Goal: Task Accomplishment & Management: Manage account settings

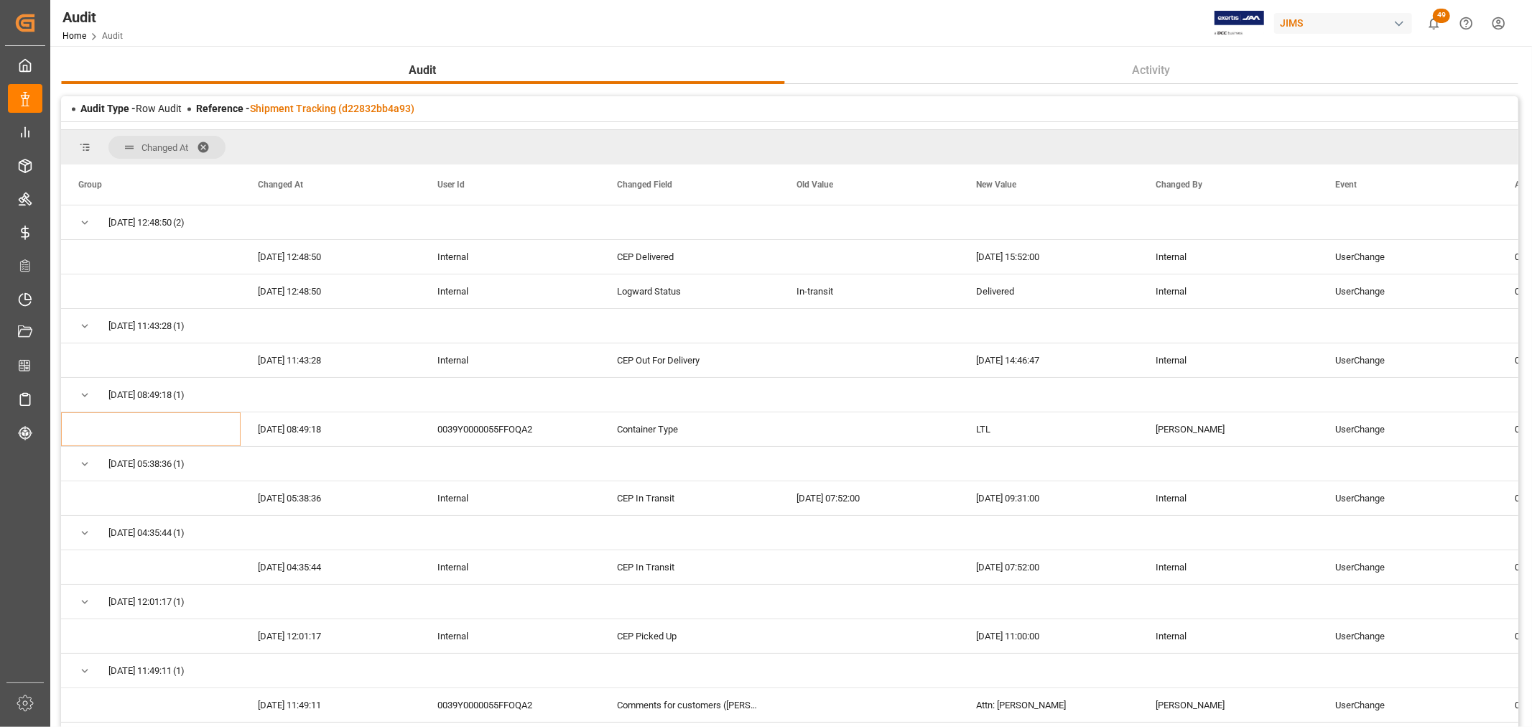
scroll to position [503, 0]
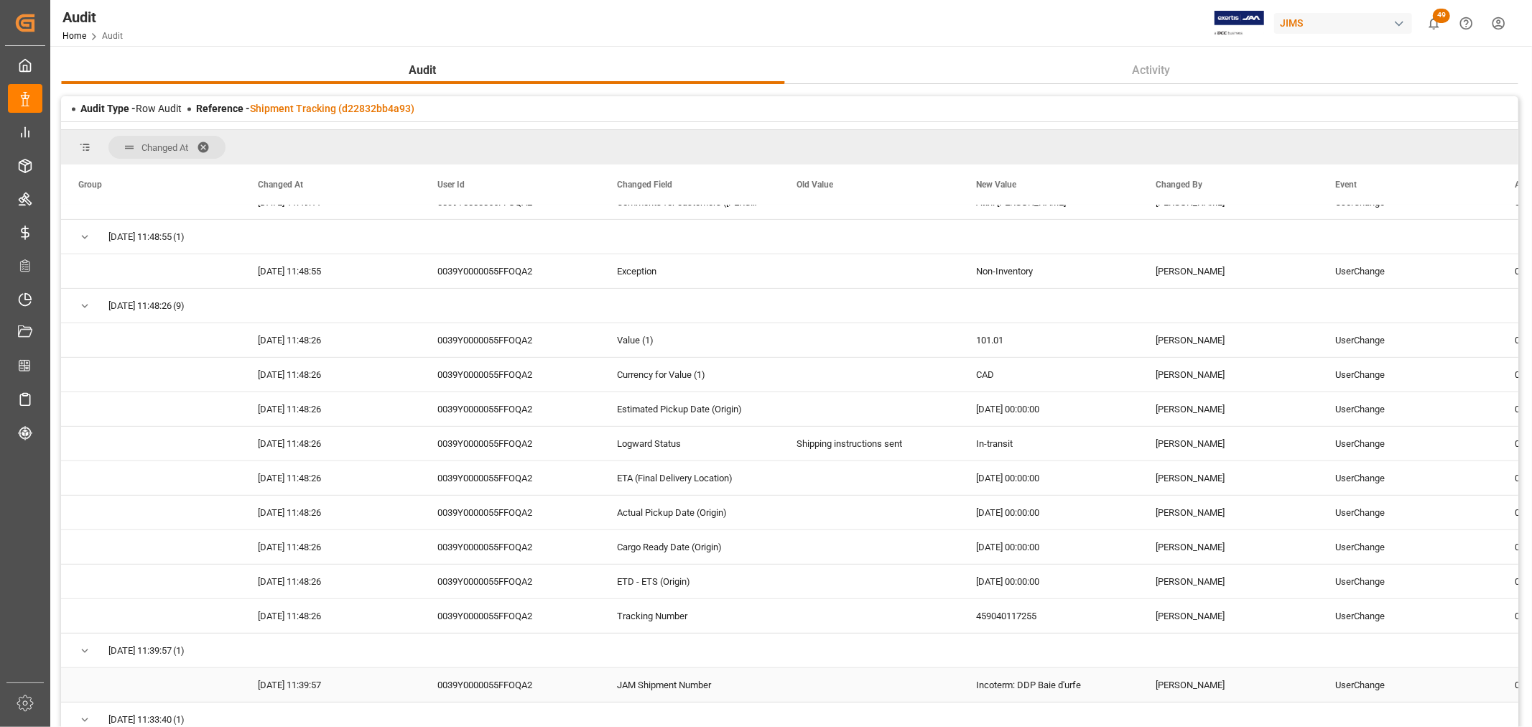
click at [715, 678] on div "JAM Shipment Number" at bounding box center [690, 685] width 180 height 34
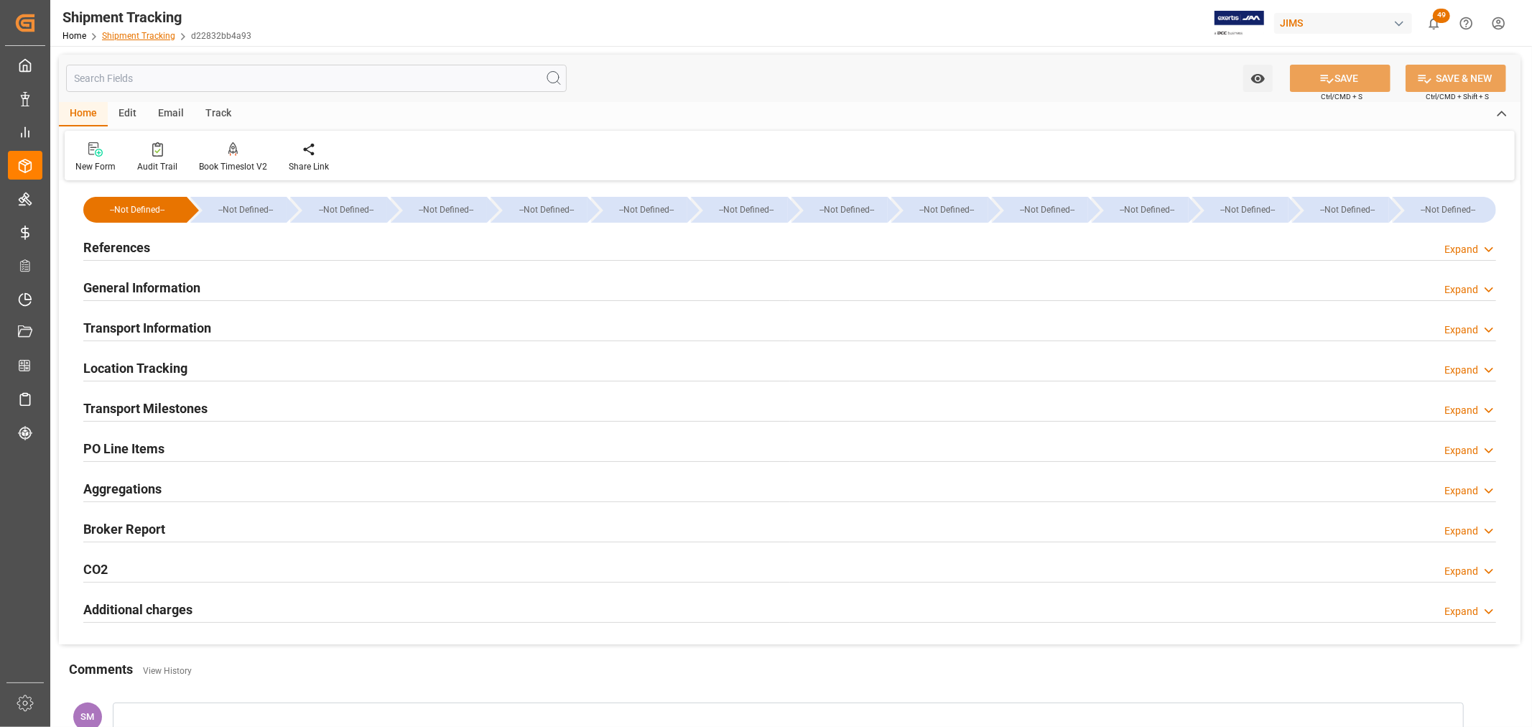
click at [116, 34] on link "Shipment Tracking" at bounding box center [138, 36] width 73 height 10
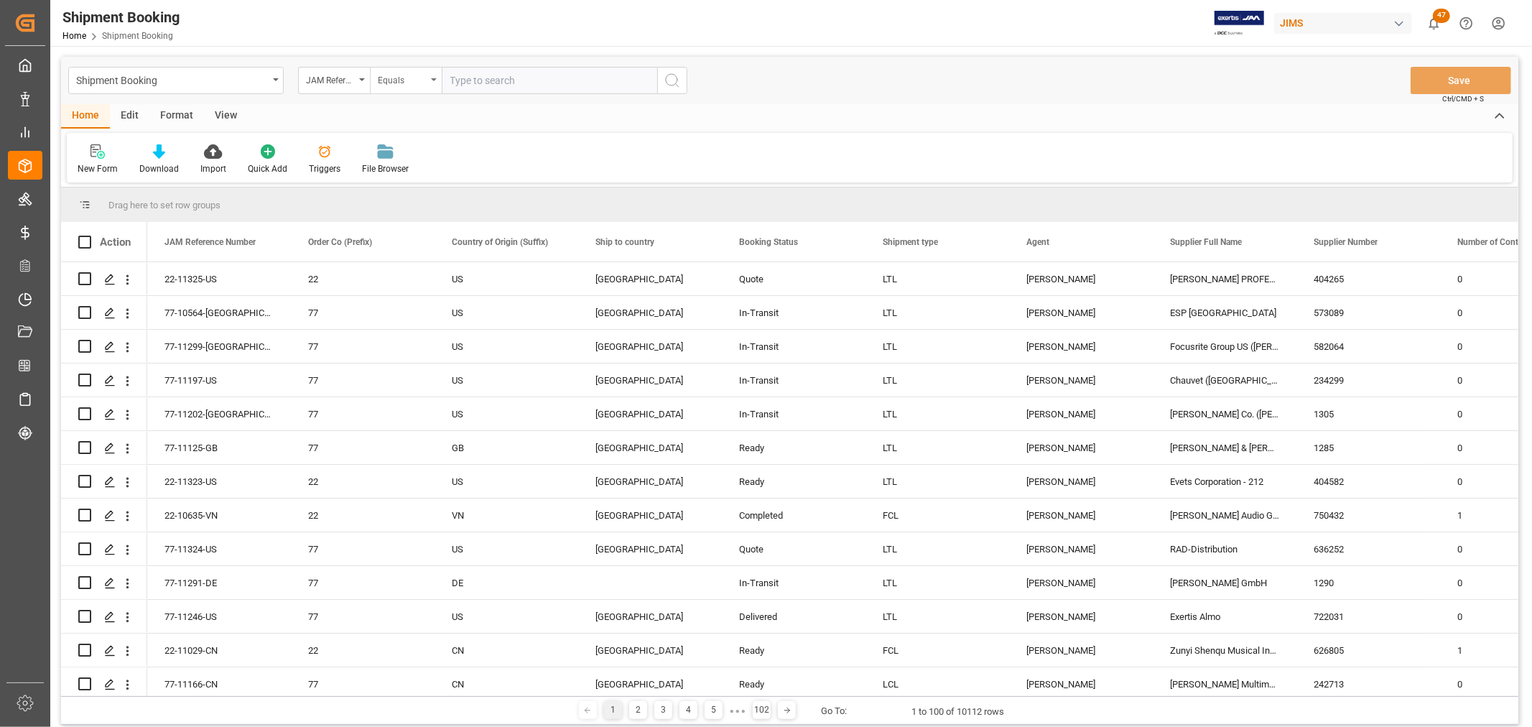
click at [433, 75] on div "Equals" at bounding box center [406, 80] width 72 height 27
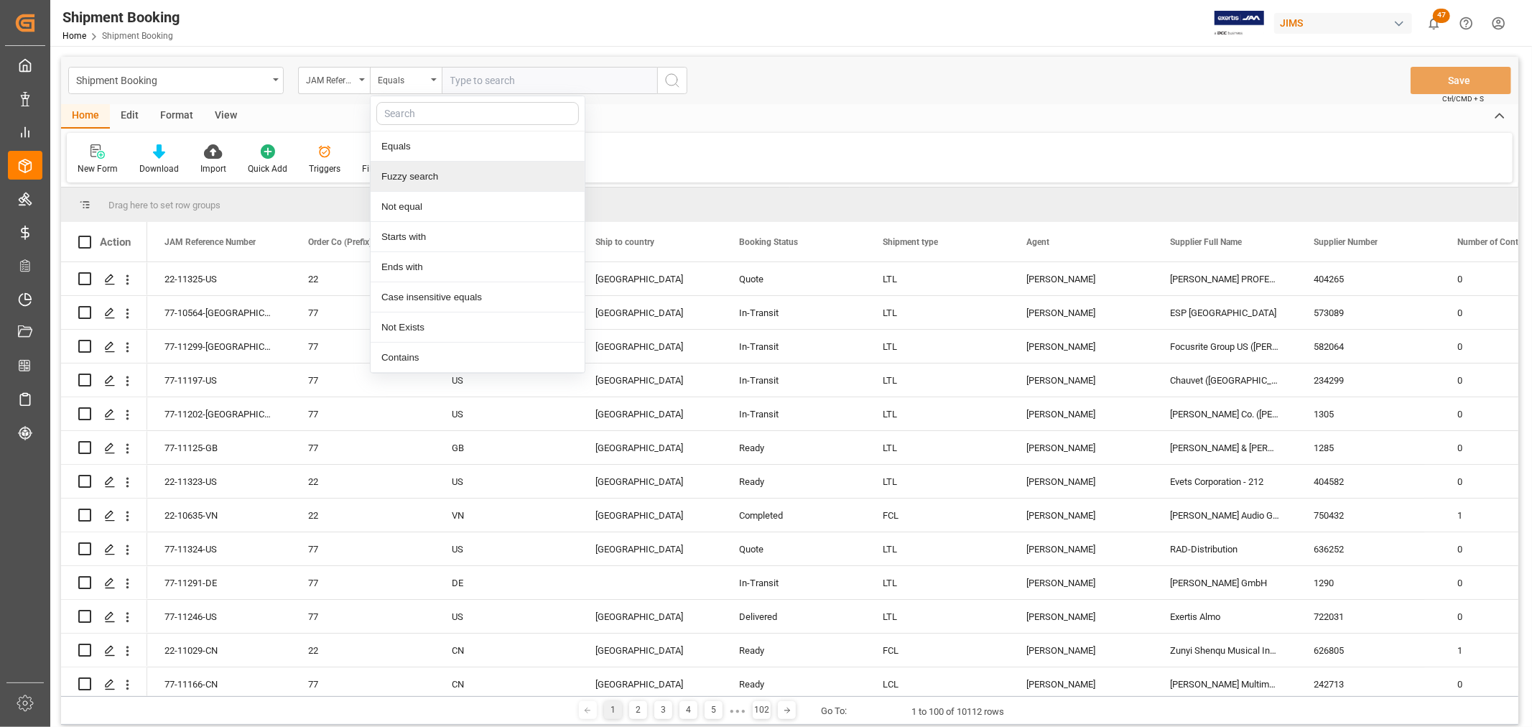
click at [427, 173] on div "Fuzzy search" at bounding box center [478, 177] width 214 height 30
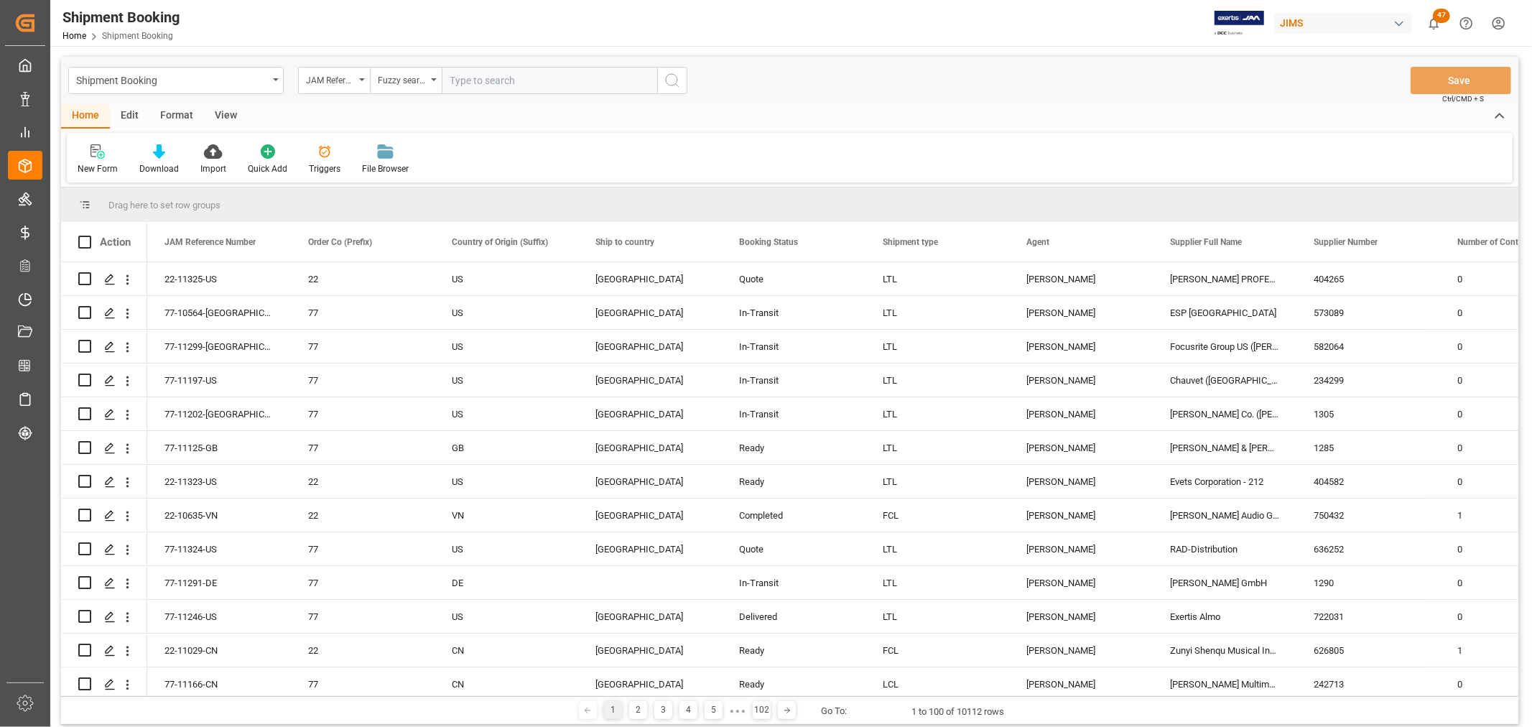
paste input "77-11263-CN"
type input "77-11263-CN"
click at [668, 77] on icon "search button" at bounding box center [672, 80] width 17 height 17
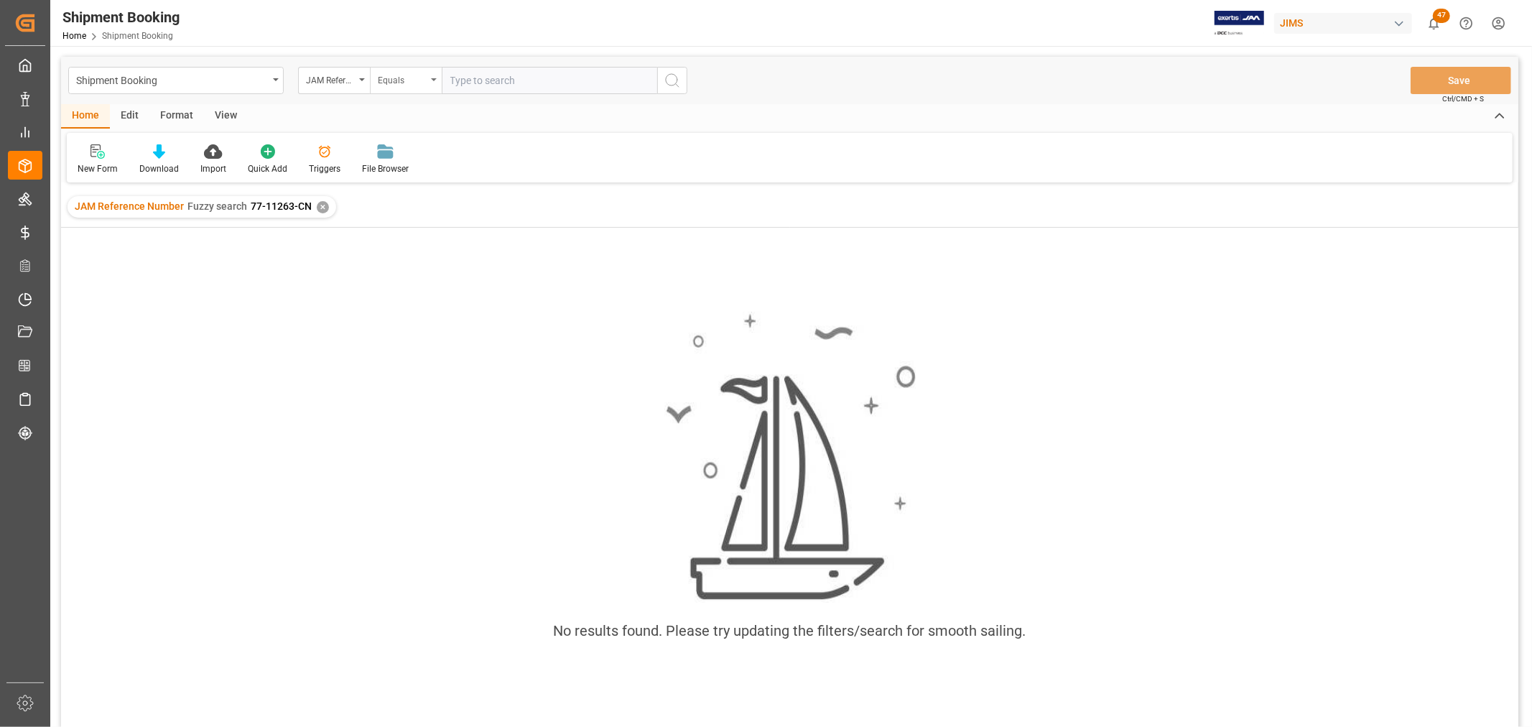
click at [433, 82] on div "Equals" at bounding box center [406, 80] width 72 height 27
click at [444, 180] on div "Fuzzy search" at bounding box center [478, 177] width 214 height 30
type input "11263"
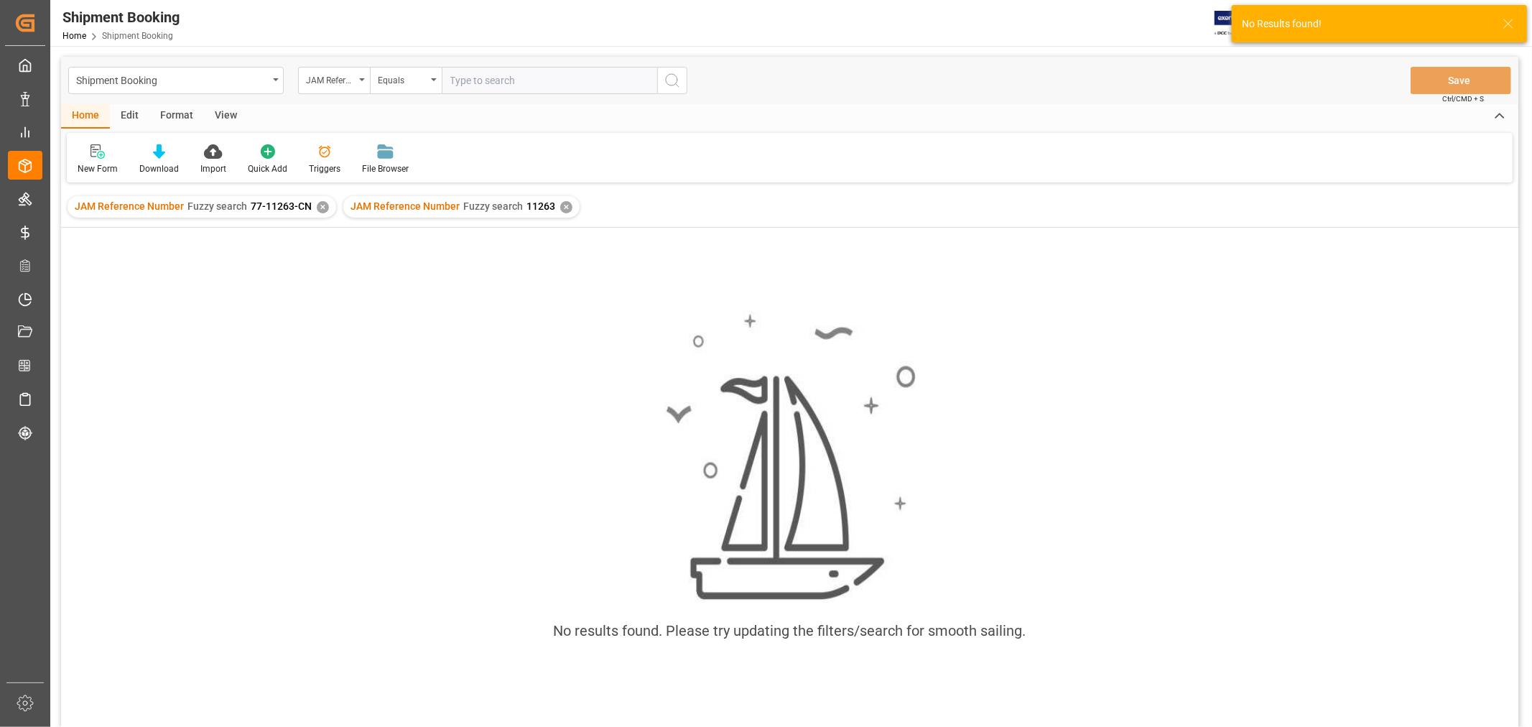
click at [318, 204] on div "✕" at bounding box center [323, 207] width 12 height 12
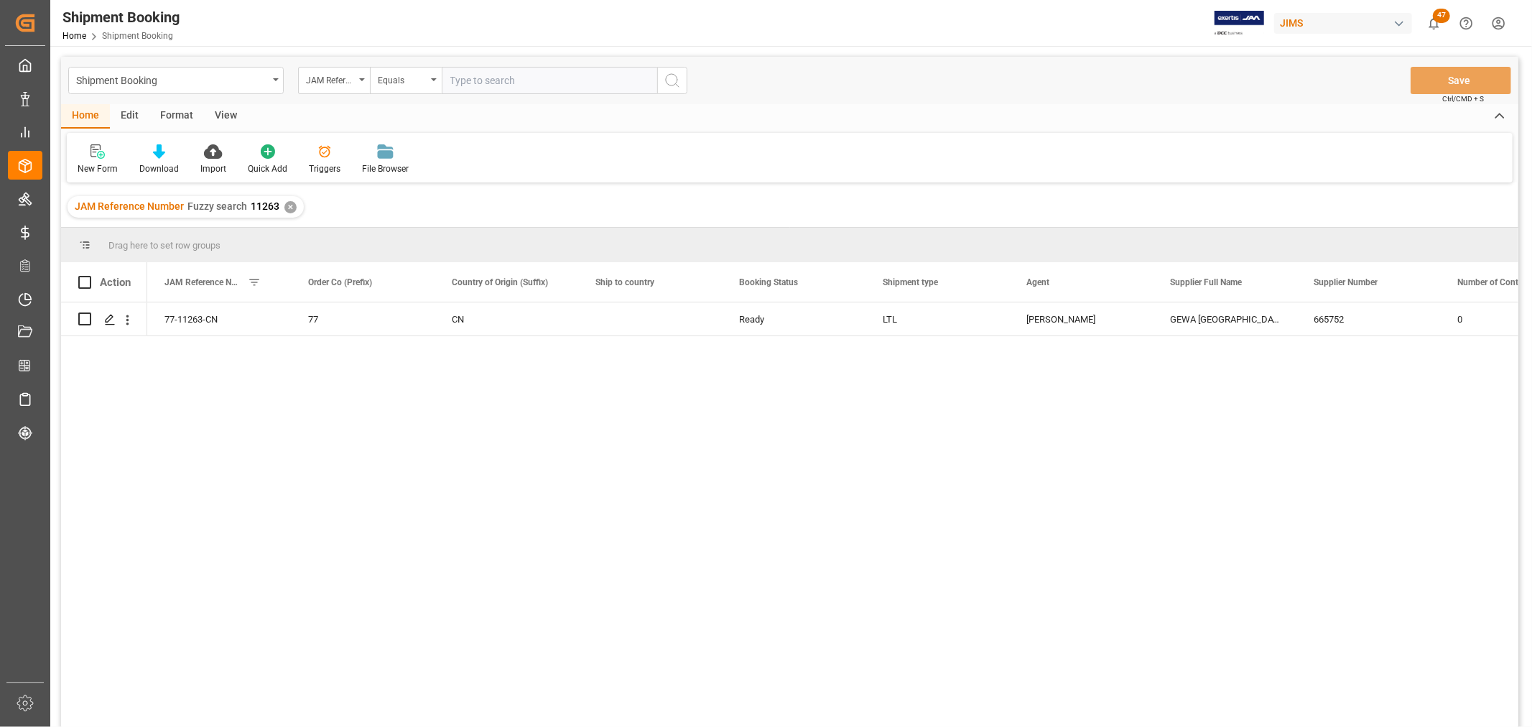
click at [187, 356] on div "77-11263-CN 77 CN Ready LTL Shyamala Mantha GEWA GERMANY 665752 0" at bounding box center [832, 519] width 1371 height 434
click at [232, 113] on div "View" at bounding box center [226, 116] width 44 height 24
click at [102, 318] on div "Press SPACE to select this row." at bounding box center [109, 320] width 22 height 27
click at [228, 113] on div "View" at bounding box center [226, 116] width 44 height 24
click at [109, 169] on div "Default" at bounding box center [92, 160] width 50 height 32
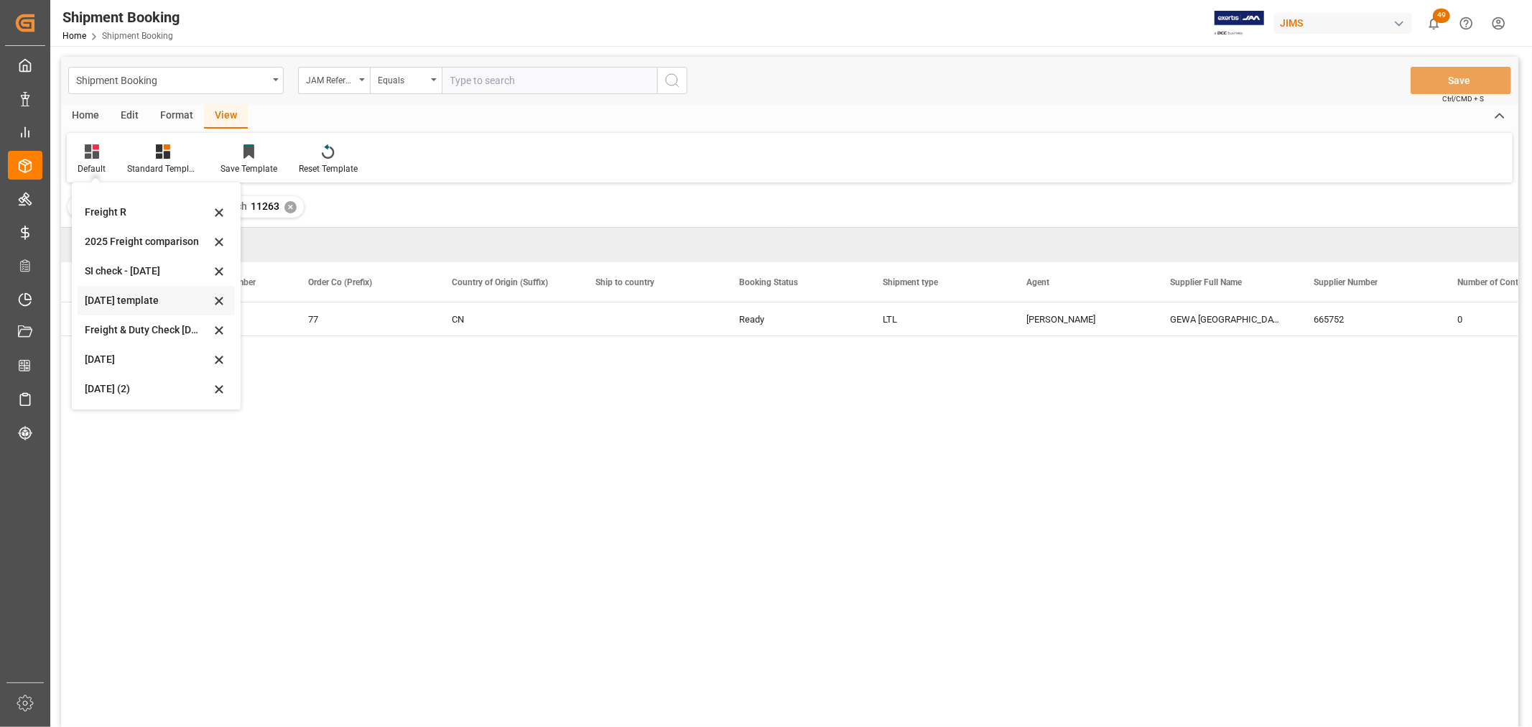
scroll to position [80, 0]
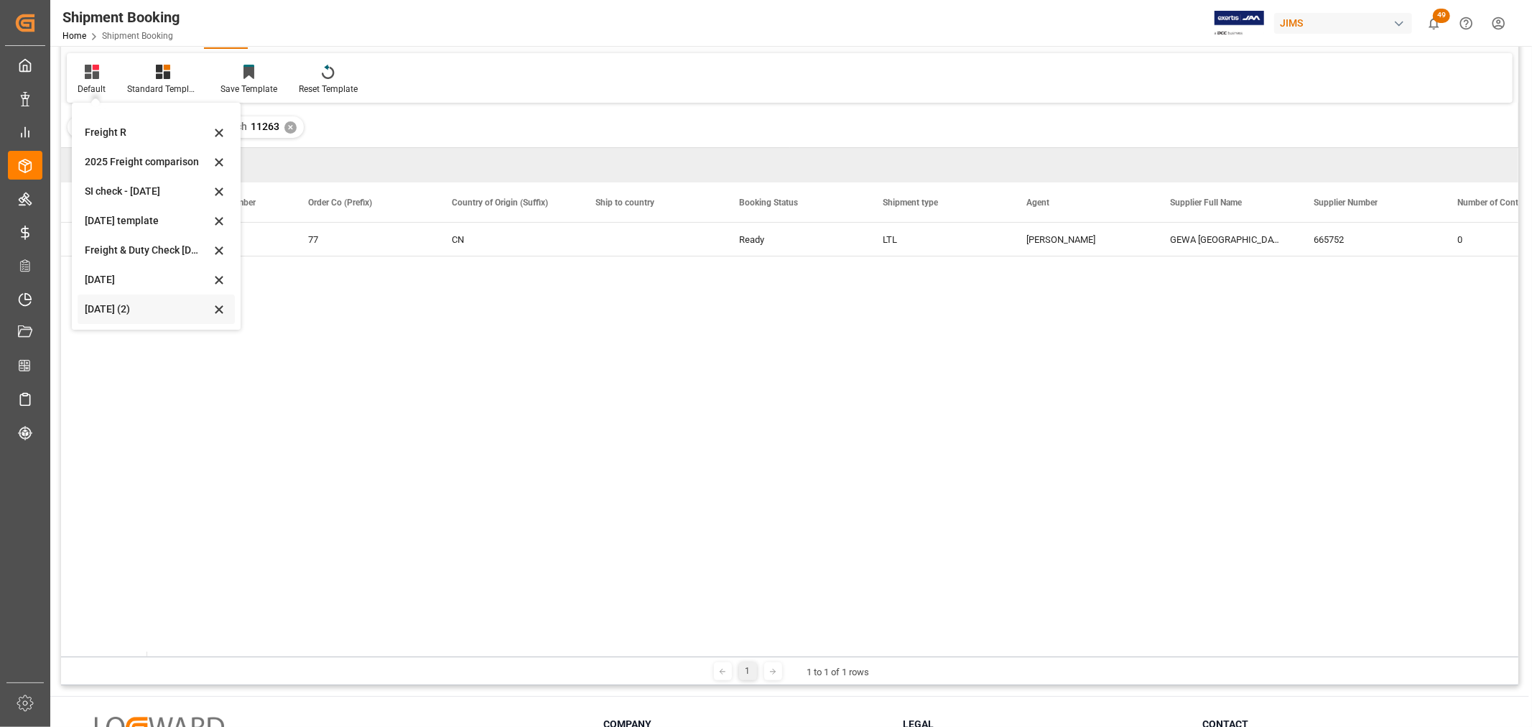
click at [109, 309] on div "Aug 2025 (2)" at bounding box center [148, 309] width 126 height 15
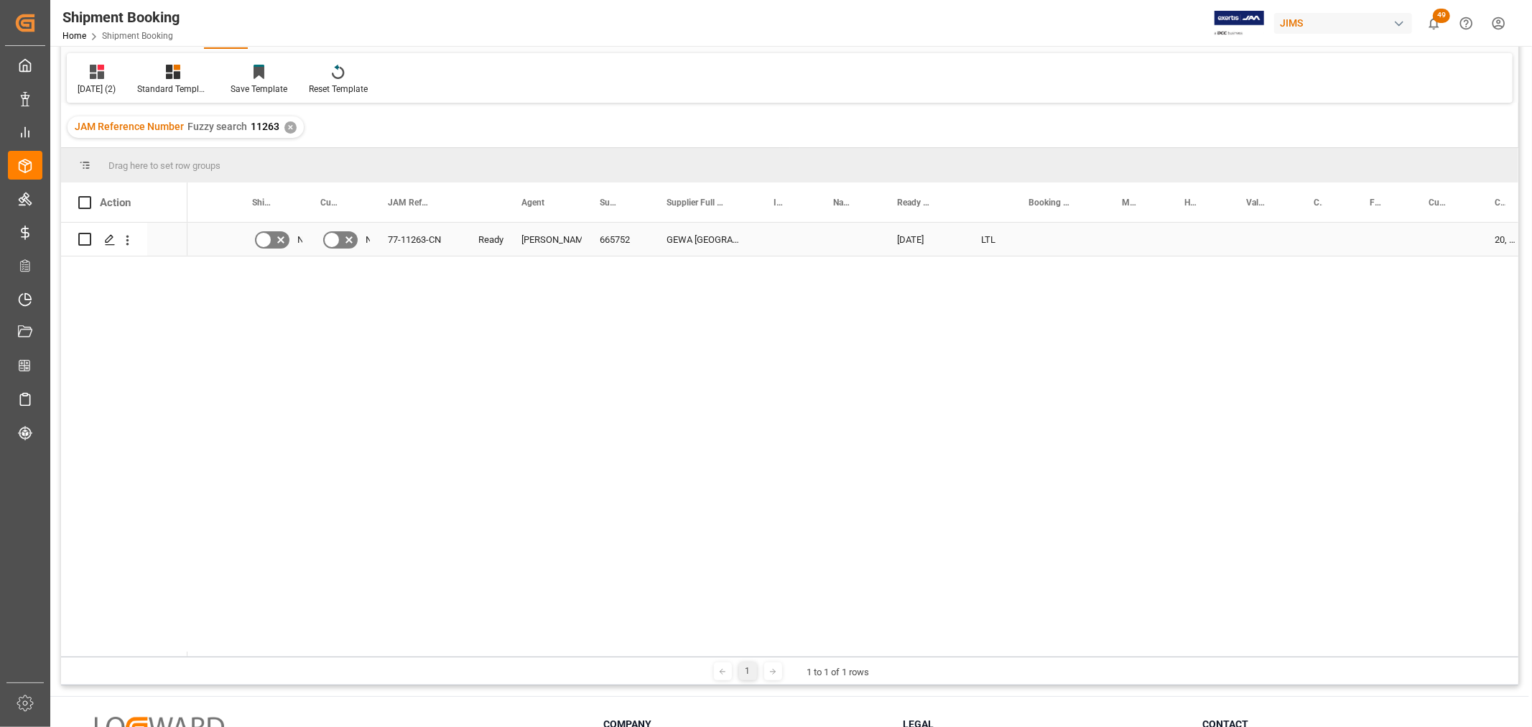
click at [765, 245] on div "Press SPACE to select this row." at bounding box center [786, 239] width 60 height 33
click at [1060, 241] on div "Press SPACE to select this row." at bounding box center [1057, 239] width 93 height 33
click at [1061, 241] on div "Press SPACE to select this row." at bounding box center [1057, 239] width 93 height 33
click at [1061, 241] on input "Press SPACE to select this row." at bounding box center [1058, 247] width 70 height 27
paste input "77-11263-CN"
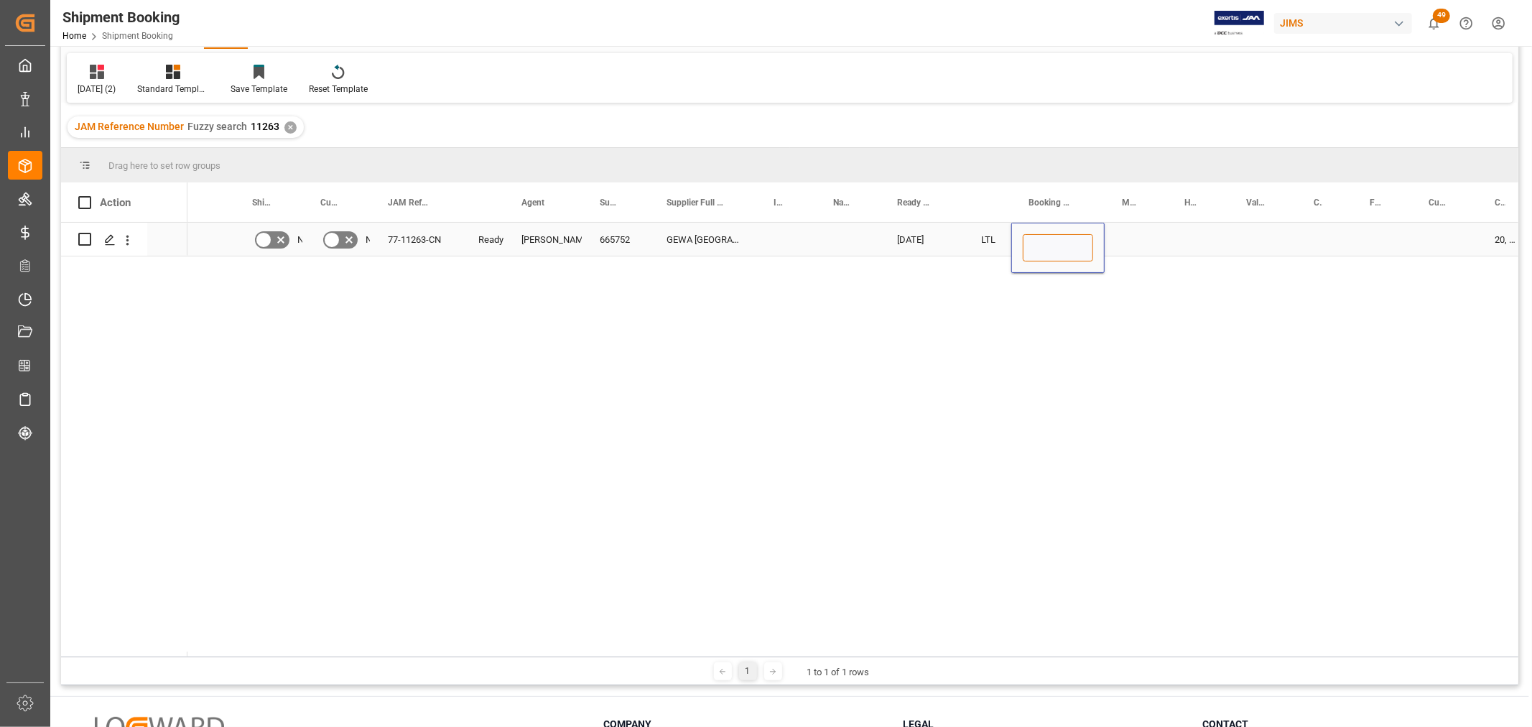
type input "77-11263-CN"
click at [1182, 238] on div "Press SPACE to select this row." at bounding box center [1198, 239] width 62 height 33
click at [782, 384] on div "No No 77-11263-CN Ready Shyamala Mantha 665752 GEWA GERMANY 10-03-2025 LTL 77-1…" at bounding box center [852, 440] width 1331 height 434
click at [654, 302] on div "No No 77-11263-CN Ready Shyamala Mantha 665752 GEWA GERMANY 10-03-2025 LTL 77-1…" at bounding box center [852, 440] width 1331 height 434
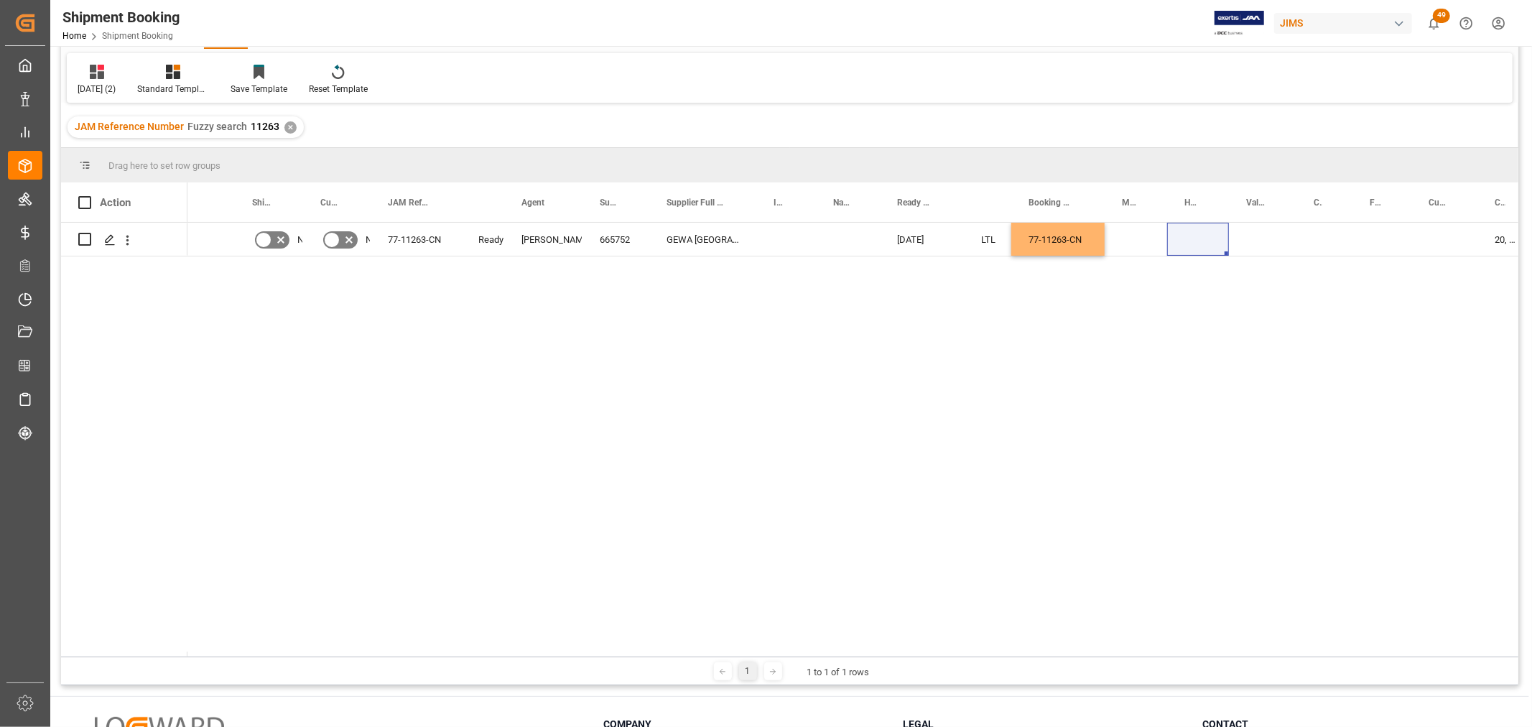
click at [544, 316] on div "No No 77-11263-CN Ready Shyamala Mantha 665752 GEWA GERMANY 10-03-2025 LTL 77-1…" at bounding box center [852, 440] width 1331 height 434
click at [590, 381] on div "No No 77-11263-CN Ready Shyamala Mantha 665752 GEWA GERMANY 10-03-2025 LTL 77-1…" at bounding box center [852, 440] width 1331 height 434
click at [1135, 238] on div "Press SPACE to select this row." at bounding box center [1136, 239] width 62 height 33
click at [1067, 236] on div "77-11263-CN" at bounding box center [1057, 239] width 93 height 33
click at [1069, 233] on div "77-11263-CN" at bounding box center [1057, 239] width 93 height 33
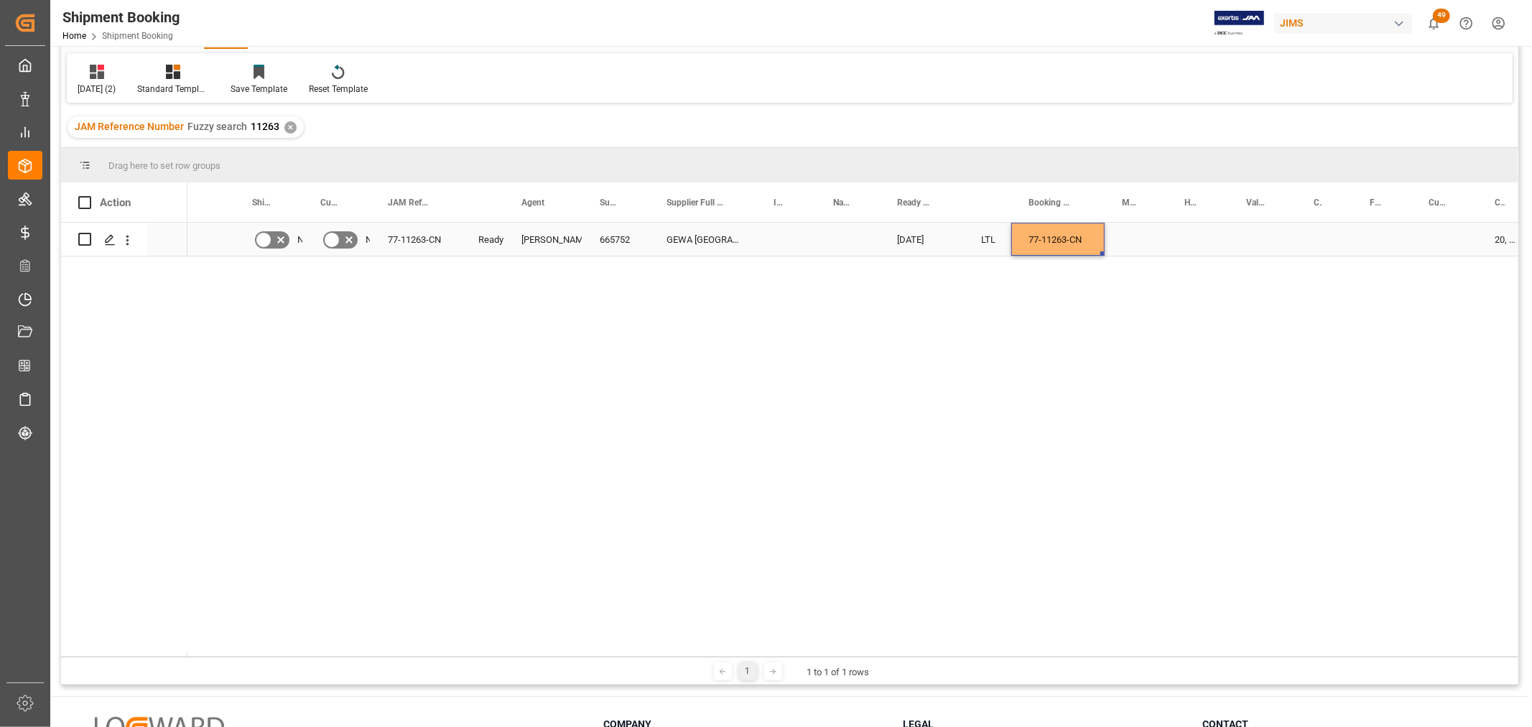
click at [1069, 233] on div "77-11263-CN" at bounding box center [1057, 239] width 93 height 33
drag, startPoint x: 1029, startPoint y: 245, endPoint x: 1150, endPoint y: 255, distance: 121.1
click at [1225, 236] on div "Press SPACE to select this row." at bounding box center [1198, 239] width 62 height 33
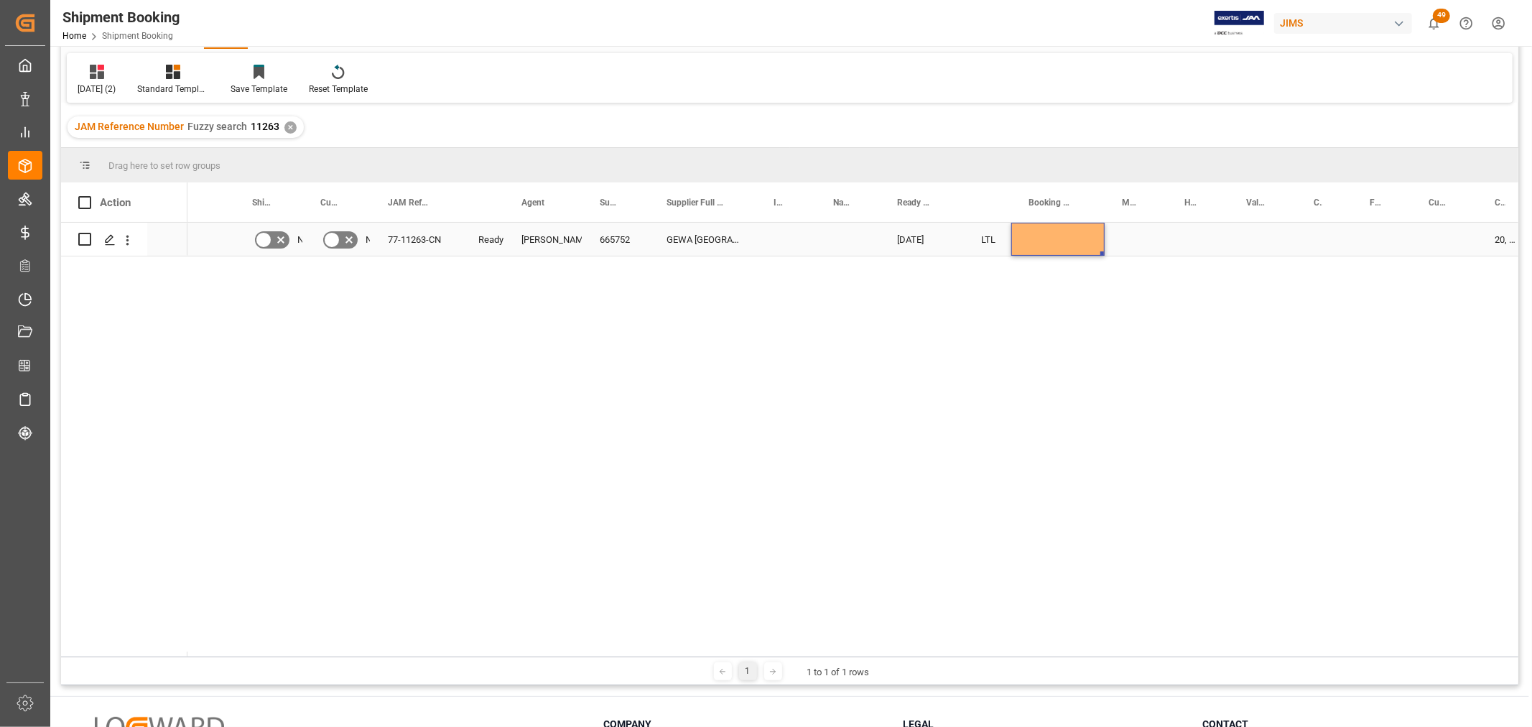
click at [1063, 241] on div "Press SPACE to select this row." at bounding box center [1057, 239] width 93 height 33
click at [1037, 244] on input "Press SPACE to select this row." at bounding box center [1058, 247] width 70 height 27
paste input "883675943971"
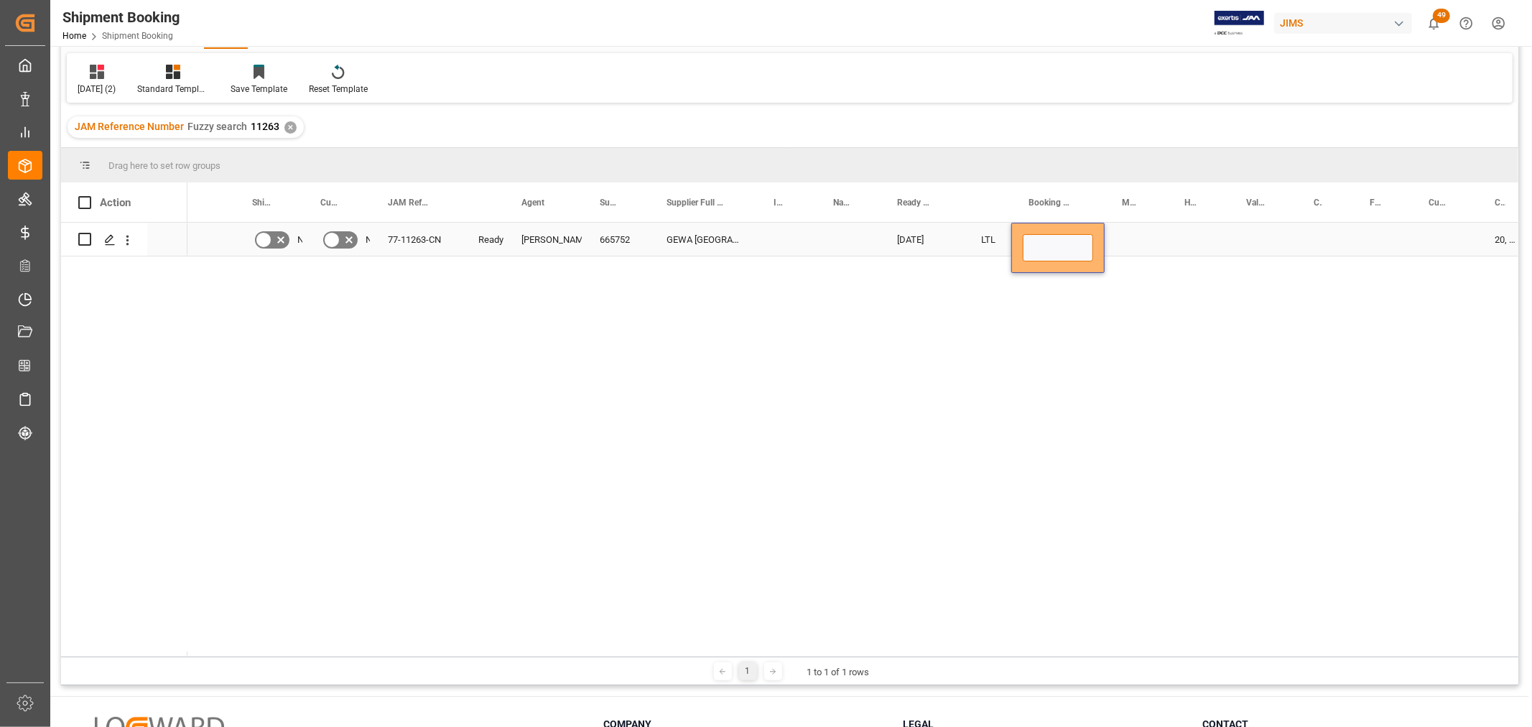
type input "883675943971"
click at [1152, 244] on div "Press SPACE to select this row." at bounding box center [1136, 239] width 62 height 33
click at [1074, 243] on div "883675943971" at bounding box center [1057, 239] width 93 height 33
drag, startPoint x: 1099, startPoint y: 249, endPoint x: 1168, endPoint y: 245, distance: 69.1
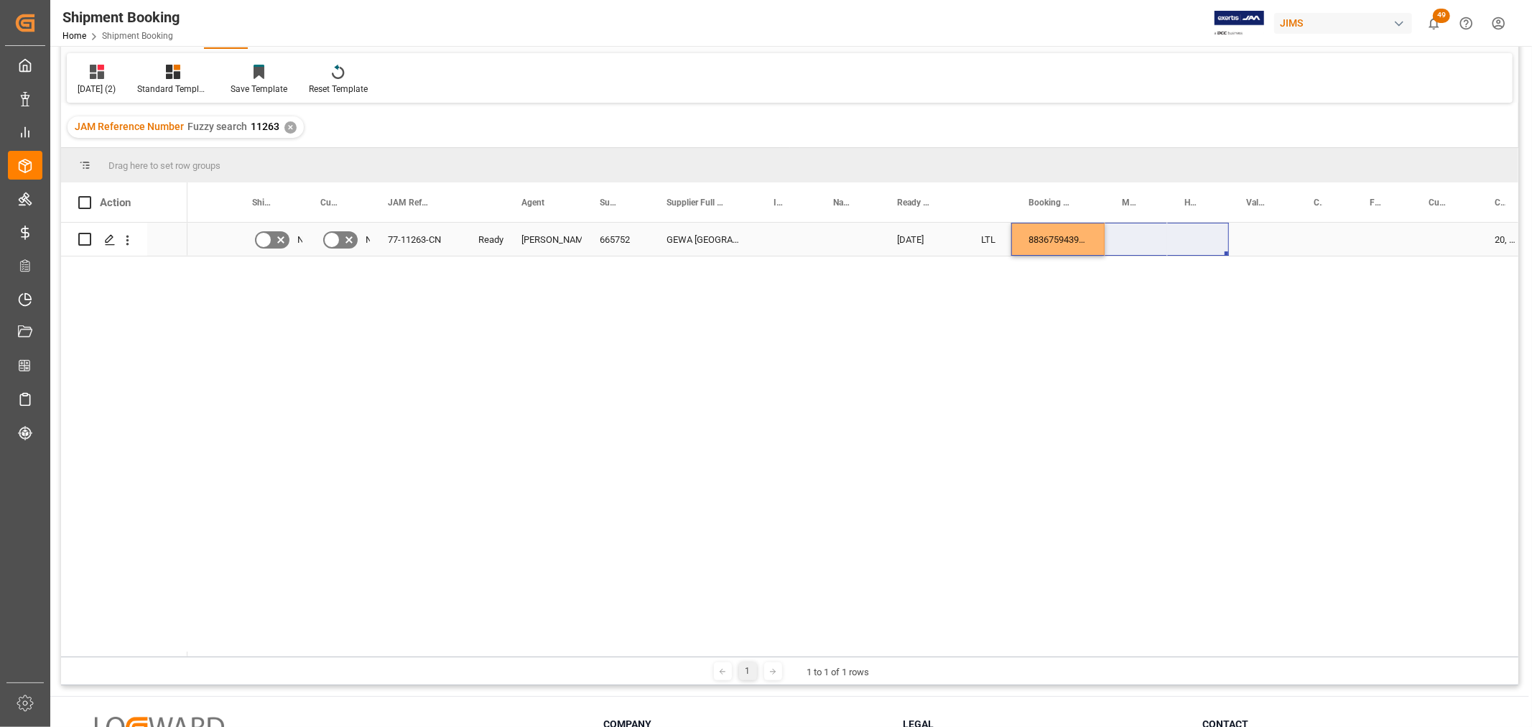
click at [1072, 236] on div "883675943971" at bounding box center [1057, 239] width 93 height 33
drag, startPoint x: 1102, startPoint y: 254, endPoint x: 1179, endPoint y: 237, distance: 78.8
click at [1248, 230] on div "Press SPACE to select this row." at bounding box center [1263, 239] width 68 height 33
click at [1258, 233] on div "Press SPACE to select this row." at bounding box center [1263, 239] width 68 height 33
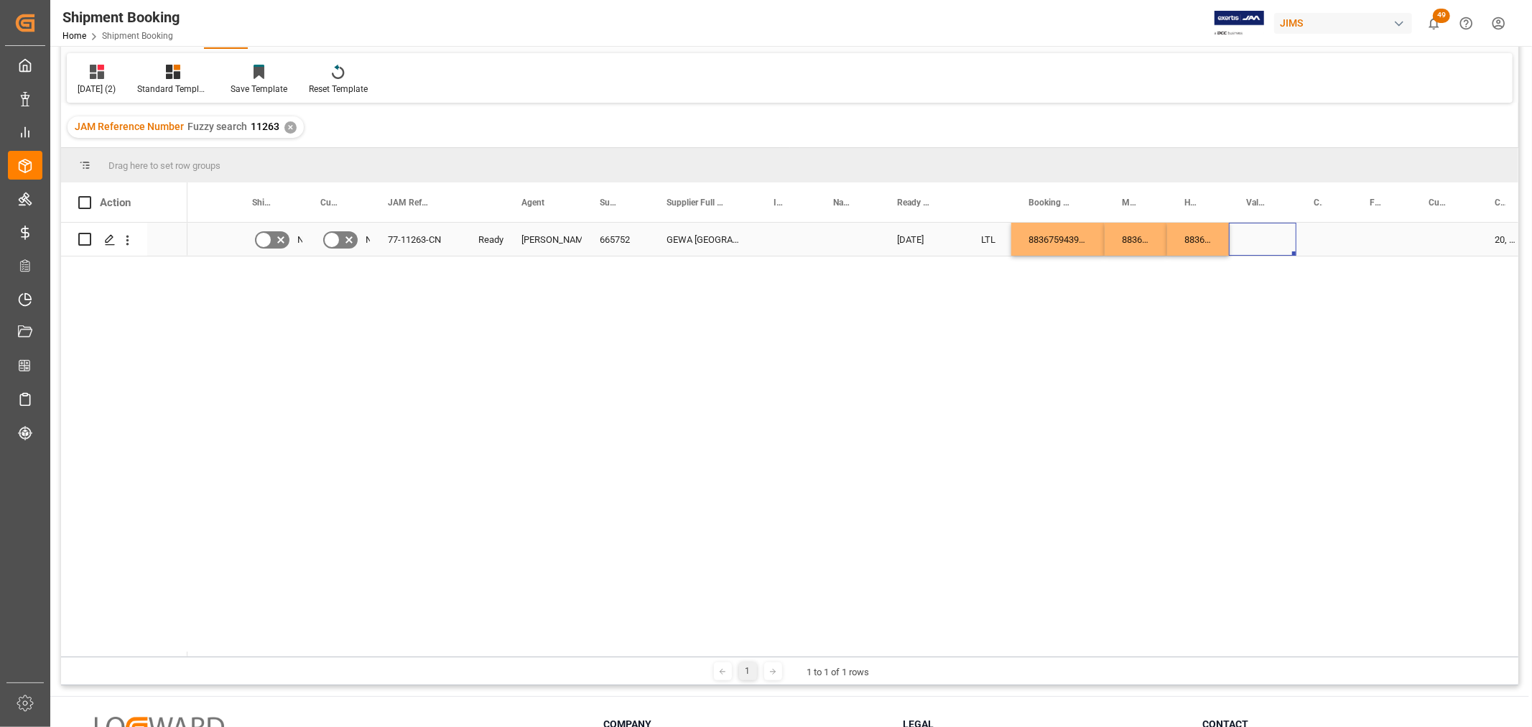
click at [1258, 233] on div "Press SPACE to select this row." at bounding box center [1263, 239] width 68 height 33
click at [1258, 244] on input "Press SPACE to select this row." at bounding box center [1263, 247] width 45 height 27
type input "10.00"
click at [1338, 239] on div "Press SPACE to select this row." at bounding box center [1325, 239] width 56 height 33
click at [1326, 240] on div "Press SPACE to select this row." at bounding box center [1325, 239] width 56 height 33
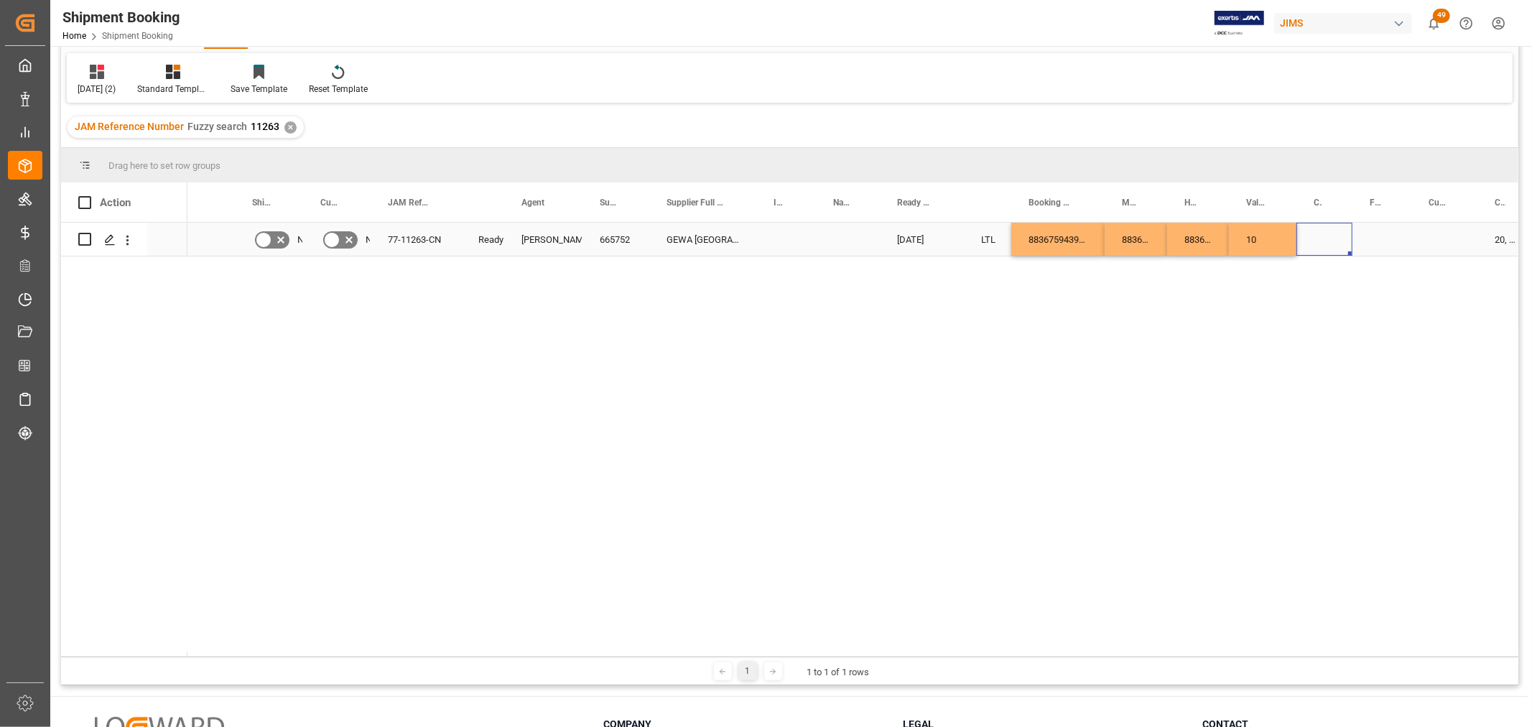
click at [1325, 232] on div "Press SPACE to select this row." at bounding box center [1325, 239] width 56 height 33
click at [1332, 242] on input "Press SPACE to select this row." at bounding box center [1324, 247] width 33 height 27
type input "USD"
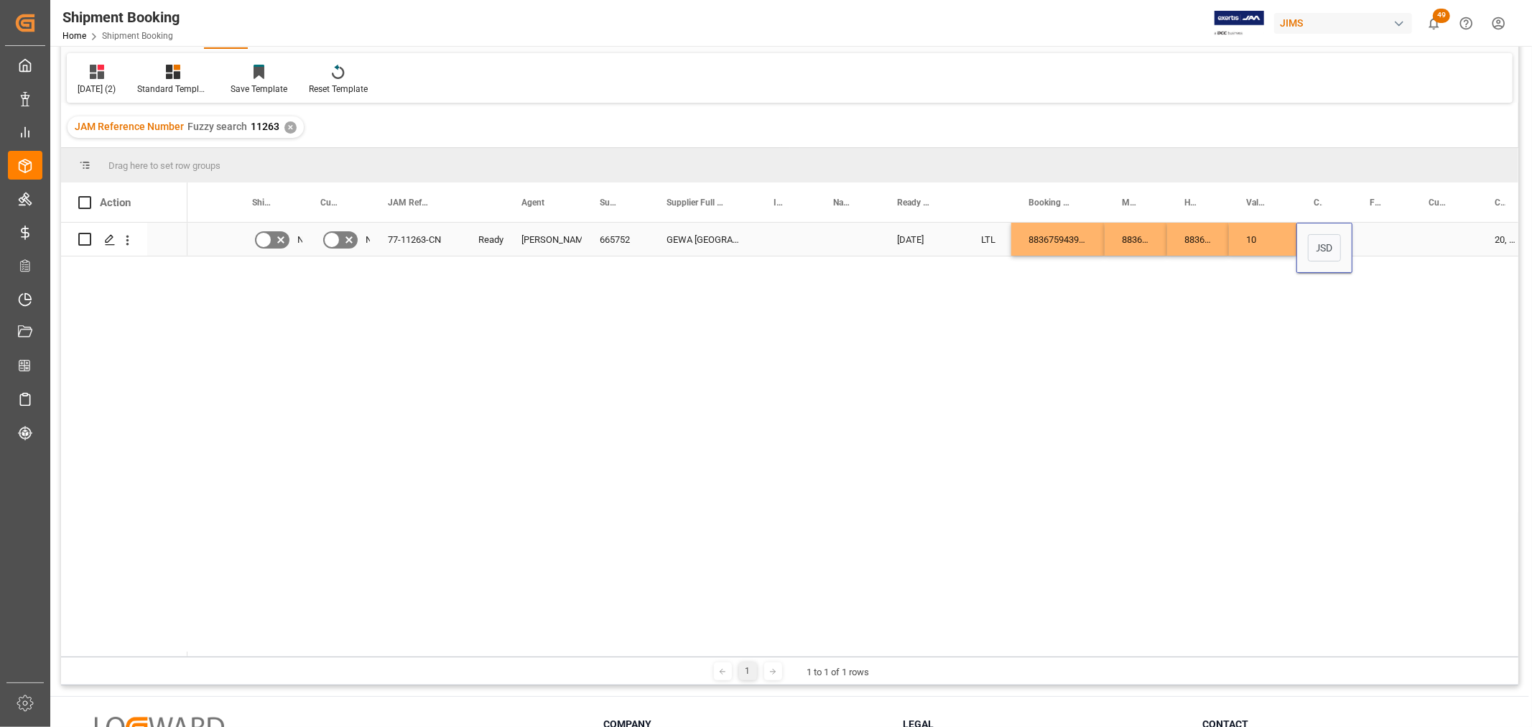
click at [1376, 239] on div "Press SPACE to select this row." at bounding box center [1382, 239] width 59 height 33
click at [1374, 233] on div "Press SPACE to select this row." at bounding box center [1382, 239] width 59 height 33
click at [1373, 233] on div "Press SPACE to select this row." at bounding box center [1382, 239] width 59 height 33
click at [1381, 249] on input "Press SPACE to select this row." at bounding box center [1382, 247] width 36 height 27
type input "0.00"
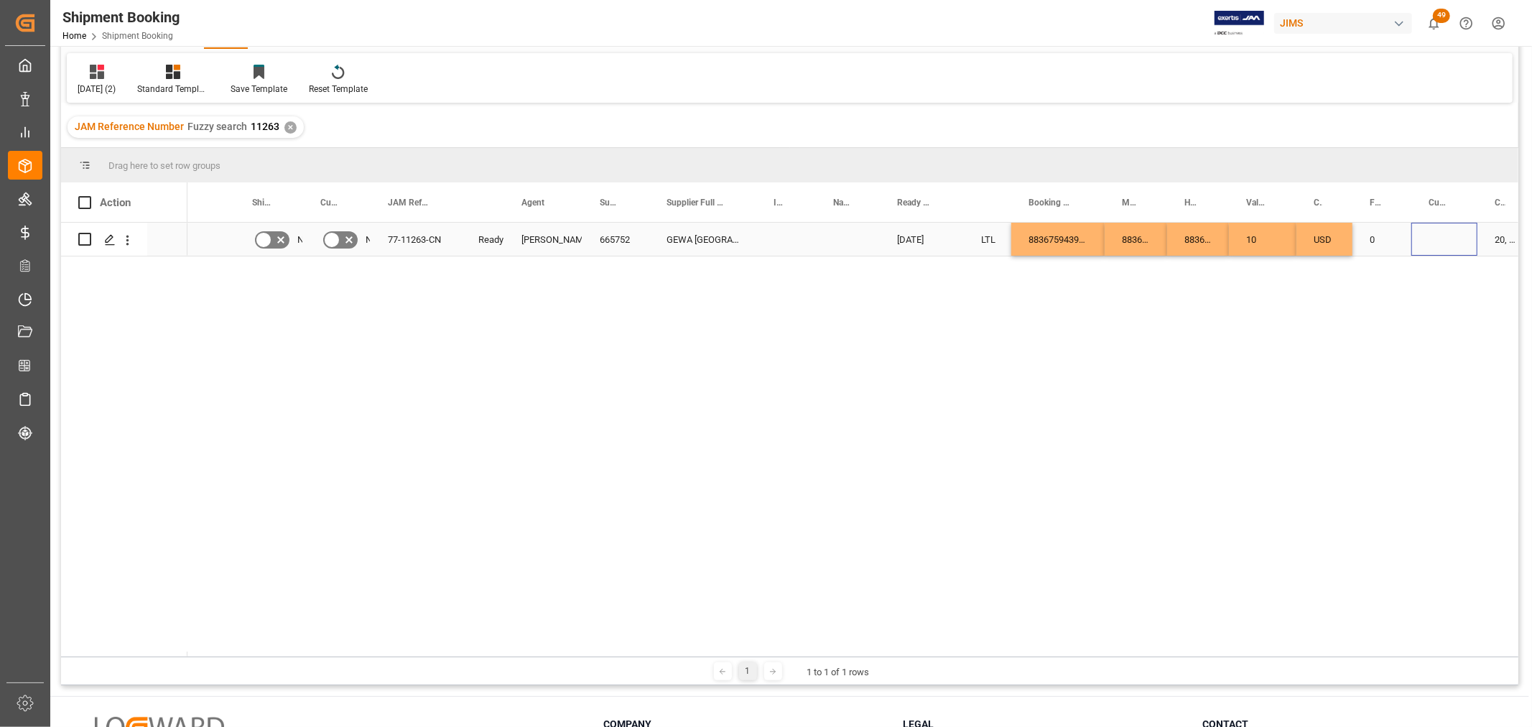
click at [1435, 233] on div "Press SPACE to select this row." at bounding box center [1445, 239] width 66 height 33
click at [1437, 248] on input "Press SPACE to select this row." at bounding box center [1444, 247] width 43 height 27
type input "USD"
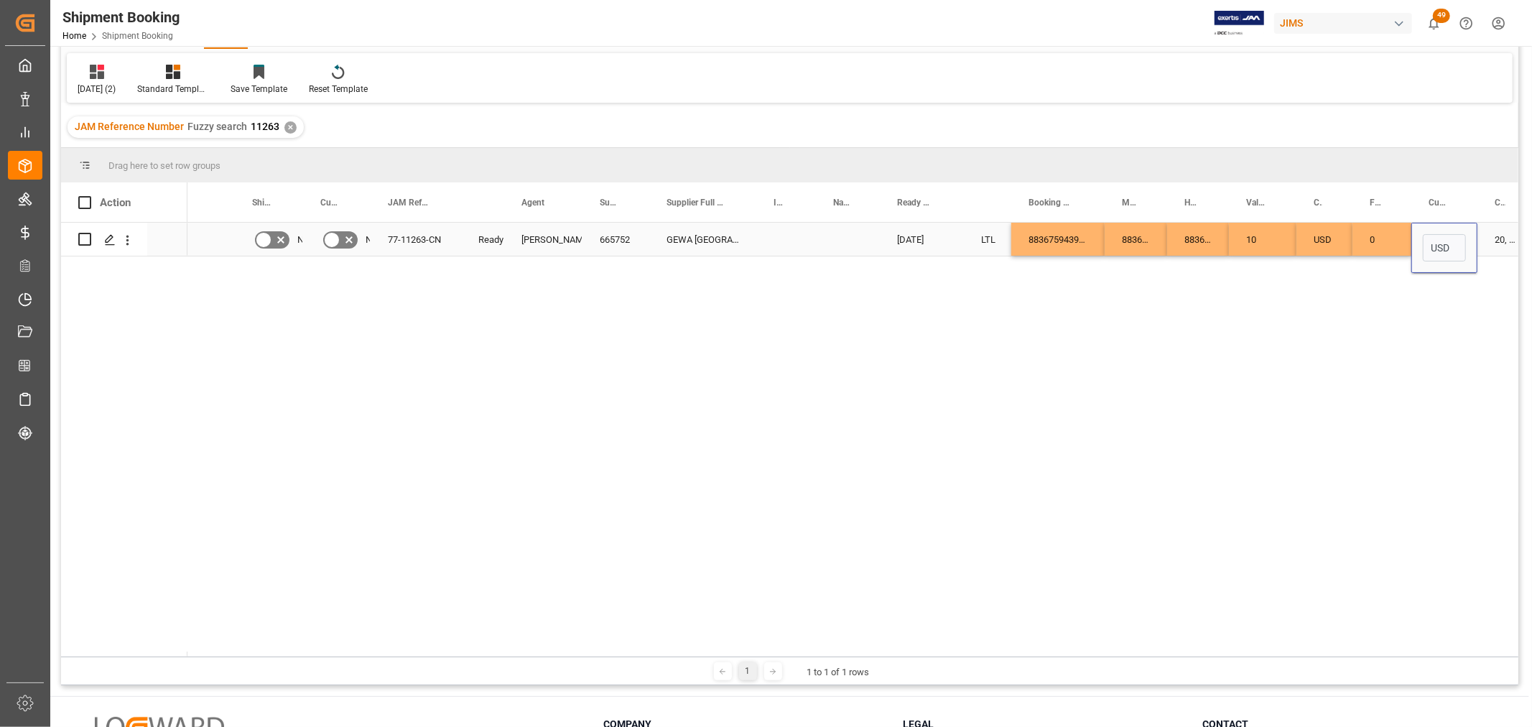
click at [786, 241] on div "Press SPACE to select this row." at bounding box center [786, 239] width 60 height 33
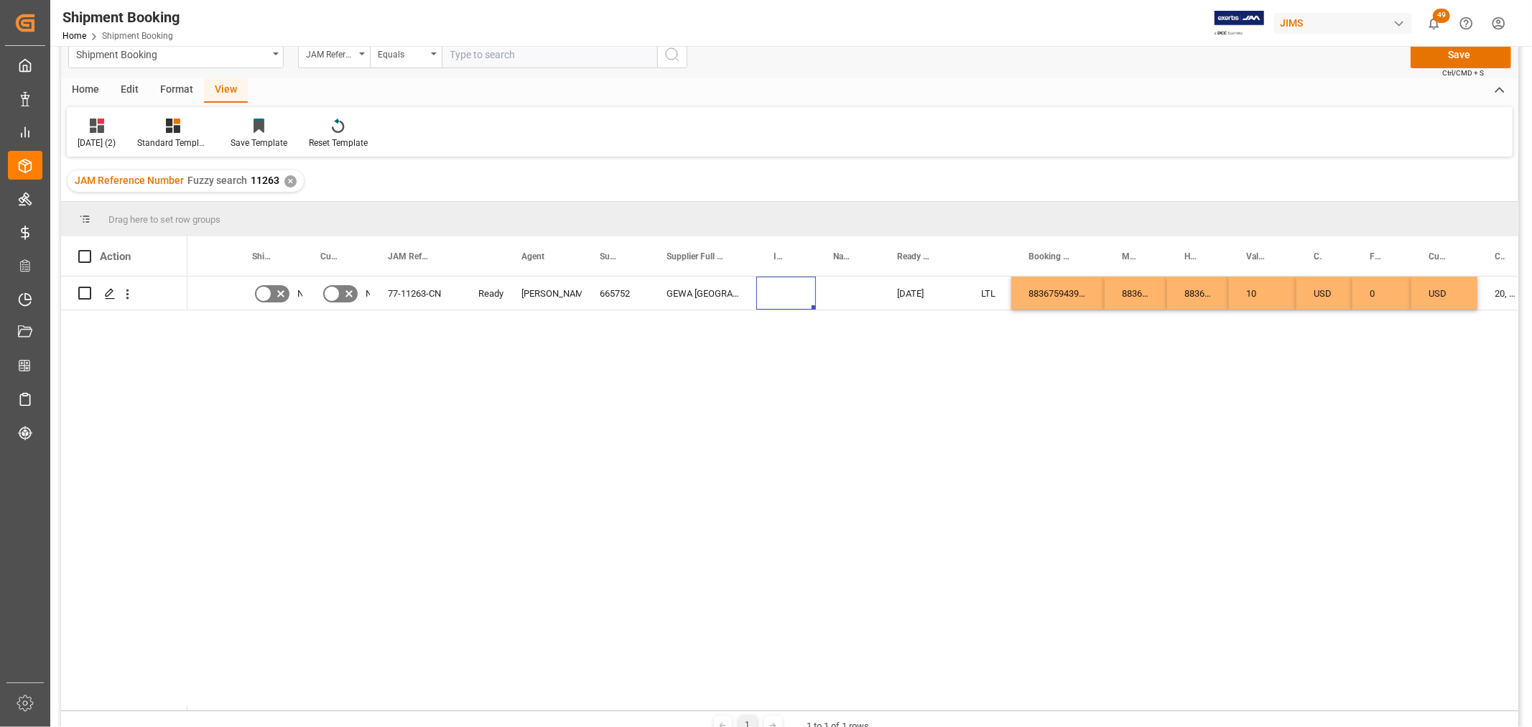
scroll to position [0, 0]
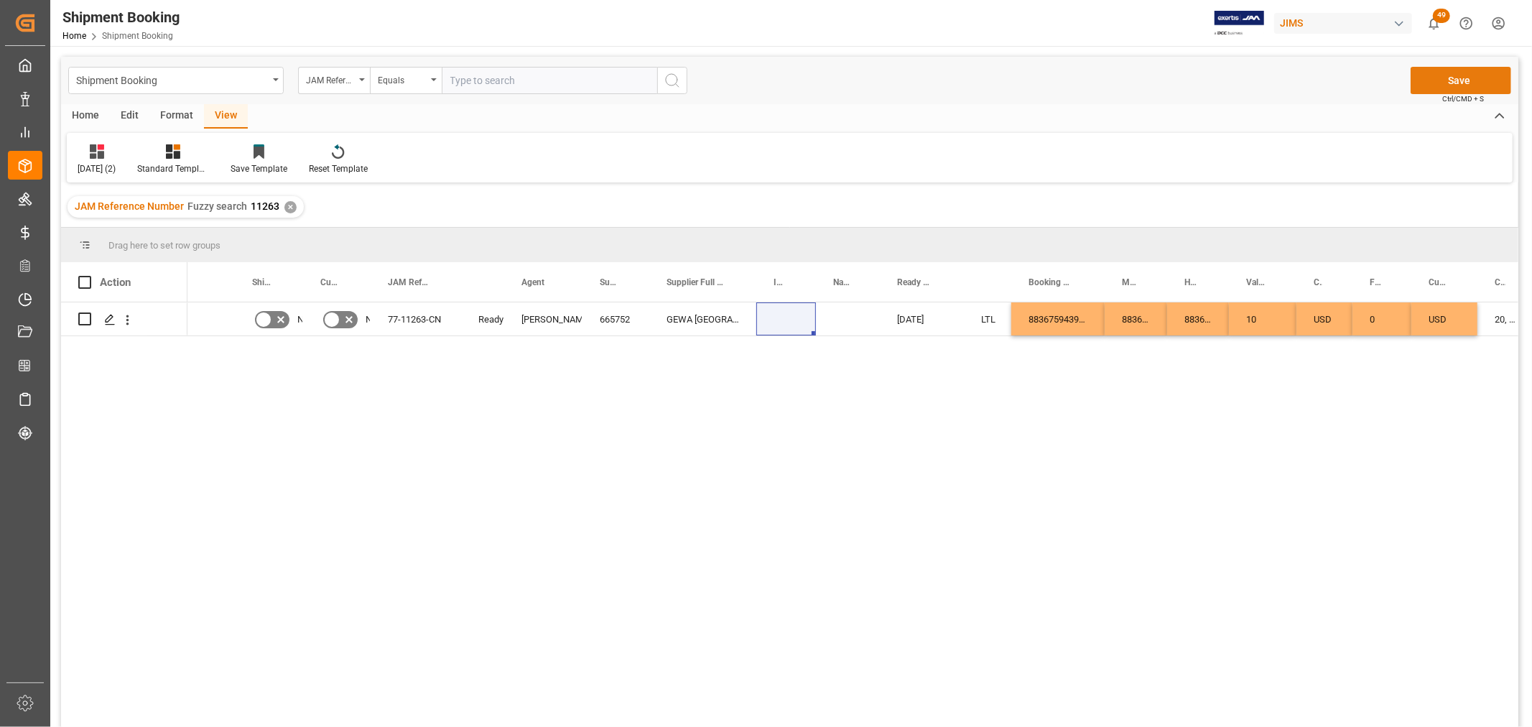
click at [1498, 82] on button "Save" at bounding box center [1461, 80] width 101 height 27
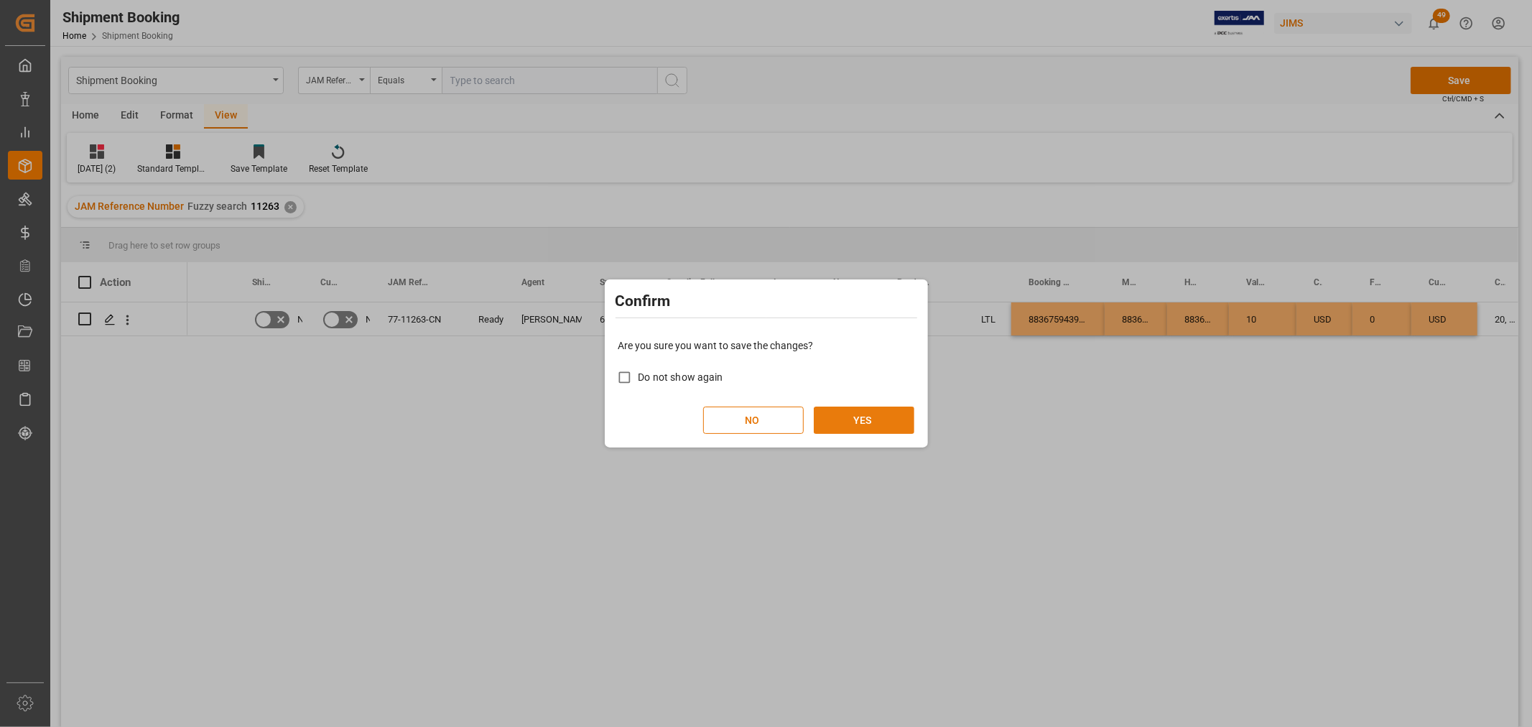
click at [858, 420] on button "YES" at bounding box center [864, 420] width 101 height 27
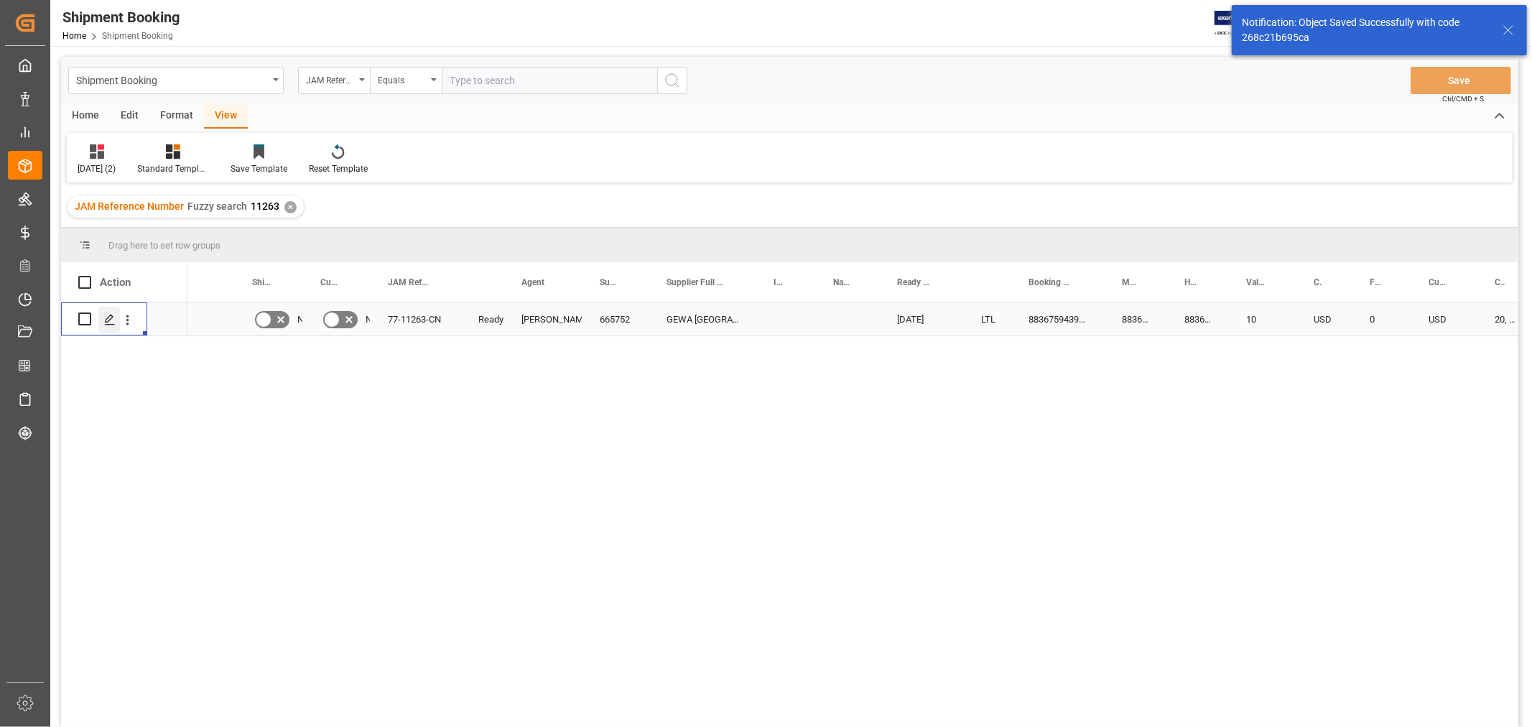
click at [106, 321] on polygon "Press SPACE to select this row." at bounding box center [109, 318] width 7 height 7
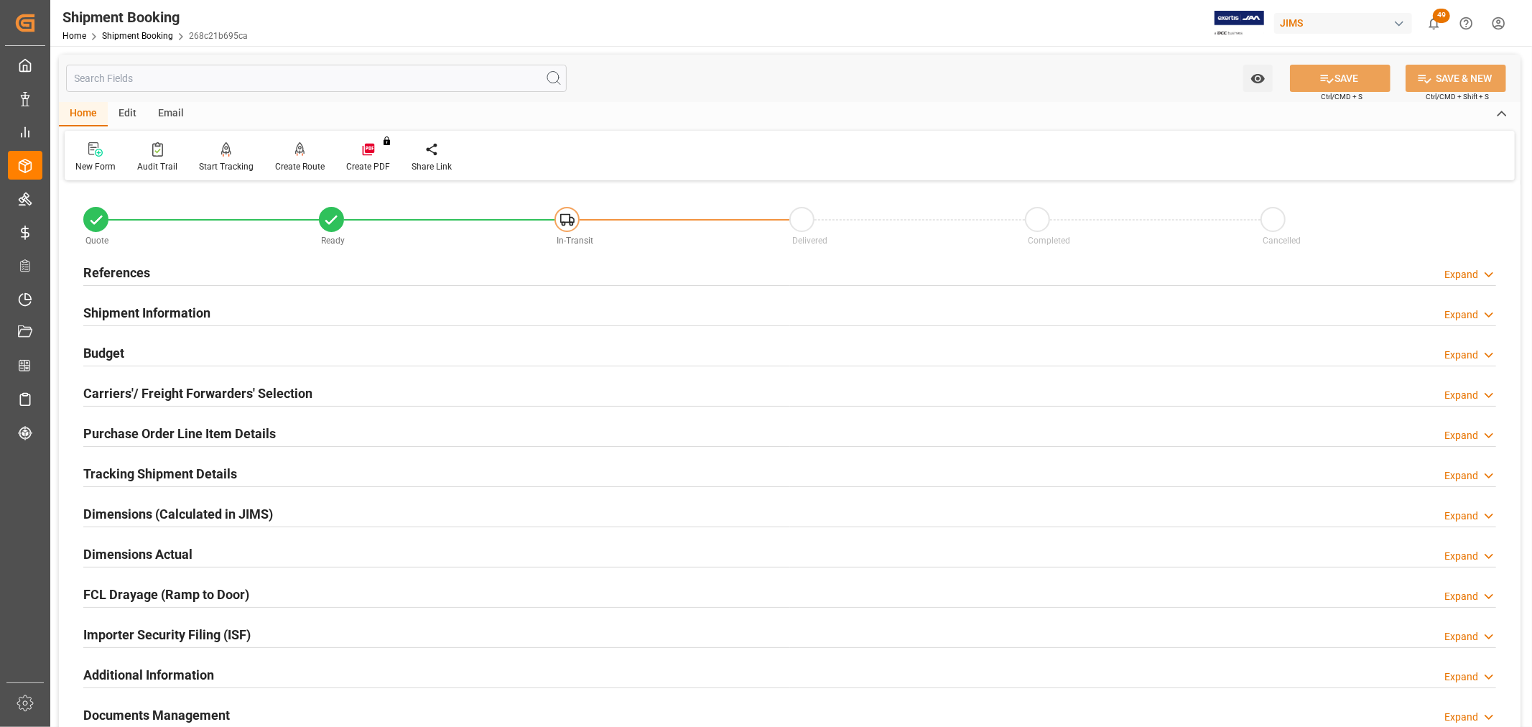
click at [162, 393] on h2 "Carriers'/ Freight Forwarders' Selection" at bounding box center [197, 393] width 229 height 19
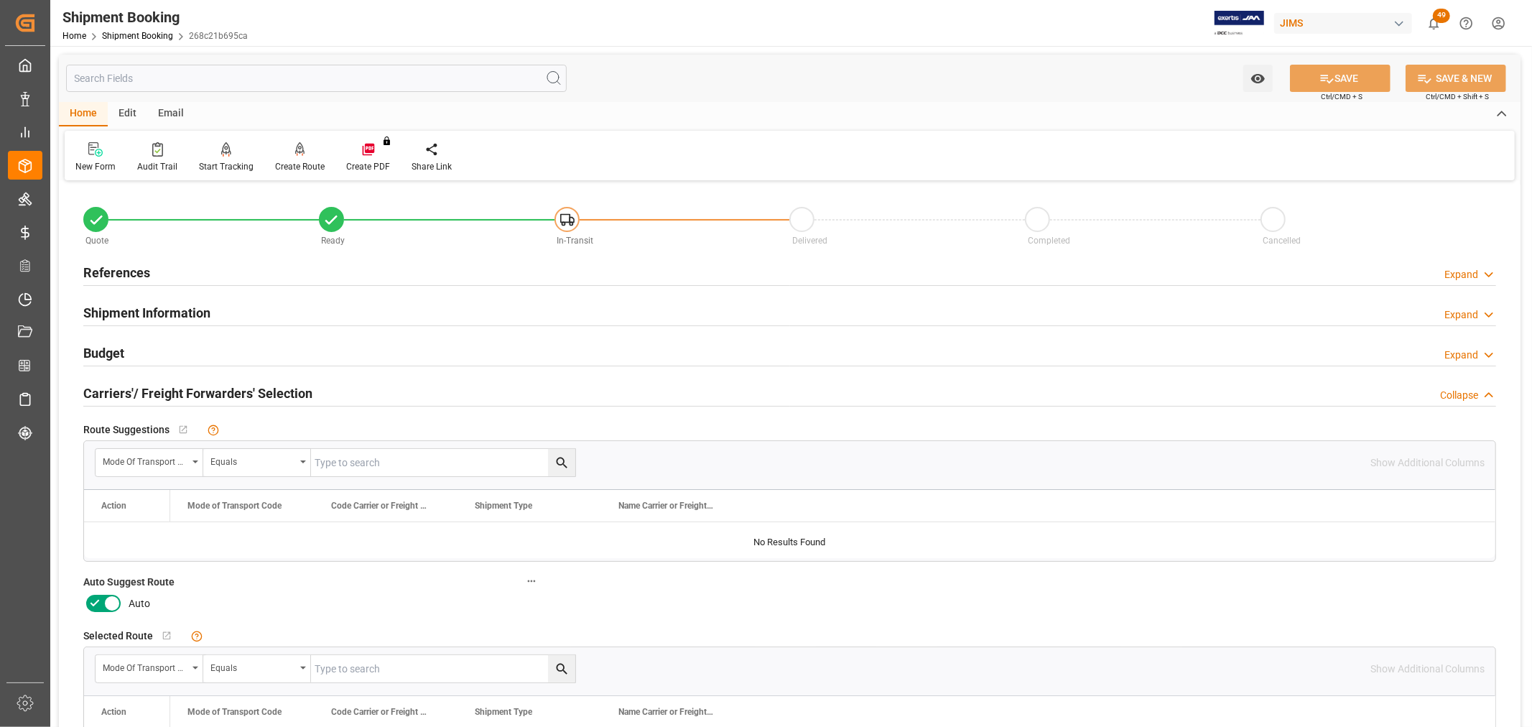
click at [103, 603] on icon at bounding box center [111, 603] width 17 height 17
click at [0, 0] on input "checkbox" at bounding box center [0, 0] width 0 height 0
click at [1322, 79] on icon at bounding box center [1327, 78] width 15 height 15
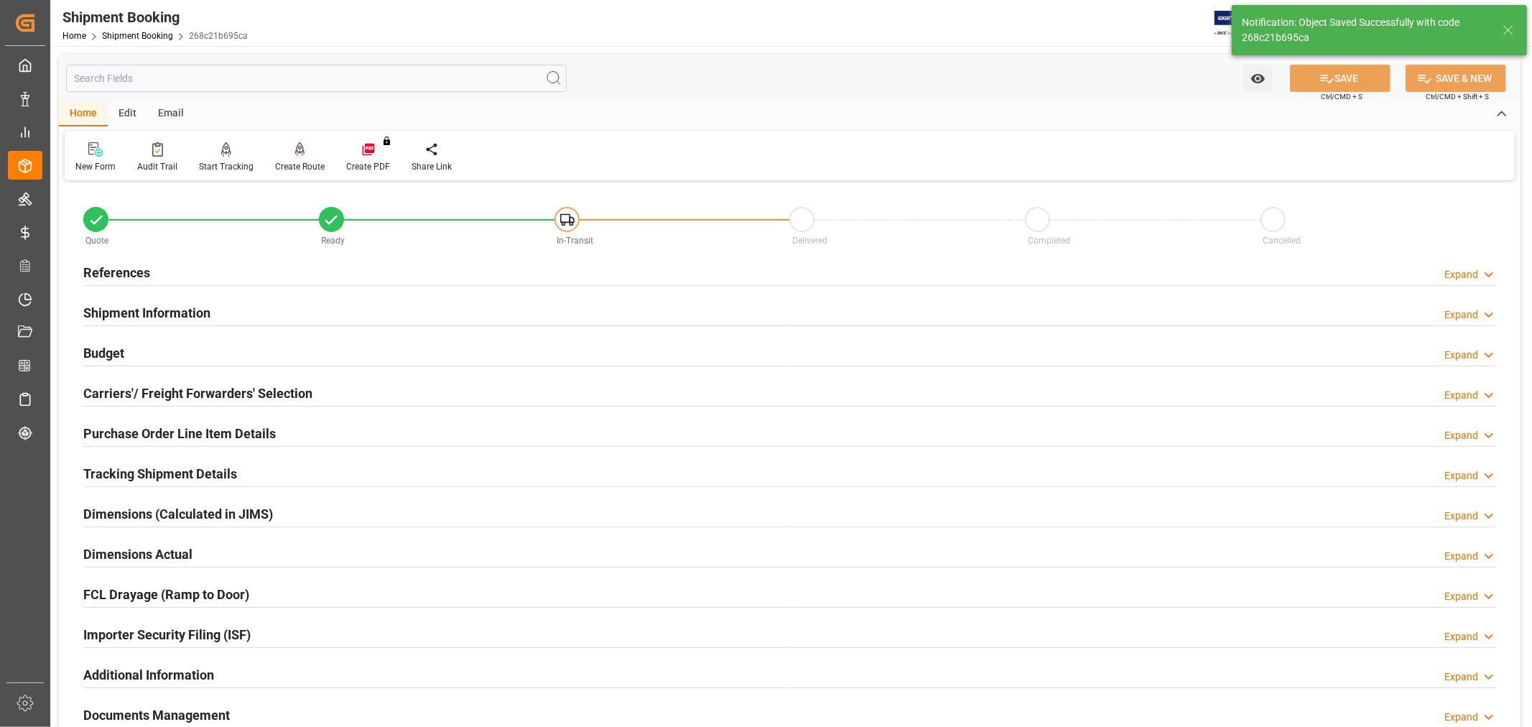
click at [289, 161] on div "Create Route" at bounding box center [300, 166] width 50 height 13
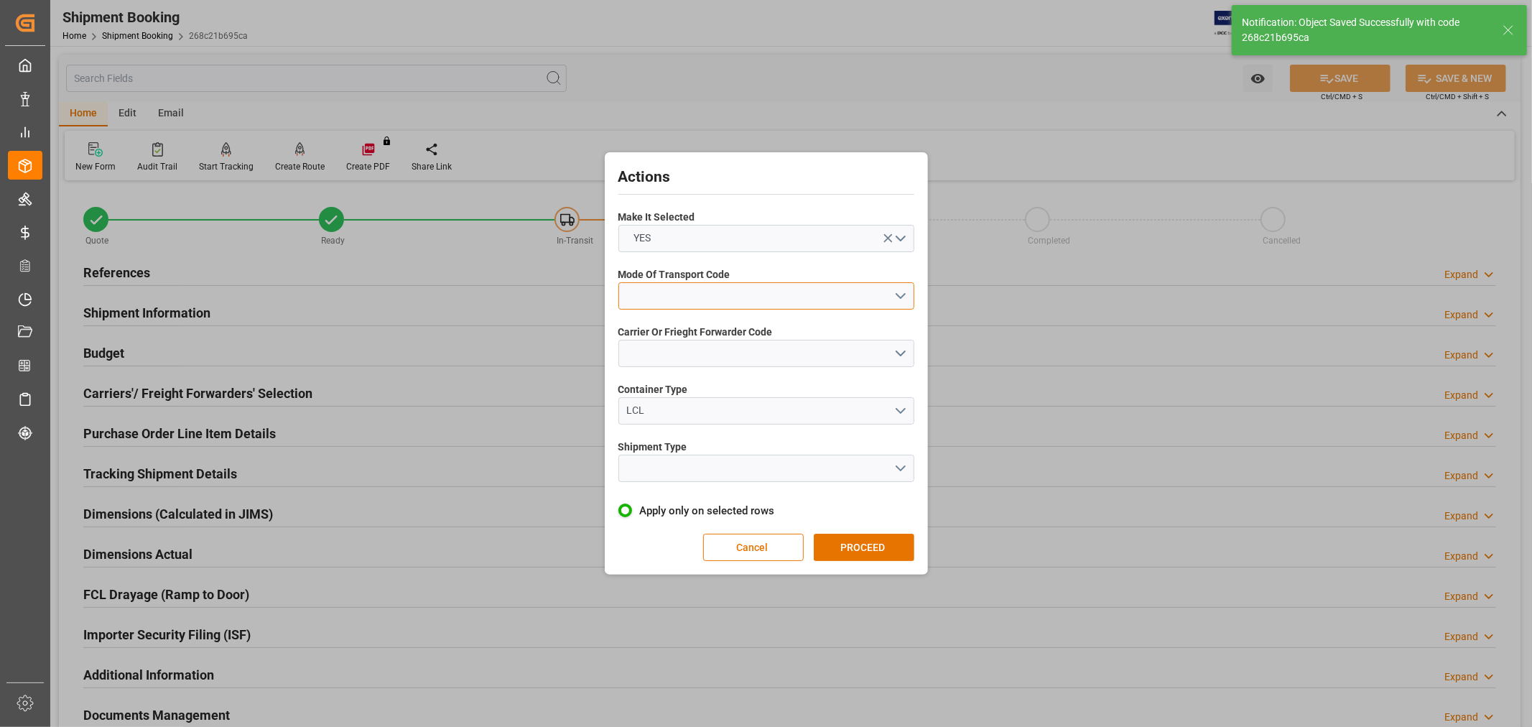
click at [657, 300] on button "open menu" at bounding box center [766, 295] width 296 height 27
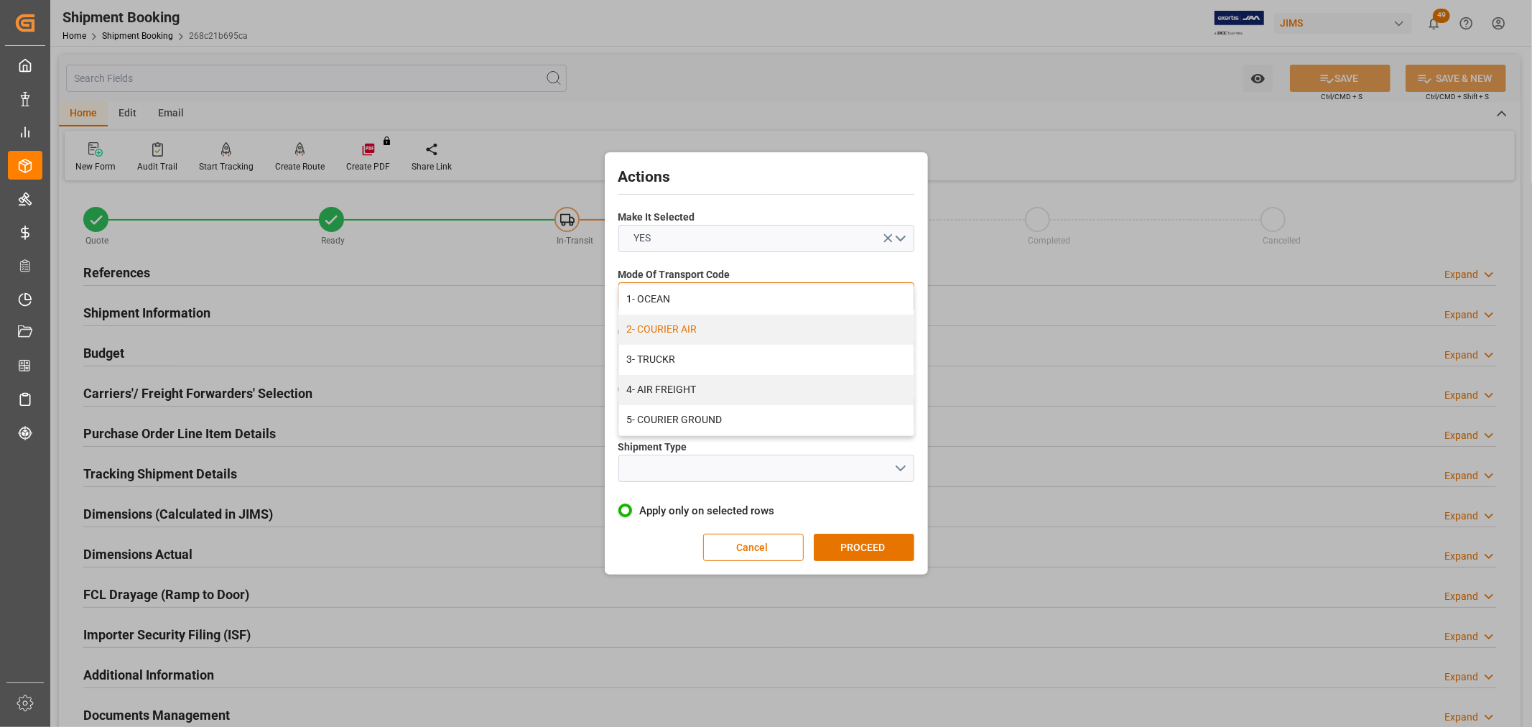
click at [650, 328] on div "2- COURIER AIR" at bounding box center [766, 330] width 295 height 30
click at [658, 354] on button "open menu" at bounding box center [766, 353] width 296 height 27
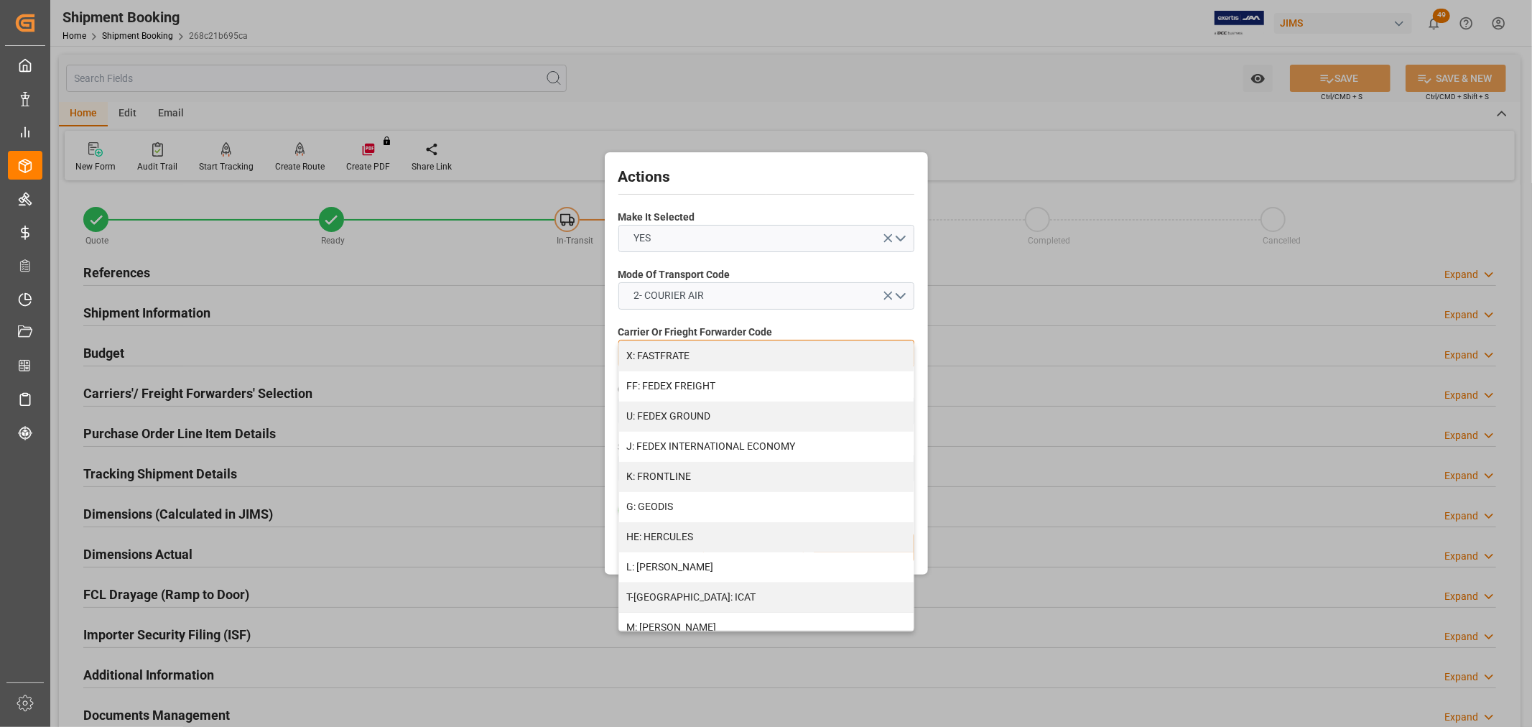
scroll to position [399, 0]
click at [685, 437] on div "J: FEDEX INTERNATIONAL ECONOMY" at bounding box center [766, 441] width 295 height 30
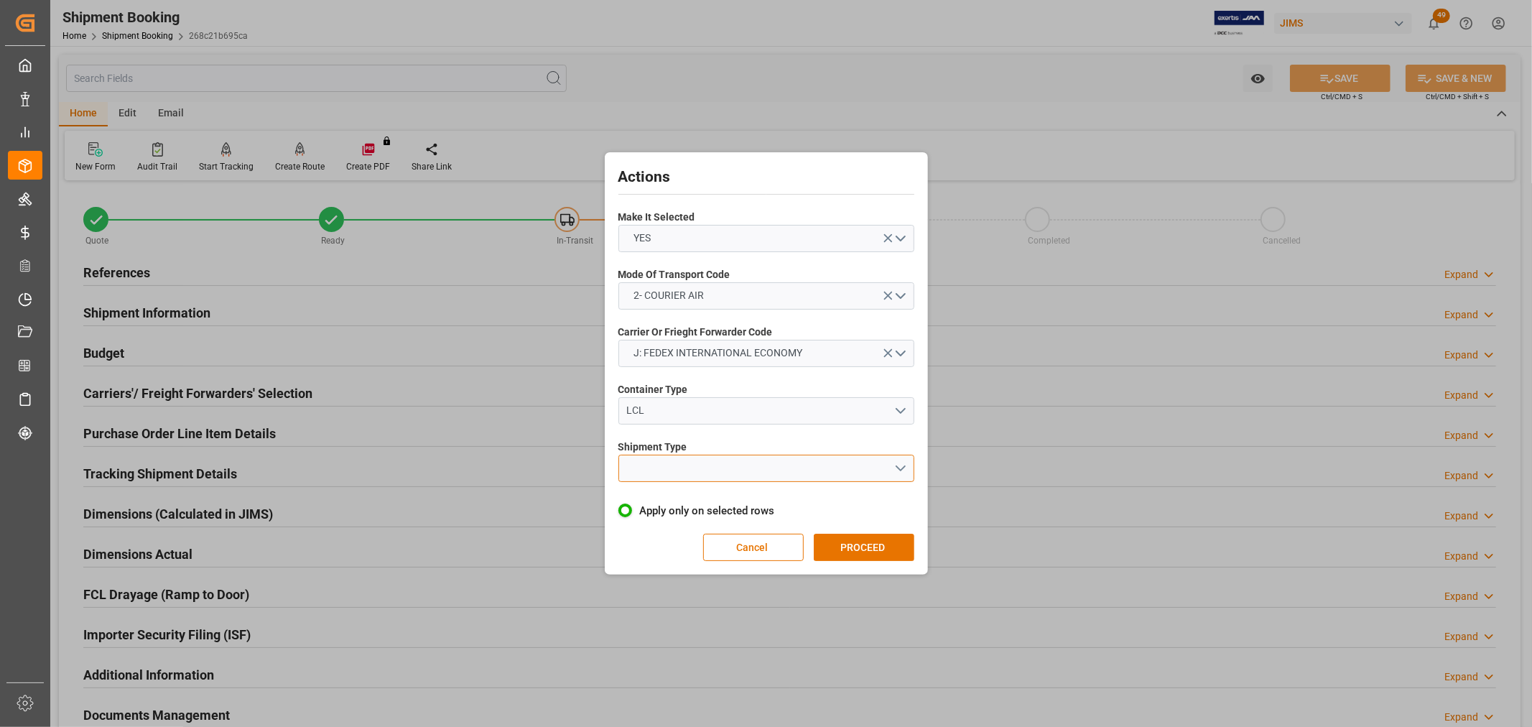
click at [662, 474] on button "open menu" at bounding box center [766, 468] width 296 height 27
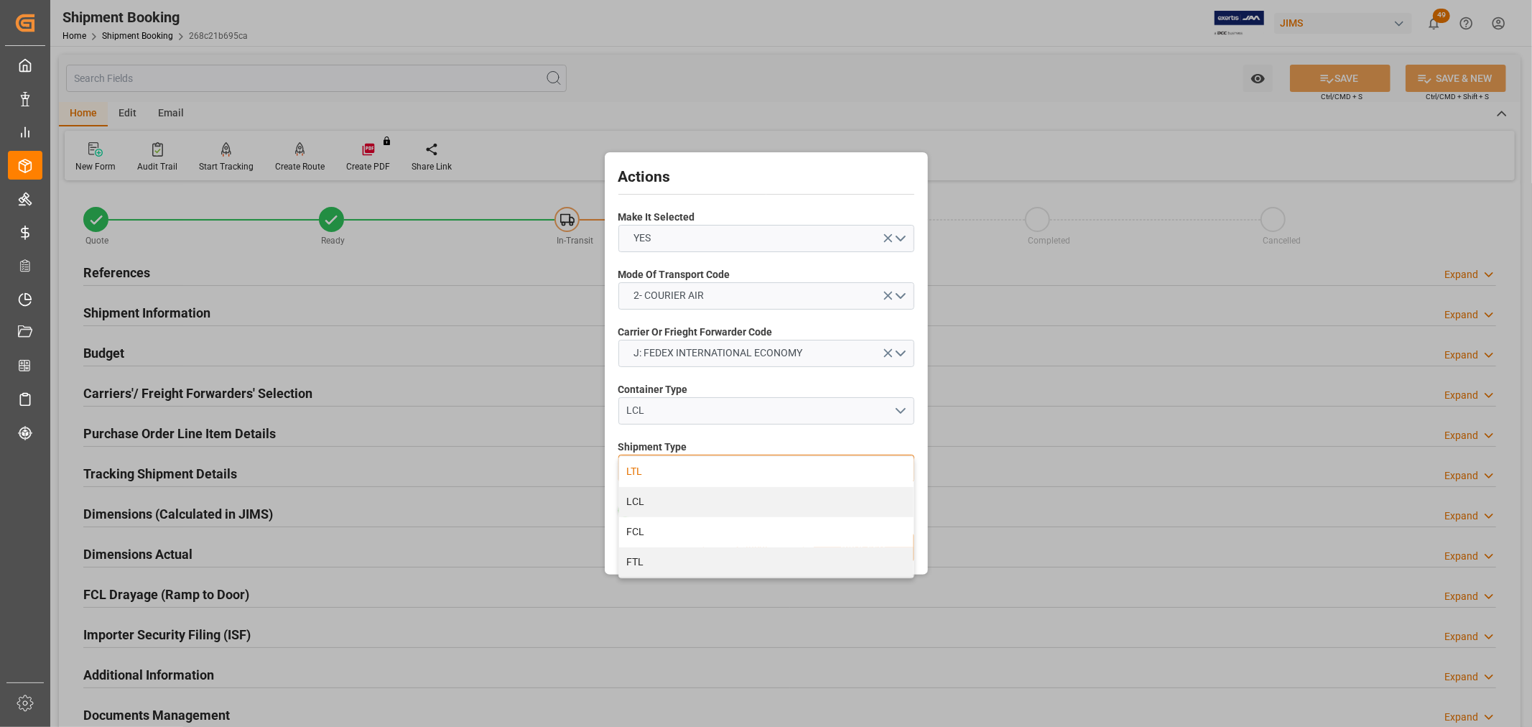
click at [642, 471] on div "LTL" at bounding box center [766, 472] width 295 height 30
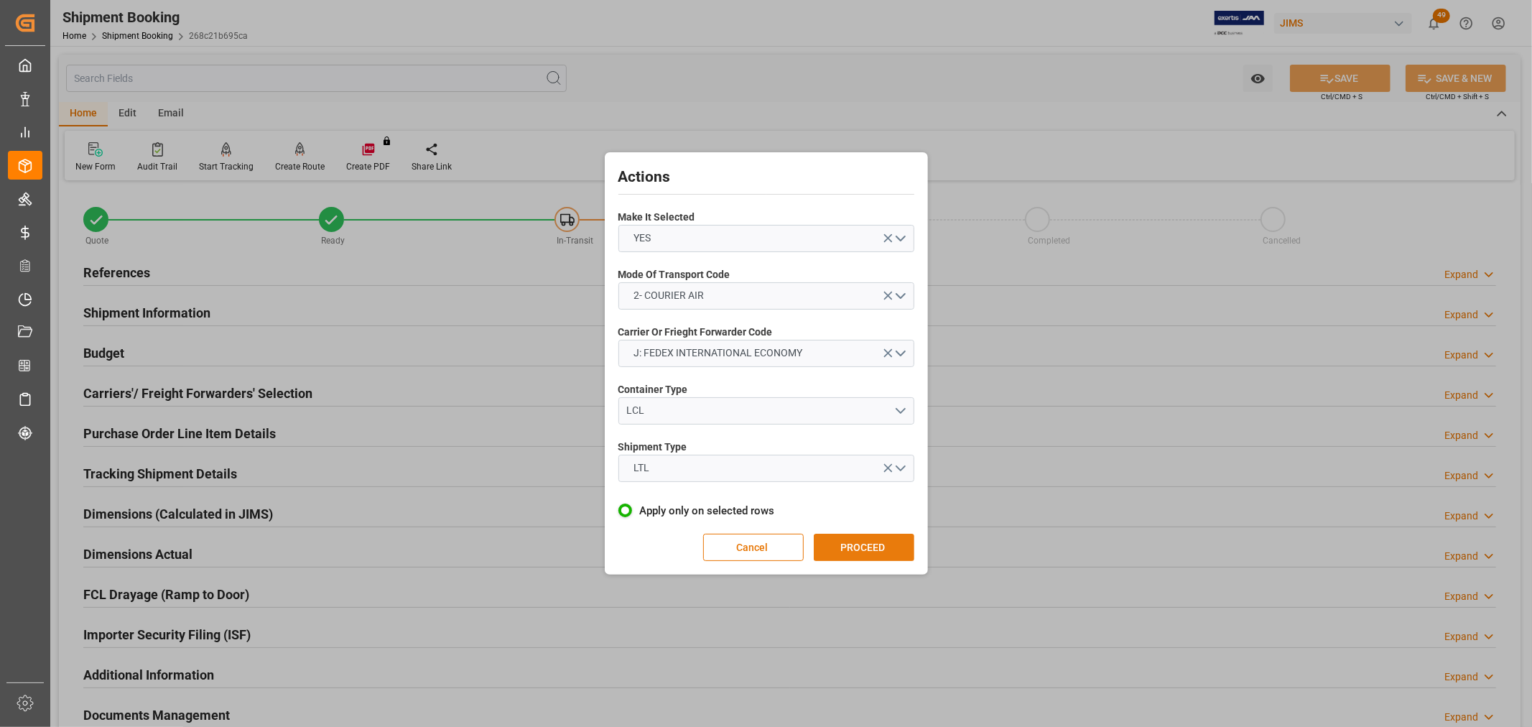
click at [870, 543] on button "PROCEED" at bounding box center [864, 547] width 101 height 27
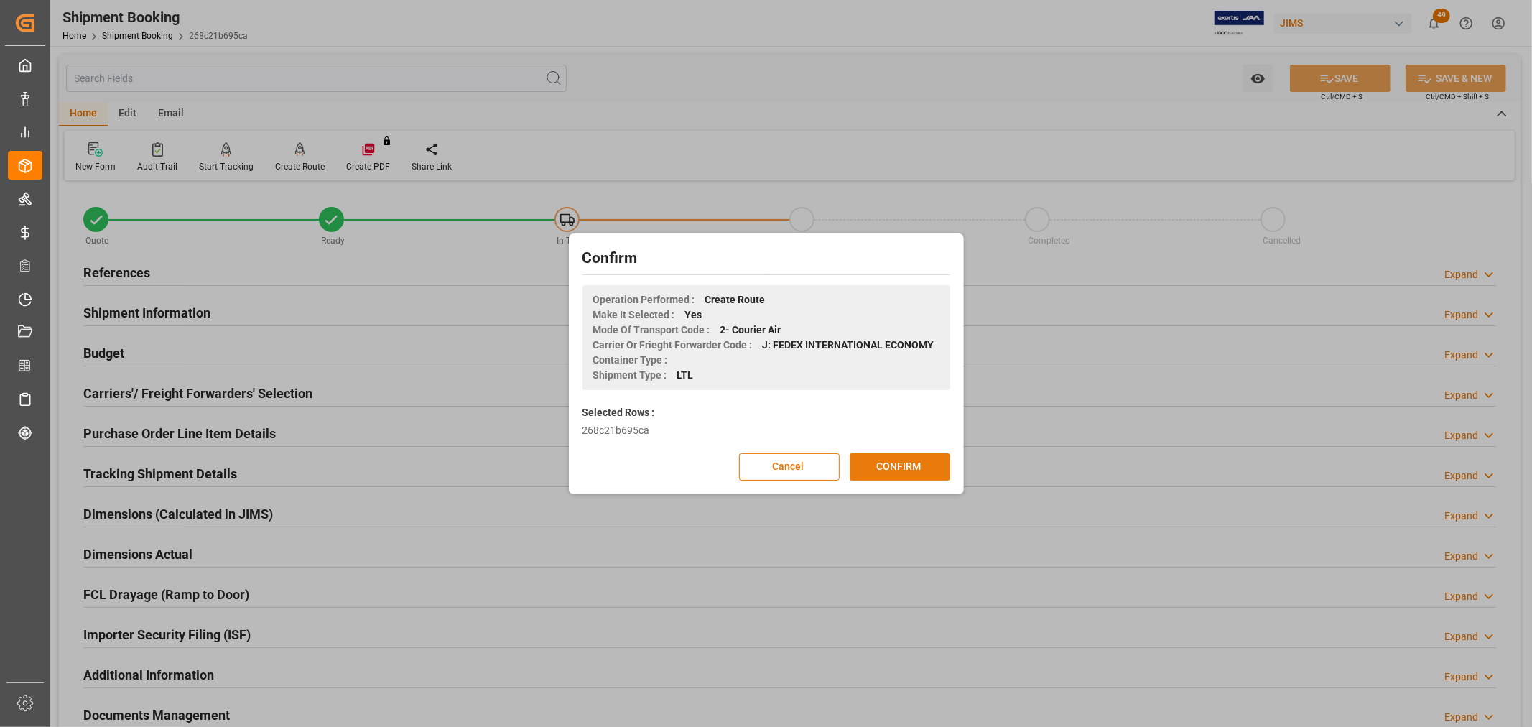
click at [917, 462] on button "CONFIRM" at bounding box center [900, 466] width 101 height 27
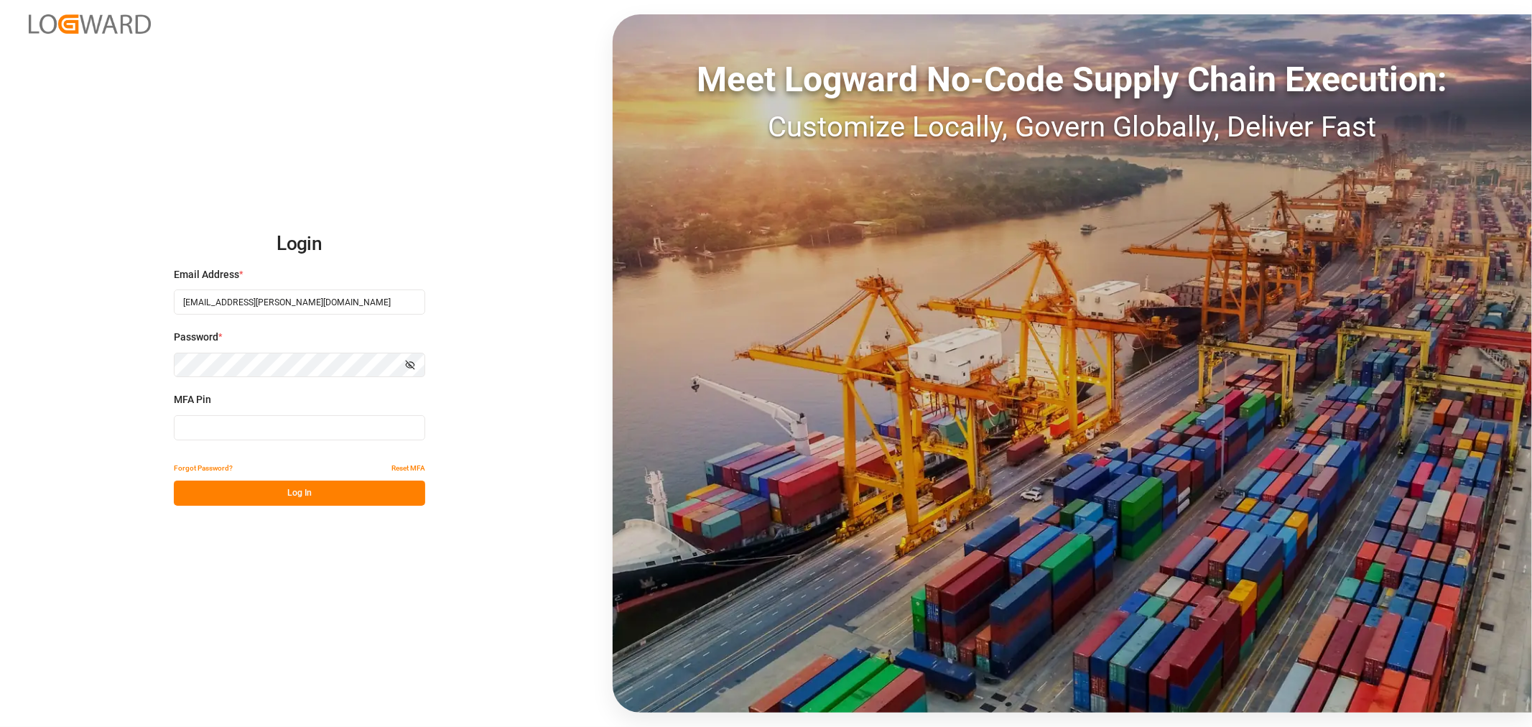
click at [238, 422] on input at bounding box center [299, 427] width 251 height 25
type input "896956"
click at [218, 488] on button "Log In" at bounding box center [299, 493] width 251 height 25
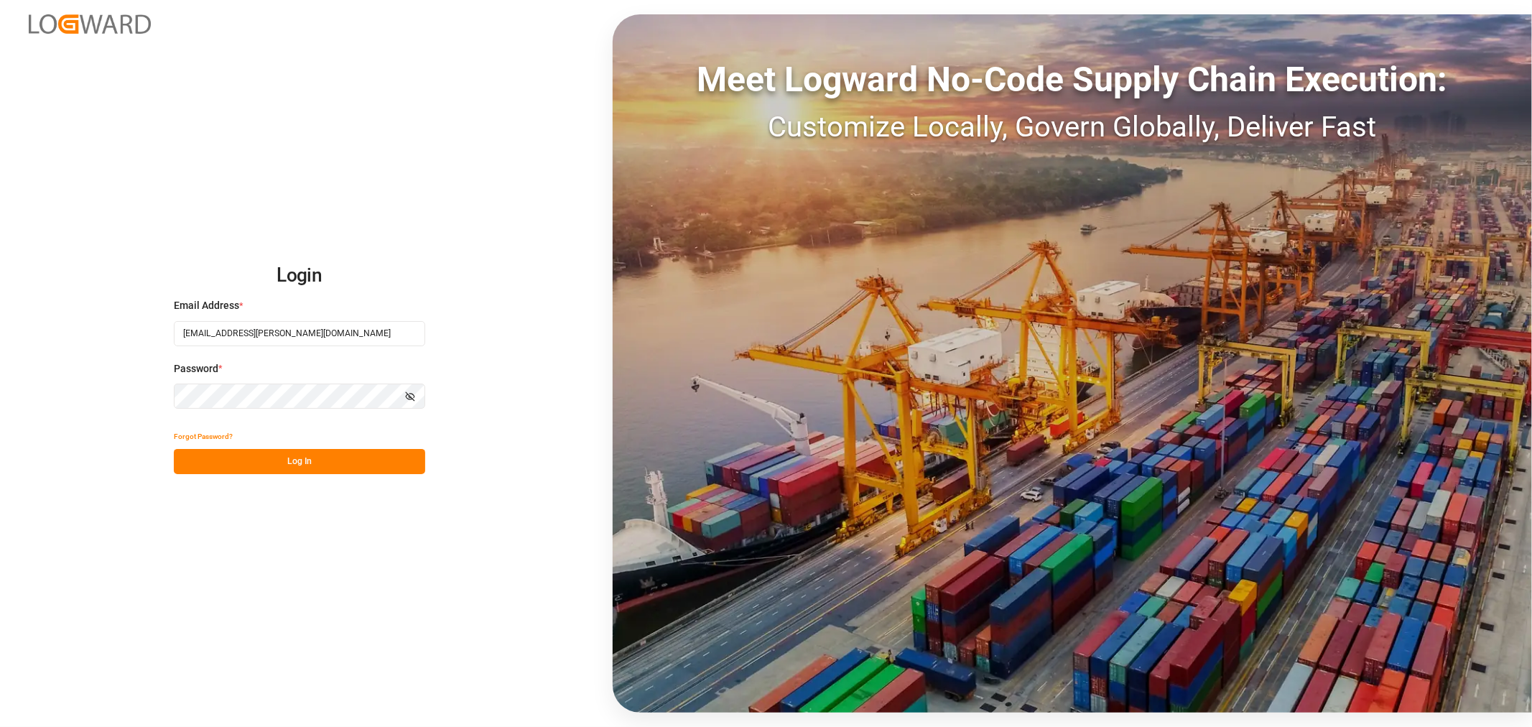
click at [353, 463] on button "Log In" at bounding box center [299, 461] width 251 height 25
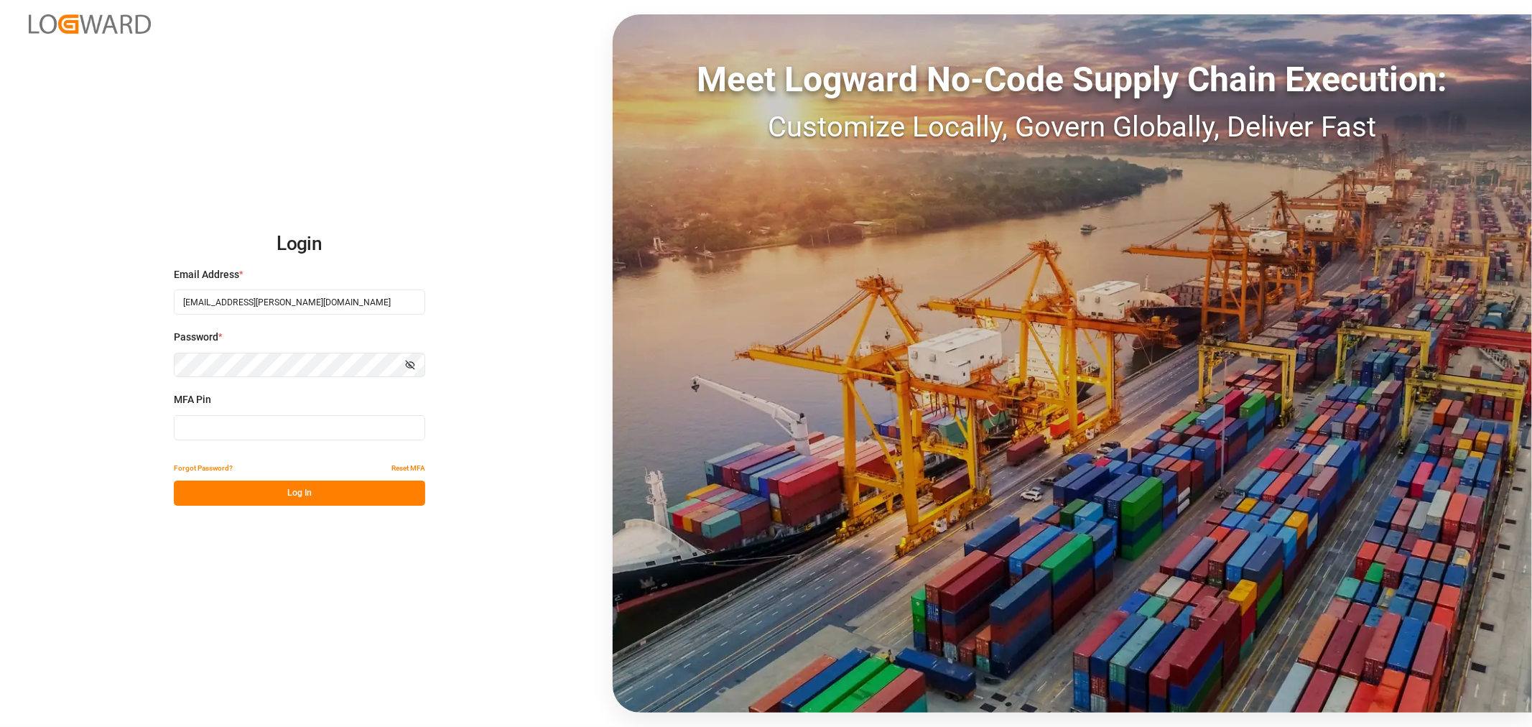
click at [198, 430] on input at bounding box center [299, 427] width 251 height 25
type input "242304"
click at [243, 491] on button "Log In" at bounding box center [299, 493] width 251 height 25
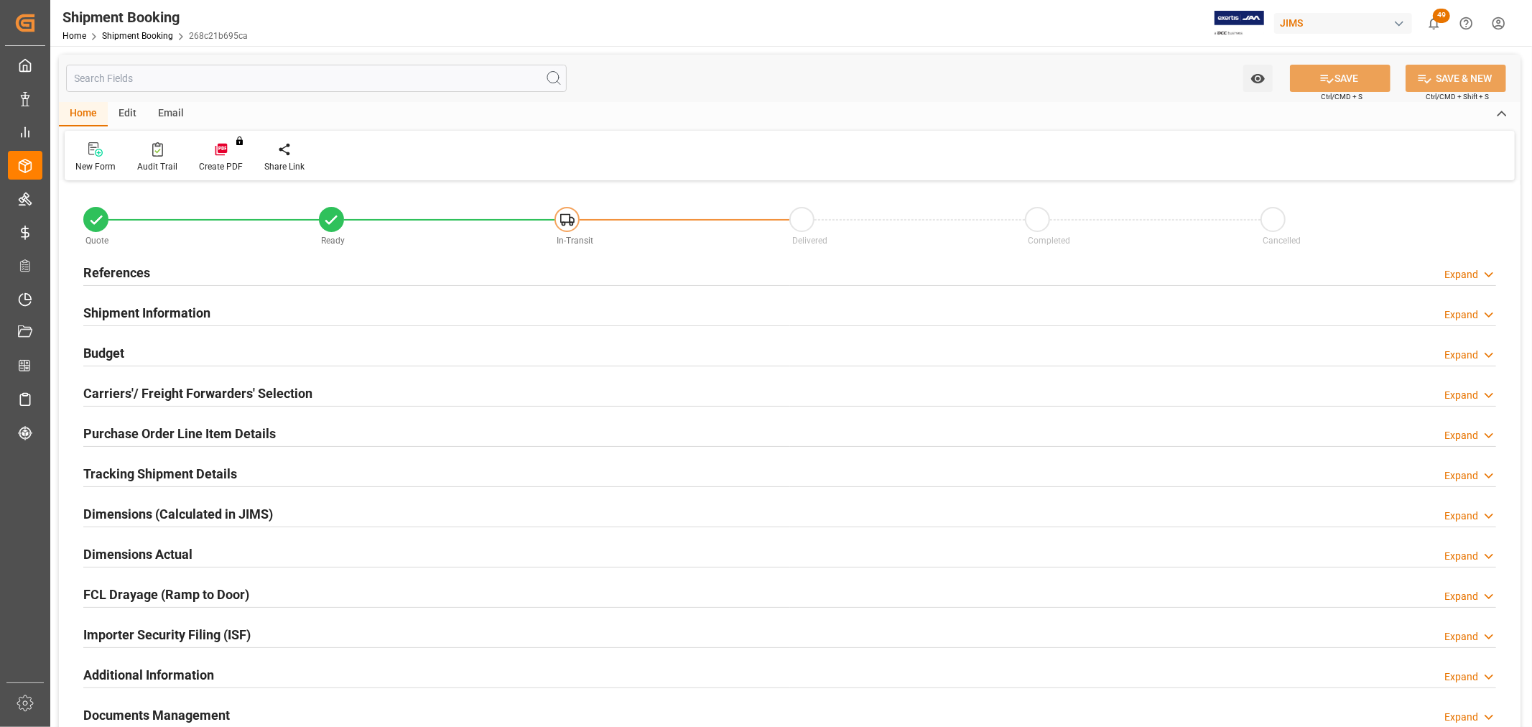
type input "0"
type input "[DATE]"
click at [133, 267] on h2 "References" at bounding box center [116, 272] width 67 height 19
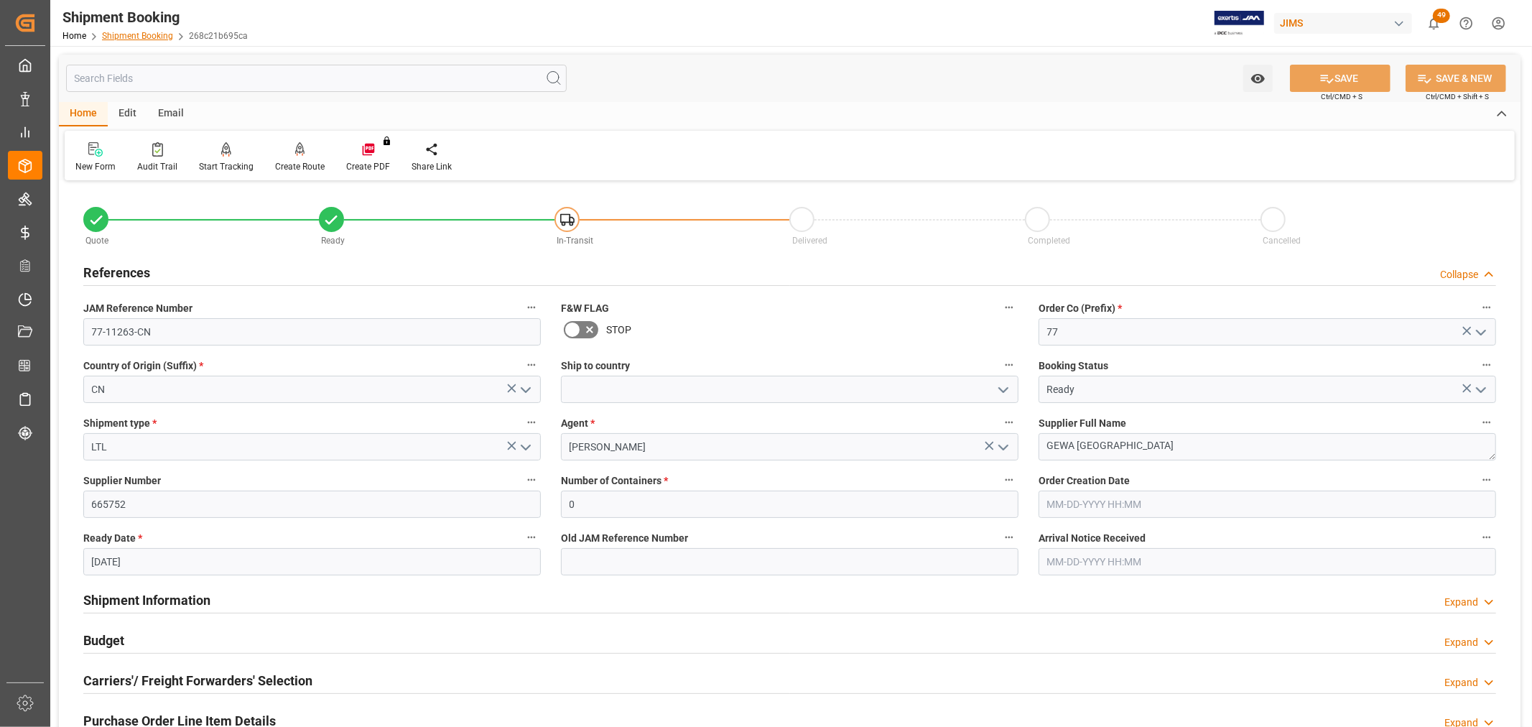
click at [127, 31] on link "Shipment Booking" at bounding box center [137, 36] width 71 height 10
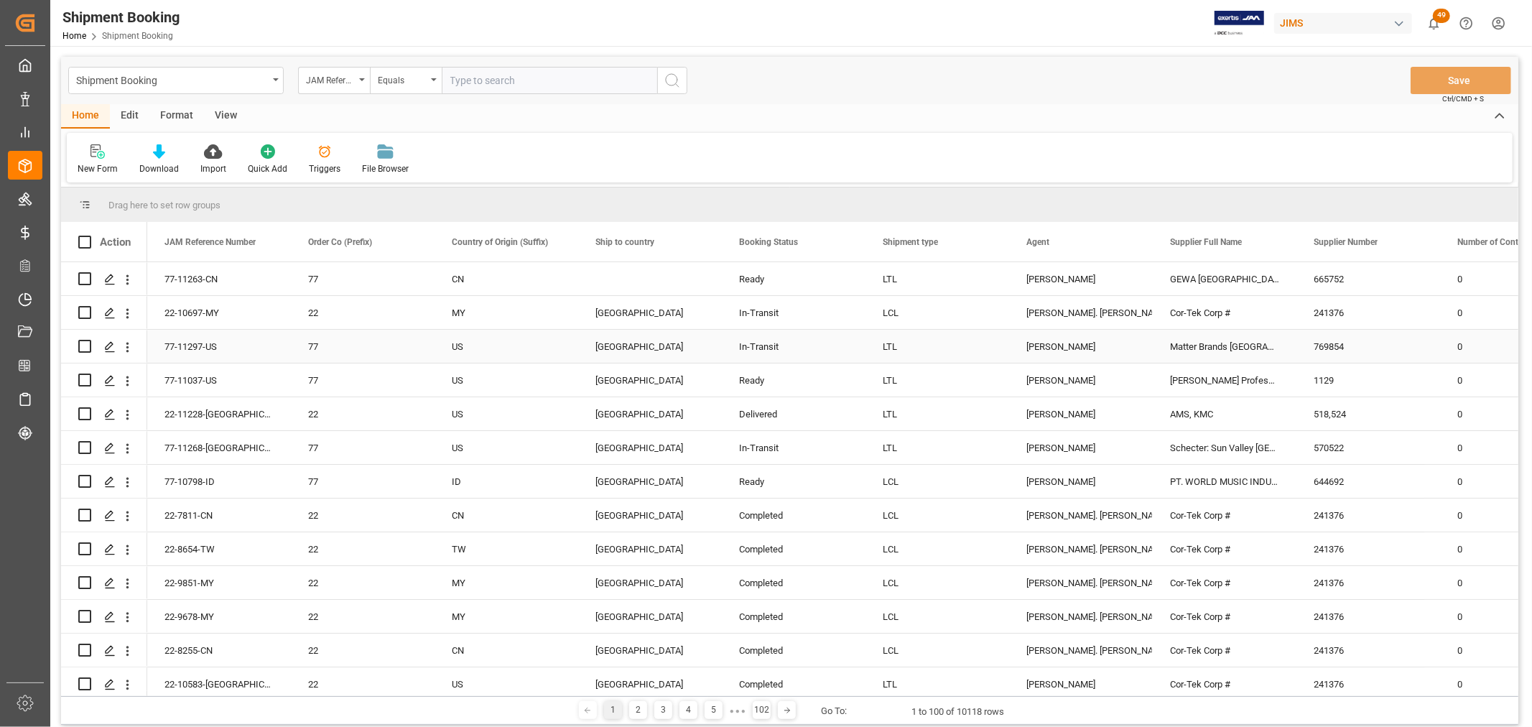
click at [593, 348] on div "[GEOGRAPHIC_DATA]" at bounding box center [650, 346] width 144 height 33
click at [621, 270] on div "Press SPACE to select this row." at bounding box center [650, 278] width 144 height 33
click at [620, 277] on div "Press SPACE to select this row." at bounding box center [650, 278] width 144 height 33
click at [614, 307] on div "[GEOGRAPHIC_DATA]" at bounding box center [650, 313] width 109 height 33
click at [1437, 81] on button "Save" at bounding box center [1461, 80] width 101 height 27
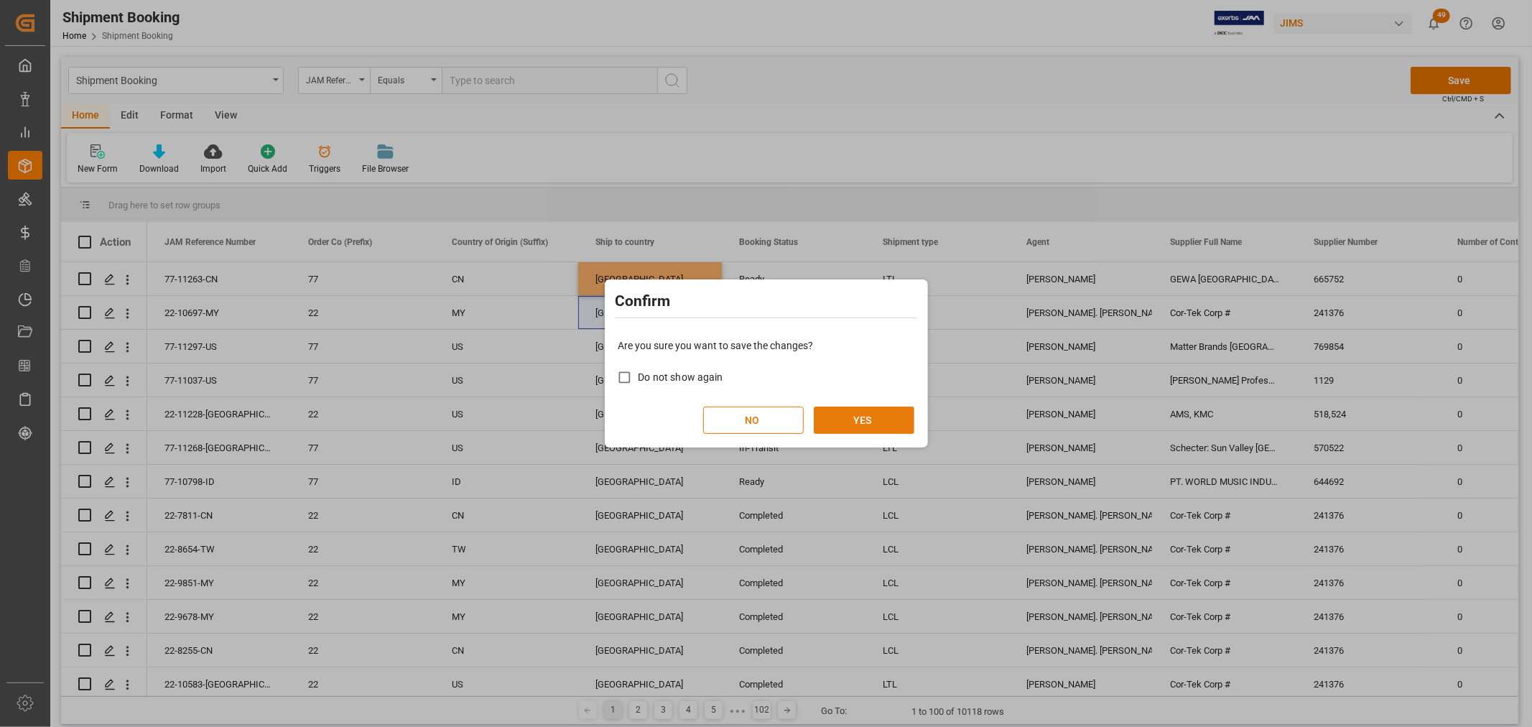
click at [844, 421] on button "YES" at bounding box center [864, 420] width 101 height 27
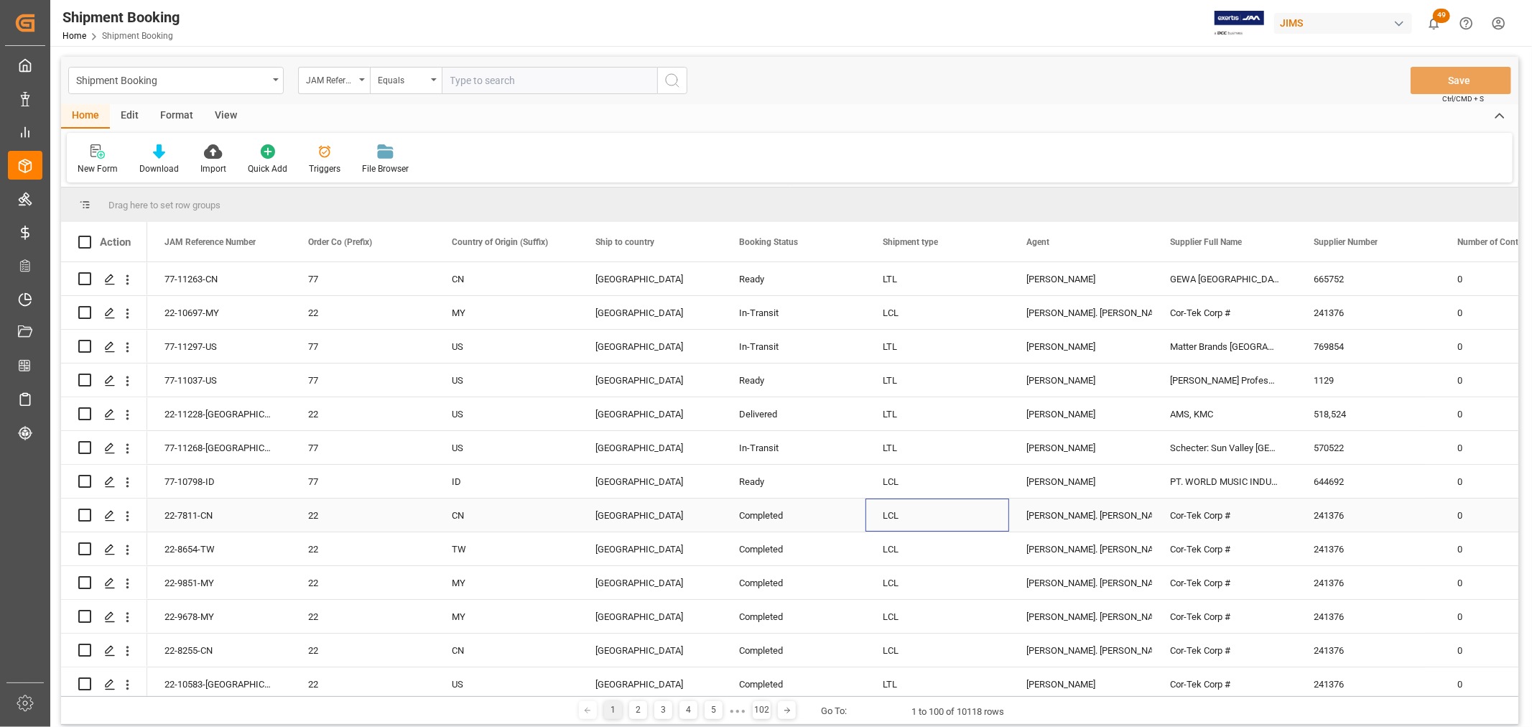
click at [968, 521] on div "LCL" at bounding box center [937, 515] width 109 height 33
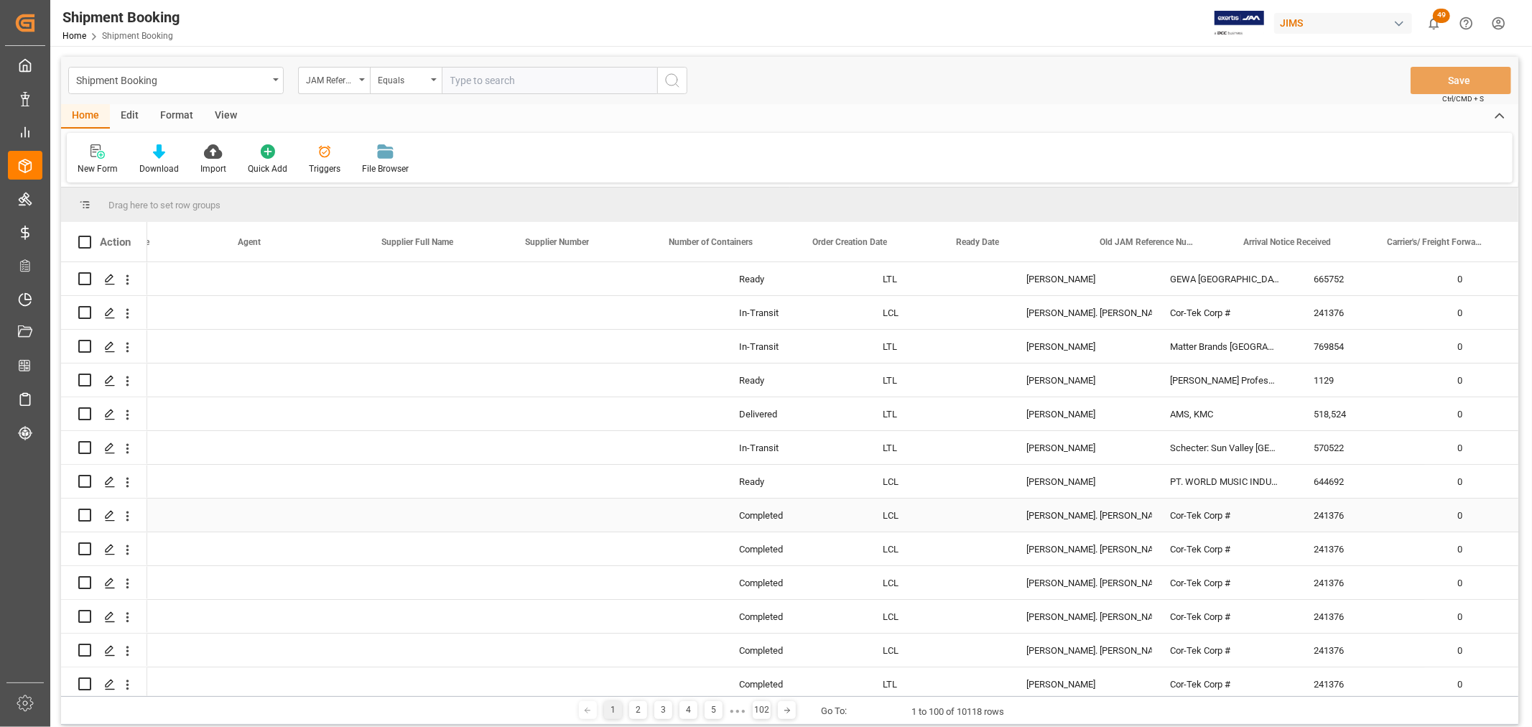
scroll to position [0, 788]
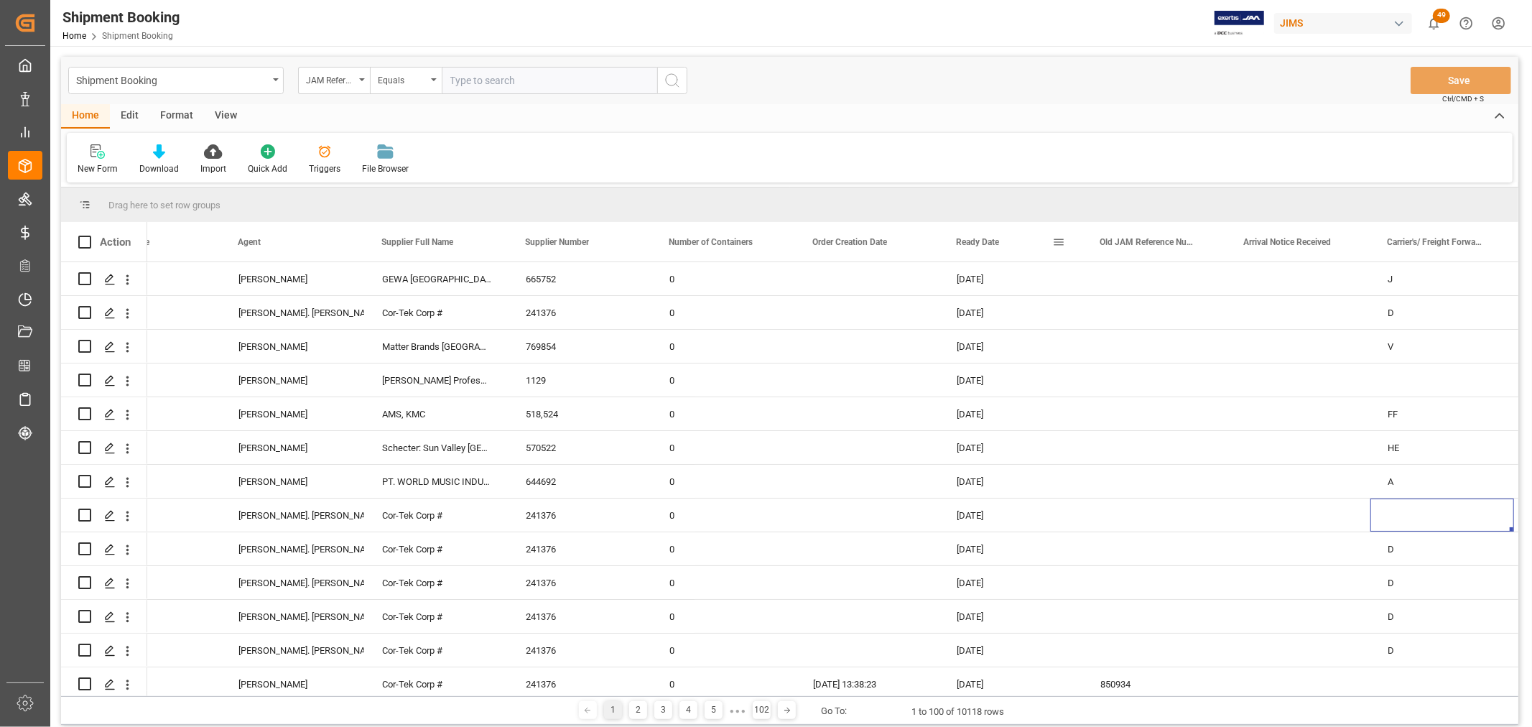
click at [1057, 244] on span at bounding box center [1058, 242] width 13 height 13
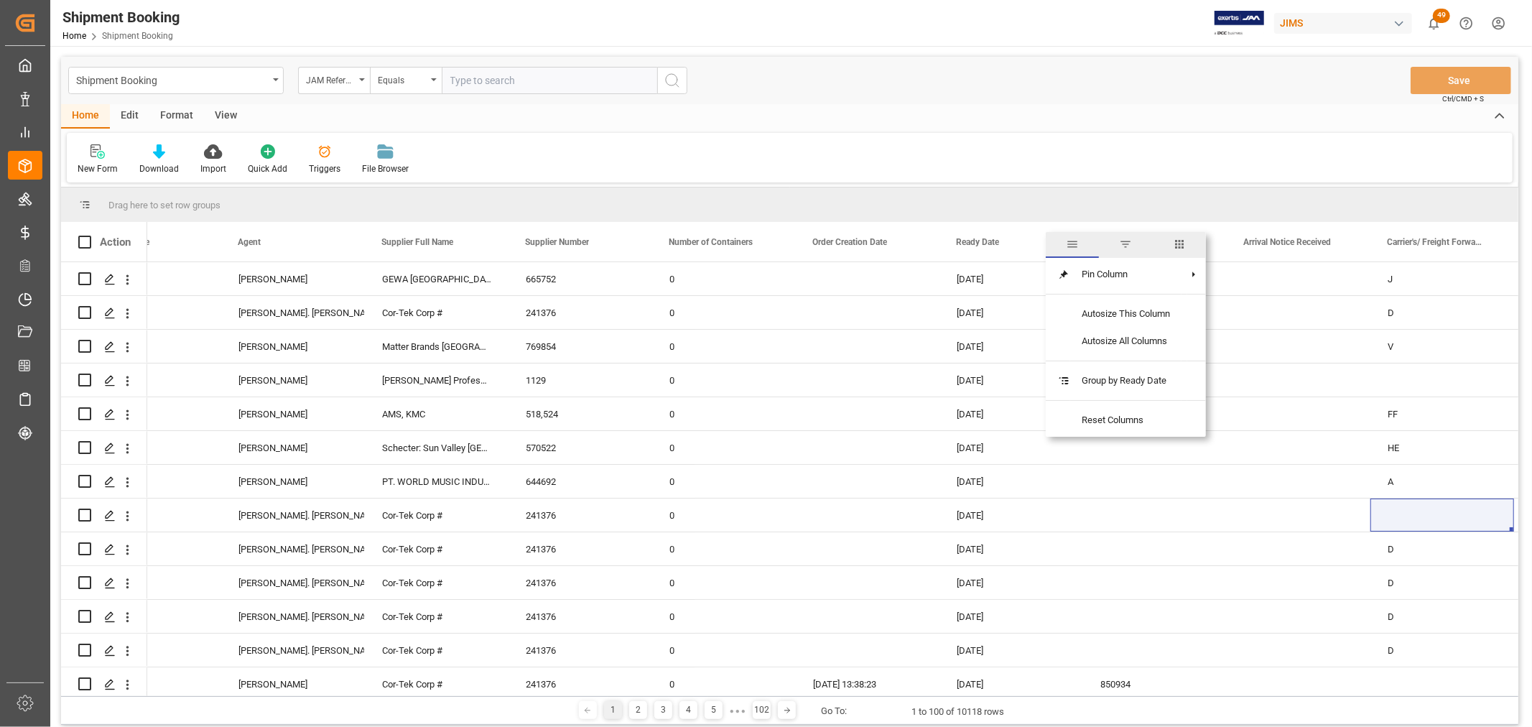
click at [1125, 245] on span "filter" at bounding box center [1125, 244] width 13 height 13
click at [1188, 285] on span "Filtering operator" at bounding box center [1188, 283] width 13 height 13
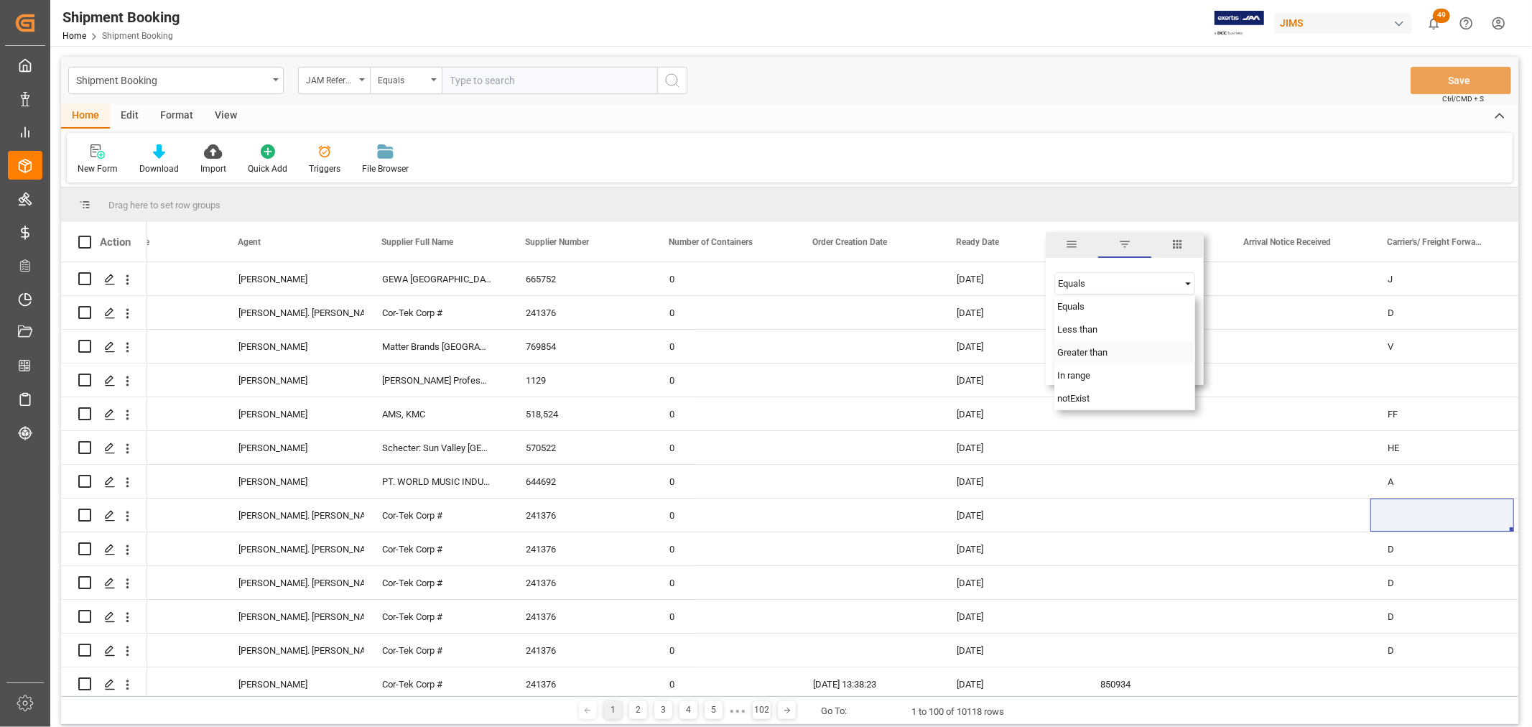
click at [1106, 348] on span "Greater than" at bounding box center [1082, 352] width 50 height 11
click at [1189, 319] on input "date" at bounding box center [1125, 319] width 141 height 29
type input "[DATE]"
click at [1145, 365] on button "Apply" at bounding box center [1143, 364] width 27 height 14
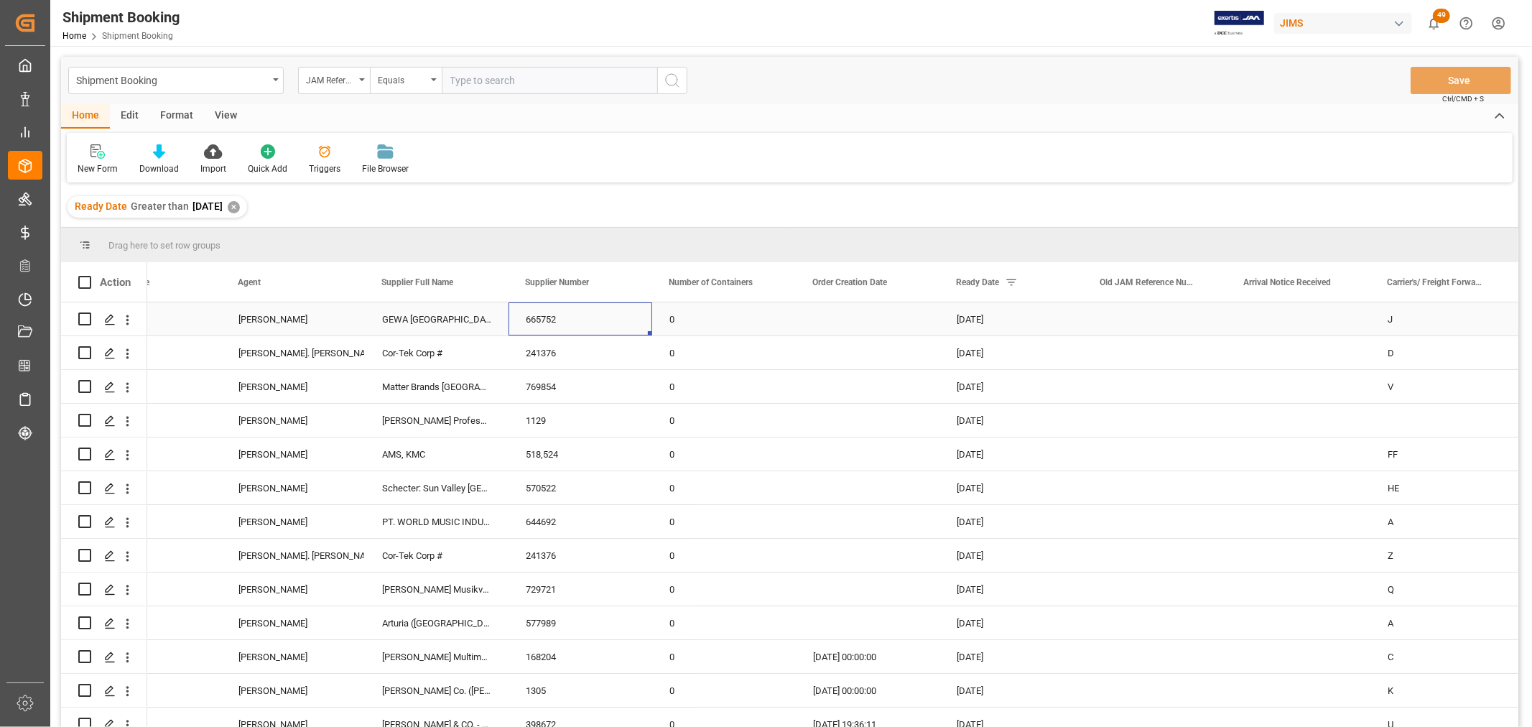
click at [618, 309] on div "665752" at bounding box center [581, 318] width 144 height 33
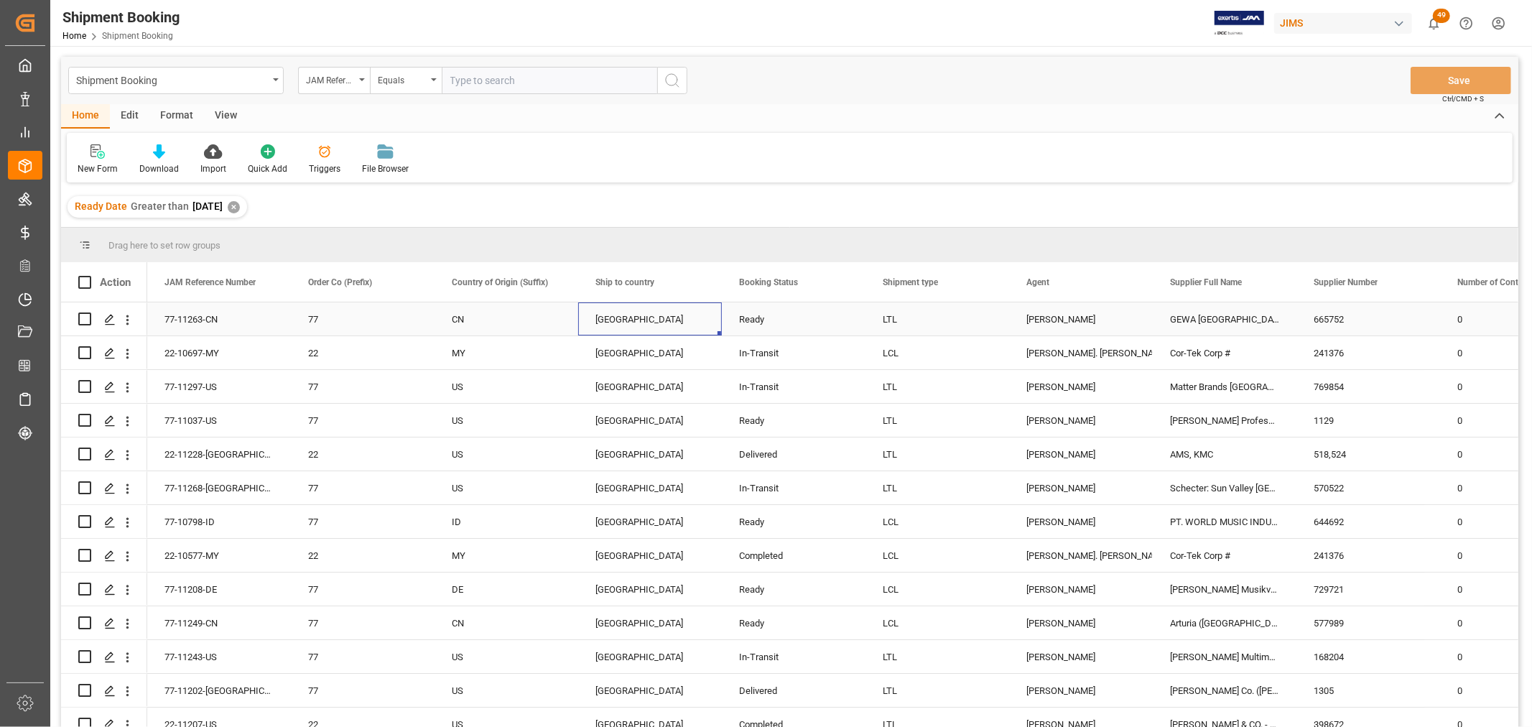
click at [621, 325] on div "Canada" at bounding box center [650, 319] width 109 height 33
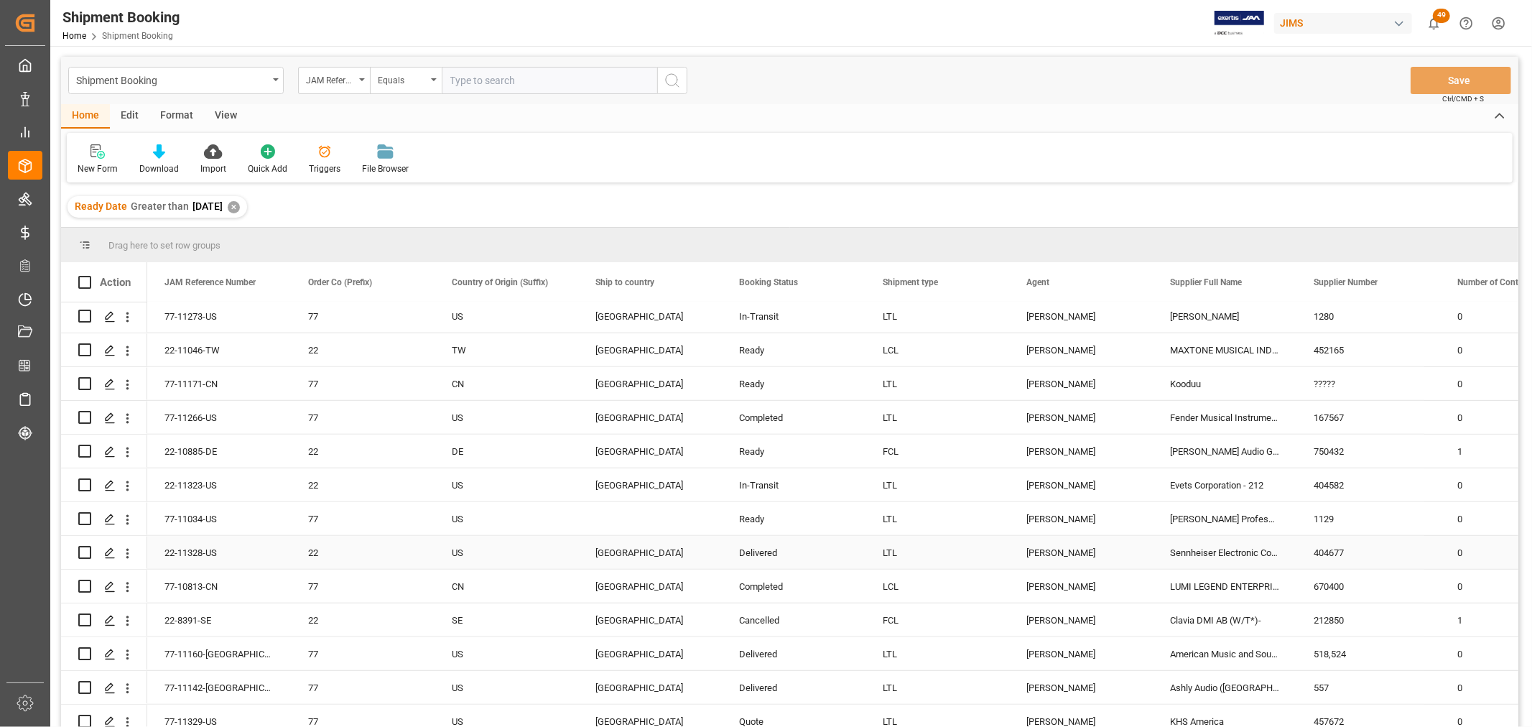
scroll to position [638, 0]
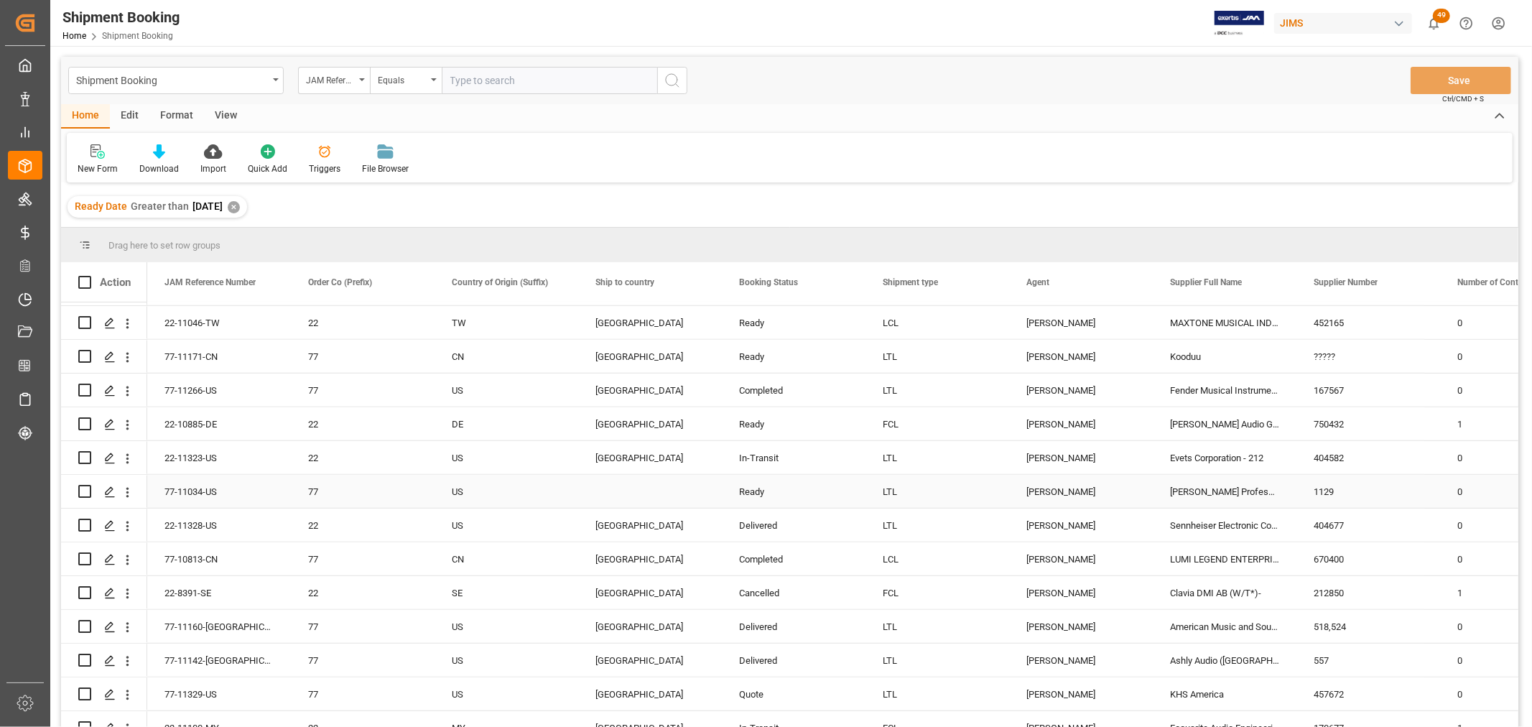
click at [605, 483] on div "Press SPACE to select this row." at bounding box center [650, 491] width 144 height 33
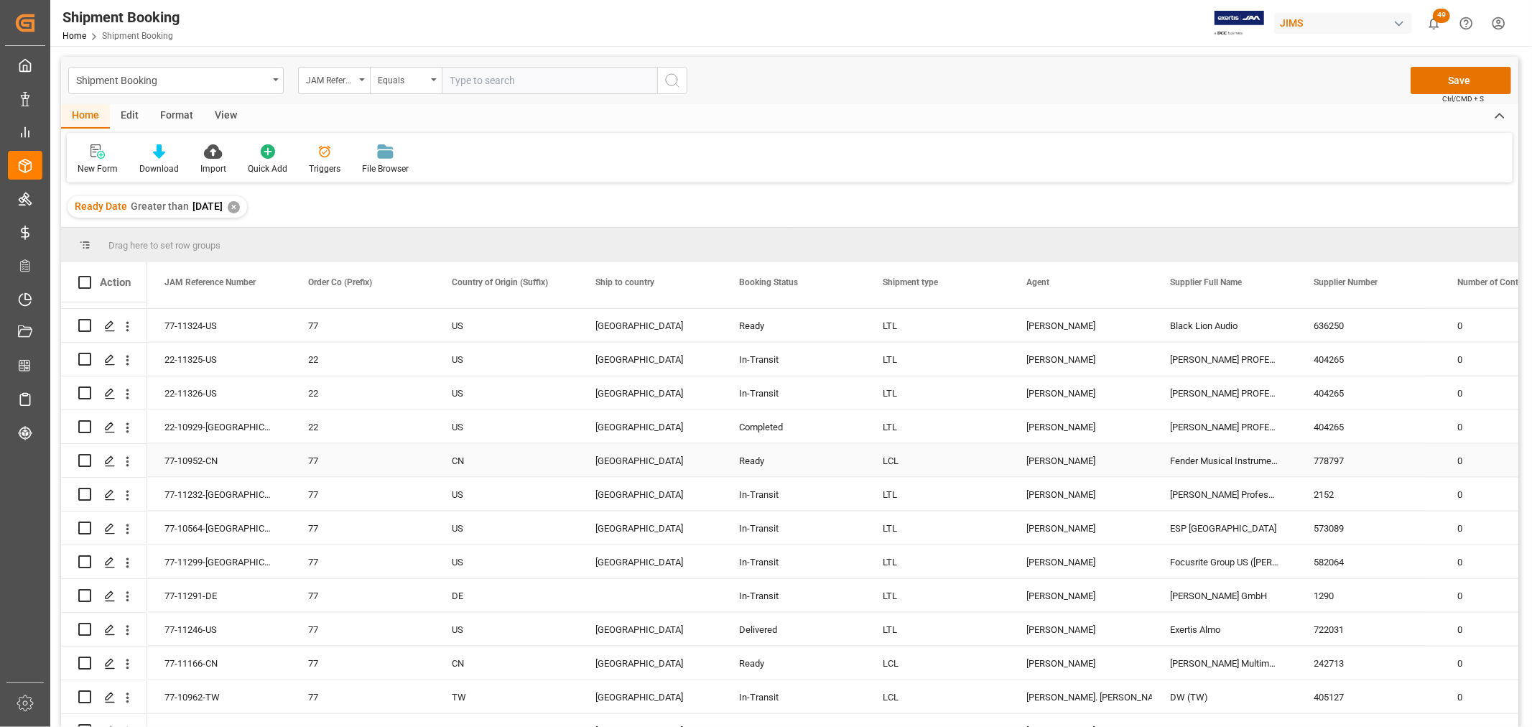
scroll to position [1676, 0]
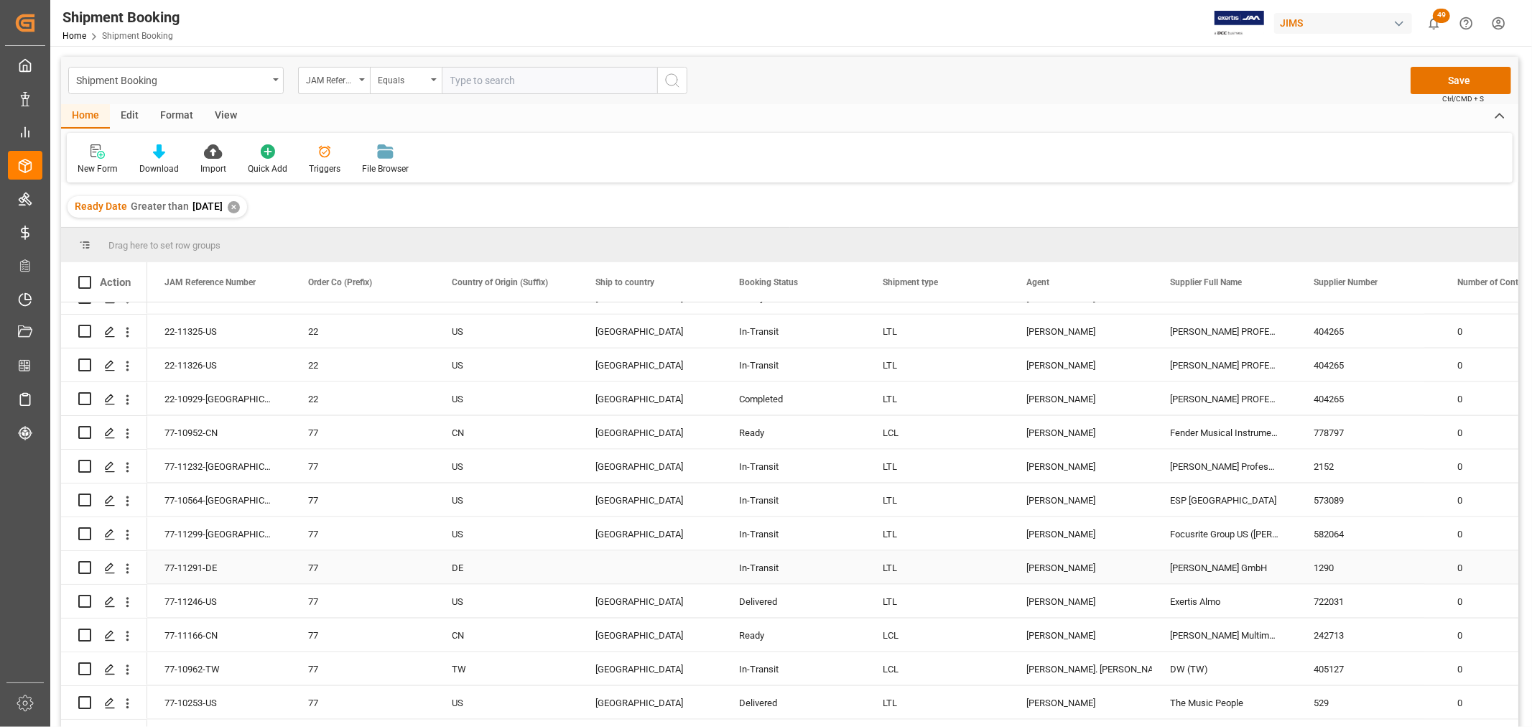
click at [607, 570] on div "Press SPACE to select this row." at bounding box center [650, 567] width 144 height 33
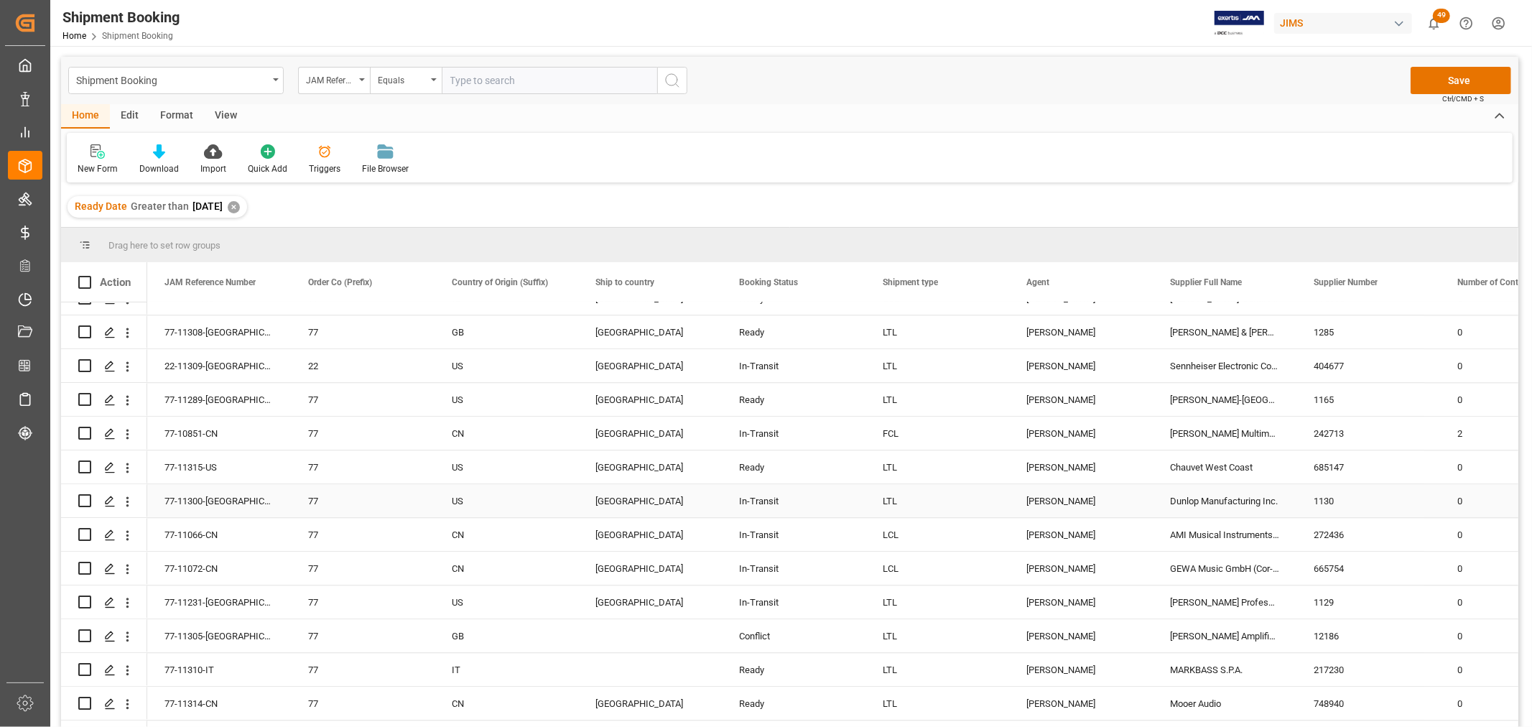
scroll to position [2951, 0]
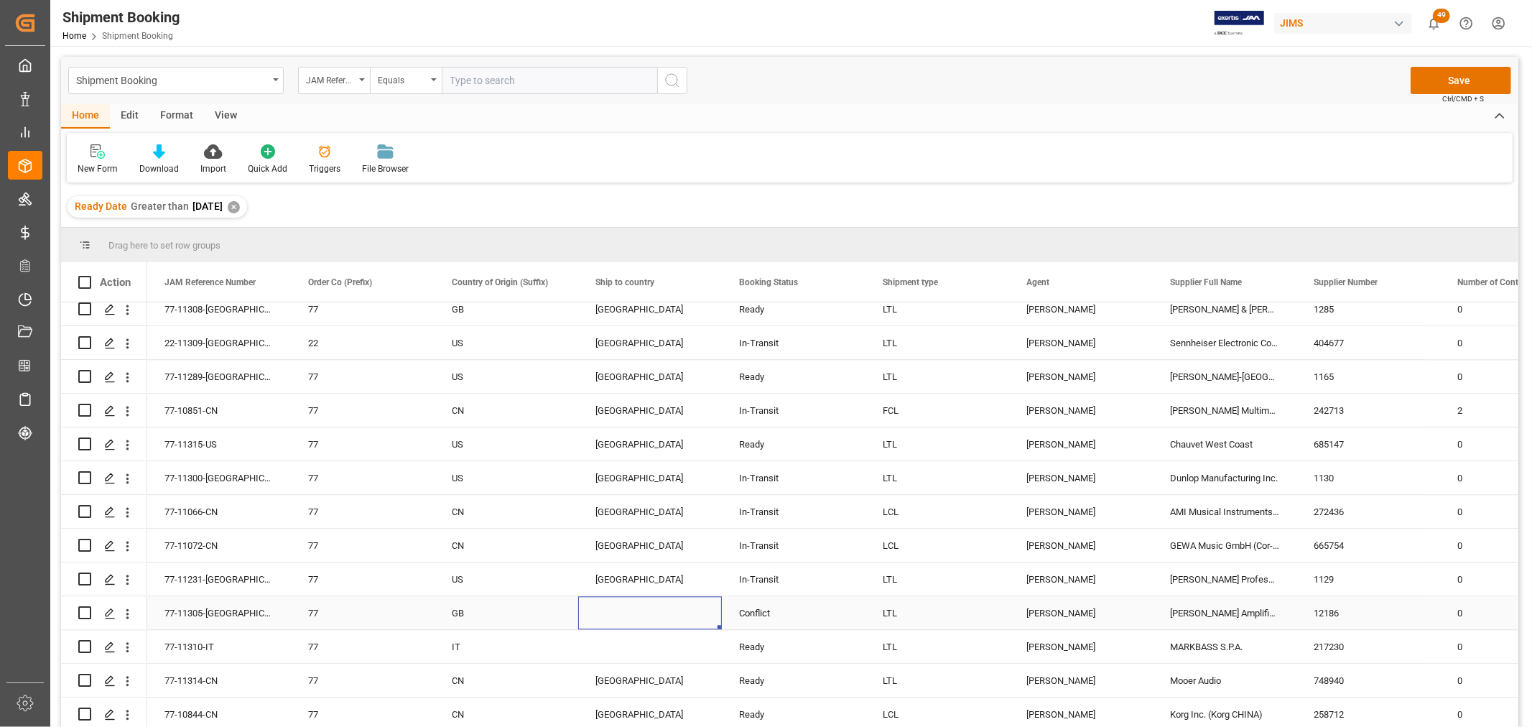
click at [594, 606] on div "Press SPACE to select this row." at bounding box center [650, 612] width 144 height 33
click at [529, 598] on div "GB" at bounding box center [506, 613] width 109 height 33
click at [705, 616] on div "Canada" at bounding box center [650, 612] width 144 height 33
drag, startPoint x: 716, startPoint y: 622, endPoint x: 721, endPoint y: 651, distance: 29.2
click at [1455, 77] on button "Save" at bounding box center [1461, 80] width 101 height 27
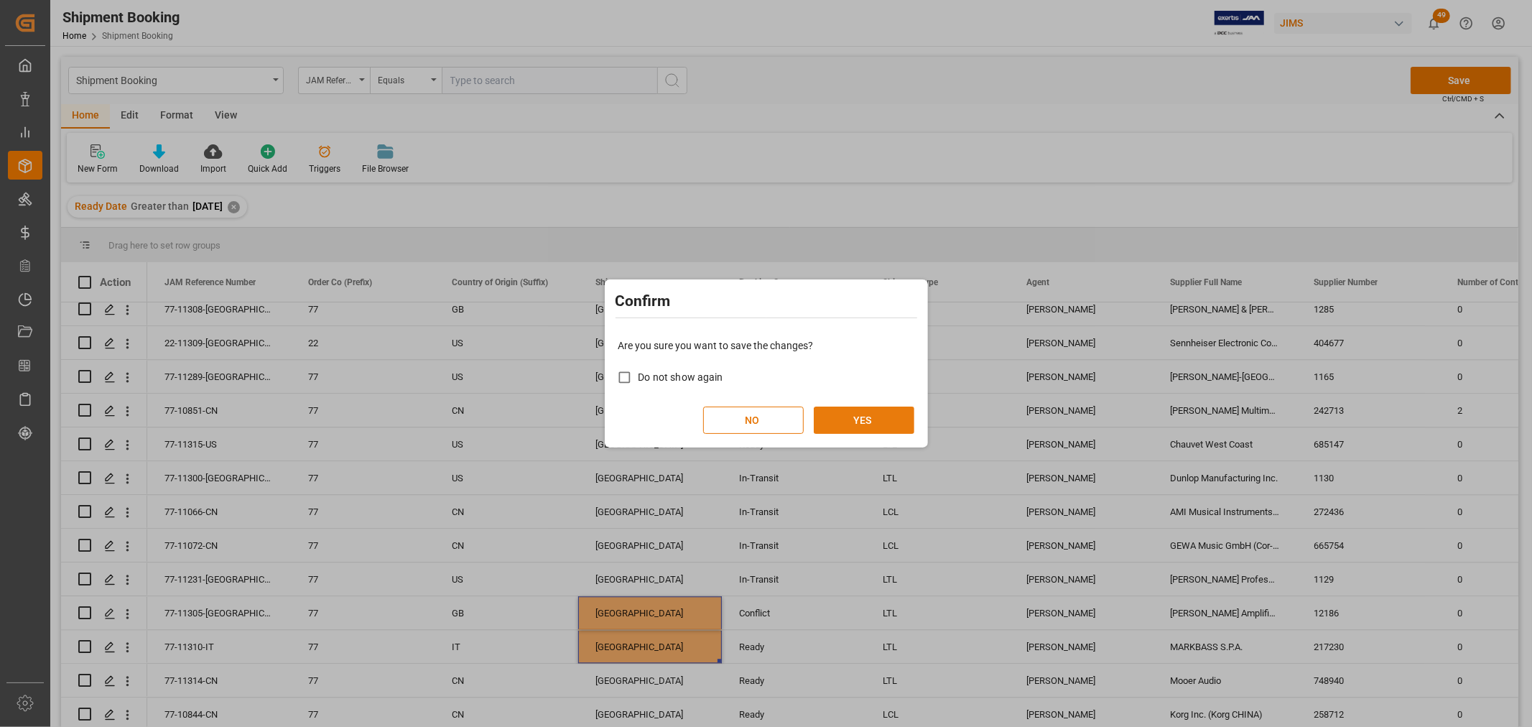
click at [863, 422] on button "YES" at bounding box center [864, 420] width 101 height 27
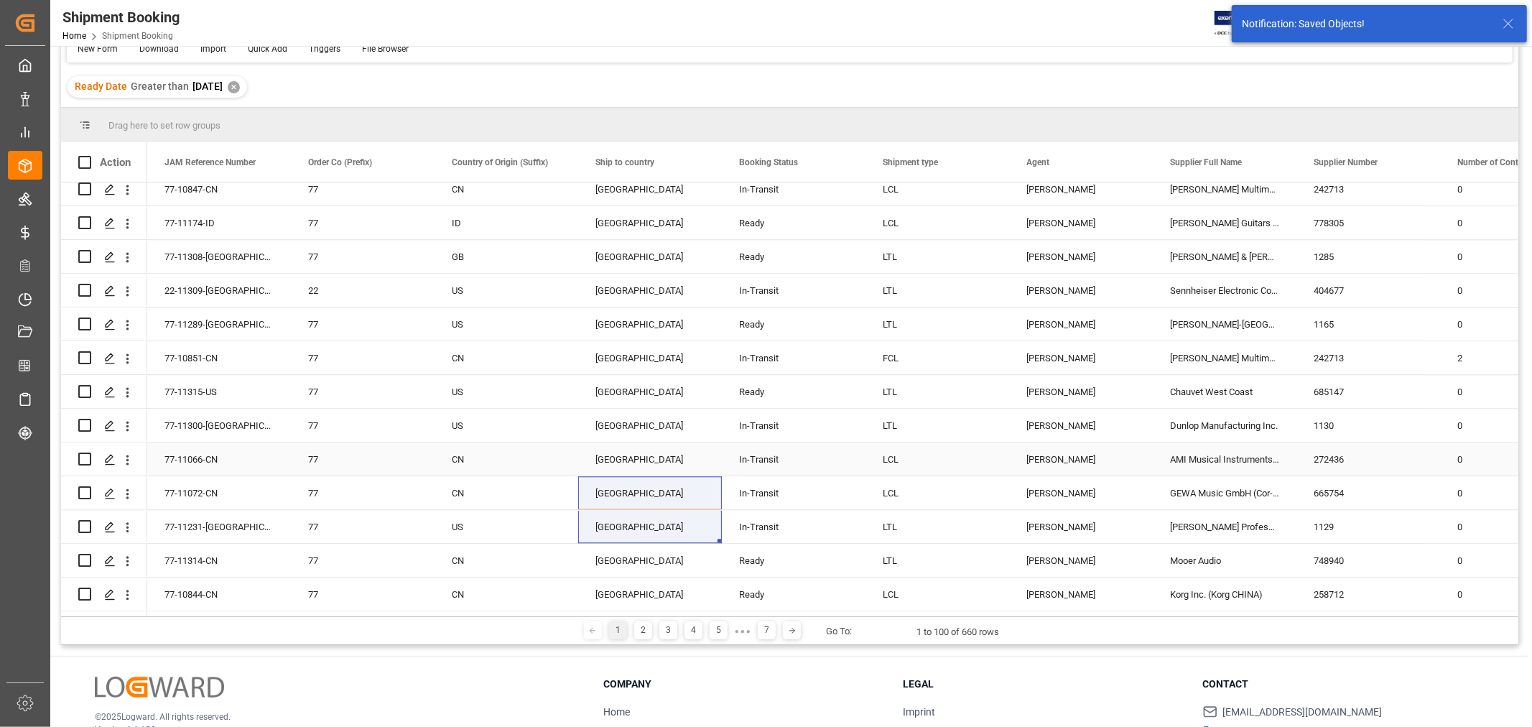
scroll to position [159, 0]
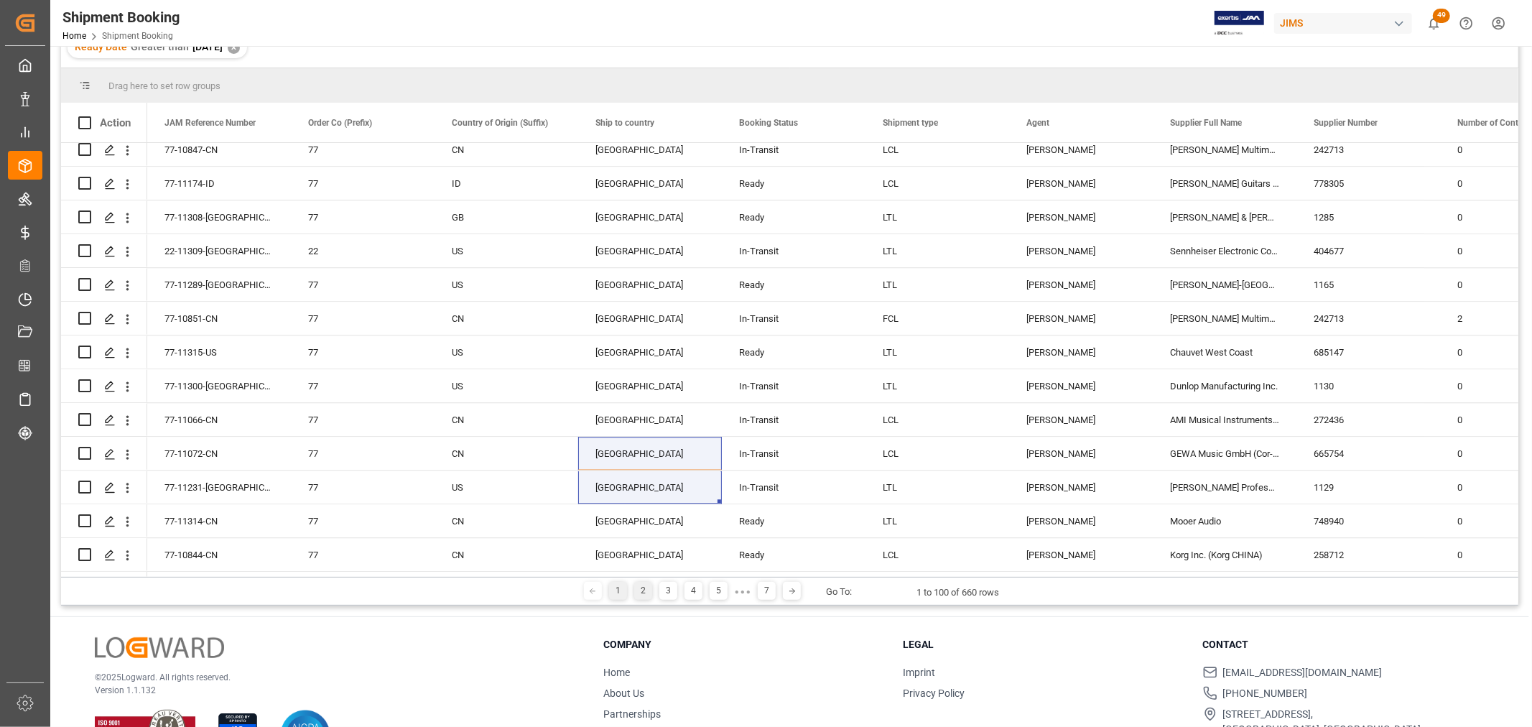
click at [641, 588] on div "2" at bounding box center [643, 591] width 18 height 18
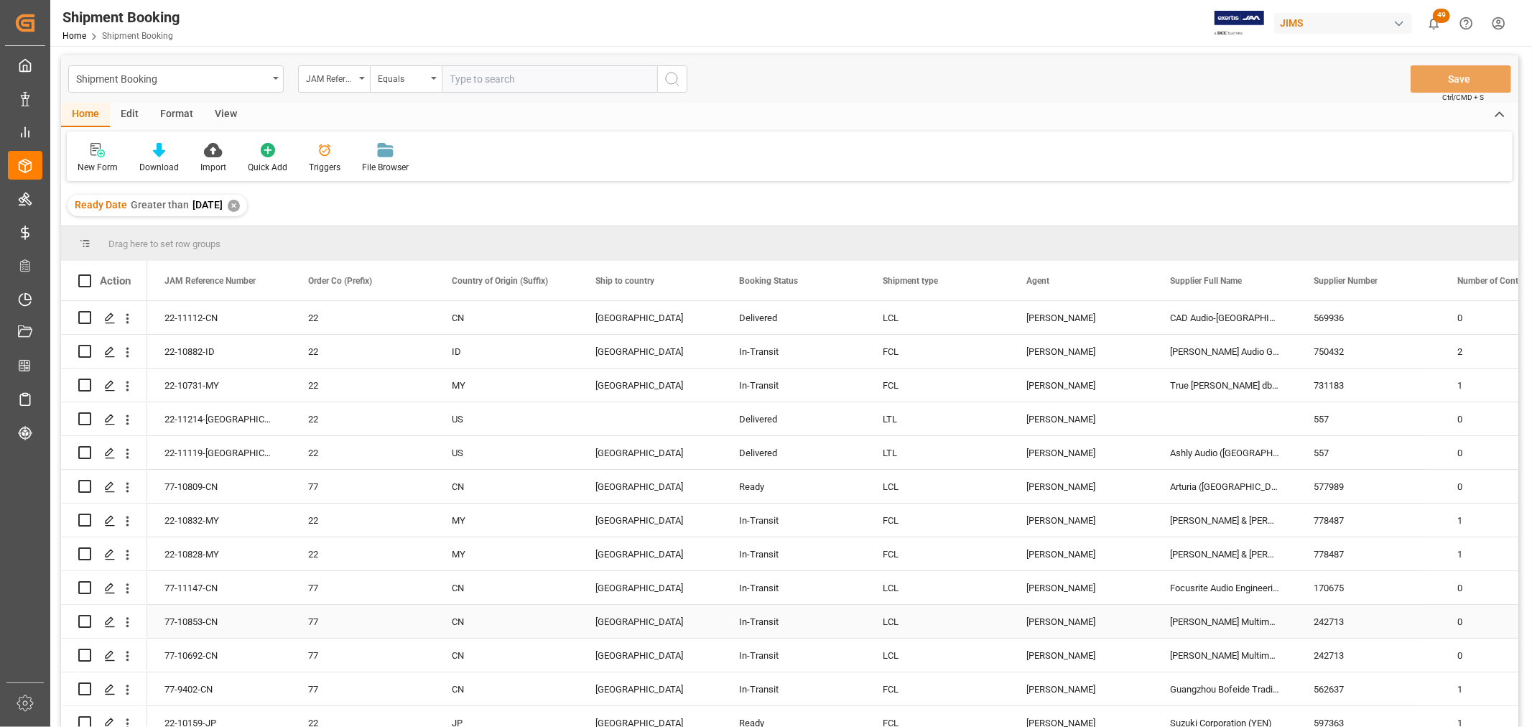
scroll to position [0, 0]
click at [551, 420] on div "US" at bounding box center [506, 420] width 109 height 33
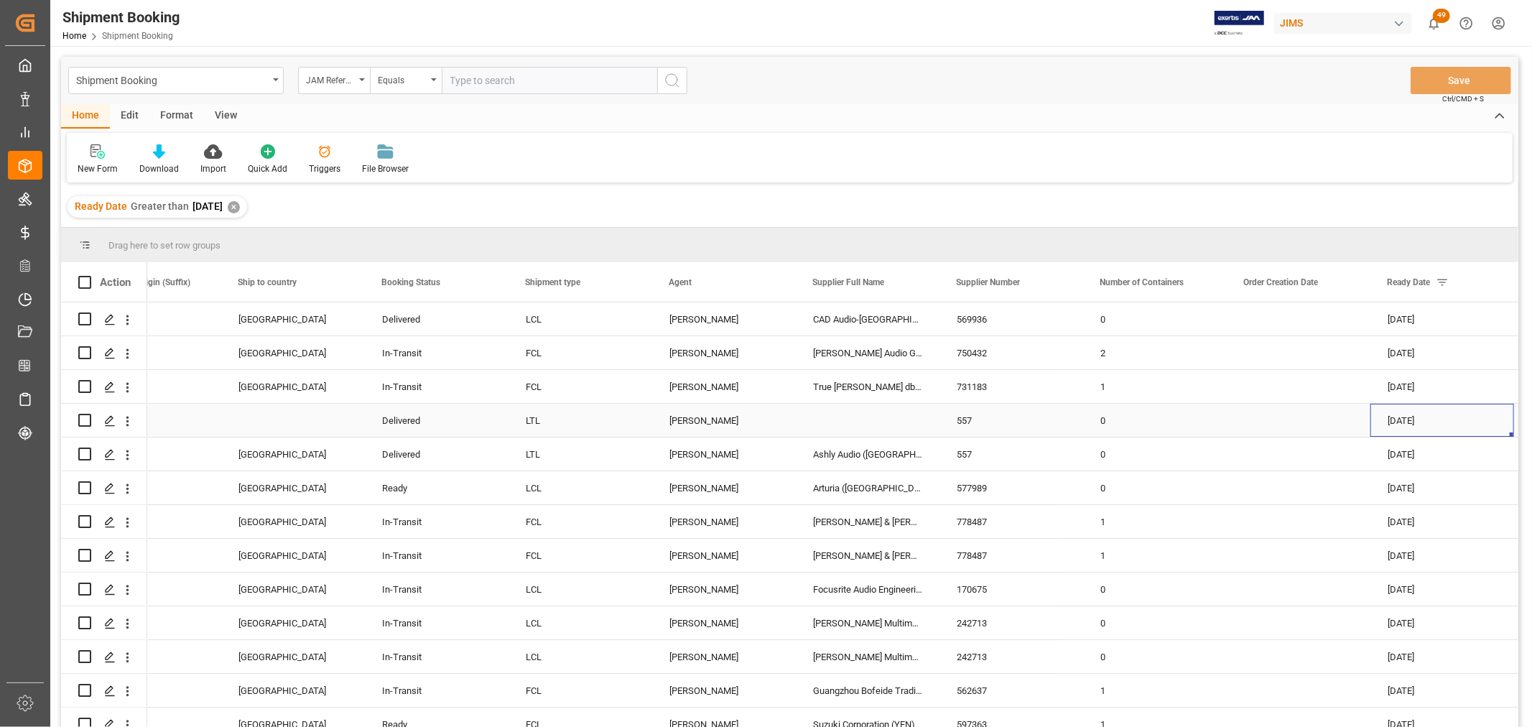
click at [246, 425] on div "Press SPACE to select this row." at bounding box center [293, 420] width 144 height 33
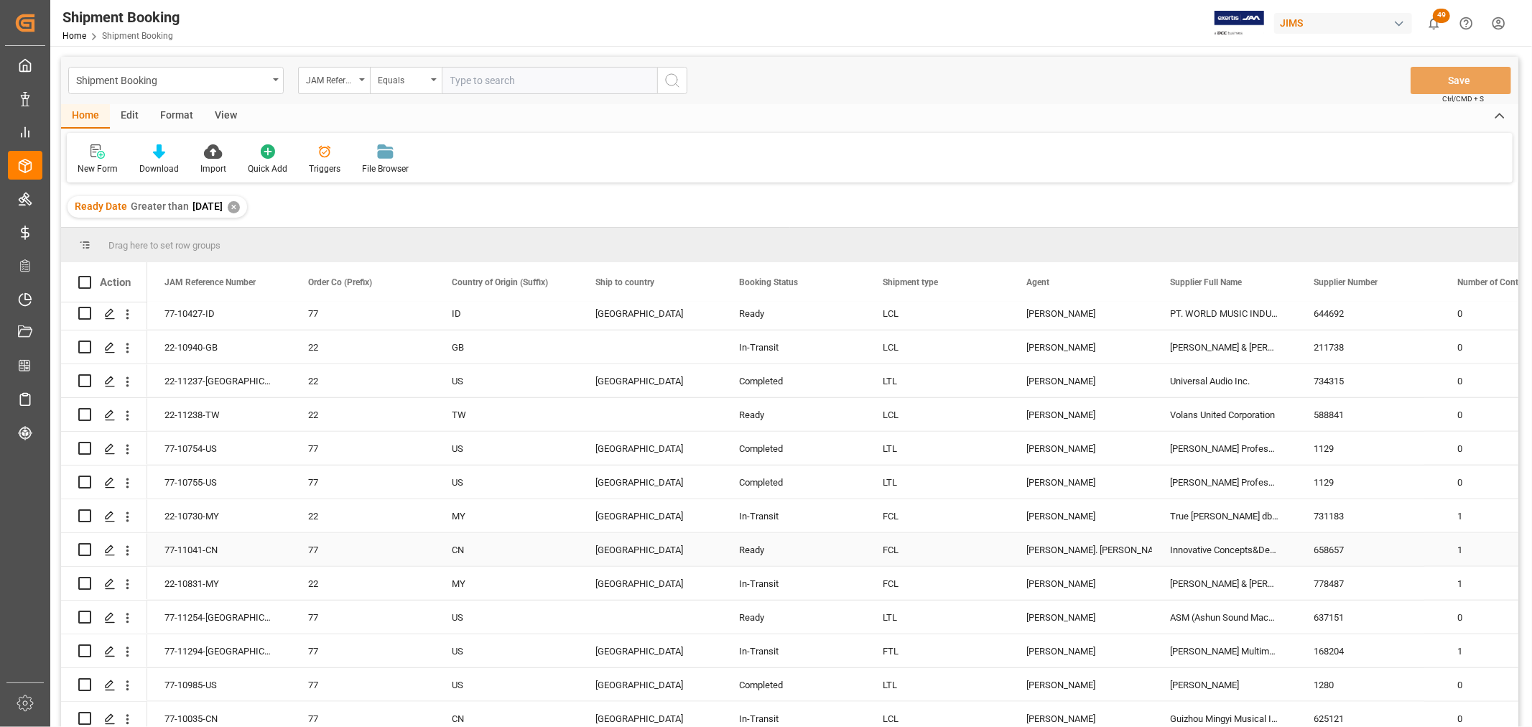
scroll to position [1437, 0]
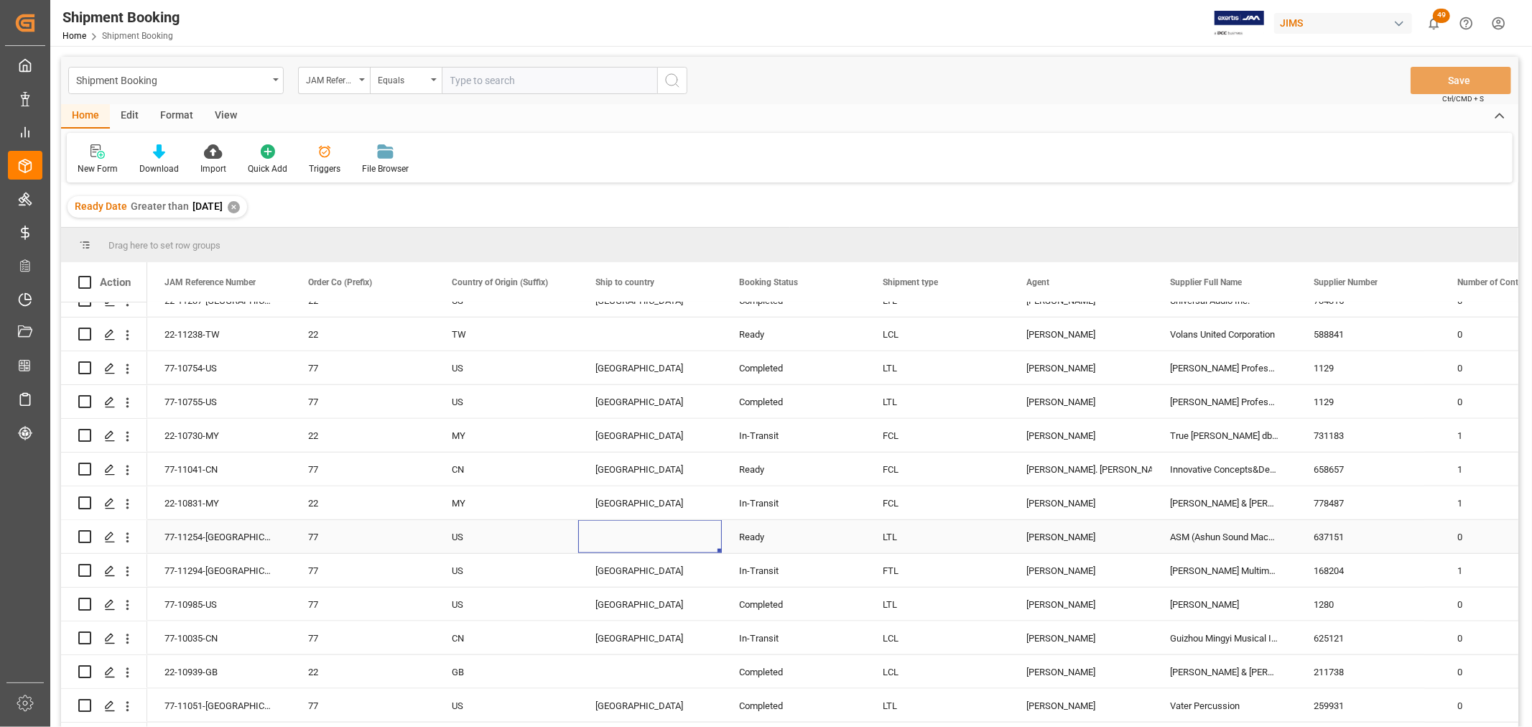
click at [604, 534] on div "Press SPACE to select this row." at bounding box center [650, 536] width 144 height 33
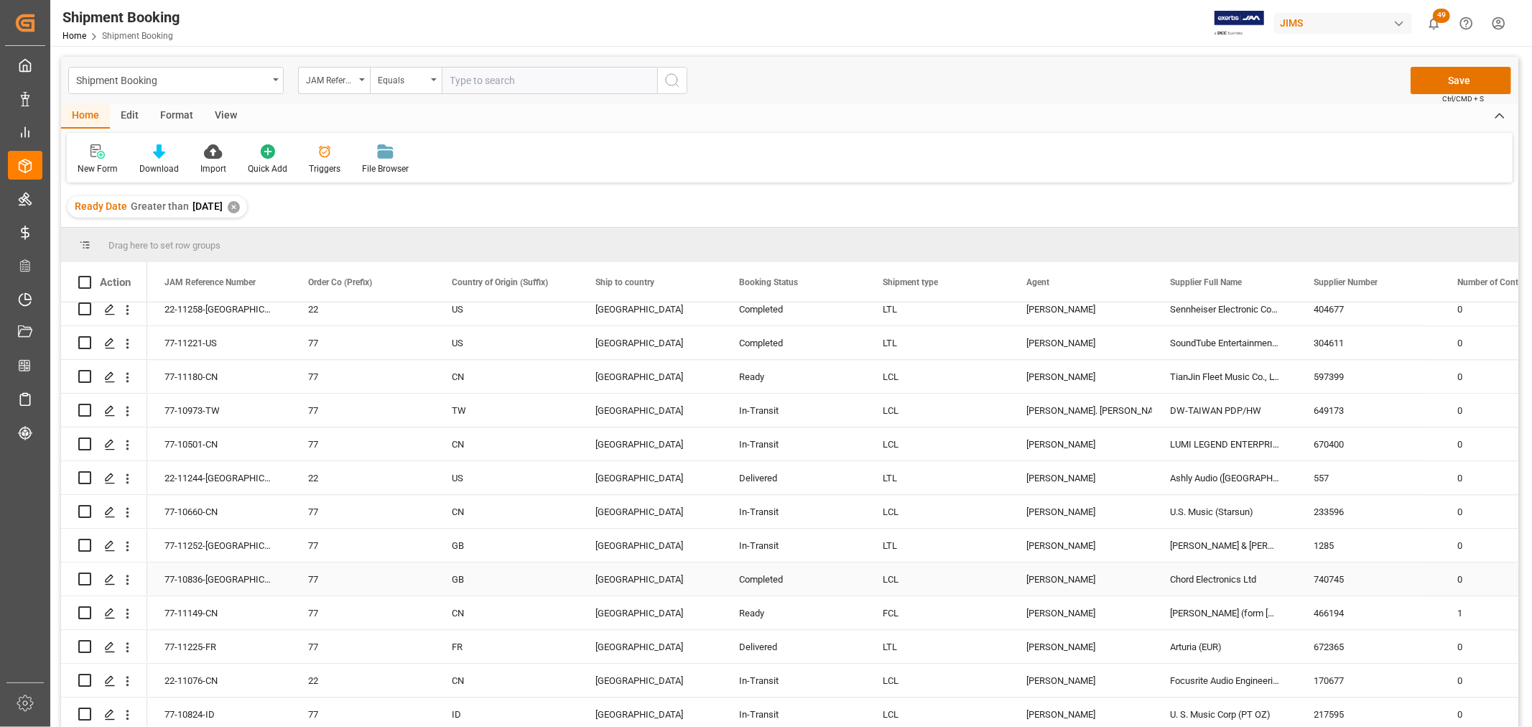
scroll to position [212, 0]
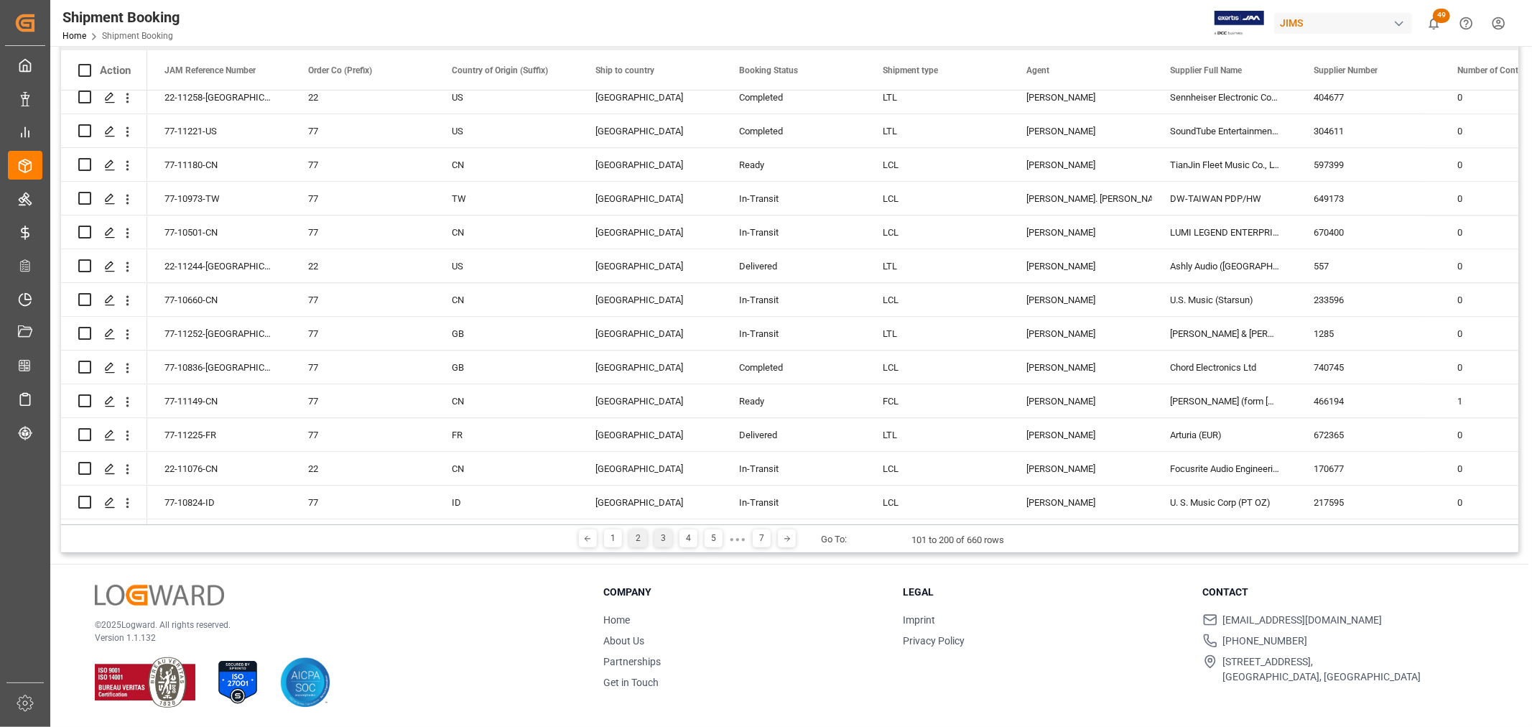
click at [661, 539] on div "3" at bounding box center [663, 538] width 18 height 18
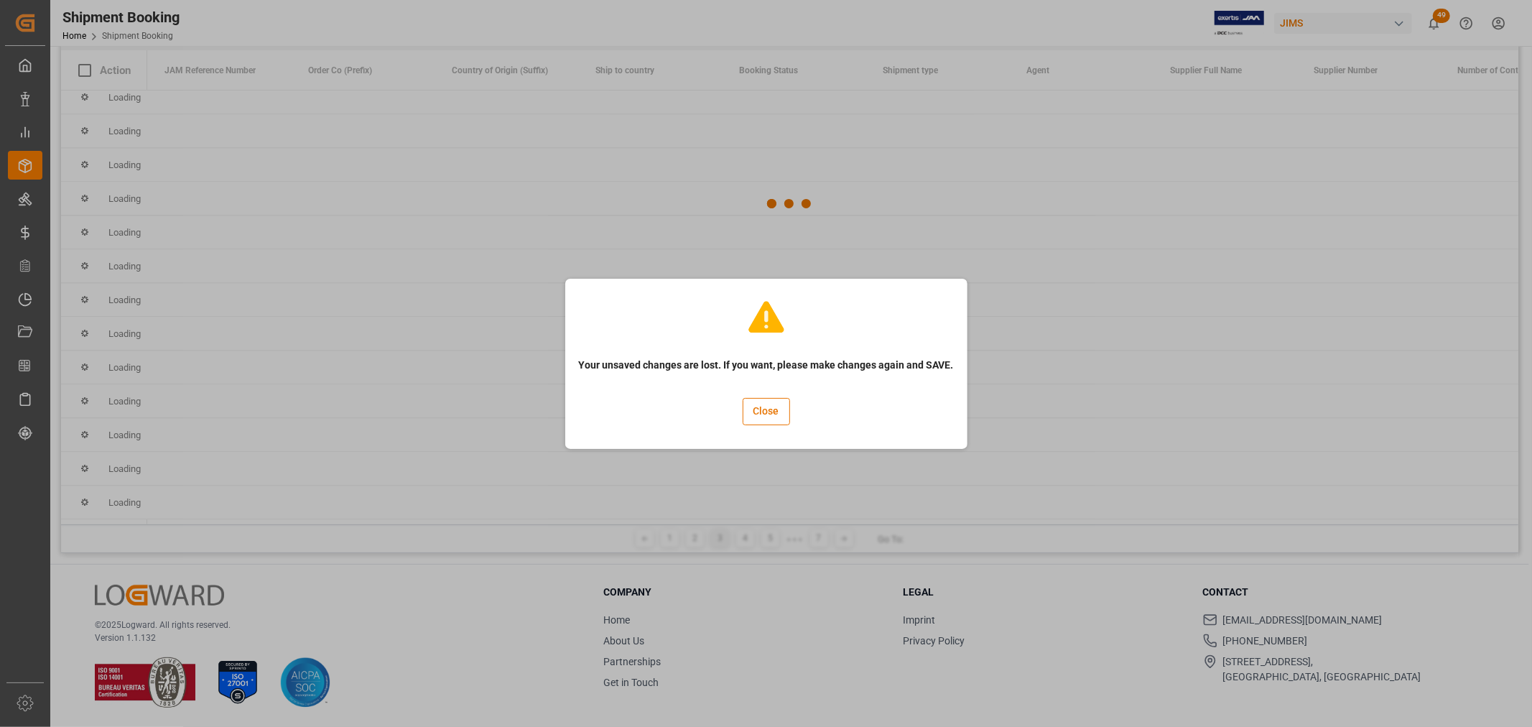
scroll to position [0, 0]
click at [754, 411] on button "Close" at bounding box center [766, 411] width 47 height 27
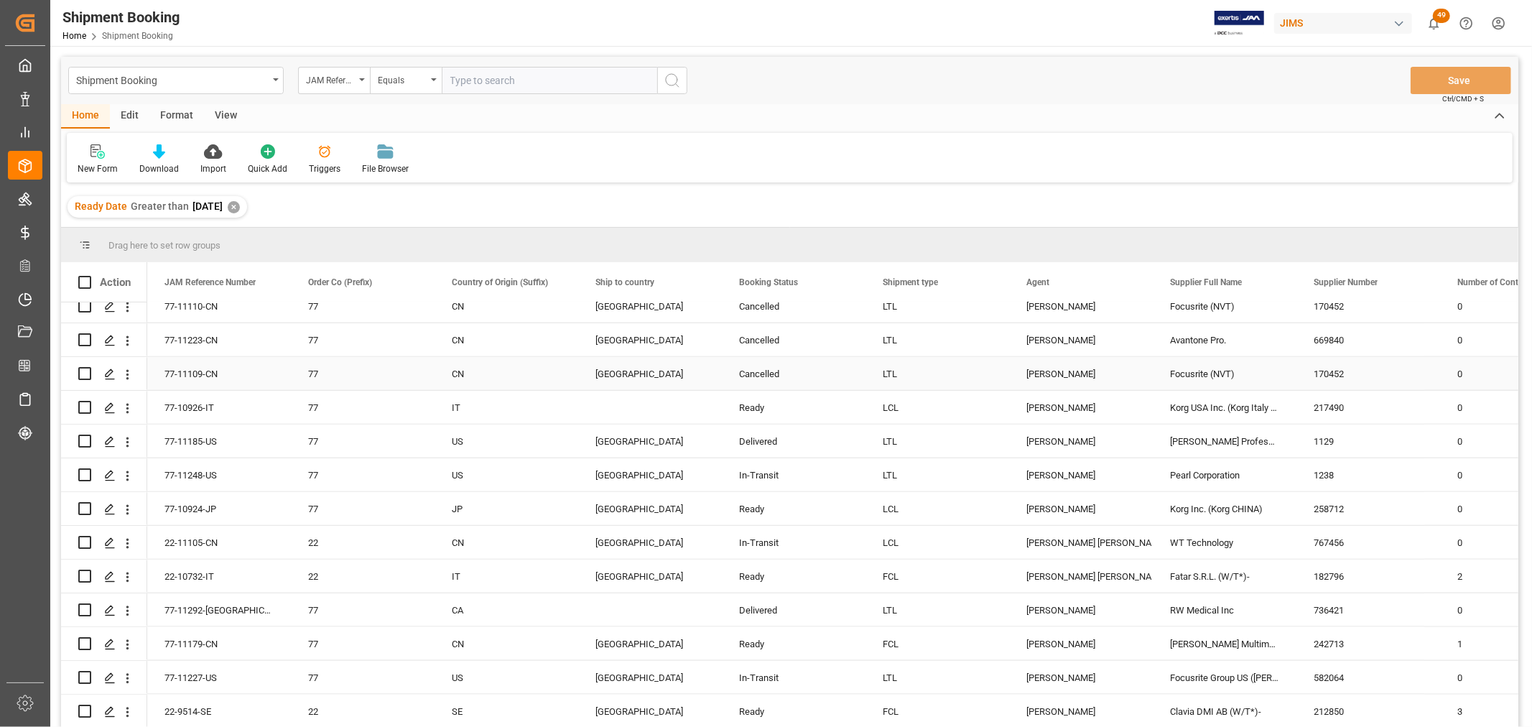
scroll to position [1437, 0]
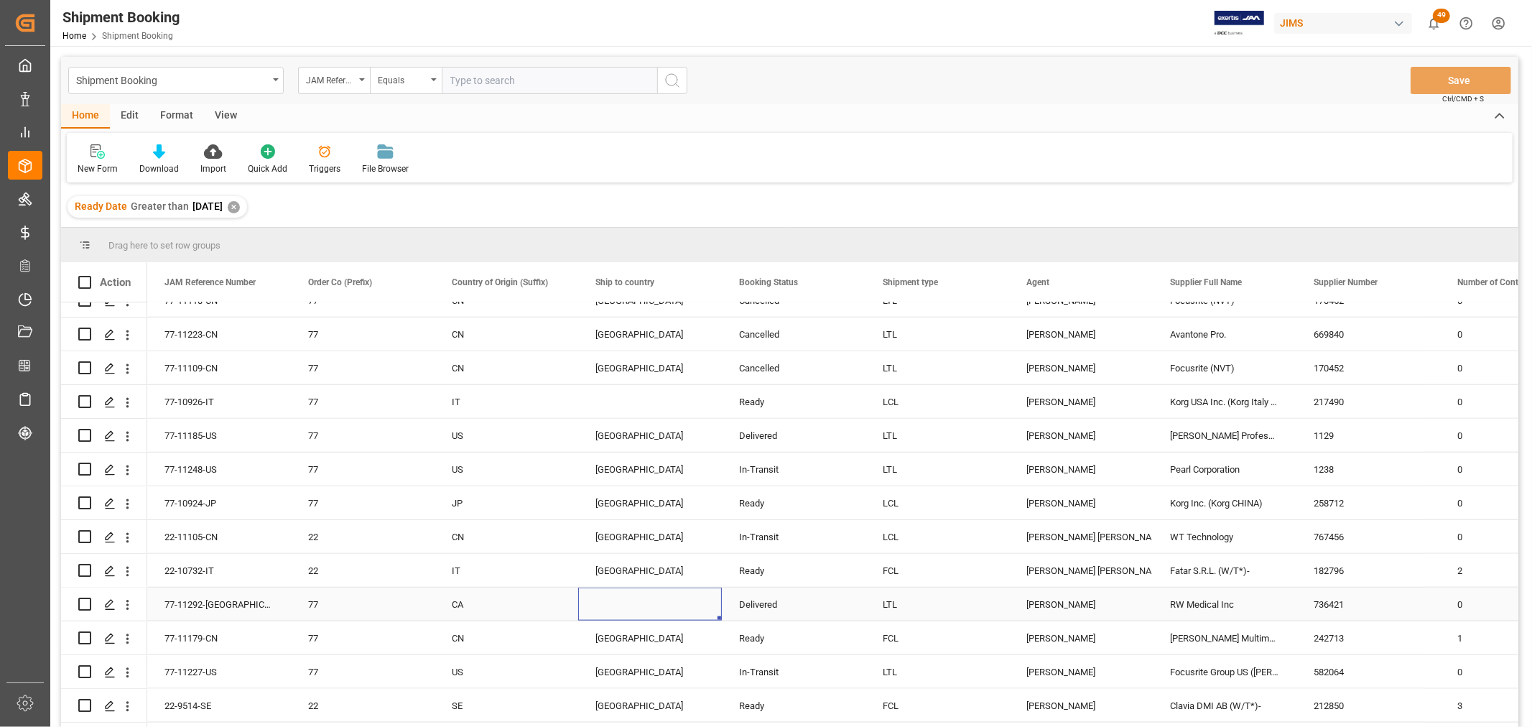
click at [608, 598] on div "Press SPACE to select this row." at bounding box center [650, 604] width 144 height 33
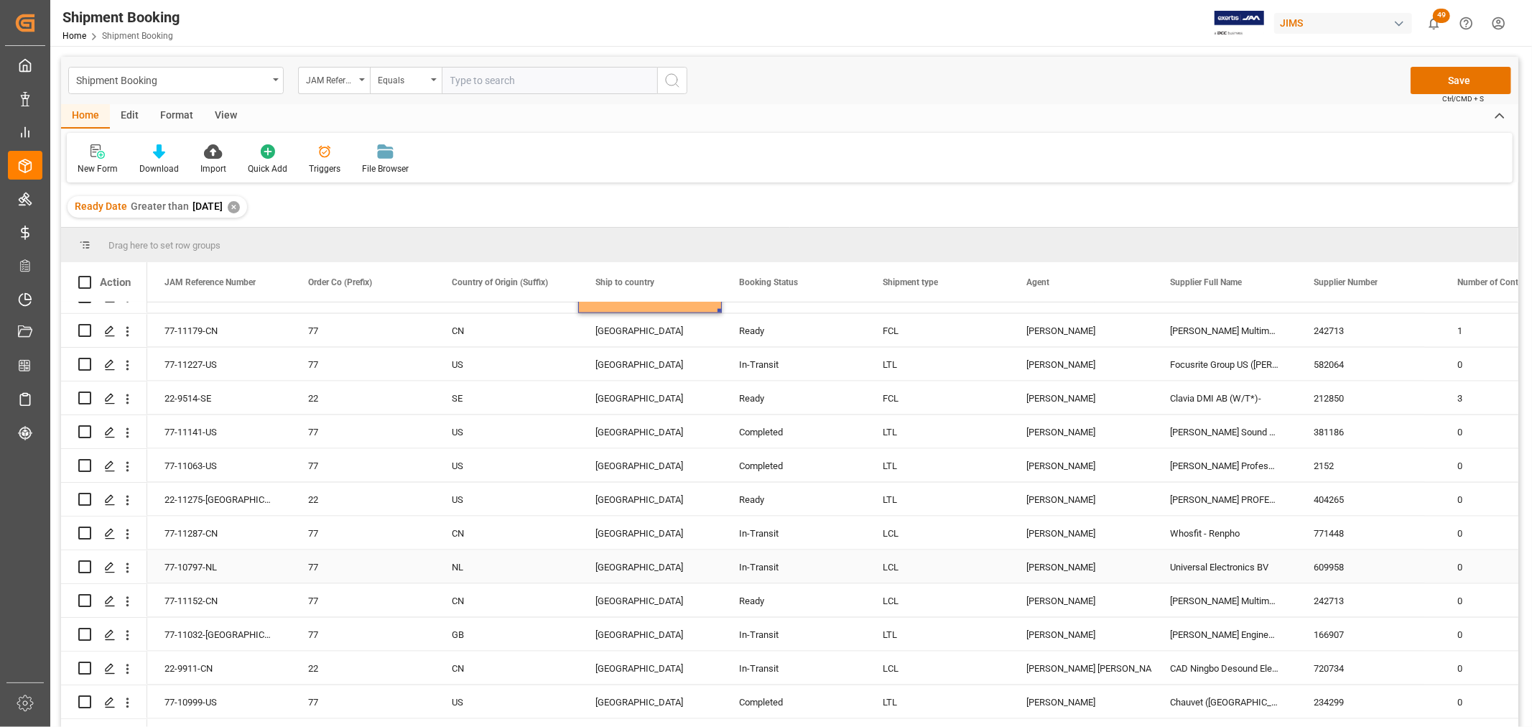
scroll to position [1835, 0]
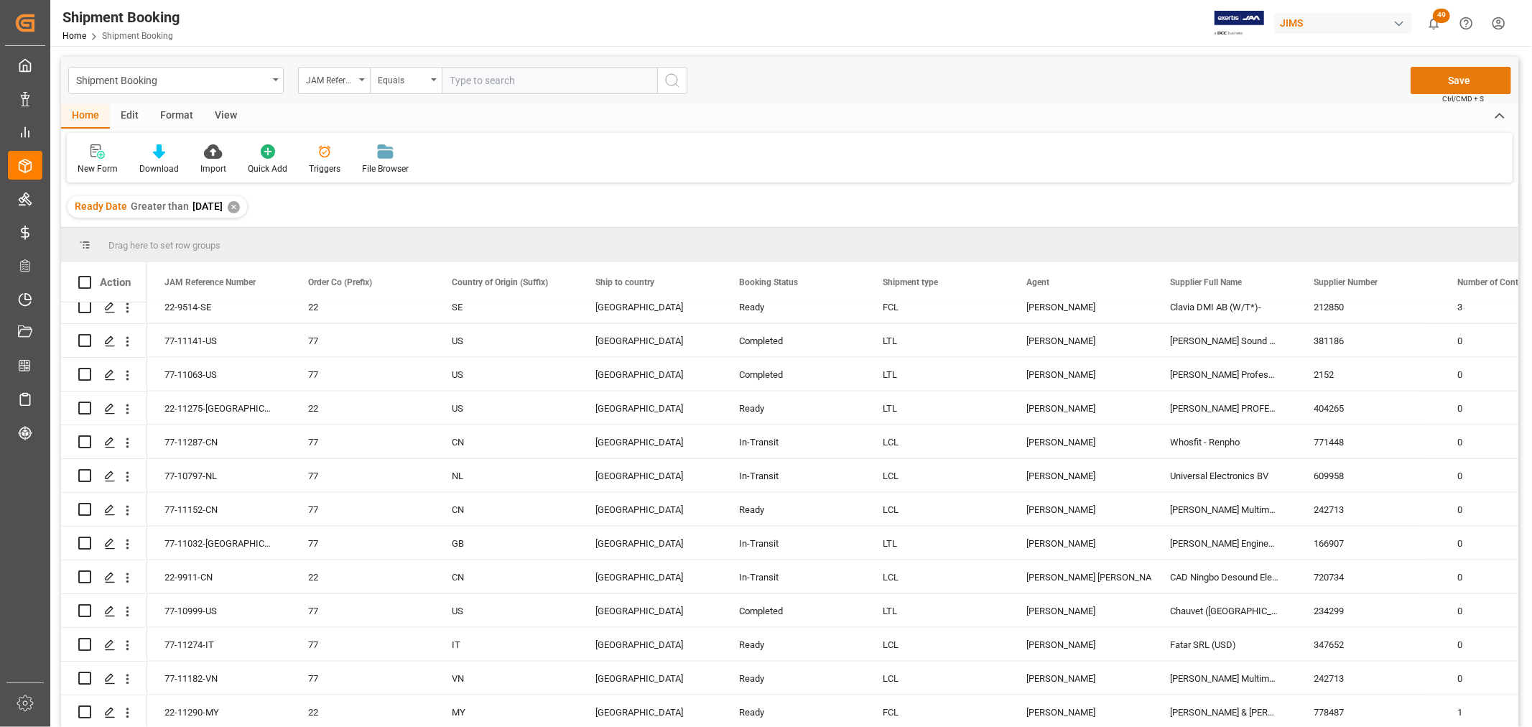
click at [1442, 78] on button "Save" at bounding box center [1461, 80] width 101 height 27
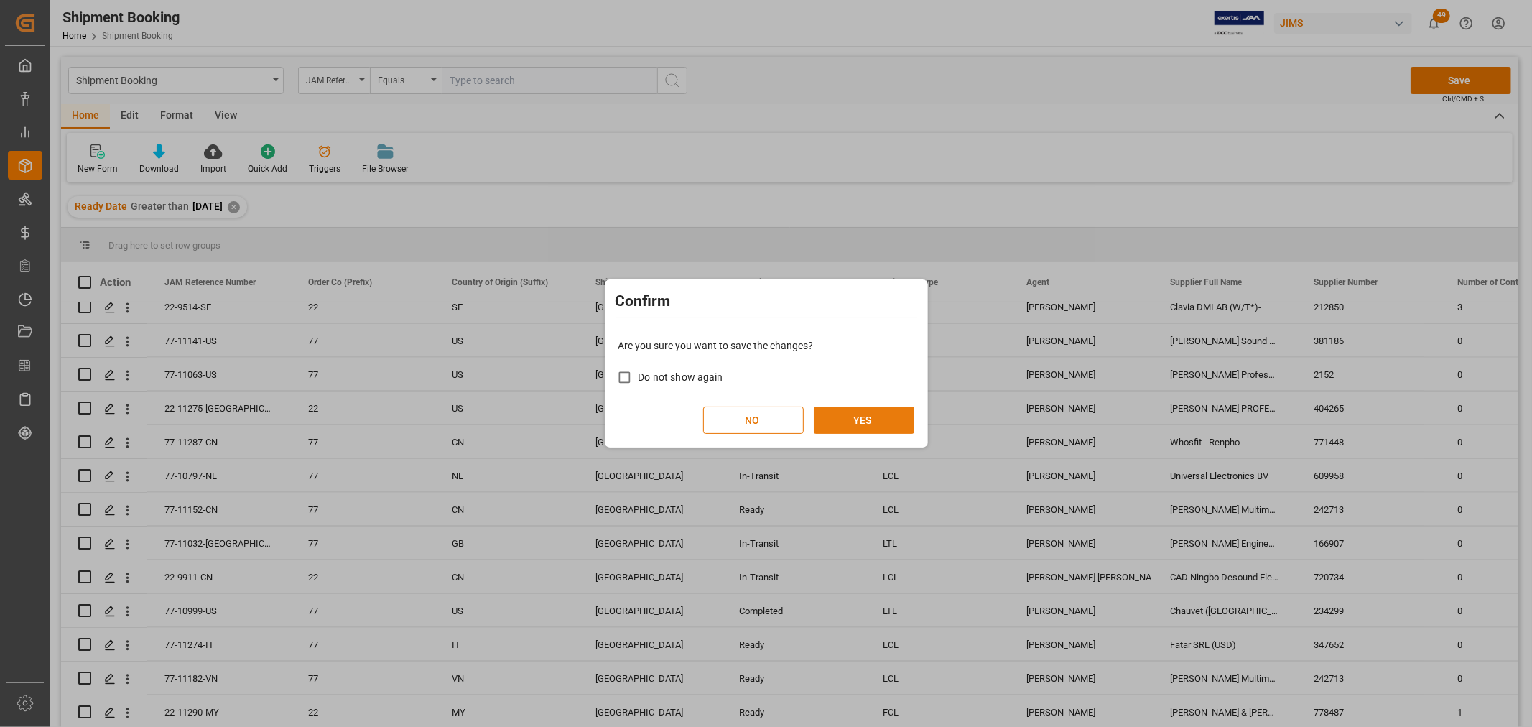
click at [877, 420] on button "YES" at bounding box center [864, 420] width 101 height 27
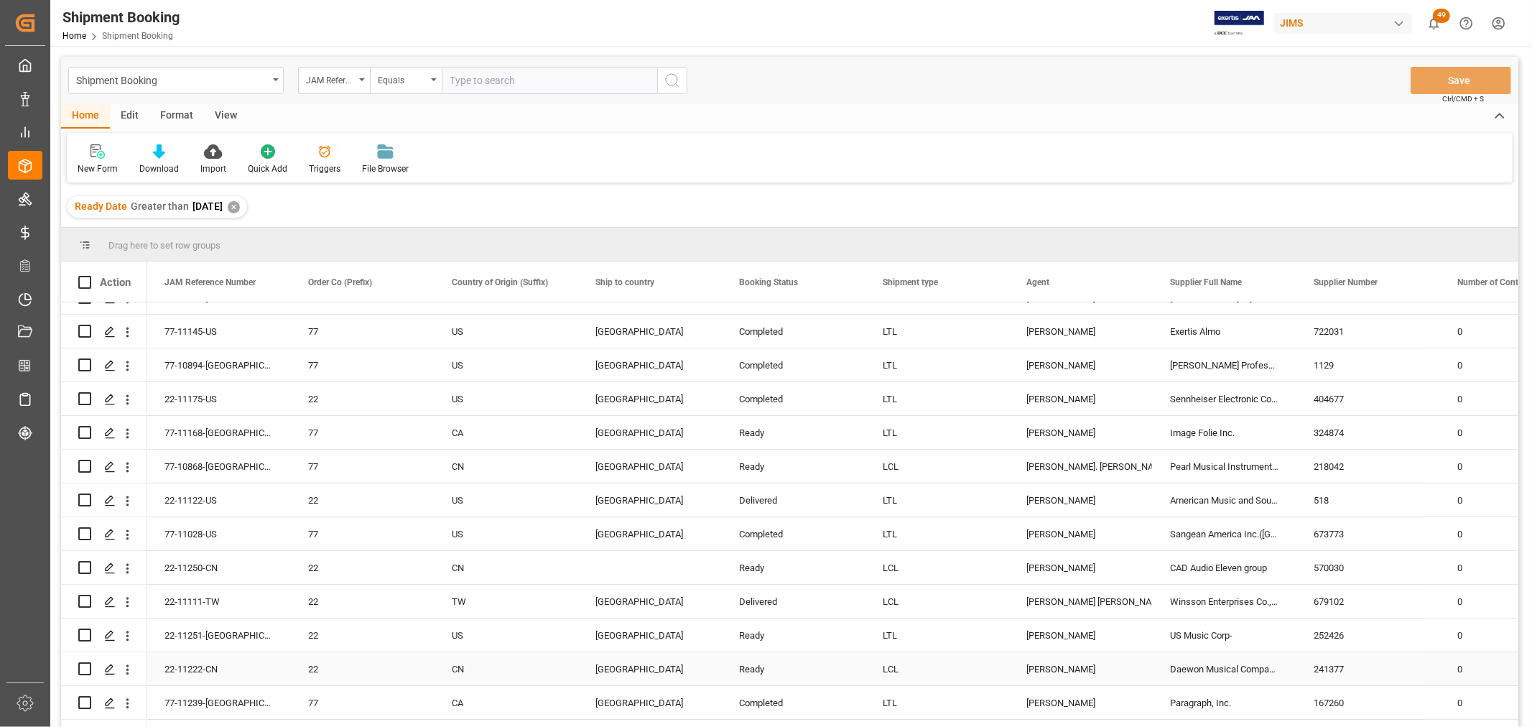
scroll to position [0, 0]
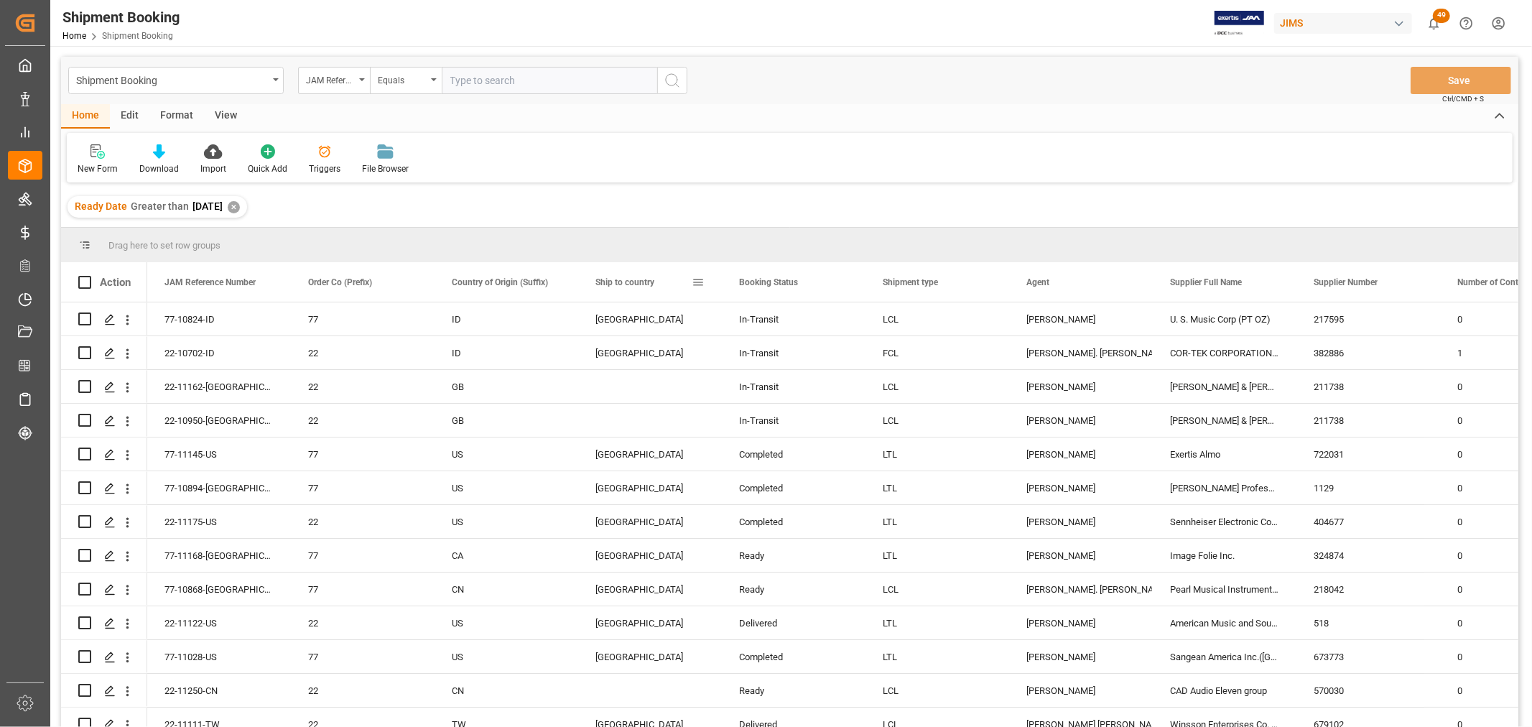
click at [700, 282] on span at bounding box center [698, 282] width 13 height 13
click at [826, 323] on span "Filtering operator" at bounding box center [827, 324] width 13 height 13
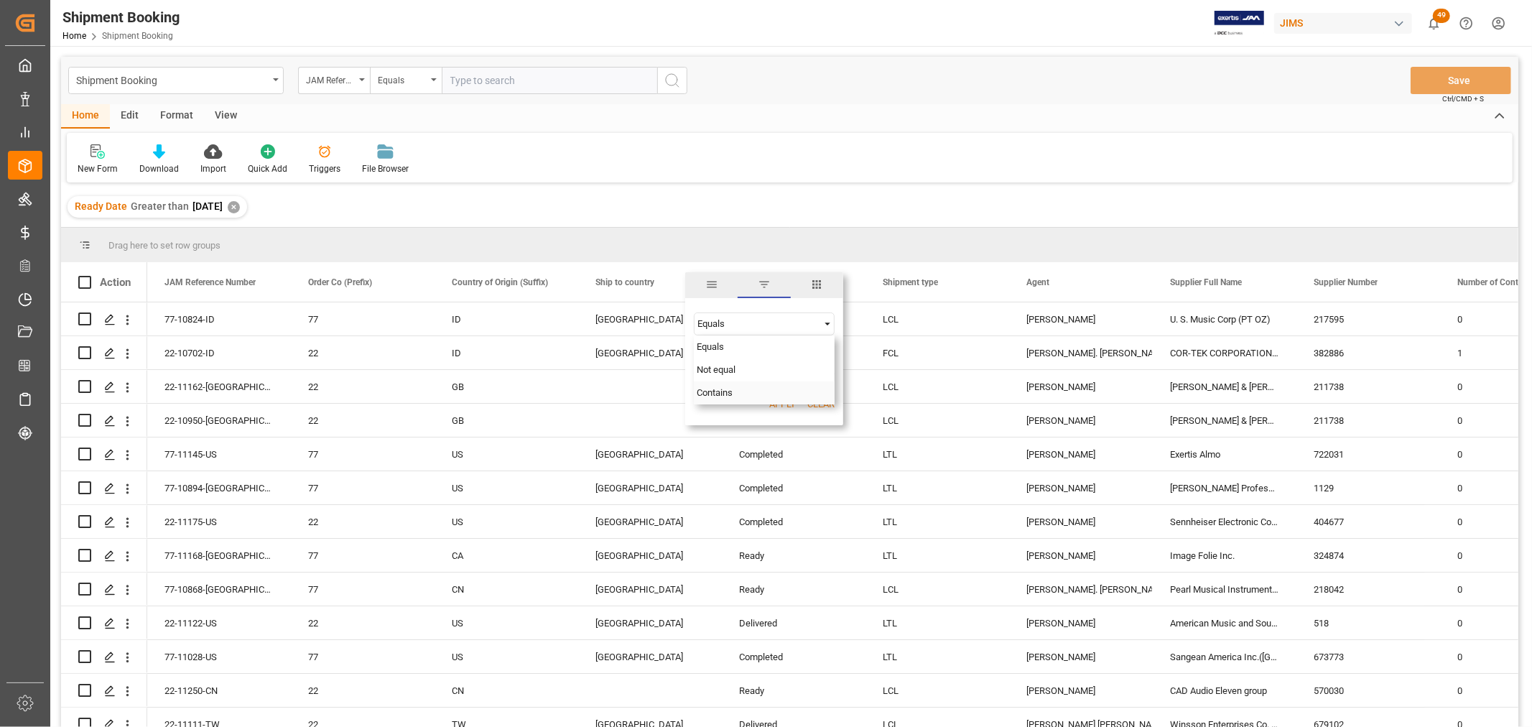
click at [720, 393] on span "Contains" at bounding box center [715, 392] width 36 height 11
click at [779, 405] on button "Apply" at bounding box center [782, 404] width 27 height 14
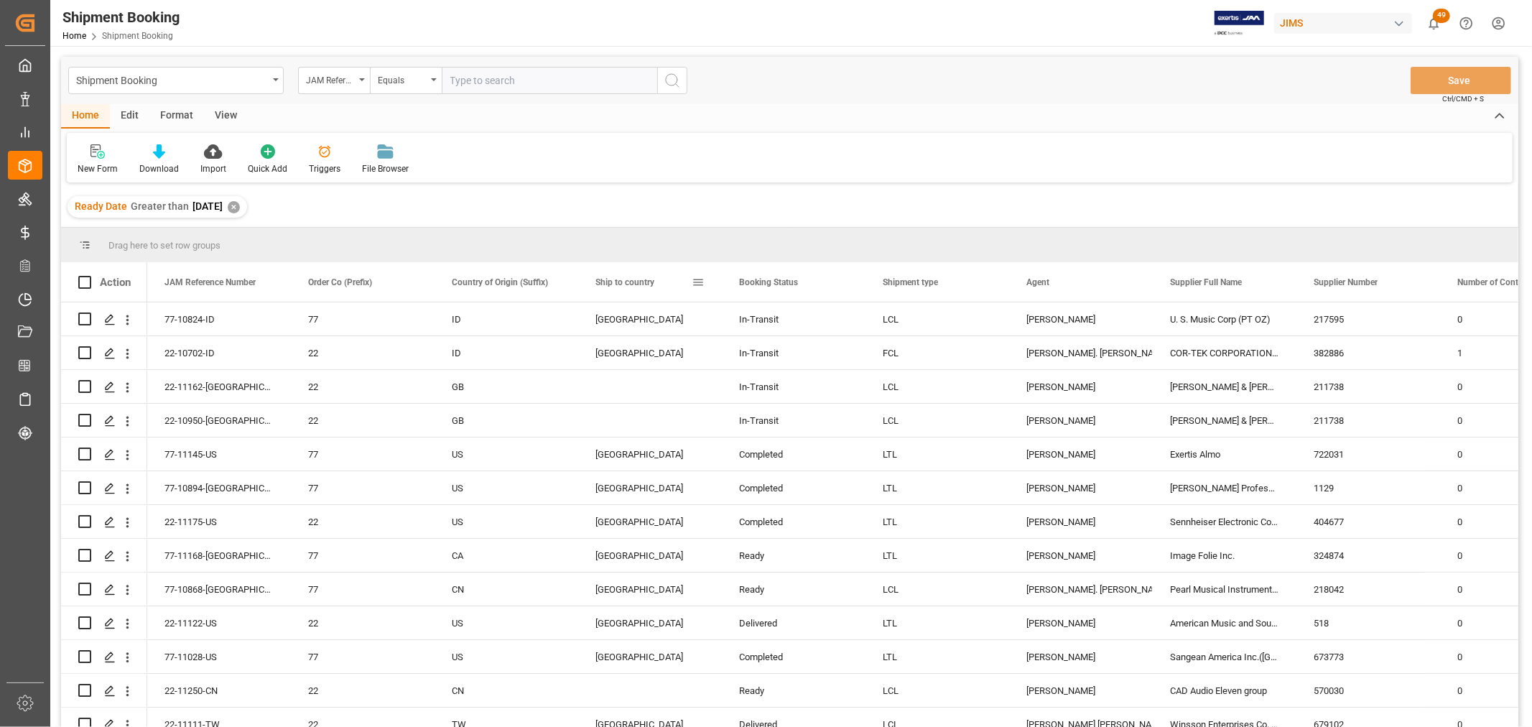
click at [698, 282] on span at bounding box center [698, 282] width 13 height 13
click at [734, 359] on input "Filter Value" at bounding box center [764, 360] width 141 height 29
drag, startPoint x: 723, startPoint y: 356, endPoint x: 677, endPoint y: 356, distance: 46.0
click at [677, 356] on div "Drag here to set row groups Drag here to set column labels Action JAM Reference…" at bounding box center [790, 482] width 1458 height 509
type input "" ""
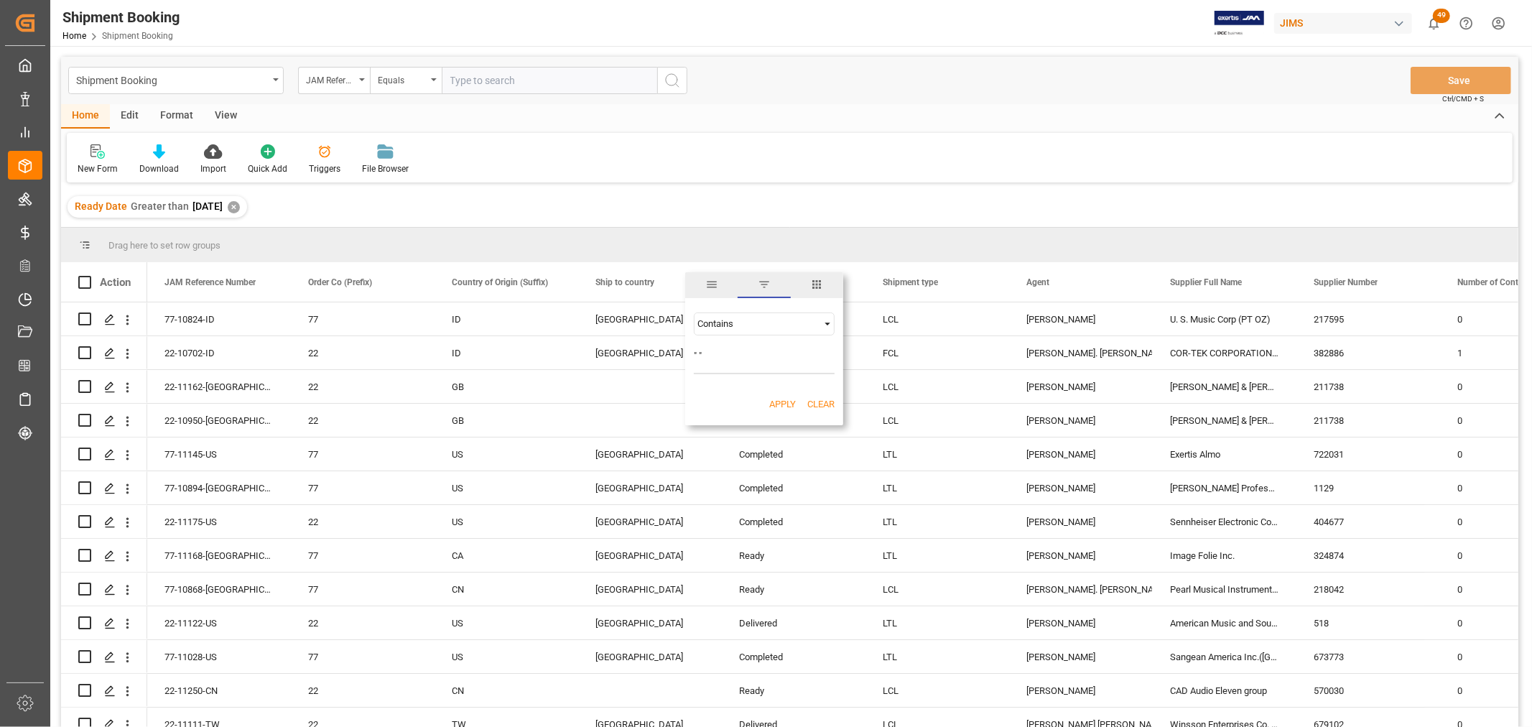
click at [783, 404] on button "Apply" at bounding box center [782, 404] width 27 height 14
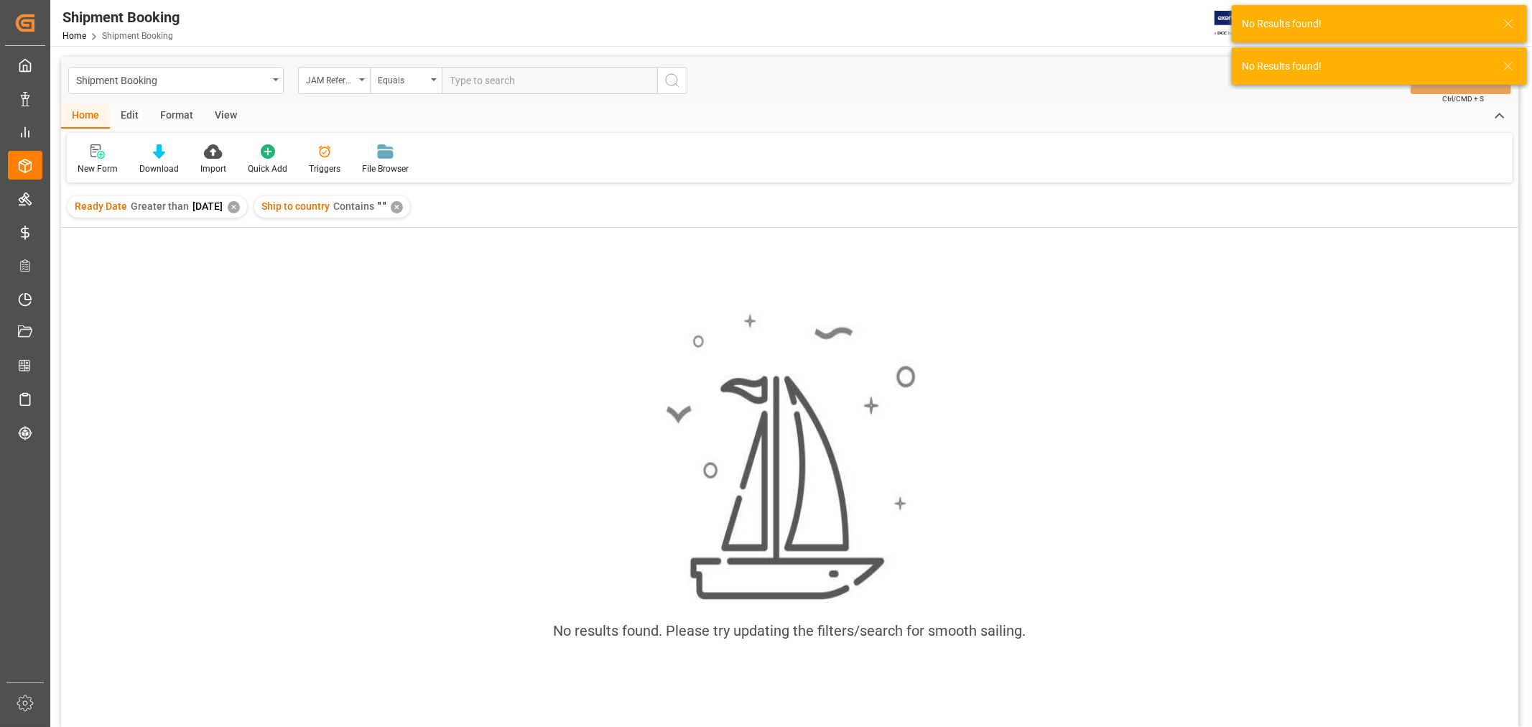
click at [403, 210] on div "✕" at bounding box center [397, 207] width 12 height 12
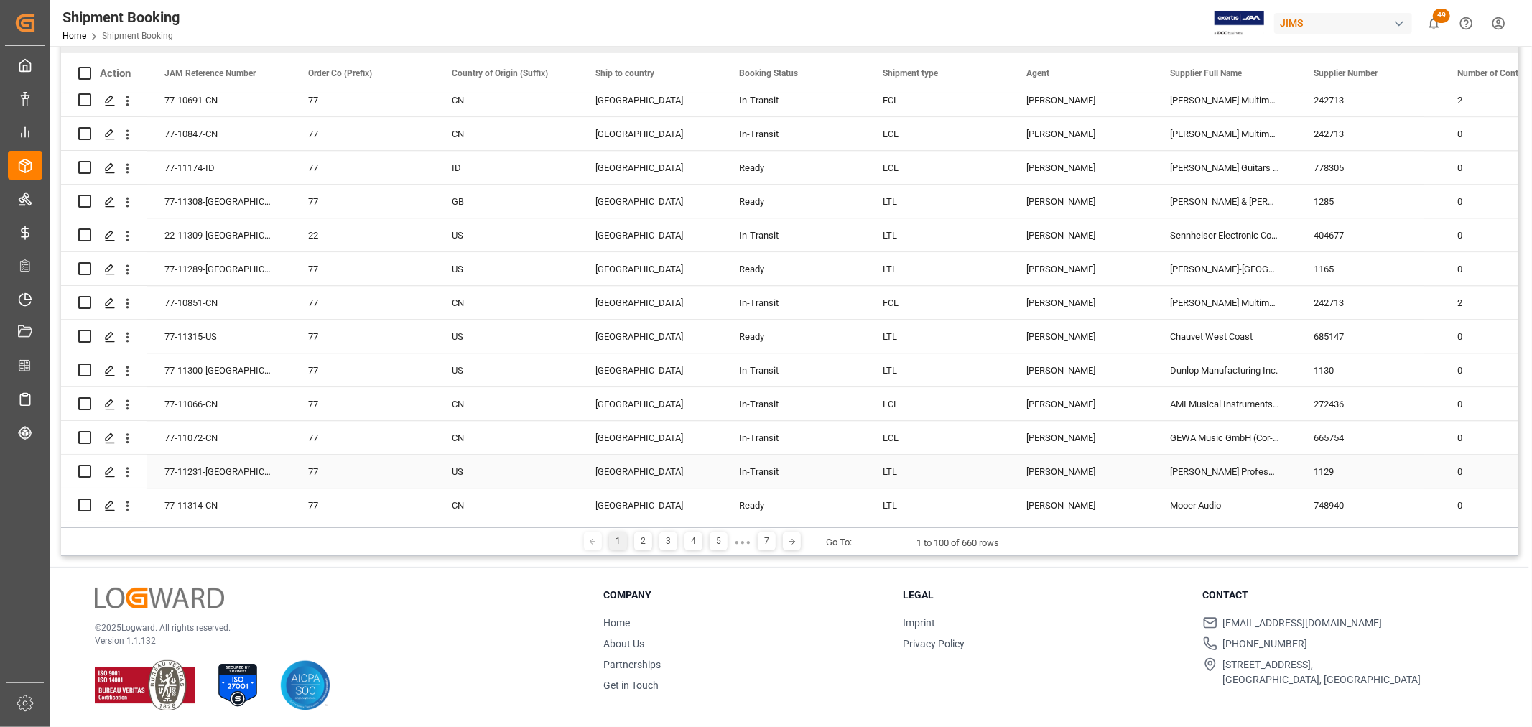
scroll to position [212, 0]
click at [638, 537] on div "2" at bounding box center [643, 538] width 18 height 18
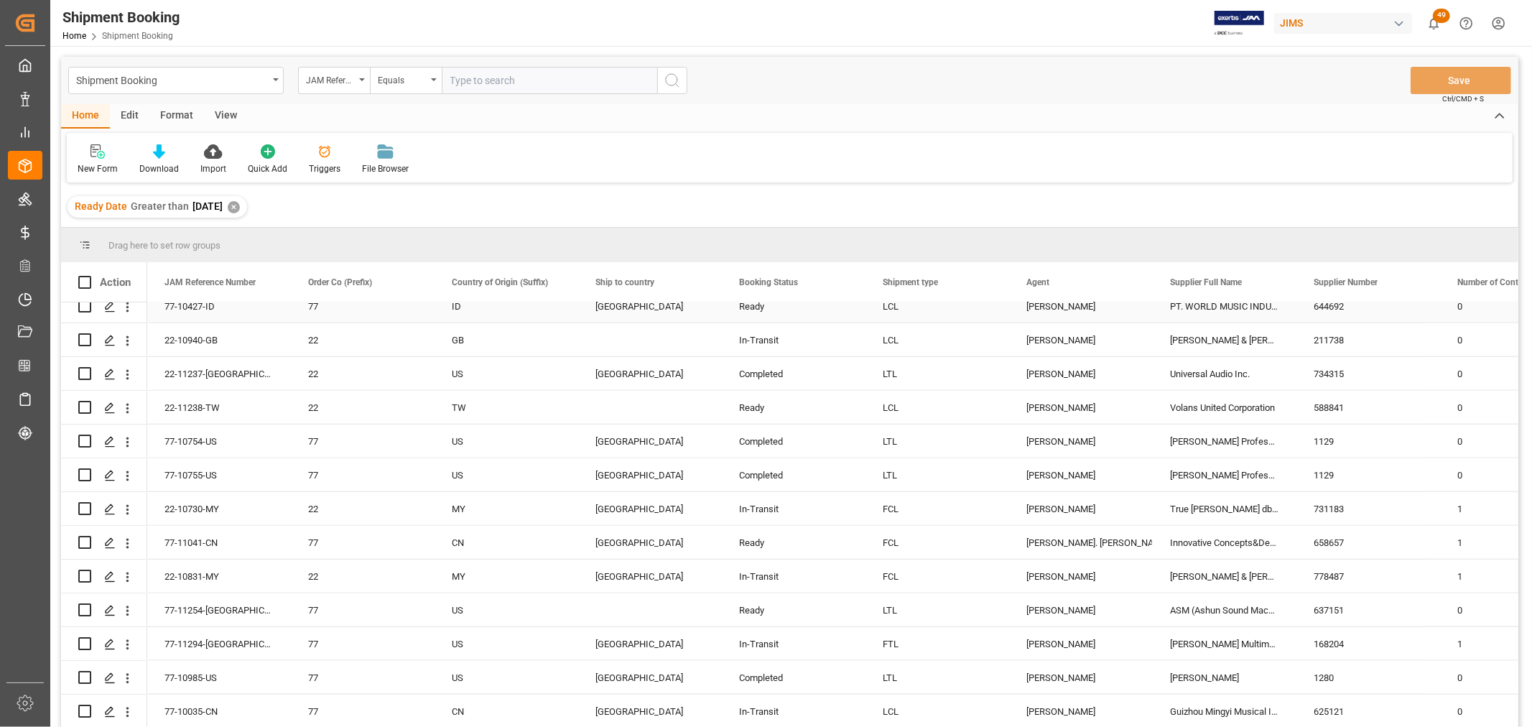
scroll to position [1437, 0]
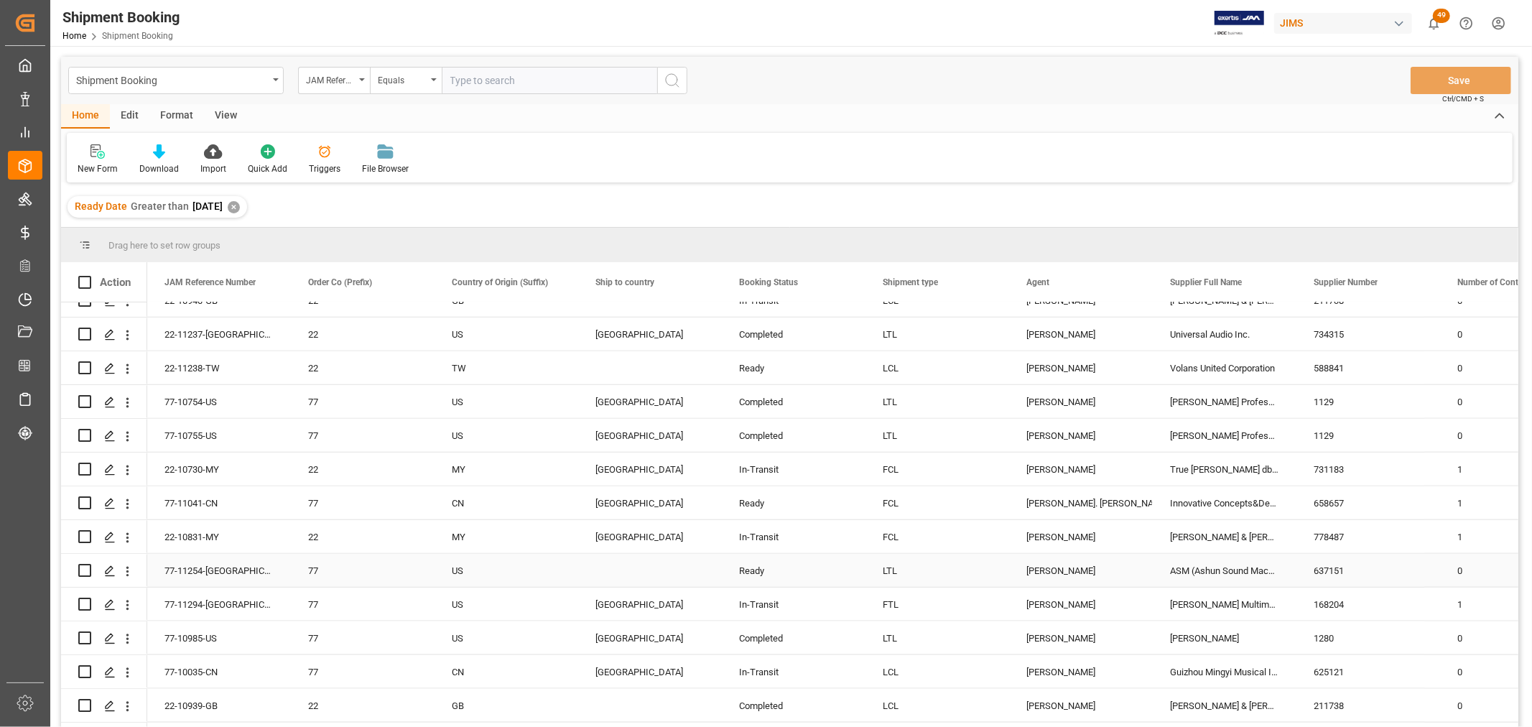
click at [619, 565] on div "Press SPACE to select this row." at bounding box center [650, 570] width 144 height 33
click at [960, 318] on div "LTL" at bounding box center [938, 334] width 144 height 33
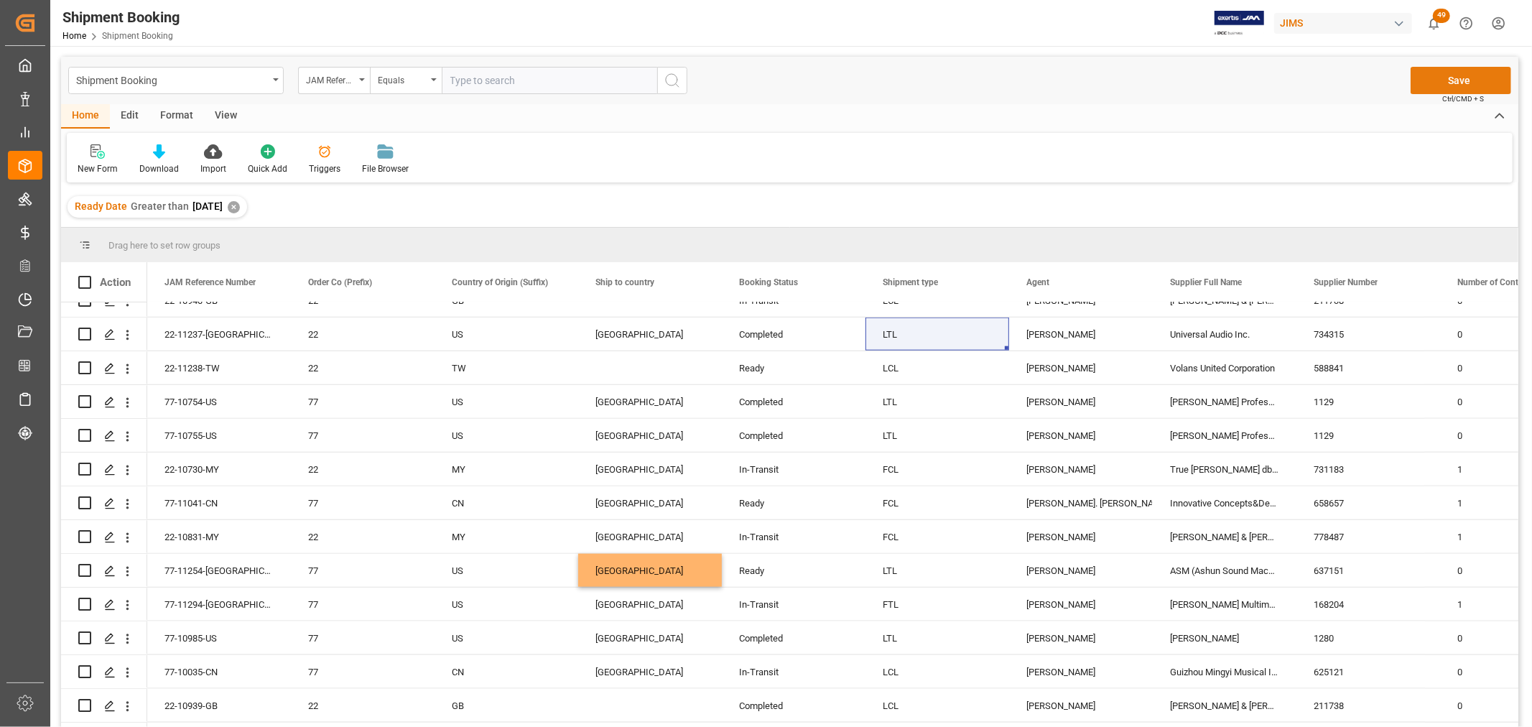
click at [1430, 77] on button "Save" at bounding box center [1461, 80] width 101 height 27
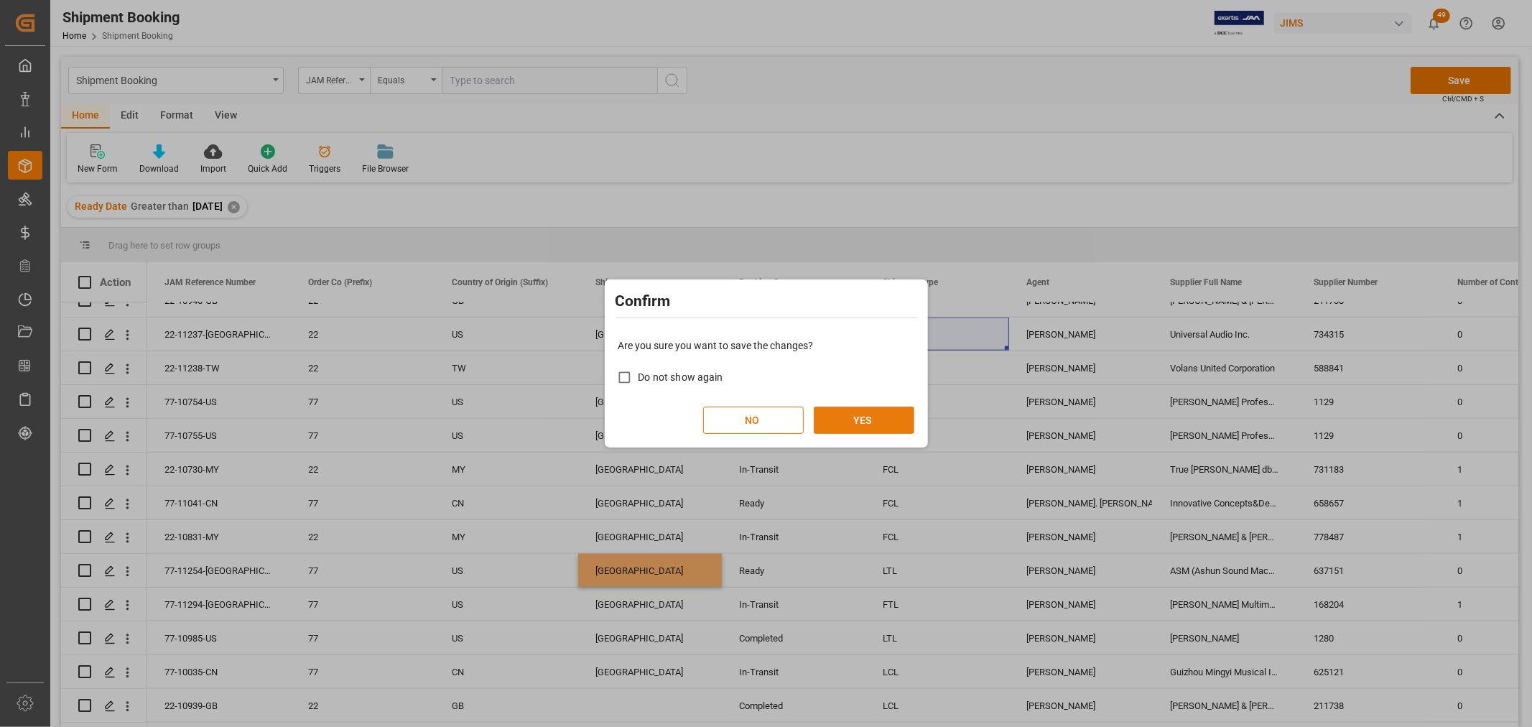
click at [862, 408] on button "YES" at bounding box center [864, 420] width 101 height 27
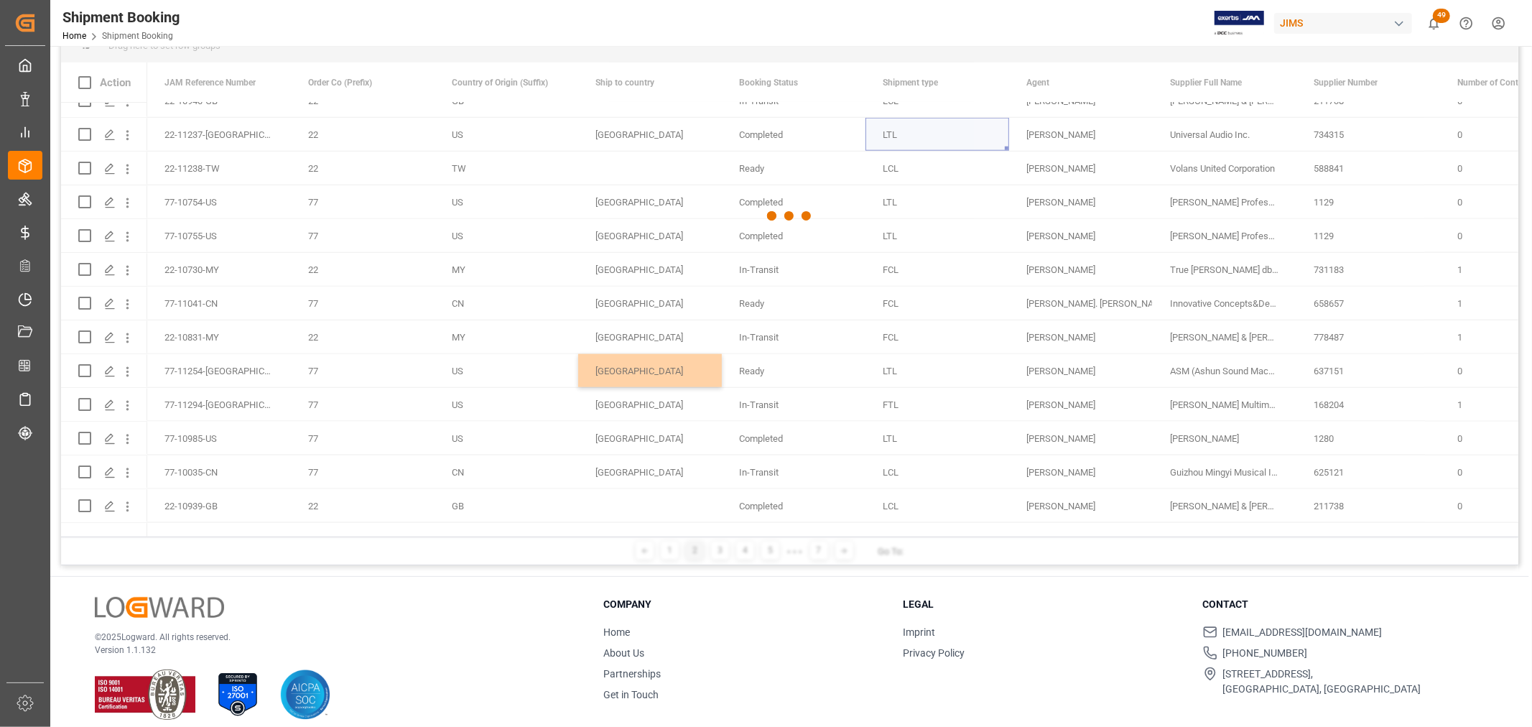
scroll to position [212, 0]
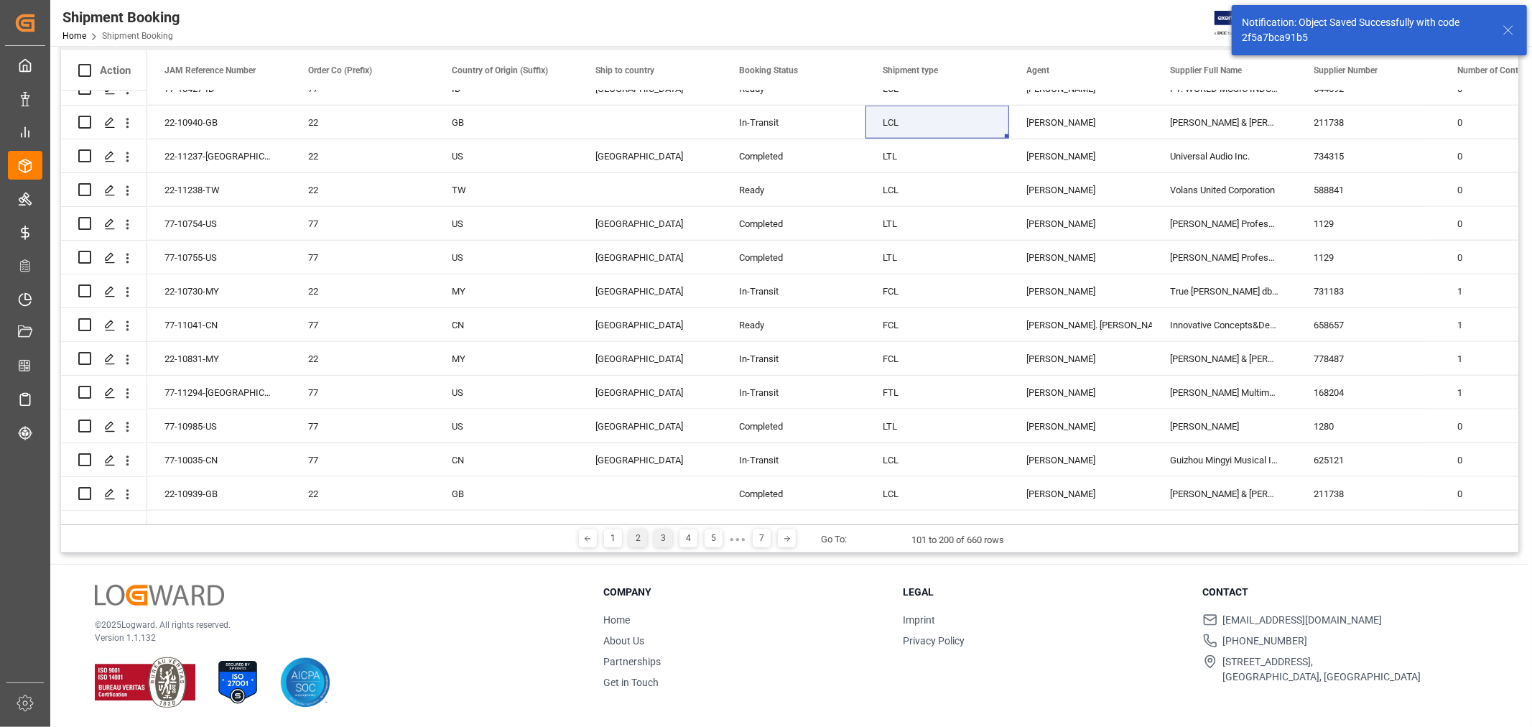
click at [654, 540] on div "3" at bounding box center [663, 538] width 18 height 18
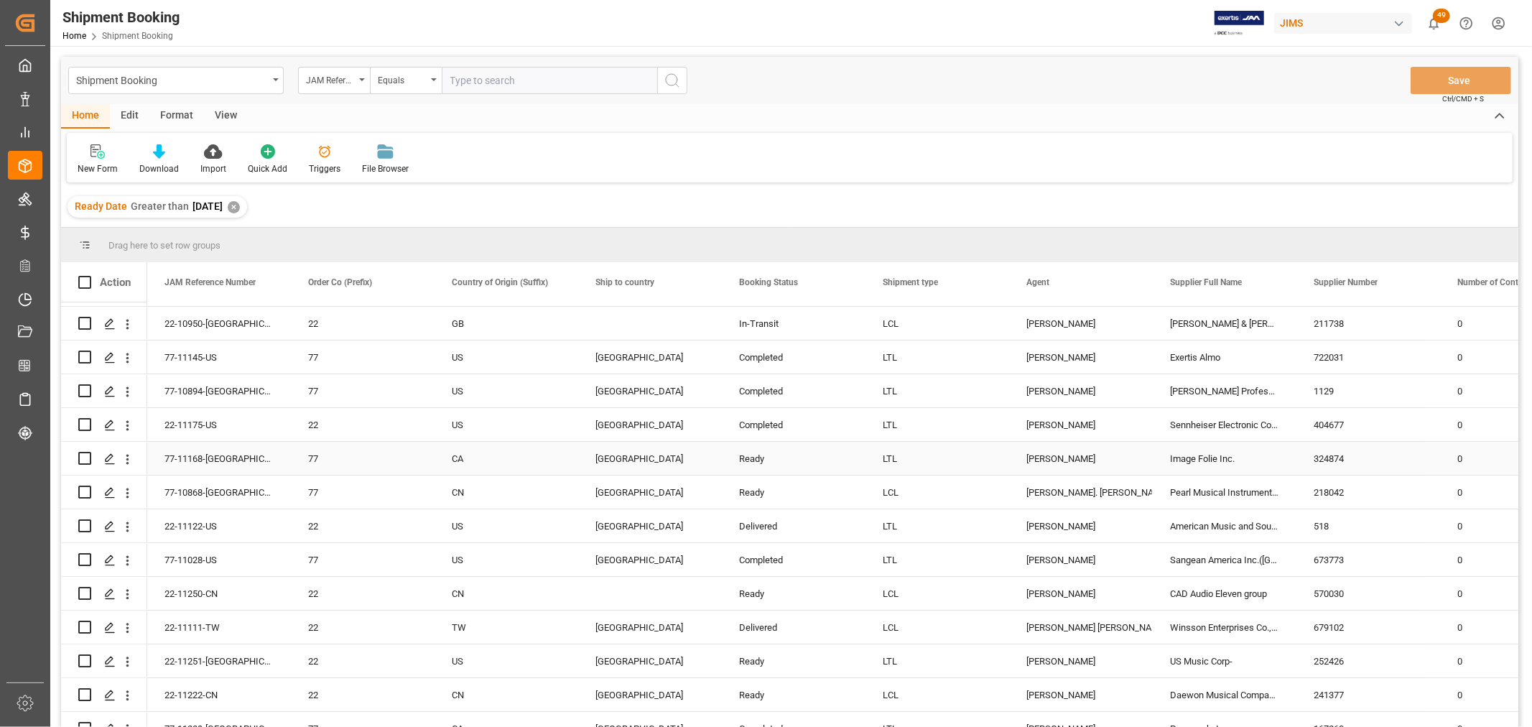
scroll to position [0, 0]
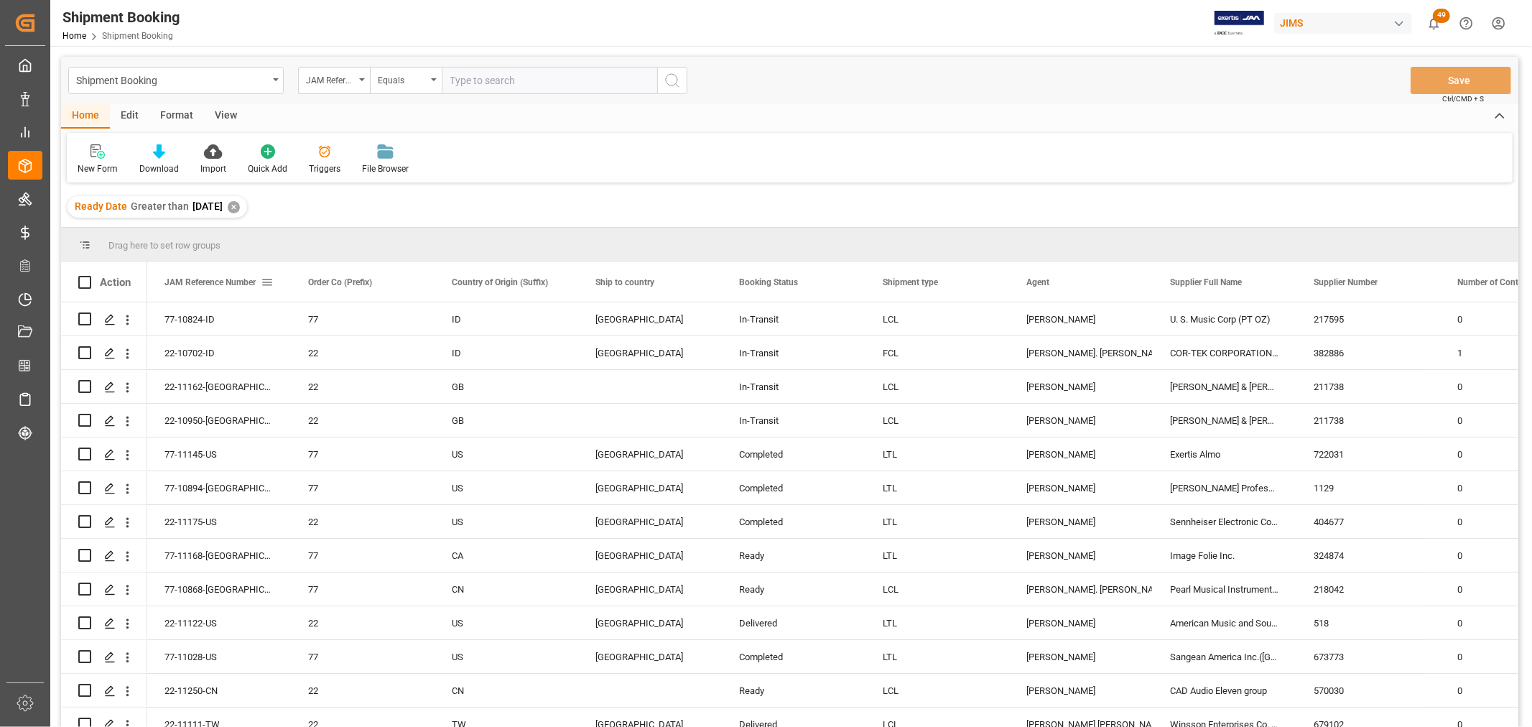
click at [267, 282] on span at bounding box center [267, 282] width 13 height 13
click at [394, 318] on span "Filtering operator" at bounding box center [396, 324] width 13 height 13
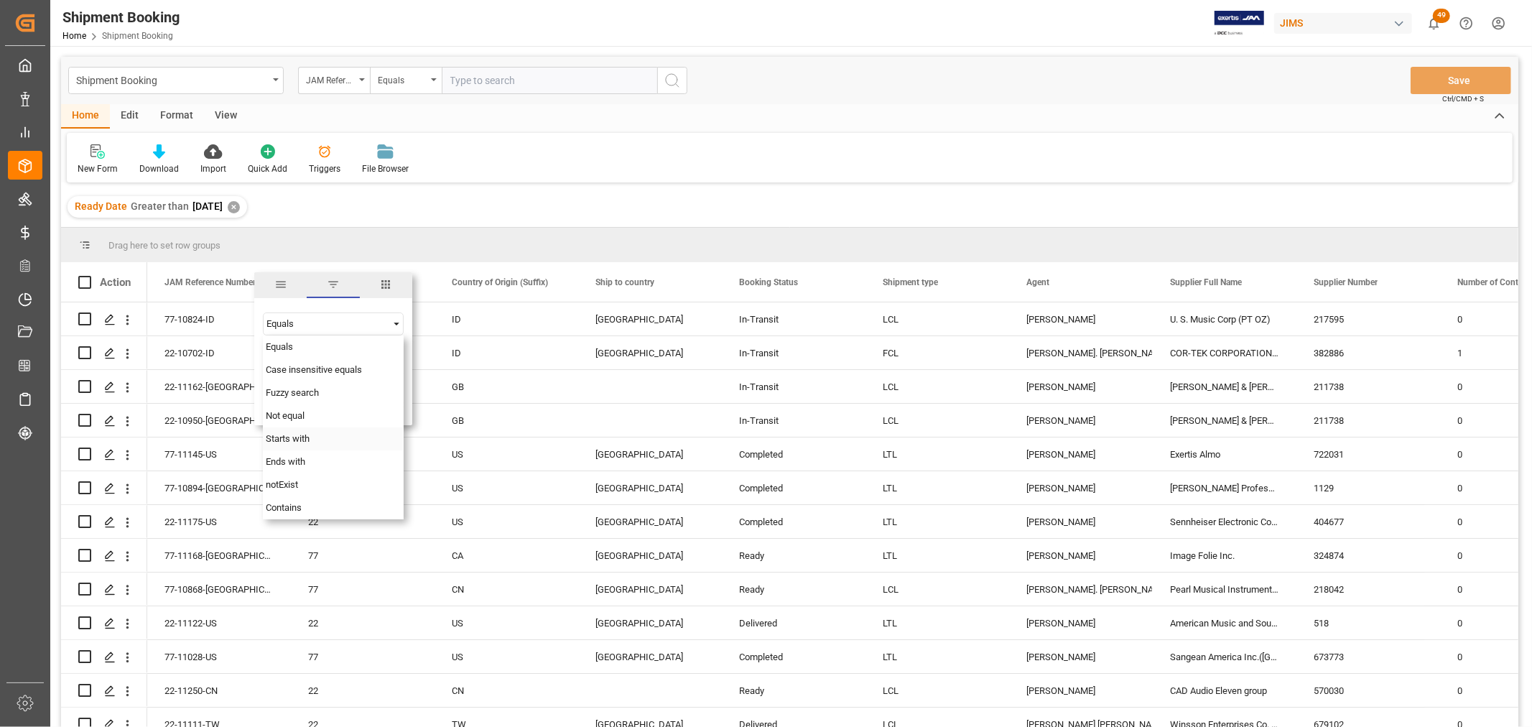
click at [311, 445] on div "Starts with" at bounding box center [333, 438] width 141 height 23
click at [289, 360] on input "Filter Value" at bounding box center [333, 360] width 141 height 29
type input "77"
click at [354, 402] on button "Apply" at bounding box center [351, 404] width 27 height 14
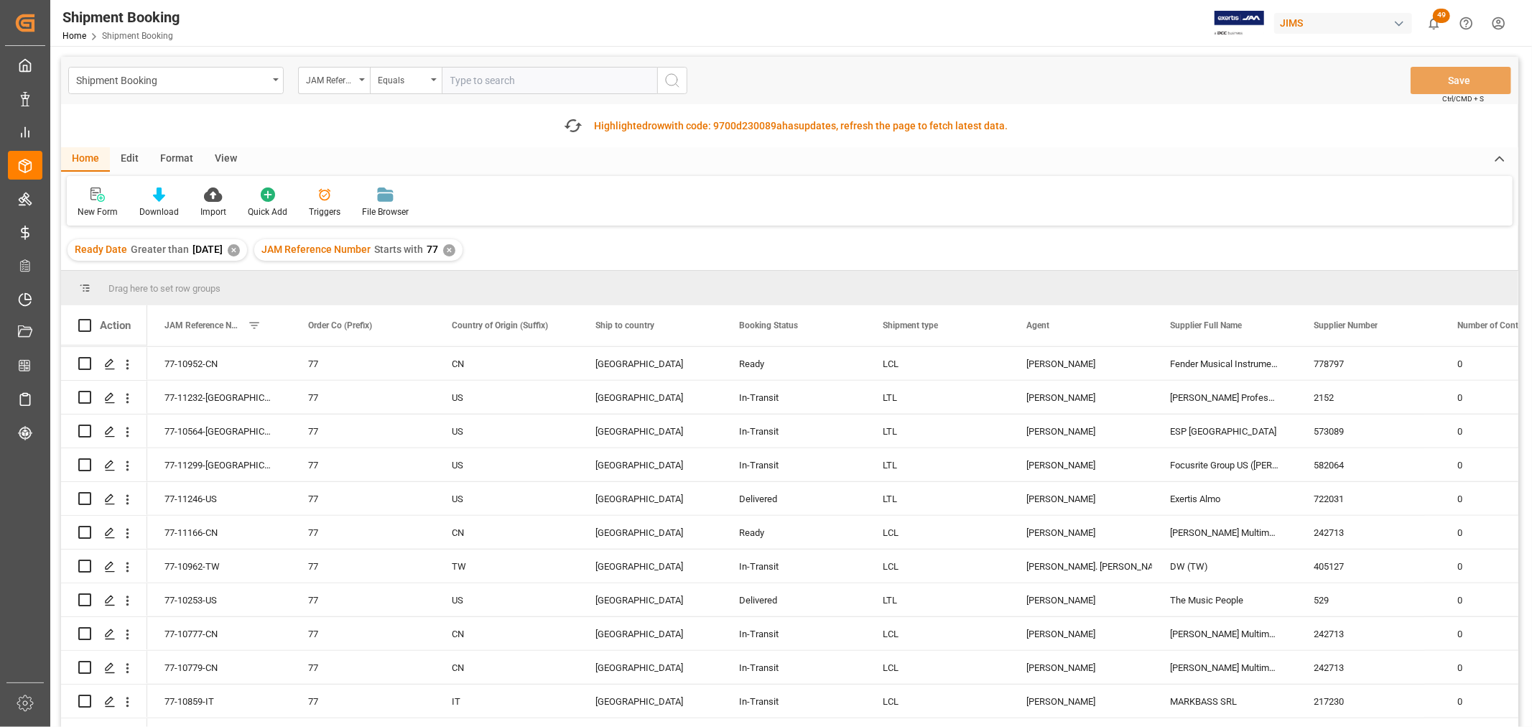
scroll to position [1437, 0]
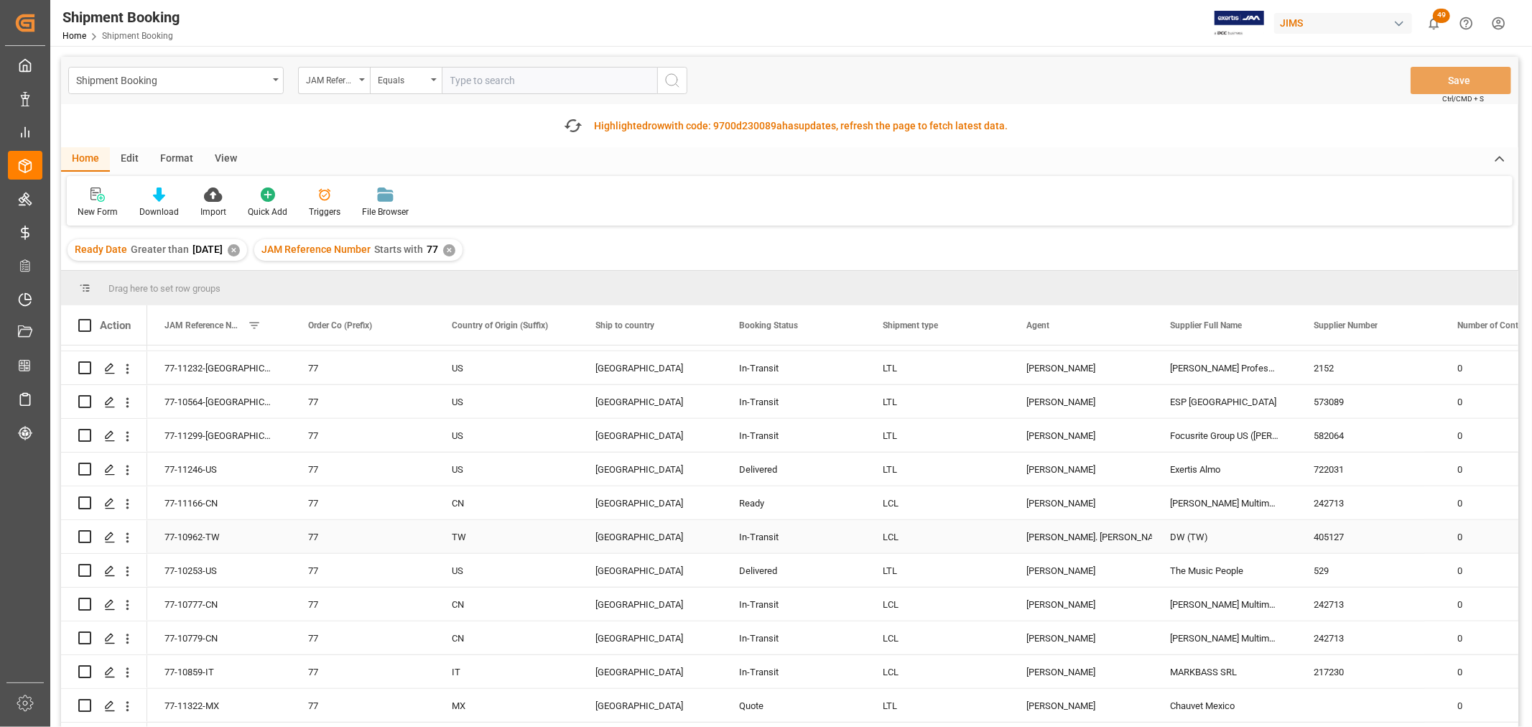
scroll to position [1276, 0]
click at [621, 396] on div "[GEOGRAPHIC_DATA]" at bounding box center [650, 402] width 109 height 33
click at [601, 483] on div "[GEOGRAPHIC_DATA]" at bounding box center [650, 470] width 109 height 33
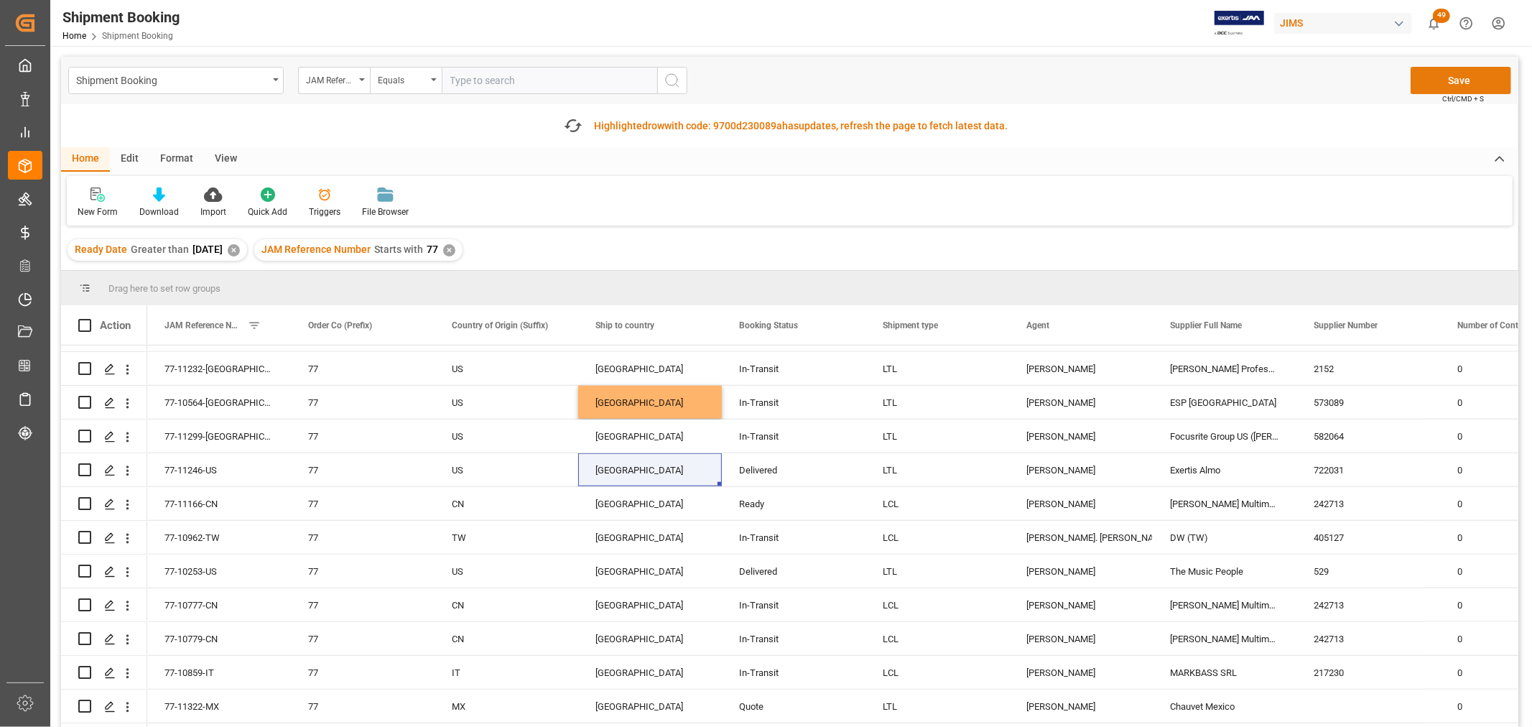
click at [1498, 80] on button "Save" at bounding box center [1461, 80] width 101 height 27
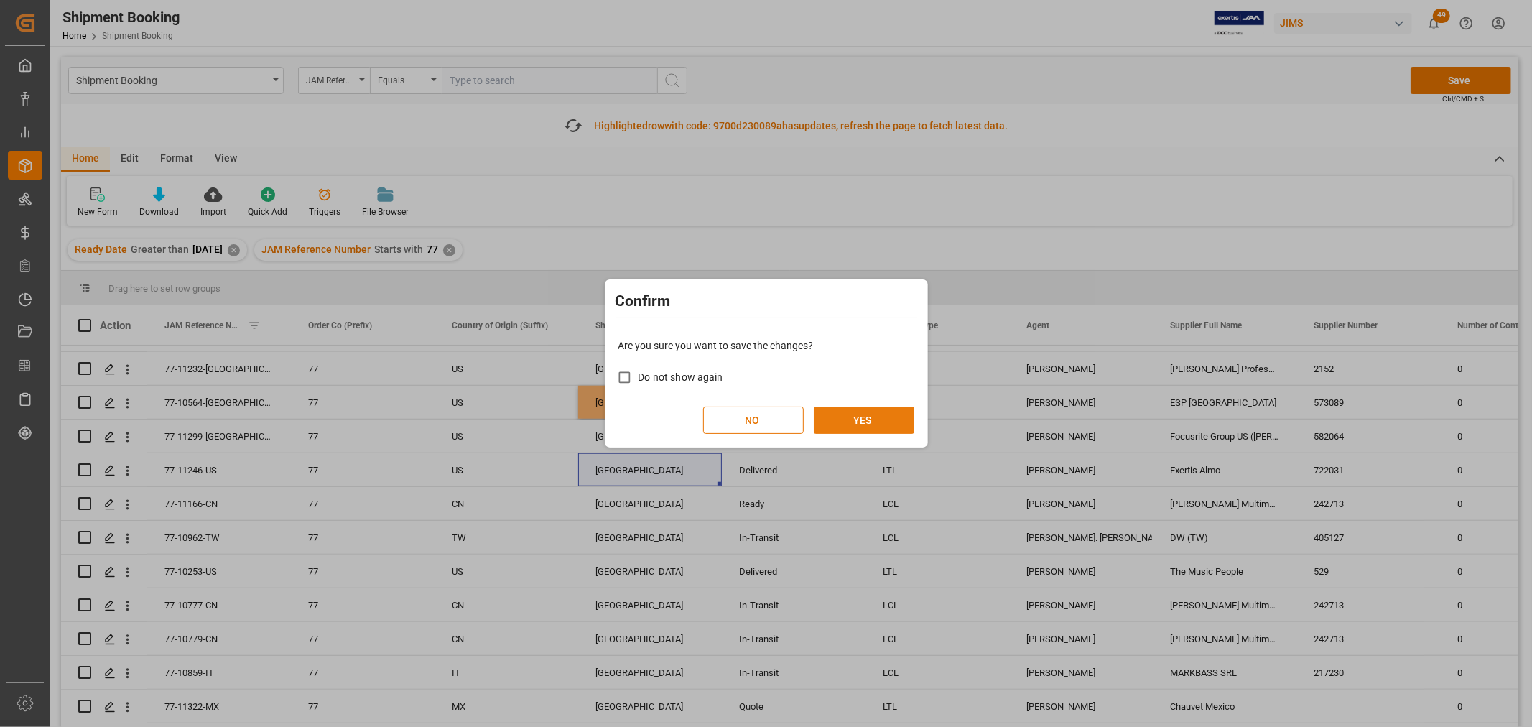
click at [894, 415] on button "YES" at bounding box center [864, 420] width 101 height 27
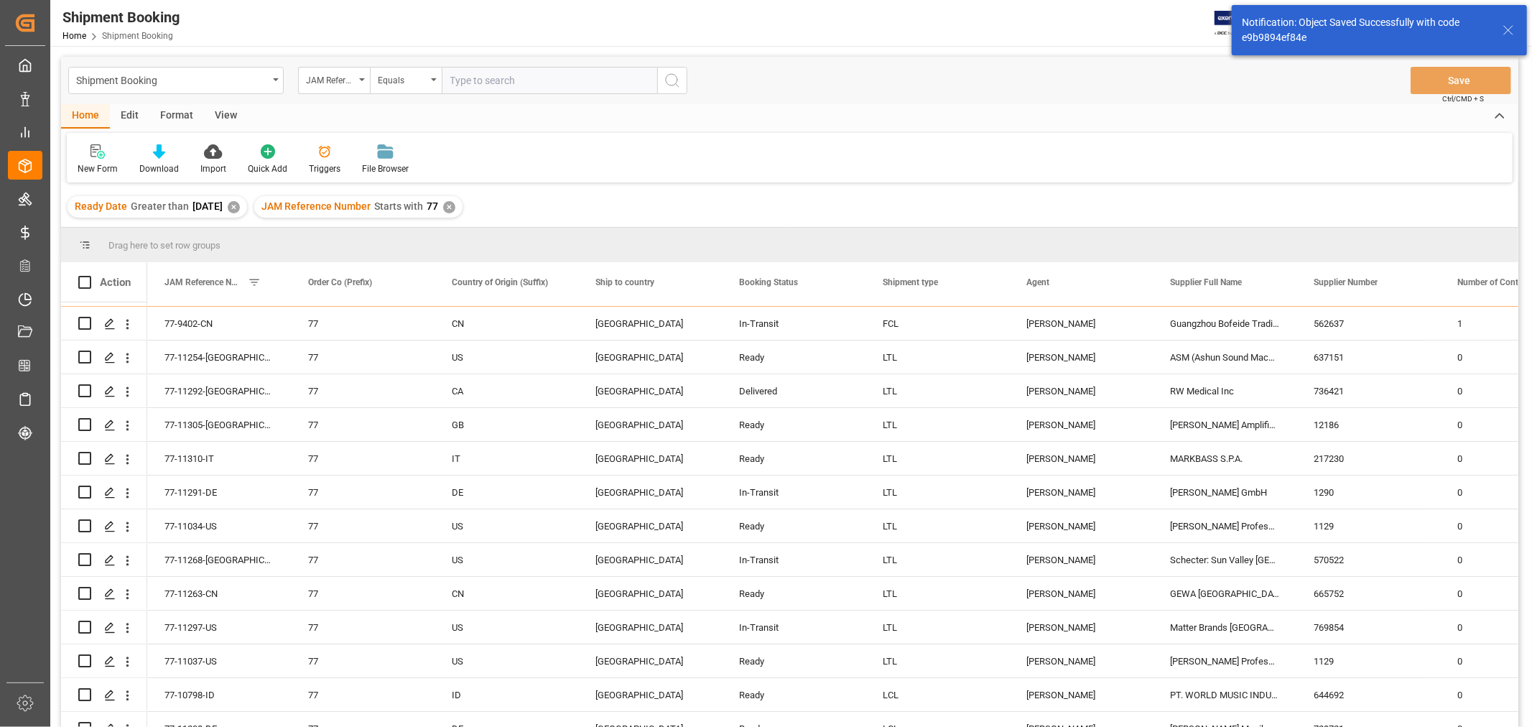
scroll to position [0, 0]
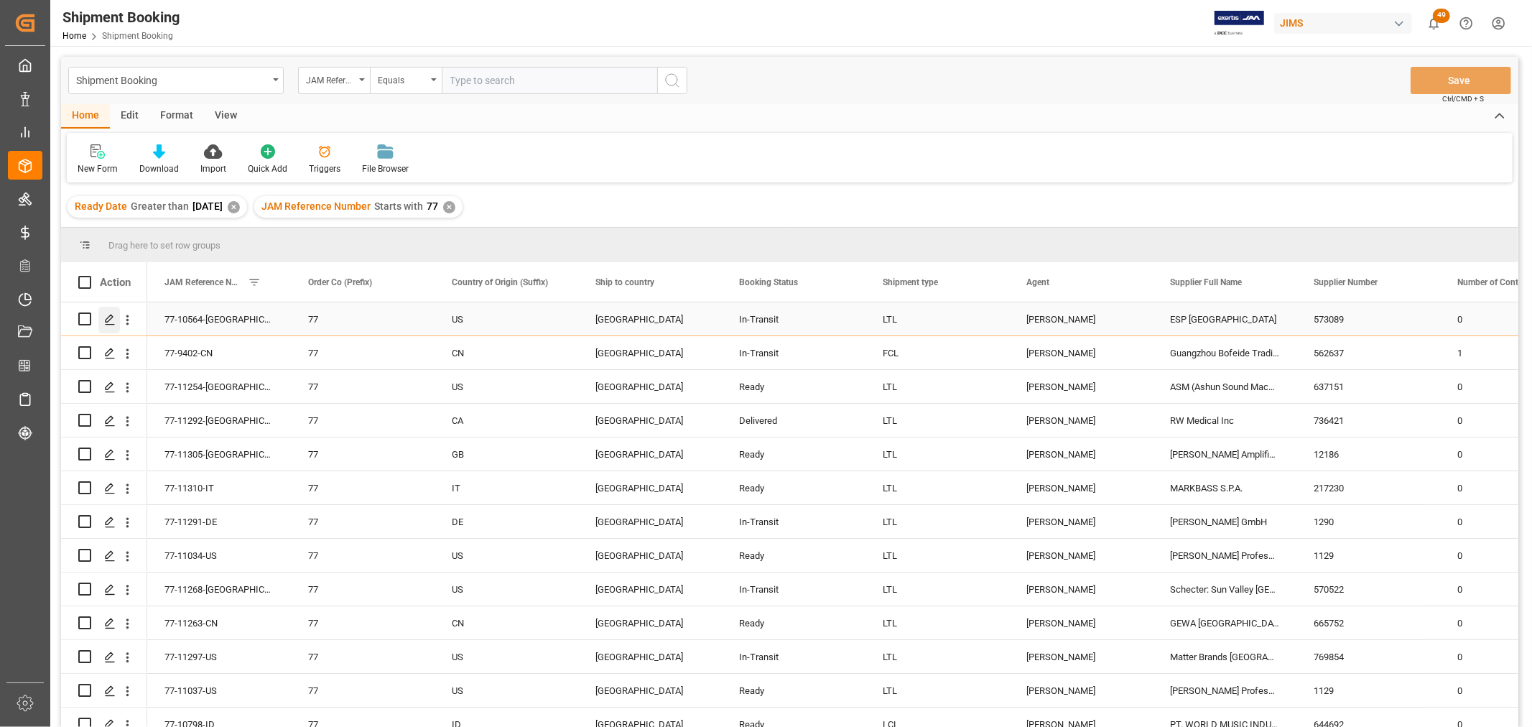
click at [110, 320] on icon "Press SPACE to select this row." at bounding box center [109, 319] width 11 height 11
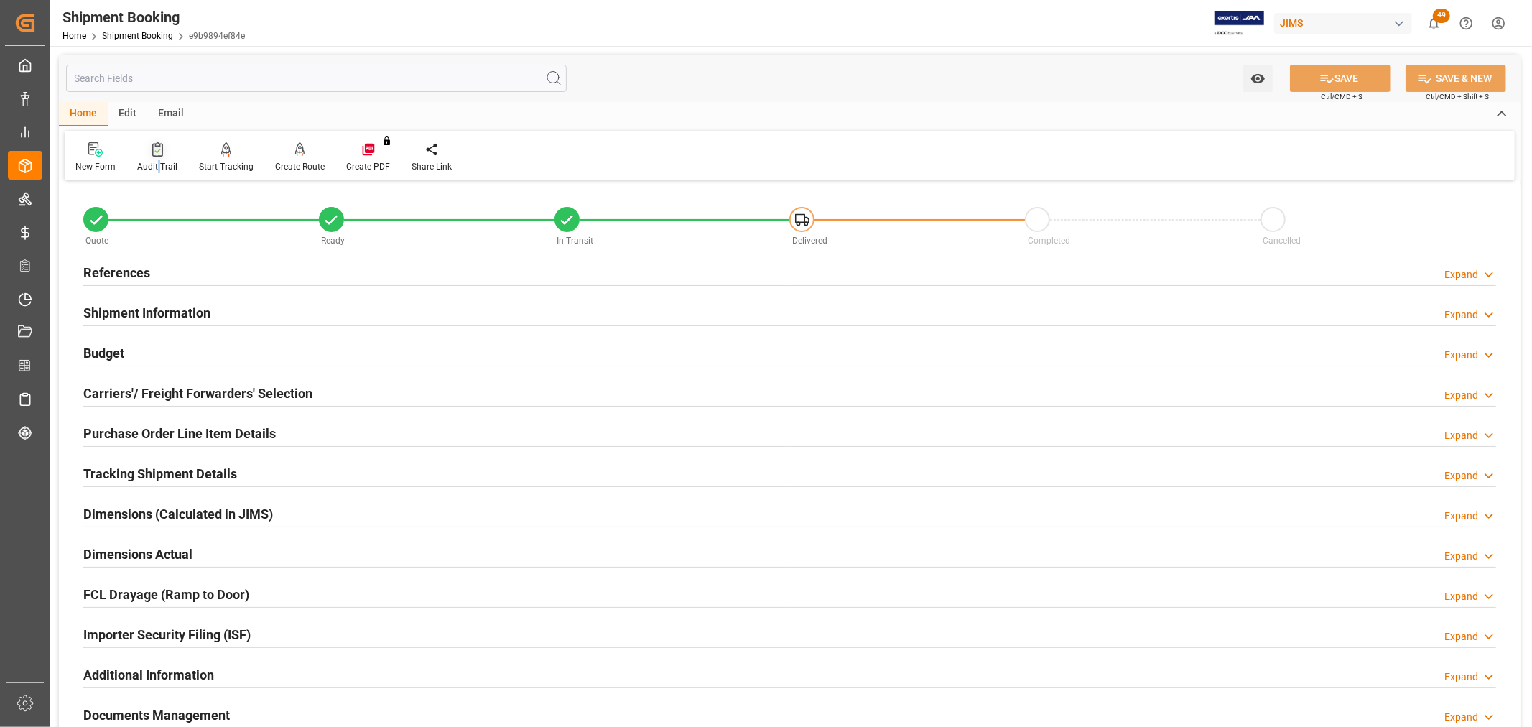
click at [158, 163] on div "Audit Trail" at bounding box center [157, 166] width 40 height 13
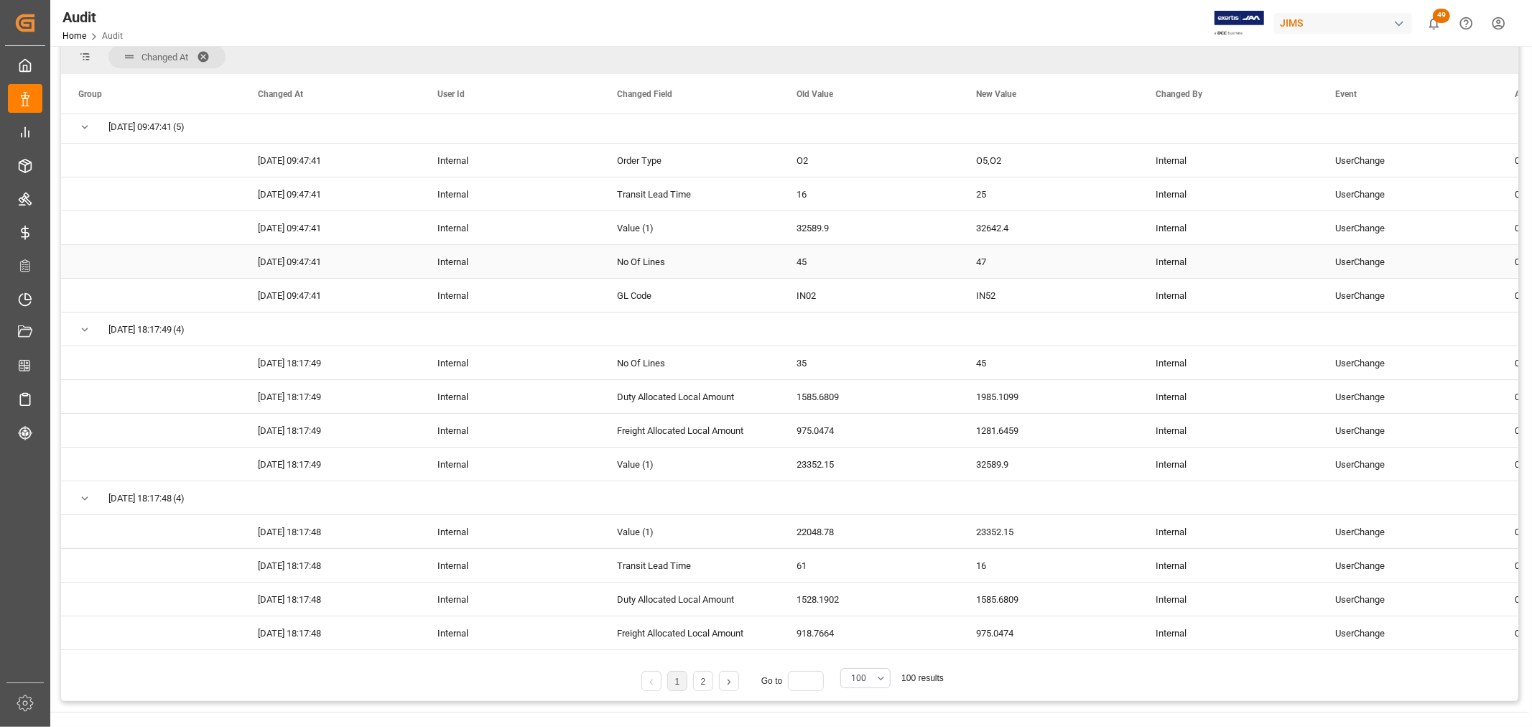
scroll to position [239, 0]
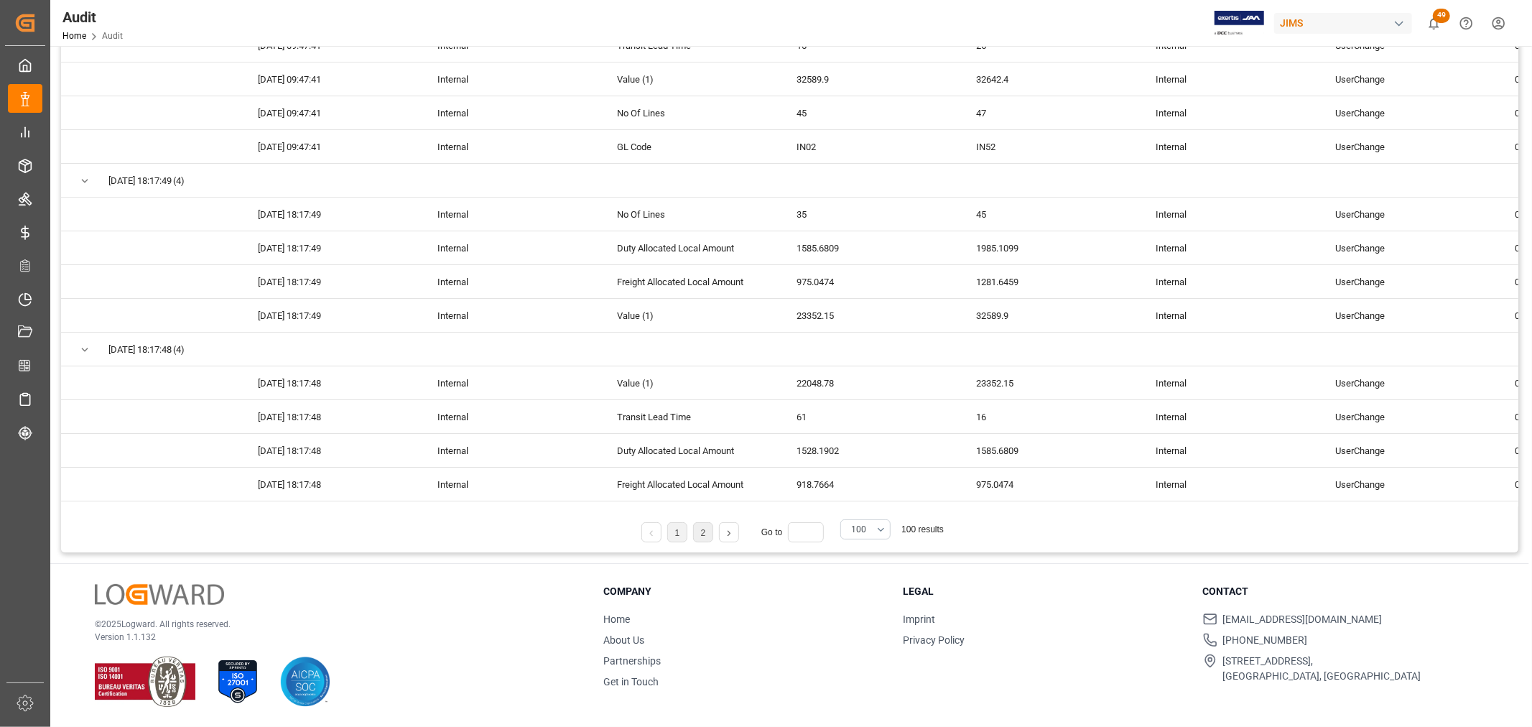
click at [703, 537] on li "2" at bounding box center [703, 532] width 20 height 20
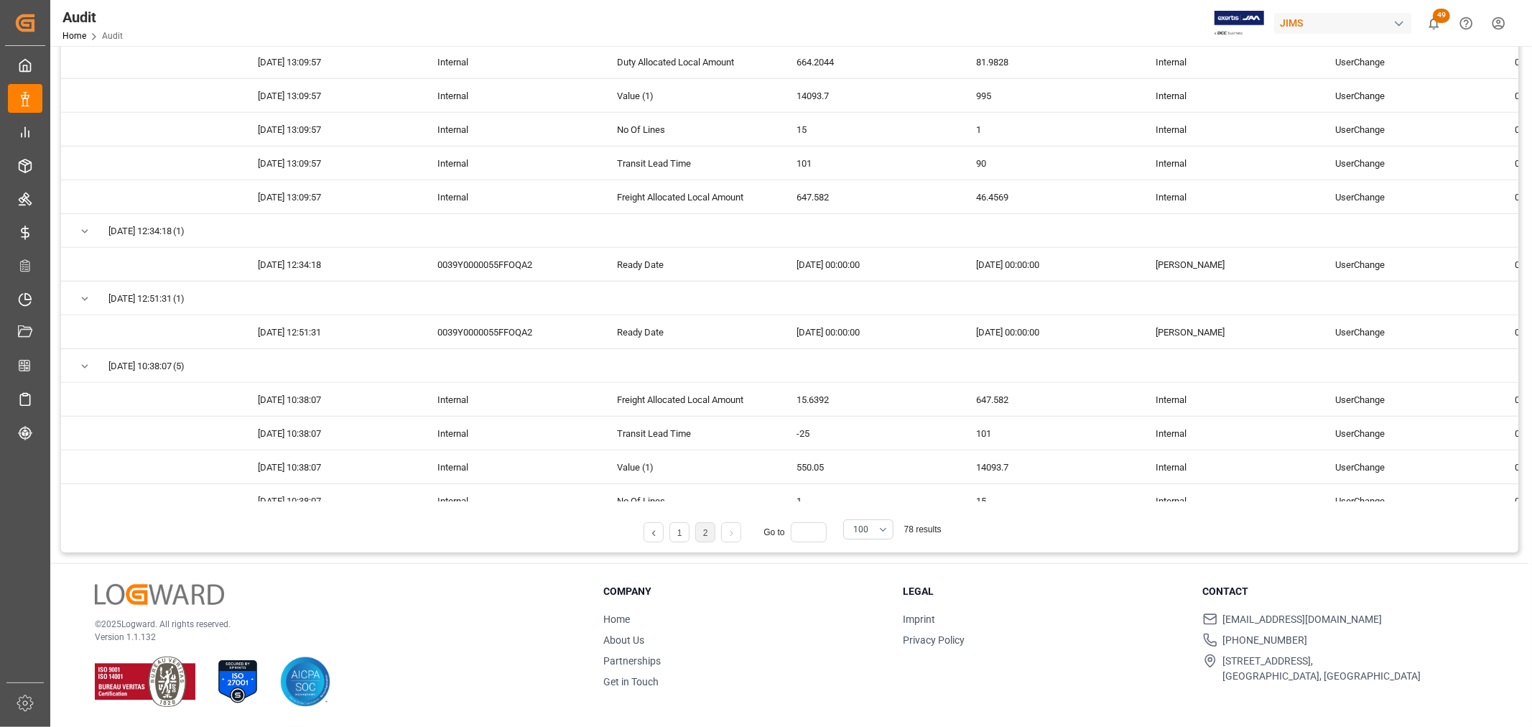
scroll to position [1117, 0]
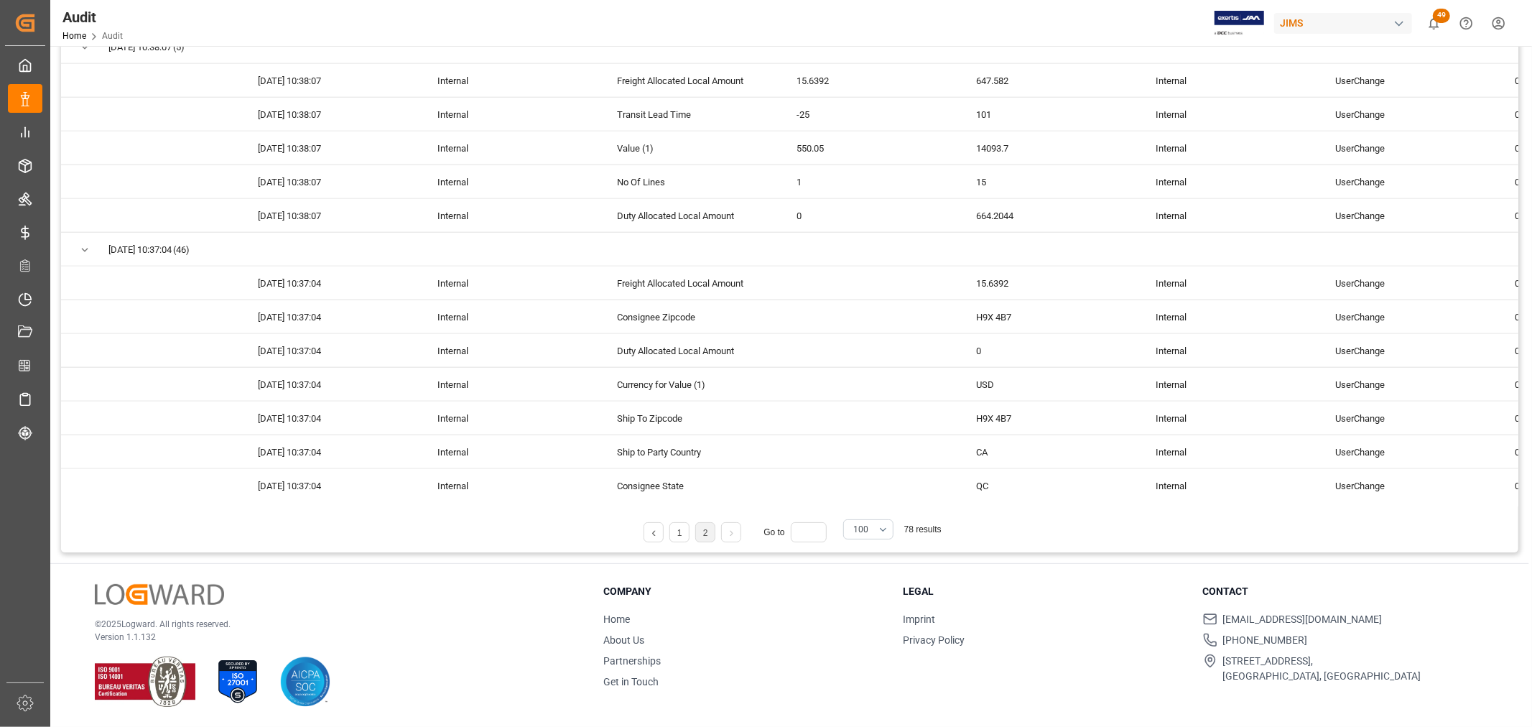
drag, startPoint x: 1519, startPoint y: 244, endPoint x: 1521, endPoint y: 277, distance: 33.1
click at [1521, 277] on main "Audit Activity Audit Type - Row Audit Reference - Shipment Booking (e9b9894ef84…" at bounding box center [789, 185] width 1479 height 735
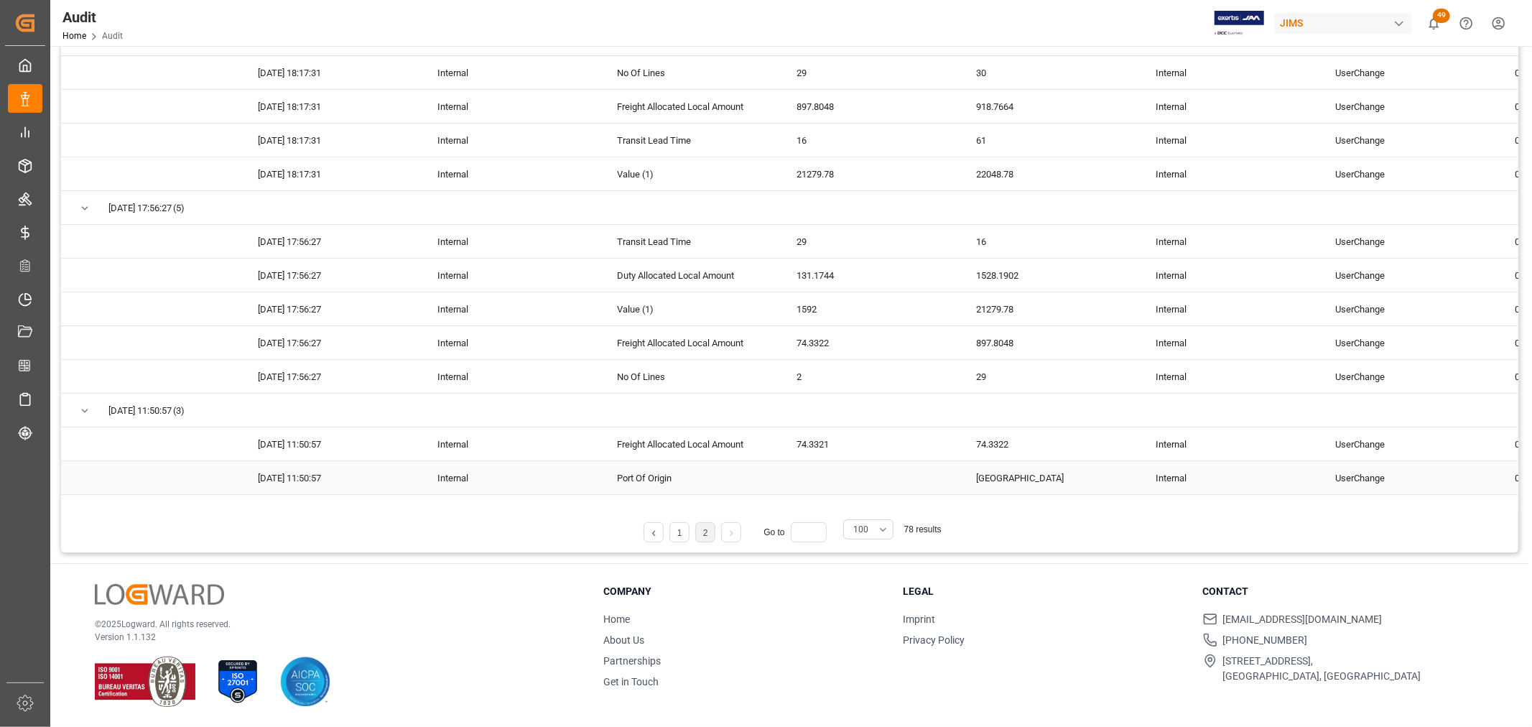
scroll to position [0, 0]
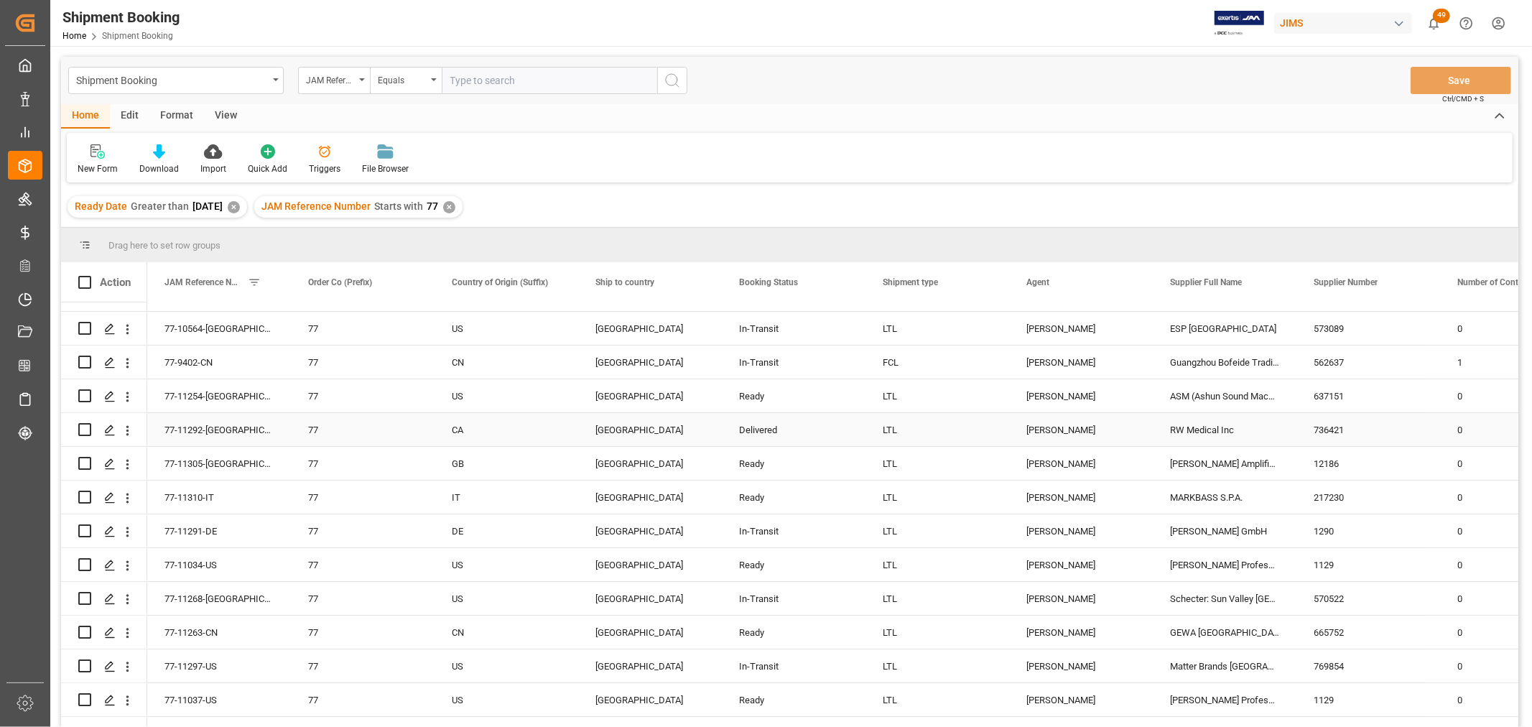
scroll to position [239, 0]
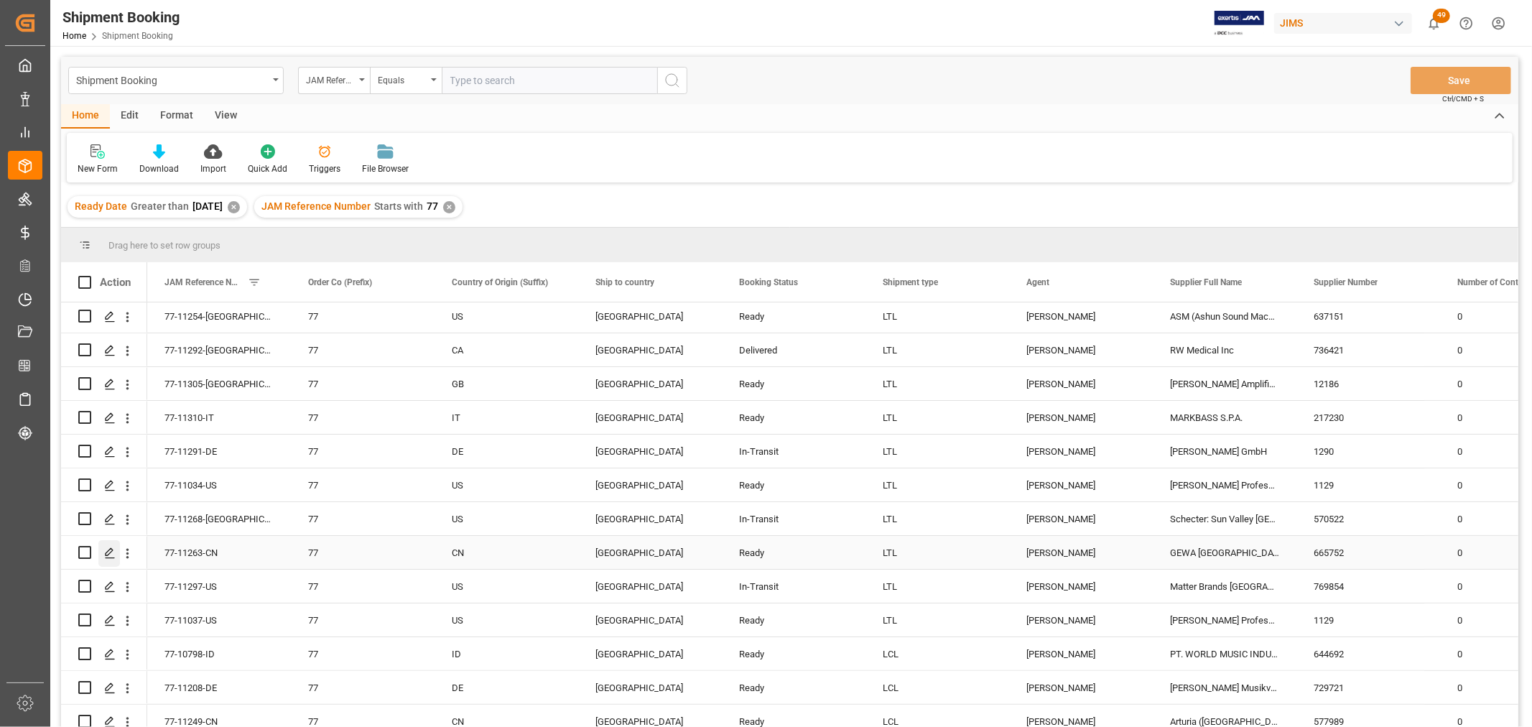
click at [111, 552] on icon "Press SPACE to select this row." at bounding box center [109, 552] width 11 height 11
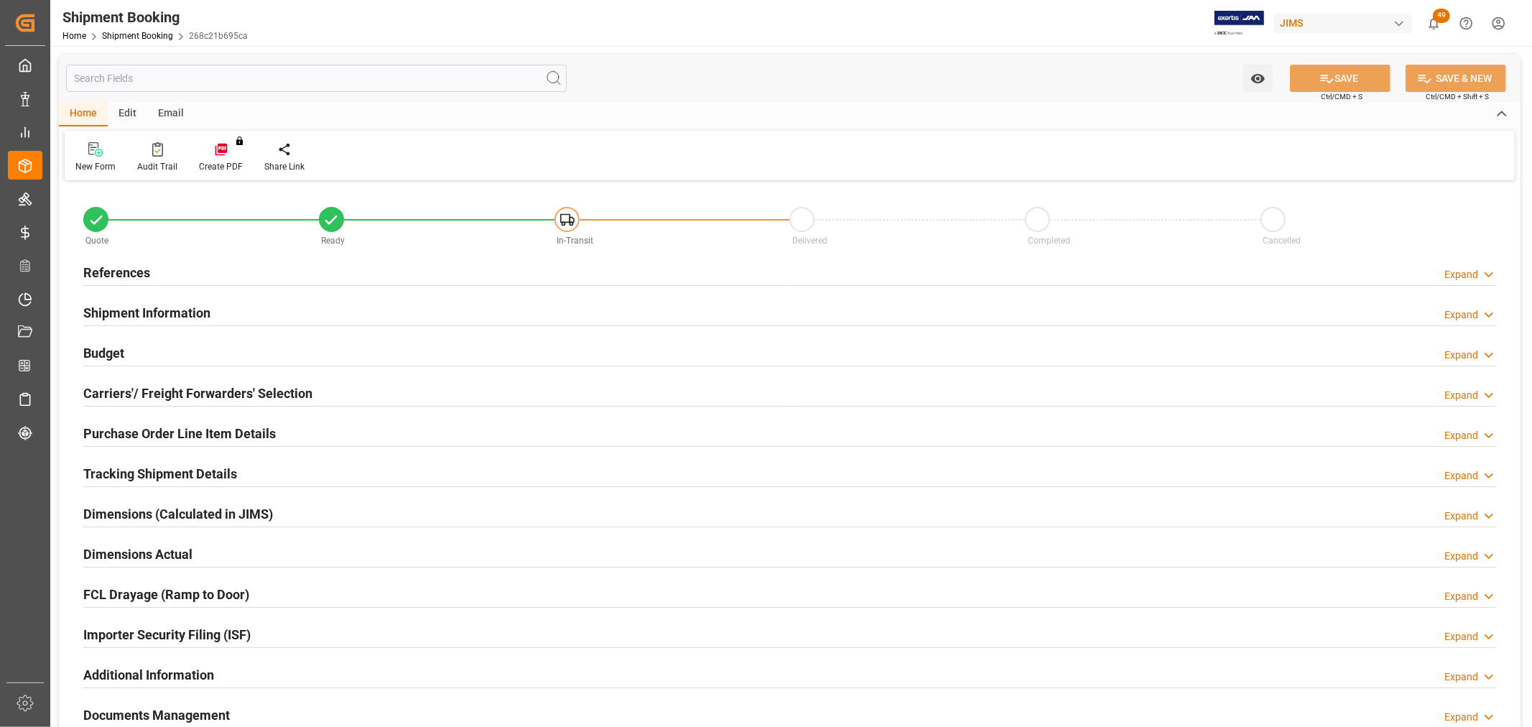
type input "0"
click at [106, 268] on h2 "References" at bounding box center [116, 272] width 67 height 19
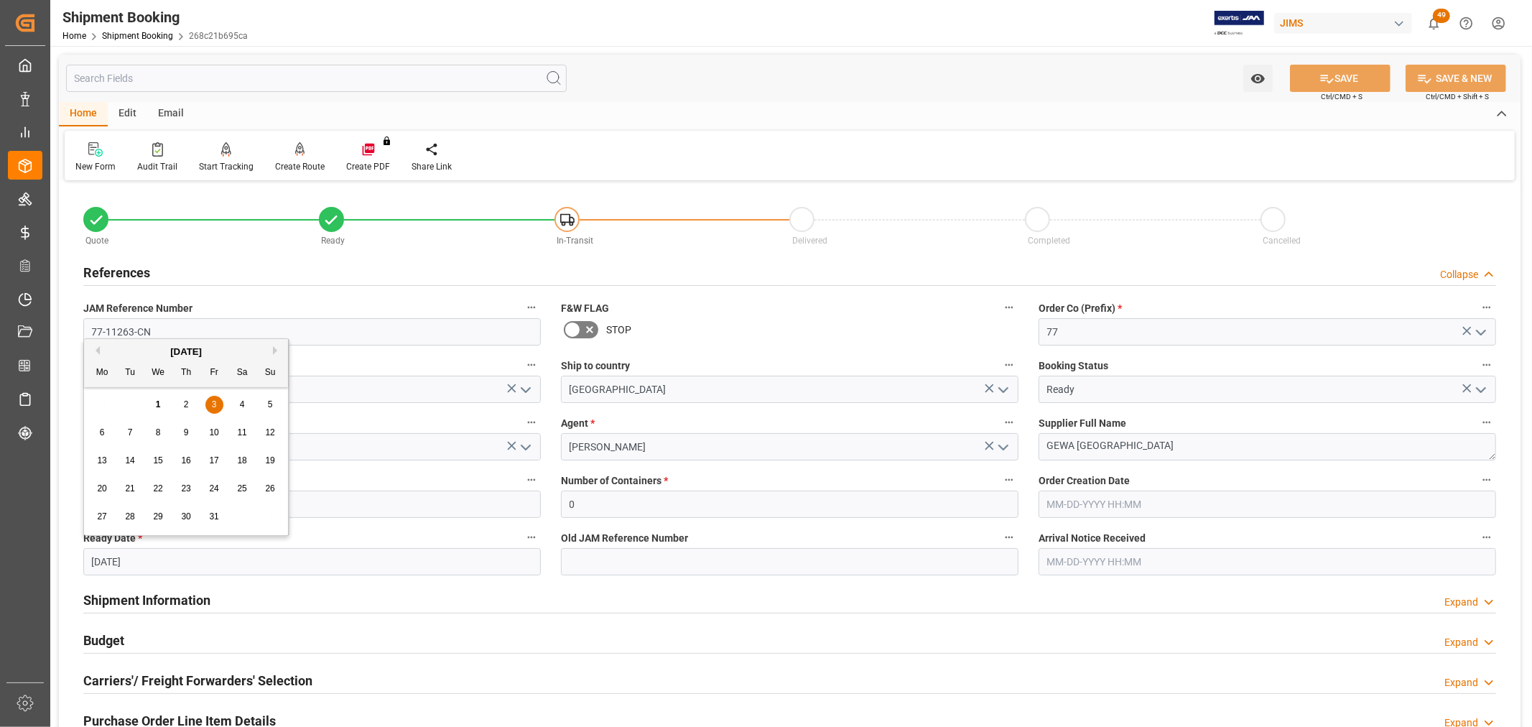
click at [177, 570] on input "[DATE]" at bounding box center [312, 561] width 458 height 27
click at [98, 352] on div "Previous Month Next Month [DATE] Mo Tu We Th Fr Sa Su 29 30 1 2 3 4 5 6 7 8 9 1…" at bounding box center [186, 437] width 206 height 198
click at [98, 352] on button "Previous Month" at bounding box center [95, 350] width 9 height 9
click at [216, 461] on span "19" at bounding box center [213, 460] width 9 height 10
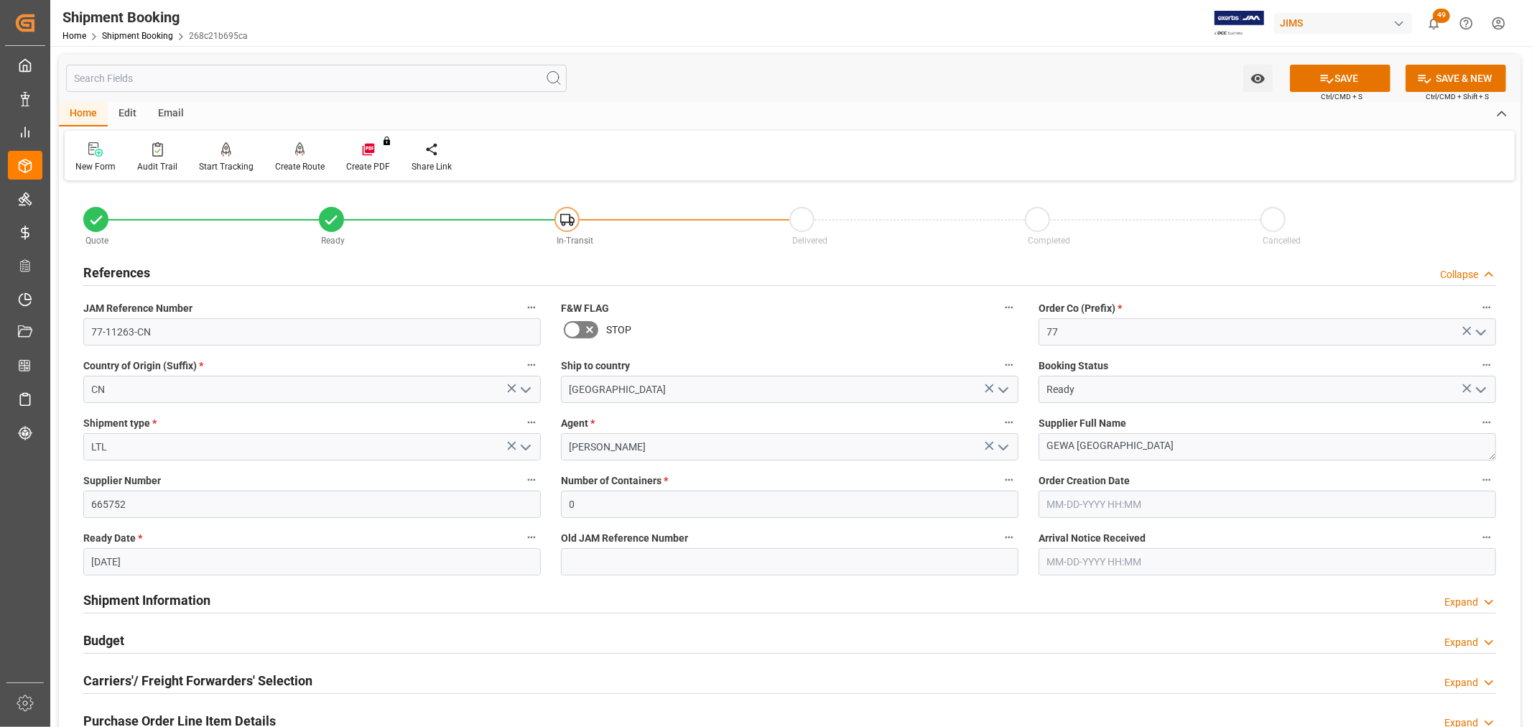
click at [163, 563] on input "[DATE]" at bounding box center [312, 561] width 458 height 27
click at [98, 347] on button "Previous Month" at bounding box center [95, 350] width 9 height 9
click at [104, 486] on span "18" at bounding box center [101, 488] width 9 height 10
type input "[DATE]"
click at [347, 576] on div "Ready Date * 08-18-2025" at bounding box center [312, 551] width 478 height 57
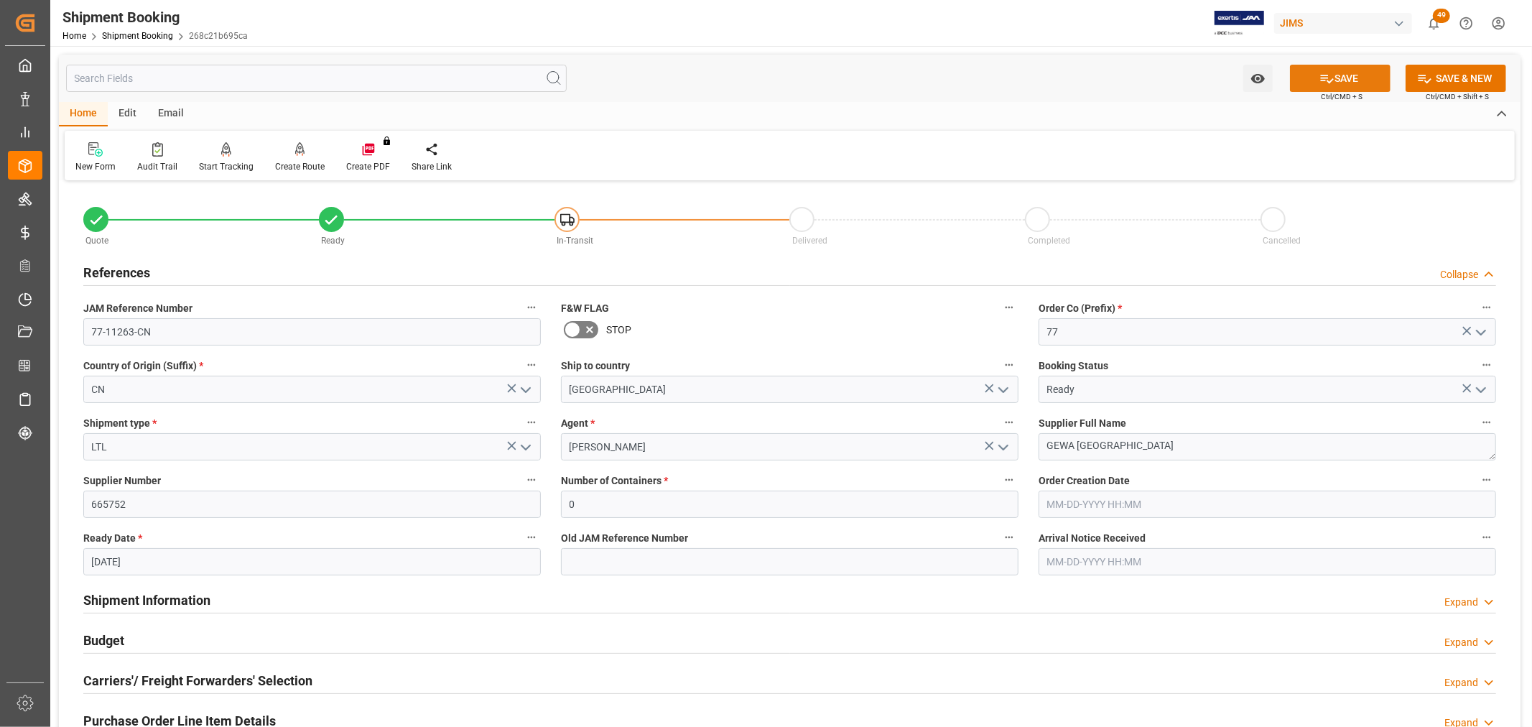
click at [1354, 80] on button "SAVE" at bounding box center [1340, 78] width 101 height 27
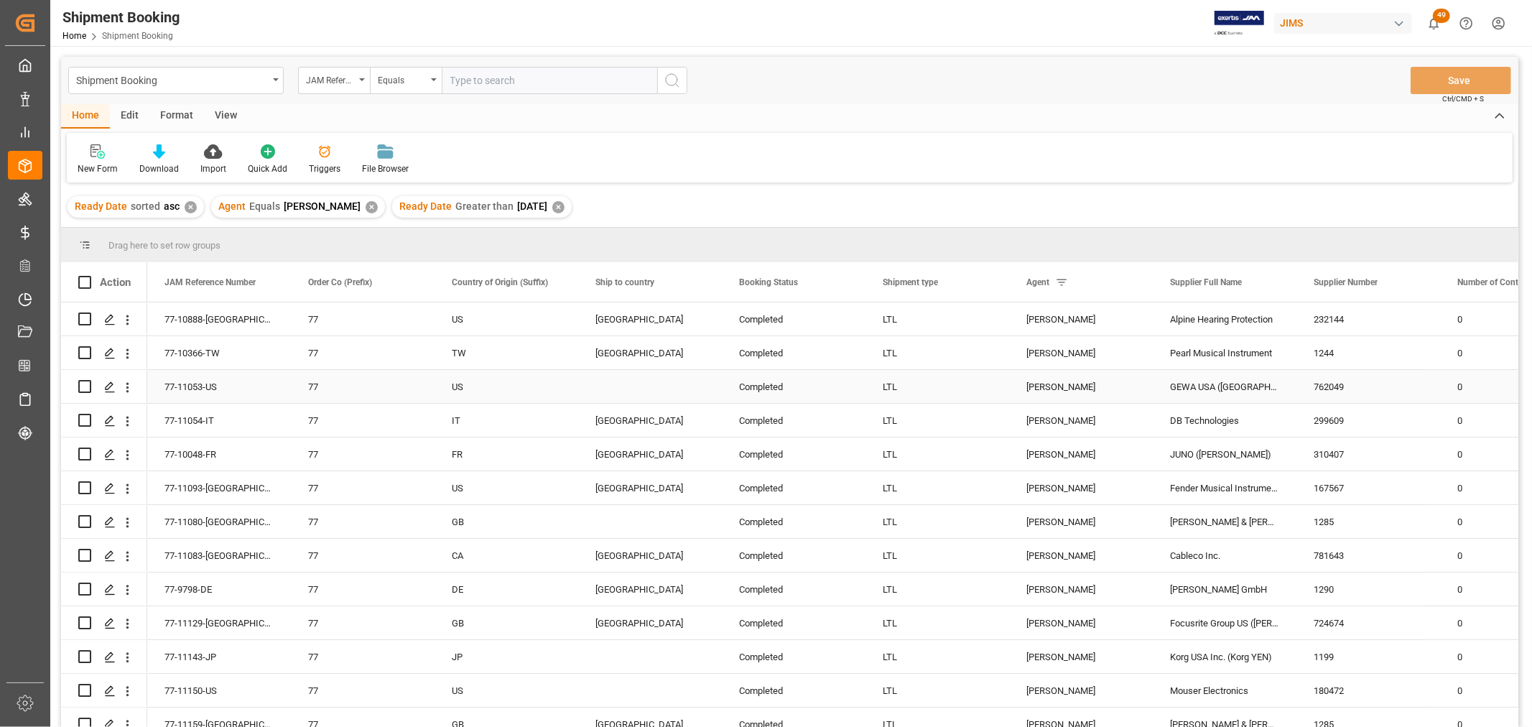
click at [608, 381] on div "Press SPACE to select this row." at bounding box center [650, 386] width 144 height 33
click at [616, 385] on div "Press SPACE to select this row." at bounding box center [650, 386] width 144 height 33
click at [616, 385] on input "Press SPACE to select this row." at bounding box center [650, 394] width 121 height 27
click at [604, 426] on div "Canada" at bounding box center [649, 436] width 119 height 50
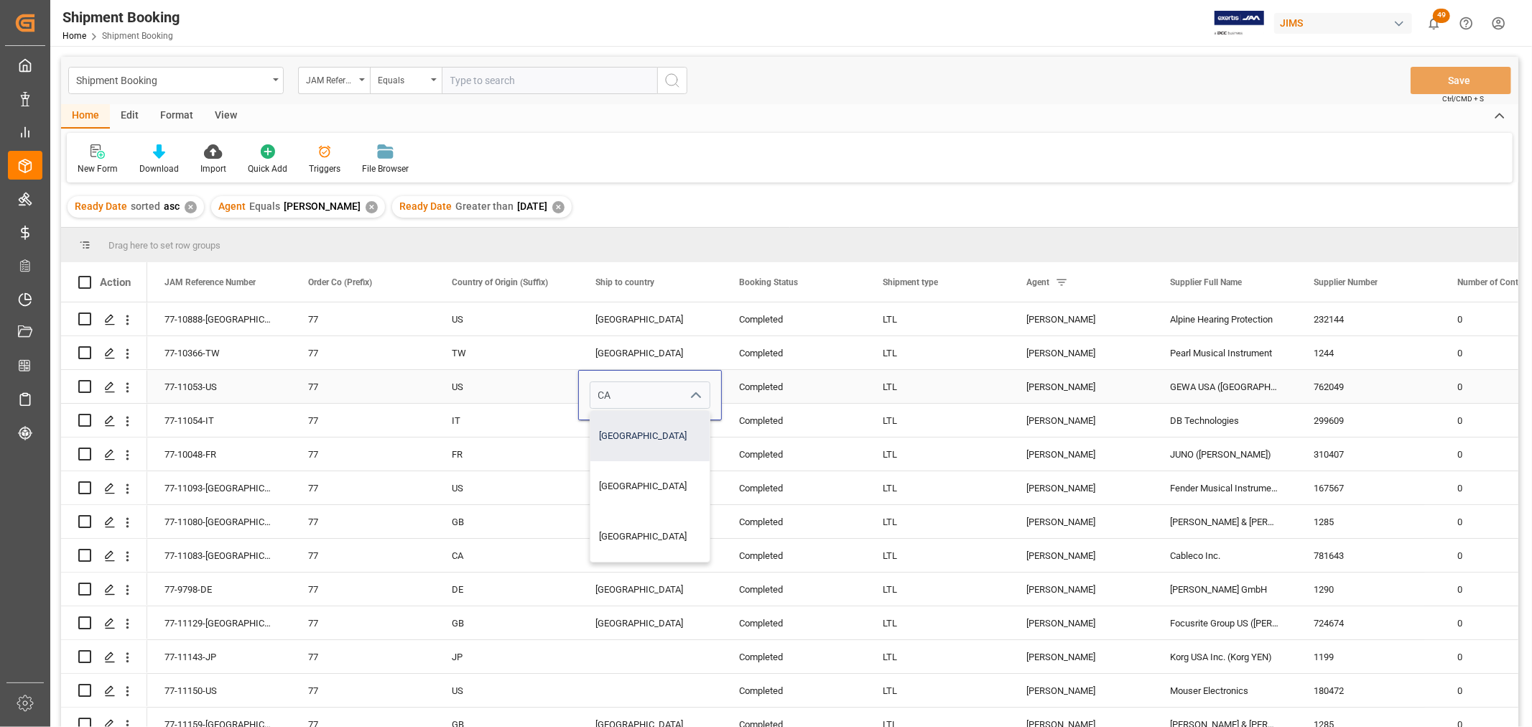
type input "Canada"
click at [522, 363] on div "TW" at bounding box center [506, 353] width 109 height 33
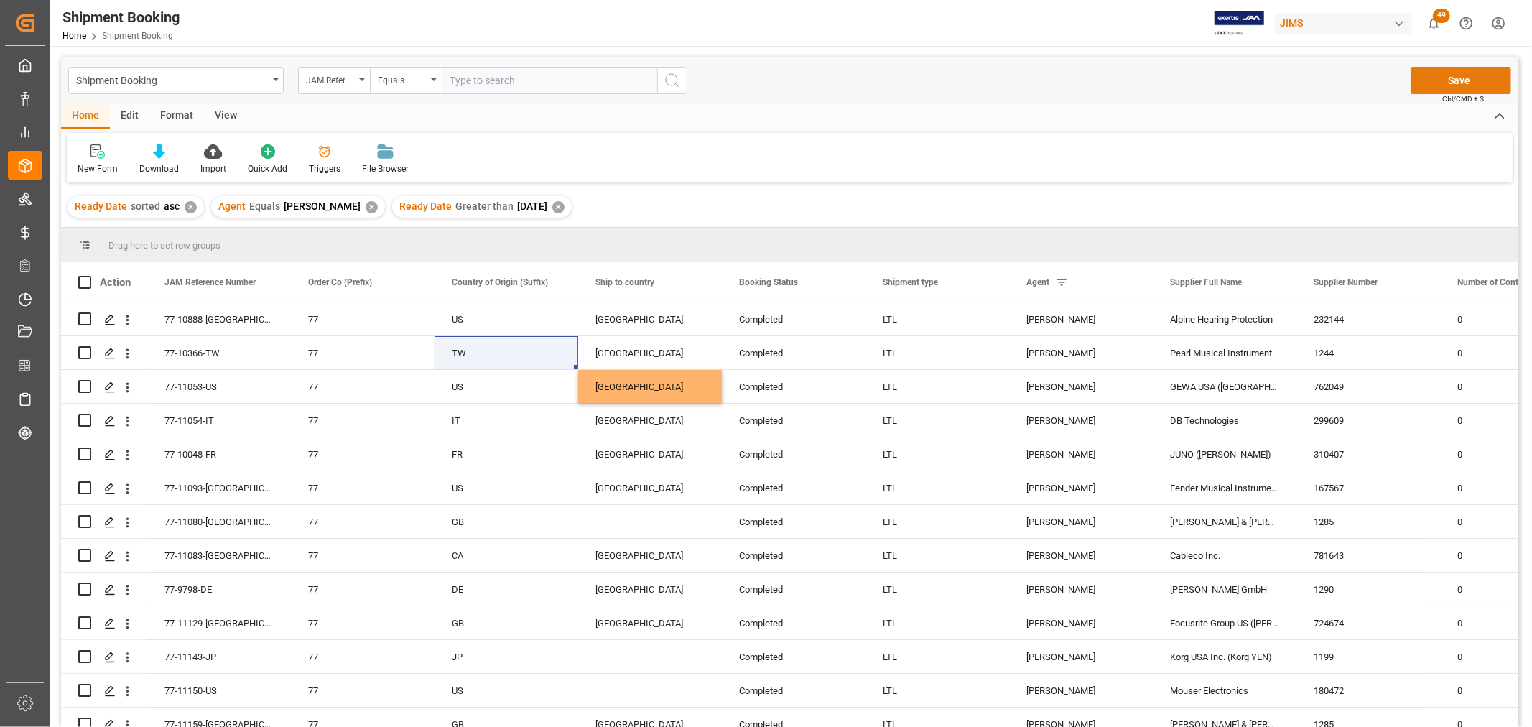
click at [1480, 82] on button "Save" at bounding box center [1461, 80] width 101 height 27
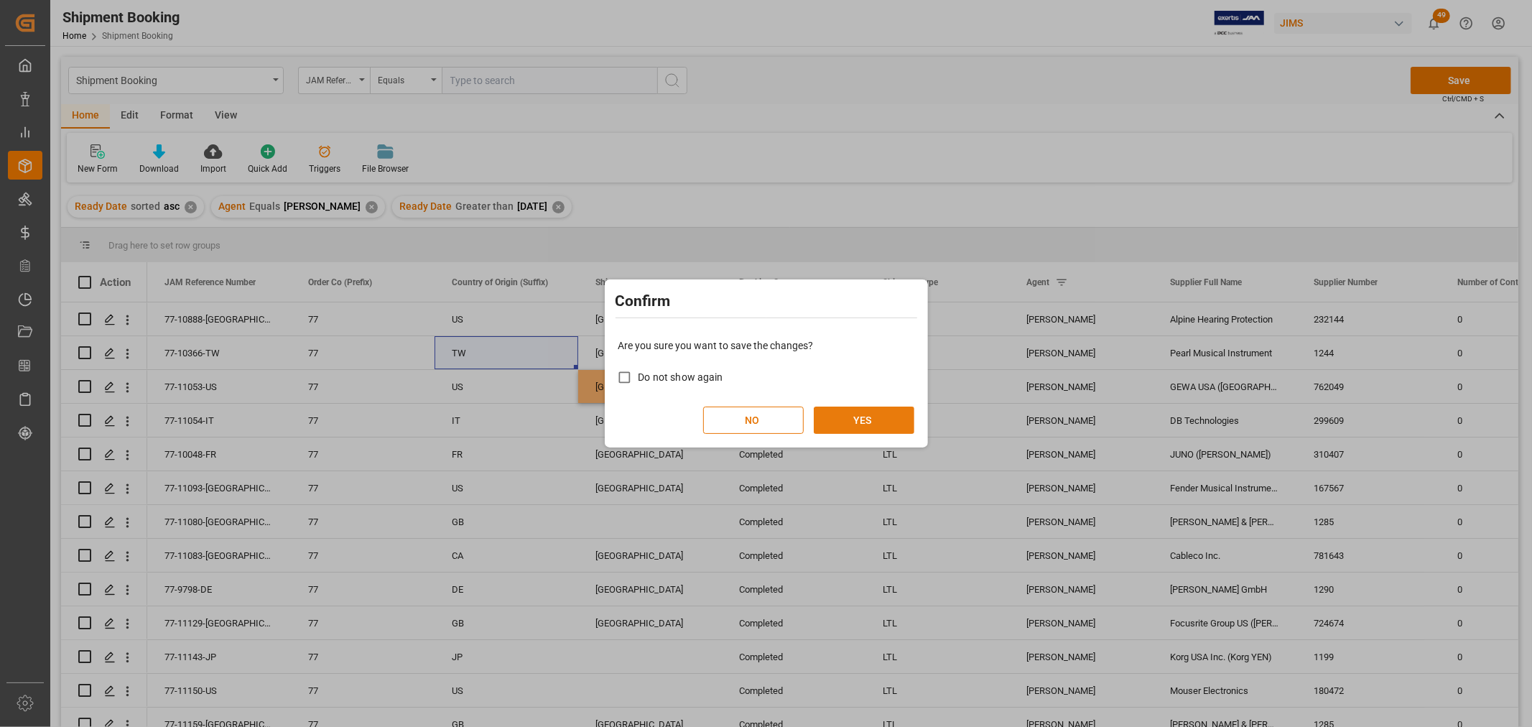
click at [893, 410] on button "YES" at bounding box center [864, 420] width 101 height 27
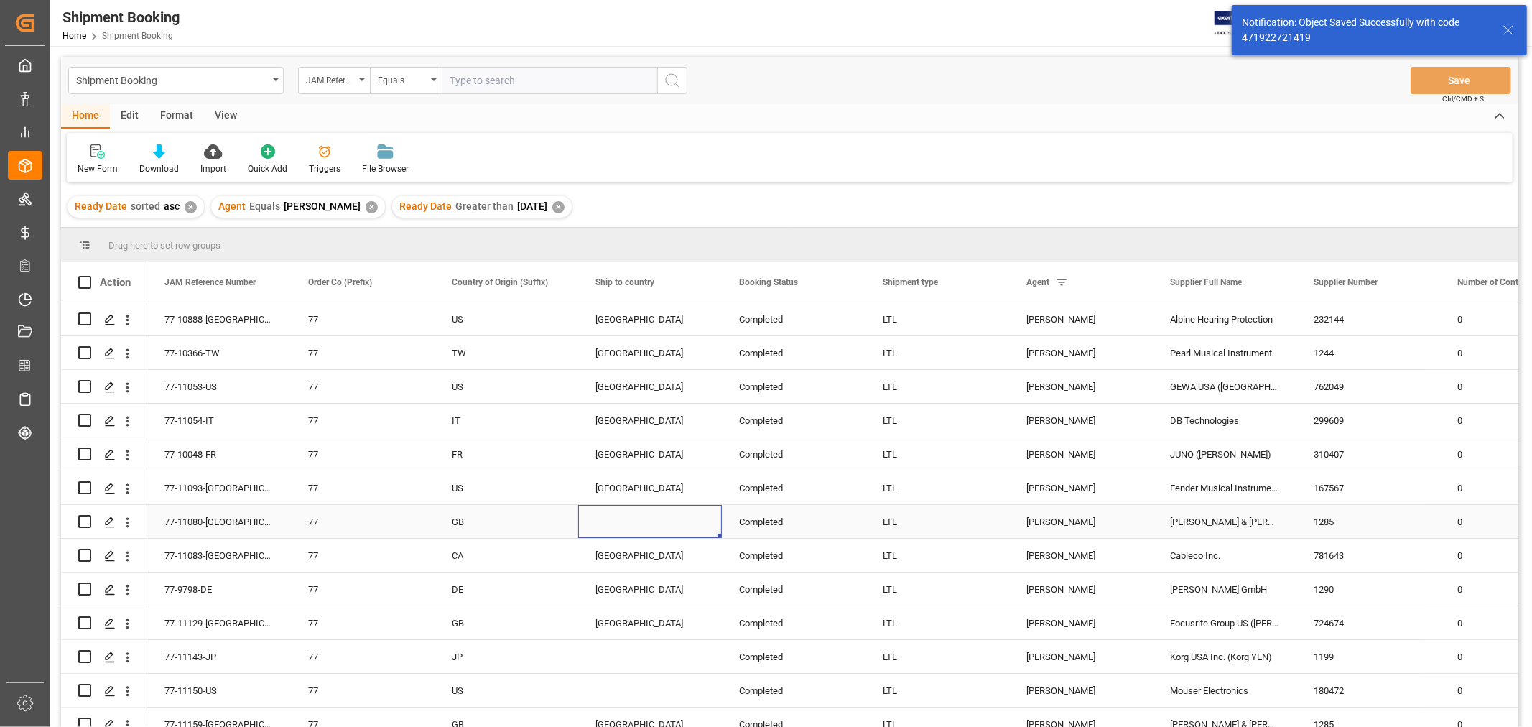
click at [620, 523] on div "Press SPACE to select this row." at bounding box center [650, 521] width 144 height 33
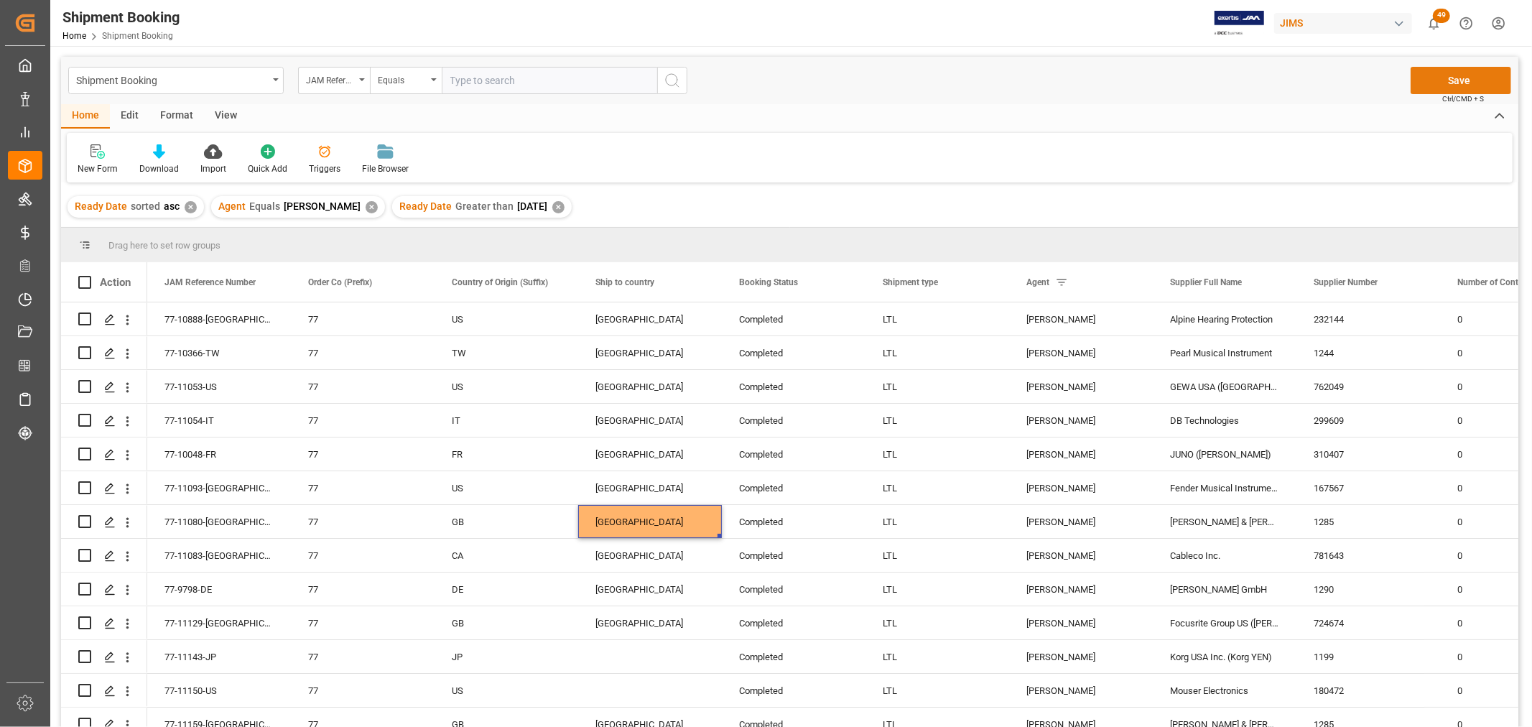
click at [1478, 87] on button "Save" at bounding box center [1461, 80] width 101 height 27
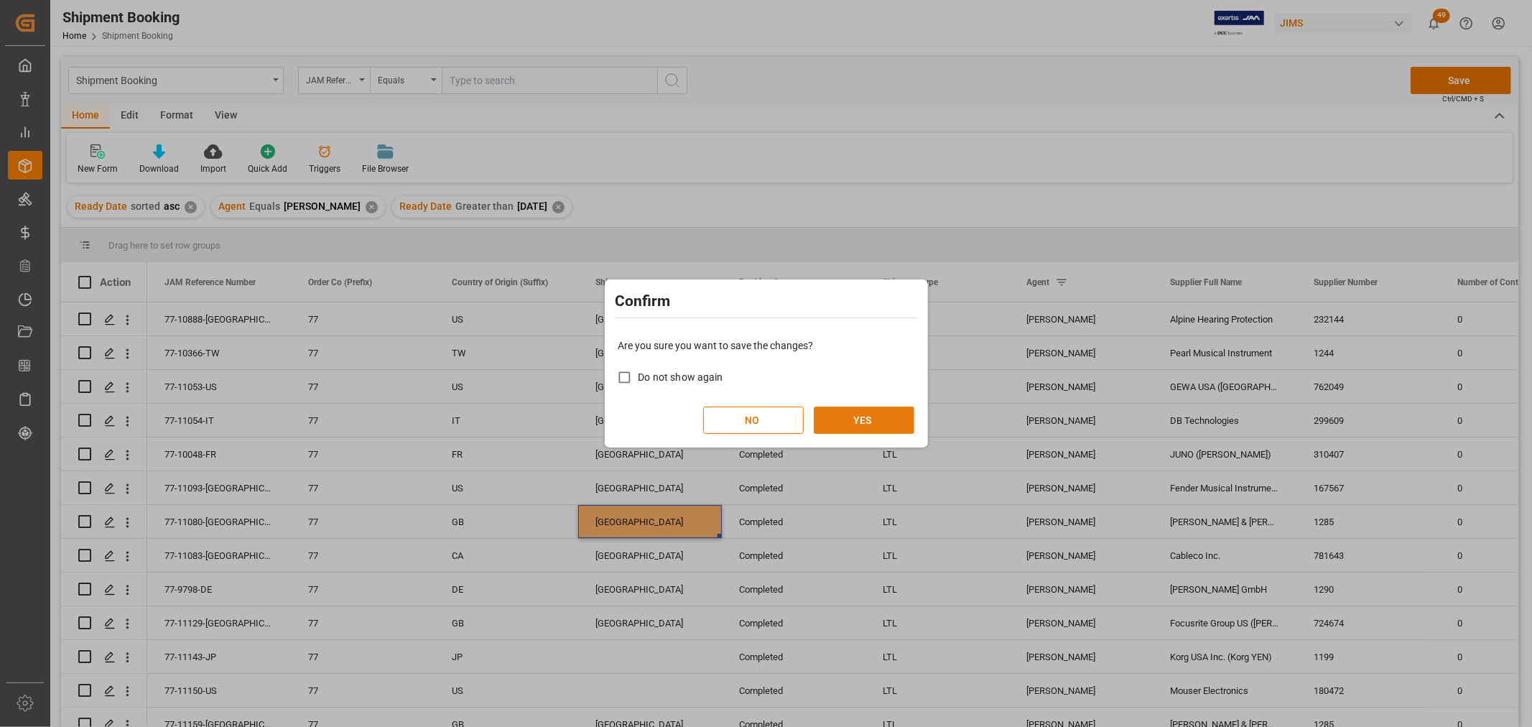
click at [843, 417] on button "YES" at bounding box center [864, 420] width 101 height 27
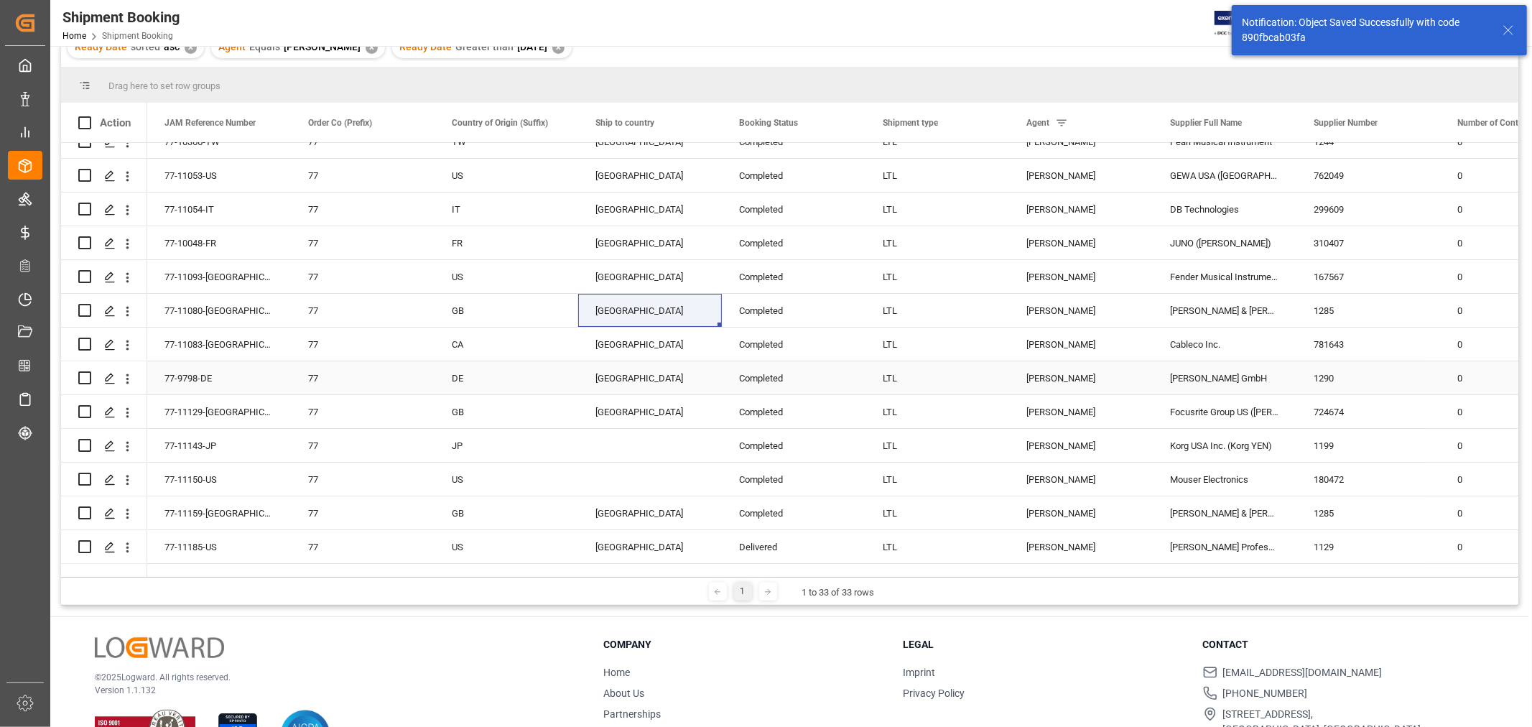
scroll to position [80, 0]
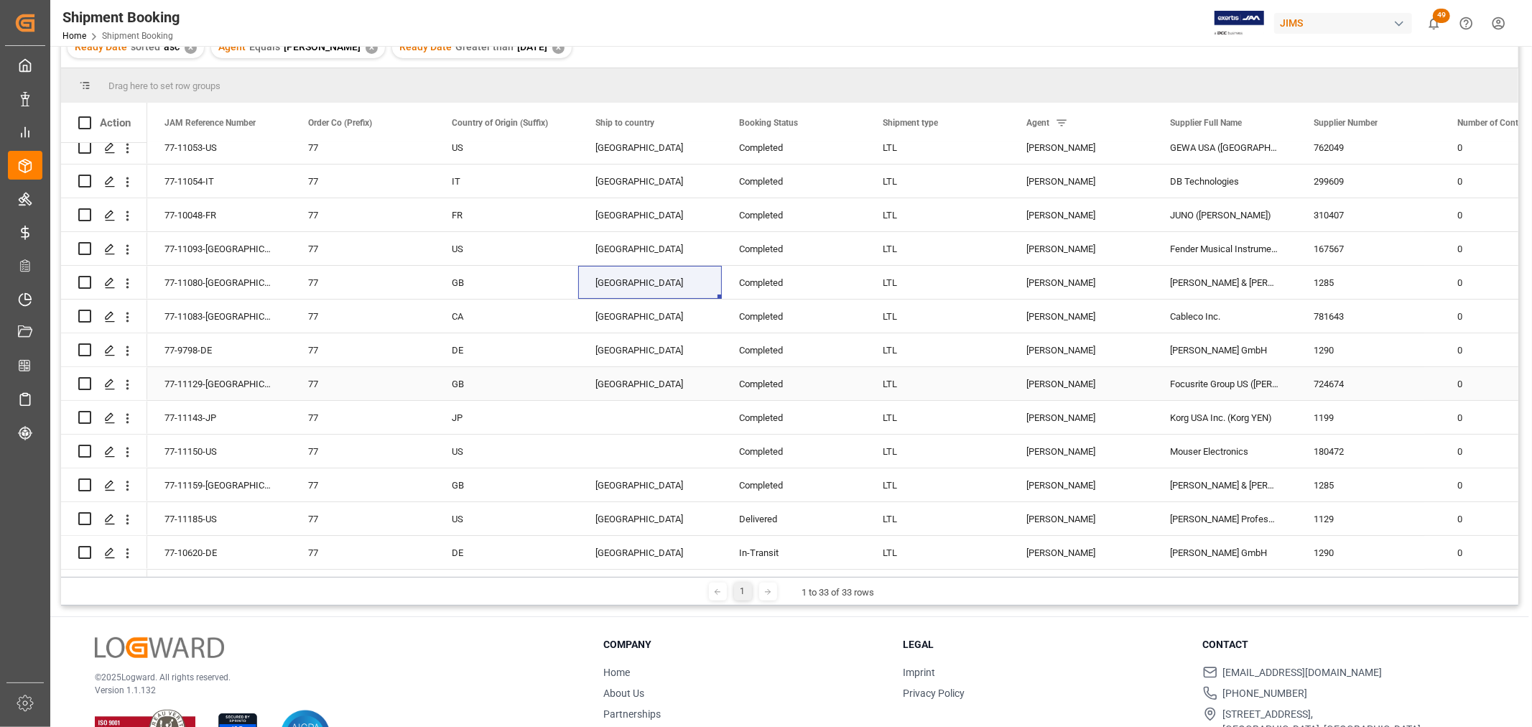
click at [598, 386] on div "[GEOGRAPHIC_DATA]" at bounding box center [650, 384] width 109 height 33
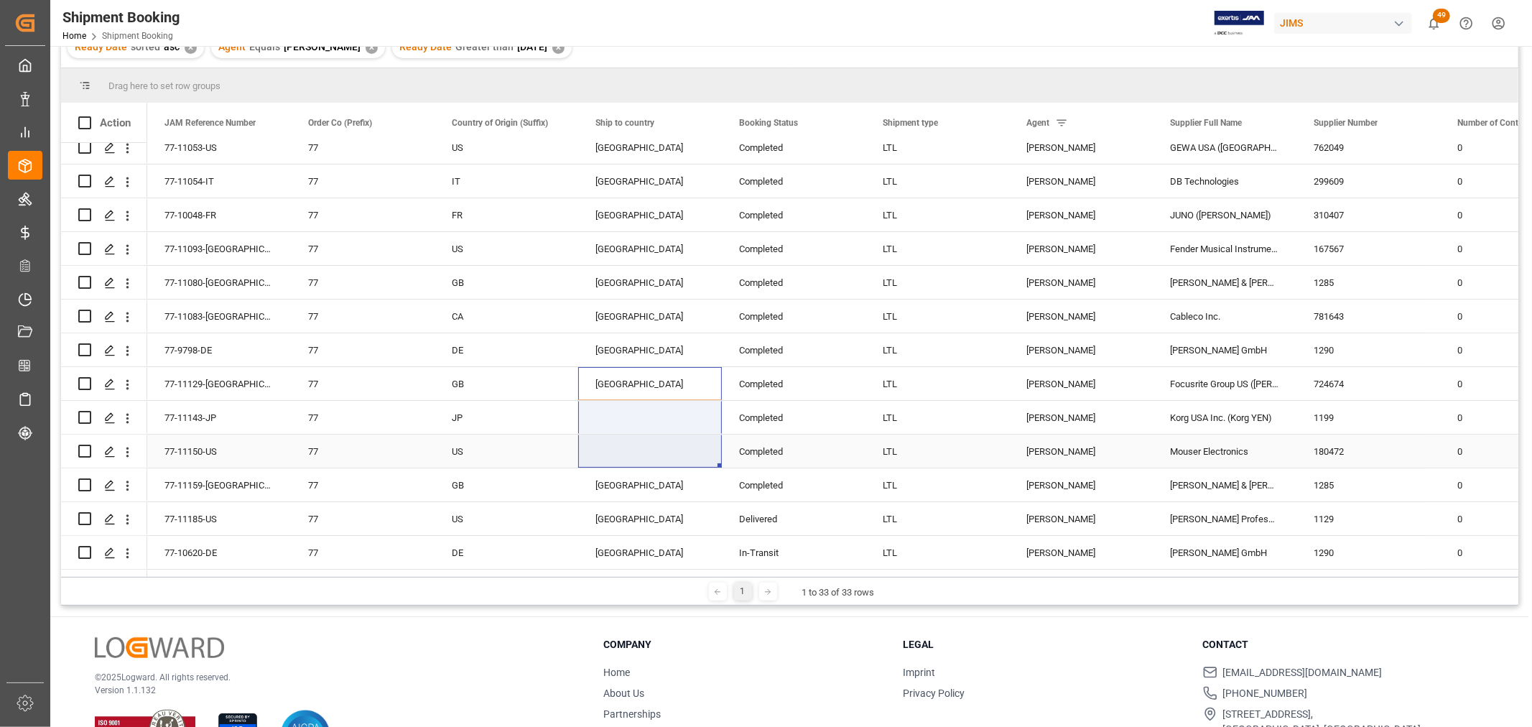
drag, startPoint x: 719, startPoint y: 399, endPoint x: 717, endPoint y: 438, distance: 39.6
click at [613, 381] on div "[GEOGRAPHIC_DATA]" at bounding box center [650, 384] width 109 height 33
drag, startPoint x: 720, startPoint y: 397, endPoint x: 721, endPoint y: 439, distance: 42.4
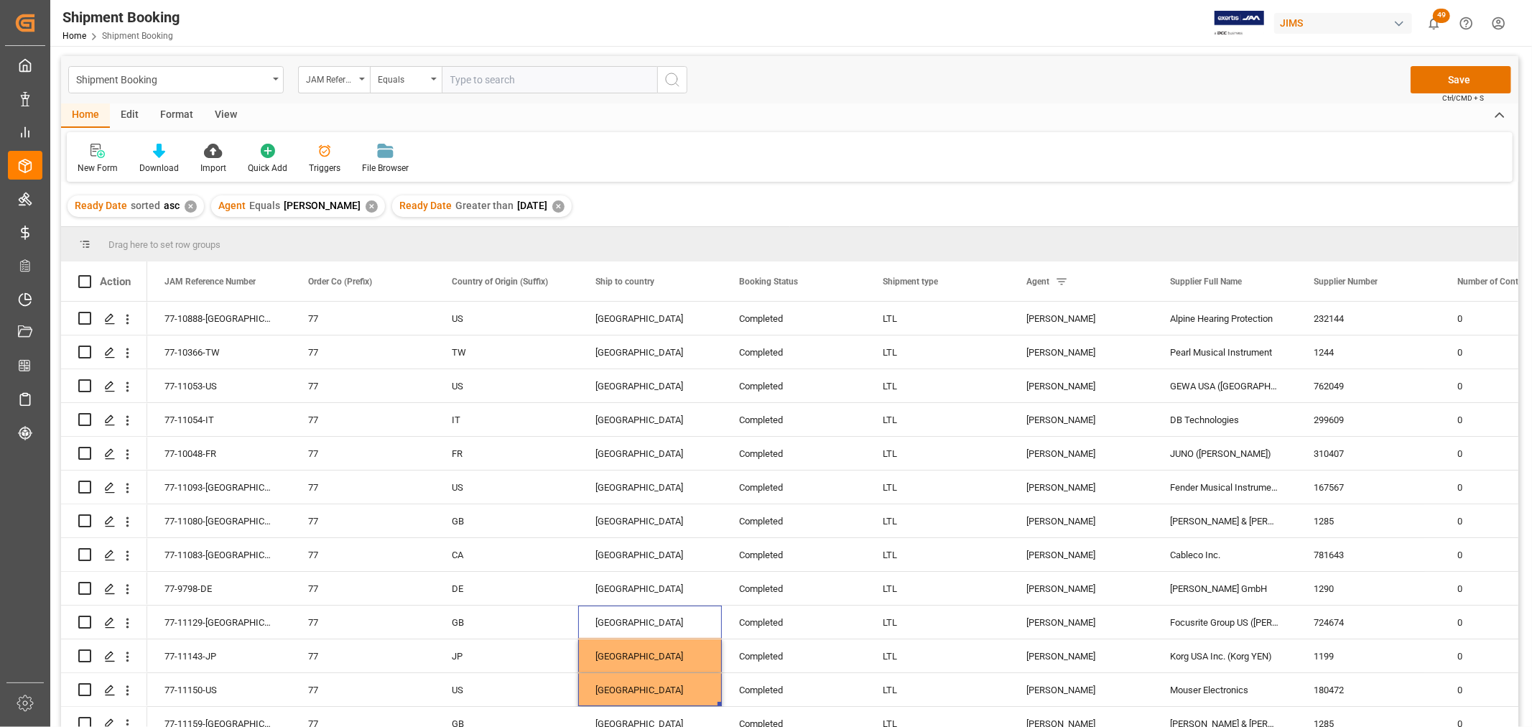
scroll to position [0, 0]
click at [1445, 75] on button "Save" at bounding box center [1461, 80] width 101 height 27
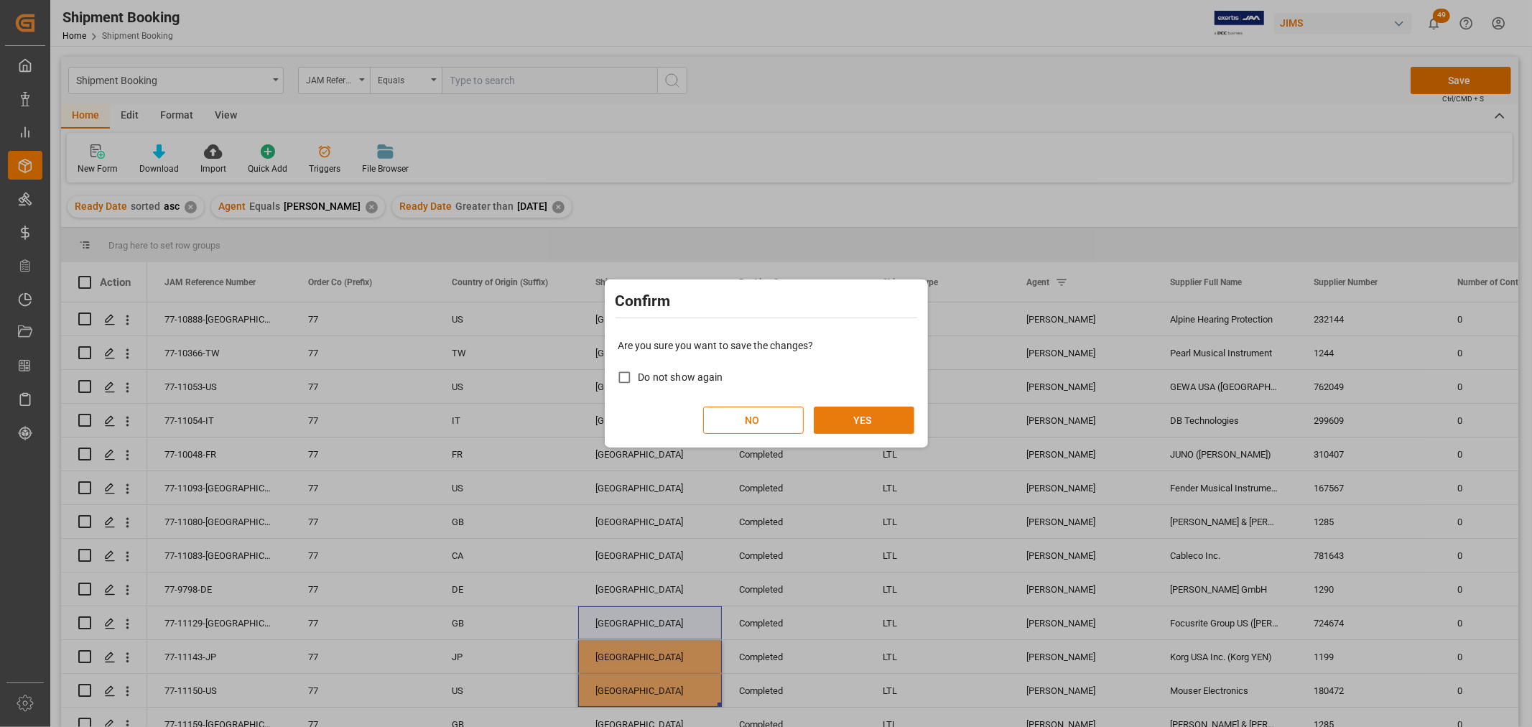
click at [885, 418] on button "YES" at bounding box center [864, 420] width 101 height 27
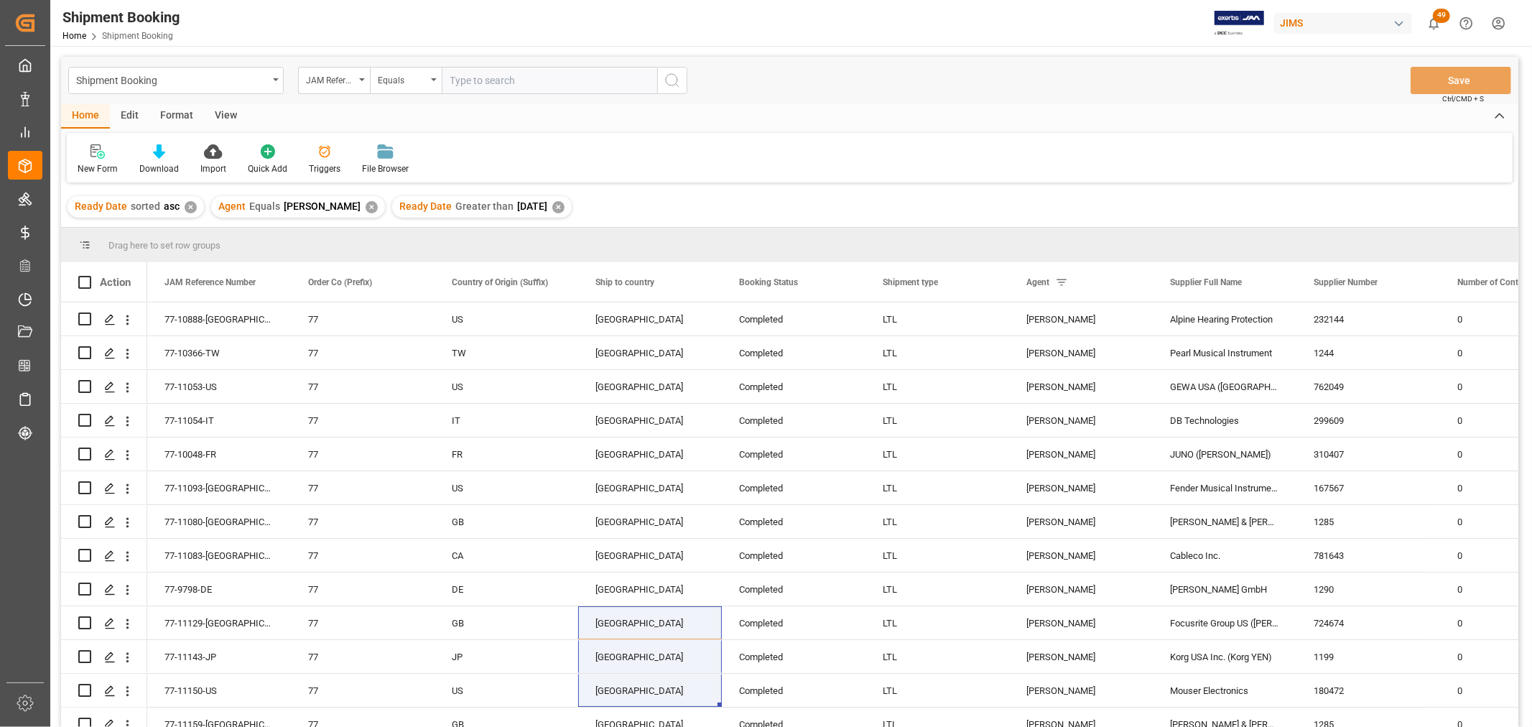
click at [226, 112] on div "View" at bounding box center [226, 116] width 44 height 24
click at [85, 147] on icon at bounding box center [92, 151] width 14 height 14
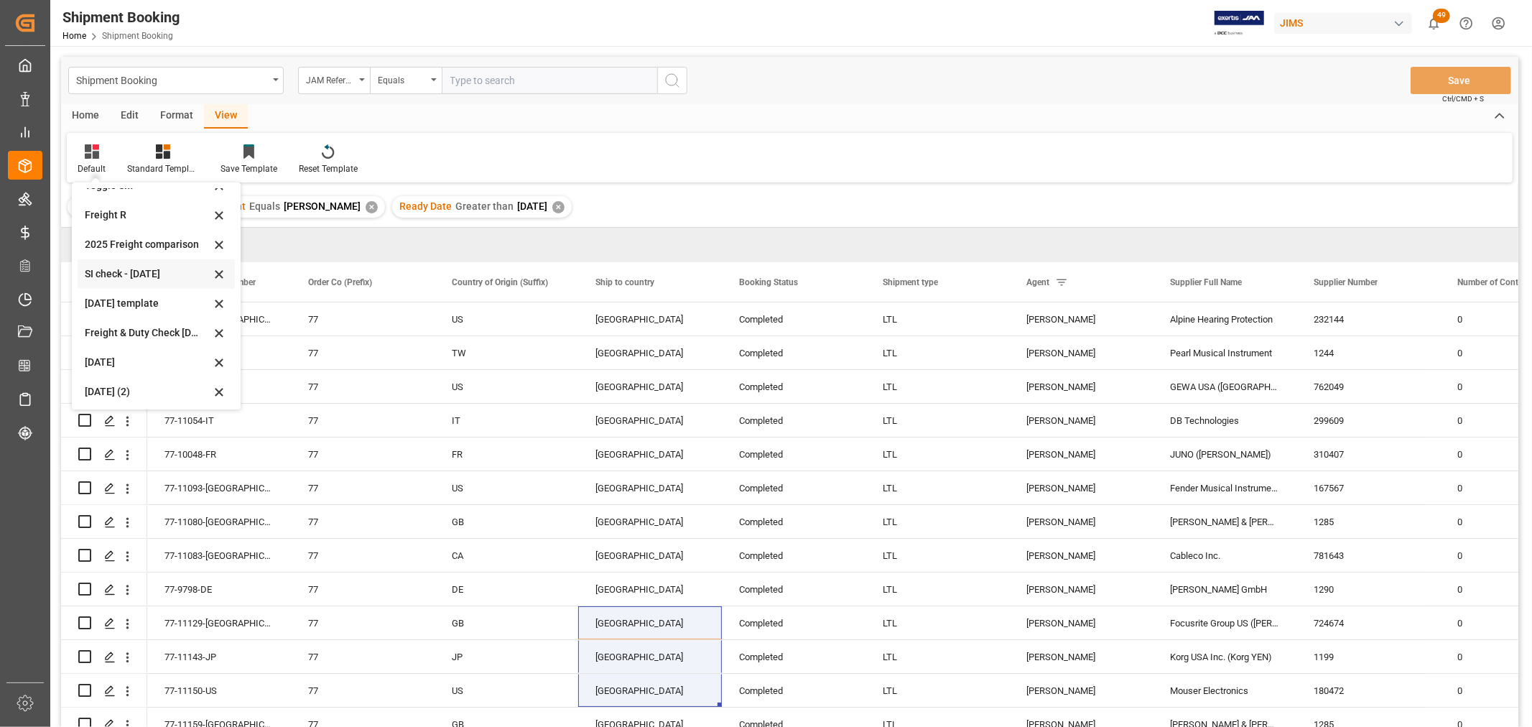
scroll to position [108, 0]
click at [112, 388] on div "Aug 2025 (2)" at bounding box center [148, 388] width 126 height 15
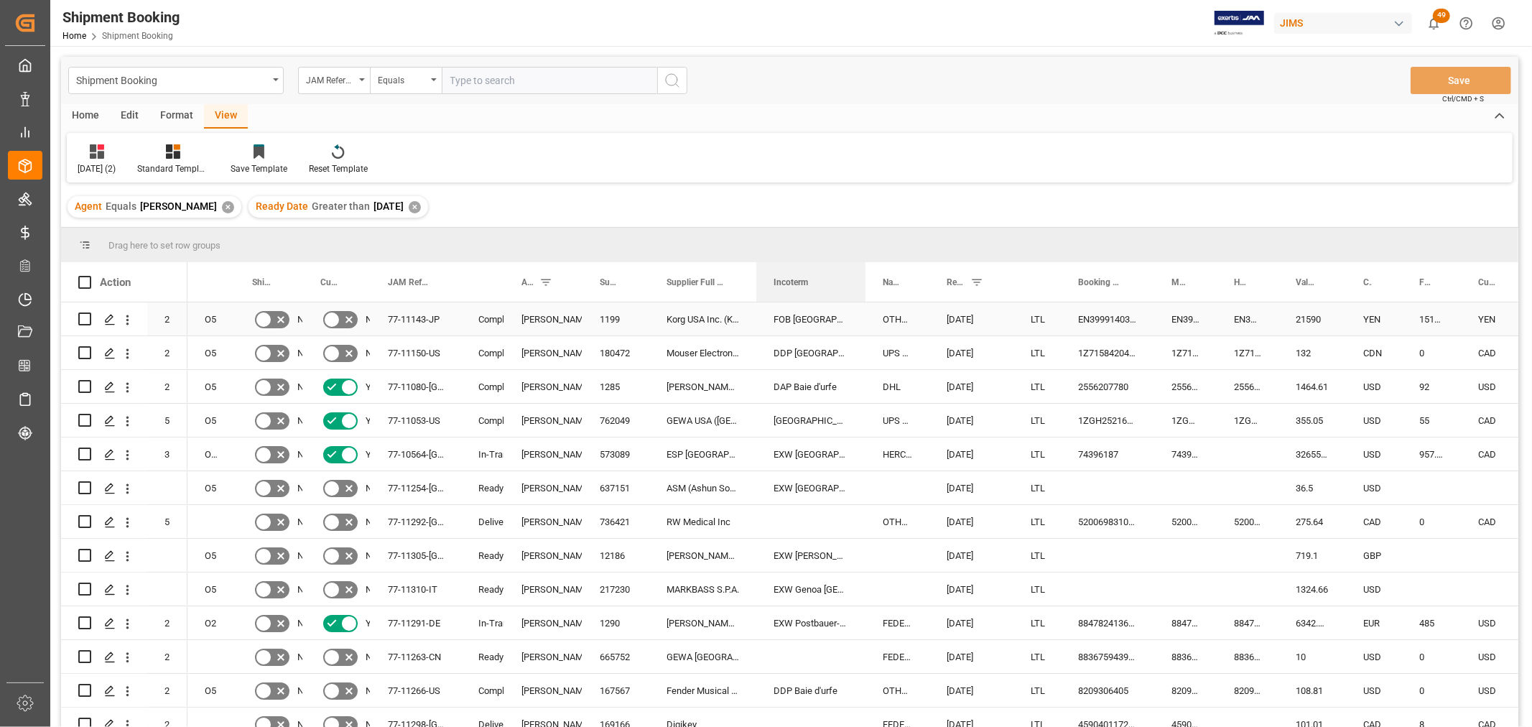
drag, startPoint x: 812, startPoint y: 280, endPoint x: 862, endPoint y: 328, distance: 69.1
click at [862, 328] on div "Action Mode of Transport Code Order Type Shipping instructions SENT 2 2" at bounding box center [790, 499] width 1458 height 474
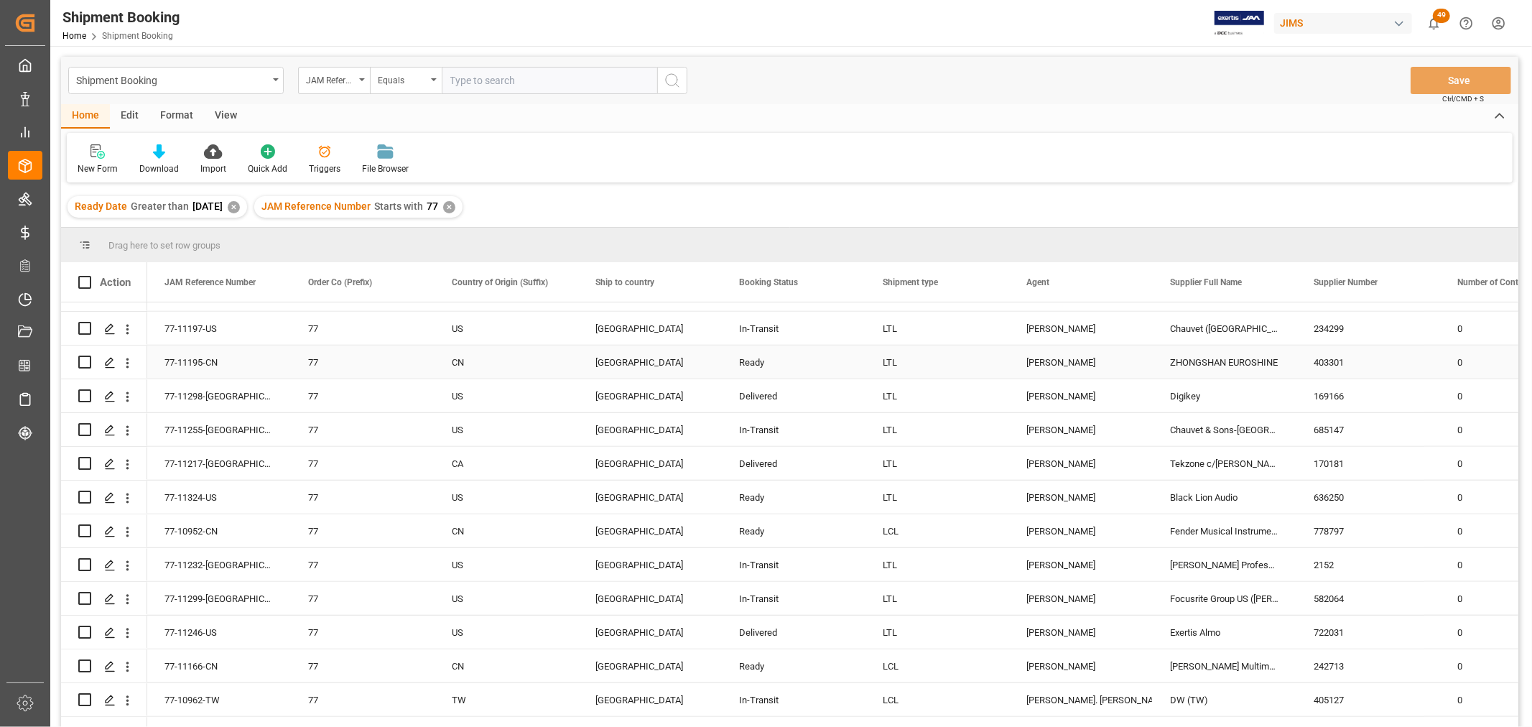
scroll to position [1197, 0]
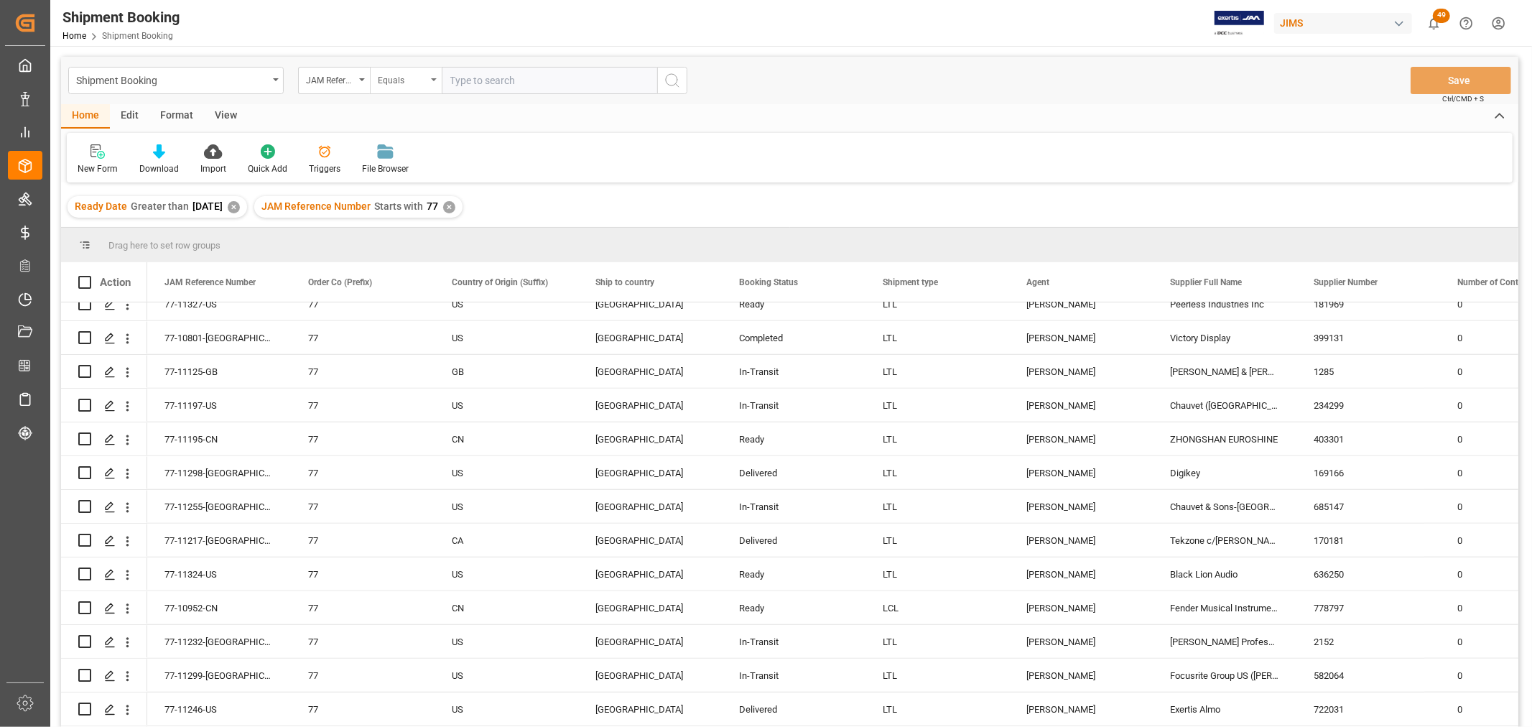
click at [432, 75] on div "Equals" at bounding box center [406, 80] width 72 height 27
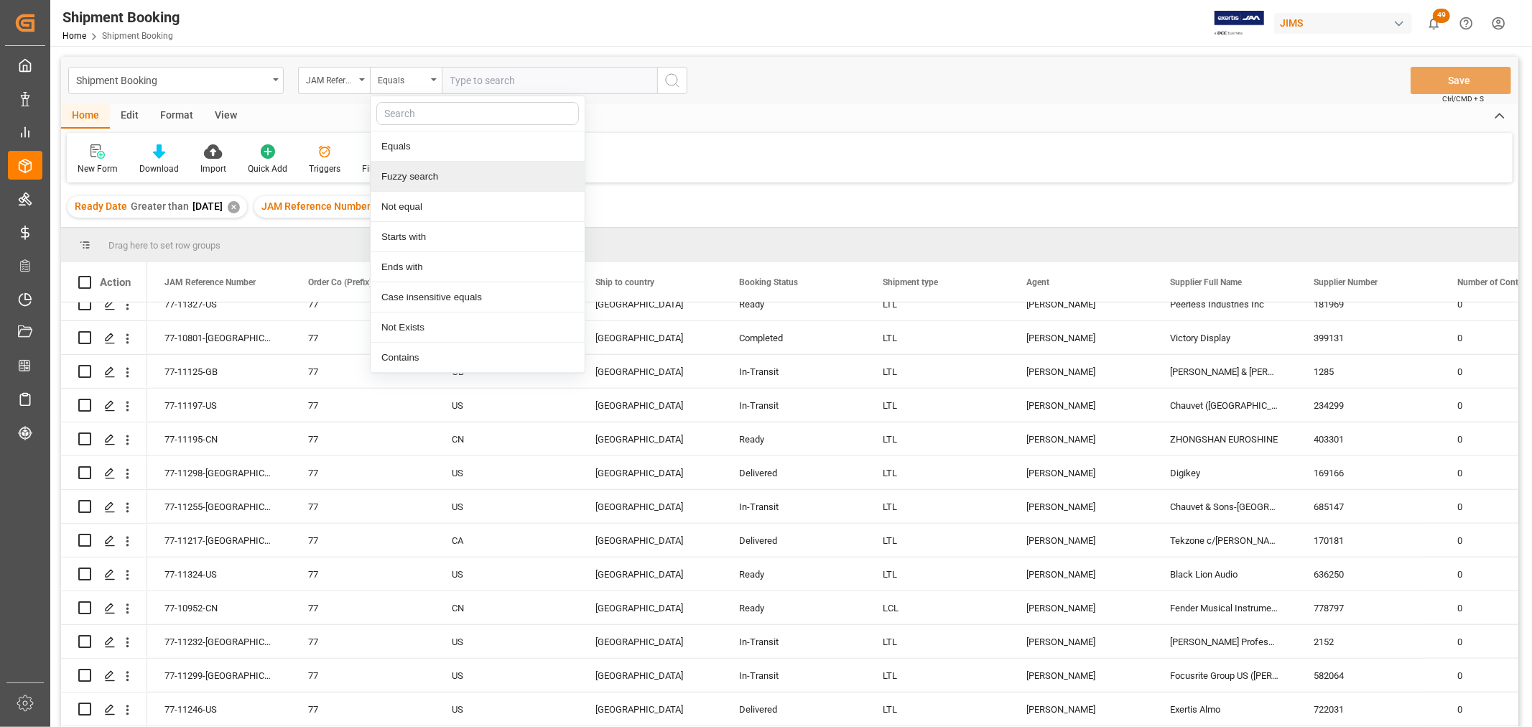
click at [430, 182] on div "Fuzzy search" at bounding box center [478, 177] width 214 height 30
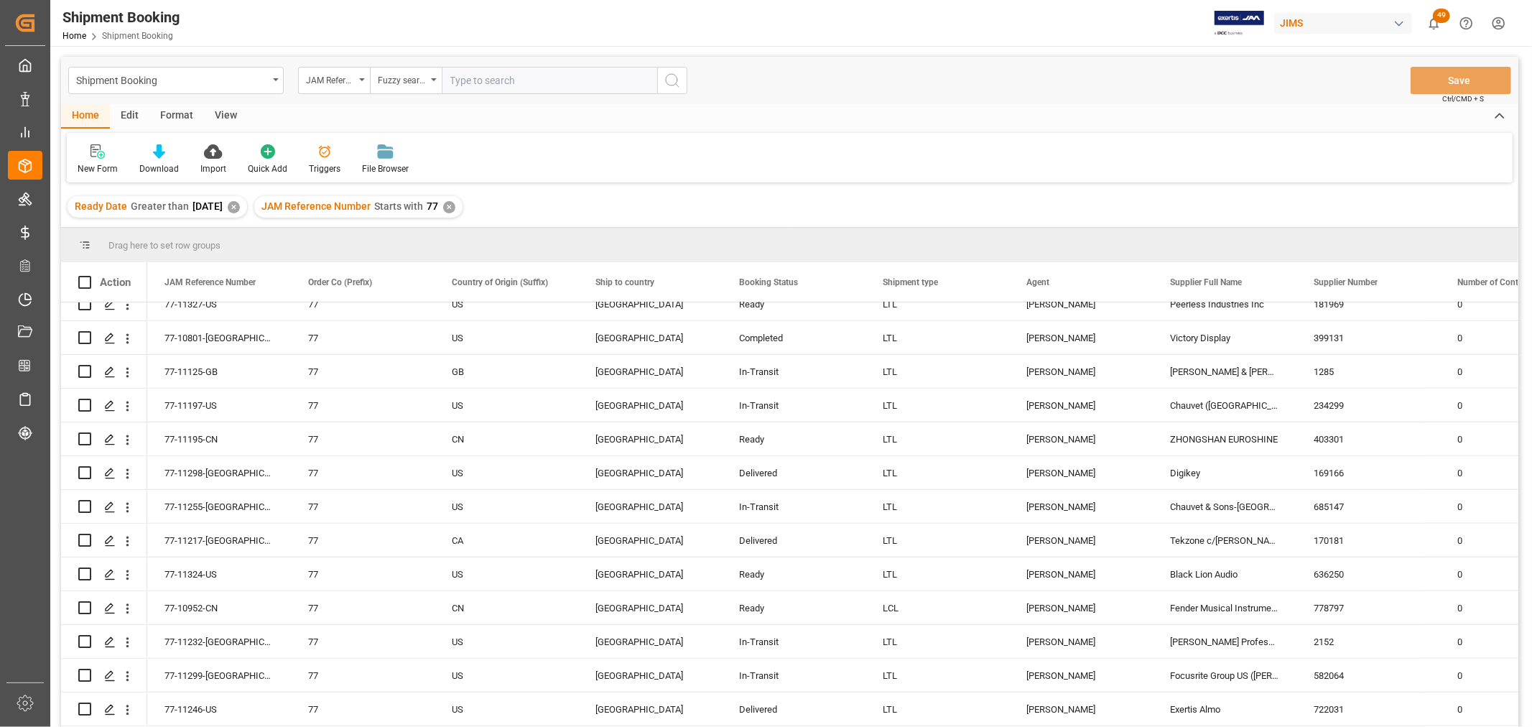
click at [476, 86] on input "text" at bounding box center [550, 80] width 216 height 27
type input "11263"
click at [673, 73] on icon "search button" at bounding box center [672, 80] width 17 height 17
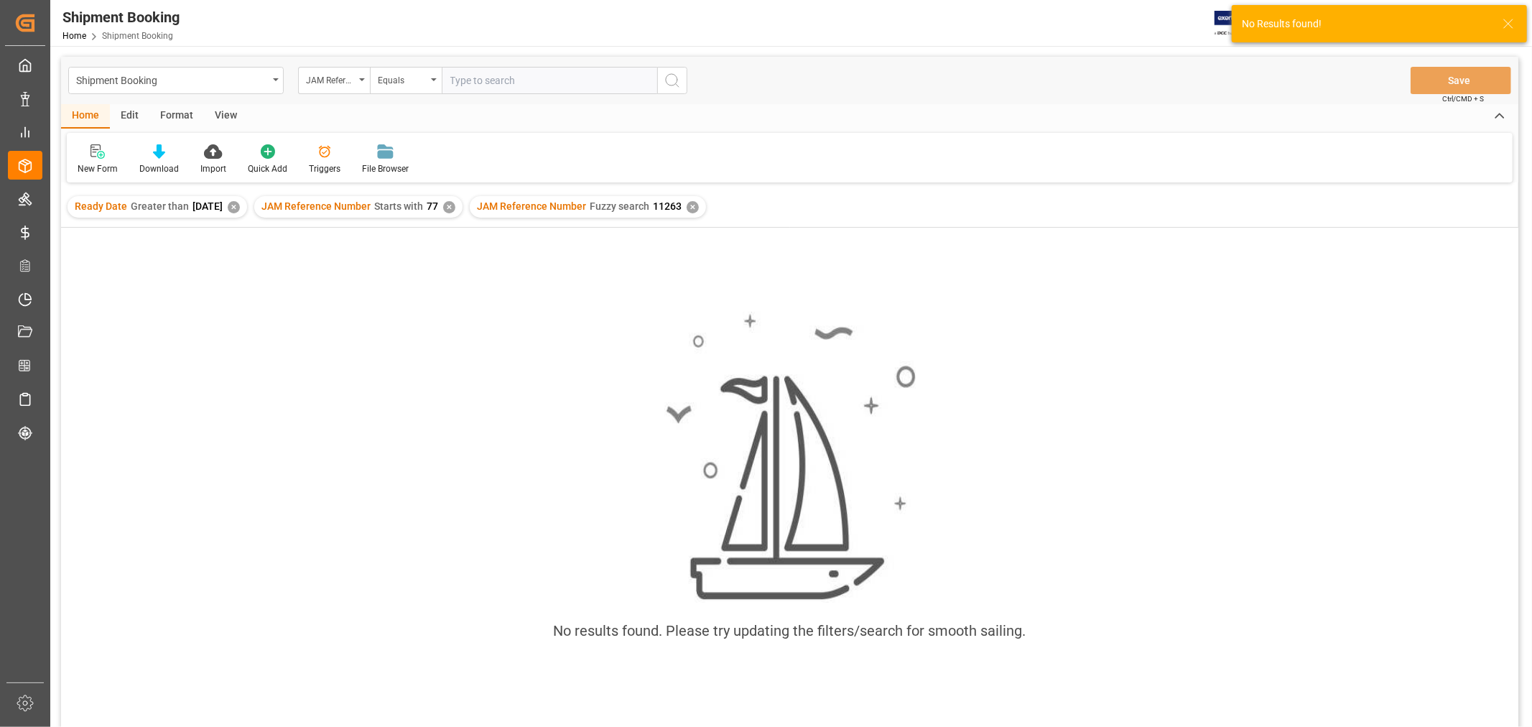
click at [455, 207] on div "✕" at bounding box center [449, 207] width 12 height 12
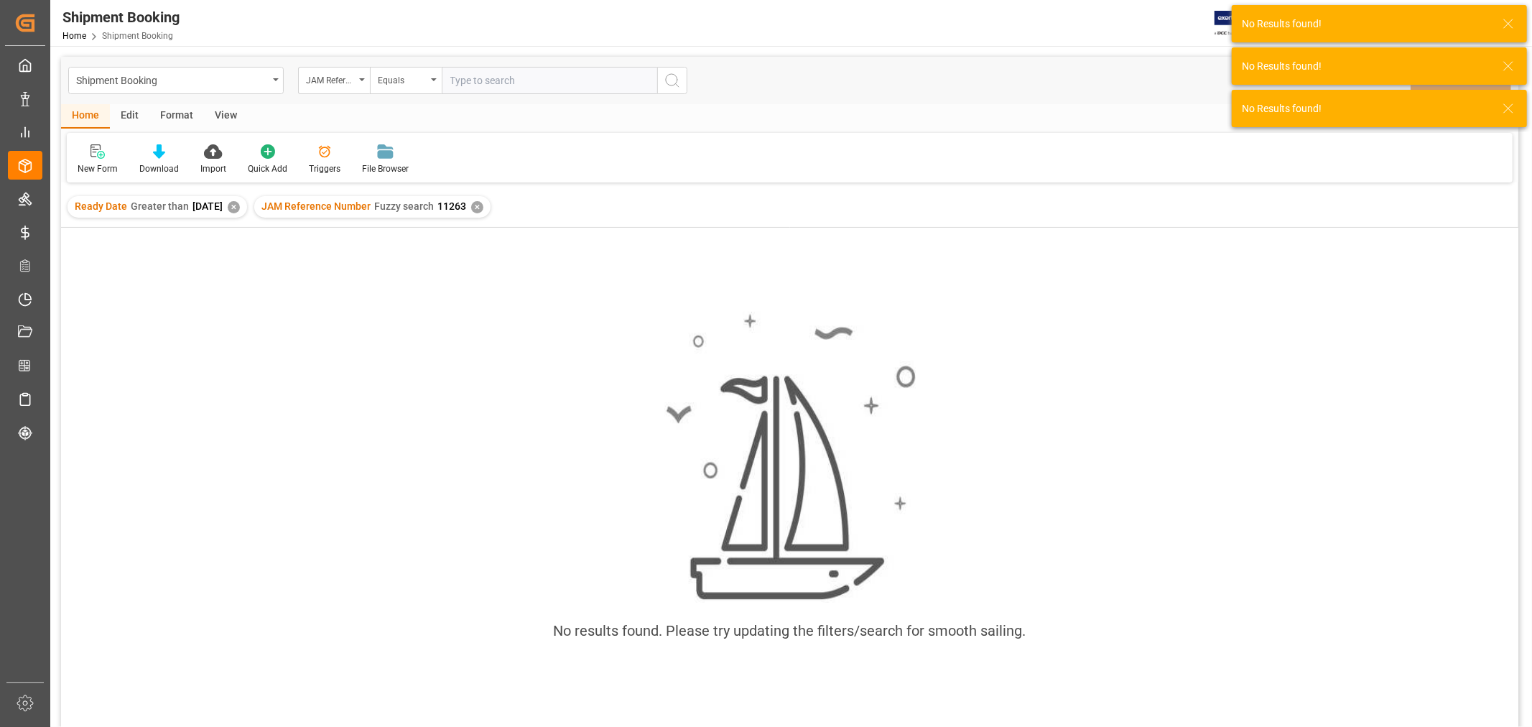
click at [240, 208] on div "✕" at bounding box center [234, 207] width 12 height 12
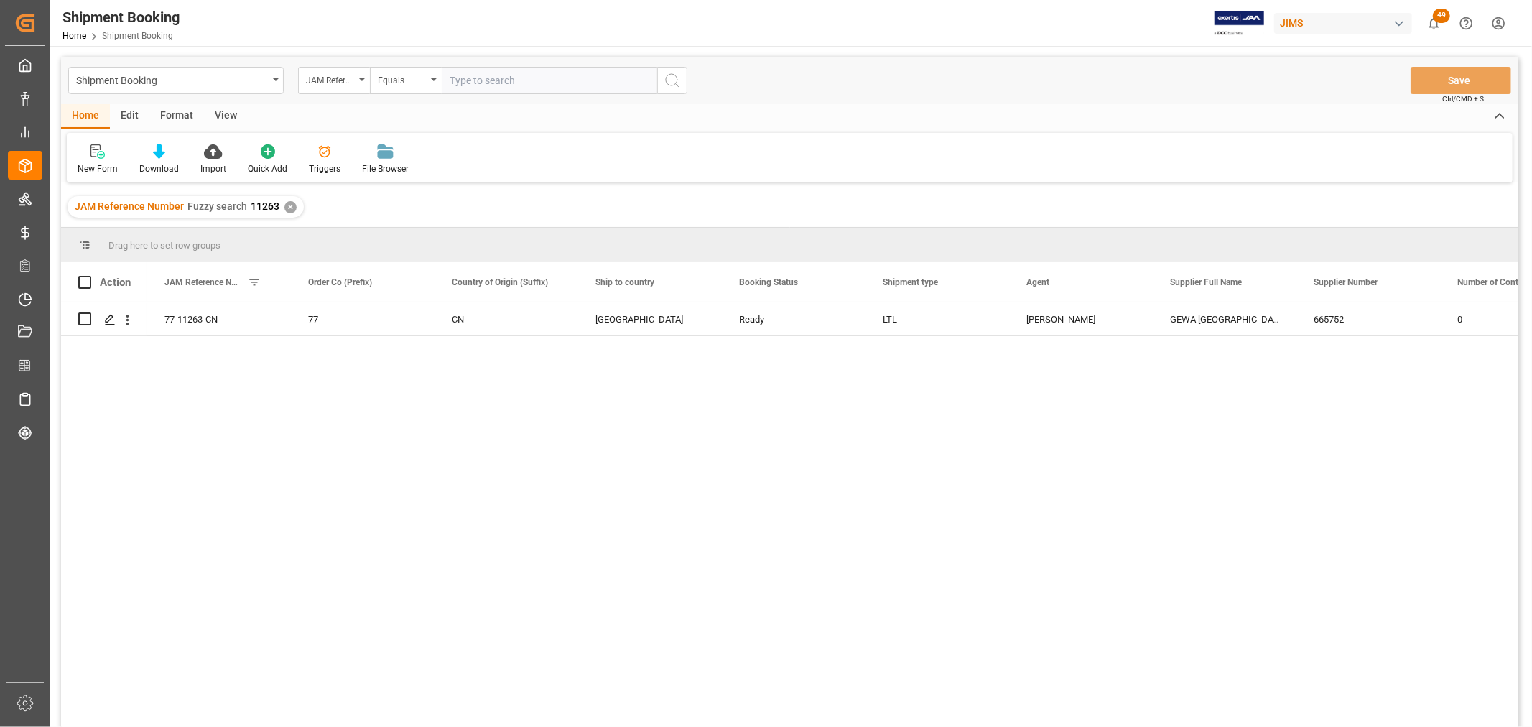
click at [227, 117] on div "View" at bounding box center [226, 116] width 44 height 24
click at [92, 173] on div "Default" at bounding box center [92, 168] width 28 height 13
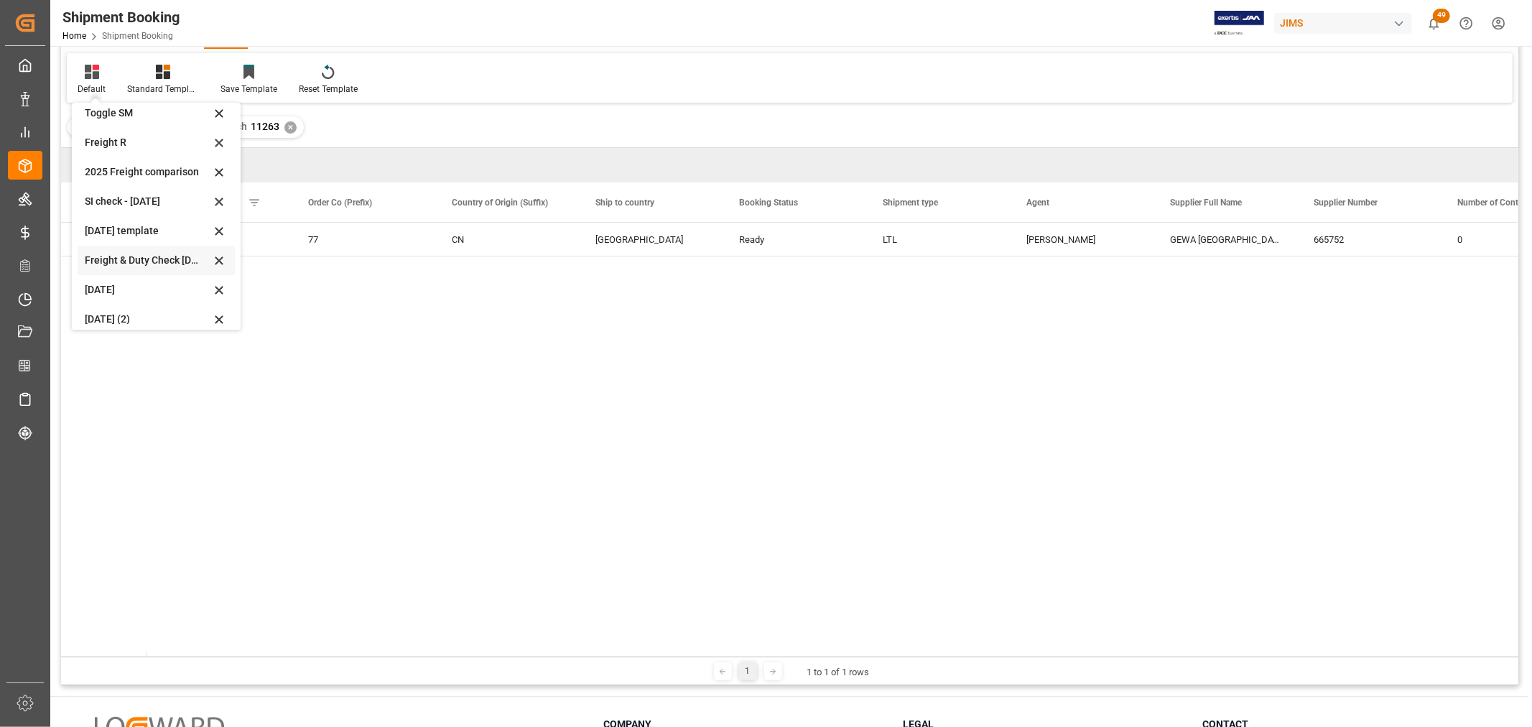
scroll to position [108, 0]
click at [140, 307] on div "Aug 2025 (2)" at bounding box center [148, 309] width 126 height 15
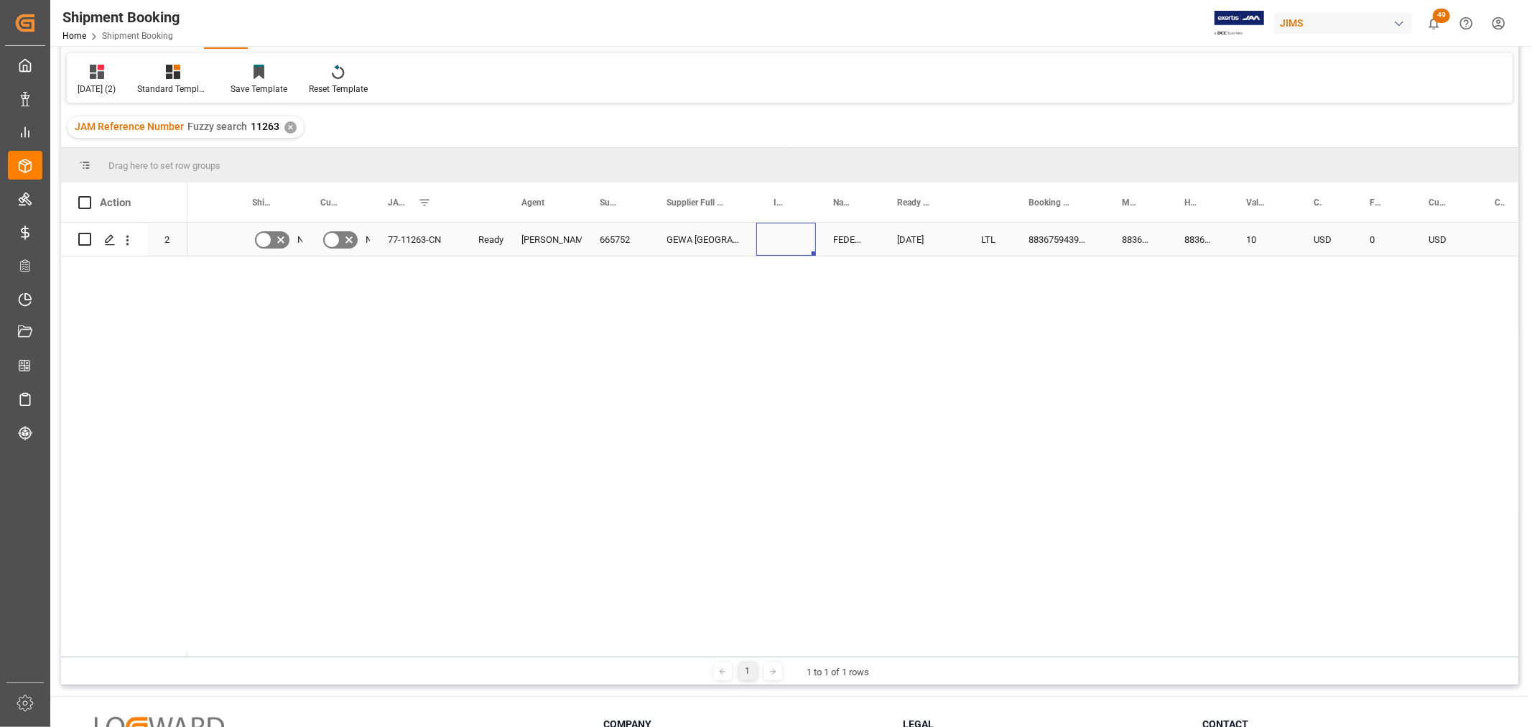
click at [765, 241] on div "Press SPACE to select this row." at bounding box center [786, 239] width 60 height 33
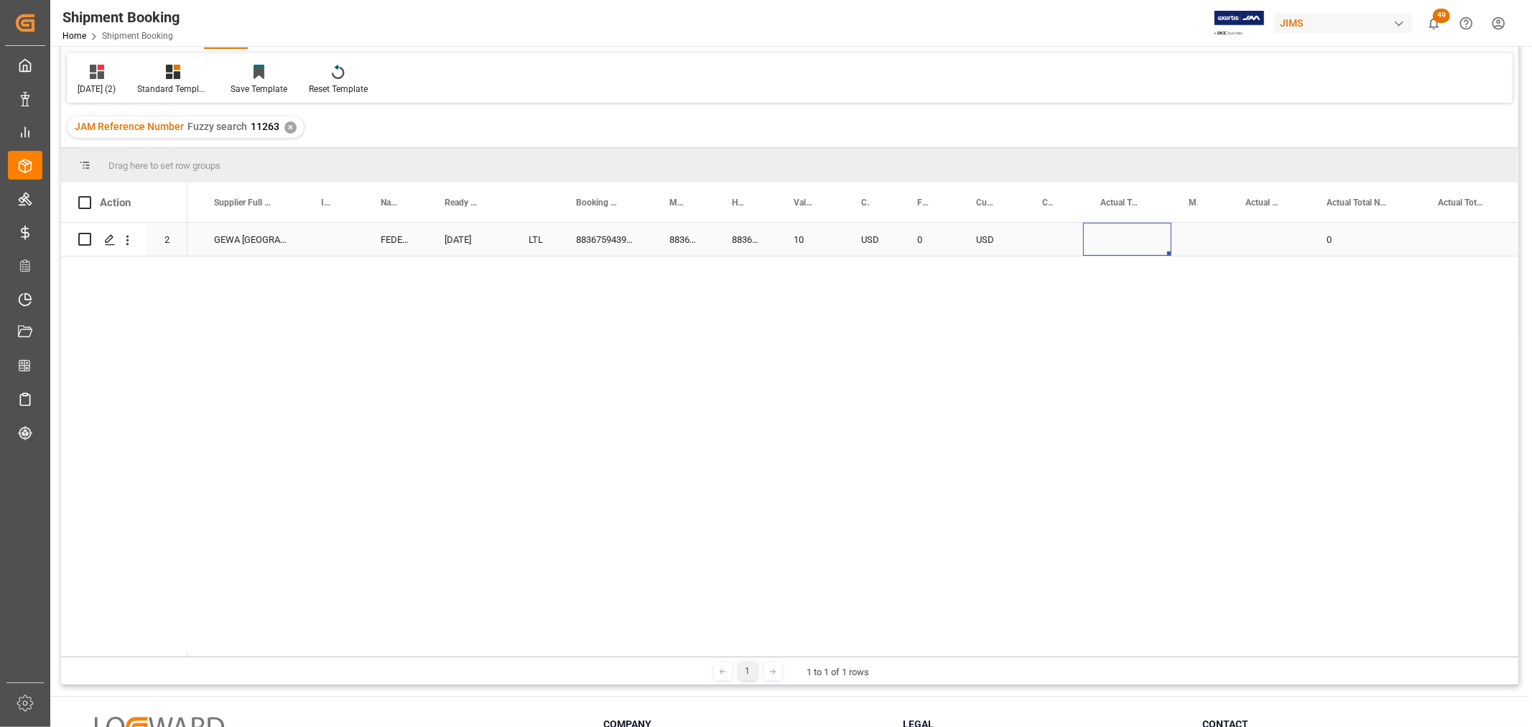
click at [1121, 236] on div "Press SPACE to select this row." at bounding box center [1127, 239] width 88 height 33
click at [1126, 251] on input "Press SPACE to select this row." at bounding box center [1127, 247] width 65 height 27
type input "1.1"
click at [1183, 246] on div "Press SPACE to select this row." at bounding box center [1200, 239] width 57 height 33
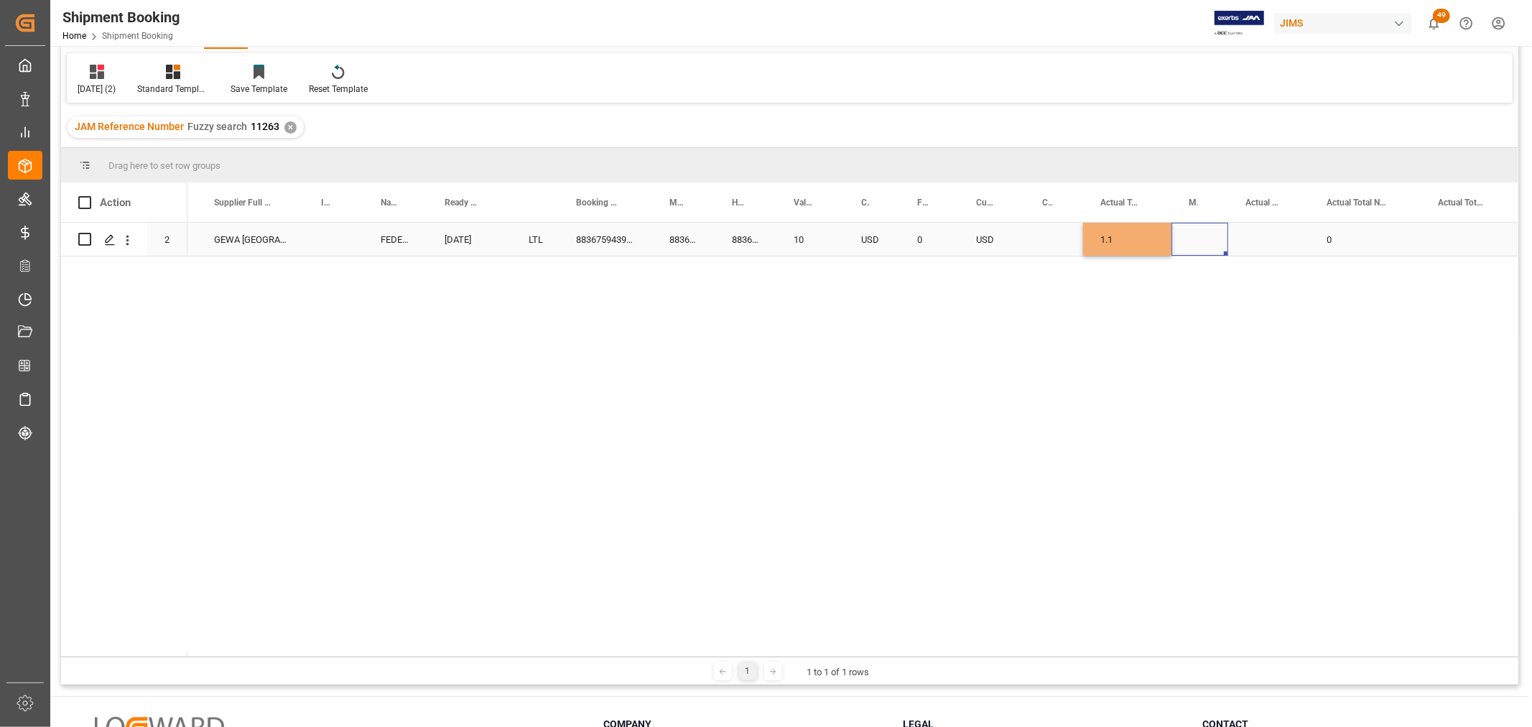
click at [1182, 243] on div "Press SPACE to select this row." at bounding box center [1200, 239] width 57 height 33
click at [1189, 240] on div "Press SPACE to select this row." at bounding box center [1200, 239] width 57 height 33
click at [1207, 232] on div "Press SPACE to select this row." at bounding box center [1200, 239] width 57 height 33
click at [1208, 232] on div "Press SPACE to select this row." at bounding box center [1200, 239] width 57 height 33
click at [1203, 244] on icon "open menu" at bounding box center [1201, 248] width 17 height 17
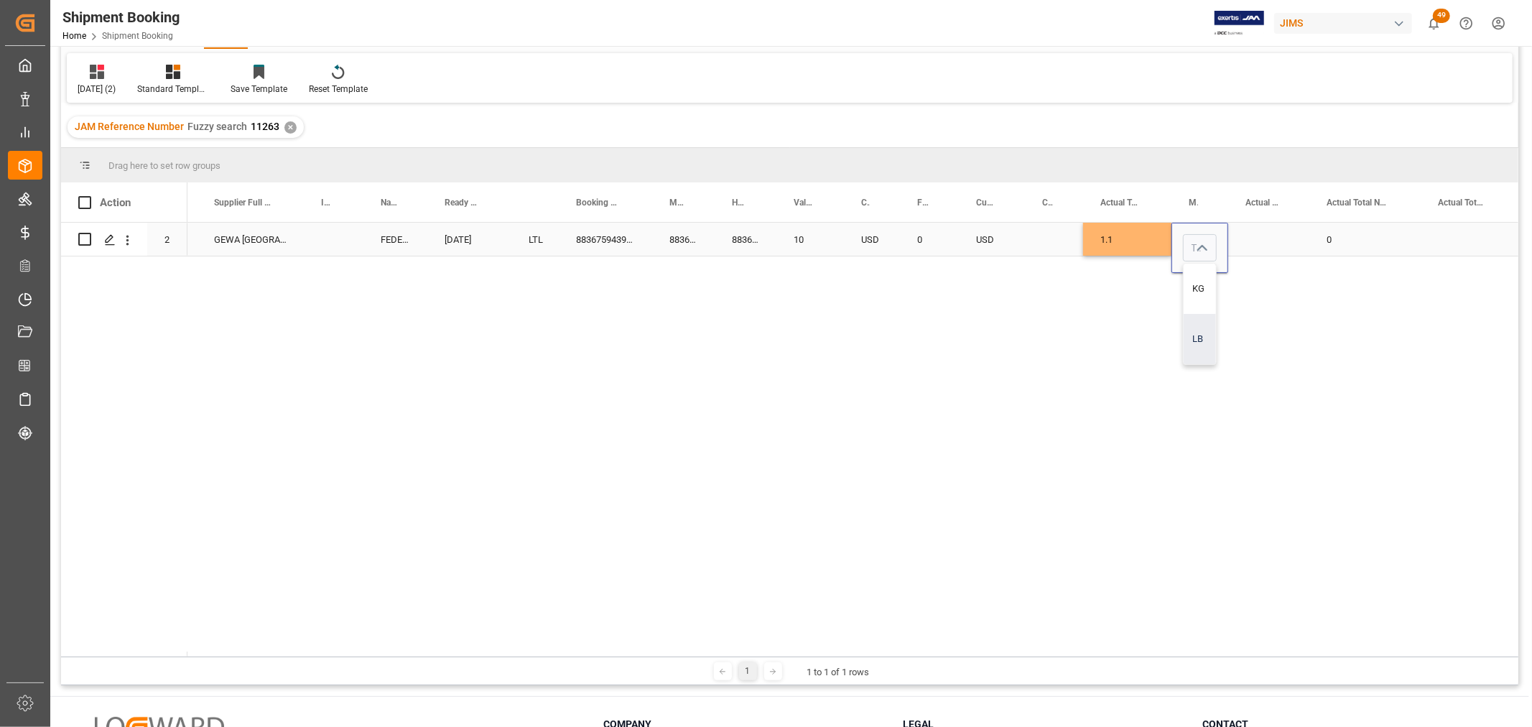
click at [1204, 338] on div "LB" at bounding box center [1200, 339] width 32 height 50
type input "LB"
click at [1272, 238] on div "Press SPACE to select this row." at bounding box center [1268, 239] width 81 height 33
click at [1272, 237] on div "Press SPACE to select this row." at bounding box center [1268, 239] width 81 height 33
click at [1272, 237] on input "Press SPACE to select this row." at bounding box center [1269, 247] width 58 height 27
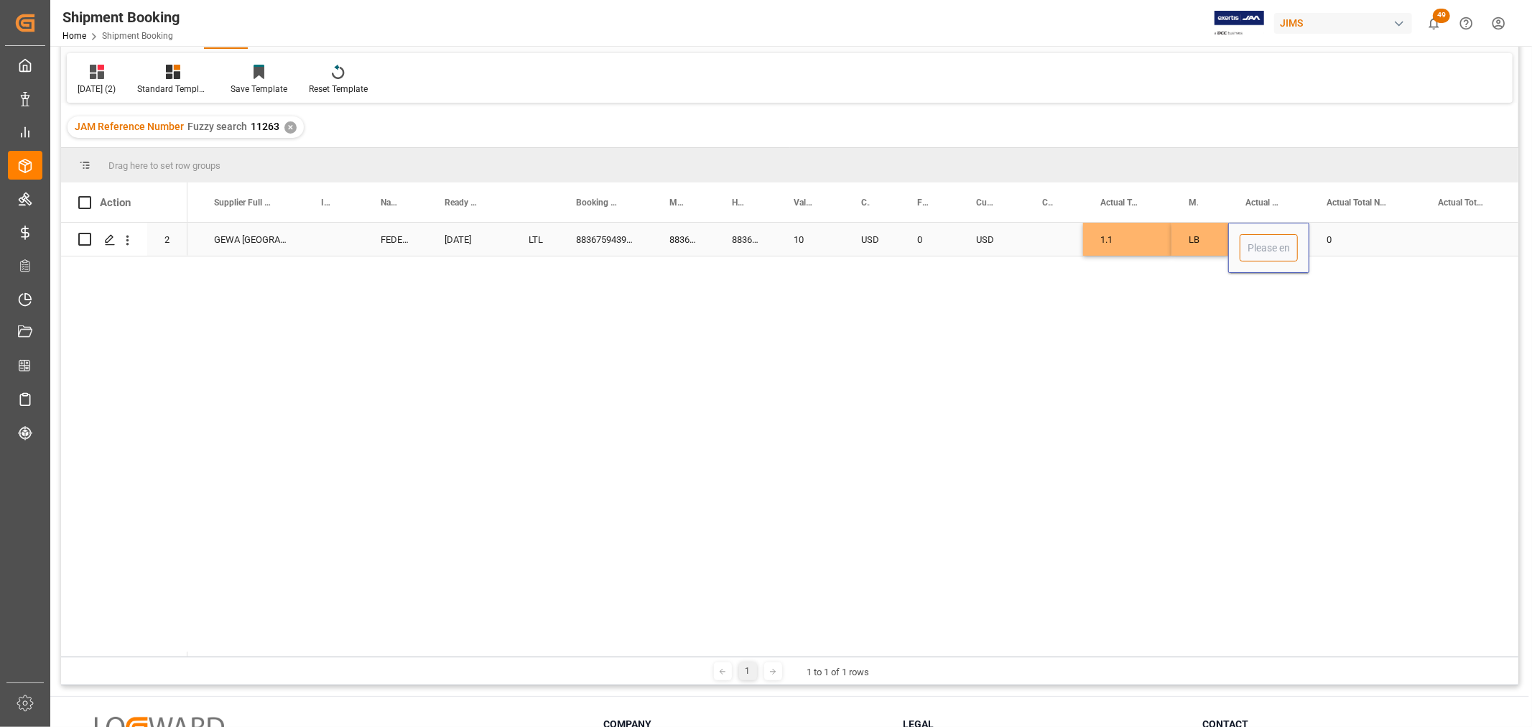
click at [1272, 246] on input "Press SPACE to select this row." at bounding box center [1269, 247] width 58 height 27
type input "1"
click at [1337, 241] on div "0" at bounding box center [1365, 239] width 111 height 33
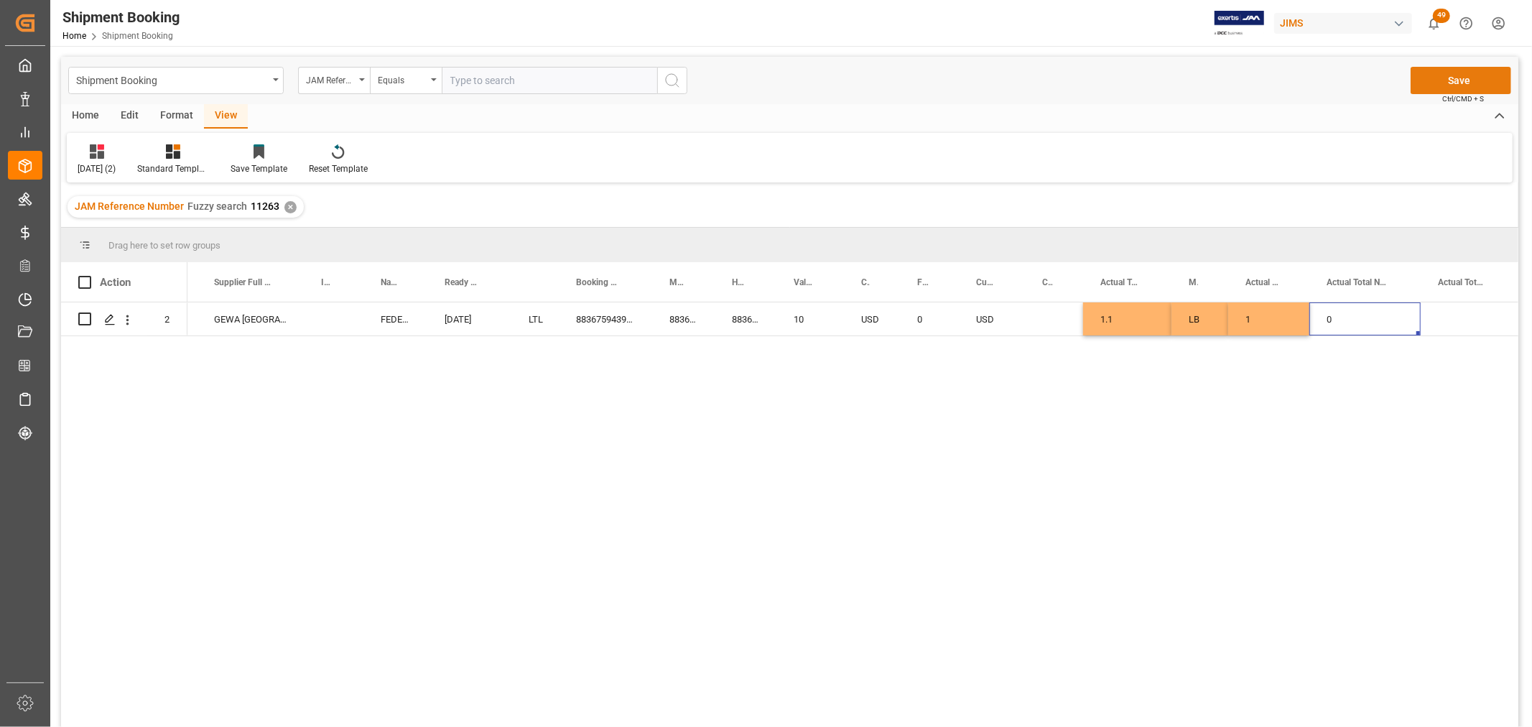
click at [1460, 74] on button "Save" at bounding box center [1461, 80] width 101 height 27
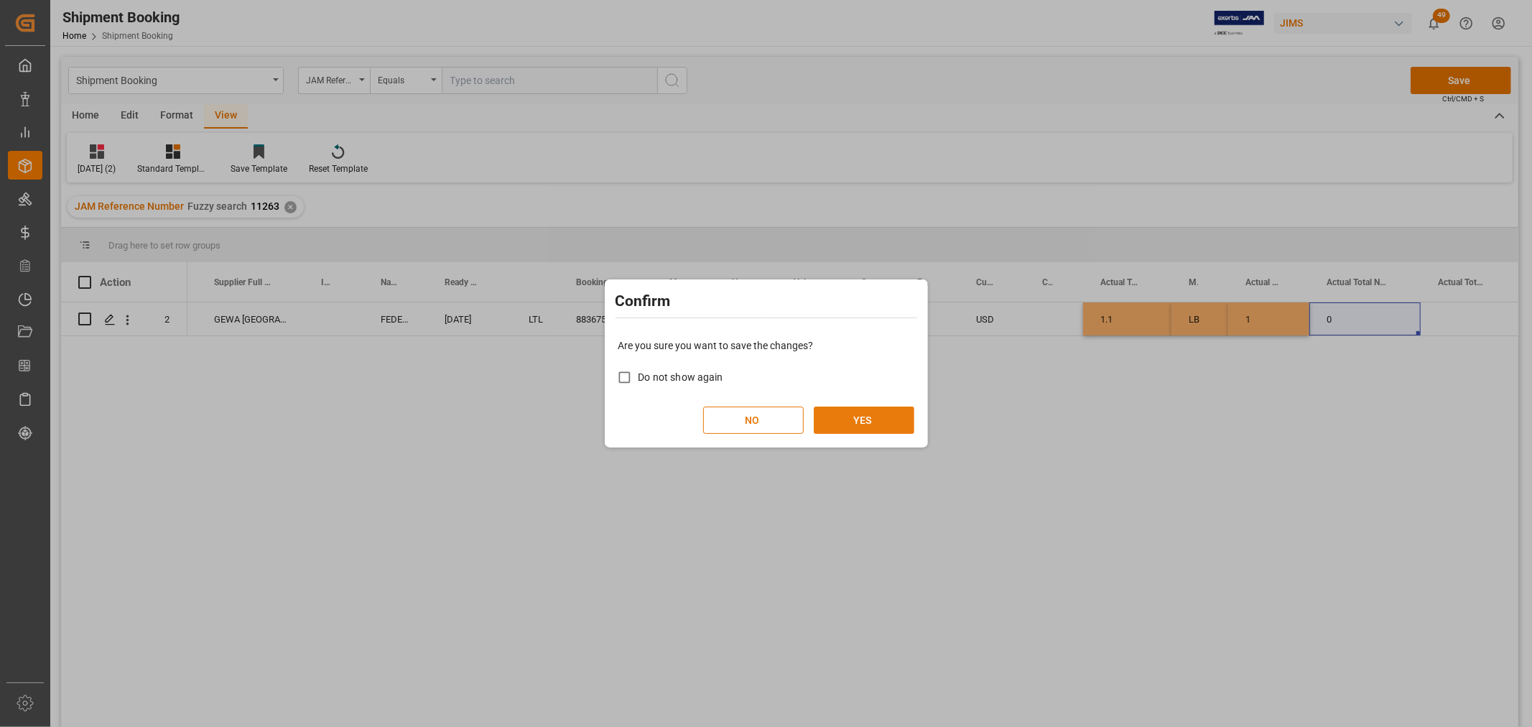
click at [884, 415] on button "YES" at bounding box center [864, 420] width 101 height 27
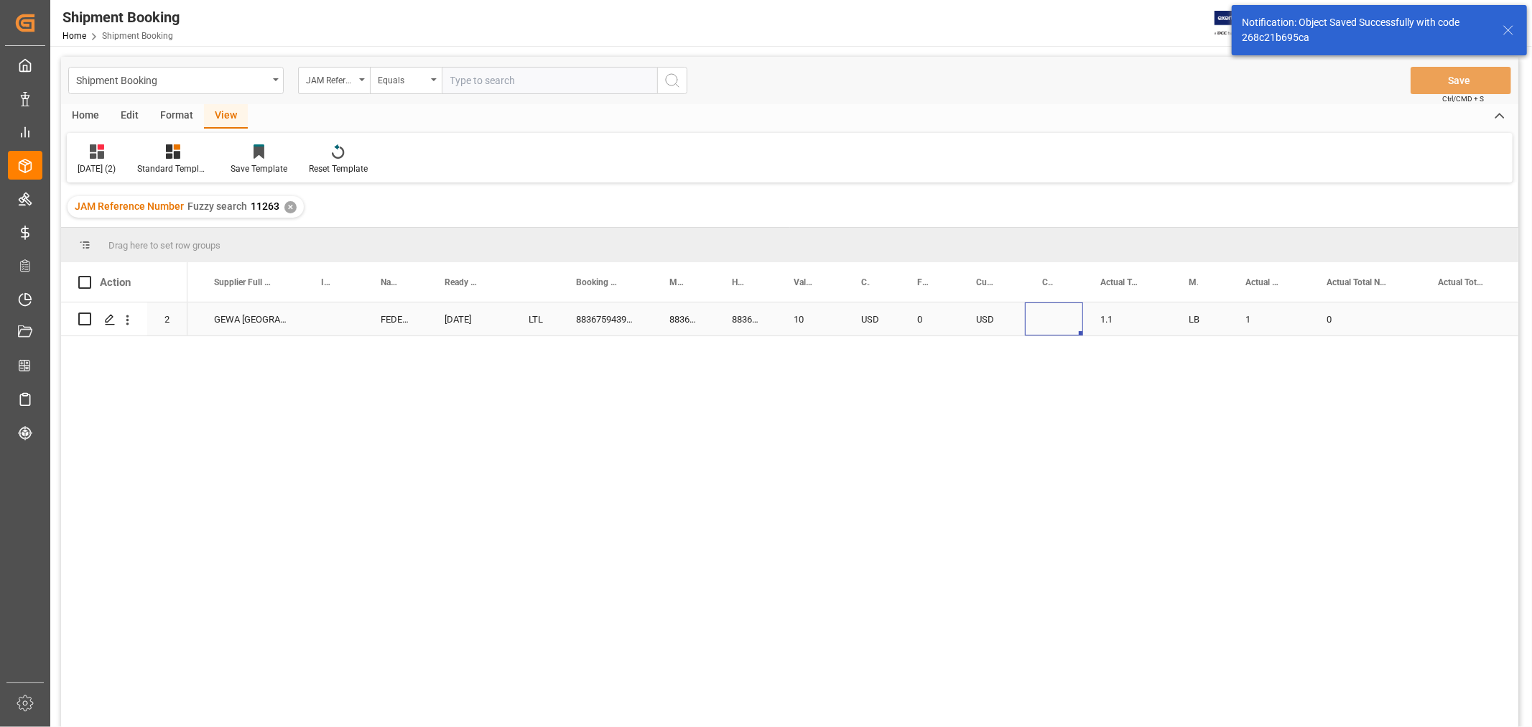
click at [1061, 313] on div "Press SPACE to select this row." at bounding box center [1054, 318] width 58 height 33
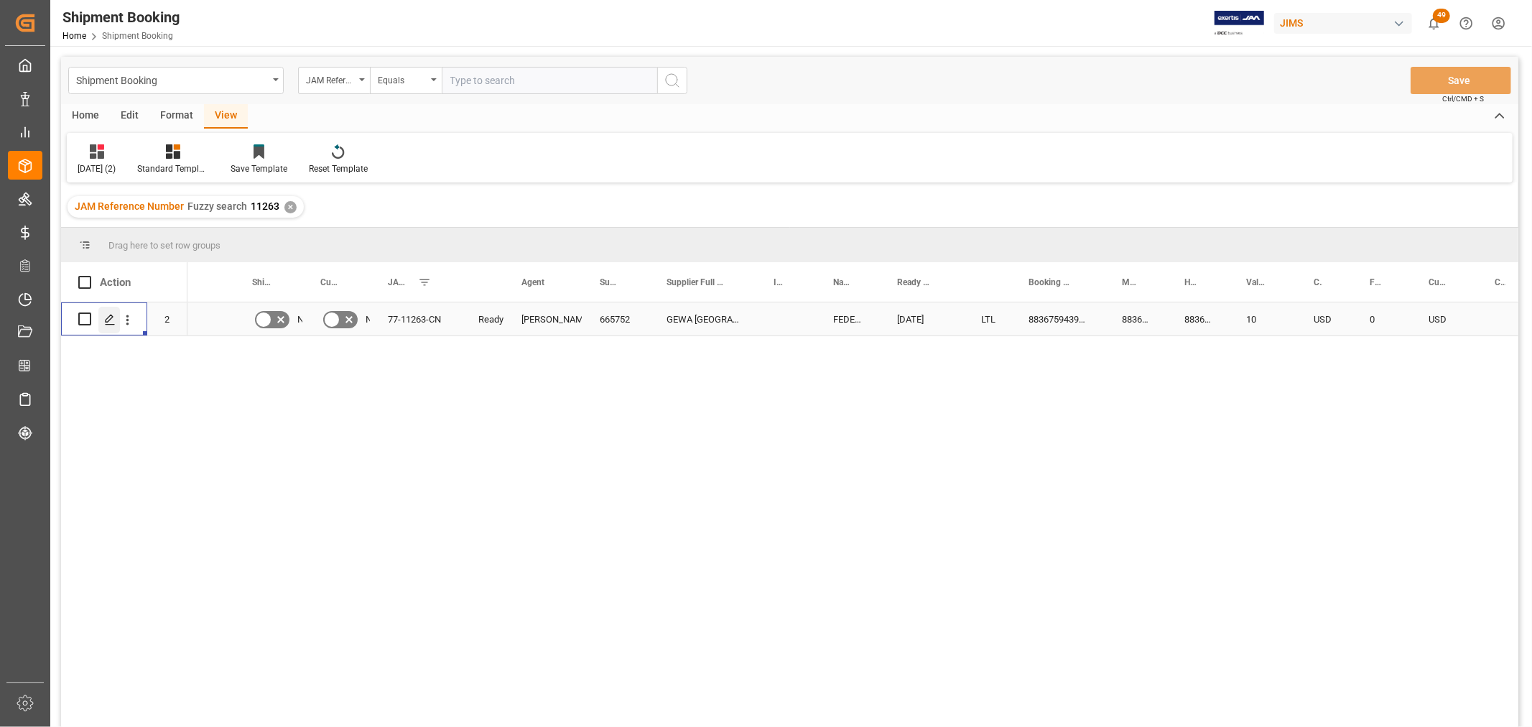
click at [101, 321] on div "Press SPACE to select this row." at bounding box center [109, 320] width 22 height 27
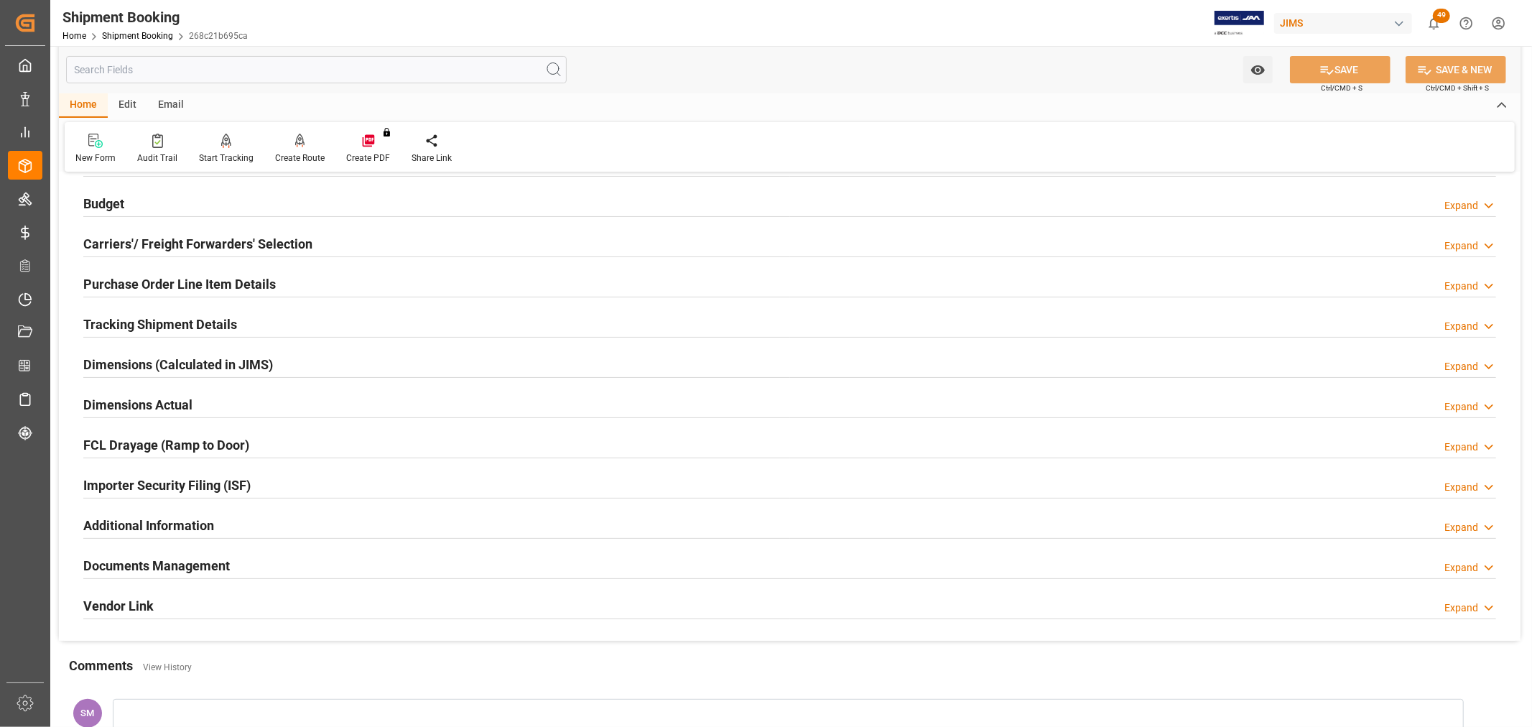
scroll to position [239, 0]
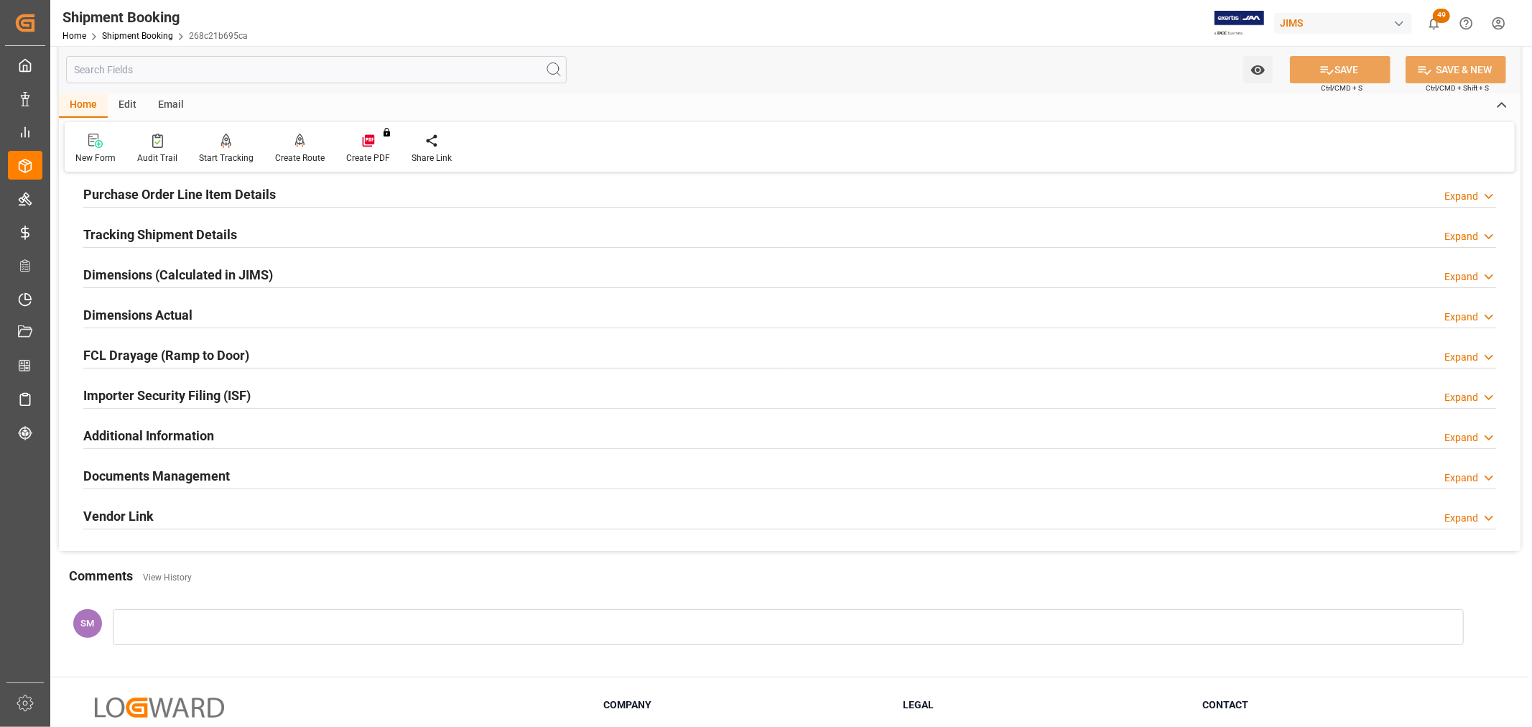
click at [154, 468] on h2 "Documents Management" at bounding box center [156, 475] width 147 height 19
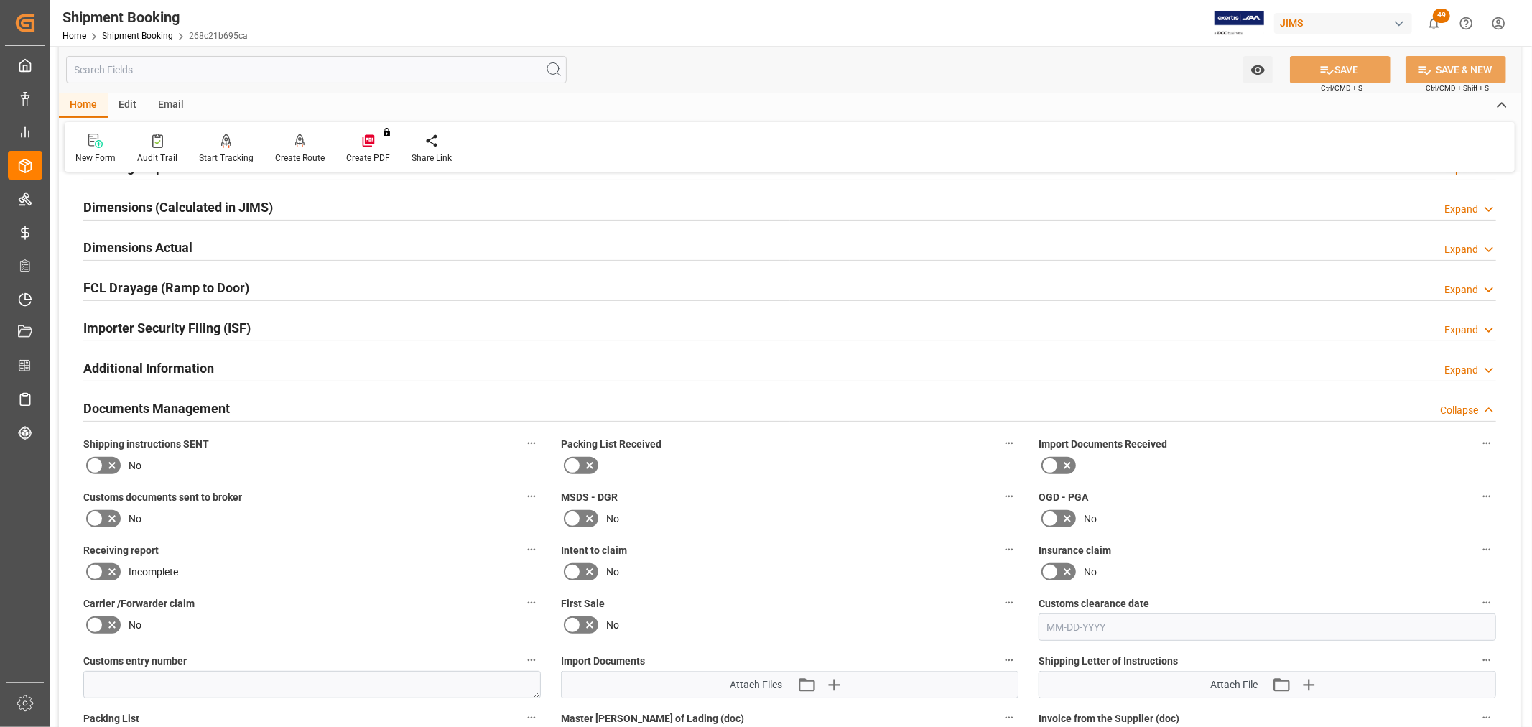
scroll to position [478, 0]
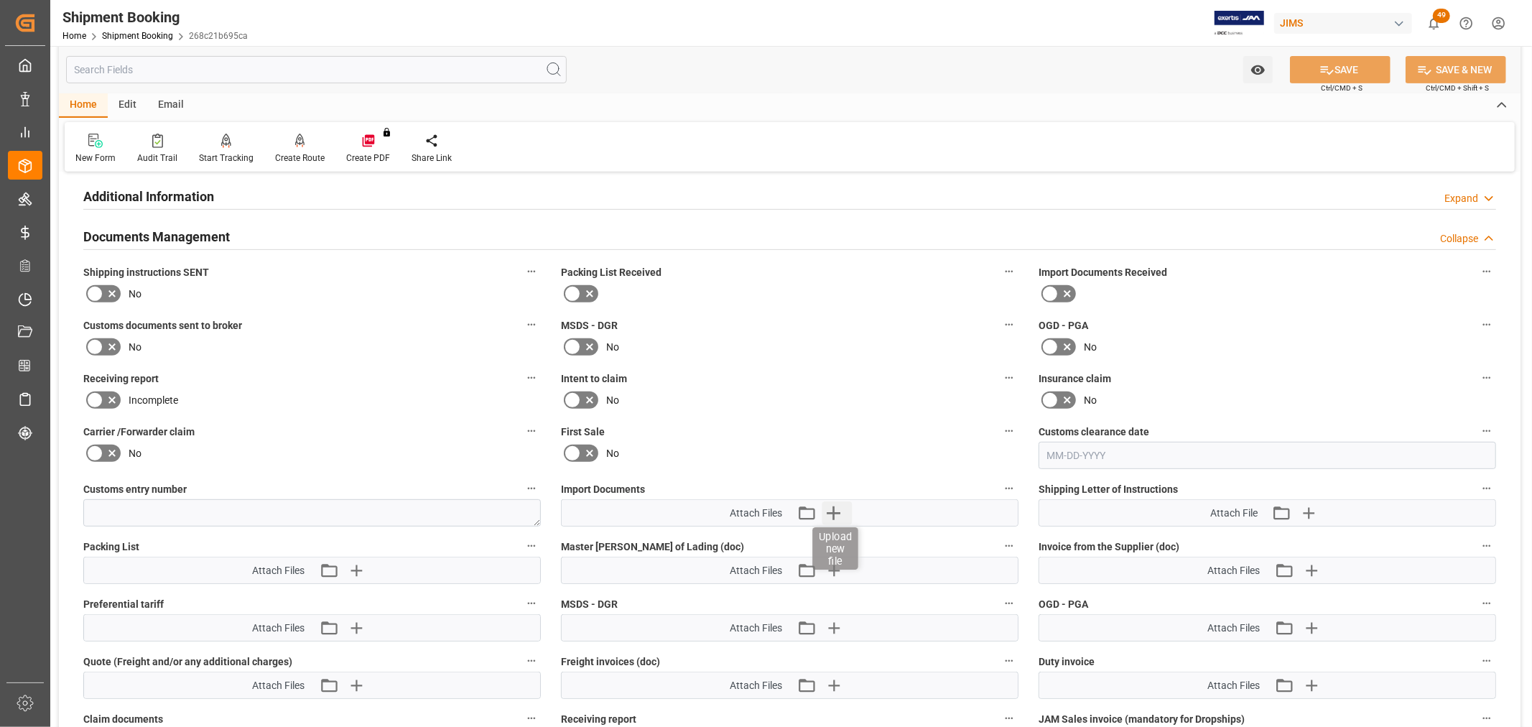
click at [834, 506] on icon "button" at bounding box center [834, 513] width 14 height 14
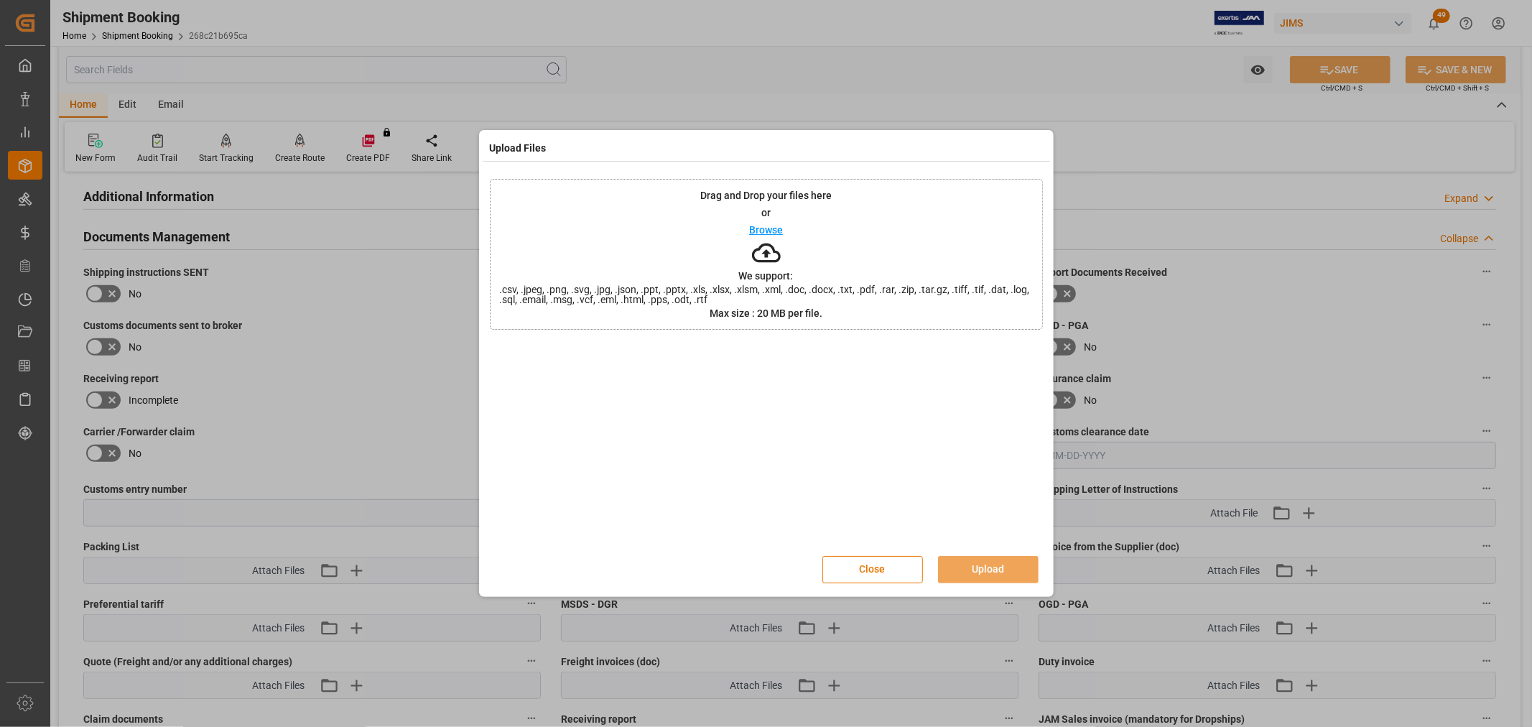
click at [759, 227] on p "Browse" at bounding box center [766, 230] width 34 height 10
click at [968, 575] on button "Upload" at bounding box center [988, 569] width 101 height 27
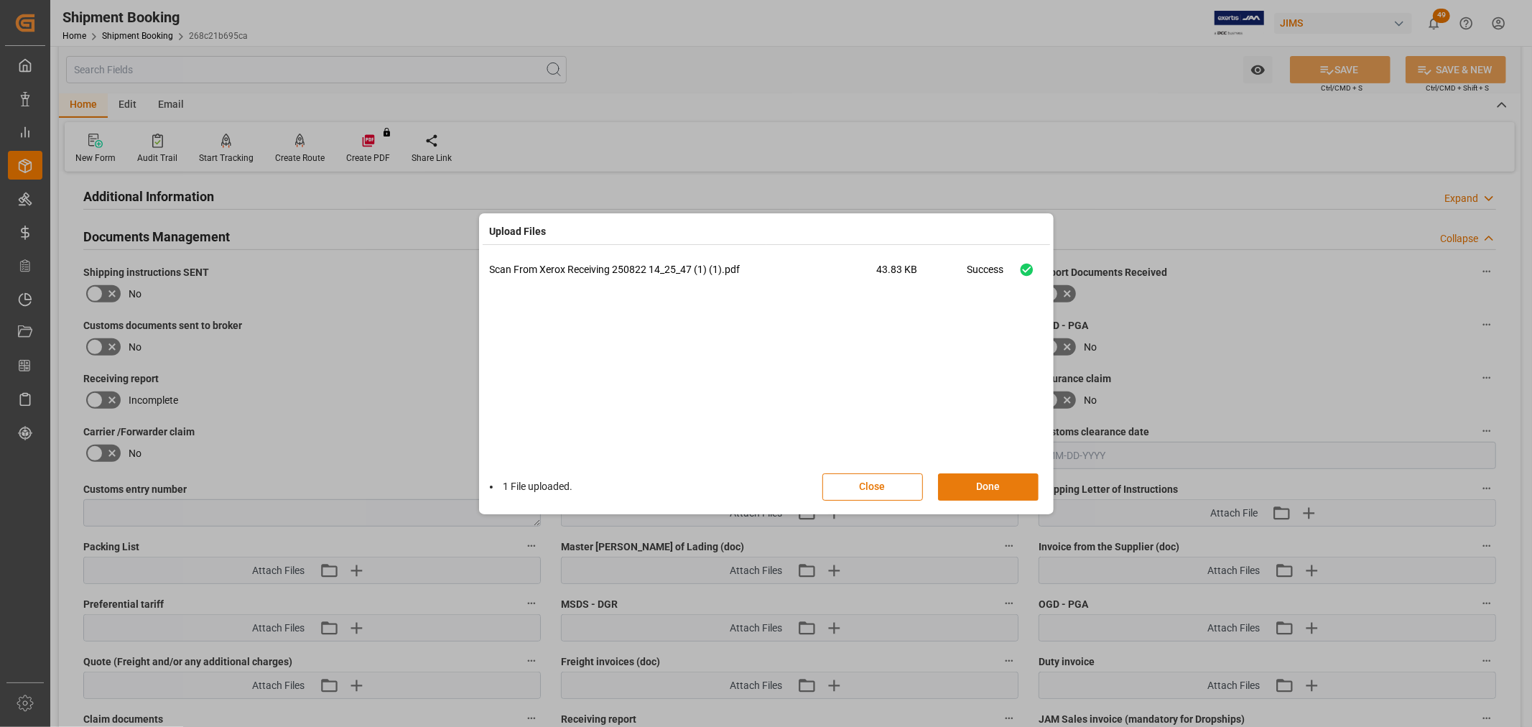
click at [988, 491] on button "Done" at bounding box center [988, 486] width 101 height 27
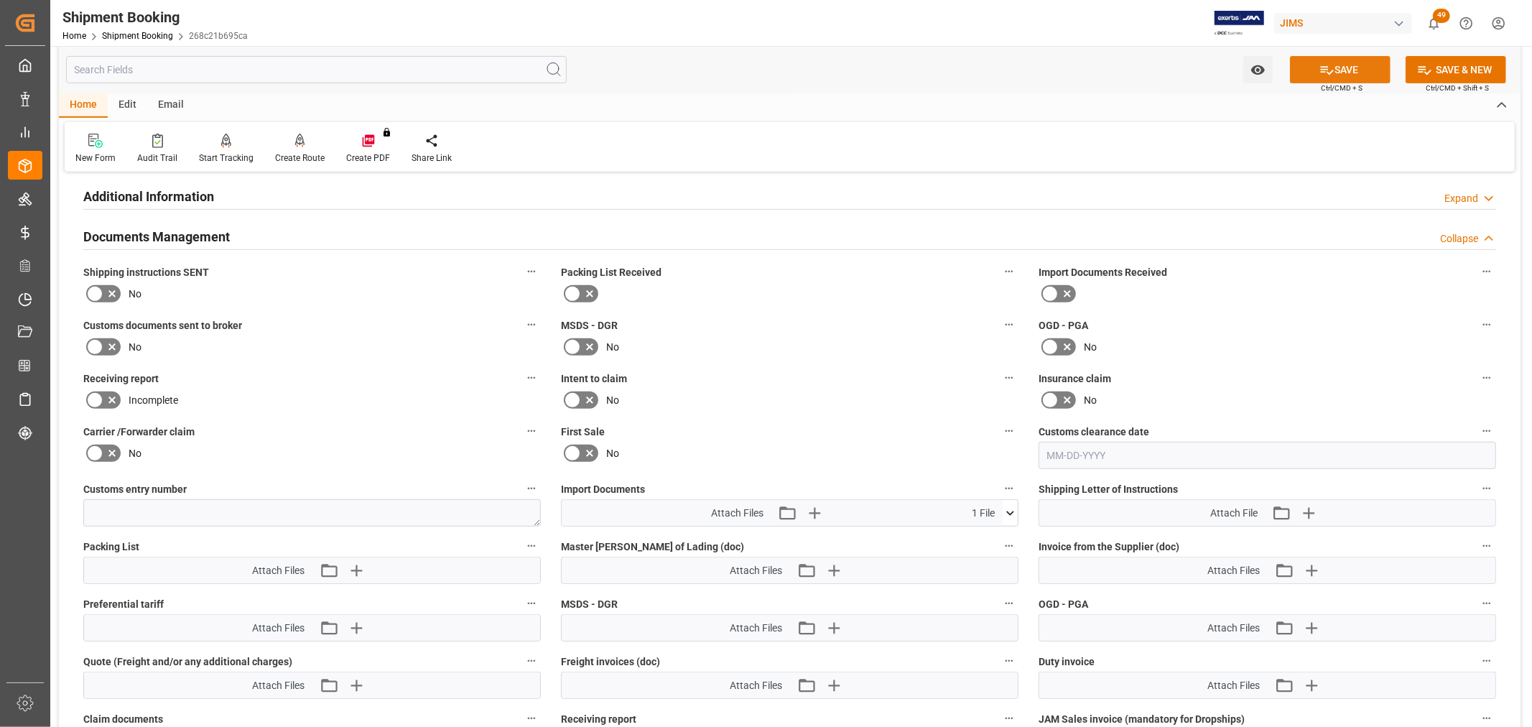
click at [1333, 62] on button "SAVE" at bounding box center [1340, 69] width 101 height 27
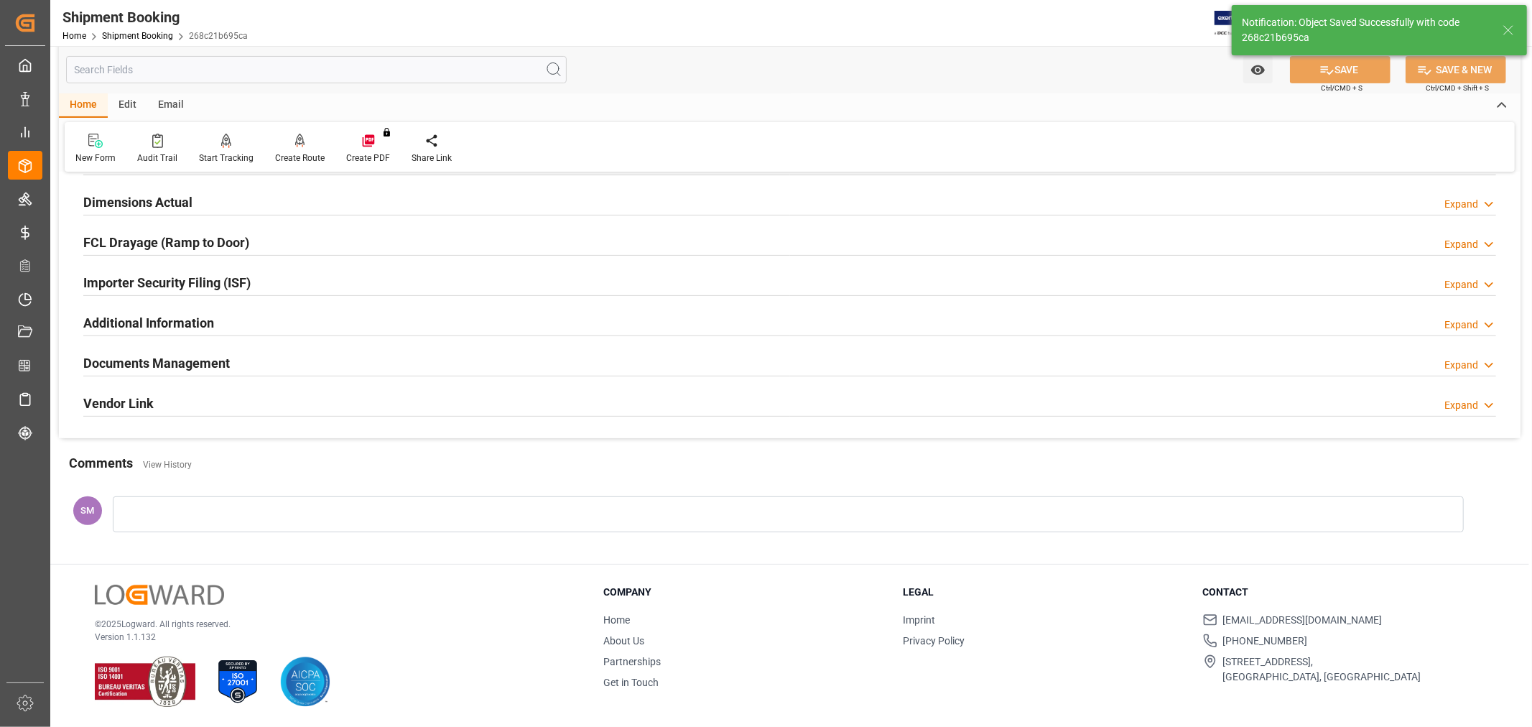
scroll to position [353, 0]
click at [148, 353] on h2 "Documents Management" at bounding box center [156, 362] width 147 height 19
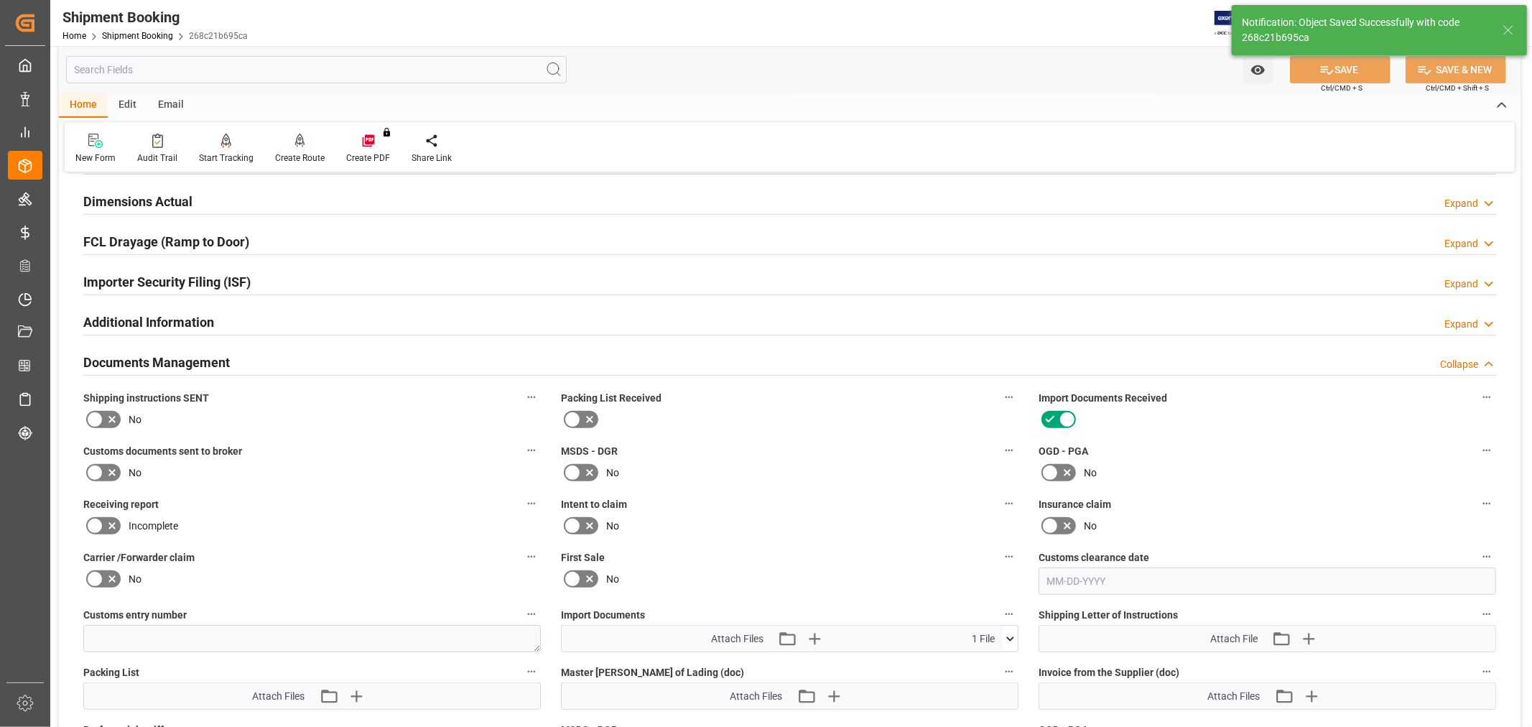
scroll to position [478, 0]
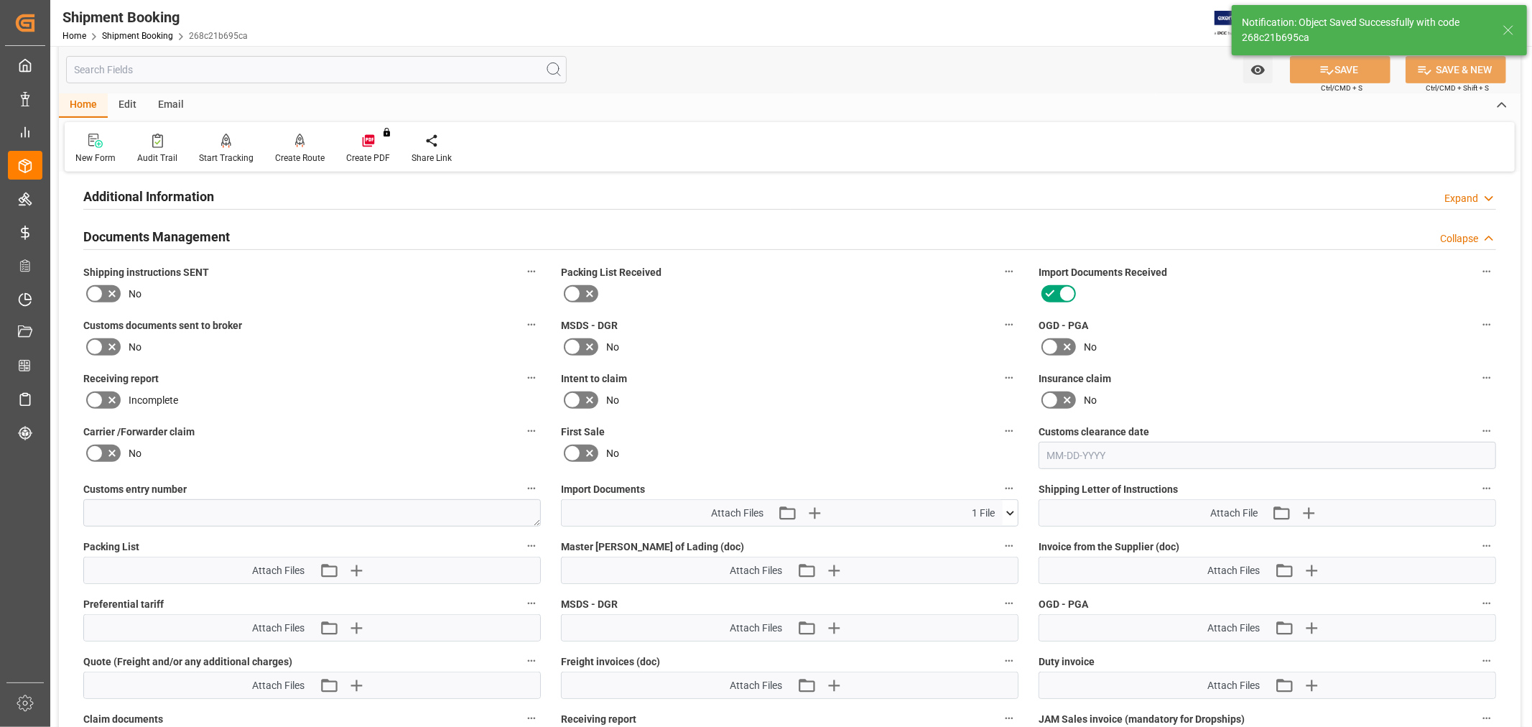
click at [1011, 508] on icon at bounding box center [1010, 513] width 15 height 15
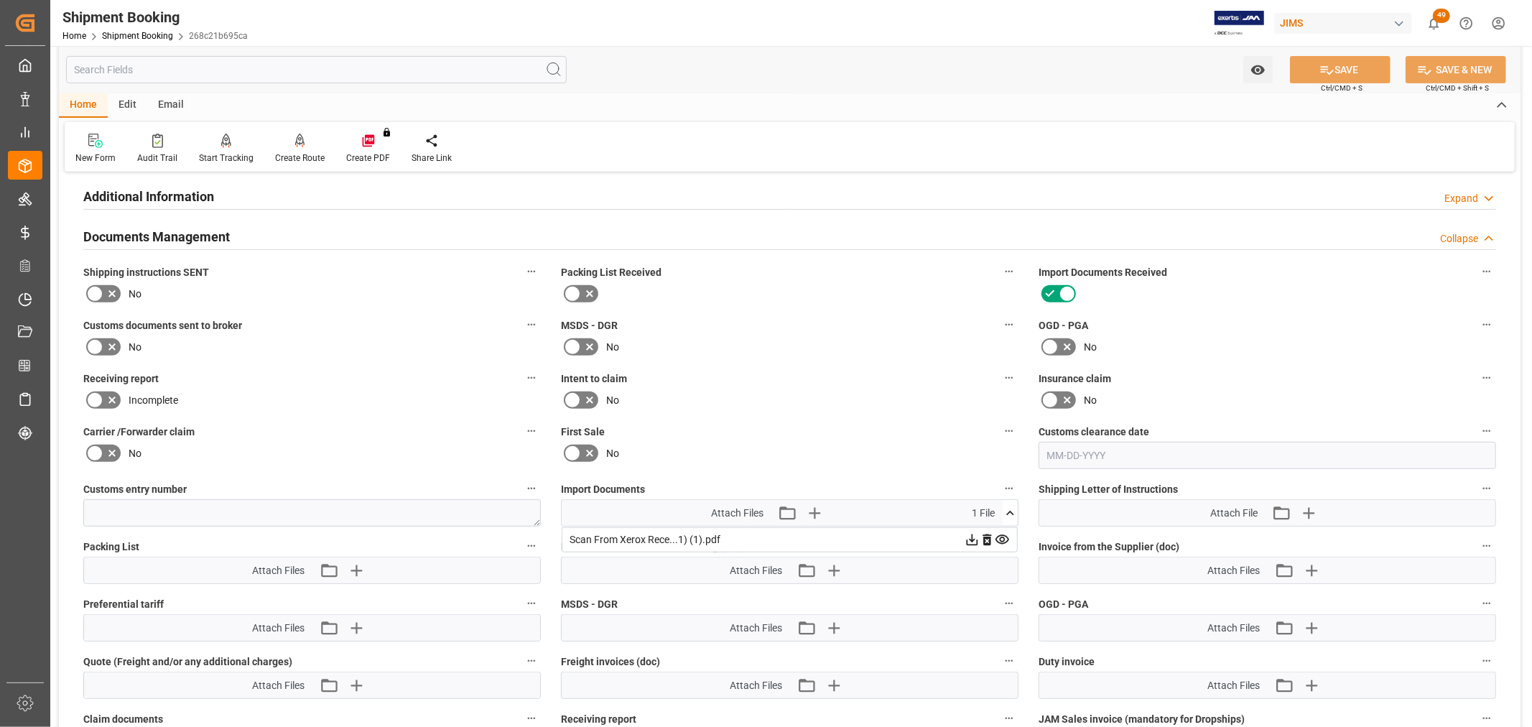
click at [1003, 535] on icon at bounding box center [1002, 539] width 15 height 15
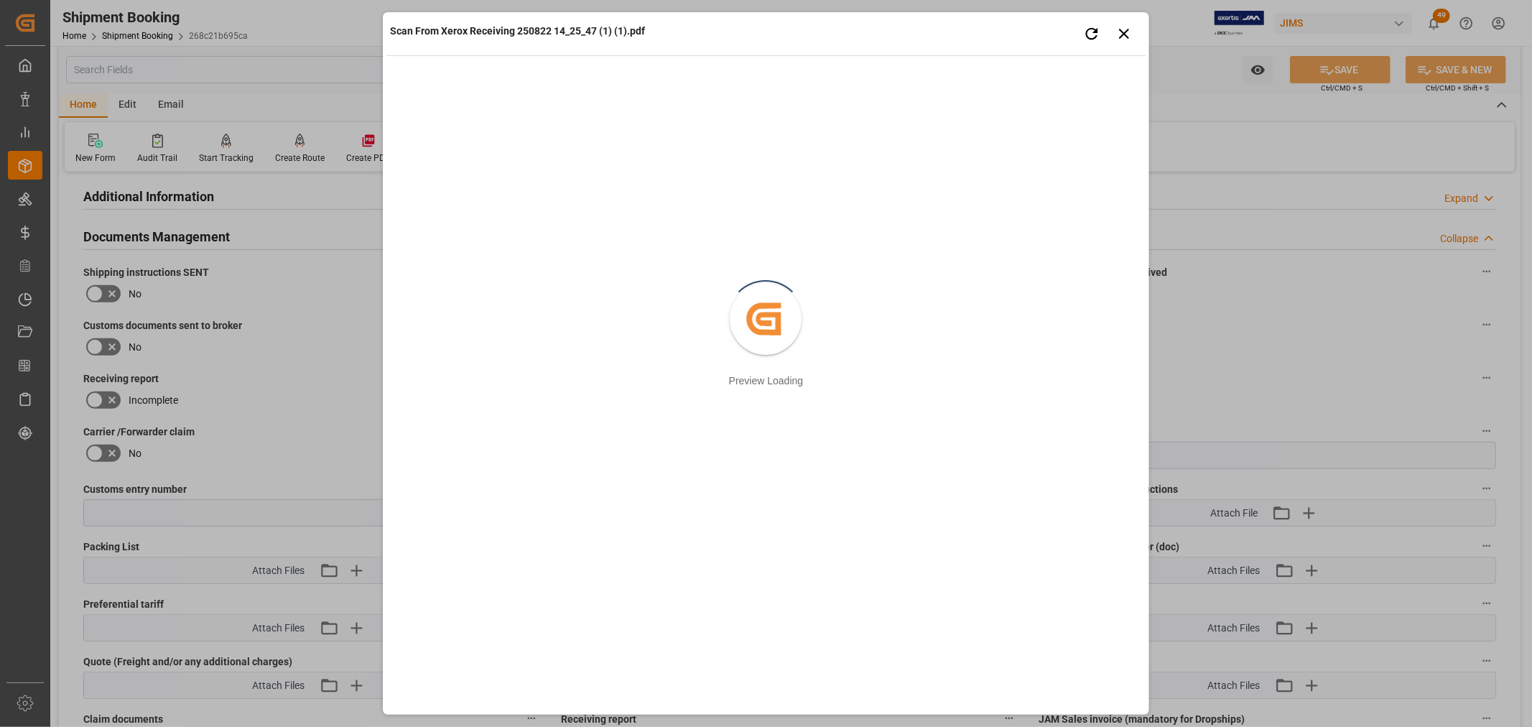
click at [1269, 345] on div "Scan From Xerox Receiving 250822 14_25_47 (1) (1).pdf Retry Close preview Creat…" at bounding box center [766, 363] width 1532 height 727
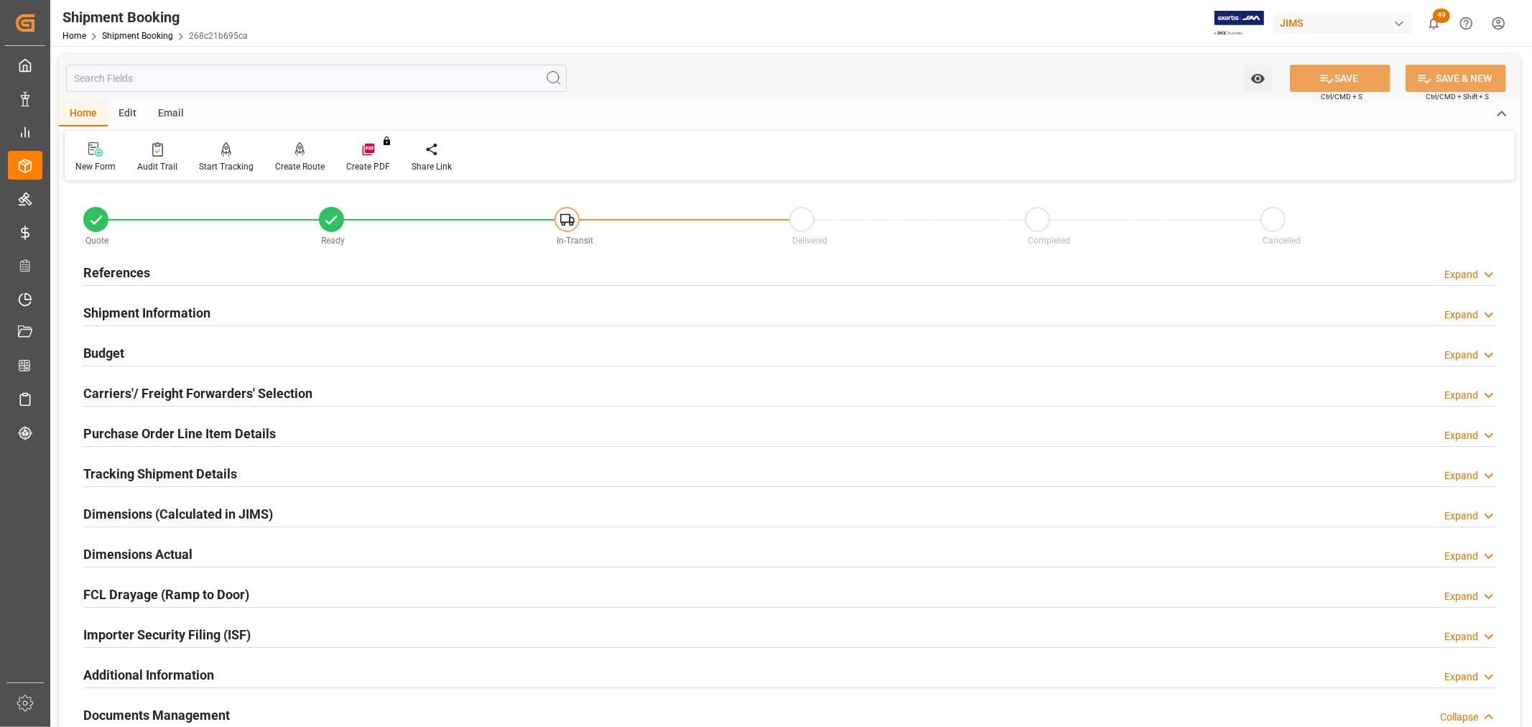
scroll to position [159, 0]
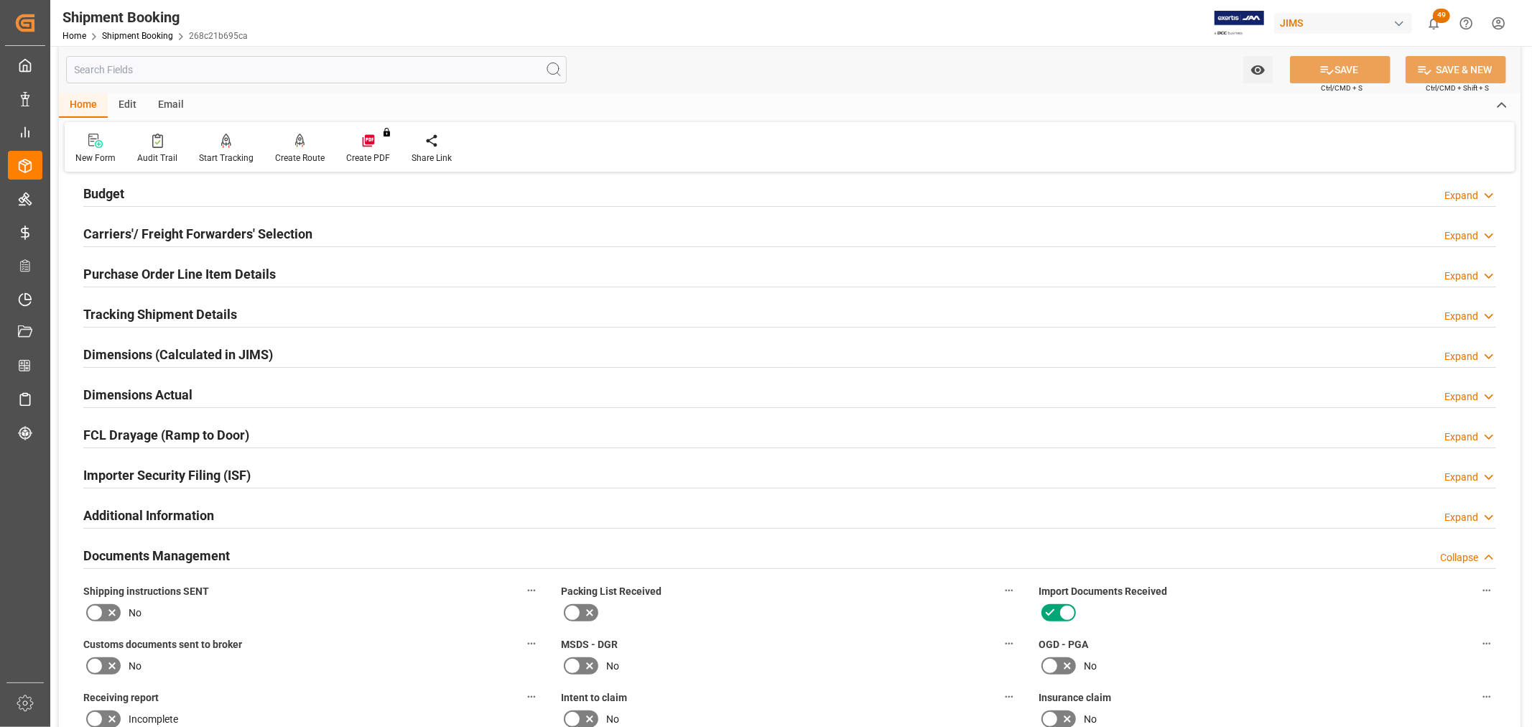
click at [101, 312] on h2 "Tracking Shipment Details" at bounding box center [160, 314] width 154 height 19
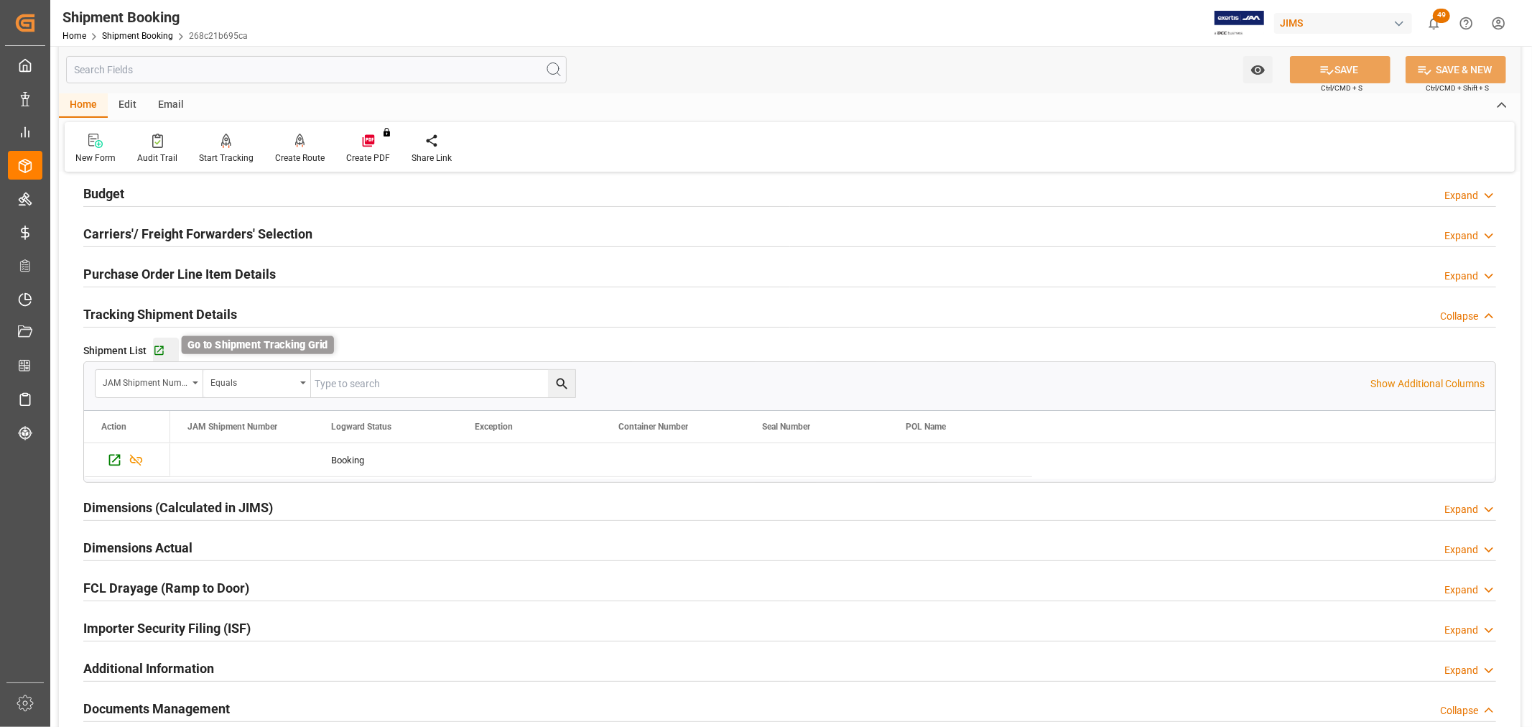
click at [158, 345] on icon "button" at bounding box center [159, 351] width 12 height 12
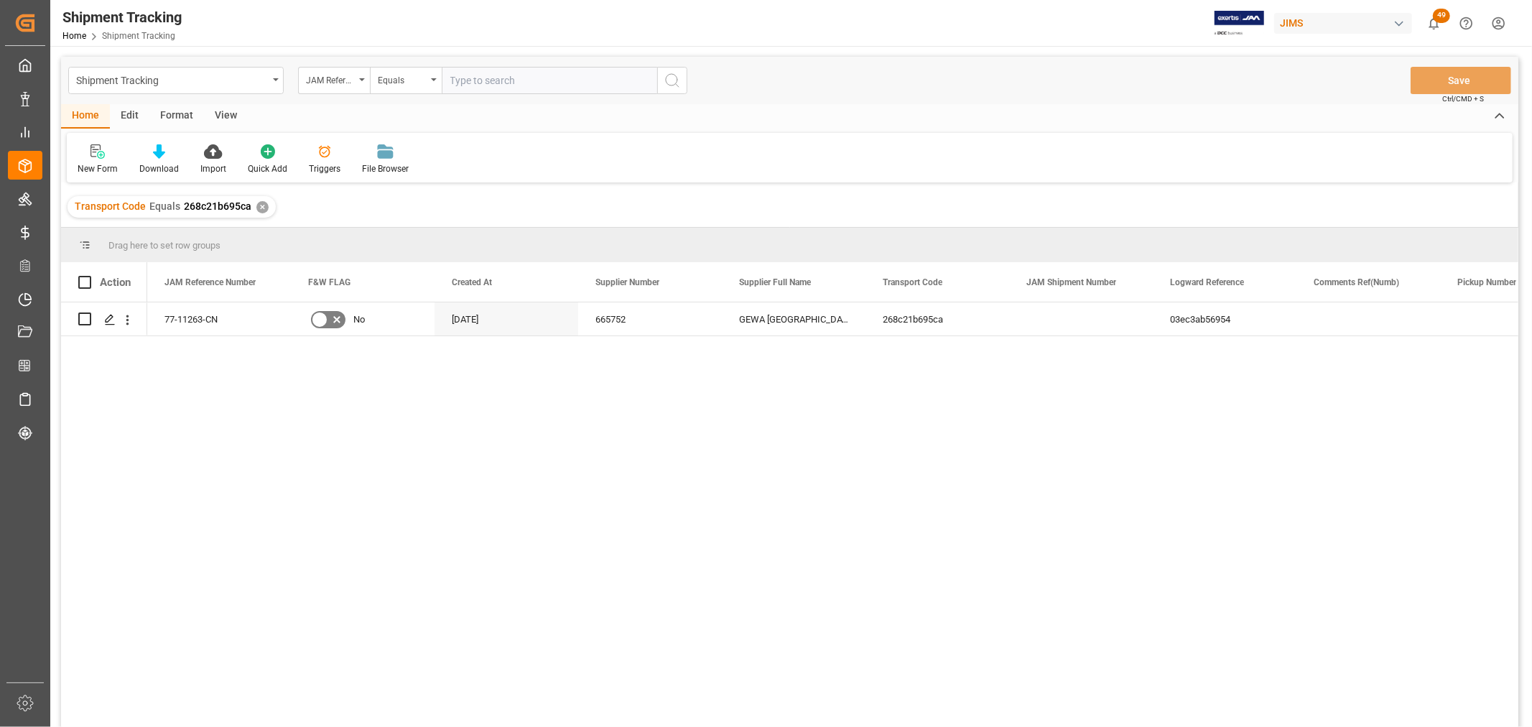
click at [436, 506] on div "77-11263-CN No [DATE] 665752 GEWA GERMANY 268c21b695ca 03ec3ab56954 Booking" at bounding box center [832, 519] width 1371 height 434
click at [226, 113] on div "View" at bounding box center [226, 116] width 44 height 24
click at [86, 160] on div "Default" at bounding box center [92, 160] width 50 height 32
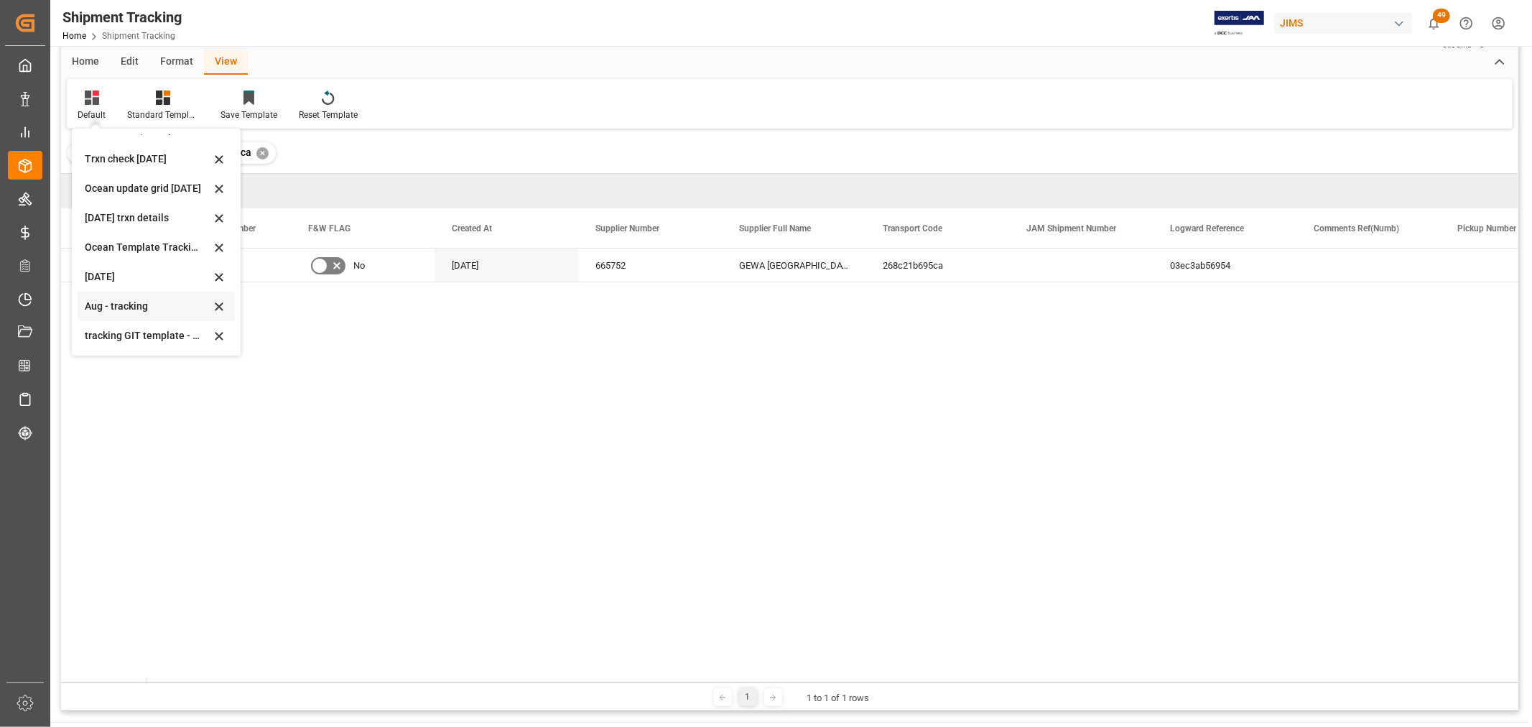
scroll to position [80, 0]
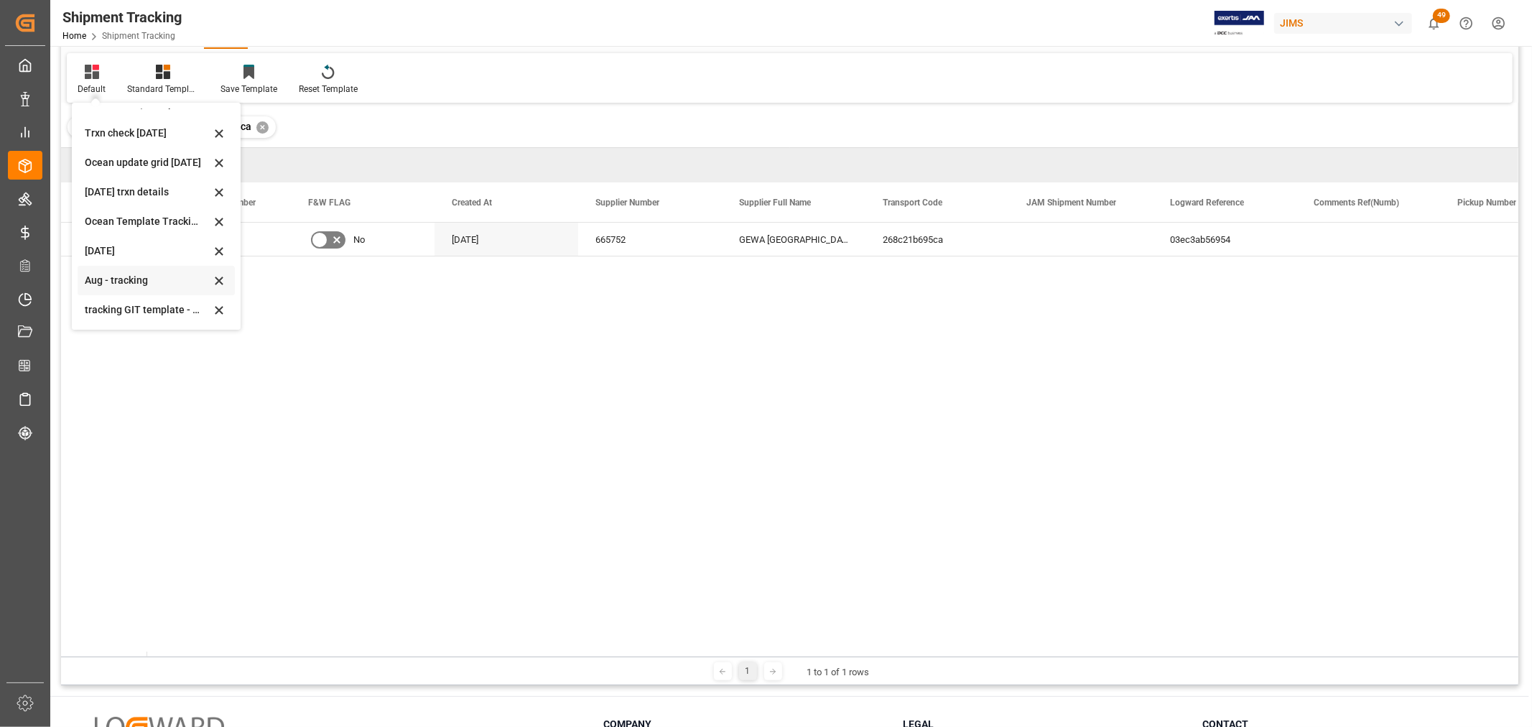
click at [109, 276] on div "Aug - tracking" at bounding box center [148, 280] width 126 height 15
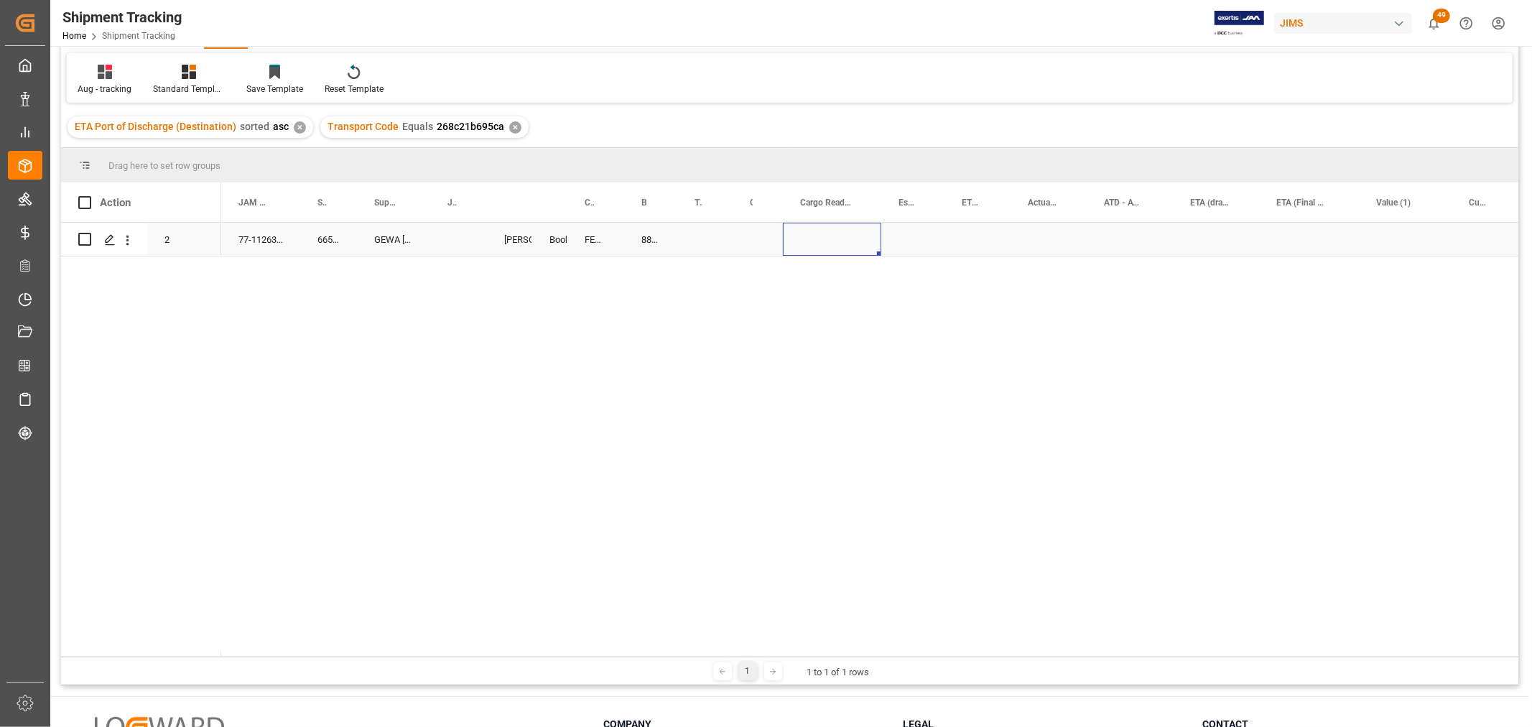
click at [823, 233] on div "Press SPACE to select this row." at bounding box center [832, 239] width 98 height 33
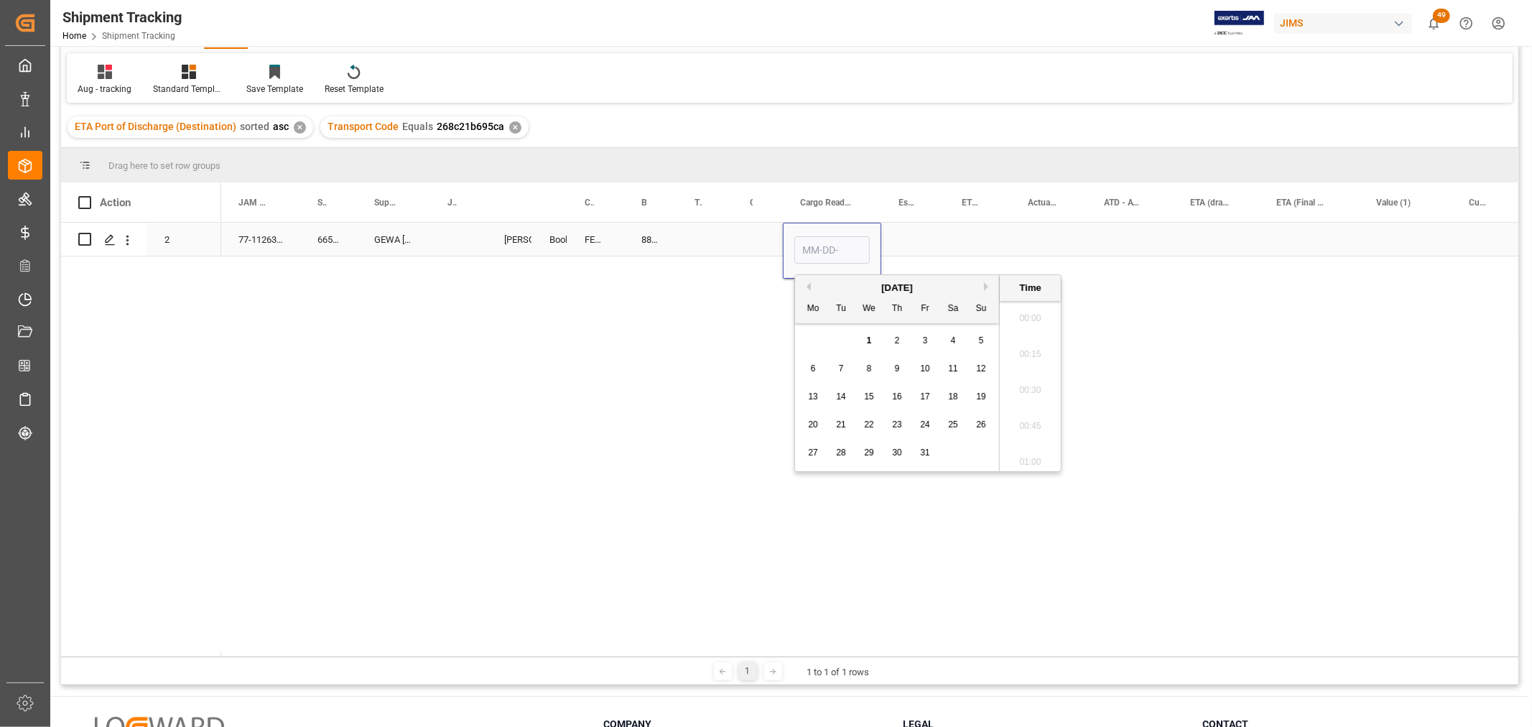
click at [823, 234] on div "Press SPACE to select this row." at bounding box center [831, 250] width 75 height 33
click at [823, 241] on input "Press SPACE to select this row." at bounding box center [831, 249] width 75 height 27
click at [860, 247] on input "Press SPACE to select this row." at bounding box center [831, 249] width 75 height 27
click at [810, 250] on input "Press SPACE to select this row." at bounding box center [831, 249] width 75 height 27
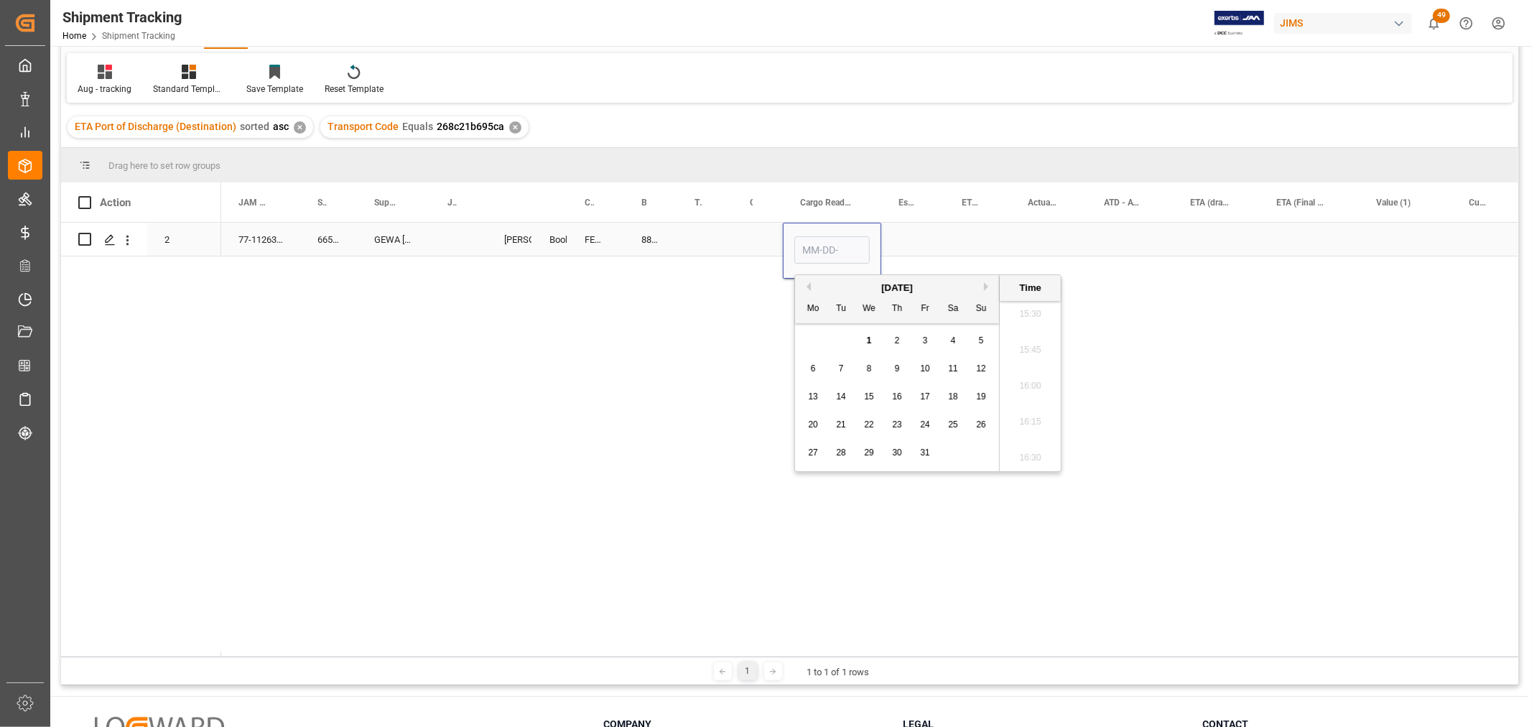
click at [807, 254] on input "Press SPACE to select this row." at bounding box center [831, 249] width 75 height 27
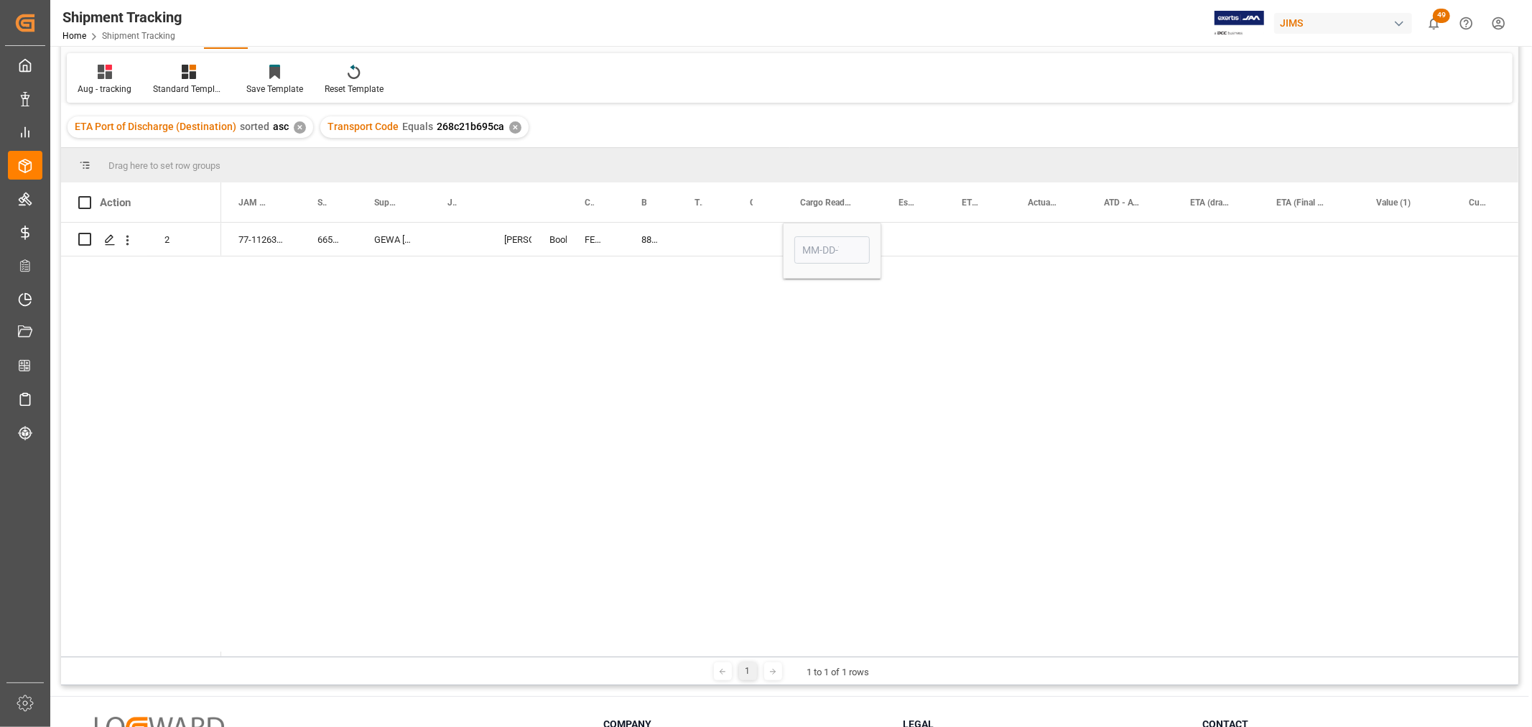
click at [1159, 386] on div "77-11263-CN 665752 GEWA [GEOGRAPHIC_DATA] [PERSON_NAME] Booking FEDEX INTERNATI…" at bounding box center [869, 440] width 1297 height 434
click at [824, 248] on input "Press SPACE to select this row." at bounding box center [831, 249] width 75 height 27
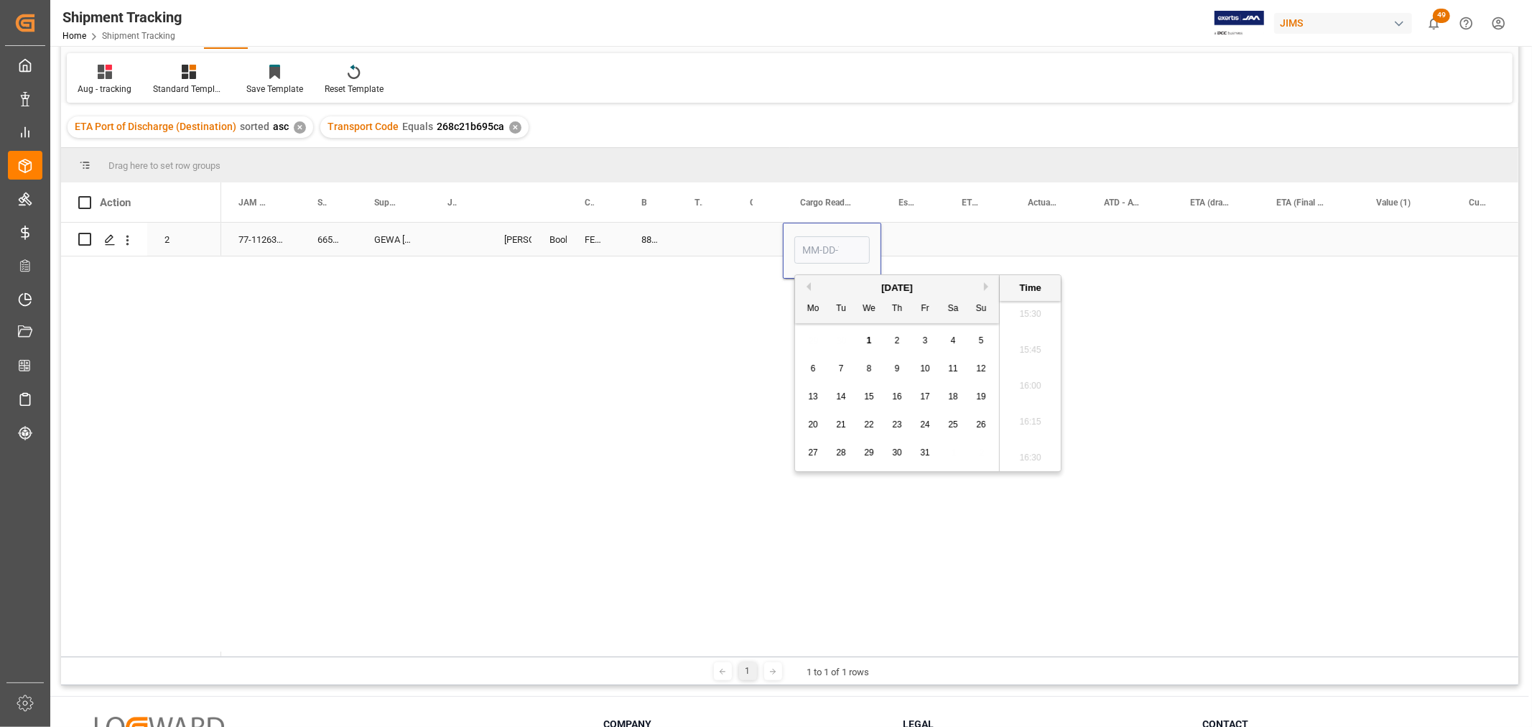
click at [787, 274] on div "Press SPACE to select this row." at bounding box center [832, 251] width 98 height 56
click at [803, 254] on input "Press SPACE to select this row." at bounding box center [831, 249] width 75 height 27
drag, startPoint x: 852, startPoint y: 255, endPoint x: 780, endPoint y: 254, distance: 71.8
click at [815, 460] on div "27" at bounding box center [814, 453] width 18 height 17
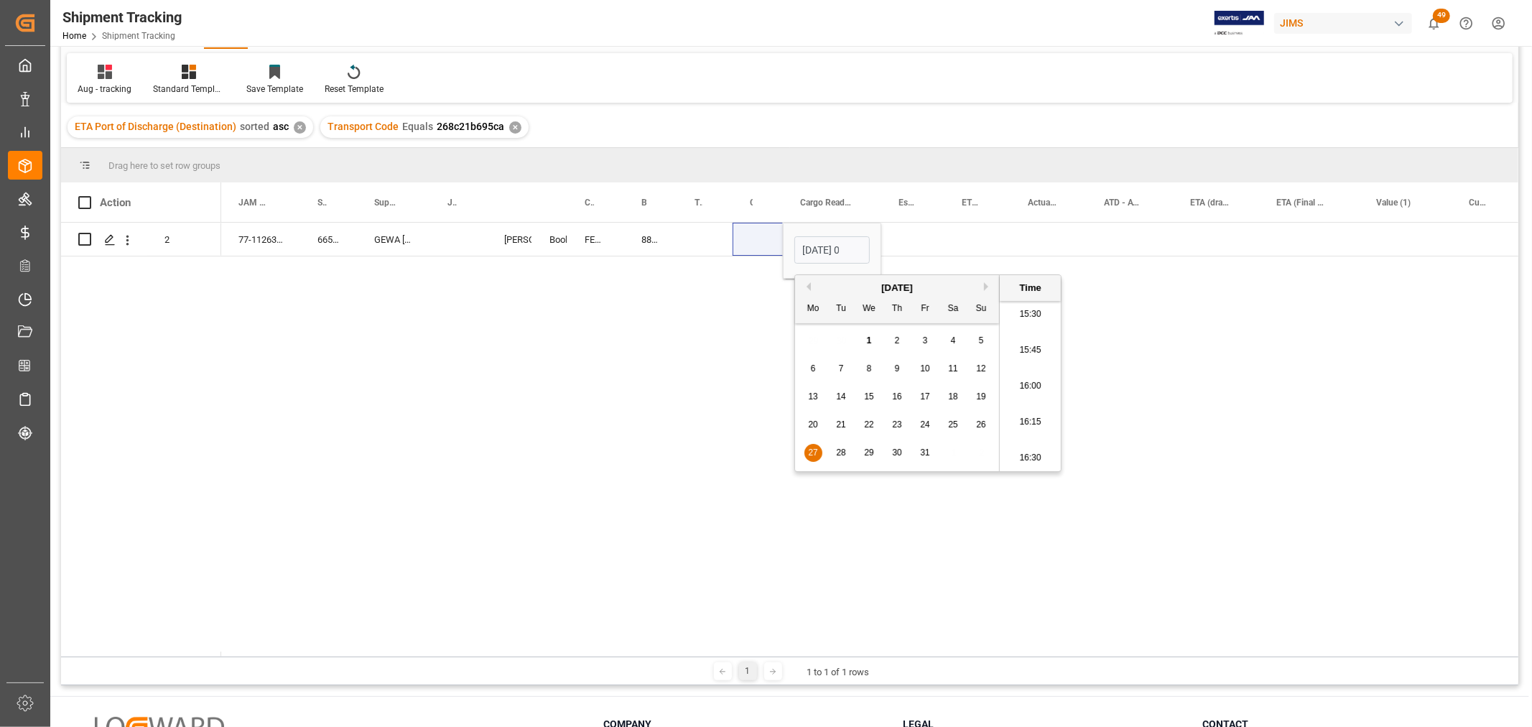
click at [805, 285] on button "Previous Month" at bounding box center [806, 286] width 9 height 9
click at [838, 426] on span "19" at bounding box center [840, 425] width 9 height 10
type input "[DATE] 00:00"
click at [895, 238] on div "Press SPACE to select this row." at bounding box center [912, 239] width 63 height 33
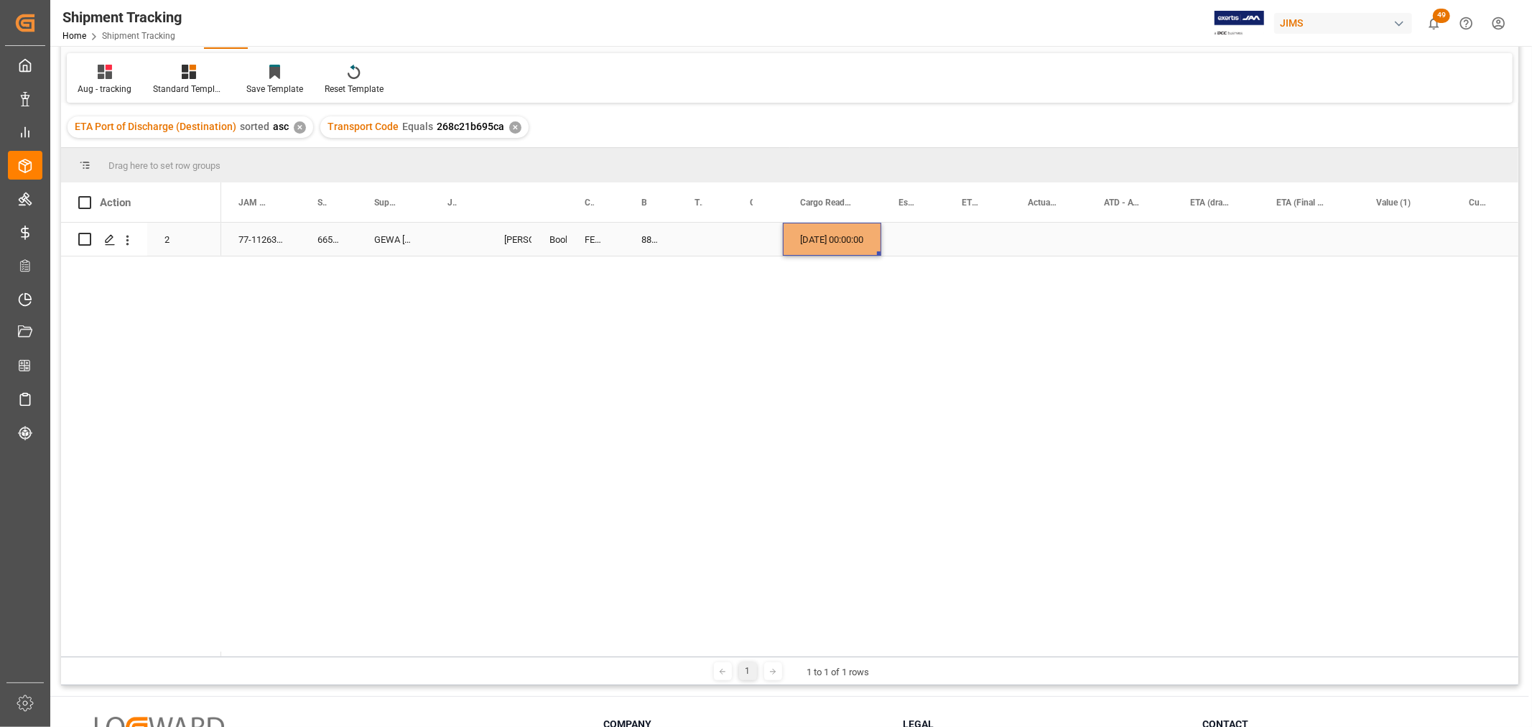
click at [840, 237] on div "[DATE] 00:00:00" at bounding box center [832, 239] width 98 height 33
drag, startPoint x: 879, startPoint y: 248, endPoint x: 1029, endPoint y: 236, distance: 150.6
click at [838, 244] on div "[DATE] 00:00:00" at bounding box center [832, 239] width 98 height 33
drag, startPoint x: 875, startPoint y: 252, endPoint x: 1018, endPoint y: 238, distance: 143.7
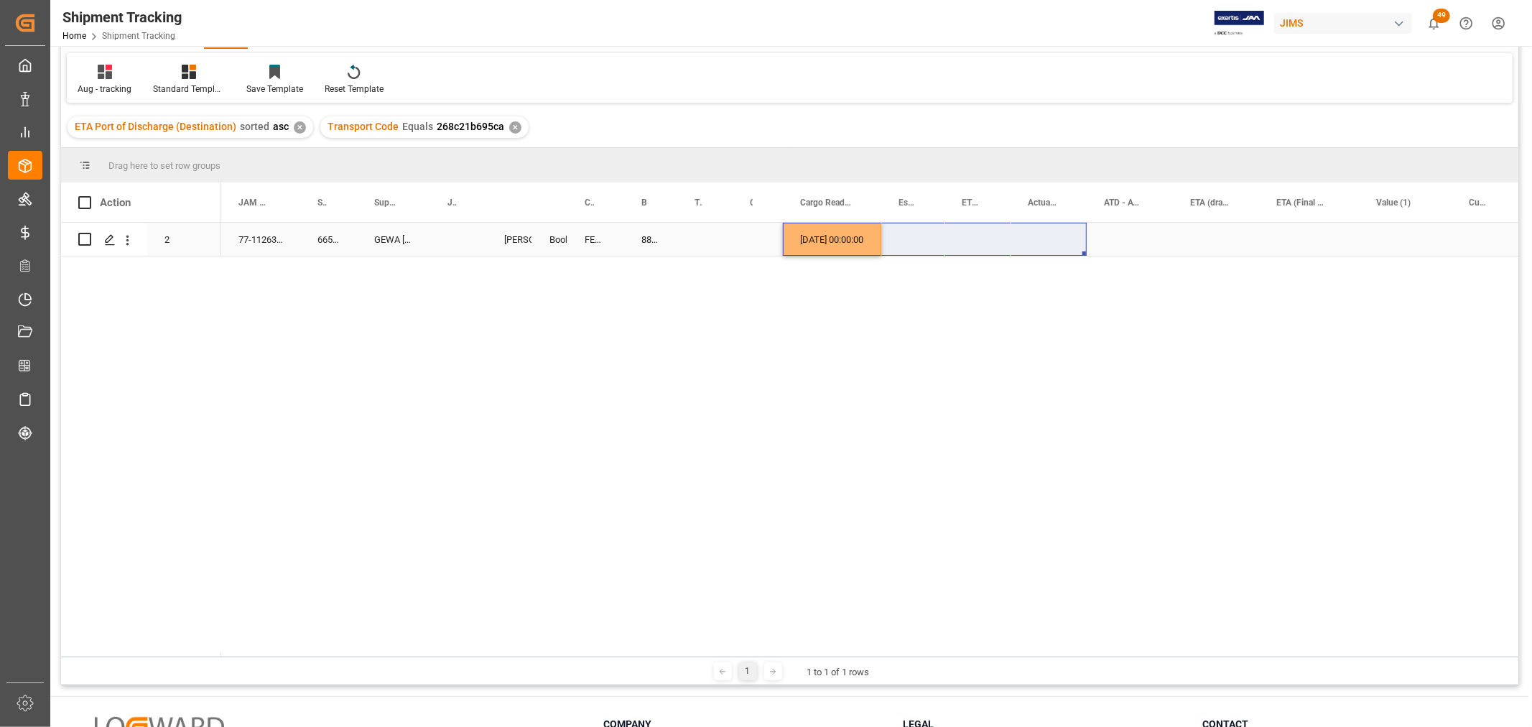
click at [805, 244] on div "[DATE] 00:00:00" at bounding box center [832, 239] width 98 height 33
drag, startPoint x: 876, startPoint y: 254, endPoint x: 1032, endPoint y: 237, distance: 156.1
click at [1282, 228] on div "Press SPACE to select this row." at bounding box center [1309, 239] width 100 height 33
click at [1283, 231] on div "Press SPACE to select this row." at bounding box center [1309, 239] width 100 height 33
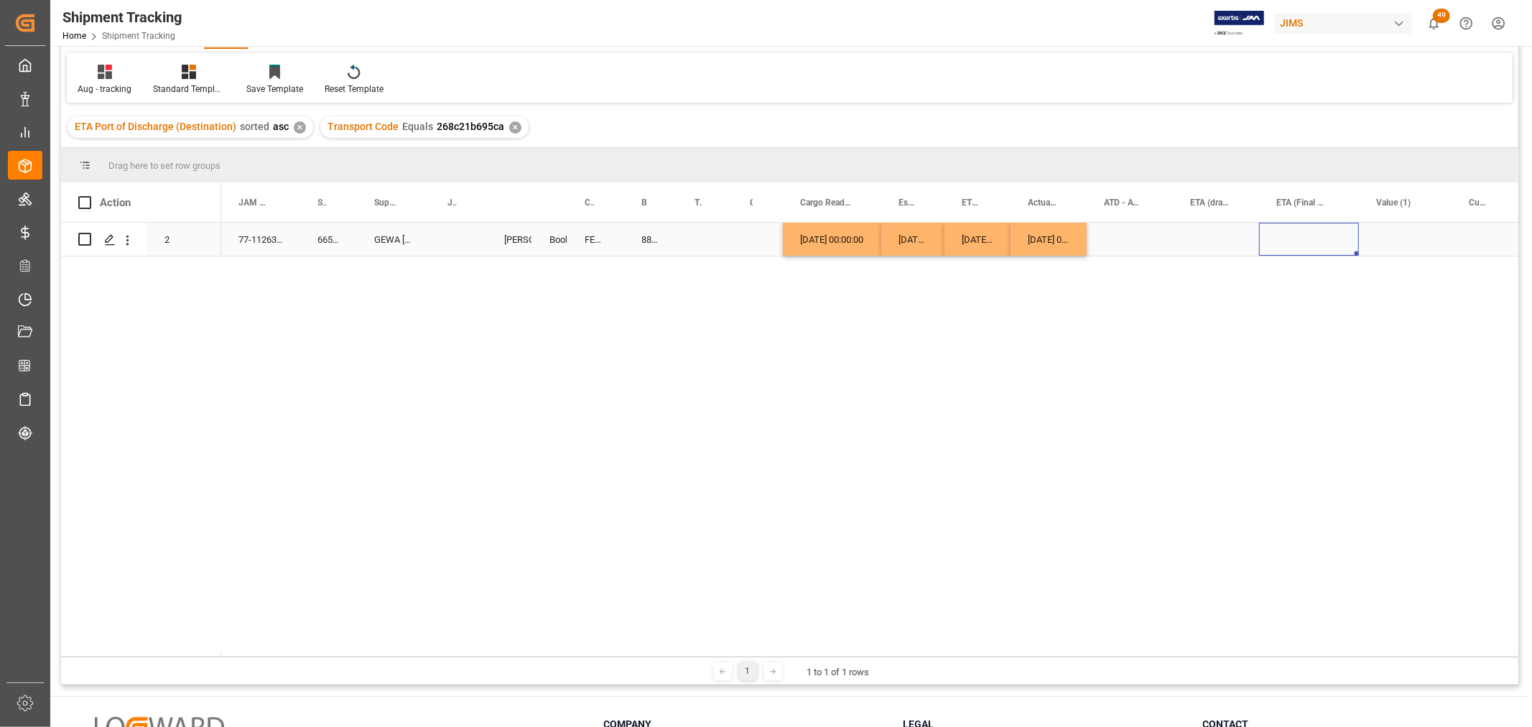
click at [1283, 231] on div "Press SPACE to select this row." at bounding box center [1309, 239] width 100 height 33
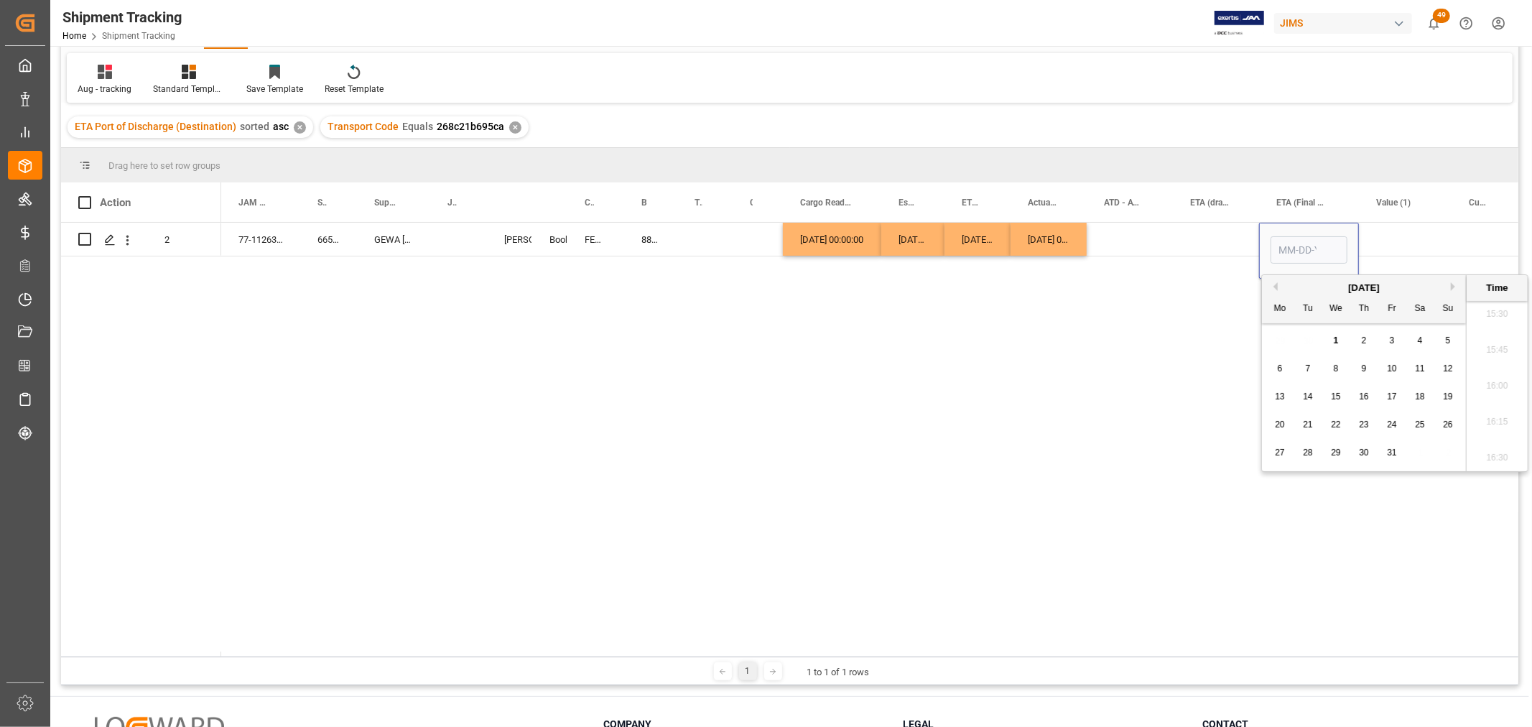
click at [1271, 283] on button "Previous Month" at bounding box center [1273, 286] width 9 height 9
click at [1365, 427] on span "21" at bounding box center [1363, 425] width 9 height 10
type input "[DATE] 00:00"
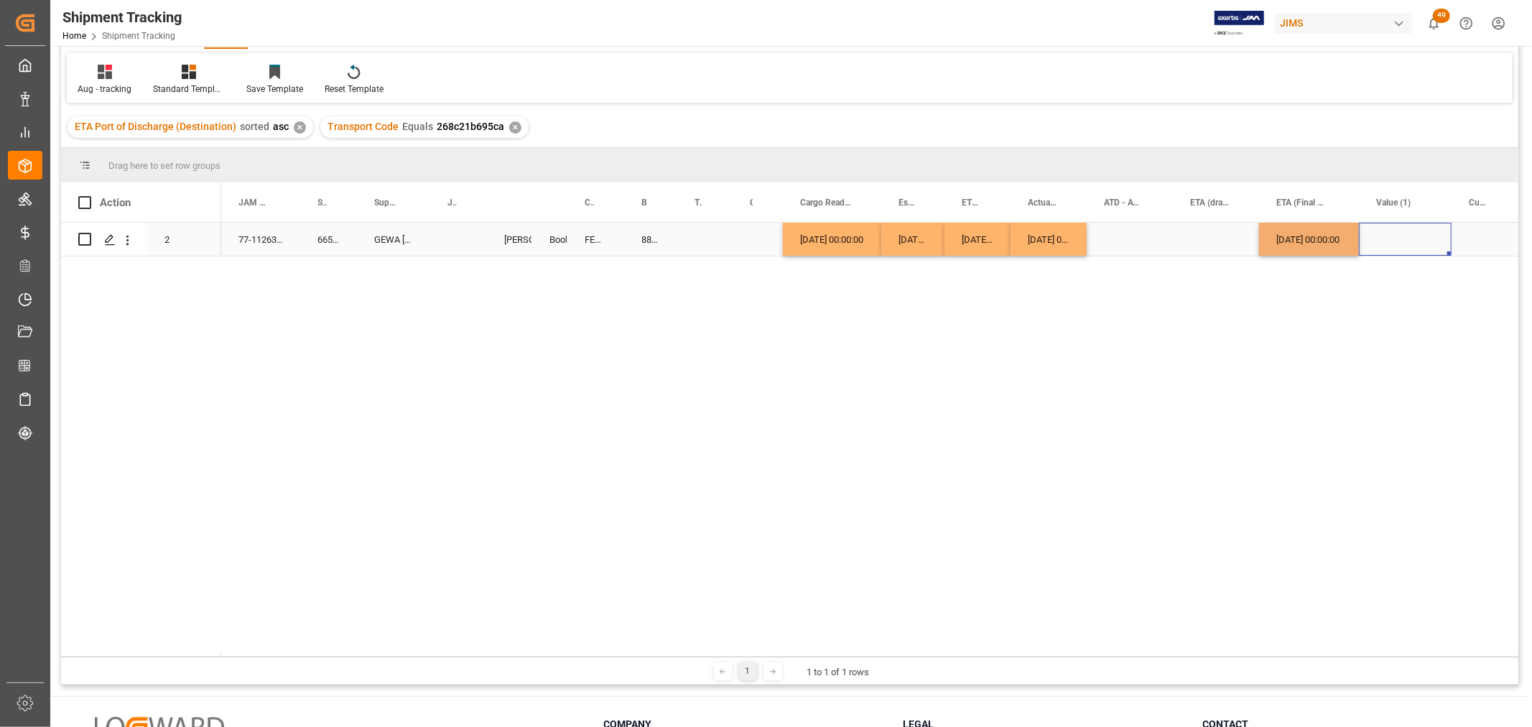
click at [1394, 240] on div "Press SPACE to select this row." at bounding box center [1405, 239] width 93 height 33
click at [1162, 238] on div "Press SPACE to select this row." at bounding box center [1130, 239] width 86 height 33
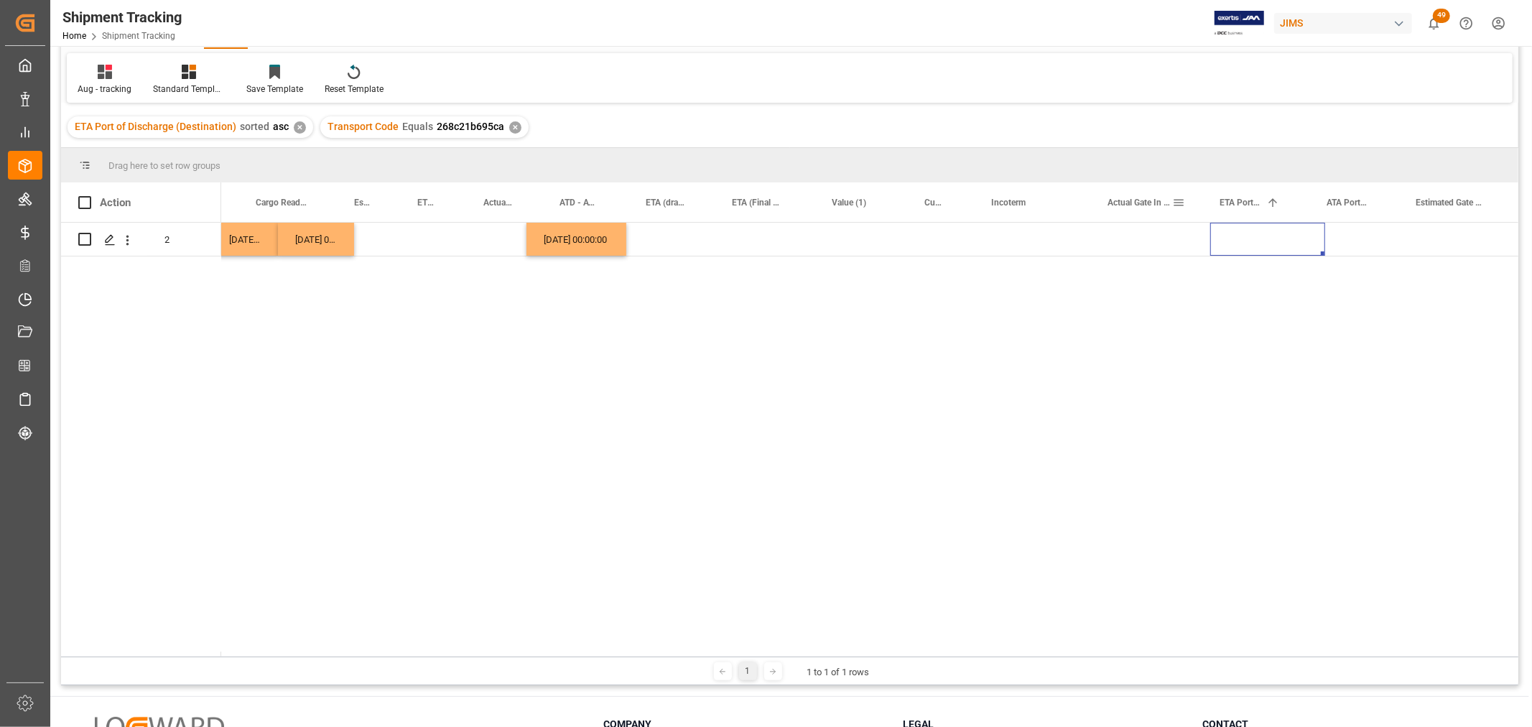
scroll to position [0, 988]
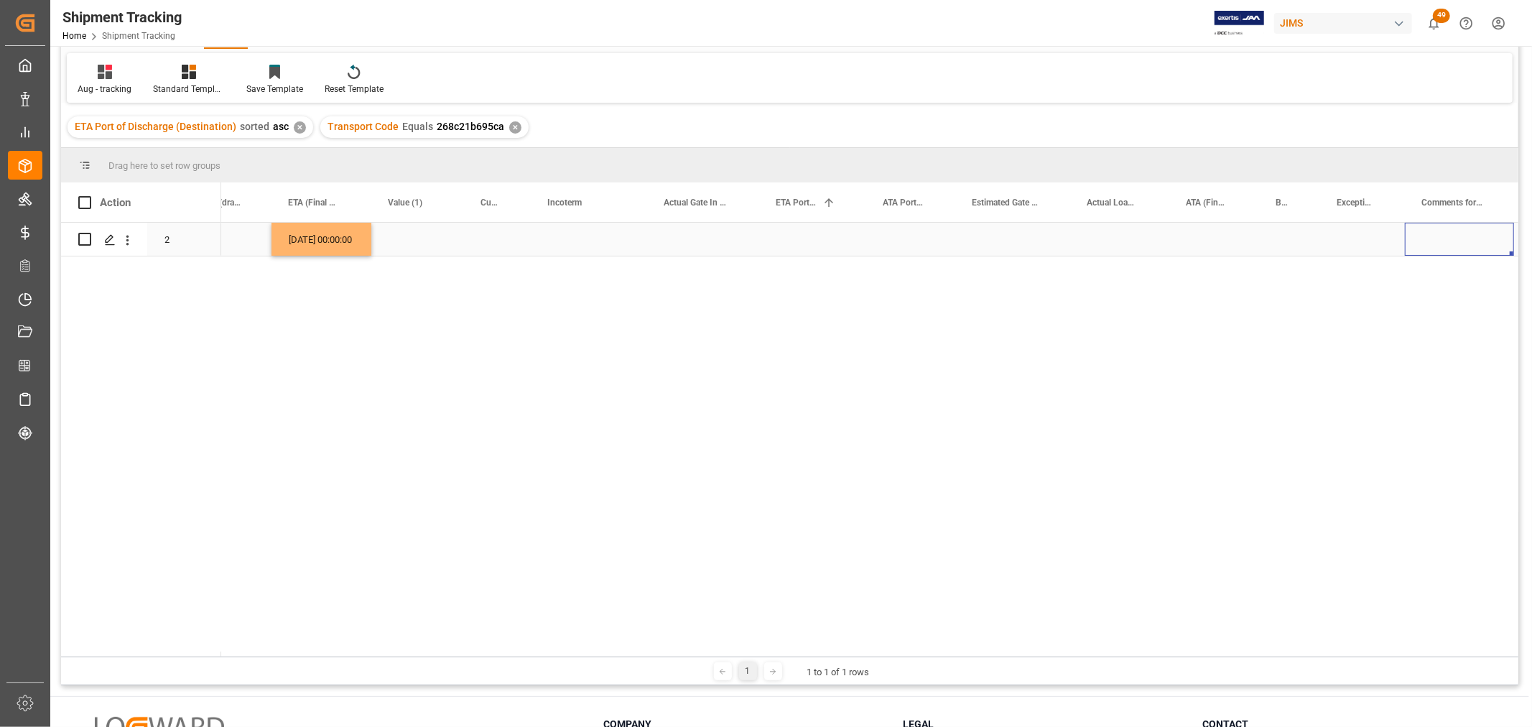
click at [322, 237] on div "[DATE] 00:00:00" at bounding box center [322, 239] width 100 height 33
click at [1197, 226] on div "Press SPACE to select this row." at bounding box center [1214, 239] width 90 height 33
click at [1044, 238] on div "Press SPACE to select this row." at bounding box center [1012, 239] width 115 height 33
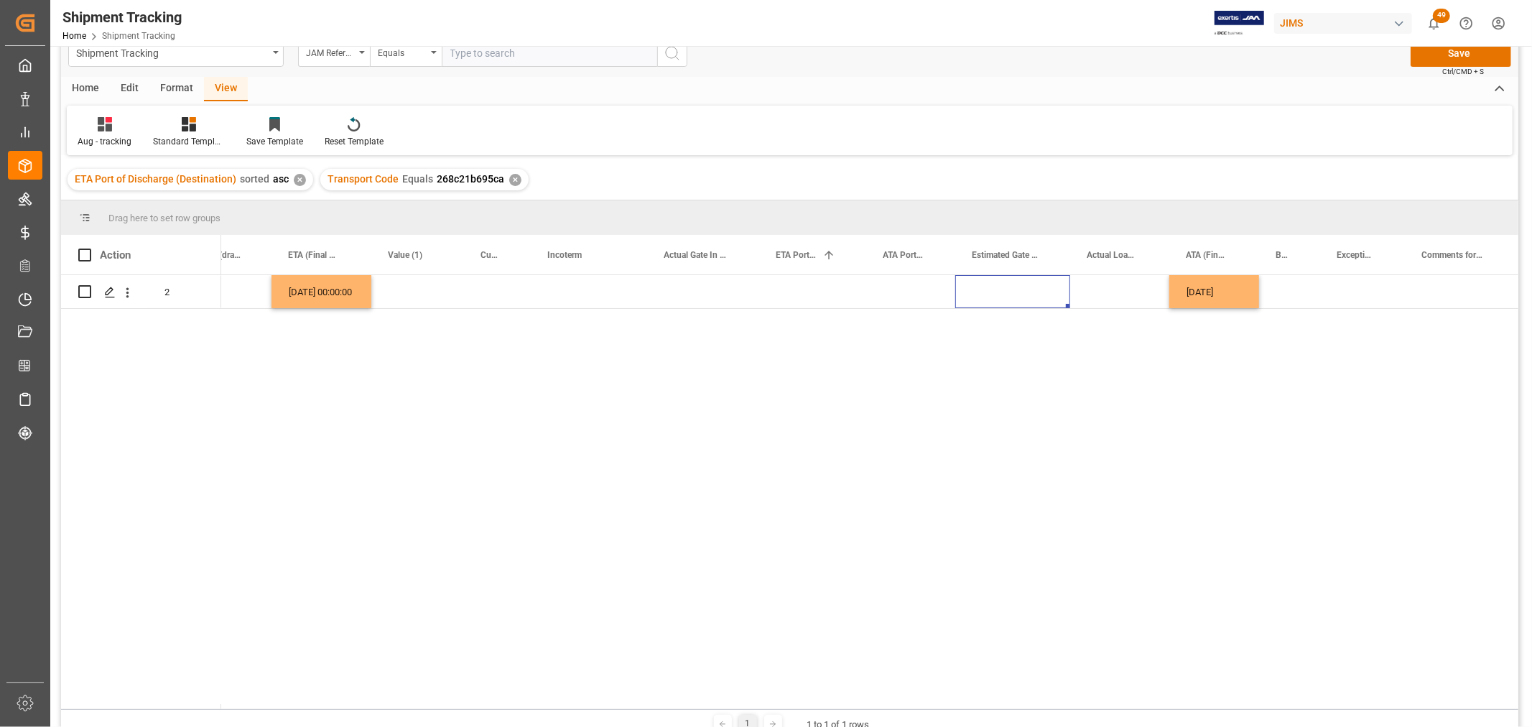
scroll to position [0, 0]
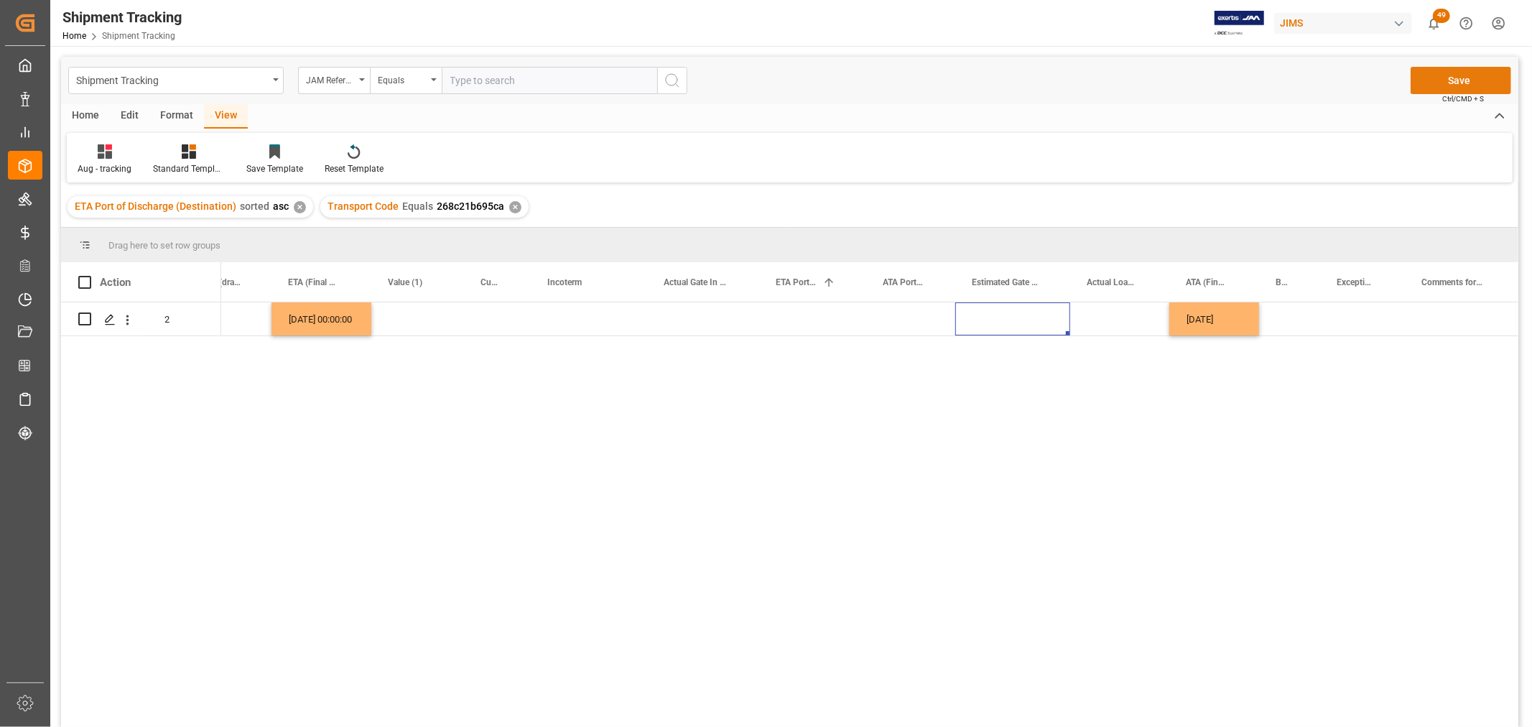
click at [1438, 82] on button "Save" at bounding box center [1461, 80] width 101 height 27
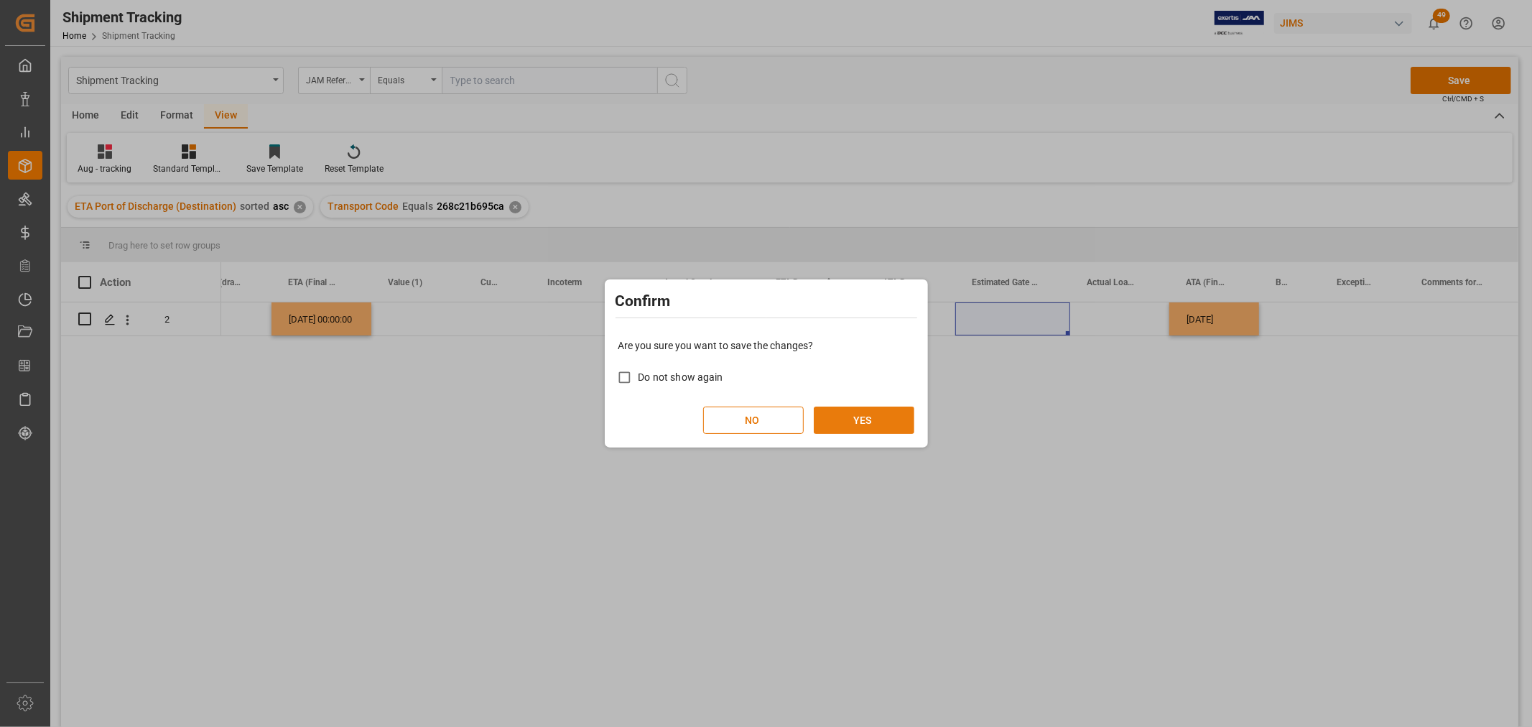
click at [850, 427] on button "YES" at bounding box center [864, 420] width 101 height 27
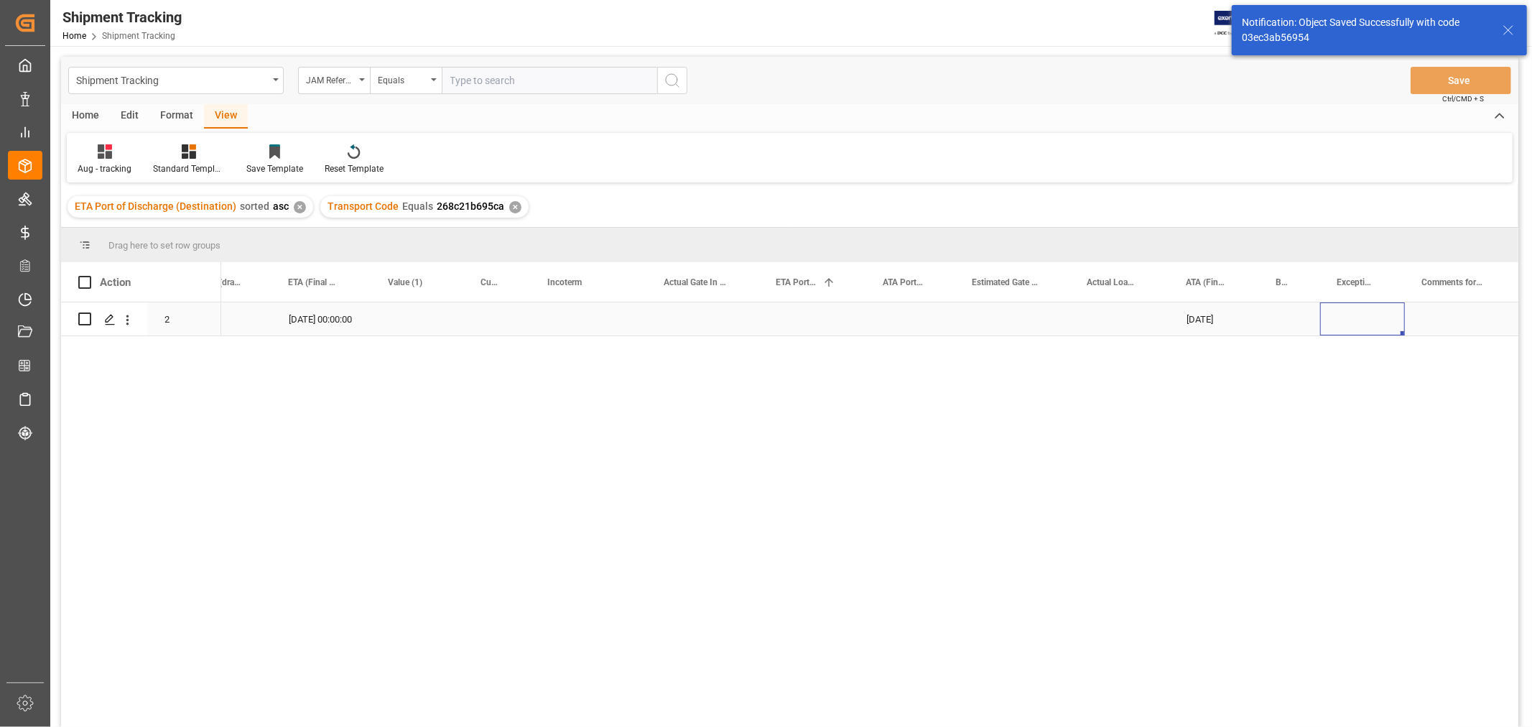
click at [1334, 312] on div "Press SPACE to select this row." at bounding box center [1362, 318] width 85 height 33
click at [1338, 318] on div "Press SPACE to select this row." at bounding box center [1362, 318] width 85 height 33
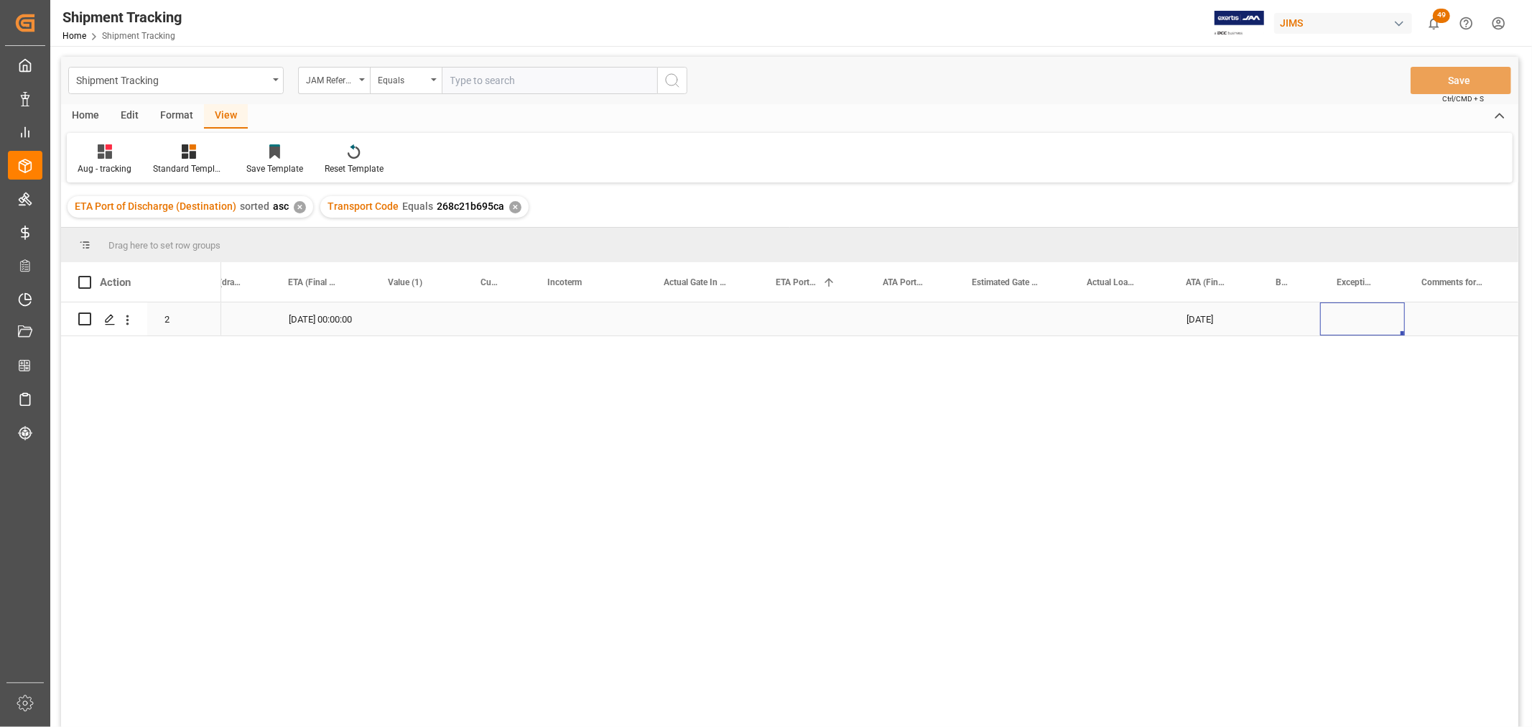
click at [1338, 318] on div "Press SPACE to select this row." at bounding box center [1362, 318] width 85 height 33
click at [1383, 325] on icon "open menu" at bounding box center [1378, 328] width 17 height 17
click at [1350, 550] on div "Non-Inventory" at bounding box center [1402, 552] width 138 height 50
type input "Non-Inventory"
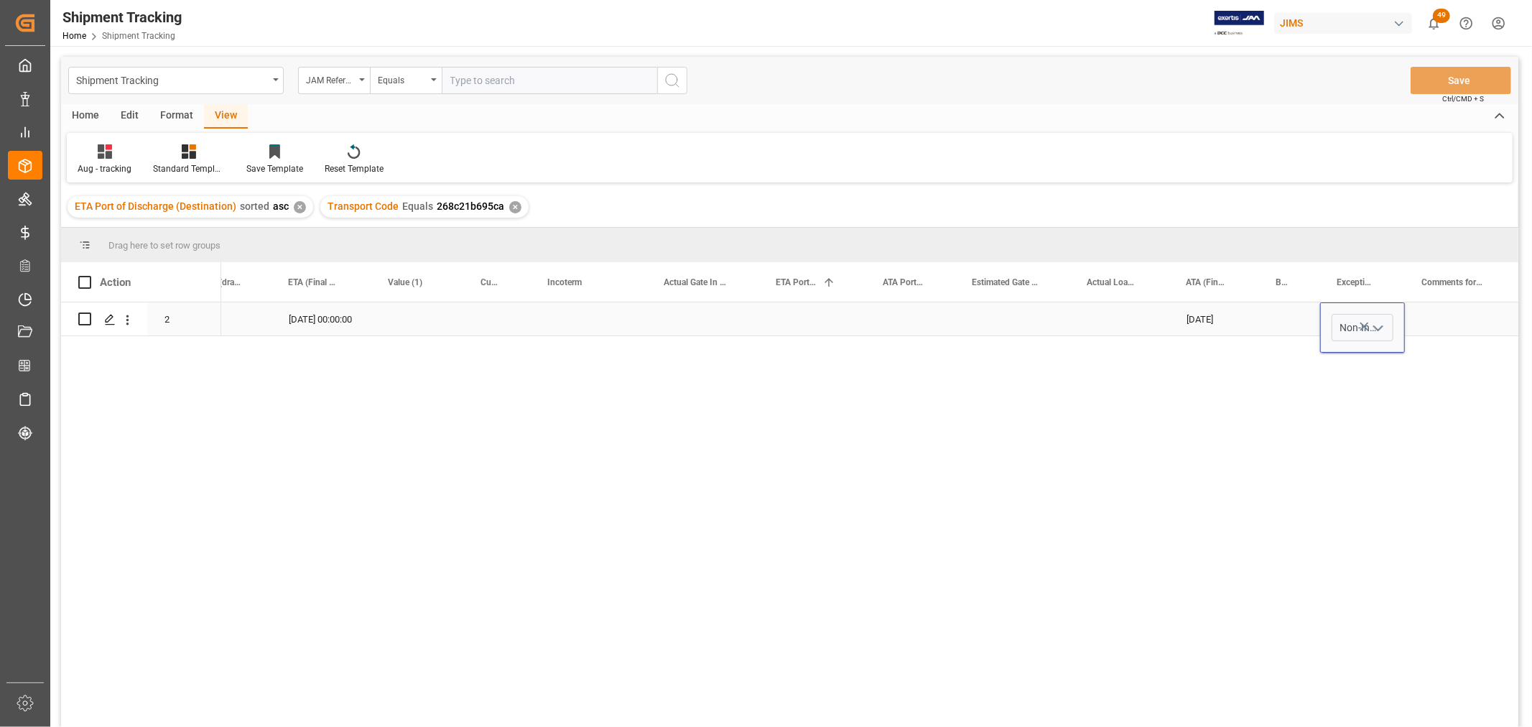
click at [1435, 318] on div "Press SPACE to select this row." at bounding box center [1459, 318] width 109 height 33
click at [1439, 315] on div "Press SPACE to select this row." at bounding box center [1459, 318] width 109 height 33
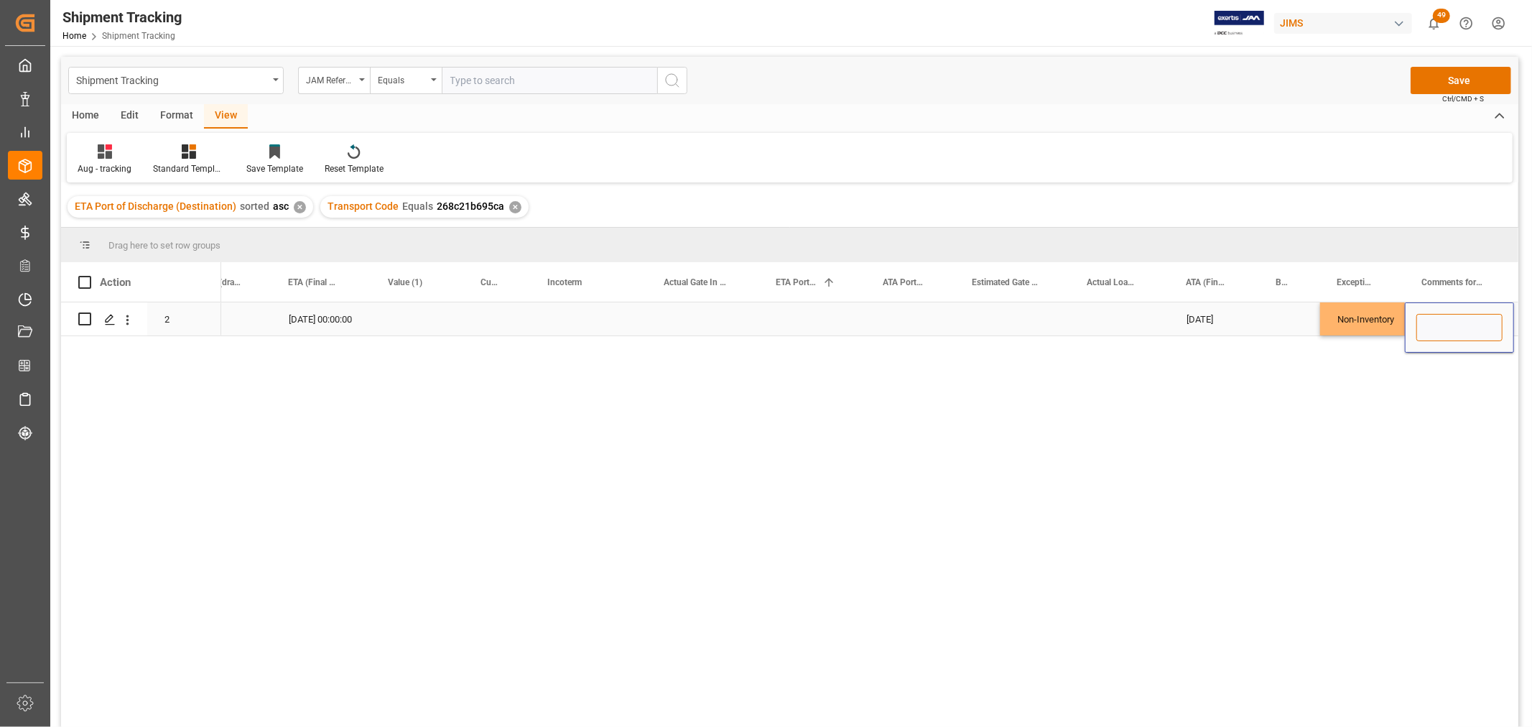
click at [1439, 328] on input "Press SPACE to select this row." at bounding box center [1460, 327] width 86 height 27
click at [1432, 321] on input "Press SPACE to select this row." at bounding box center [1460, 327] width 86 height 27
paste input "Attn: [PERSON_NAME] at service department"
type input "Attn: [PERSON_NAME] at service department"
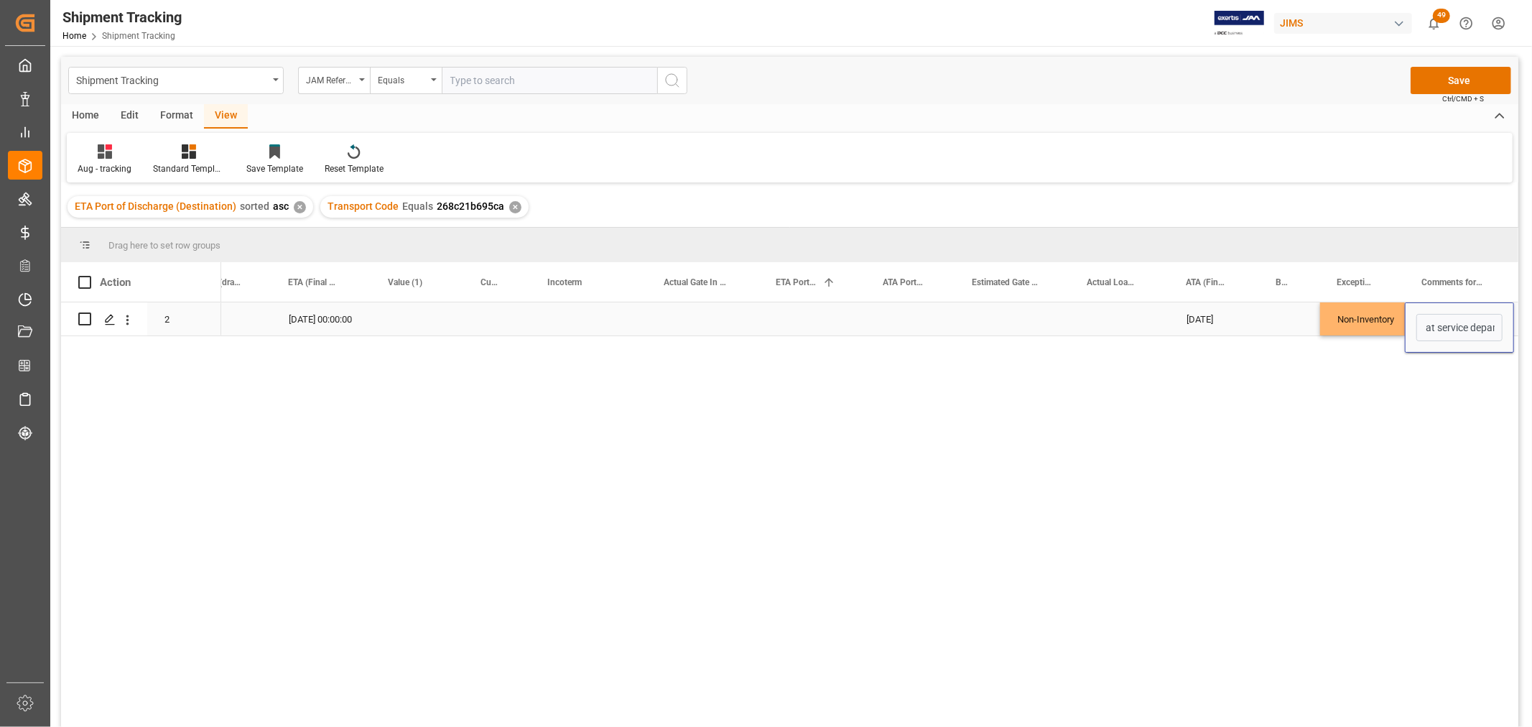
click at [1261, 310] on div "Press SPACE to select this row." at bounding box center [1289, 318] width 61 height 33
click at [1488, 75] on button "Save" at bounding box center [1461, 80] width 101 height 27
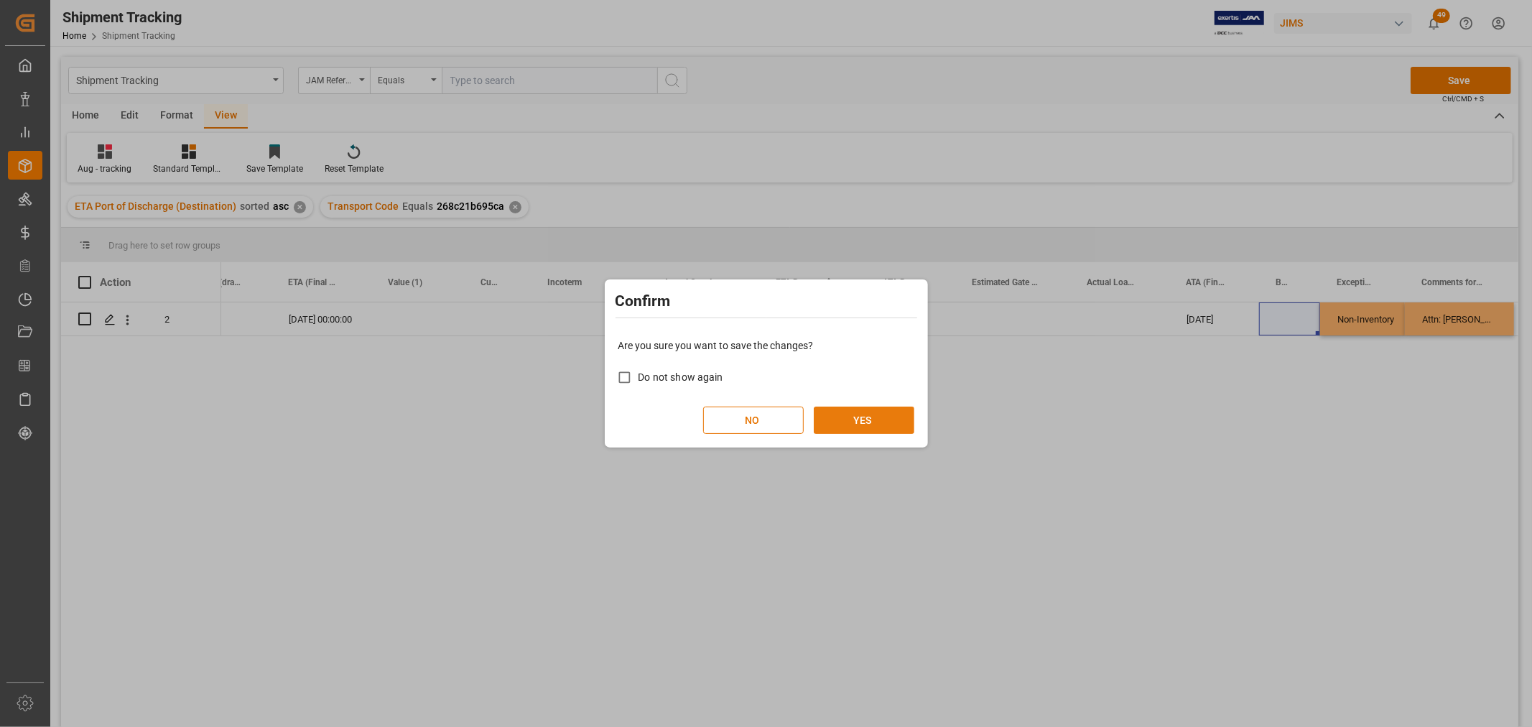
click at [869, 422] on button "YES" at bounding box center [864, 420] width 101 height 27
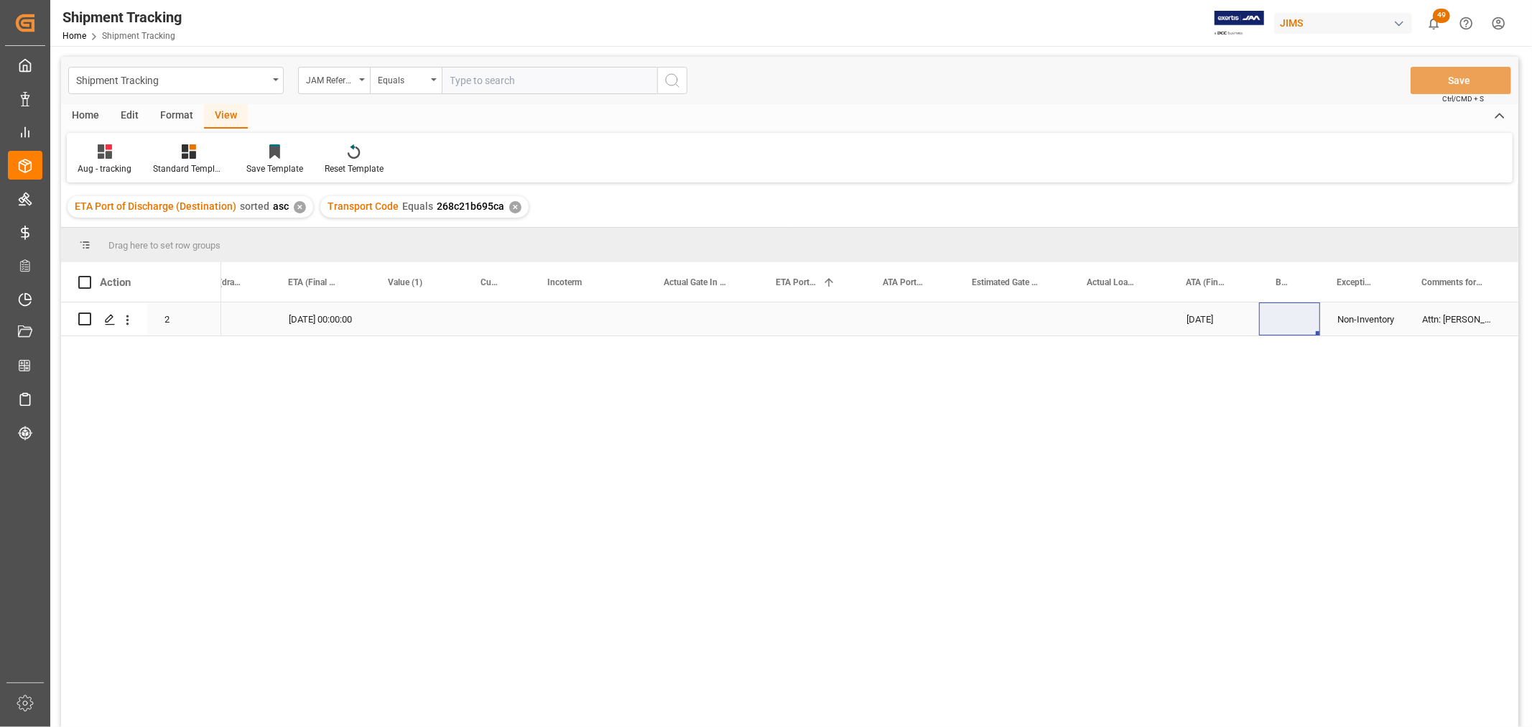
click at [534, 312] on div "Press SPACE to select this row." at bounding box center [589, 318] width 116 height 33
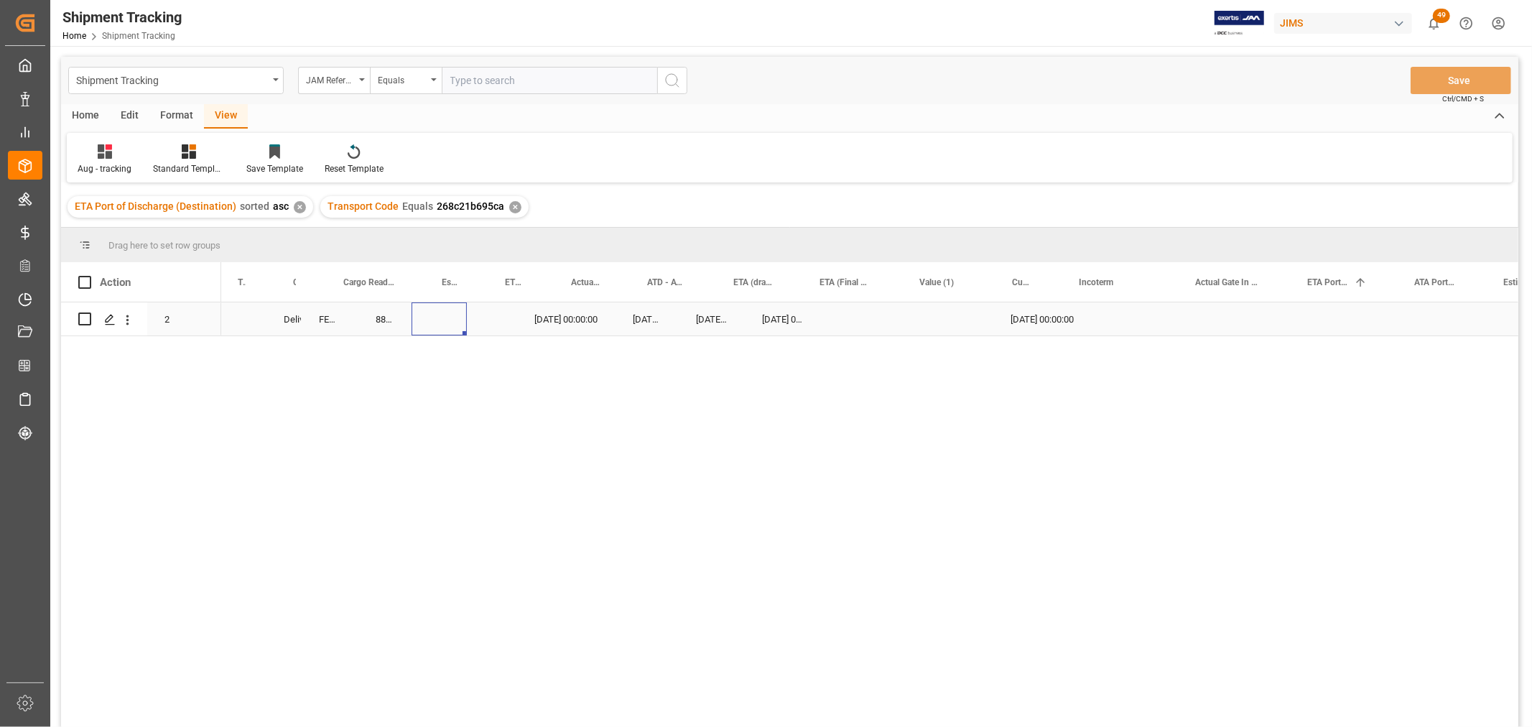
scroll to position [0, 0]
click at [440, 320] on div "Press SPACE to select this row." at bounding box center [458, 318] width 57 height 33
drag, startPoint x: 440, startPoint y: 320, endPoint x: 450, endPoint y: 324, distance: 10.7
click at [450, 324] on input "Press SPACE to select this row." at bounding box center [459, 327] width 34 height 27
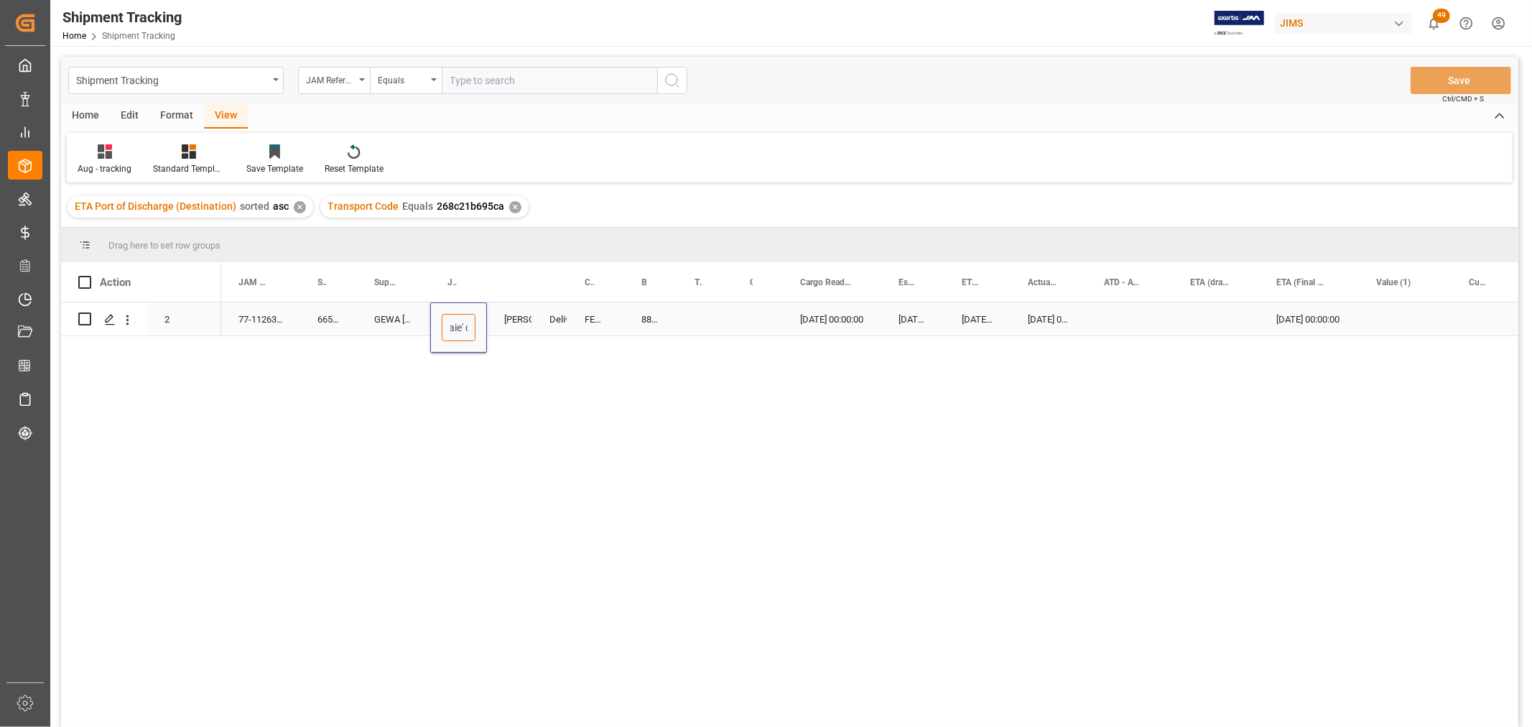
scroll to position [0, 34]
type input "DDP Baie' d'urfe"
click at [629, 320] on div "883675943971" at bounding box center [650, 318] width 53 height 33
click at [1420, 80] on button "Save" at bounding box center [1461, 80] width 101 height 27
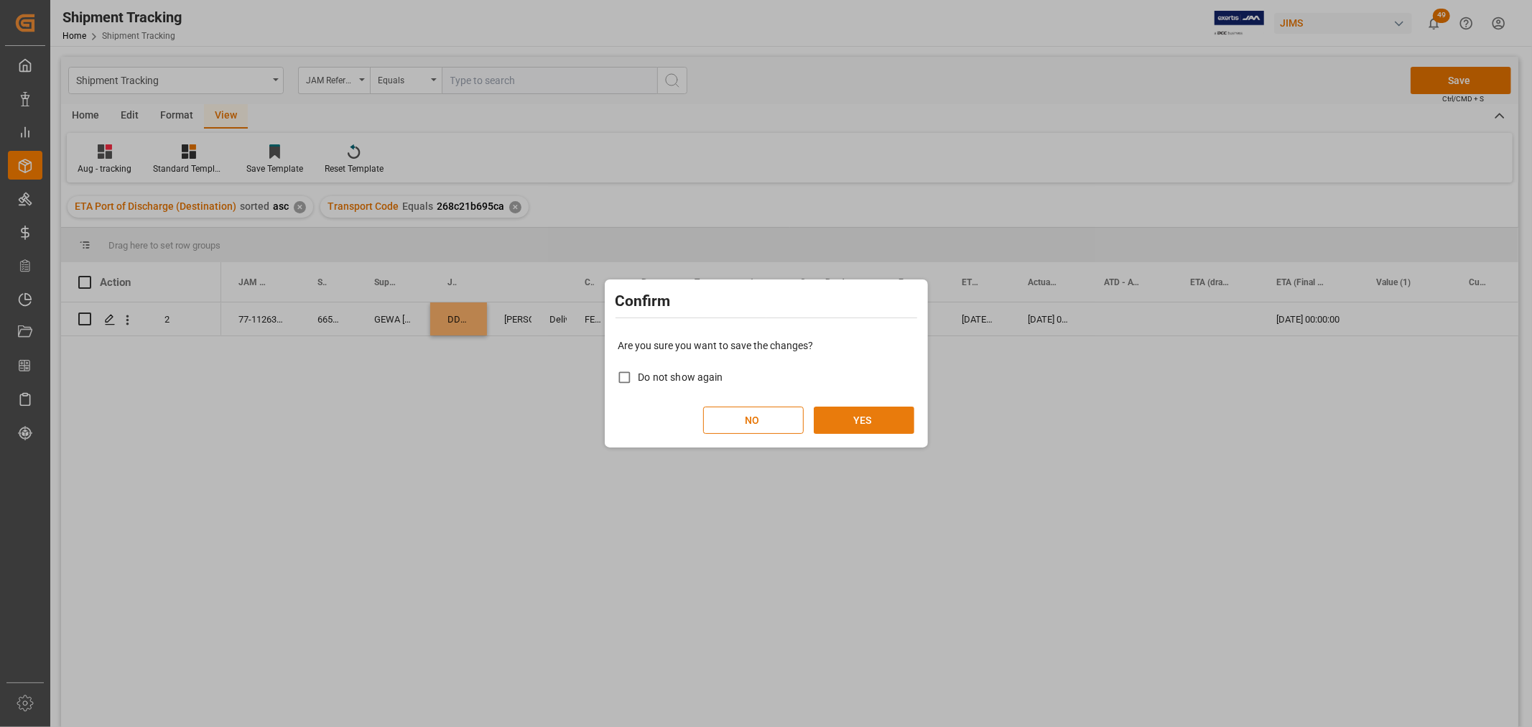
click at [838, 409] on button "YES" at bounding box center [864, 420] width 101 height 27
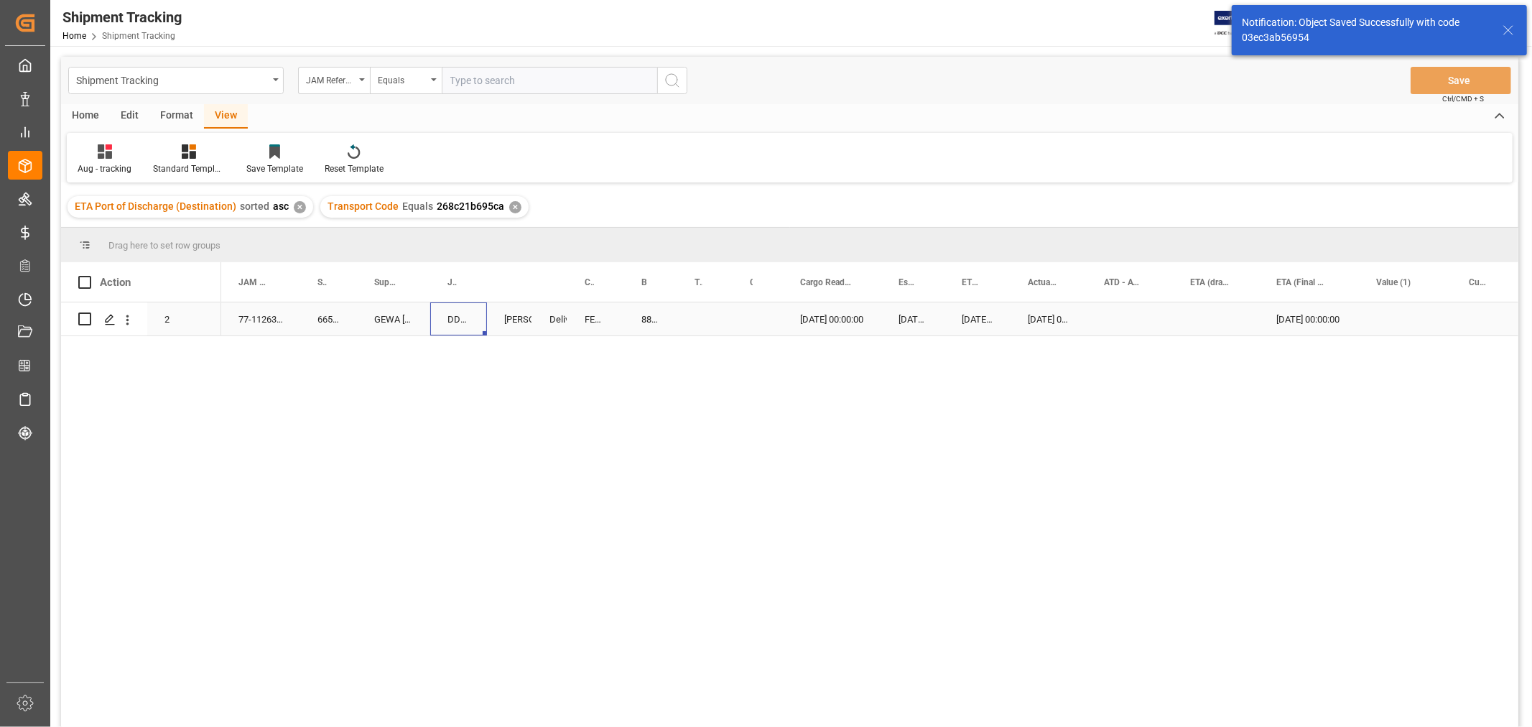
click at [442, 319] on div "DDP Baie' d'urfe" at bounding box center [458, 318] width 57 height 33
click at [443, 319] on div "DDP Baie' d'urfe" at bounding box center [458, 318] width 57 height 33
click at [449, 325] on input "DDP Baie' d'urfe" at bounding box center [459, 327] width 34 height 27
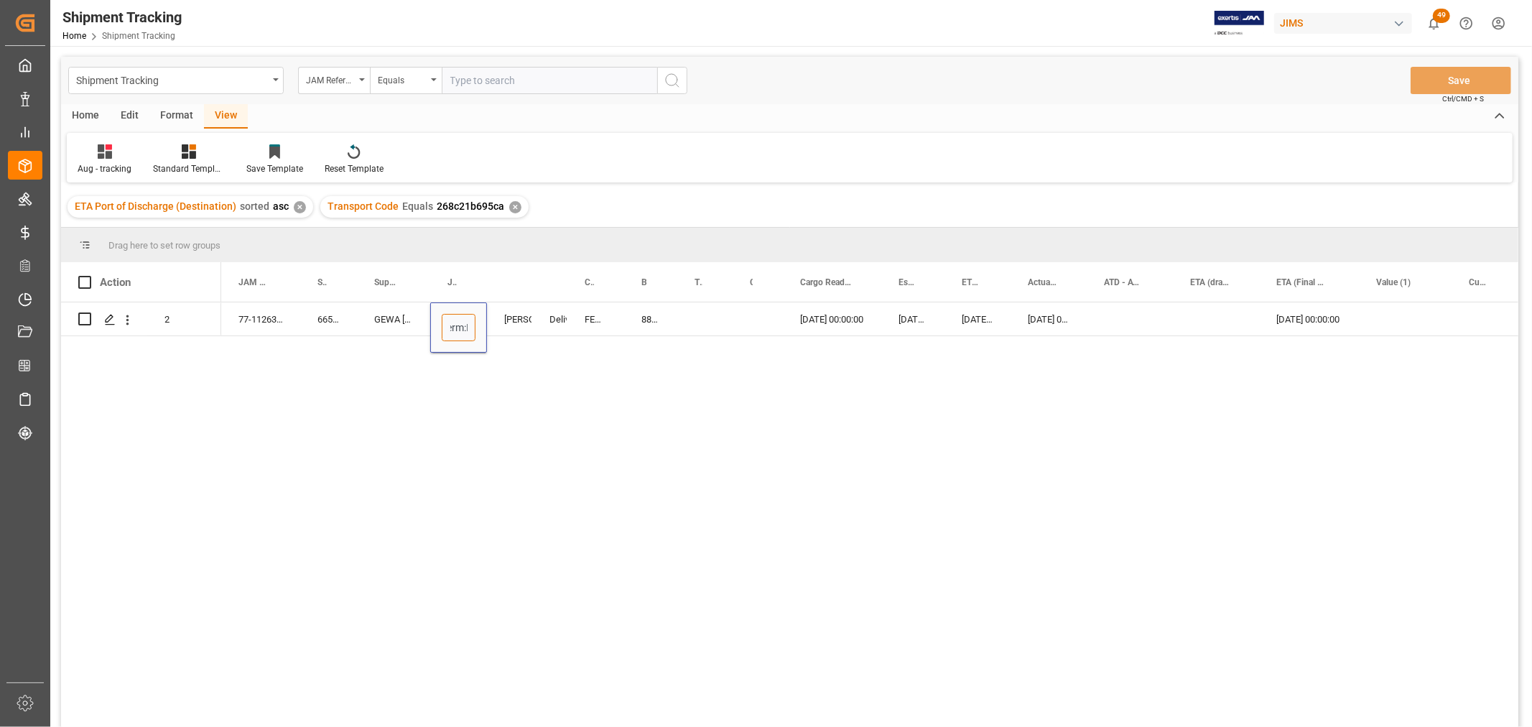
type input "Incoterm: DDP Baie' d'urfe"
click at [613, 318] on div "FEDEX INTERNATIONAL ECONOMY" at bounding box center [595, 318] width 57 height 33
click at [1458, 72] on button "Save" at bounding box center [1461, 80] width 101 height 27
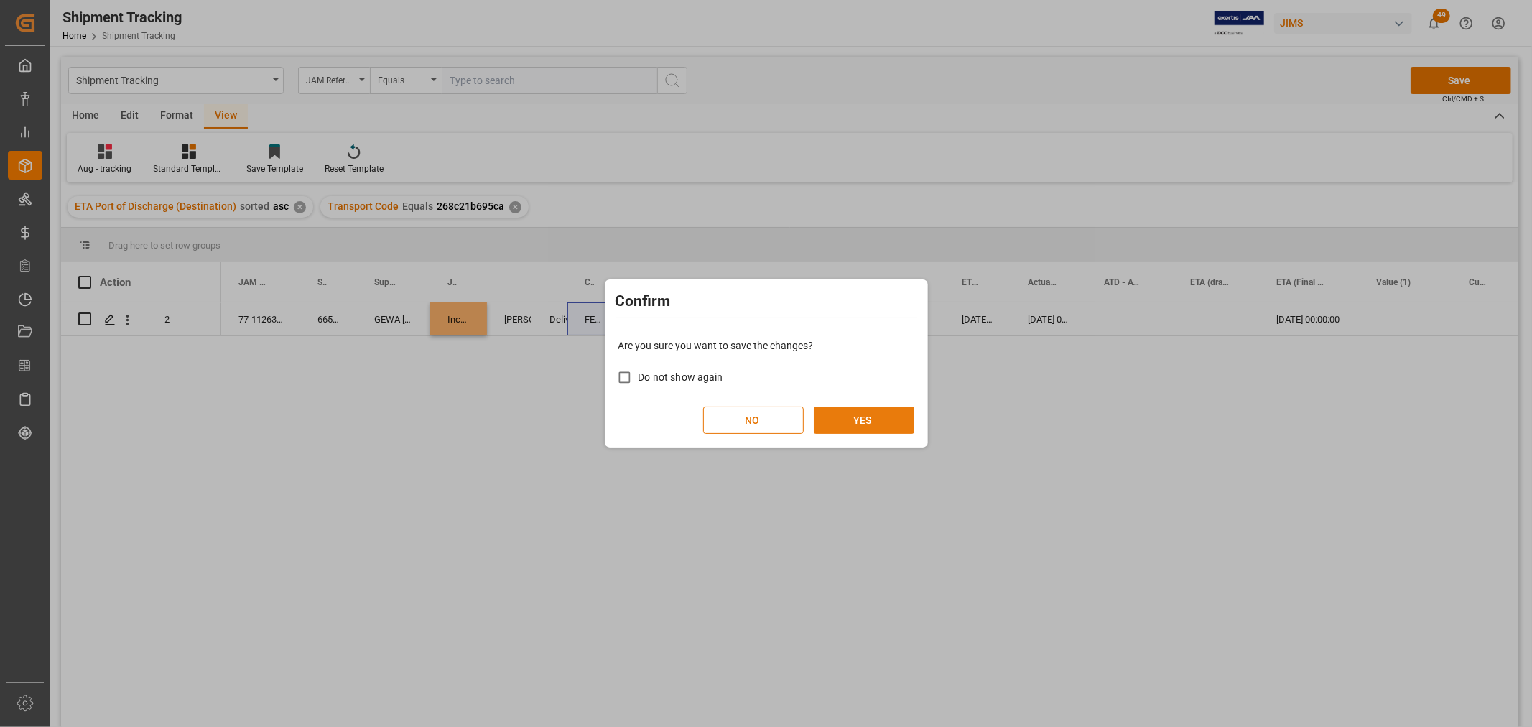
click at [874, 412] on button "YES" at bounding box center [864, 420] width 101 height 27
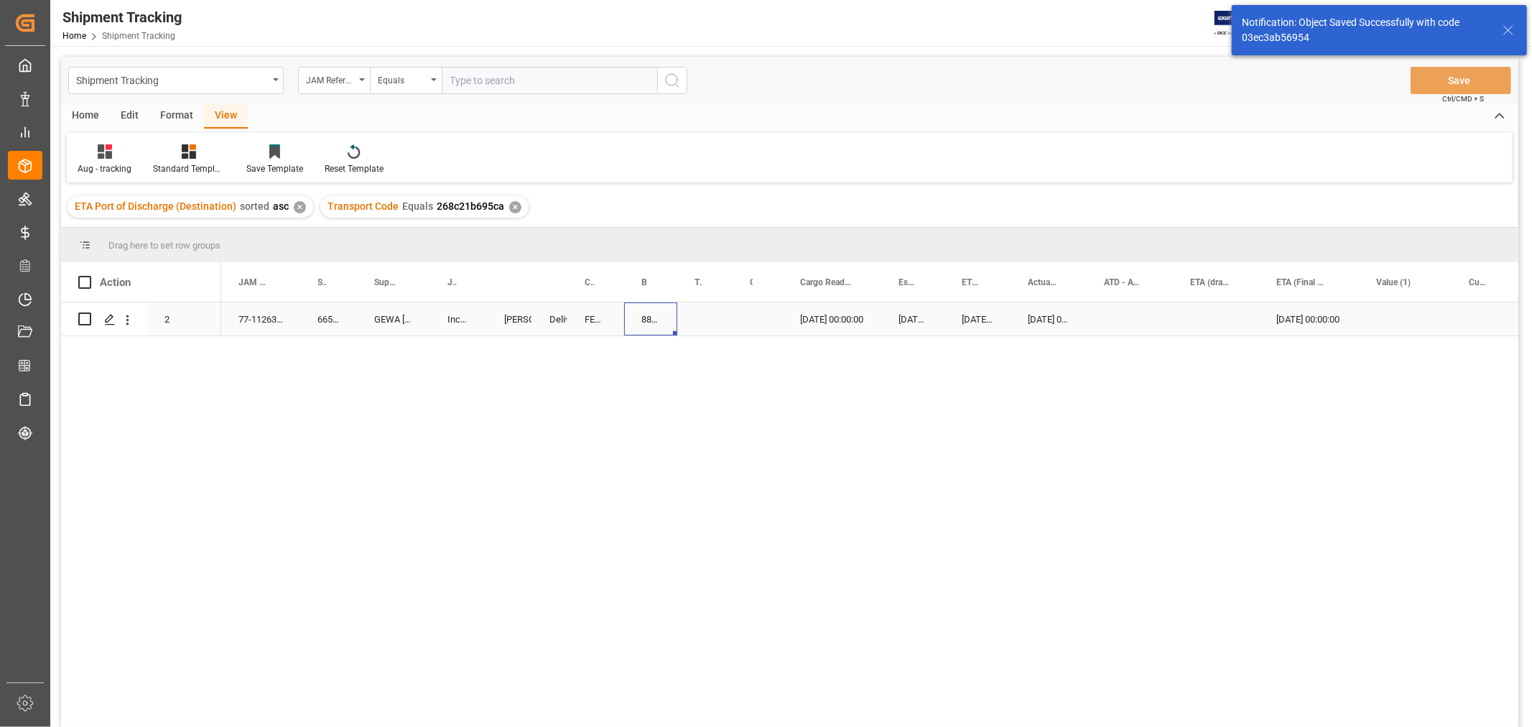
click at [638, 312] on div "883675943971" at bounding box center [650, 318] width 53 height 33
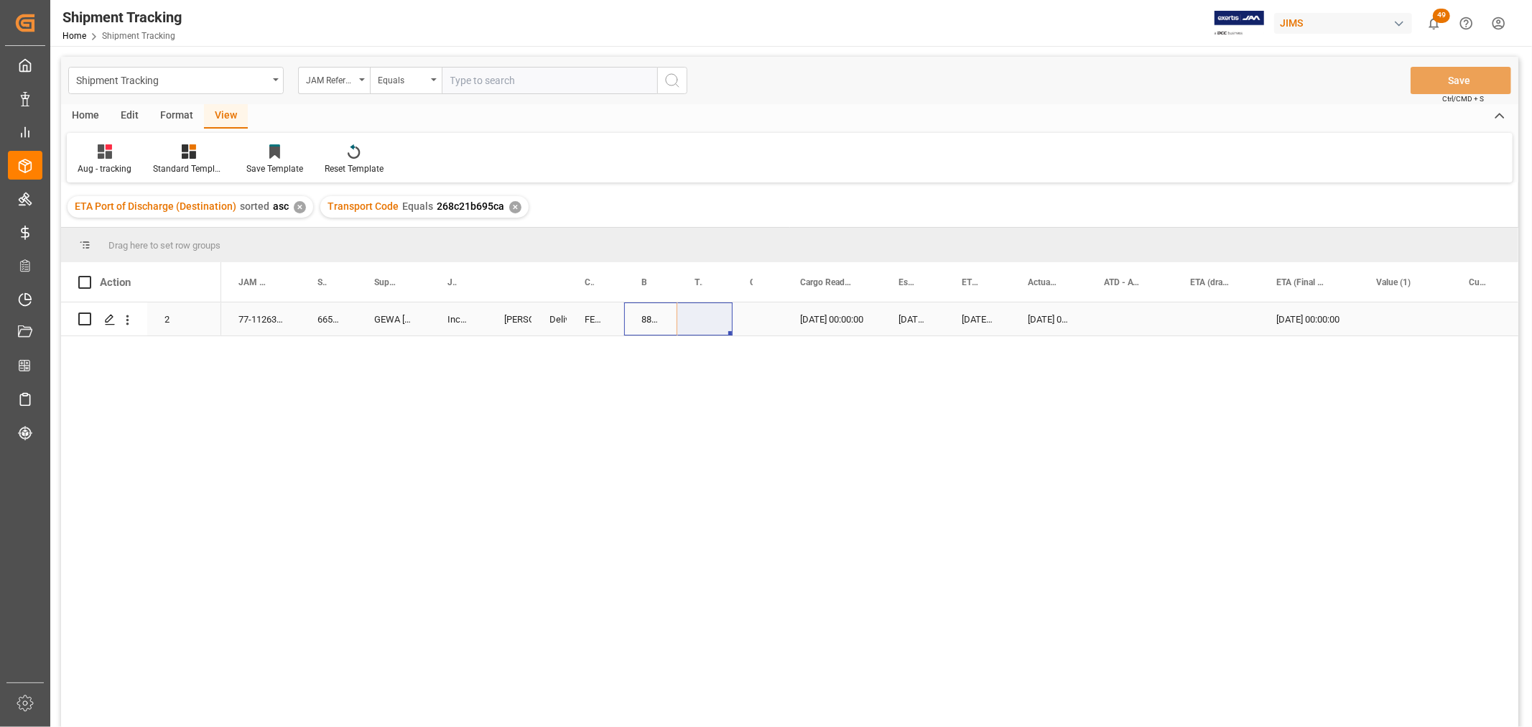
drag, startPoint x: 674, startPoint y: 329, endPoint x: 871, endPoint y: 287, distance: 201.9
click at [738, 326] on div "Press SPACE to select this row." at bounding box center [758, 318] width 50 height 33
click at [641, 310] on div "883675943971" at bounding box center [650, 318] width 53 height 33
drag, startPoint x: 675, startPoint y: 333, endPoint x: 726, endPoint y: 325, distance: 50.9
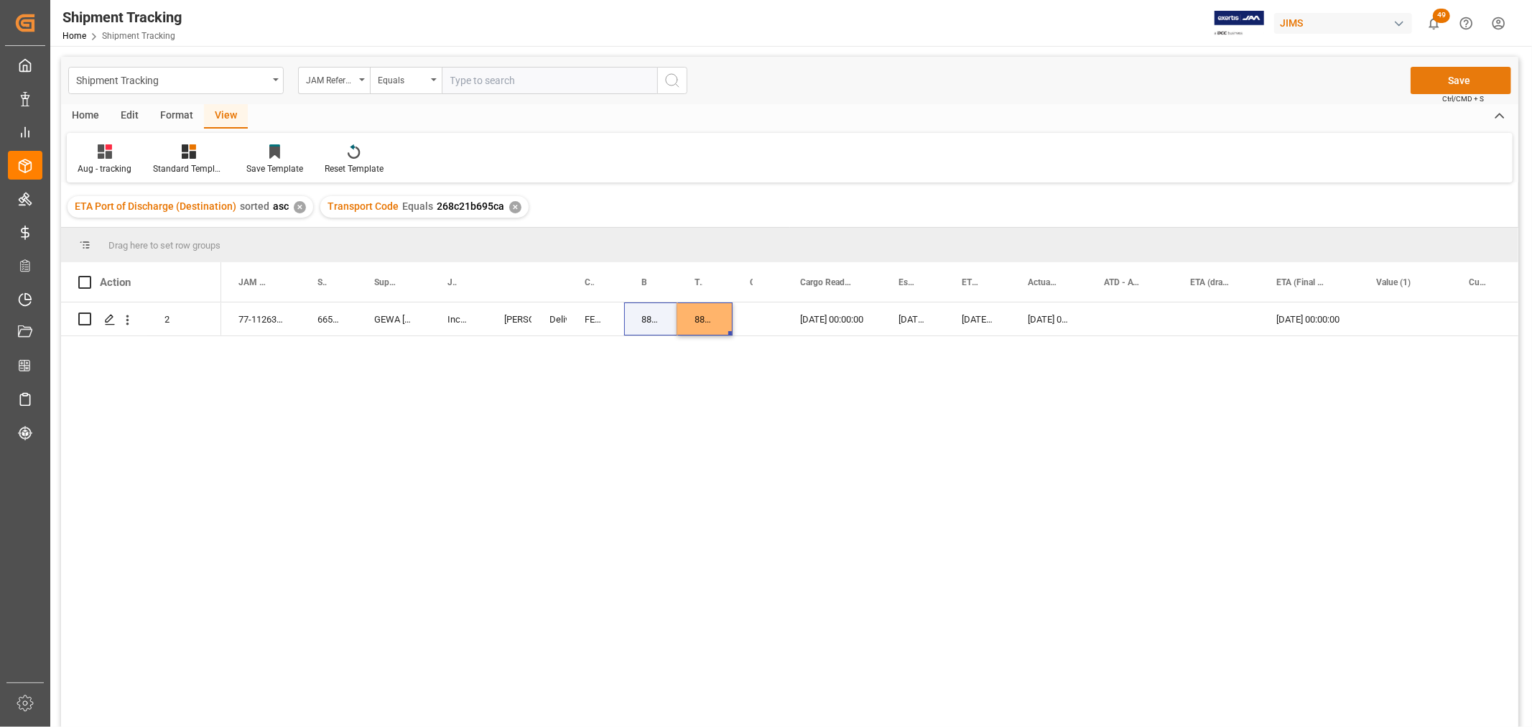
click at [1454, 75] on button "Save" at bounding box center [1461, 80] width 101 height 27
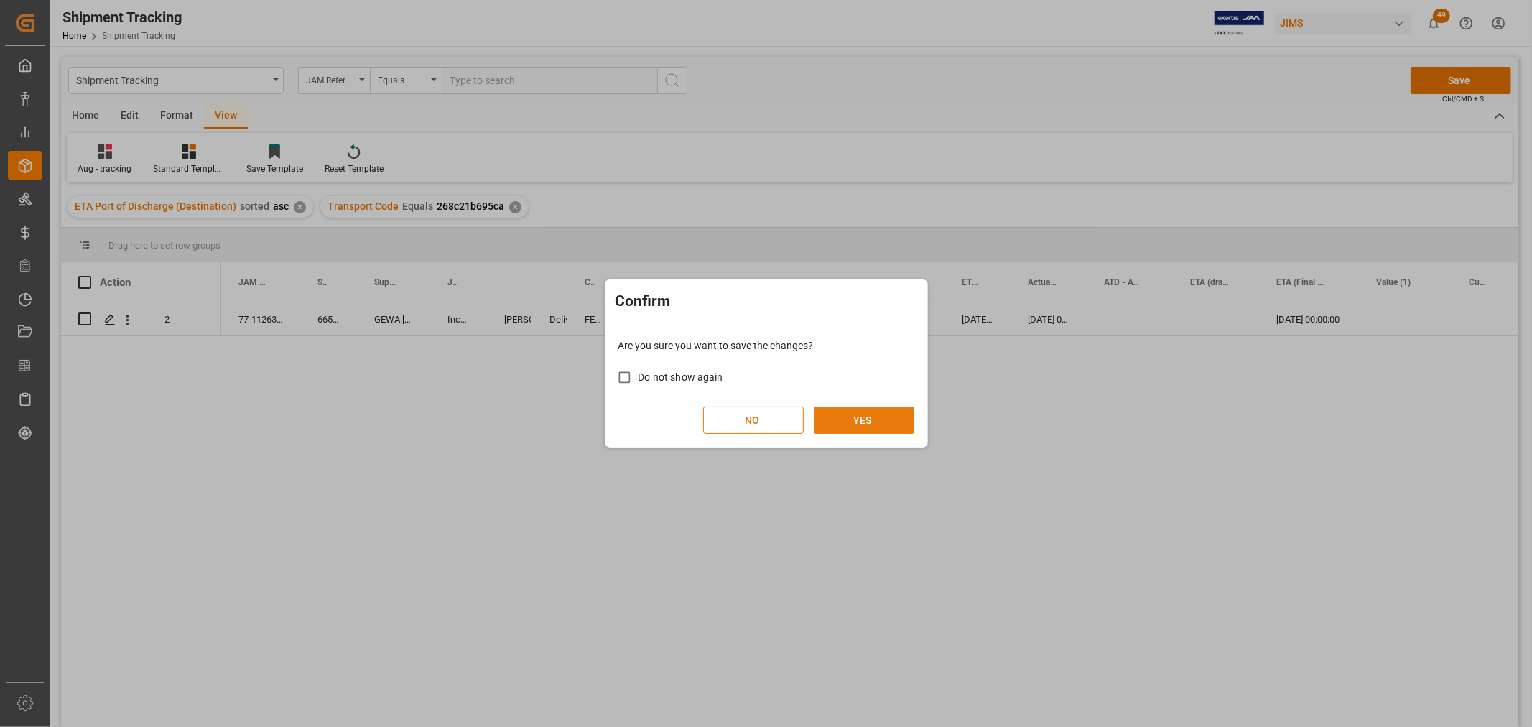
click at [861, 422] on button "YES" at bounding box center [864, 420] width 101 height 27
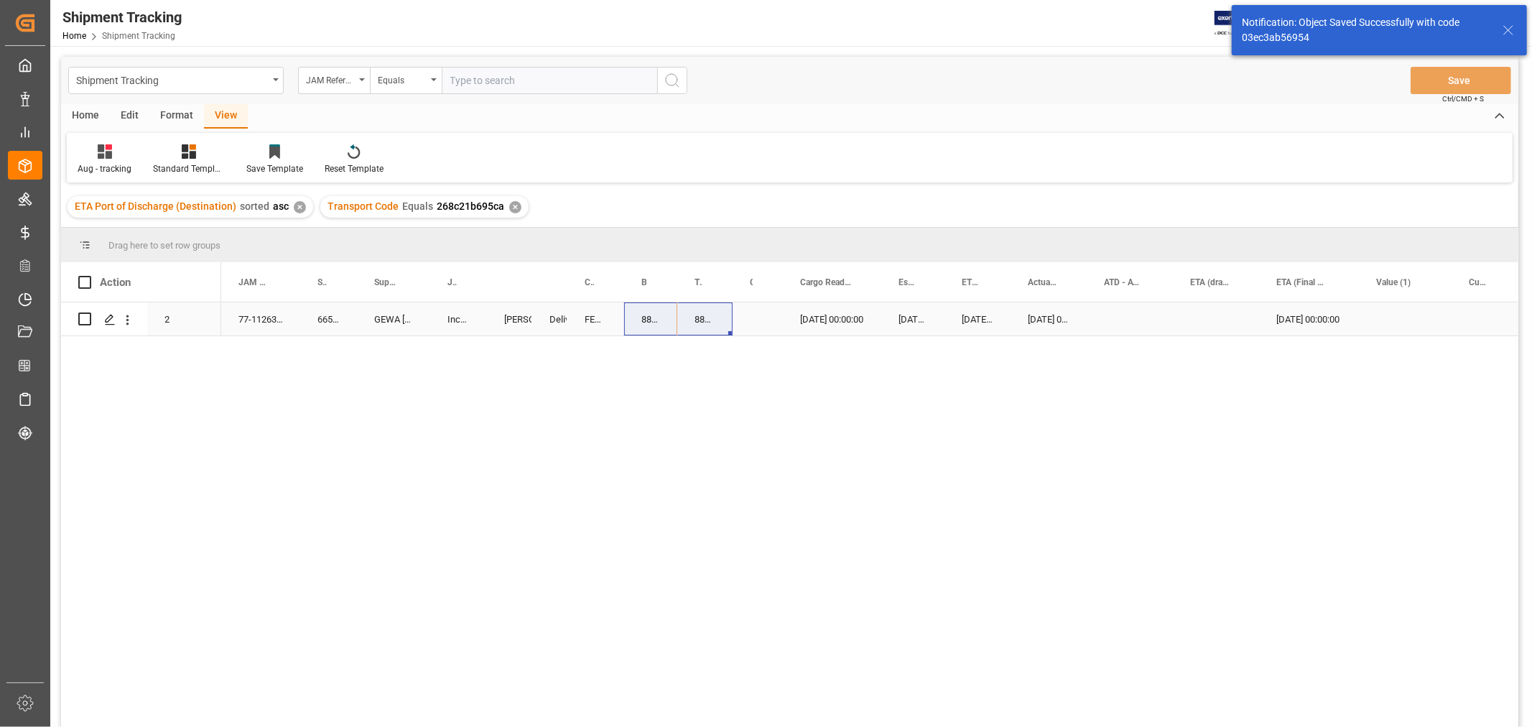
click at [1380, 309] on div "Press SPACE to select this row." at bounding box center [1405, 318] width 93 height 33
click at [1390, 314] on input "Press SPACE to select this row." at bounding box center [1406, 327] width 70 height 27
type input "10.00"
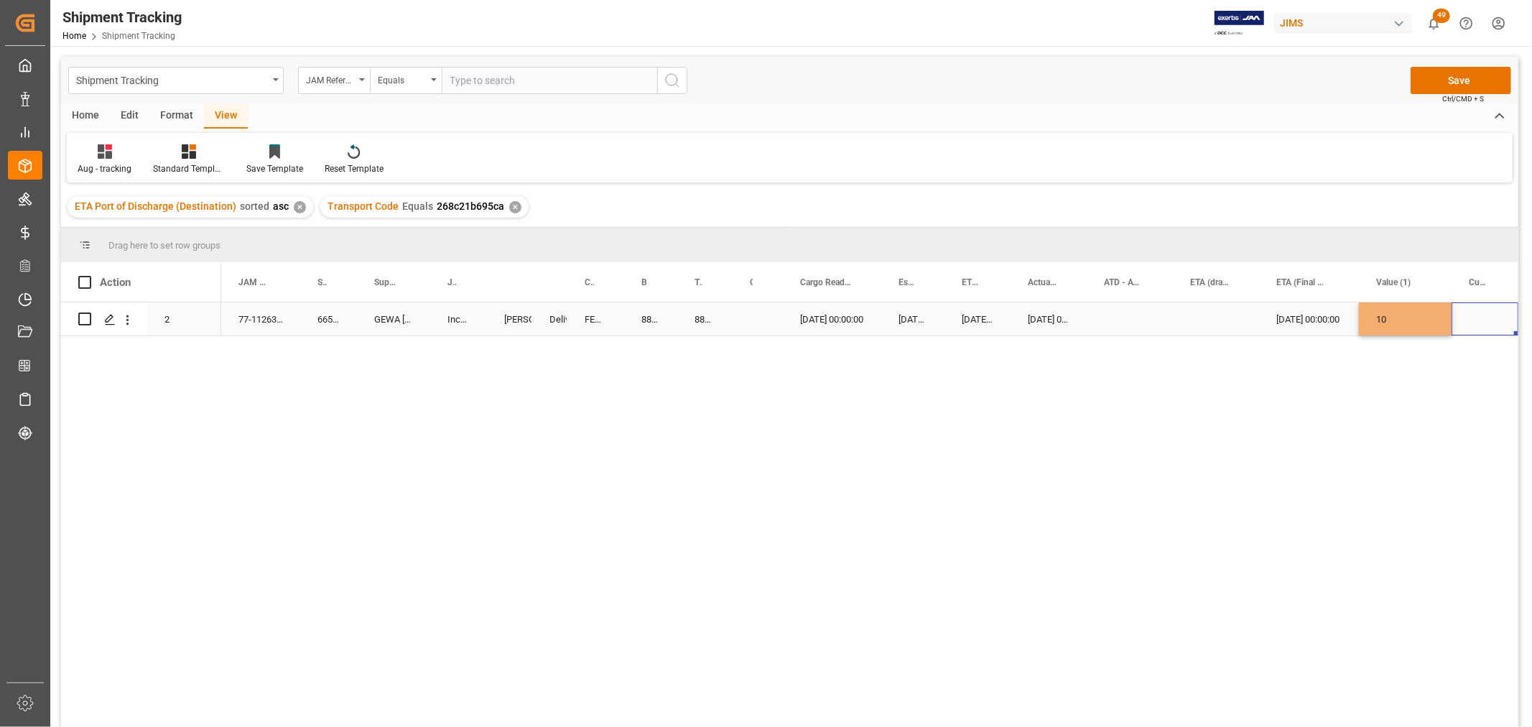
click at [1468, 318] on div "Press SPACE to select this row." at bounding box center [1485, 318] width 67 height 33
click at [1471, 333] on input "Press SPACE to select this row." at bounding box center [1485, 327] width 44 height 27
type input "USD"
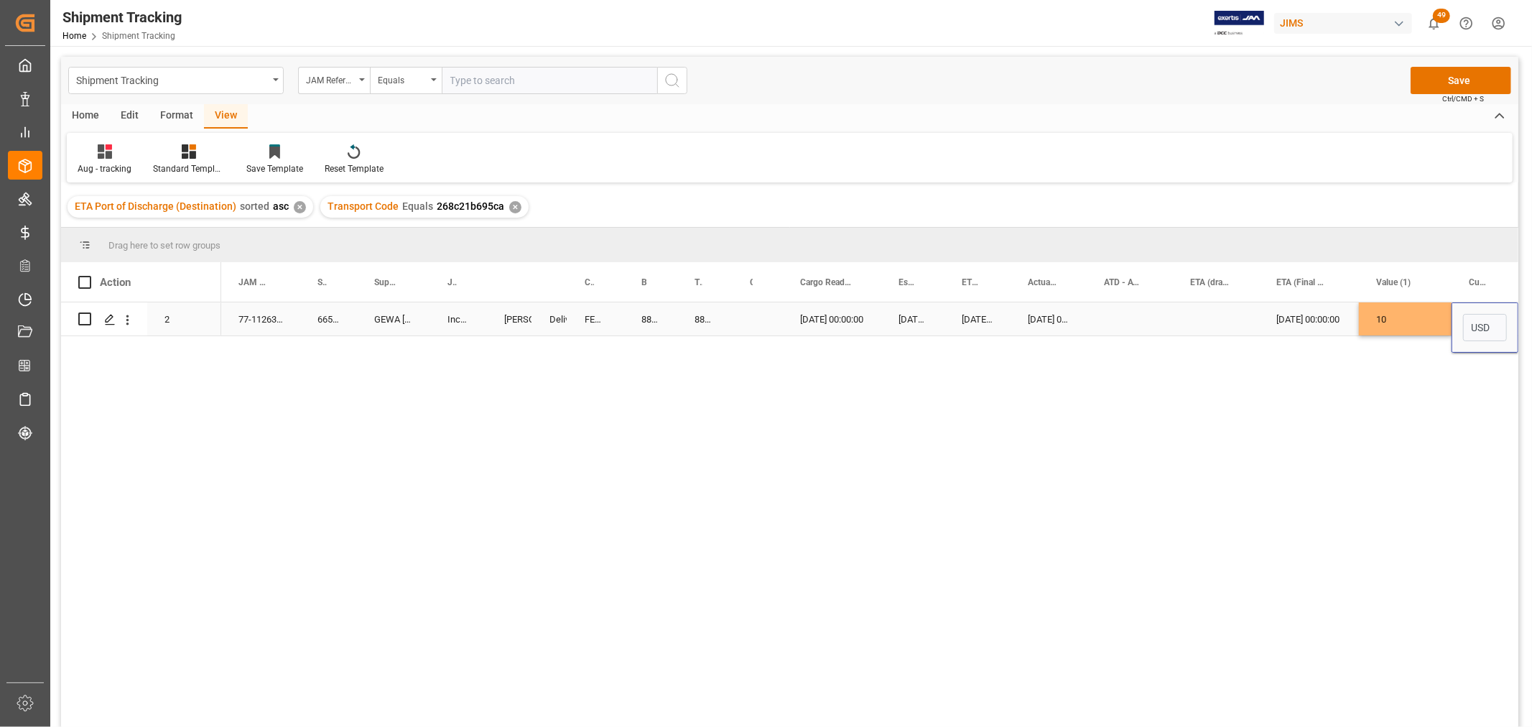
click at [1192, 305] on div "Press SPACE to select this row." at bounding box center [1216, 318] width 86 height 33
click at [1468, 68] on button "Save" at bounding box center [1461, 80] width 101 height 27
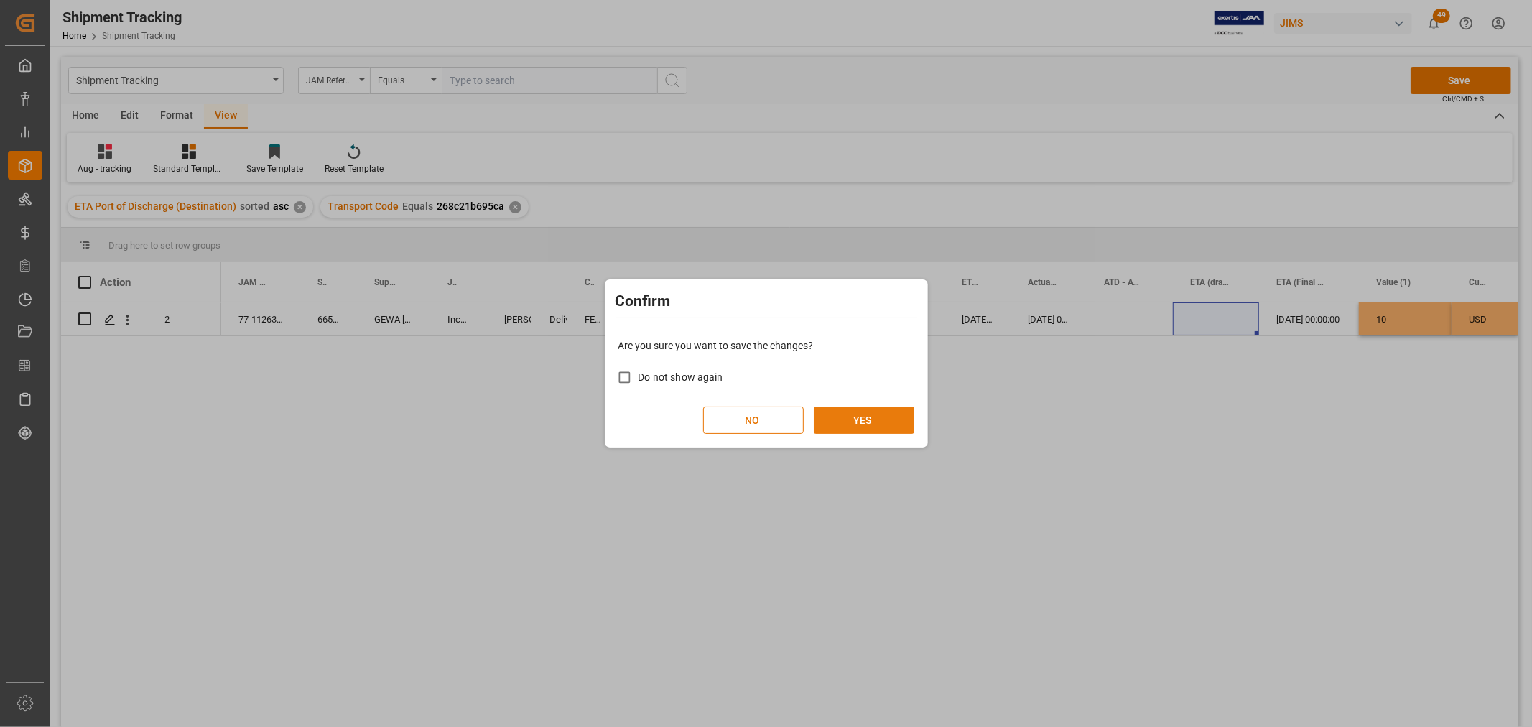
click at [873, 417] on button "YES" at bounding box center [864, 420] width 101 height 27
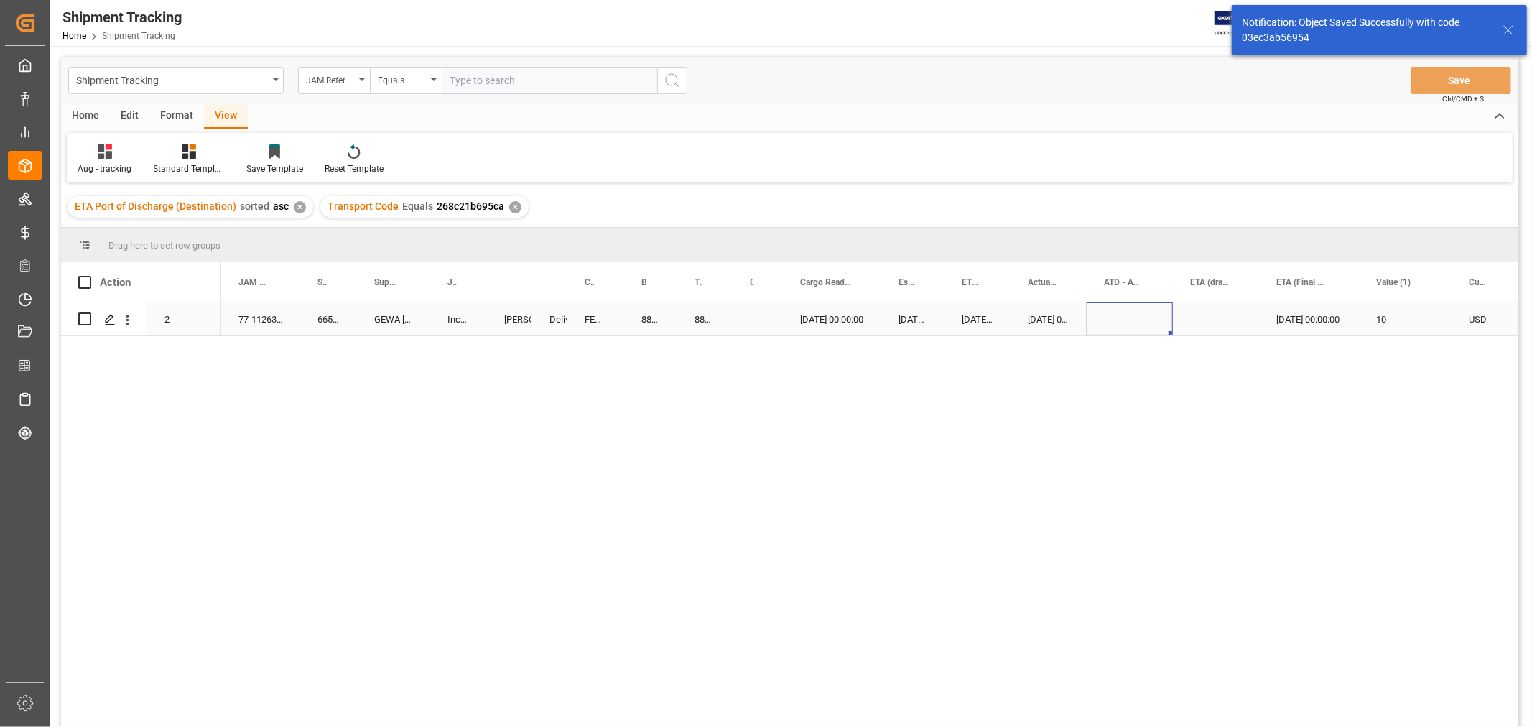
click at [1126, 328] on div "Press SPACE to select this row." at bounding box center [1130, 318] width 86 height 33
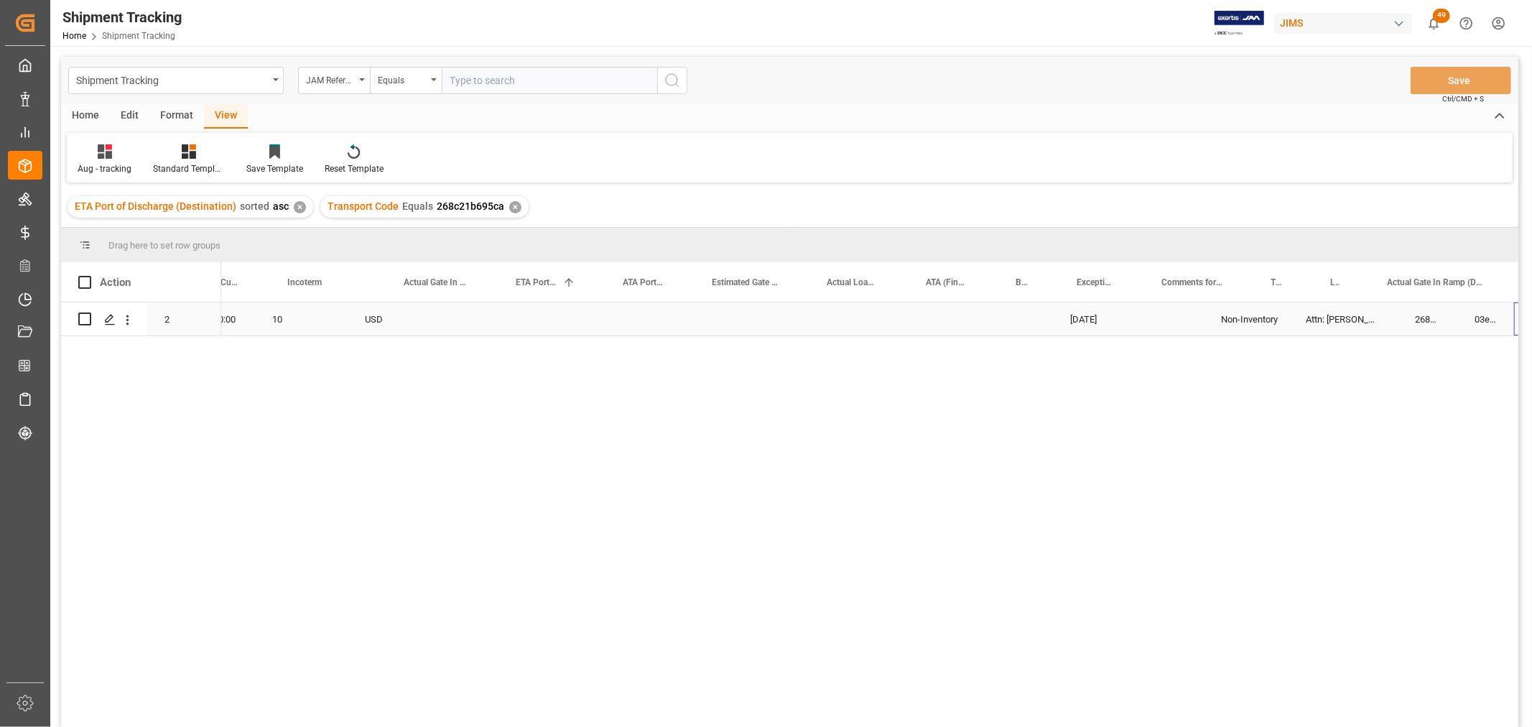
scroll to position [0, 1248]
drag, startPoint x: 1250, startPoint y: 275, endPoint x: 1284, endPoint y: 302, distance: 43.4
click at [1284, 302] on div "Action Mode of Transport Order Type ETA (Final Delivery Location) 1 2 10" at bounding box center [790, 499] width 1458 height 474
click at [785, 323] on div "Press SPACE to select this row." at bounding box center [752, 318] width 115 height 33
click at [375, 312] on div "Press SPACE to select this row." at bounding box center [329, 318] width 116 height 33
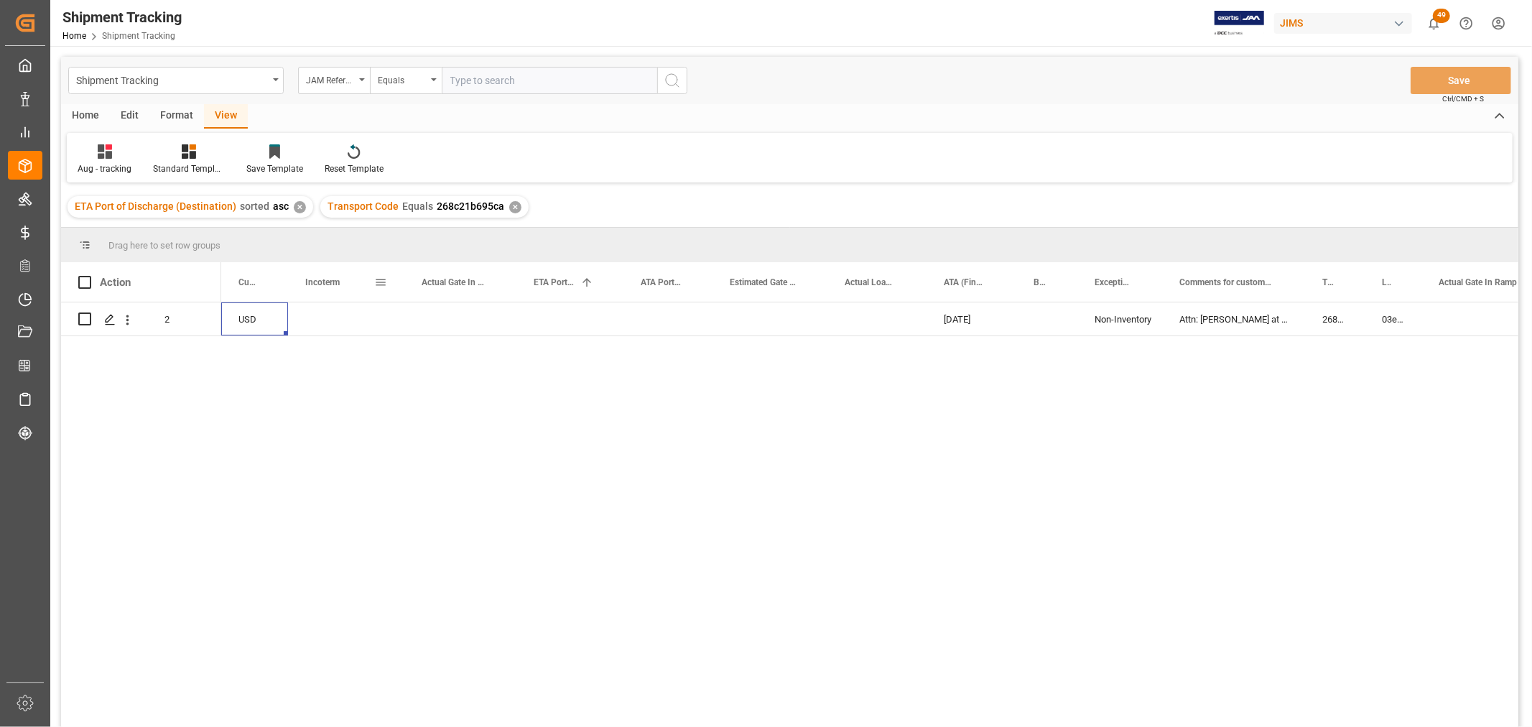
scroll to position [0, 0]
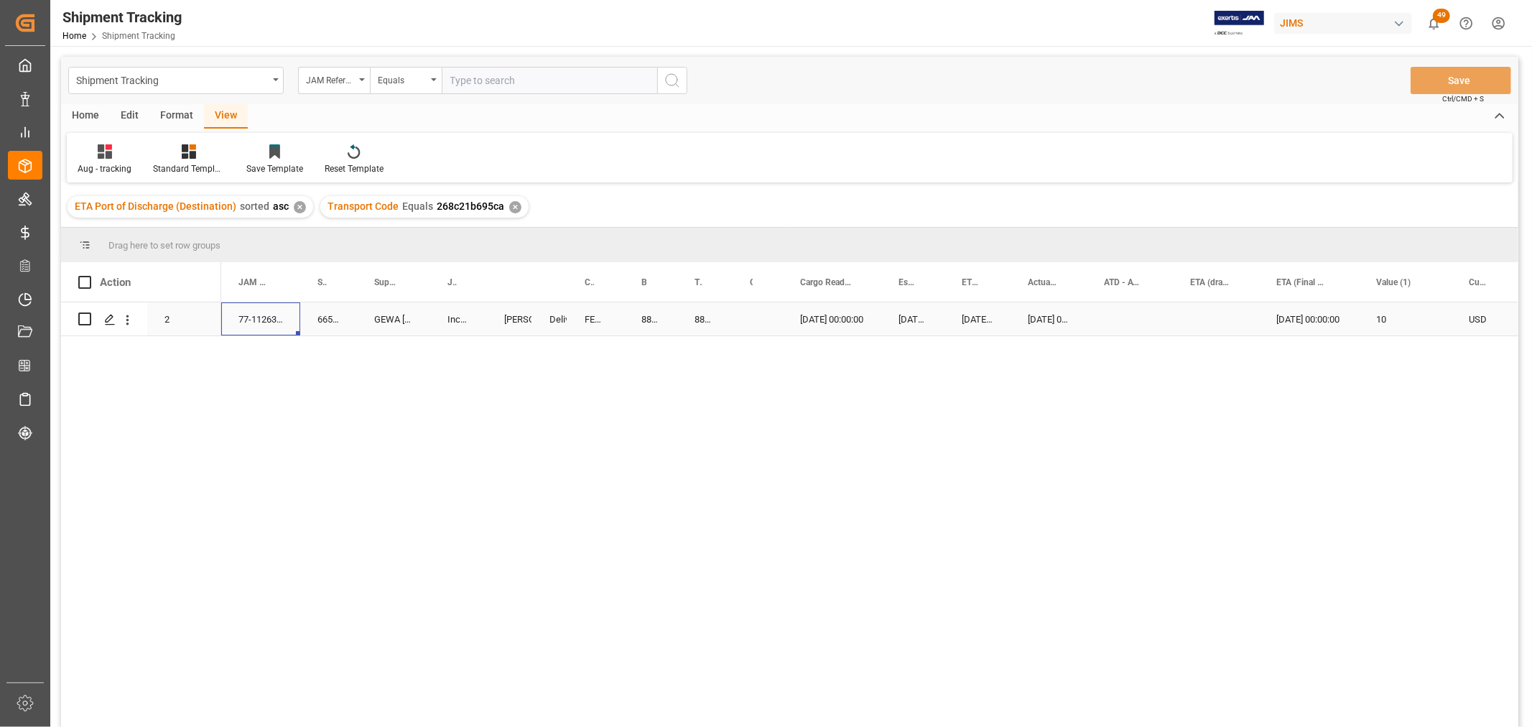
click at [246, 312] on div "77-11263-CN" at bounding box center [260, 318] width 79 height 33
click at [639, 320] on div "883675943971" at bounding box center [650, 318] width 53 height 33
drag, startPoint x: 672, startPoint y: 389, endPoint x: 664, endPoint y: 381, distance: 11.2
click at [672, 389] on div "[DATE] 00:00:00 10 USD [DATE] 00:00:00 [DATE] 00:00:00 [DATE] 00:00:00 [DATE] 0…" at bounding box center [869, 519] width 1297 height 434
click at [247, 321] on div "77-11263-CN" at bounding box center [260, 318] width 79 height 33
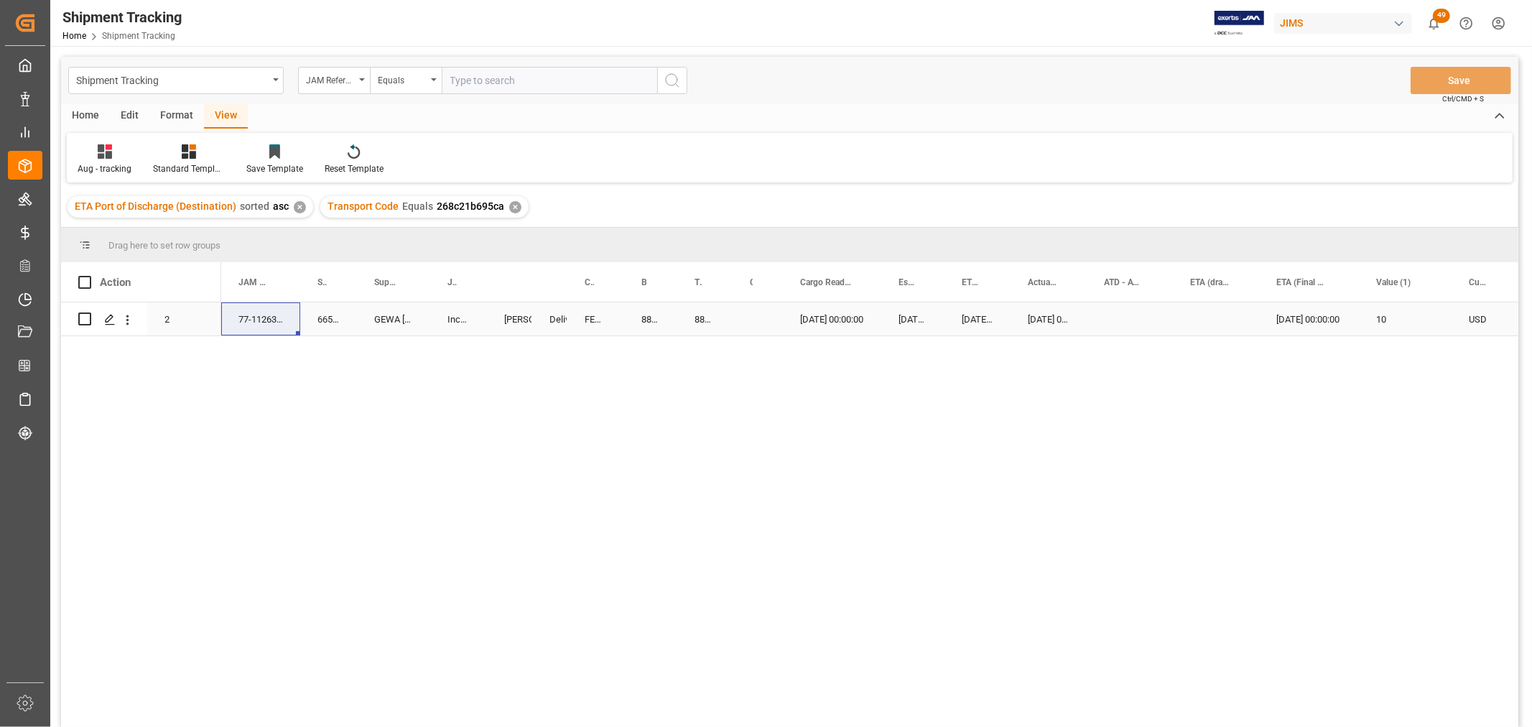
click at [393, 316] on div "GEWA [GEOGRAPHIC_DATA]" at bounding box center [393, 318] width 73 height 33
click at [644, 316] on div "883675943971" at bounding box center [650, 318] width 53 height 33
click at [747, 412] on div "[DATE] 00:00:00 10 USD [DATE] 00:00:00 [DATE] 00:00:00 [DATE] 00:00:00 [DATE] 0…" at bounding box center [869, 519] width 1297 height 434
click at [381, 328] on div "GEWA [GEOGRAPHIC_DATA]" at bounding box center [393, 318] width 73 height 33
click at [395, 385] on div "[DATE] 00:00:00 10 USD [DATE] 00:00:00 [DATE] 00:00:00 [DATE] 00:00:00 [DATE] 0…" at bounding box center [869, 519] width 1297 height 434
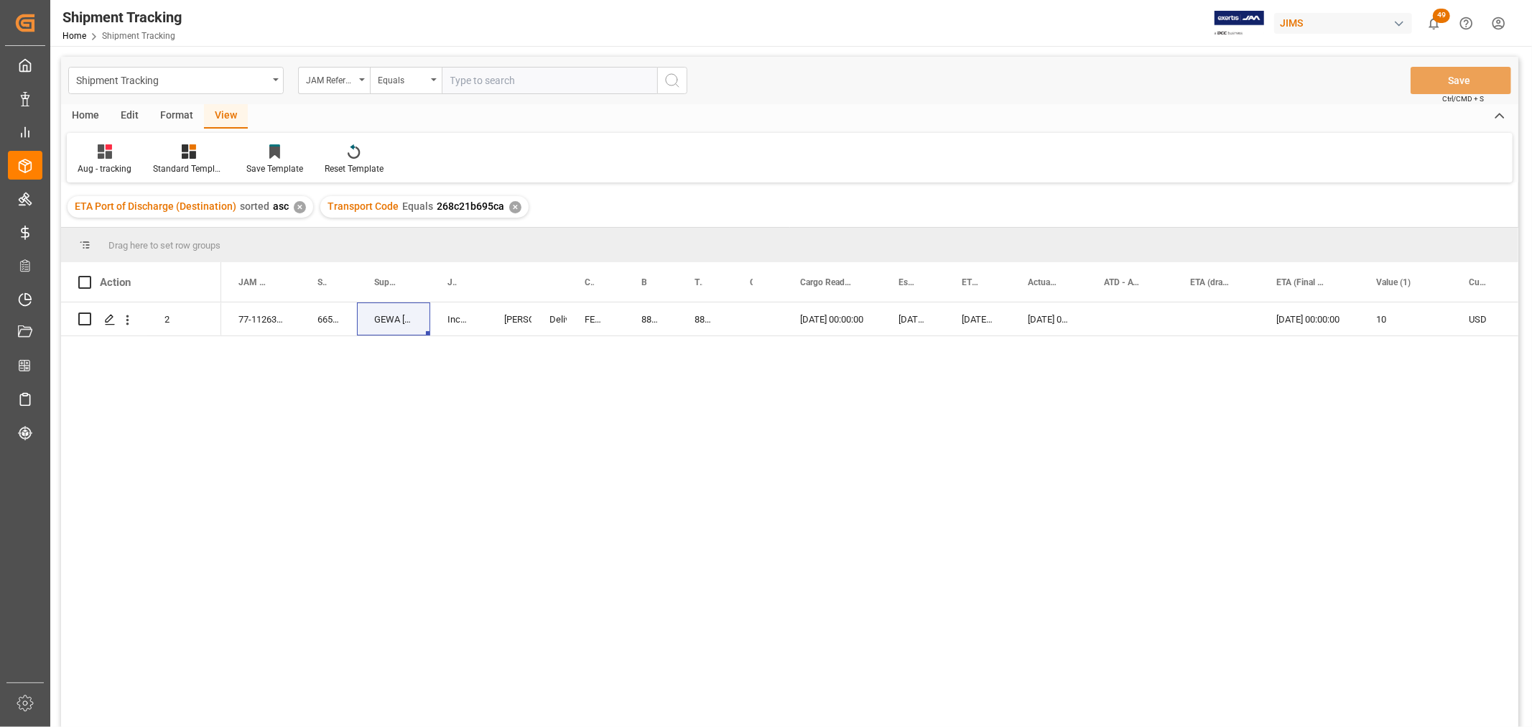
click at [540, 365] on div "[DATE] 00:00:00 10 USD [DATE] 00:00:00 [DATE] 00:00:00 [DATE] 00:00:00 [DATE] 0…" at bounding box center [869, 519] width 1297 height 434
click at [433, 77] on div "Equals" at bounding box center [406, 80] width 72 height 27
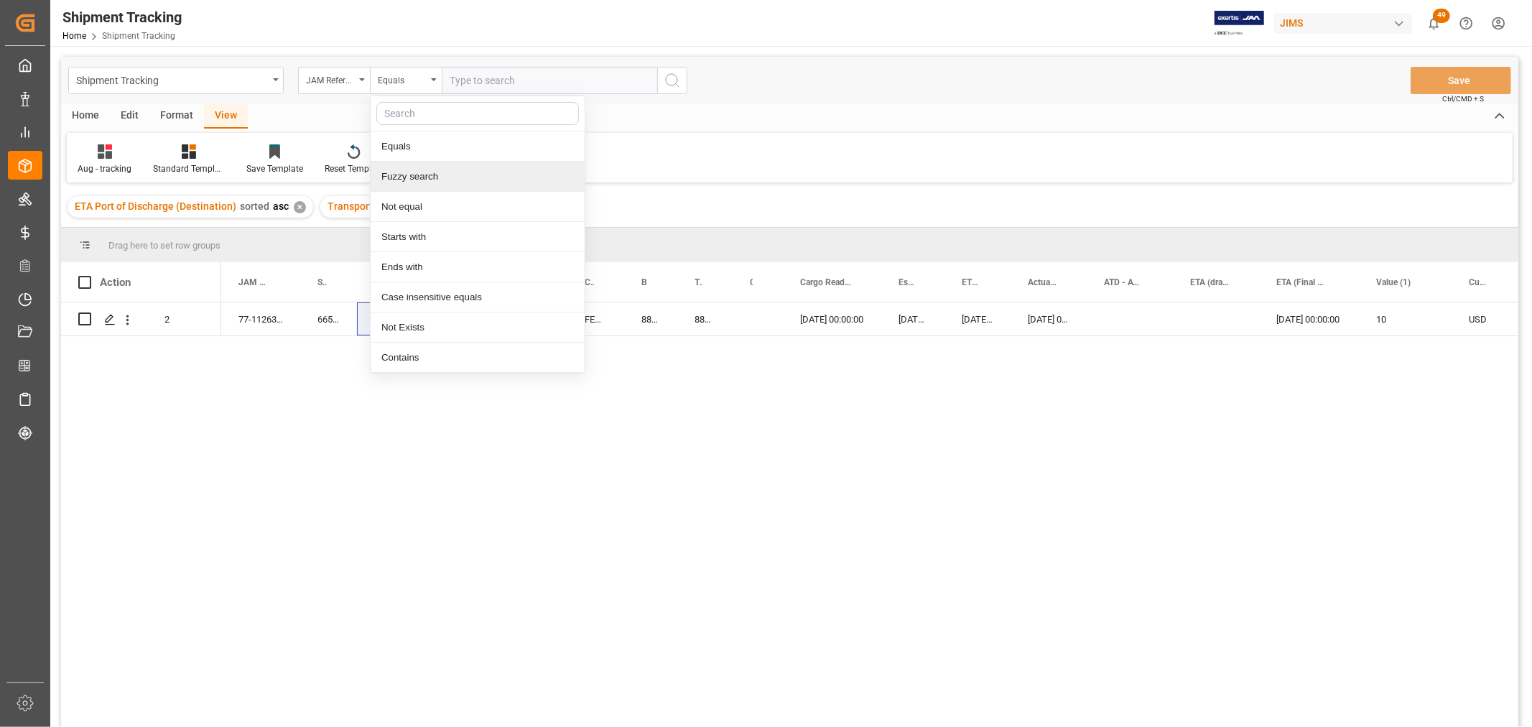
click at [420, 175] on div "Fuzzy search" at bounding box center [478, 177] width 214 height 30
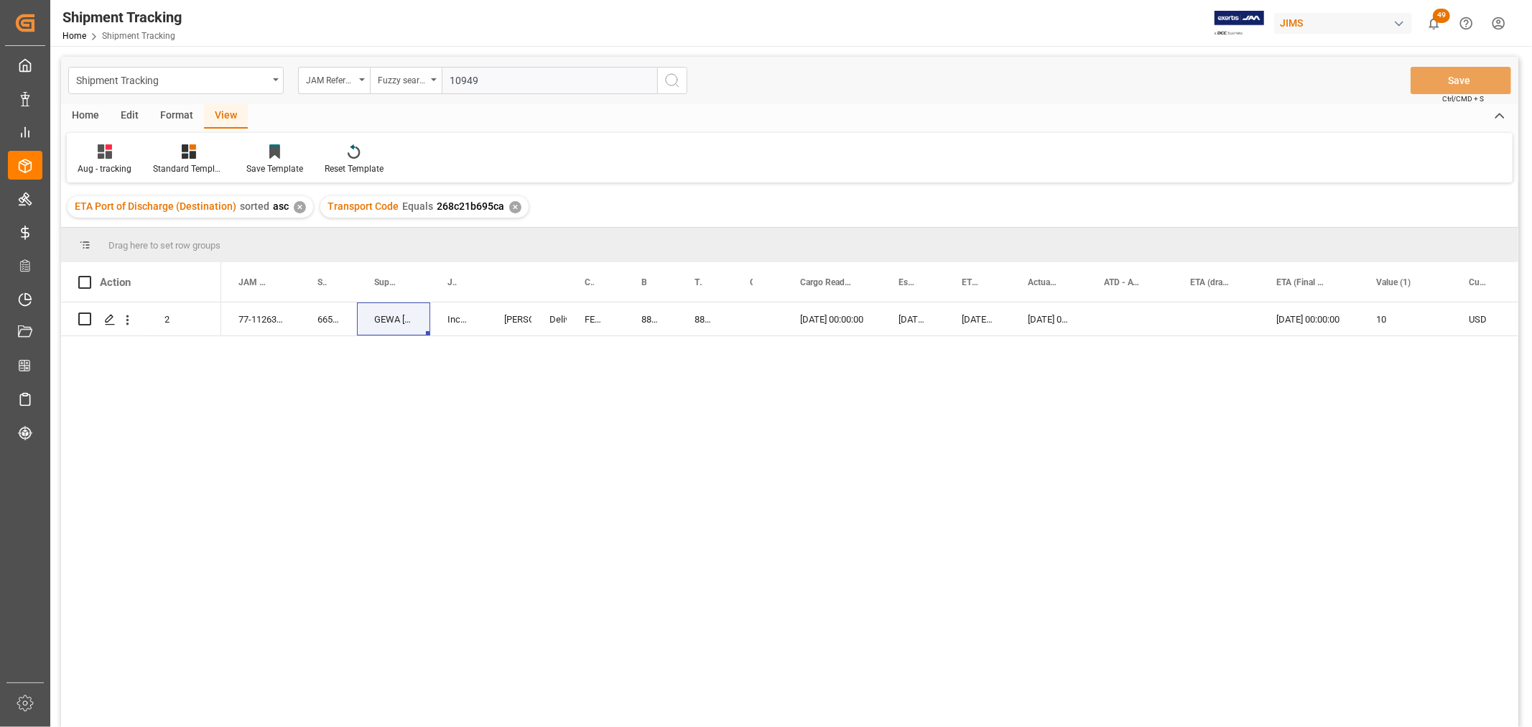
type input "10949"
click at [665, 84] on icon "search button" at bounding box center [672, 80] width 17 height 17
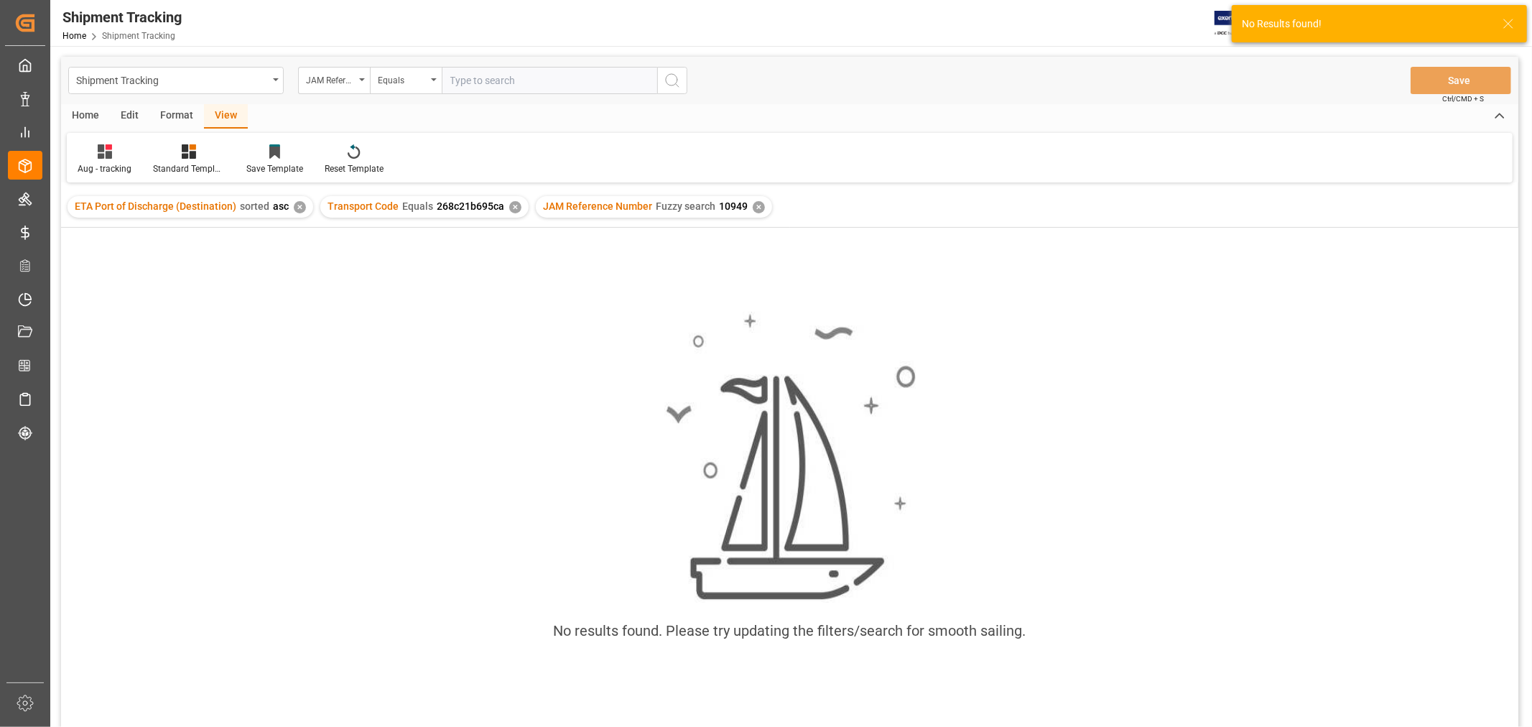
click at [514, 204] on div "✕" at bounding box center [515, 207] width 12 height 12
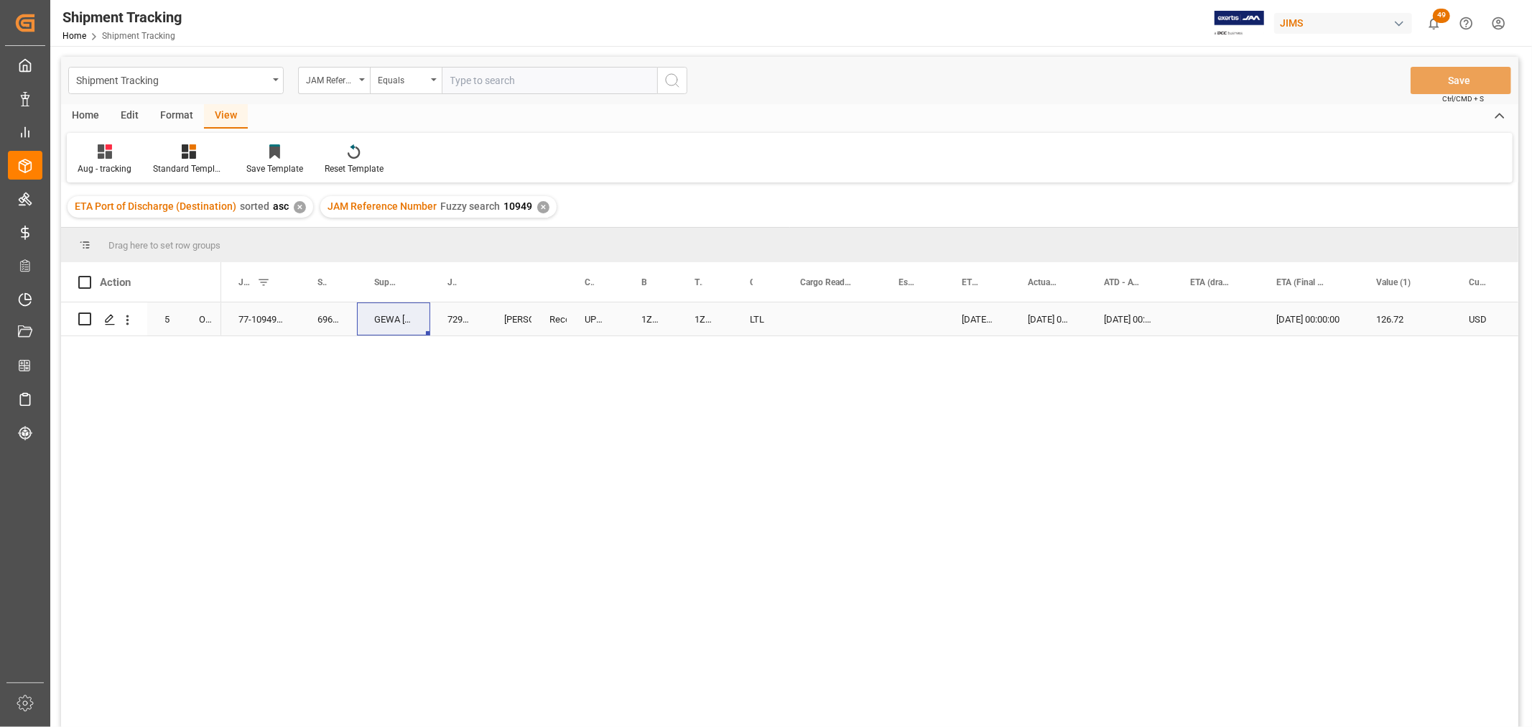
click at [644, 317] on div "1Z0102RA6802175194" at bounding box center [650, 318] width 53 height 33
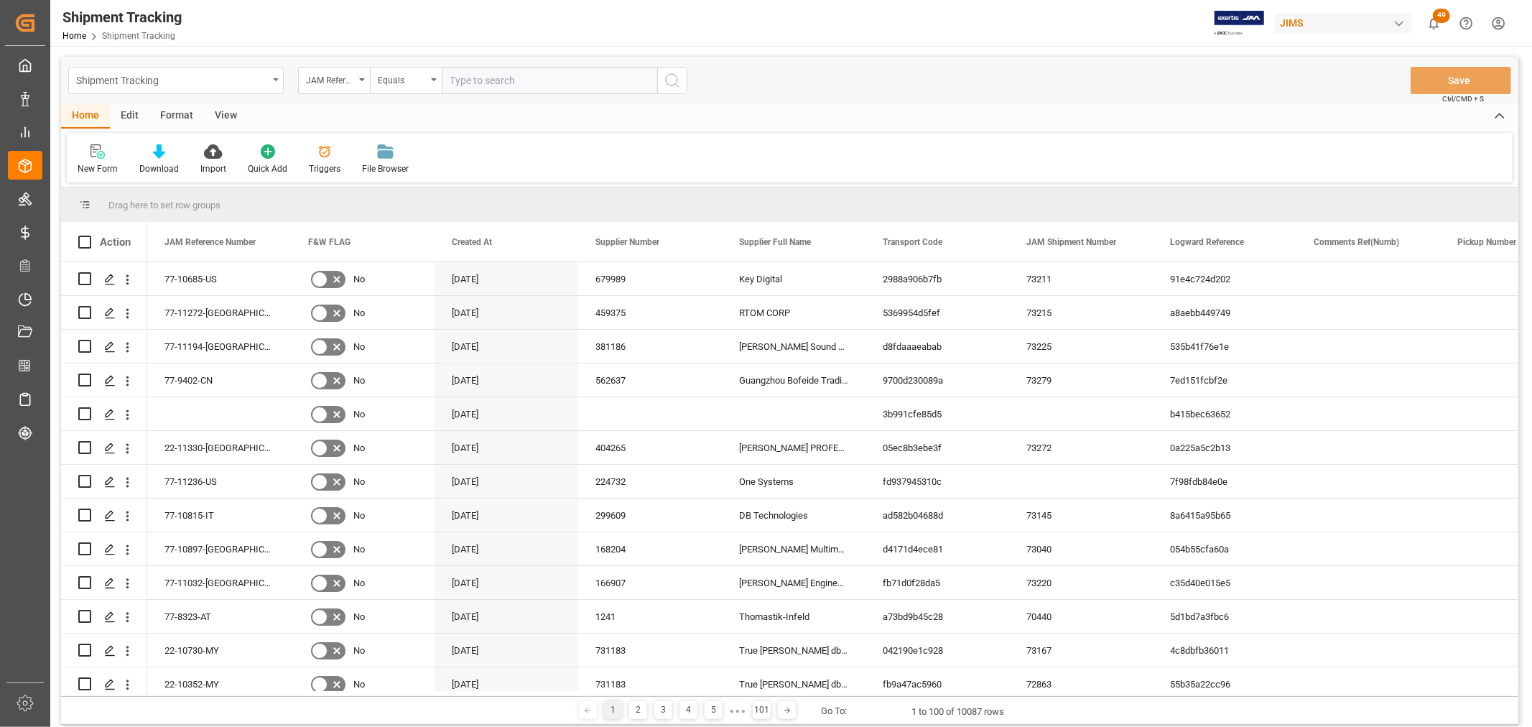
click at [275, 74] on div "Shipment Tracking" at bounding box center [176, 80] width 216 height 27
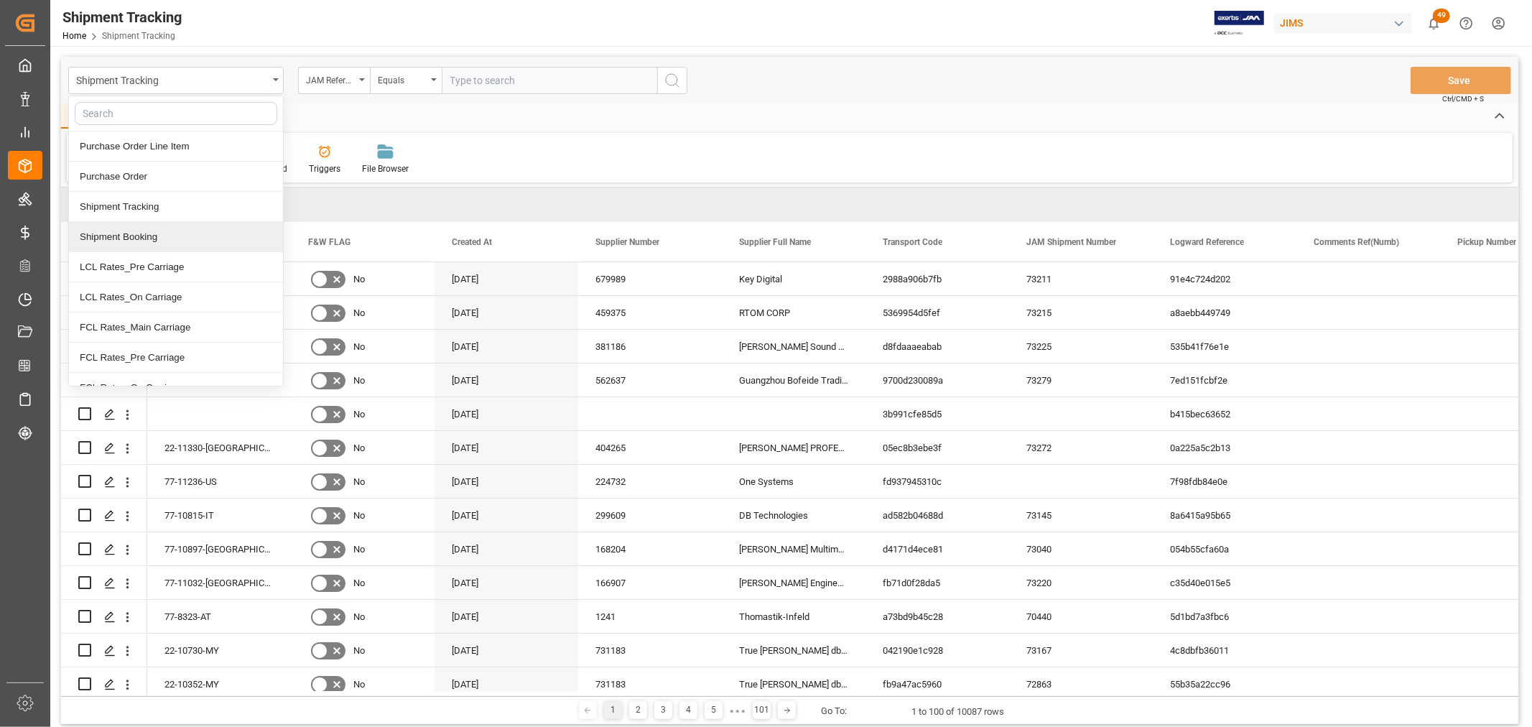
click at [136, 235] on div "Shipment Booking" at bounding box center [176, 237] width 214 height 30
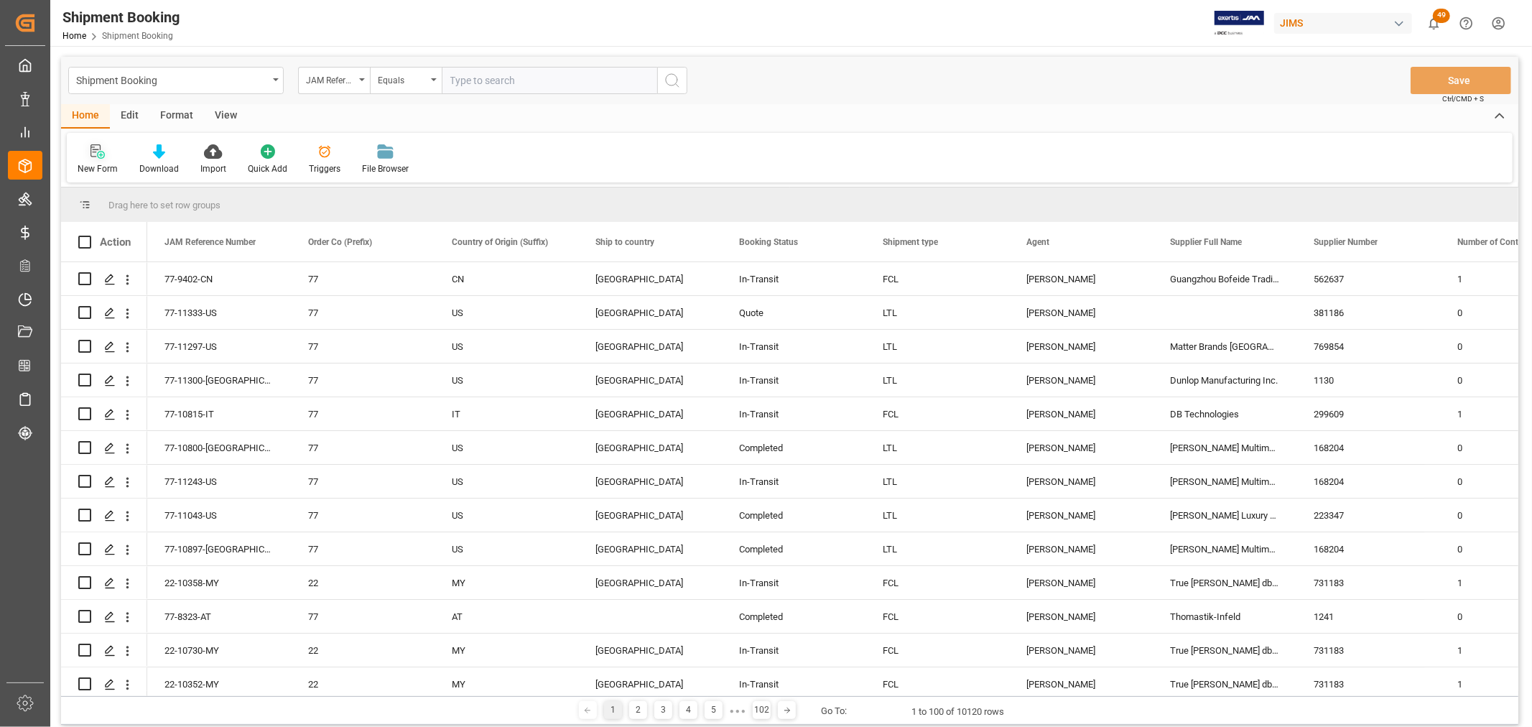
click at [85, 163] on div "New Form" at bounding box center [98, 168] width 40 height 13
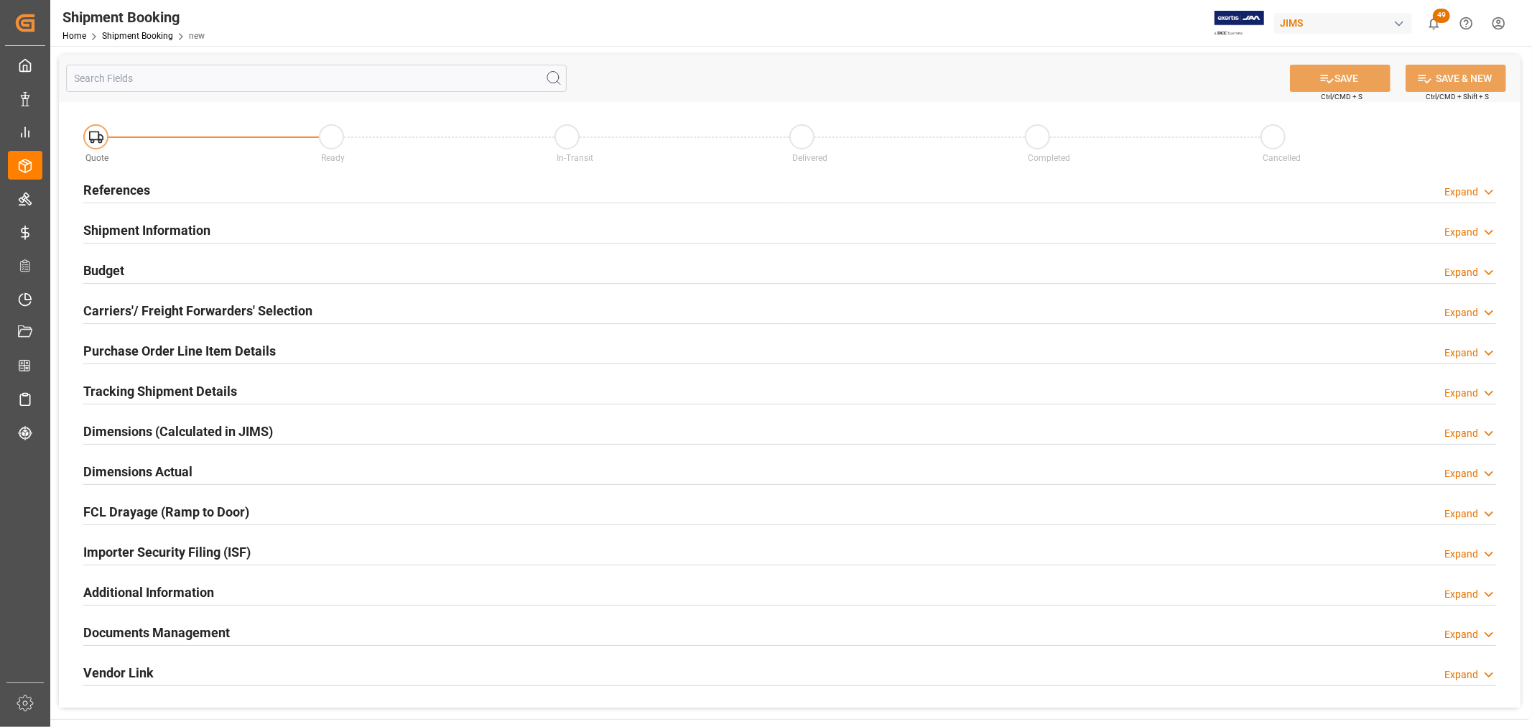
click at [113, 187] on h2 "References" at bounding box center [116, 189] width 67 height 19
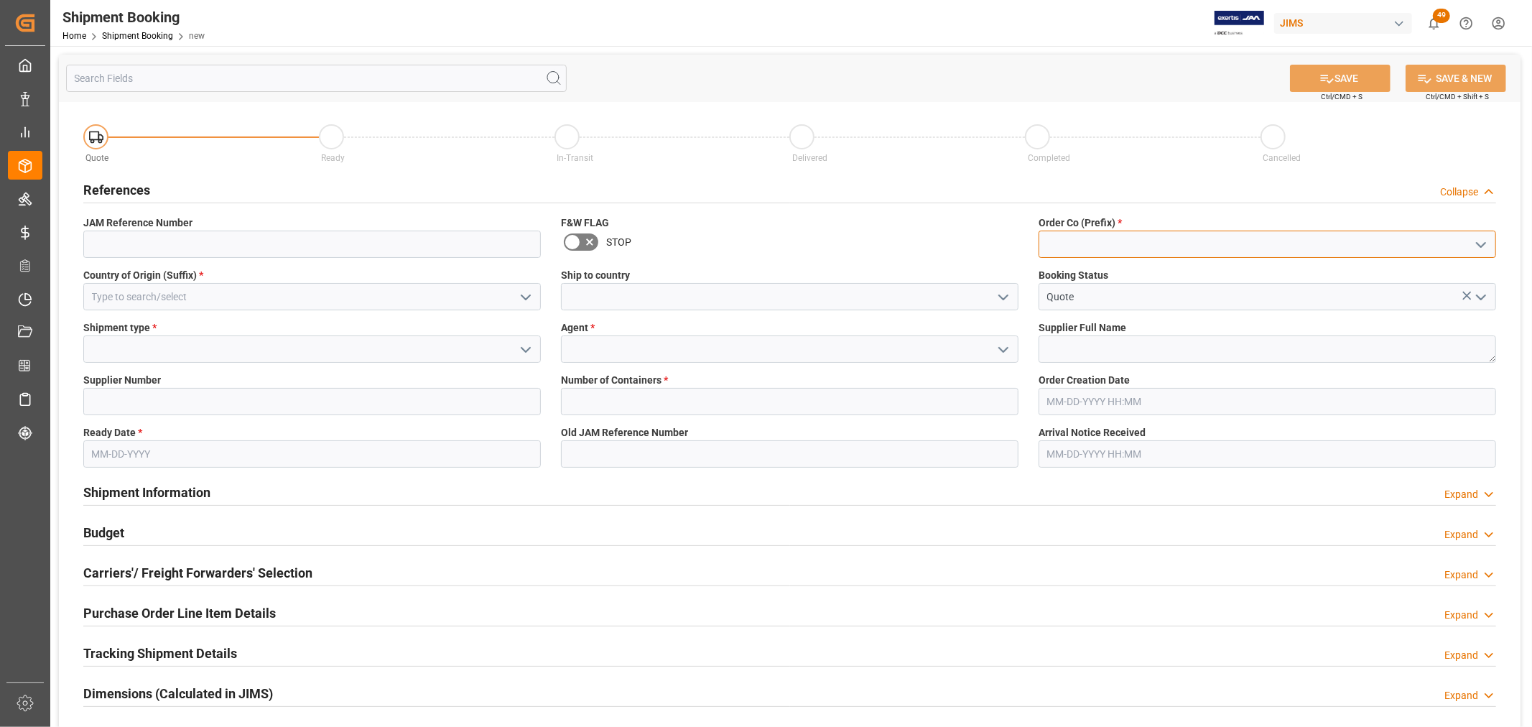
click at [1049, 243] on input at bounding box center [1268, 244] width 458 height 27
click at [176, 292] on div "Country of Origin (Suffix) *" at bounding box center [312, 289] width 478 height 52
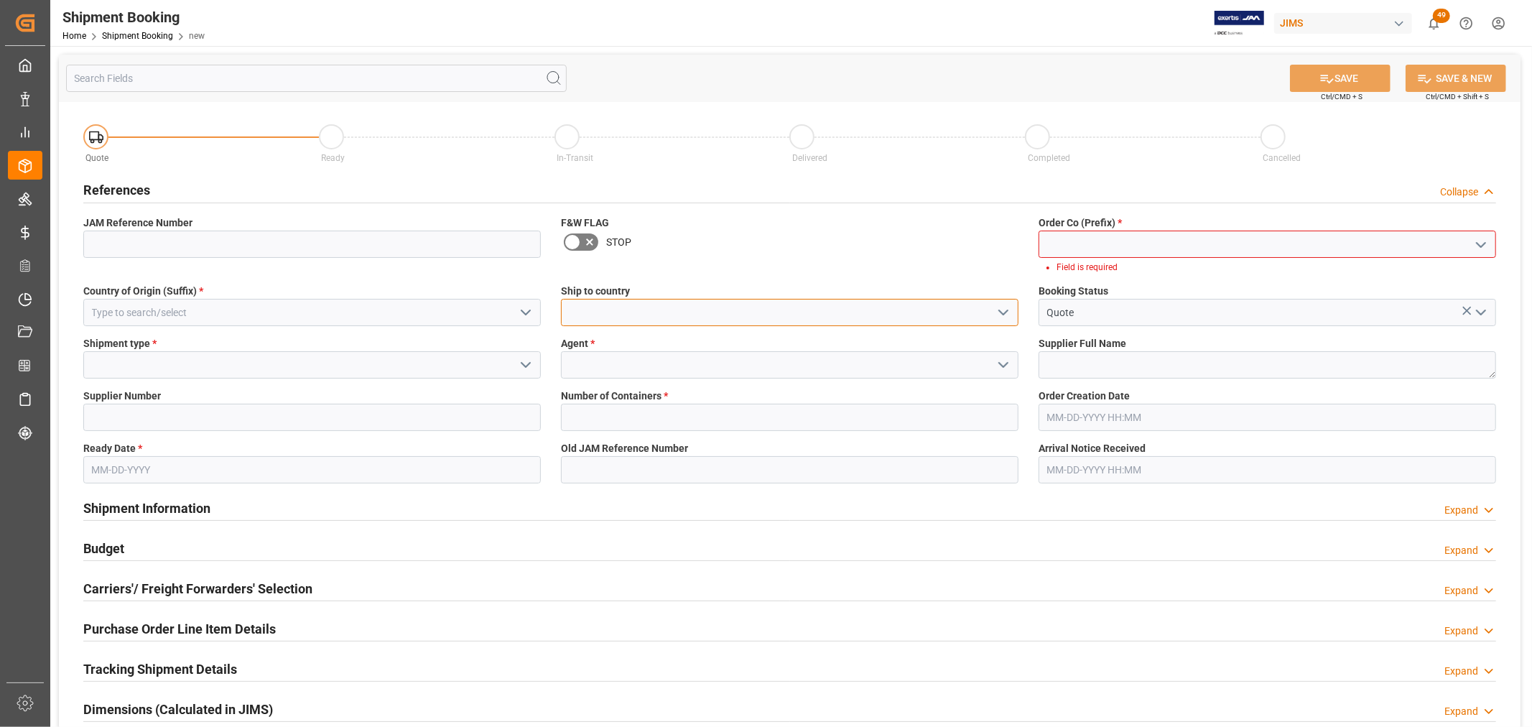
click at [624, 315] on input at bounding box center [790, 312] width 458 height 27
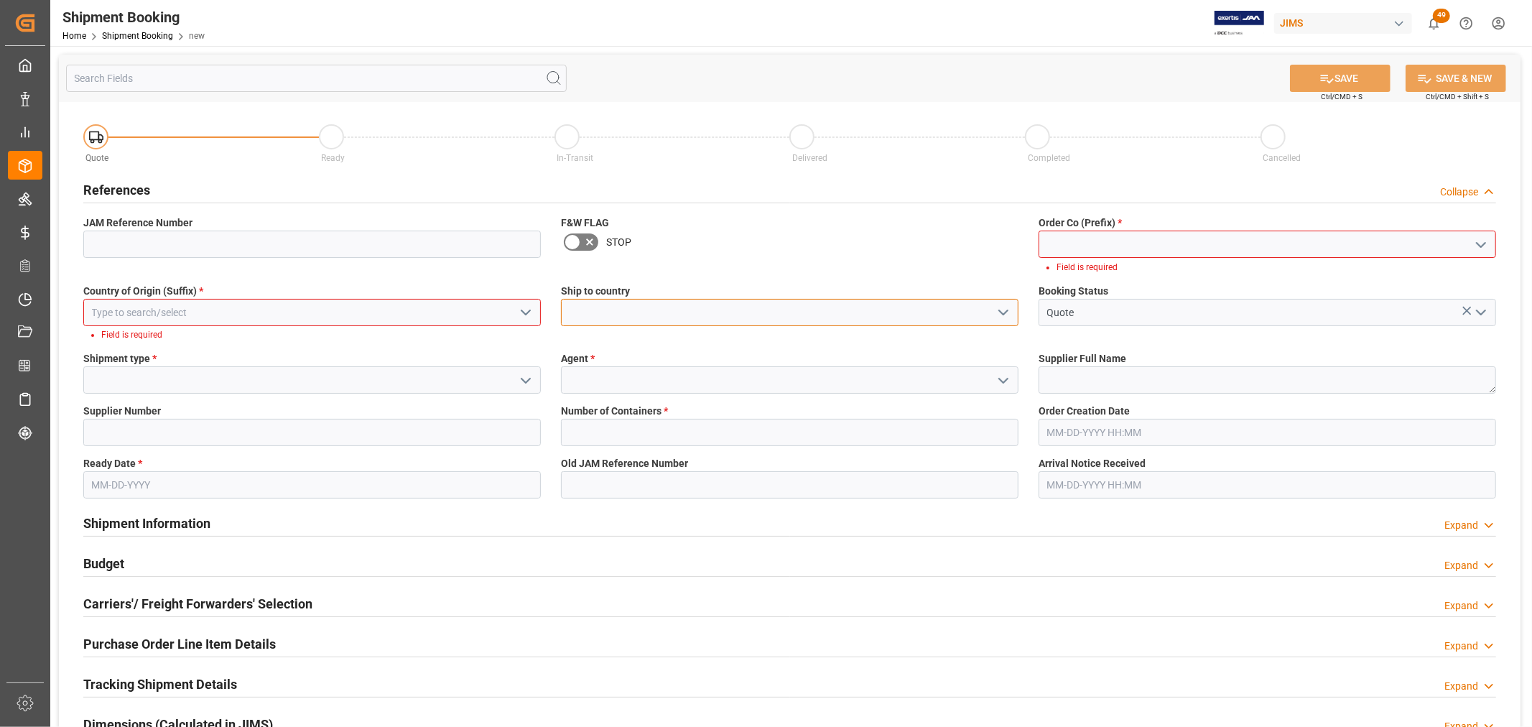
type input "[GEOGRAPHIC_DATA]"
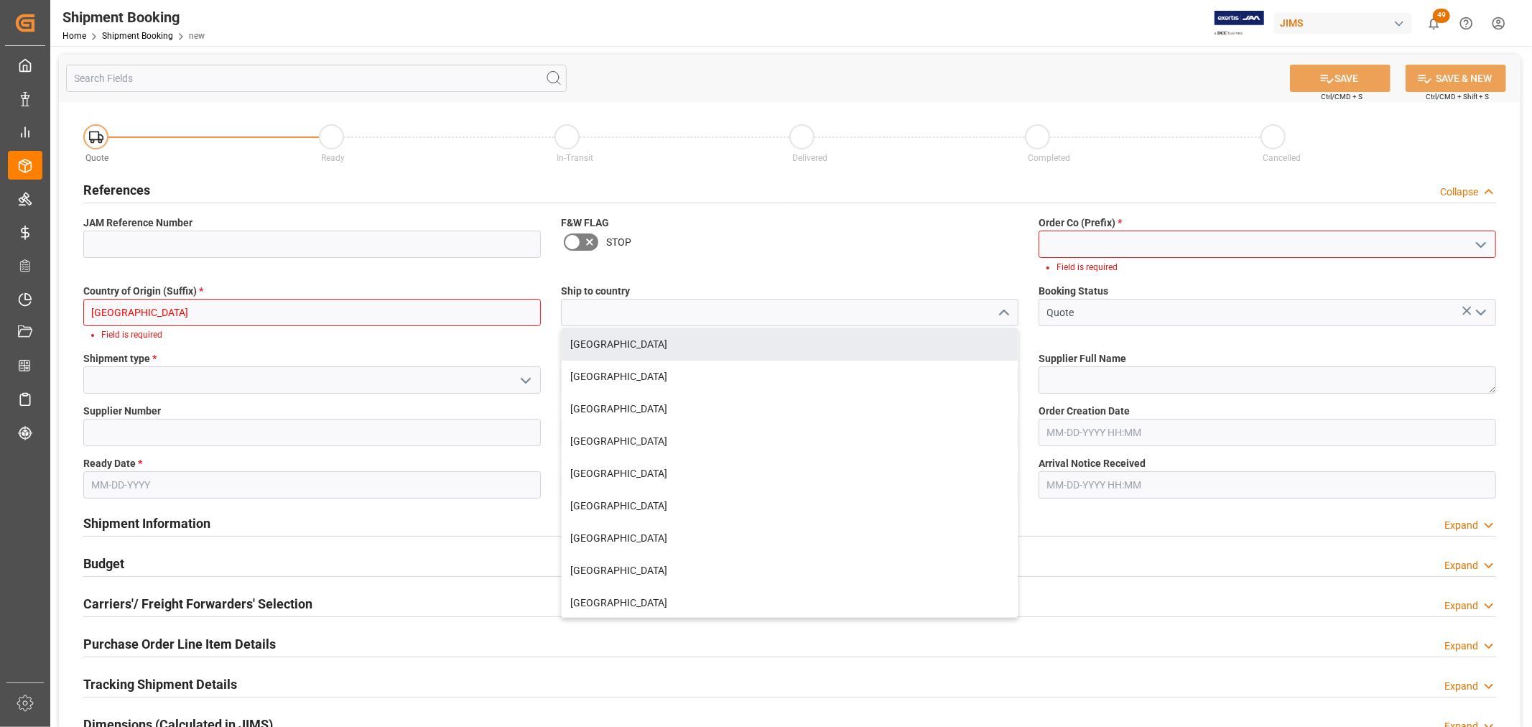
click at [371, 339] on div at bounding box center [312, 336] width 458 height 17
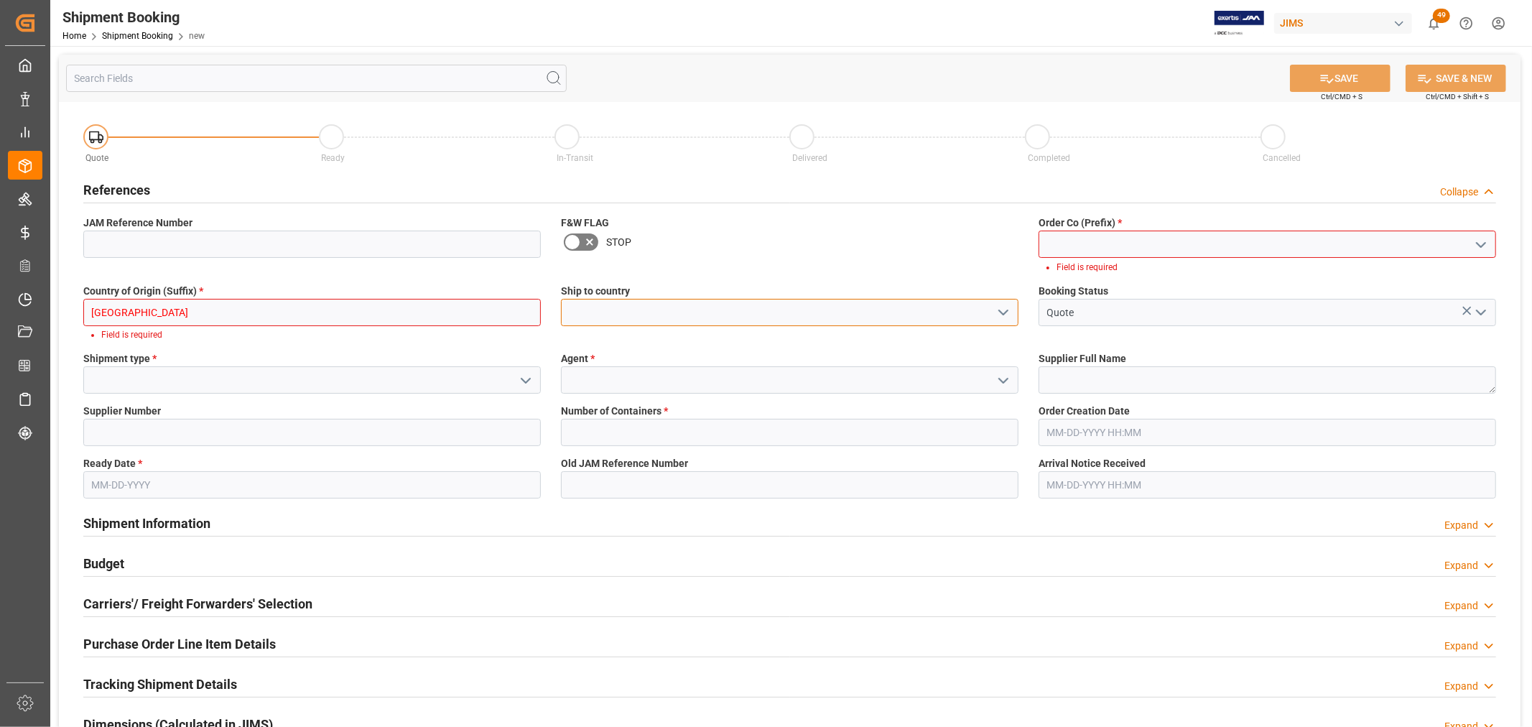
click at [634, 315] on input at bounding box center [790, 312] width 458 height 27
type input "[GEOGRAPHIC_DATA]"
click at [789, 427] on div "Quote Ready In-Transit Delivered Completed Cancelled References Collapse JAM Re…" at bounding box center [790, 551] width 1462 height 899
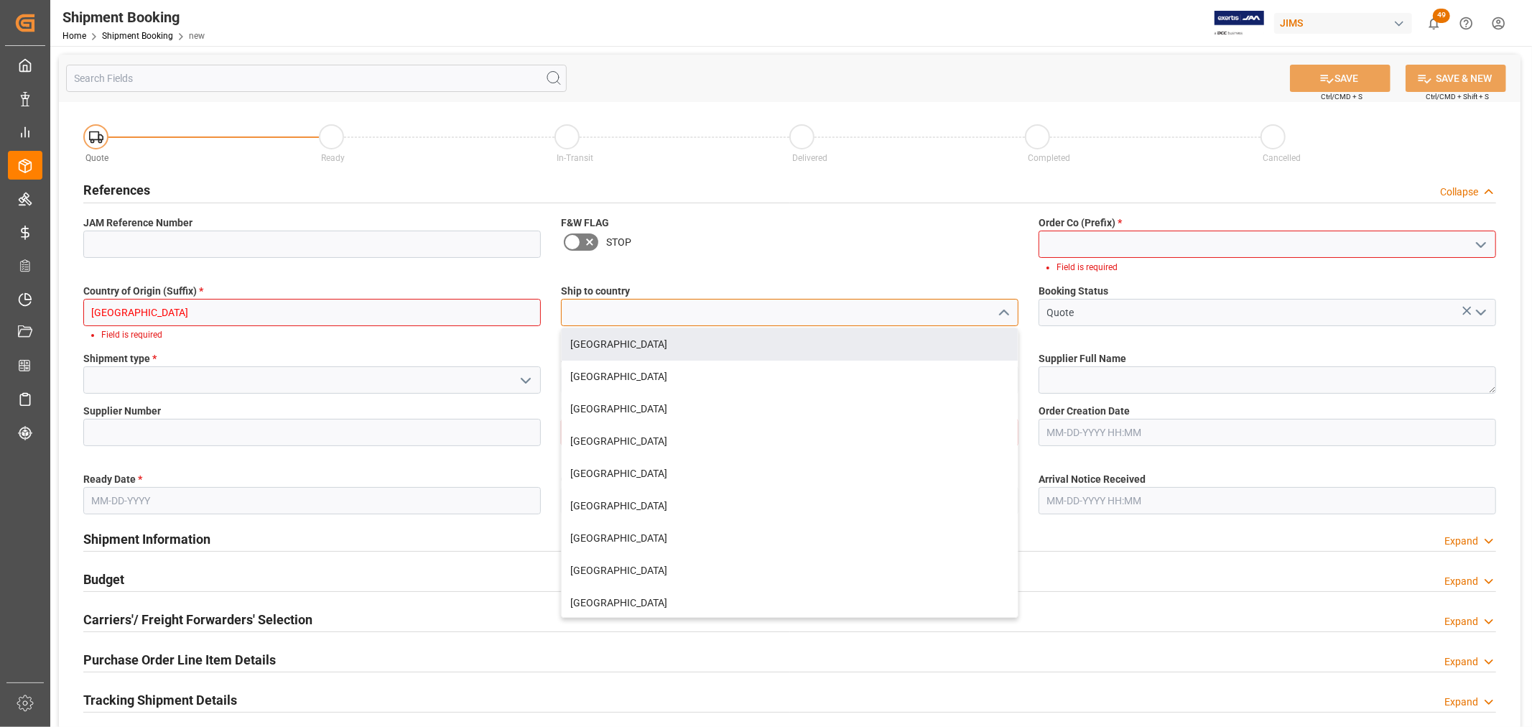
click at [666, 314] on input at bounding box center [790, 312] width 458 height 27
type input "[GEOGRAPHIC_DATA]"
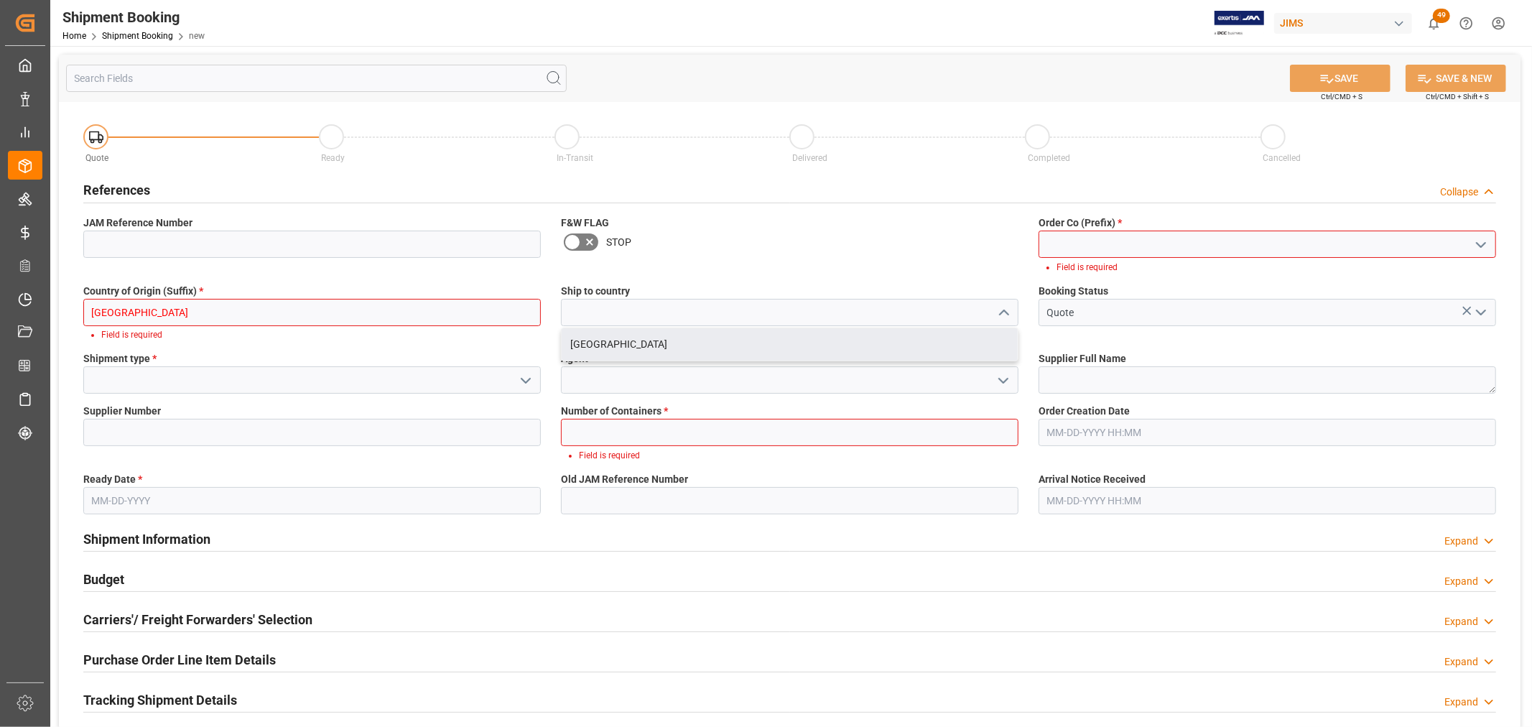
click at [1042, 613] on div "Carriers'/ Freight Forwarders' Selection Expand" at bounding box center [789, 618] width 1413 height 27
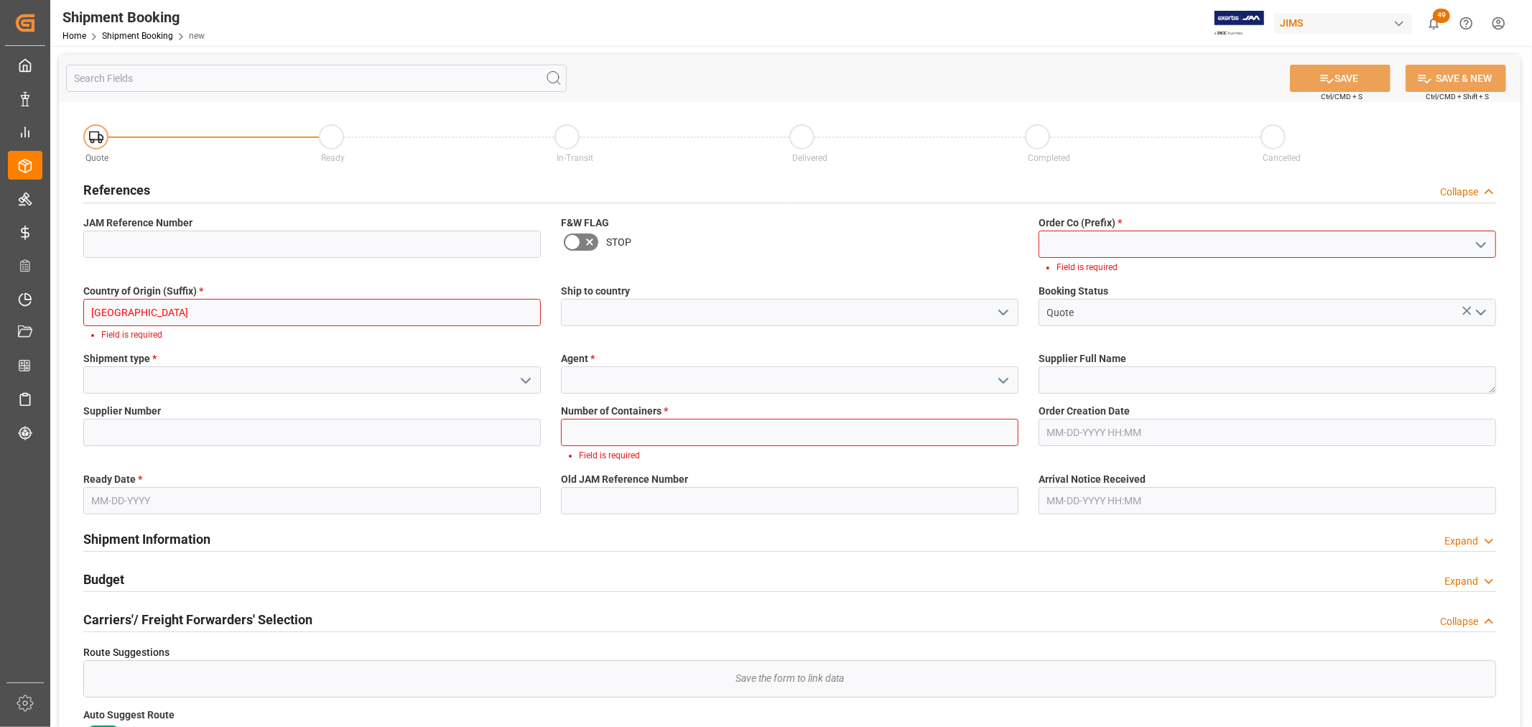
click at [1100, 241] on input at bounding box center [1268, 244] width 458 height 27
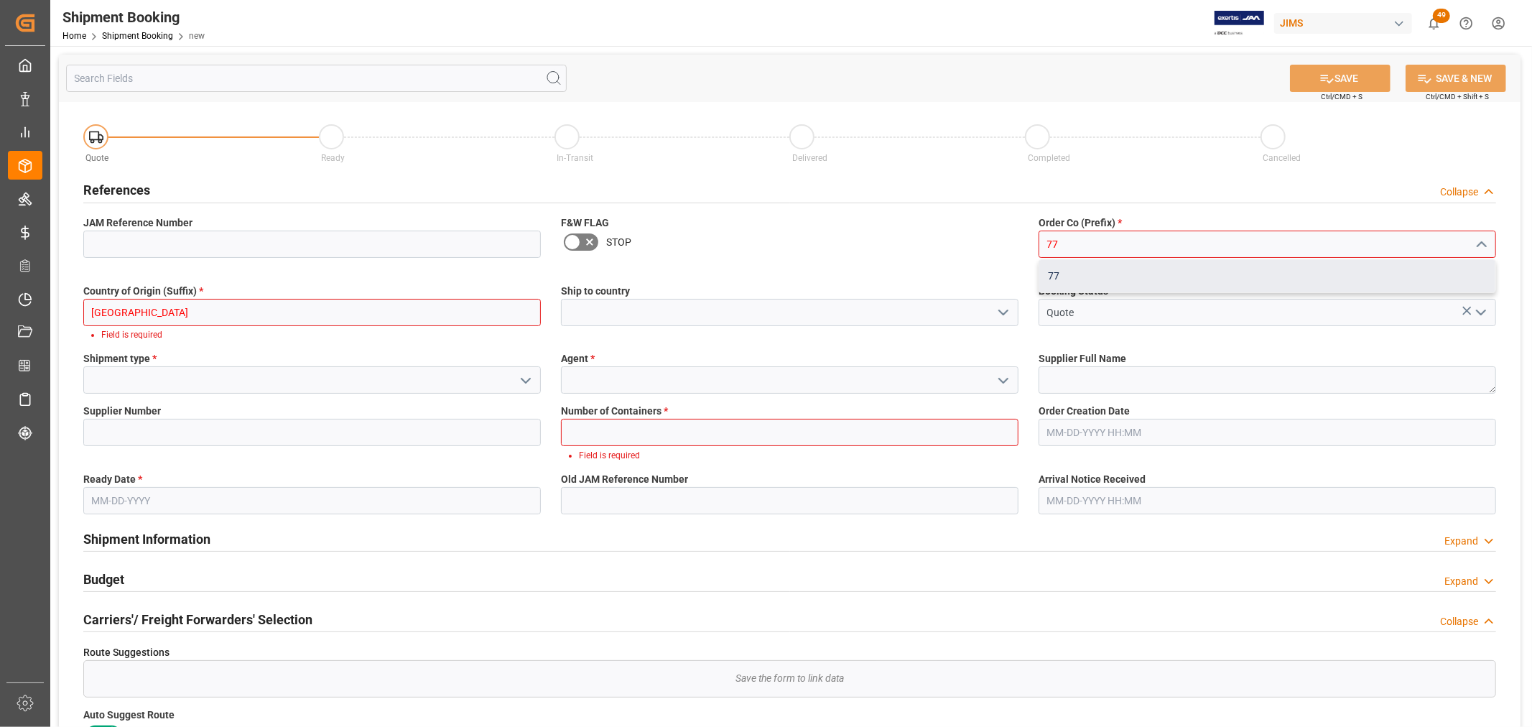
click at [1055, 267] on div "77" at bounding box center [1267, 276] width 456 height 32
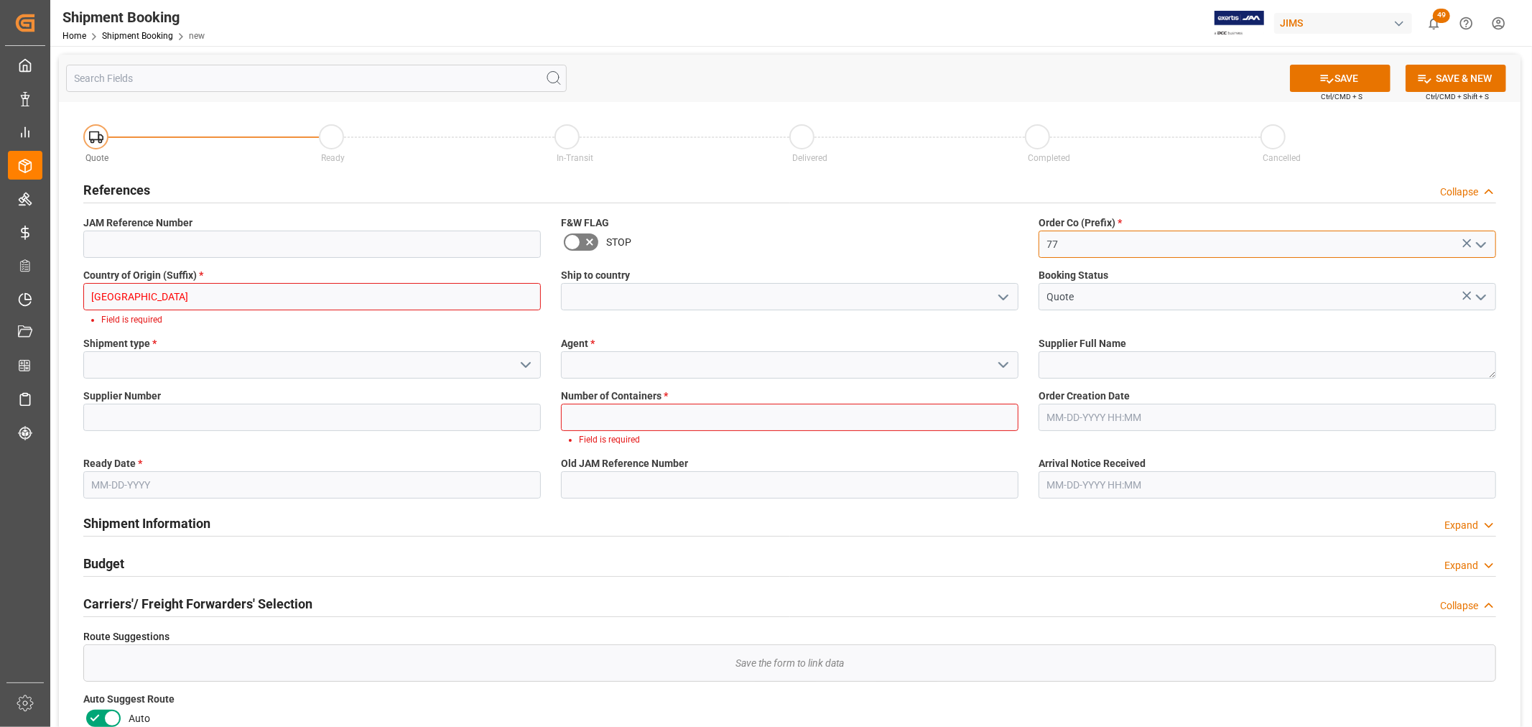
type input "77"
click at [133, 241] on input at bounding box center [312, 244] width 458 height 27
click at [147, 303] on input "[GEOGRAPHIC_DATA]" at bounding box center [312, 296] width 458 height 27
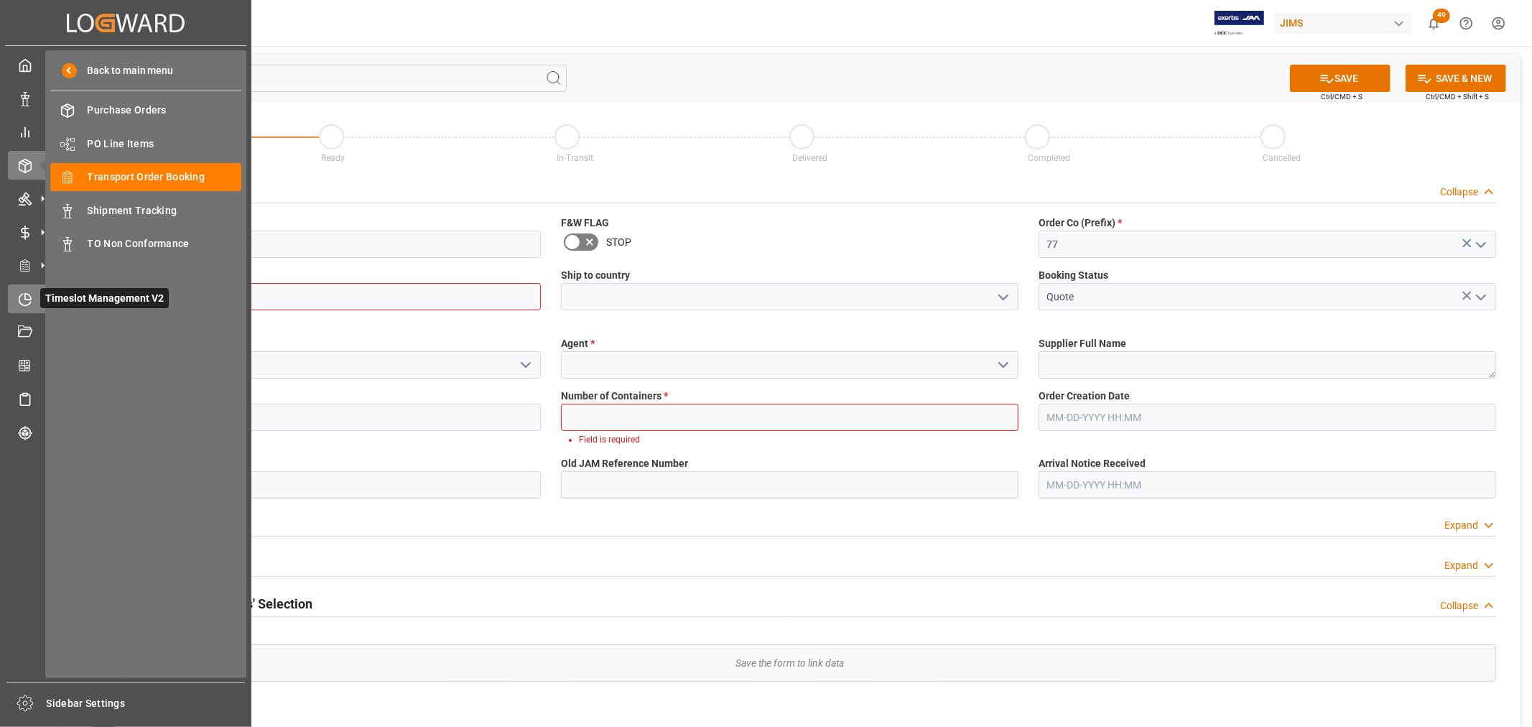
drag, startPoint x: 147, startPoint y: 303, endPoint x: 37, endPoint y: 310, distance: 110.1
click at [37, 310] on div "Created by potrace 1.15, written by [PERSON_NAME] [DATE]-[DATE] Created by potr…" at bounding box center [766, 363] width 1532 height 727
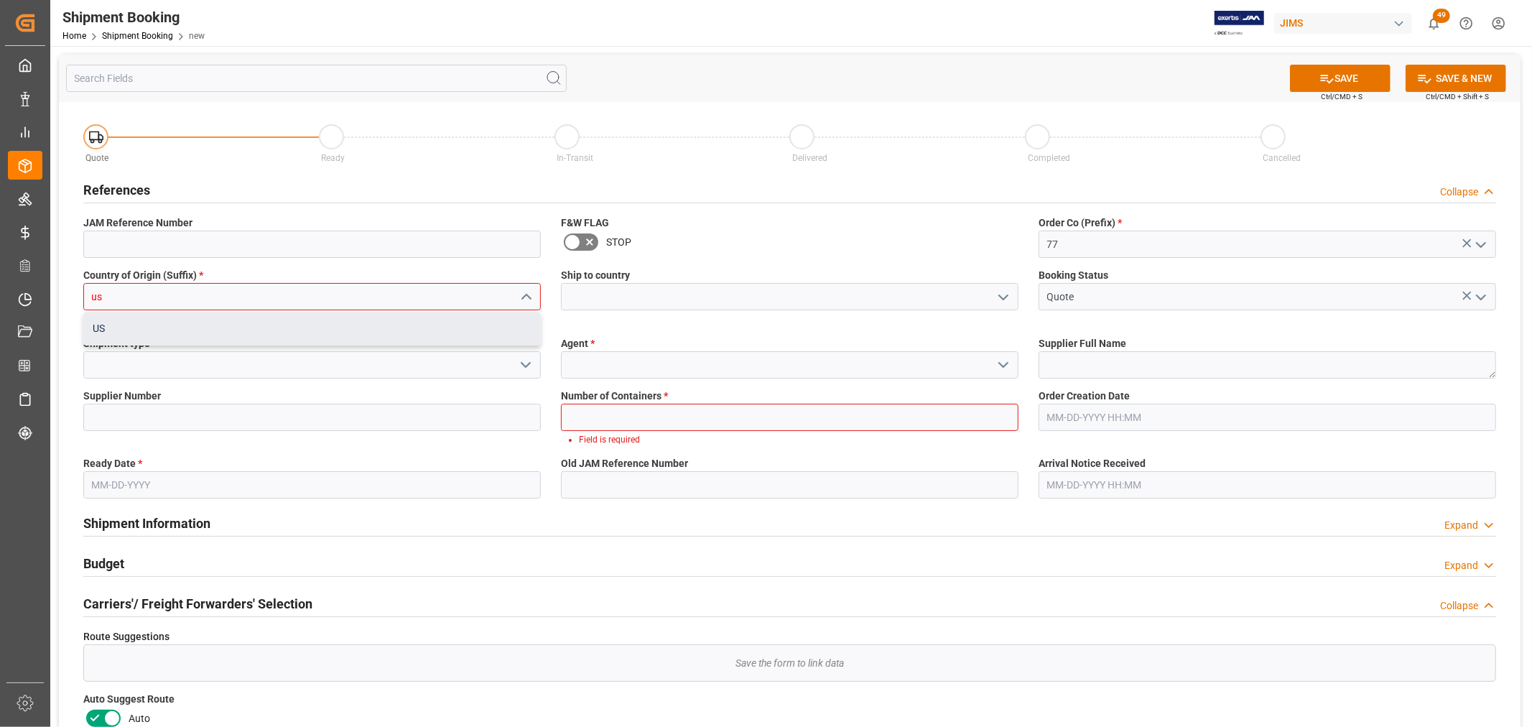
click at [193, 328] on div "US" at bounding box center [312, 328] width 456 height 32
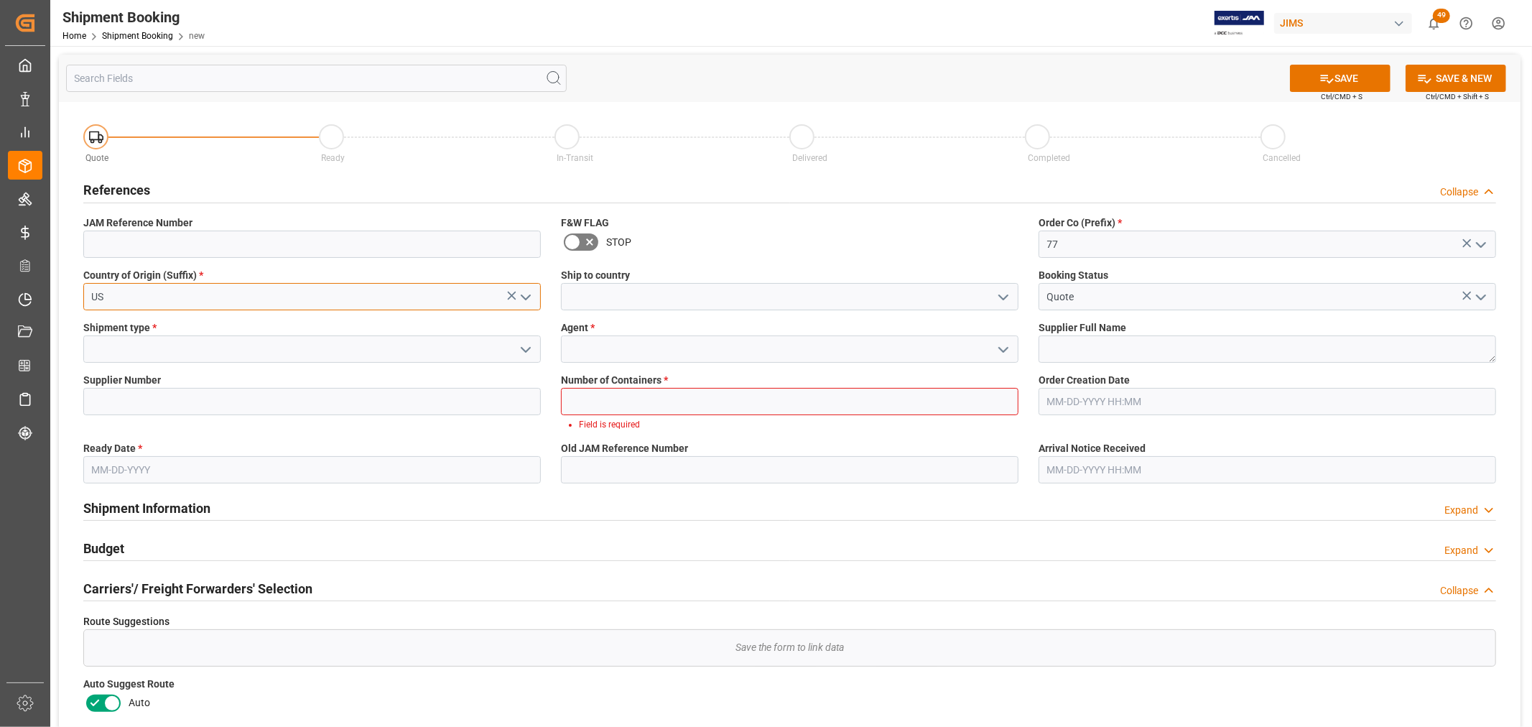
type input "US"
click at [601, 296] on input at bounding box center [790, 296] width 458 height 27
type input "[GEOGRAPHIC_DATA]"
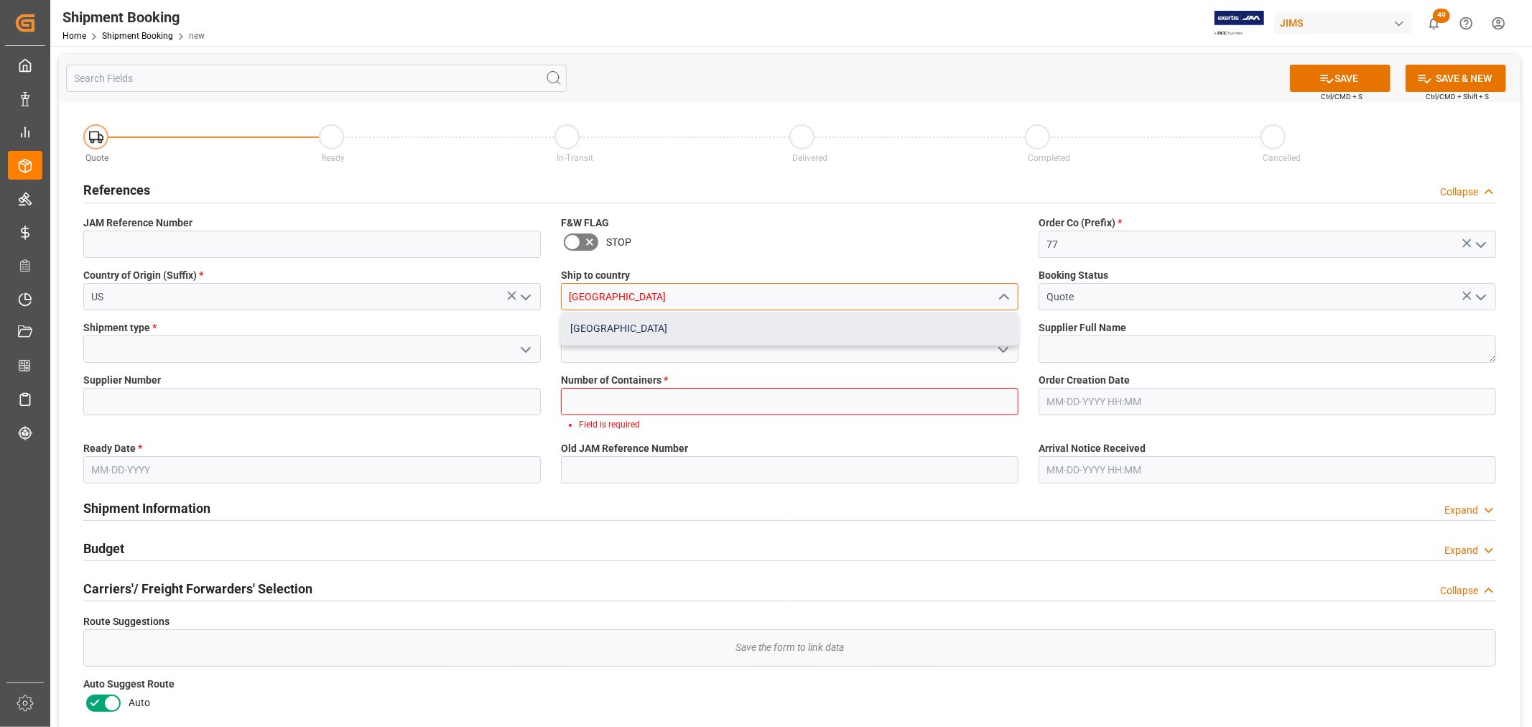
click at [608, 328] on div "[GEOGRAPHIC_DATA]" at bounding box center [790, 328] width 456 height 32
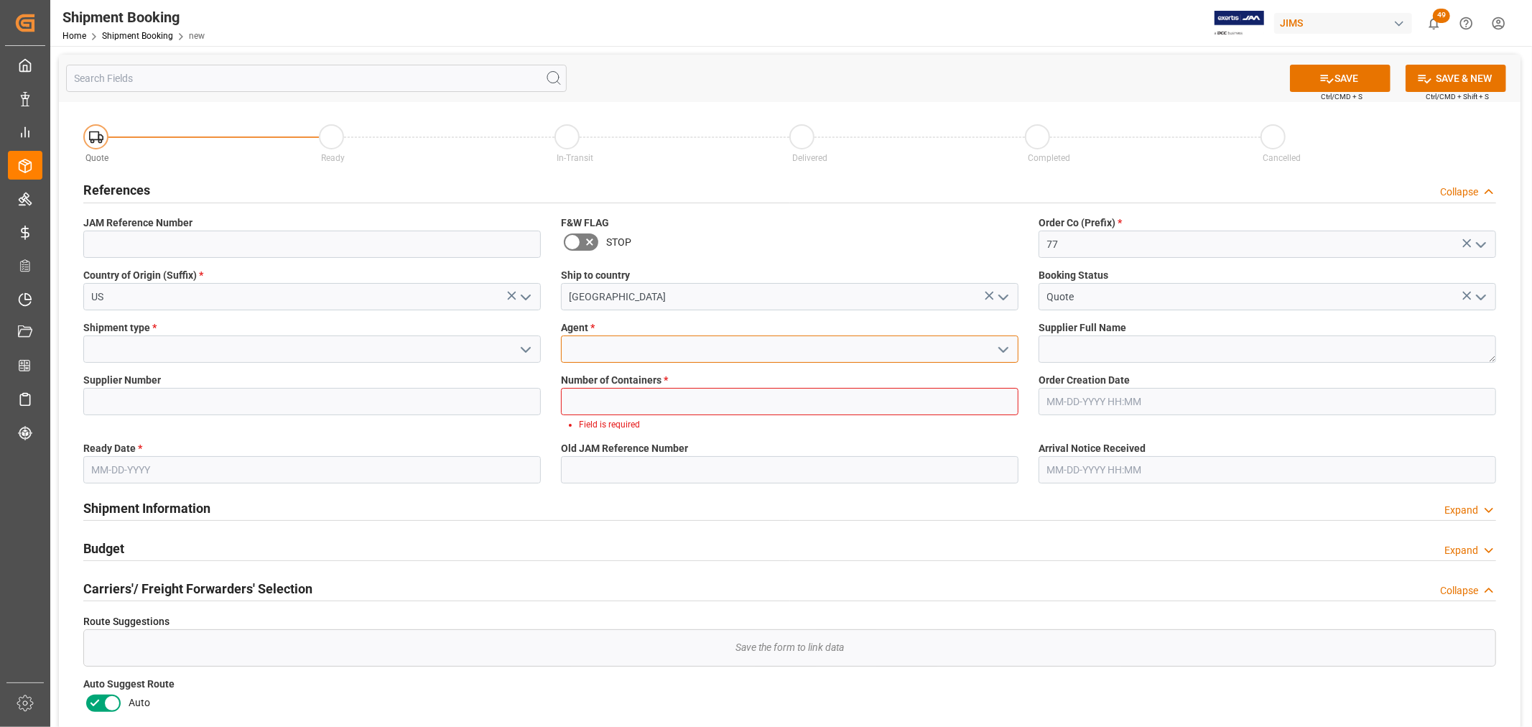
click at [602, 346] on input at bounding box center [790, 348] width 458 height 27
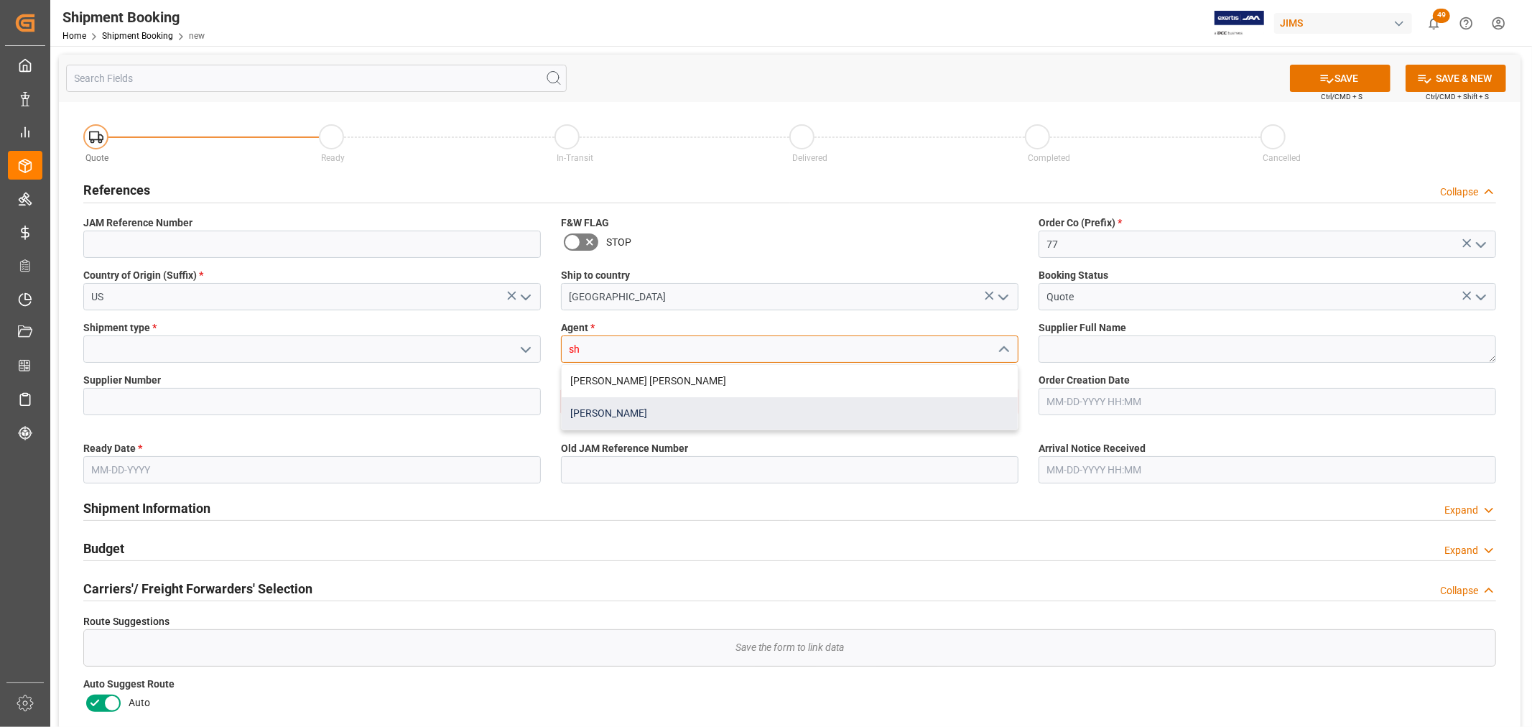
click at [613, 414] on div "[PERSON_NAME]" at bounding box center [790, 413] width 456 height 32
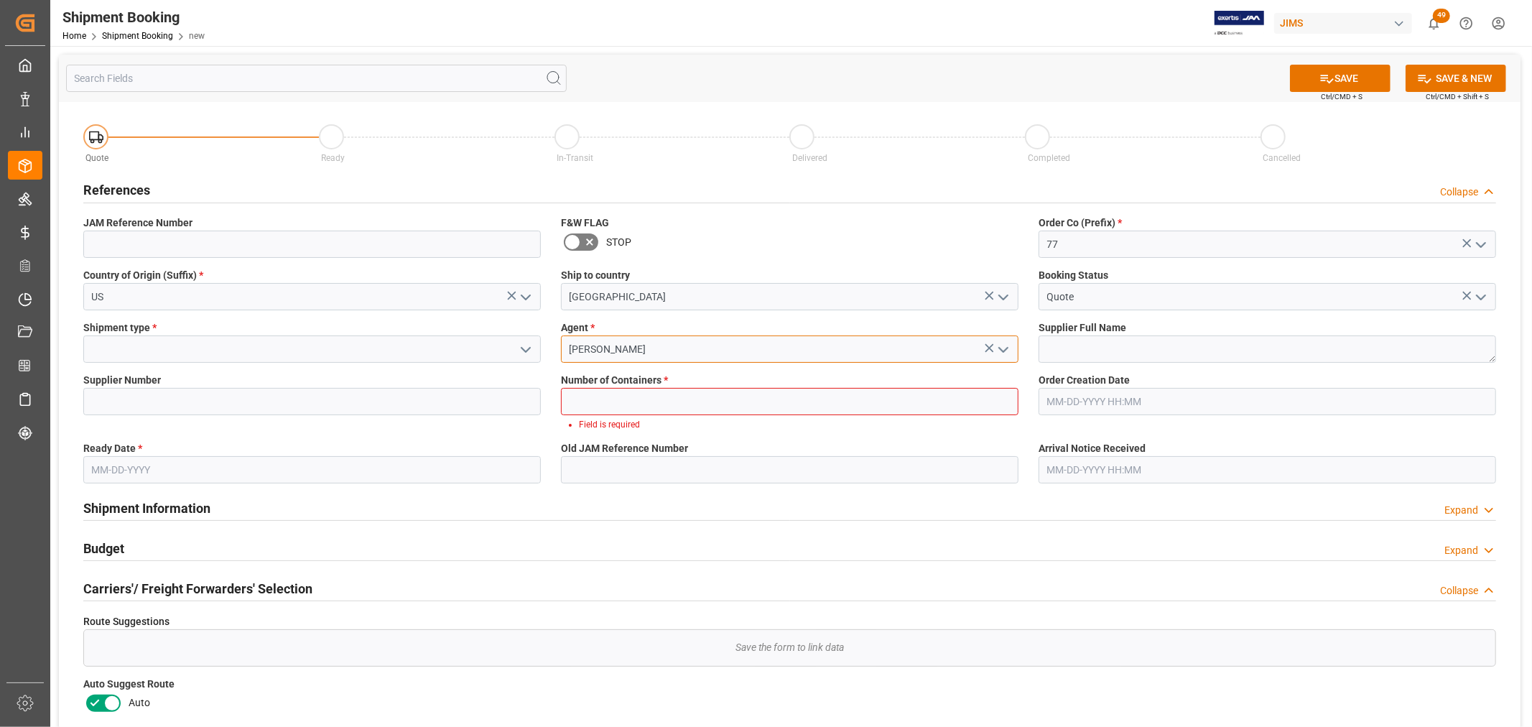
type input "[PERSON_NAME]"
click at [1045, 547] on div "Budget Expand" at bounding box center [789, 547] width 1413 height 27
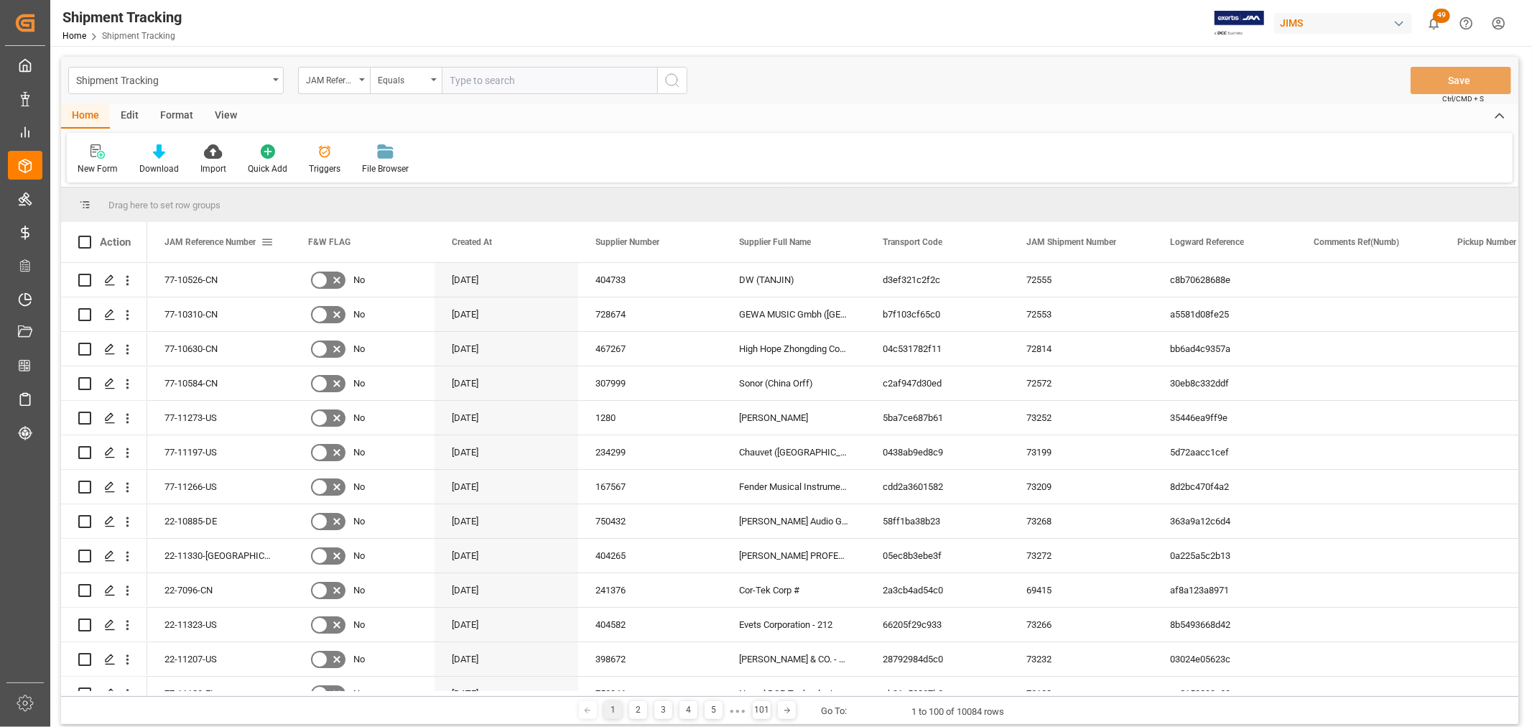
click at [270, 238] on span at bounding box center [267, 242] width 13 height 13
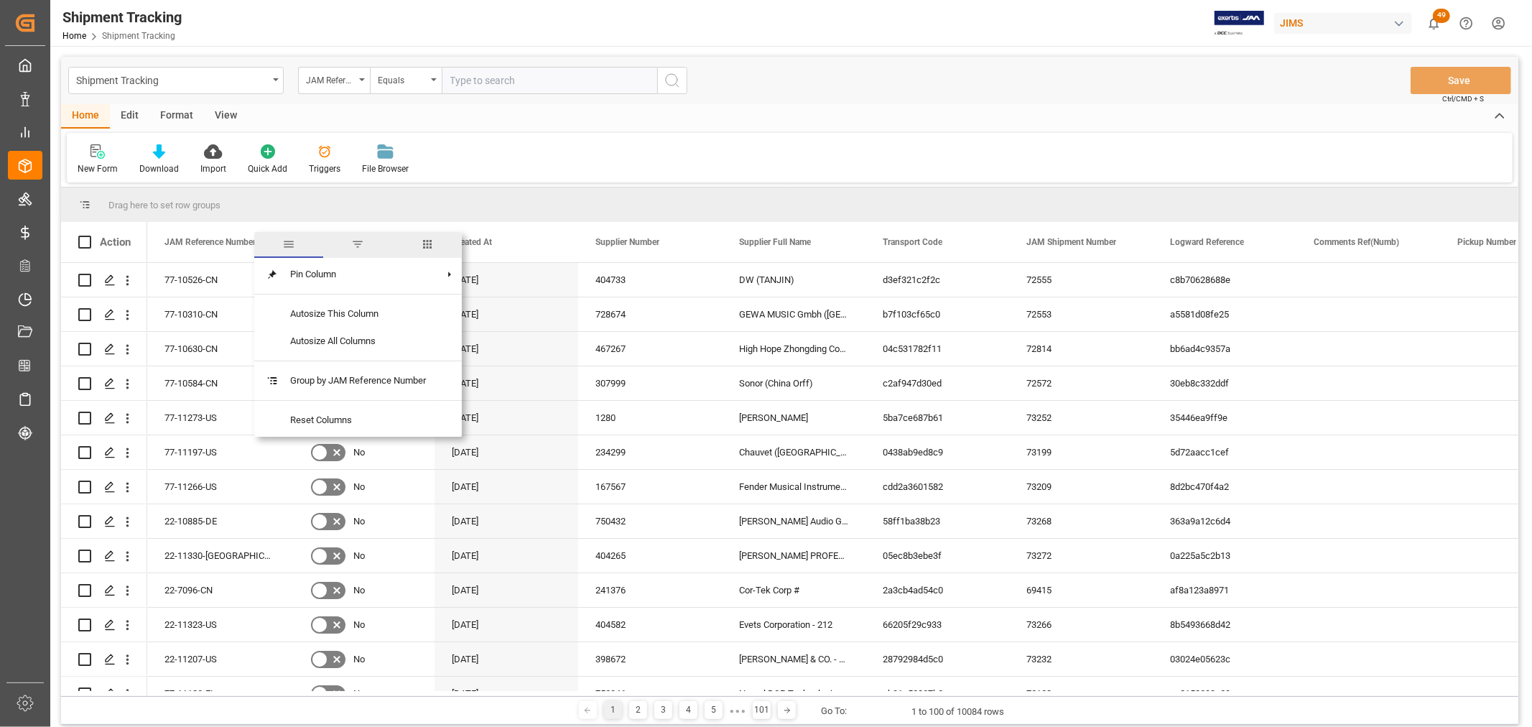
click at [429, 243] on span "columns" at bounding box center [427, 244] width 13 height 13
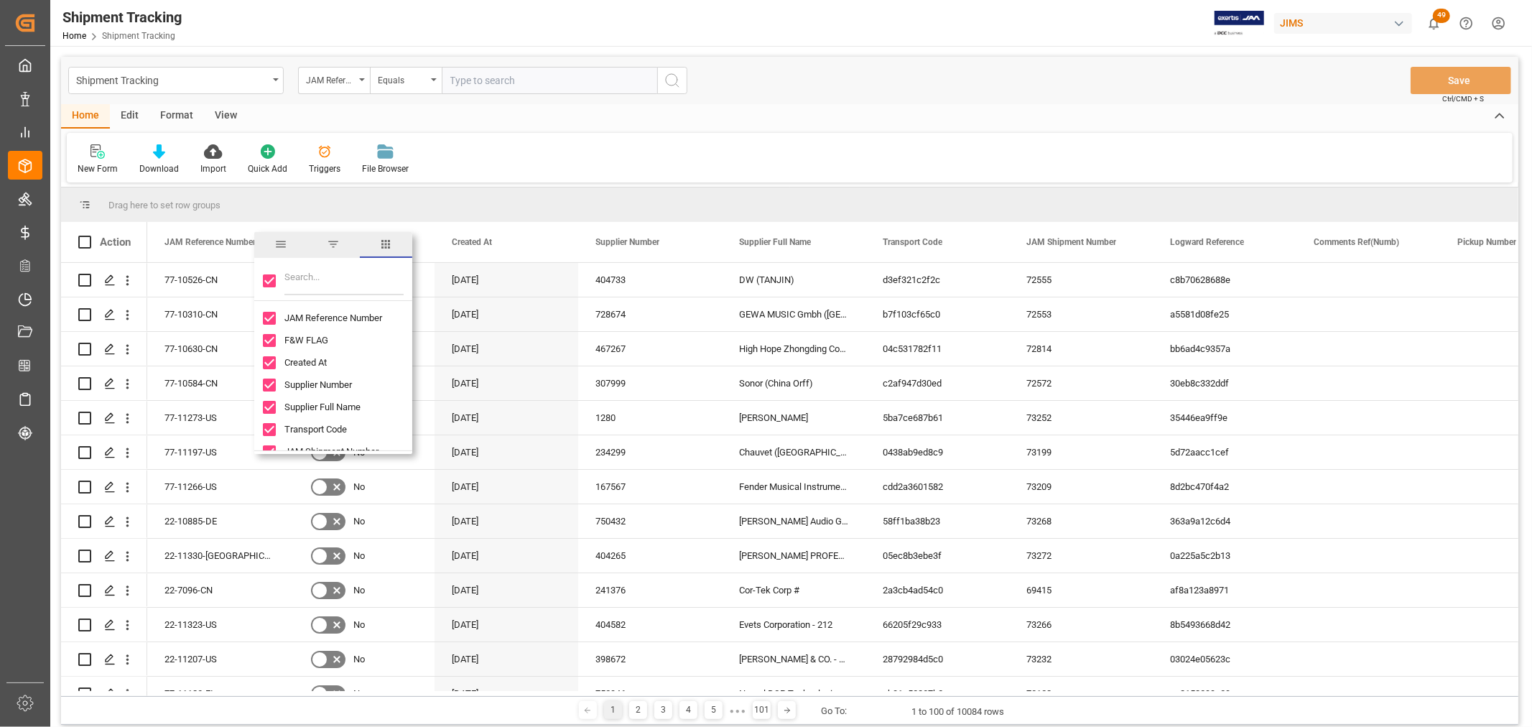
click at [269, 274] on input "Toggle Select All Columns" at bounding box center [269, 280] width 13 height 13
checkbox input "false"
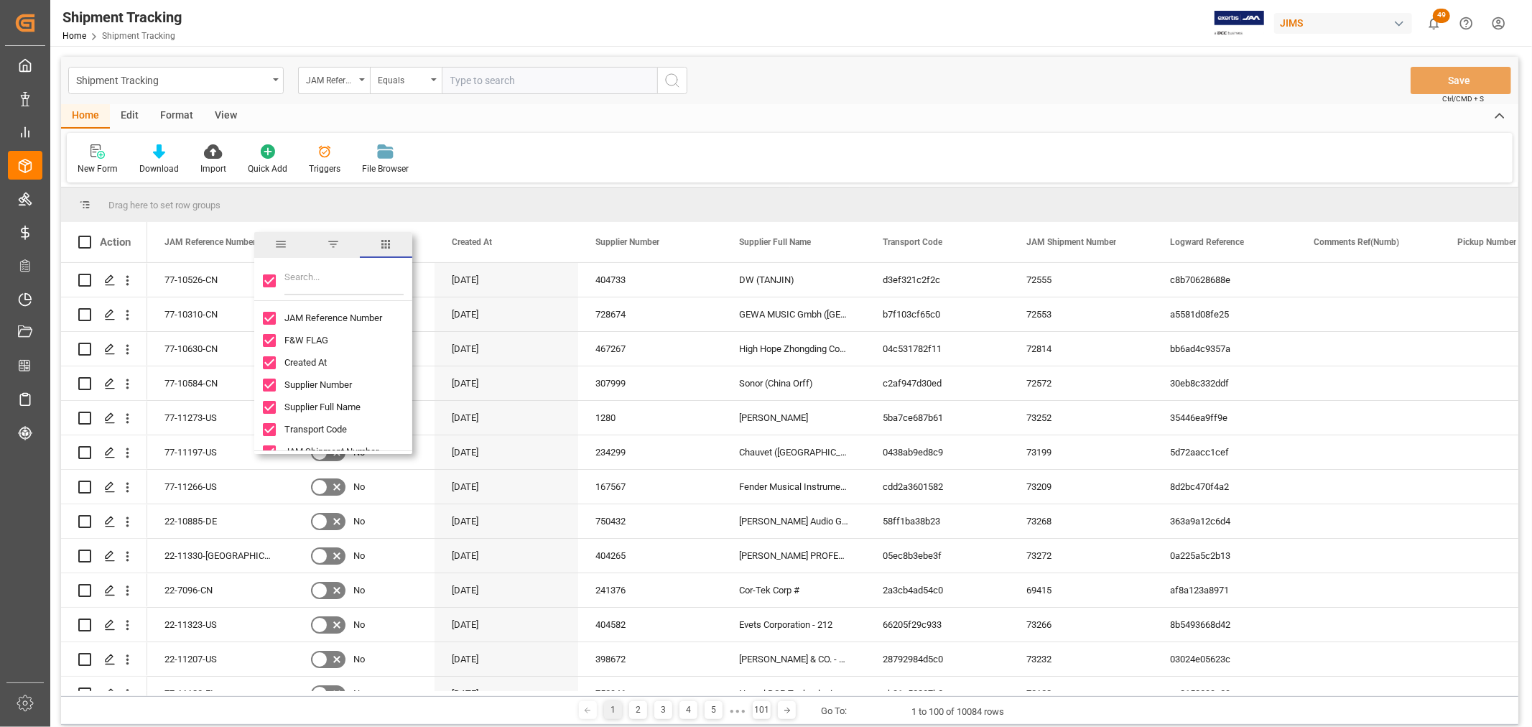
checkbox input "false"
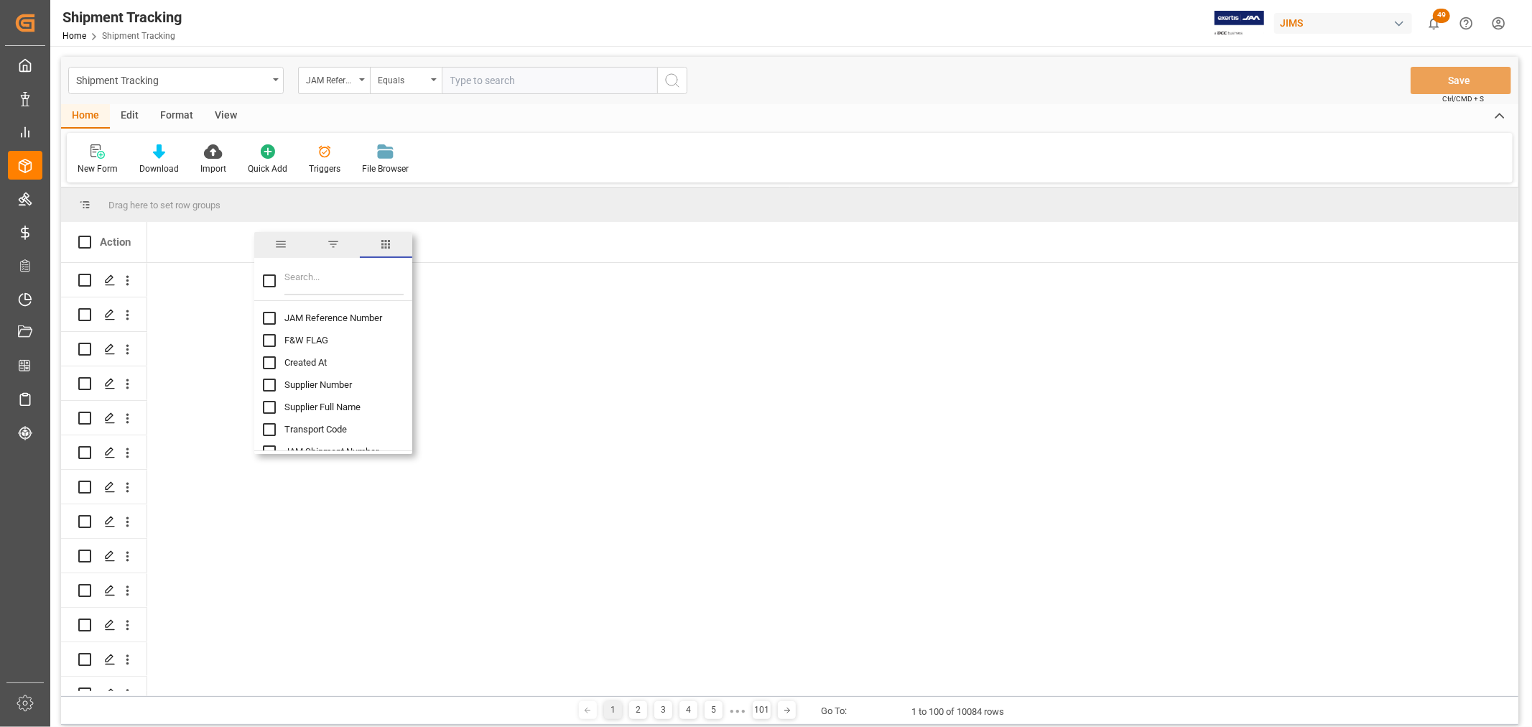
click at [299, 274] on input "Filter Columns Input" at bounding box center [343, 281] width 119 height 29
type input "comm"
click at [267, 317] on input "Comments Ref(Numb) column toggle visibility (hidden)" at bounding box center [269, 318] width 13 height 13
checkbox input "true"
checkbox input "false"
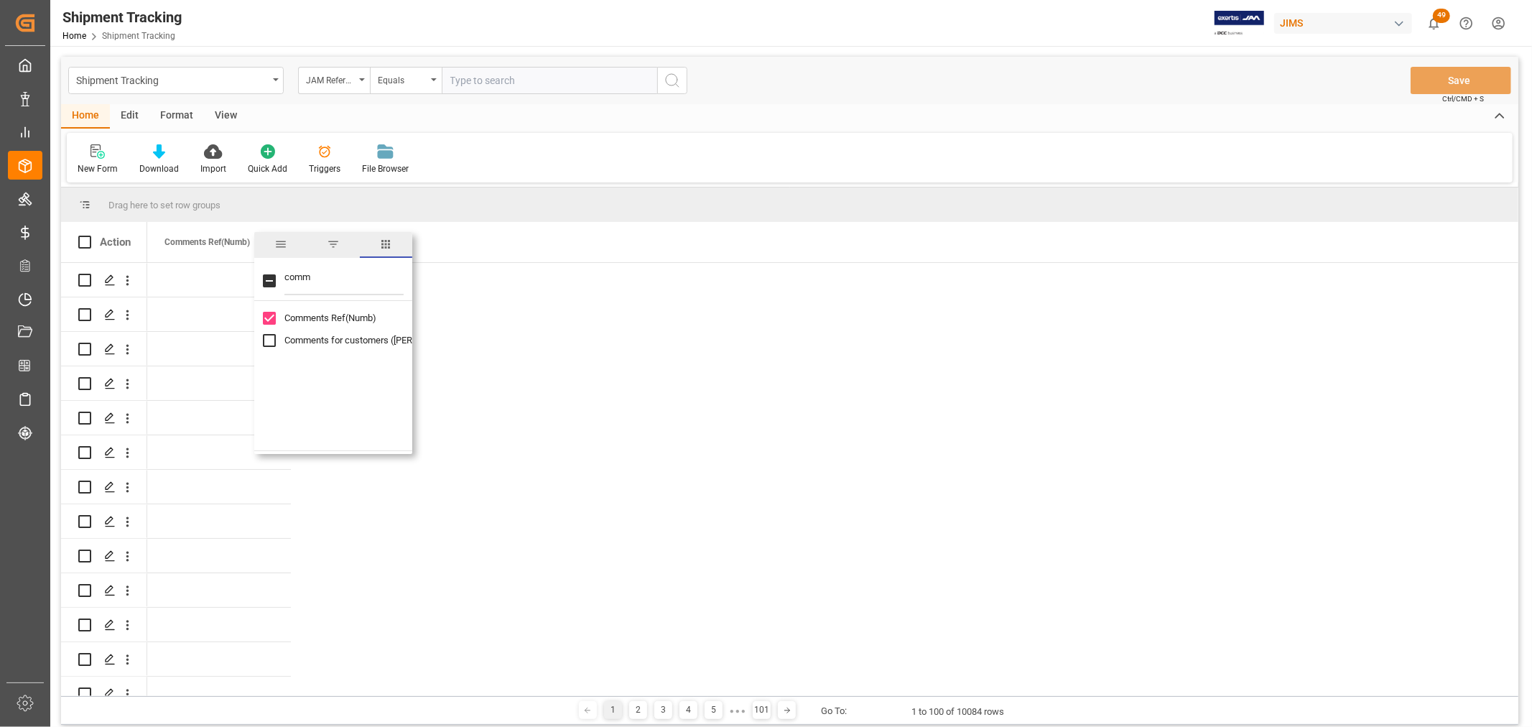
click at [384, 247] on span "columns" at bounding box center [385, 244] width 13 height 13
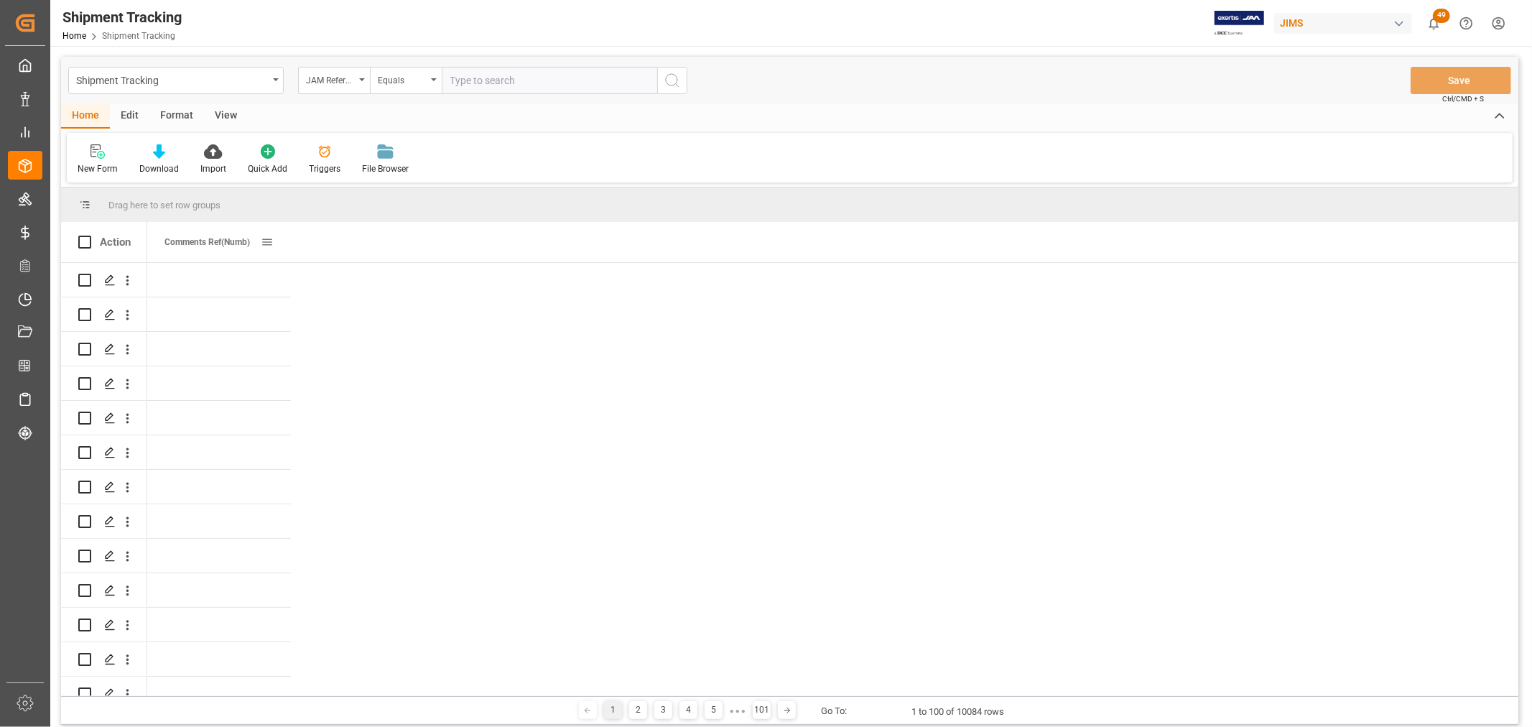
click at [267, 237] on span at bounding box center [267, 242] width 13 height 13
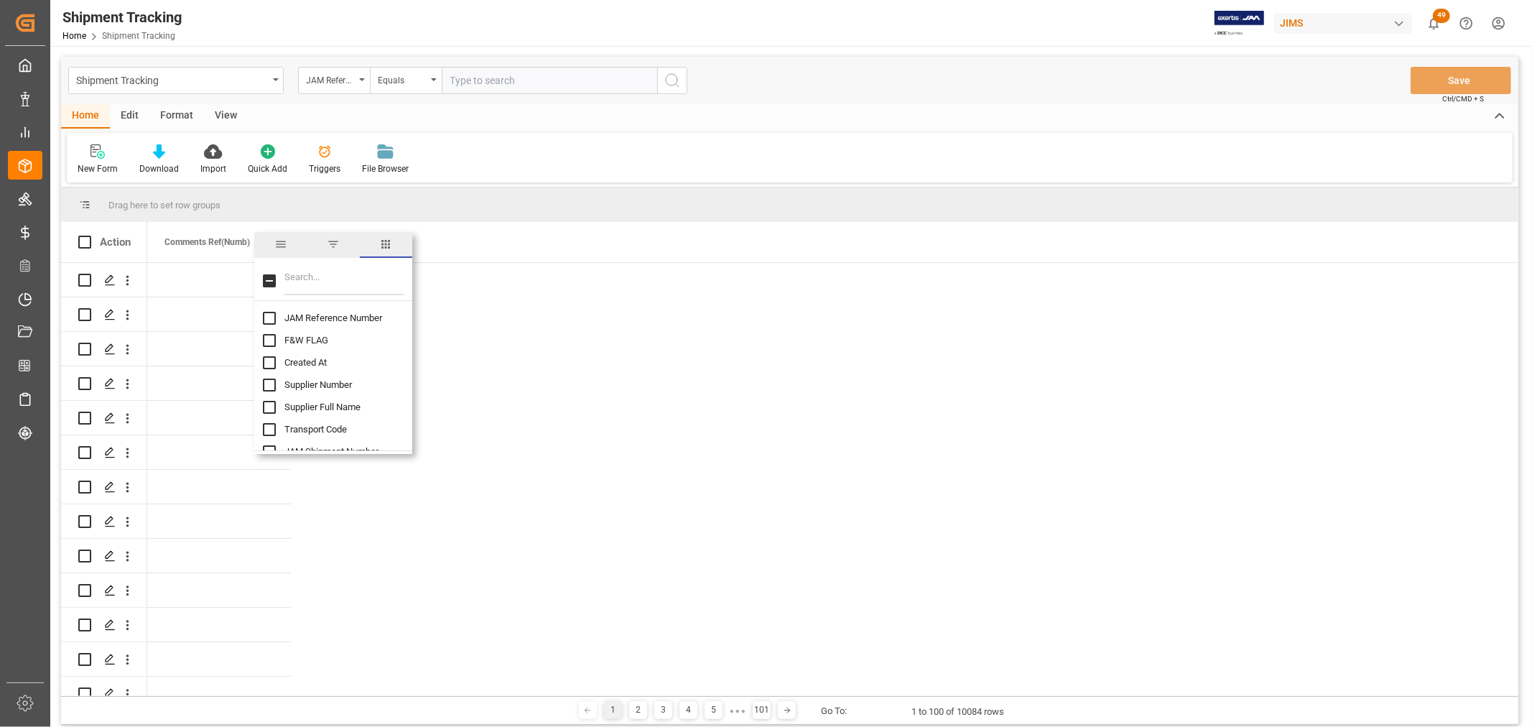
click at [273, 315] on input "JAM Reference Number column toggle visibility (hidden)" at bounding box center [269, 318] width 13 height 13
checkbox input "true"
click at [273, 385] on input "Supplier Number column toggle visibility (hidden)" at bounding box center [269, 385] width 13 height 13
checkbox input "true"
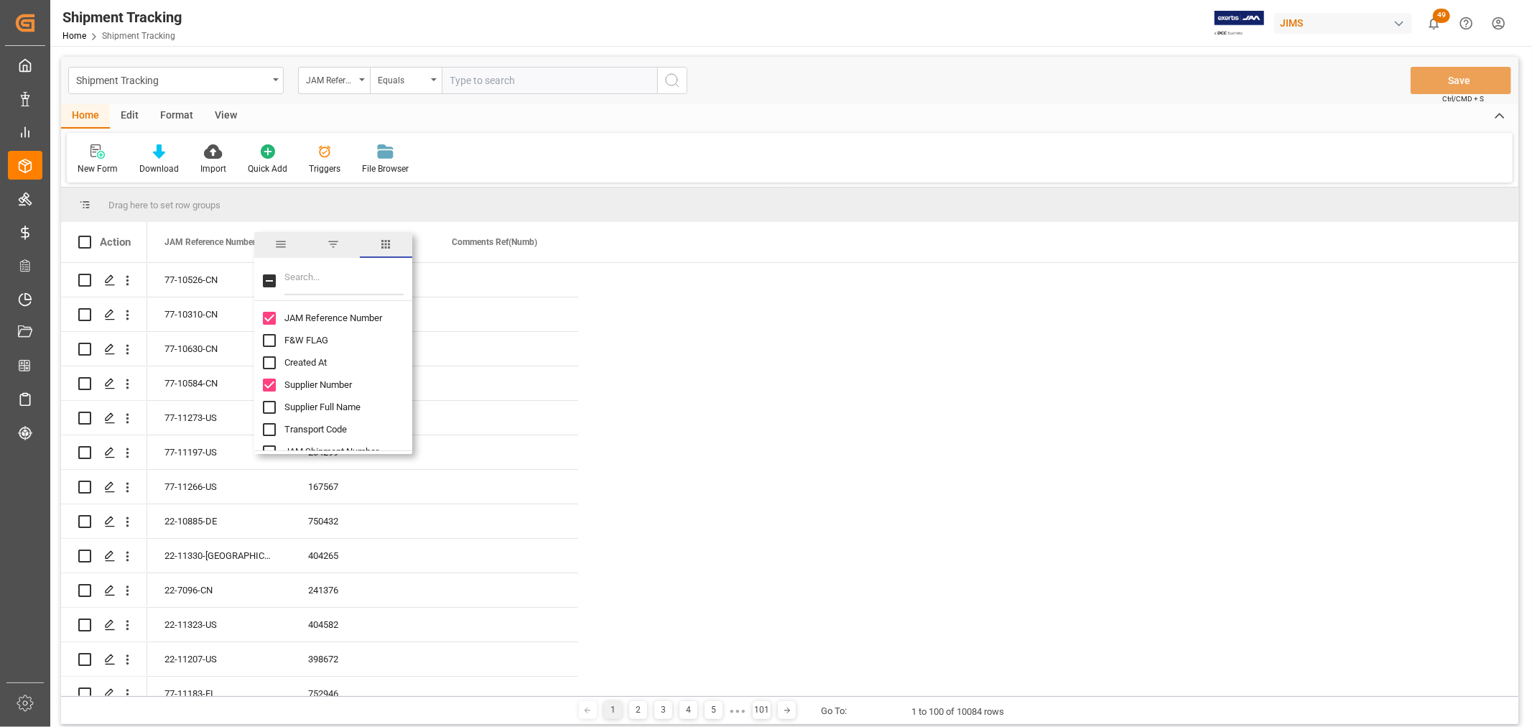
click at [267, 408] on input "Supplier Full Name column toggle visibility (hidden)" at bounding box center [269, 407] width 13 height 13
checkbox input "true"
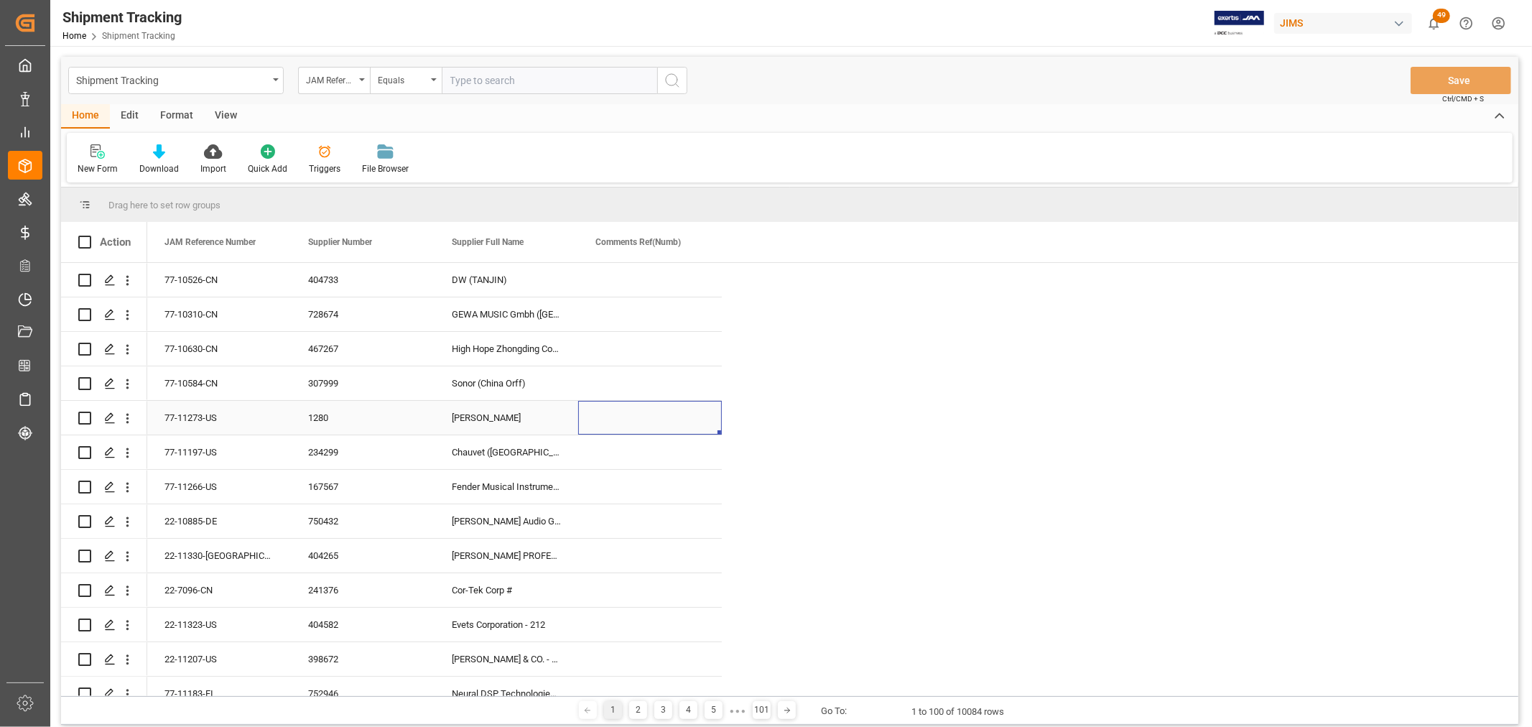
click at [704, 420] on div "Press SPACE to select this row." at bounding box center [650, 418] width 144 height 34
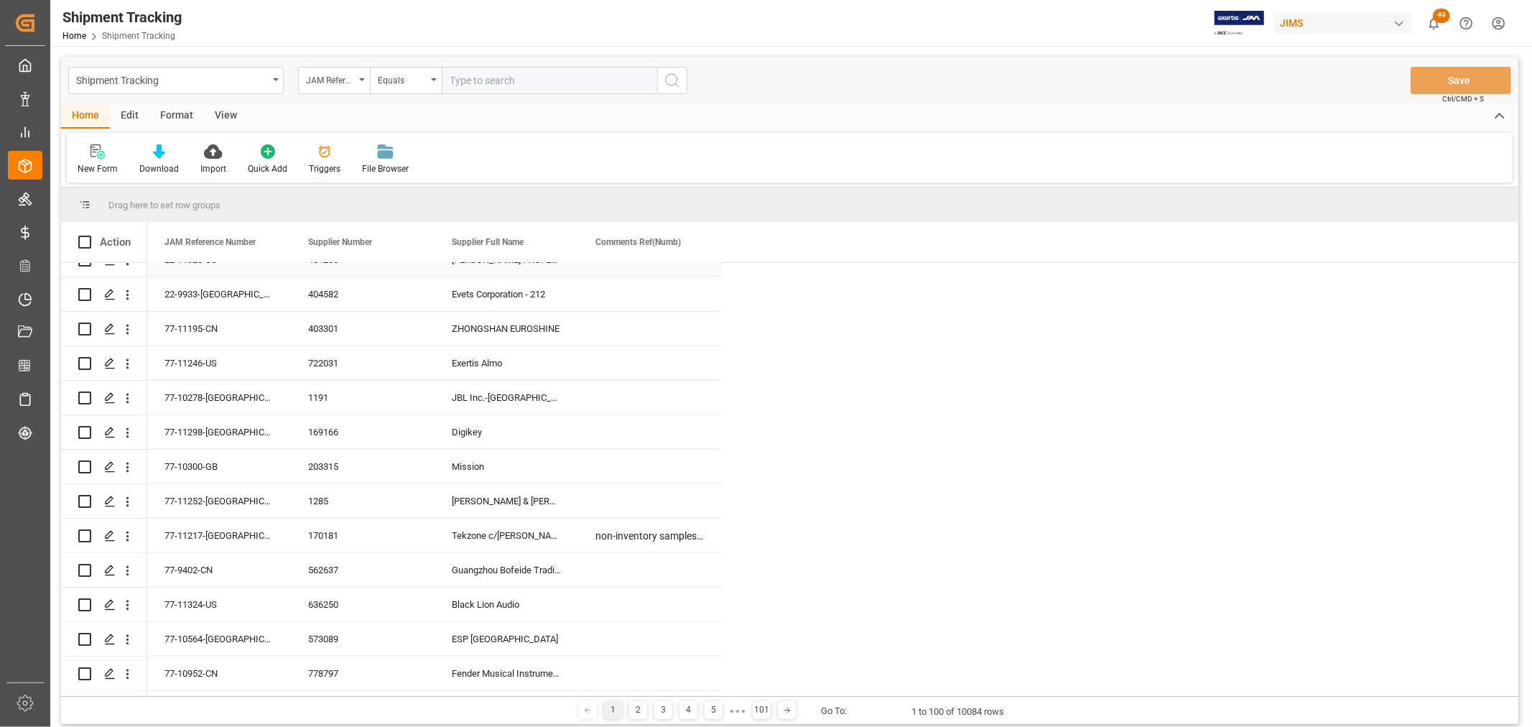
scroll to position [1356, 0]
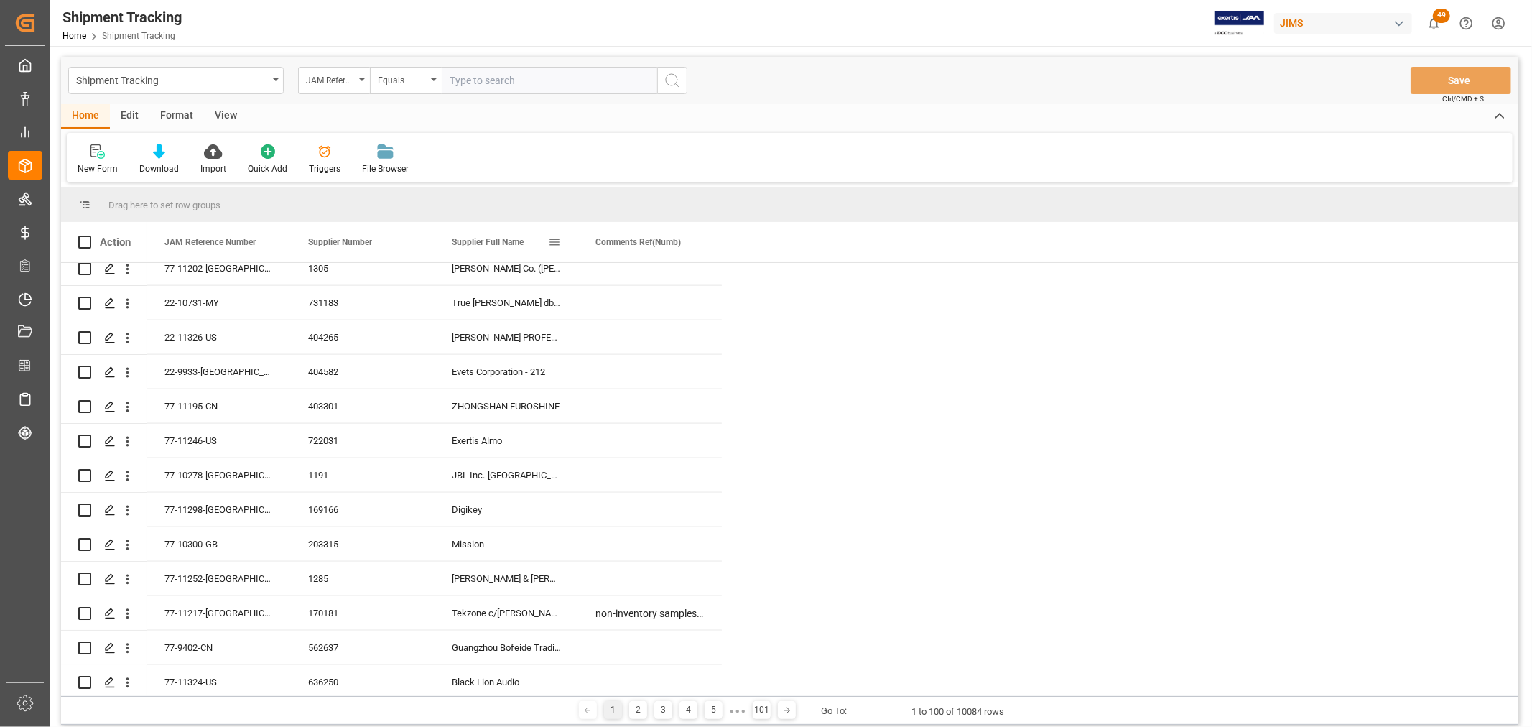
click at [553, 242] on span at bounding box center [554, 242] width 13 height 13
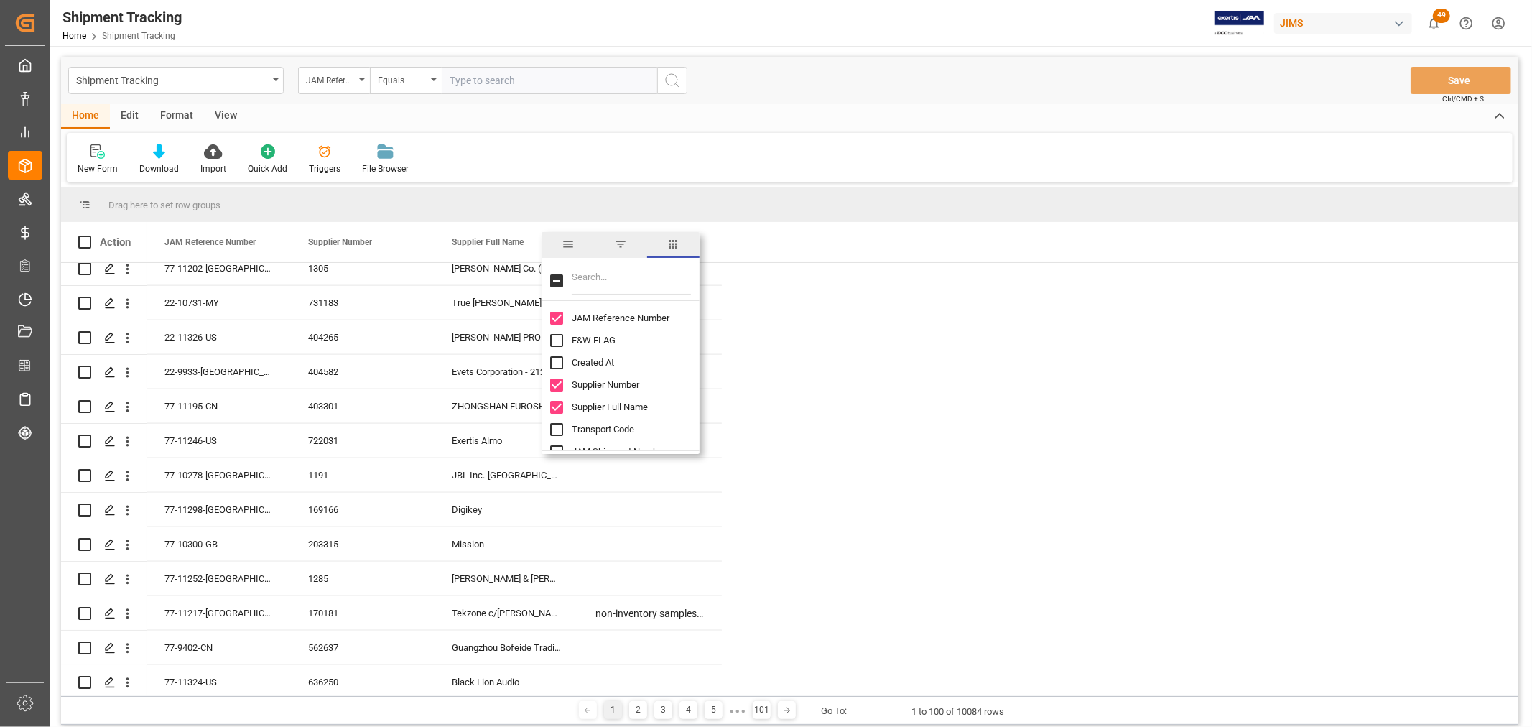
click at [600, 285] on input "Filter Columns Input" at bounding box center [631, 281] width 119 height 29
type input "ag"
click at [557, 336] on input "Agent column toggle visibility (hidden)" at bounding box center [556, 340] width 13 height 13
checkbox input "true"
checkbox input "false"
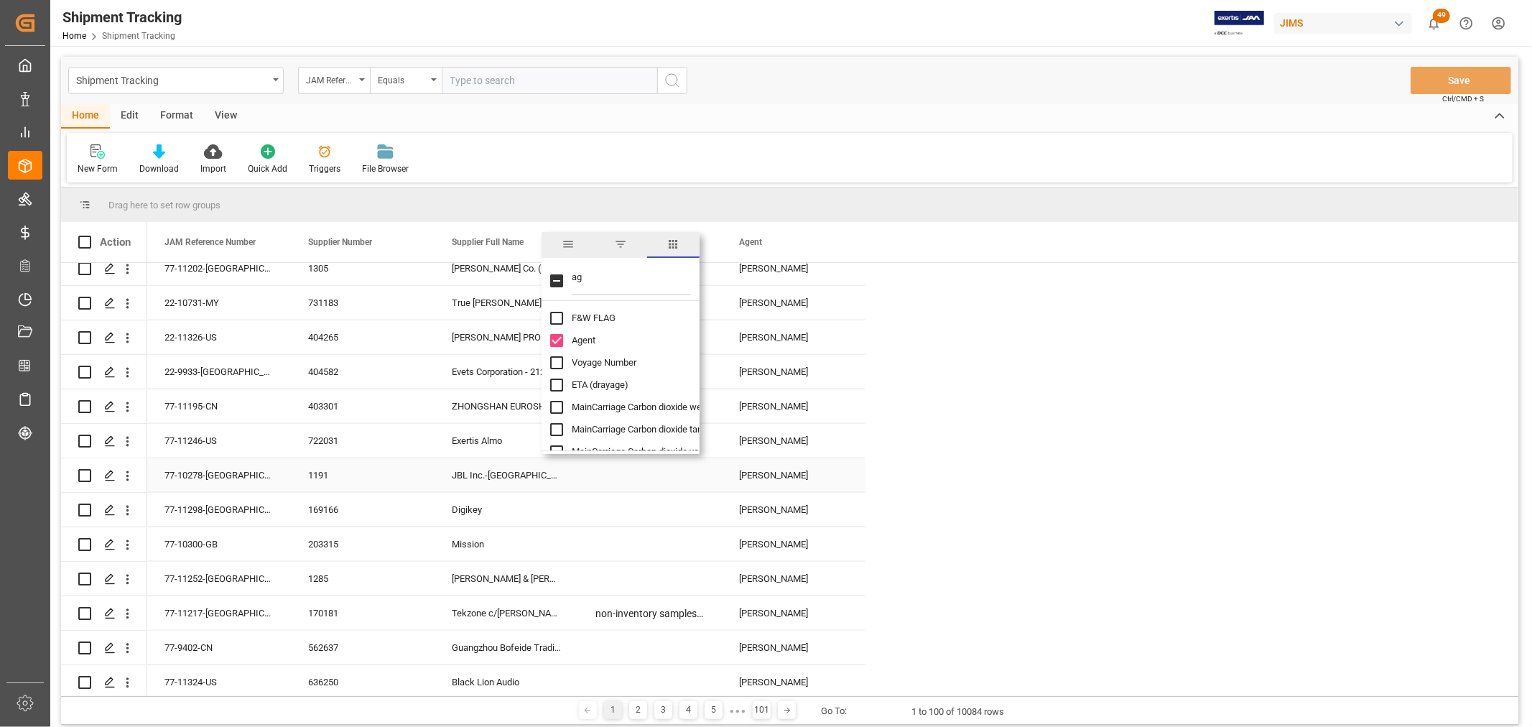
click at [623, 504] on div "Press SPACE to select this row." at bounding box center [650, 510] width 144 height 34
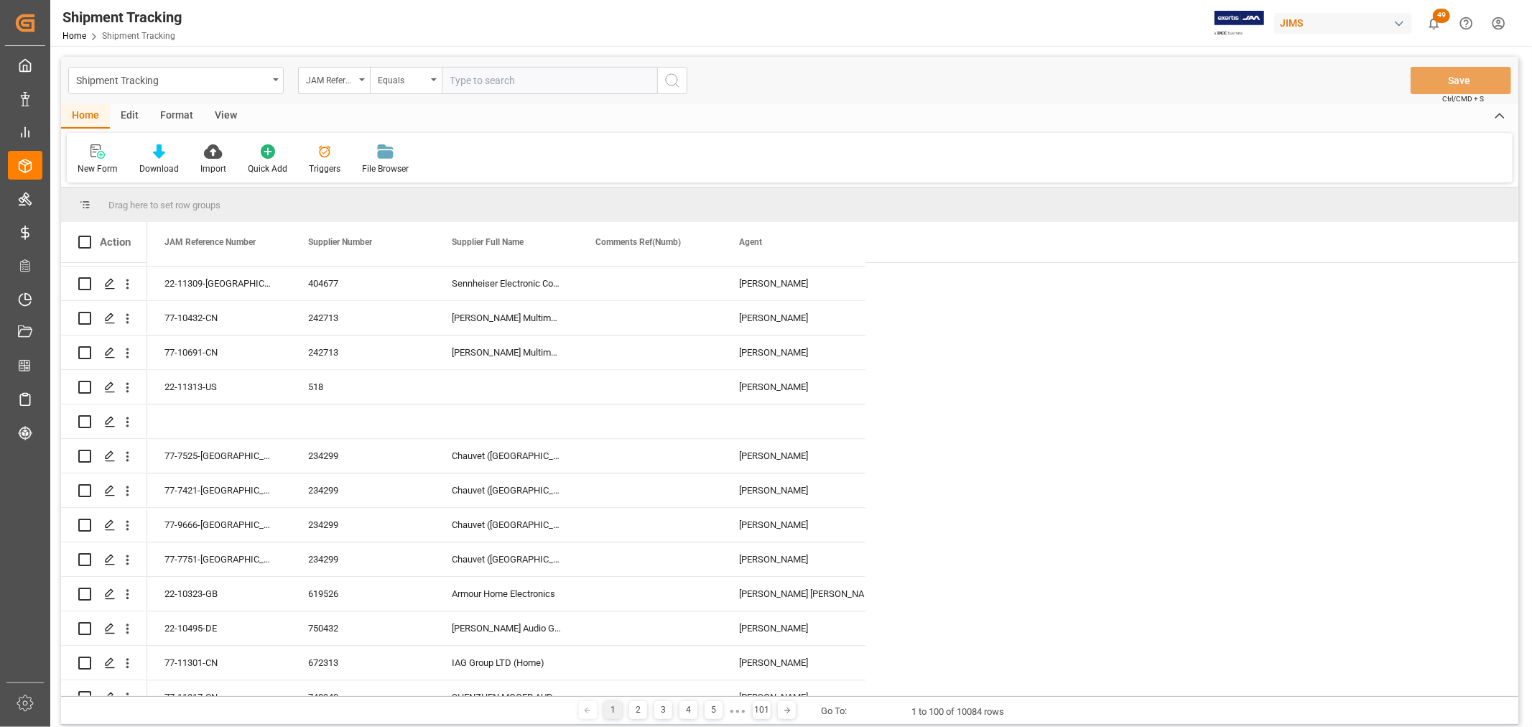
scroll to position [3019, 0]
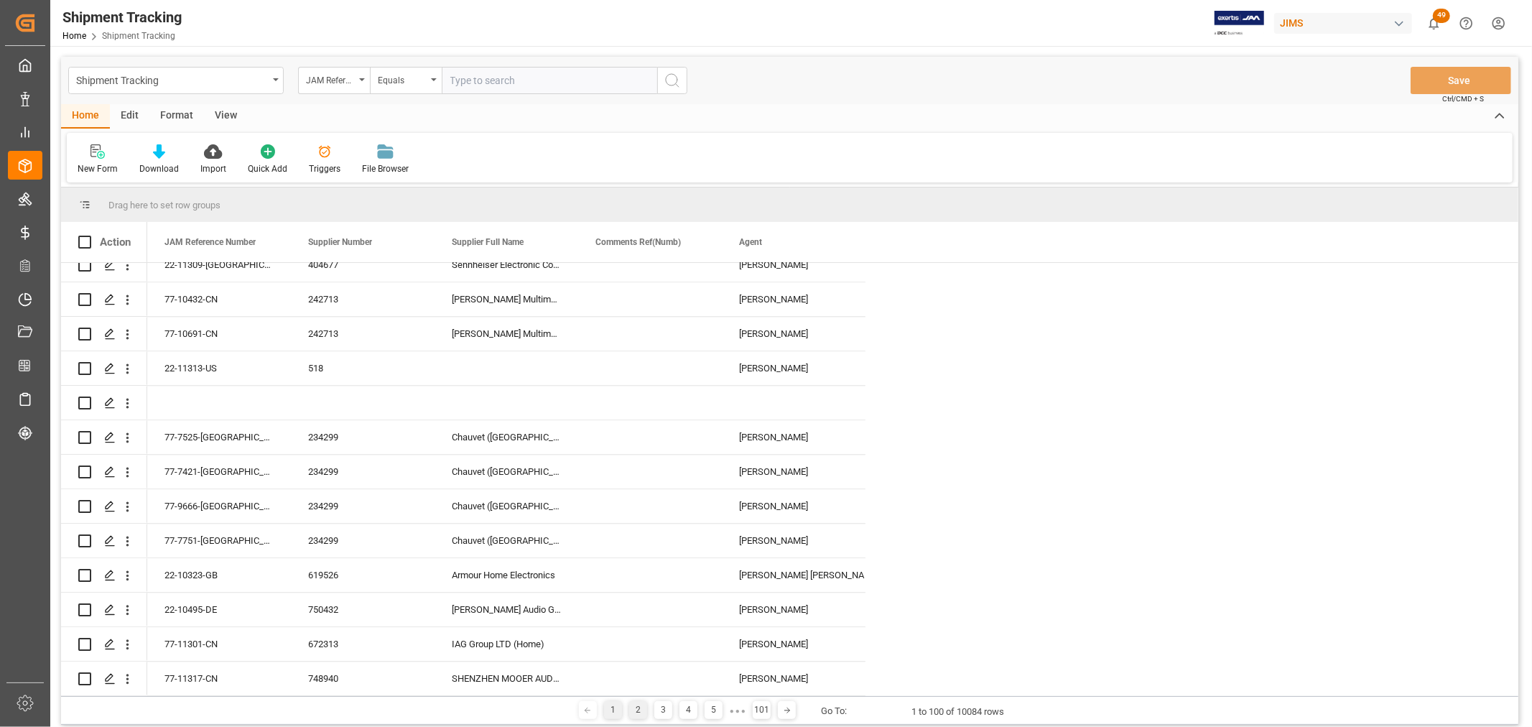
click at [629, 709] on div "2" at bounding box center [638, 710] width 18 height 18
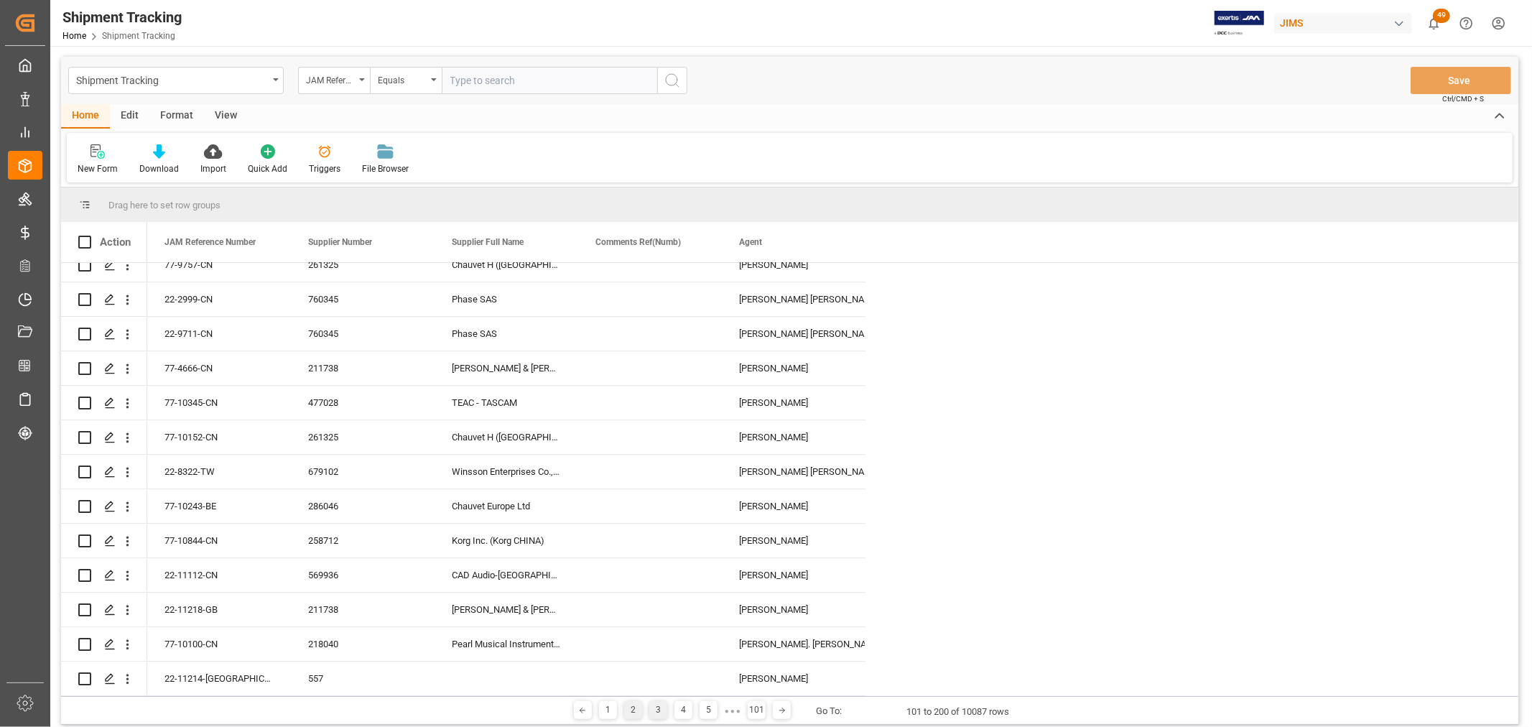
click at [651, 709] on div "3" at bounding box center [658, 710] width 18 height 18
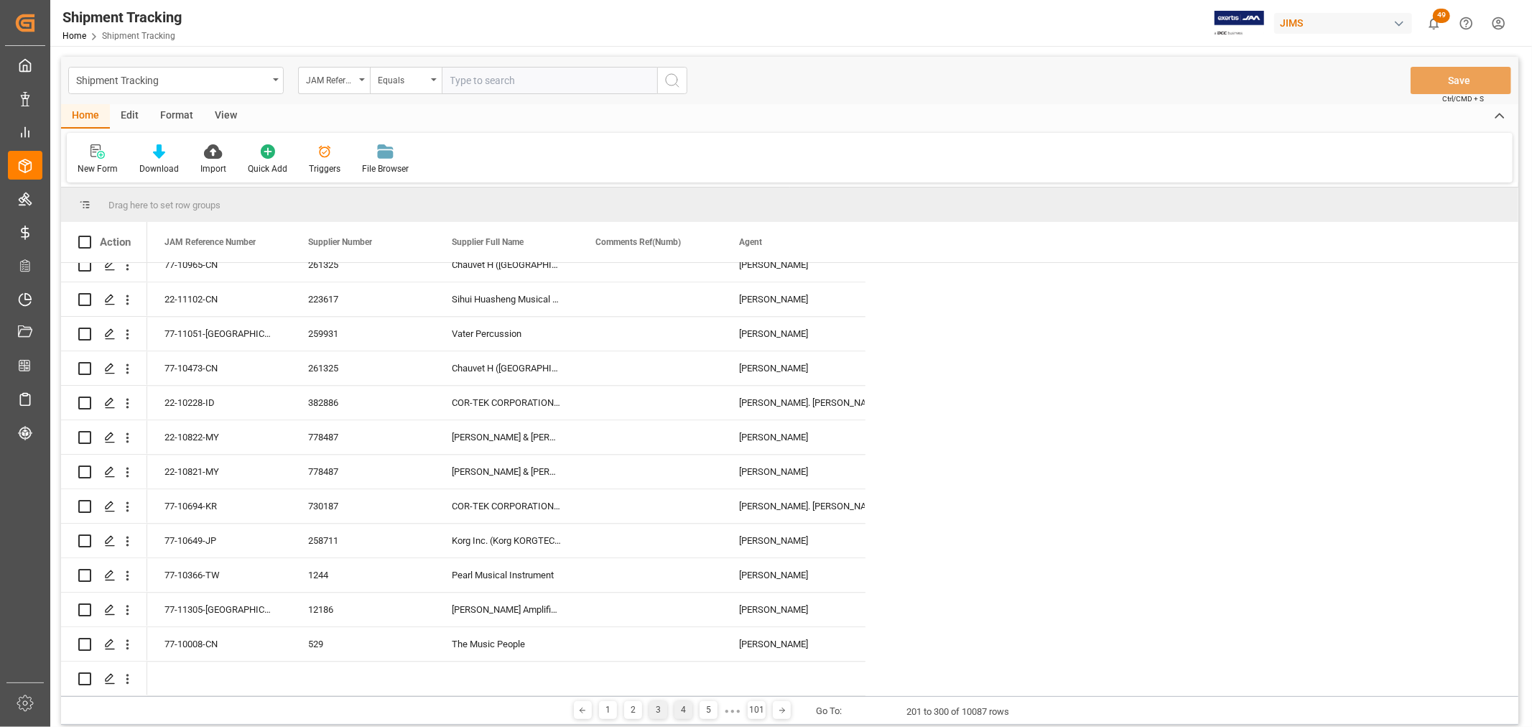
click at [684, 705] on div "4" at bounding box center [684, 710] width 18 height 18
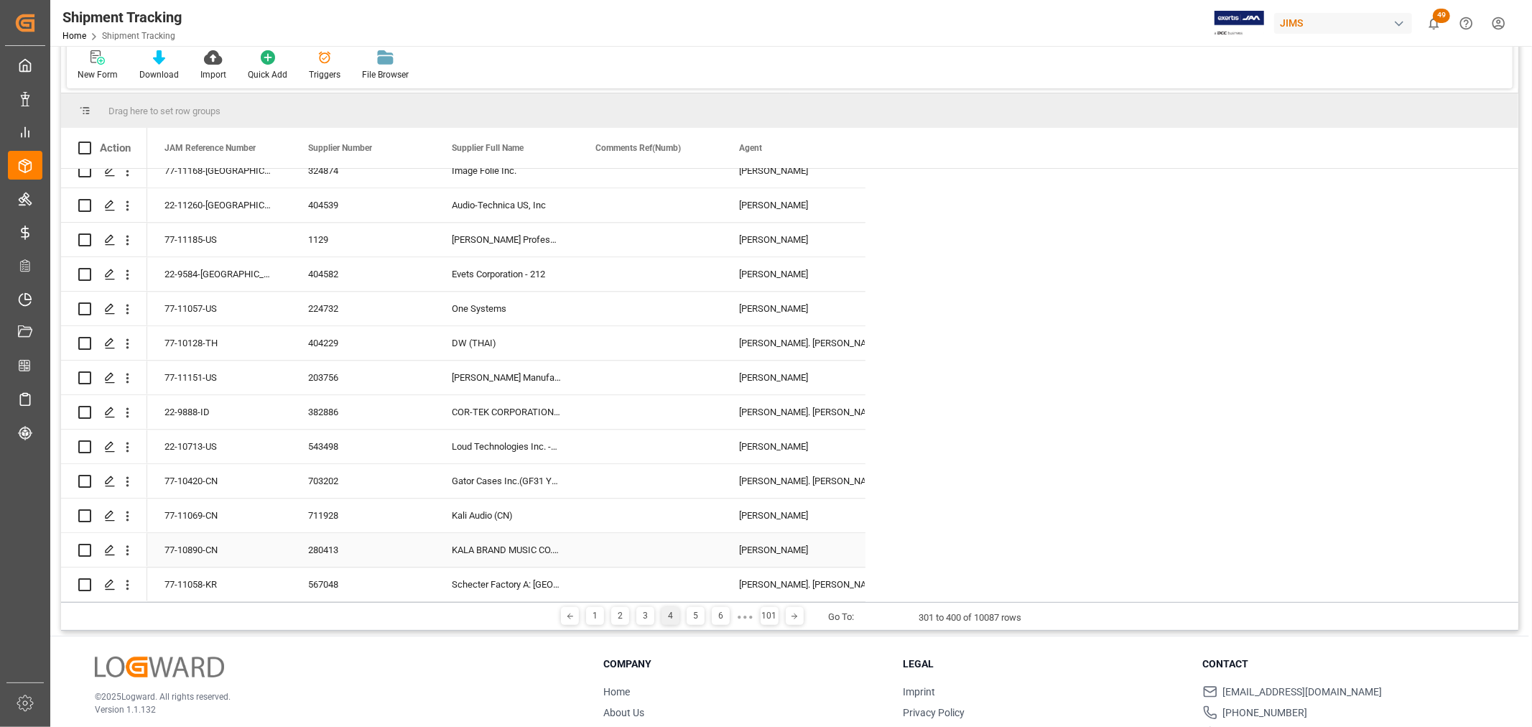
scroll to position [167, 0]
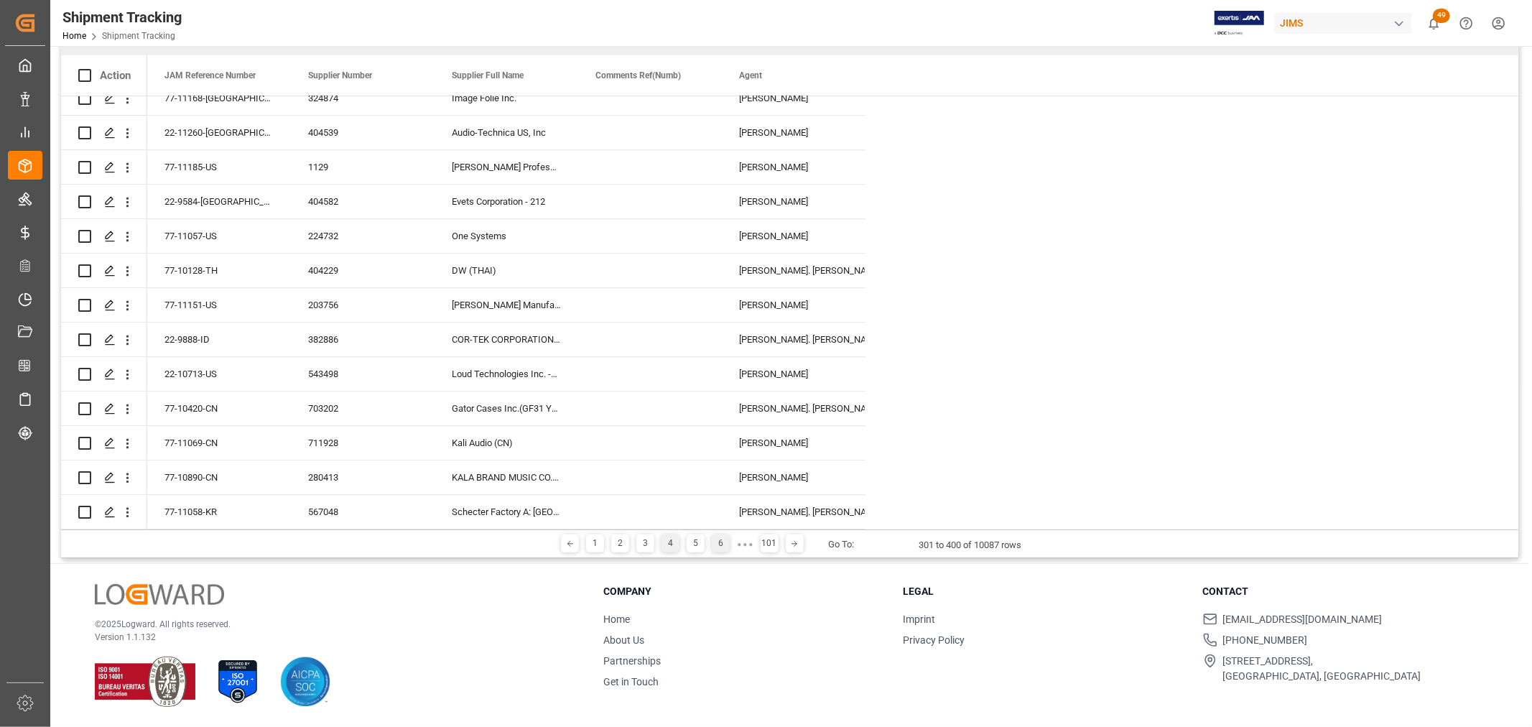
click at [715, 542] on div "6" at bounding box center [721, 543] width 18 height 18
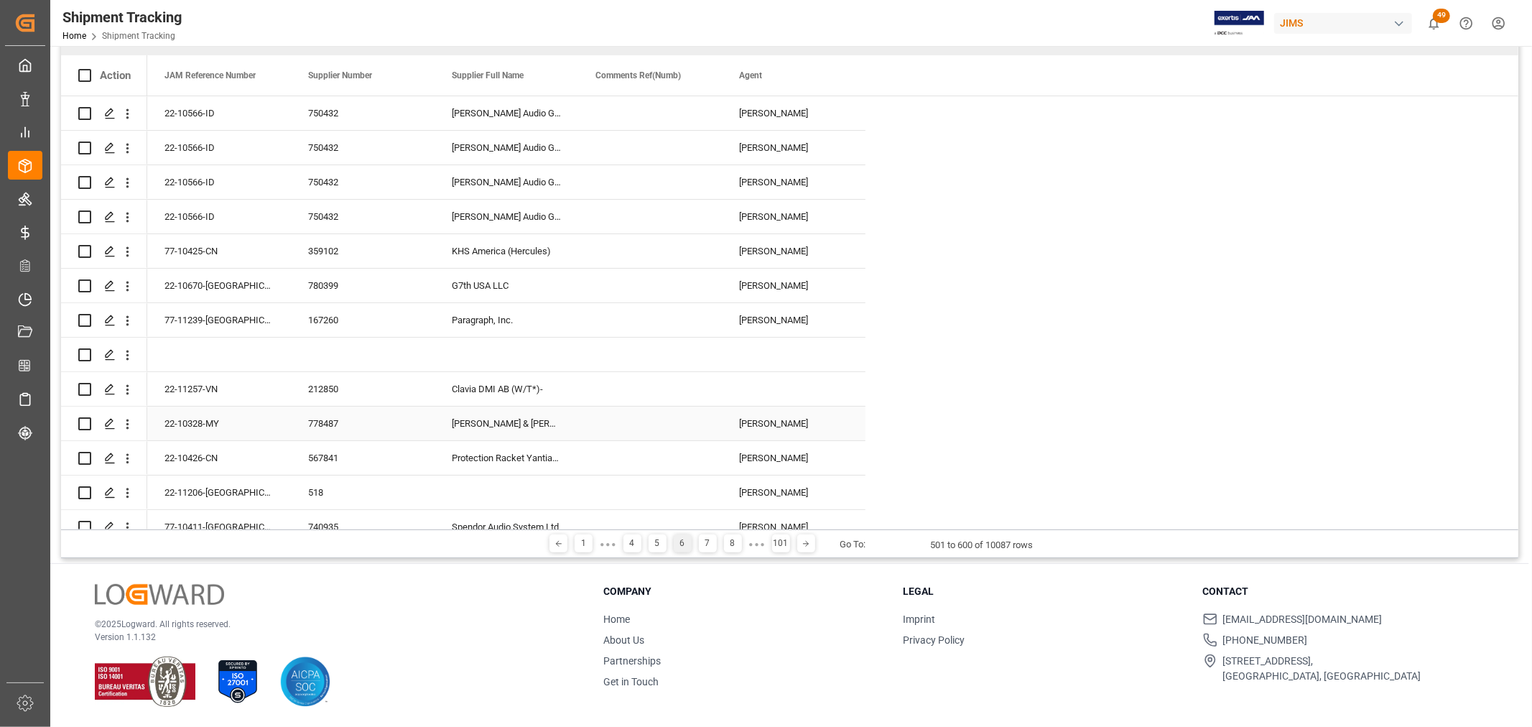
scroll to position [0, 0]
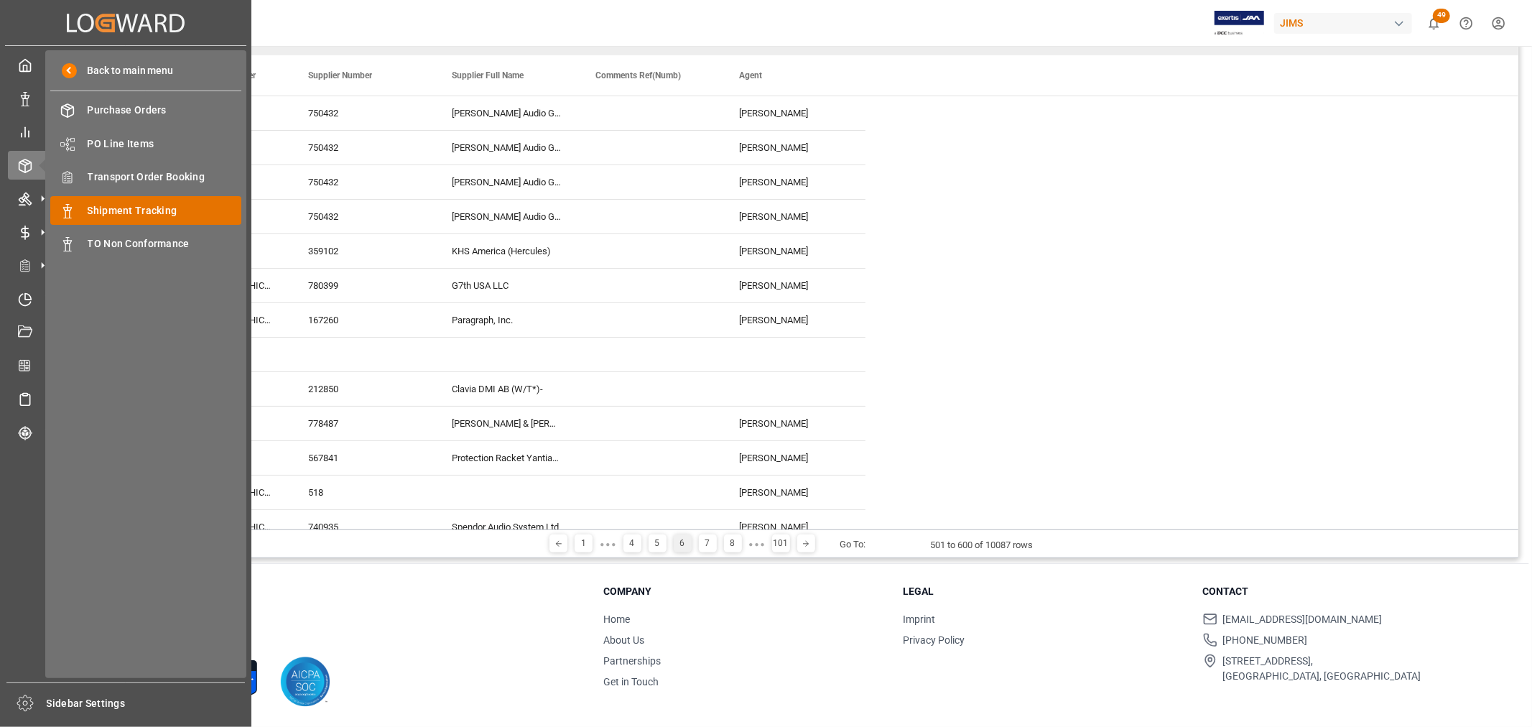
click at [111, 205] on span "Shipment Tracking" at bounding box center [165, 210] width 154 height 15
click at [103, 201] on div "Shipment Tracking Shipment Tracking" at bounding box center [145, 210] width 191 height 28
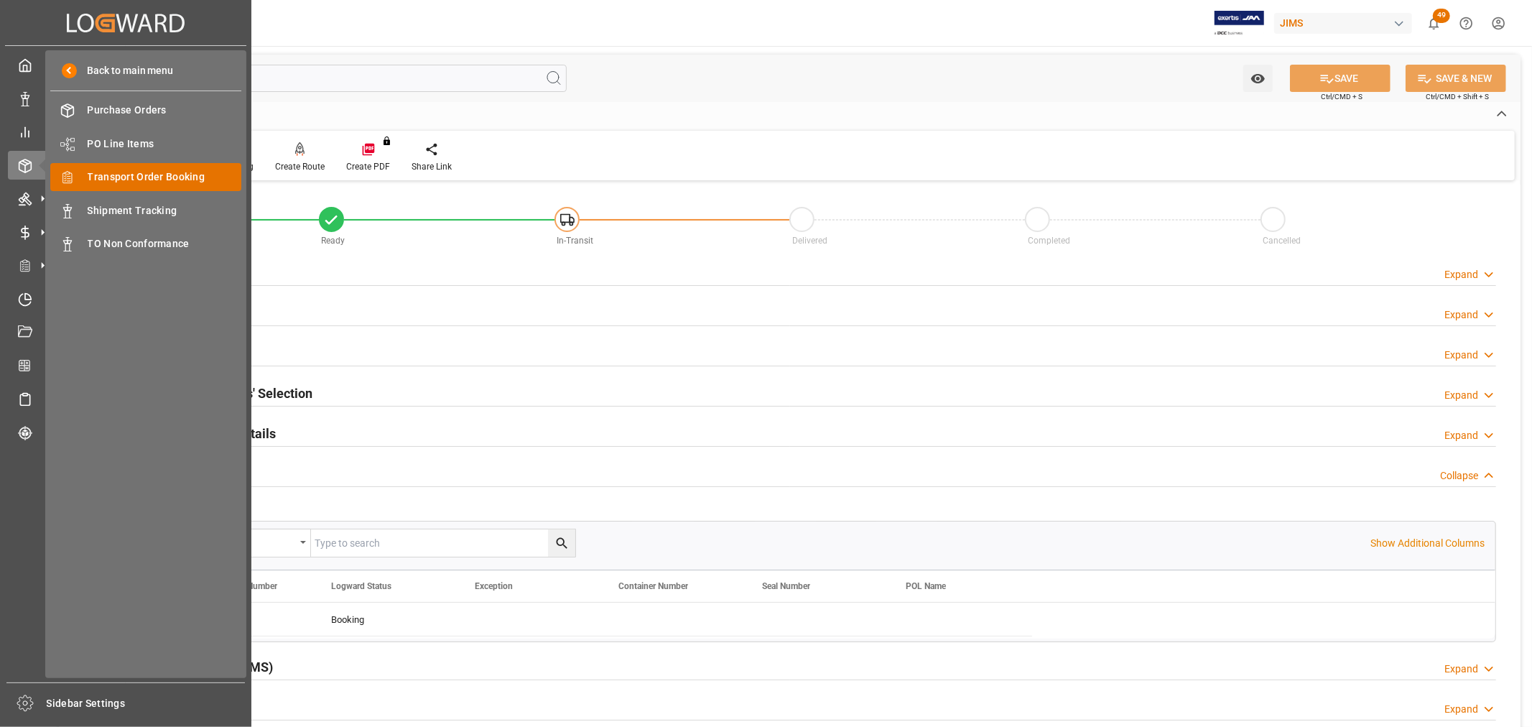
click at [113, 177] on span "Transport Order Booking" at bounding box center [165, 177] width 154 height 15
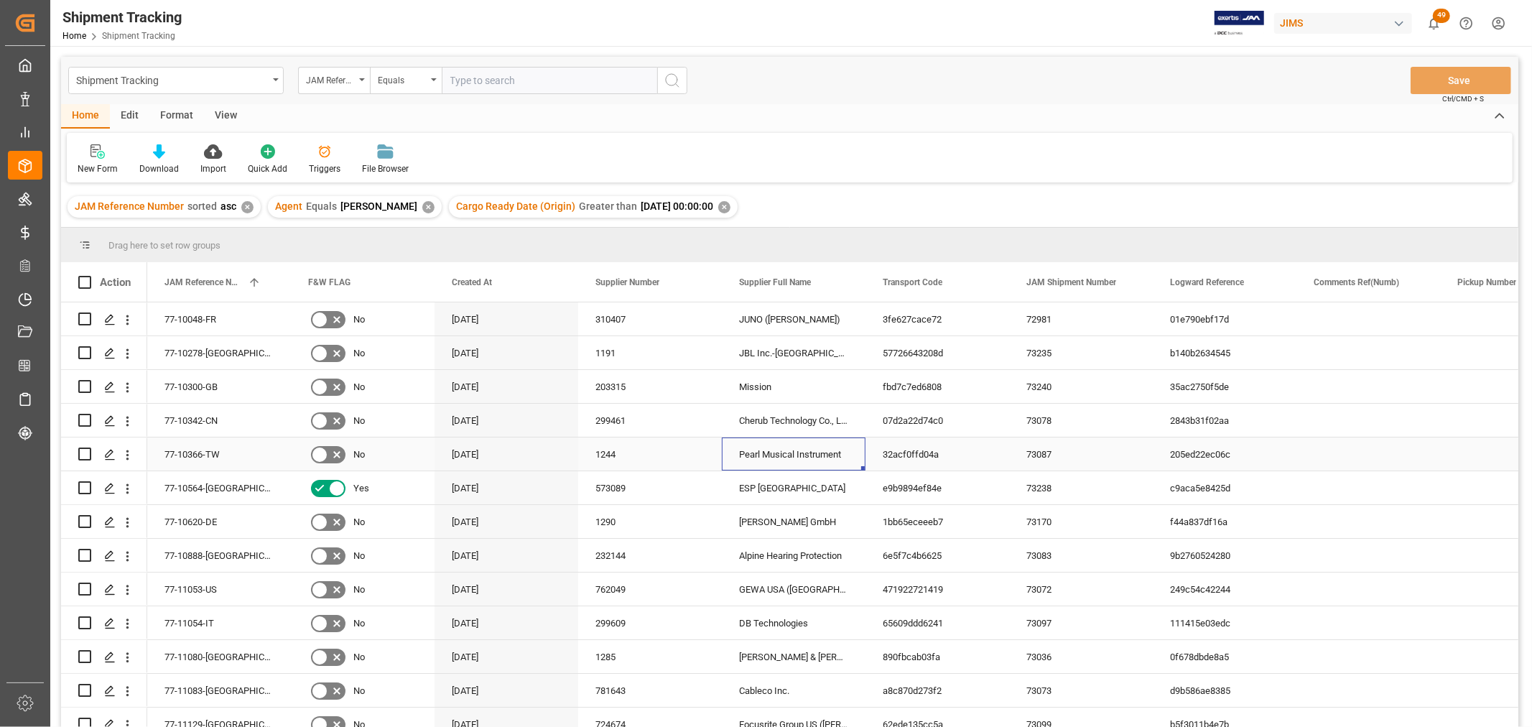
click at [803, 437] on div "Pearl Musical Instrument" at bounding box center [794, 453] width 144 height 33
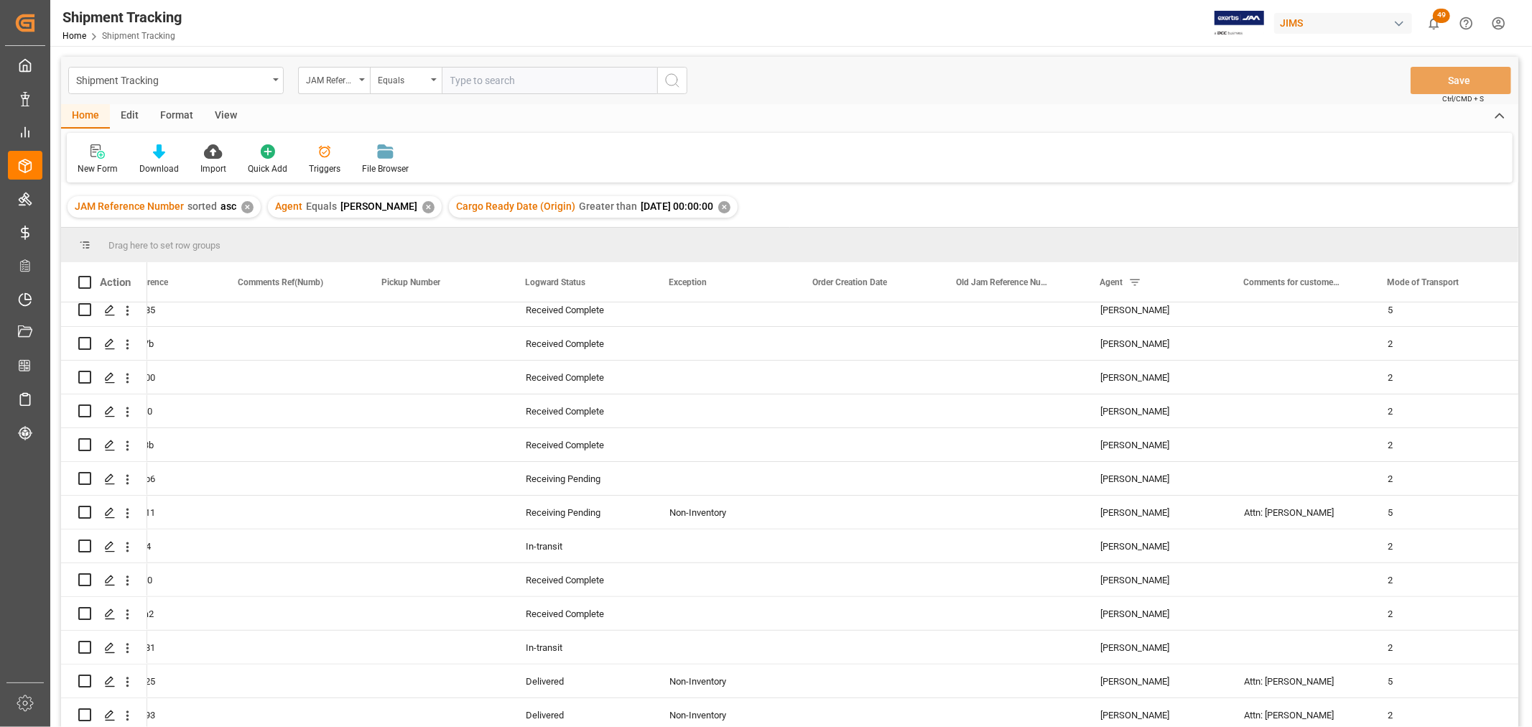
scroll to position [385, 0]
click at [678, 505] on div "Non-Inventory" at bounding box center [723, 512] width 109 height 33
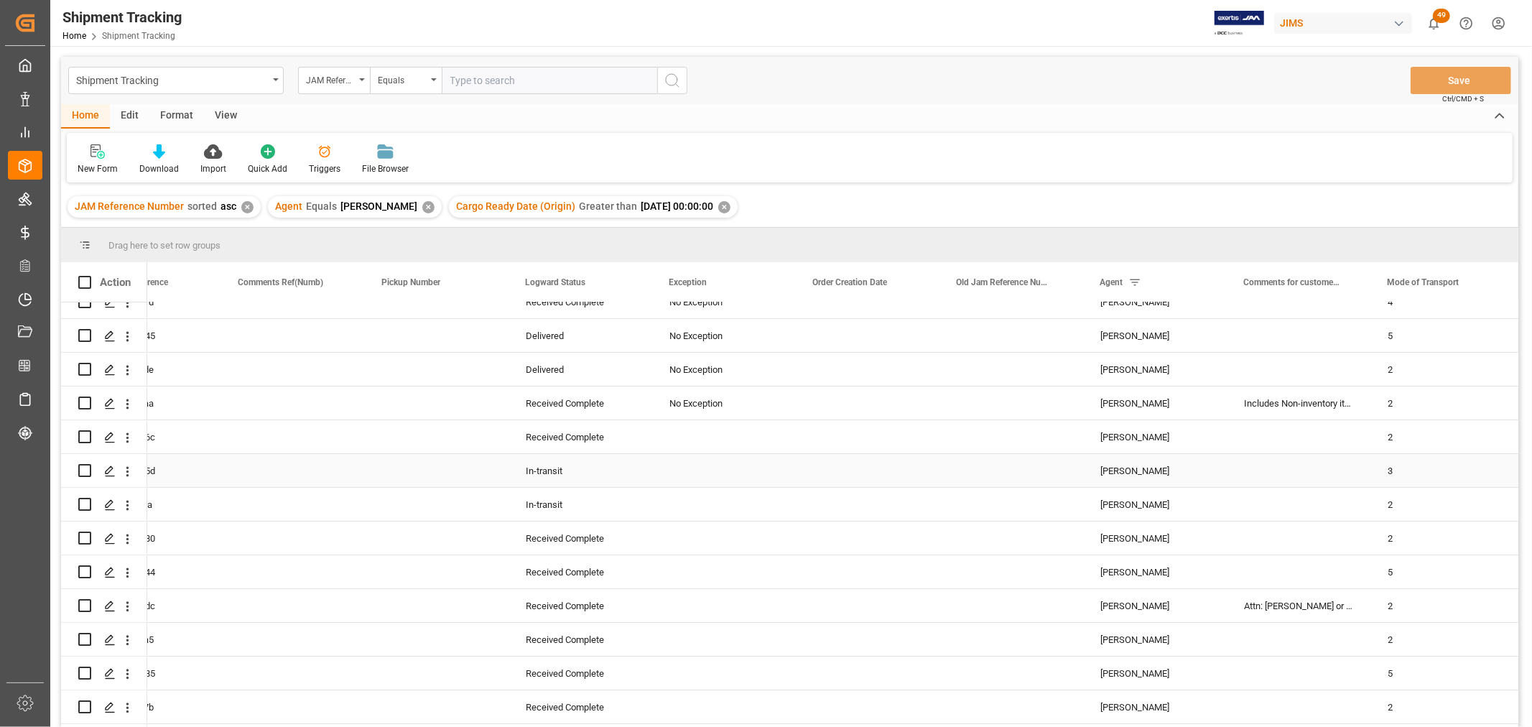
scroll to position [0, 0]
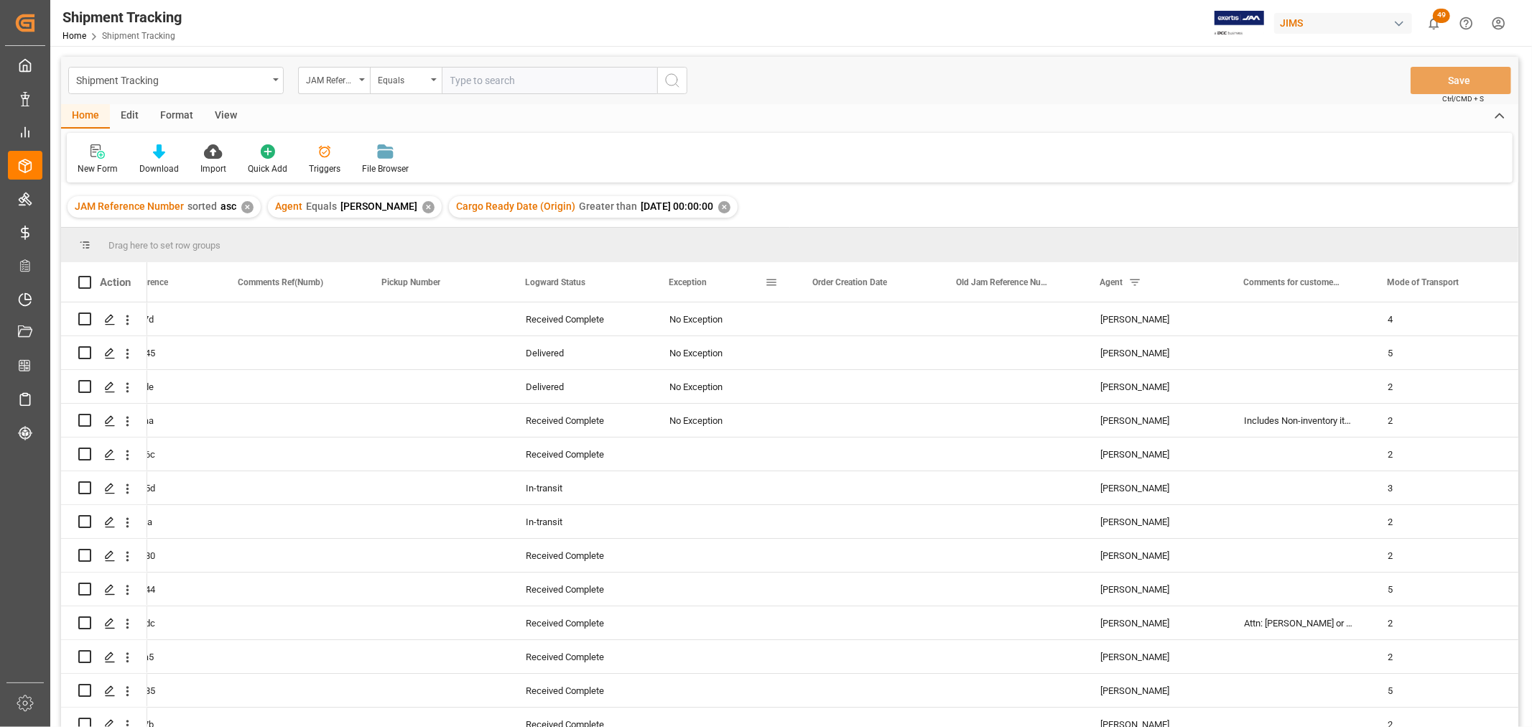
click at [777, 278] on span at bounding box center [771, 282] width 13 height 13
click at [840, 287] on span "filter" at bounding box center [838, 284] width 13 height 13
type input "Non-Inventory"
click at [852, 401] on button "Apply" at bounding box center [856, 404] width 27 height 14
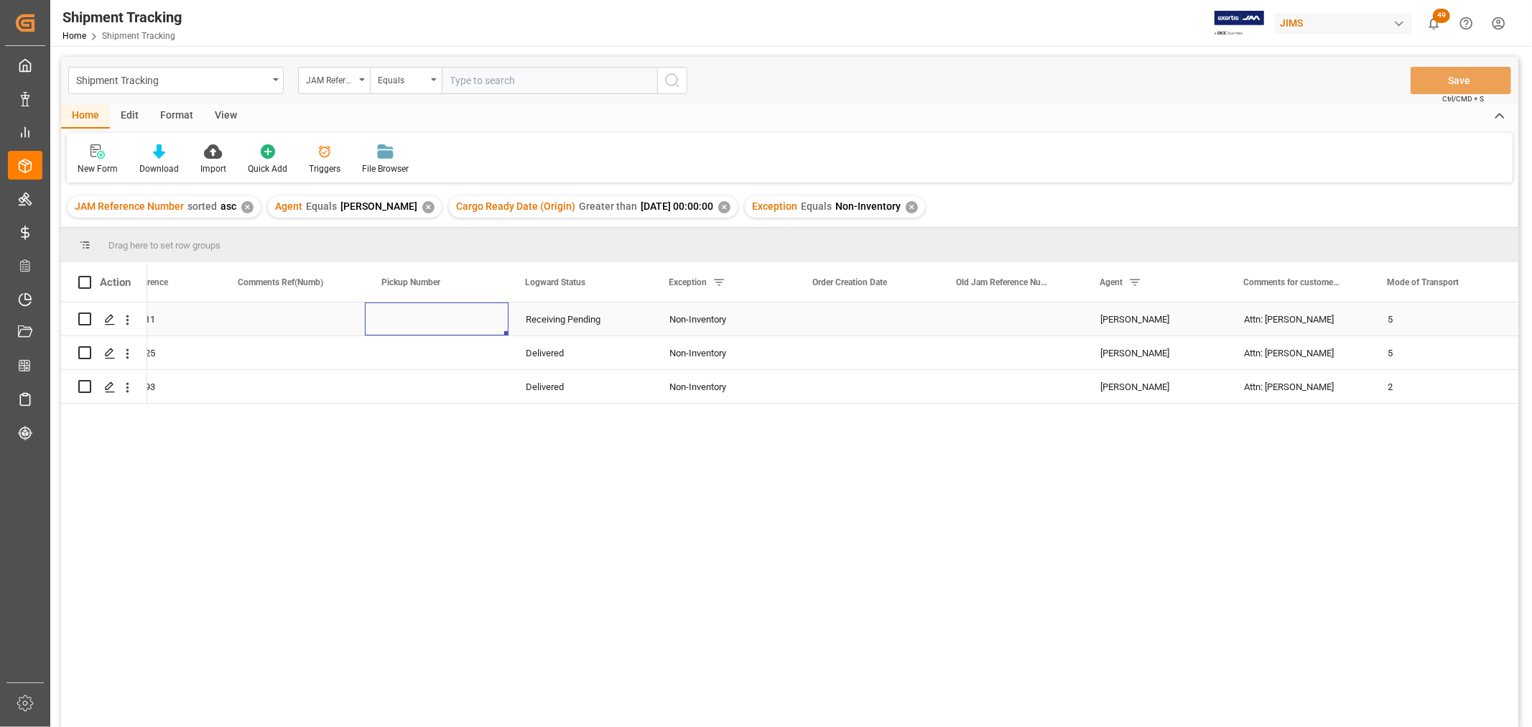
click at [369, 324] on div "Press SPACE to select this row." at bounding box center [437, 318] width 144 height 33
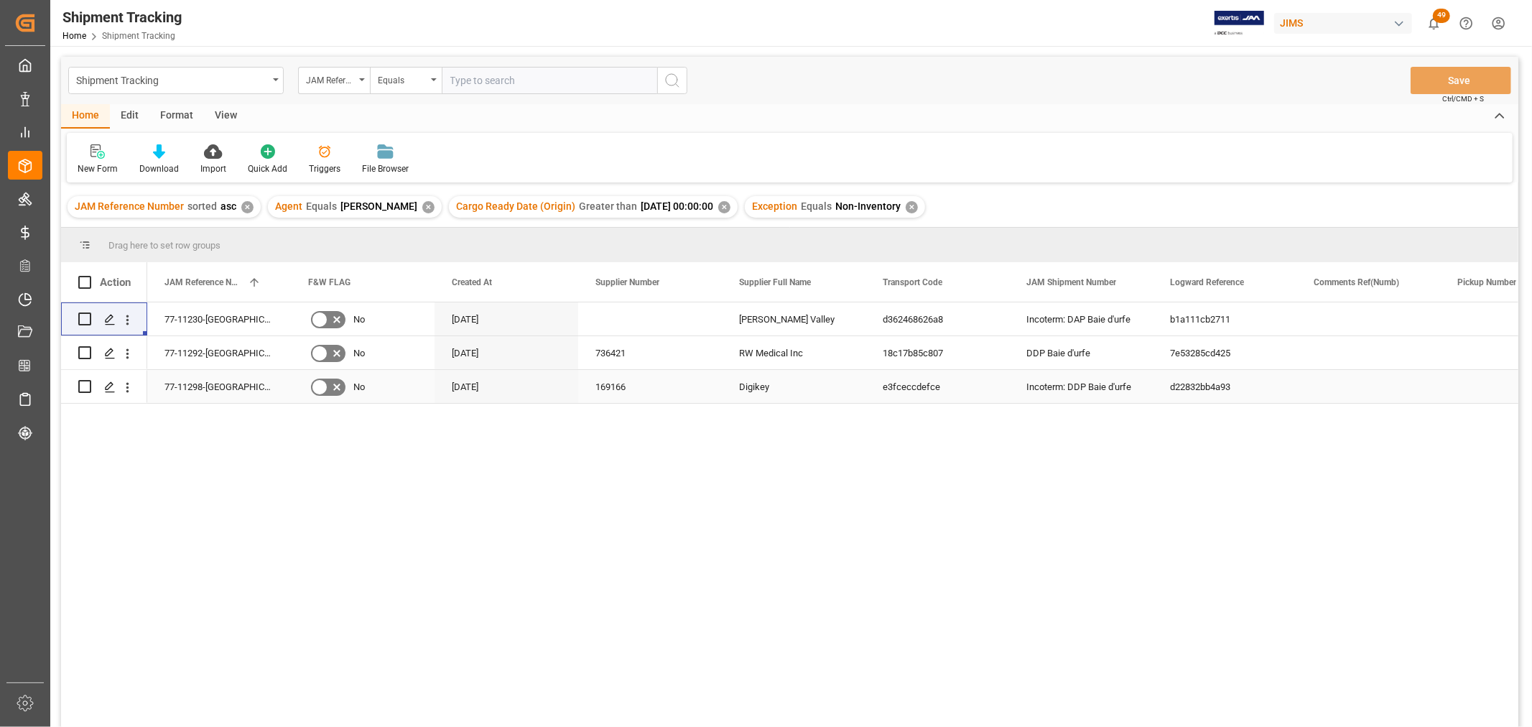
click at [662, 384] on div "169166" at bounding box center [650, 386] width 144 height 33
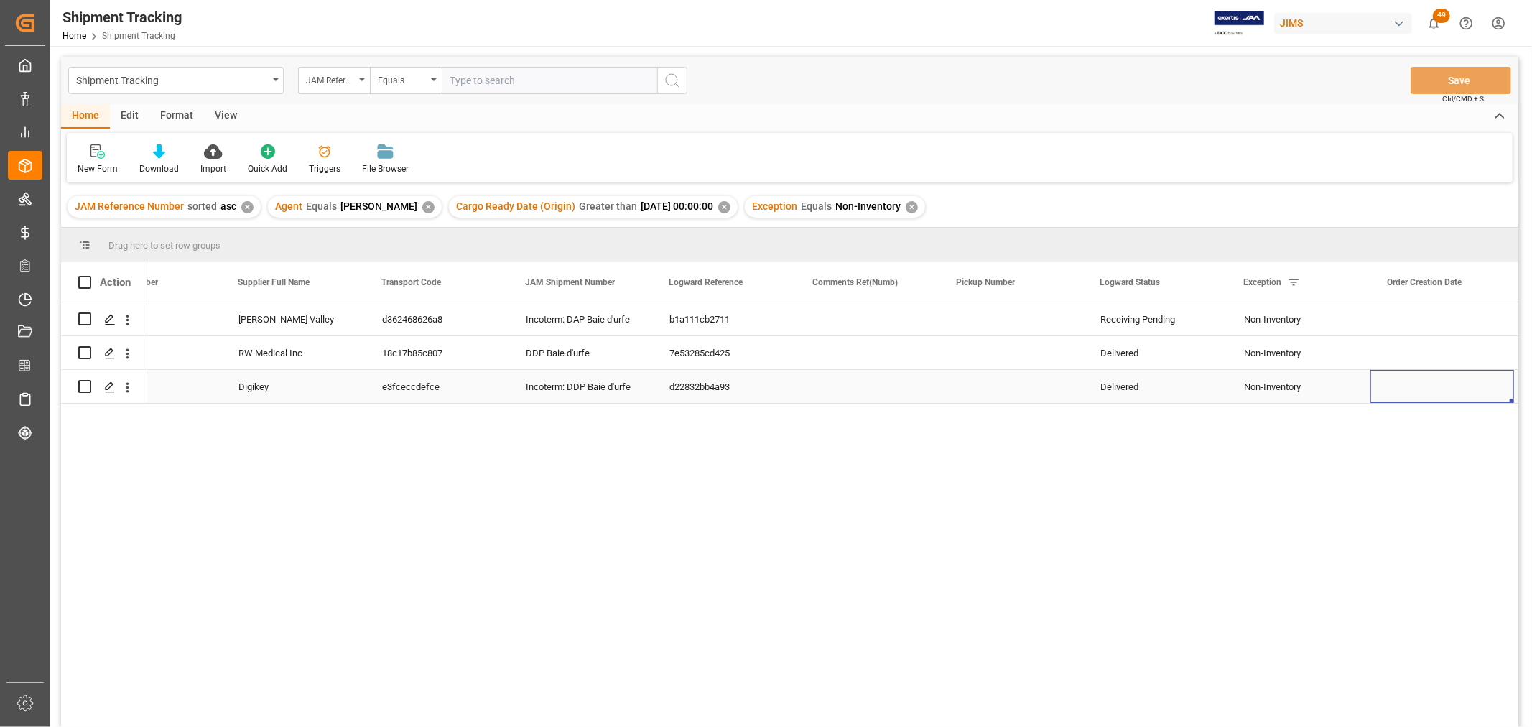
scroll to position [0, 644]
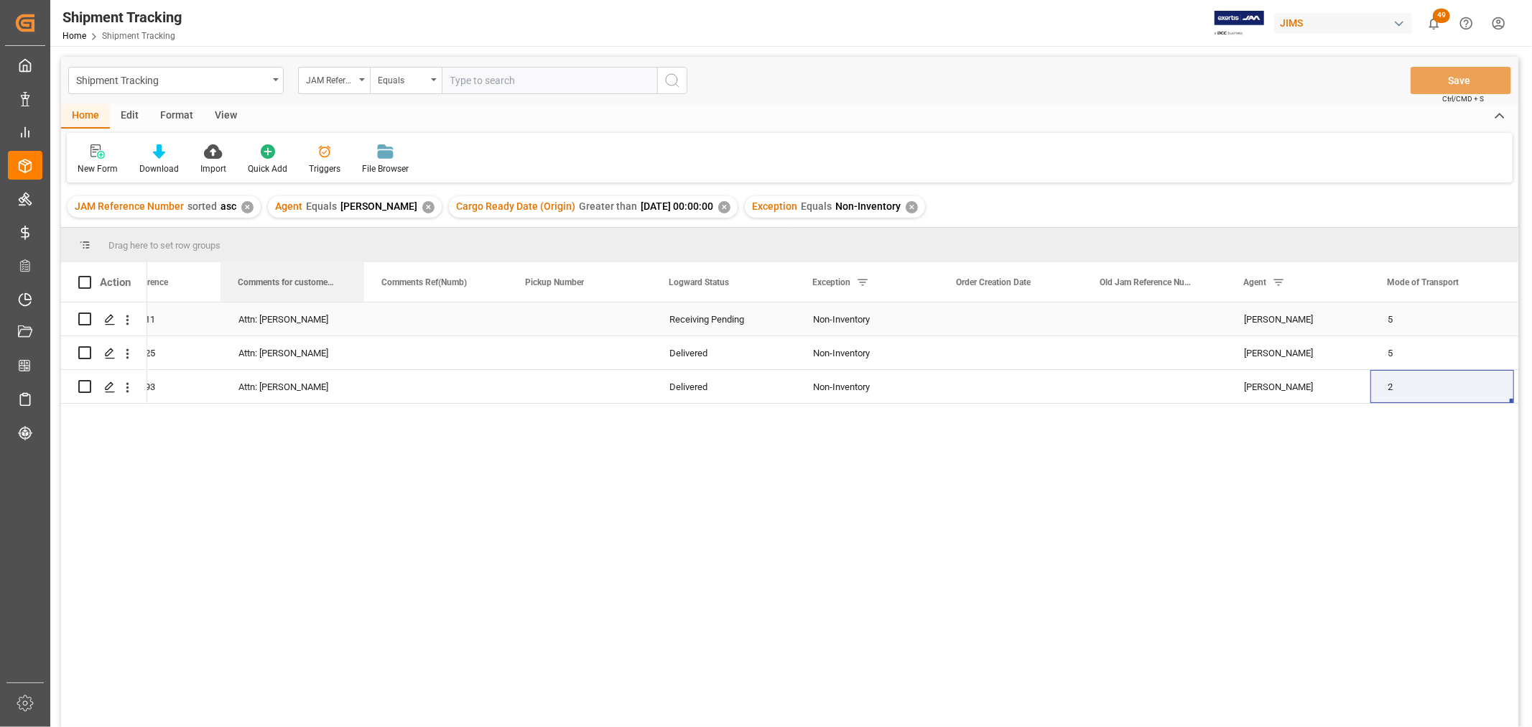
drag, startPoint x: 1295, startPoint y: 276, endPoint x: 267, endPoint y: 325, distance: 1029.9
click at [267, 325] on div "Action JAM Shipment Number Logward Reference Comments Ref(Numb) Agent 5" at bounding box center [790, 499] width 1458 height 474
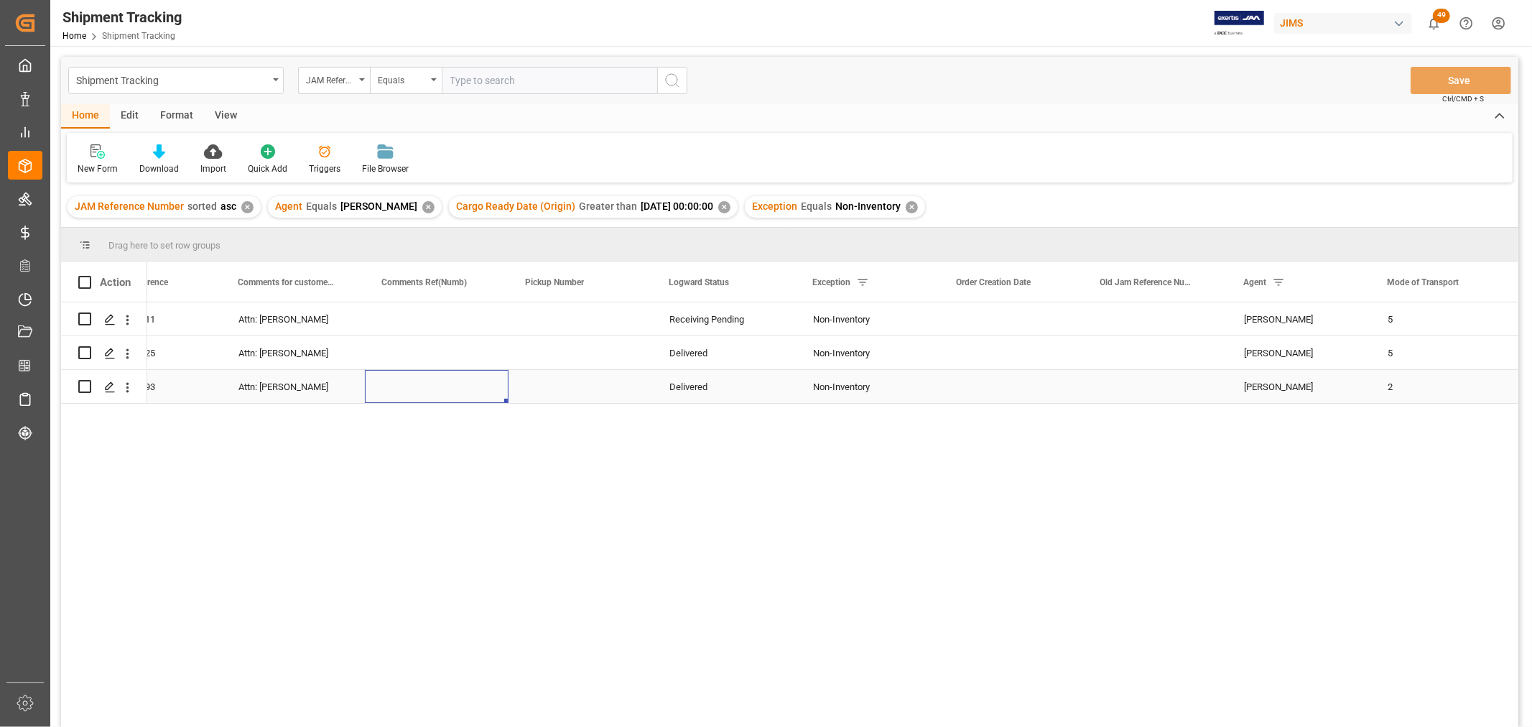
click at [476, 375] on div "Press SPACE to select this row." at bounding box center [437, 386] width 144 height 33
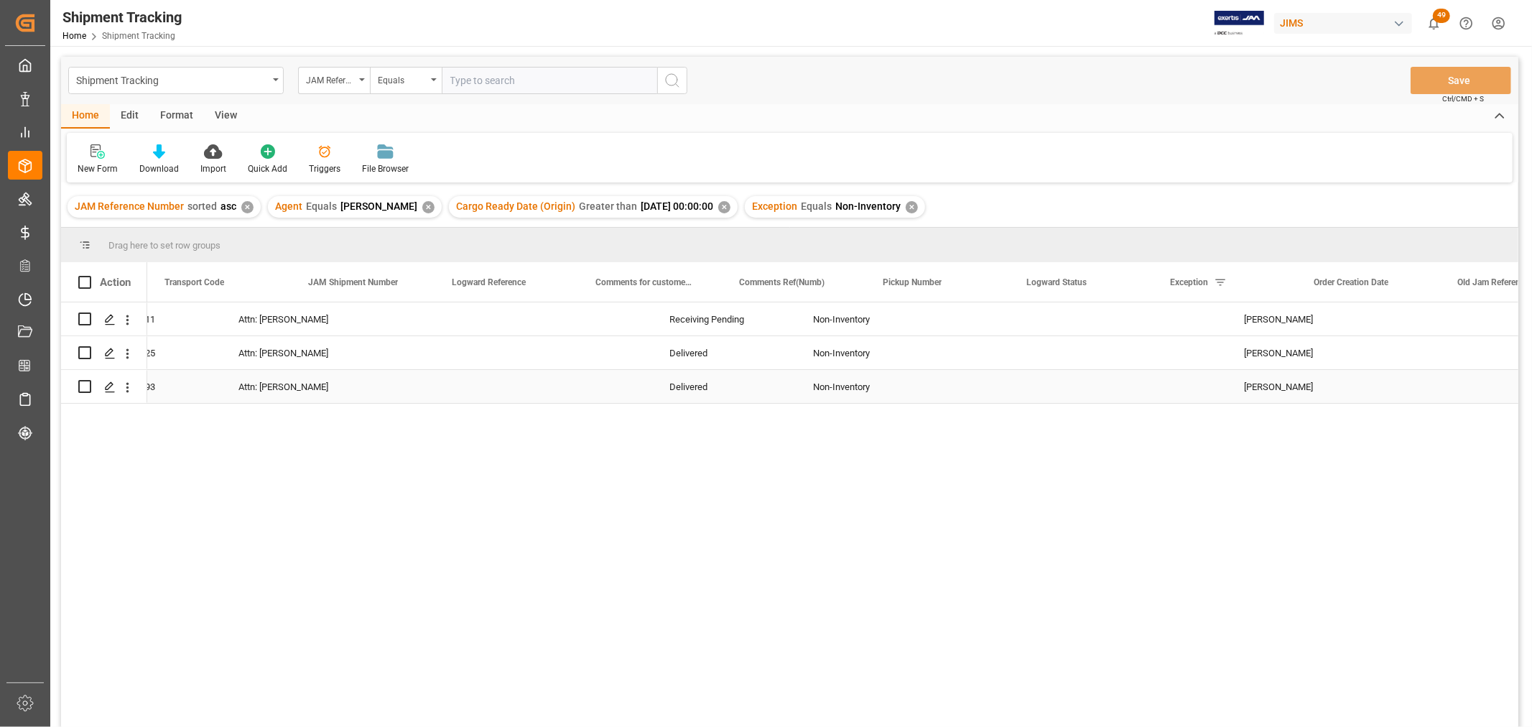
scroll to position [0, 0]
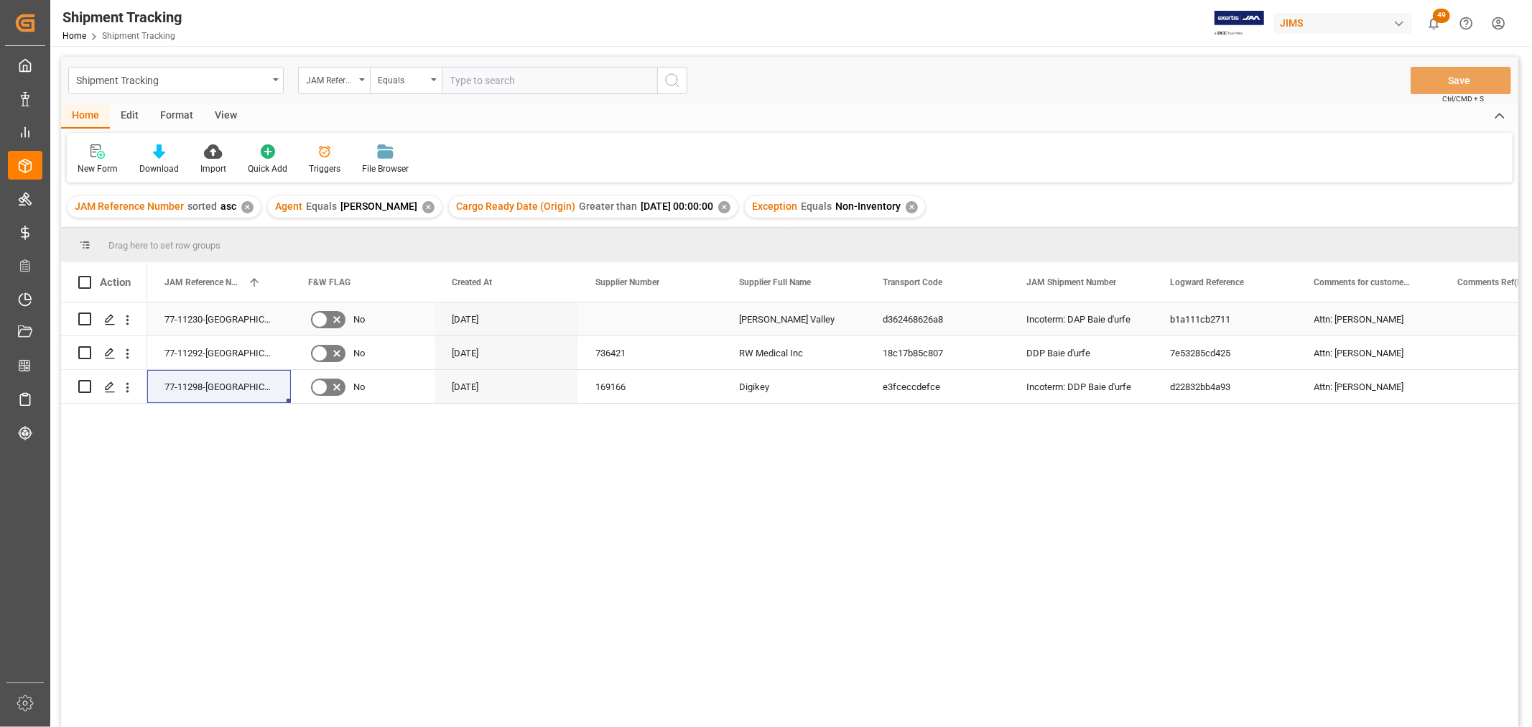
click at [1051, 320] on div "Incoterm: DAP Baie d'urfe" at bounding box center [1081, 318] width 144 height 33
click at [1026, 348] on div "DDP Baie d'urfe" at bounding box center [1081, 352] width 144 height 33
click at [1098, 352] on div "DDP Baie d'urfe" at bounding box center [1081, 352] width 144 height 33
click at [1104, 350] on div "DDP Baie d'urfe" at bounding box center [1081, 352] width 144 height 33
click at [1104, 349] on div "DDP Baie d'urfe" at bounding box center [1081, 352] width 144 height 33
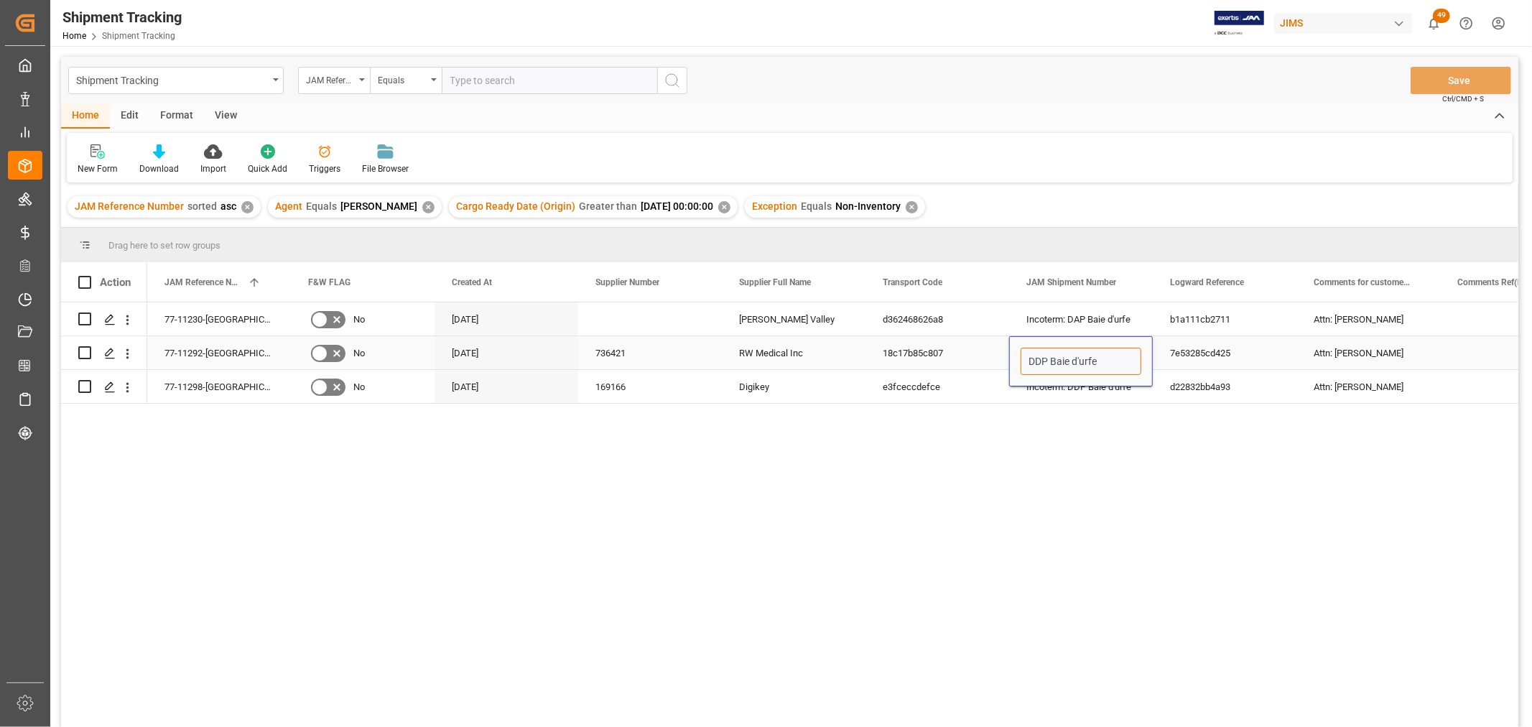
click at [1108, 358] on input "DDP Baie d'urfe" at bounding box center [1081, 361] width 121 height 27
type input "Incoterm: DDP Baie d'urfe"
click at [1236, 367] on div "7e53285cd425" at bounding box center [1225, 352] width 144 height 33
click at [1464, 81] on button "Save" at bounding box center [1461, 80] width 101 height 27
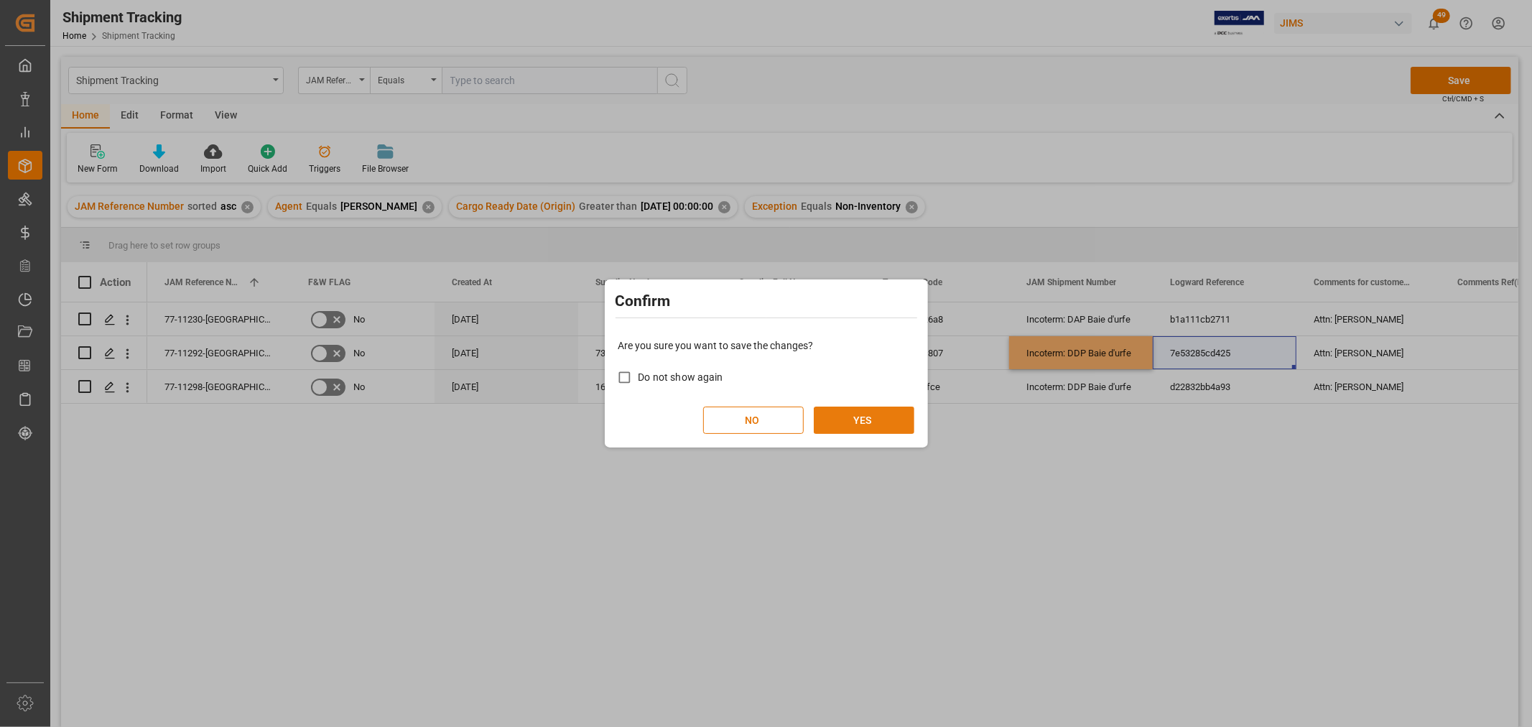
click at [886, 415] on button "YES" at bounding box center [864, 420] width 101 height 27
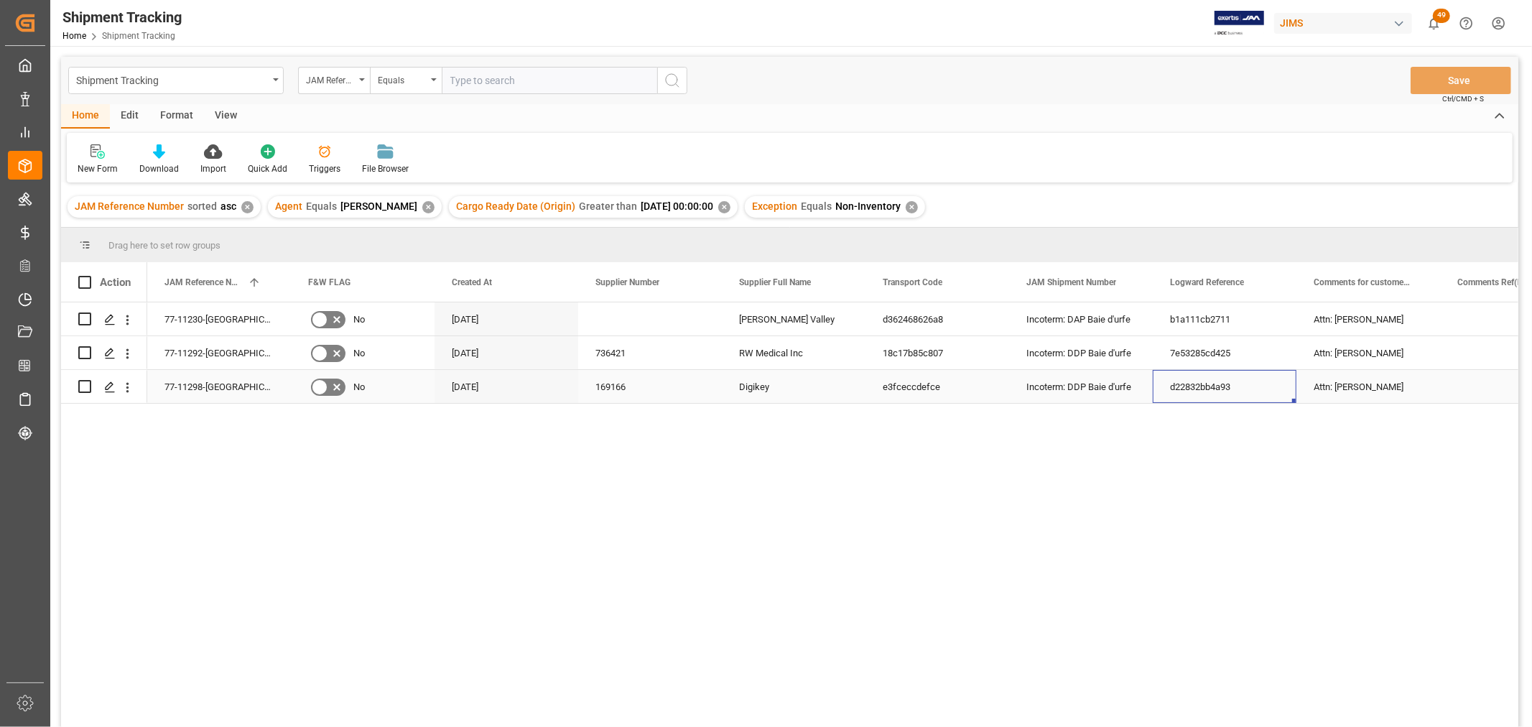
click at [1154, 393] on div "d22832bb4a93" at bounding box center [1225, 386] width 144 height 33
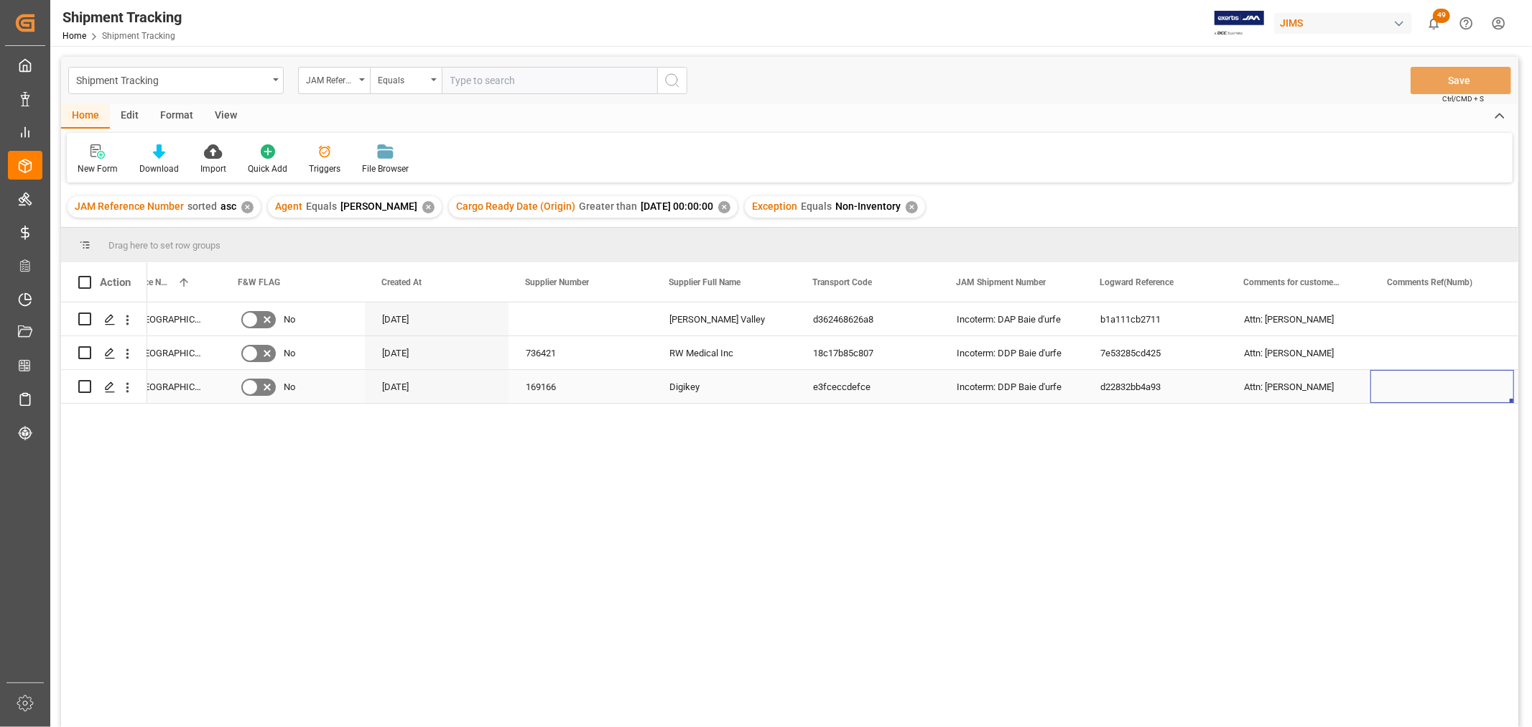
scroll to position [0, 213]
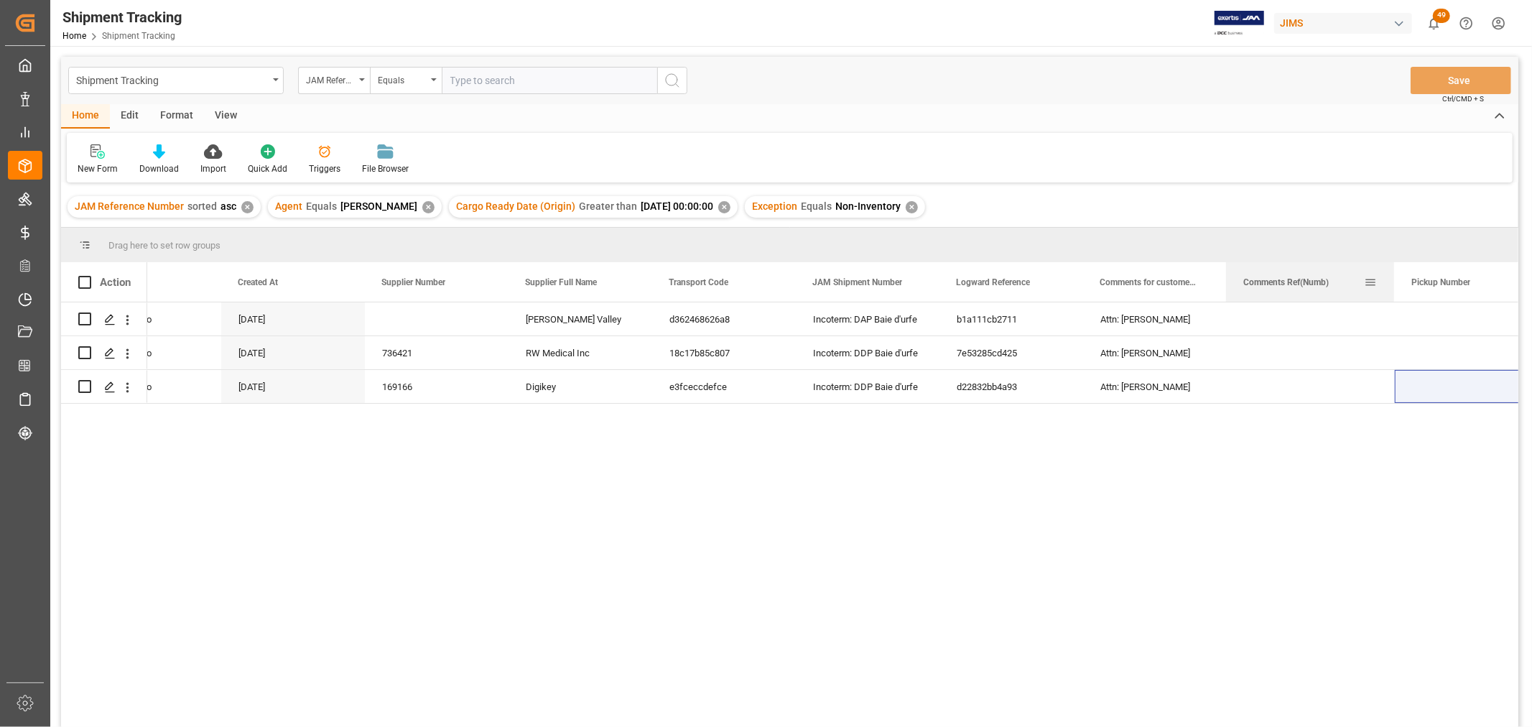
drag, startPoint x: 1369, startPoint y: 272, endPoint x: 1394, endPoint y: 277, distance: 25.1
click at [1394, 277] on div at bounding box center [1394, 282] width 6 height 40
click at [1310, 281] on span "Comments Ref(Numb)" at bounding box center [1285, 282] width 85 height 10
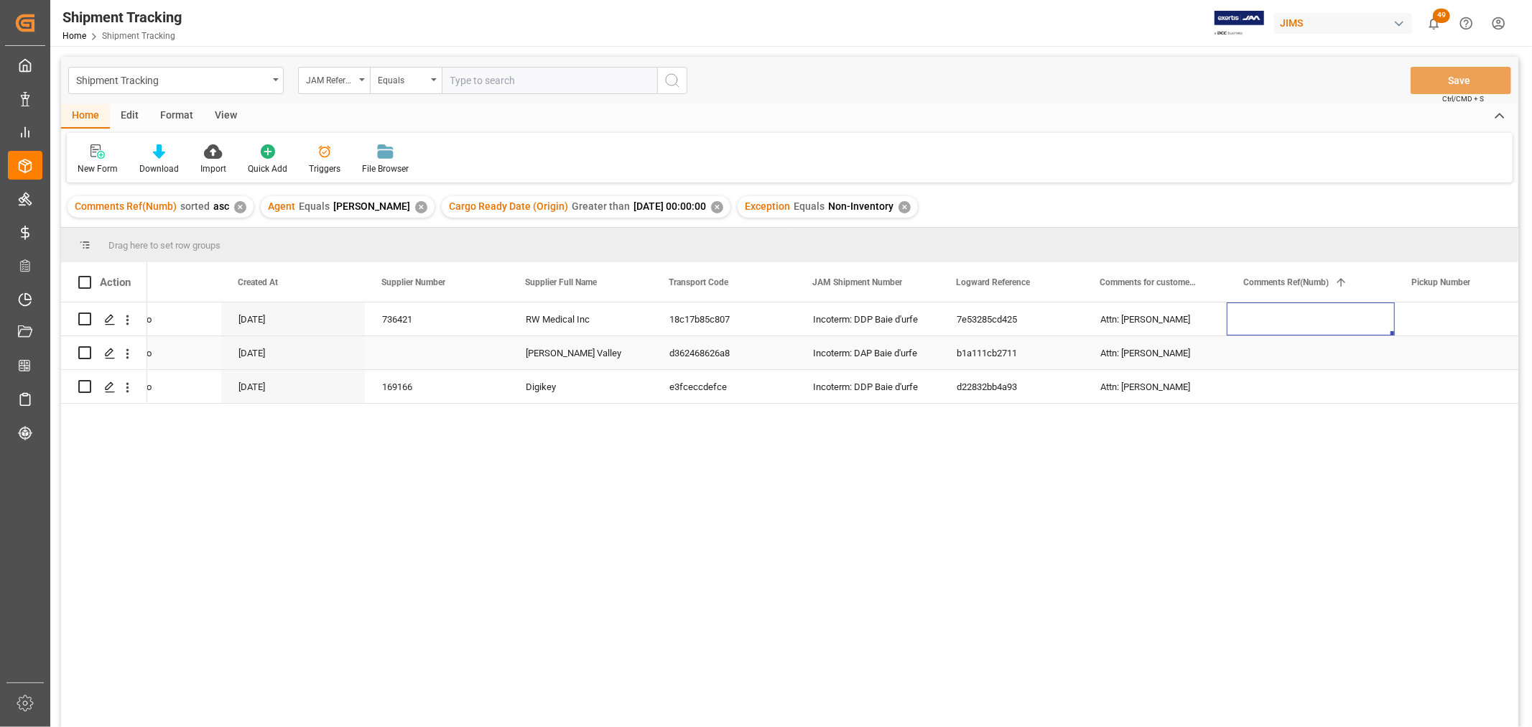
drag, startPoint x: 1264, startPoint y: 279, endPoint x: 1320, endPoint y: 335, distance: 79.7
click at [824, 318] on div "Incoterm: DDP Baie d'urfe" at bounding box center [868, 318] width 144 height 33
click at [1154, 319] on div "Attn: Martin Menard" at bounding box center [1155, 318] width 144 height 33
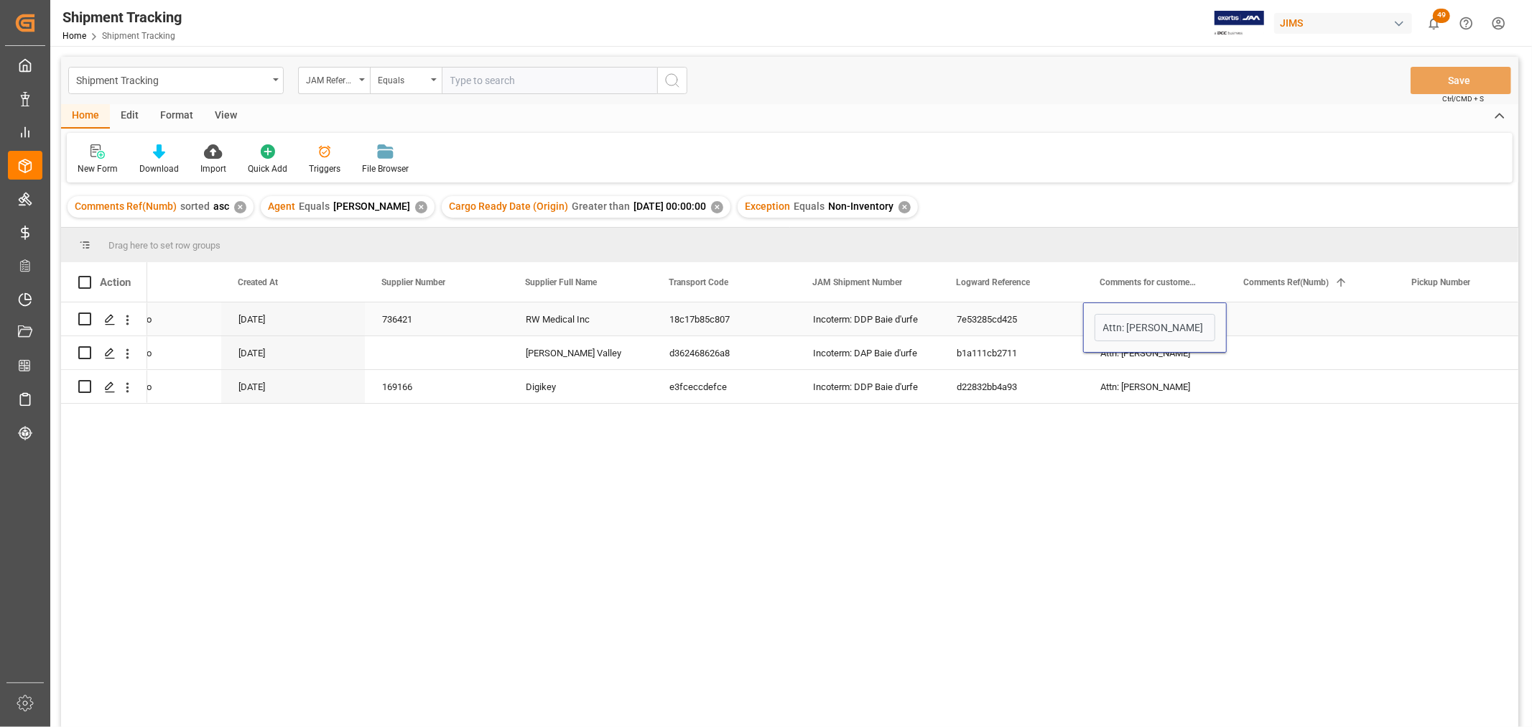
click at [1103, 326] on input "Attn: Martin Menard" at bounding box center [1155, 327] width 121 height 27
type input "Incoterm: DDP Baie d'urfe Attn: Martin Menard"
click at [1103, 350] on div "Incoterm: DDP Baie d'urfe Attn: Martin Menard" at bounding box center [1155, 327] width 144 height 50
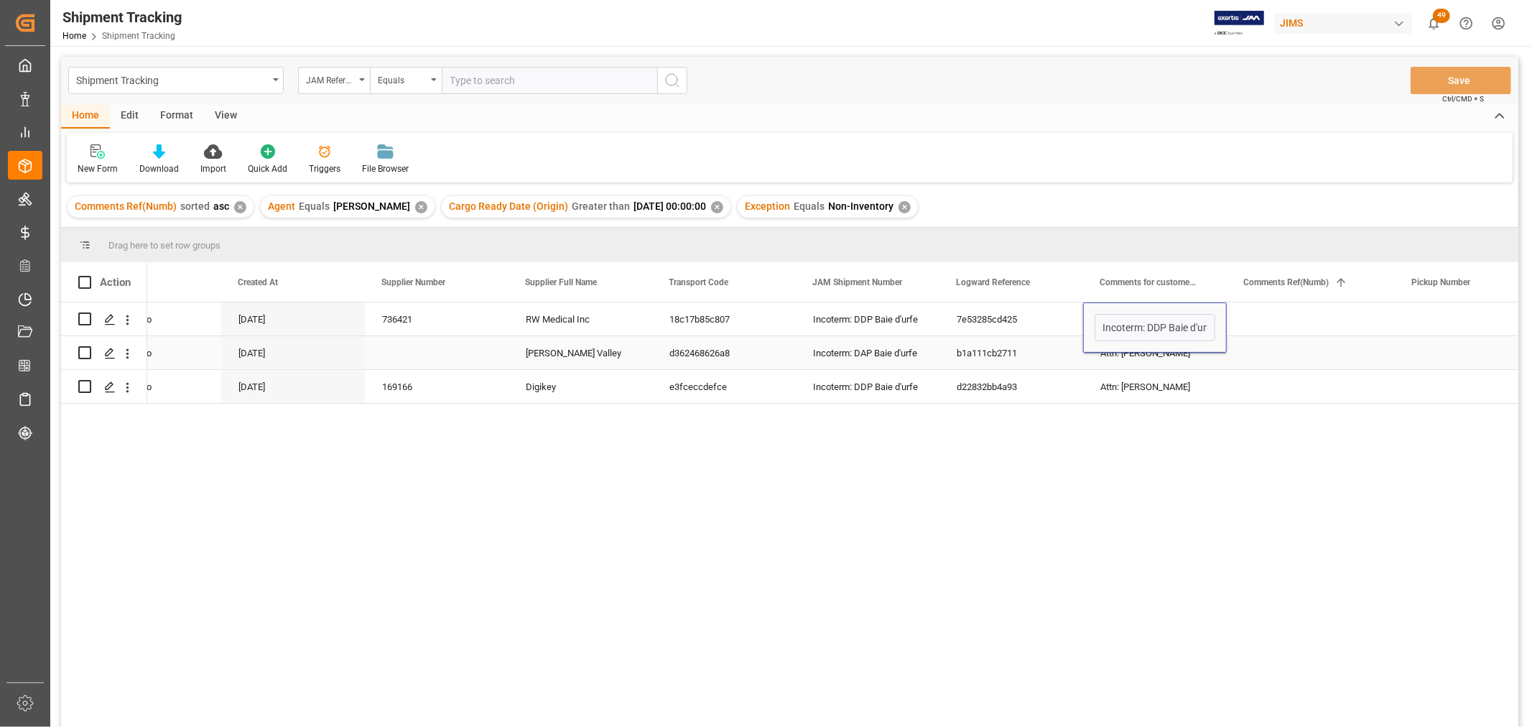
click at [1102, 357] on div "Attn: Satish Shukla" at bounding box center [1155, 352] width 144 height 33
click at [814, 350] on div "Incoterm: DAP Baie d'urfe" at bounding box center [868, 352] width 144 height 33
click at [1157, 354] on div "Attn: Satish Shukla" at bounding box center [1155, 352] width 144 height 33
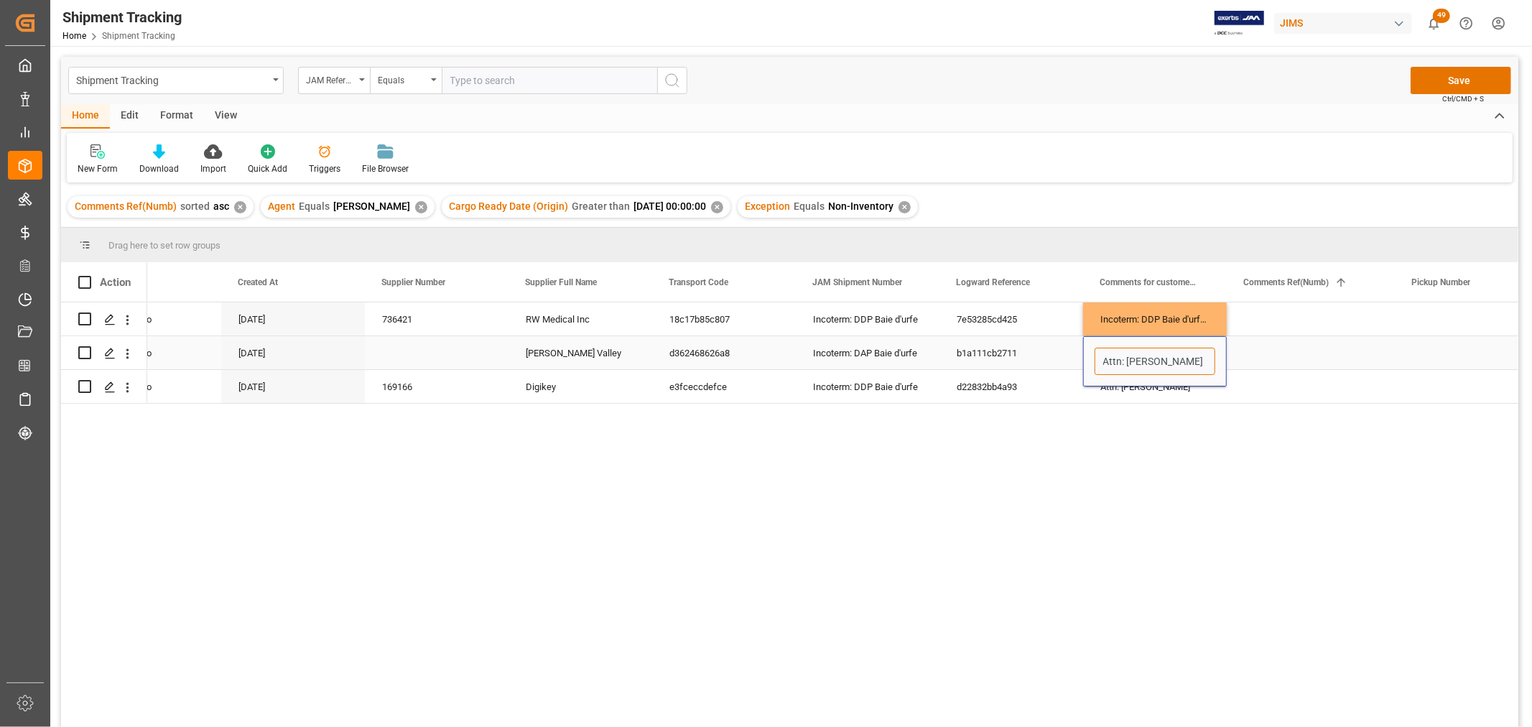
click at [1098, 361] on input "Attn: Satish Shukla" at bounding box center [1155, 361] width 121 height 27
paste input "Incoterm: DAP Baie d'urfe"
type input "Incoterm: DAP Baie d'urfe Attn: Satish Shukla"
click at [1102, 389] on div "Attn: Jennifer Shi" at bounding box center [1155, 386] width 144 height 33
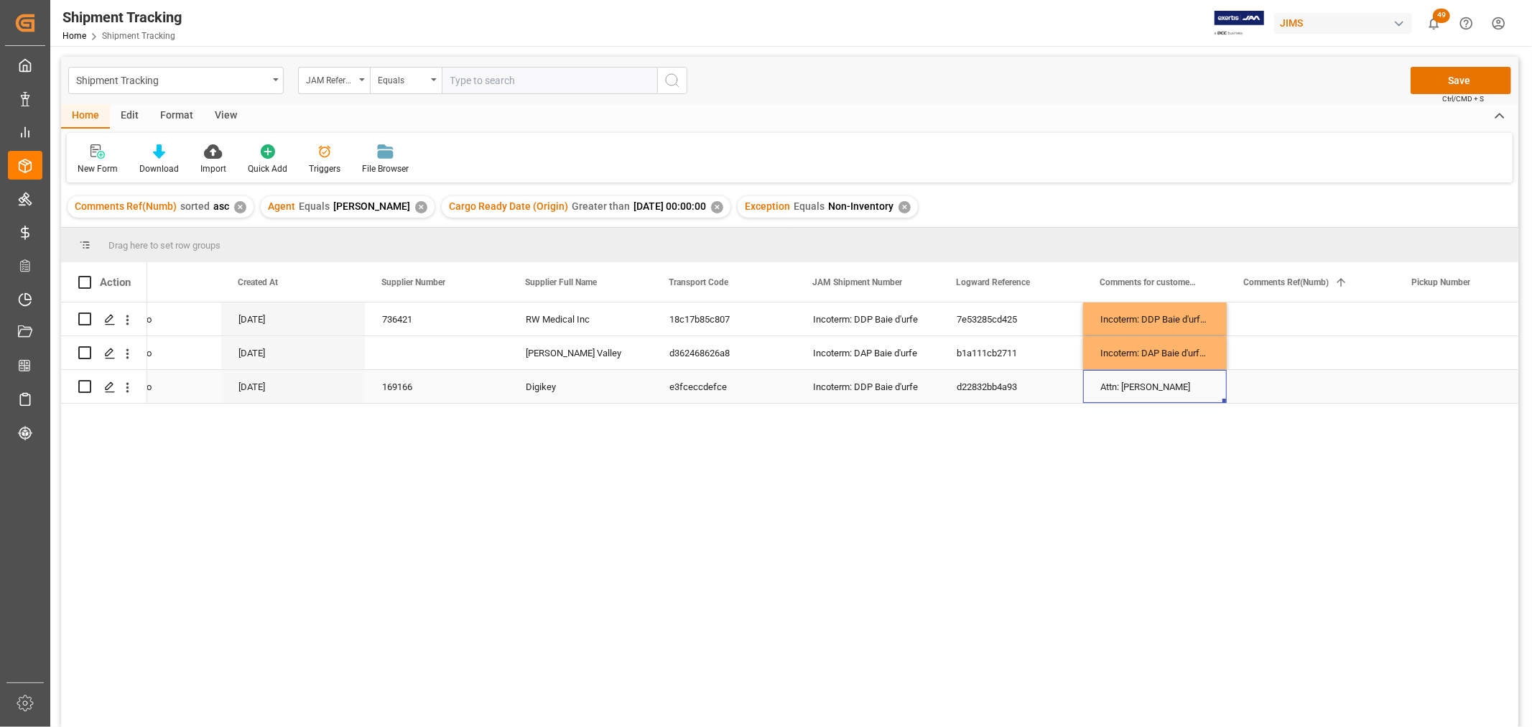
click at [845, 383] on div "Incoterm: DDP Baie d'urfe" at bounding box center [868, 386] width 144 height 33
click at [1106, 381] on div "Attn: Jennifer Shi" at bounding box center [1155, 386] width 144 height 33
click at [1102, 379] on input "Attn: Jennifer Shi" at bounding box center [1155, 377] width 121 height 27
paste input "Incoterm: DDP Baie d'urfe"
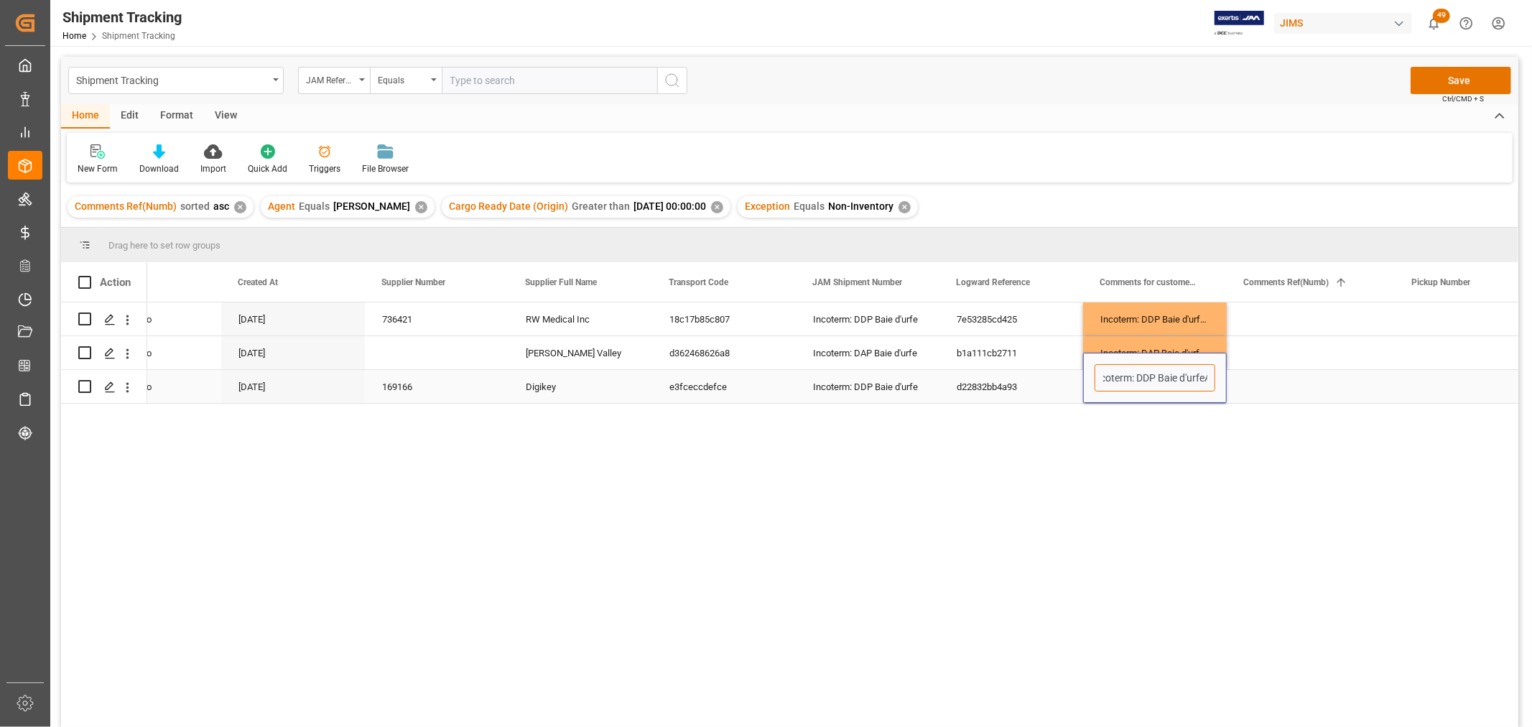
type input "Incoterm: DDP Baie d'urfe Attn: Jennifer Shi"
click at [1310, 368] on div "Press SPACE to select this row." at bounding box center [1311, 352] width 168 height 33
click at [848, 316] on div "Incoterm: DDP Baie d'urfe" at bounding box center [868, 318] width 144 height 33
checkbox input "true"
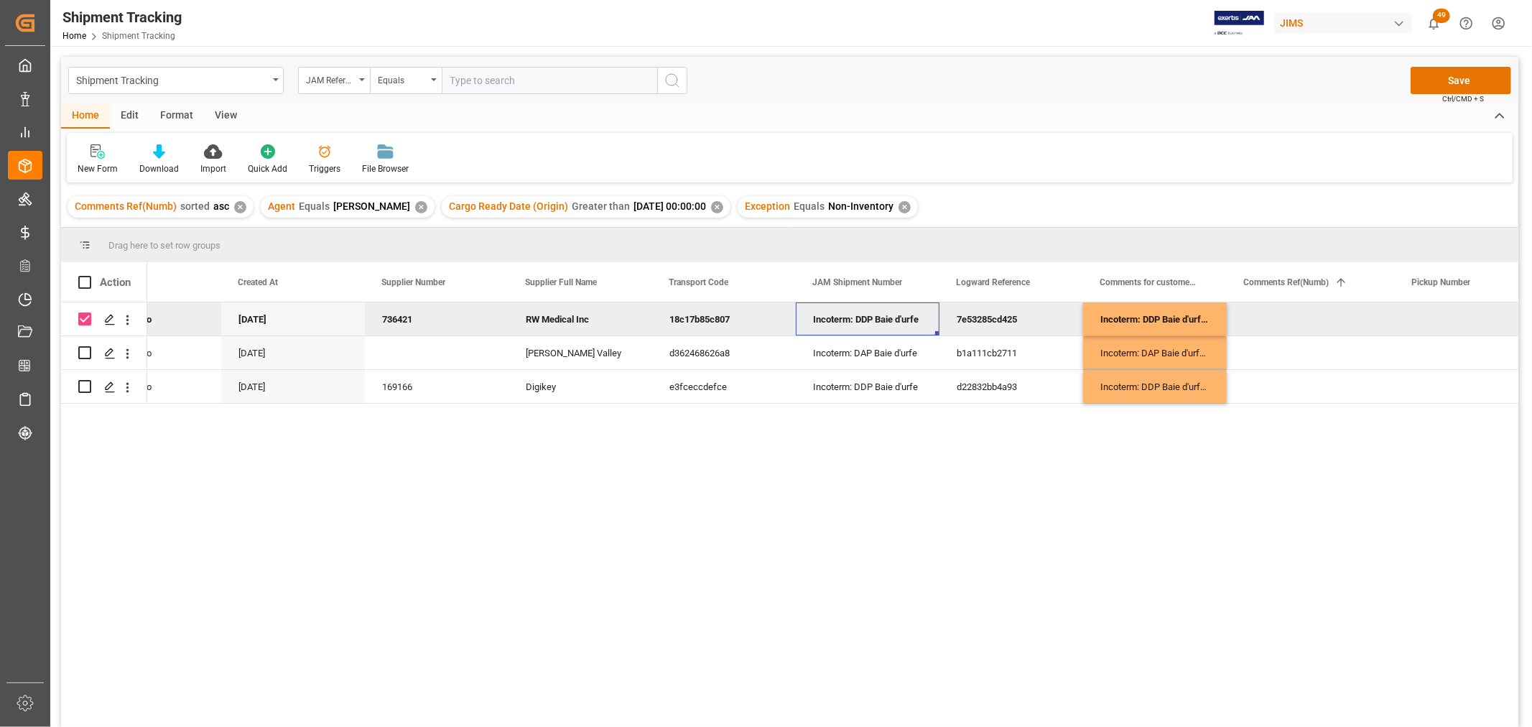
click at [839, 316] on div "Incoterm: DDP Baie d'urfe" at bounding box center [868, 318] width 144 height 33
drag, startPoint x: 815, startPoint y: 327, endPoint x: 920, endPoint y: 325, distance: 105.6
click at [920, 325] on input "Incoterm: DDP Baie d'urfe" at bounding box center [867, 327] width 121 height 27
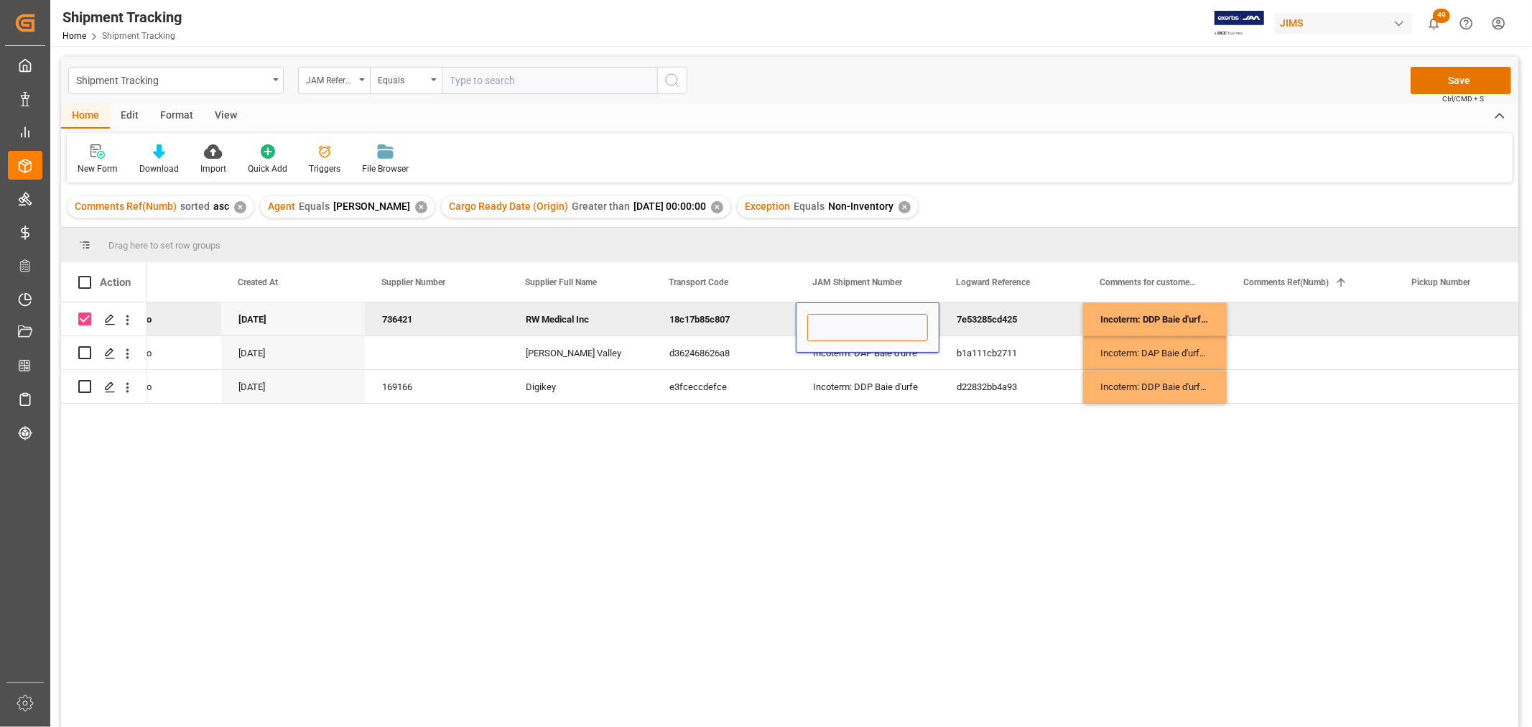
scroll to position [0, 0]
click at [825, 356] on div "Incoterm: DAP Baie d'urfe" at bounding box center [868, 352] width 144 height 33
click at [812, 346] on div "Incoterm: DAP Baie d'urfe" at bounding box center [868, 352] width 144 height 33
click at [814, 348] on div "Incoterm: DAP Baie d'urfe" at bounding box center [868, 352] width 144 height 33
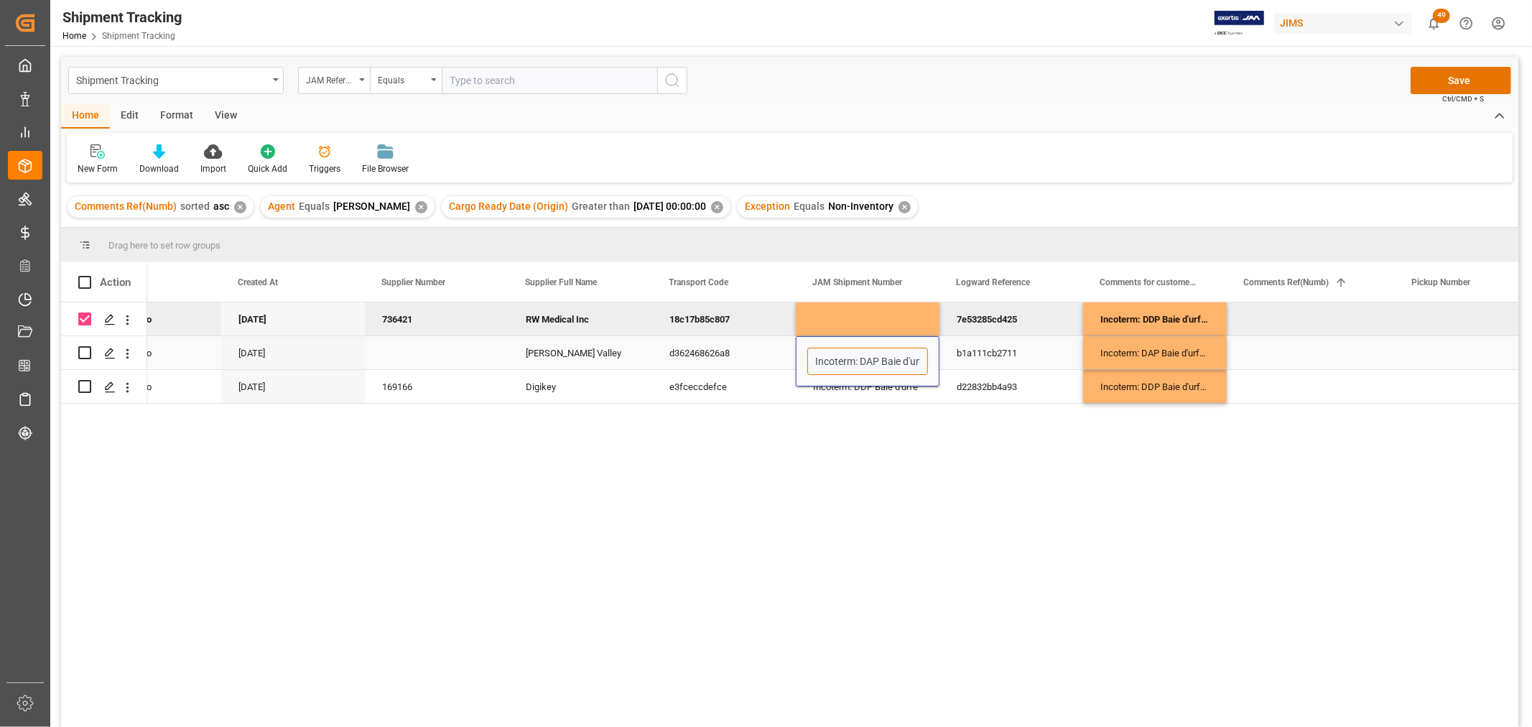
scroll to position [0, 10]
drag, startPoint x: 815, startPoint y: 361, endPoint x: 995, endPoint y: 360, distance: 179.6
click at [1050, 368] on div "b1a111cb2711" at bounding box center [1012, 352] width 144 height 33
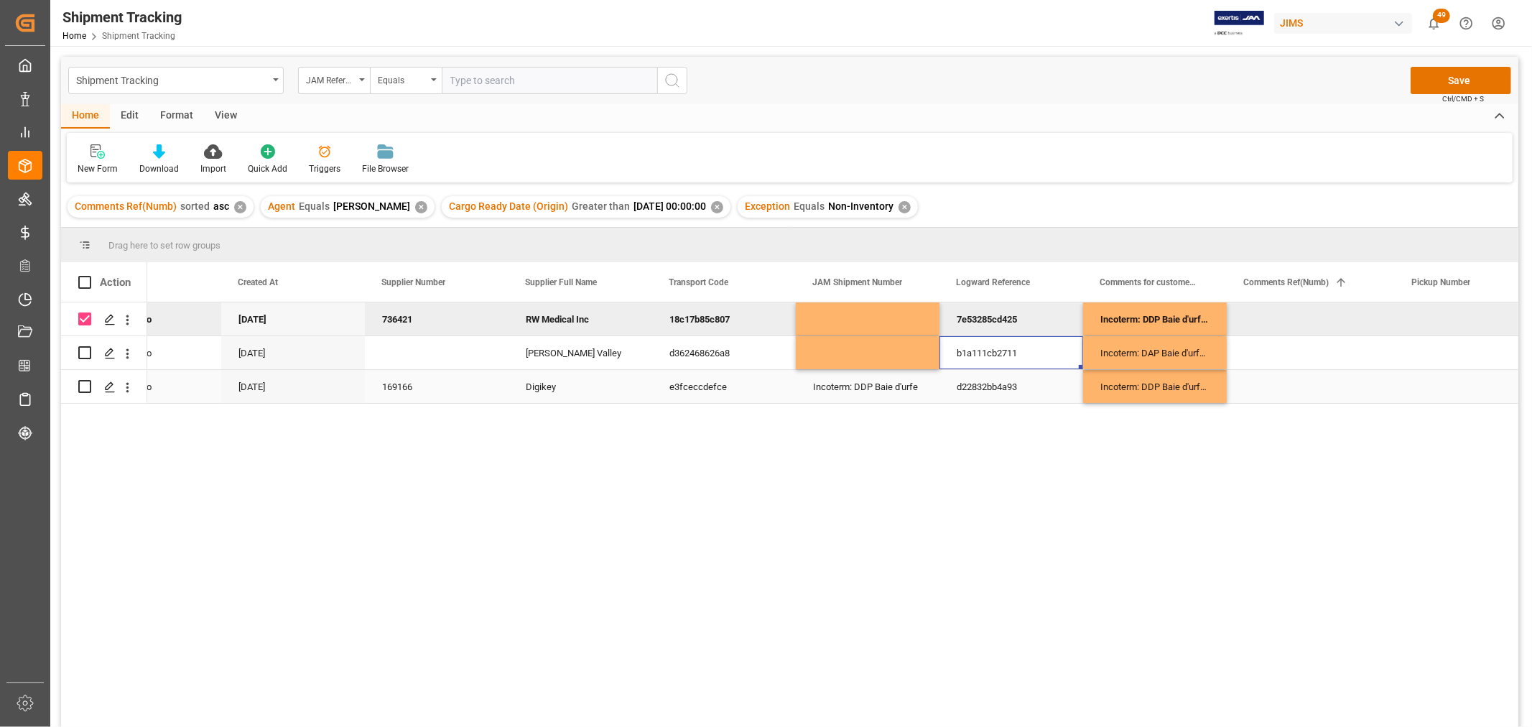
click at [851, 385] on div "Incoterm: DDP Baie d'urfe" at bounding box center [868, 386] width 144 height 33
click at [812, 385] on div "Incoterm: DDP Baie d'urfe" at bounding box center [868, 386] width 144 height 33
drag, startPoint x: 810, startPoint y: 376, endPoint x: 918, endPoint y: 376, distance: 108.5
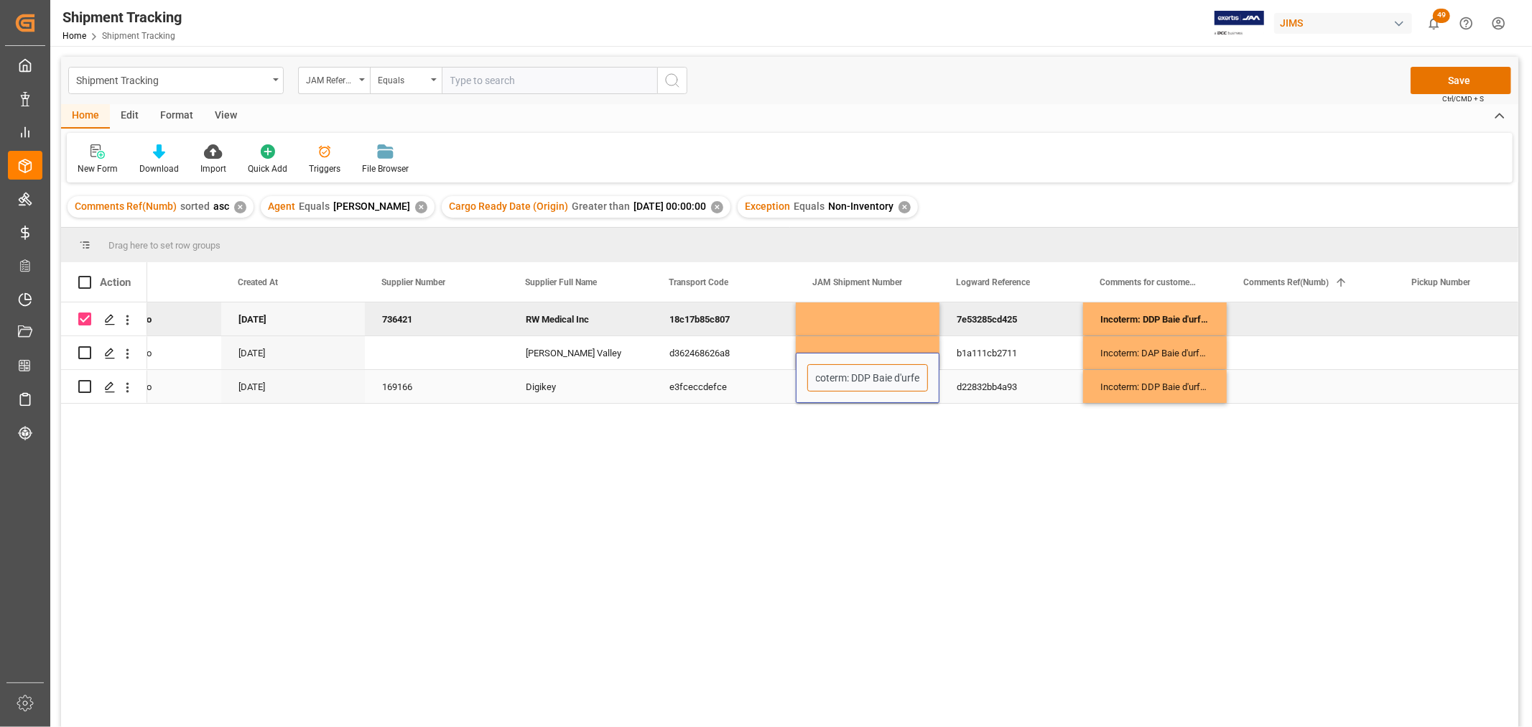
click at [918, 376] on input "Incoterm: DDP Baie d'urfe" at bounding box center [867, 377] width 121 height 27
click at [1039, 383] on div "d22832bb4a93" at bounding box center [1012, 386] width 144 height 33
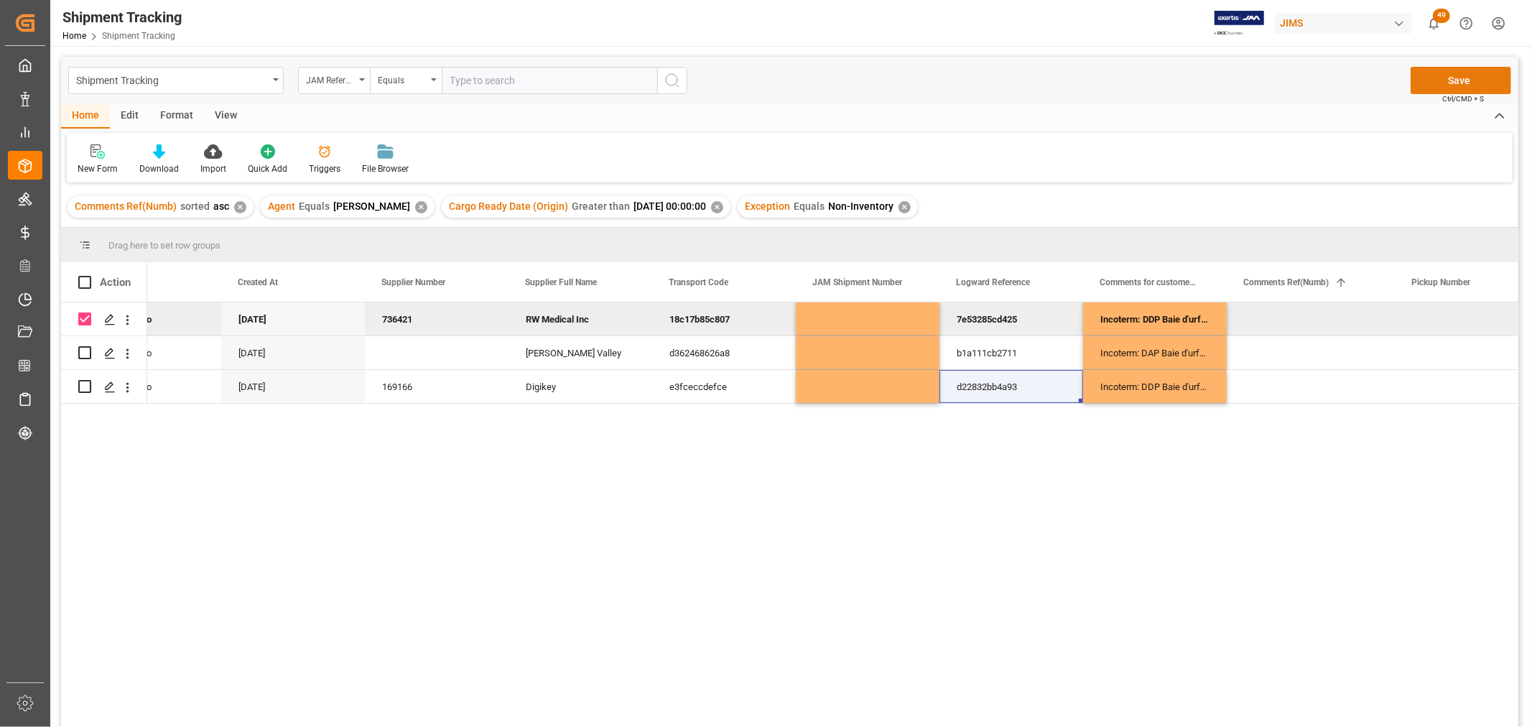
click at [1465, 76] on button "Save" at bounding box center [1461, 80] width 101 height 27
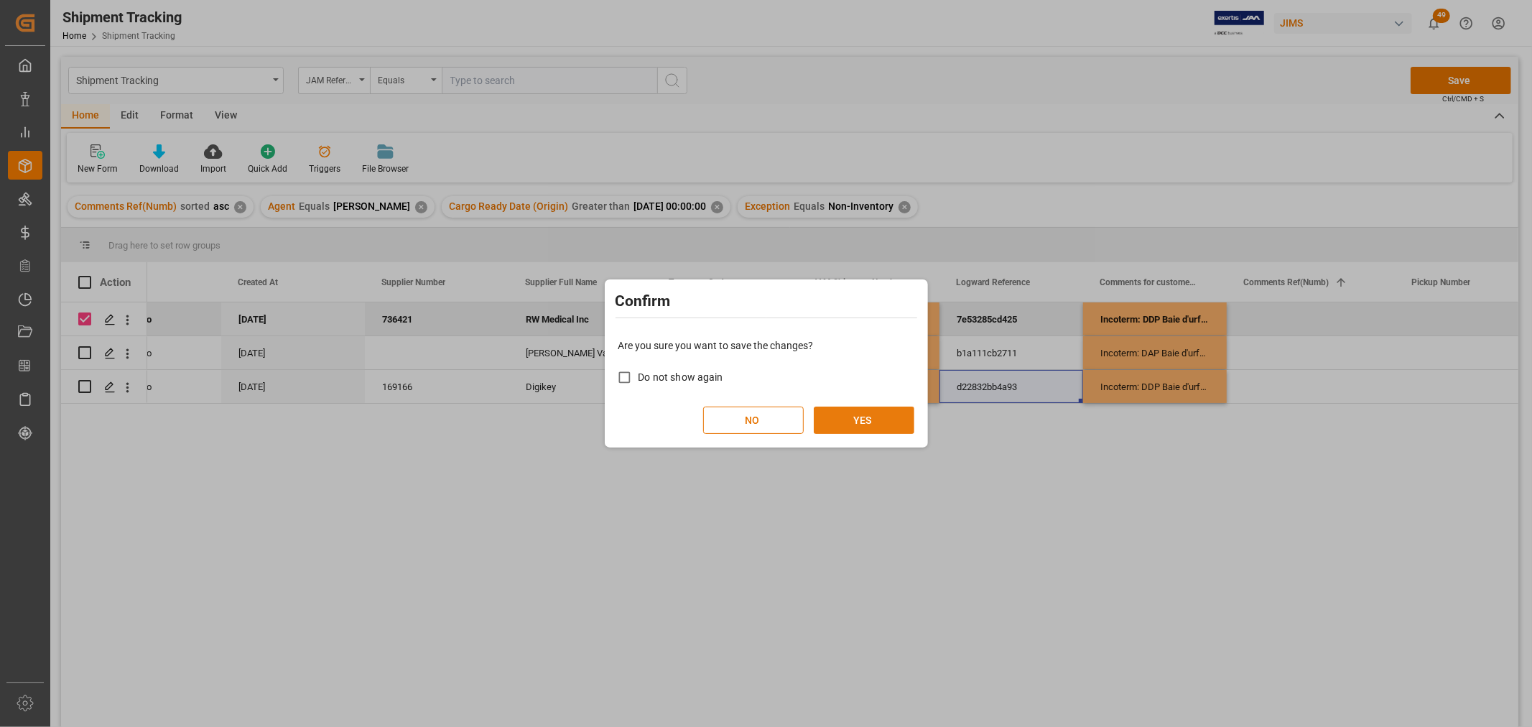
click at [877, 414] on button "YES" at bounding box center [864, 420] width 101 height 27
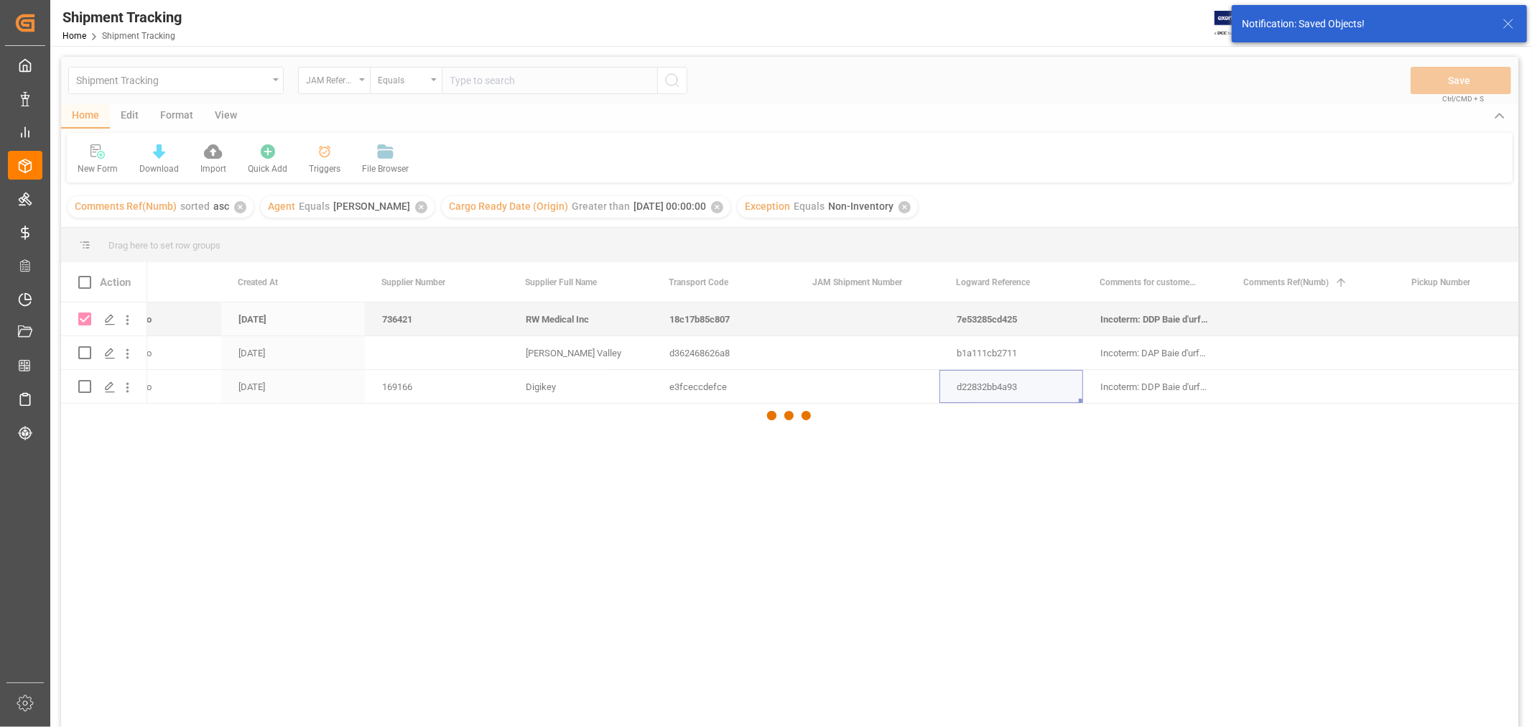
checkbox input "false"
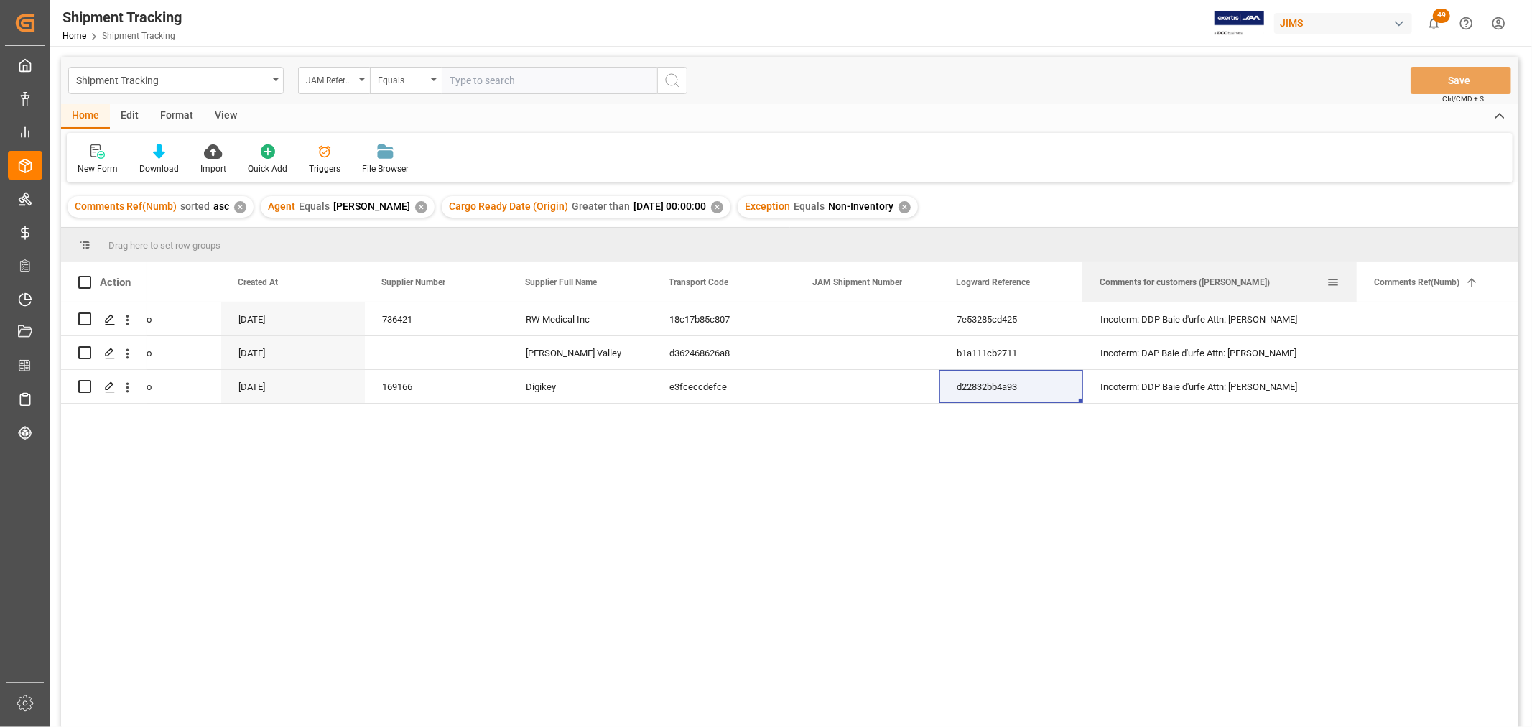
drag, startPoint x: 1225, startPoint y: 277, endPoint x: 1356, endPoint y: 299, distance: 132.5
click at [1356, 299] on div at bounding box center [1357, 282] width 6 height 40
click at [967, 437] on div "77-11292-CA No 09-29-2025 736421 RW Medical Inc 18c17b85c807 7e53285cd425 Incot…" at bounding box center [832, 519] width 1371 height 434
click at [810, 389] on div "Press SPACE to select this row." at bounding box center [868, 386] width 144 height 33
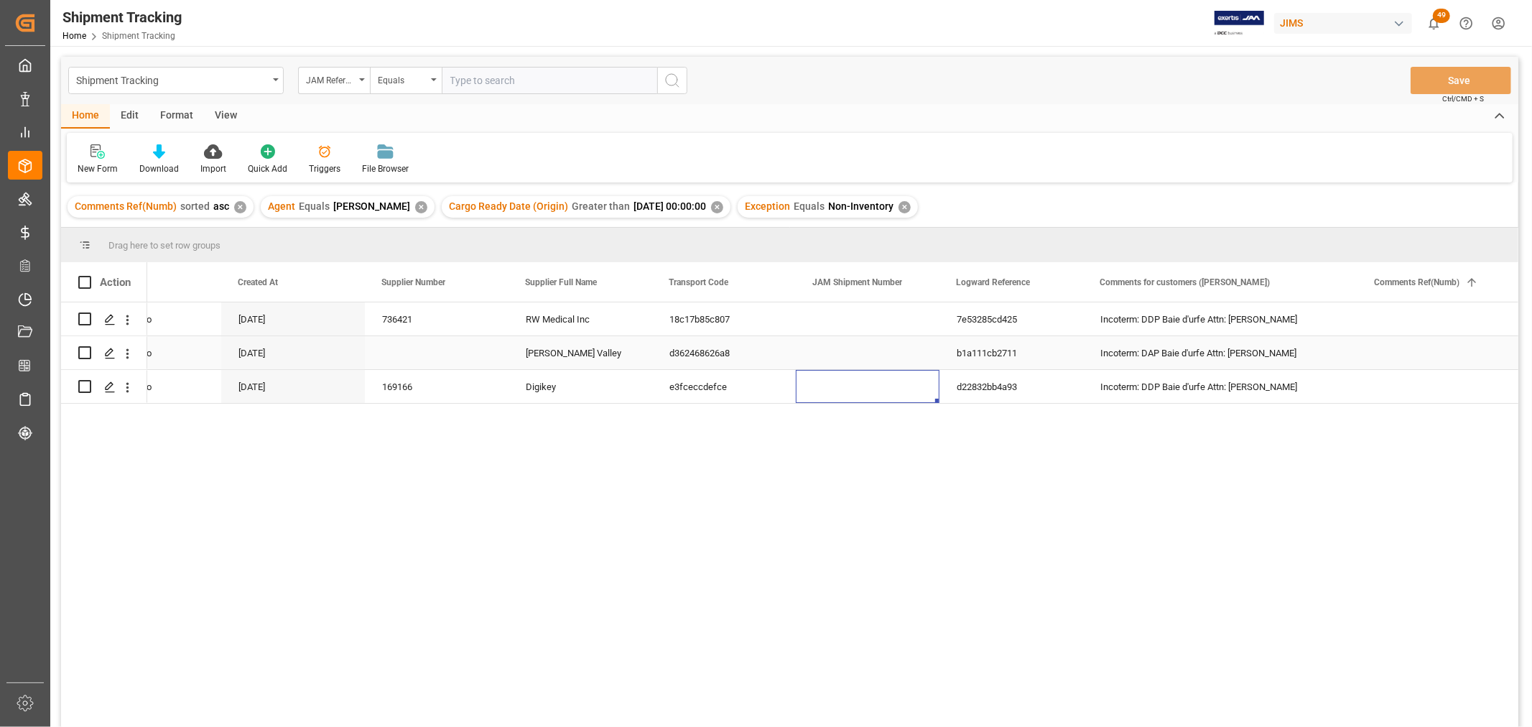
click at [823, 335] on div "Press SPACE to select this row." at bounding box center [868, 318] width 144 height 33
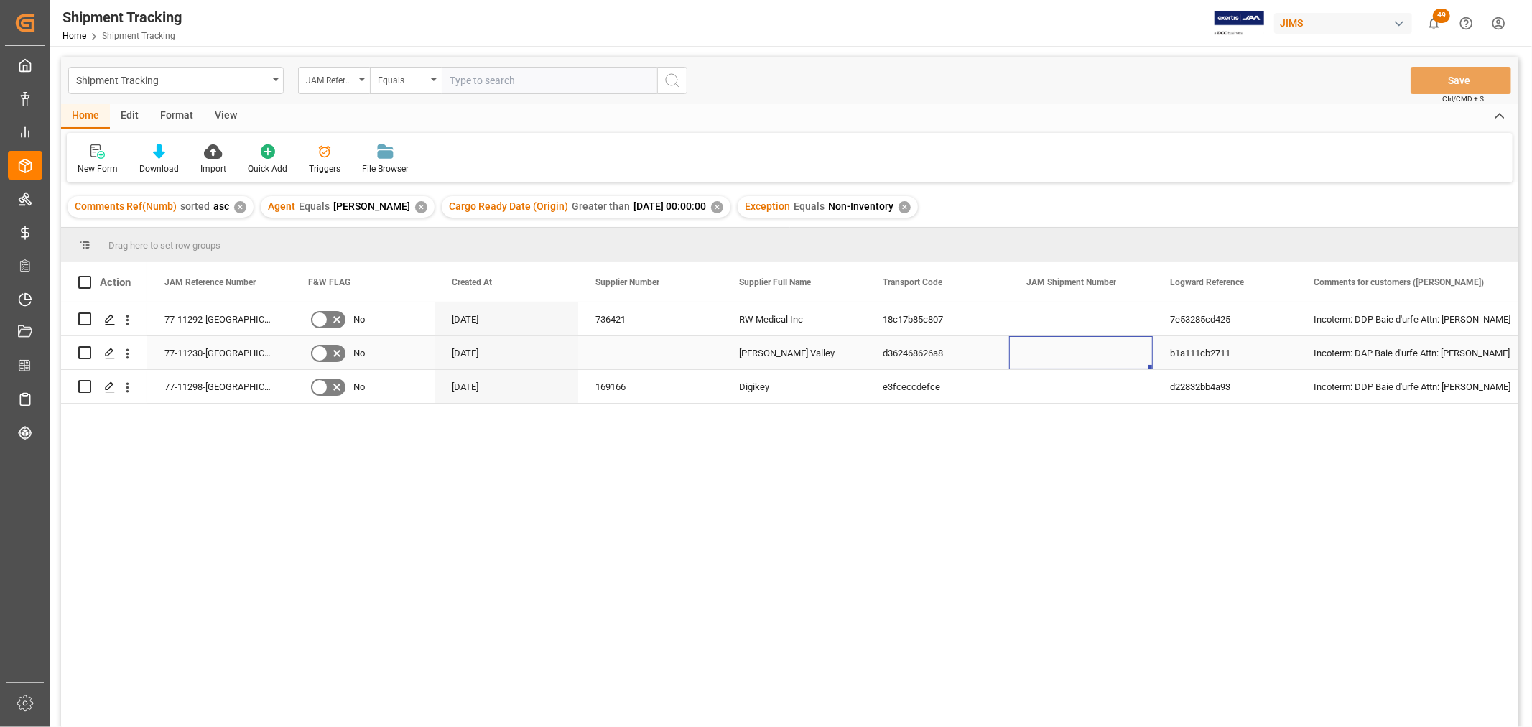
click at [1010, 363] on div "Press SPACE to select this row." at bounding box center [1081, 352] width 144 height 33
click at [911, 206] on div "✕" at bounding box center [905, 207] width 12 height 12
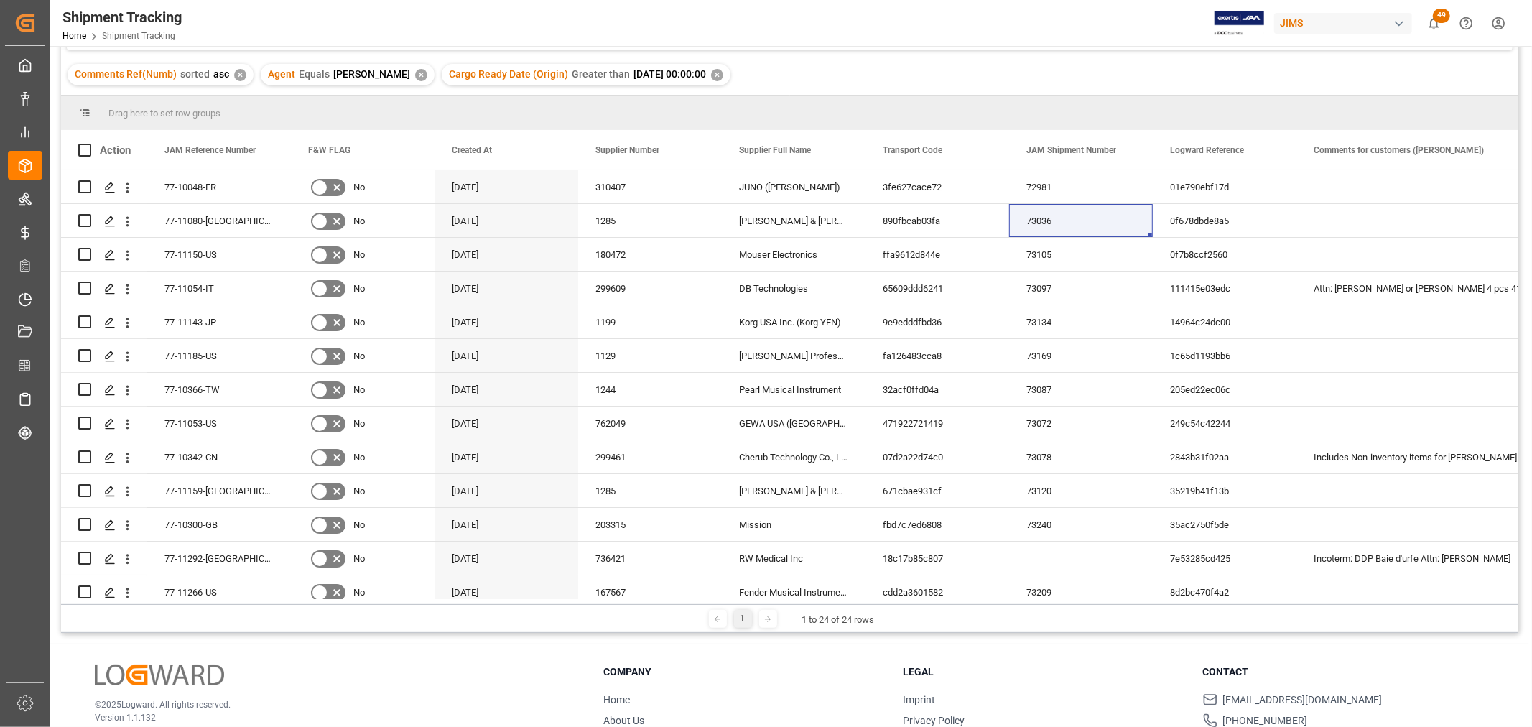
click at [1101, 662] on div "© 2025 Logward. All rights reserved. Version 1.1.132 Company Home About Us Part…" at bounding box center [789, 725] width 1479 height 163
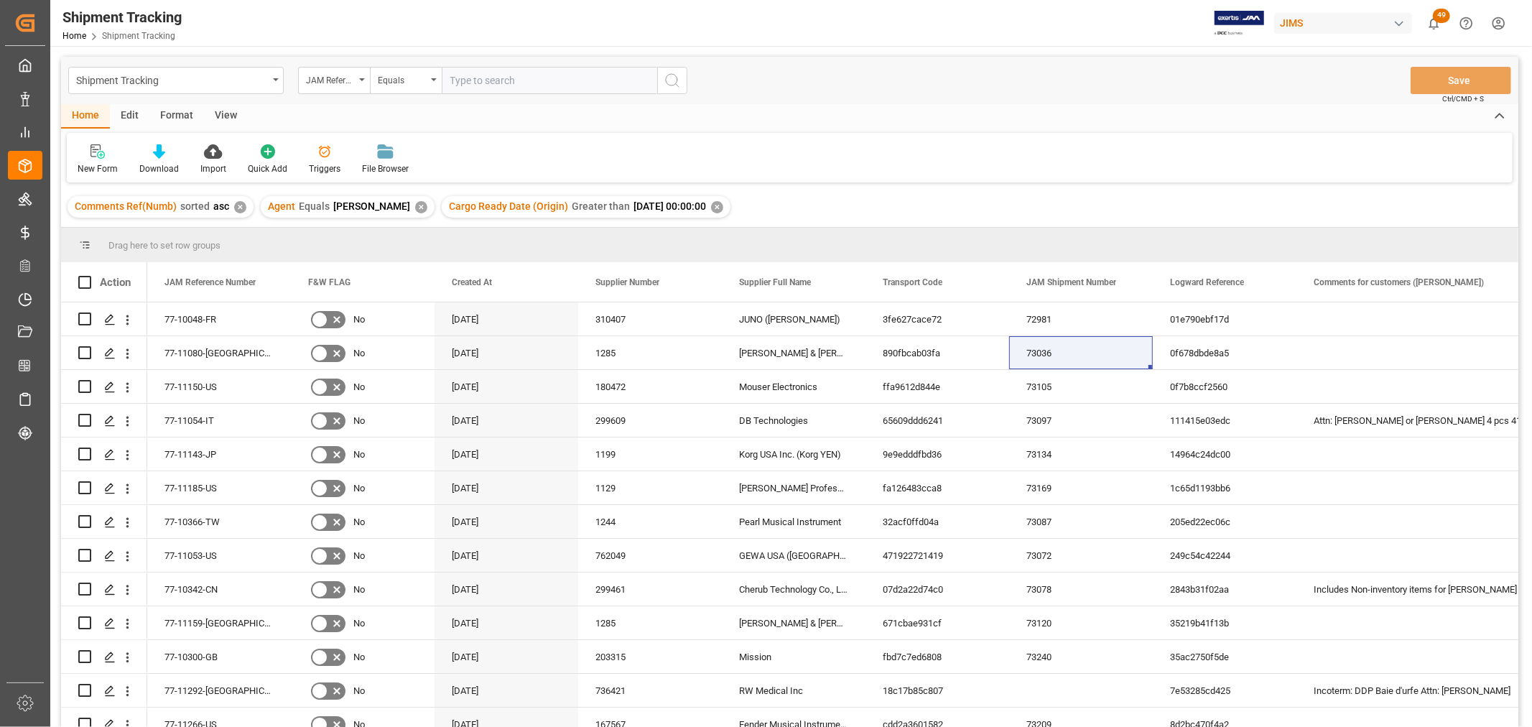
click at [221, 105] on div "View" at bounding box center [226, 116] width 44 height 24
click at [91, 160] on div "Default" at bounding box center [92, 160] width 50 height 32
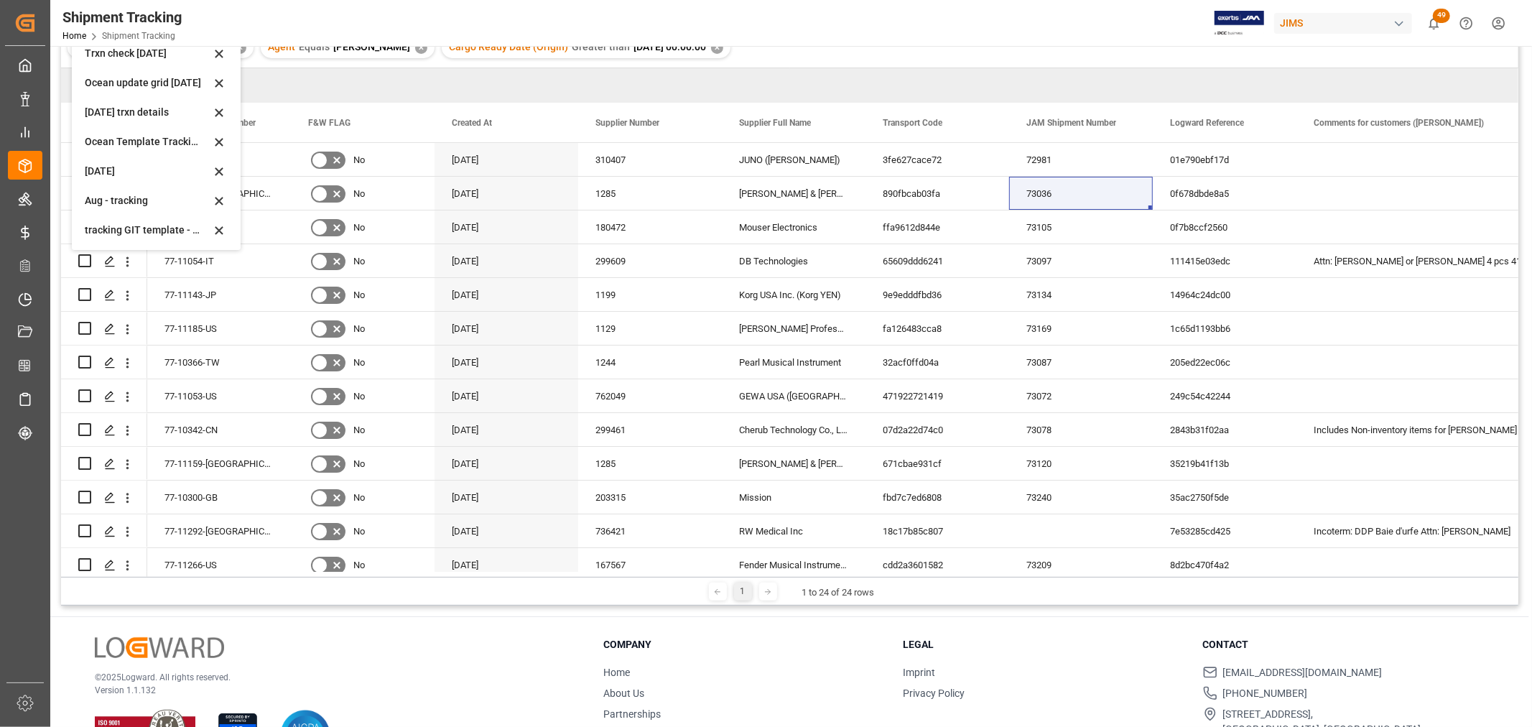
scroll to position [212, 0]
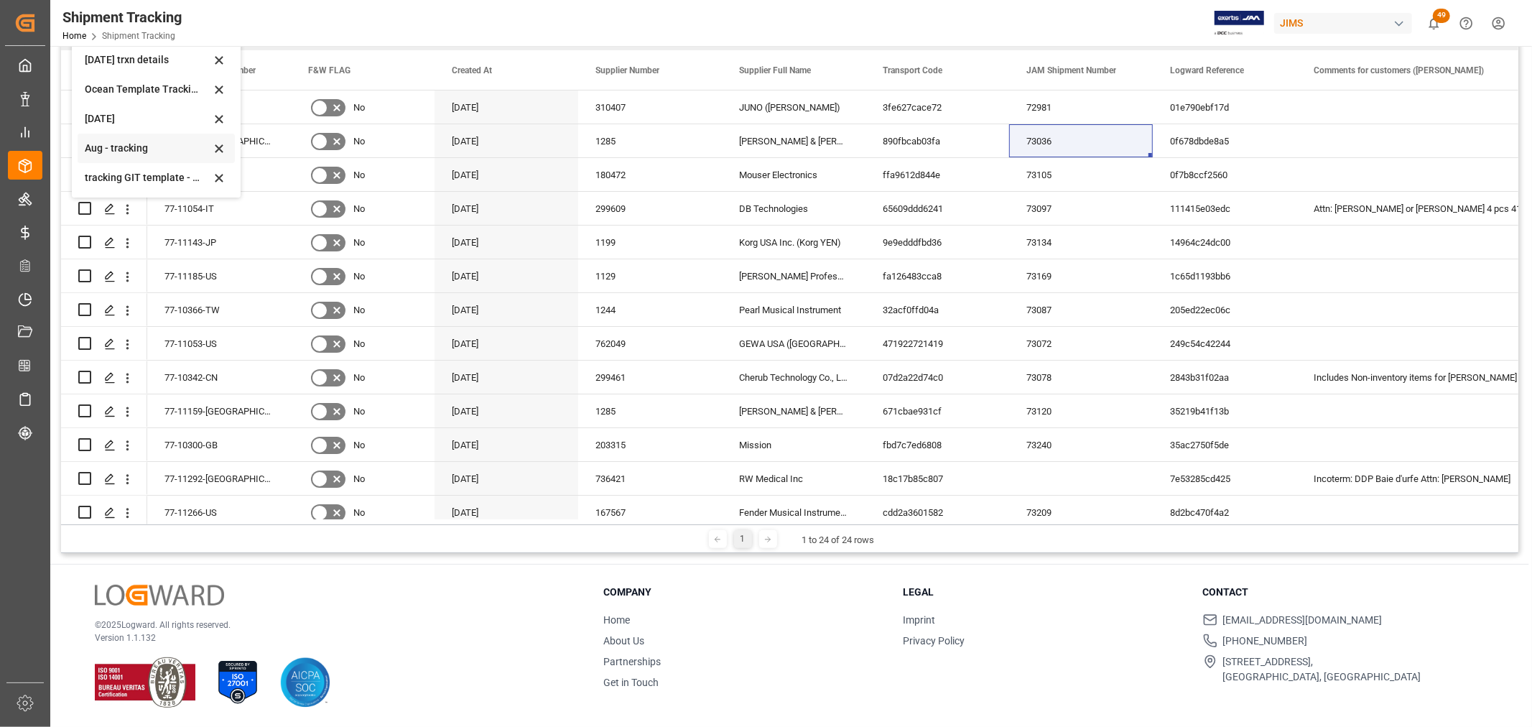
click at [111, 141] on div "Aug - tracking" at bounding box center [148, 148] width 126 height 15
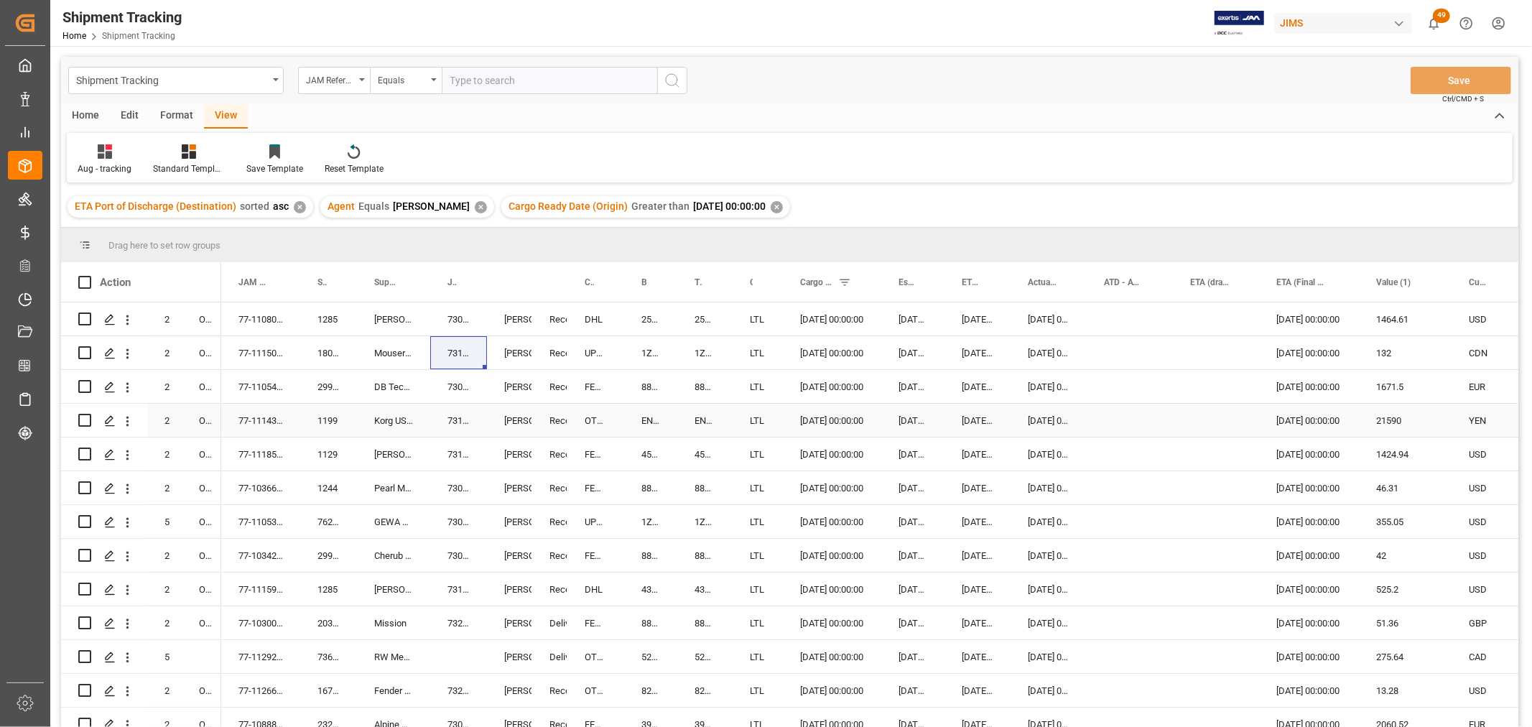
click at [1150, 408] on div "Press SPACE to select this row." at bounding box center [1130, 420] width 86 height 33
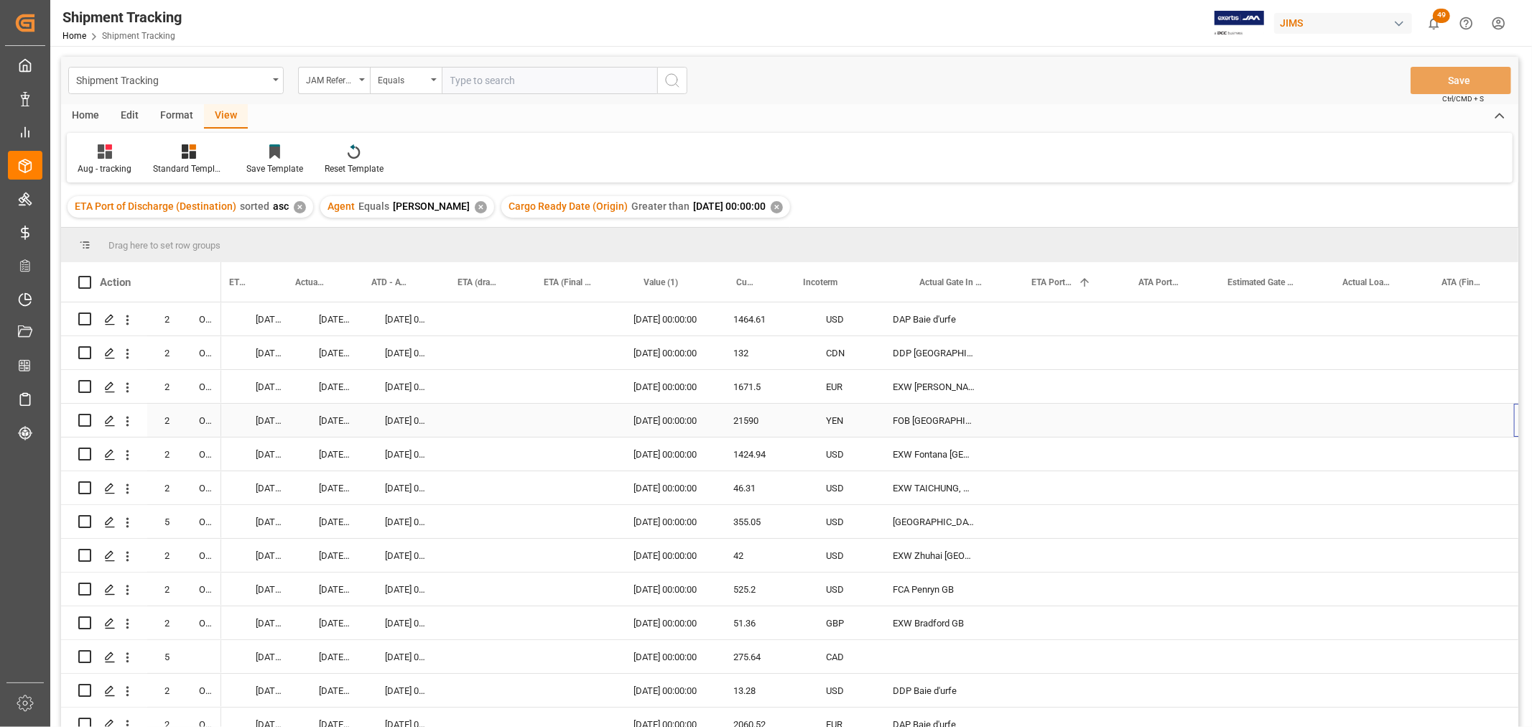
scroll to position [0, 733]
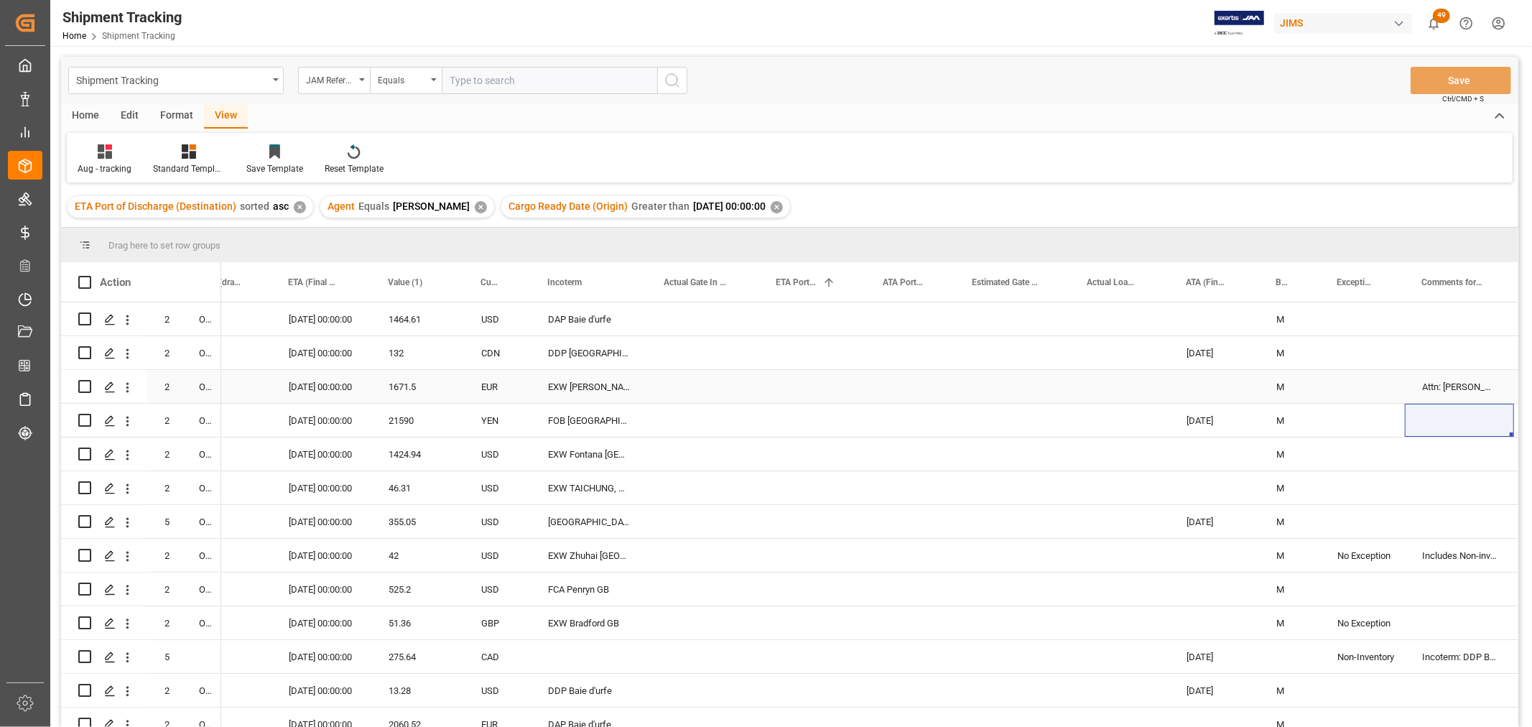
click at [985, 396] on div "Press SPACE to select this row." at bounding box center [1012, 386] width 115 height 33
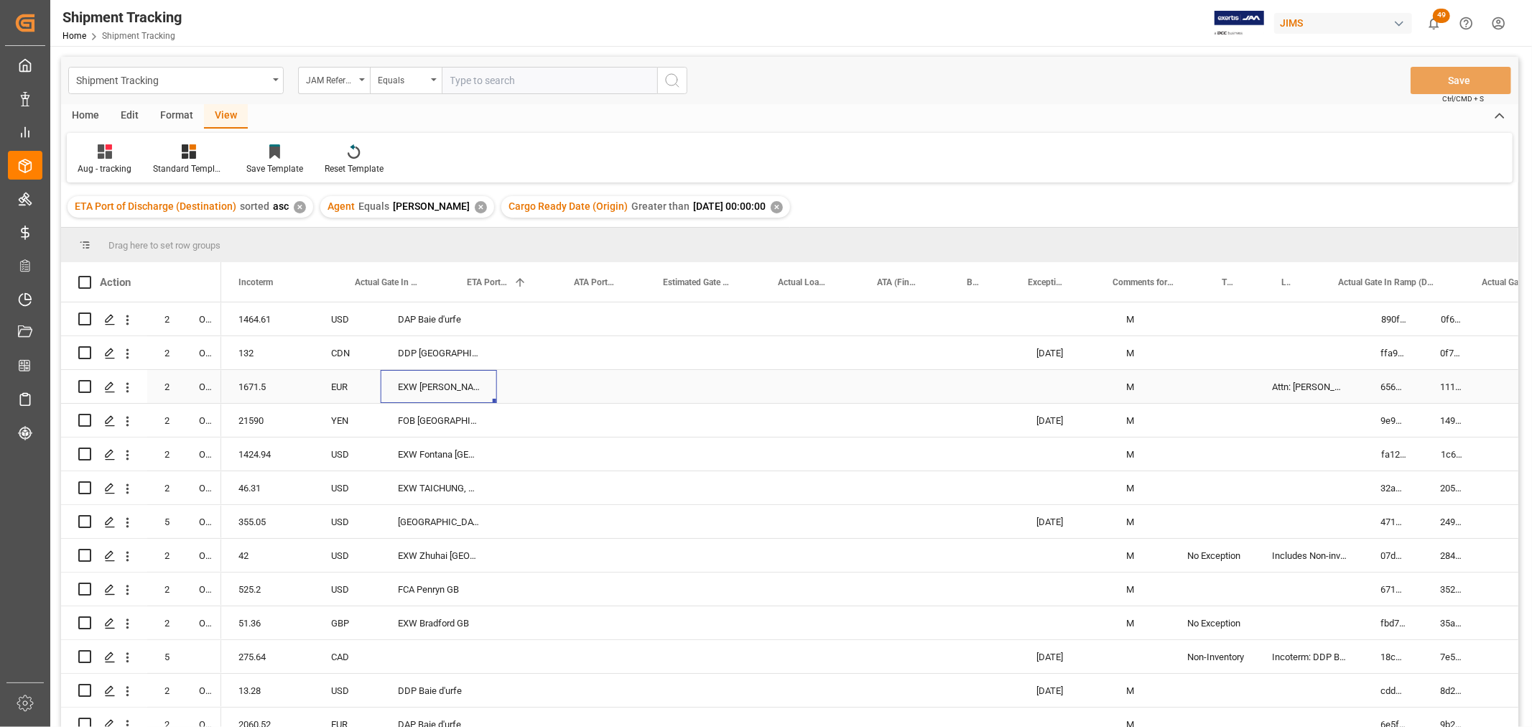
scroll to position [0, 789]
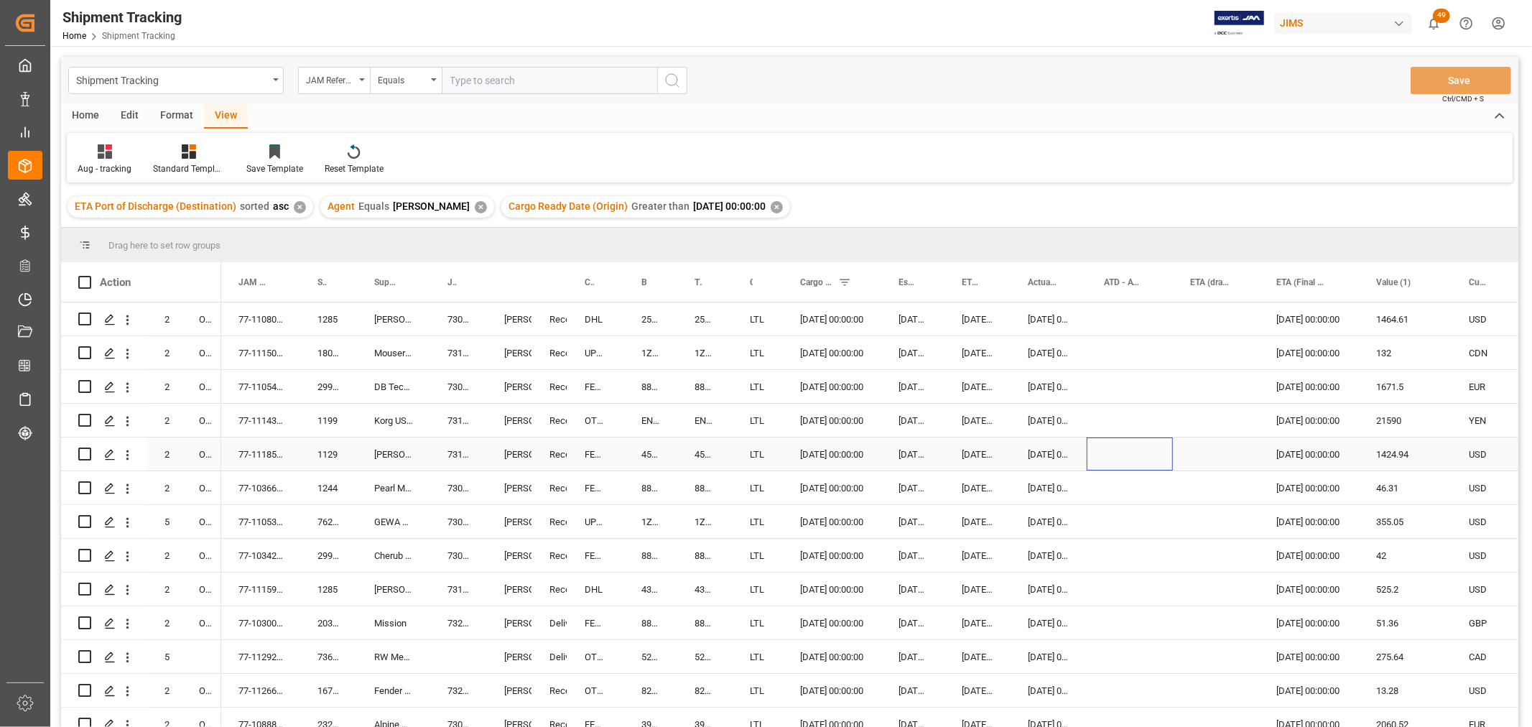
click at [1113, 468] on div "Press SPACE to select this row." at bounding box center [1130, 453] width 86 height 33
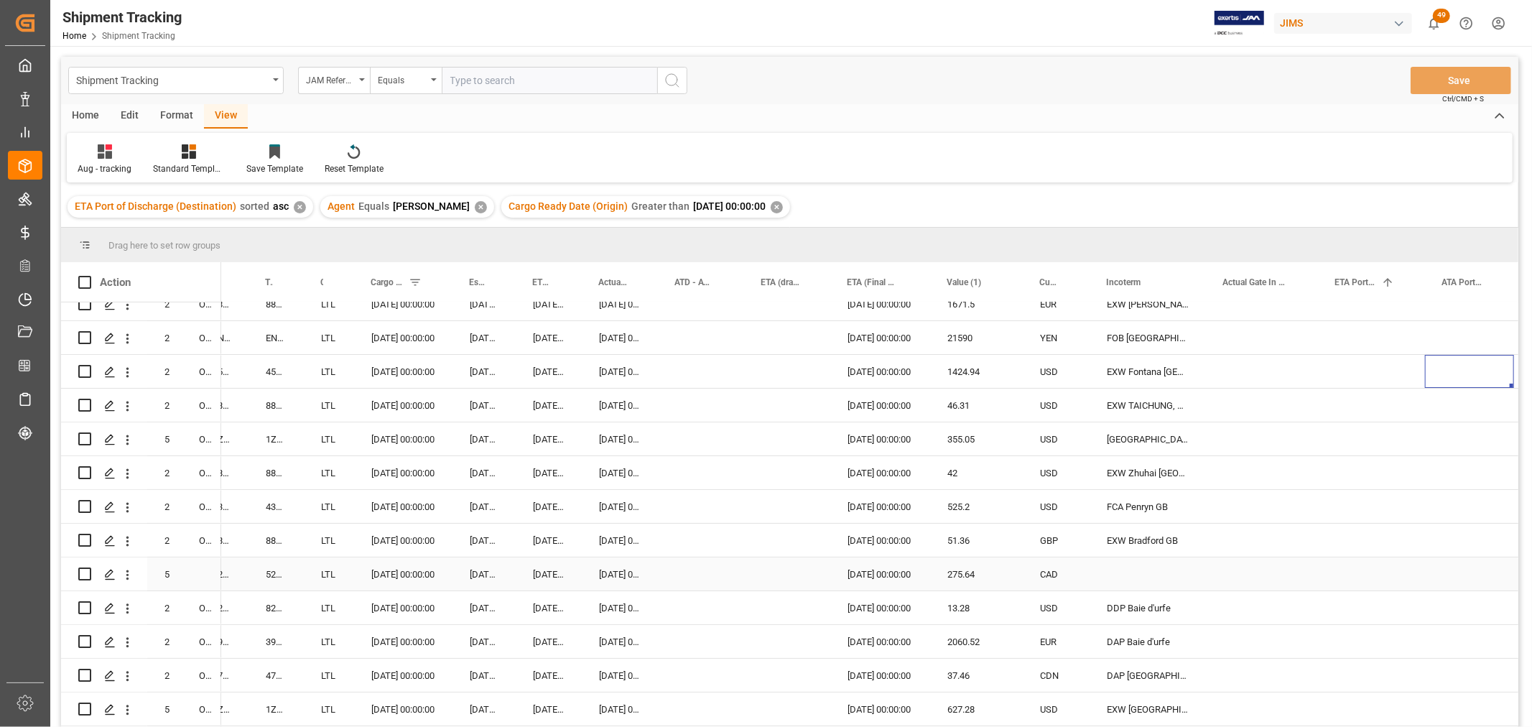
scroll to position [159, 0]
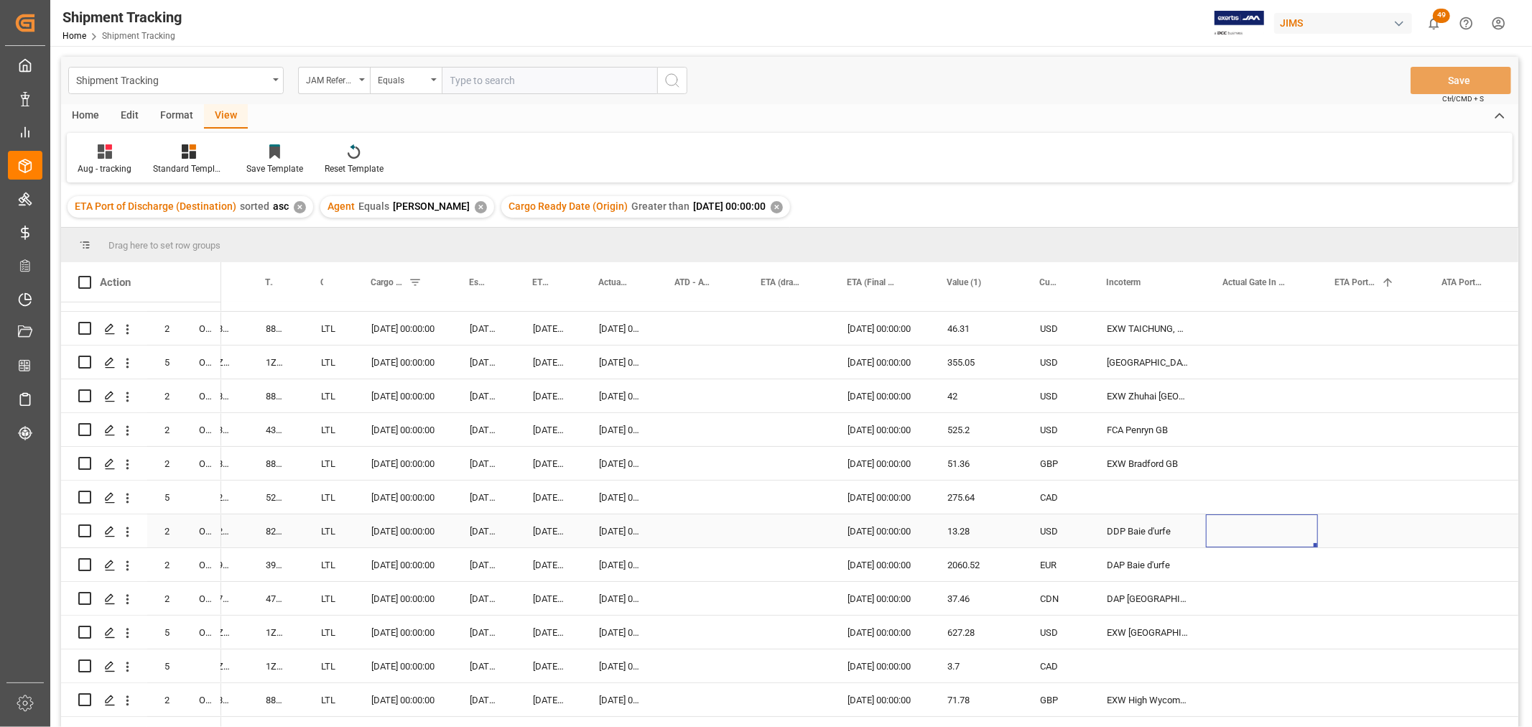
click at [1223, 532] on div "Press SPACE to select this row." at bounding box center [1262, 530] width 112 height 33
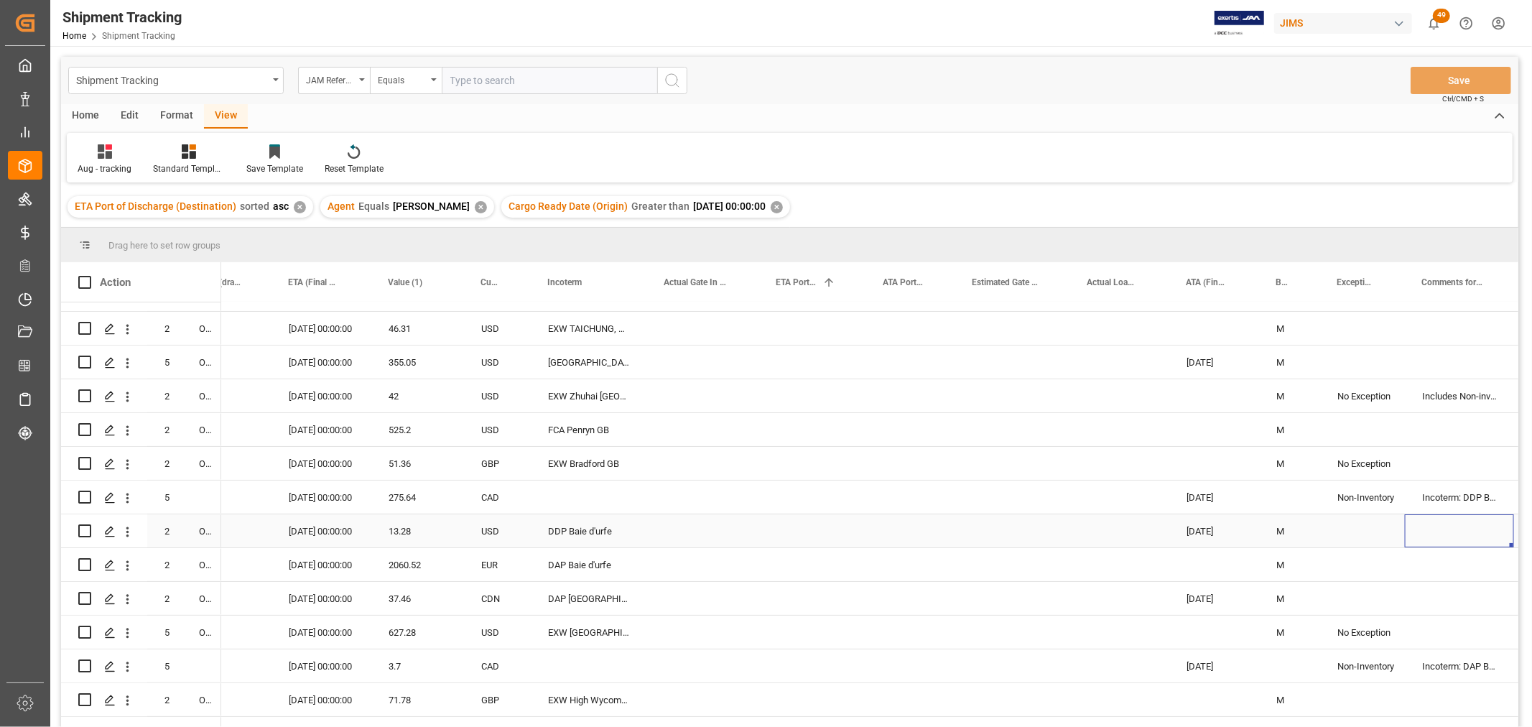
scroll to position [0, 1047]
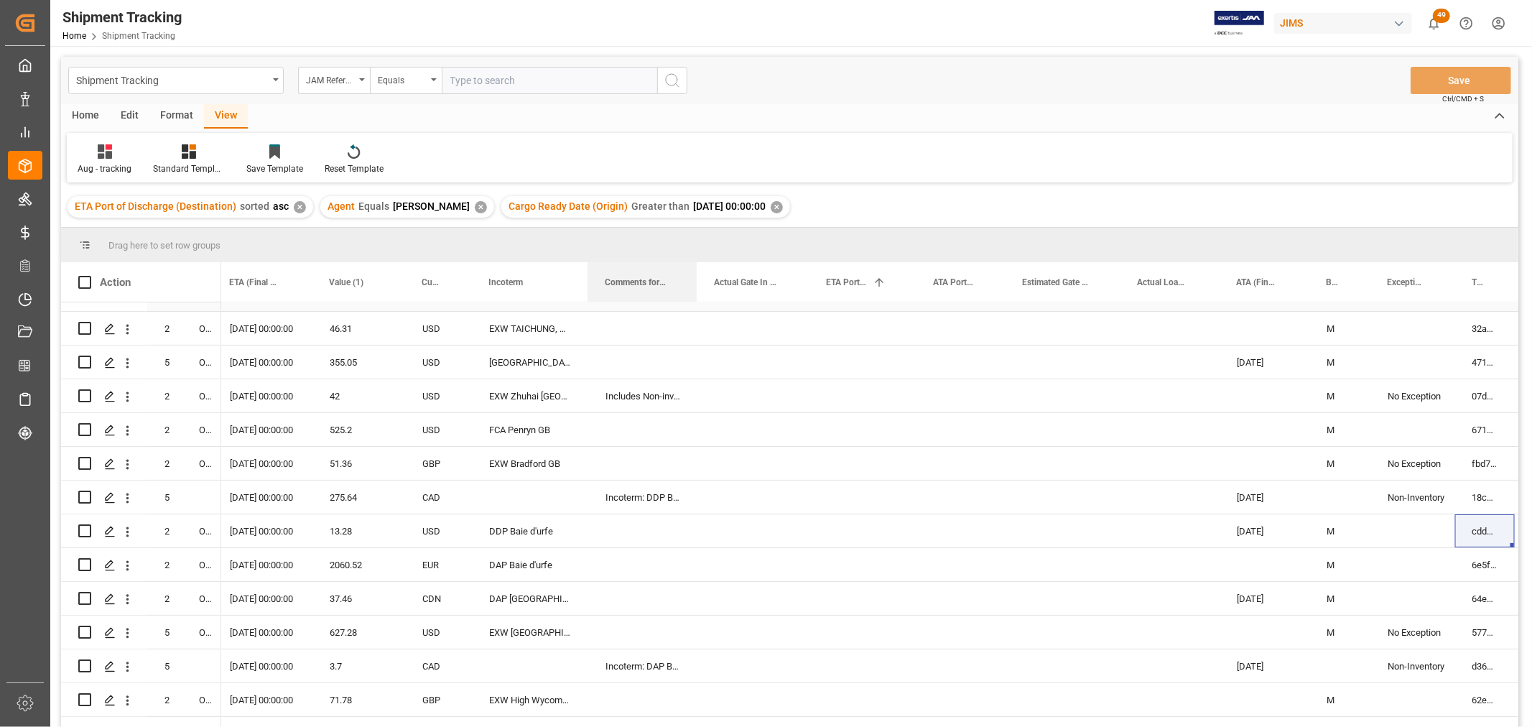
drag, startPoint x: 1384, startPoint y: 277, endPoint x: 644, endPoint y: 302, distance: 739.6
click at [644, 302] on div "Action Mode of Transport Order Type Actual Gate In POL" at bounding box center [790, 499] width 1458 height 474
click at [758, 385] on div "Press SPACE to select this row." at bounding box center [754, 395] width 112 height 33
click at [476, 518] on div "DDP Baie d'urfe" at bounding box center [530, 530] width 116 height 33
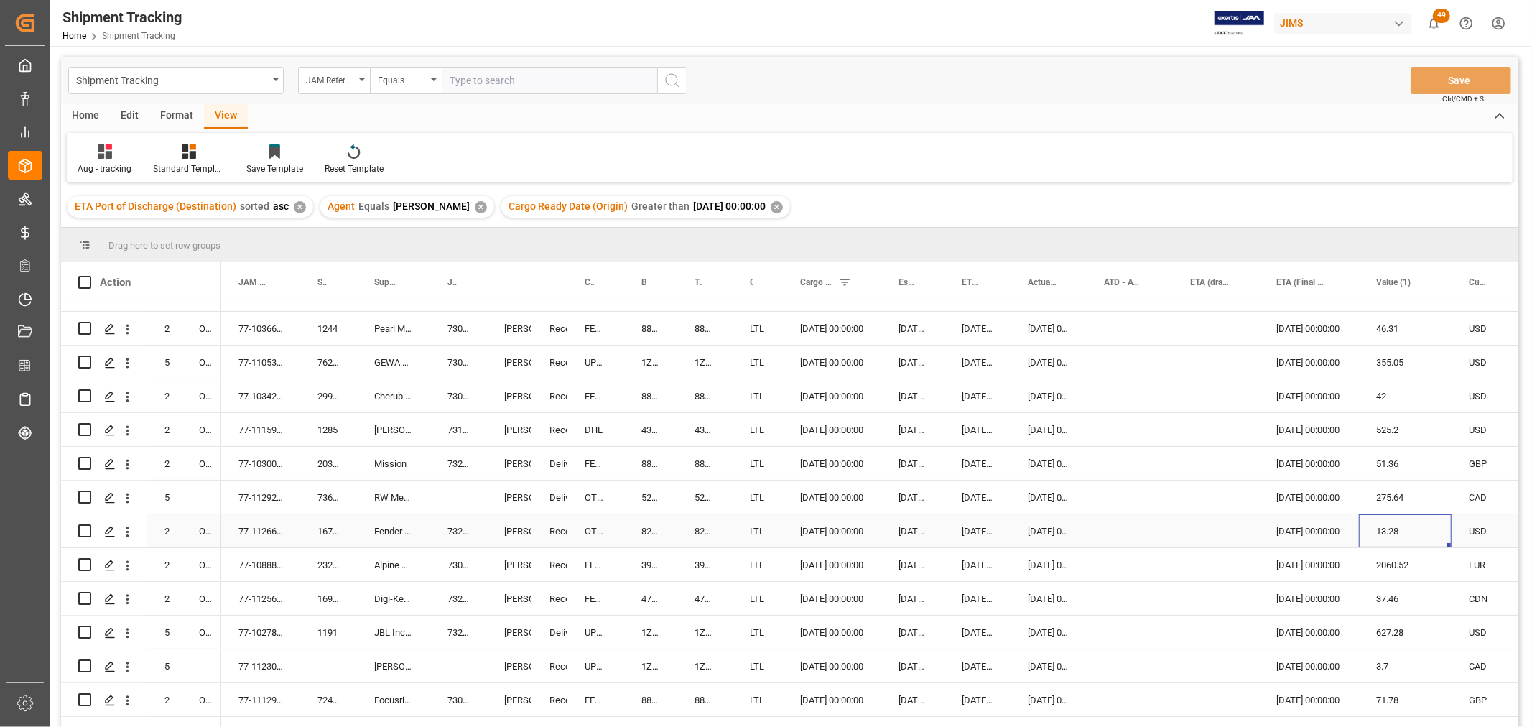
scroll to position [0, 342]
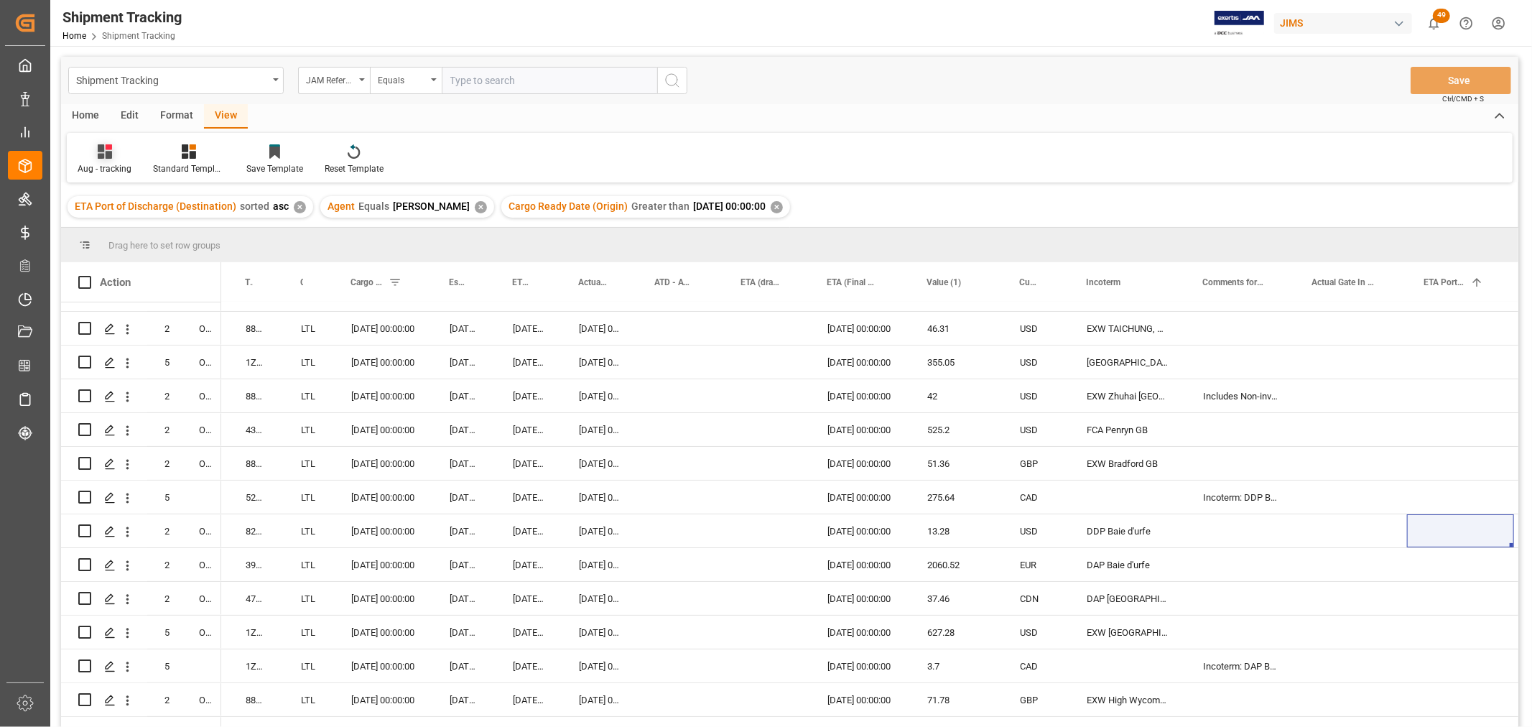
click at [96, 167] on div "Aug - tracking" at bounding box center [105, 168] width 54 height 13
click at [96, 356] on div "Aug - tracking" at bounding box center [151, 360] width 126 height 15
click at [686, 420] on div "Press SPACE to select this row." at bounding box center [681, 429] width 86 height 33
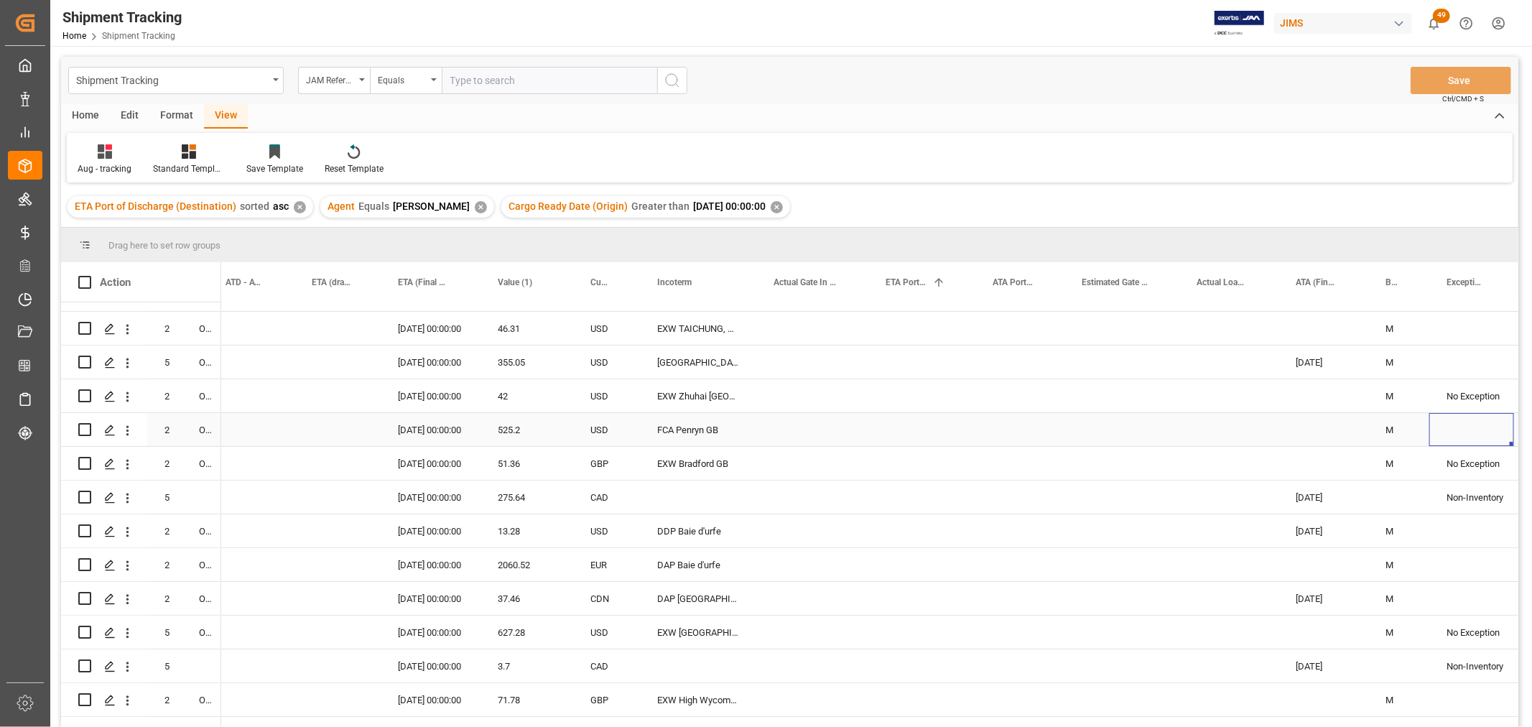
scroll to position [0, 988]
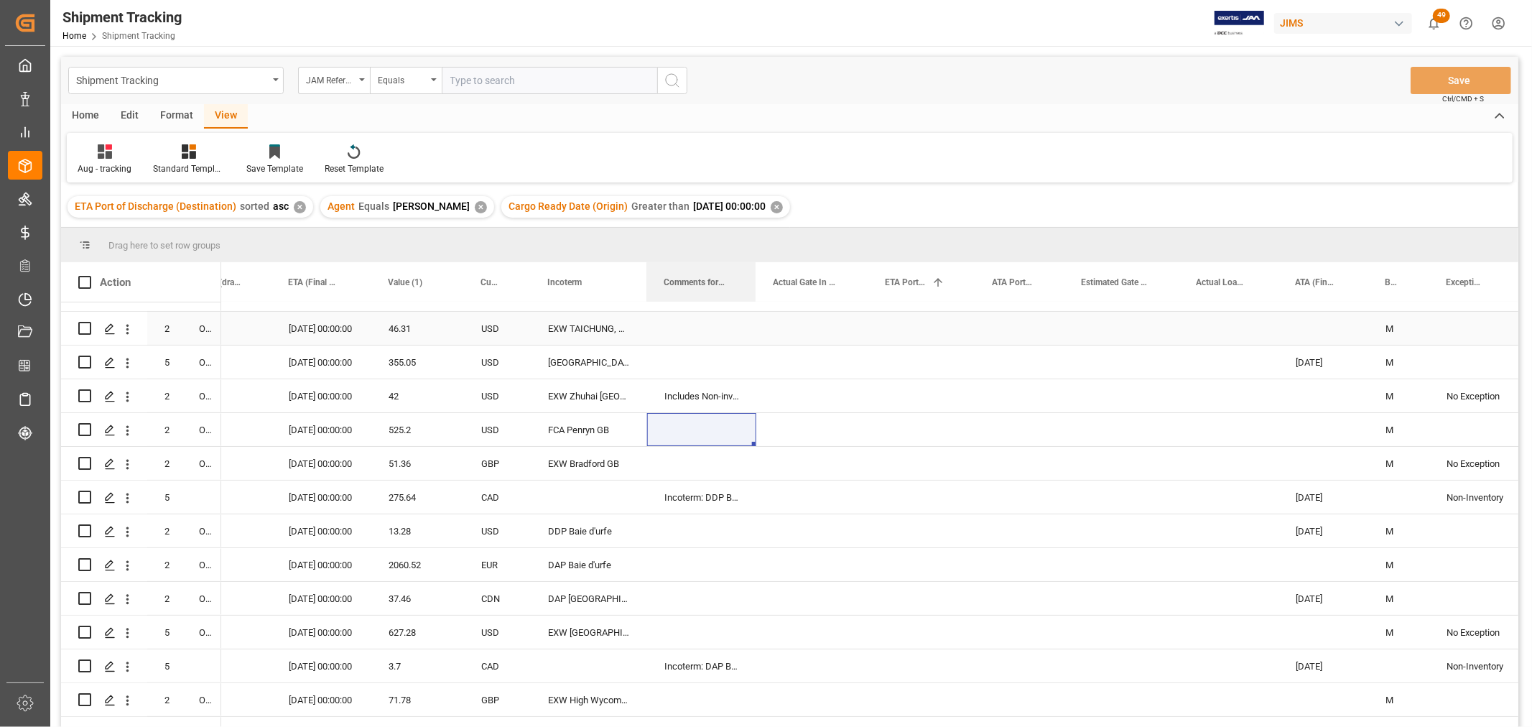
drag, startPoint x: 1428, startPoint y: 280, endPoint x: 662, endPoint y: 334, distance: 768.4
click at [662, 334] on div "Action Mode of Transport Order Type Incoterm" at bounding box center [790, 499] width 1458 height 474
click at [246, 465] on div "Press SPACE to select this row." at bounding box center [228, 463] width 86 height 33
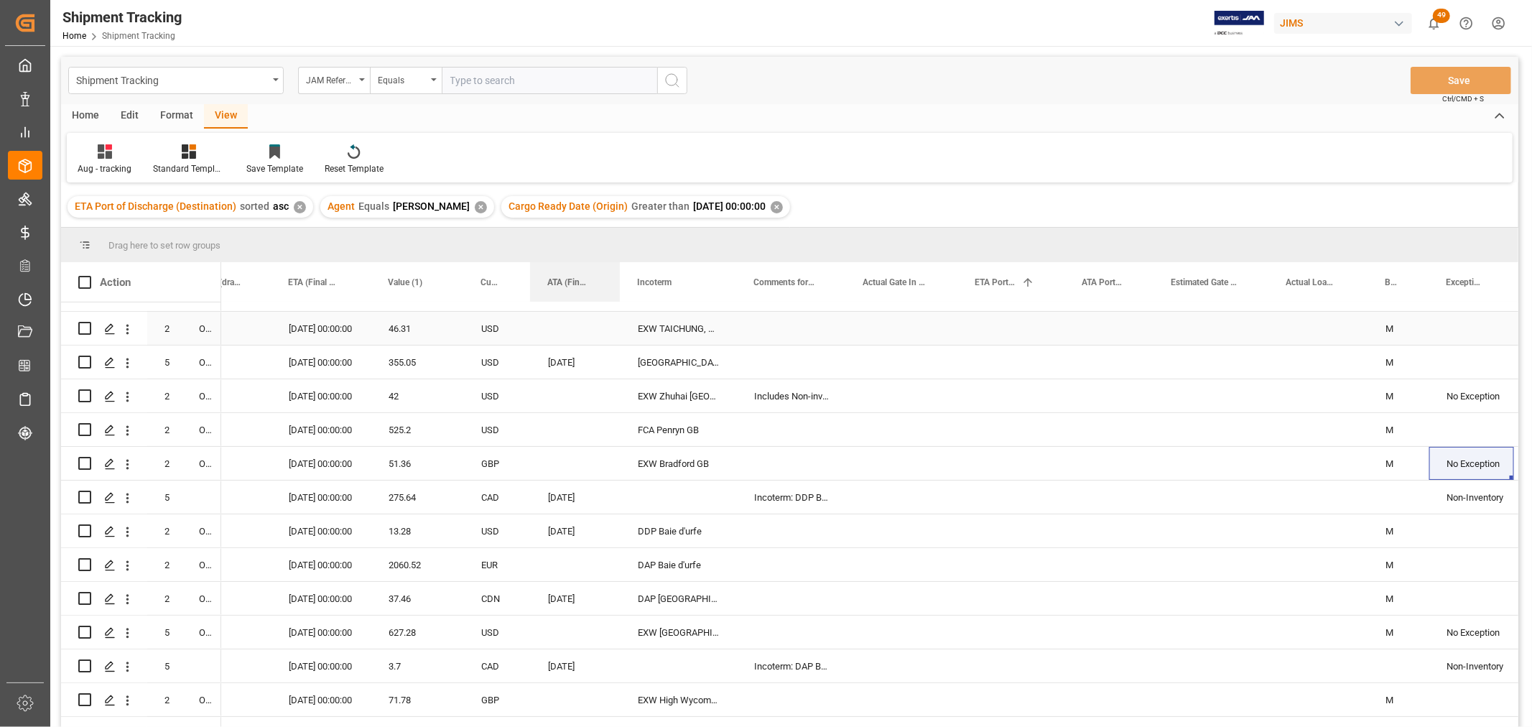
drag, startPoint x: 1295, startPoint y: 282, endPoint x: 555, endPoint y: 326, distance: 741.2
click at [555, 326] on div "Action Mode of Transport Order Type Incoterm" at bounding box center [790, 499] width 1458 height 474
click at [433, 389] on div "42" at bounding box center [417, 395] width 93 height 33
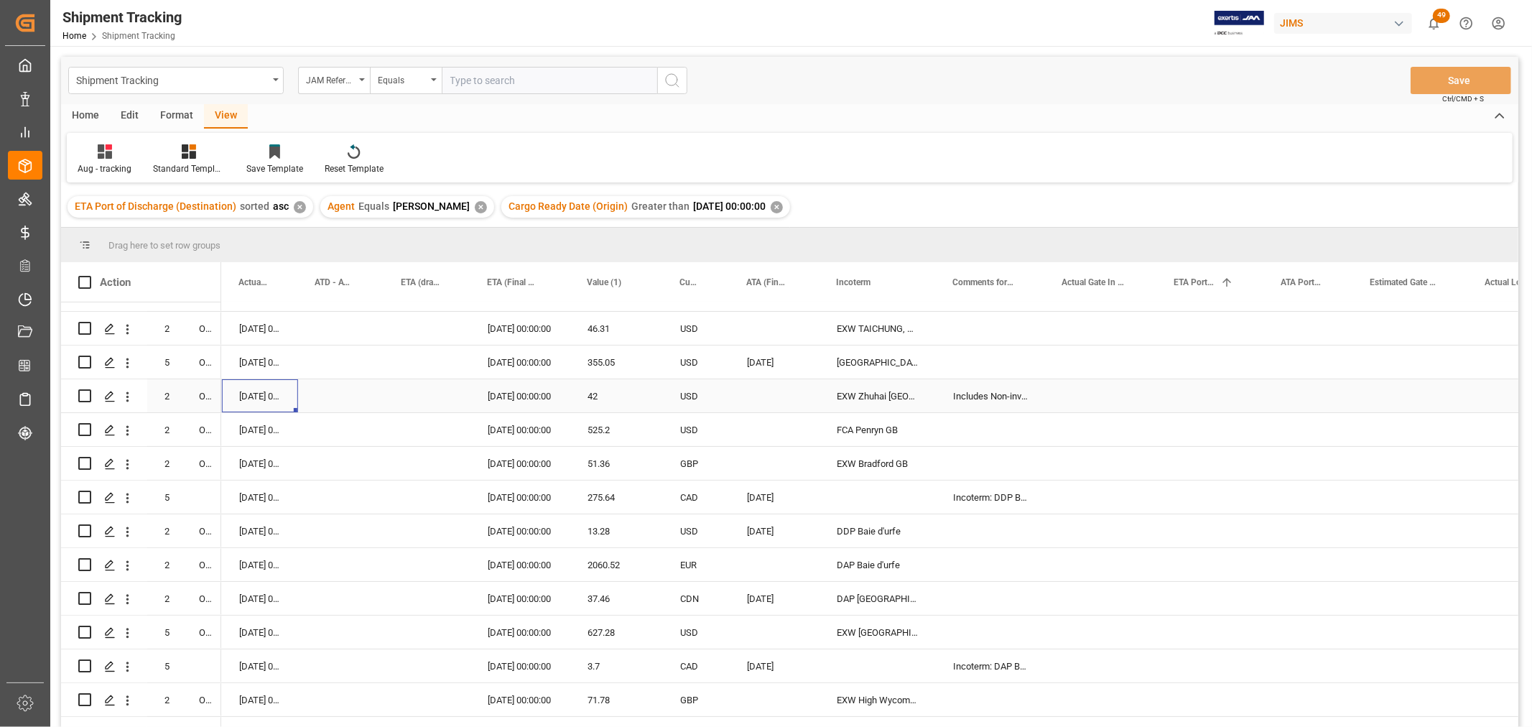
scroll to position [0, 723]
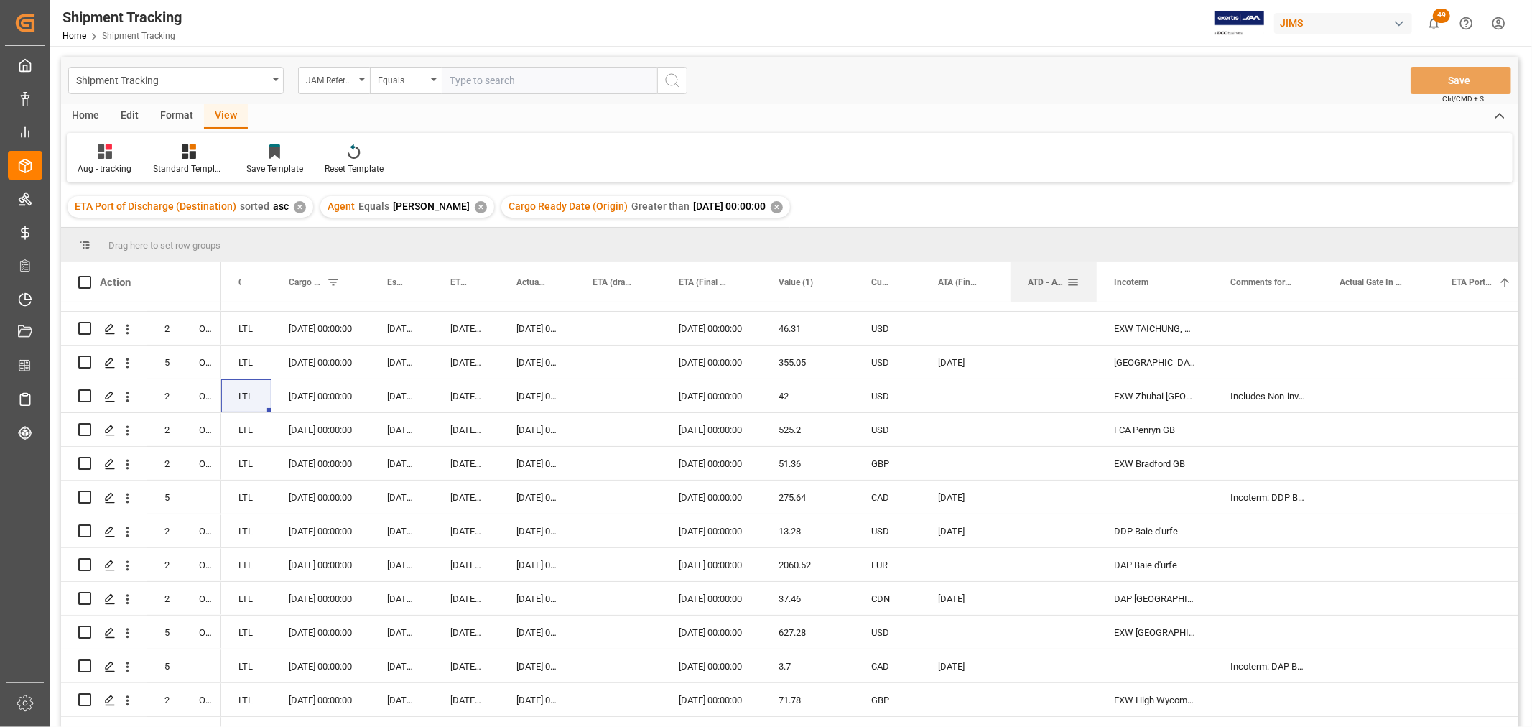
drag, startPoint x: 600, startPoint y: 288, endPoint x: 1073, endPoint y: 300, distance: 473.5
click at [1073, 300] on div "ATD - ATS (Origin)" at bounding box center [1054, 282] width 52 height 40
click at [590, 361] on div "Press SPACE to select this row." at bounding box center [618, 362] width 86 height 33
click at [261, 166] on div "Save Template" at bounding box center [274, 168] width 57 height 13
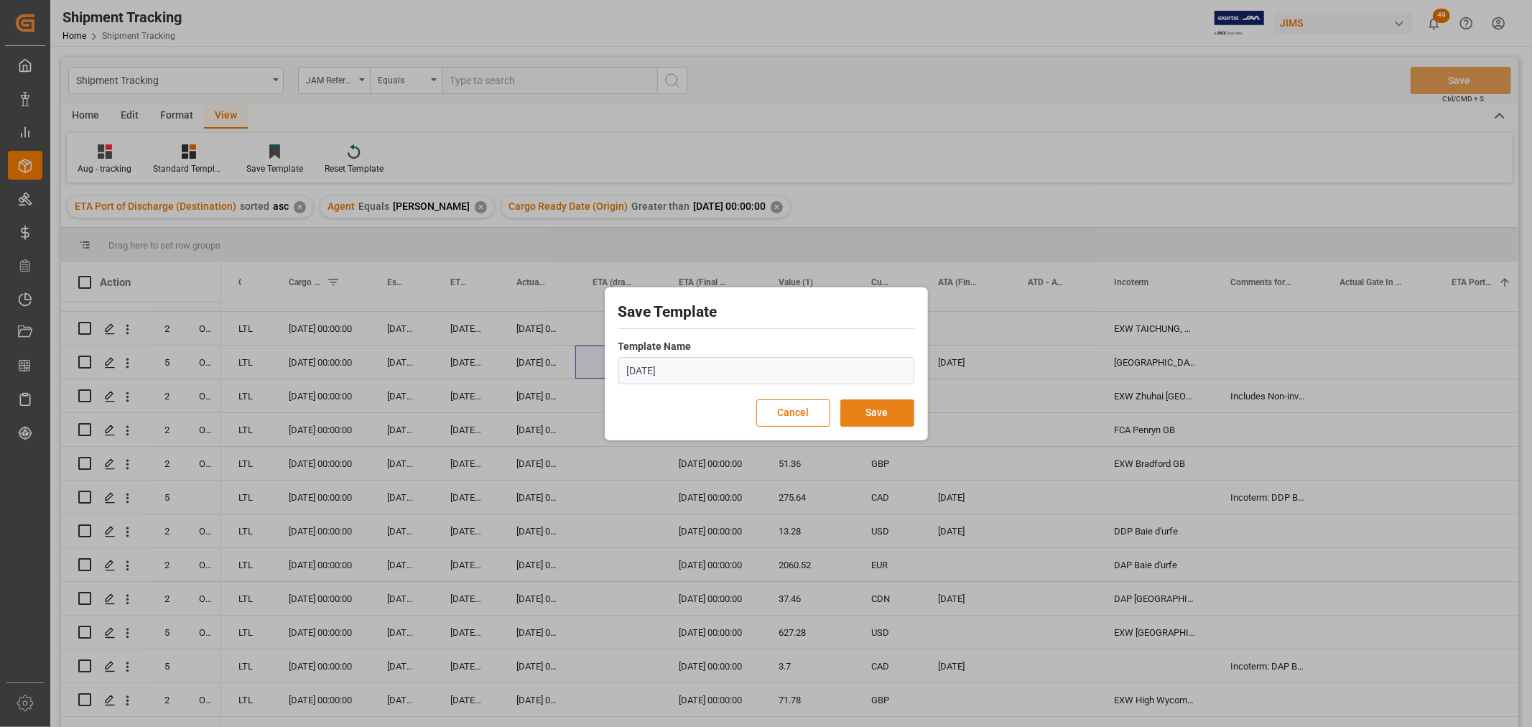
type input "Oct 2025"
click at [878, 411] on button "Save" at bounding box center [877, 412] width 74 height 27
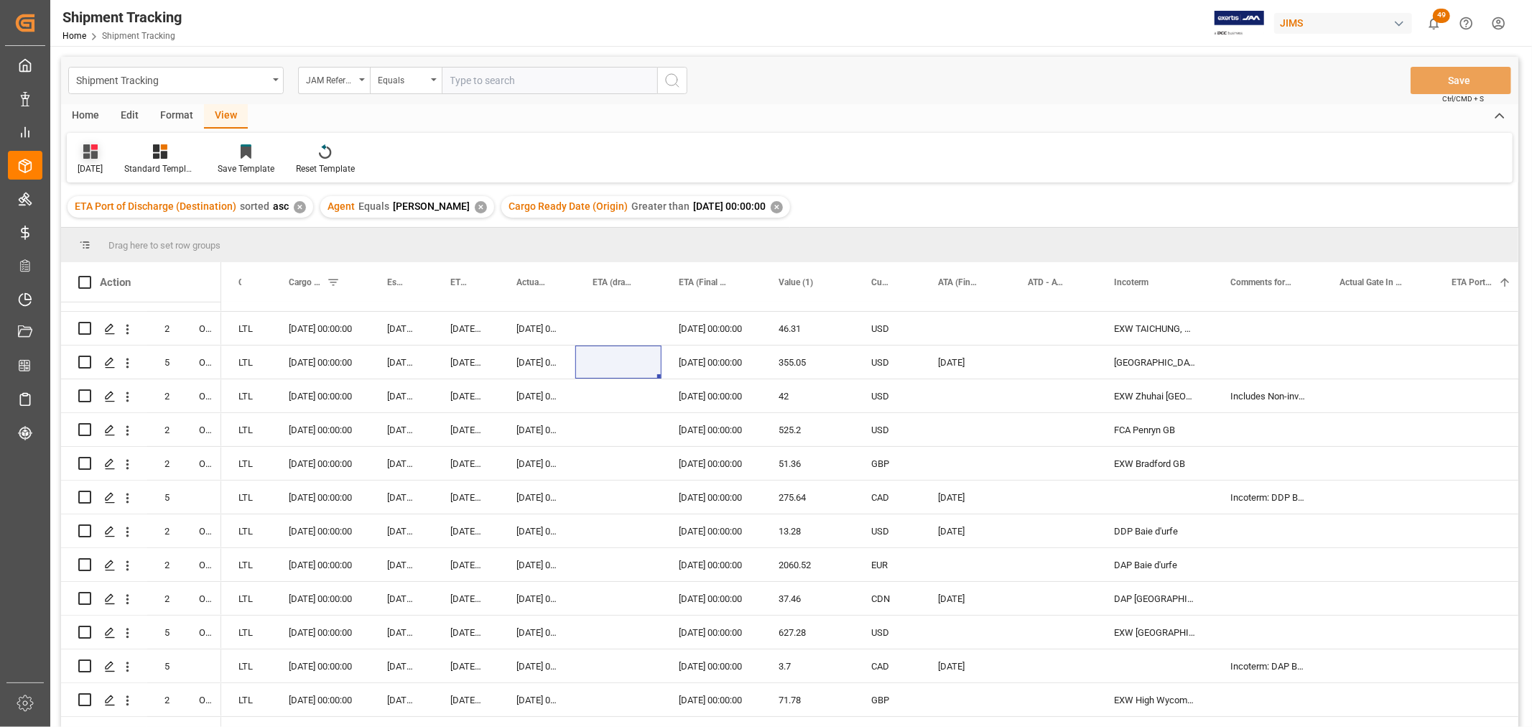
click at [85, 165] on div "Oct 2025" at bounding box center [90, 168] width 25 height 13
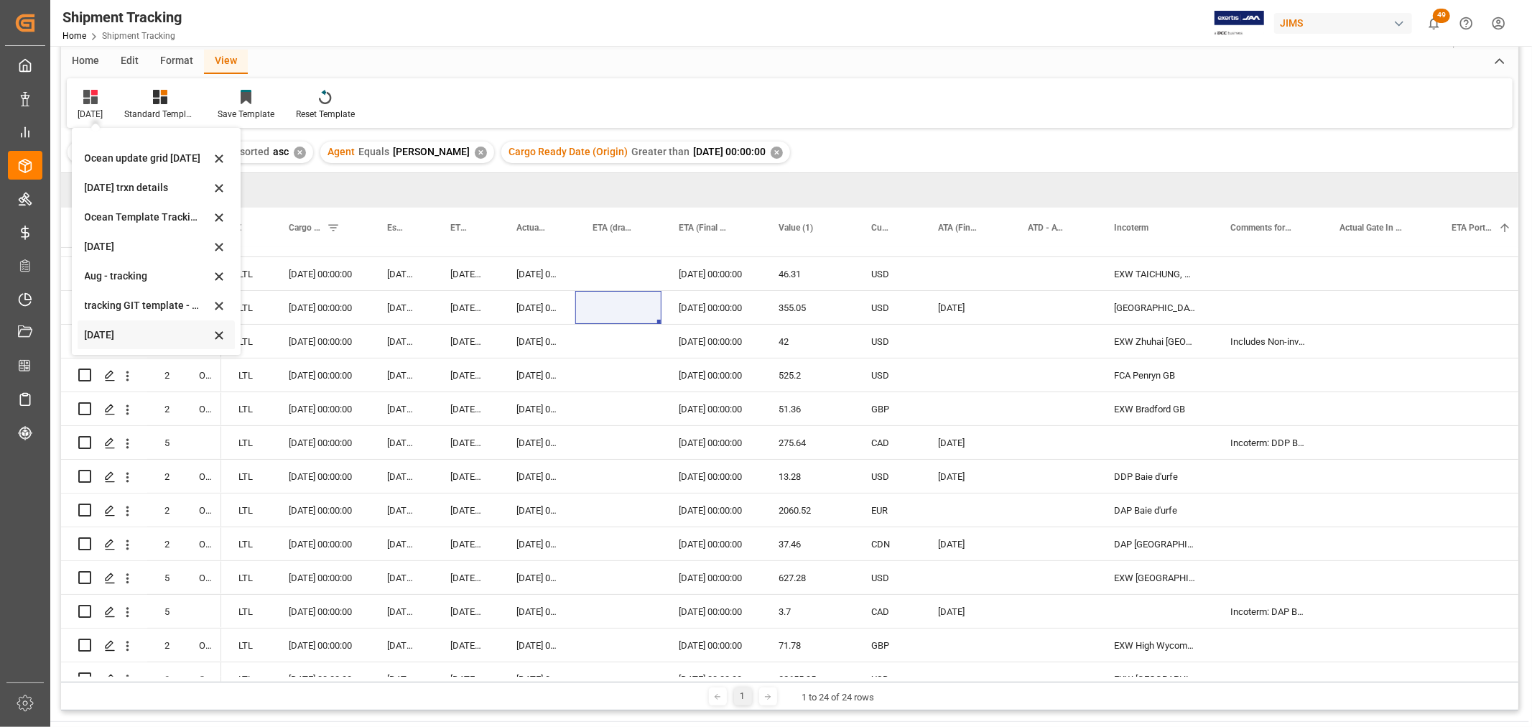
scroll to position [80, 0]
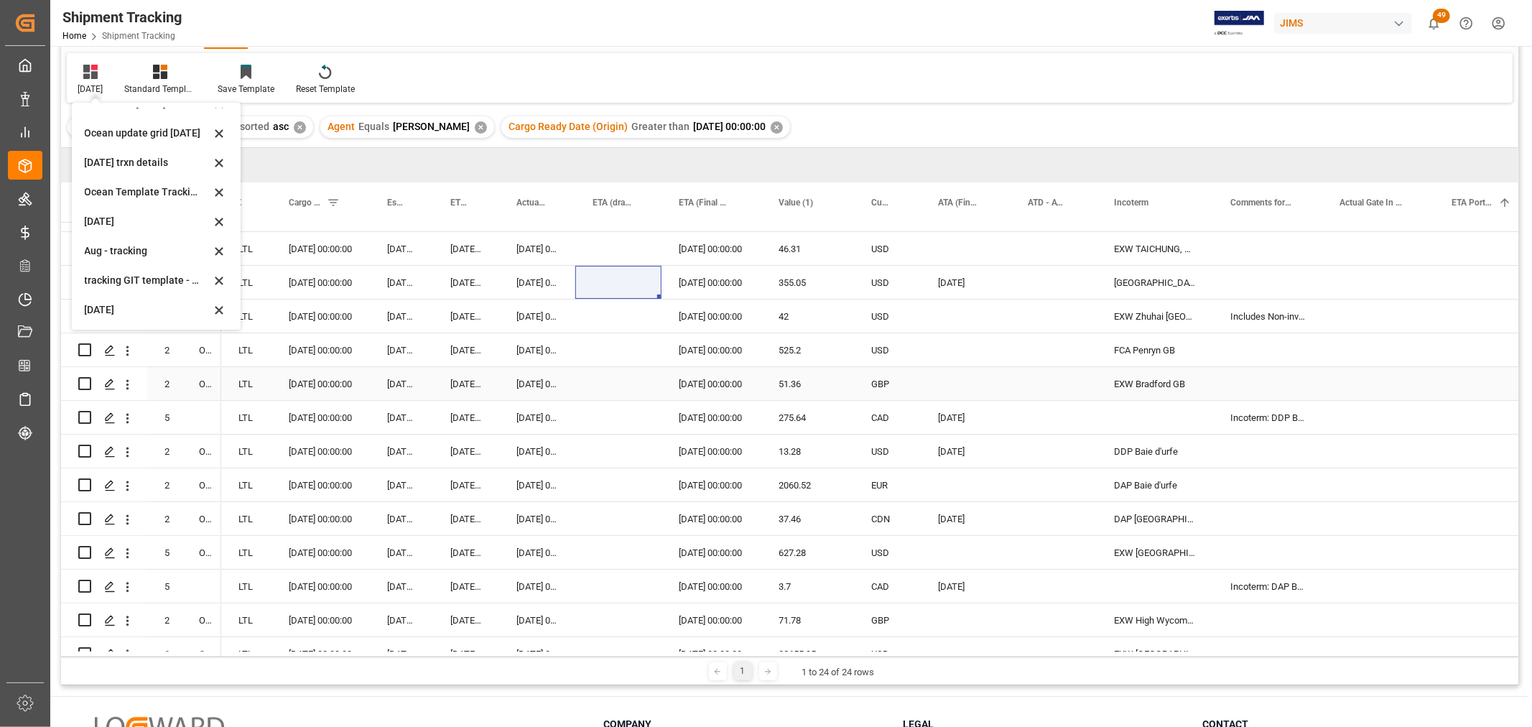
click at [399, 388] on div "[DATE] 00:00:00" at bounding box center [401, 383] width 63 height 33
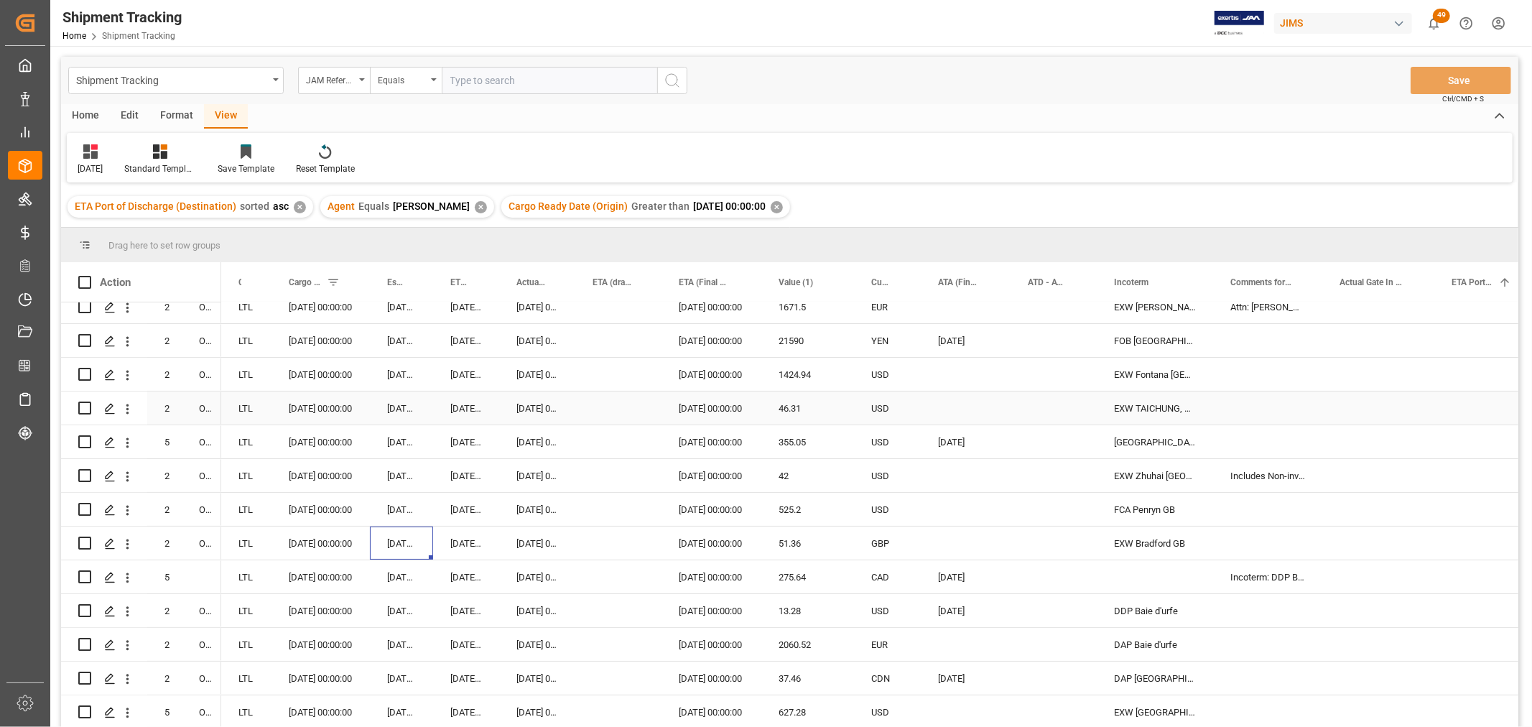
click at [417, 420] on div "09-16-2025 00:00:00" at bounding box center [401, 407] width 63 height 33
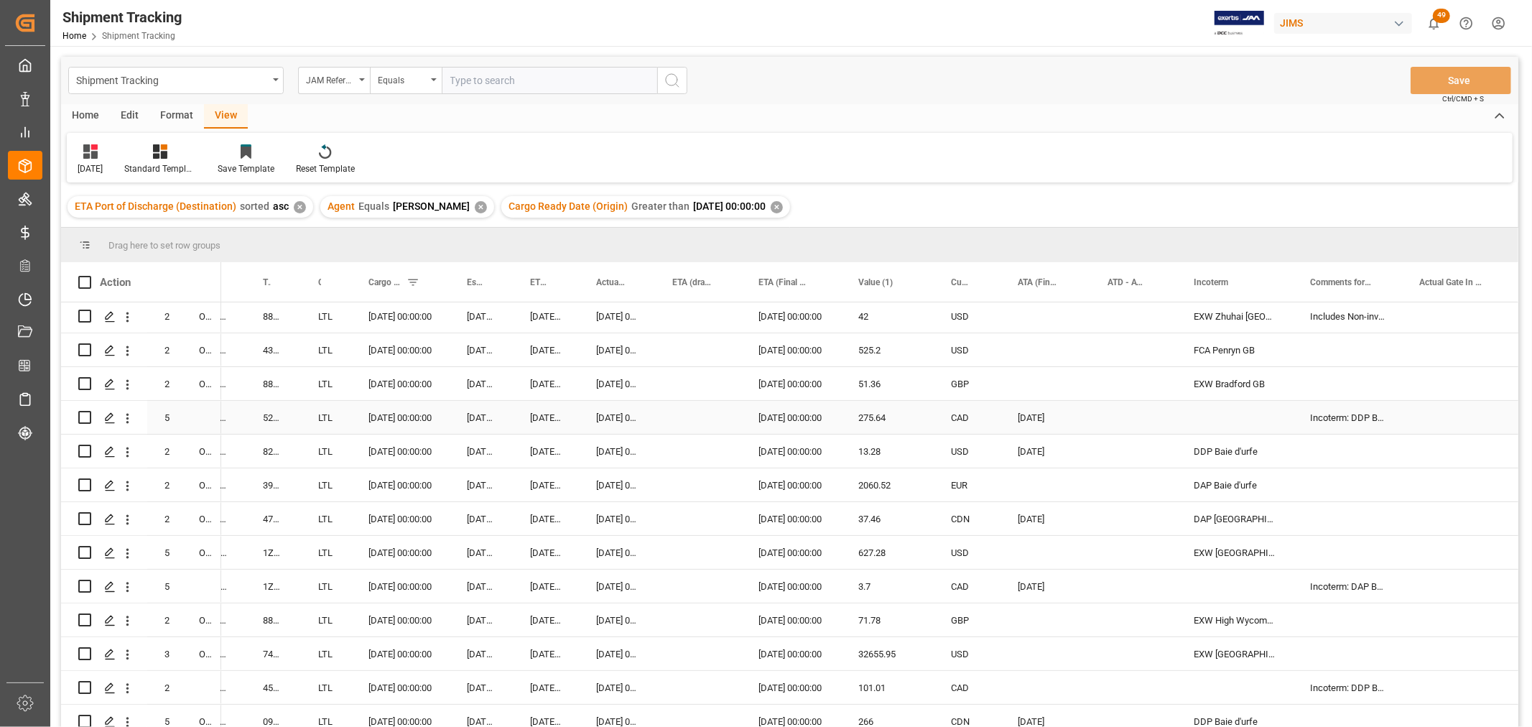
scroll to position [385, 0]
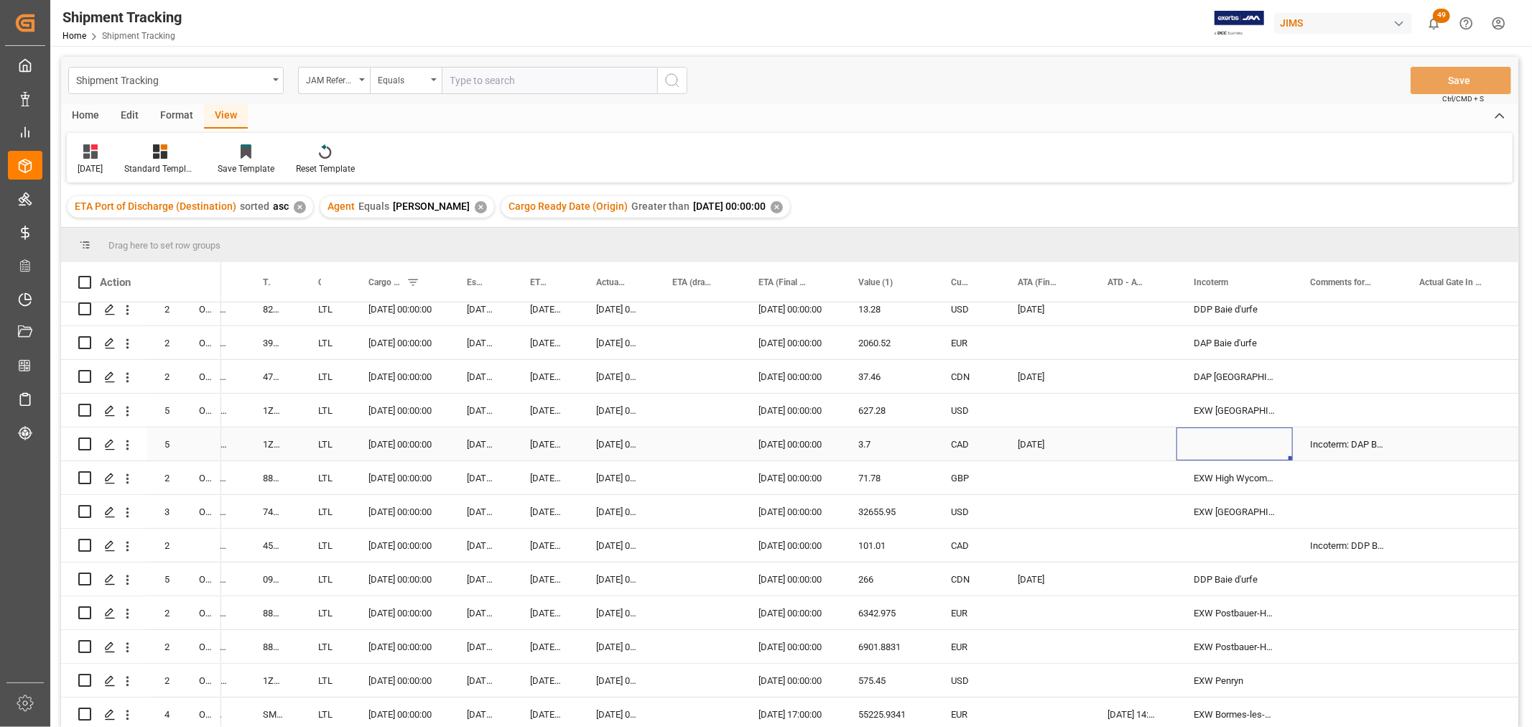
click at [1210, 442] on div "Press SPACE to select this row." at bounding box center [1235, 443] width 116 height 33
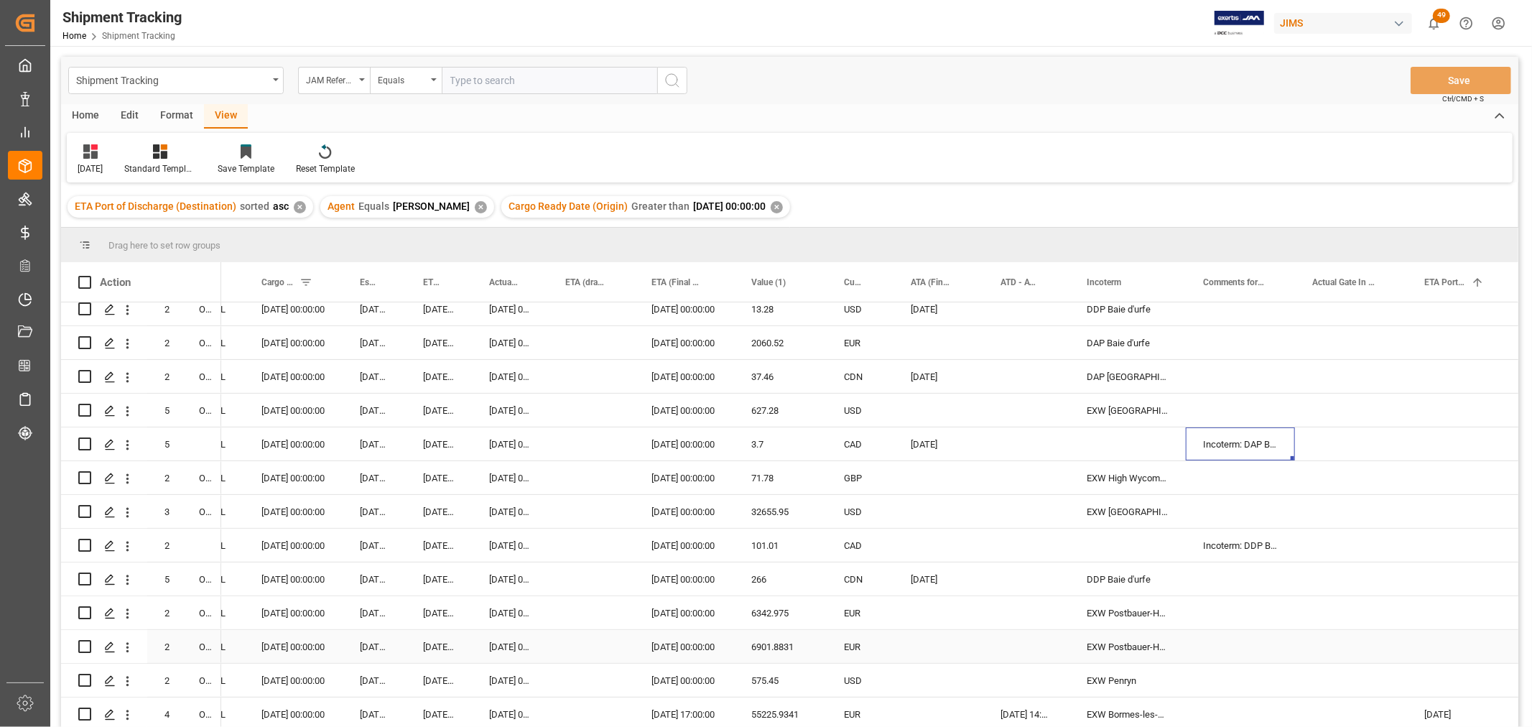
click at [1318, 631] on div "Press SPACE to select this row." at bounding box center [1351, 646] width 112 height 33
click at [468, 396] on div "09-25-2025 00:00:00" at bounding box center [439, 410] width 66 height 33
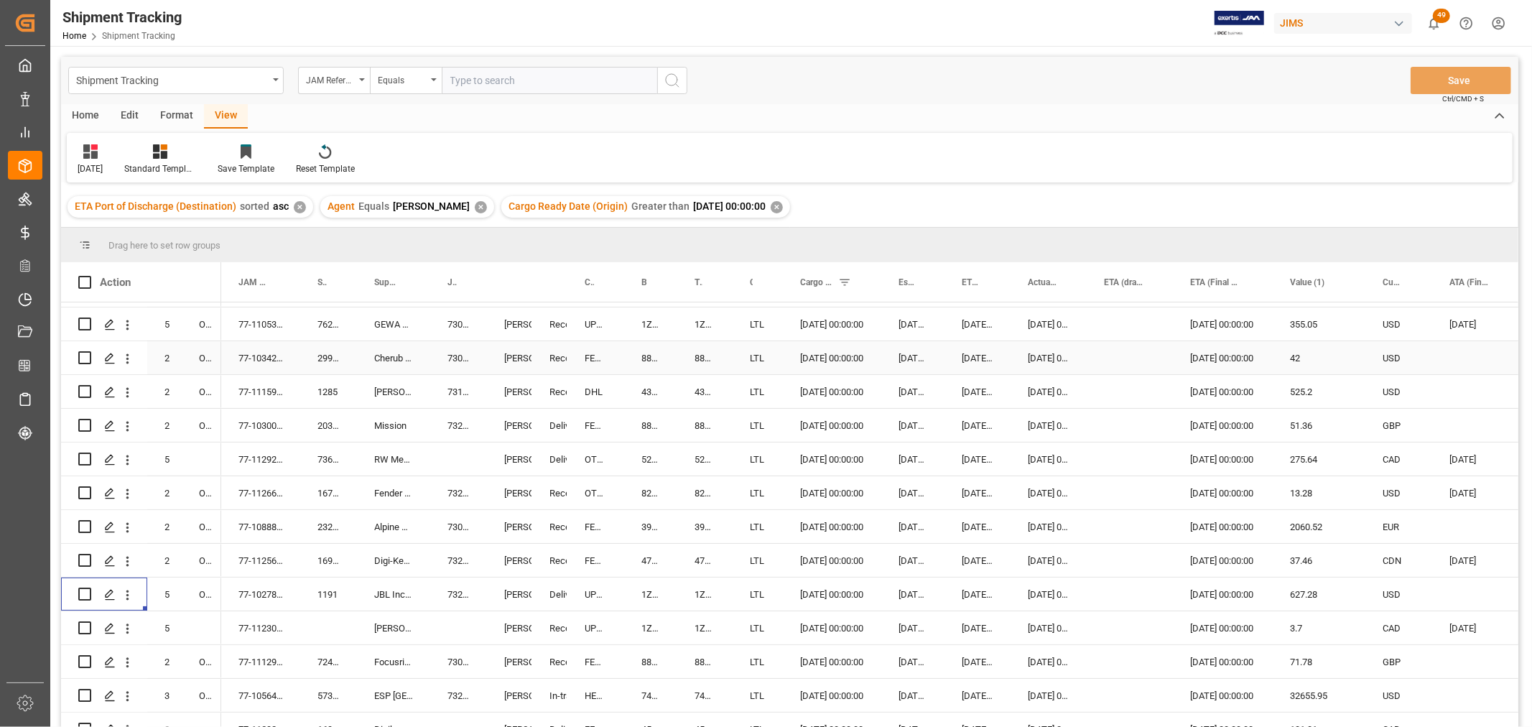
scroll to position [226, 0]
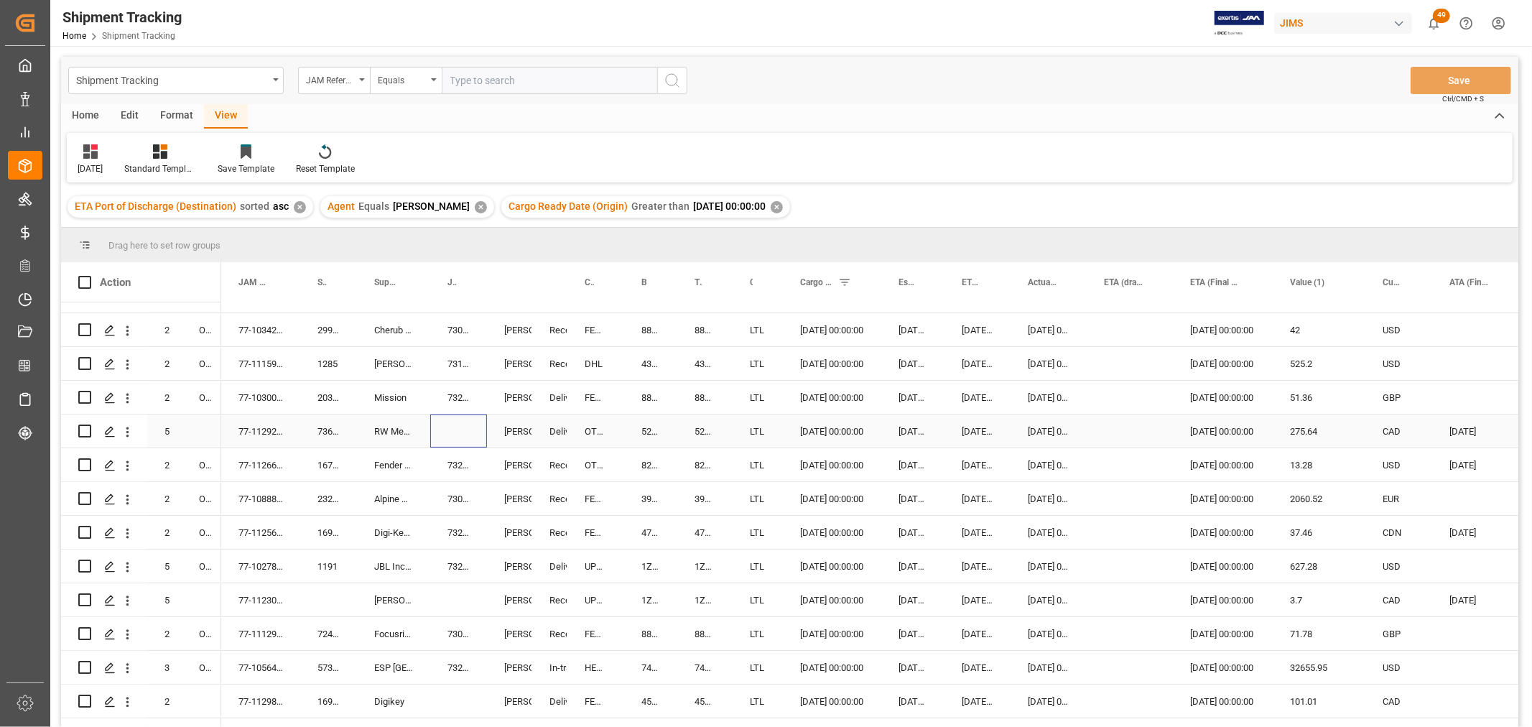
click at [457, 429] on div "Press SPACE to select this row." at bounding box center [458, 430] width 57 height 33
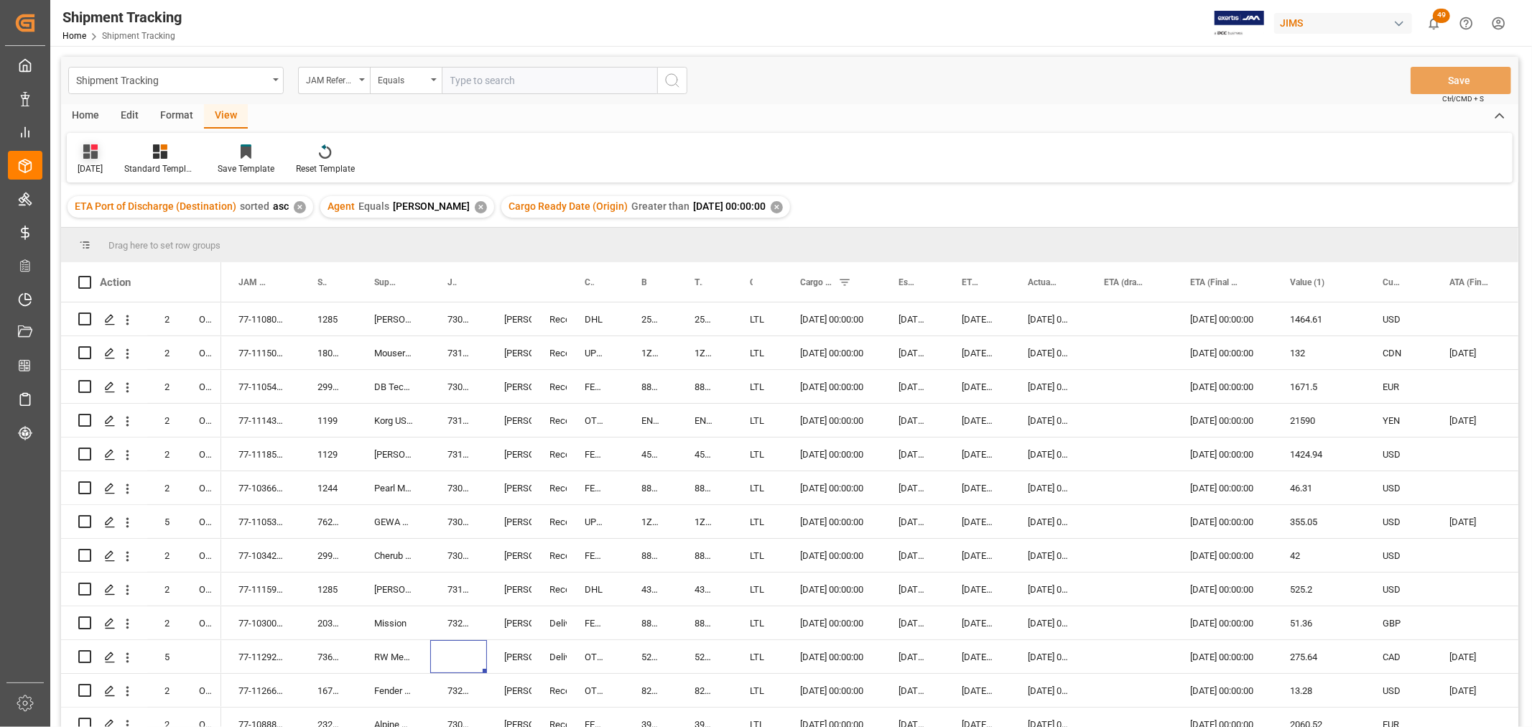
click at [93, 160] on div "Oct 2025" at bounding box center [90, 160] width 47 height 32
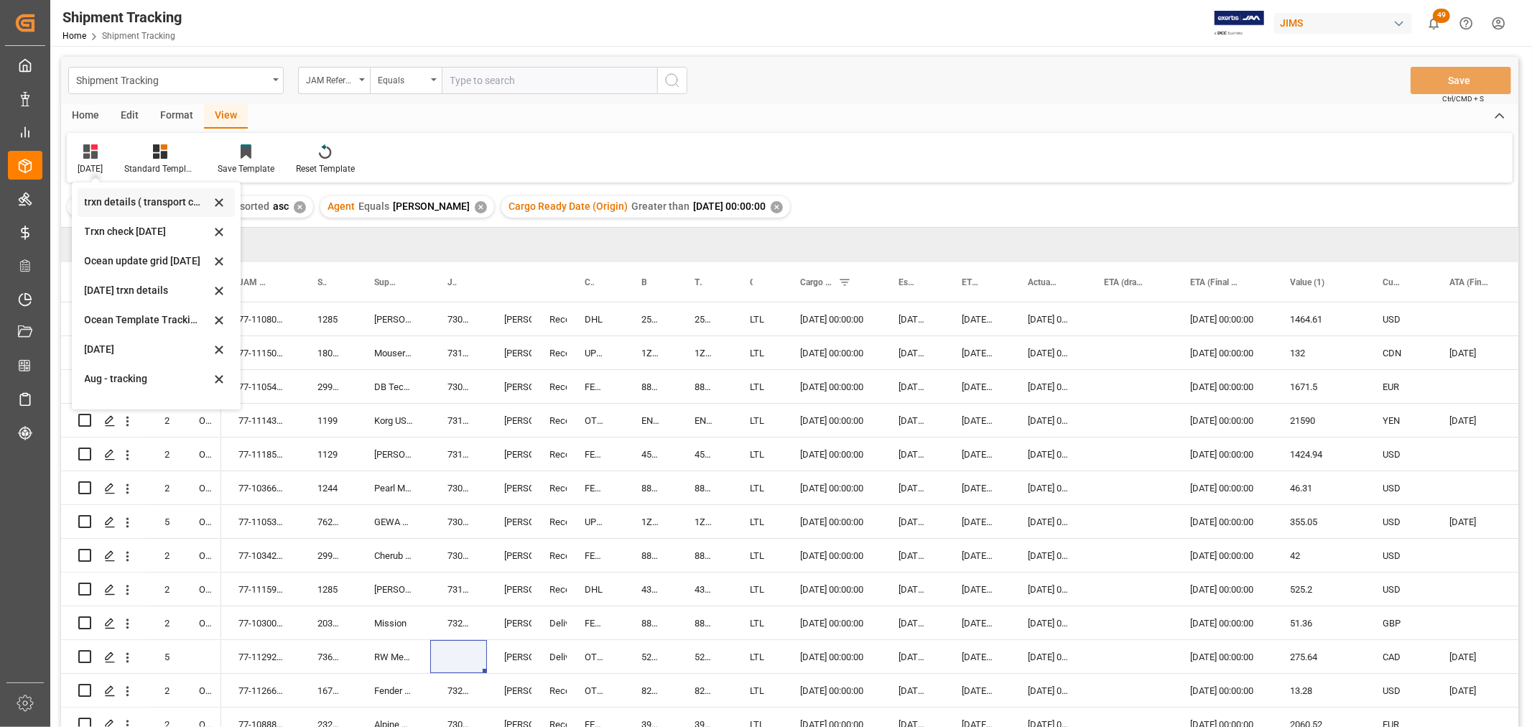
scroll to position [255, 0]
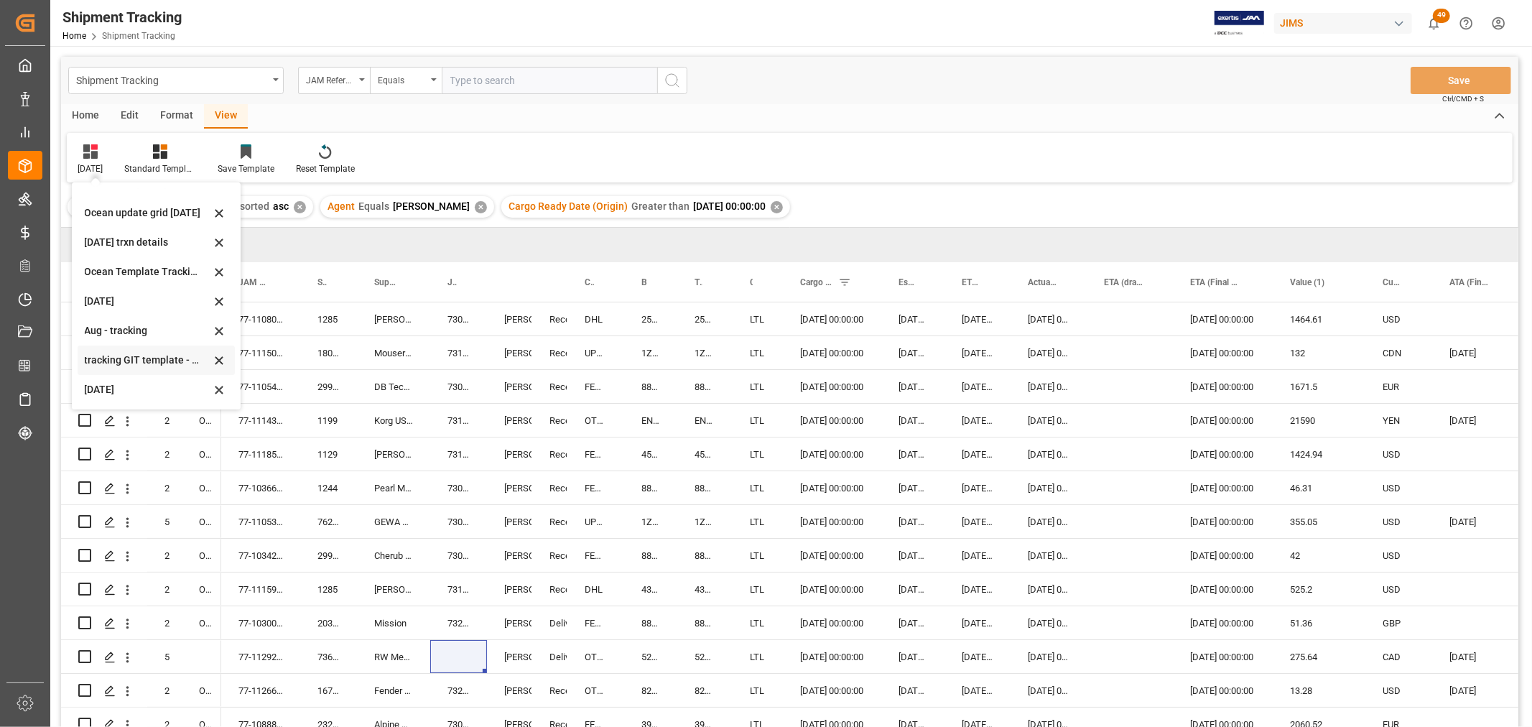
click at [139, 364] on div "tracking GIT template - Rev" at bounding box center [148, 360] width 126 height 15
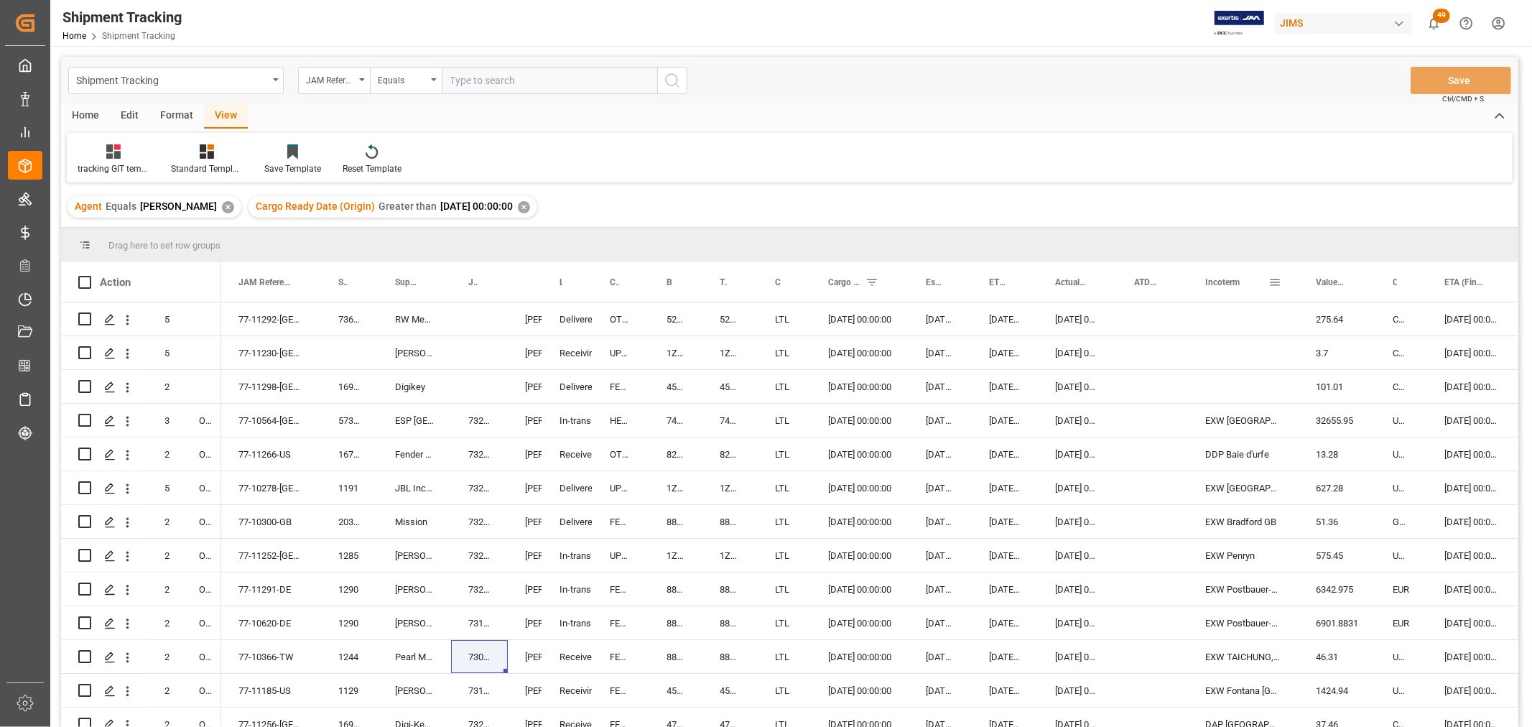
click at [1221, 284] on span "Incoterm" at bounding box center [1222, 282] width 34 height 10
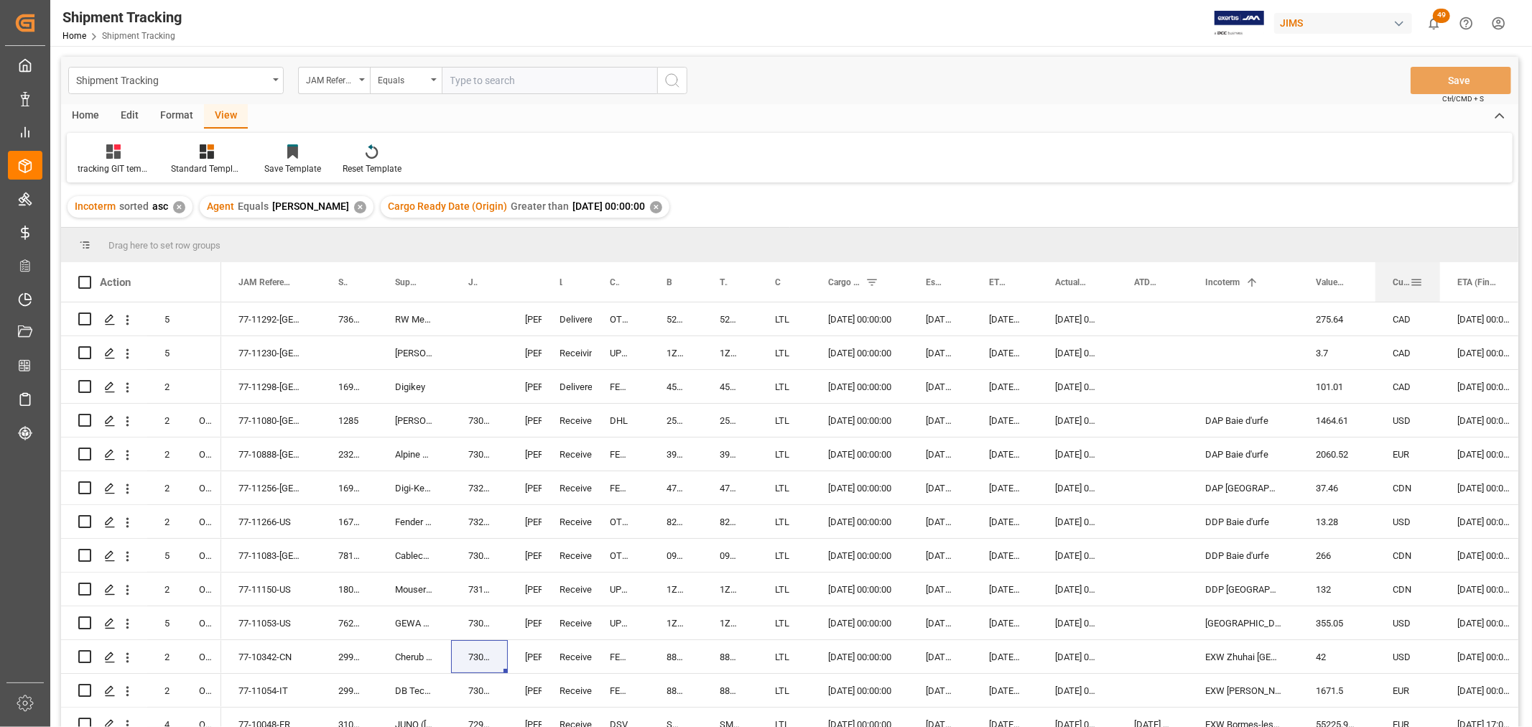
drag, startPoint x: 1426, startPoint y: 287, endPoint x: 1439, endPoint y: 293, distance: 14.1
click at [1439, 293] on div at bounding box center [1440, 282] width 6 height 40
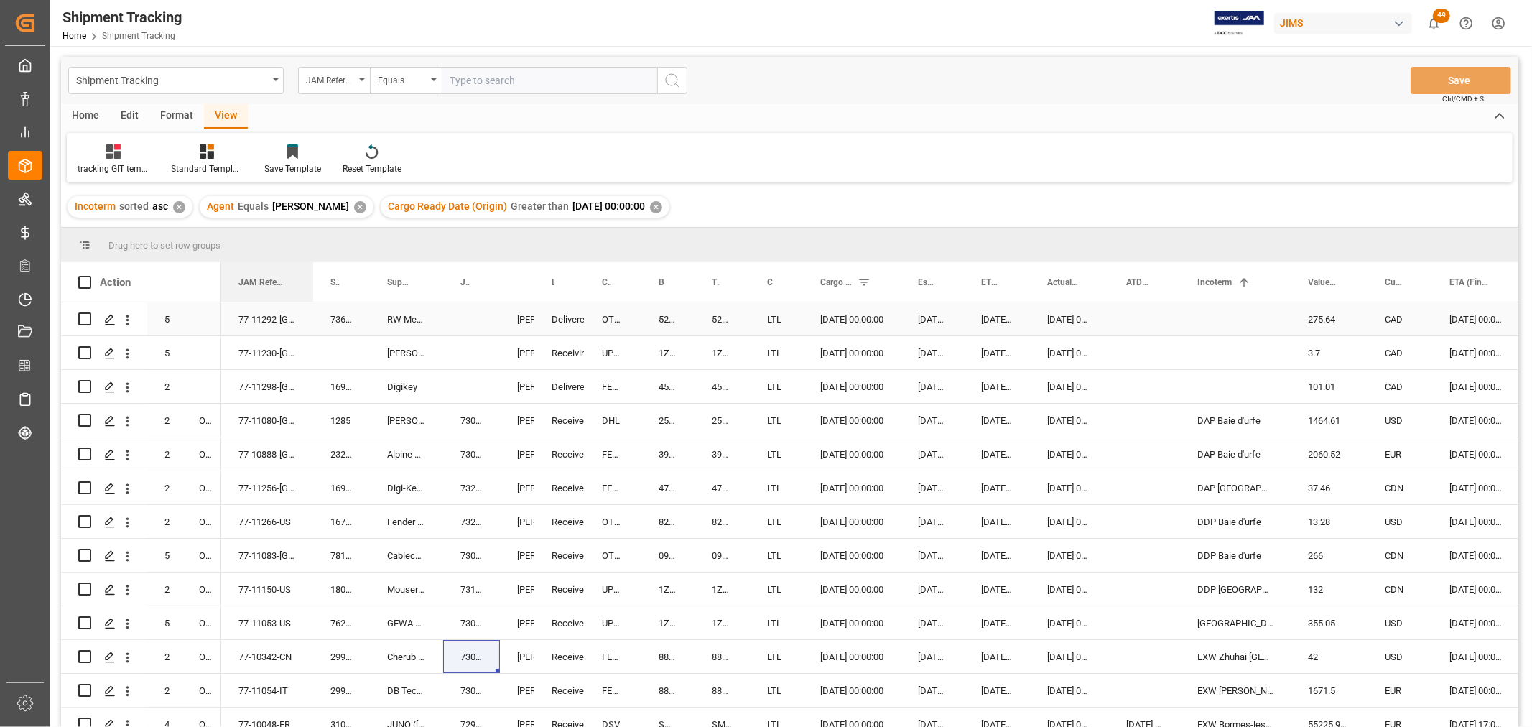
drag, startPoint x: 319, startPoint y: 277, endPoint x: 311, endPoint y: 302, distance: 25.7
click at [311, 302] on div "Action Mode of Transport Order Type JAM Reference Number 1" at bounding box center [790, 499] width 1458 height 474
drag, startPoint x: 441, startPoint y: 280, endPoint x: 435, endPoint y: 291, distance: 12.2
click at [435, 291] on div at bounding box center [438, 282] width 6 height 40
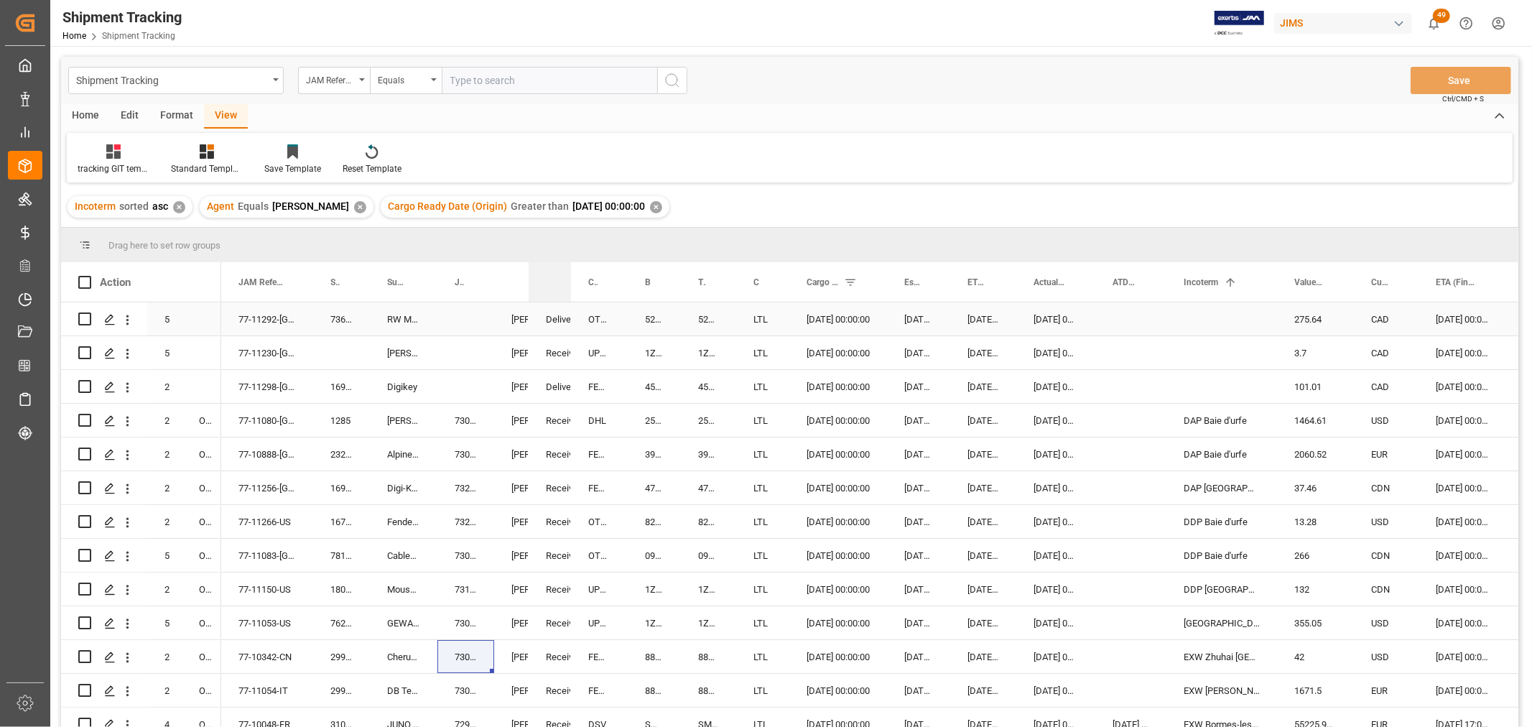
drag, startPoint x: 577, startPoint y: 285, endPoint x: 569, endPoint y: 315, distance: 30.5
click at [569, 315] on div "Action Mode of Transport Order Type JAM Reference Number 1" at bounding box center [790, 499] width 1458 height 474
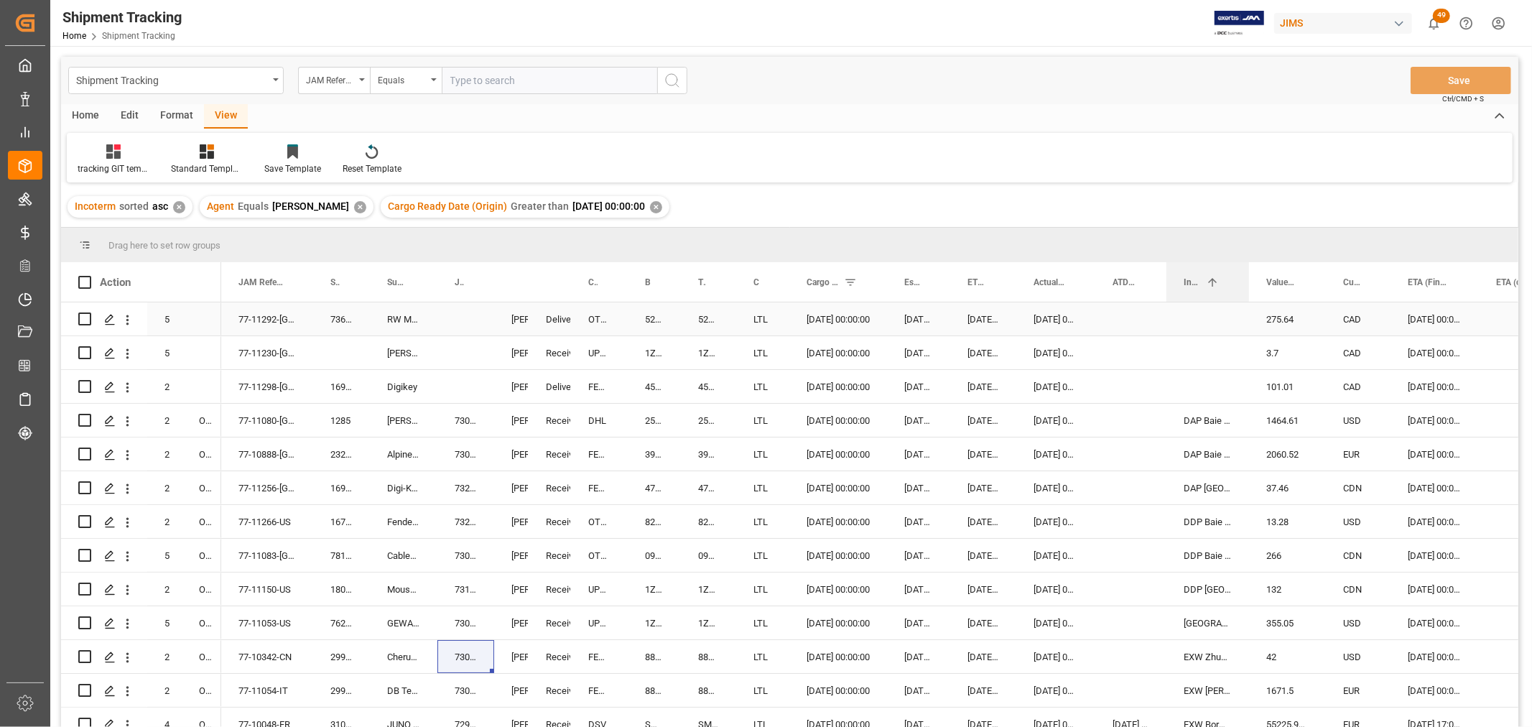
drag, startPoint x: 1274, startPoint y: 282, endPoint x: 1246, endPoint y: 302, distance: 34.1
click at [1246, 302] on div "Action Mode of Transport Order Type JAM Reference Number 1" at bounding box center [790, 499] width 1458 height 474
click at [1190, 316] on div "Press SPACE to select this row." at bounding box center [1208, 318] width 83 height 33
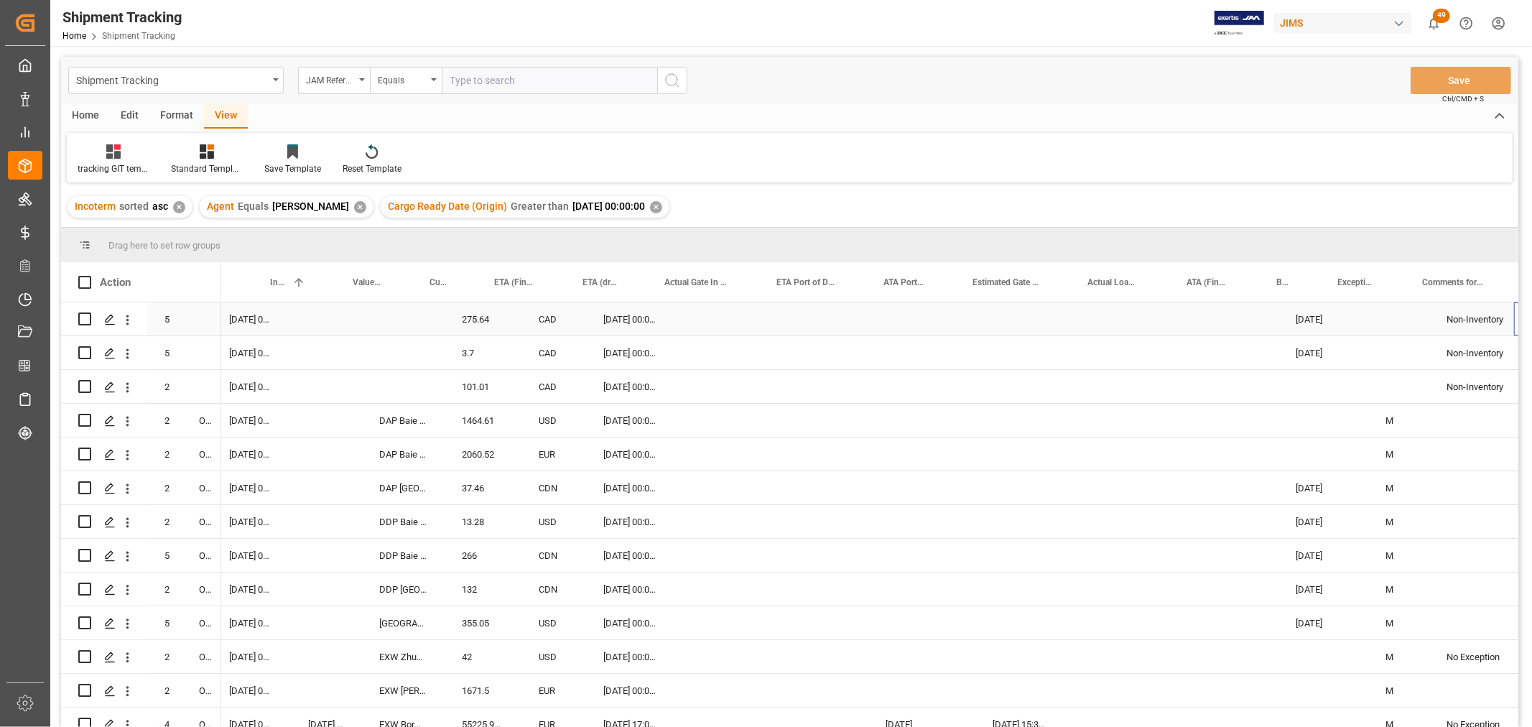
scroll to position [0, 914]
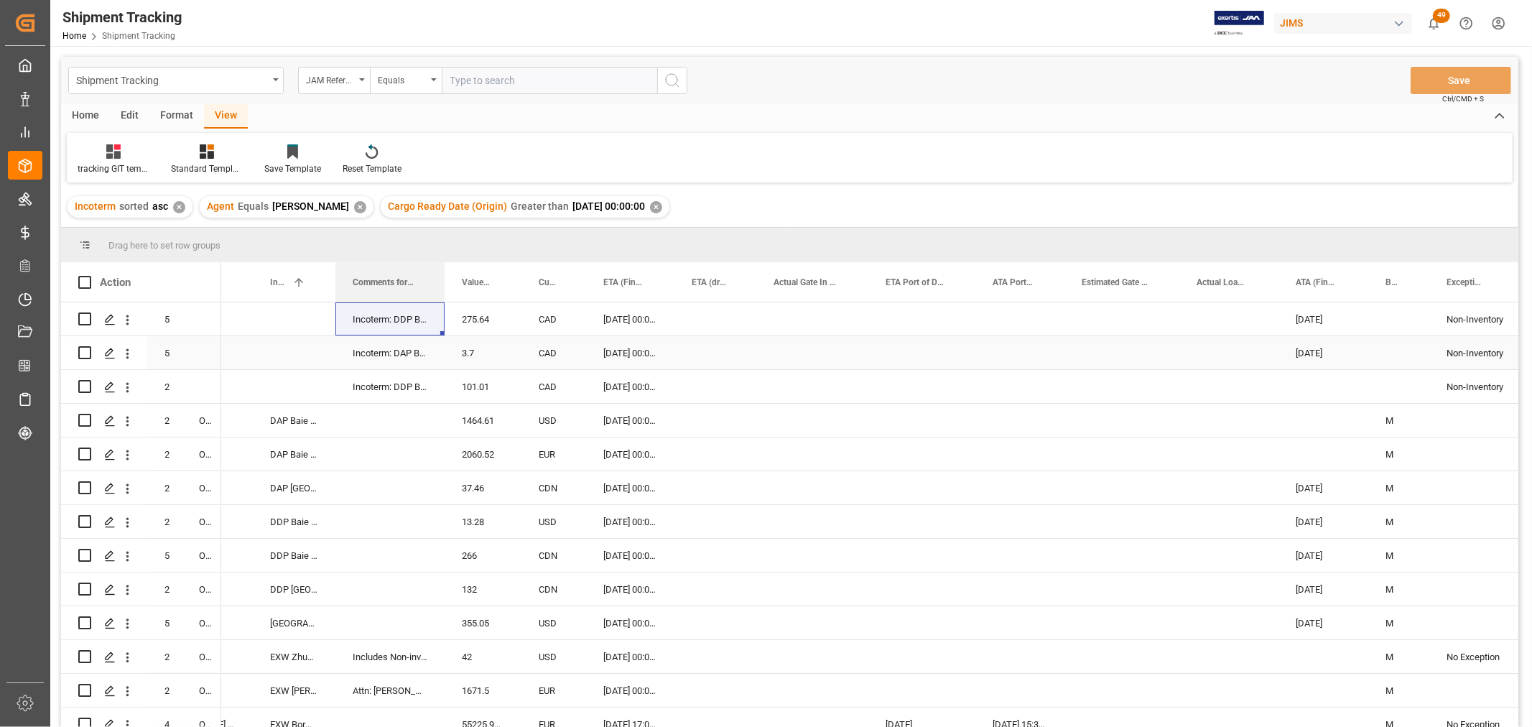
drag, startPoint x: 1450, startPoint y: 277, endPoint x: 377, endPoint y: 367, distance: 1076.2
click at [377, 367] on div "Action Mode of Transport Order Type ETD - ETS (Origin)" at bounding box center [790, 499] width 1458 height 474
click at [361, 454] on div "Press SPACE to select this row." at bounding box center [389, 453] width 109 height 33
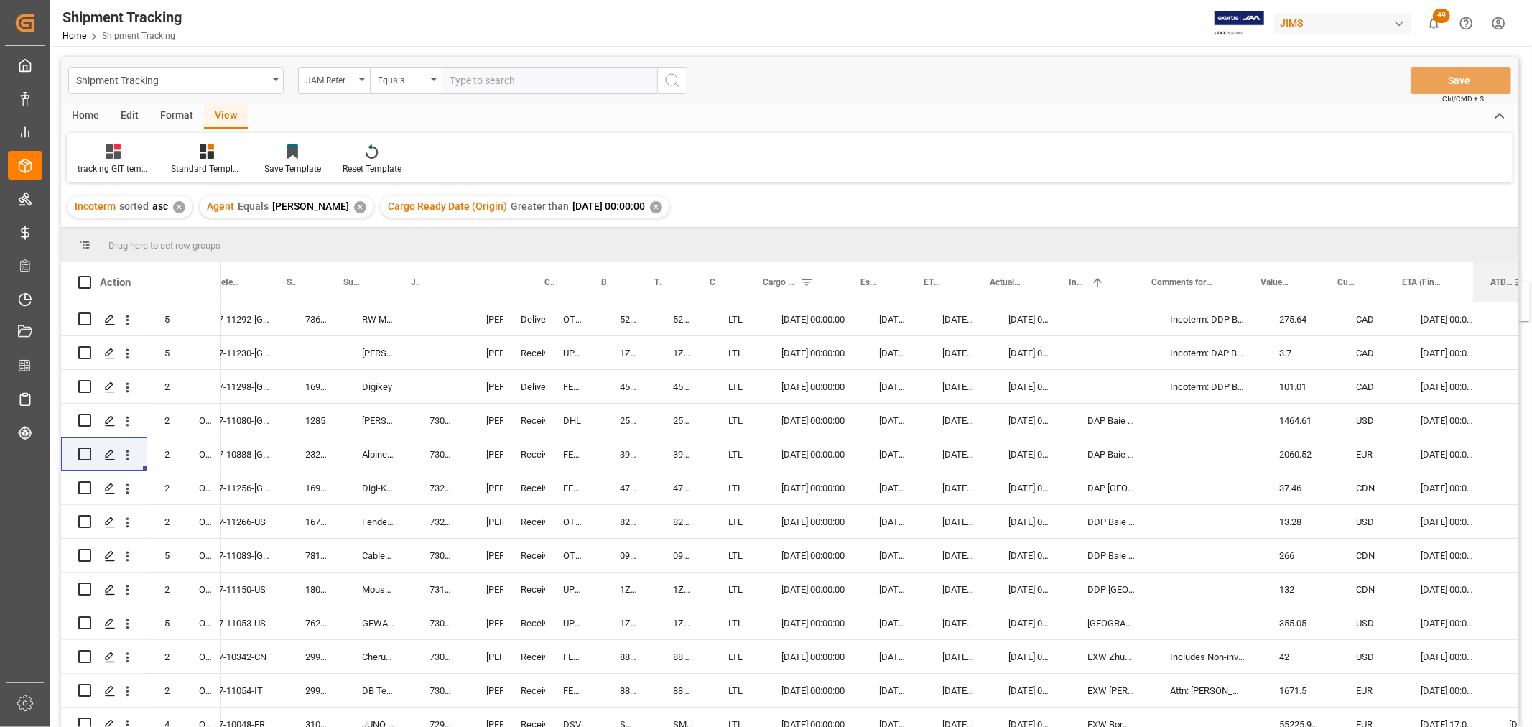
scroll to position [0, 65]
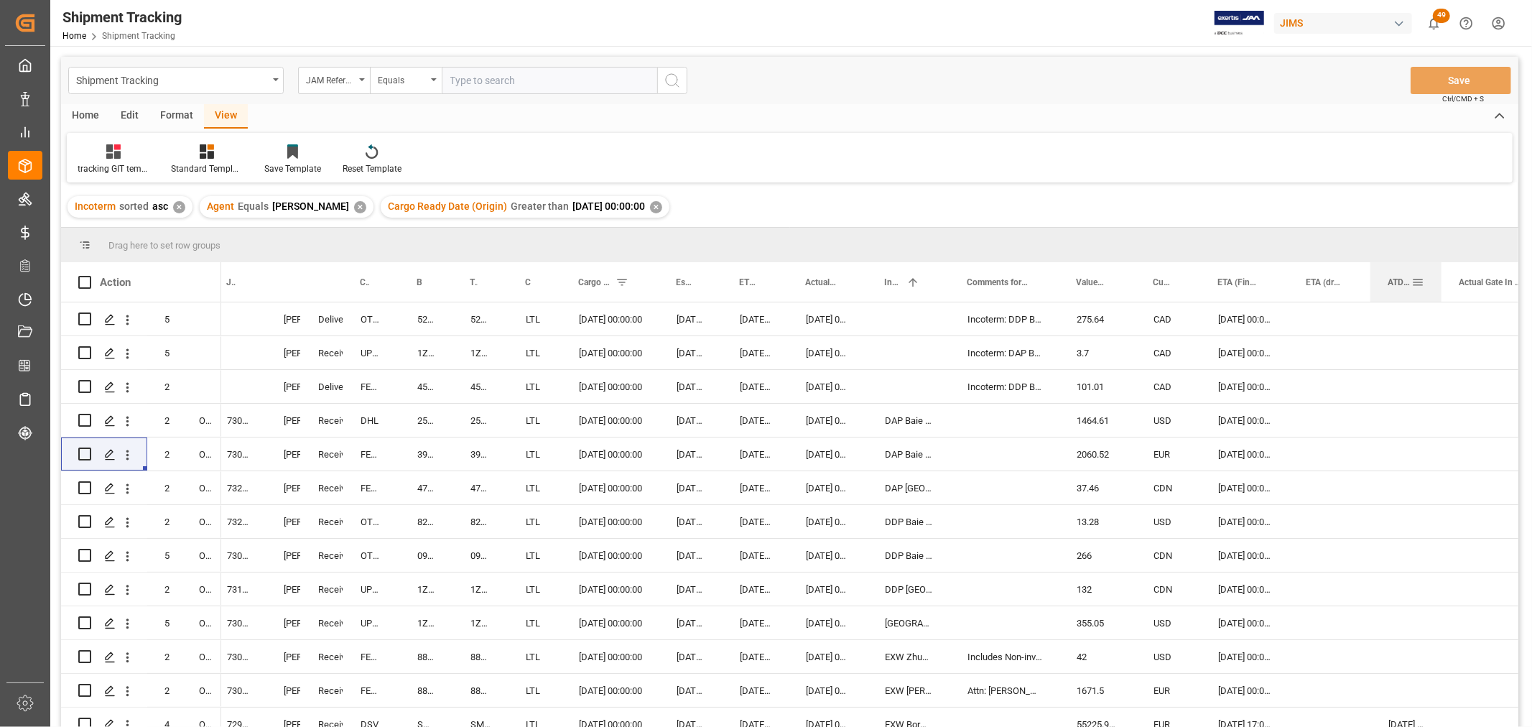
drag, startPoint x: 1119, startPoint y: 282, endPoint x: 1381, endPoint y: 298, distance: 262.0
click at [1381, 298] on div "ATD - ATS (Origin)" at bounding box center [1406, 282] width 71 height 40
click at [887, 340] on div "Press SPACE to select this row." at bounding box center [909, 352] width 83 height 33
click at [1340, 315] on div "Press SPACE to select this row." at bounding box center [1330, 318] width 82 height 33
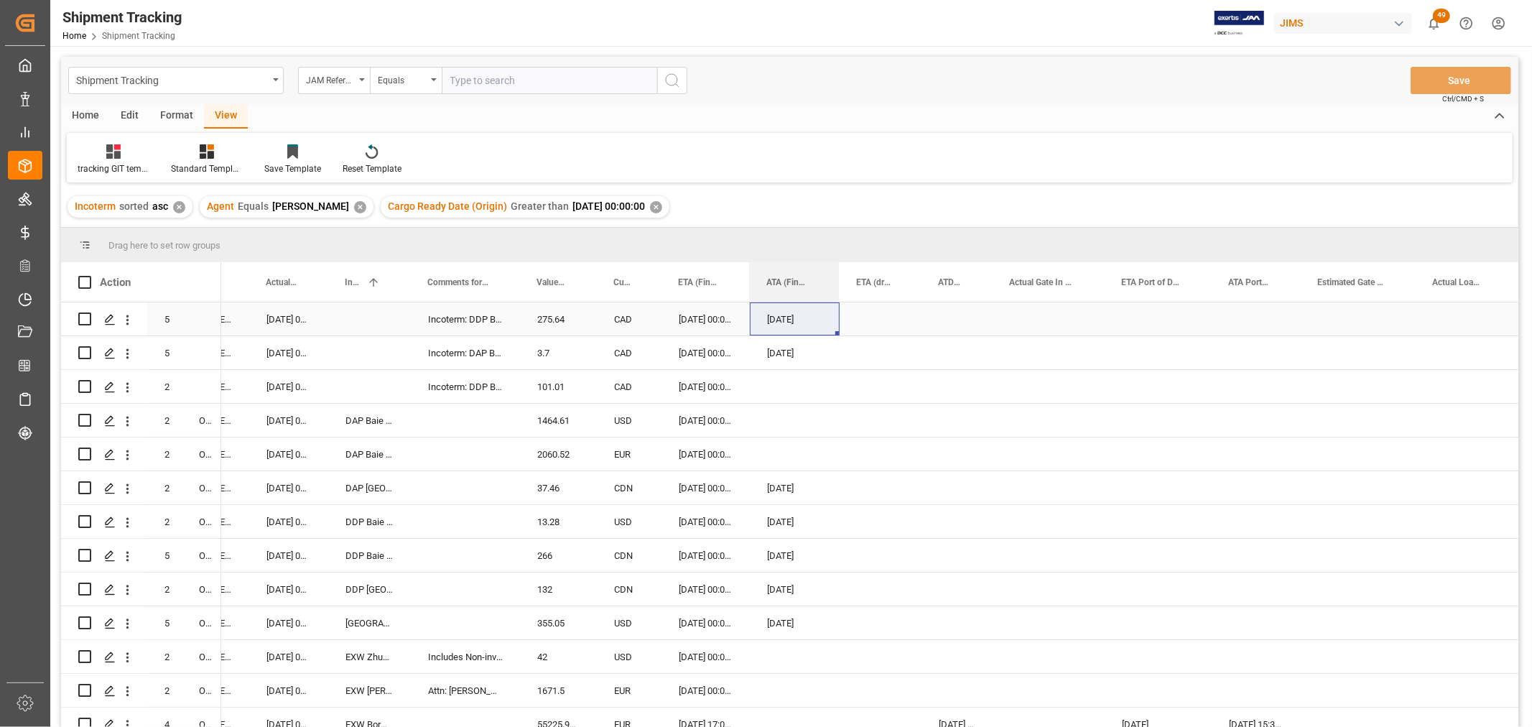
drag, startPoint x: 1450, startPoint y: 279, endPoint x: 814, endPoint y: 311, distance: 636.6
click at [814, 311] on div "Action Mode of Transport Order Type ETD - ETS (Origin)" at bounding box center [790, 499] width 1458 height 474
click at [873, 320] on div "Press SPACE to select this row." at bounding box center [881, 318] width 82 height 33
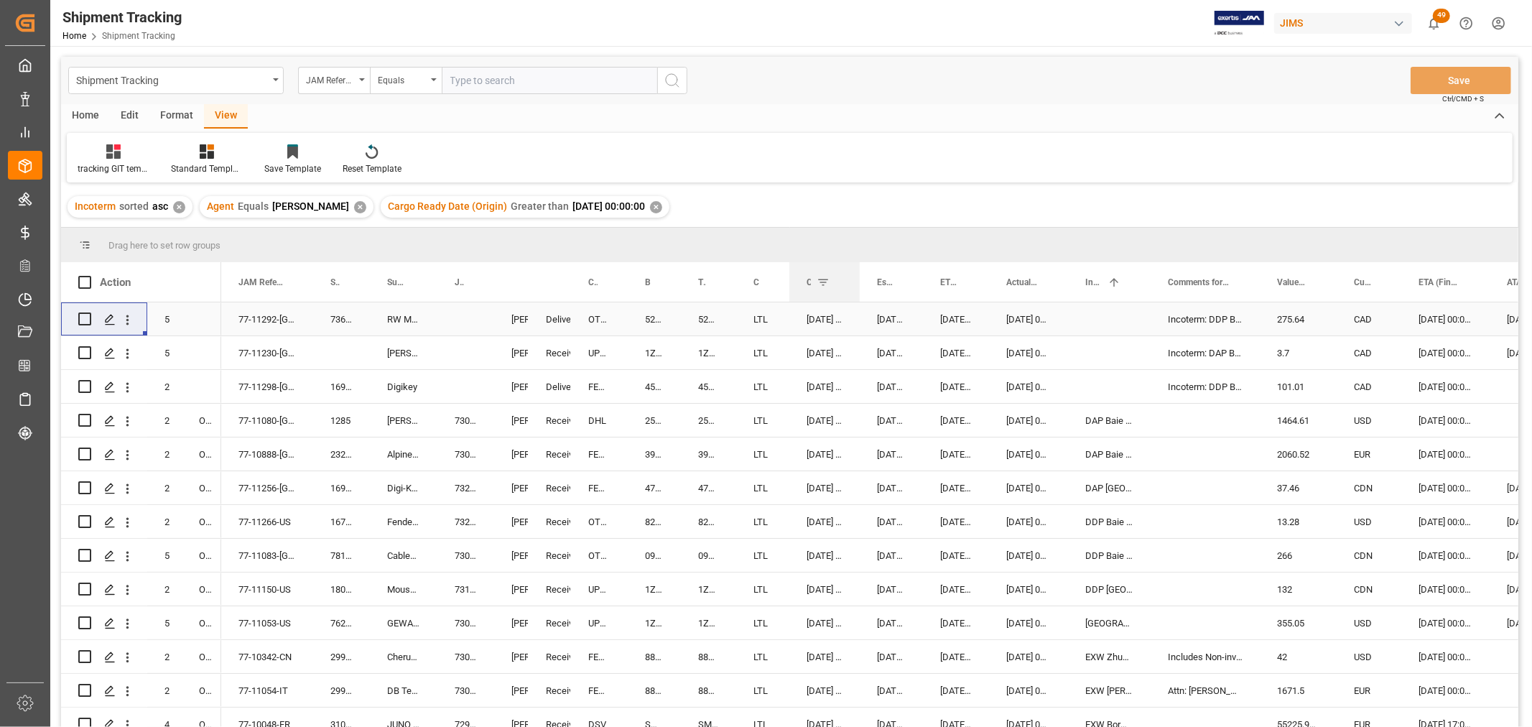
drag, startPoint x: 885, startPoint y: 280, endPoint x: 858, endPoint y: 302, distance: 34.8
click at [858, 302] on div "Action Mode of Transport Order Type ETD - ETS (Origin)" at bounding box center [790, 499] width 1458 height 474
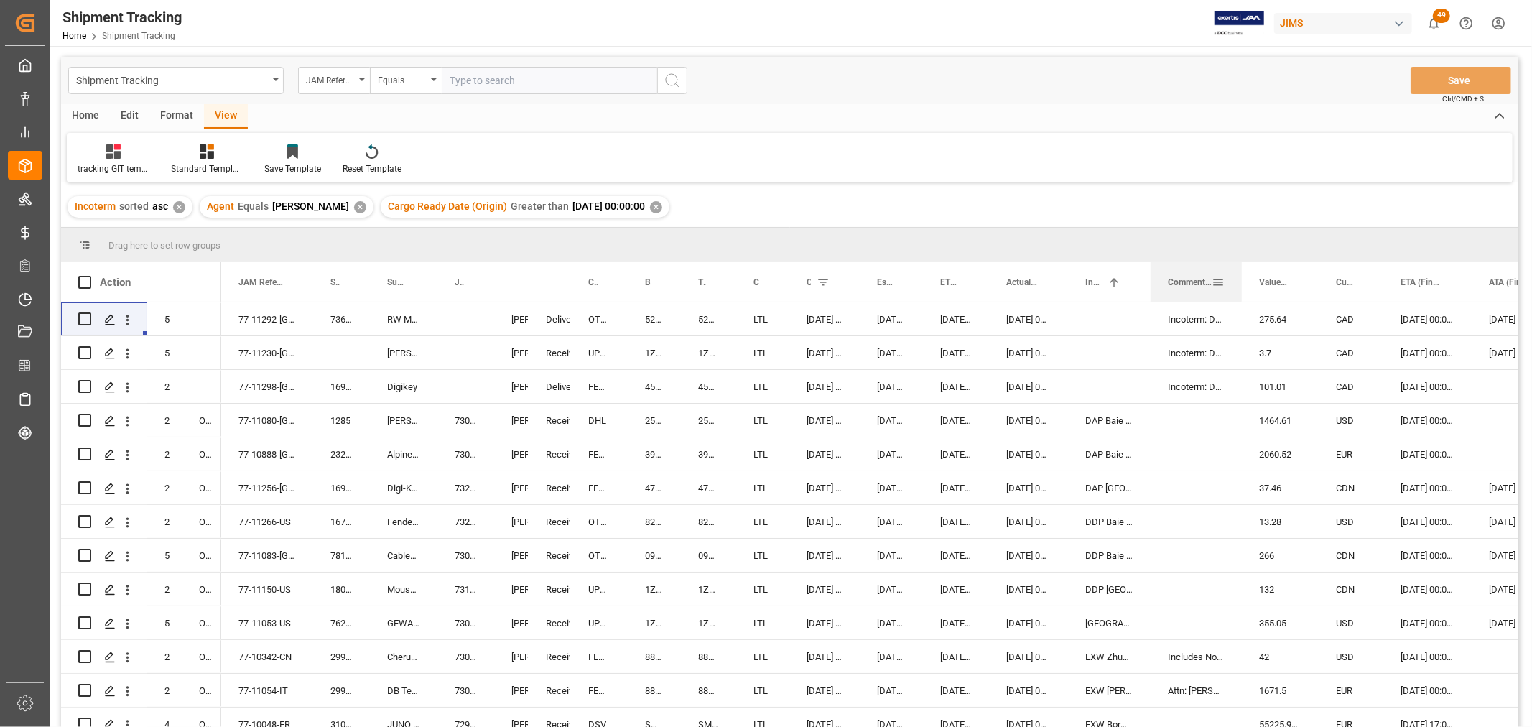
drag, startPoint x: 1258, startPoint y: 273, endPoint x: 1240, endPoint y: 289, distance: 23.9
click at [1240, 289] on div at bounding box center [1242, 282] width 6 height 40
click at [1149, 277] on div at bounding box center [1151, 282] width 6 height 40
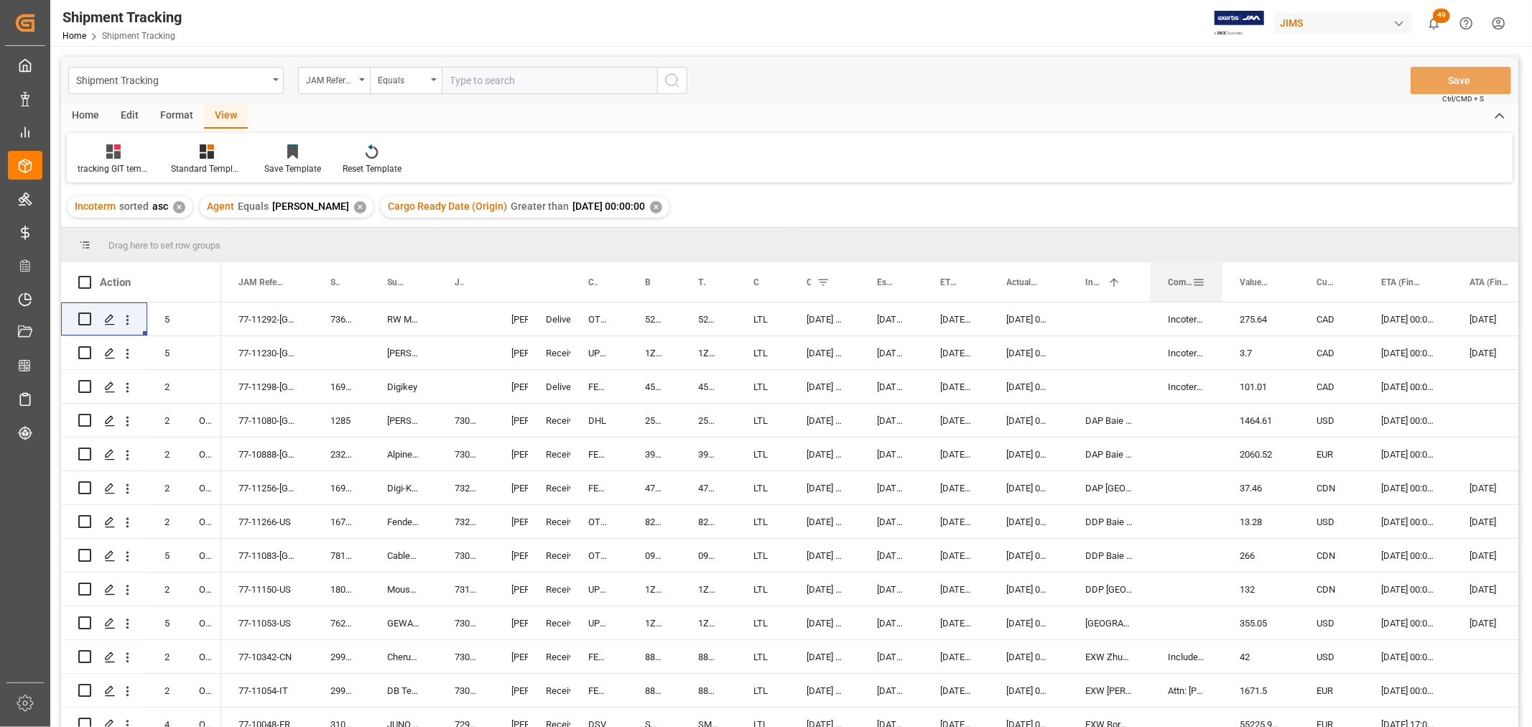
drag, startPoint x: 1241, startPoint y: 277, endPoint x: 1221, endPoint y: 295, distance: 25.9
click at [1221, 295] on div at bounding box center [1223, 282] width 6 height 40
drag, startPoint x: 1450, startPoint y: 281, endPoint x: 1440, endPoint y: 291, distance: 14.2
click at [1440, 291] on div at bounding box center [1443, 282] width 6 height 40
click at [1339, 491] on div "CDN" at bounding box center [1331, 487] width 65 height 33
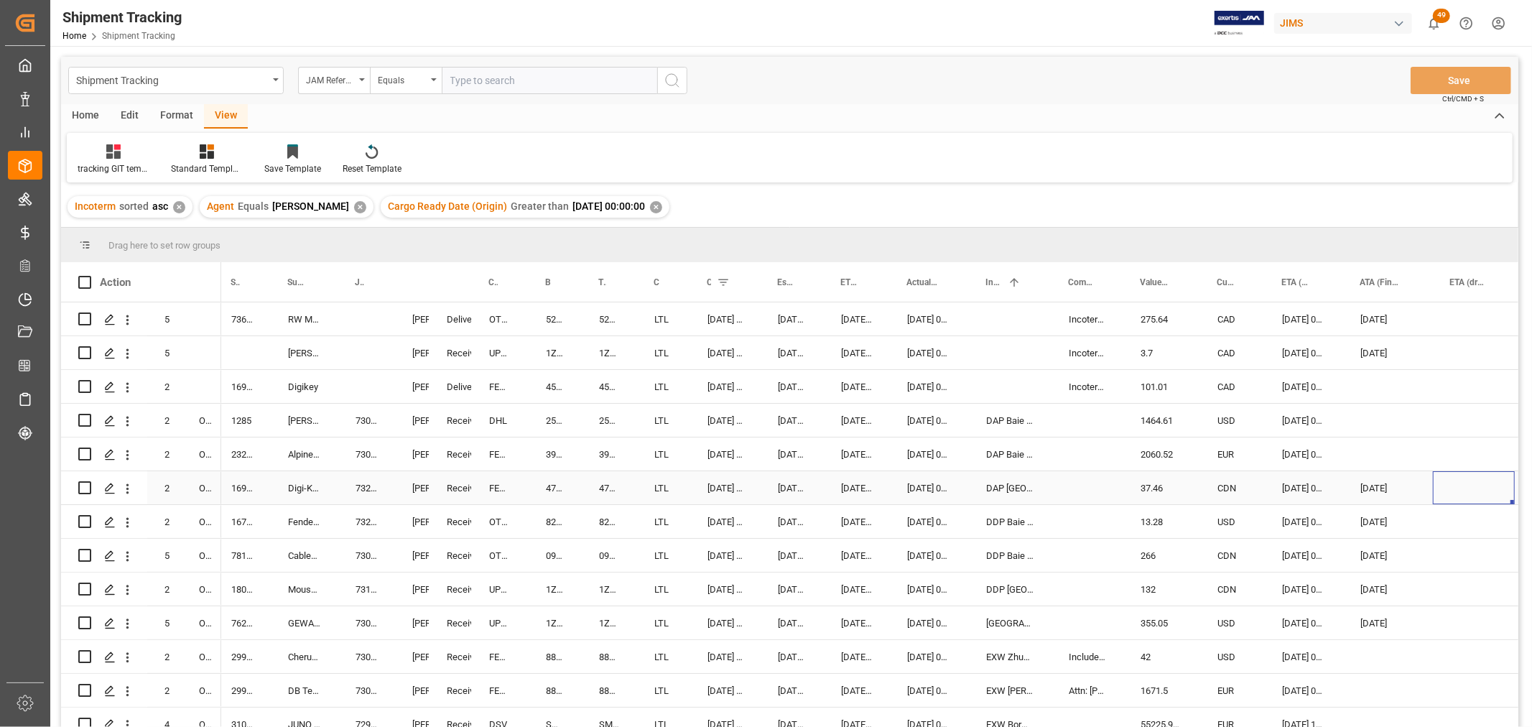
scroll to position [0, 170]
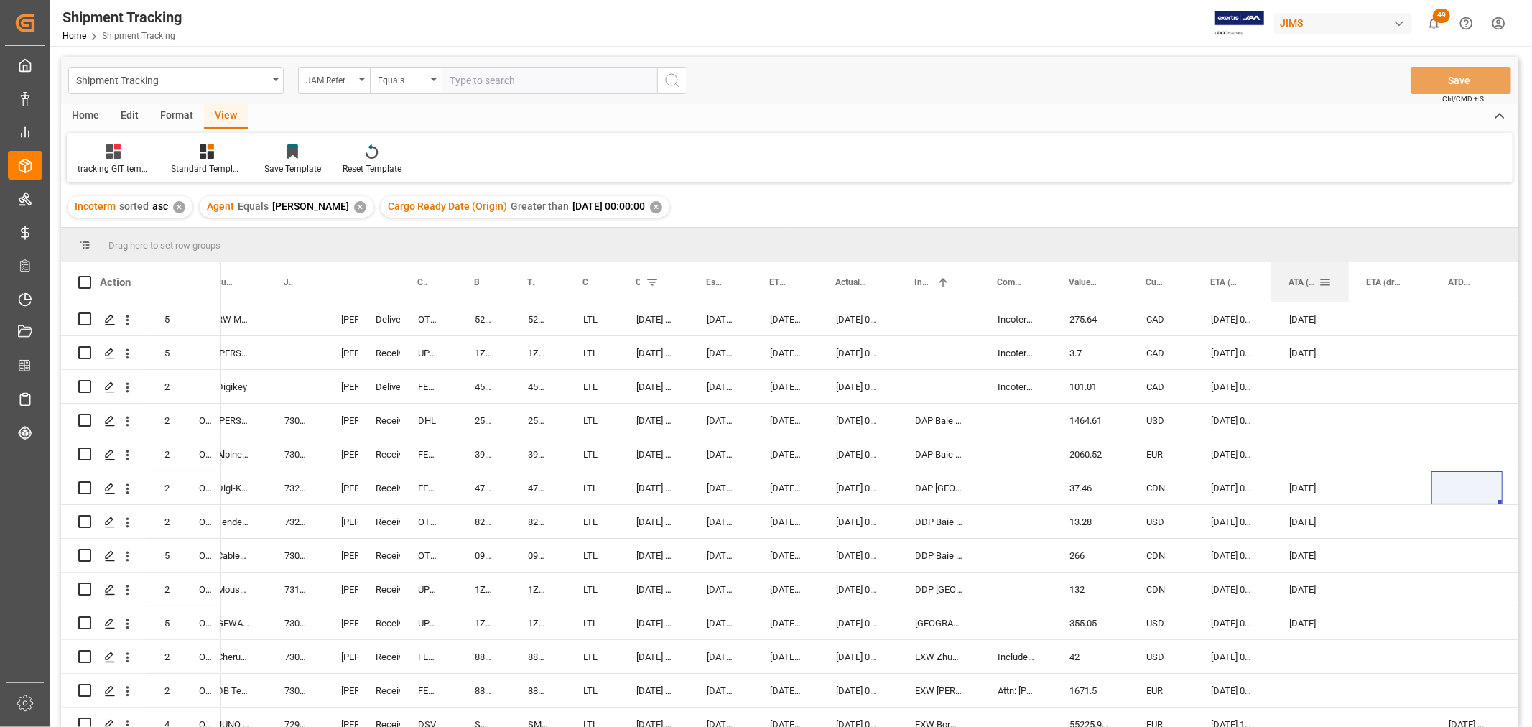
drag, startPoint x: 1360, startPoint y: 275, endPoint x: 1348, endPoint y: 290, distance: 19.4
click at [1348, 290] on div at bounding box center [1349, 282] width 6 height 40
click at [298, 397] on div "Press SPACE to select this row." at bounding box center [295, 386] width 57 height 33
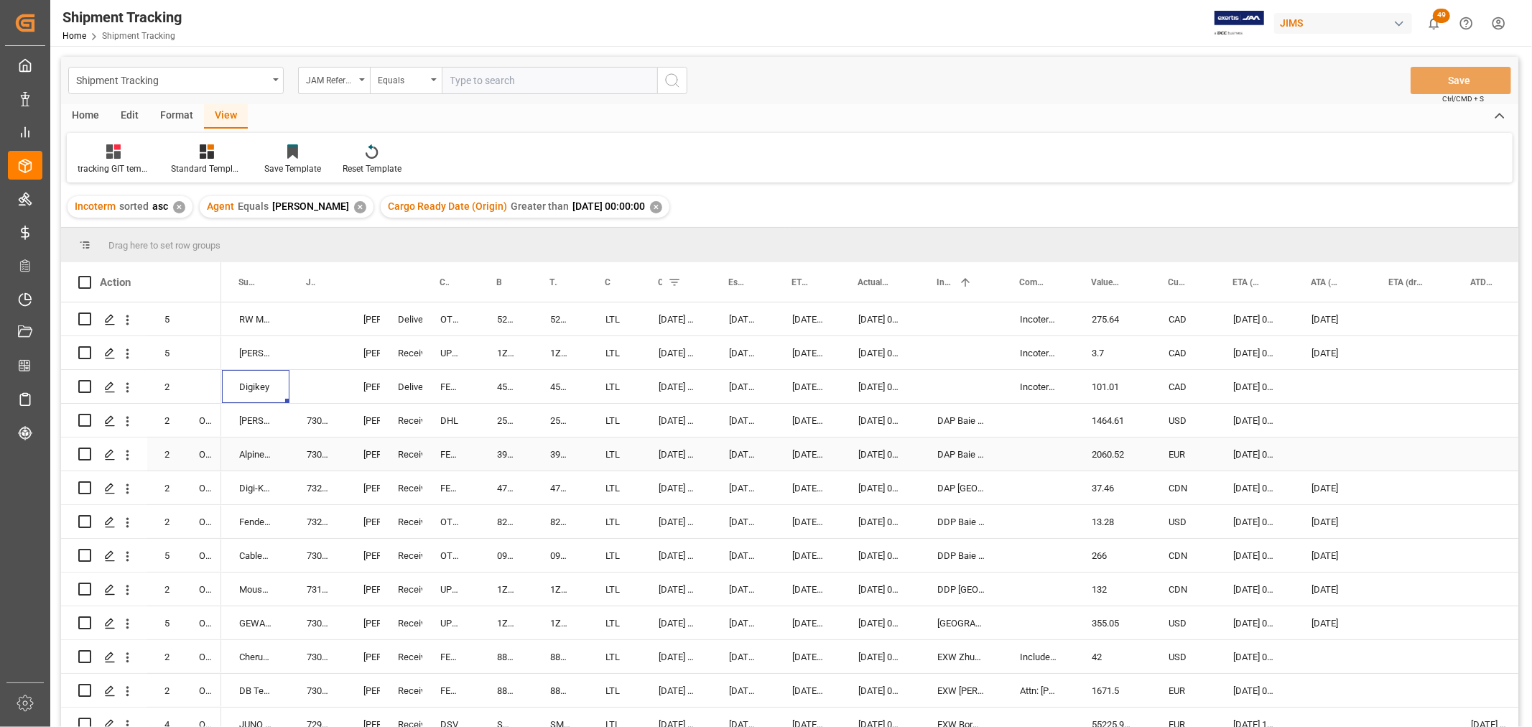
scroll to position [0, 0]
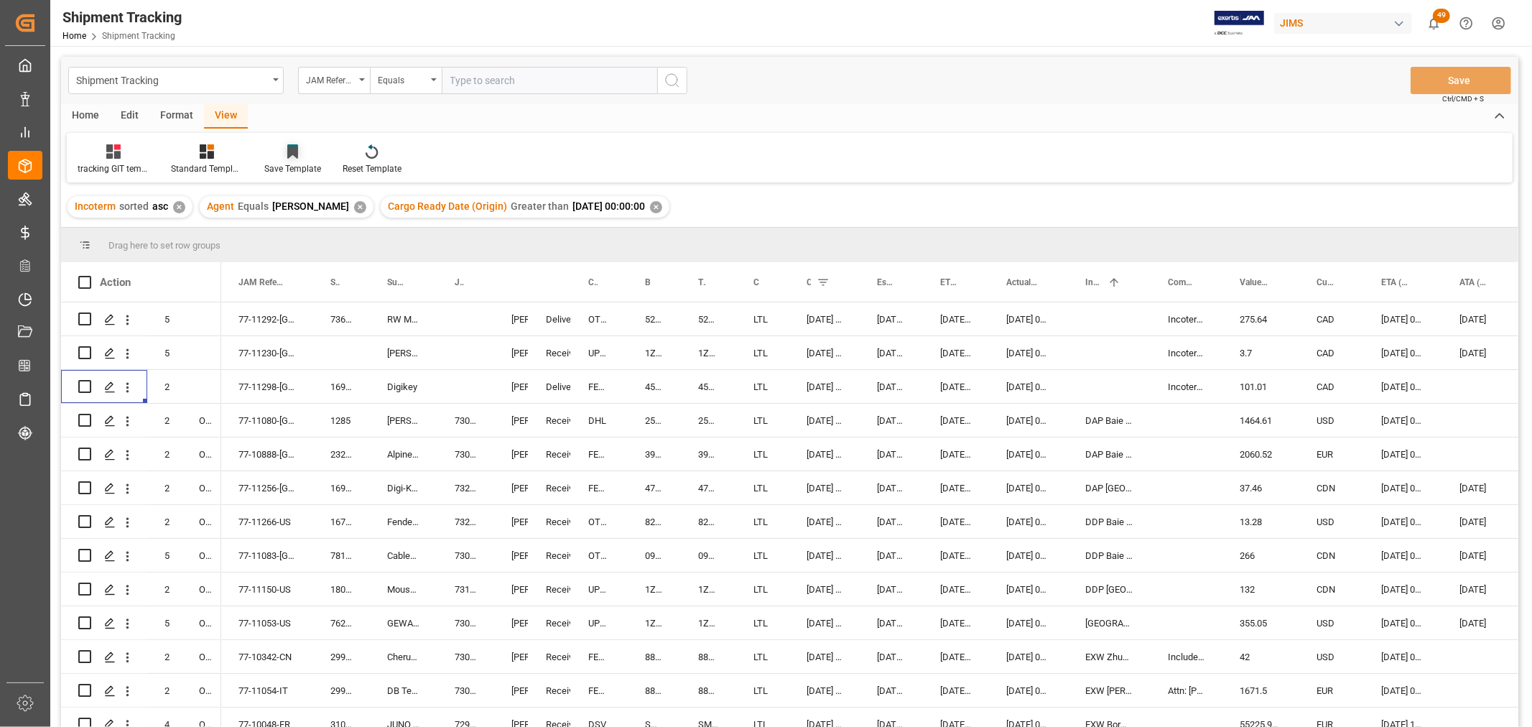
click at [283, 164] on div "Save Template" at bounding box center [292, 168] width 57 height 13
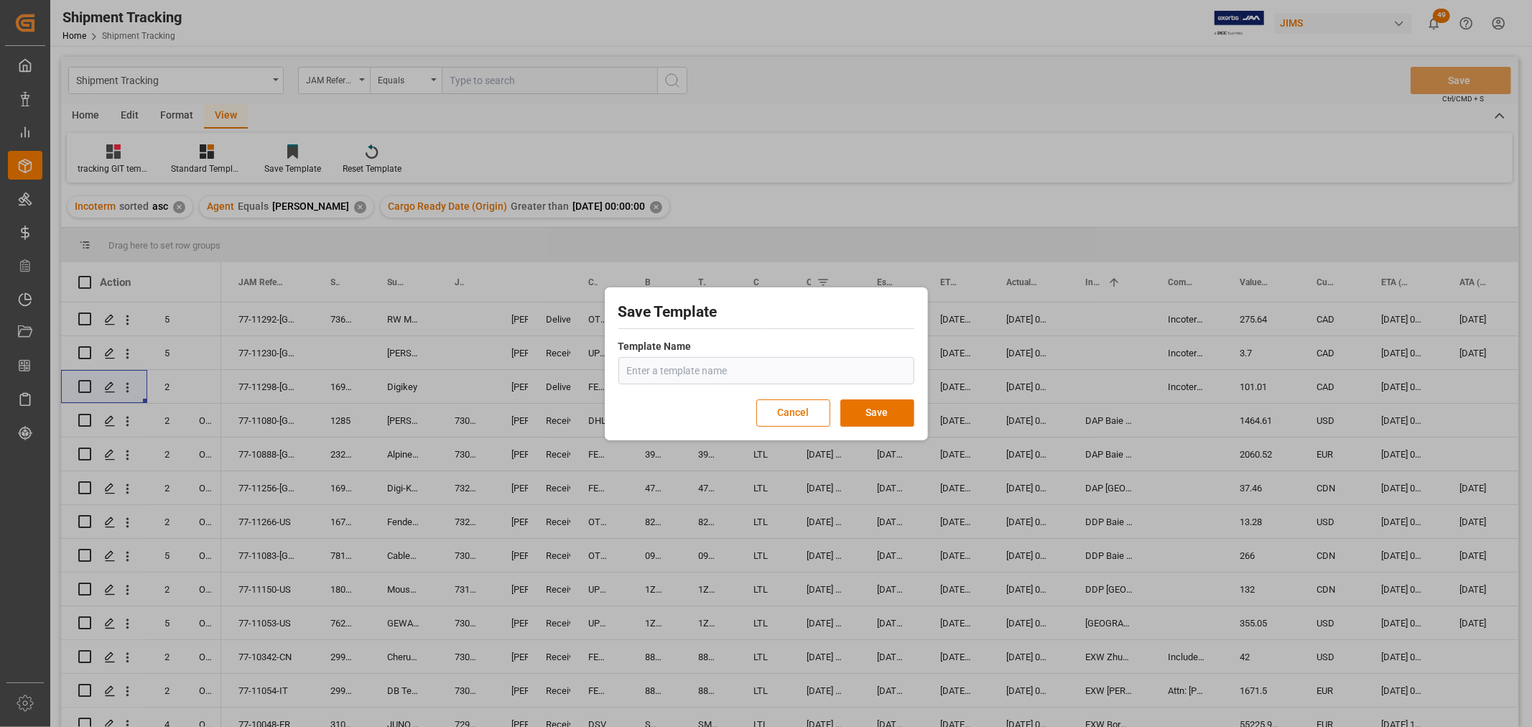
click at [647, 371] on input "text" at bounding box center [766, 370] width 296 height 27
click at [662, 379] on input "text" at bounding box center [766, 370] width 296 height 27
type input "G"
click at [746, 368] on input "tracking GIT template" at bounding box center [766, 370] width 296 height 27
type input "tracking GIT template October 2025"
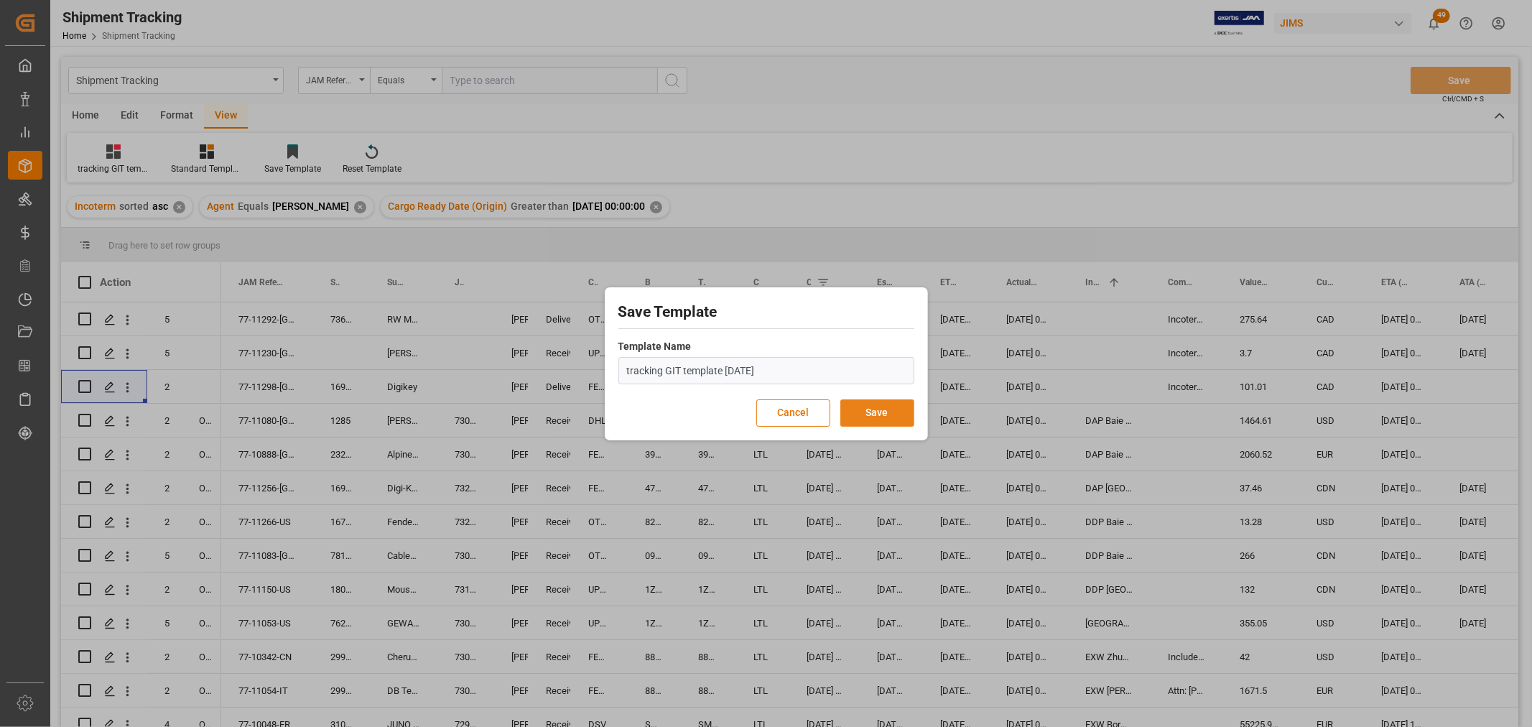
click at [896, 404] on button "Save" at bounding box center [877, 412] width 74 height 27
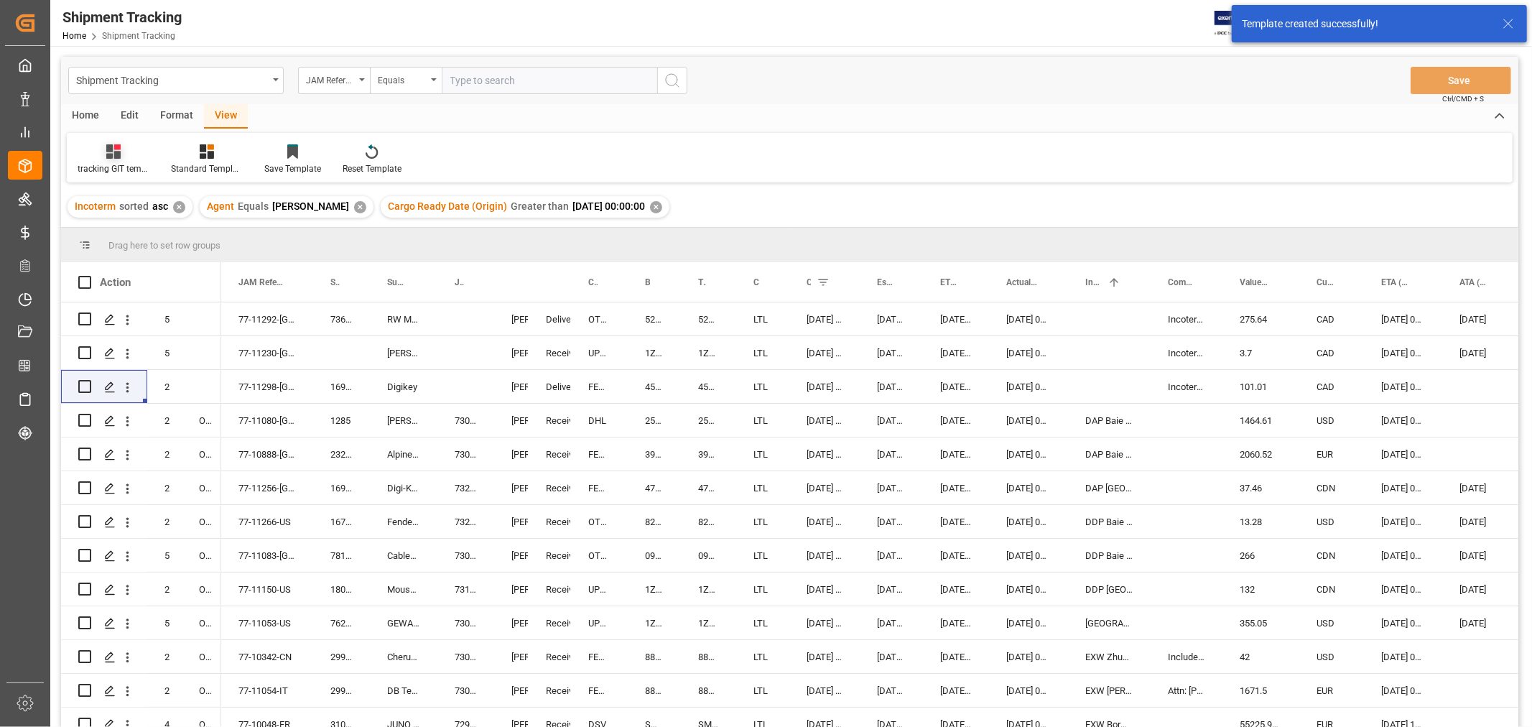
click at [113, 156] on icon at bounding box center [113, 151] width 14 height 14
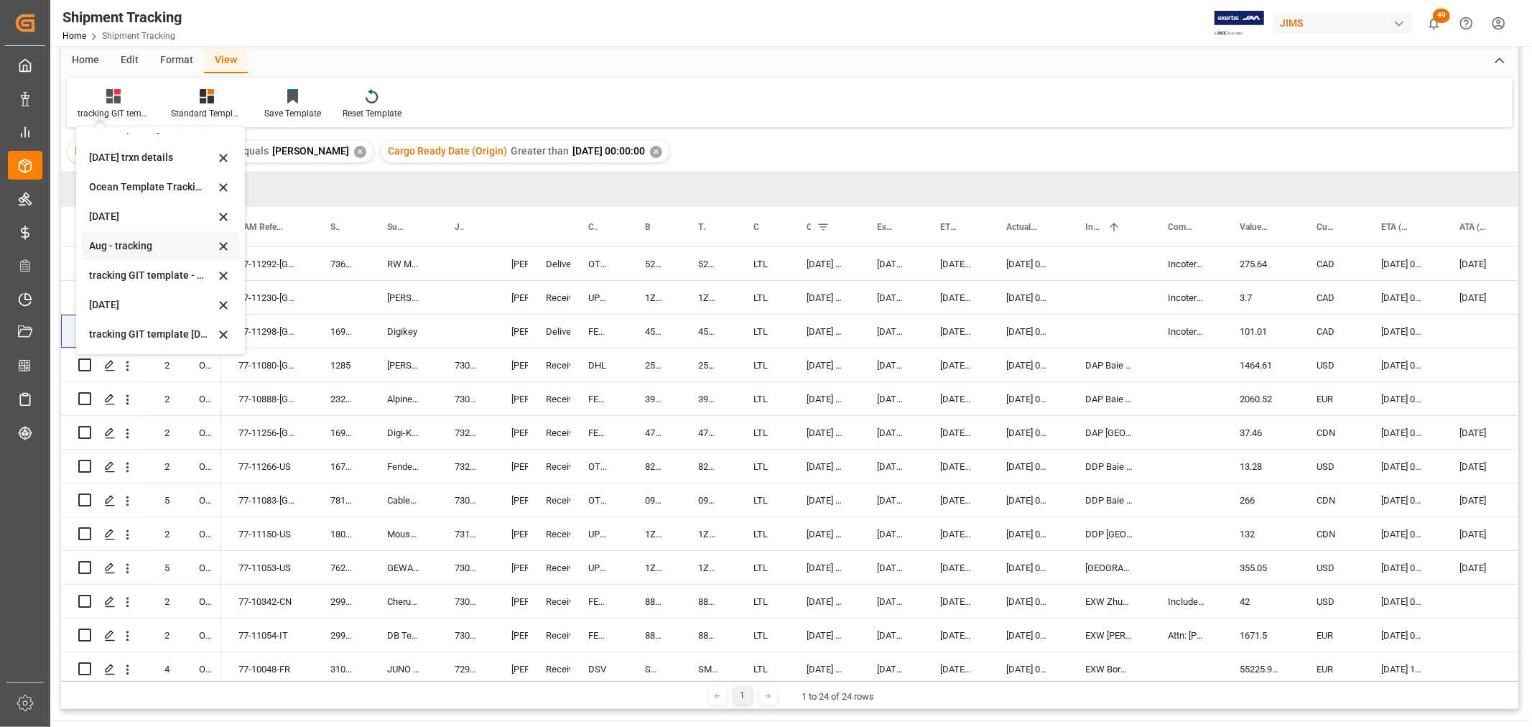
scroll to position [80, 0]
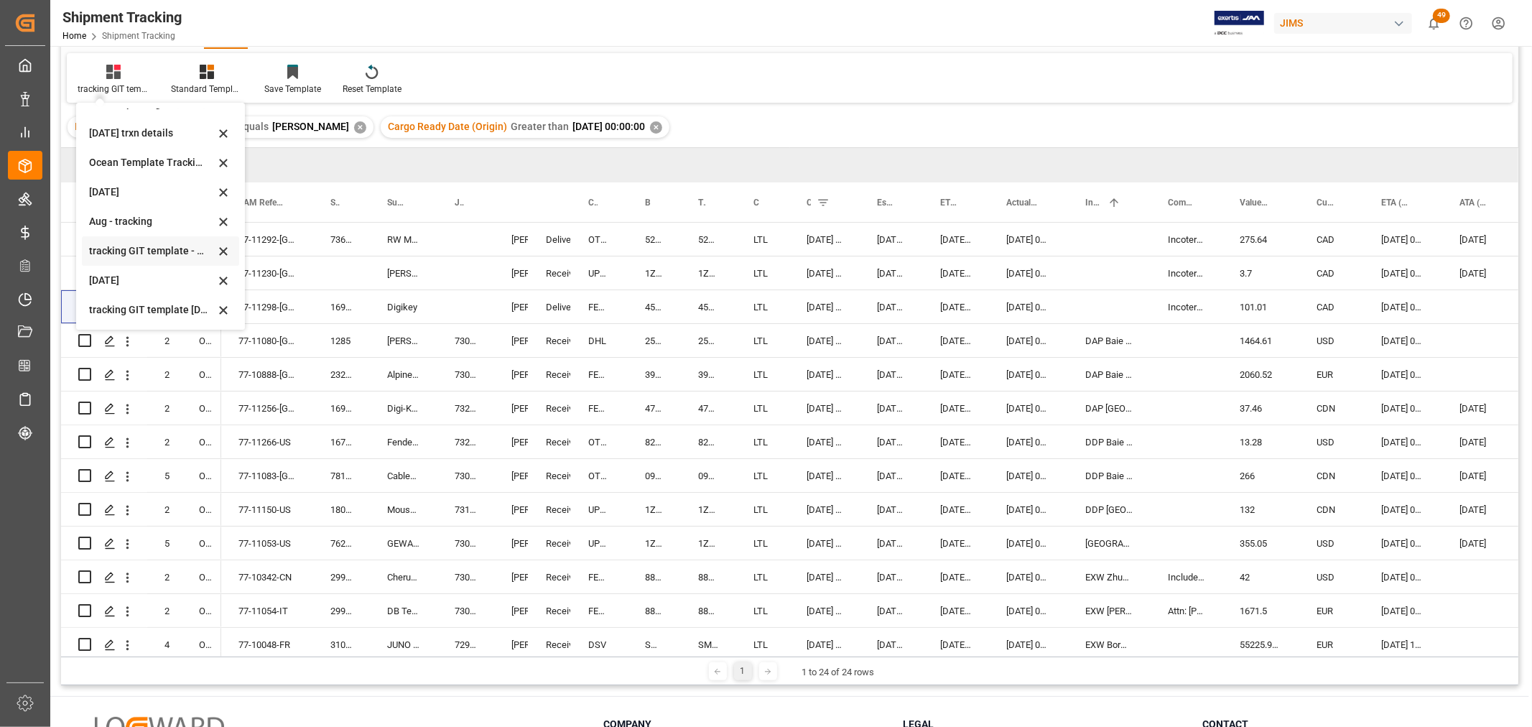
click at [223, 249] on icon at bounding box center [223, 251] width 17 height 13
click at [220, 192] on icon at bounding box center [223, 192] width 17 height 13
click at [379, 246] on div "RW Medical Inc" at bounding box center [404, 239] width 68 height 33
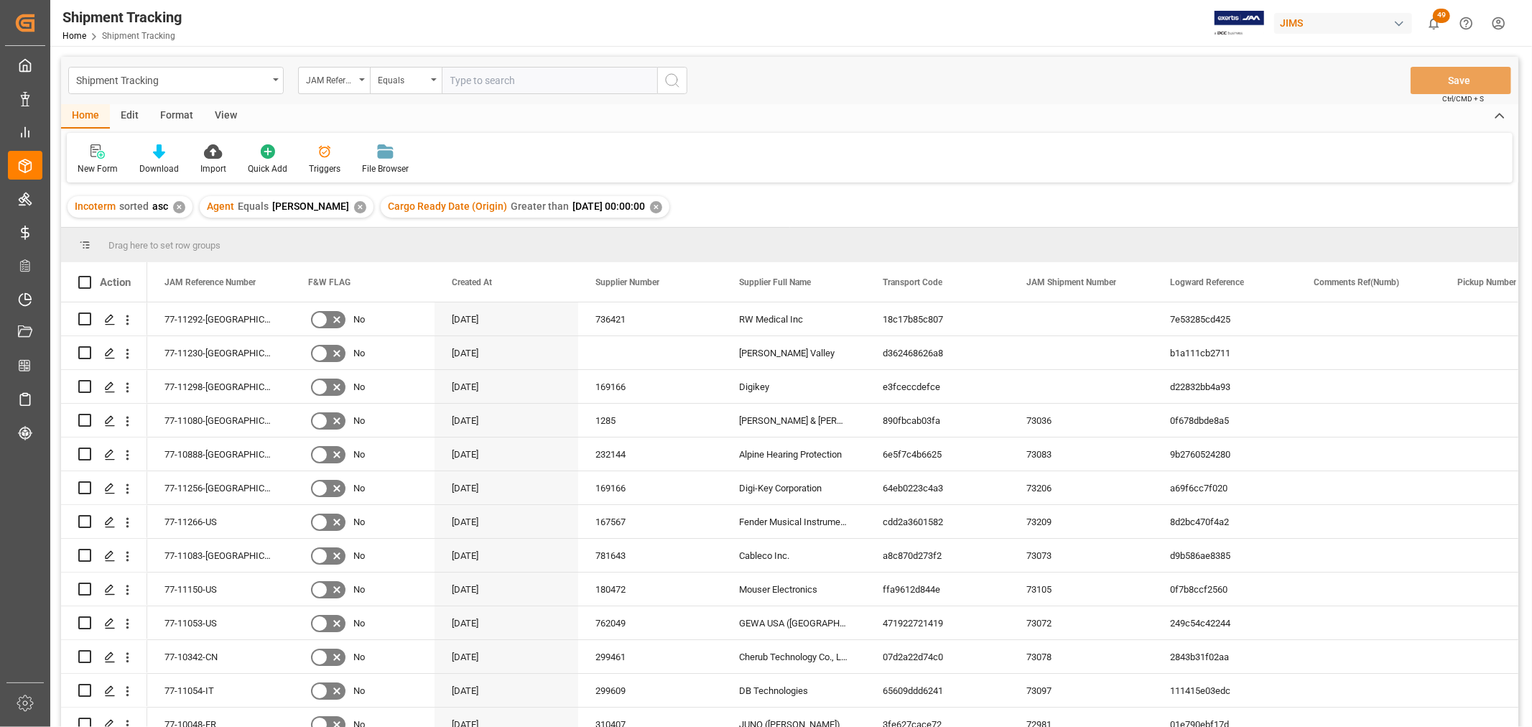
click at [216, 113] on div "View" at bounding box center [226, 116] width 44 height 24
drag, startPoint x: 88, startPoint y: 154, endPoint x: 94, endPoint y: 164, distance: 12.0
click at [88, 154] on icon at bounding box center [92, 151] width 14 height 14
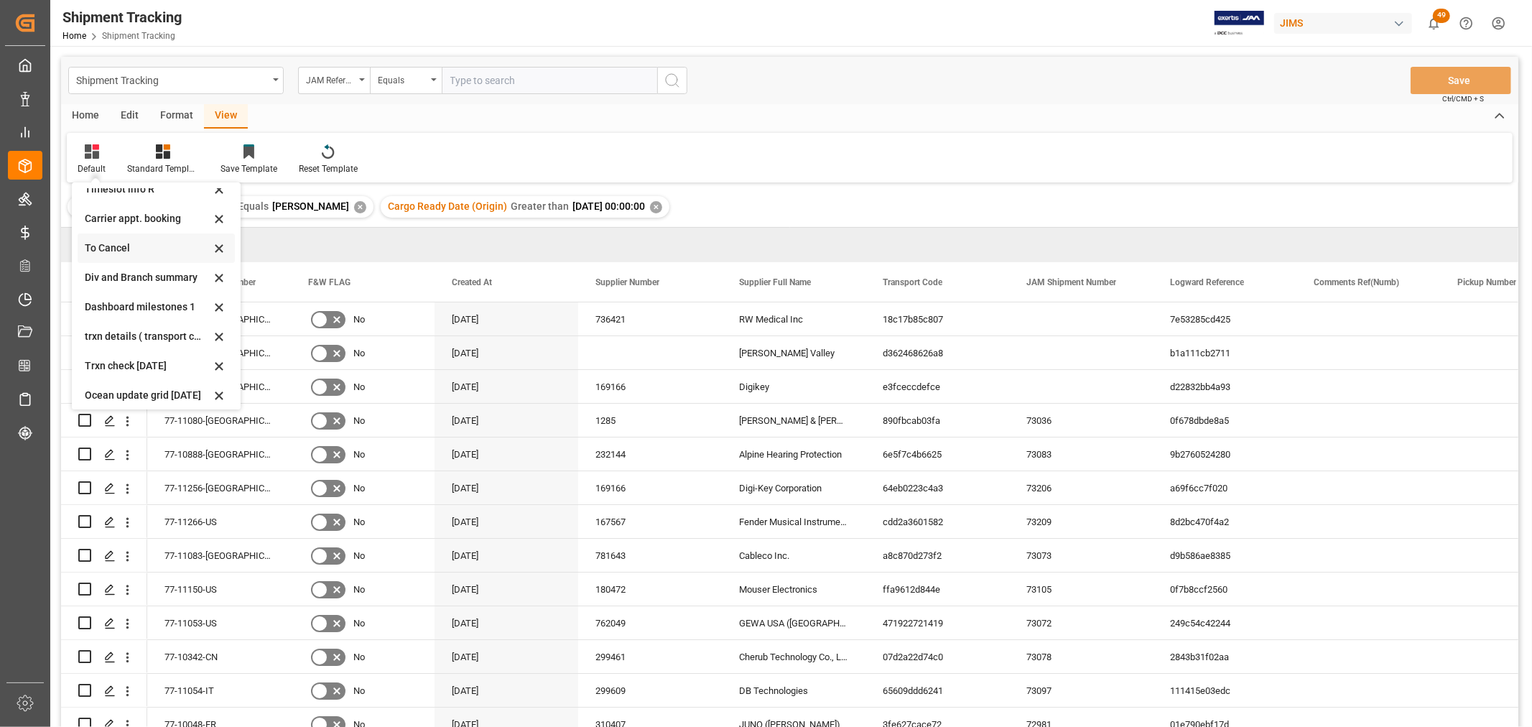
scroll to position [226, 0]
click at [218, 328] on icon at bounding box center [218, 331] width 17 height 13
click at [332, 264] on div "F&W FLAG" at bounding box center [356, 282] width 96 height 40
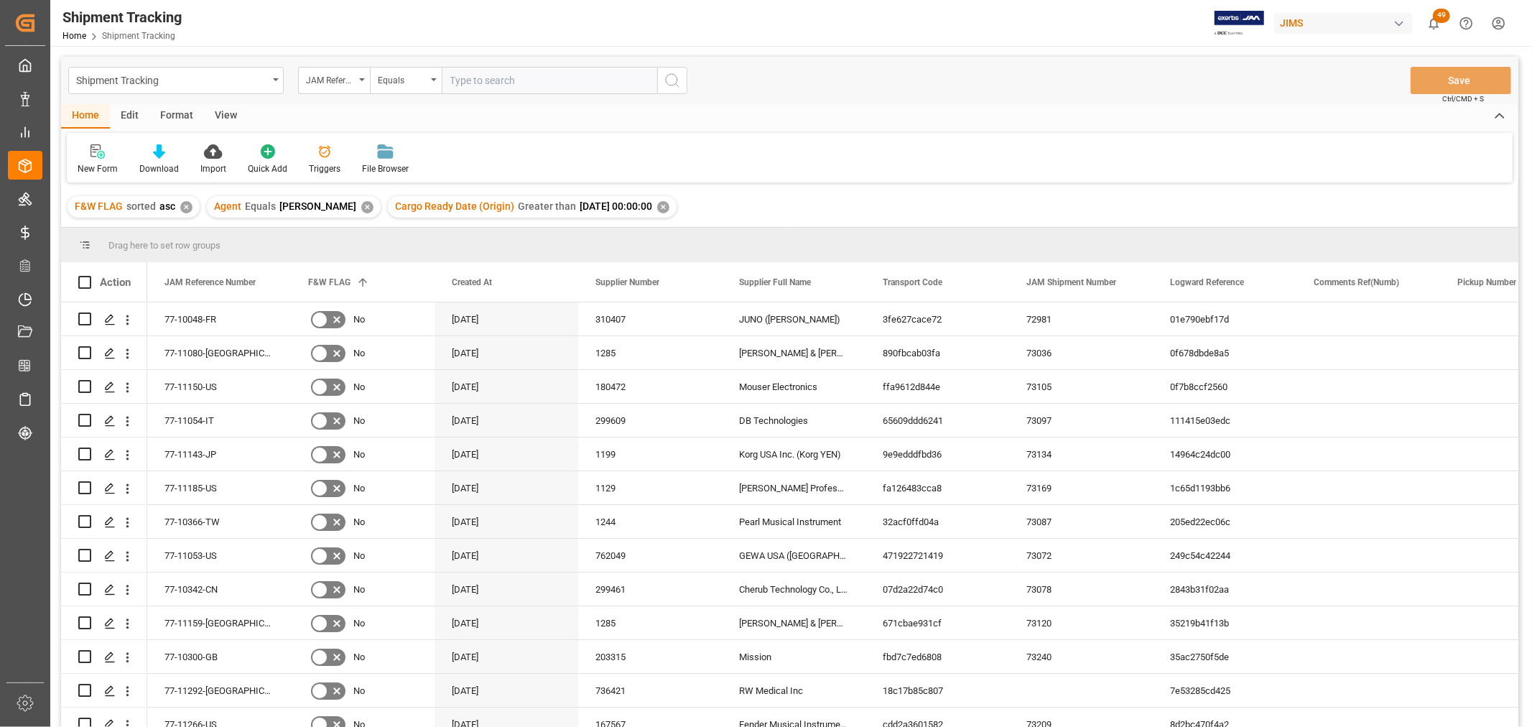
click at [224, 115] on div "View" at bounding box center [226, 116] width 44 height 24
click at [84, 167] on div "Default" at bounding box center [92, 168] width 28 height 13
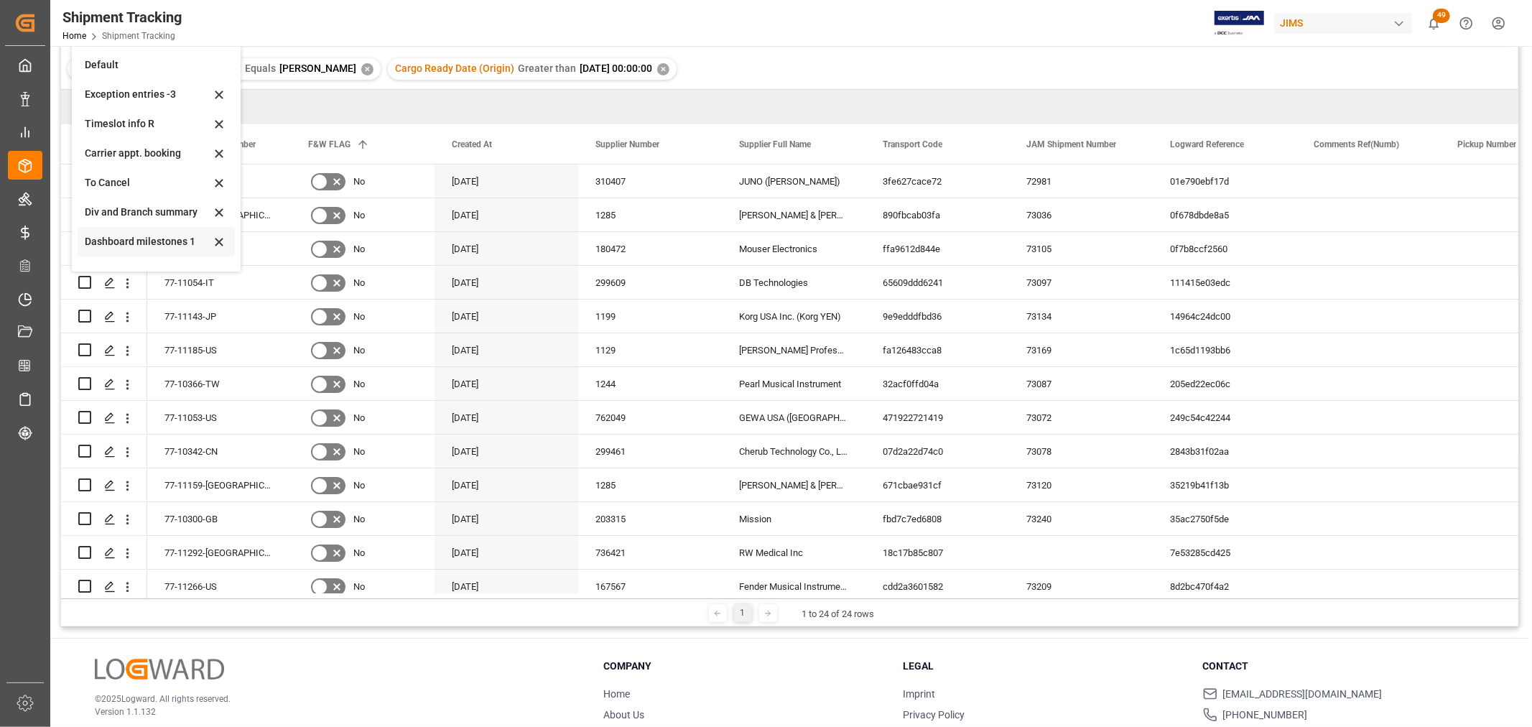
scroll to position [52, 0]
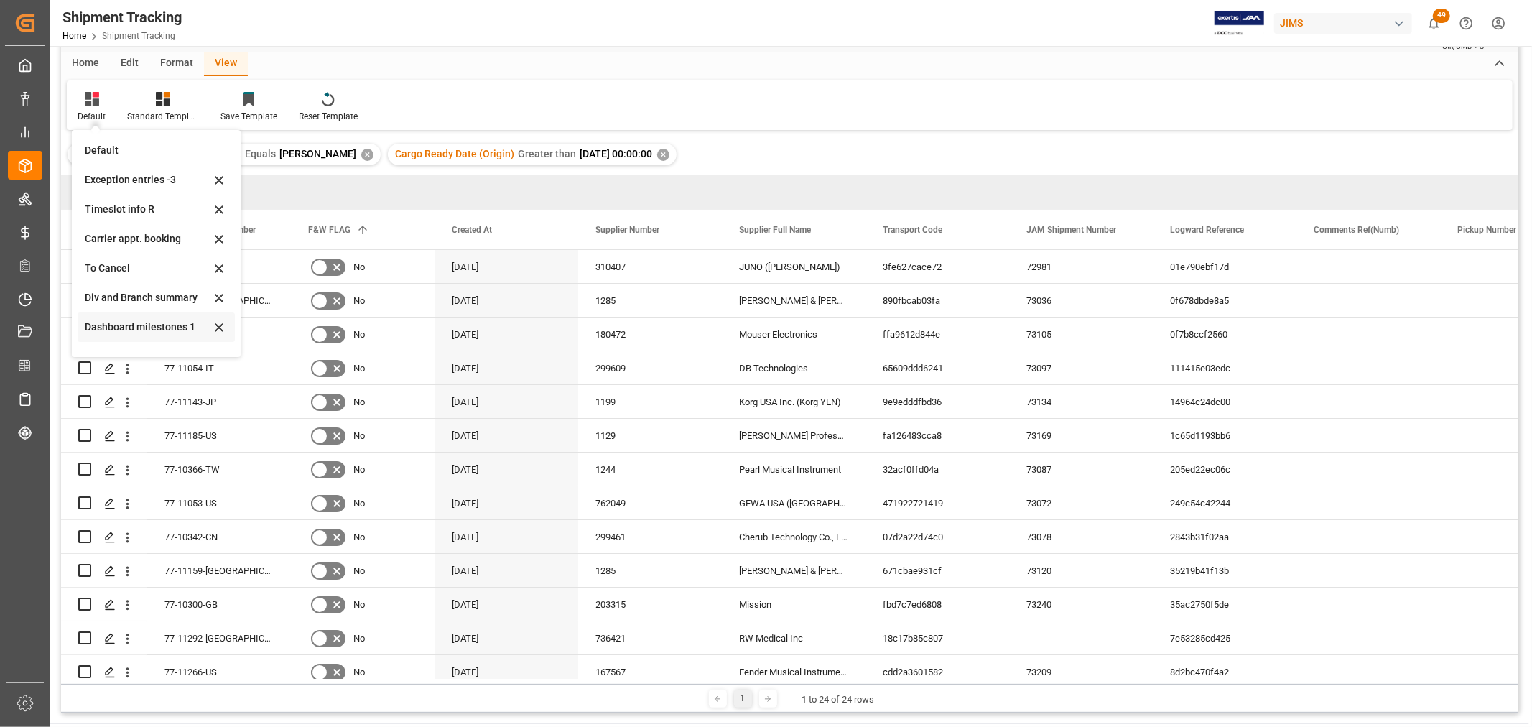
click at [218, 325] on icon at bounding box center [219, 327] width 7 height 7
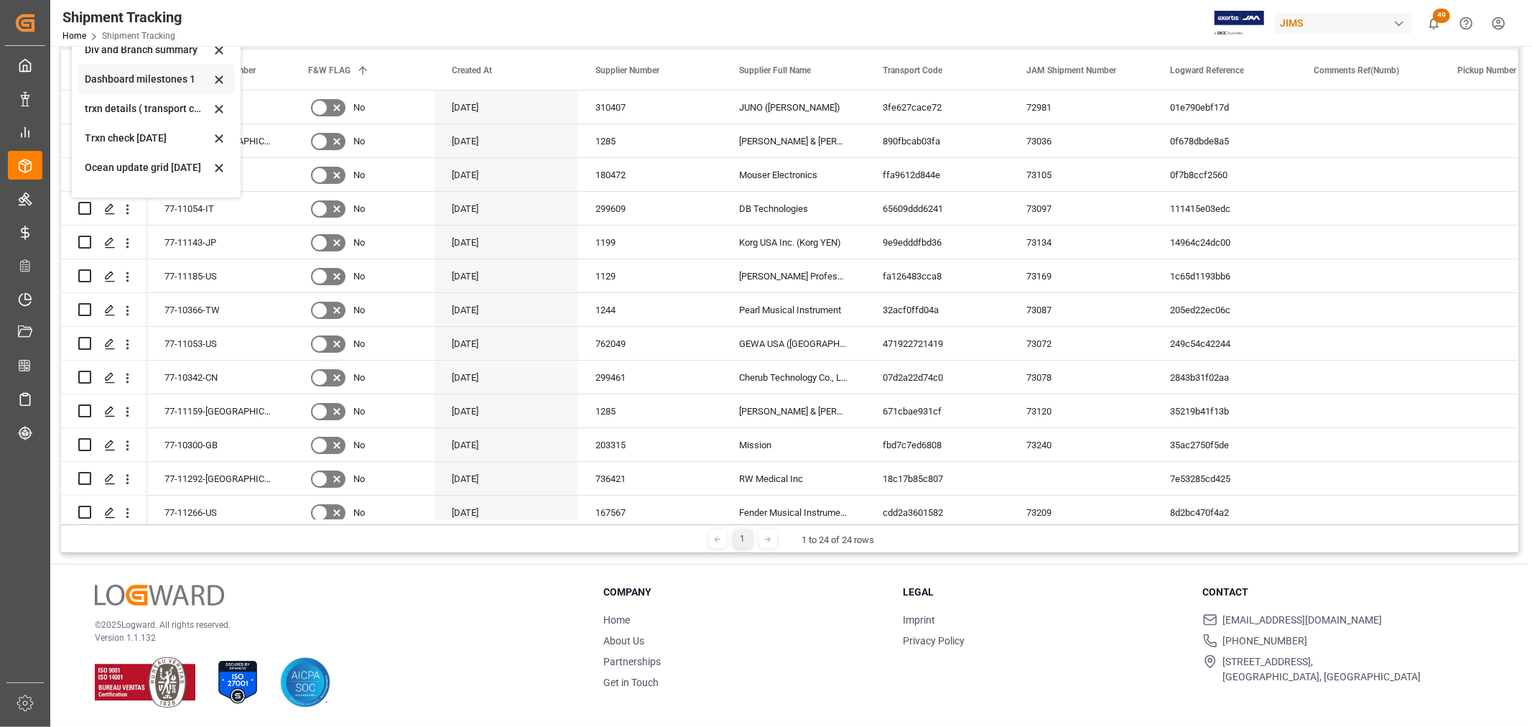
scroll to position [116, 0]
click at [214, 108] on icon at bounding box center [218, 110] width 17 height 13
click at [213, 129] on icon at bounding box center [218, 131] width 17 height 13
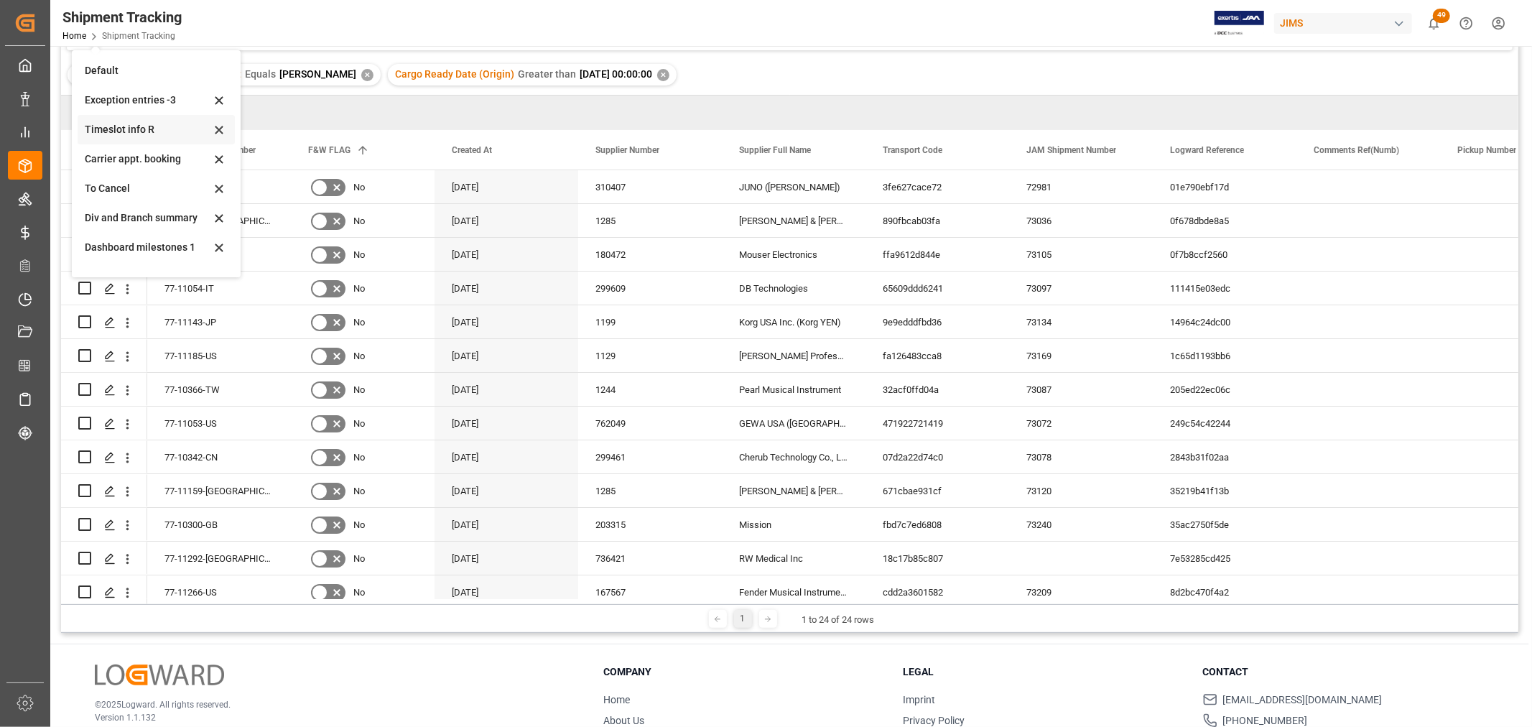
scroll to position [52, 0]
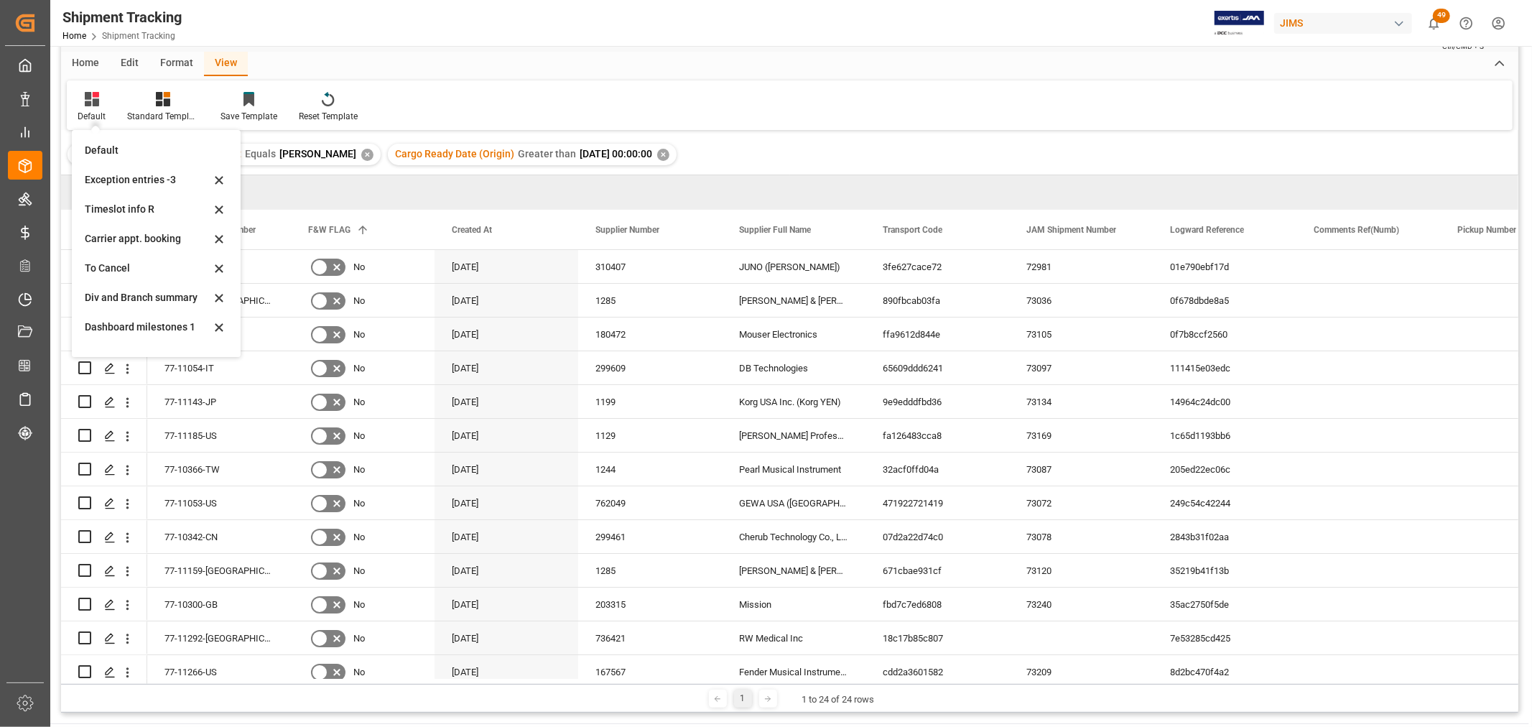
click at [218, 60] on div "View" at bounding box center [226, 64] width 44 height 24
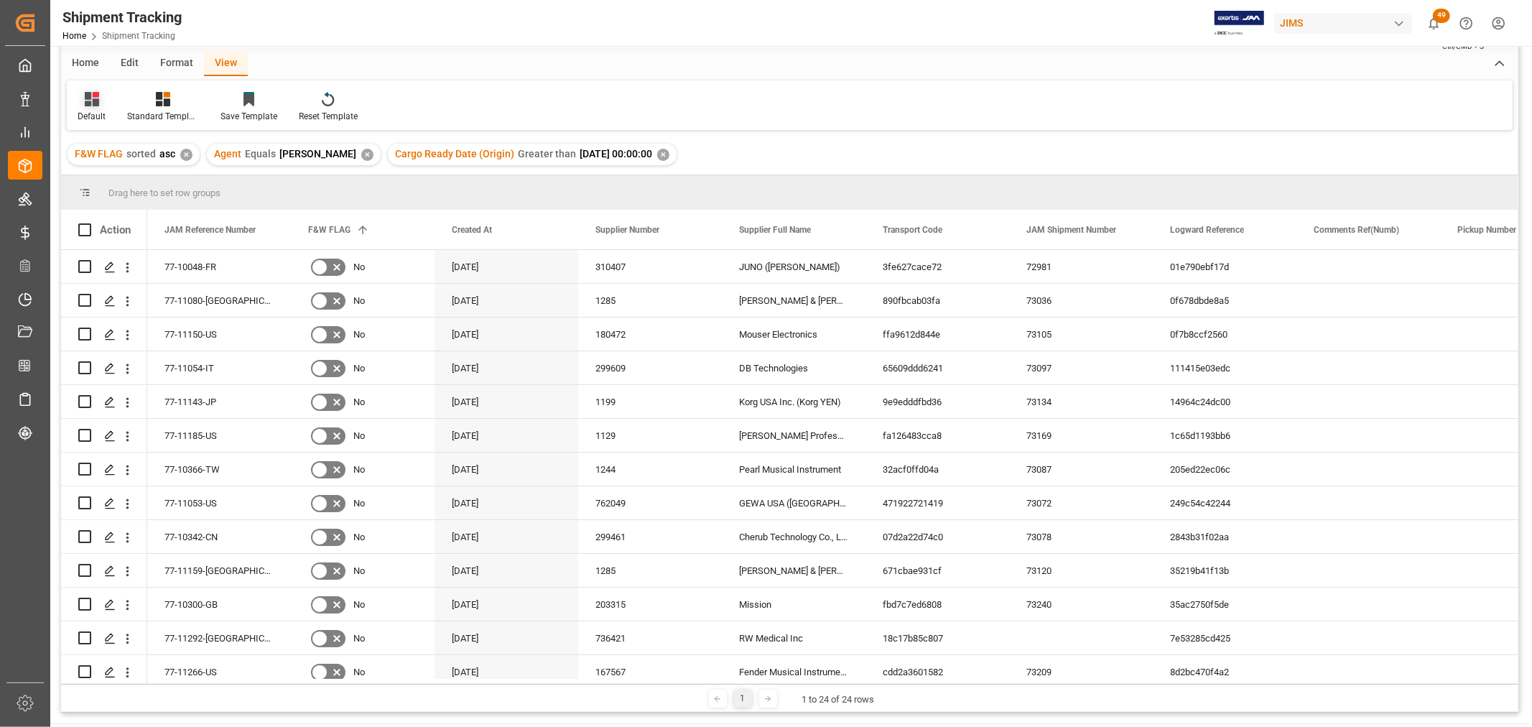
click at [92, 103] on icon at bounding box center [92, 99] width 14 height 14
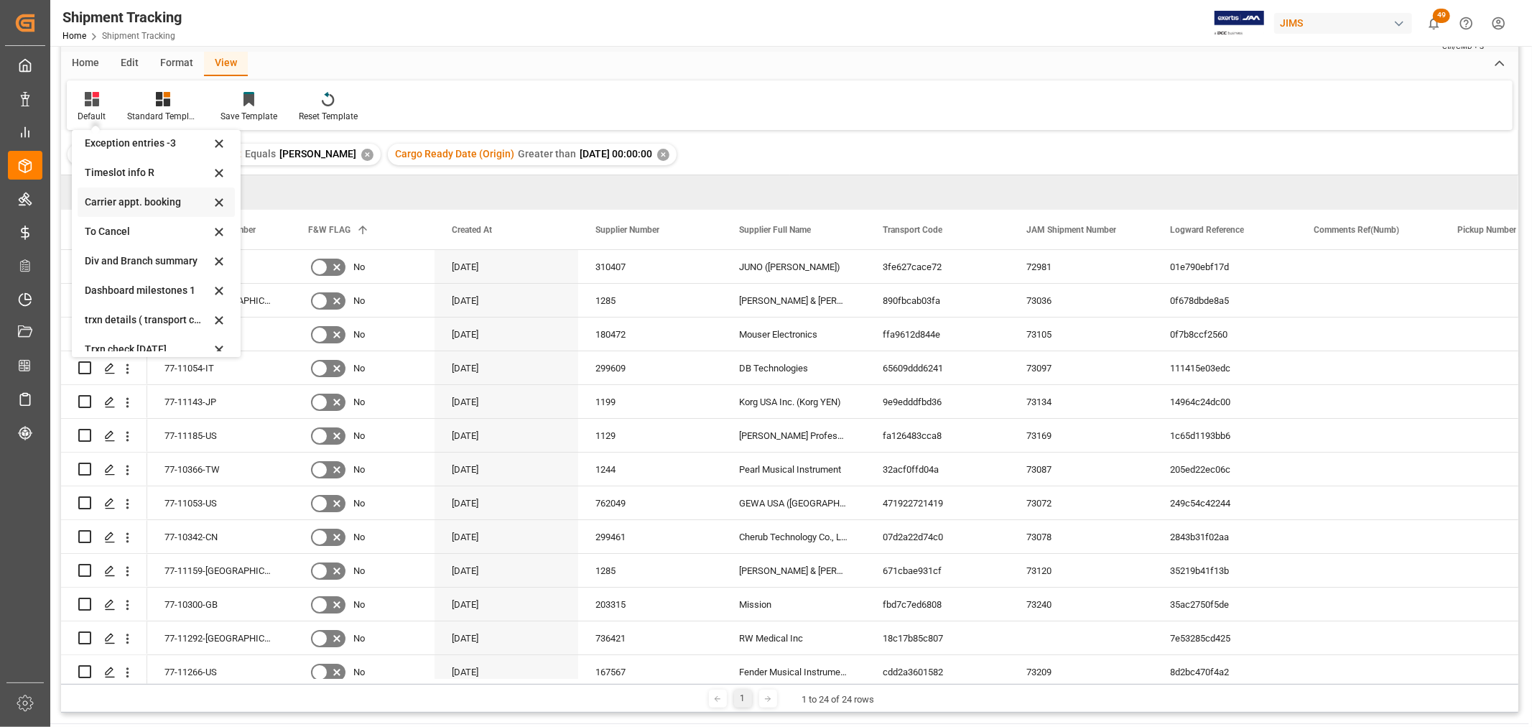
scroll to position [0, 0]
click at [136, 178] on div "Exception entries -3" at bounding box center [148, 179] width 126 height 15
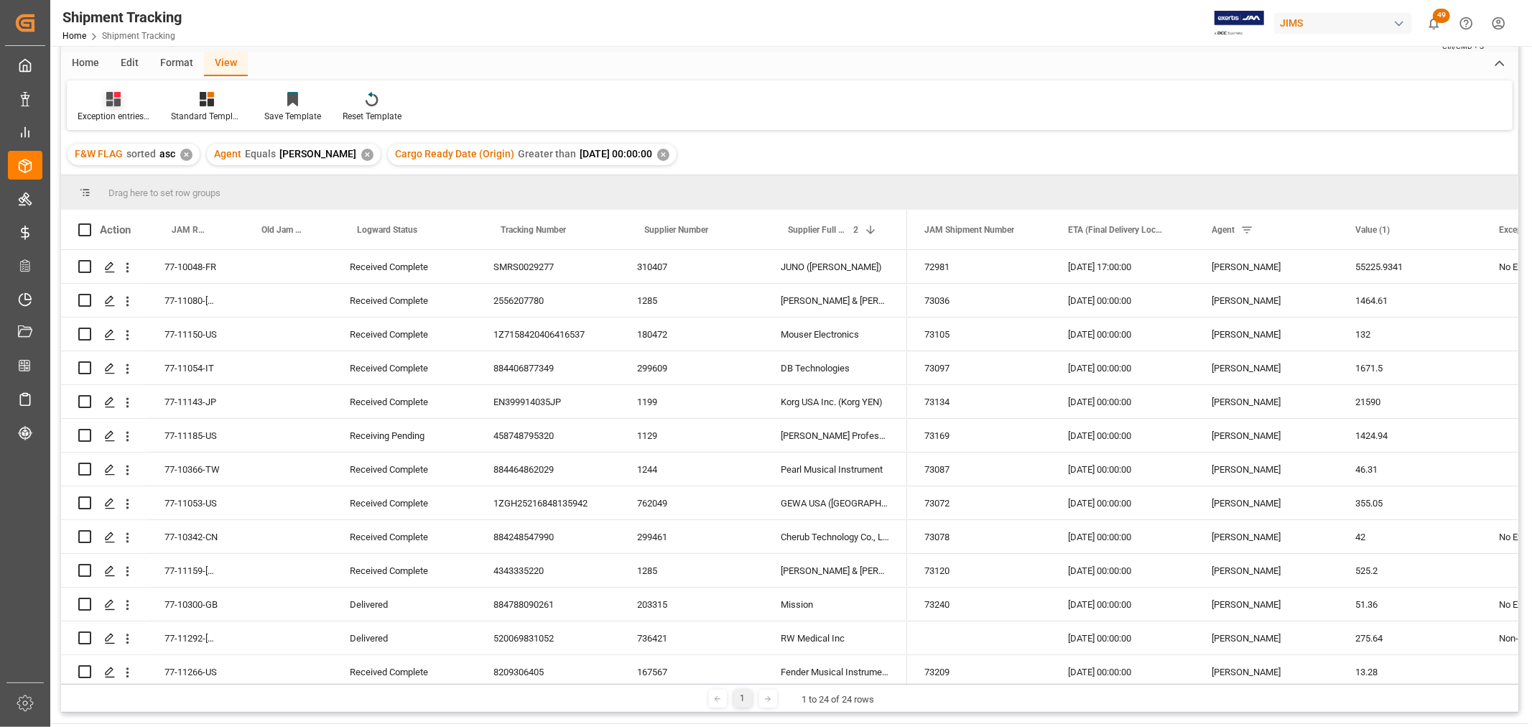
click at [97, 111] on div "Exception entries -3" at bounding box center [114, 116] width 72 height 13
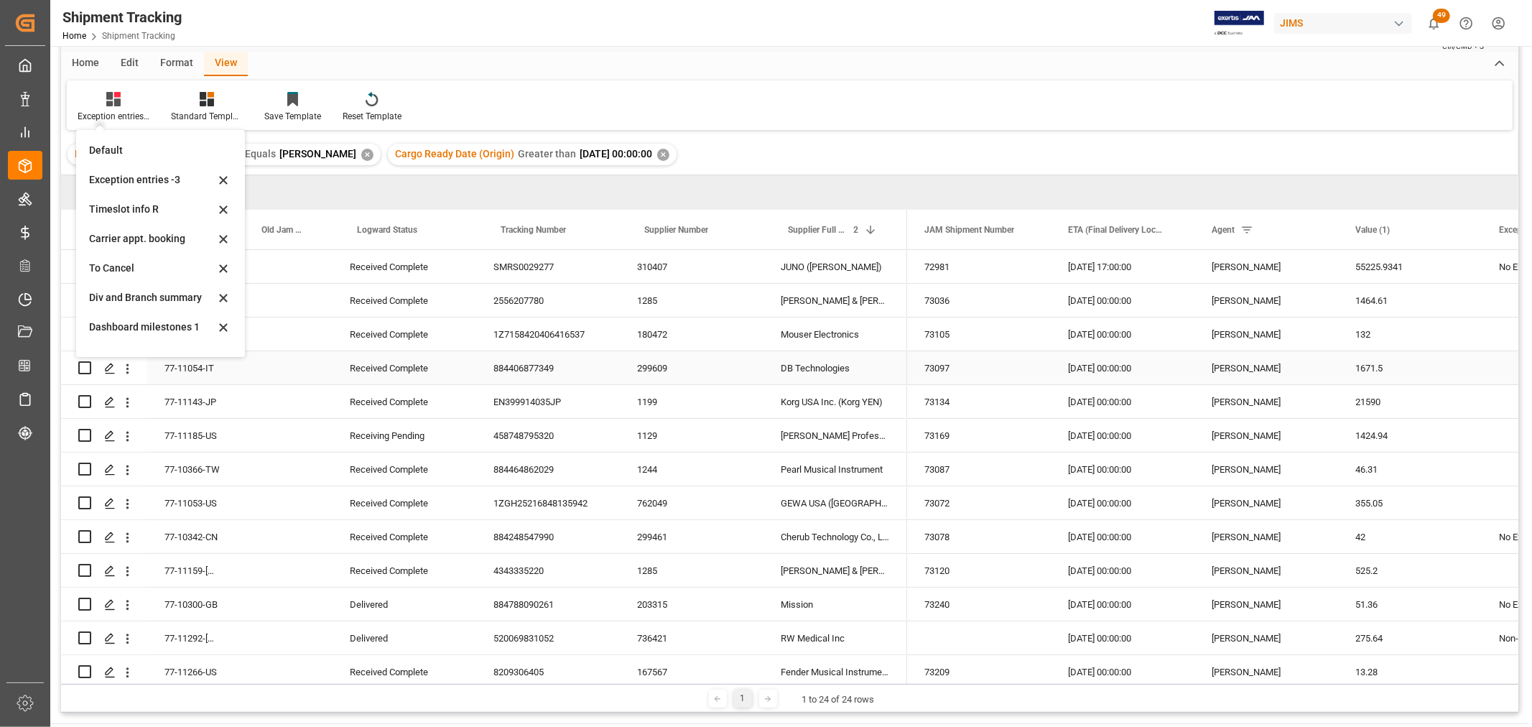
click at [665, 356] on div "299609" at bounding box center [692, 367] width 144 height 33
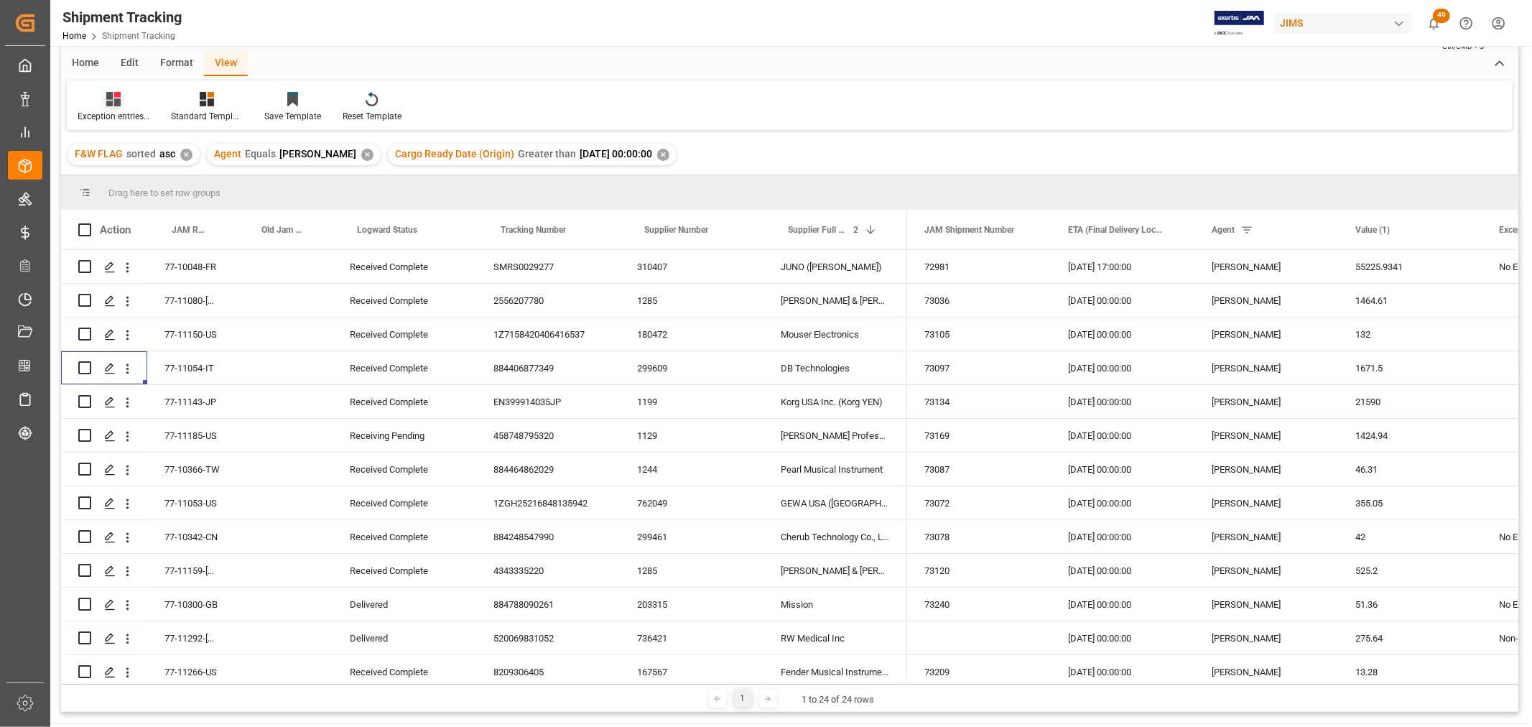
click at [106, 111] on div "Exception entries -3" at bounding box center [114, 116] width 72 height 13
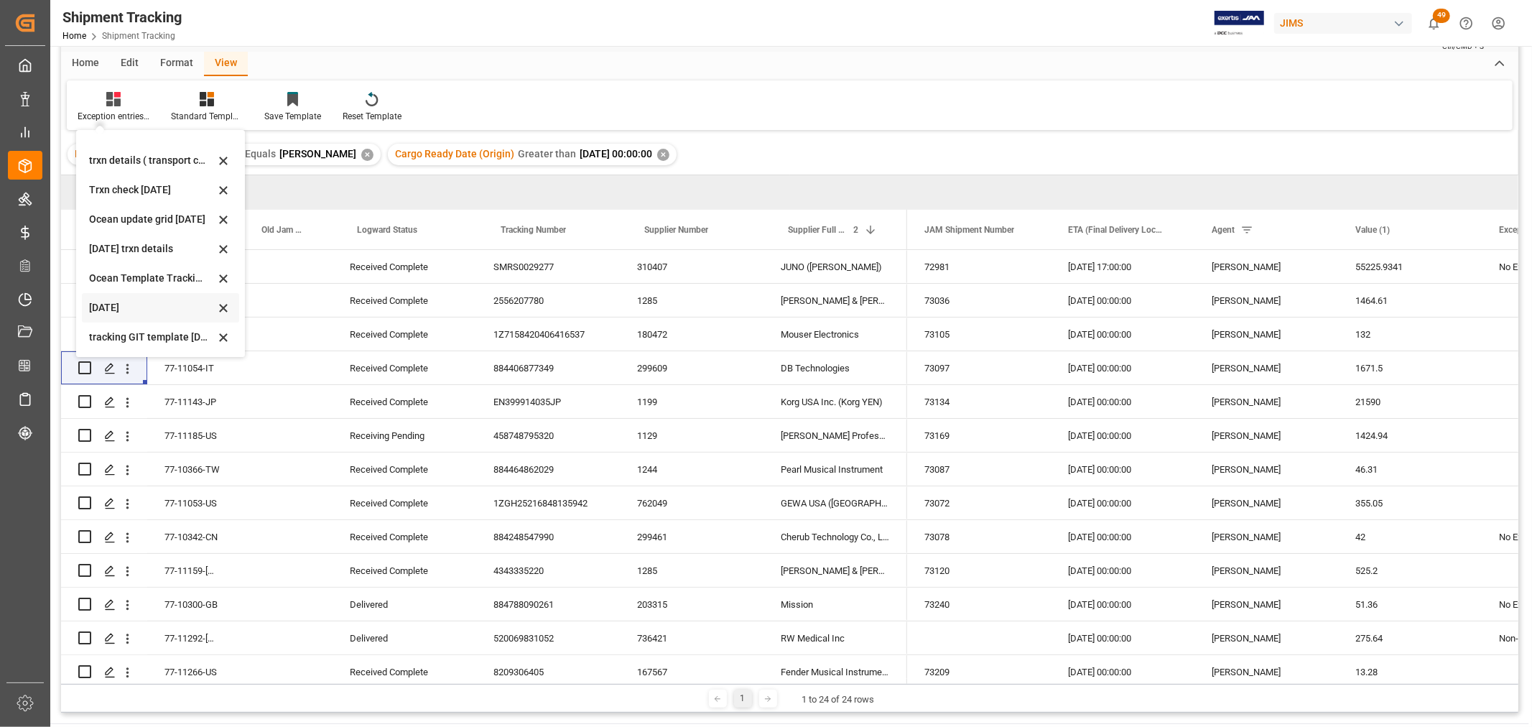
click at [89, 302] on div "Oct 2025" at bounding box center [152, 307] width 126 height 15
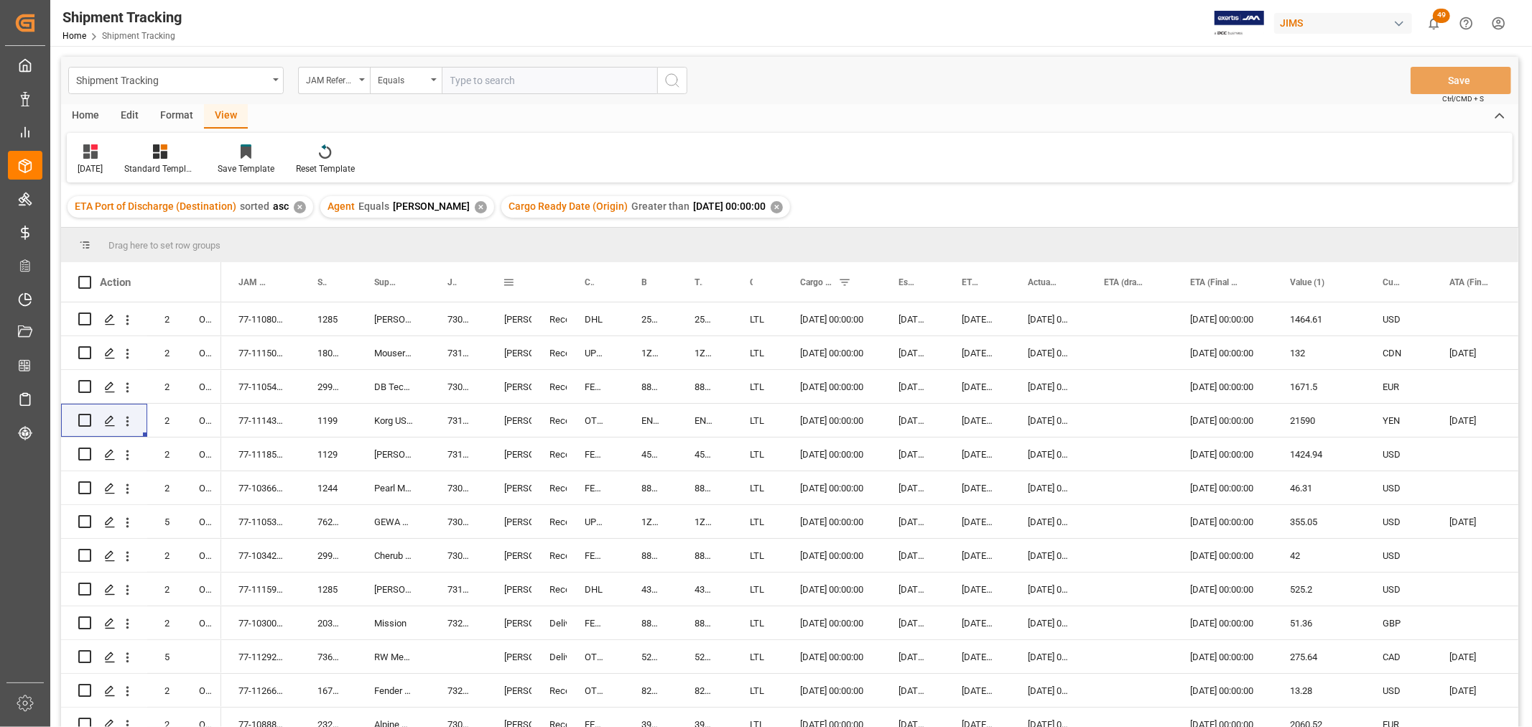
click at [506, 282] on span at bounding box center [508, 282] width 13 height 13
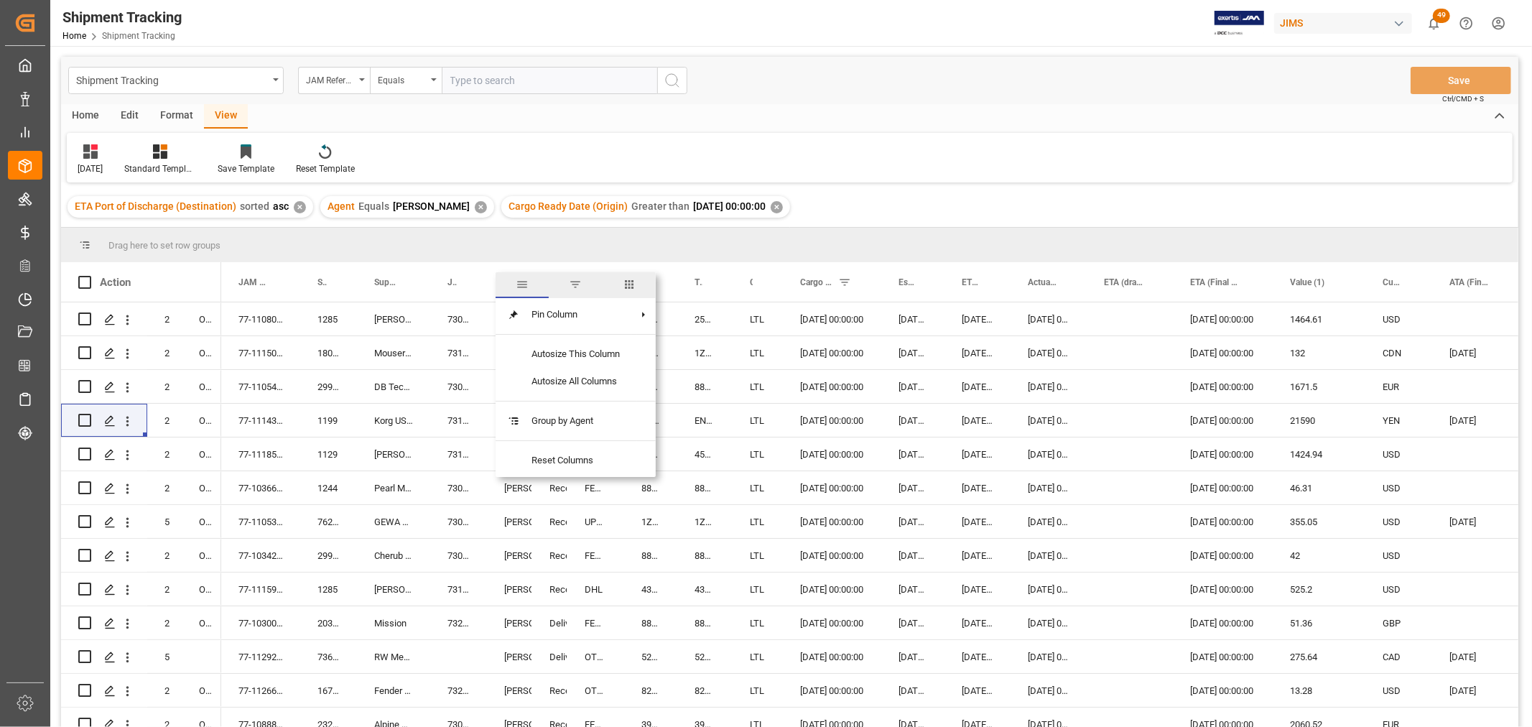
click at [634, 284] on span "columns" at bounding box center [629, 284] width 13 height 13
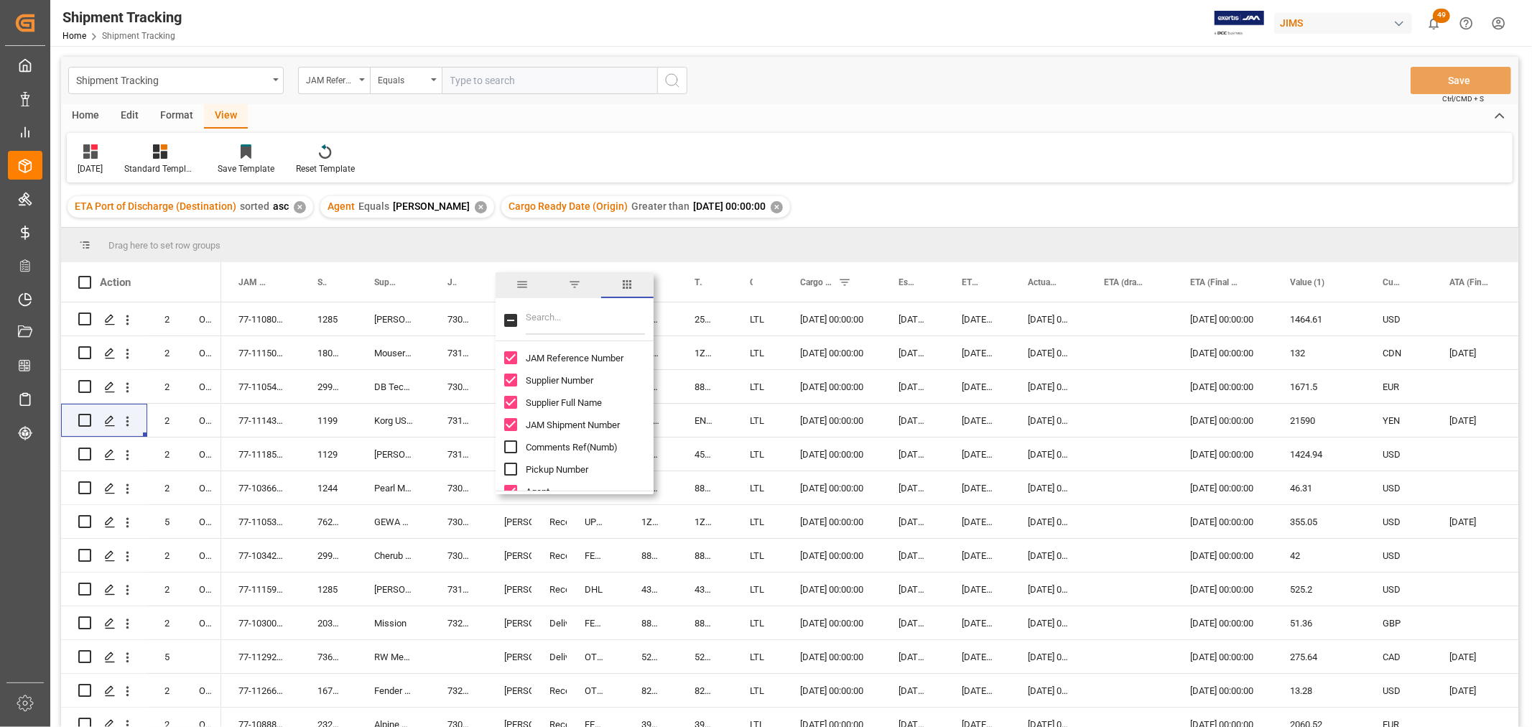
click at [552, 320] on input "Filter Columns Input" at bounding box center [585, 320] width 119 height 29
type input "f&"
checkbox input "true"
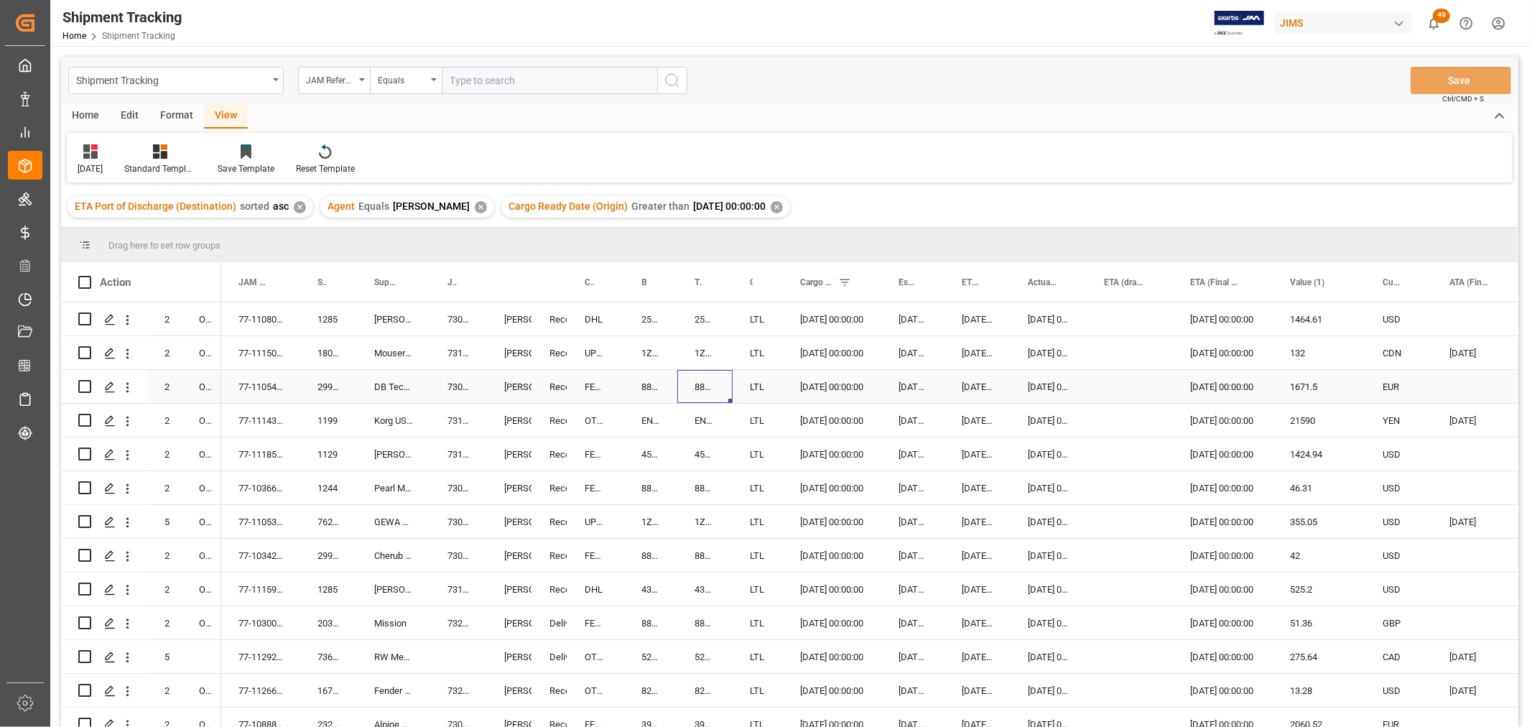
click at [723, 391] on div "884406877349" at bounding box center [704, 386] width 55 height 33
click at [673, 289] on div "Booking Number" at bounding box center [650, 282] width 53 height 40
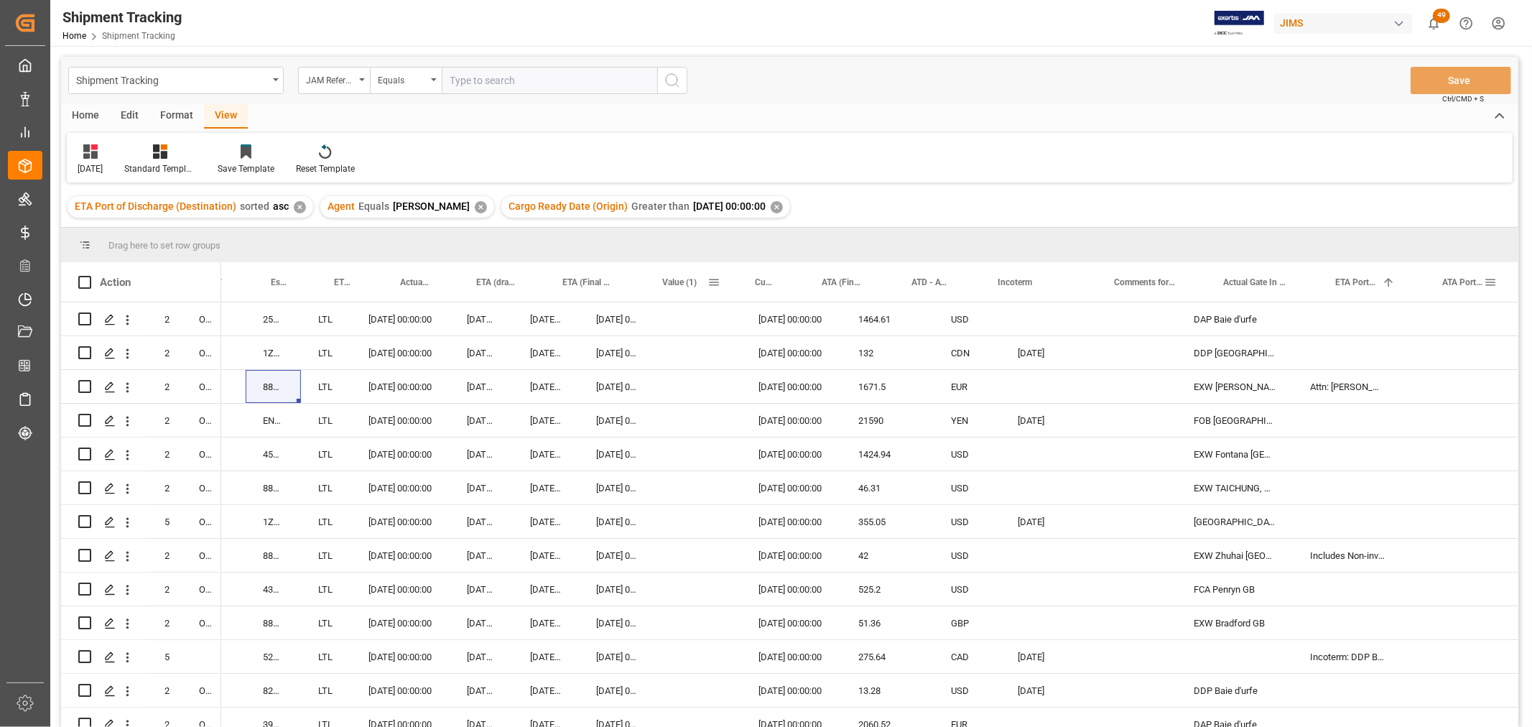
scroll to position [0, 743]
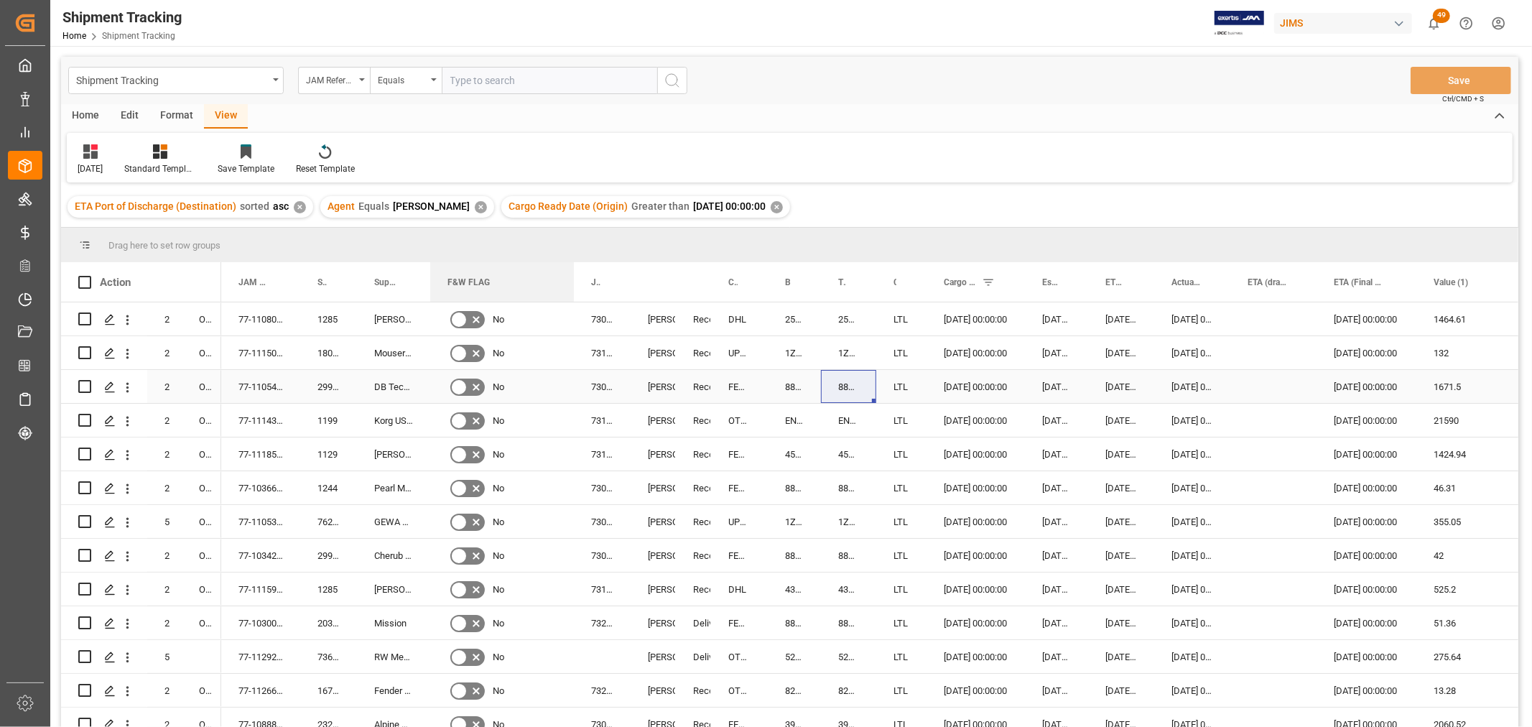
drag, startPoint x: 1108, startPoint y: 277, endPoint x: 552, endPoint y: 391, distance: 568.2
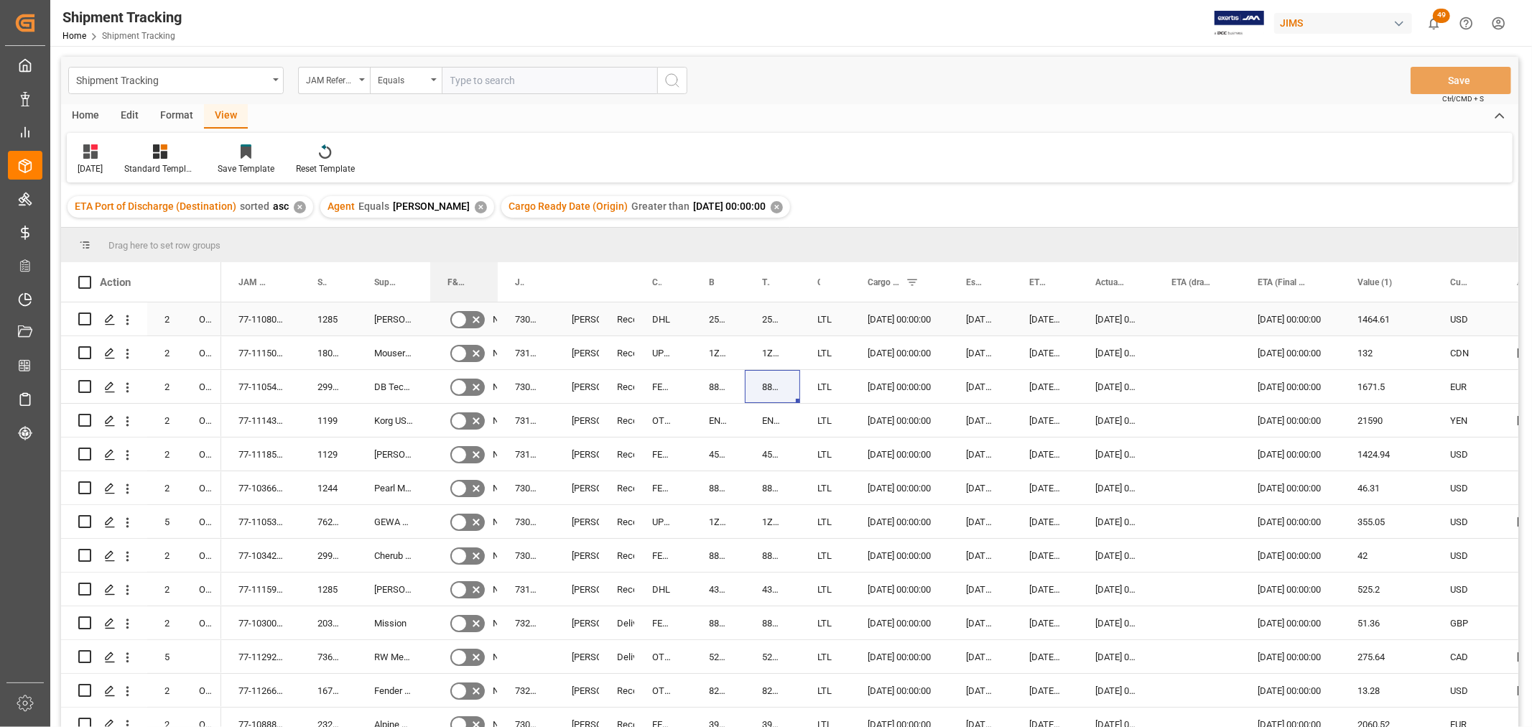
drag, startPoint x: 573, startPoint y: 280, endPoint x: 494, endPoint y: 325, distance: 91.1
click at [496, 325] on div "Action Mode of Transport Order Type ATA (Final Delivery Location) Agent" at bounding box center [790, 499] width 1458 height 474
drag, startPoint x: 429, startPoint y: 281, endPoint x: 425, endPoint y: 289, distance: 9.3
click at [425, 289] on div at bounding box center [427, 282] width 6 height 40
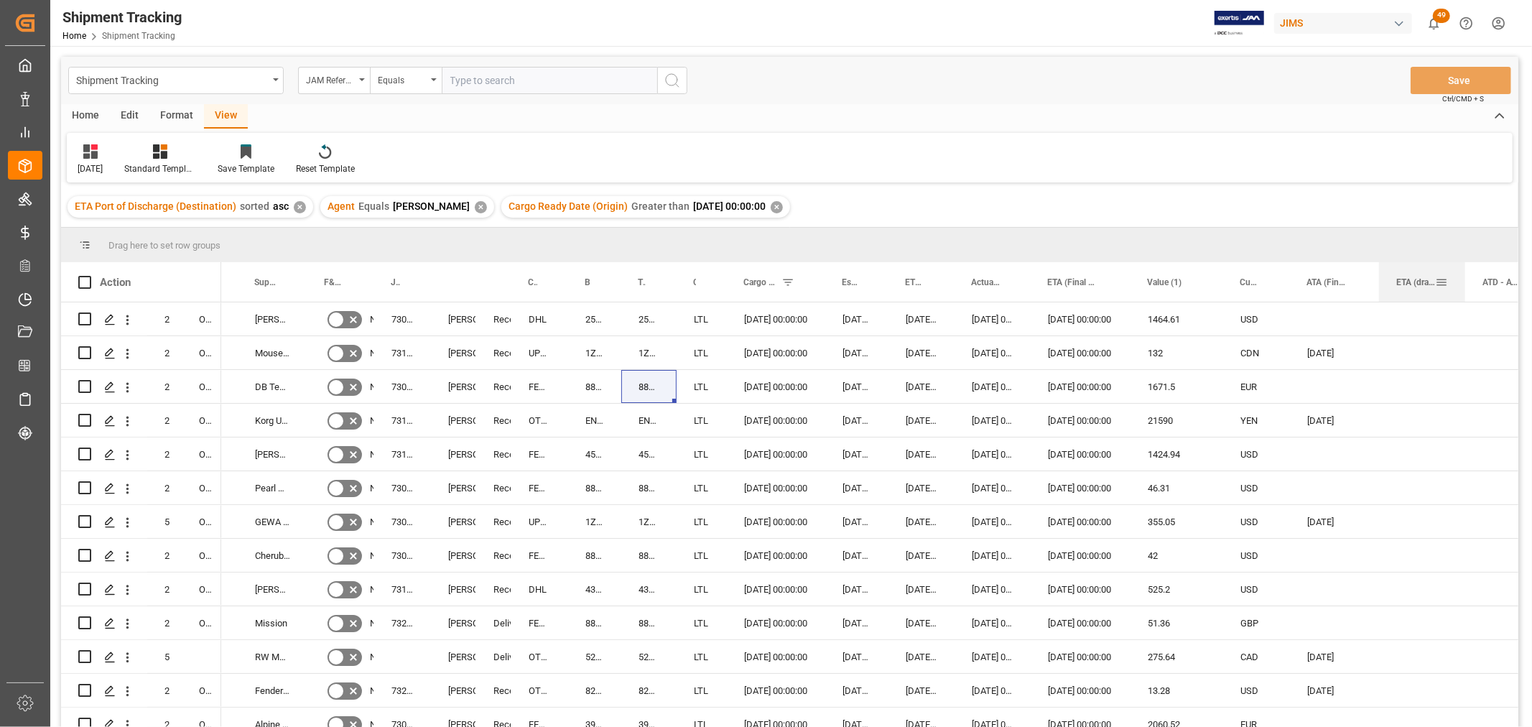
drag, startPoint x: 1169, startPoint y: 281, endPoint x: 1390, endPoint y: 287, distance: 220.6
click at [1390, 287] on div "ETA (drayage)" at bounding box center [1422, 282] width 86 height 40
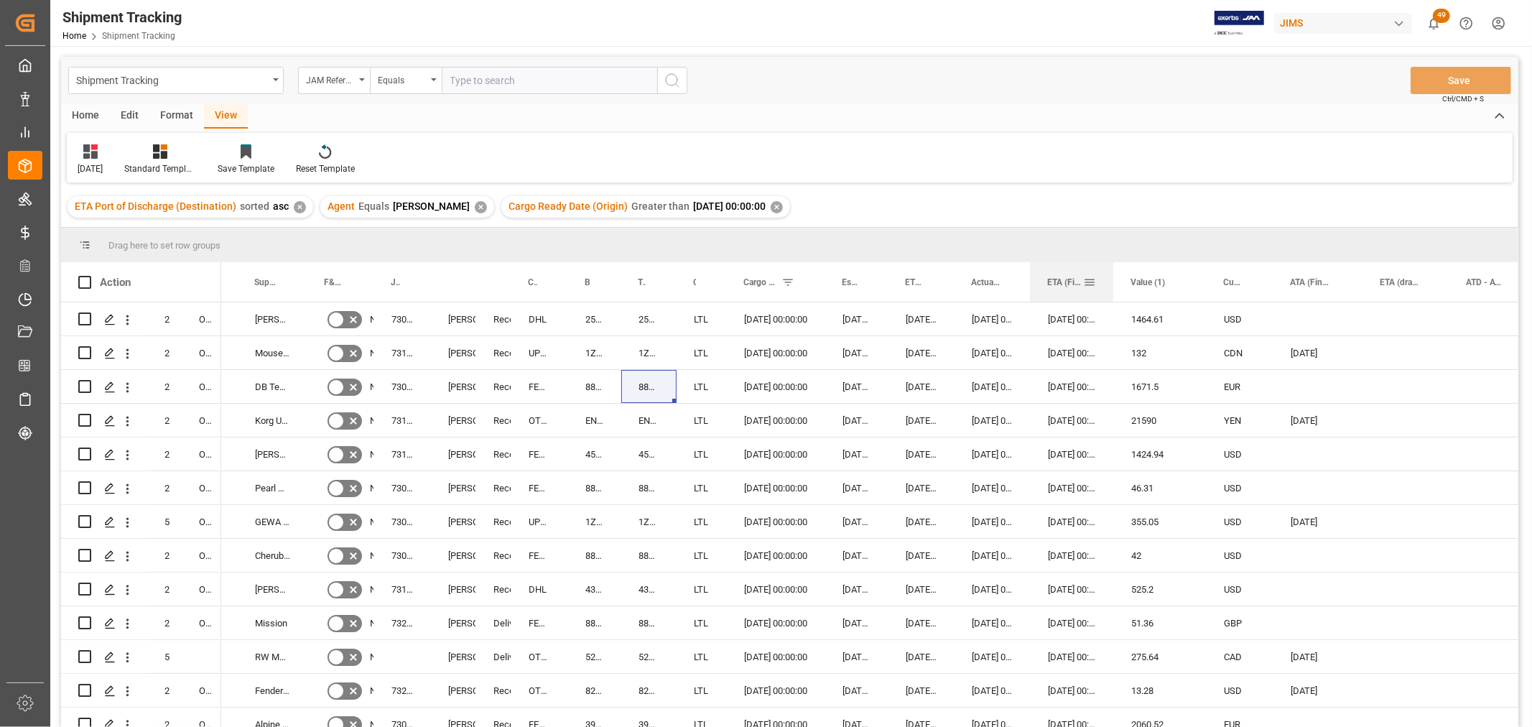
drag, startPoint x: 1126, startPoint y: 274, endPoint x: 1110, endPoint y: 287, distance: 21.4
click at [1111, 287] on div at bounding box center [1114, 282] width 6 height 40
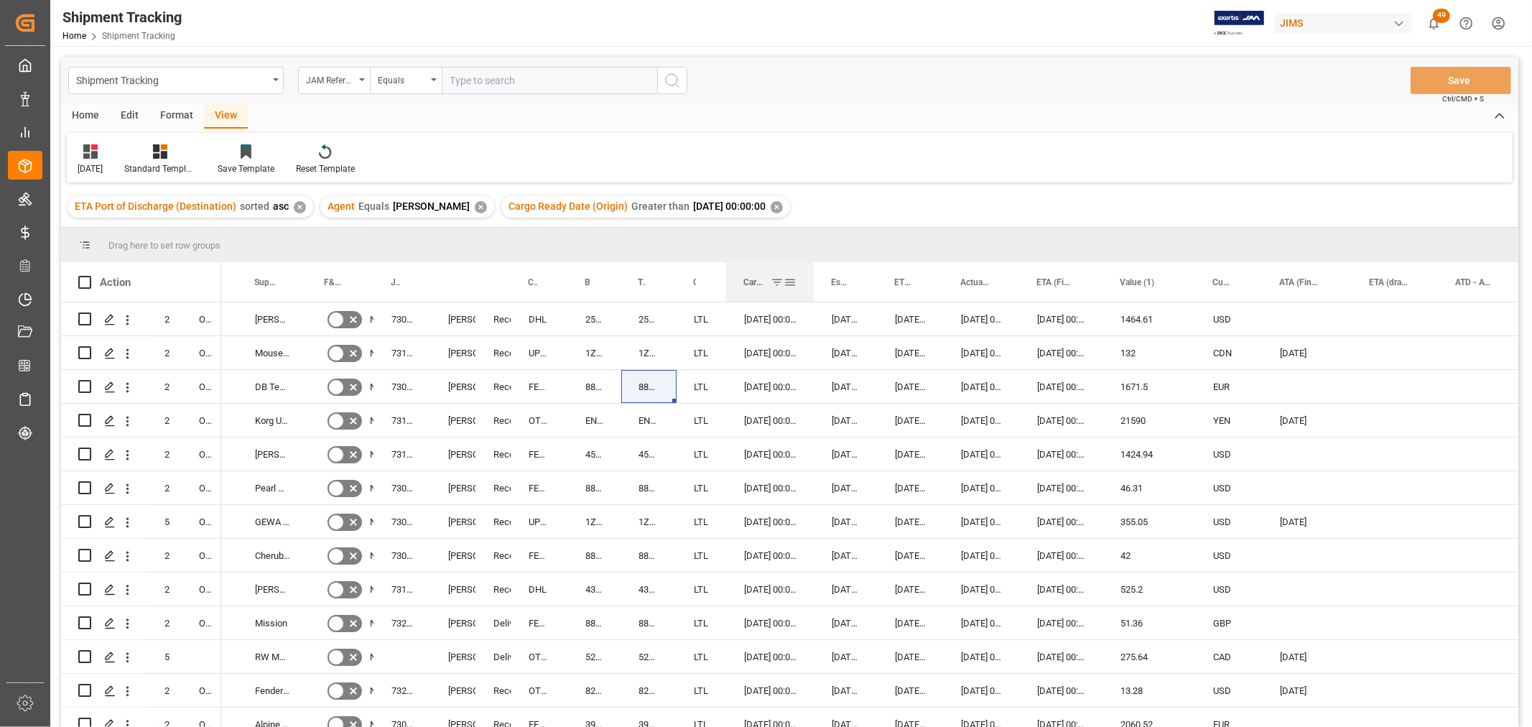
drag, startPoint x: 824, startPoint y: 274, endPoint x: 813, endPoint y: 286, distance: 15.8
click at [813, 286] on div at bounding box center [814, 282] width 6 height 40
click at [825, 442] on div "09-24-2025 00:00:00" at bounding box center [846, 453] width 63 height 33
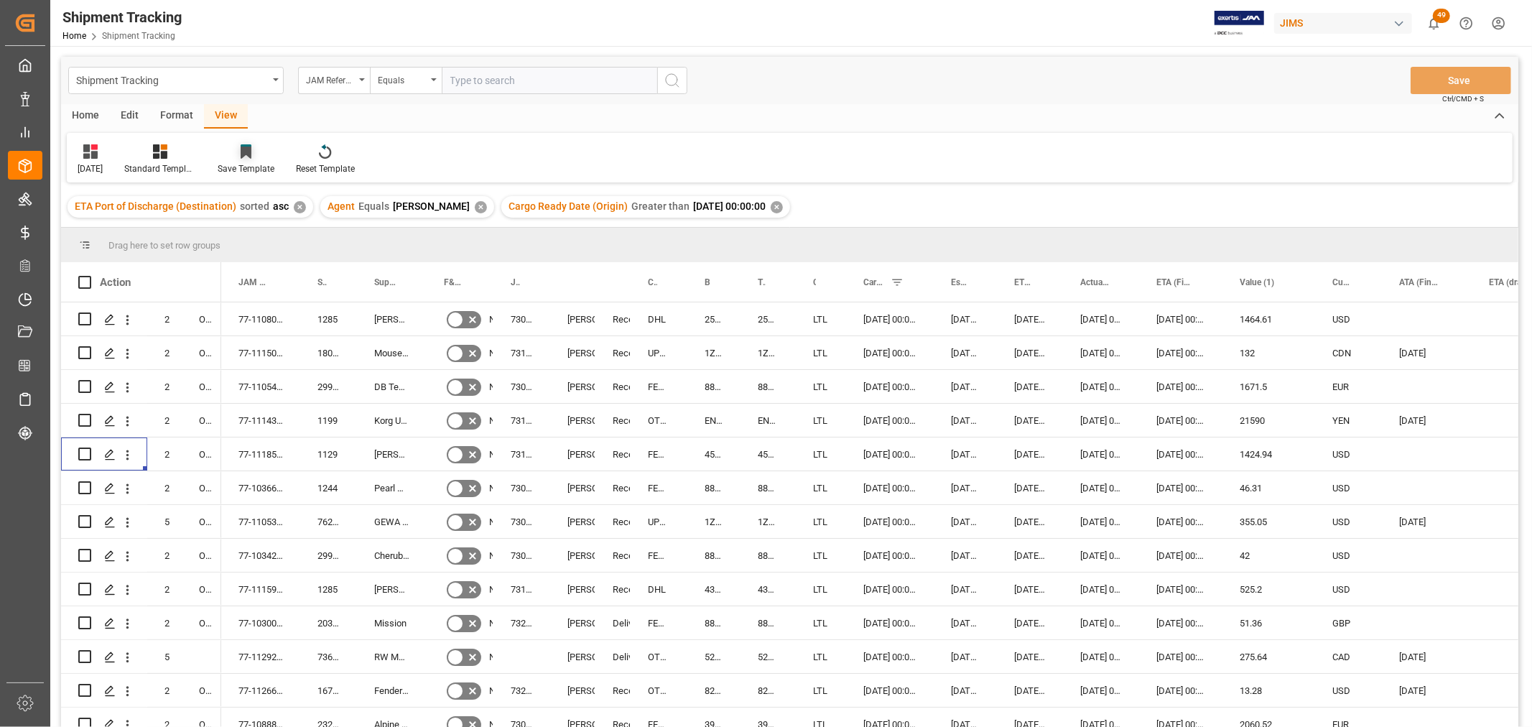
click at [261, 165] on div "Save Template" at bounding box center [246, 168] width 57 height 13
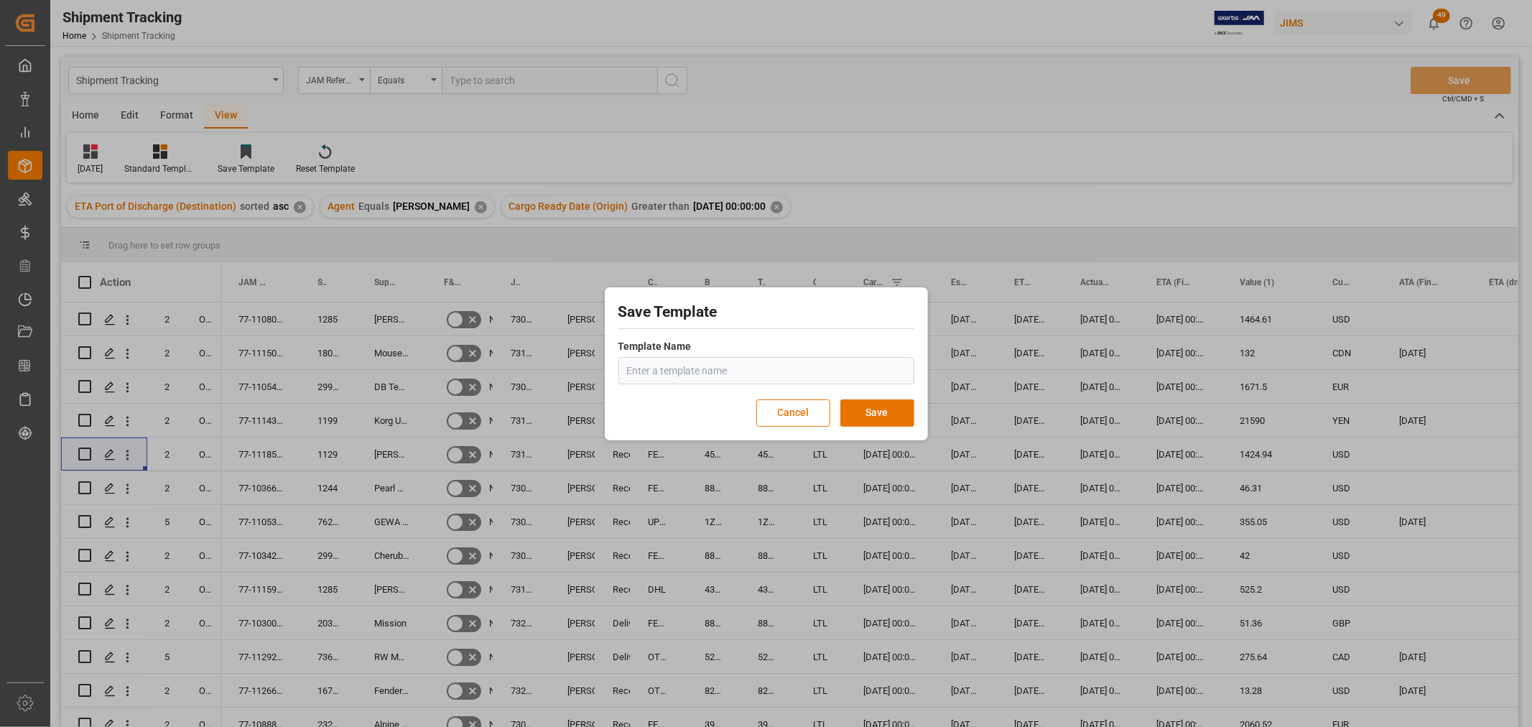
click at [662, 371] on input "text" at bounding box center [766, 370] width 296 height 27
type input "o"
type input "[DATE]- R"
click at [866, 413] on button "Save" at bounding box center [877, 412] width 74 height 27
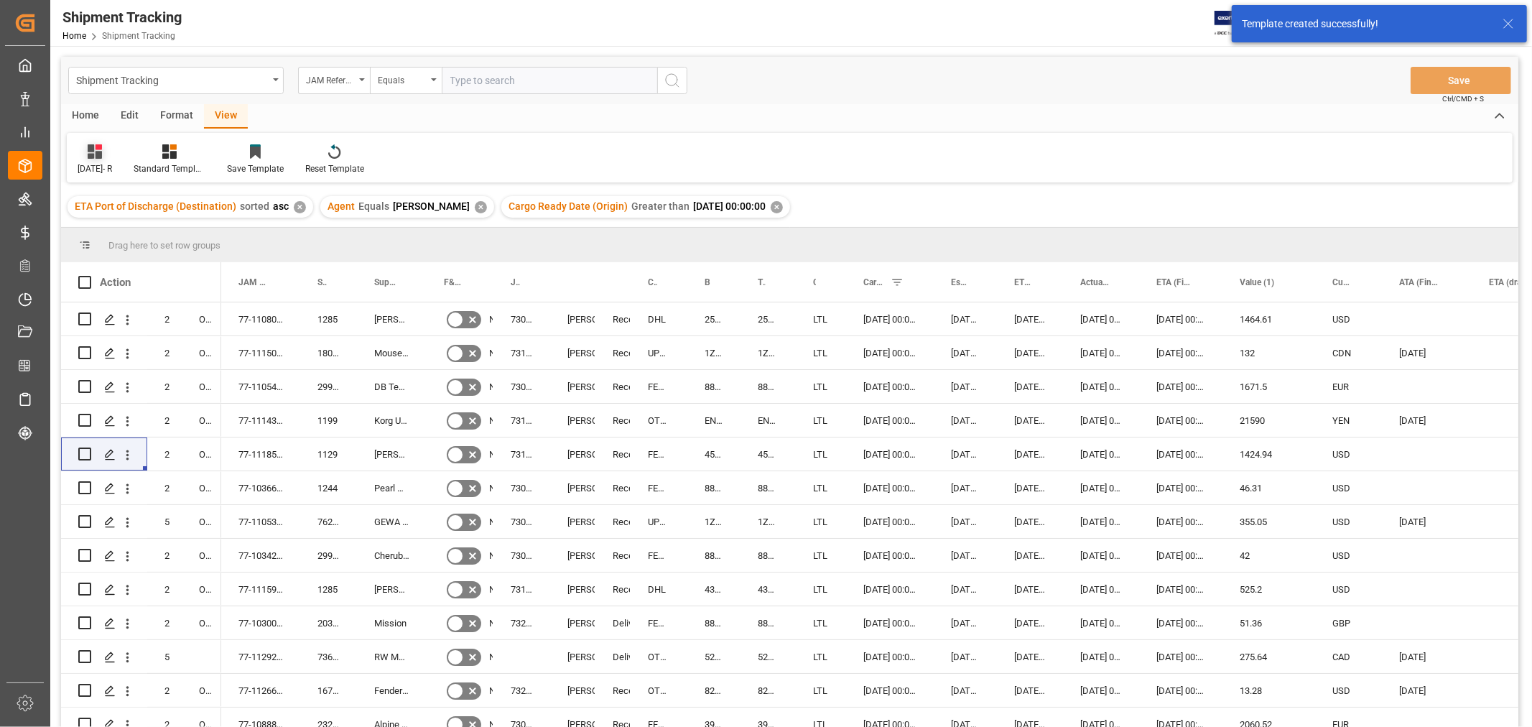
click at [98, 161] on div "[DATE]- R" at bounding box center [95, 160] width 56 height 32
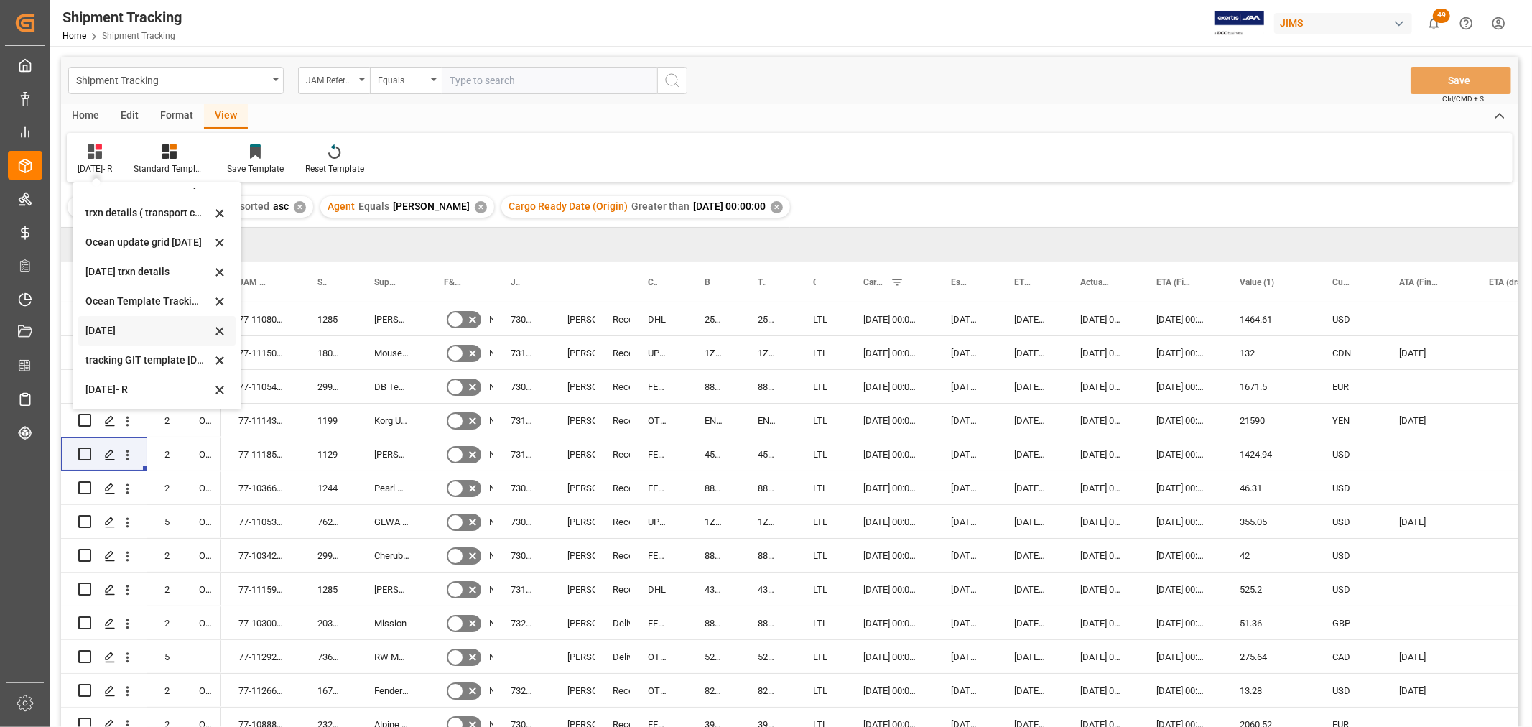
click at [220, 328] on icon at bounding box center [219, 331] width 17 height 13
click at [165, 361] on div "tracking GIT template October 2025" at bounding box center [148, 360] width 126 height 15
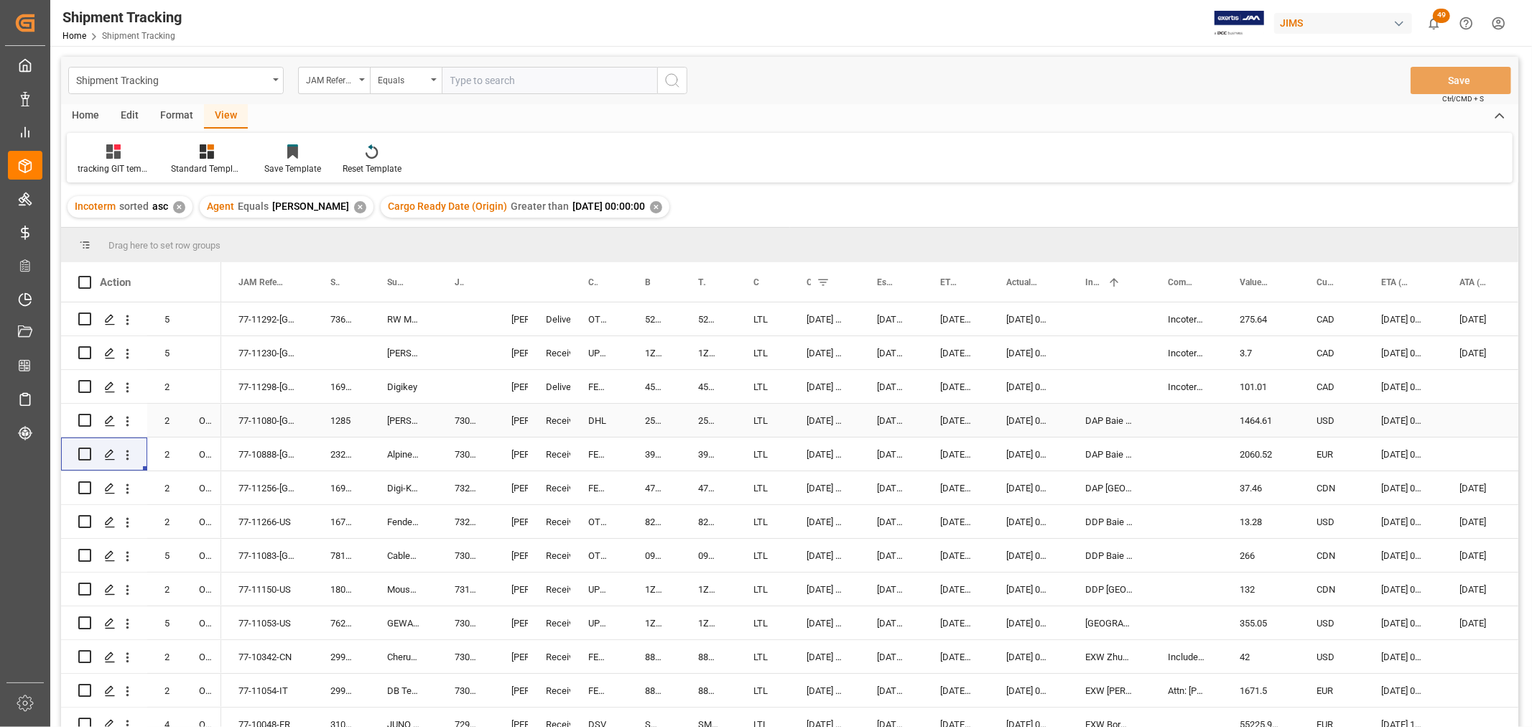
click at [676, 404] on div "2556207780" at bounding box center [654, 420] width 53 height 33
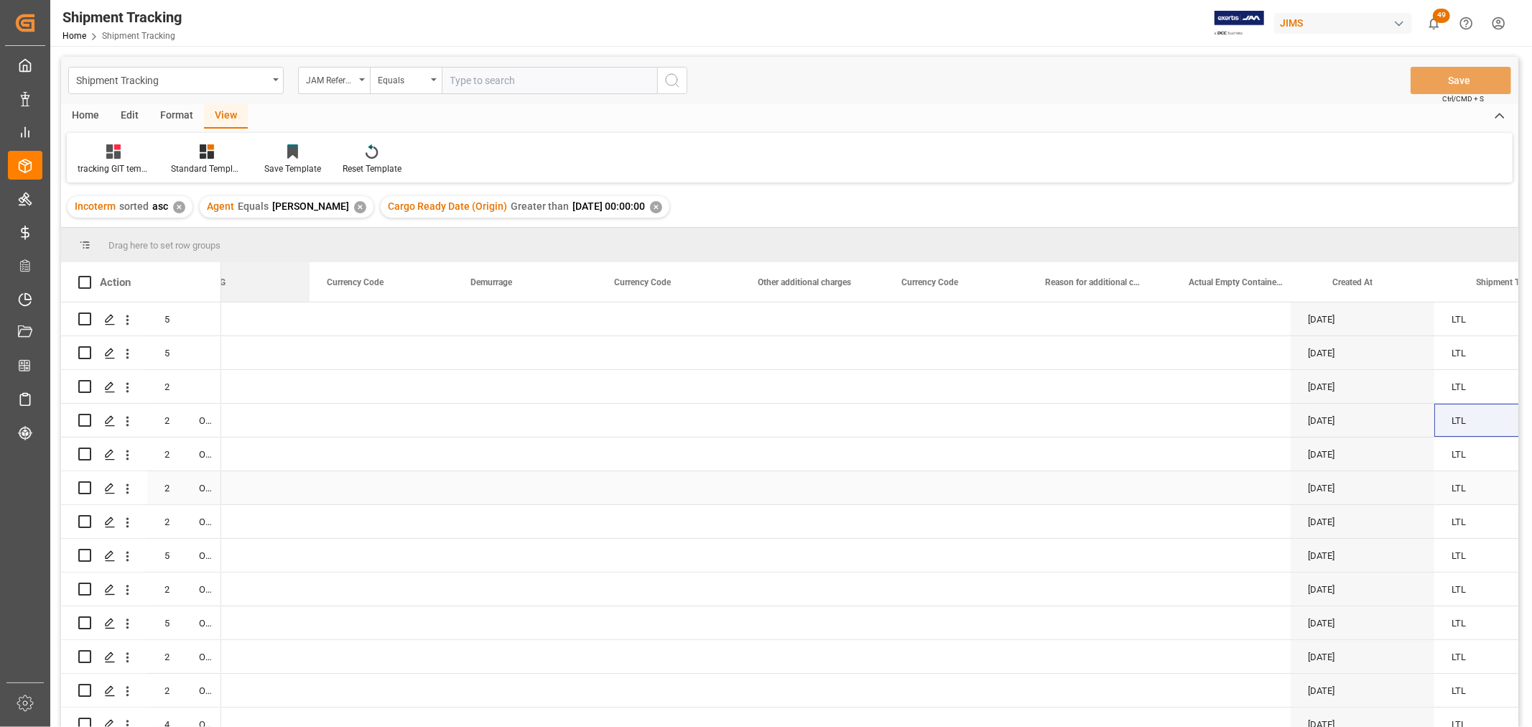
scroll to position [0, 3776]
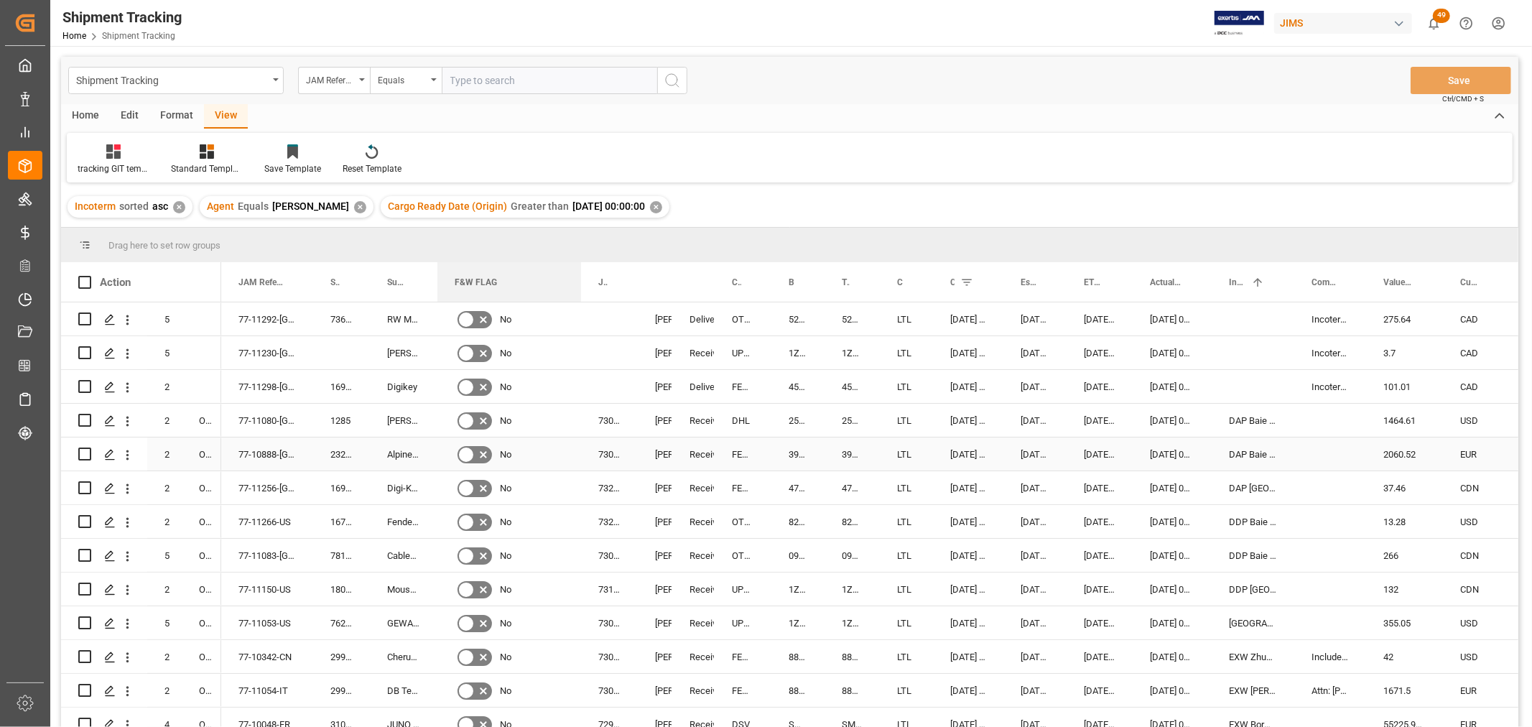
drag, startPoint x: 1250, startPoint y: 288, endPoint x: 550, endPoint y: 467, distance: 722.2
click at [552, 385] on div "No" at bounding box center [509, 387] width 109 height 33
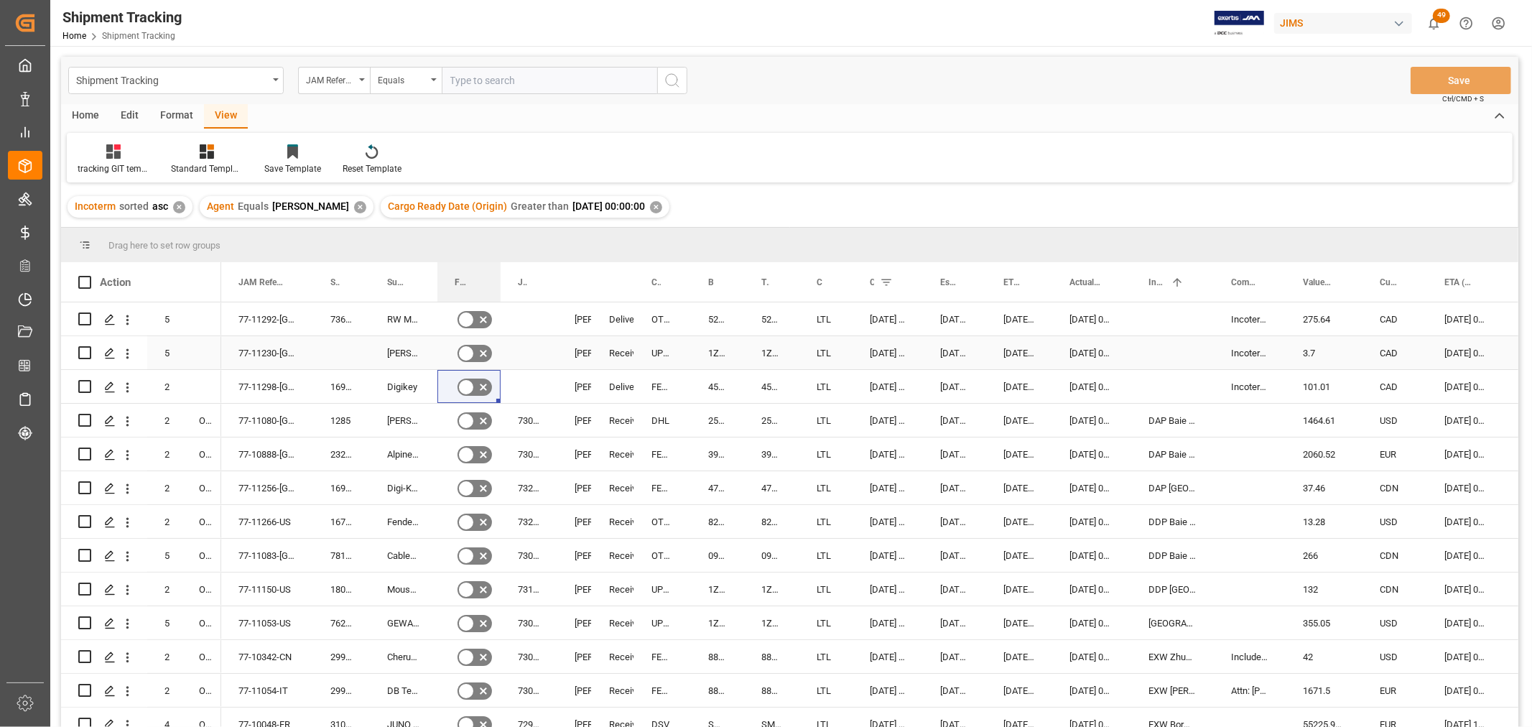
drag, startPoint x: 580, startPoint y: 285, endPoint x: 496, endPoint y: 349, distance: 105.6
click at [499, 349] on div "Action Mode of Transport Order Type ATA (Final Delivery Location) 1 5 5" at bounding box center [790, 499] width 1458 height 474
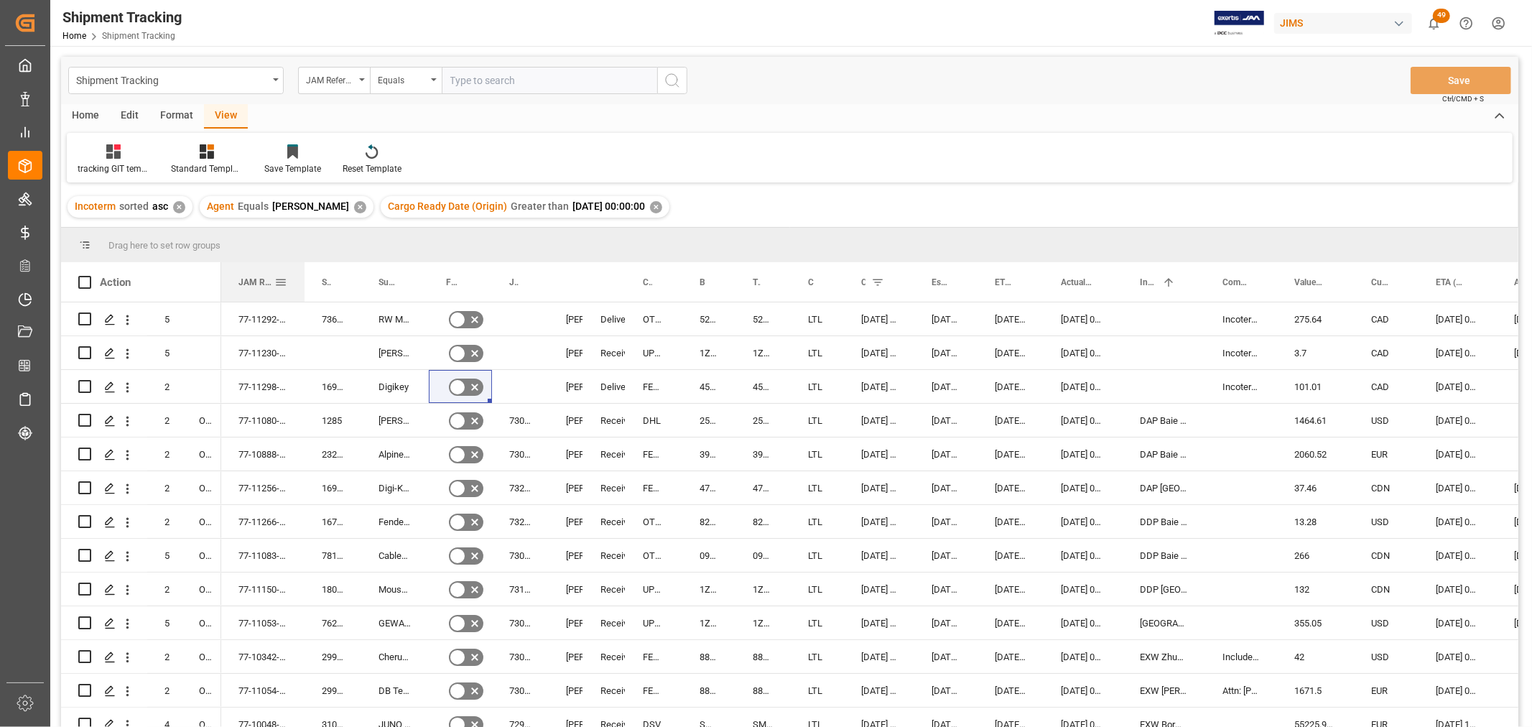
drag, startPoint x: 312, startPoint y: 278, endPoint x: 303, endPoint y: 288, distance: 13.2
click at [303, 288] on div at bounding box center [305, 282] width 6 height 40
click at [287, 376] on div "77-11298-US" at bounding box center [262, 386] width 83 height 33
click at [1202, 279] on div at bounding box center [1204, 282] width 6 height 40
drag, startPoint x: 1275, startPoint y: 277, endPoint x: 1269, endPoint y: 284, distance: 9.7
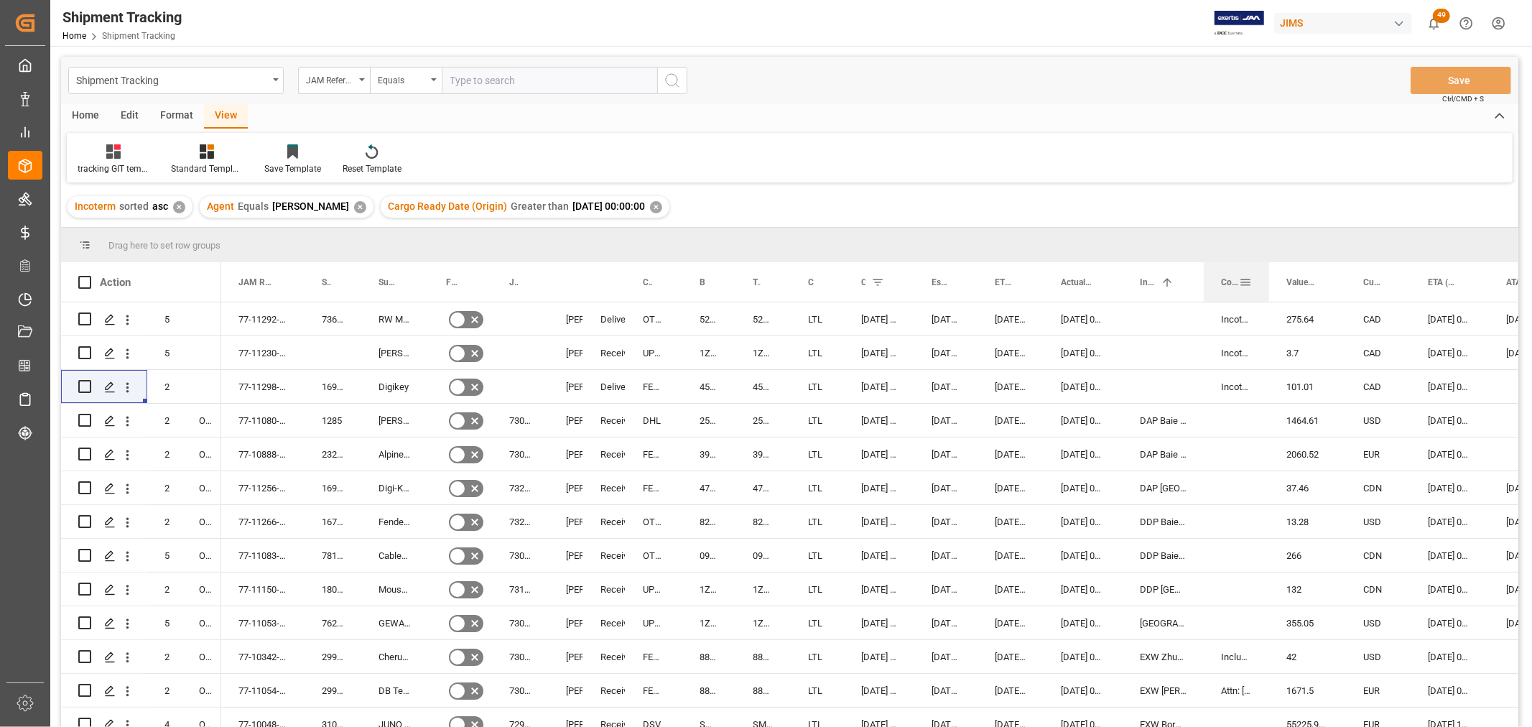
click at [1269, 284] on div at bounding box center [1269, 282] width 6 height 40
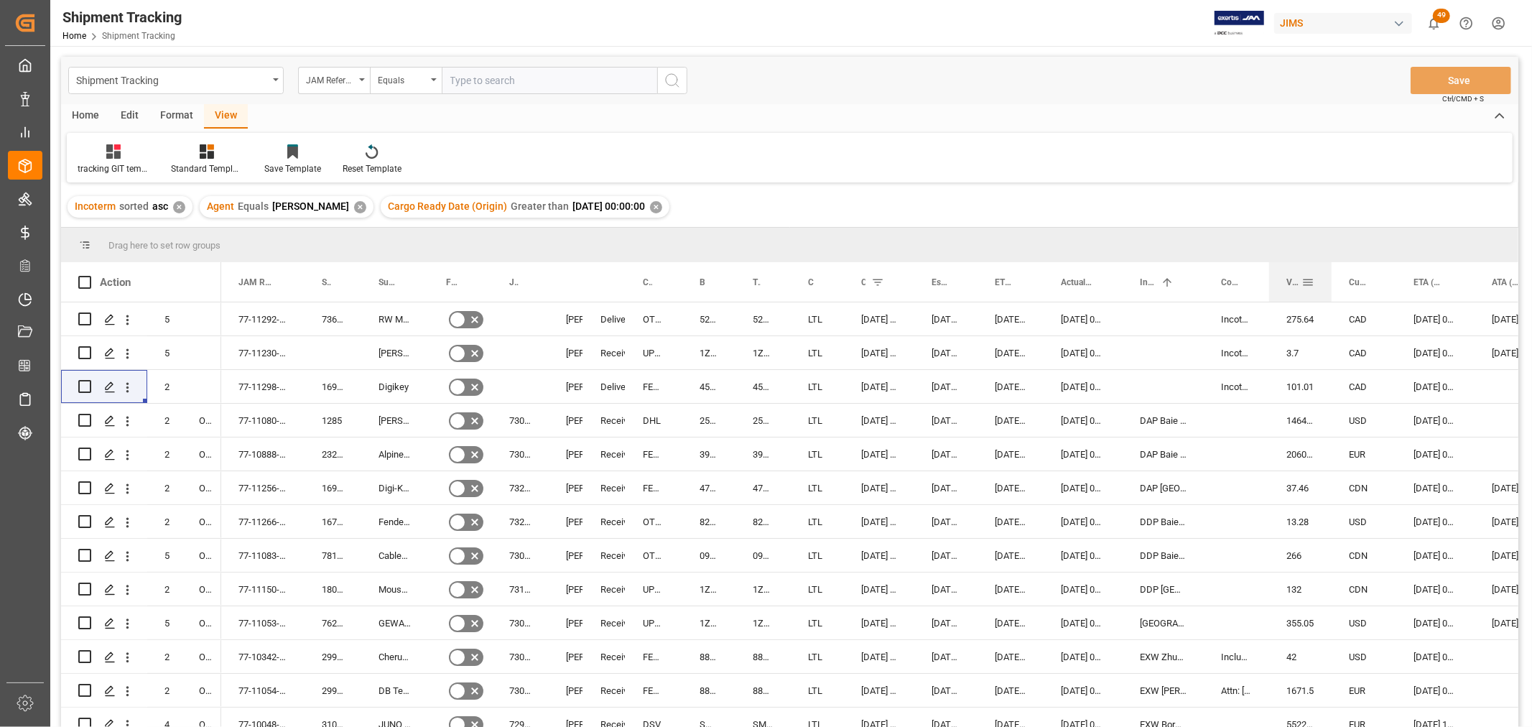
drag, startPoint x: 1345, startPoint y: 277, endPoint x: 1330, endPoint y: 297, distance: 25.3
click at [1330, 297] on div at bounding box center [1332, 282] width 6 height 40
drag, startPoint x: 1392, startPoint y: 281, endPoint x: 1381, endPoint y: 292, distance: 16.3
click at [1381, 292] on div "Currency for Value (1)" at bounding box center [1358, 282] width 53 height 40
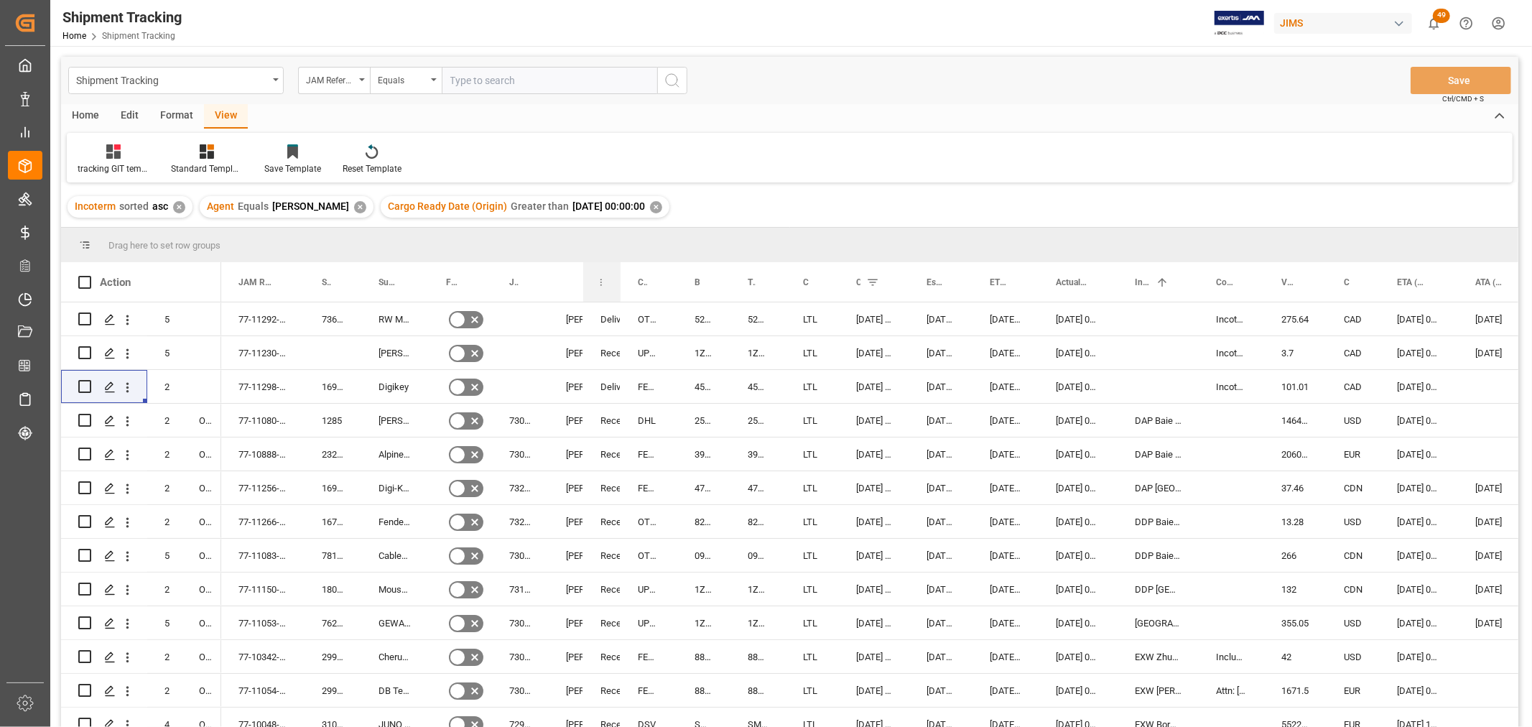
drag, startPoint x: 624, startPoint y: 284, endPoint x: 618, endPoint y: 293, distance: 10.0
click at [618, 293] on div at bounding box center [621, 282] width 6 height 40
drag, startPoint x: 304, startPoint y: 277, endPoint x: 304, endPoint y: 292, distance: 15.1
click at [304, 292] on div at bounding box center [305, 282] width 6 height 40
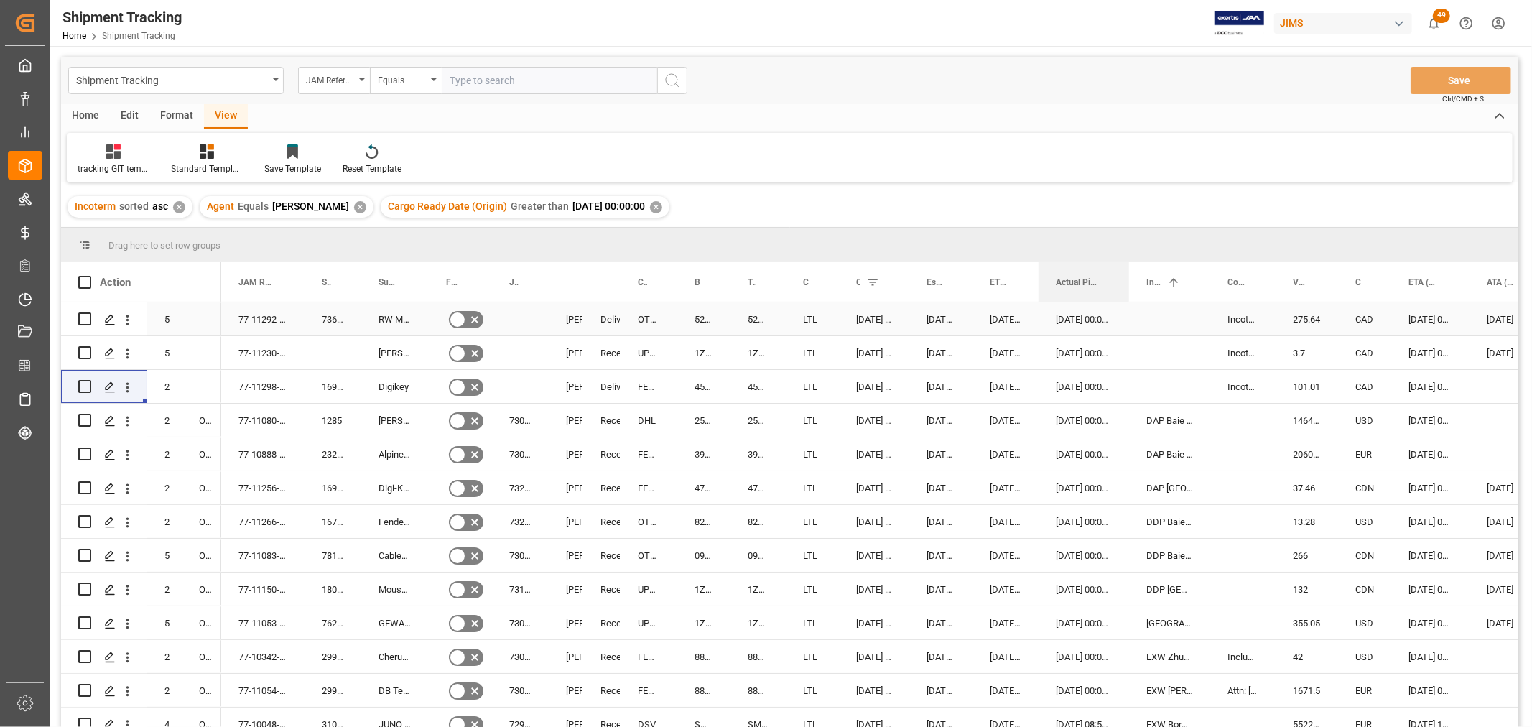
drag, startPoint x: 1114, startPoint y: 277, endPoint x: 1126, endPoint y: 318, distance: 42.5
click at [1126, 318] on div "Action Mode of Transport Order Type ATA (Final Delivery Location) 1 5 5" at bounding box center [790, 499] width 1458 height 474
drag, startPoint x: 1389, startPoint y: 282, endPoint x: 1389, endPoint y: 289, distance: 7.2
click at [1389, 289] on div at bounding box center [1391, 282] width 6 height 40
drag, startPoint x: 836, startPoint y: 281, endPoint x: 832, endPoint y: 297, distance: 17.1
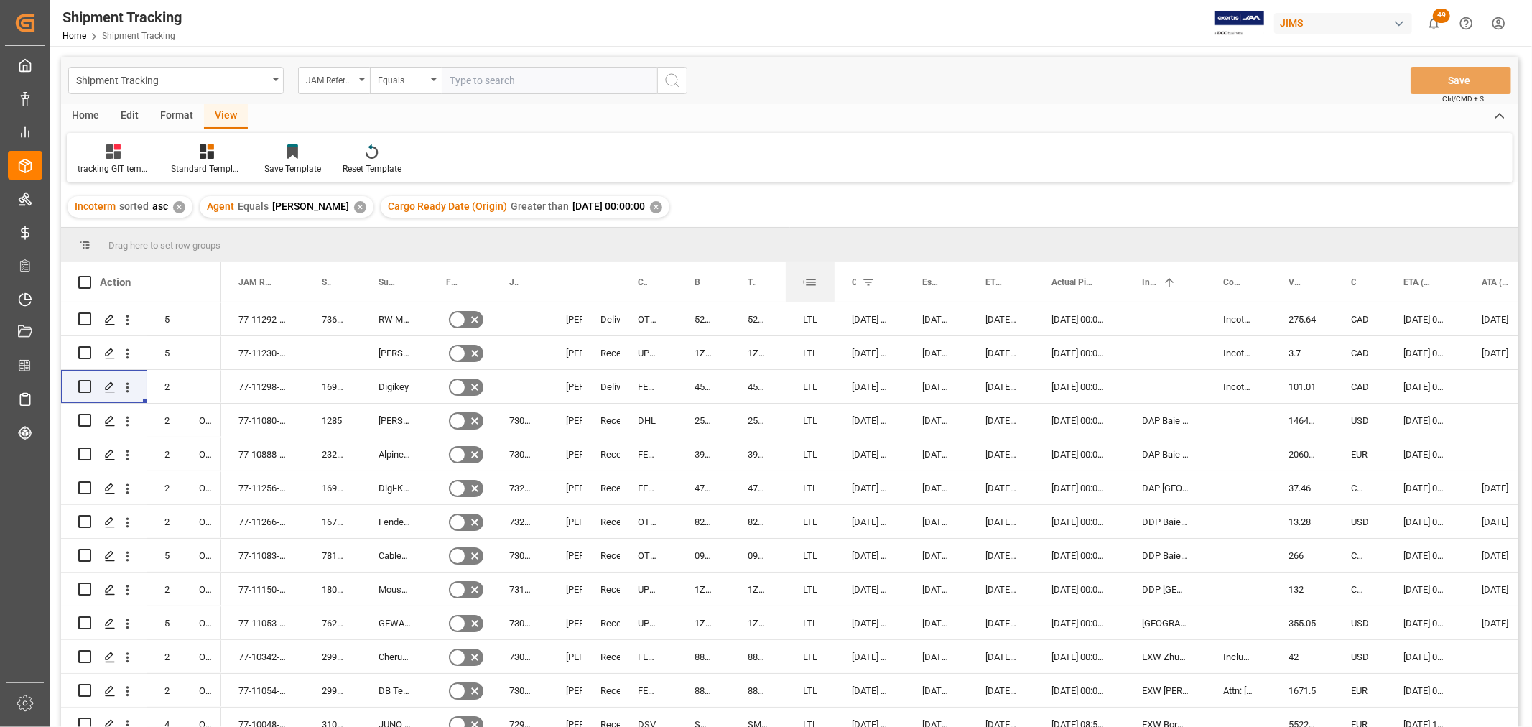
click at [832, 297] on div at bounding box center [835, 282] width 6 height 40
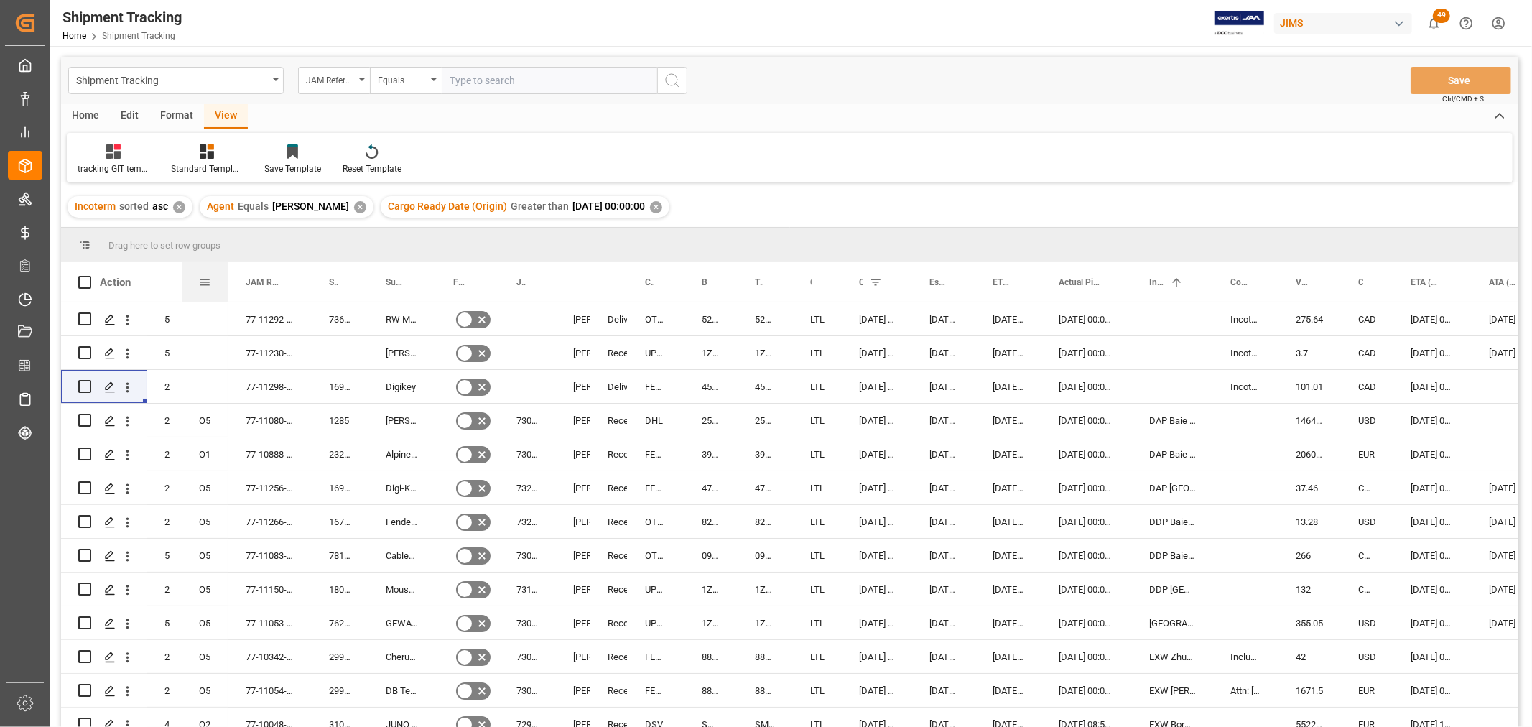
drag, startPoint x: 220, startPoint y: 282, endPoint x: 227, endPoint y: 290, distance: 10.7
click at [227, 290] on div at bounding box center [229, 282] width 6 height 40
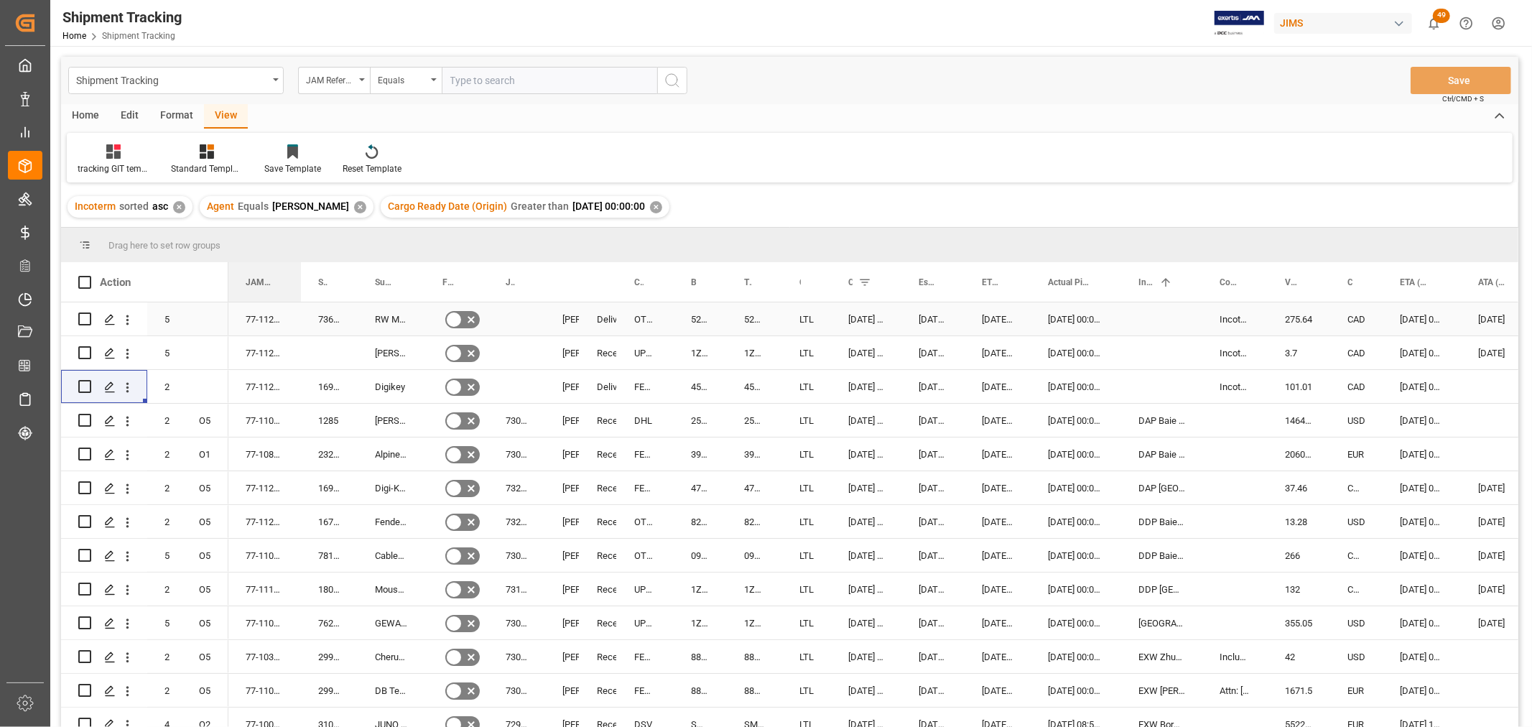
drag, startPoint x: 311, startPoint y: 282, endPoint x: 300, endPoint y: 304, distance: 24.1
click at [300, 304] on div "Action Mode of Transport Order Type ATA (Final Delivery Location) 1 5 5" at bounding box center [790, 499] width 1458 height 474
drag, startPoint x: 356, startPoint y: 285, endPoint x: 356, endPoint y: 300, distance: 15.1
click at [356, 300] on div at bounding box center [358, 282] width 6 height 40
drag, startPoint x: 579, startPoint y: 287, endPoint x: 572, endPoint y: 302, distance: 16.7
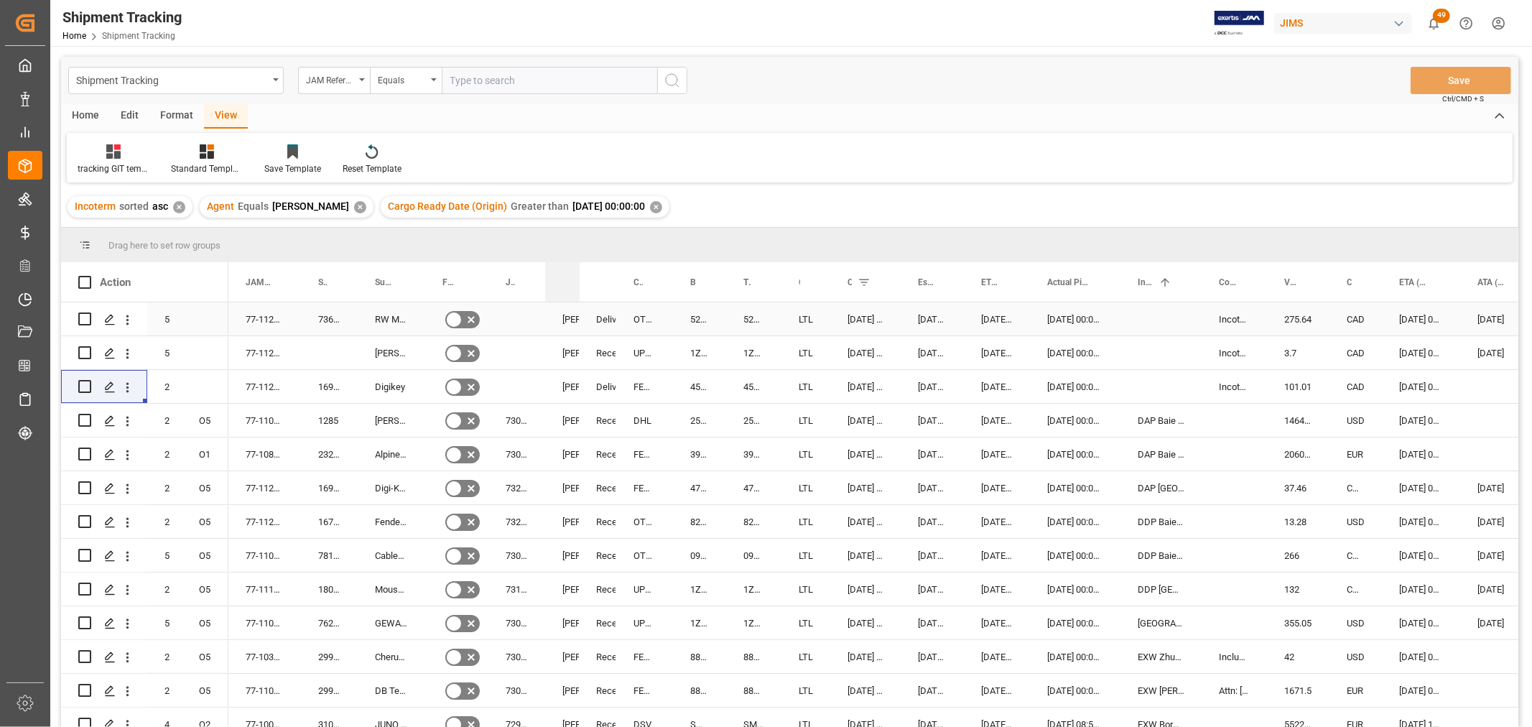
click at [572, 302] on div "Action Mode of Transport Order Type ATA (Final Delivery Location) 1 5 5" at bounding box center [790, 499] width 1458 height 474
click at [1116, 281] on div at bounding box center [1119, 282] width 6 height 40
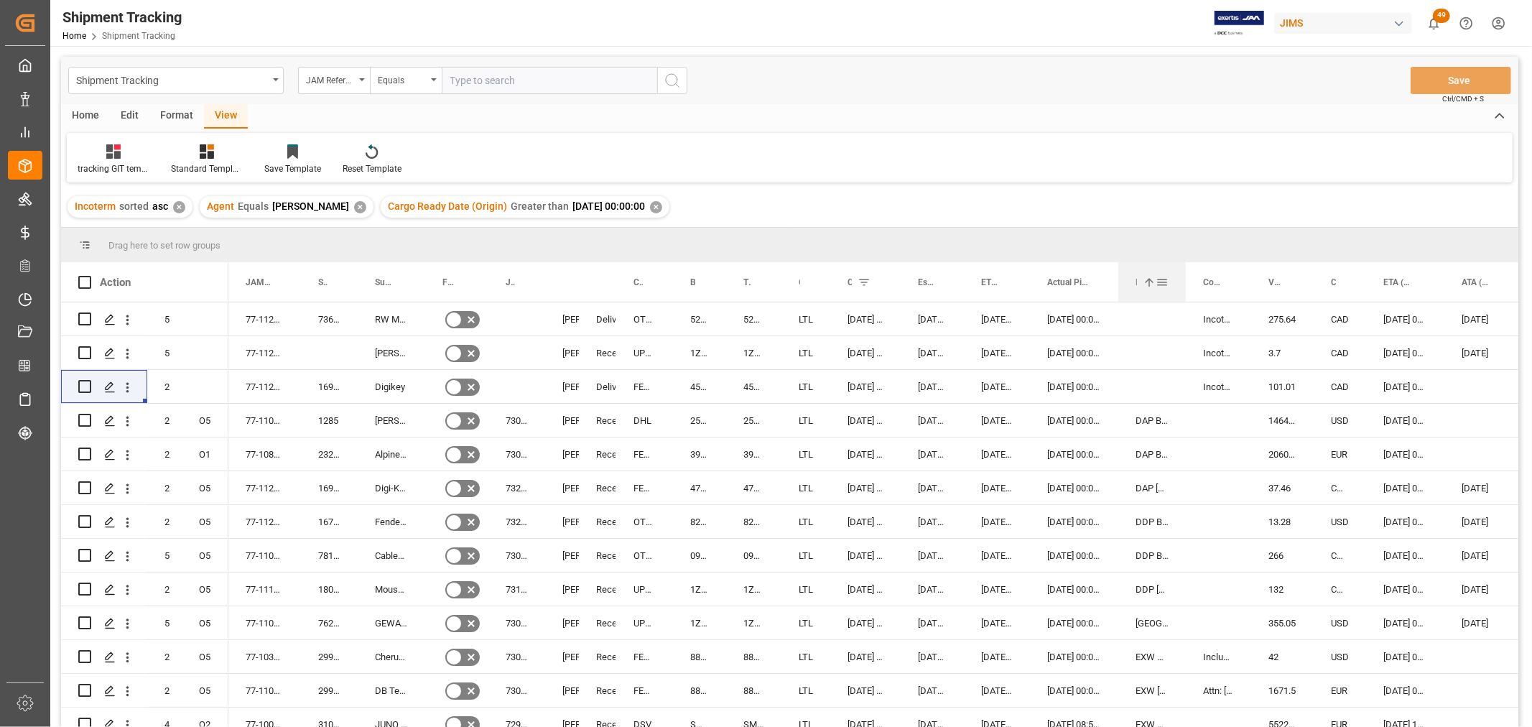
drag, startPoint x: 1197, startPoint y: 282, endPoint x: 1184, endPoint y: 293, distance: 17.4
click at [1184, 293] on div at bounding box center [1186, 282] width 6 height 40
click at [1442, 286] on div at bounding box center [1445, 282] width 6 height 40
drag, startPoint x: 1250, startPoint y: 273, endPoint x: 1246, endPoint y: 281, distance: 9.0
click at [1246, 281] on div at bounding box center [1247, 282] width 6 height 40
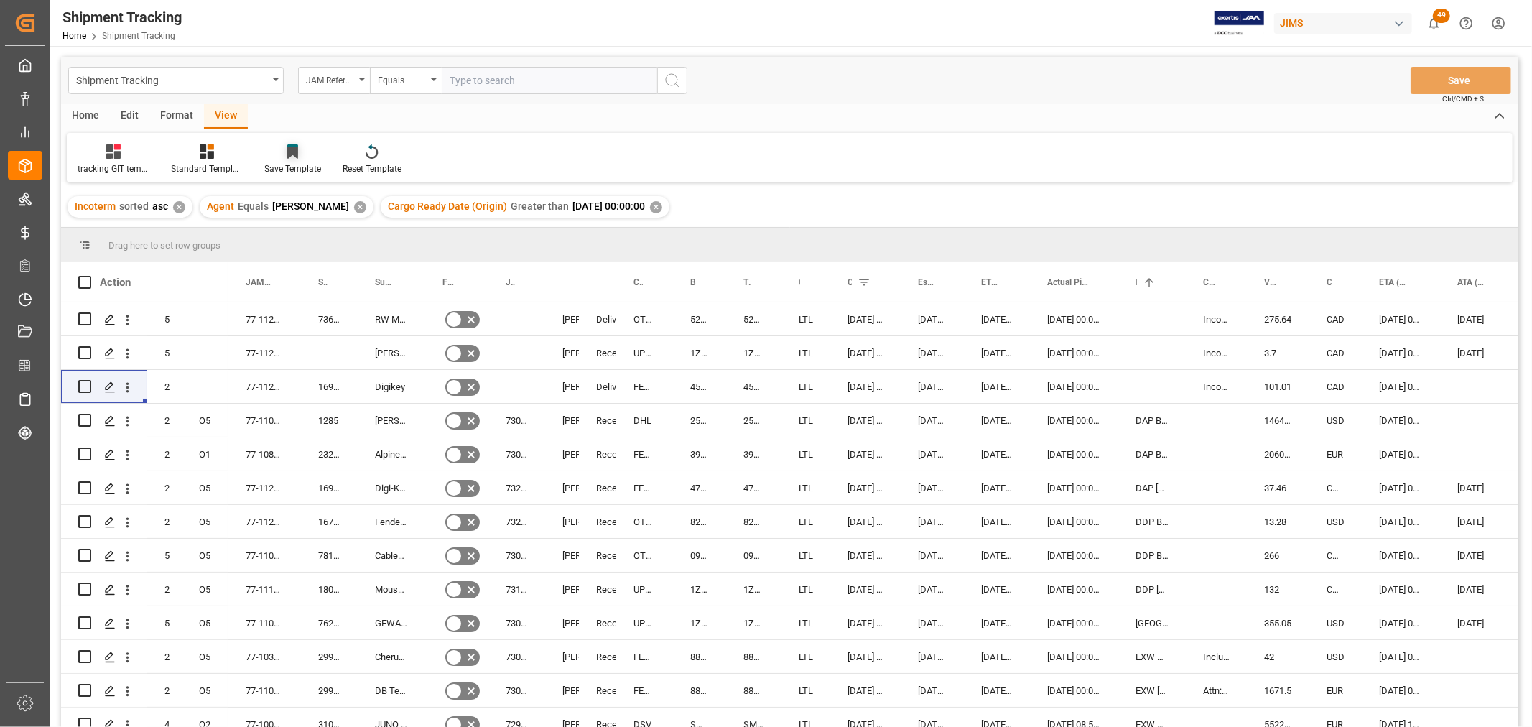
click at [297, 163] on div "Save Template" at bounding box center [292, 168] width 57 height 13
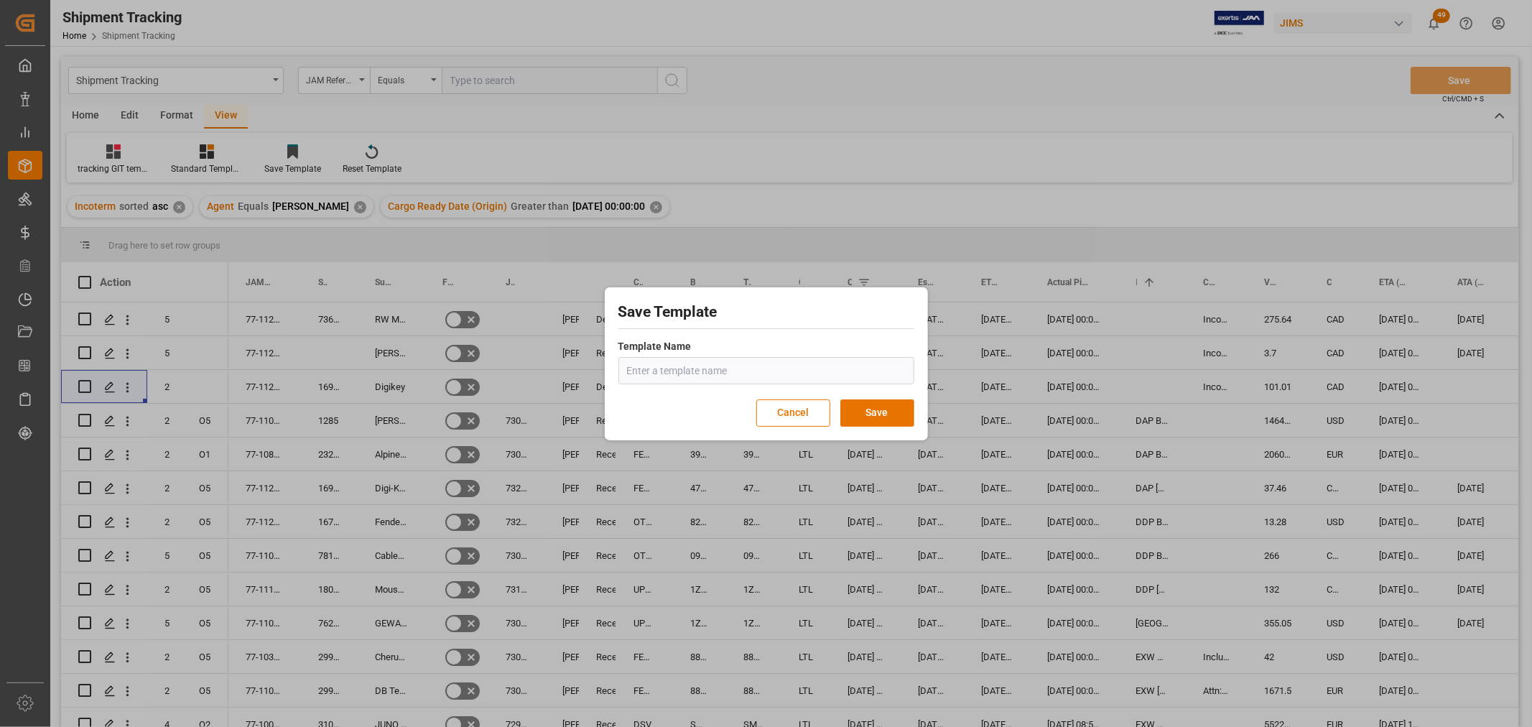
click at [643, 367] on input "text" at bounding box center [766, 370] width 296 height 27
click at [633, 370] on input "text" at bounding box center [766, 370] width 296 height 27
click at [645, 376] on input "text" at bounding box center [766, 370] width 296 height 27
click at [745, 376] on input "tracking GIT template" at bounding box center [766, 370] width 296 height 27
click at [769, 374] on input "tracking GIT template - Rev" at bounding box center [766, 370] width 296 height 27
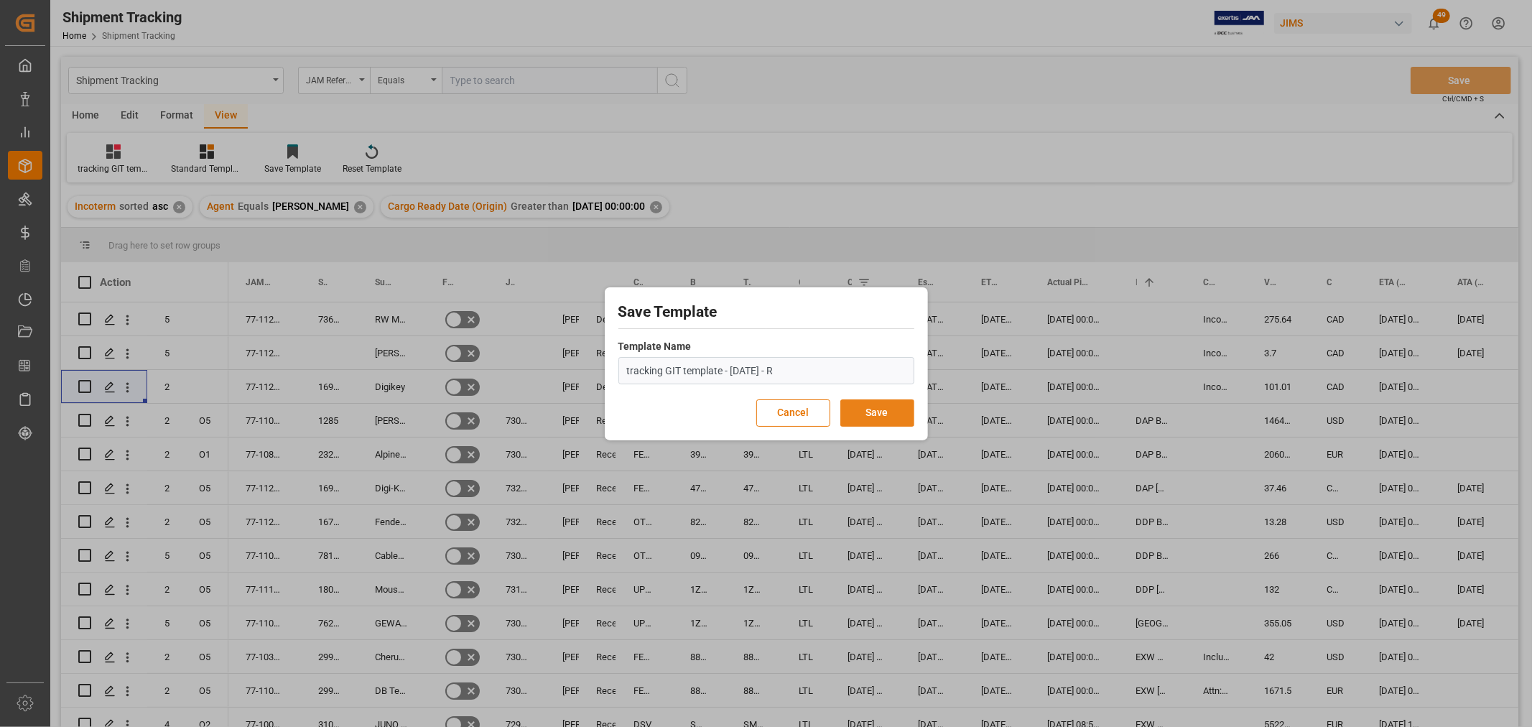
type input "tracking GIT template - [DATE] - R"
click at [886, 412] on button "Save" at bounding box center [877, 412] width 74 height 27
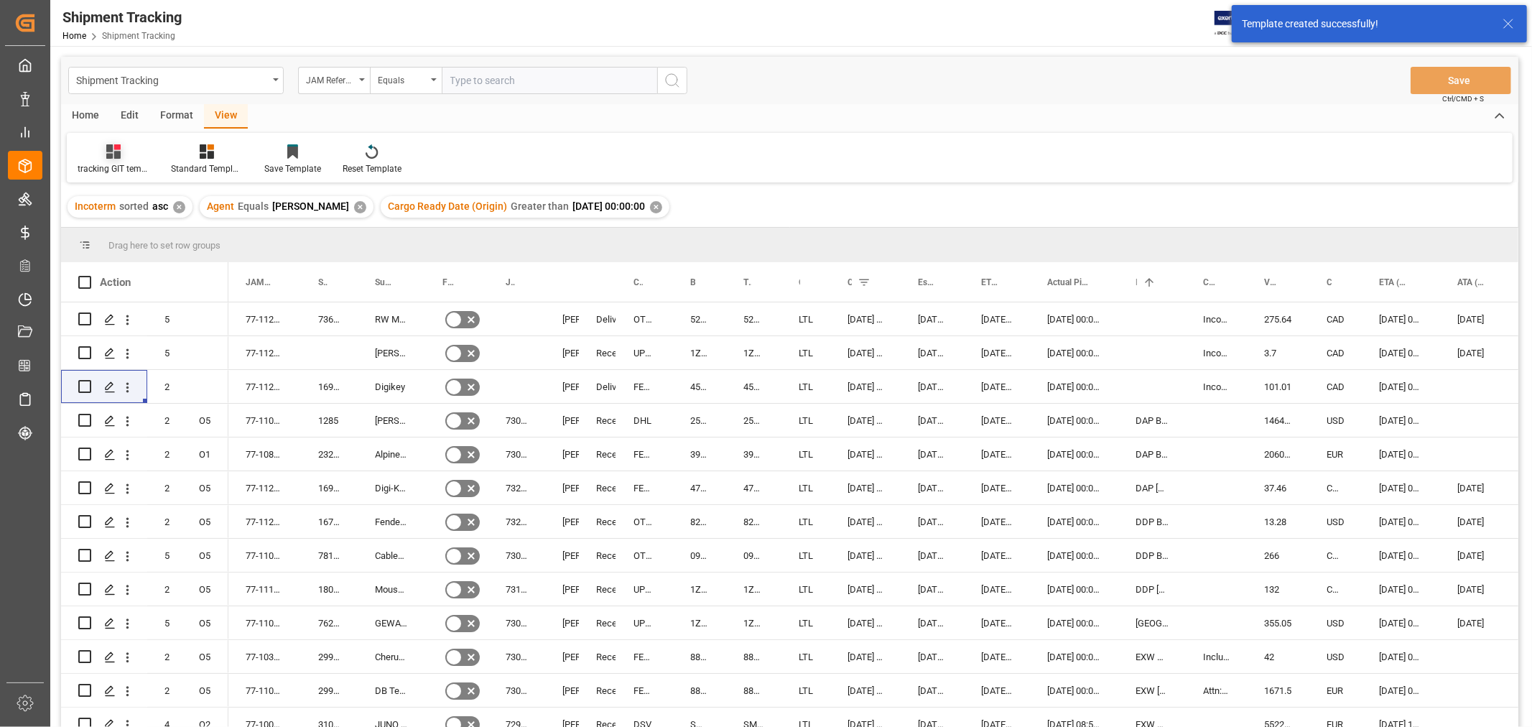
click at [105, 162] on div "tracking GIT template - [DATE] - R" at bounding box center [114, 168] width 72 height 13
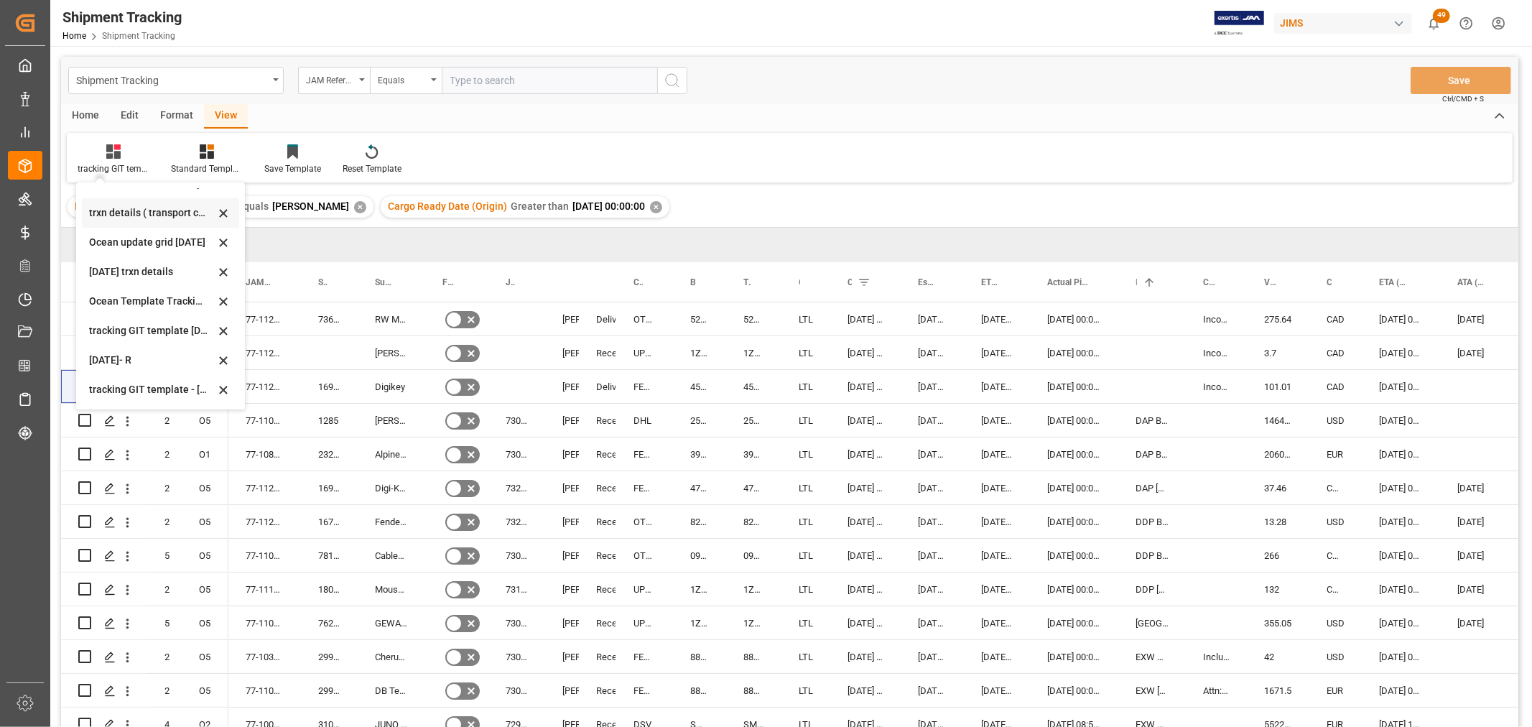
scroll to position [80, 0]
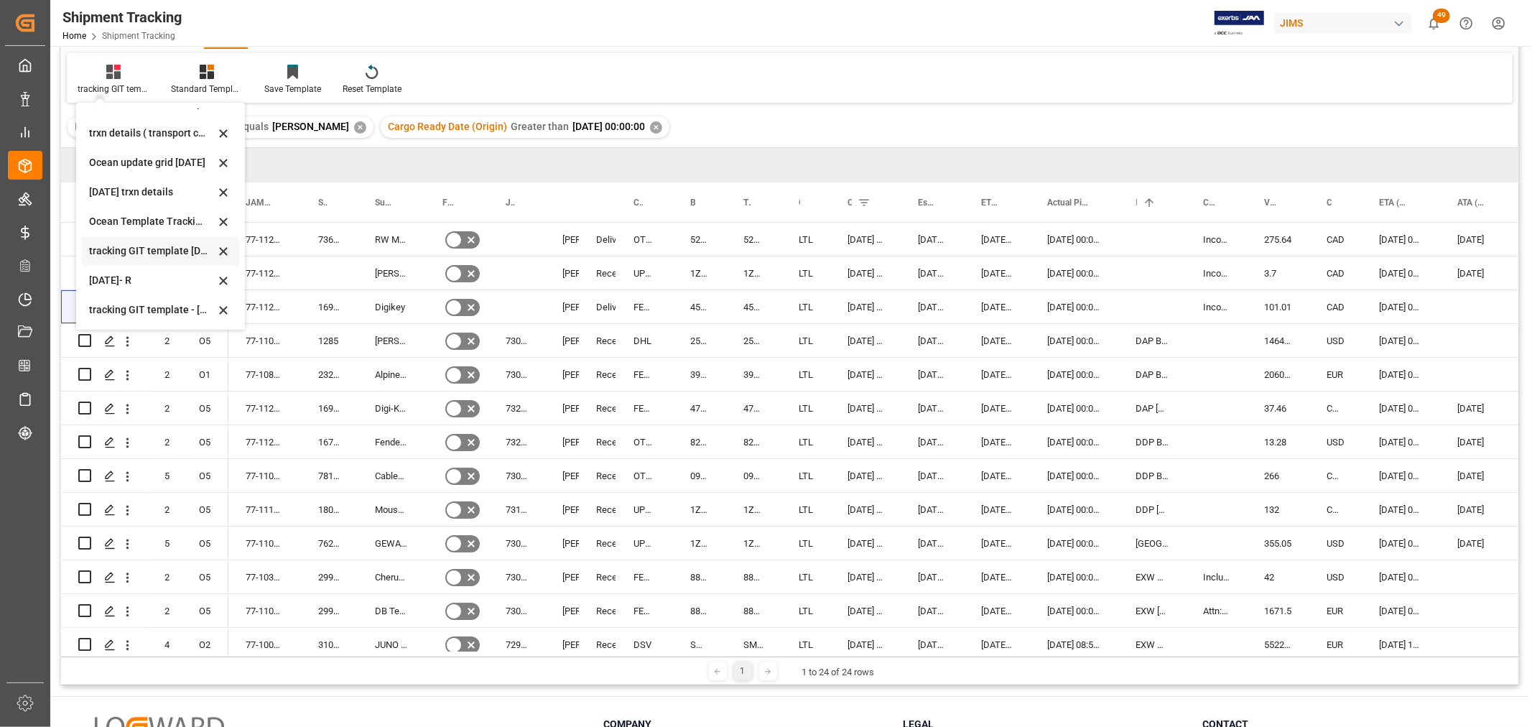
click at [221, 248] on icon at bounding box center [223, 251] width 7 height 7
click at [324, 211] on div "Supplier Number" at bounding box center [322, 202] width 9 height 40
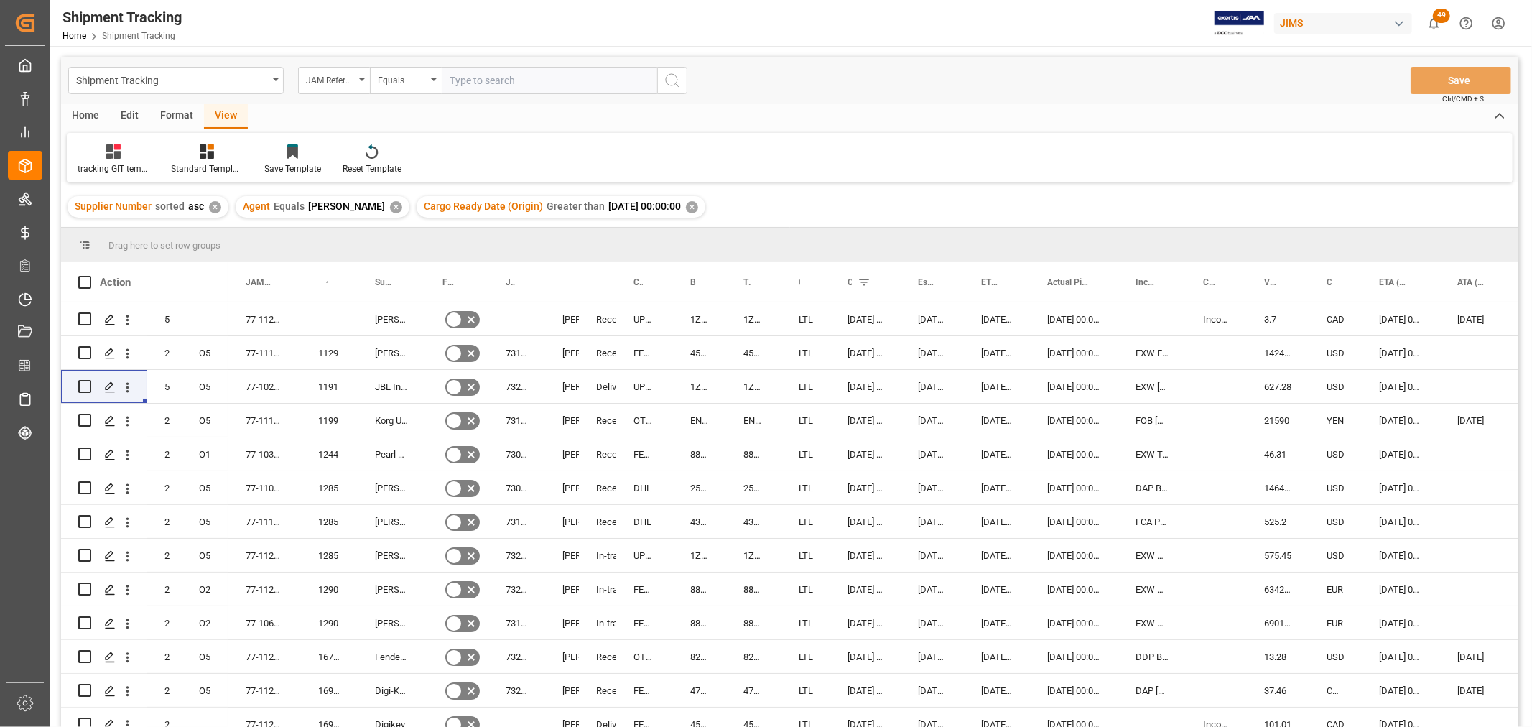
click at [212, 115] on div "View" at bounding box center [226, 116] width 44 height 24
click at [105, 154] on div at bounding box center [114, 151] width 72 height 15
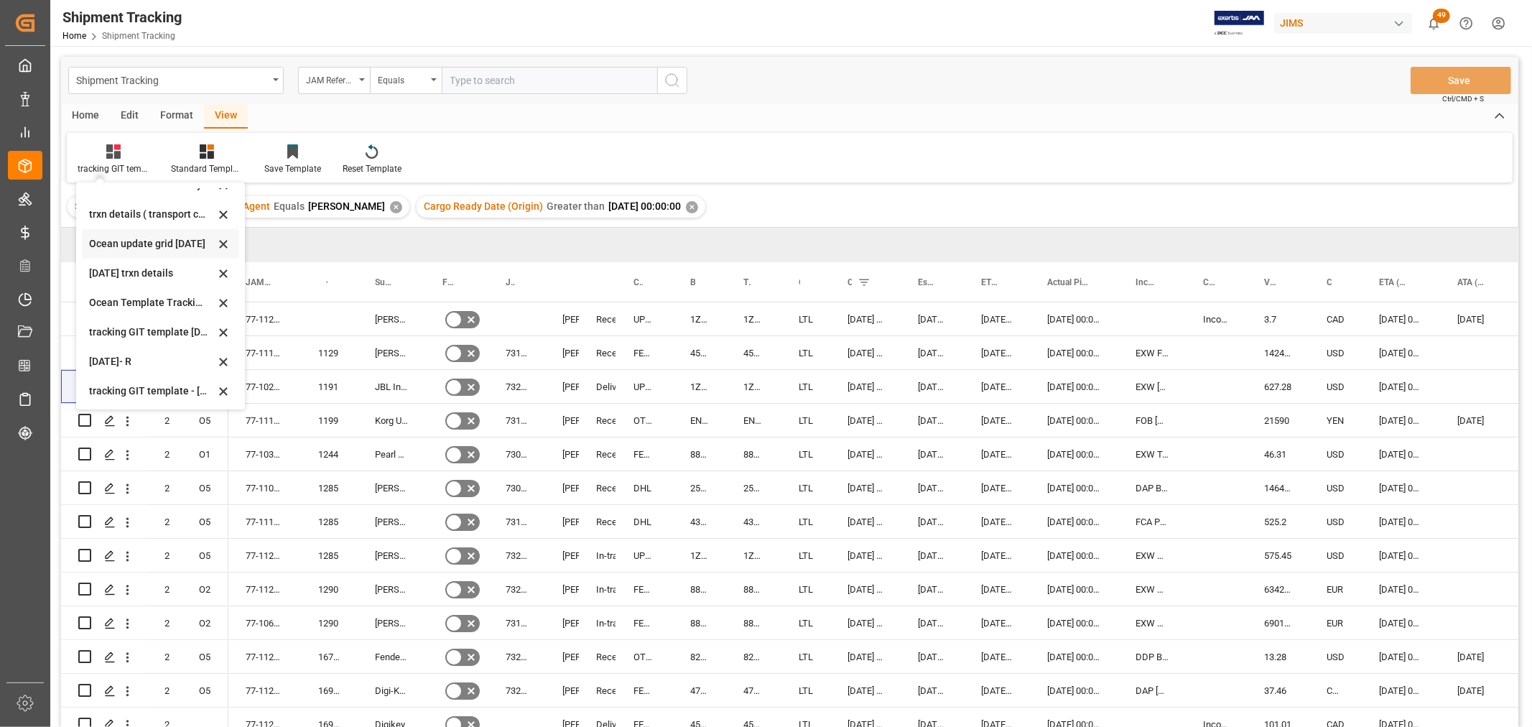
scroll to position [167, 0]
click at [129, 383] on div "tracking GIT template - [DATE] - R" at bounding box center [152, 389] width 126 height 15
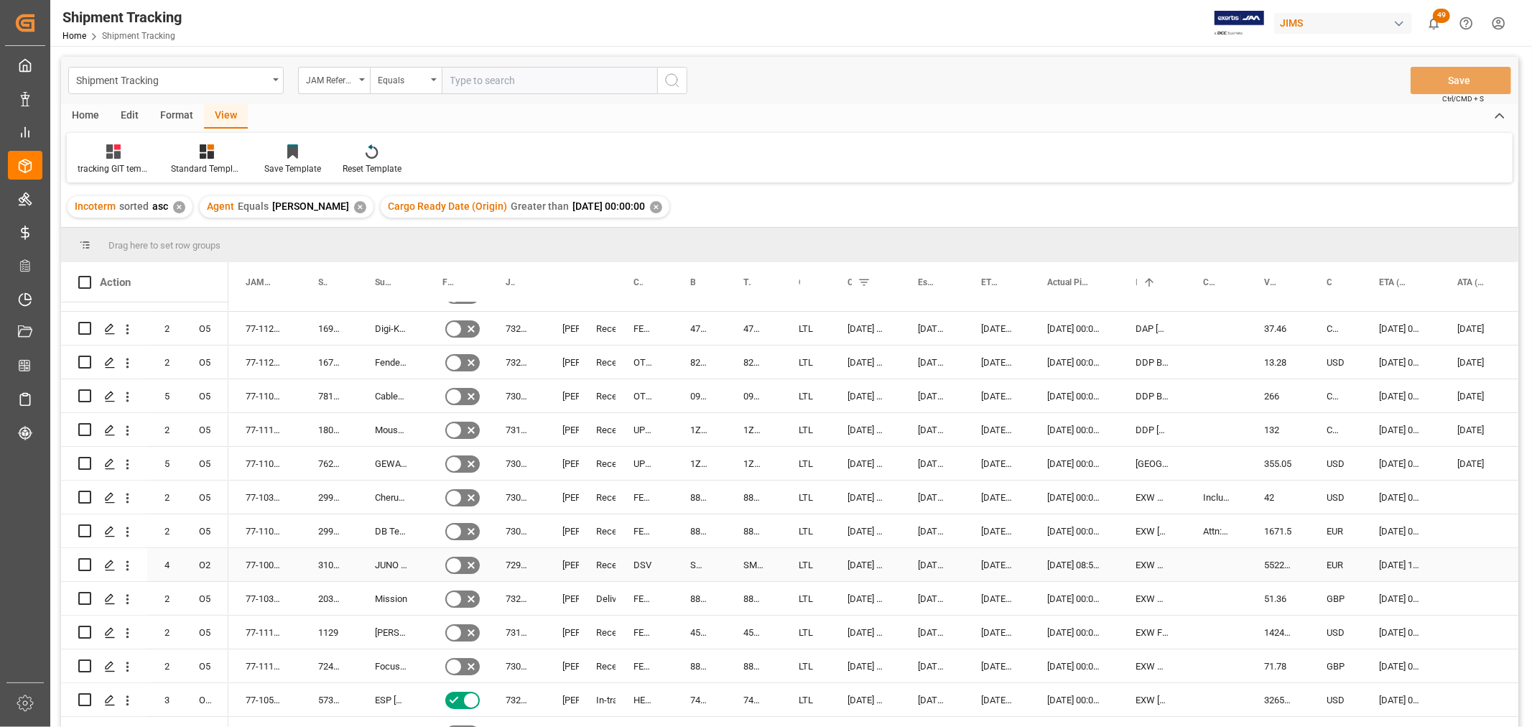
scroll to position [239, 0]
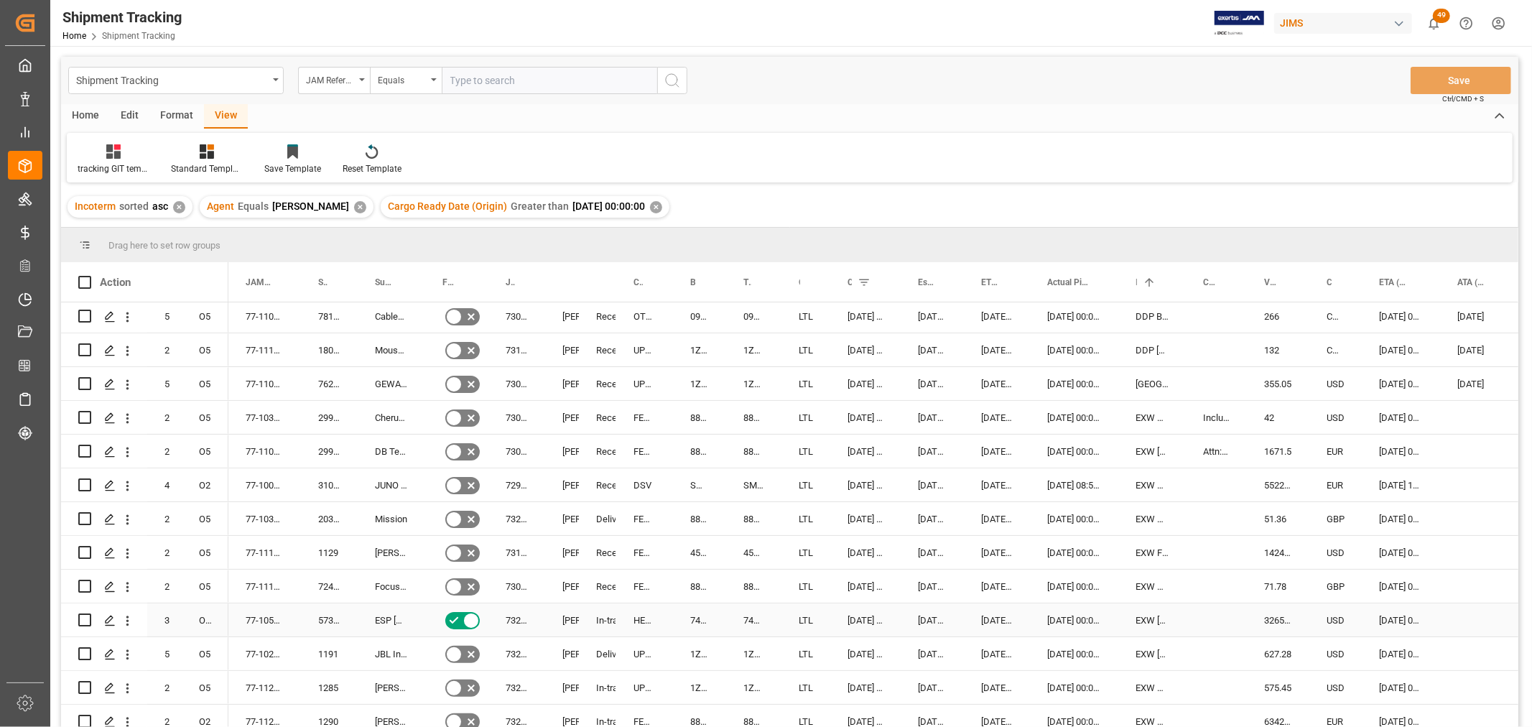
click at [381, 618] on div "ESP USA" at bounding box center [392, 619] width 68 height 33
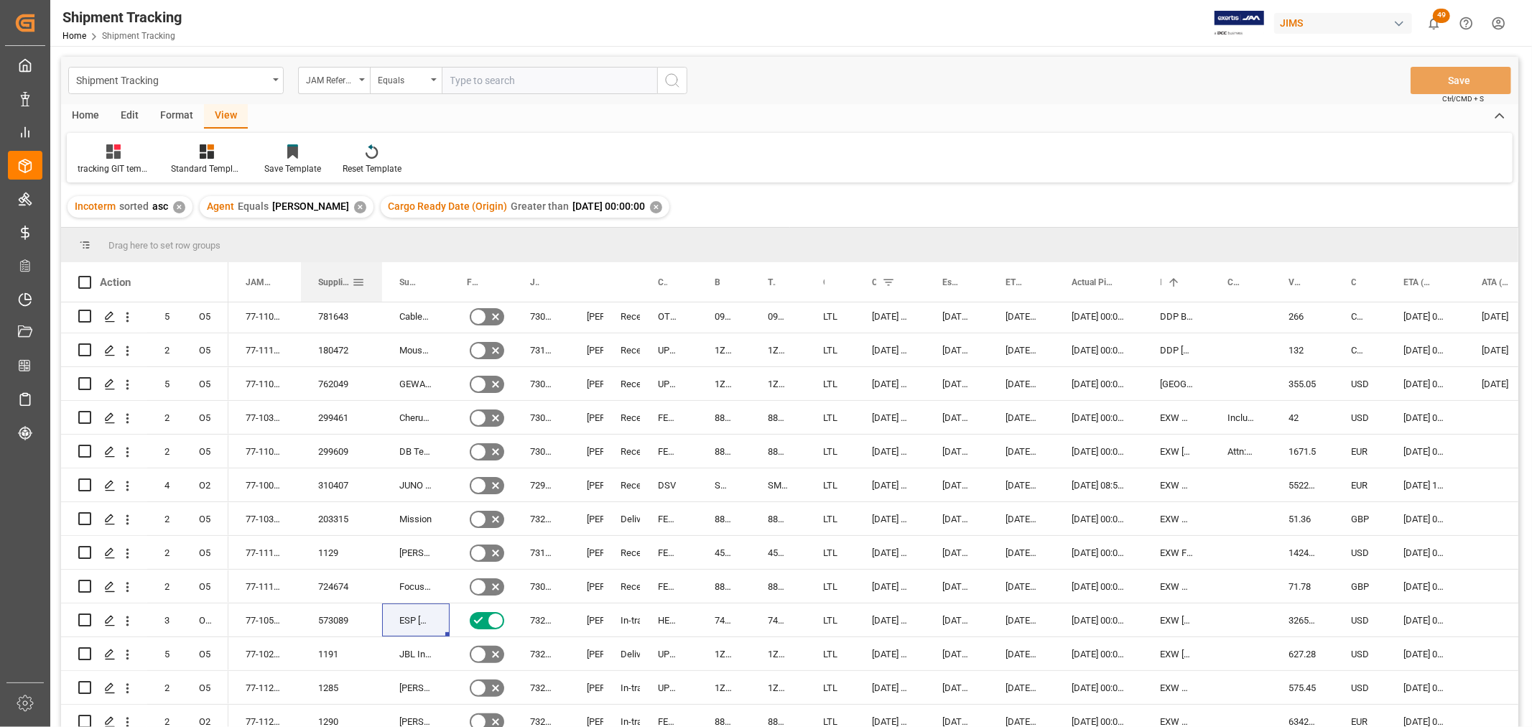
drag, startPoint x: 354, startPoint y: 281, endPoint x: 379, endPoint y: 298, distance: 29.9
click at [379, 298] on div at bounding box center [382, 282] width 6 height 40
click at [335, 613] on div "573089" at bounding box center [341, 619] width 81 height 33
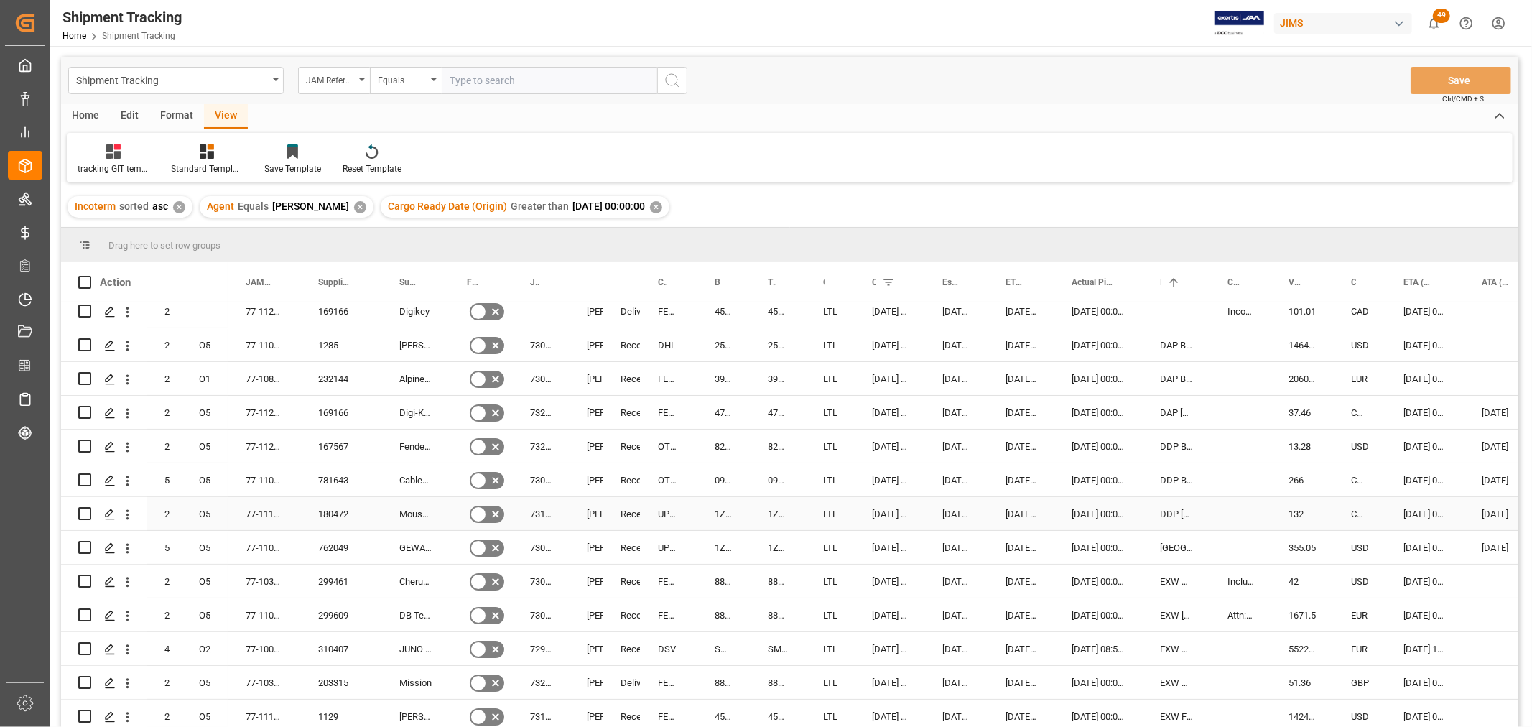
scroll to position [0, 0]
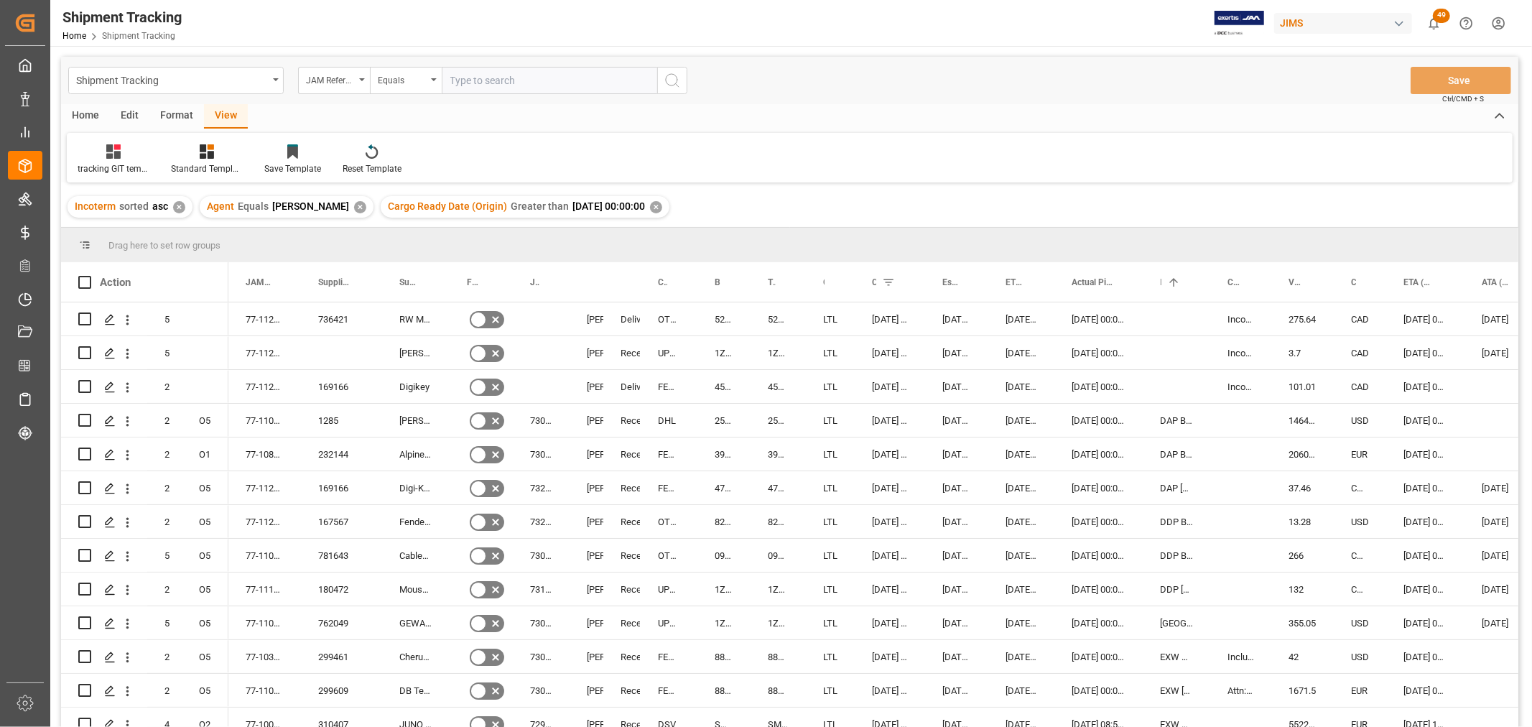
click at [662, 203] on div "✕" at bounding box center [656, 207] width 12 height 12
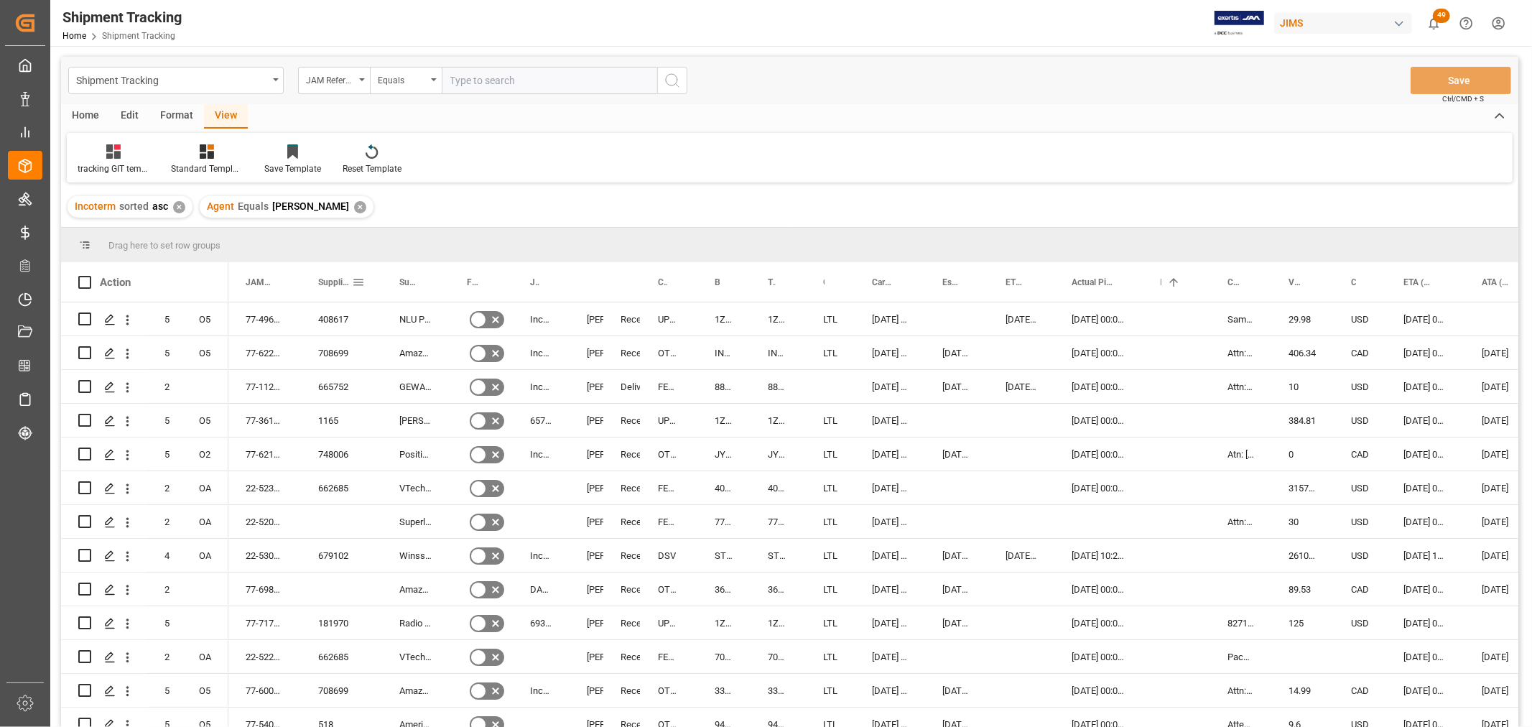
click at [353, 280] on span at bounding box center [358, 282] width 13 height 13
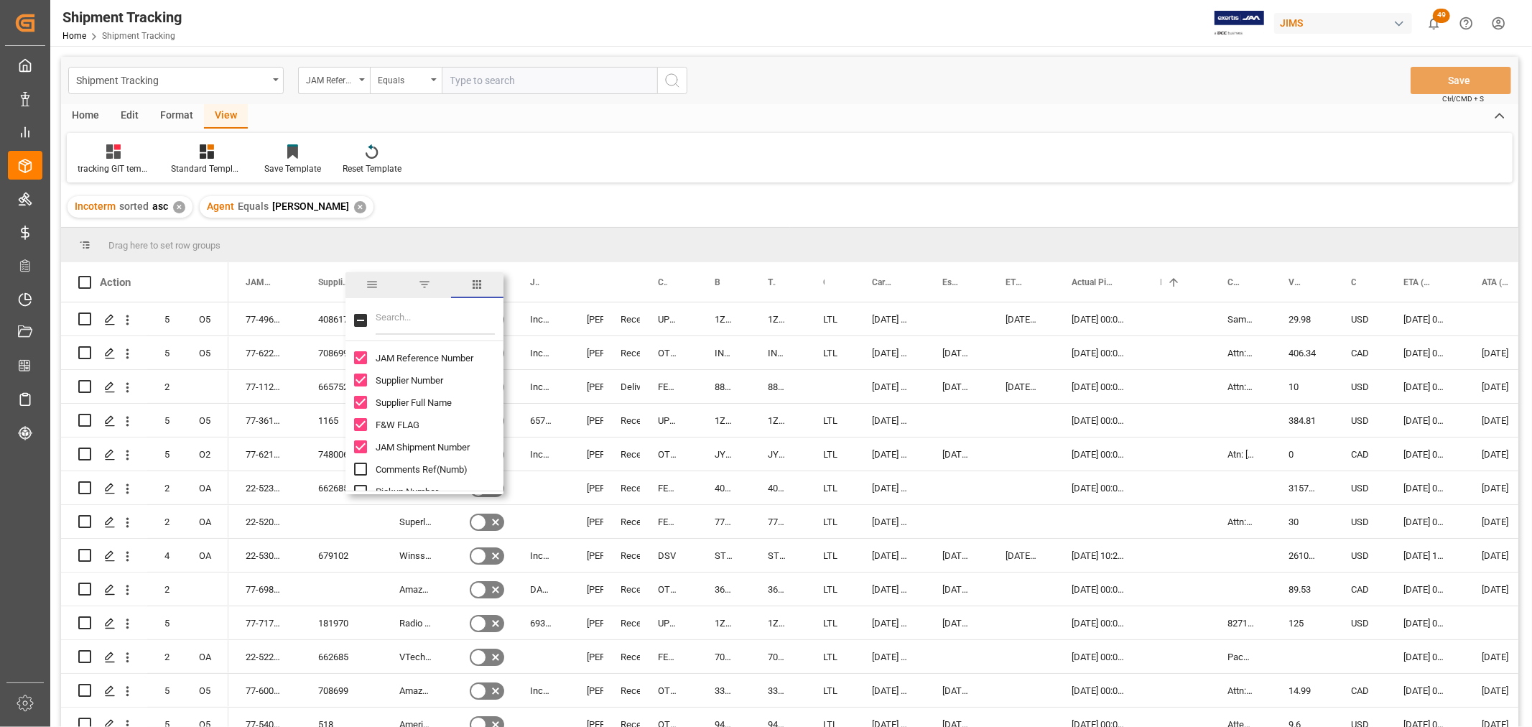
click at [374, 313] on div at bounding box center [425, 321] width 158 height 40
click at [383, 319] on input "Filter Columns Input" at bounding box center [435, 320] width 119 height 29
click at [333, 280] on span "Supplier Number" at bounding box center [335, 282] width 34 height 10
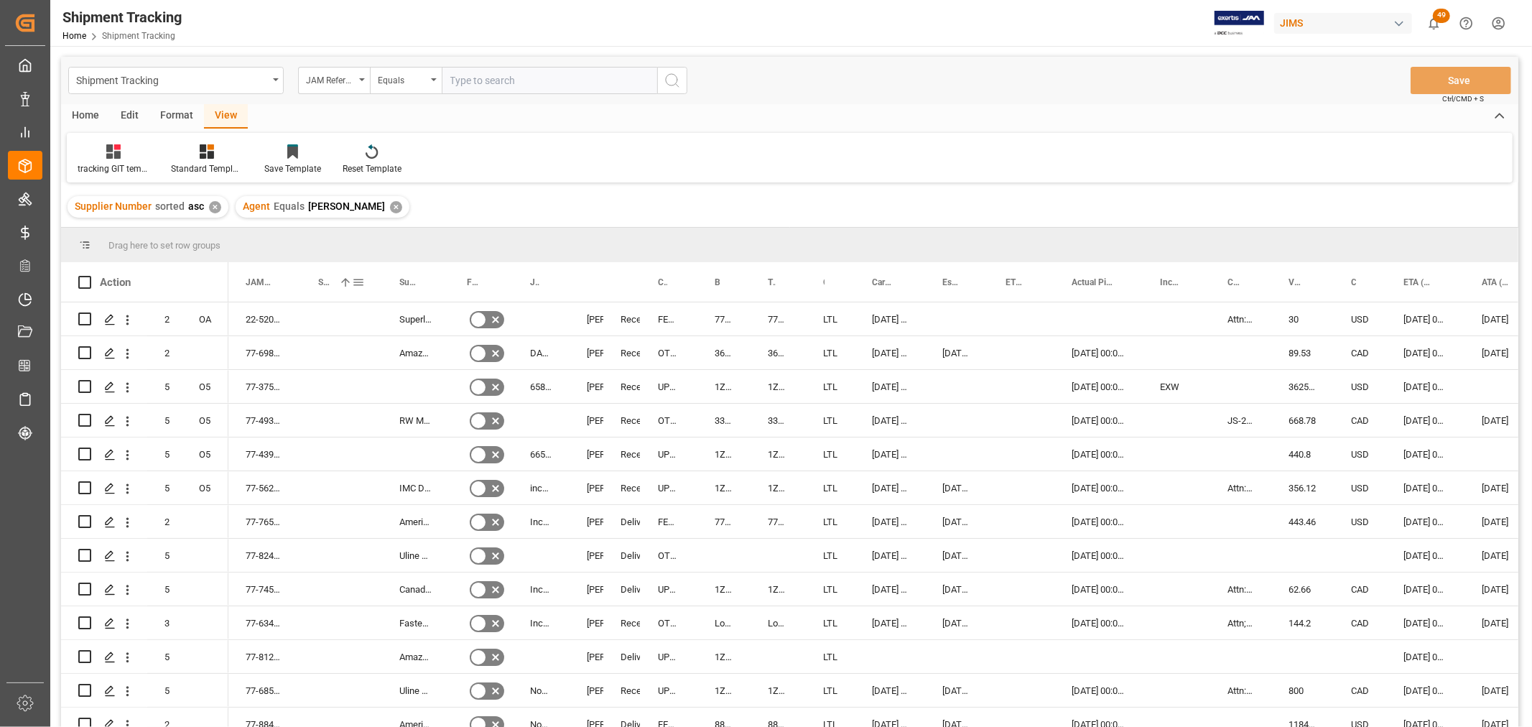
click at [353, 284] on span at bounding box center [358, 282] width 13 height 13
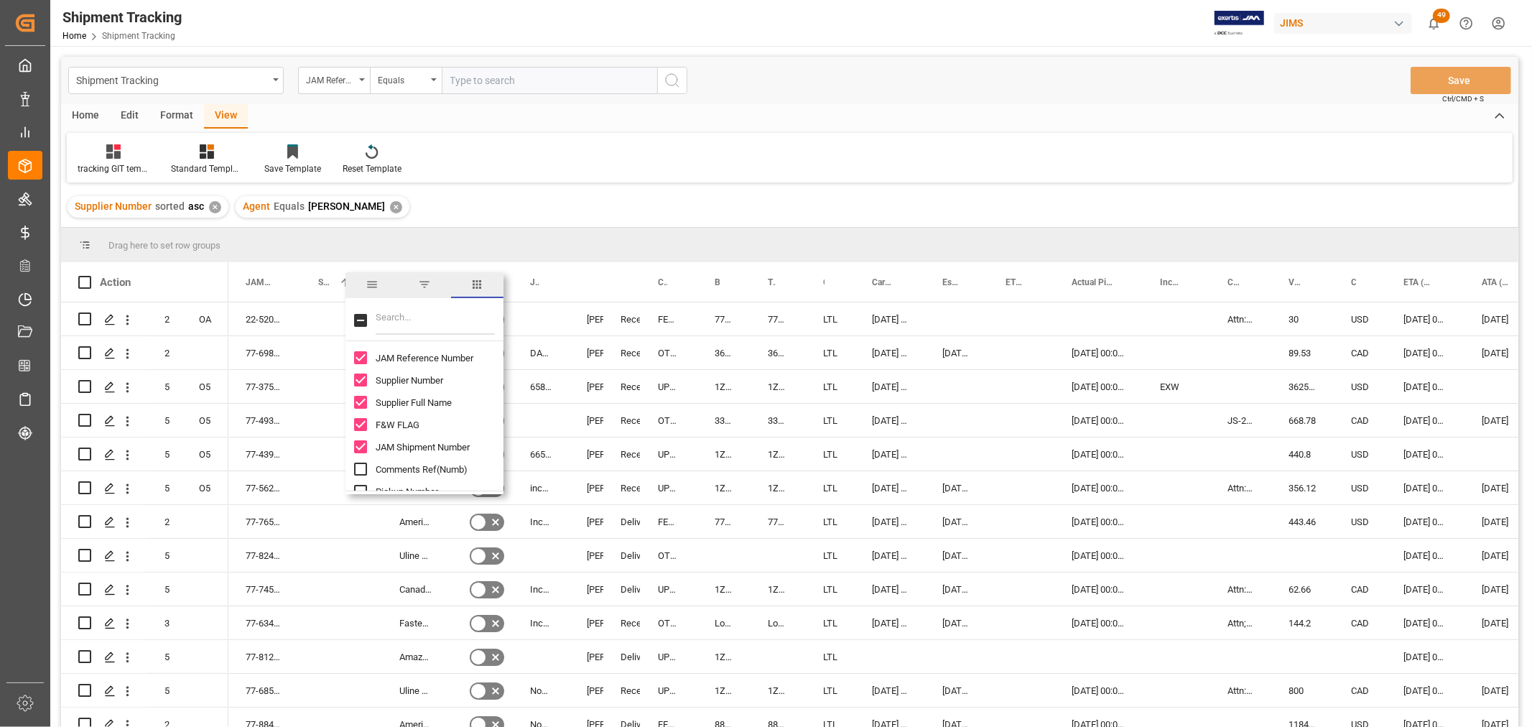
click at [422, 283] on span "filter" at bounding box center [424, 284] width 13 height 13
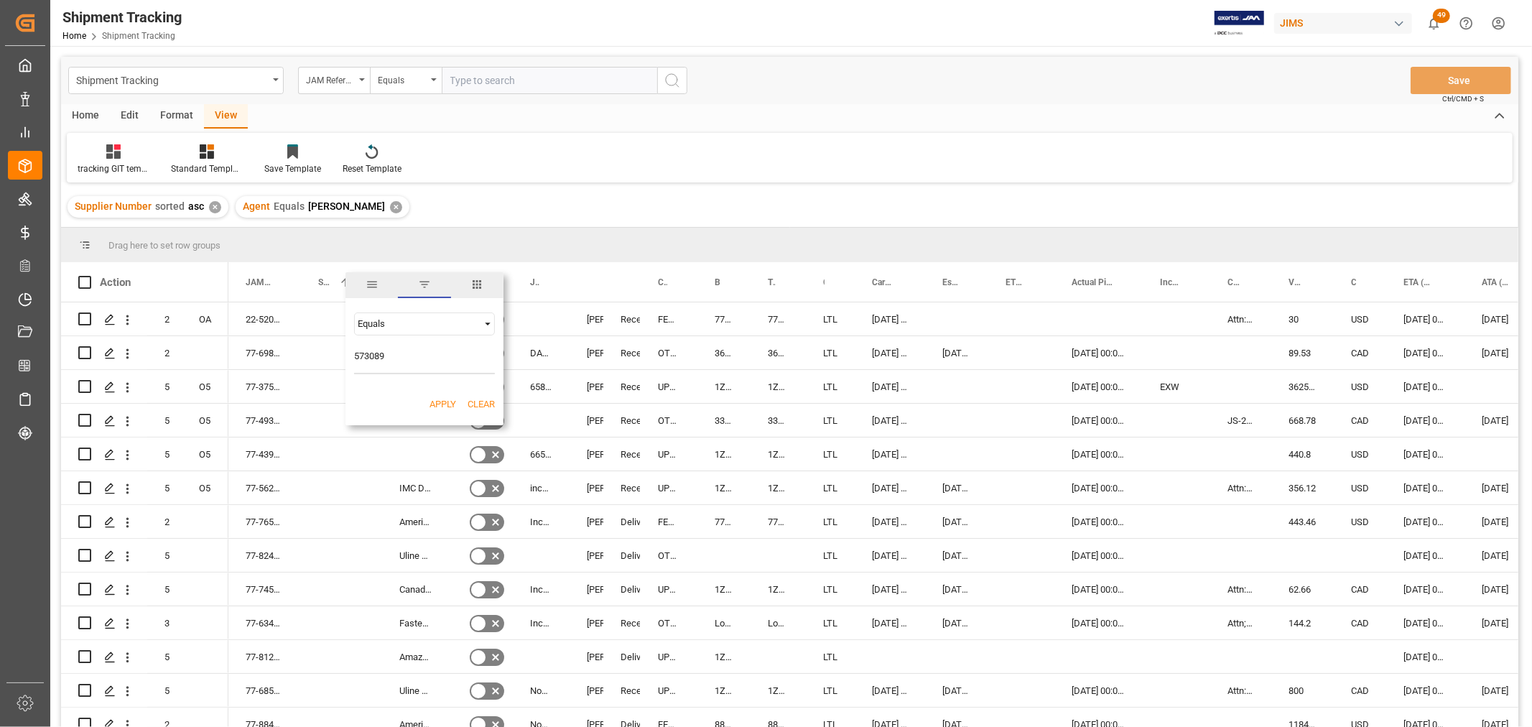
type input "573089"
click at [430, 399] on button "Apply" at bounding box center [443, 404] width 27 height 14
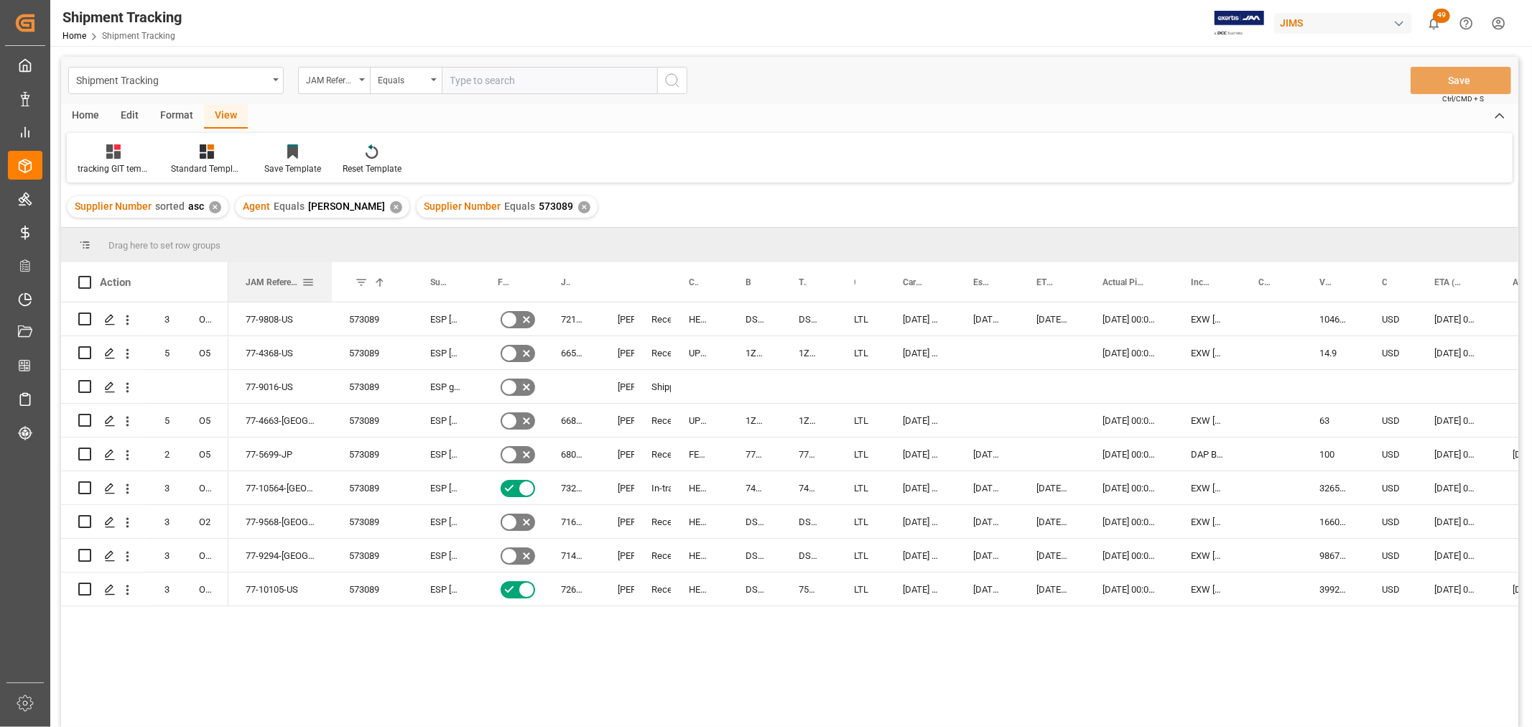
drag, startPoint x: 297, startPoint y: 284, endPoint x: 328, endPoint y: 297, distance: 33.8
click at [329, 297] on div at bounding box center [332, 282] width 6 height 40
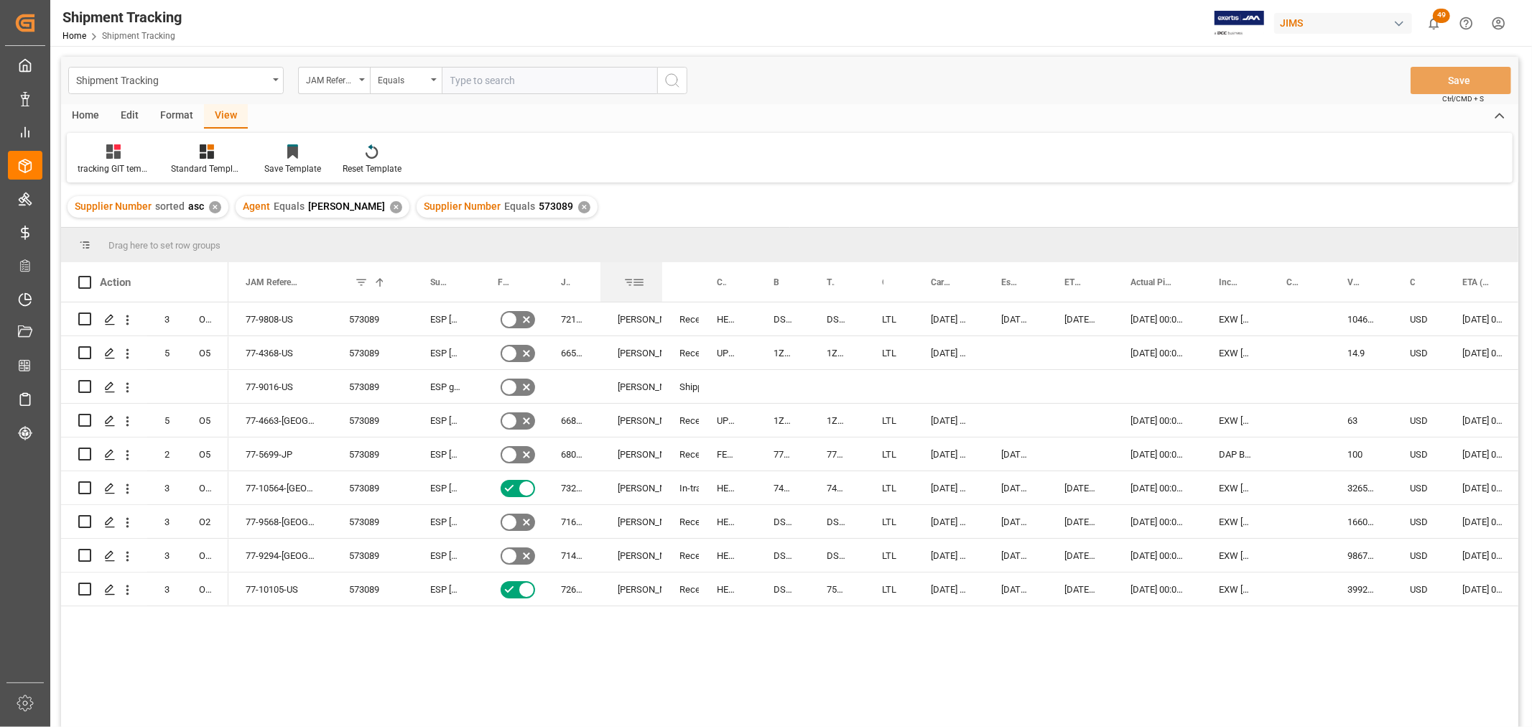
drag, startPoint x: 634, startPoint y: 282, endPoint x: 662, endPoint y: 292, distance: 29.8
click at [662, 292] on div at bounding box center [662, 282] width 6 height 40
click at [510, 556] on icon "Press SPACE to select this row." at bounding box center [509, 555] width 9 height 6
click at [0, 0] on input "Press SPACE to select this row." at bounding box center [0, 0] width 0 height 0
click at [509, 519] on icon "Press SPACE to select this row." at bounding box center [509, 522] width 17 height 17
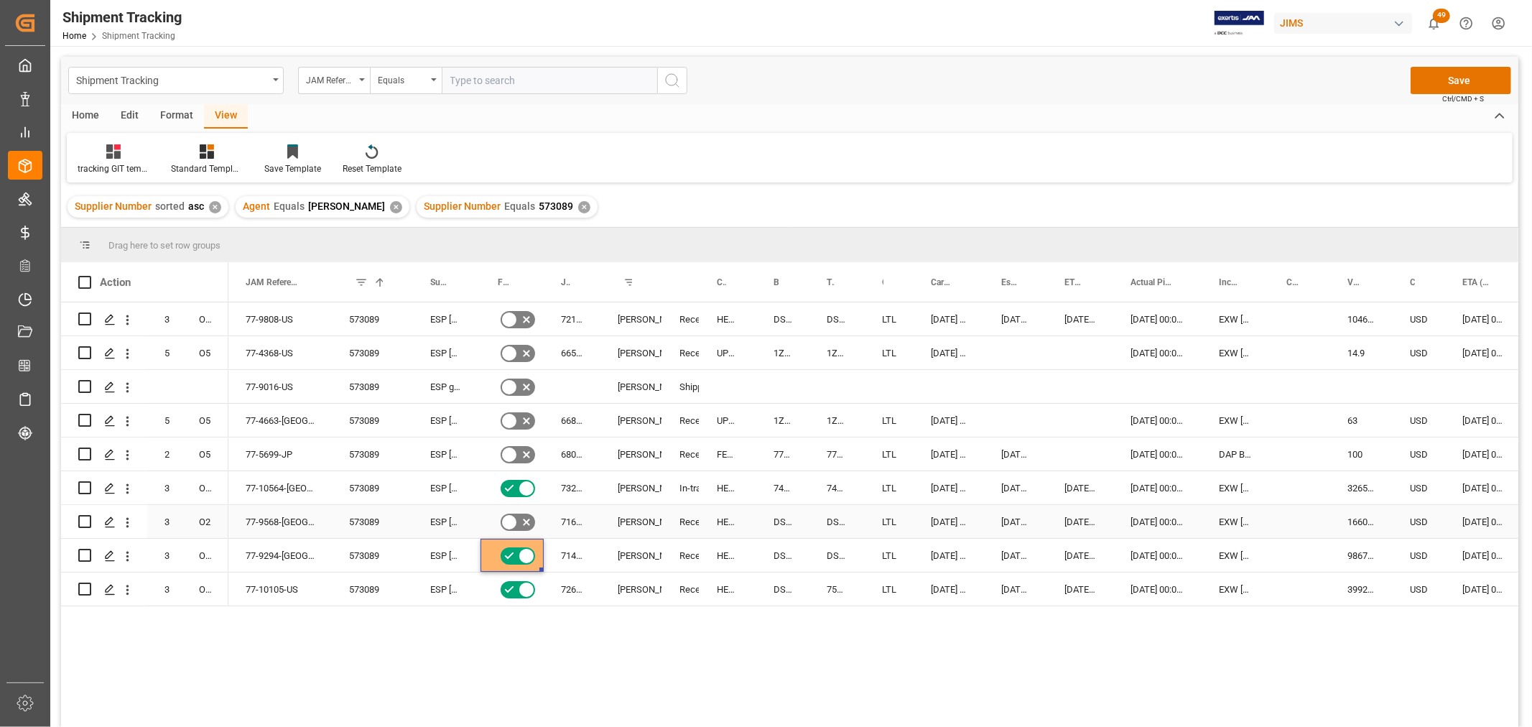
click at [0, 0] on input "Press SPACE to select this row." at bounding box center [0, 0] width 0 height 0
click at [510, 450] on icon "Press SPACE to select this row." at bounding box center [509, 454] width 17 height 17
click at [0, 0] on input "Press SPACE to select this row." at bounding box center [0, 0] width 0 height 0
click at [508, 413] on icon "Press SPACE to select this row." at bounding box center [509, 420] width 17 height 17
click at [0, 0] on input "Press SPACE to select this row." at bounding box center [0, 0] width 0 height 0
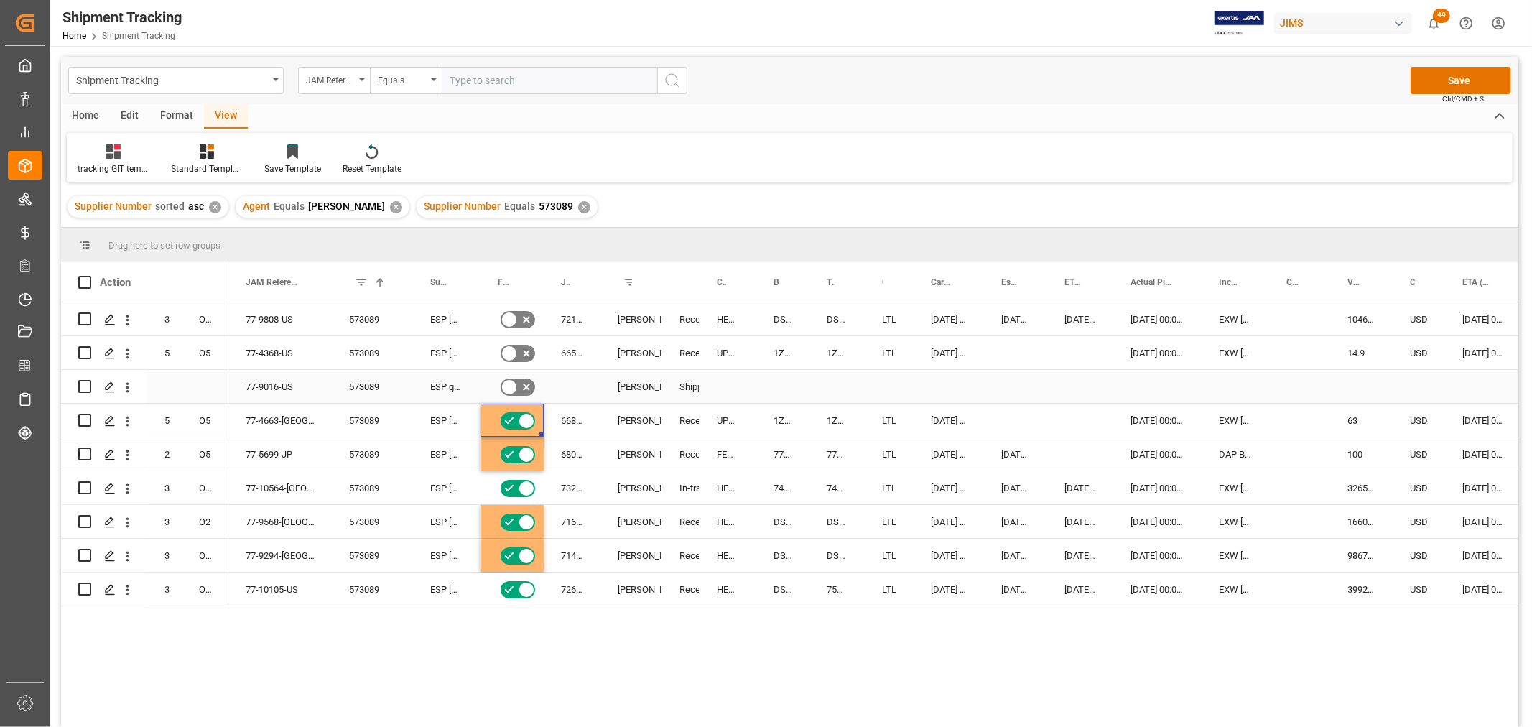
click at [506, 385] on icon "Press SPACE to select this row." at bounding box center [509, 387] width 17 height 17
click at [0, 0] on input "Press SPACE to select this row." at bounding box center [0, 0] width 0 height 0
click at [507, 348] on icon "Press SPACE to select this row." at bounding box center [509, 353] width 17 height 17
click at [0, 0] on input "Press SPACE to select this row." at bounding box center [0, 0] width 0 height 0
click at [507, 320] on icon "Press SPACE to select this row." at bounding box center [509, 319] width 9 height 6
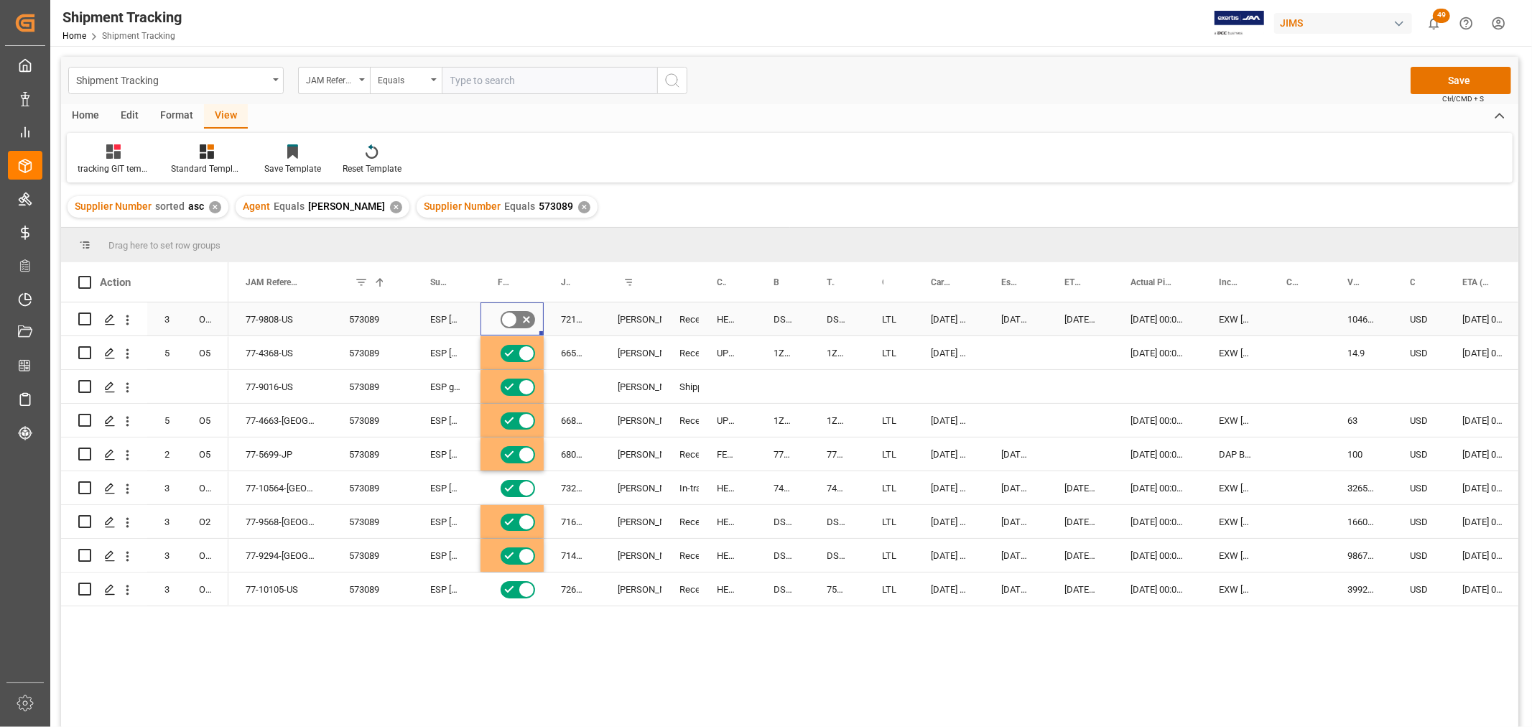
click at [0, 0] on input "Press SPACE to select this row." at bounding box center [0, 0] width 0 height 0
click at [1440, 80] on button "Save" at bounding box center [1461, 80] width 101 height 27
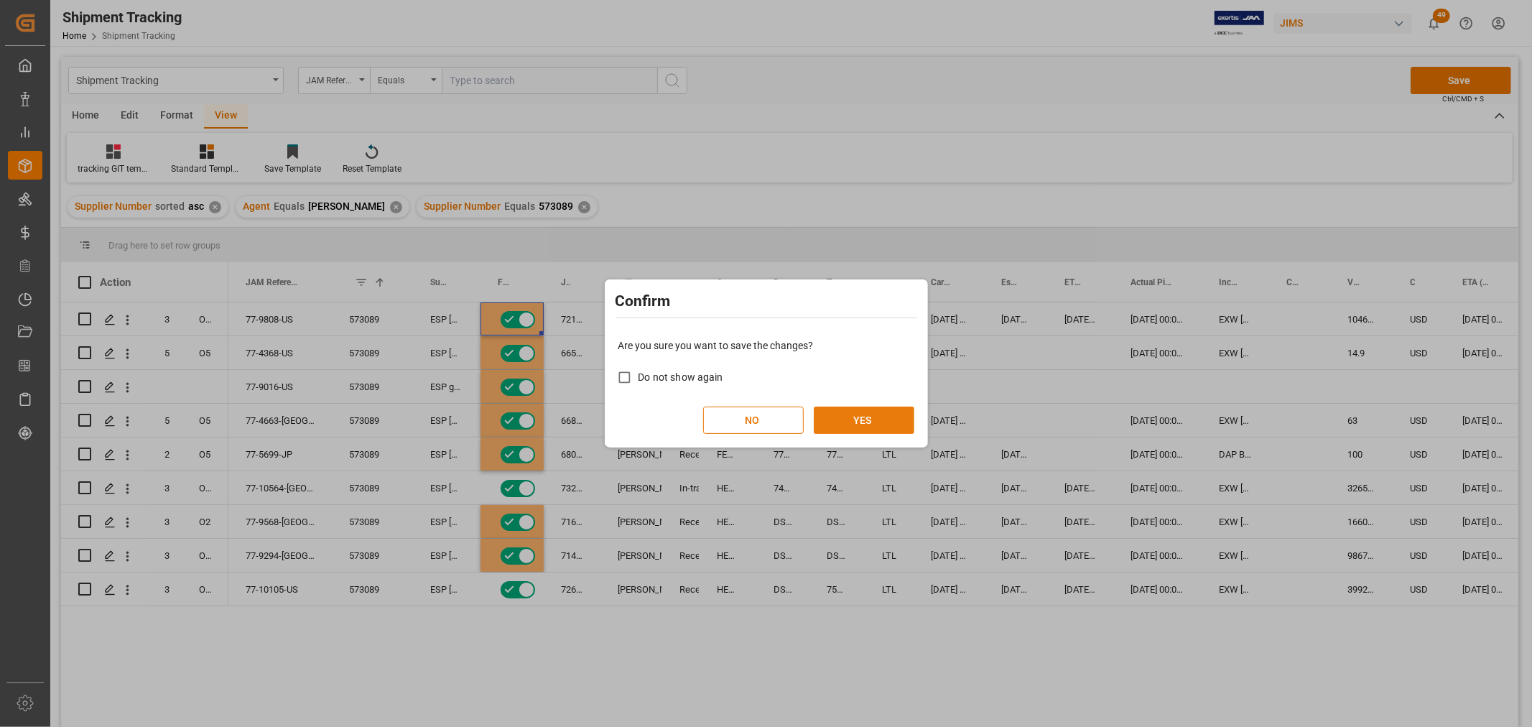
click at [881, 411] on button "YES" at bounding box center [864, 420] width 101 height 27
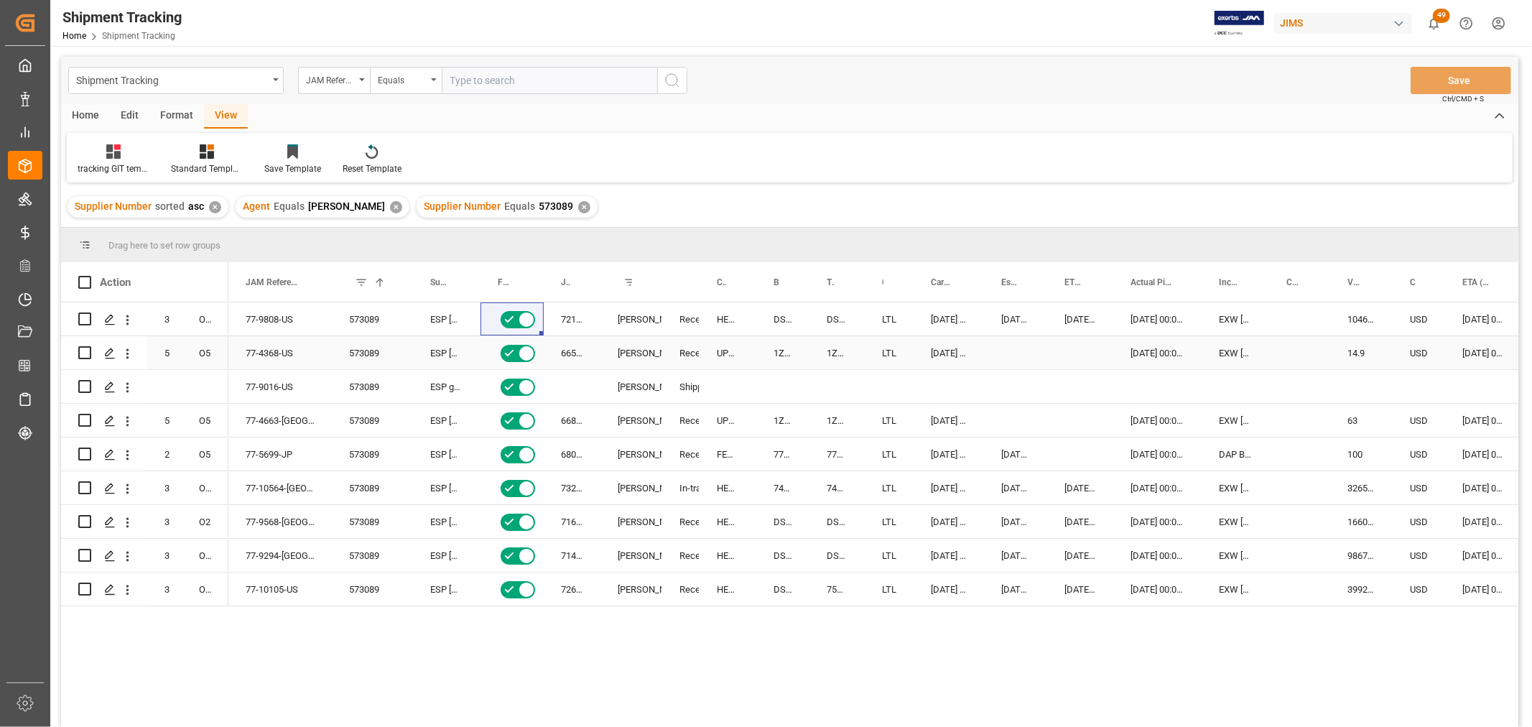
click at [514, 355] on icon "Press SPACE to select this row." at bounding box center [509, 353] width 17 height 17
click at [0, 0] on input "Press SPACE to select this row." at bounding box center [0, 0] width 0 height 0
click at [1453, 82] on button "Save" at bounding box center [1461, 80] width 101 height 27
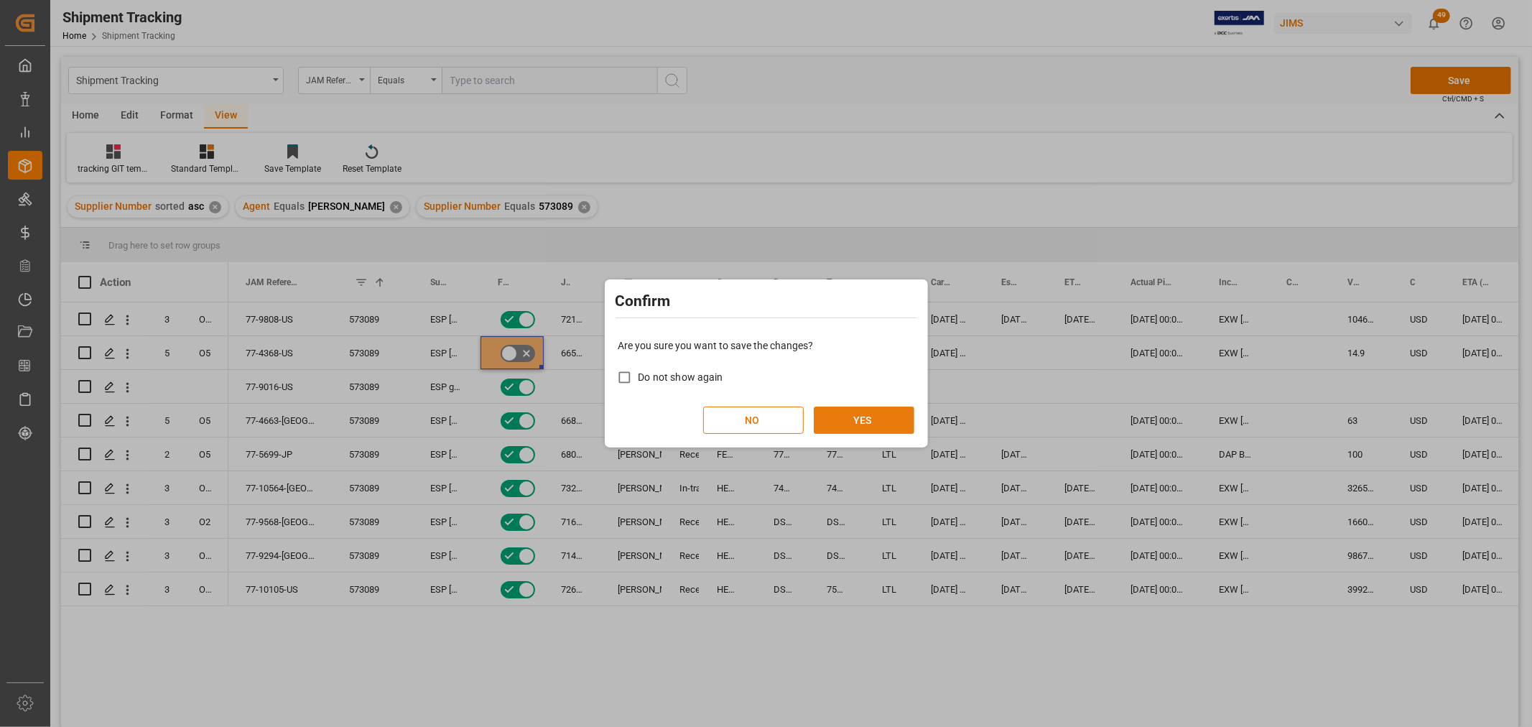
click at [891, 424] on button "YES" at bounding box center [864, 420] width 101 height 27
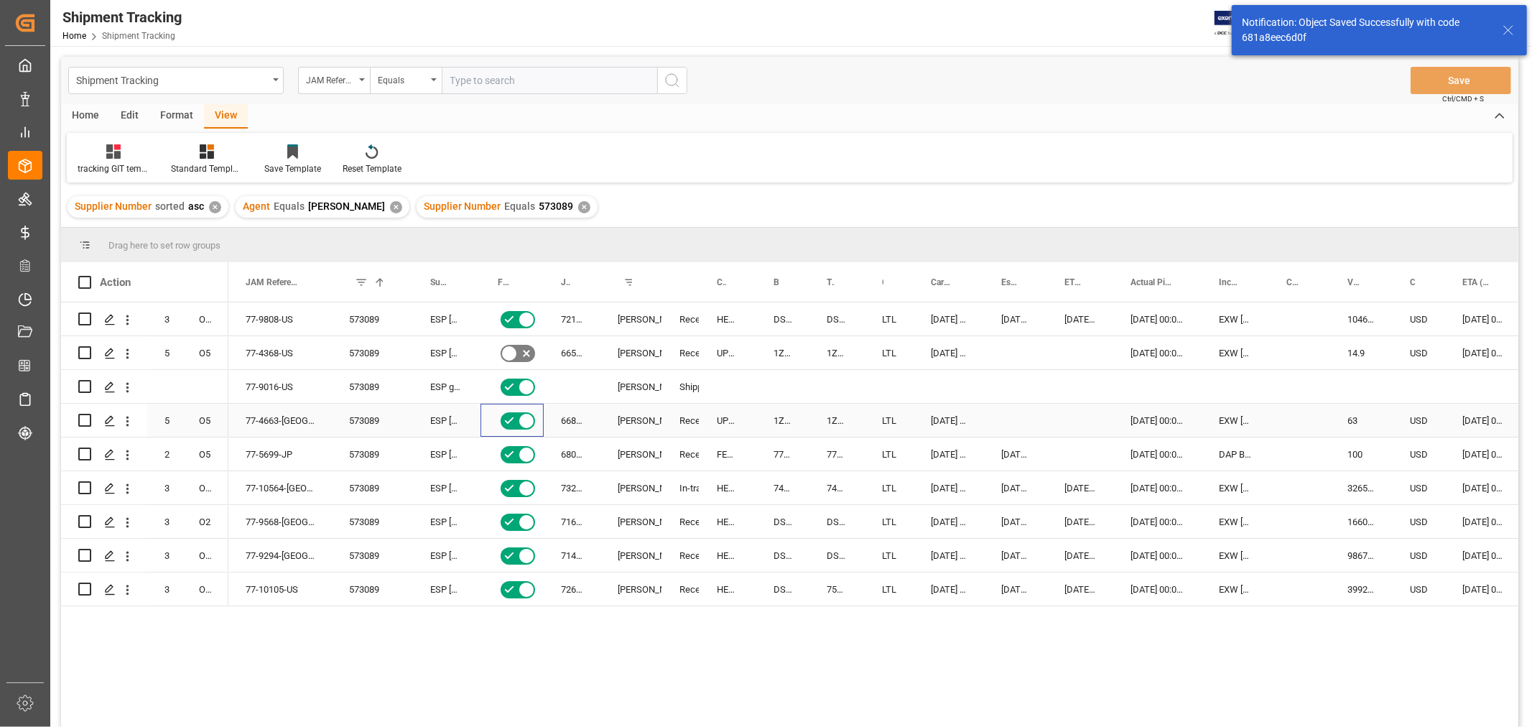
click at [516, 424] on icon "Press SPACE to select this row." at bounding box center [509, 420] width 17 height 17
click at [0, 0] on input "Press SPACE to select this row." at bounding box center [0, 0] width 0 height 0
click at [1481, 72] on button "Save" at bounding box center [1461, 80] width 101 height 27
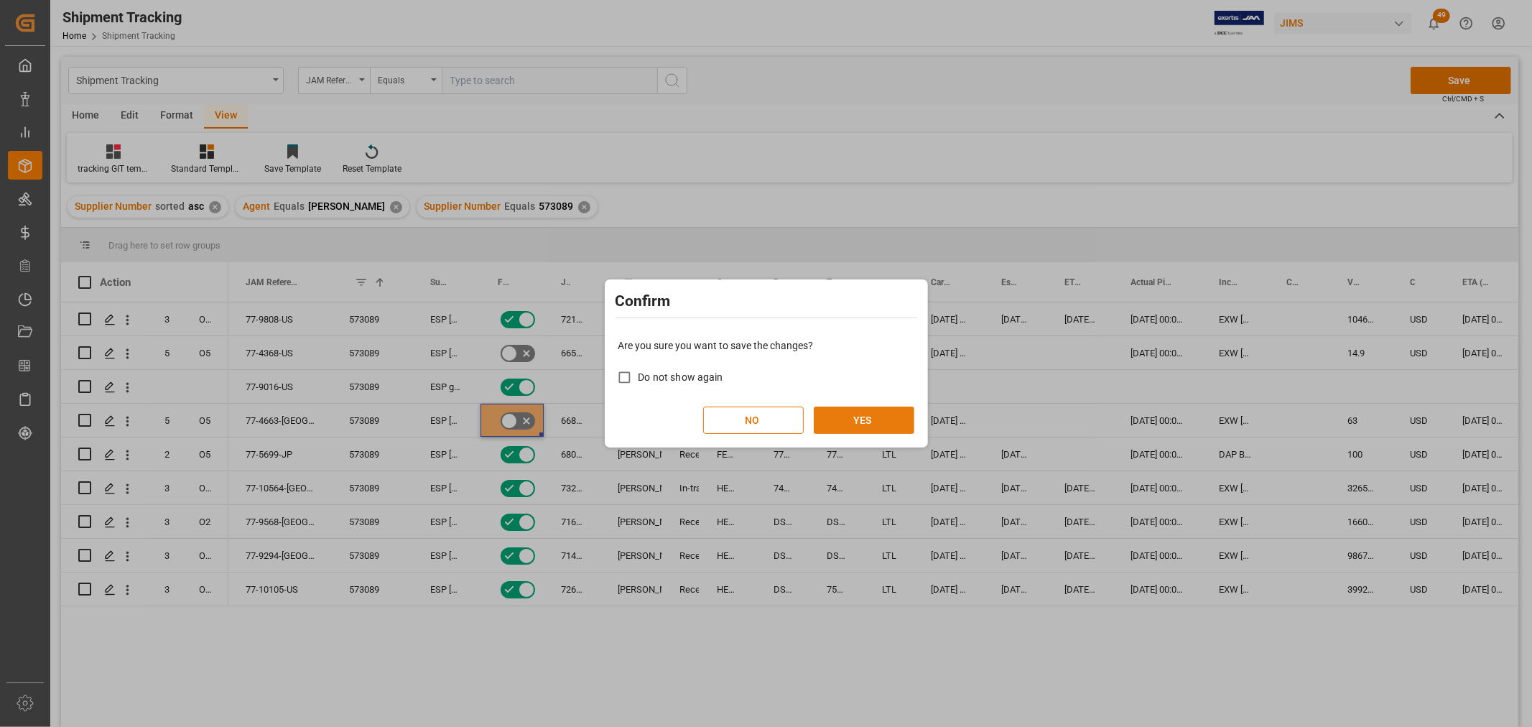
click at [881, 422] on button "YES" at bounding box center [864, 420] width 101 height 27
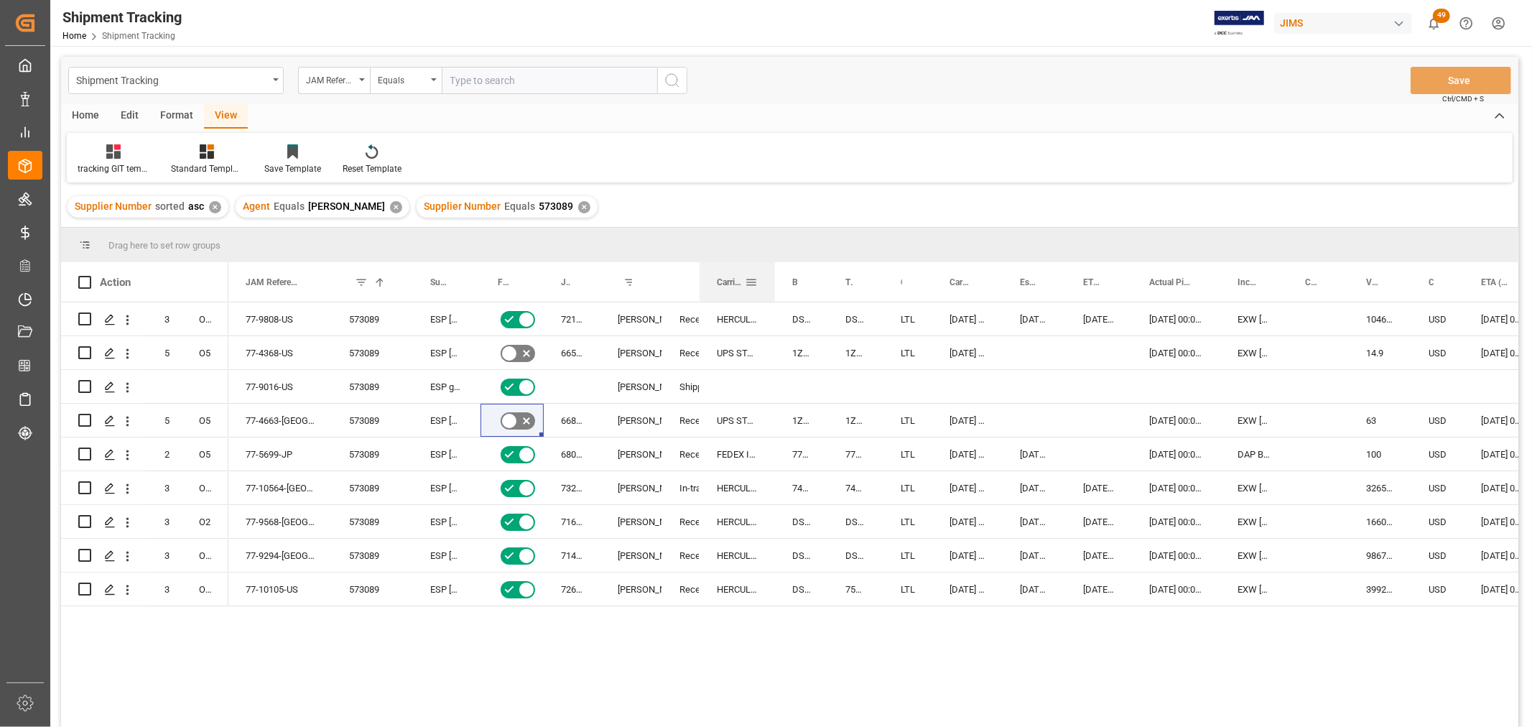
drag, startPoint x: 753, startPoint y: 280, endPoint x: 771, endPoint y: 289, distance: 20.9
click at [772, 289] on div at bounding box center [775, 282] width 6 height 40
click at [519, 456] on icon "Press SPACE to select this row." at bounding box center [526, 454] width 17 height 17
click at [0, 0] on input "Press SPACE to select this row." at bounding box center [0, 0] width 0 height 0
click at [1430, 83] on button "Save" at bounding box center [1461, 80] width 101 height 27
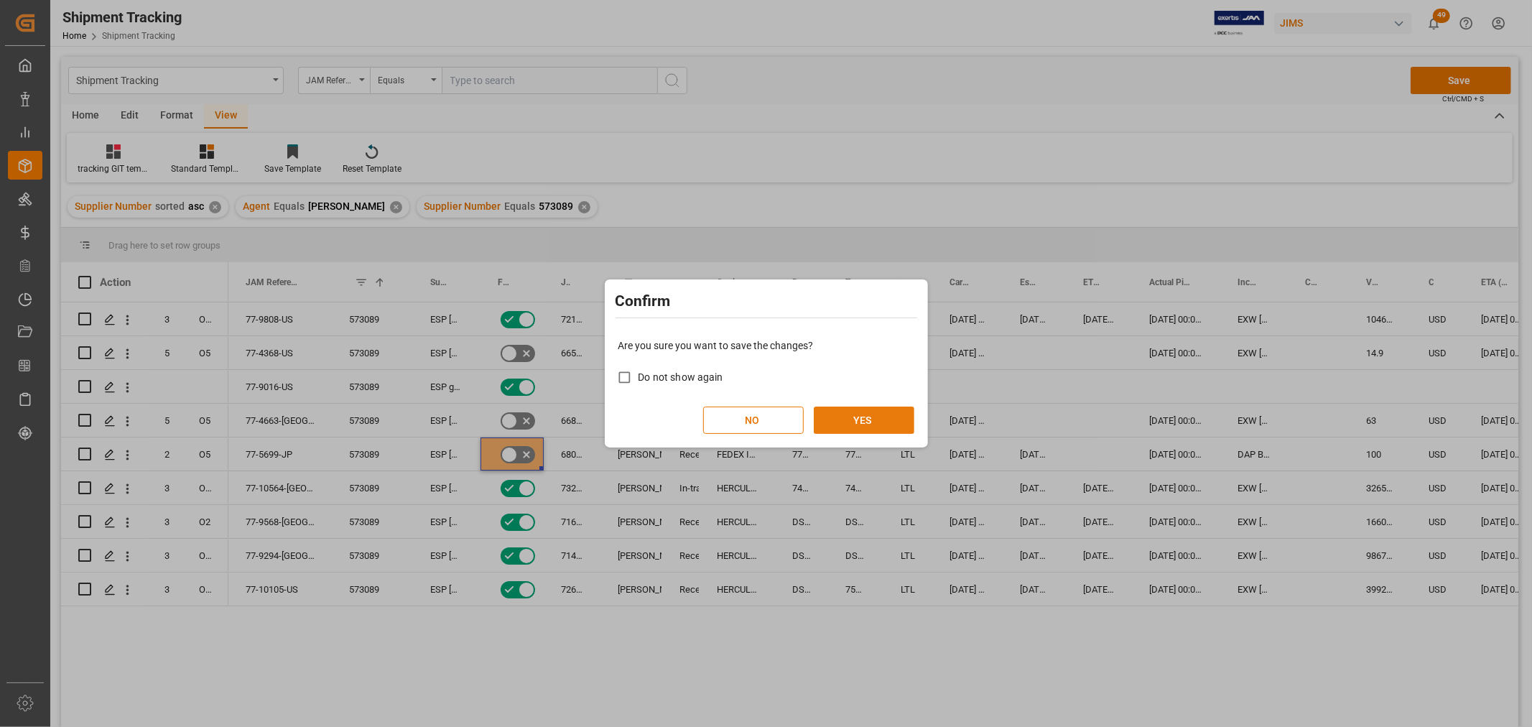
click at [871, 414] on button "YES" at bounding box center [864, 420] width 101 height 27
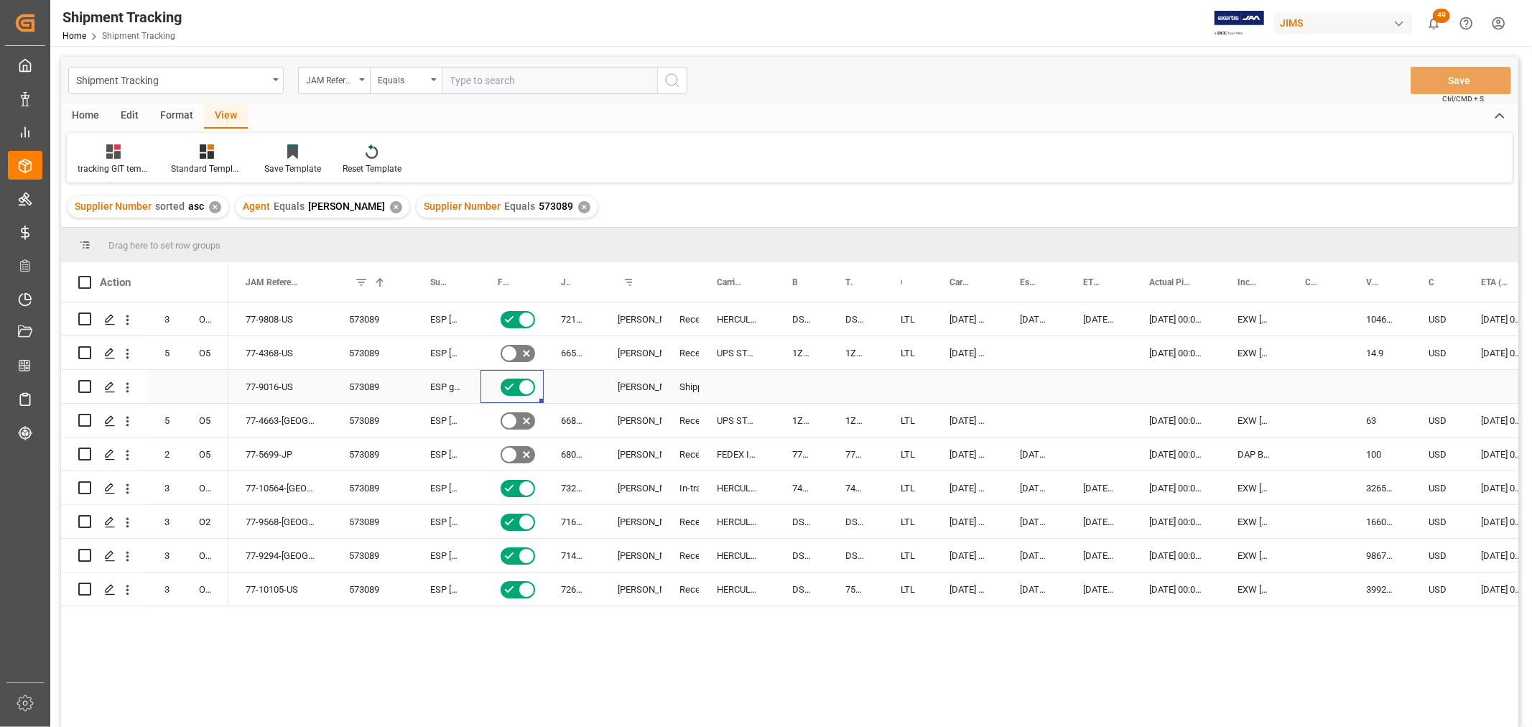
click at [510, 382] on icon "Press SPACE to select this row." at bounding box center [509, 387] width 17 height 17
click at [0, 0] on input "Press SPACE to select this row." at bounding box center [0, 0] width 0 height 0
click at [1463, 68] on button "Save" at bounding box center [1461, 80] width 101 height 27
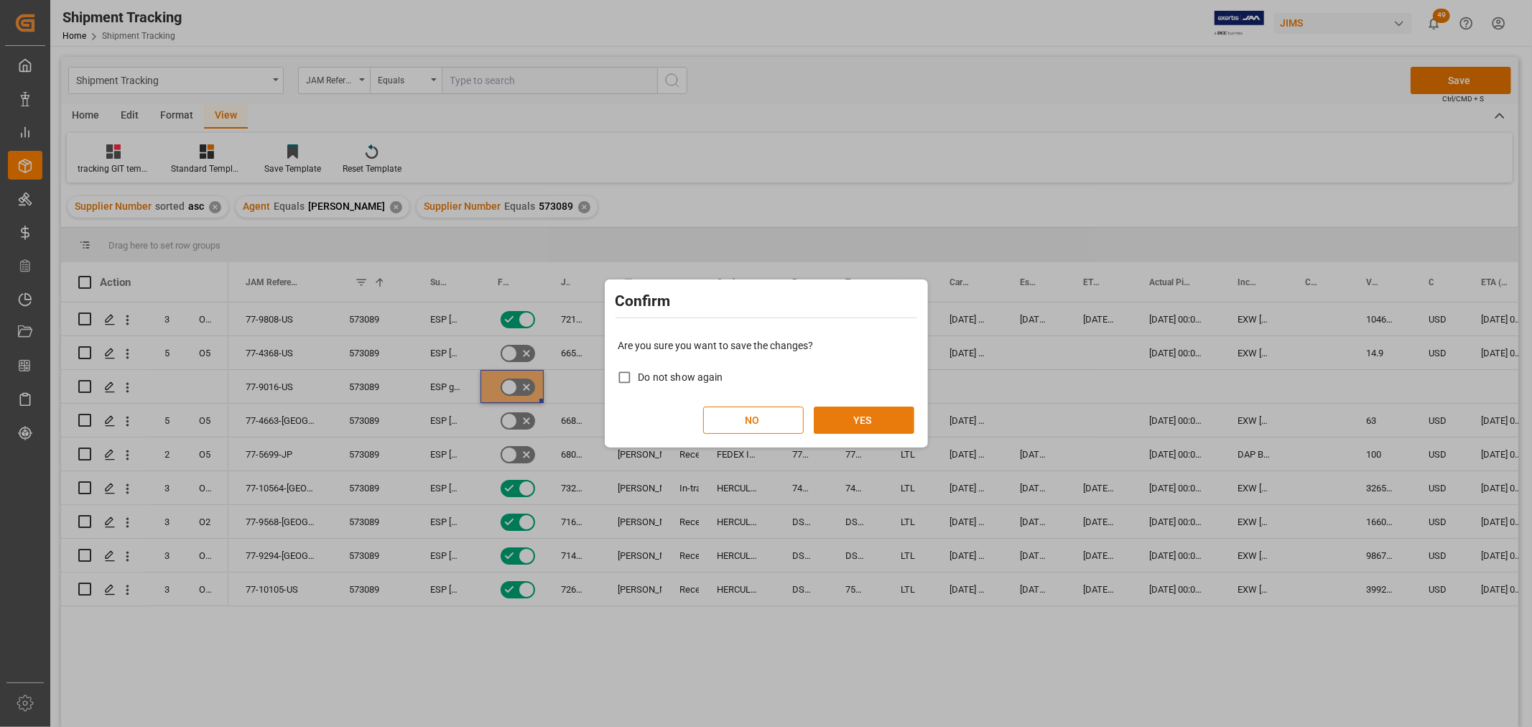
click at [880, 412] on button "YES" at bounding box center [864, 420] width 101 height 27
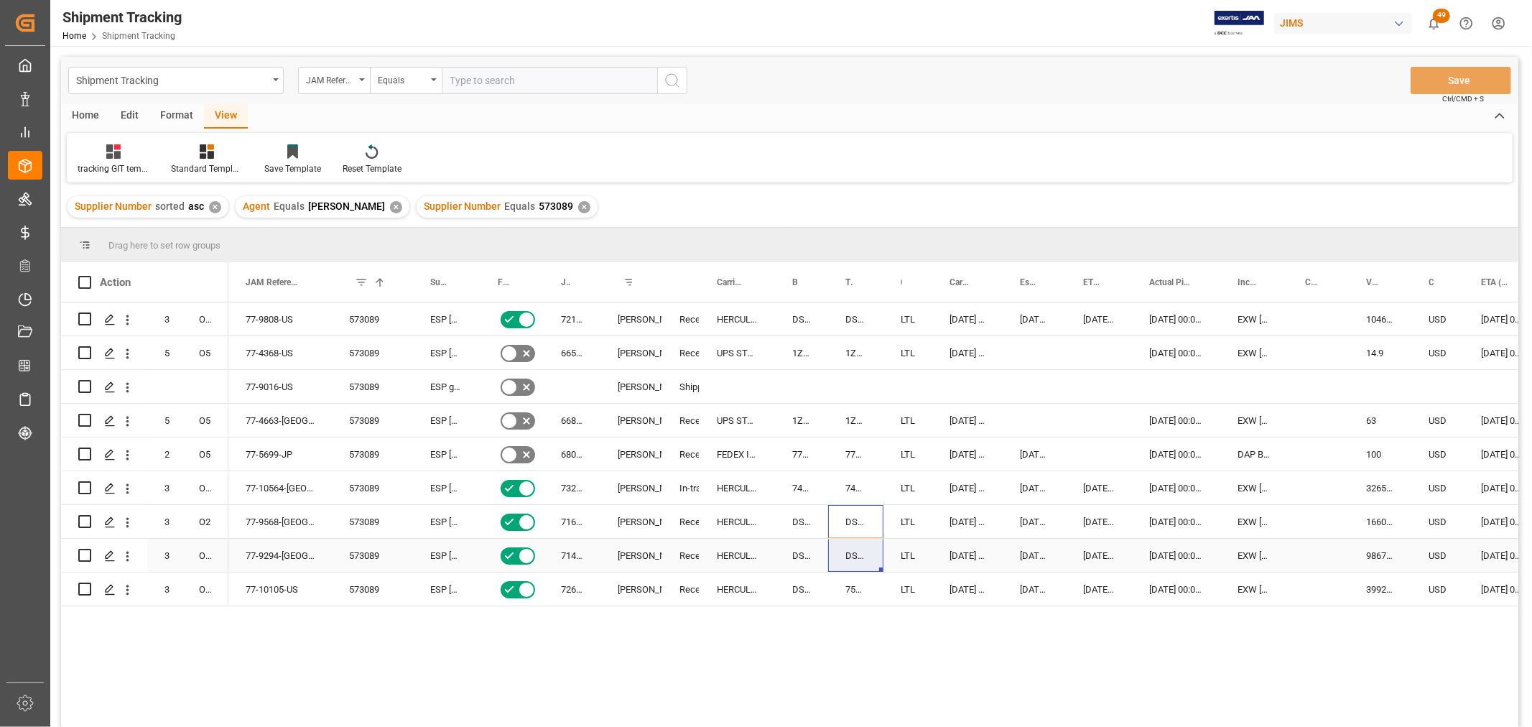
click at [708, 381] on div "Press SPACE to select this row." at bounding box center [737, 386] width 75 height 33
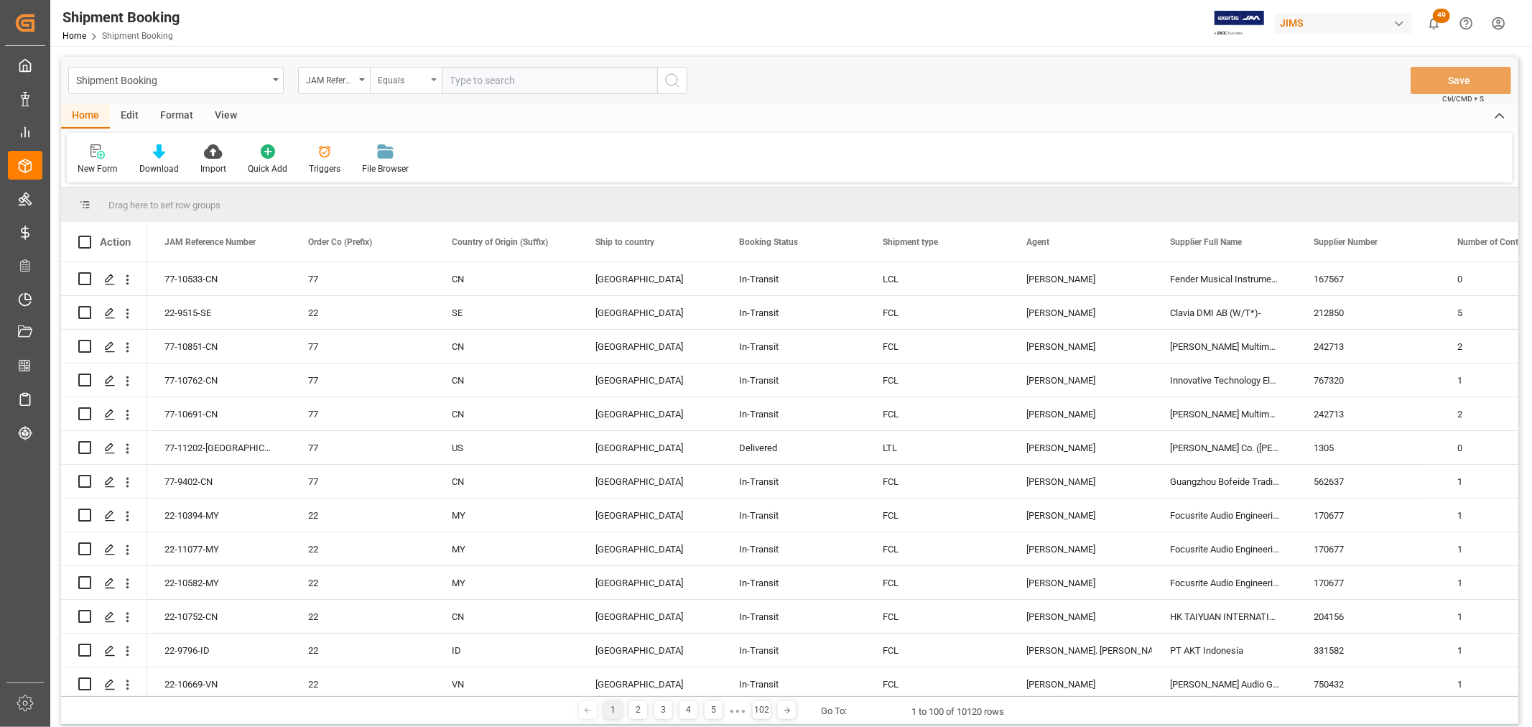
click at [439, 76] on div "Equals" at bounding box center [406, 80] width 72 height 27
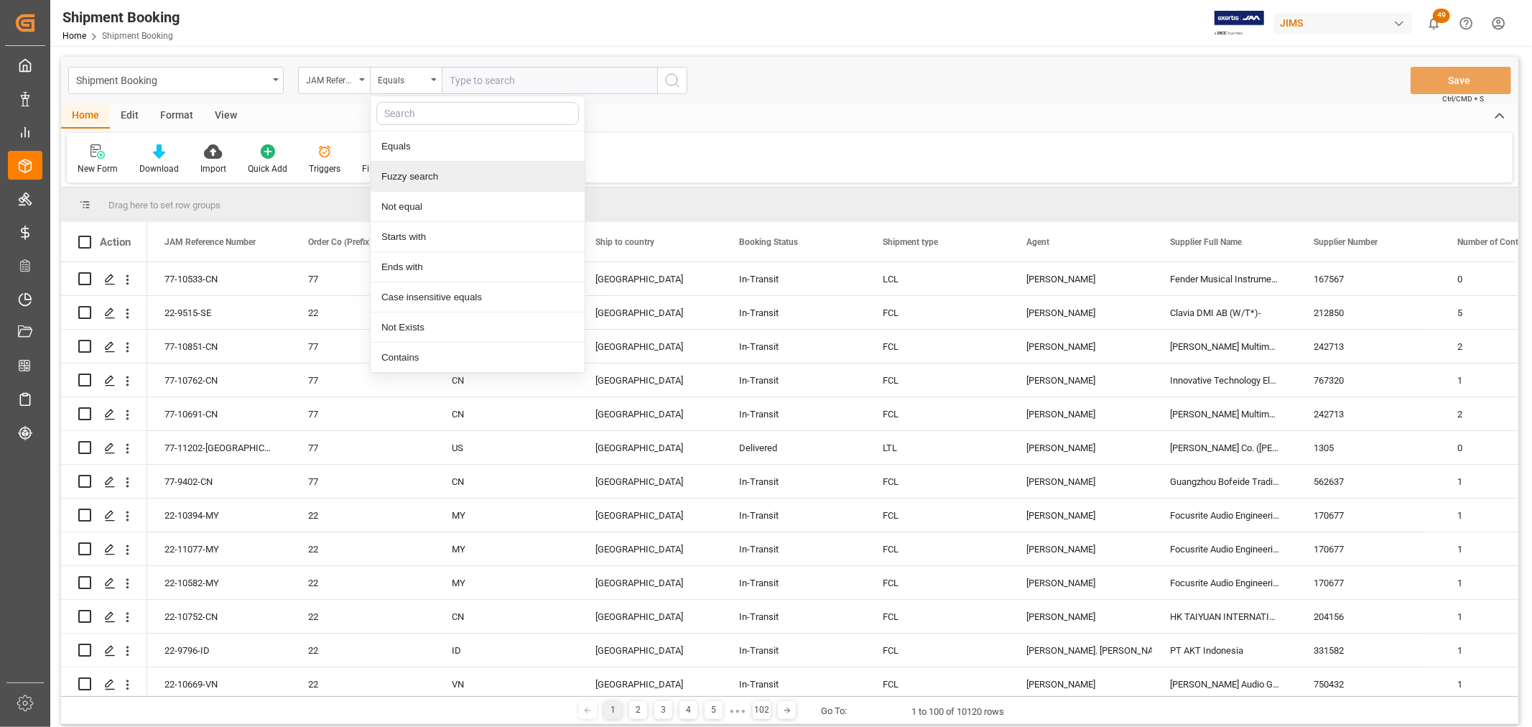
click at [412, 178] on div "Fuzzy search" at bounding box center [478, 177] width 214 height 30
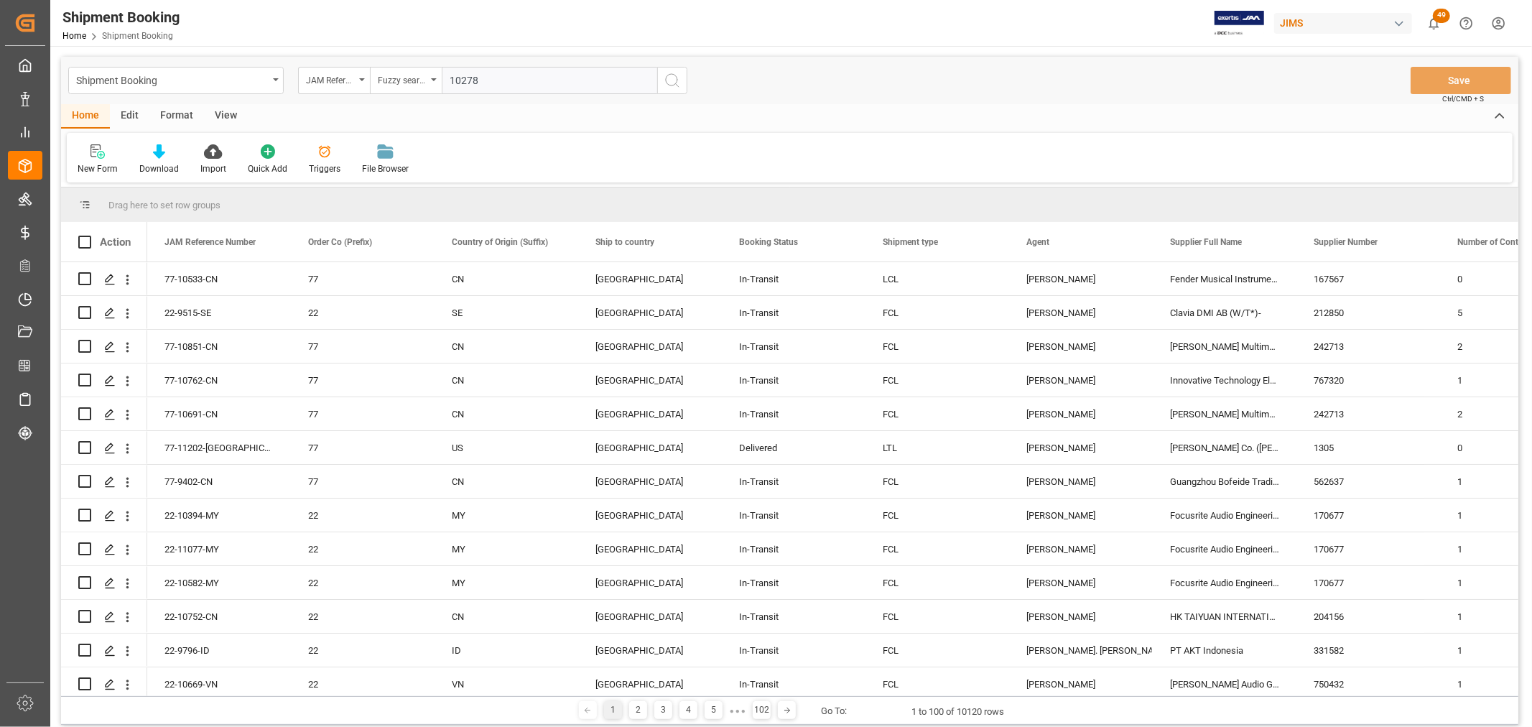
type input "10278"
click at [676, 82] on icon "search button" at bounding box center [672, 80] width 17 height 17
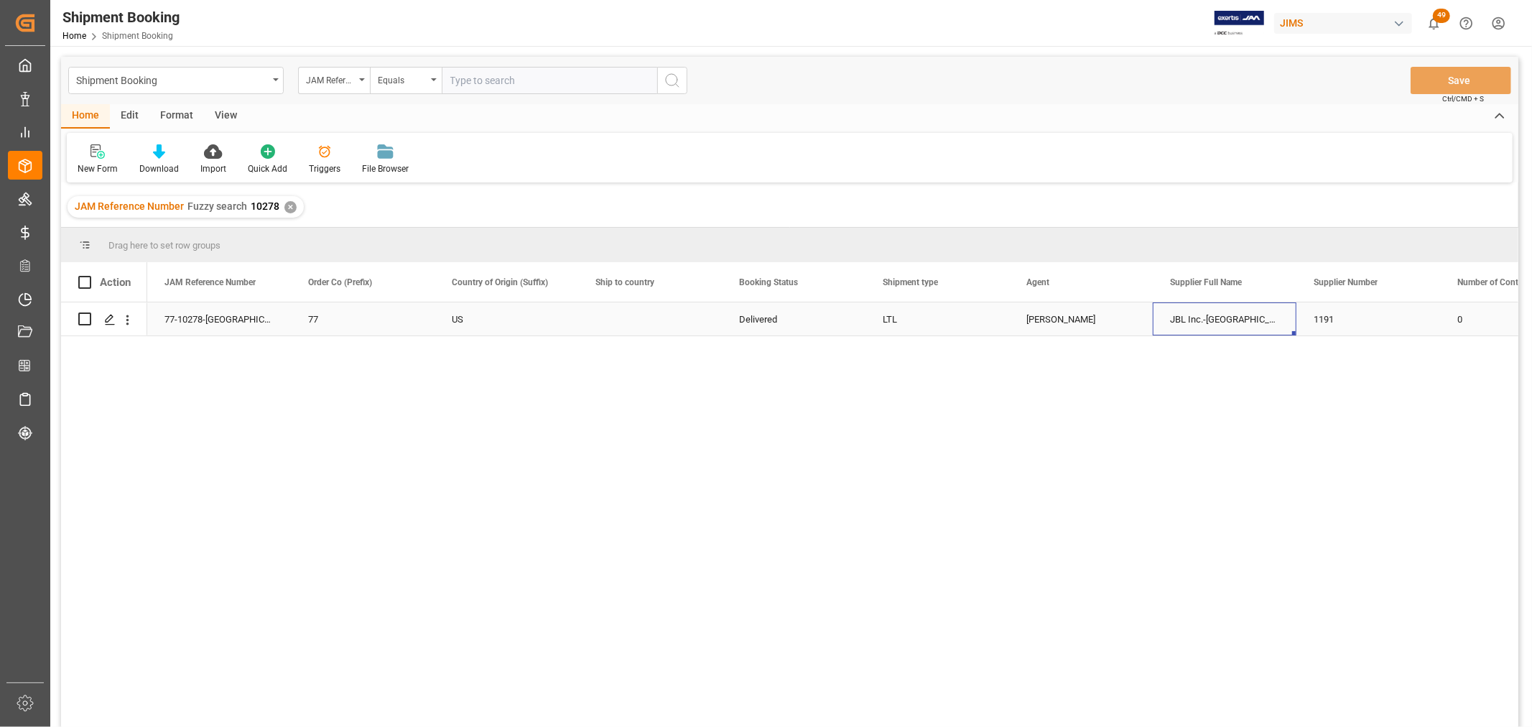
click at [1203, 319] on div "JBL Inc.-[GEOGRAPHIC_DATA]" at bounding box center [1225, 318] width 144 height 33
click at [555, 314] on div "US" at bounding box center [506, 319] width 109 height 33
click at [532, 318] on div "US" at bounding box center [506, 319] width 109 height 33
click at [647, 317] on div "Press SPACE to select this row." at bounding box center [650, 318] width 144 height 33
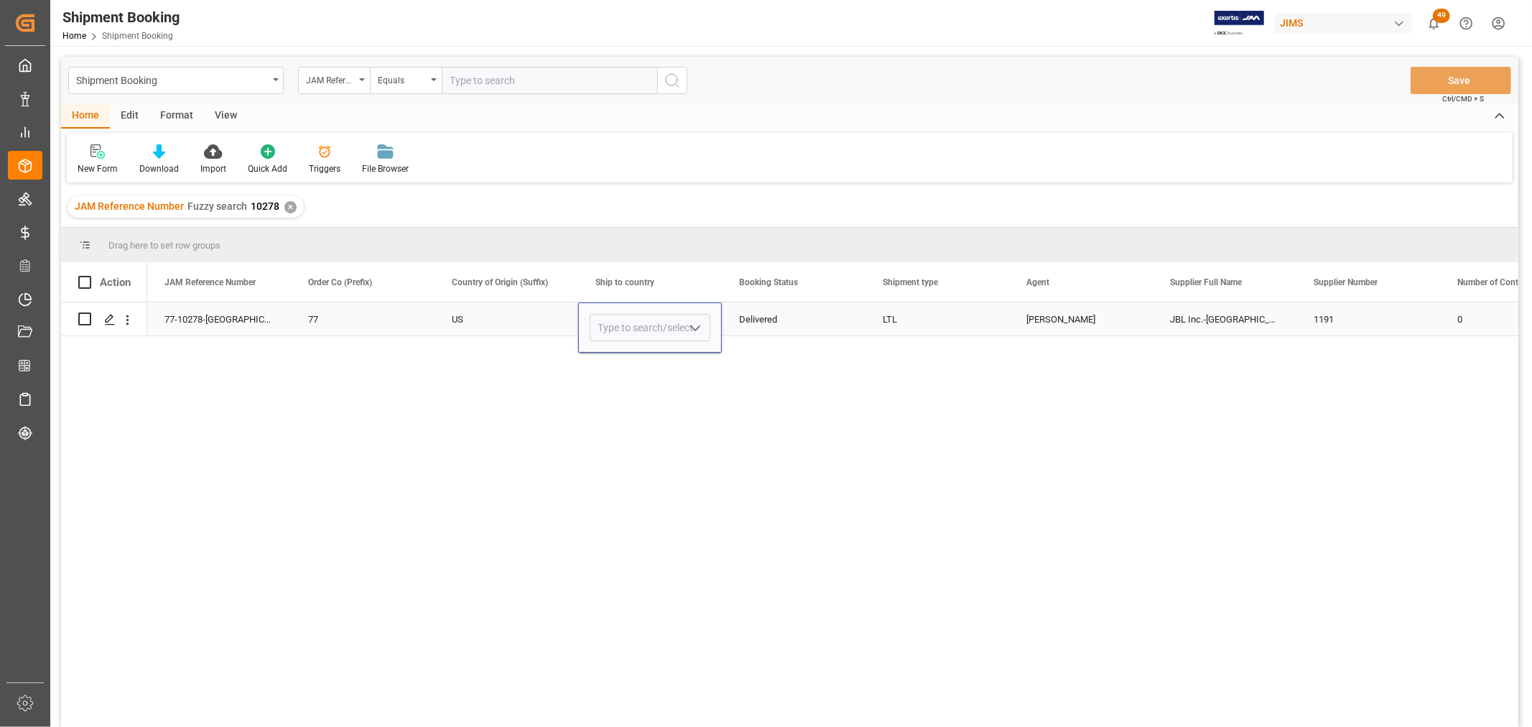
click at [694, 325] on icon "open menu" at bounding box center [695, 328] width 17 height 17
click at [619, 365] on div "[GEOGRAPHIC_DATA]" at bounding box center [649, 368] width 119 height 50
type input "[GEOGRAPHIC_DATA]"
click at [825, 320] on div "Delivered" at bounding box center [793, 319] width 109 height 33
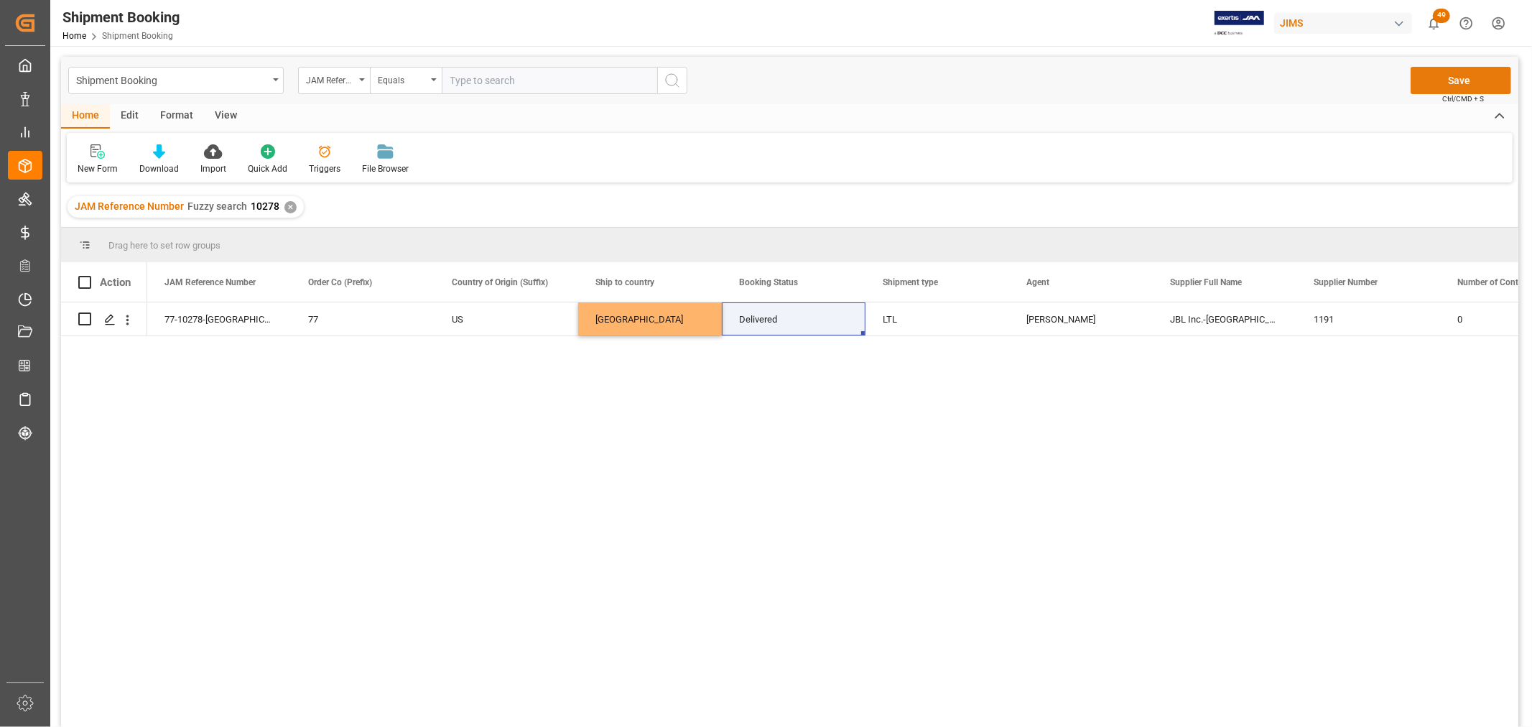
click at [1432, 80] on button "Save" at bounding box center [1461, 80] width 101 height 27
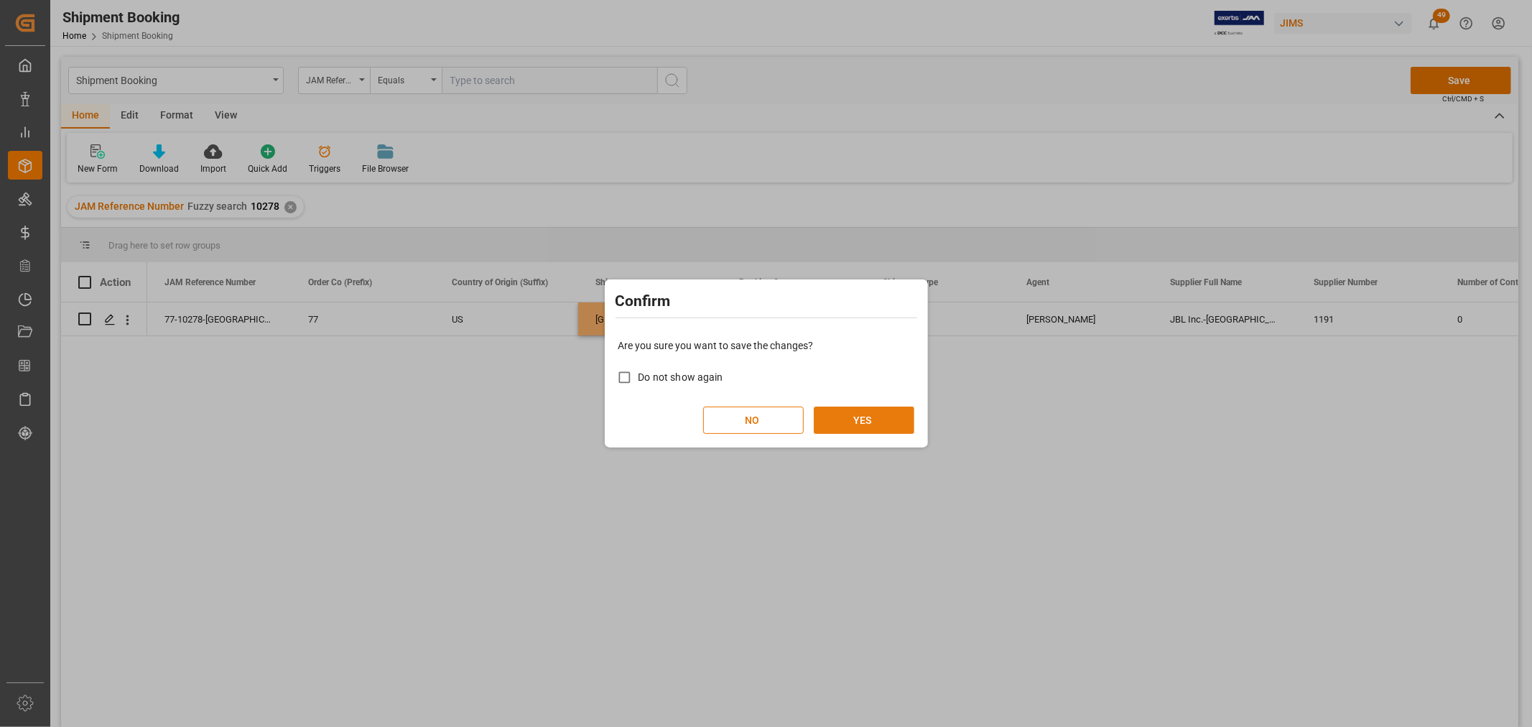
click at [863, 414] on button "YES" at bounding box center [864, 420] width 101 height 27
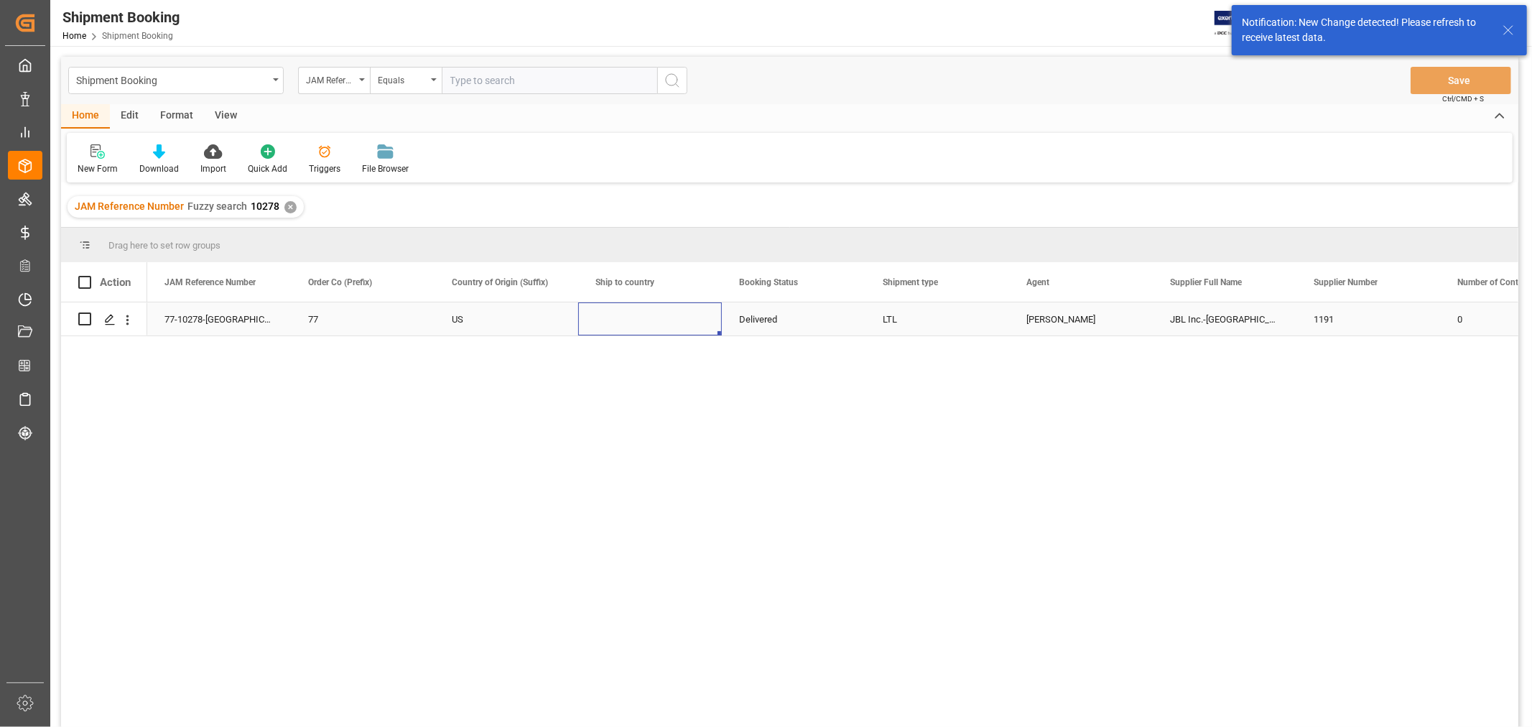
click at [621, 306] on div "Press SPACE to select this row." at bounding box center [650, 318] width 144 height 33
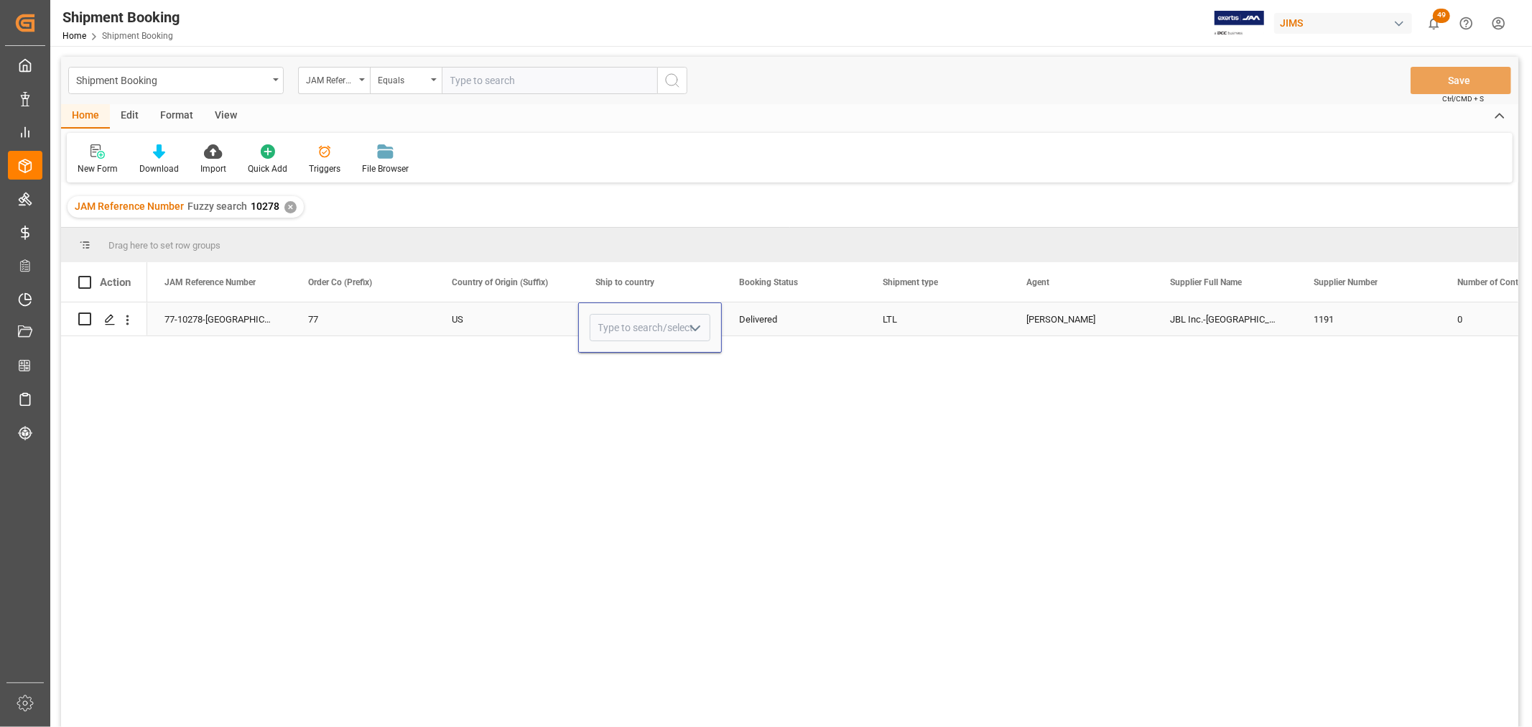
click at [692, 322] on icon "open menu" at bounding box center [695, 328] width 17 height 17
click at [608, 365] on div "[GEOGRAPHIC_DATA]" at bounding box center [649, 368] width 119 height 50
type input "[GEOGRAPHIC_DATA]"
click at [529, 320] on div "US" at bounding box center [506, 319] width 109 height 33
click at [1442, 80] on button "Save" at bounding box center [1461, 80] width 101 height 27
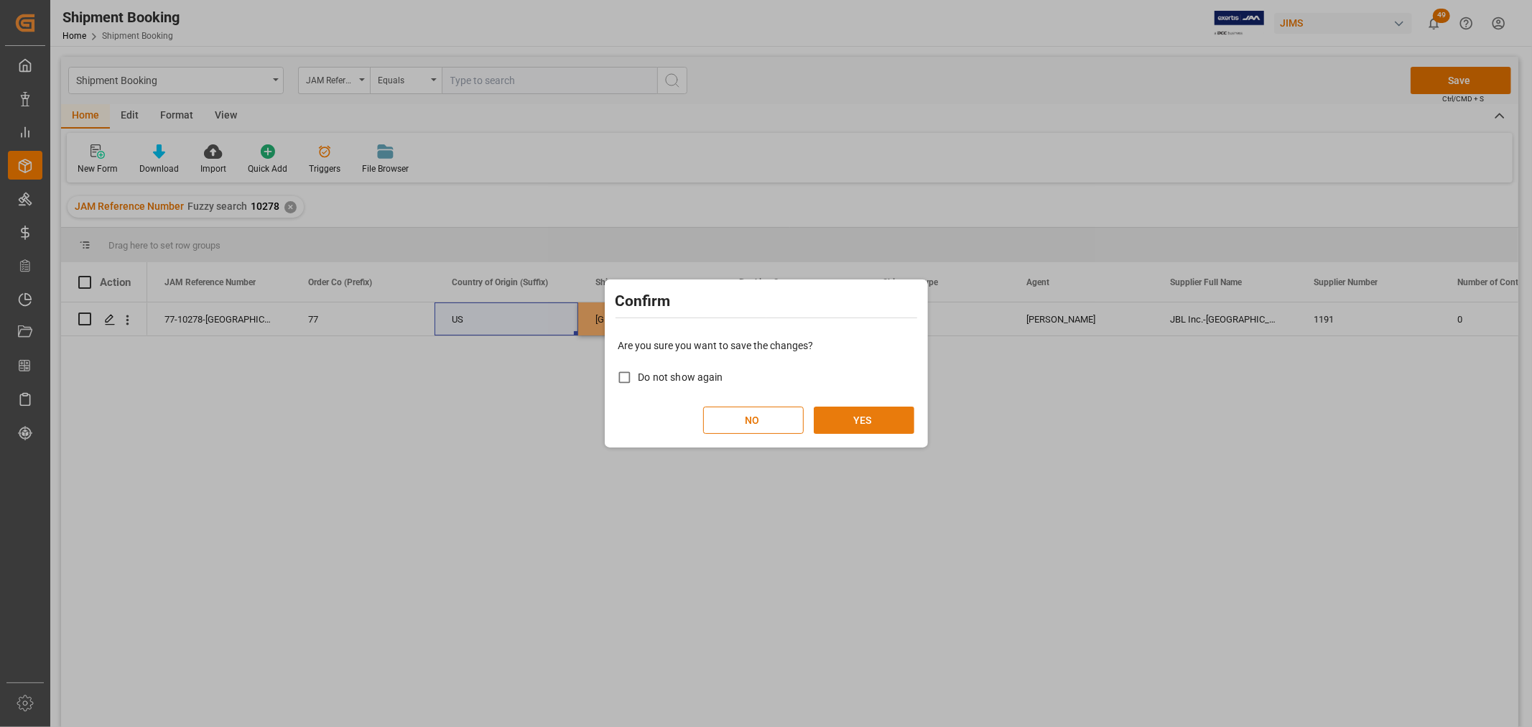
click at [848, 412] on button "YES" at bounding box center [864, 420] width 101 height 27
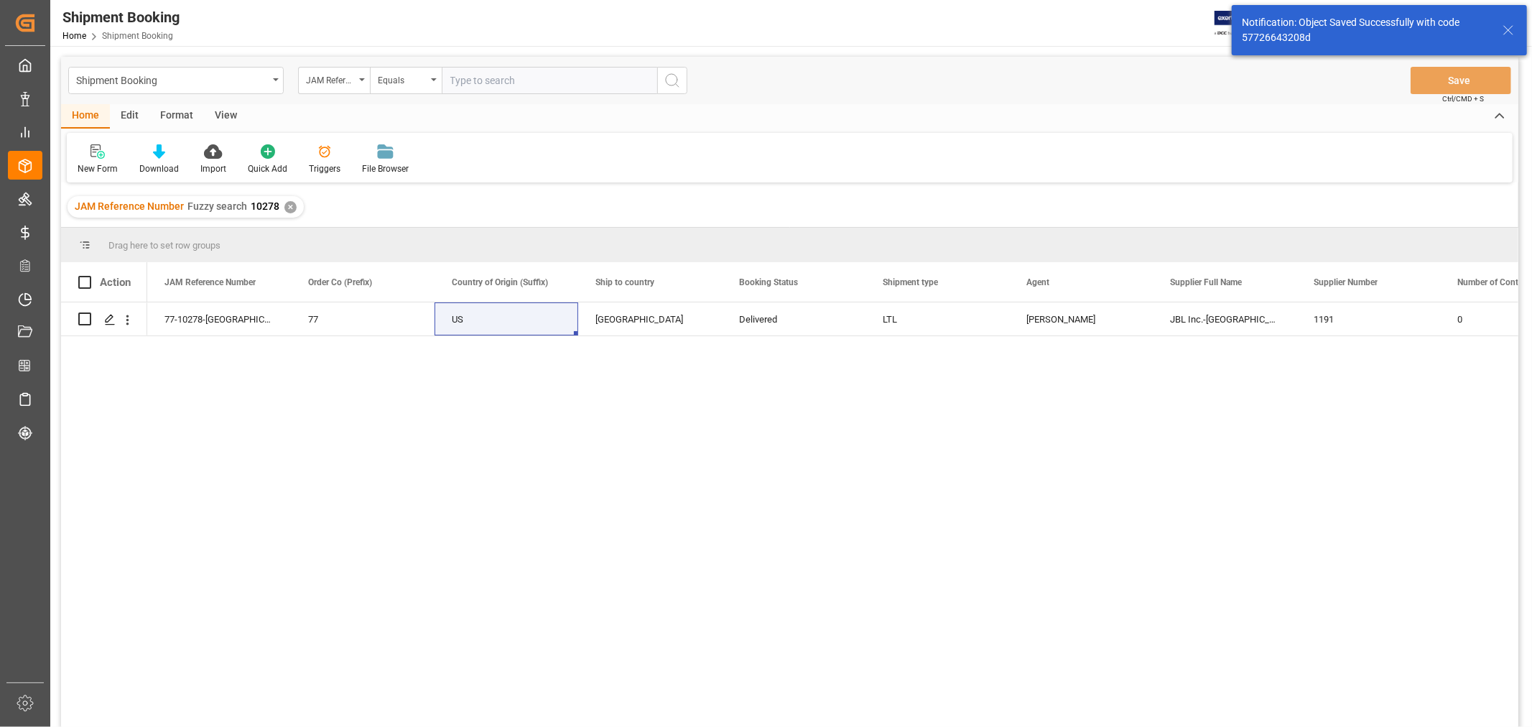
click at [224, 111] on div "View" at bounding box center [226, 116] width 44 height 24
click at [90, 159] on div "Default" at bounding box center [92, 160] width 50 height 32
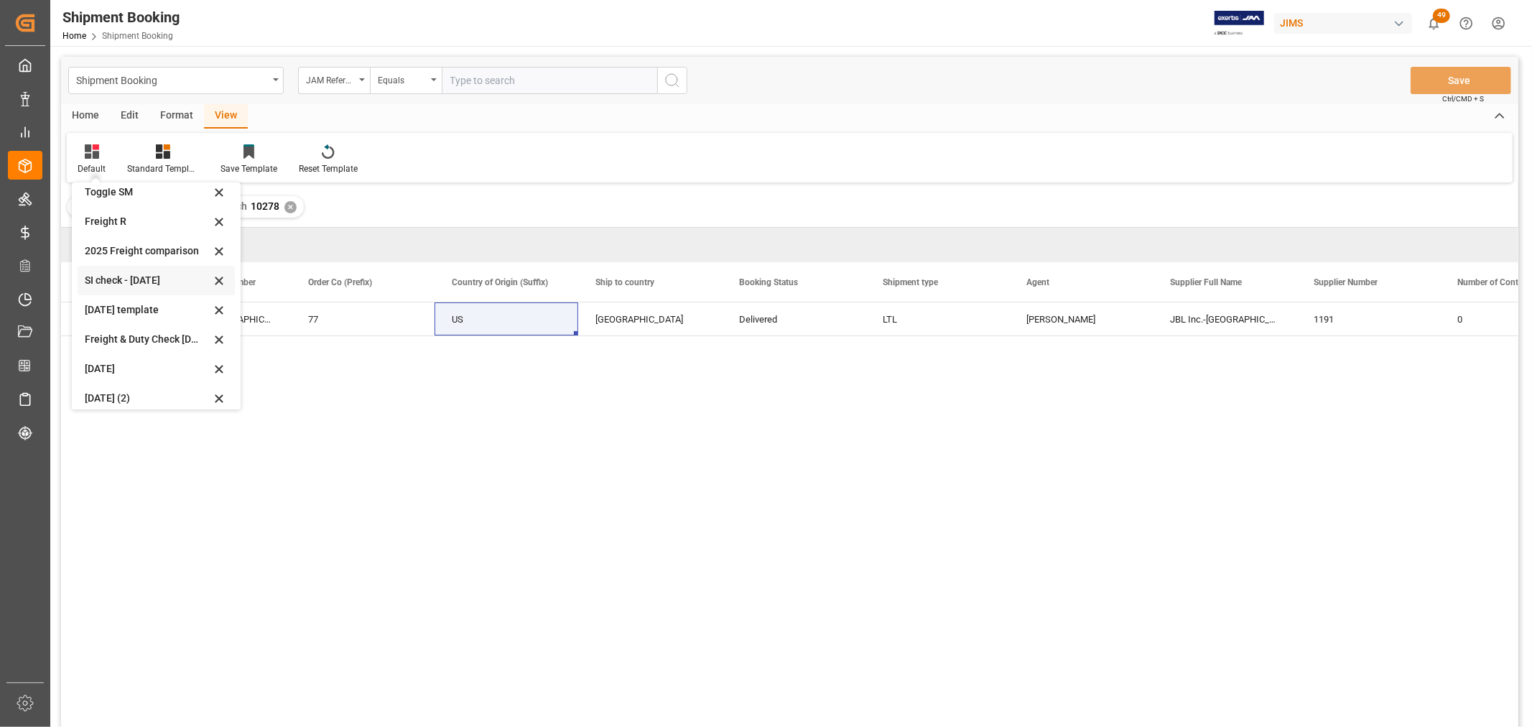
scroll to position [108, 0]
click at [101, 386] on div "[DATE] (2)" at bounding box center [148, 388] width 126 height 15
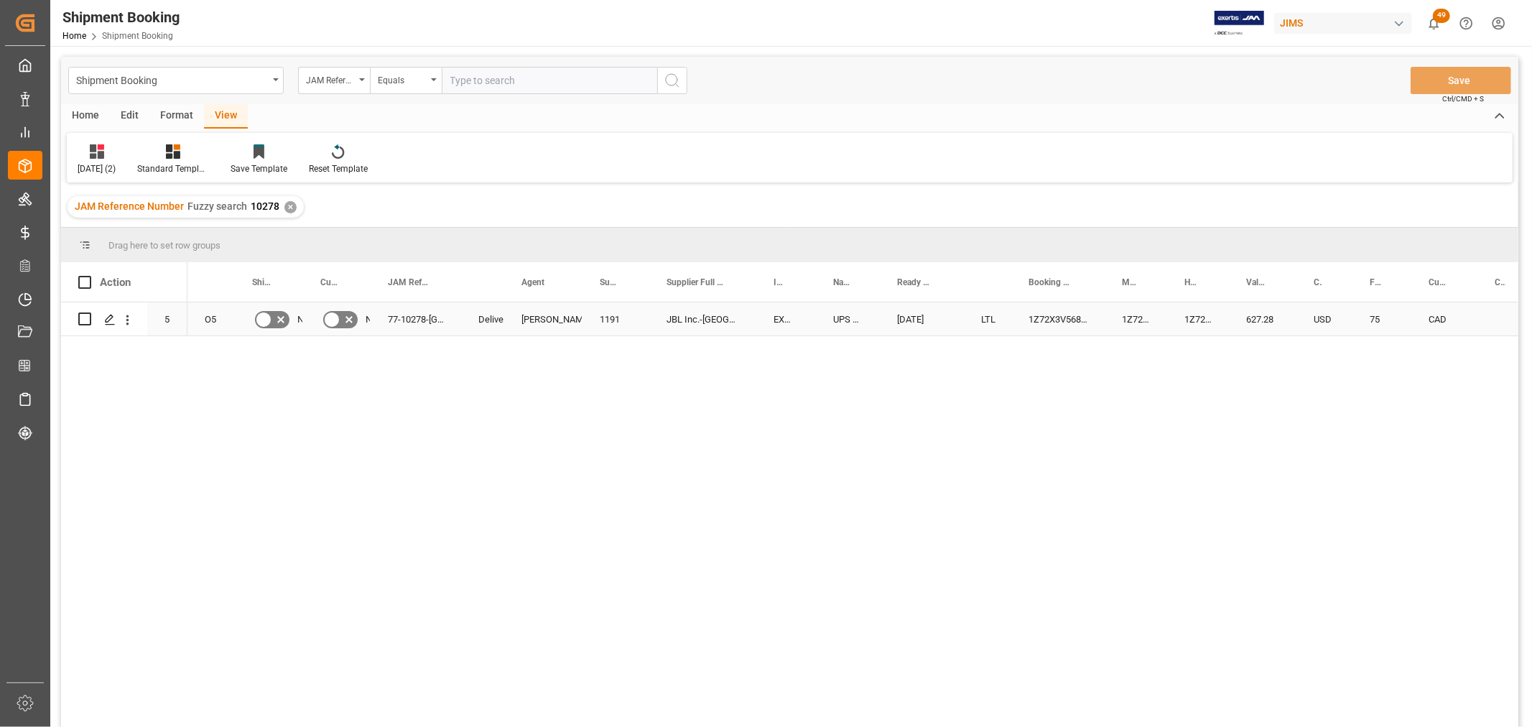
click at [614, 315] on div "1191" at bounding box center [616, 318] width 67 height 33
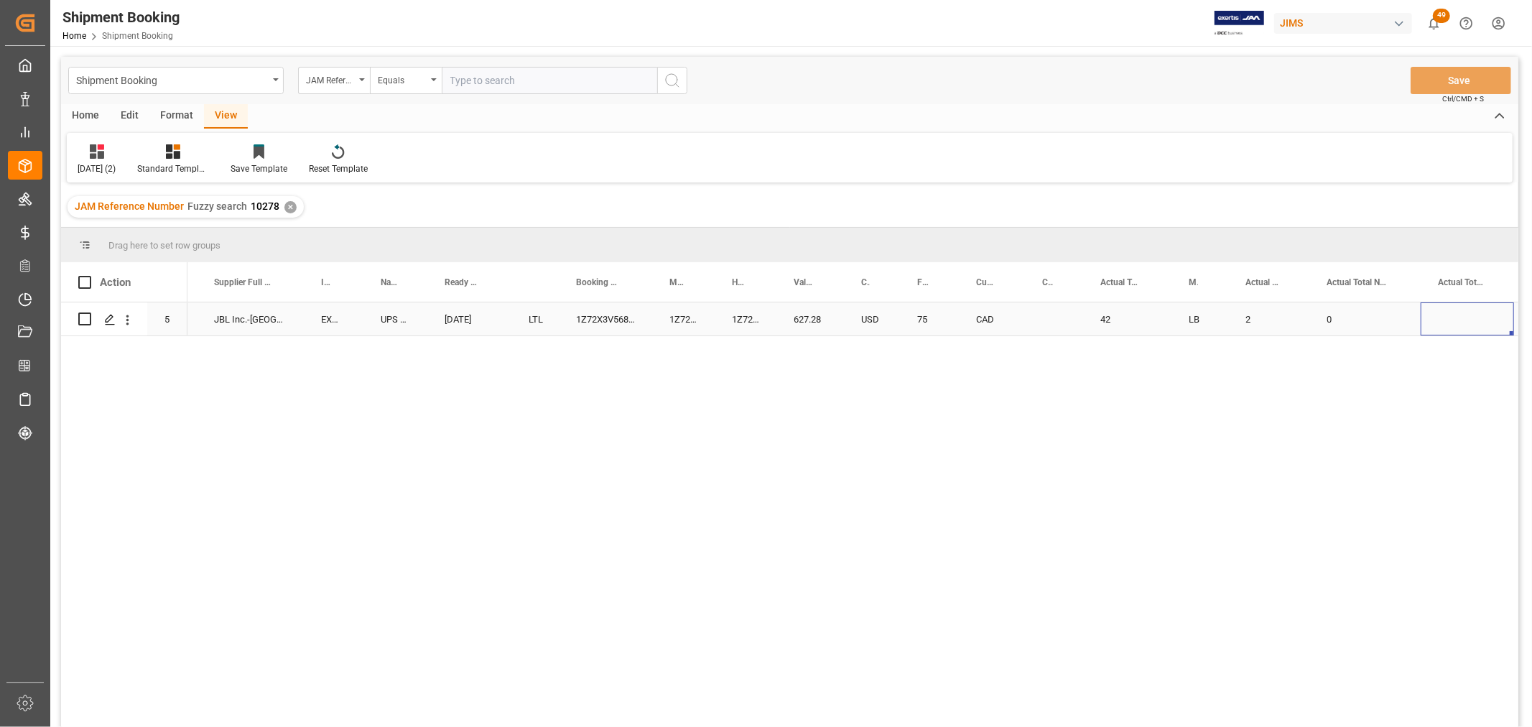
scroll to position [0, 453]
click at [101, 318] on div "Press SPACE to select this row." at bounding box center [109, 320] width 22 height 27
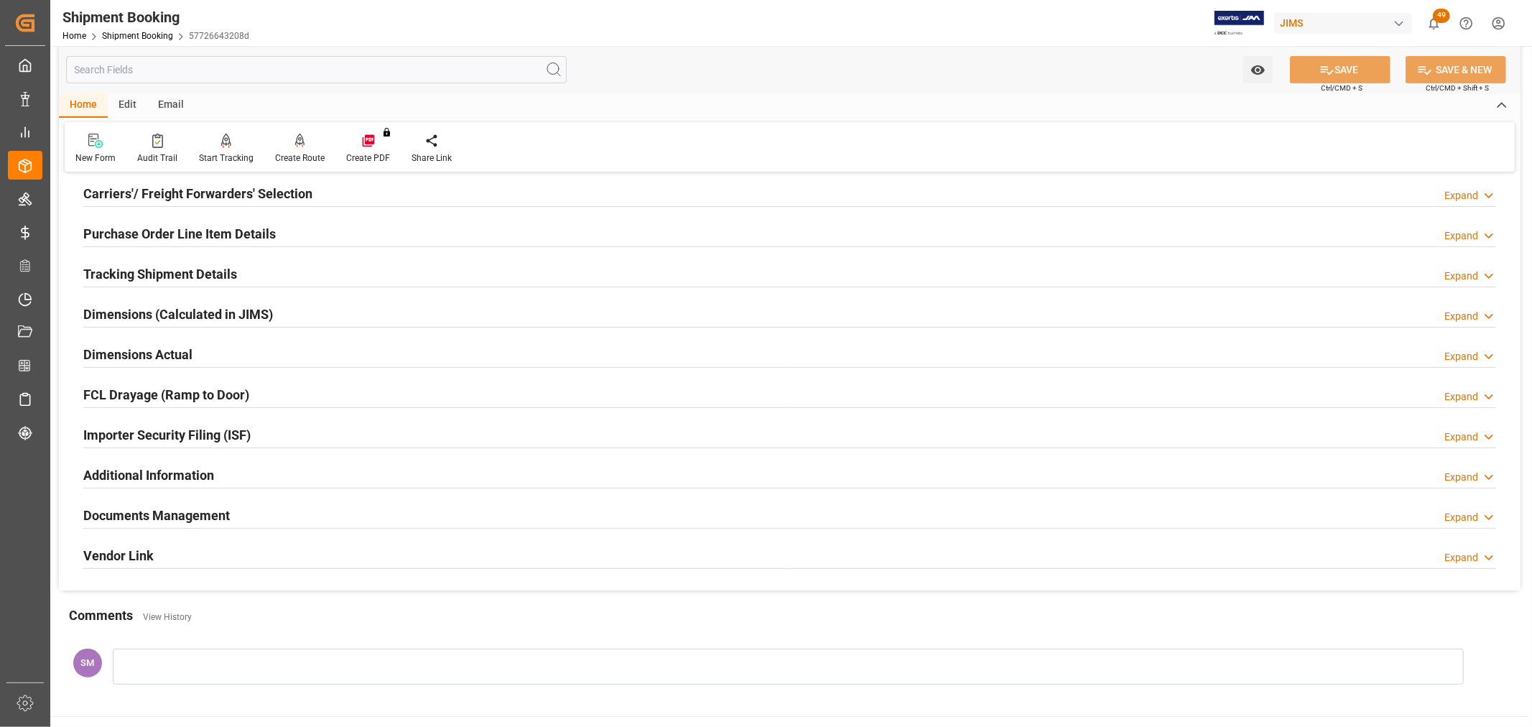
scroll to position [239, 0]
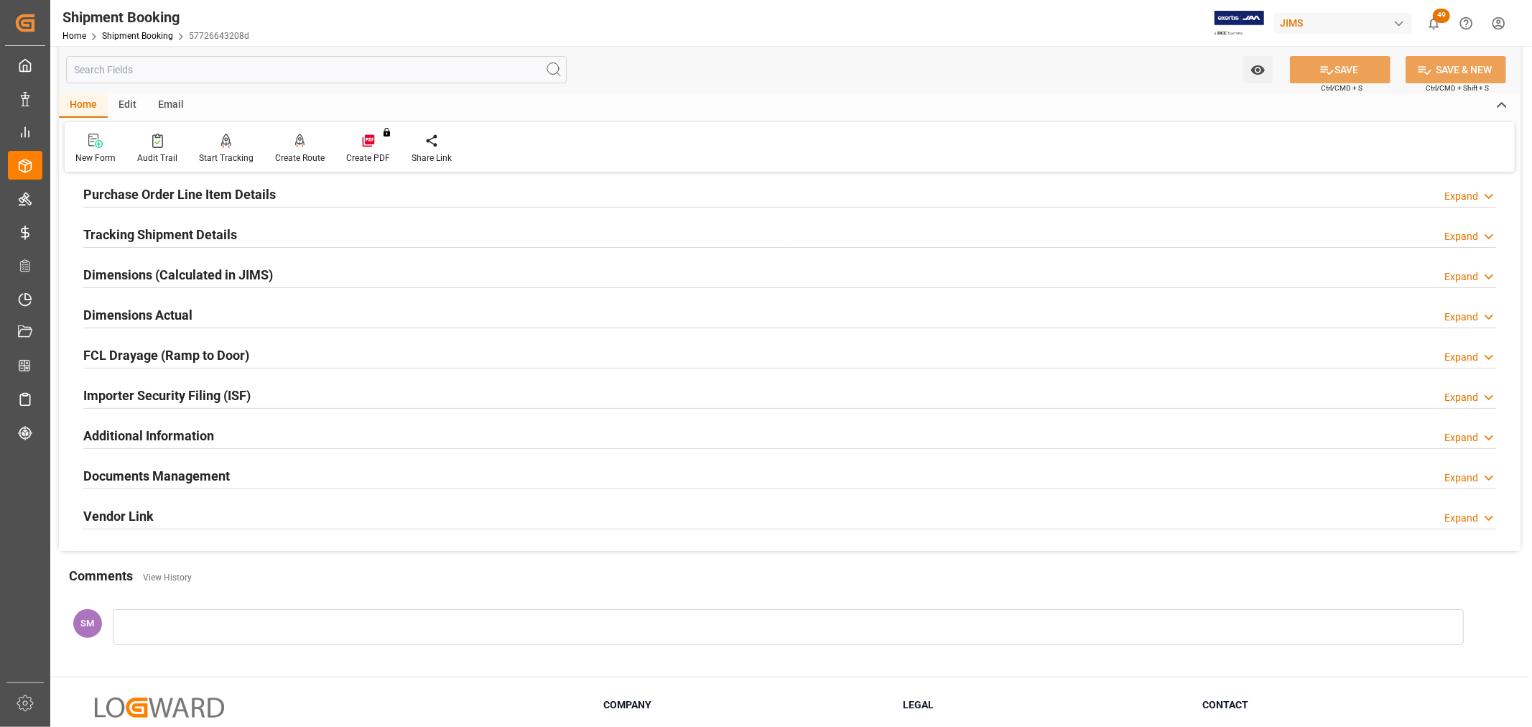
click at [96, 225] on h2 "Tracking Shipment Details" at bounding box center [160, 234] width 154 height 19
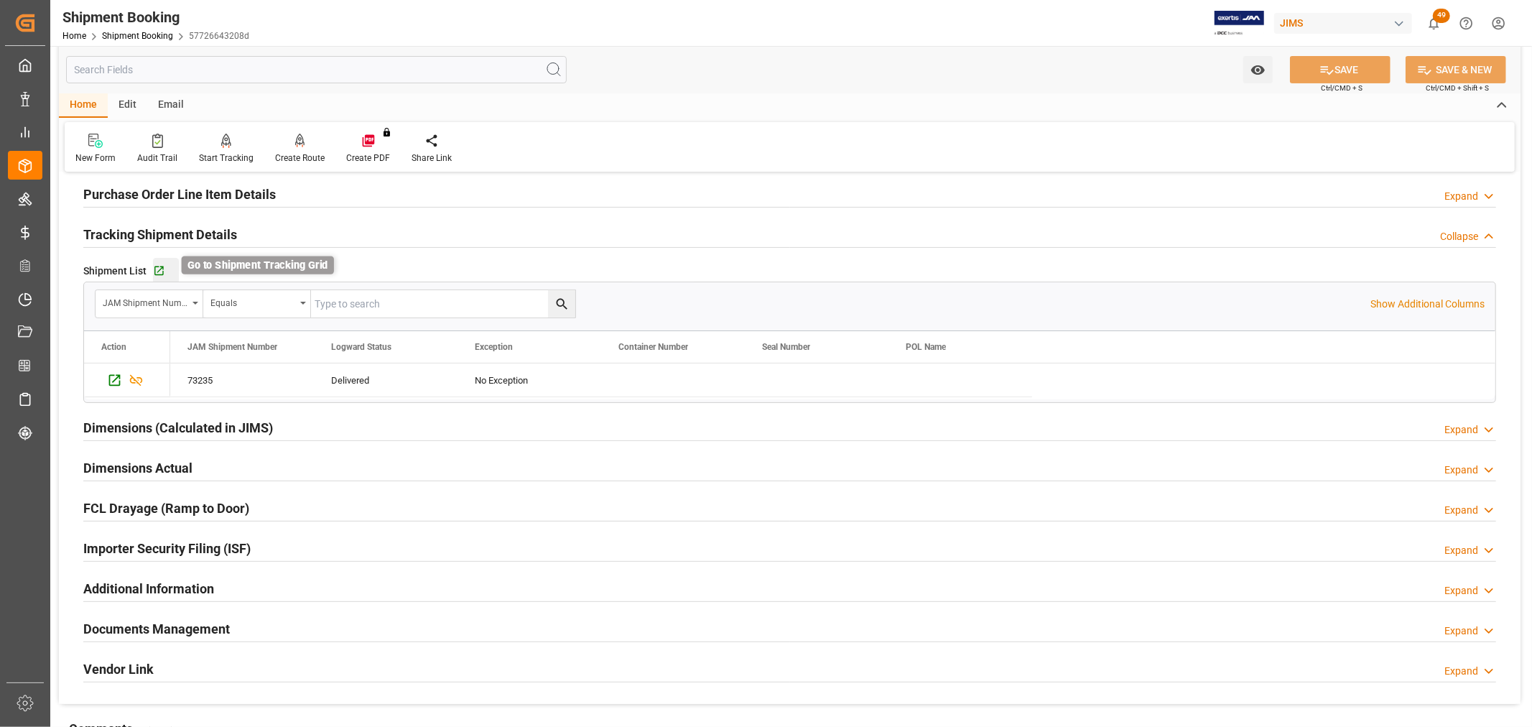
click at [155, 269] on icon "button" at bounding box center [159, 271] width 12 height 12
click at [535, 532] on div "Importer Security Filing (ISF) Expand" at bounding box center [789, 549] width 1433 height 40
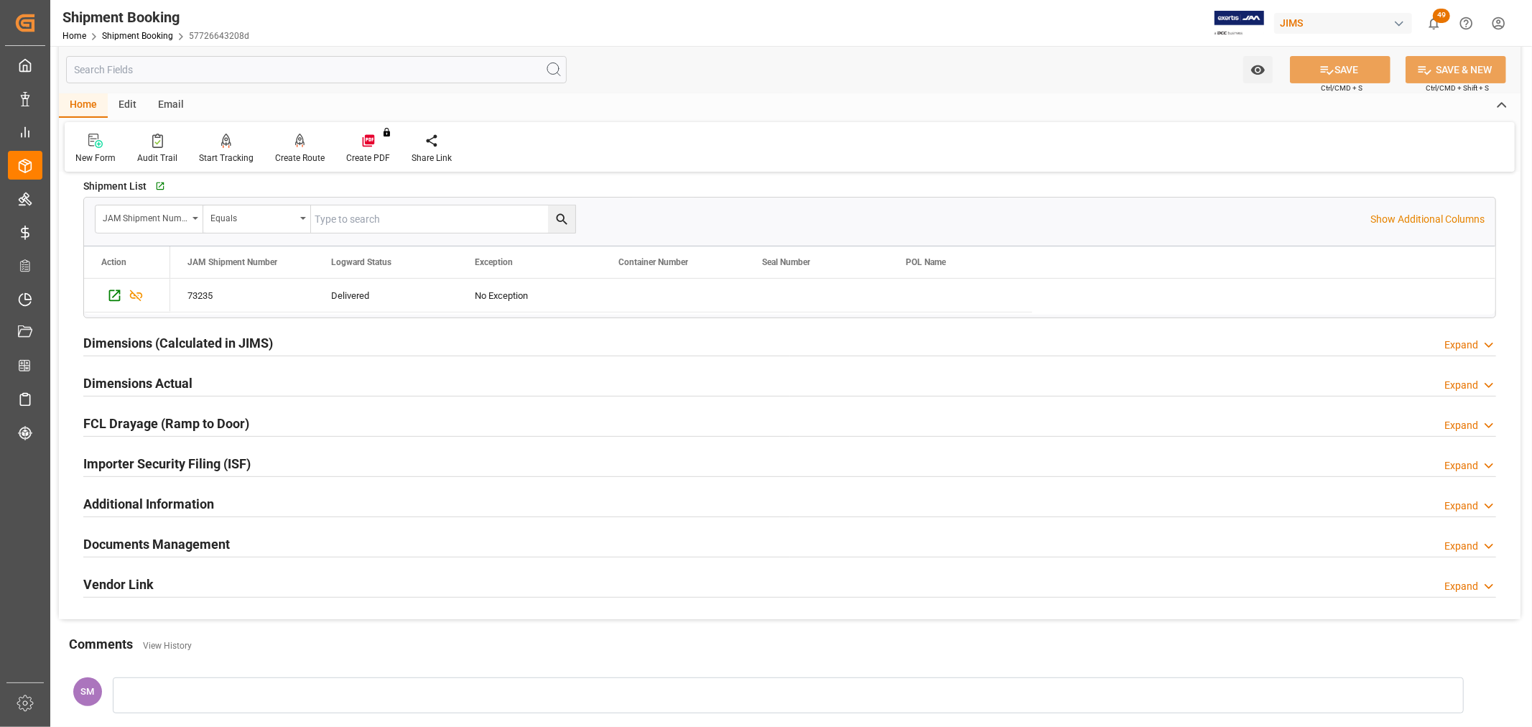
scroll to position [478, 0]
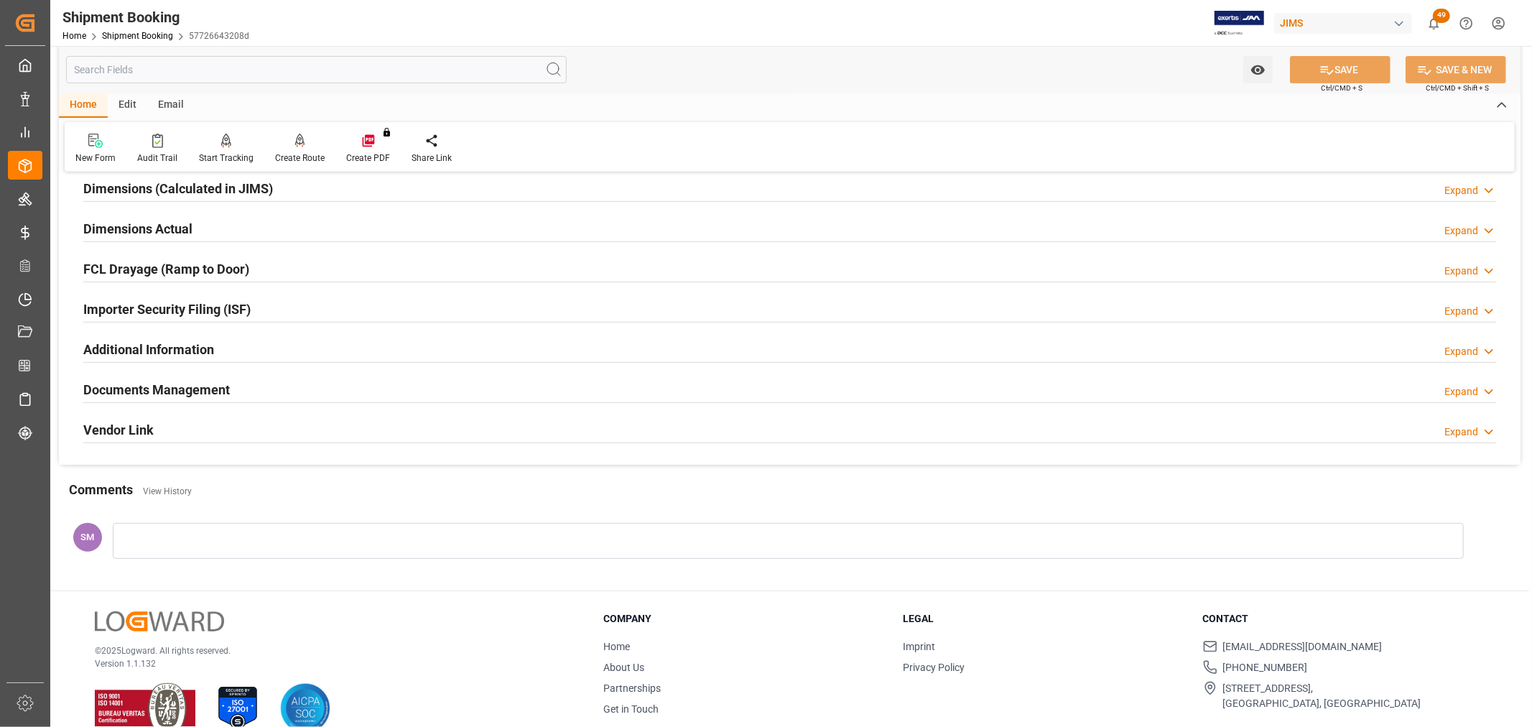
click at [149, 389] on h2 "Documents Management" at bounding box center [156, 389] width 147 height 19
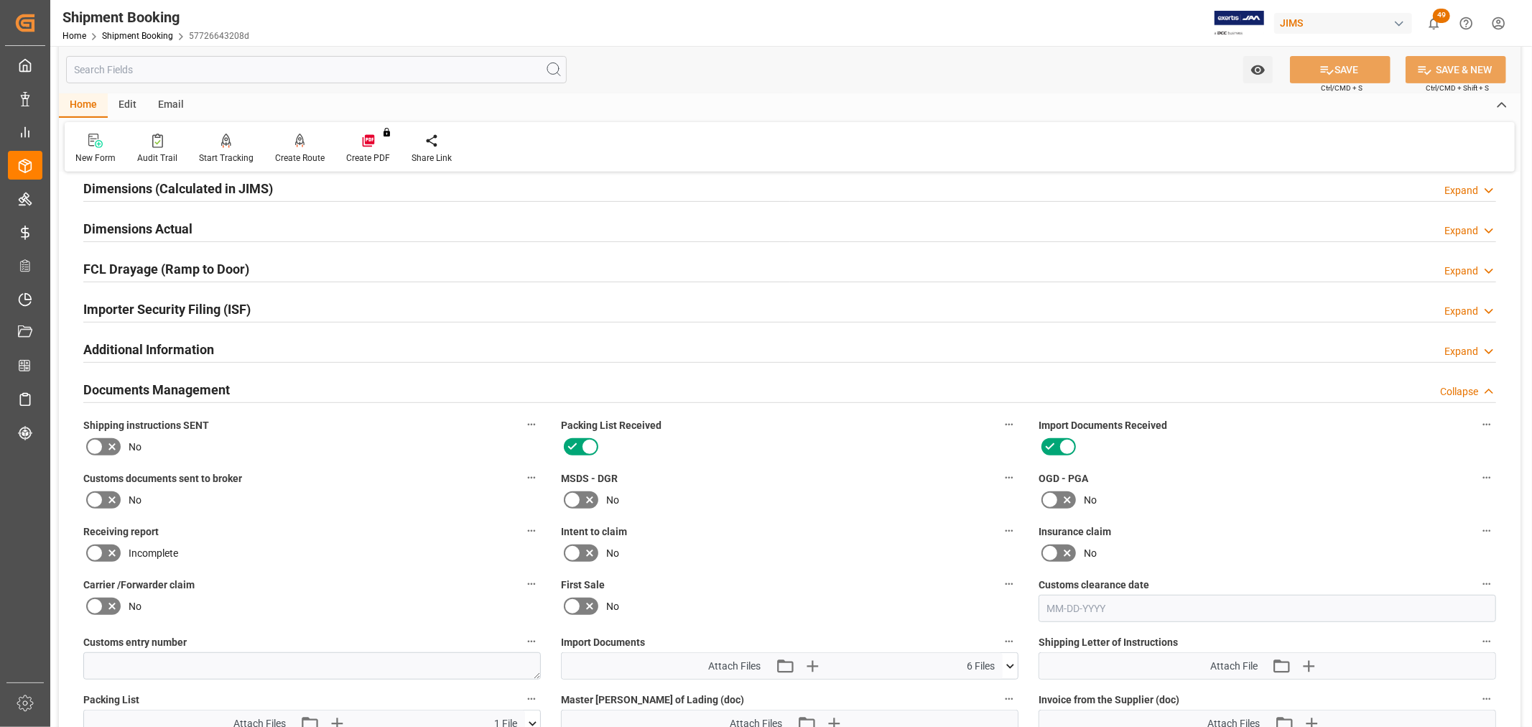
scroll to position [638, 0]
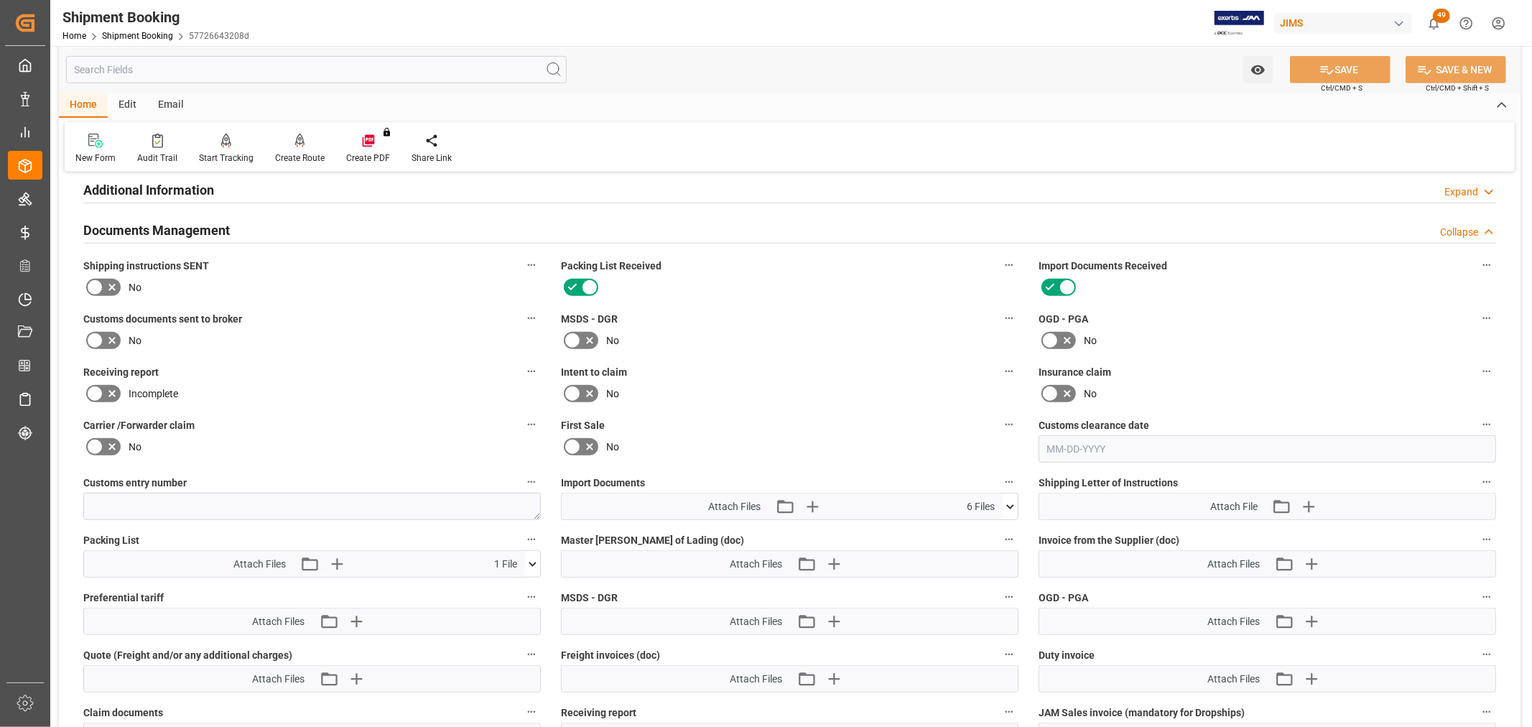
click at [93, 338] on icon at bounding box center [94, 340] width 17 height 17
click at [0, 0] on input "checkbox" at bounding box center [0, 0] width 0 height 0
click at [814, 499] on icon "button" at bounding box center [811, 506] width 23 height 23
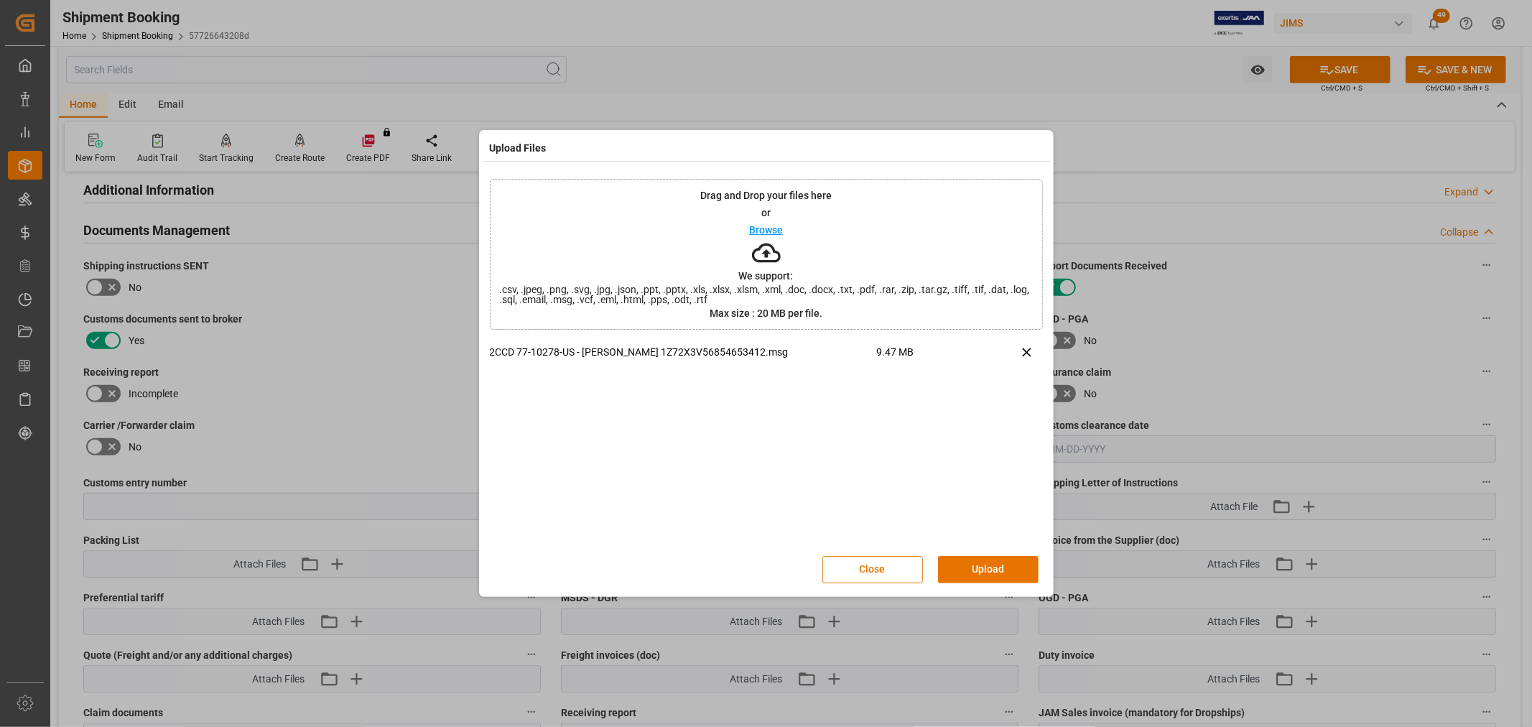
click at [1001, 566] on button "Upload" at bounding box center [988, 569] width 101 height 27
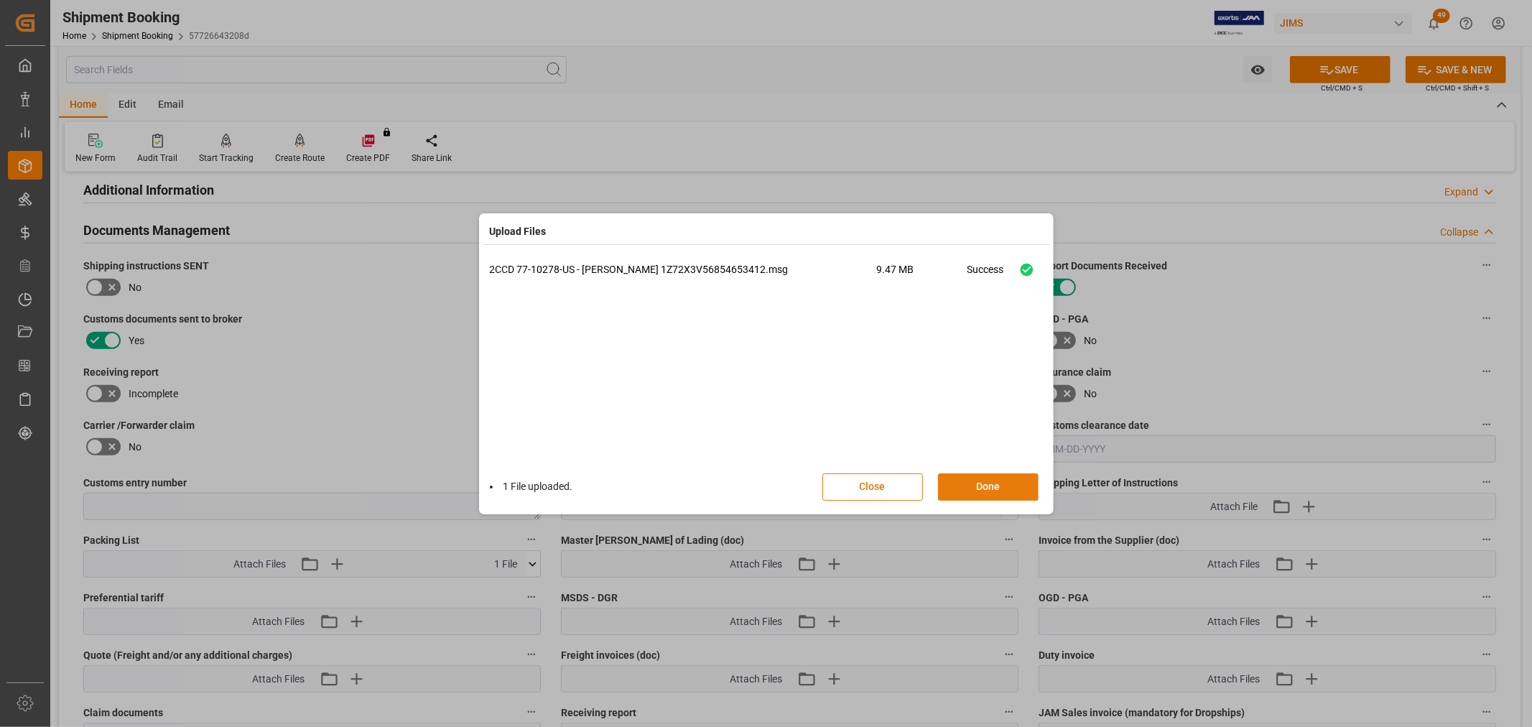
click at [1006, 482] on button "Done" at bounding box center [988, 486] width 101 height 27
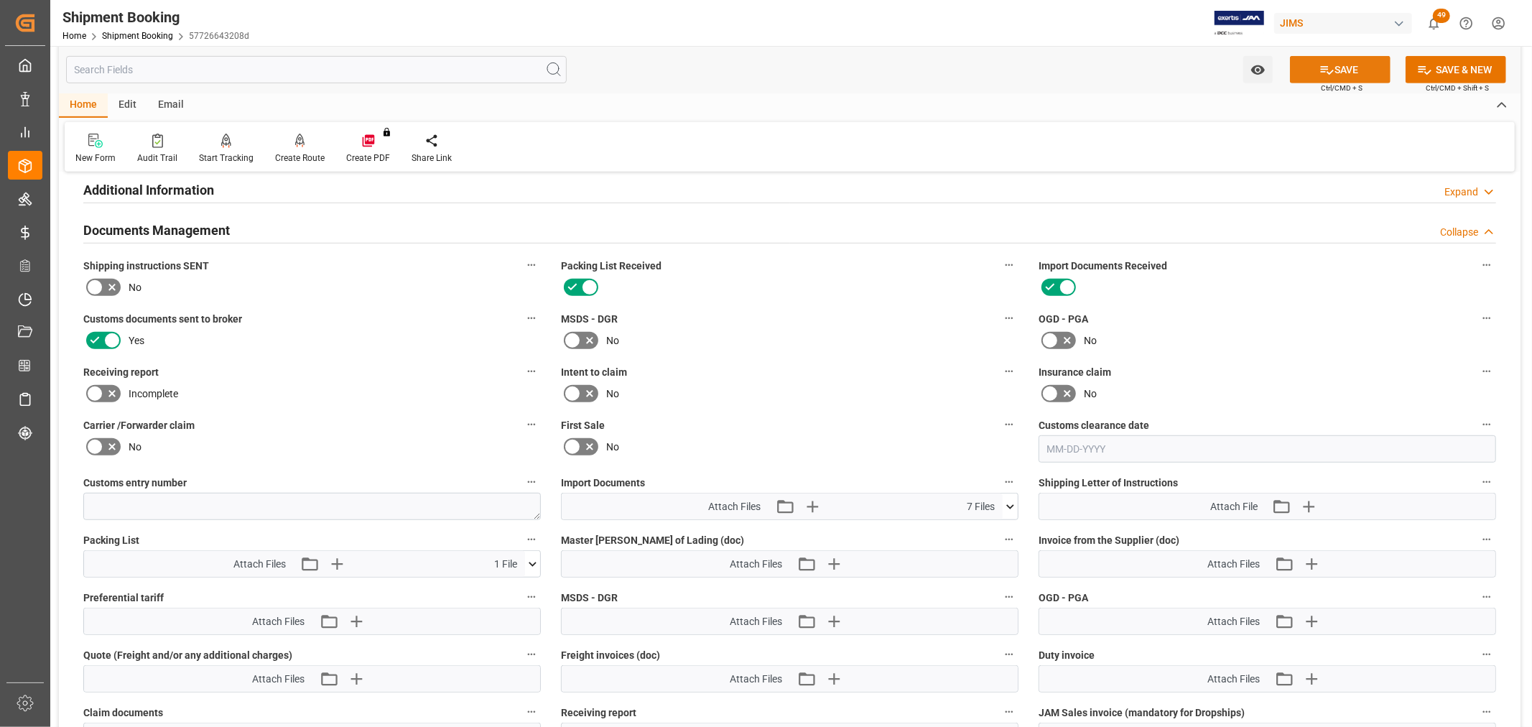
click at [1334, 70] on button "SAVE" at bounding box center [1340, 69] width 101 height 27
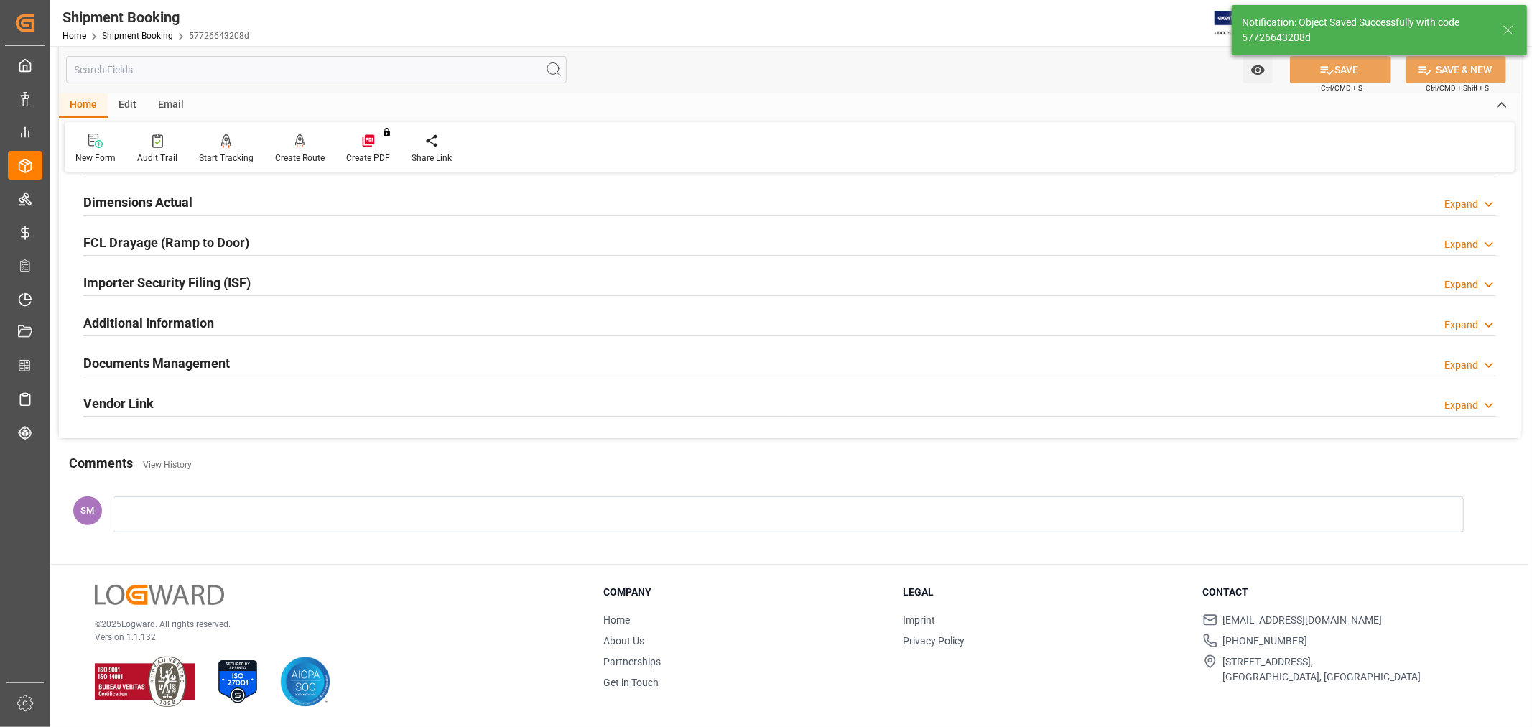
scroll to position [353, 0]
click at [159, 365] on h2 "Documents Management" at bounding box center [156, 362] width 147 height 19
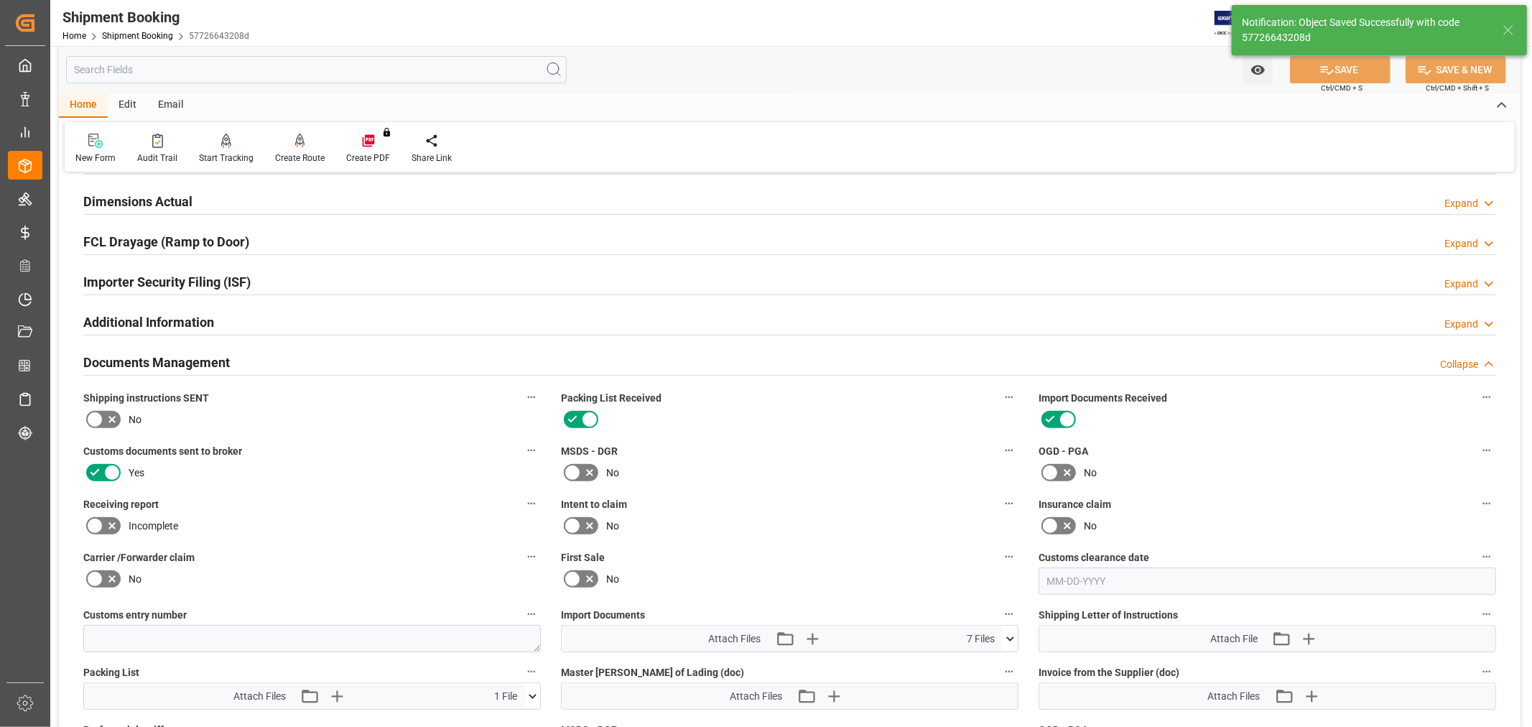
scroll to position [485, 0]
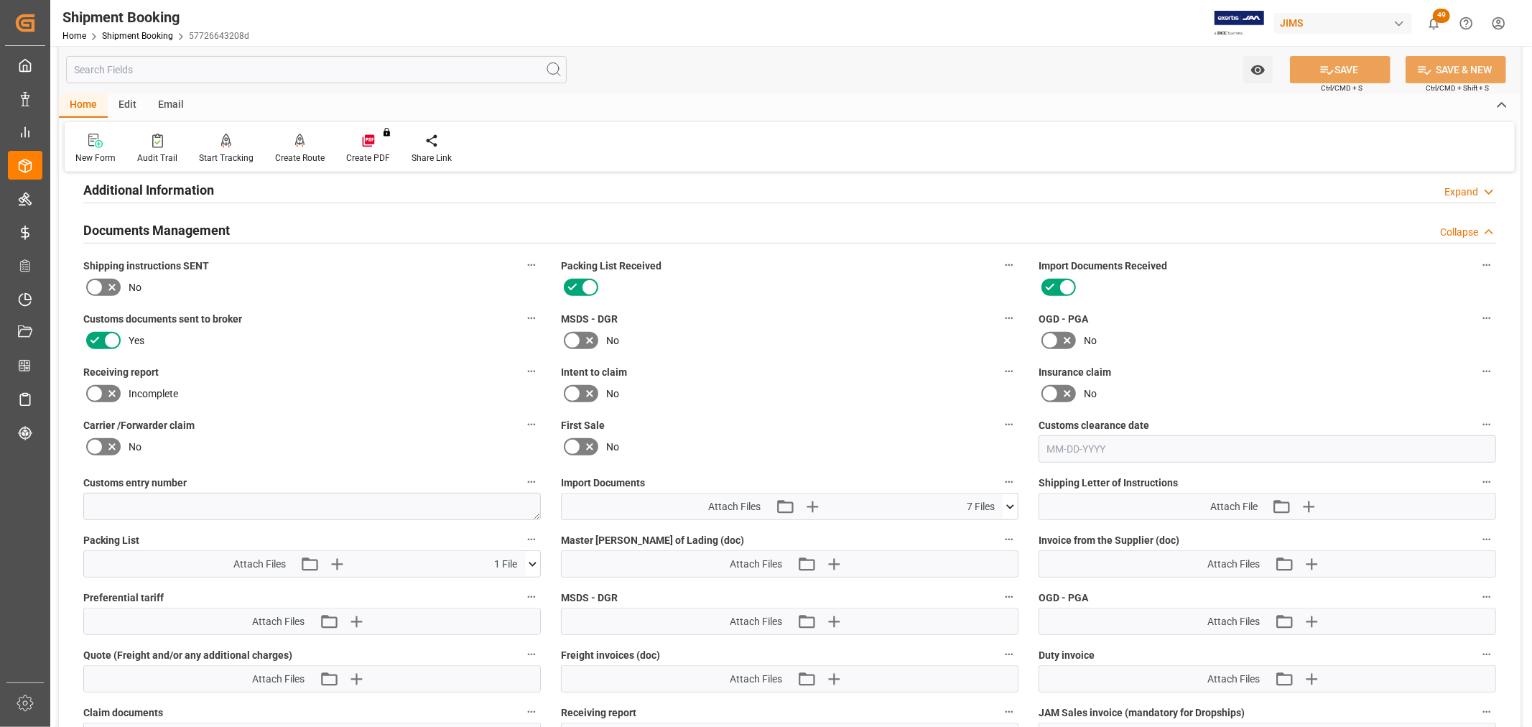
click at [147, 232] on h2 "Documents Management" at bounding box center [156, 230] width 147 height 19
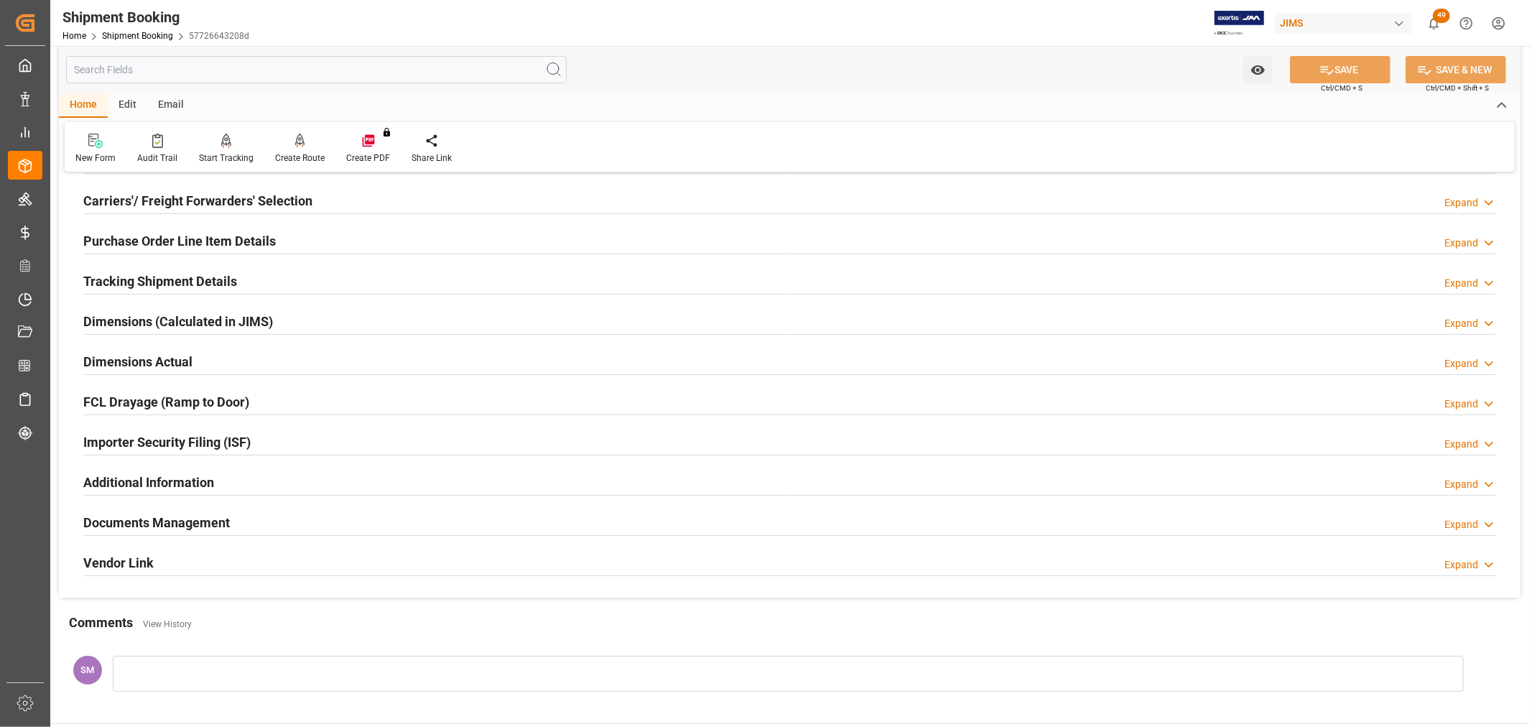
scroll to position [0, 0]
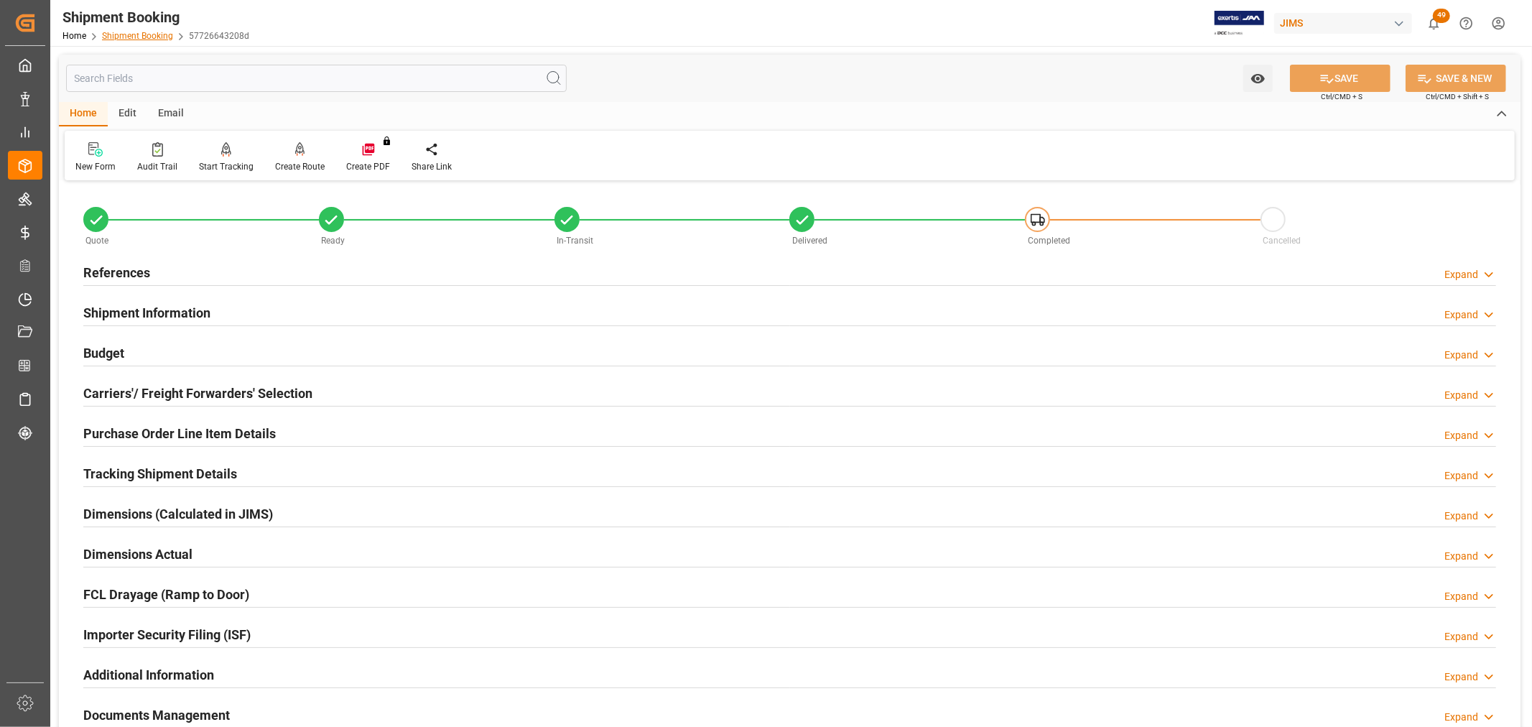
click at [131, 33] on link "Shipment Booking" at bounding box center [137, 36] width 71 height 10
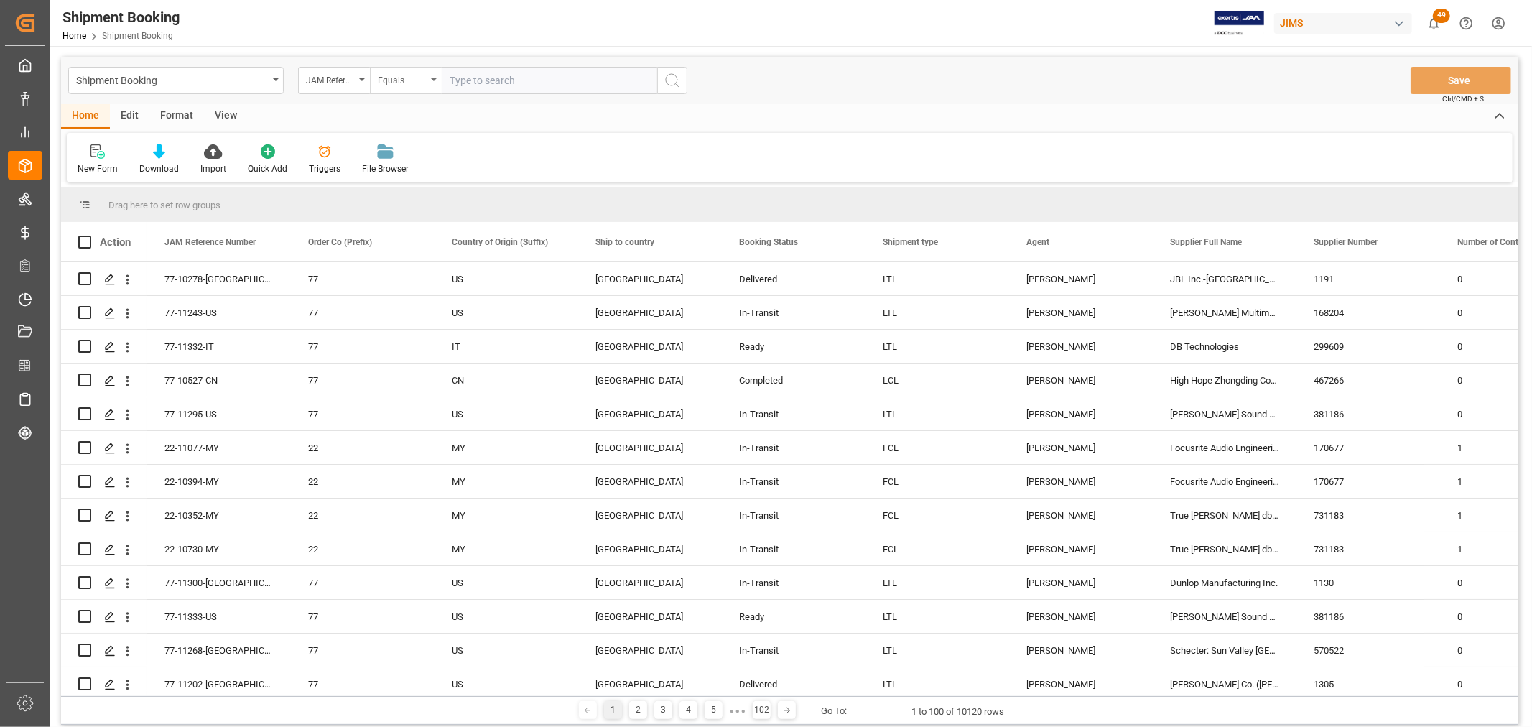
click at [434, 78] on icon "open menu" at bounding box center [434, 79] width 6 height 3
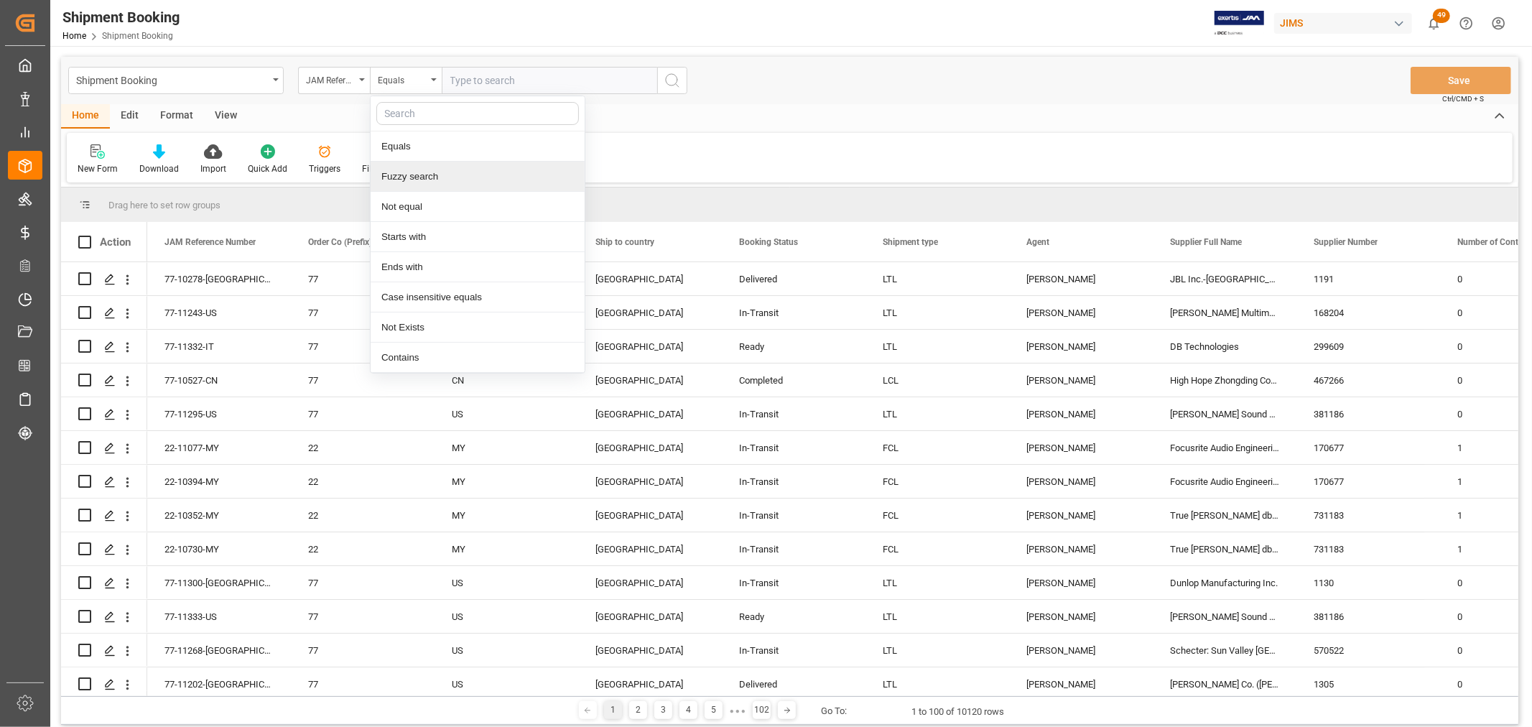
click at [407, 176] on div "Fuzzy search" at bounding box center [478, 177] width 214 height 30
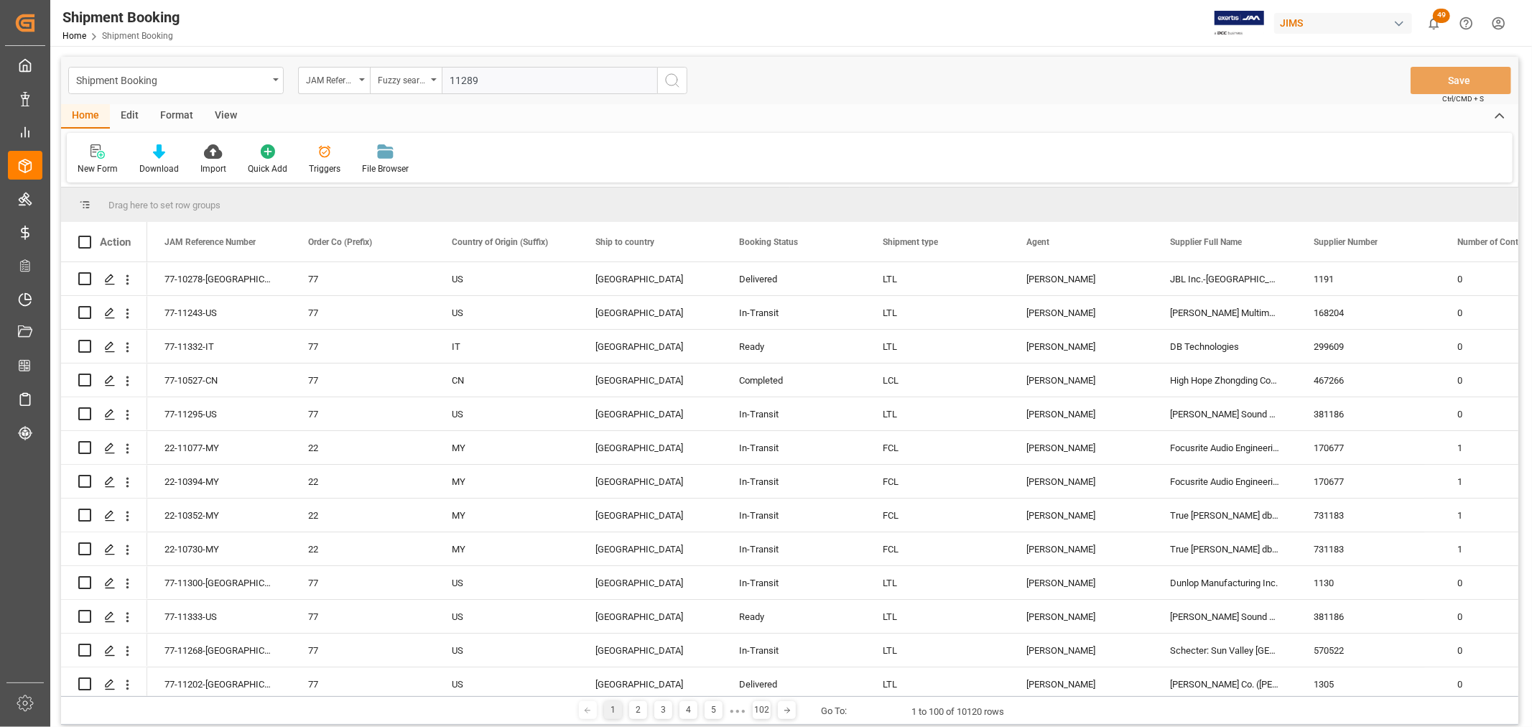
type input "11289"
click at [669, 80] on icon "search button" at bounding box center [672, 80] width 17 height 17
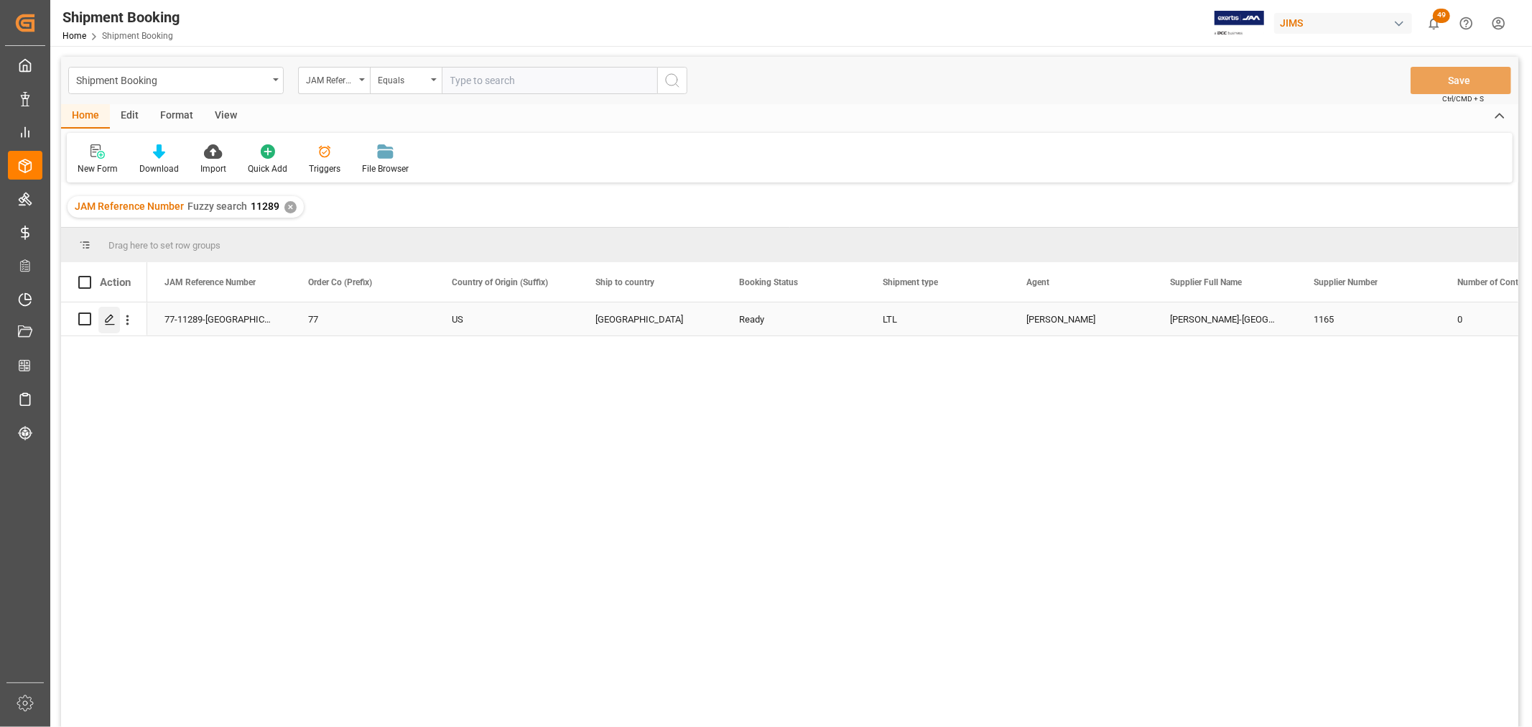
click at [110, 320] on icon "Press SPACE to select this row." at bounding box center [109, 319] width 11 height 11
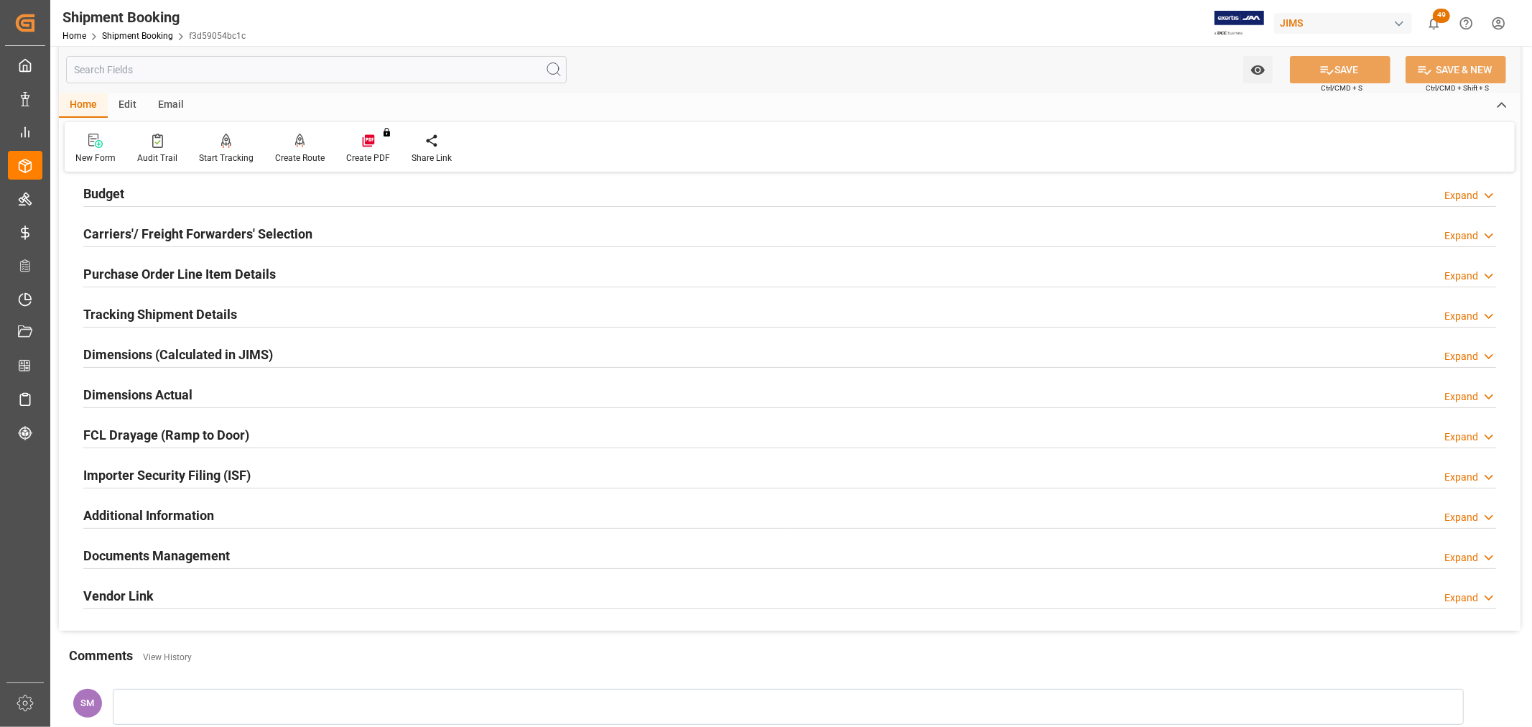
scroll to position [80, 0]
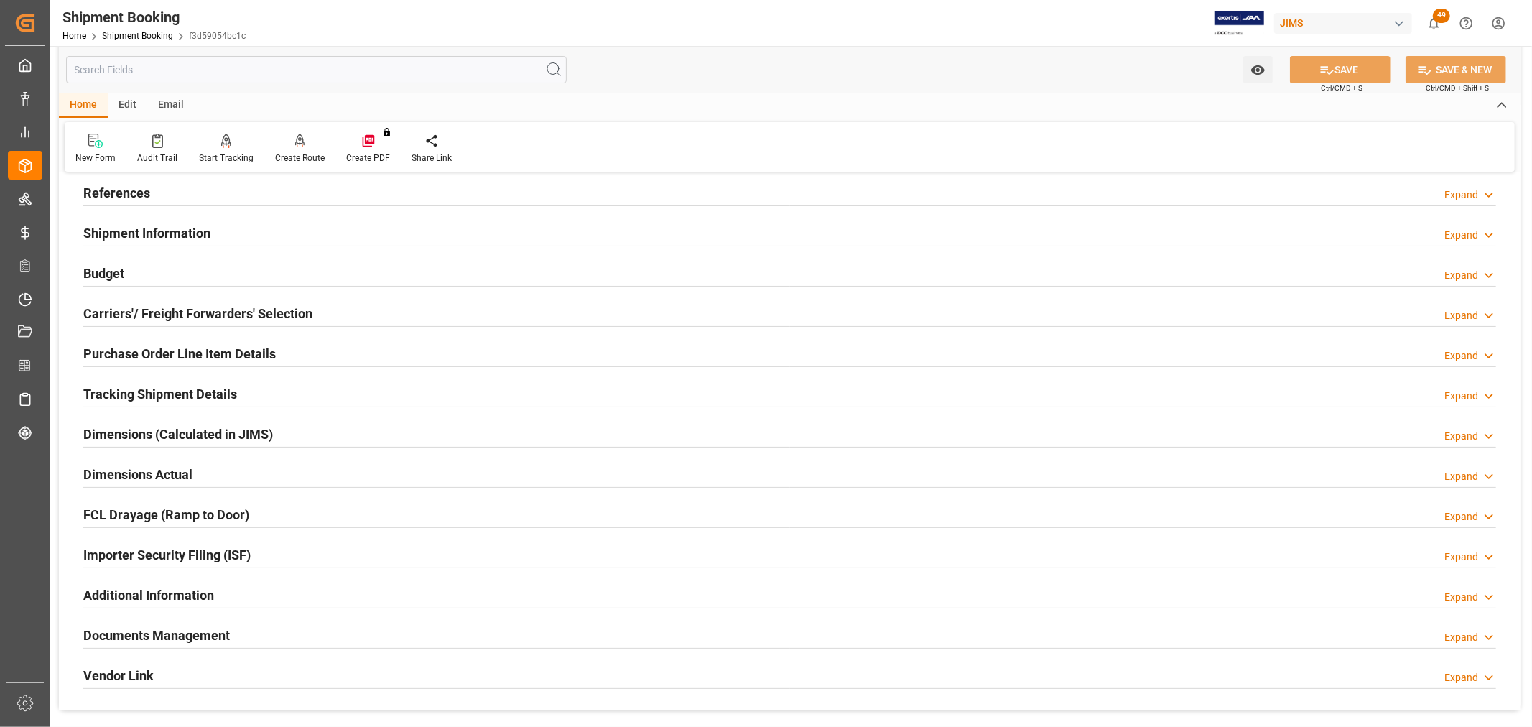
click at [128, 312] on h2 "Carriers'/ Freight Forwarders' Selection" at bounding box center [197, 313] width 229 height 19
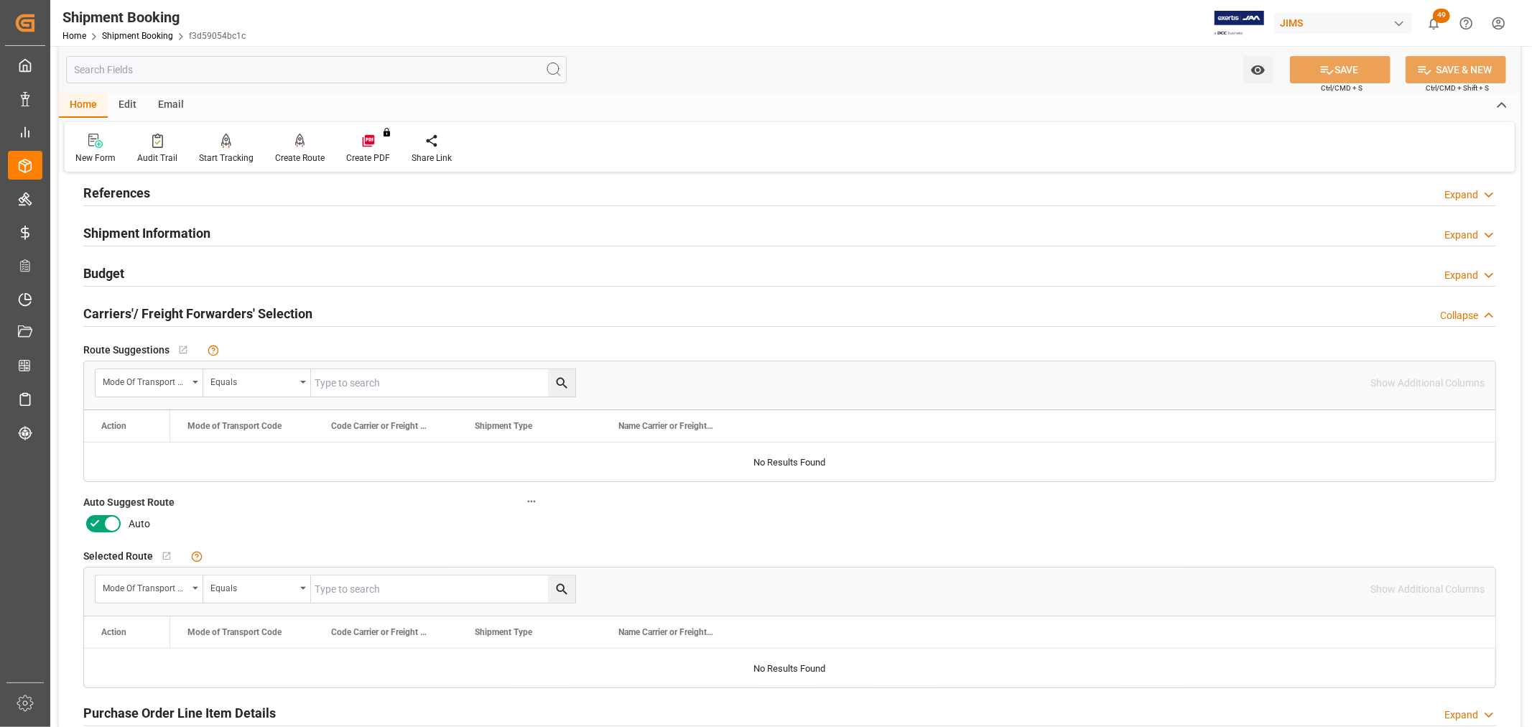
click at [103, 527] on icon at bounding box center [111, 523] width 17 height 17
click at [0, 0] on input "checkbox" at bounding box center [0, 0] width 0 height 0
click at [1366, 63] on button "SAVE" at bounding box center [1340, 69] width 101 height 27
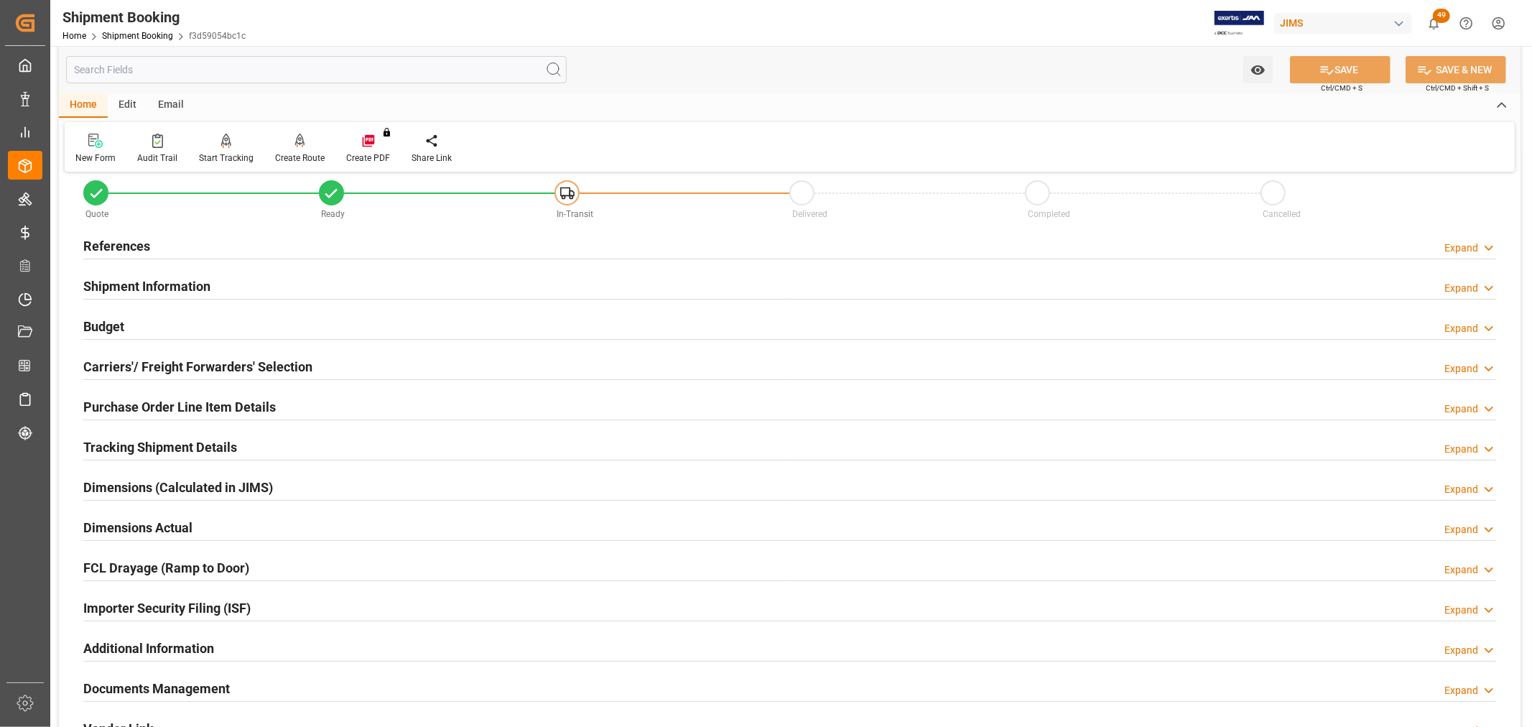
scroll to position [0, 0]
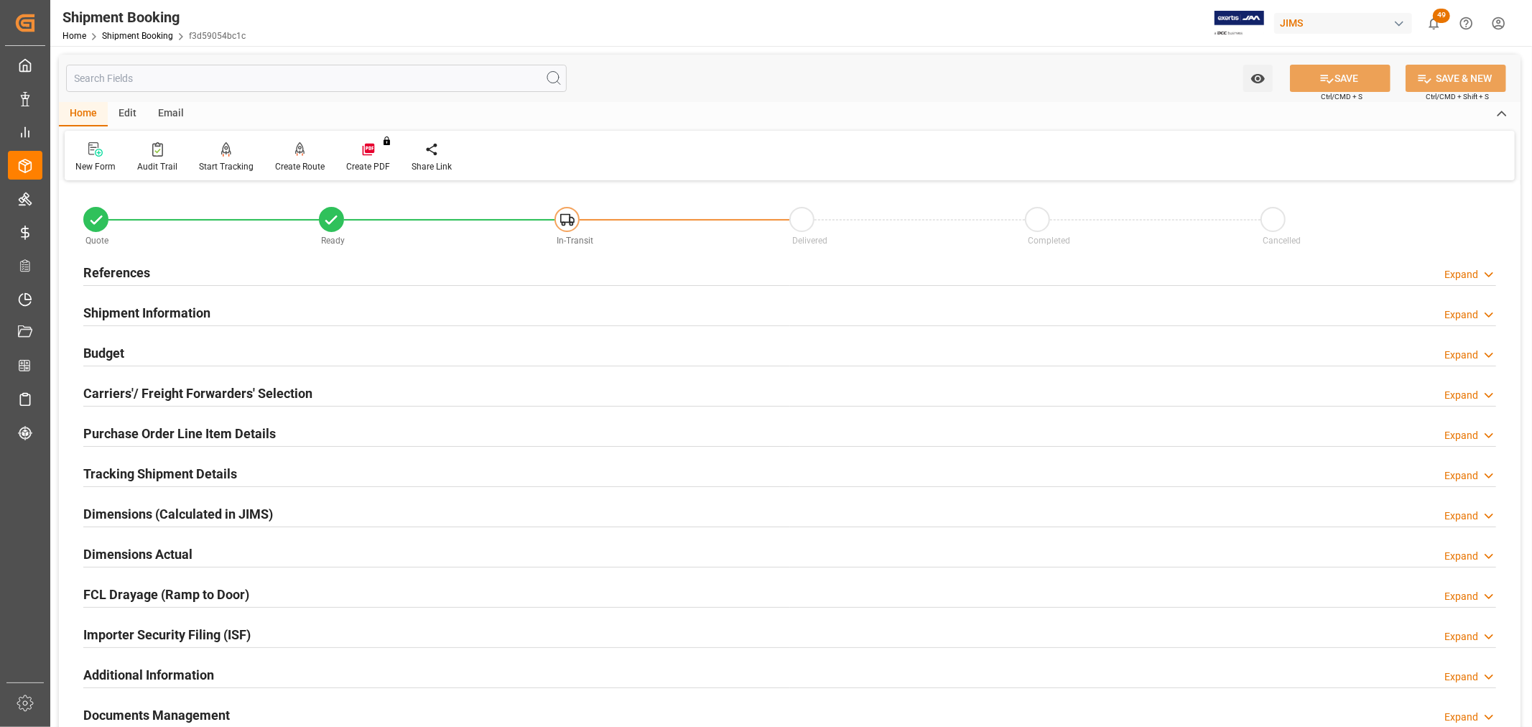
click at [135, 273] on h2 "References" at bounding box center [116, 272] width 67 height 19
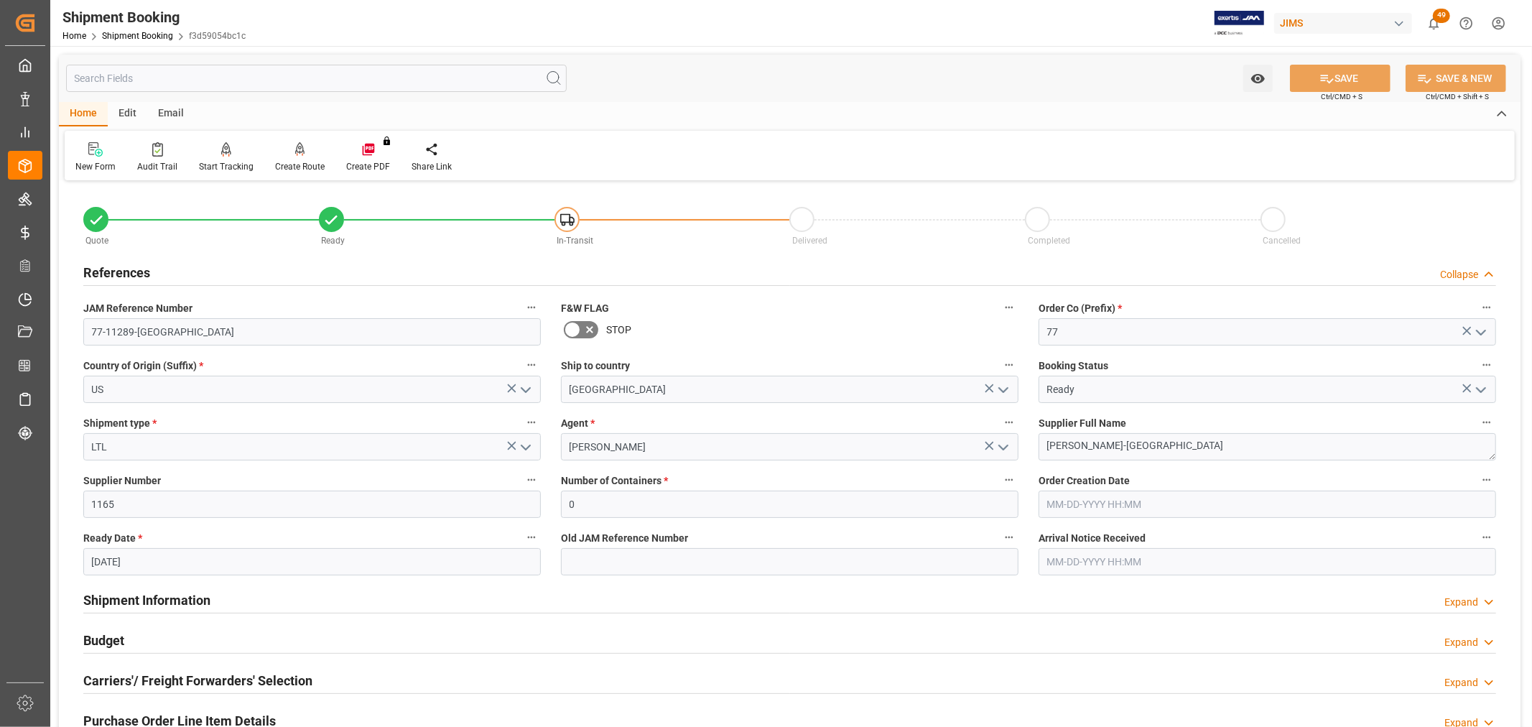
click at [157, 565] on input "10-03-2025" at bounding box center [312, 561] width 458 height 27
click at [98, 349] on button "Previous Month" at bounding box center [95, 350] width 9 height 9
click at [131, 518] on span "30" at bounding box center [129, 516] width 9 height 10
type input "[DATE]"
click at [318, 483] on label "Supplier Number" at bounding box center [312, 481] width 458 height 20
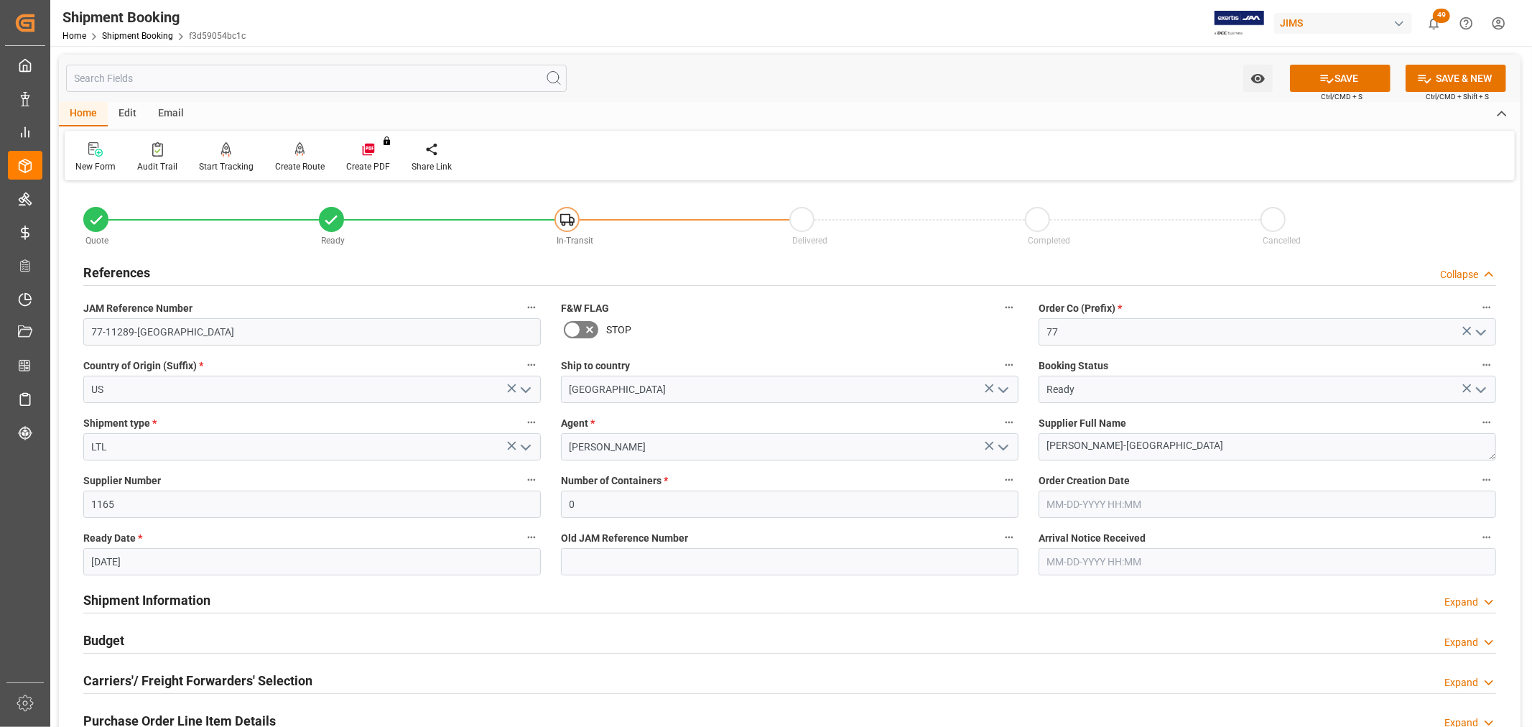
click at [522, 483] on button "Supplier Number" at bounding box center [531, 480] width 19 height 19
click at [1345, 75] on div at bounding box center [766, 363] width 1532 height 727
click at [1320, 78] on icon at bounding box center [1327, 78] width 15 height 15
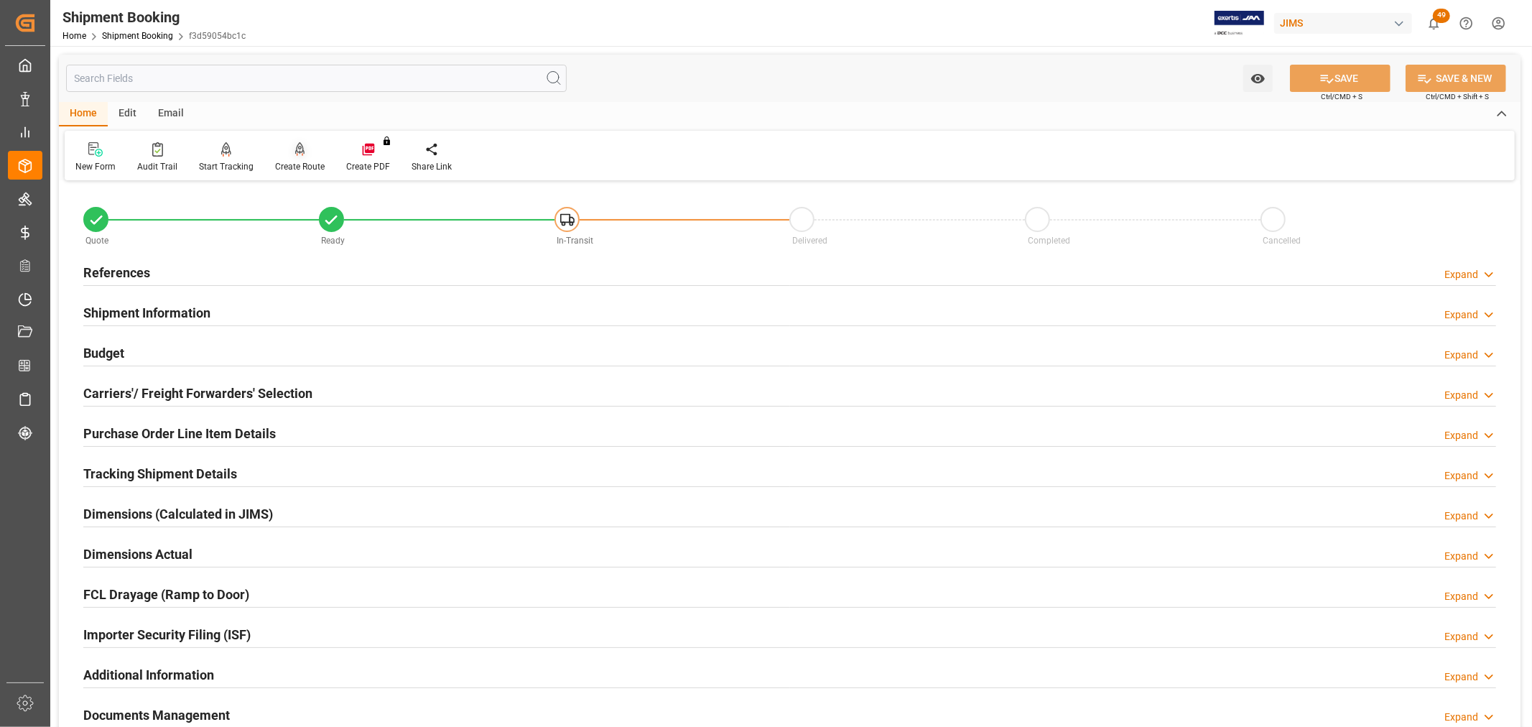
click at [299, 160] on div "Create Route" at bounding box center [300, 166] width 50 height 13
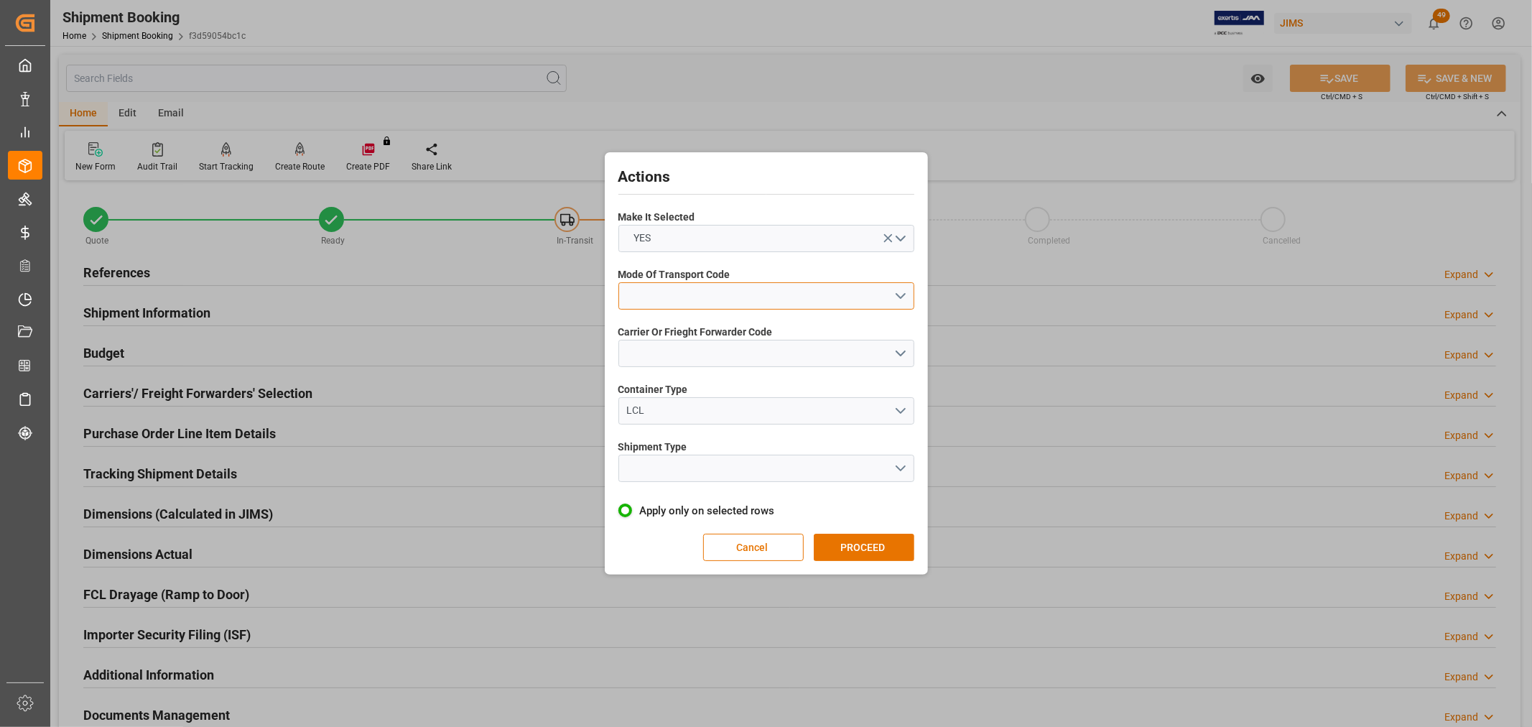
click at [672, 292] on button "open menu" at bounding box center [766, 295] width 296 height 27
click at [665, 410] on div "5- COURIER GROUND" at bounding box center [766, 420] width 295 height 30
click at [658, 357] on button "open menu" at bounding box center [766, 353] width 296 height 27
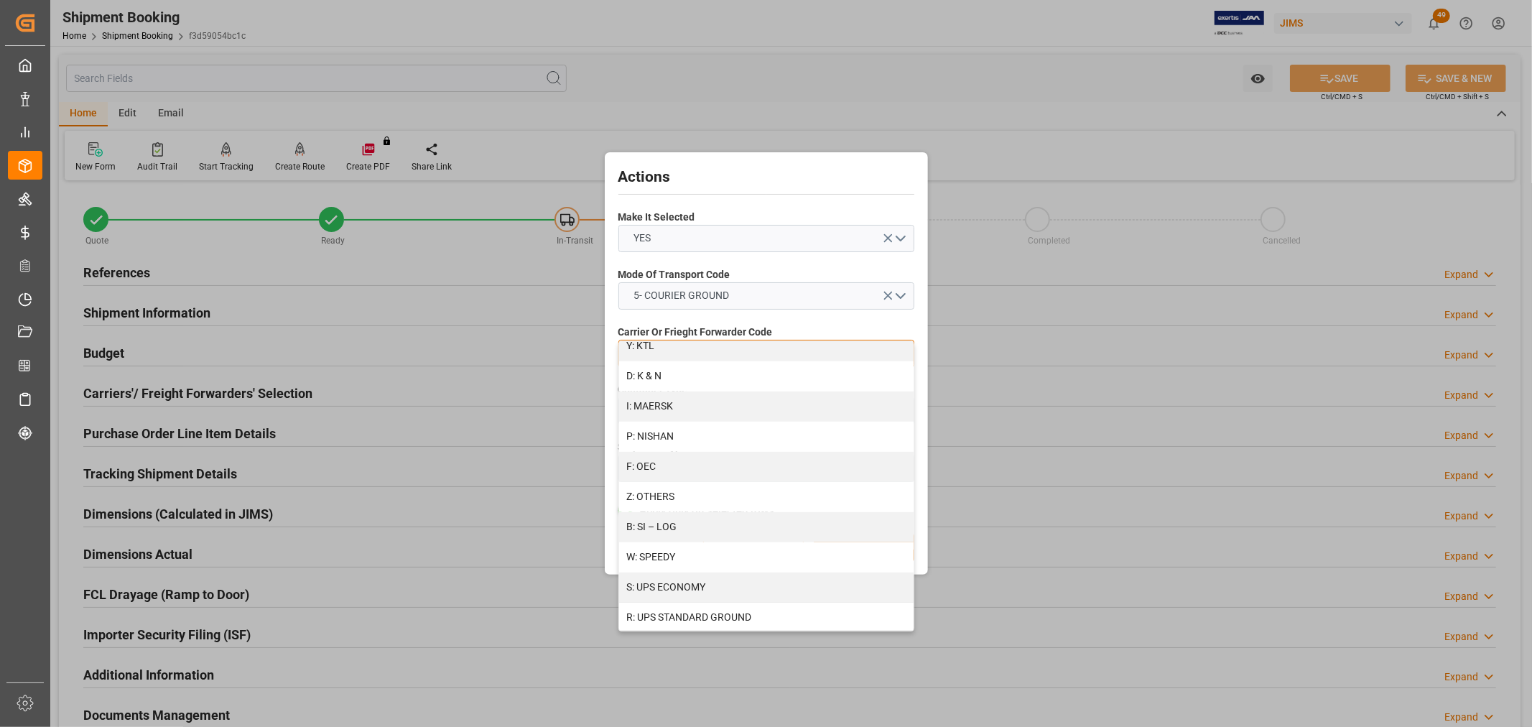
scroll to position [795, 0]
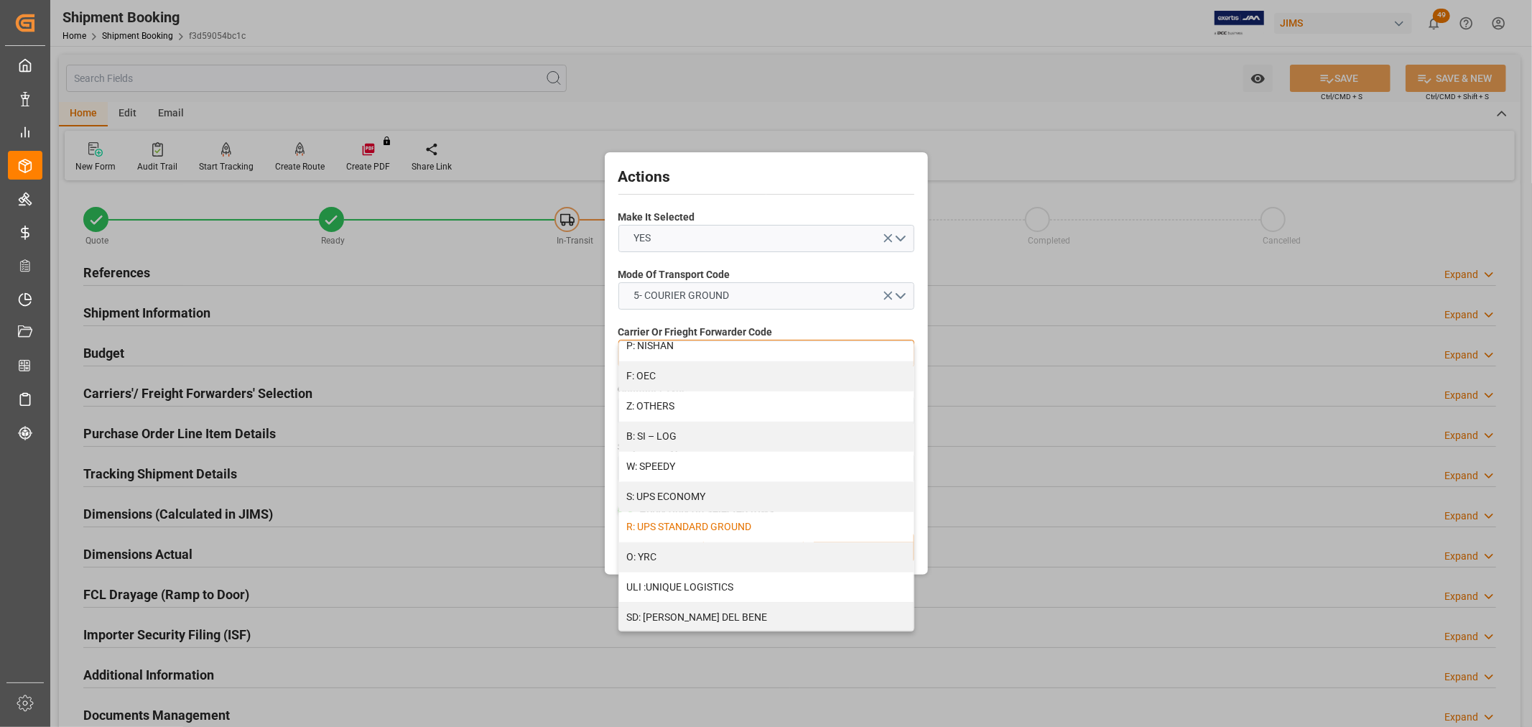
click at [702, 526] on div "R: UPS STANDARD GROUND" at bounding box center [766, 527] width 295 height 30
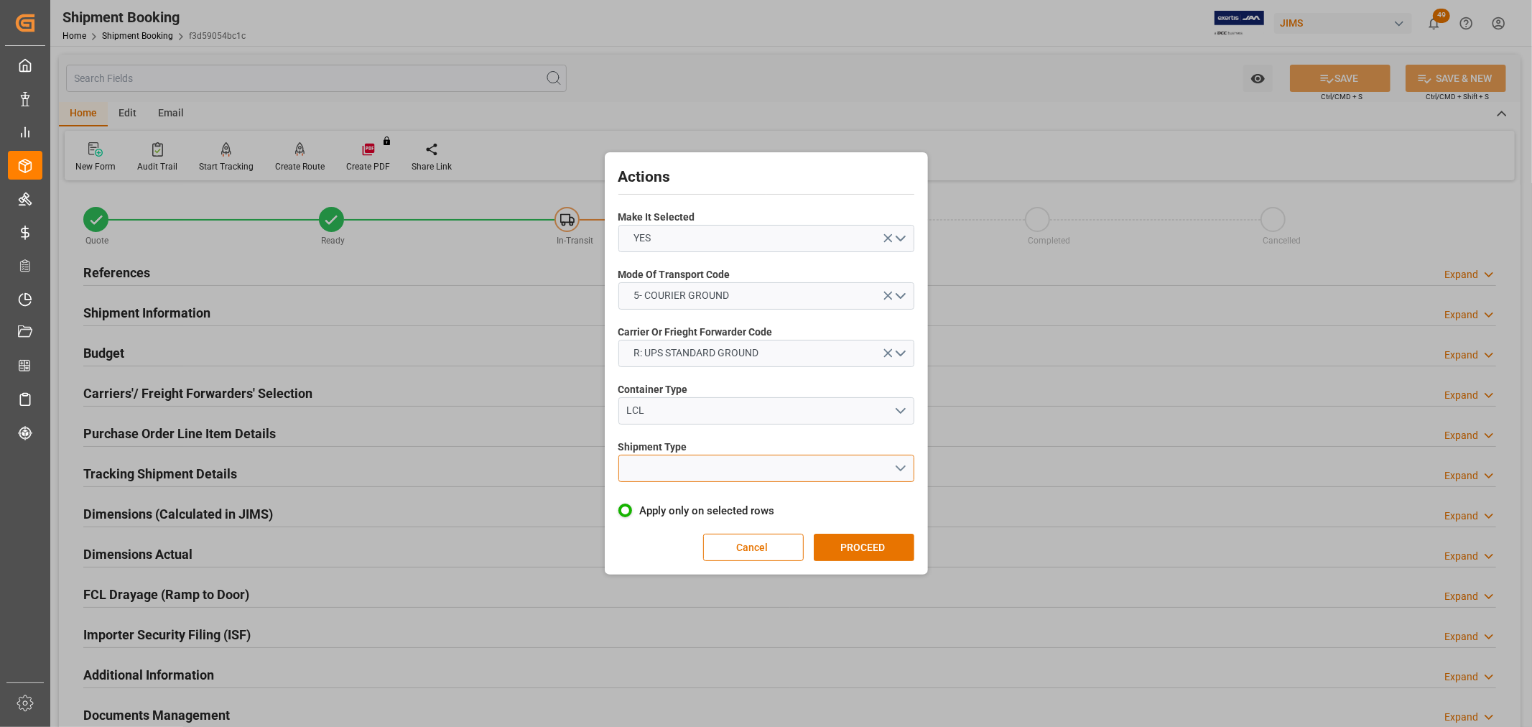
click at [668, 467] on button "open menu" at bounding box center [766, 468] width 296 height 27
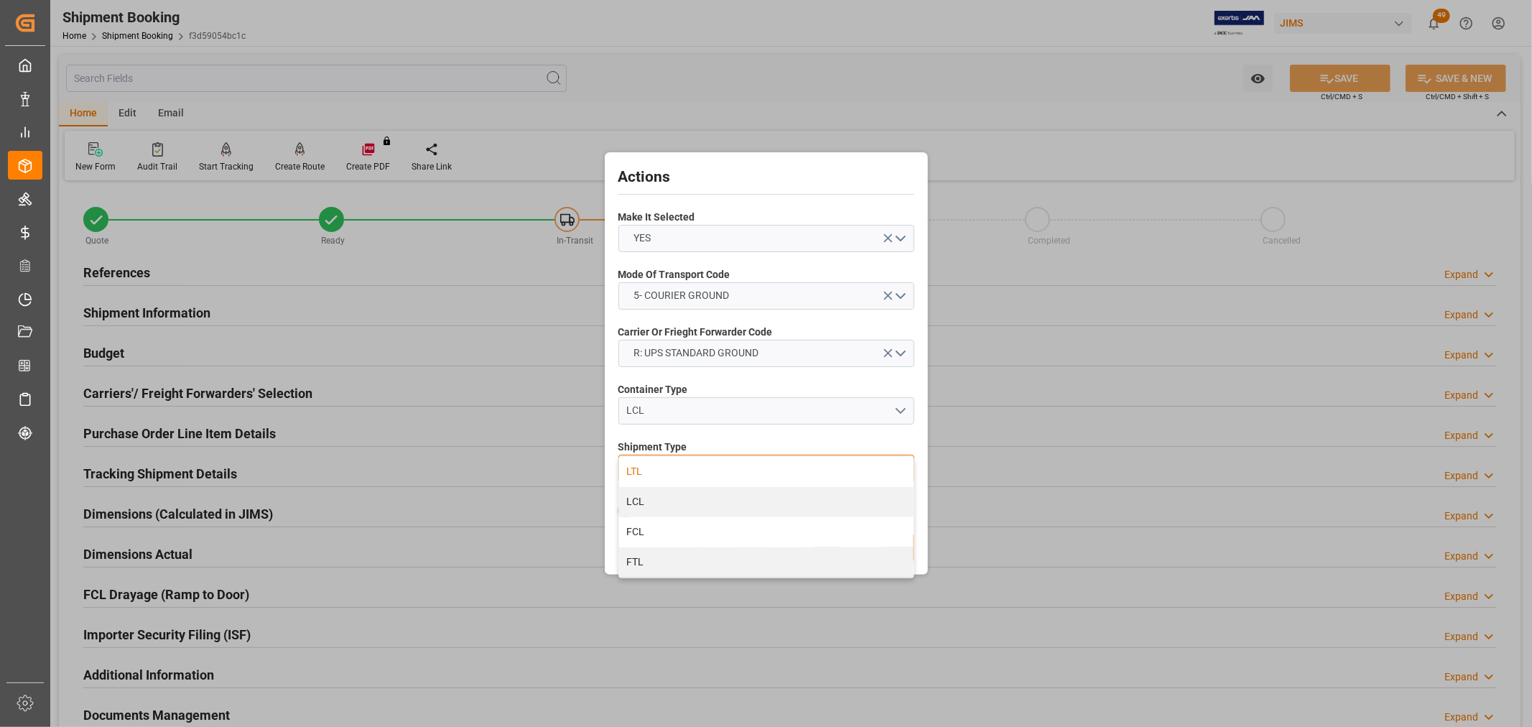
click at [636, 472] on div "LTL" at bounding box center [766, 472] width 295 height 30
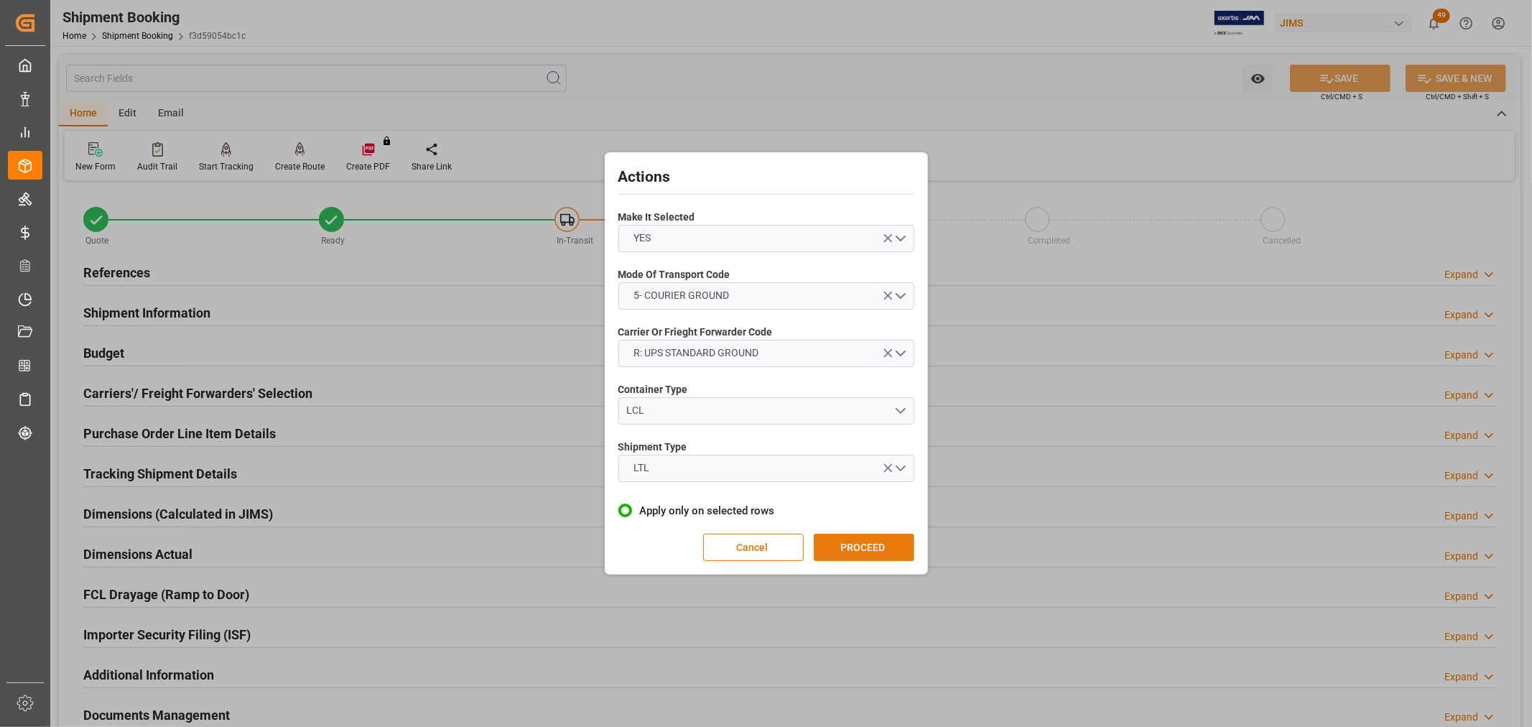
click at [870, 546] on button "PROCEED" at bounding box center [864, 547] width 101 height 27
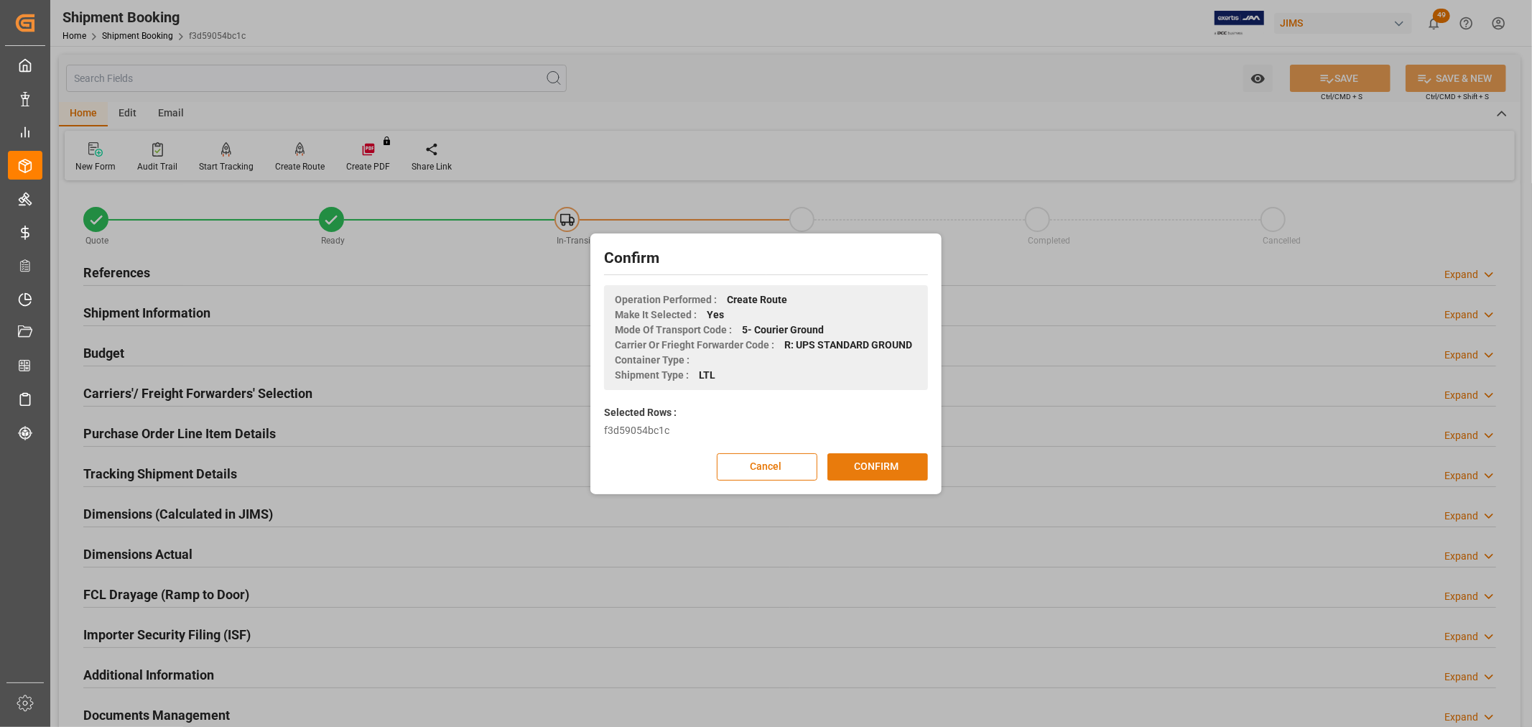
click at [908, 465] on button "CONFIRM" at bounding box center [878, 466] width 101 height 27
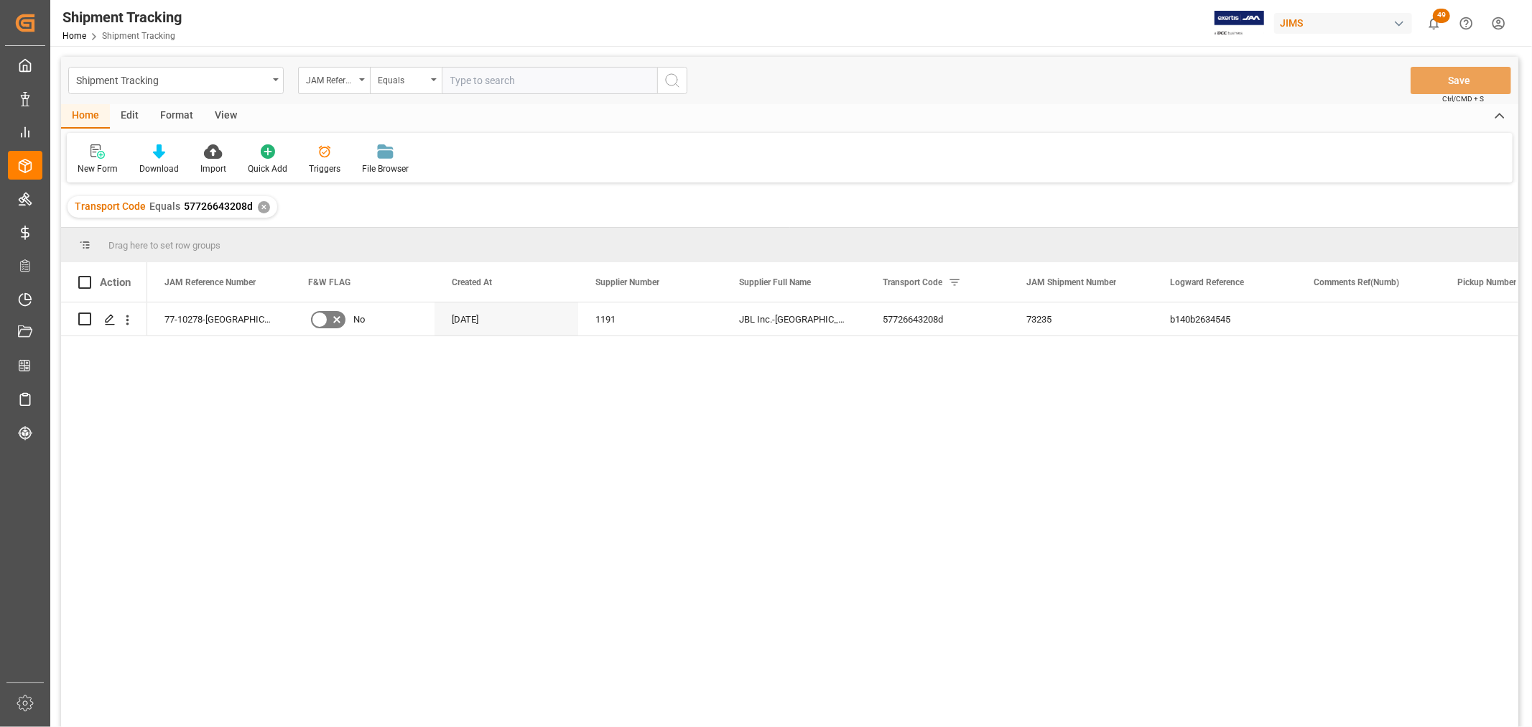
click at [219, 118] on div "View" at bounding box center [226, 116] width 44 height 24
click at [93, 154] on icon at bounding box center [92, 151] width 14 height 14
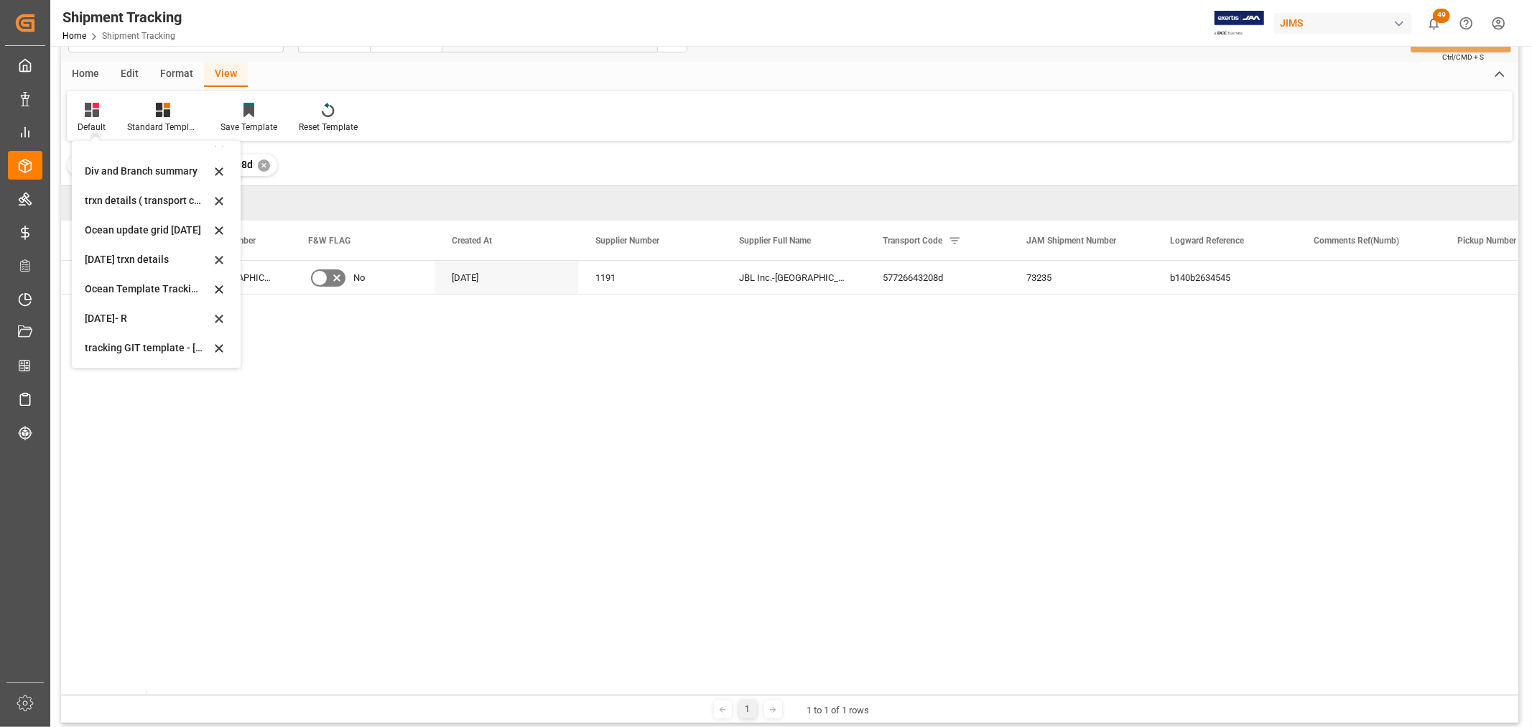
scroll to position [80, 0]
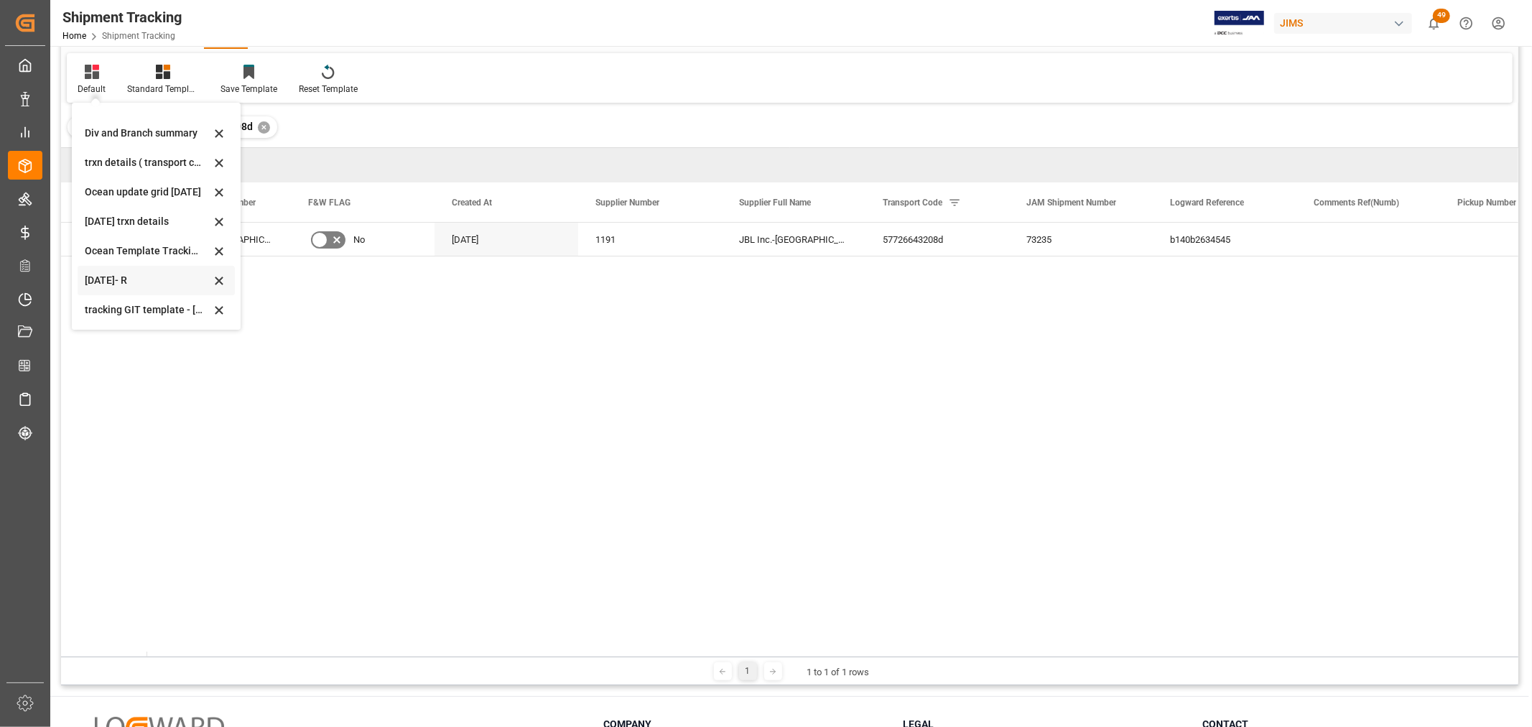
click at [102, 275] on div "[DATE]- R" at bounding box center [148, 280] width 126 height 15
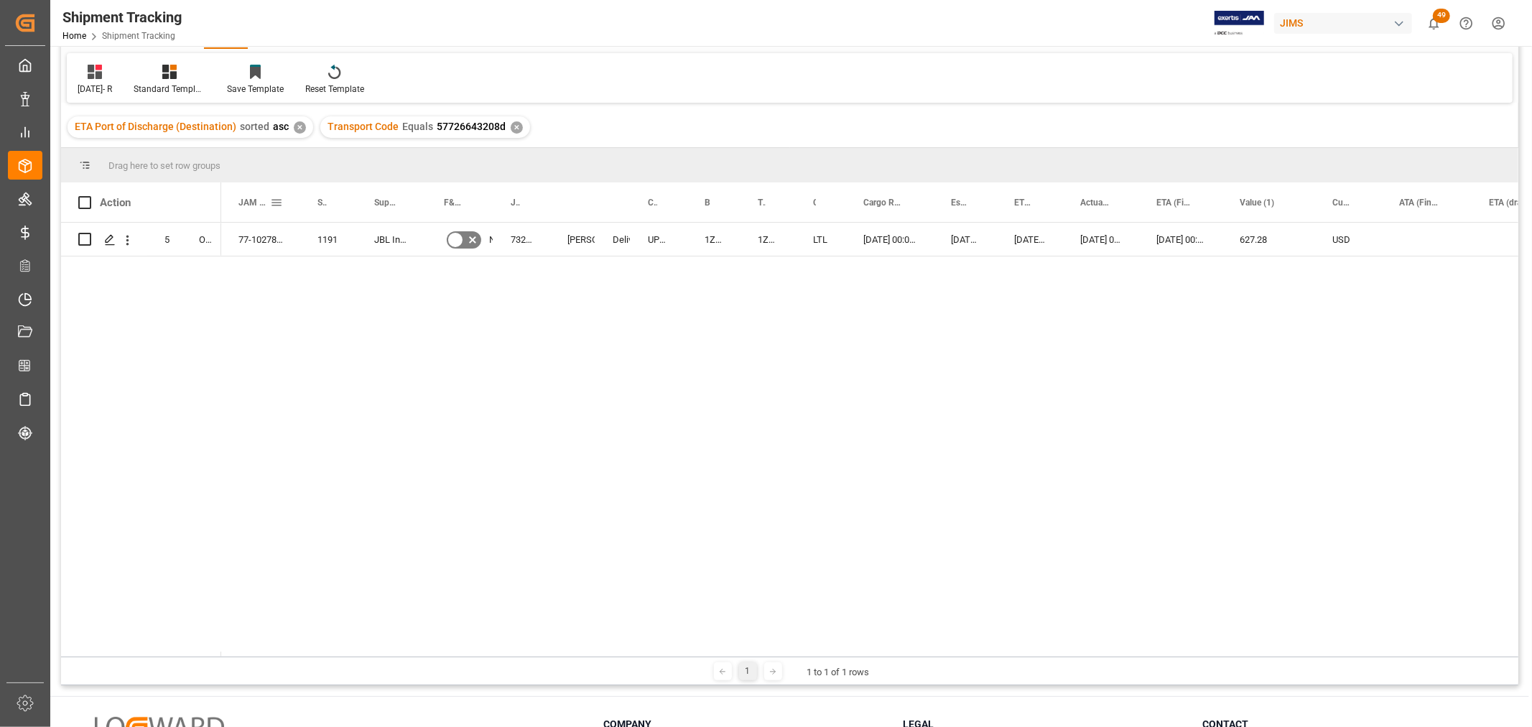
click at [275, 202] on span at bounding box center [276, 202] width 13 height 13
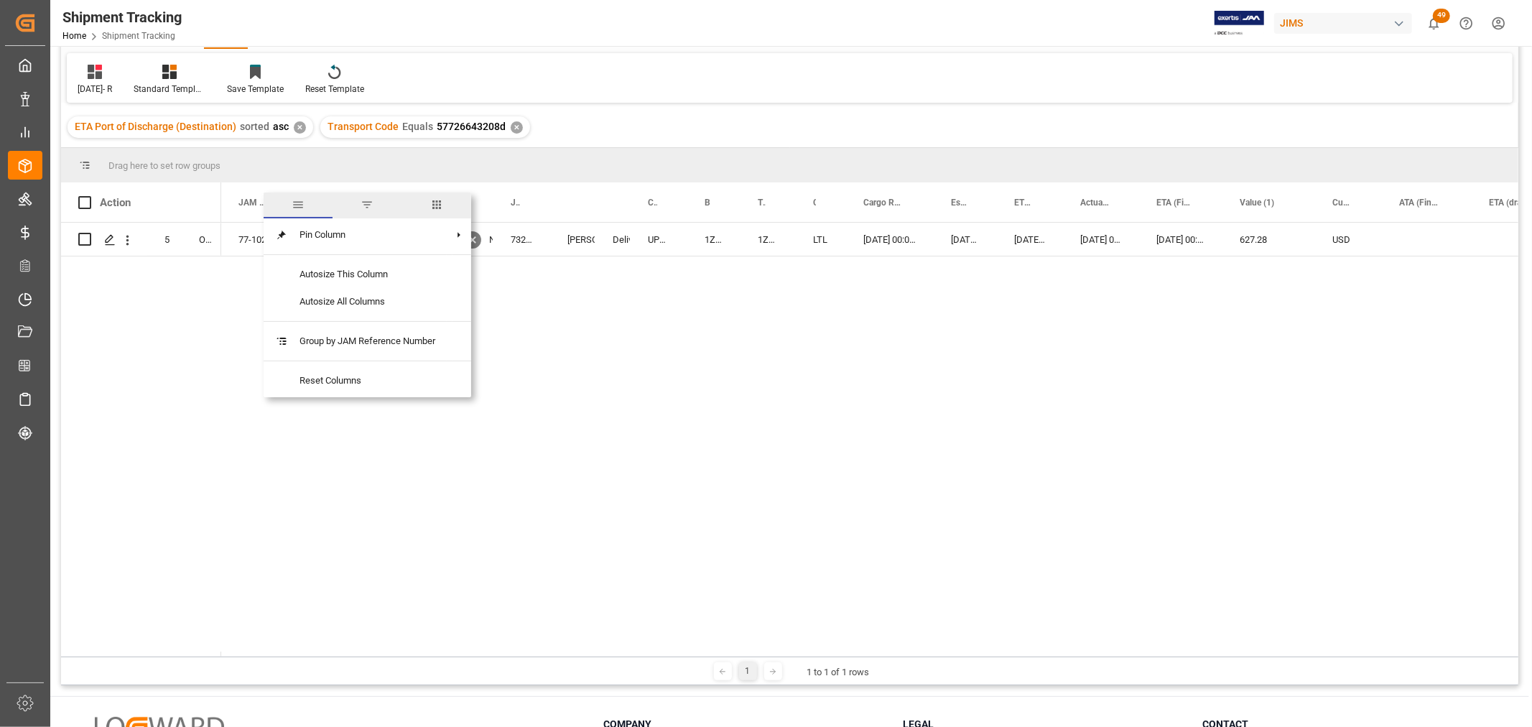
click at [441, 201] on span "columns" at bounding box center [436, 204] width 13 height 13
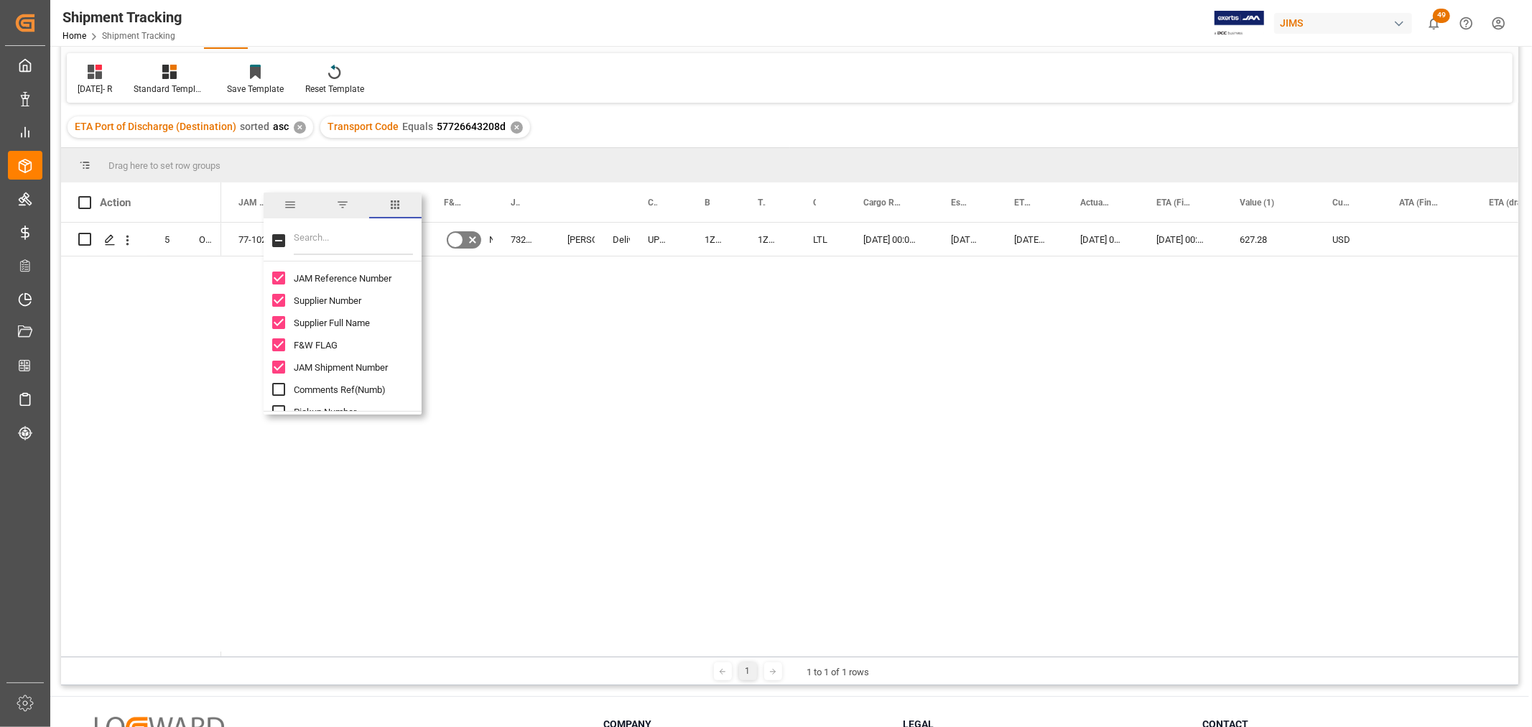
click at [356, 228] on input "Filter Columns Input" at bounding box center [353, 240] width 119 height 29
type input "cus"
checkbox input "true"
type input "cu"
checkbox input "false"
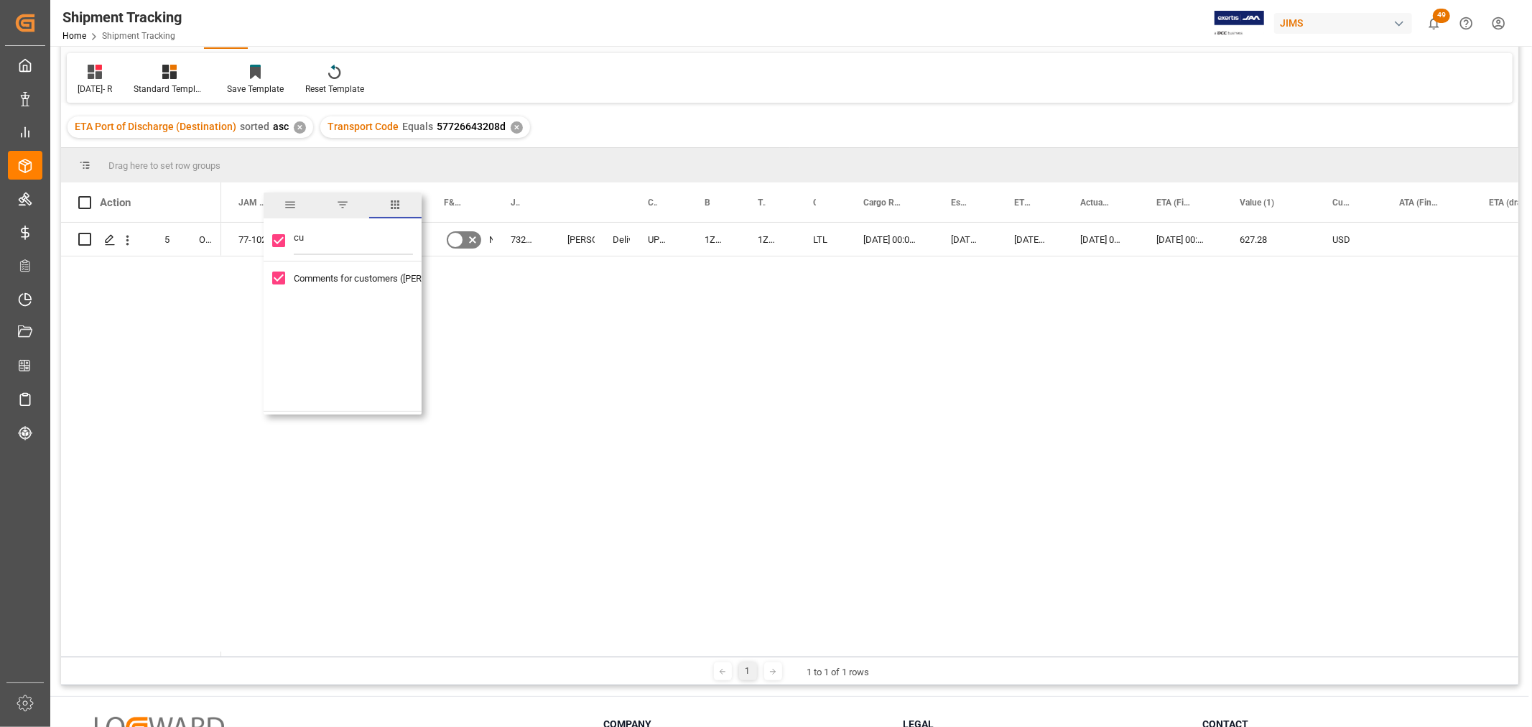
type input "c"
click at [796, 353] on div "77-10278-US 1191 JBL Inc.-US No 73235 [PERSON_NAME] Delivered UPS STANDARD GROU…" at bounding box center [869, 440] width 1297 height 434
click at [1034, 315] on div "77-10278-US 1191 JBL Inc.-US No 73235 [PERSON_NAME] Delivered UPS STANDARD GROU…" at bounding box center [869, 440] width 1297 height 434
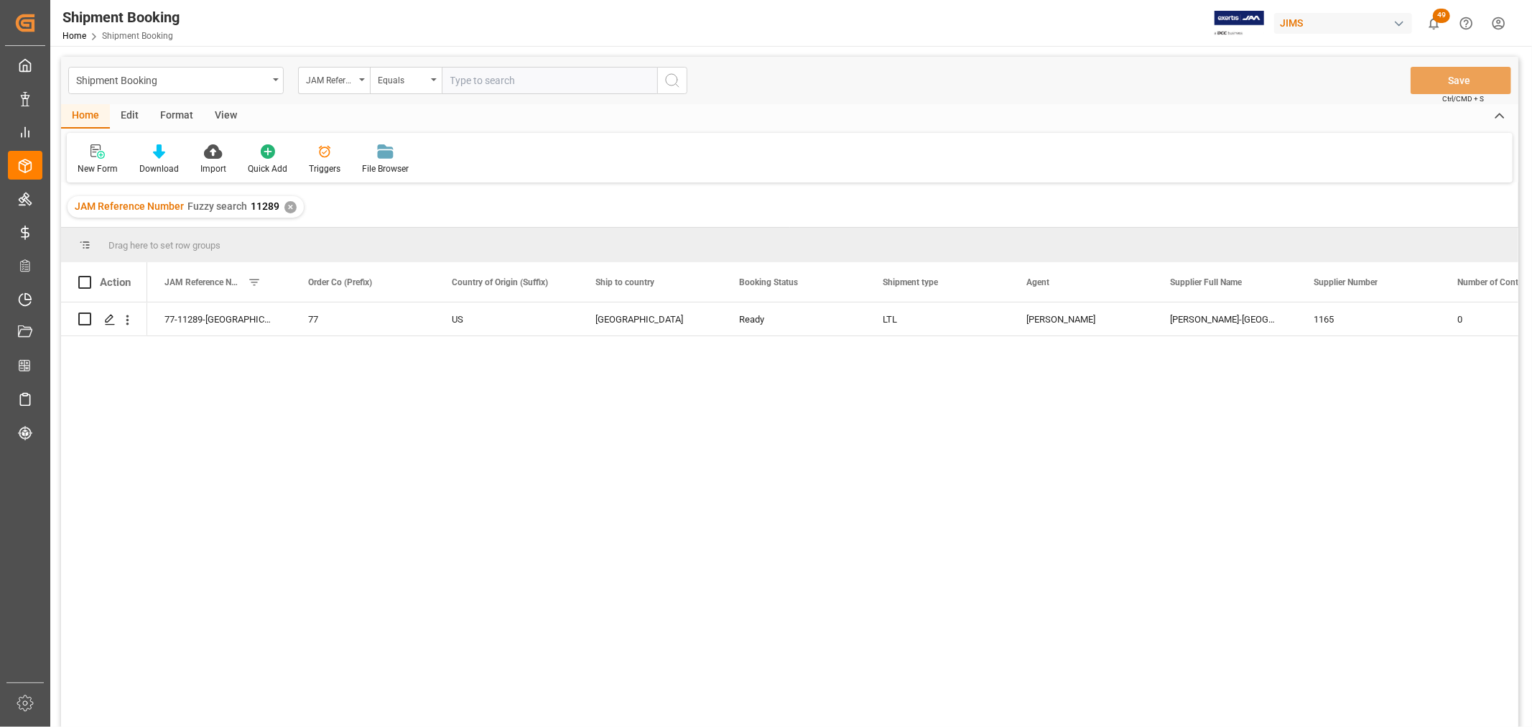
click at [225, 110] on div "View" at bounding box center [226, 116] width 44 height 24
click at [91, 159] on div "Default" at bounding box center [92, 160] width 50 height 32
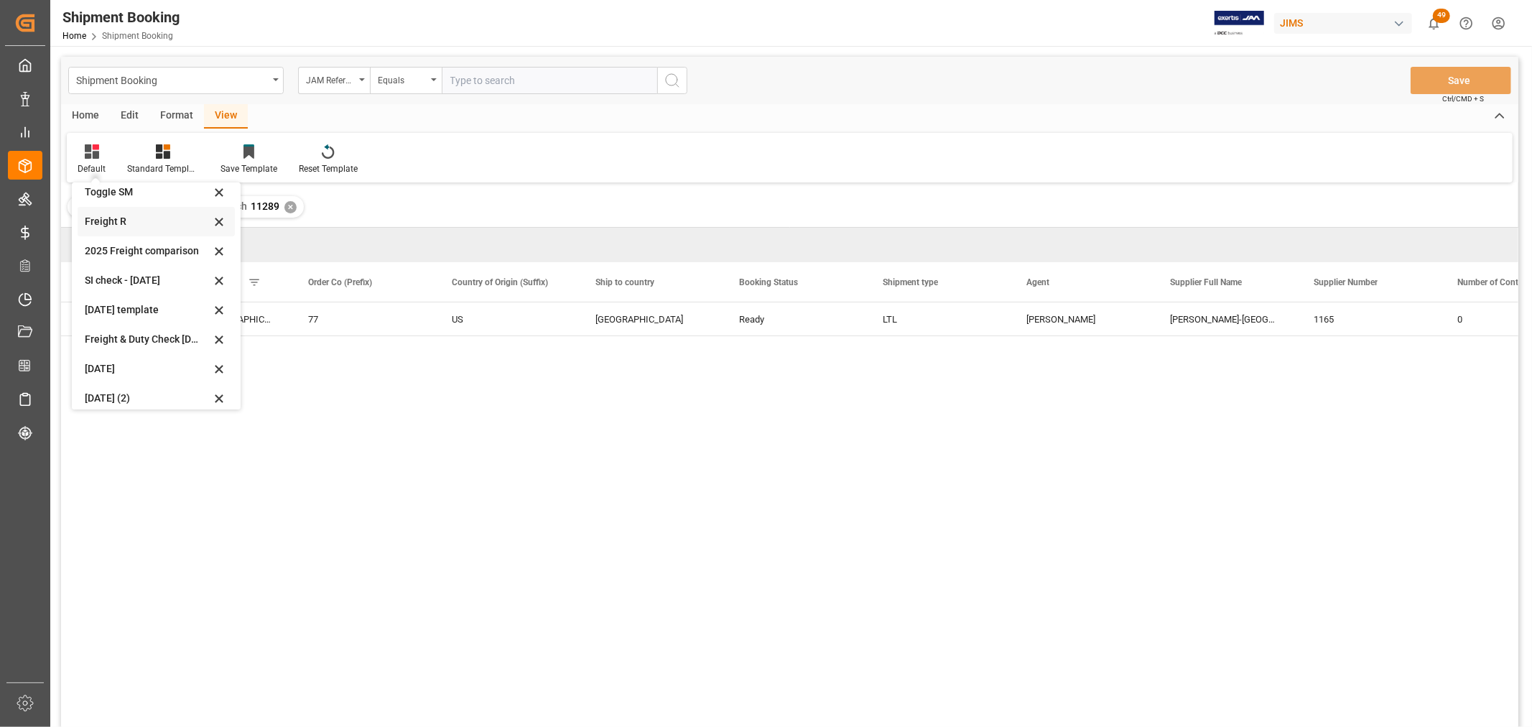
scroll to position [108, 0]
click at [124, 384] on div "[DATE] (2)" at bounding box center [148, 388] width 126 height 15
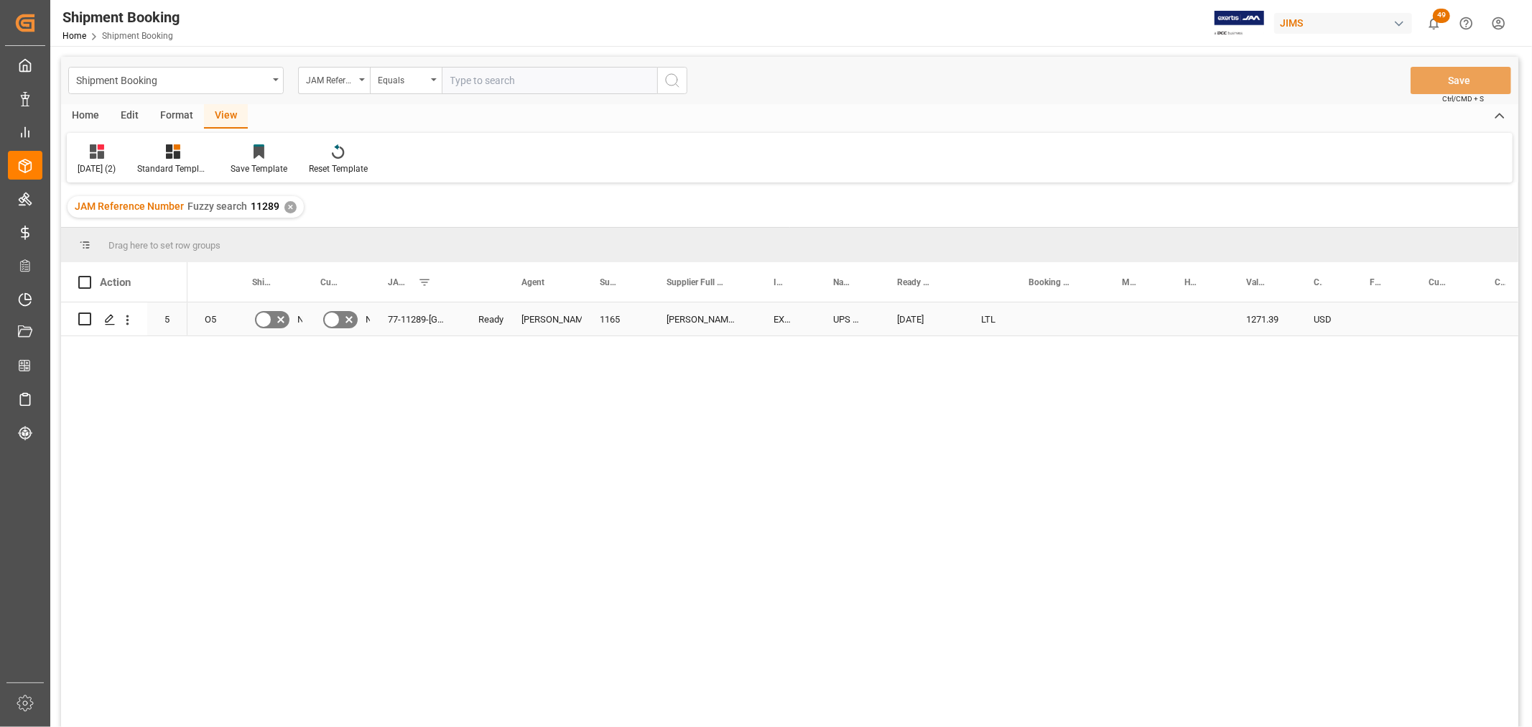
click at [1044, 318] on div "Press SPACE to select this row." at bounding box center [1057, 318] width 93 height 33
click at [1047, 318] on input "Press SPACE to select this row." at bounding box center [1058, 327] width 70 height 27
paste input "1ZWE05346874158687"
type input "1ZWE05346874158687"
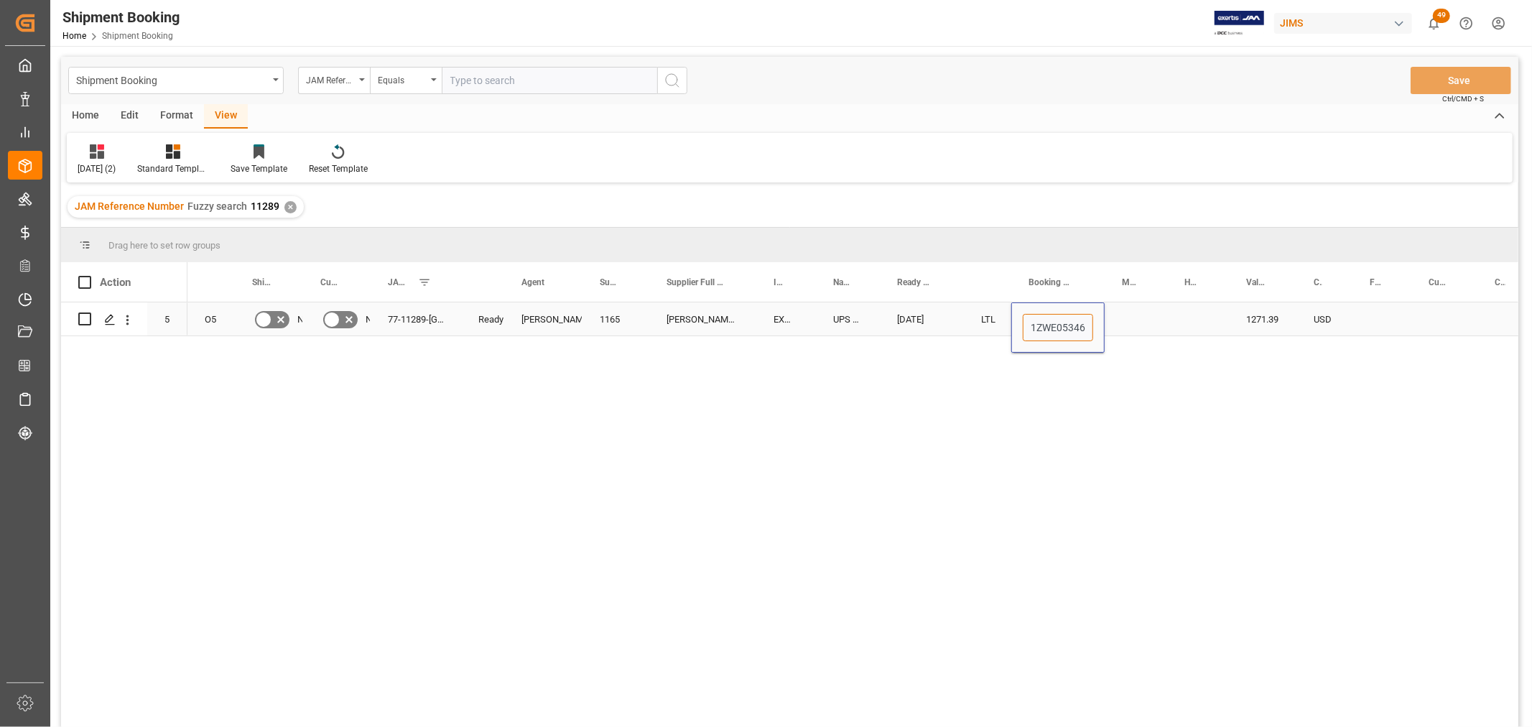
scroll to position [0, 54]
click at [1162, 318] on div "Press SPACE to select this row." at bounding box center [1136, 318] width 62 height 33
drag, startPoint x: 1085, startPoint y: 320, endPoint x: 1094, endPoint y: 326, distance: 11.0
click at [1083, 320] on div "1ZWE05346874158687" at bounding box center [1057, 318] width 93 height 33
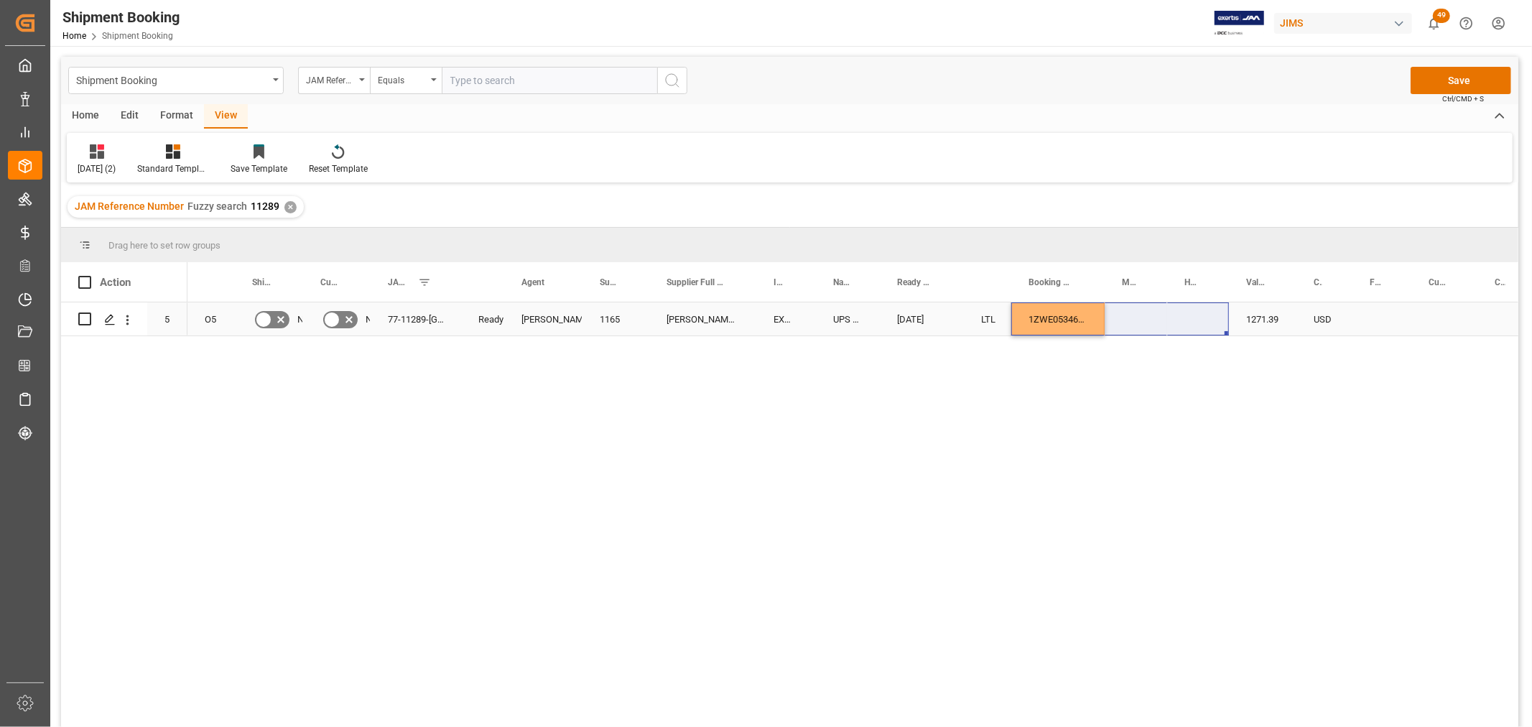
drag, startPoint x: 1101, startPoint y: 328, endPoint x: 1187, endPoint y: 309, distance: 88.4
click at [1117, 381] on div "O5 No No 77-11289-US Ready [PERSON_NAME] 1165 [PERSON_NAME] Kardon-US EXW [GEOG…" at bounding box center [852, 519] width 1331 height 434
click at [1066, 312] on div "1ZWE05346874158687" at bounding box center [1057, 318] width 93 height 33
drag, startPoint x: 1101, startPoint y: 333, endPoint x: 1189, endPoint y: 317, distance: 89.1
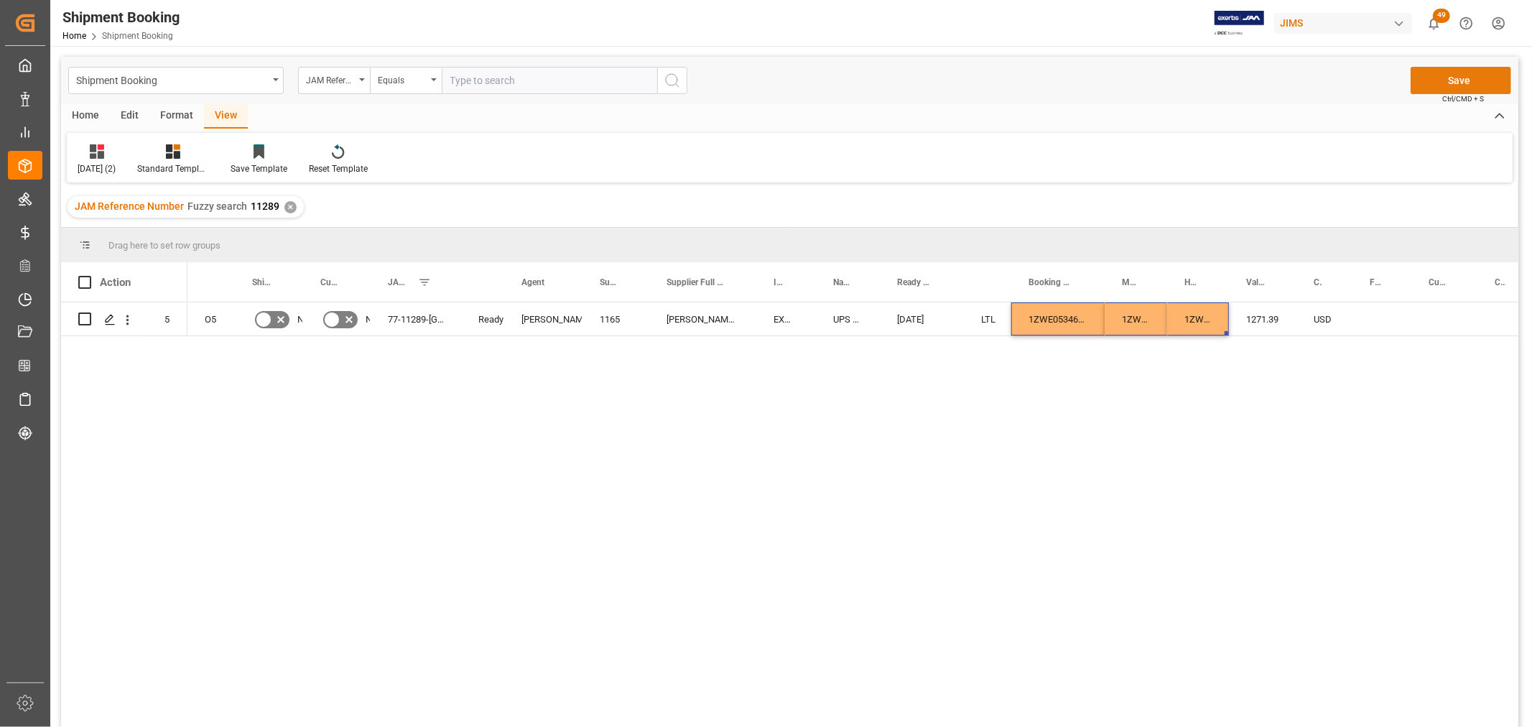
click at [1470, 81] on button "Save" at bounding box center [1461, 80] width 101 height 27
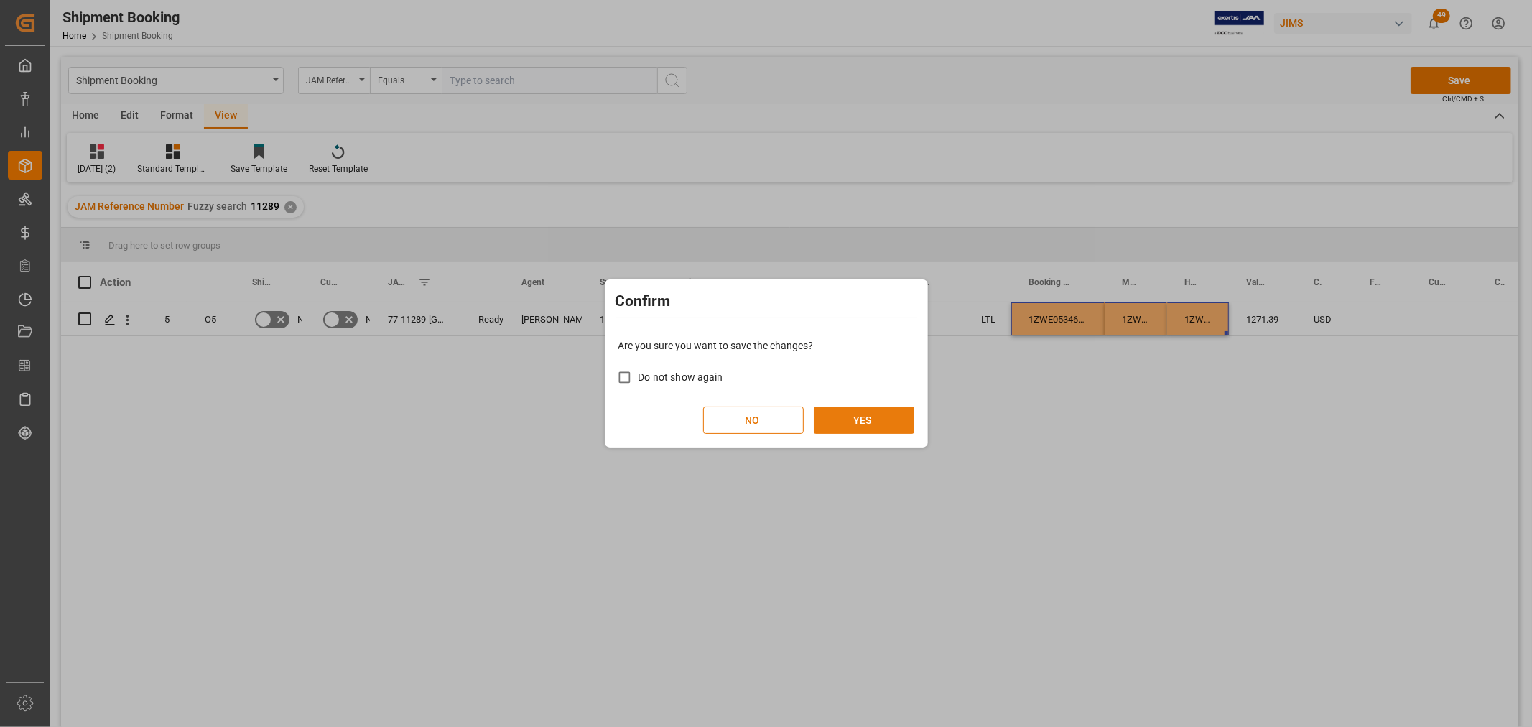
click at [882, 425] on button "YES" at bounding box center [864, 420] width 101 height 27
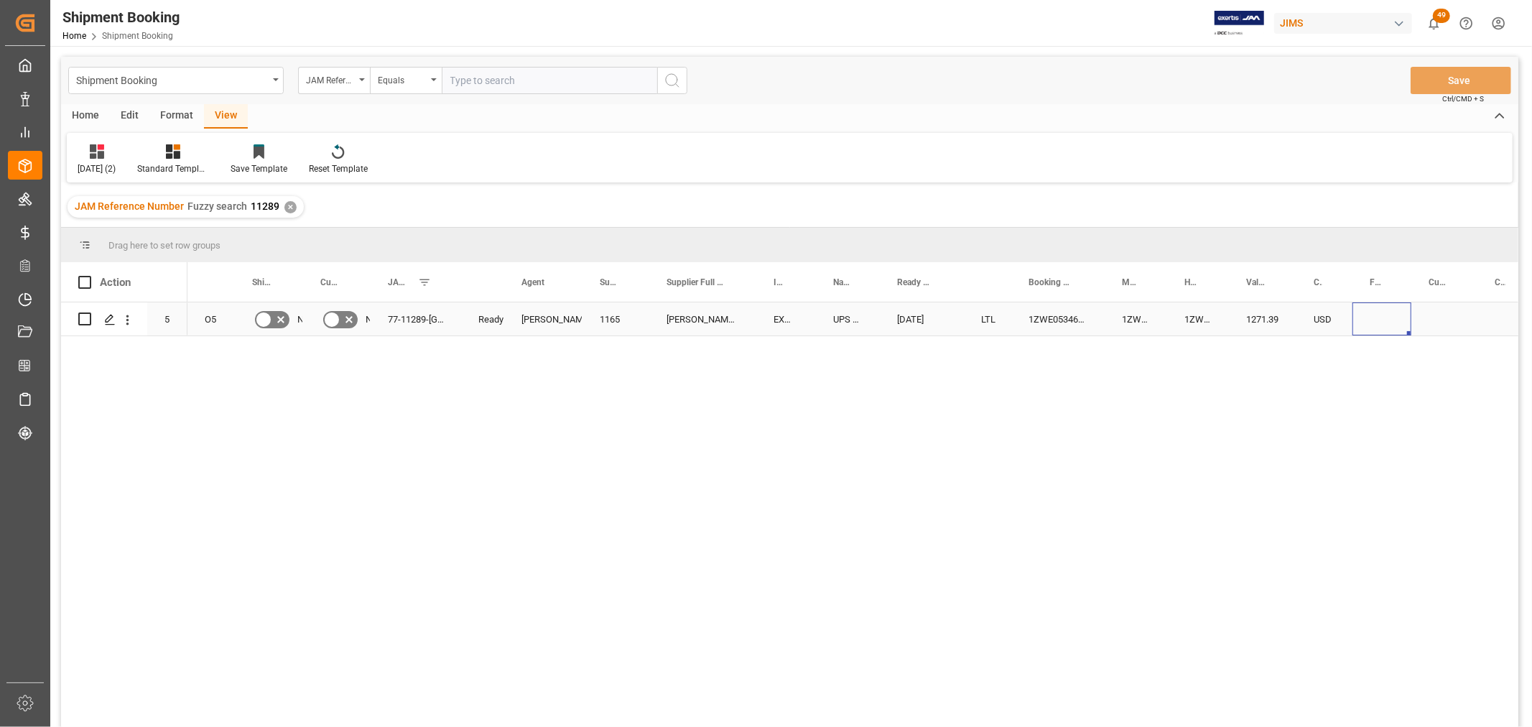
click at [1368, 312] on div "Press SPACE to select this row." at bounding box center [1382, 318] width 59 height 33
click at [1377, 318] on input "Press SPACE to select this row." at bounding box center [1382, 327] width 36 height 27
type input "39"
click at [1445, 318] on div "Press SPACE to select this row." at bounding box center [1445, 318] width 66 height 33
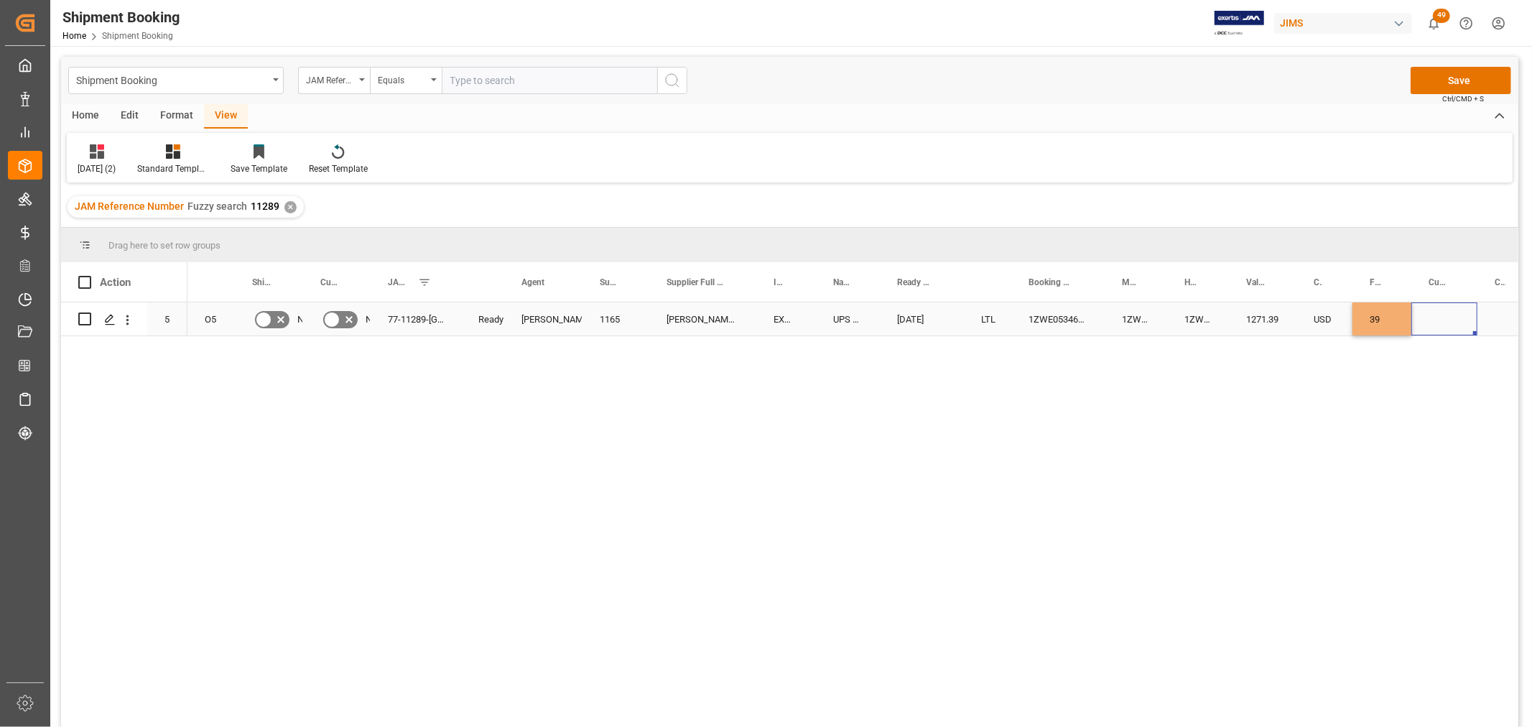
click at [1444, 317] on div "Press SPACE to select this row." at bounding box center [1445, 318] width 66 height 33
click at [1440, 327] on input "Press SPACE to select this row." at bounding box center [1444, 327] width 43 height 27
type input "CAD"
click at [1263, 315] on div "1271.39" at bounding box center [1263, 318] width 68 height 33
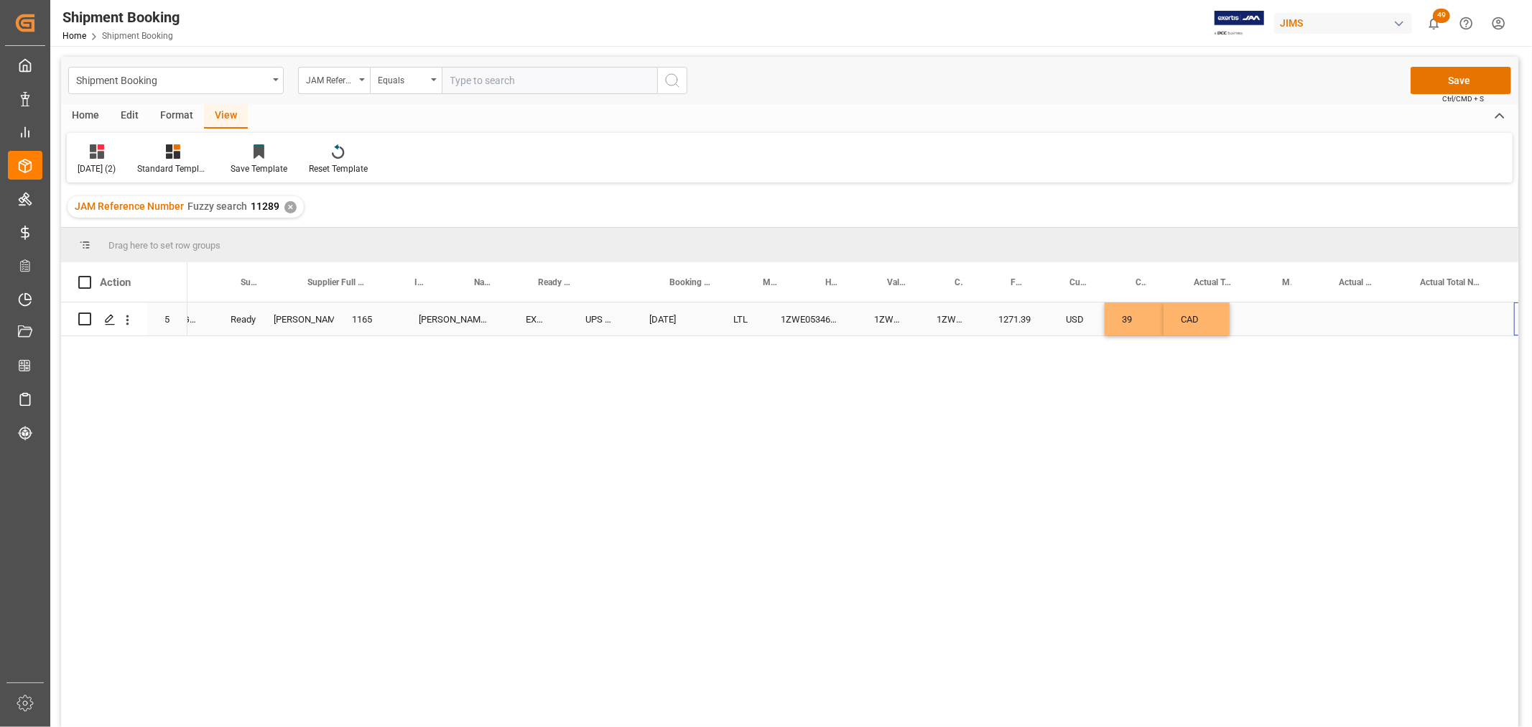
scroll to position [0, 359]
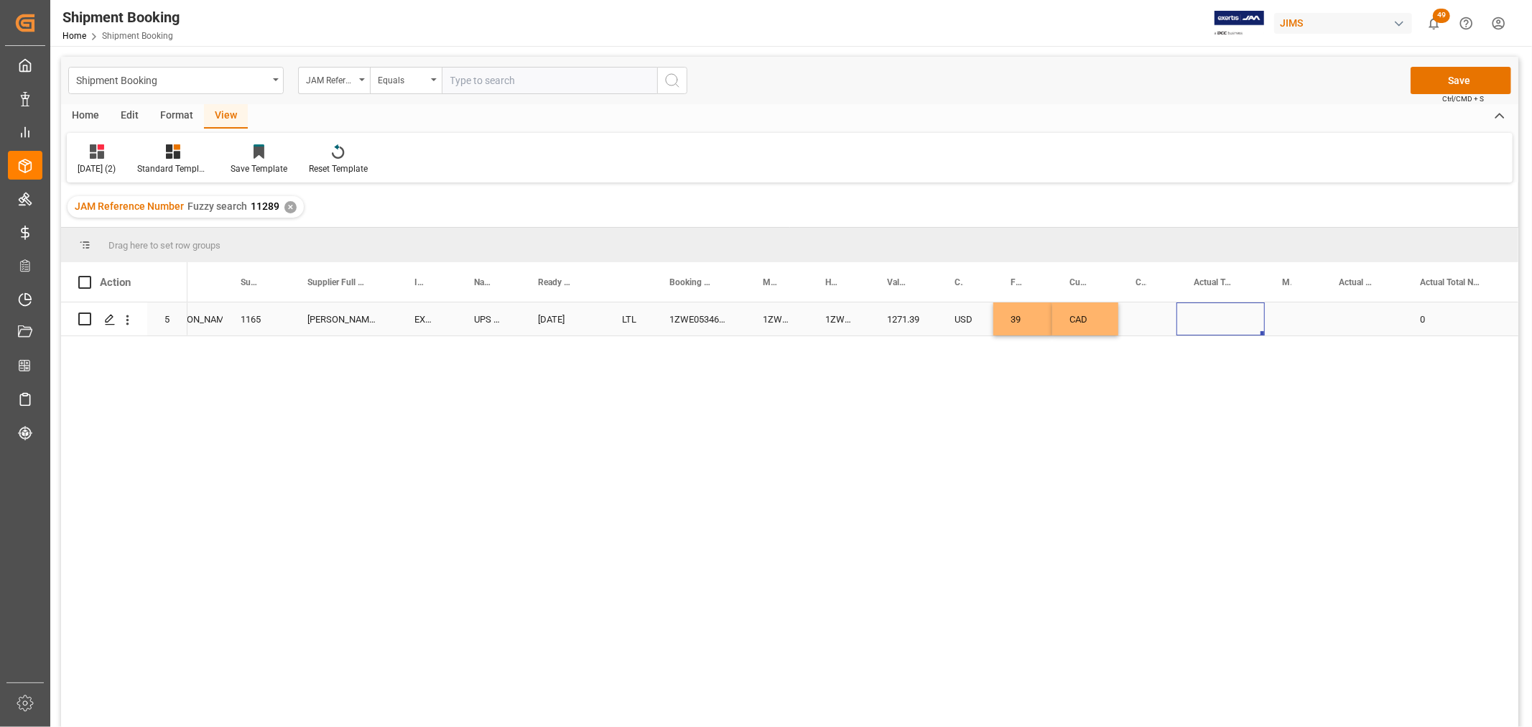
click at [1213, 318] on div "Press SPACE to select this row." at bounding box center [1221, 318] width 88 height 33
click at [1213, 318] on input "Press SPACE to select this row." at bounding box center [1220, 327] width 65 height 27
click at [1210, 328] on input "Press SPACE to select this row." at bounding box center [1220, 327] width 65 height 27
type input "15"
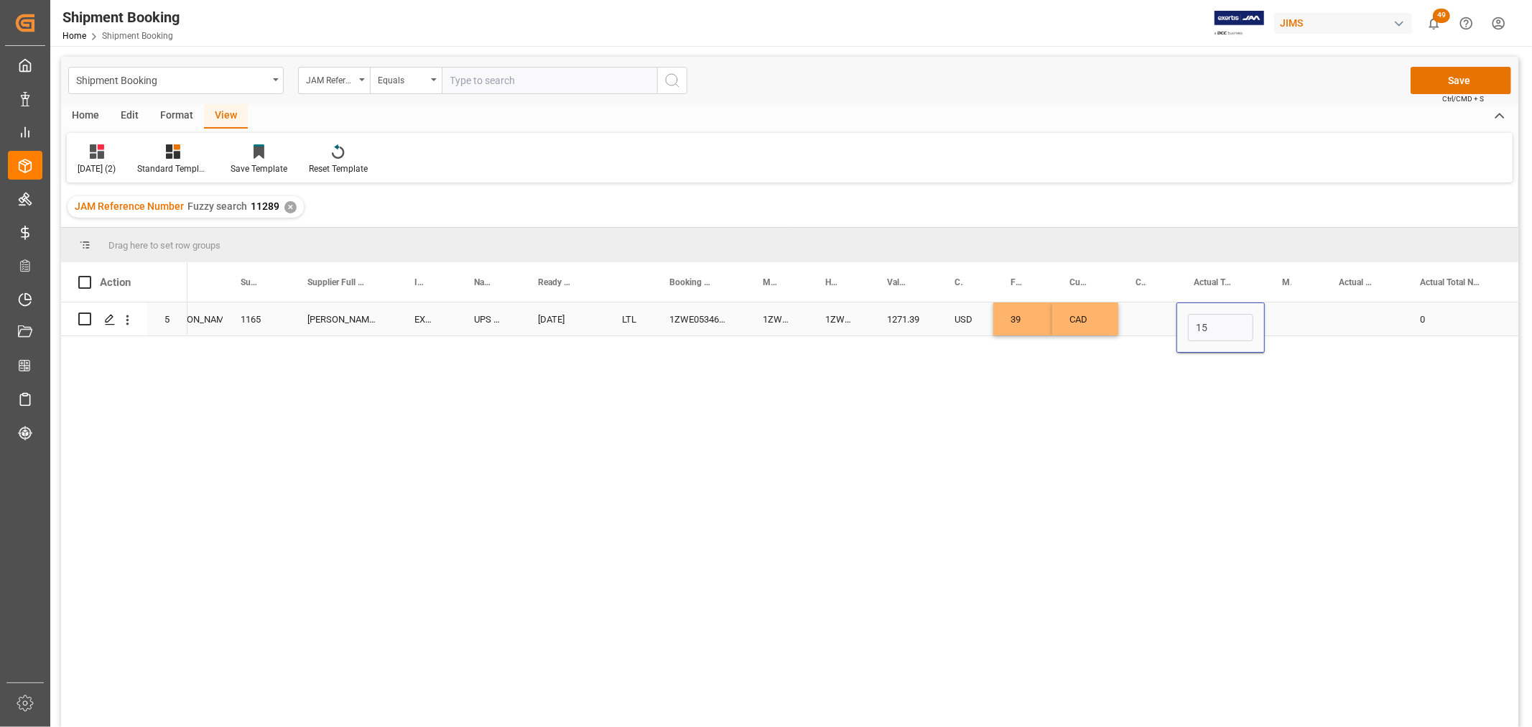
click at [1288, 320] on div "Press SPACE to select this row." at bounding box center [1293, 318] width 57 height 33
click at [1286, 417] on div "LB" at bounding box center [1293, 419] width 32 height 50
type input "LB"
click at [1355, 315] on div "Press SPACE to select this row." at bounding box center [1362, 318] width 81 height 33
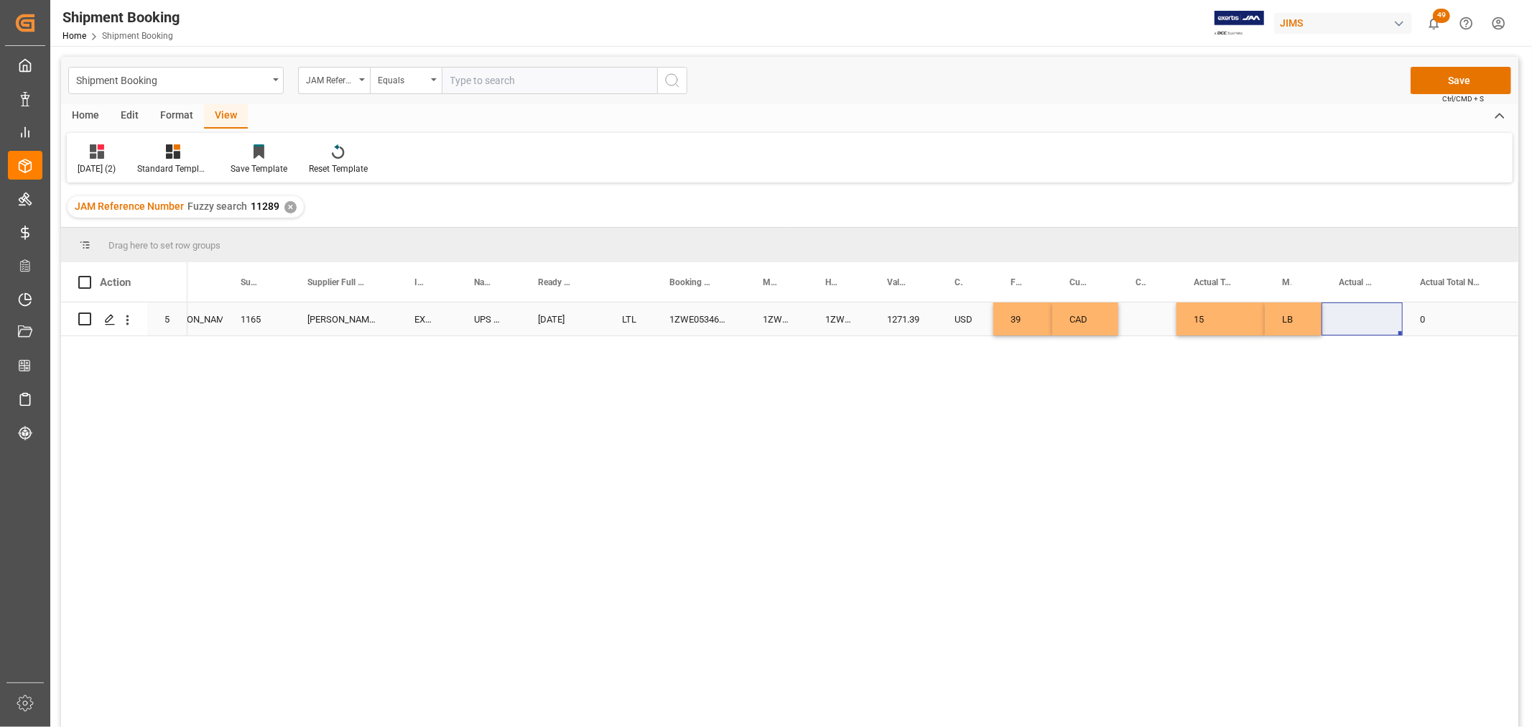
click at [1354, 322] on div "Press SPACE to select this row." at bounding box center [1362, 318] width 81 height 33
click at [1359, 322] on input "Press SPACE to select this row." at bounding box center [1362, 327] width 58 height 27
type input "1"
click at [994, 327] on div "39" at bounding box center [1022, 318] width 59 height 33
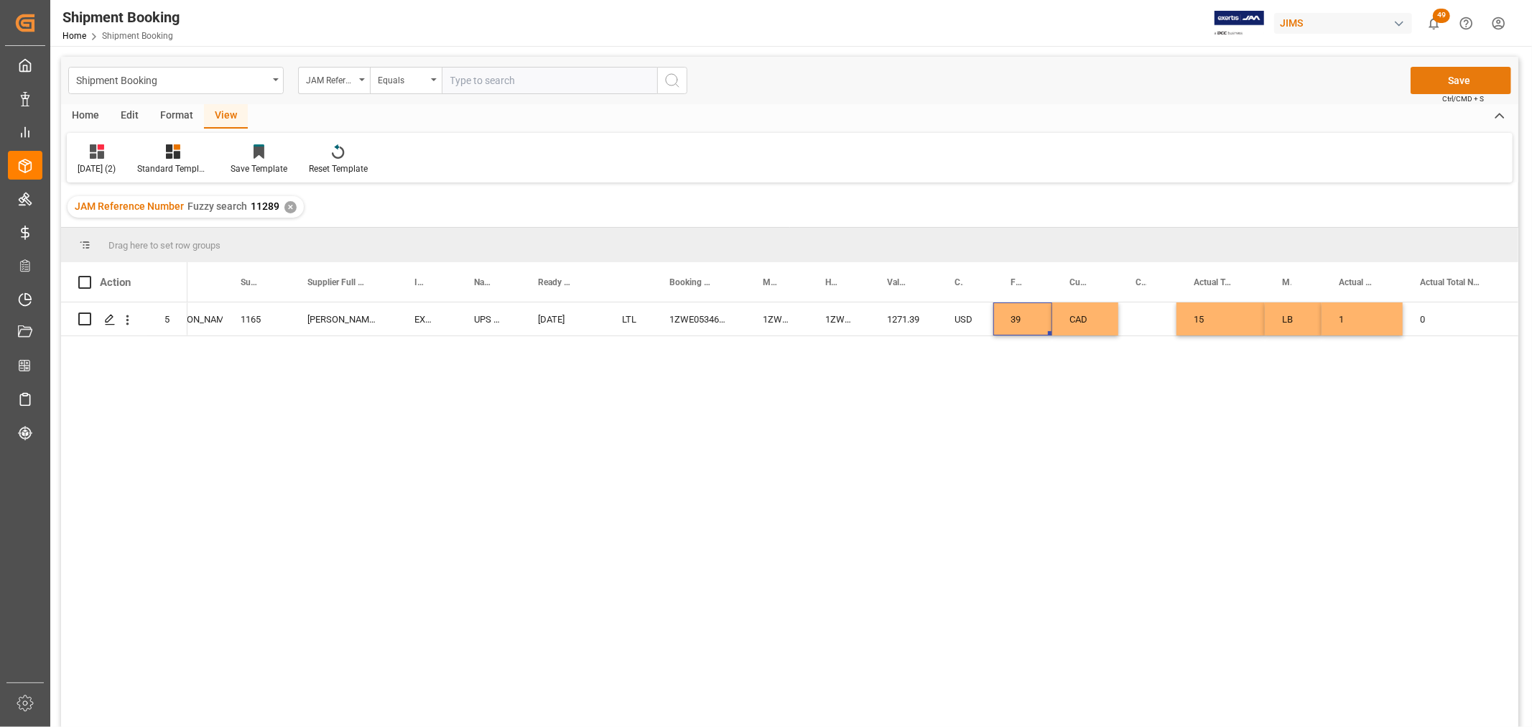
click at [1477, 76] on button "Save" at bounding box center [1461, 80] width 101 height 27
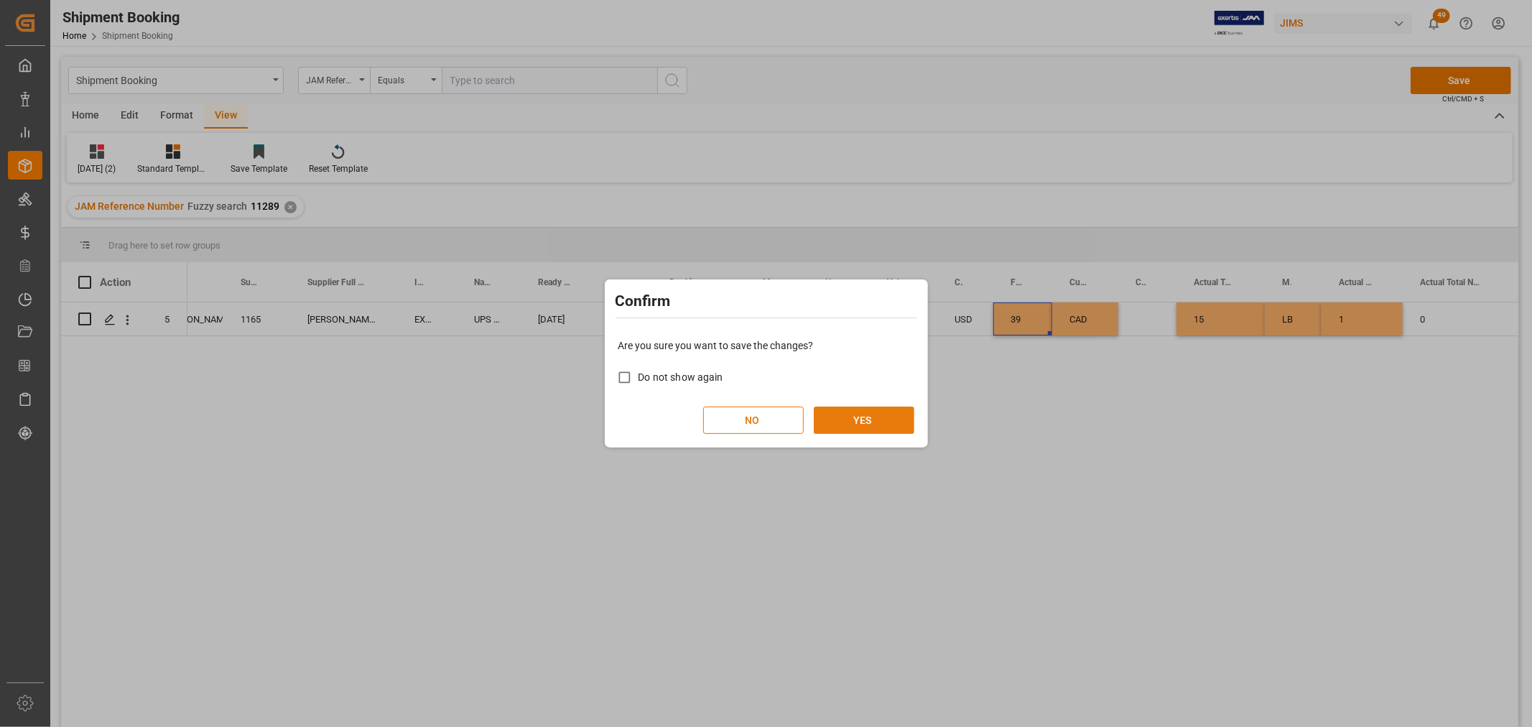
click at [856, 418] on button "YES" at bounding box center [864, 420] width 101 height 27
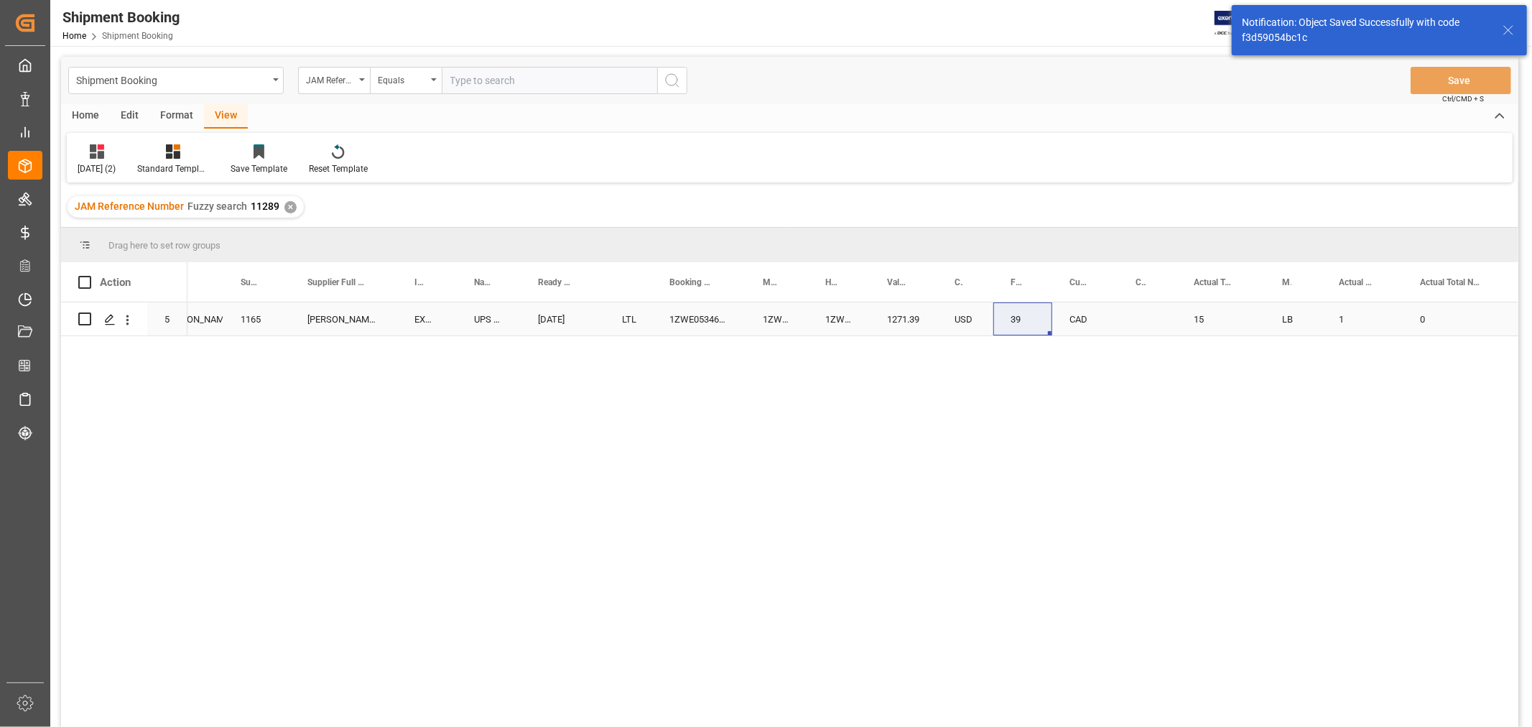
click at [784, 320] on div "1ZWE05346874158687" at bounding box center [777, 318] width 62 height 33
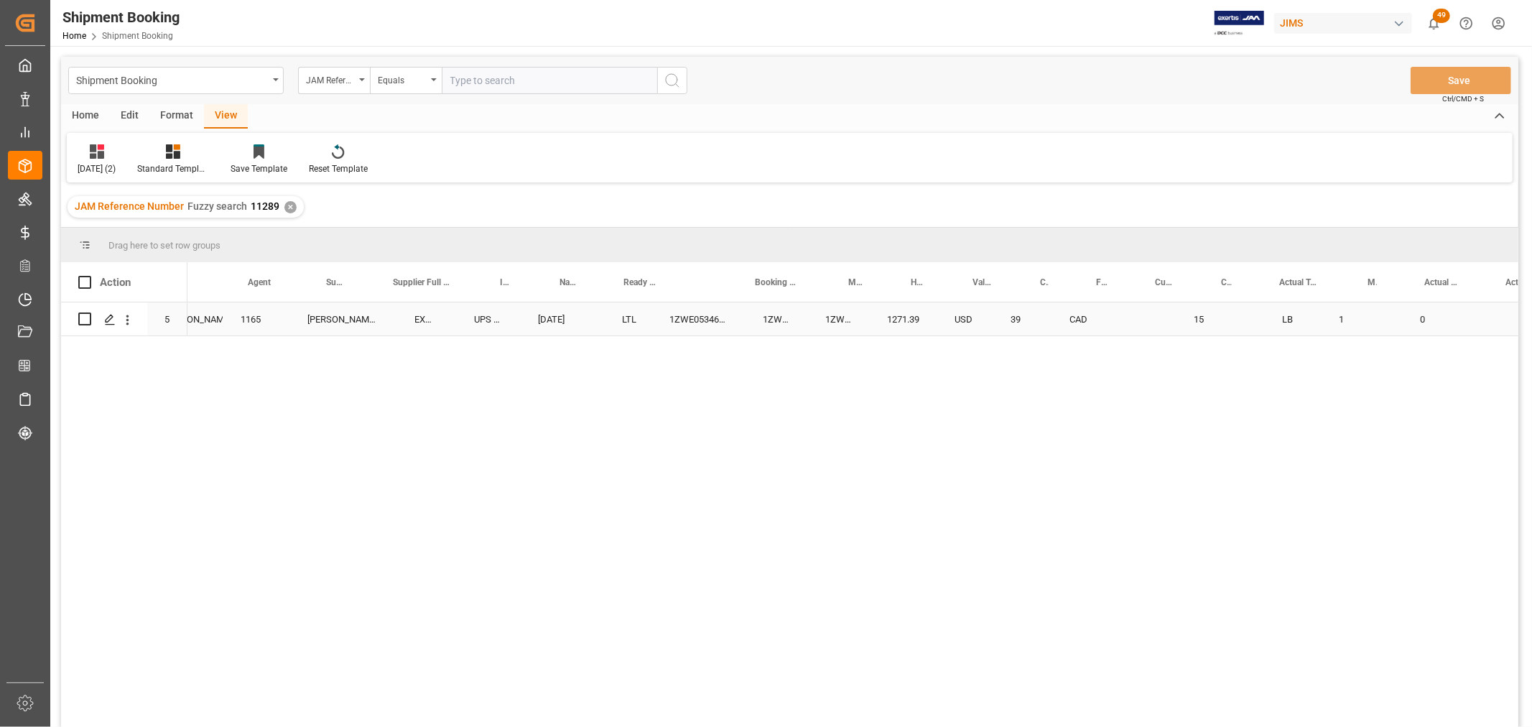
scroll to position [0, 0]
click at [108, 322] on icon "Press SPACE to select this row." at bounding box center [109, 319] width 11 height 11
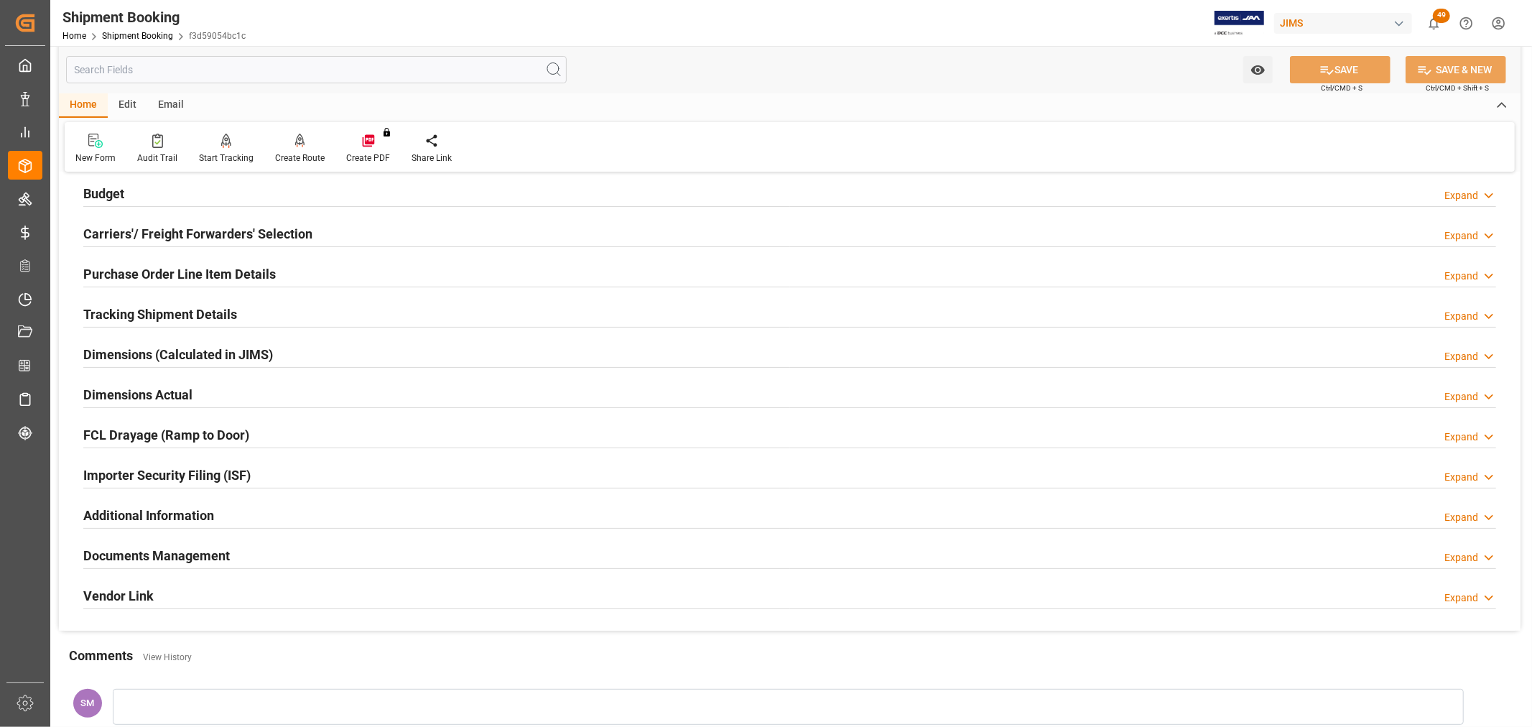
scroll to position [239, 0]
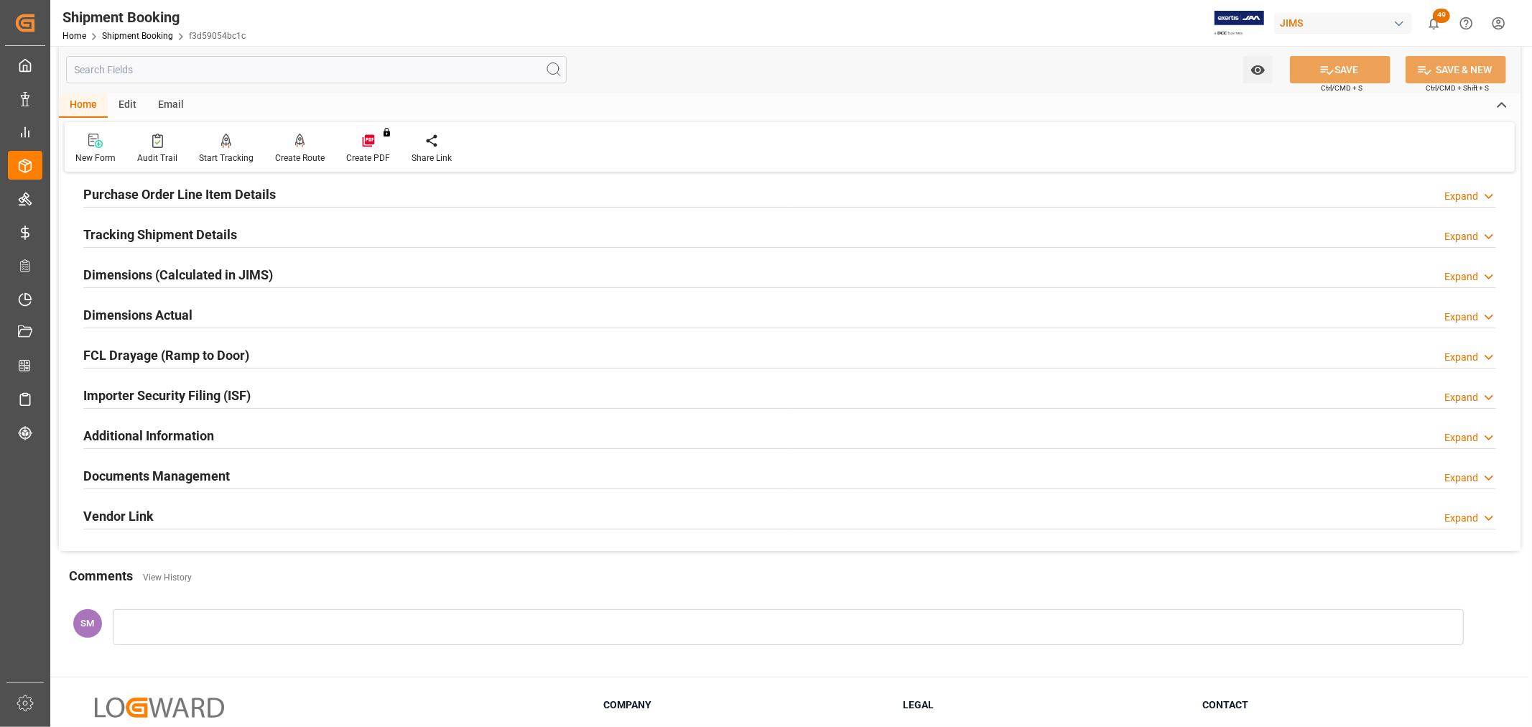
click at [98, 476] on h2 "Documents Management" at bounding box center [156, 475] width 147 height 19
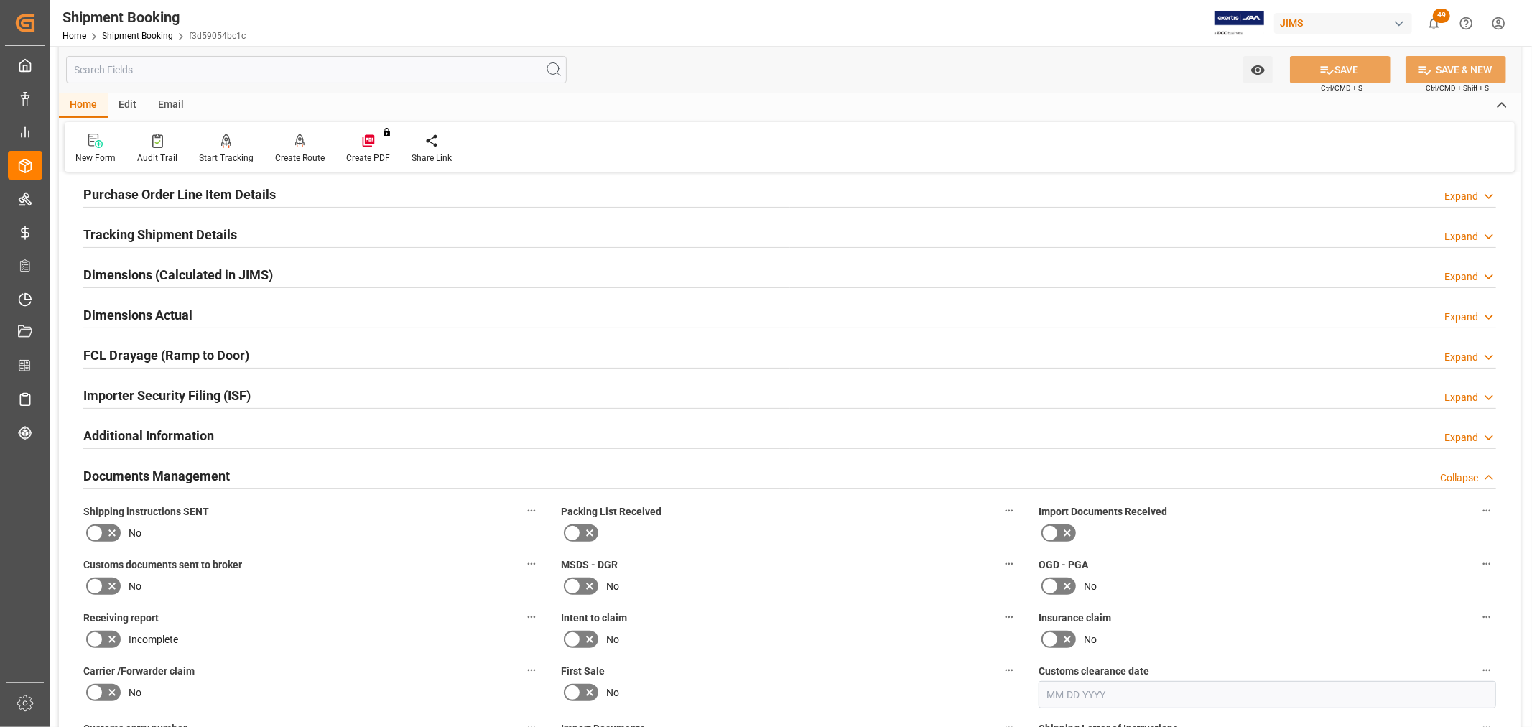
scroll to position [478, 0]
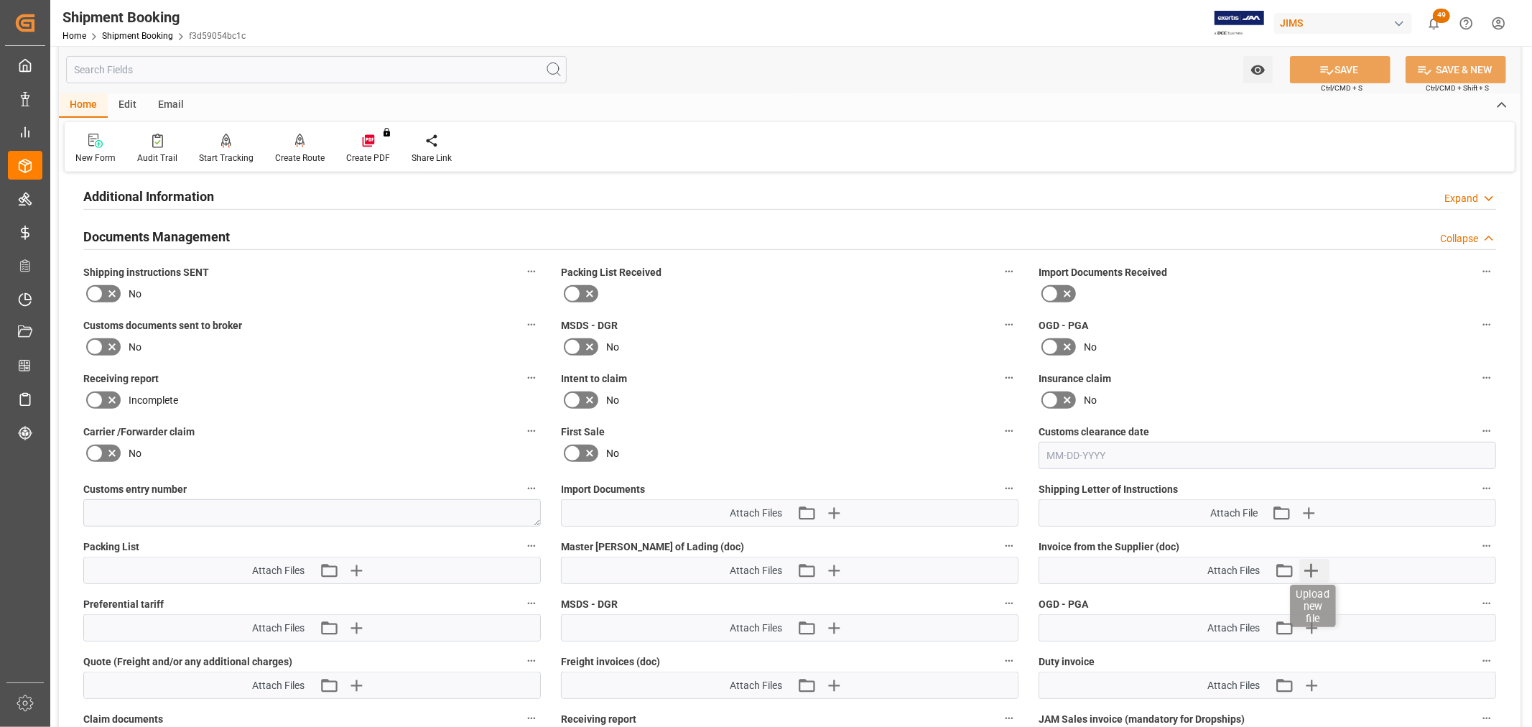
click at [1307, 567] on icon "button" at bounding box center [1312, 571] width 14 height 14
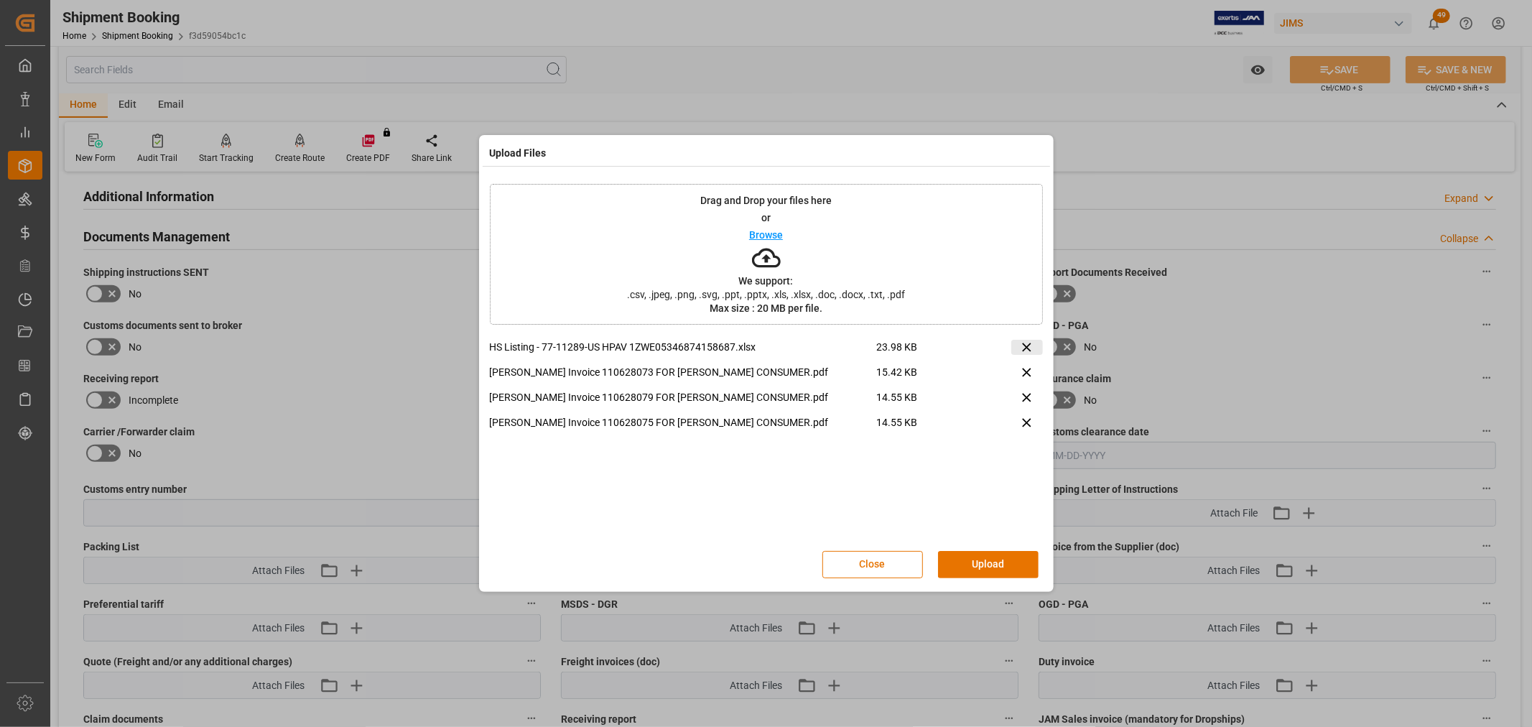
click at [1023, 345] on icon at bounding box center [1026, 347] width 15 height 15
click at [1017, 560] on button "Upload" at bounding box center [988, 564] width 101 height 27
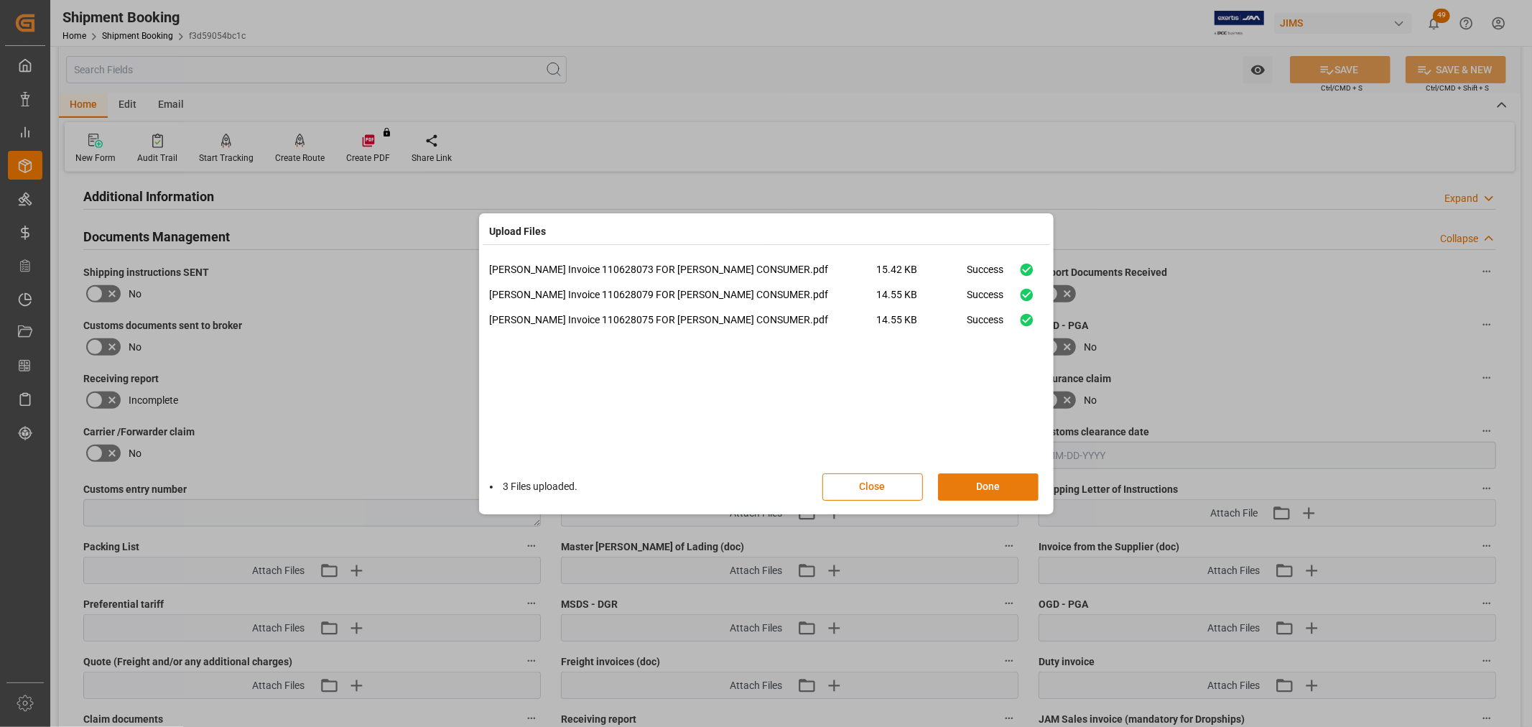
click at [992, 482] on button "Done" at bounding box center [988, 486] width 101 height 27
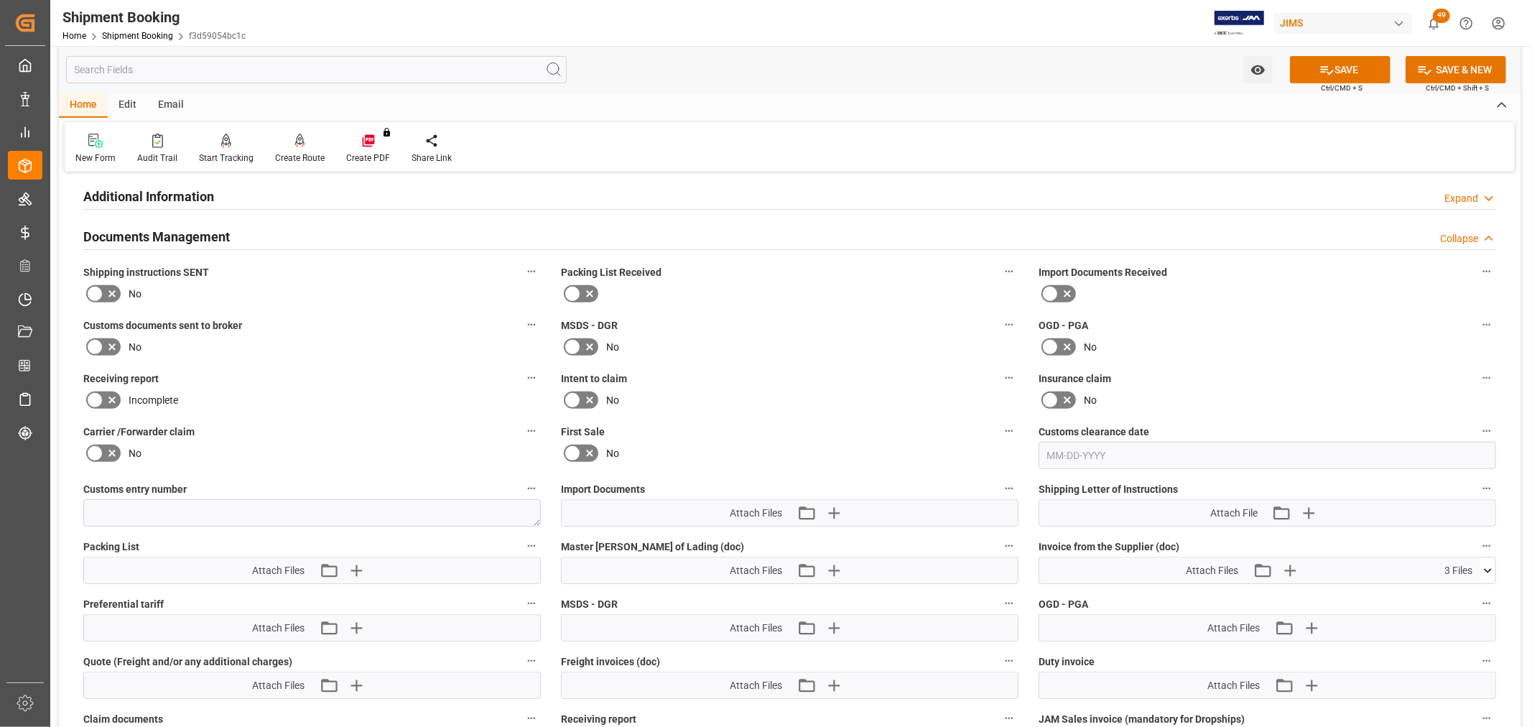
click at [1370, 70] on button "SAVE" at bounding box center [1340, 69] width 101 height 27
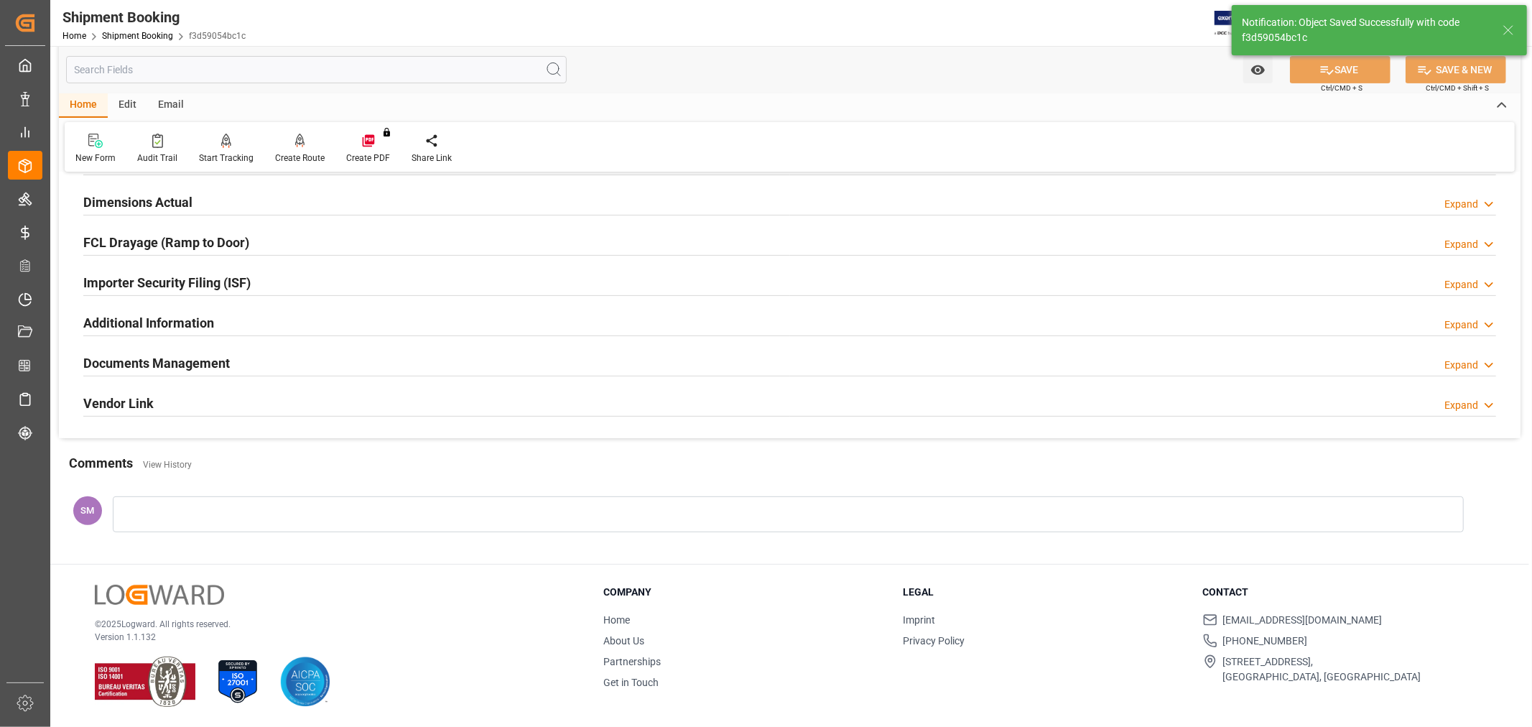
scroll to position [353, 0]
click at [120, 356] on h2 "Documents Management" at bounding box center [156, 362] width 147 height 19
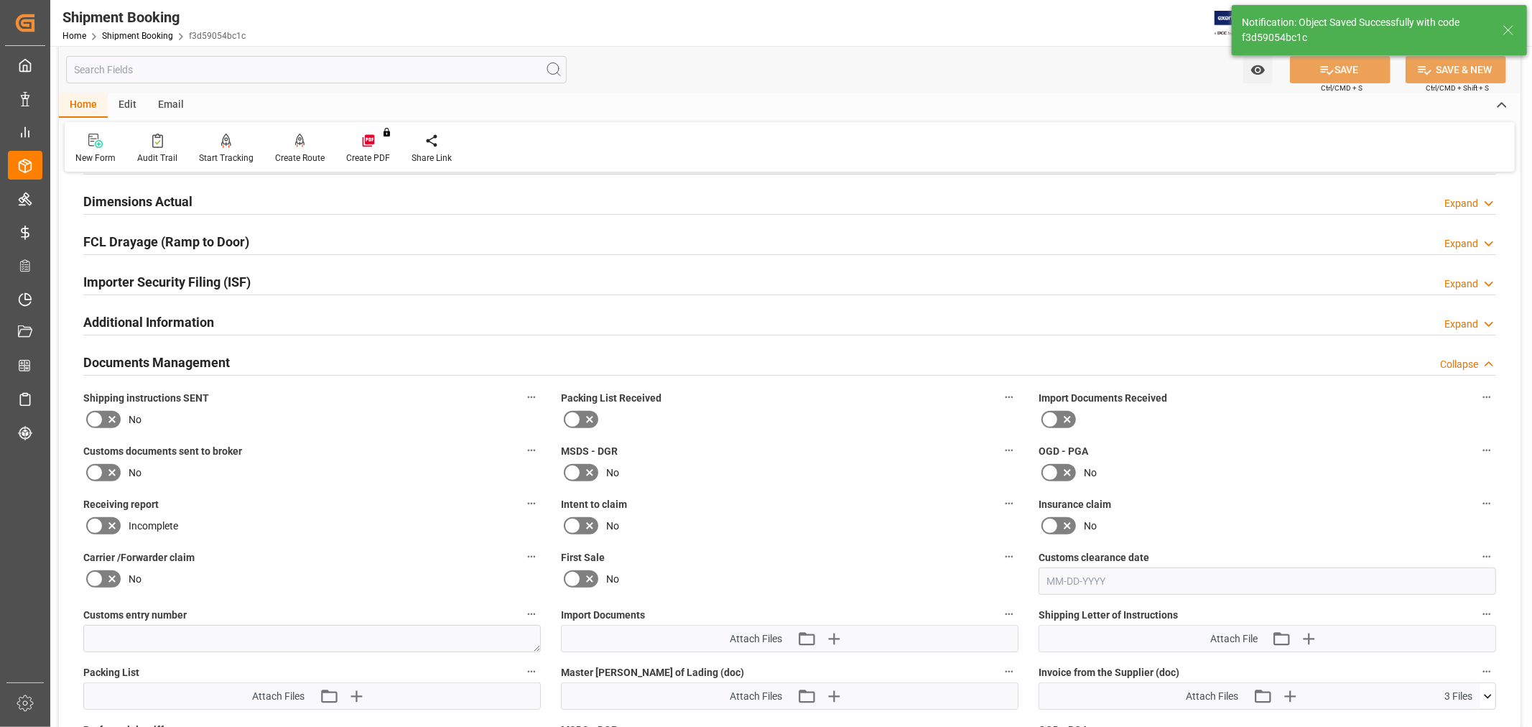
scroll to position [478, 0]
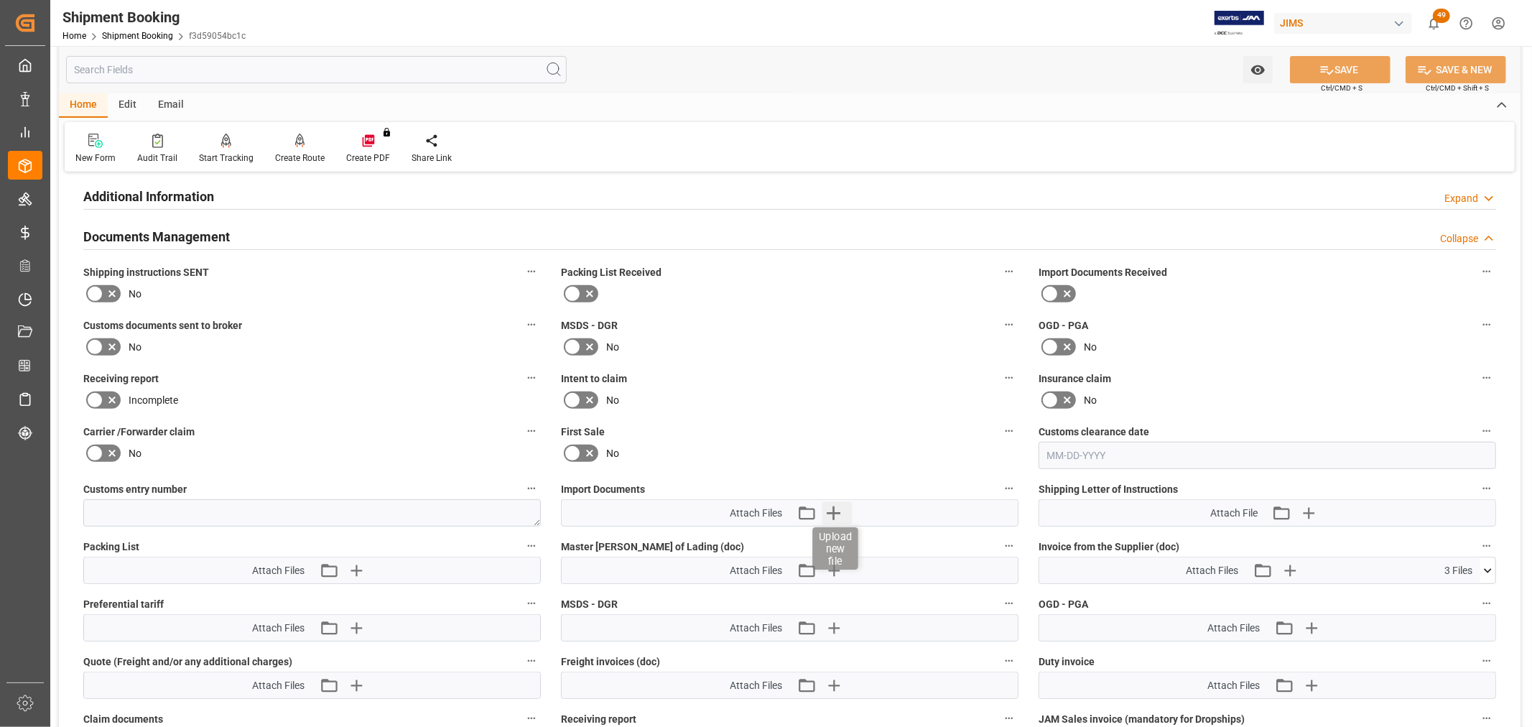
click at [834, 501] on icon "button" at bounding box center [833, 512] width 23 height 23
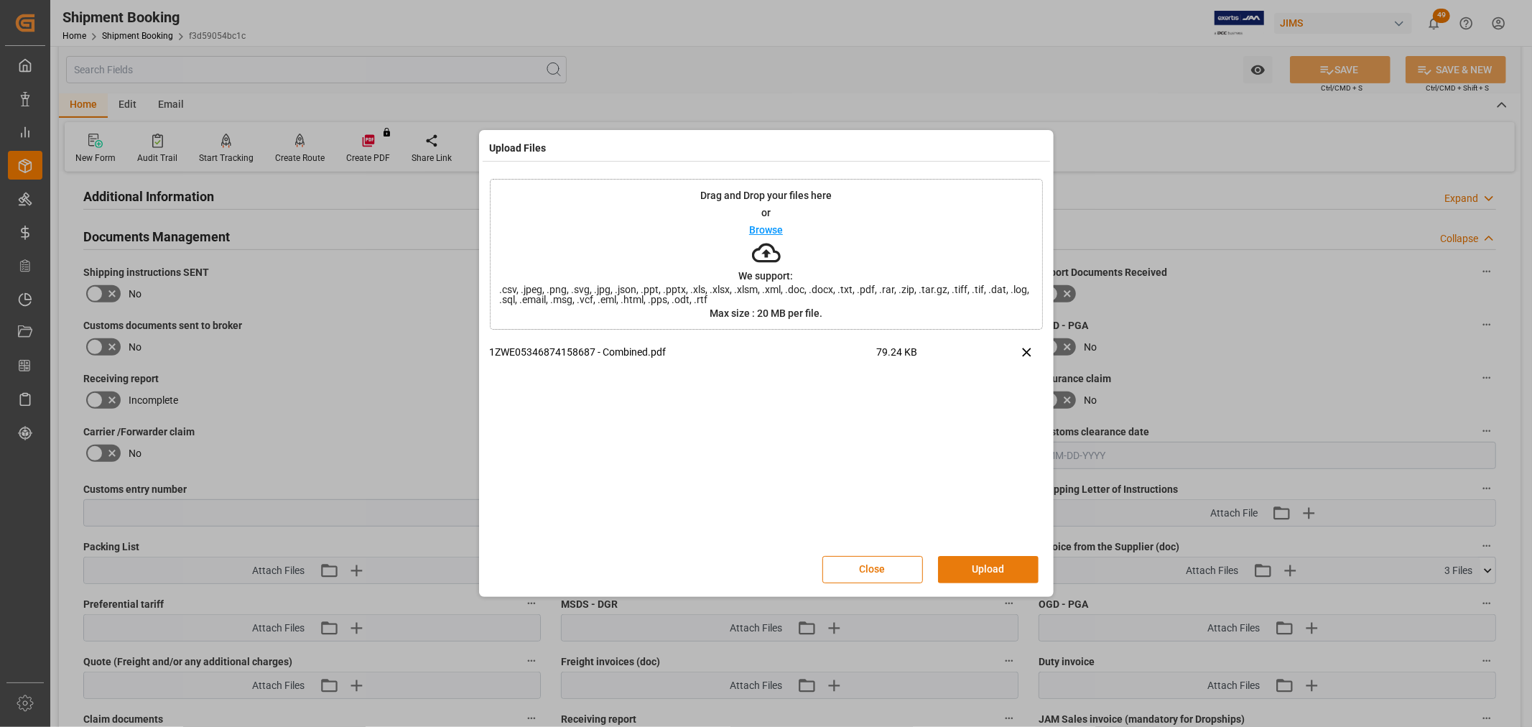
click at [990, 565] on button "Upload" at bounding box center [988, 569] width 101 height 27
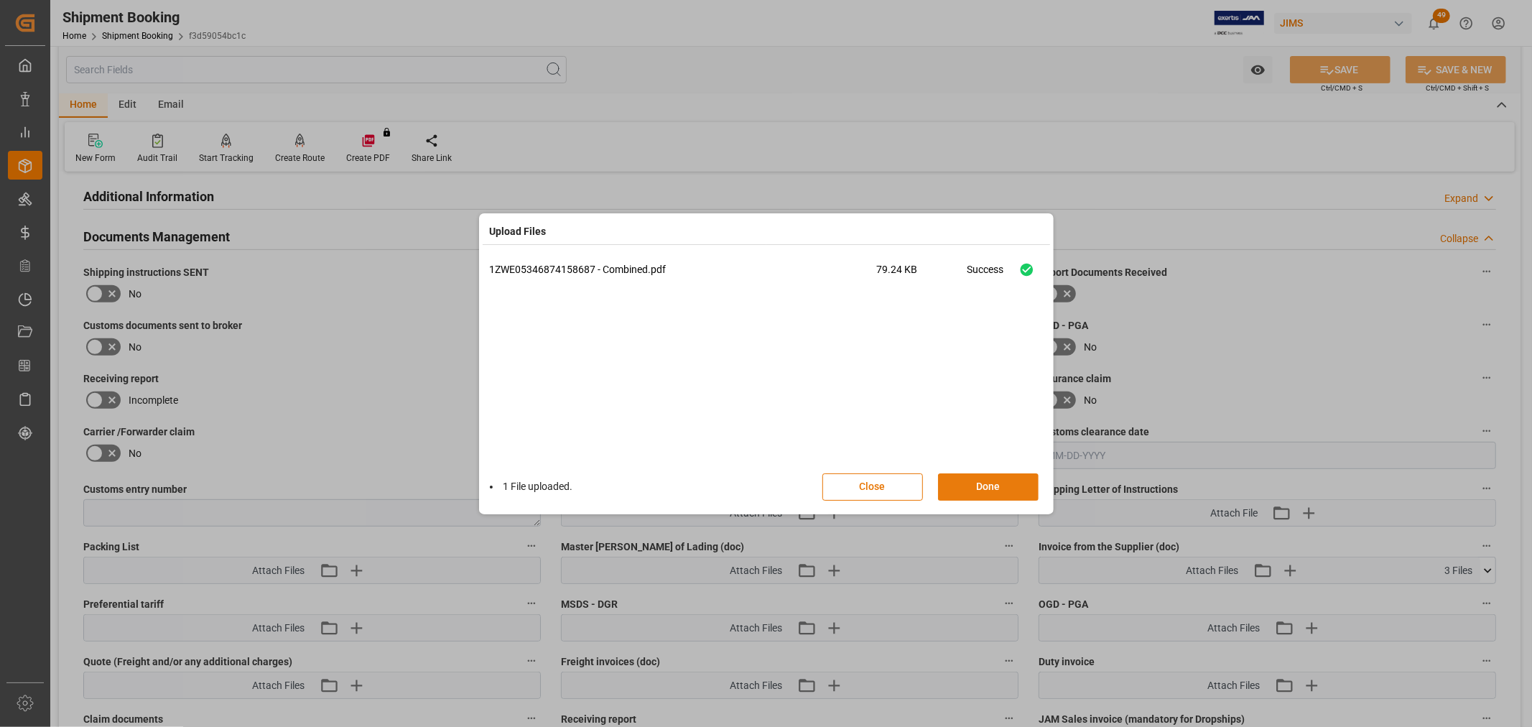
click at [978, 480] on button "Done" at bounding box center [988, 486] width 101 height 27
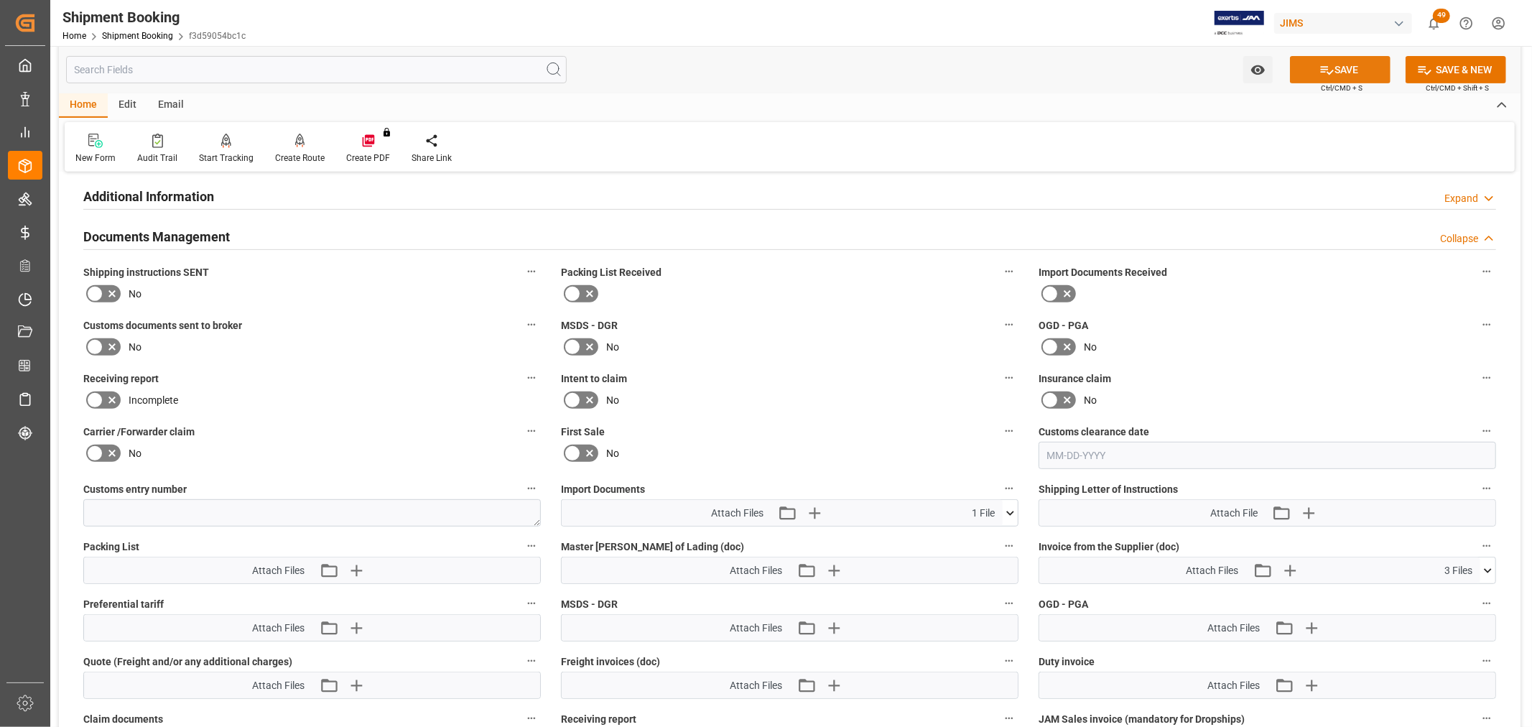
click at [1354, 69] on button "SAVE" at bounding box center [1340, 69] width 101 height 27
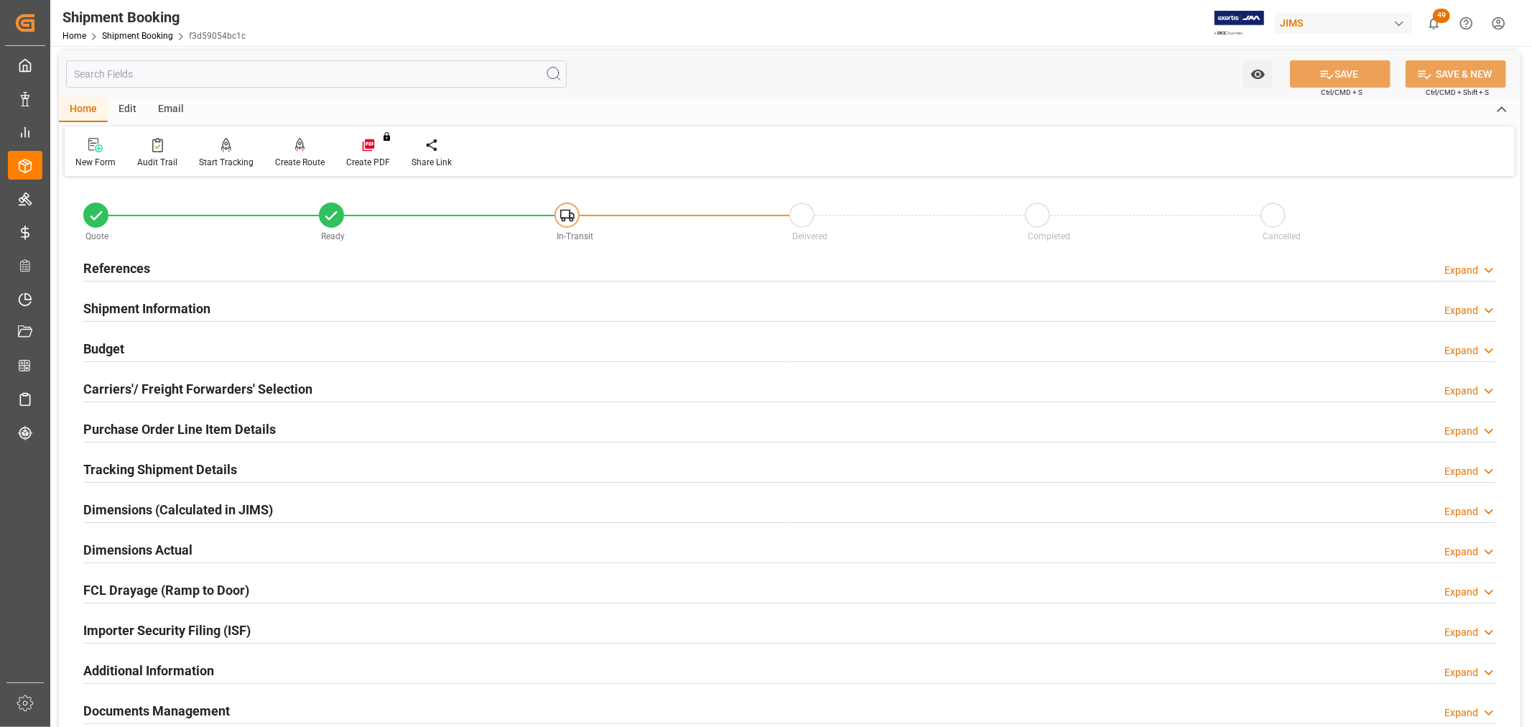
scroll to position [0, 0]
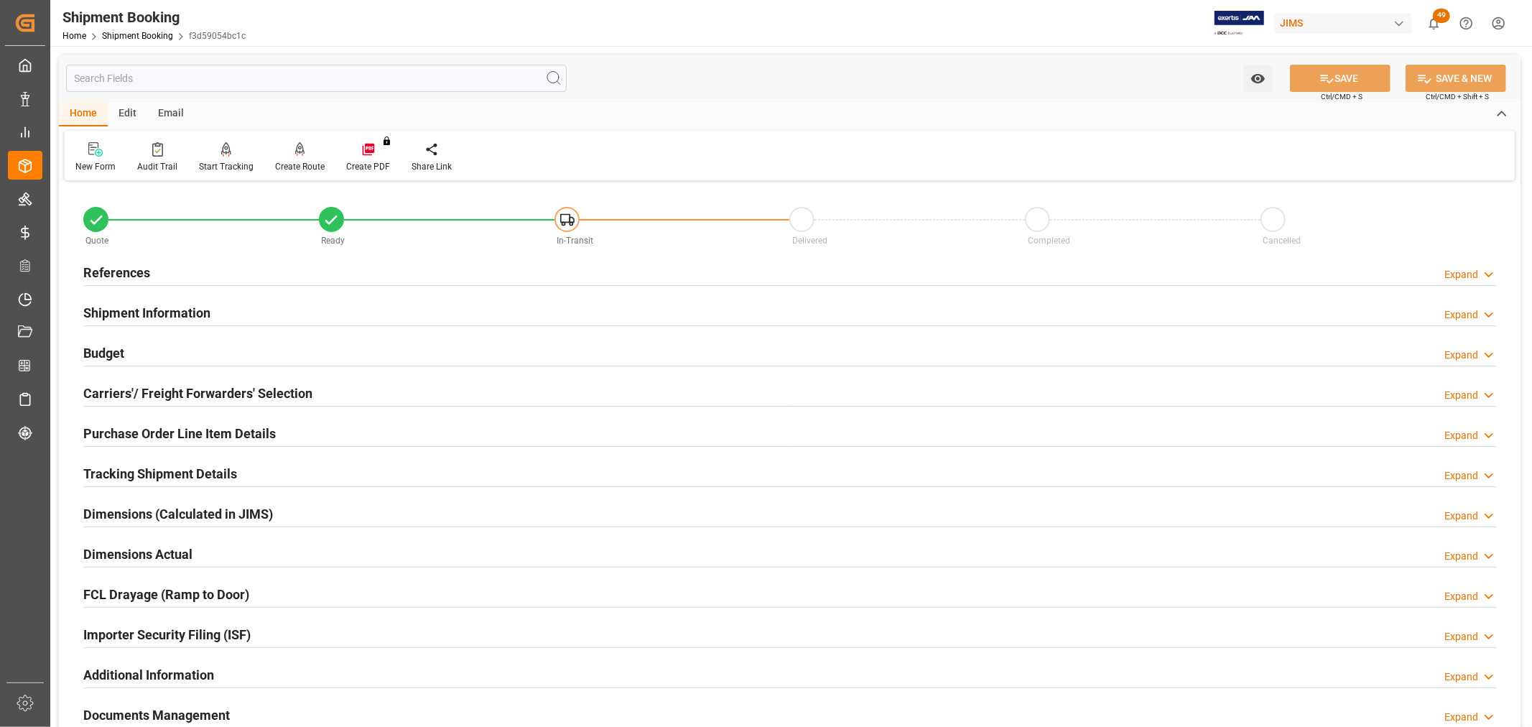
click at [124, 270] on h2 "References" at bounding box center [116, 272] width 67 height 19
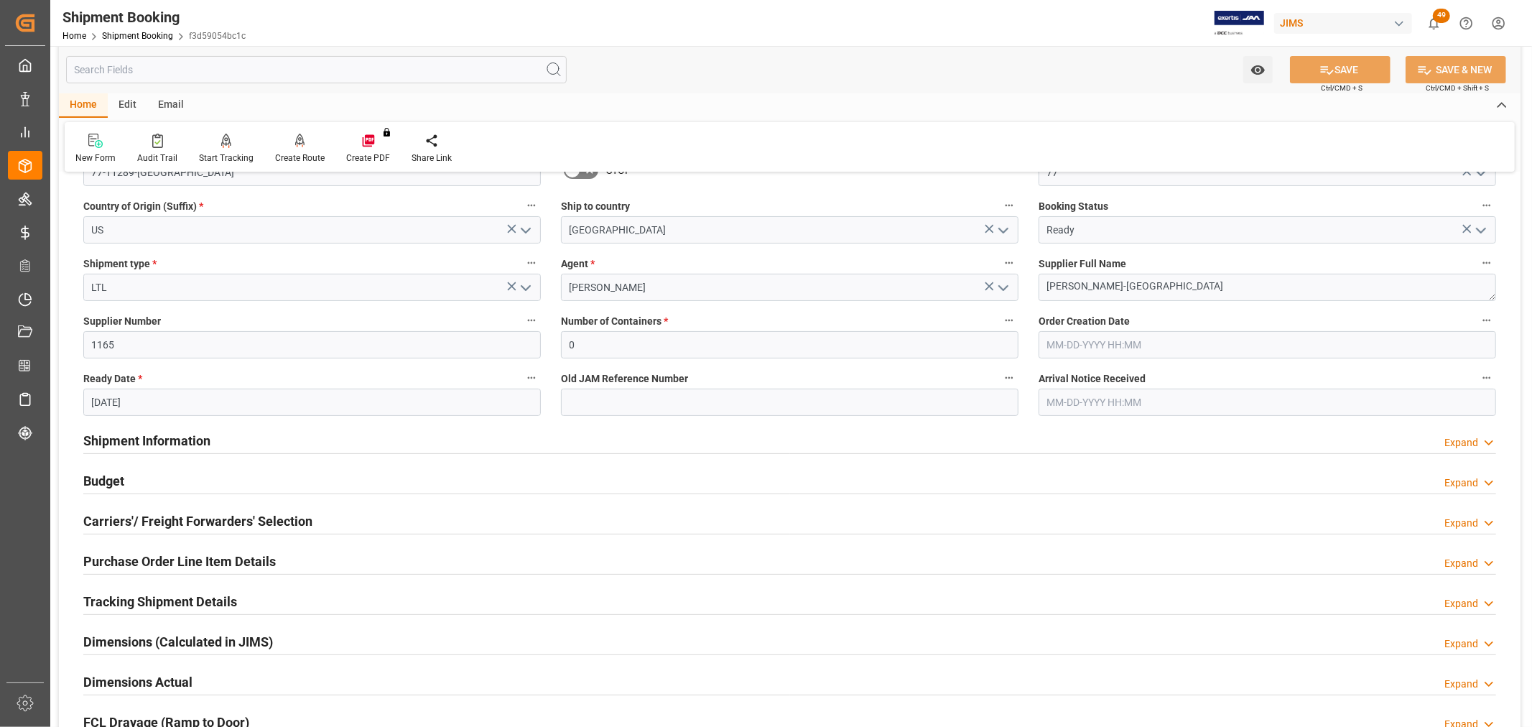
scroll to position [319, 0]
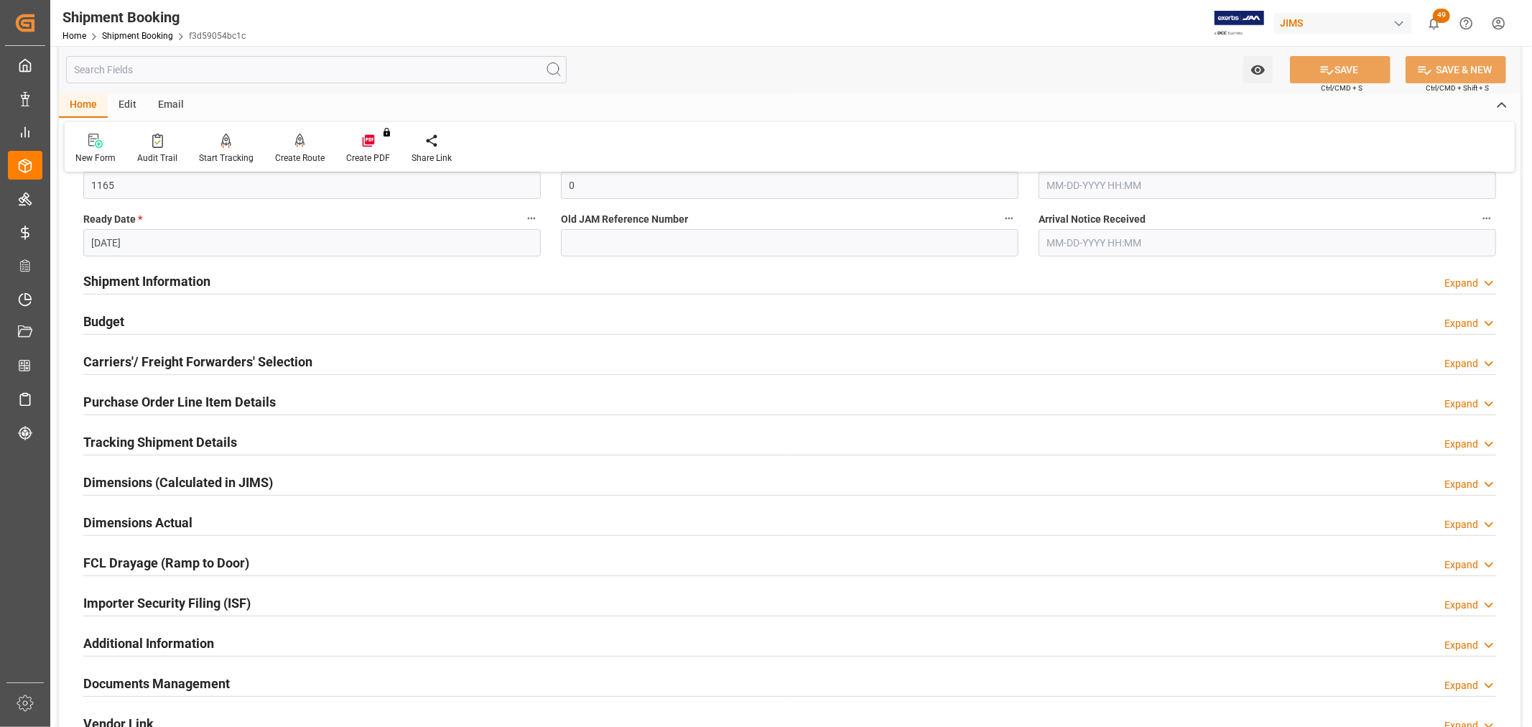
click at [142, 440] on h2 "Tracking Shipment Details" at bounding box center [160, 441] width 154 height 19
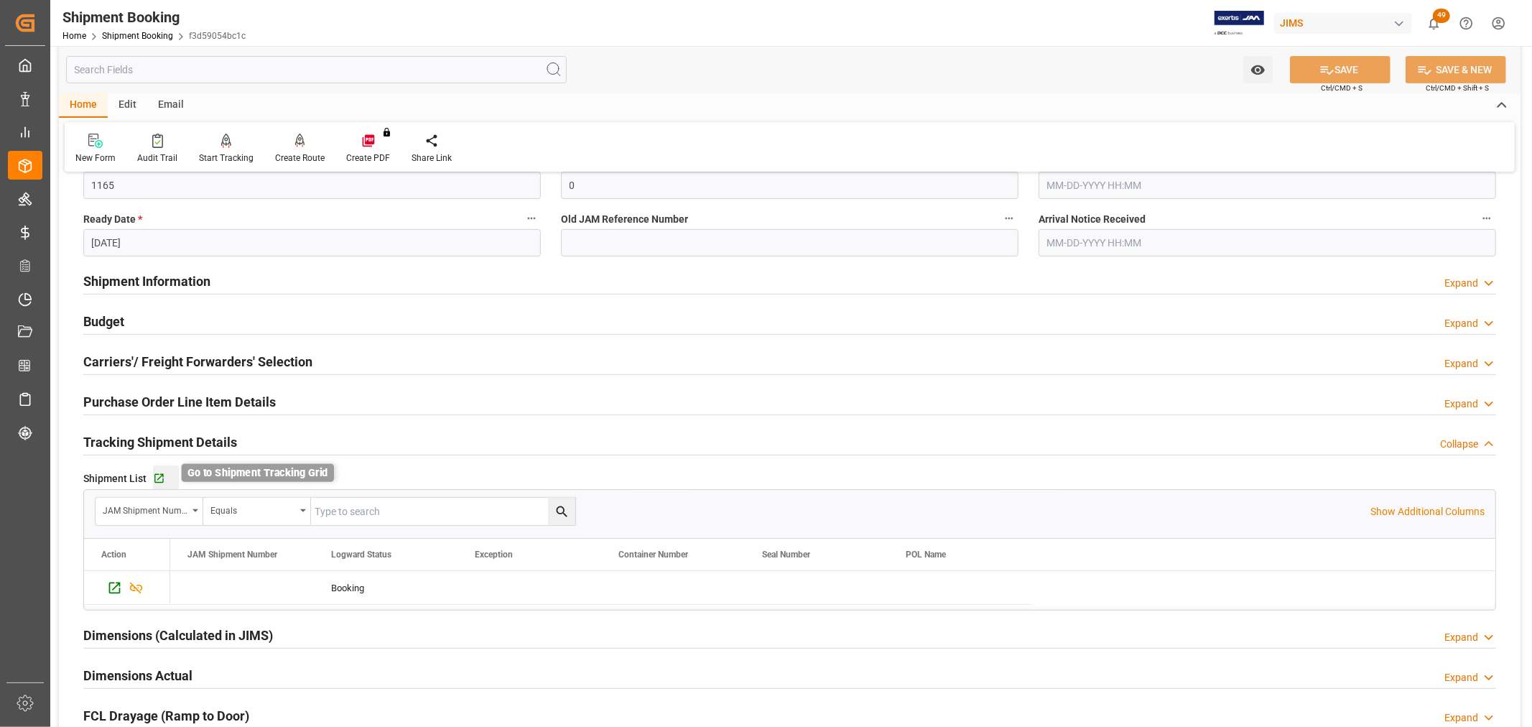
click at [158, 476] on icon "button" at bounding box center [159, 479] width 12 height 12
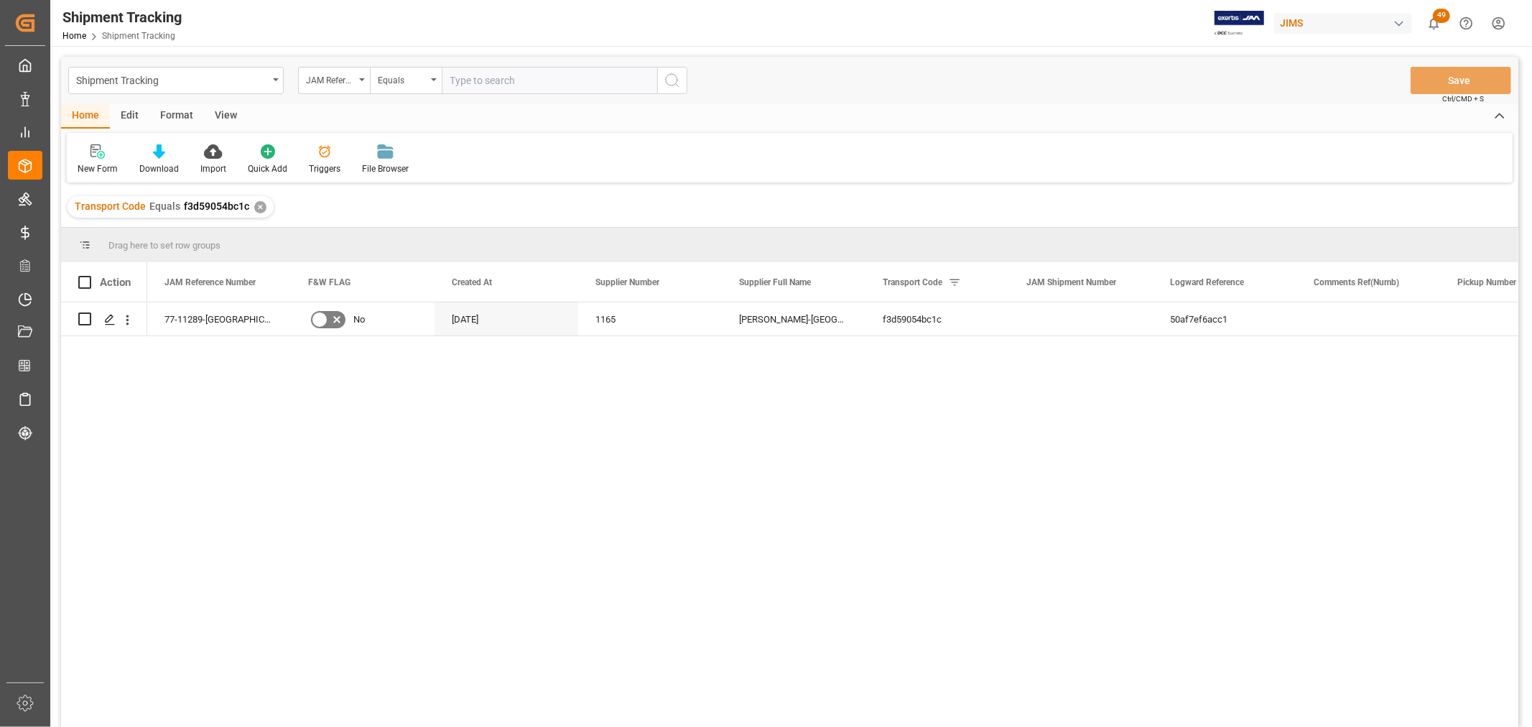
click at [228, 108] on div "View" at bounding box center [226, 116] width 44 height 24
click at [80, 156] on div at bounding box center [92, 151] width 28 height 15
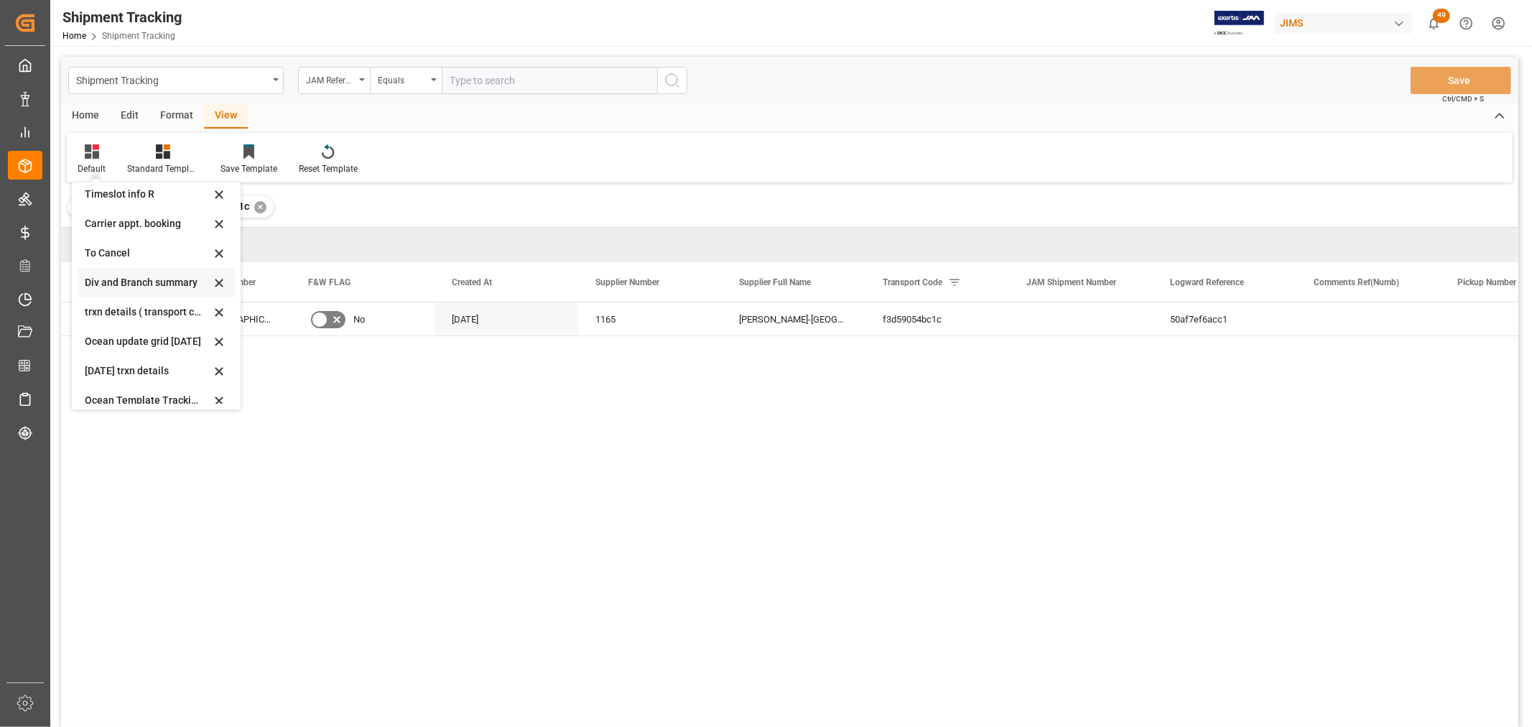
scroll to position [137, 0]
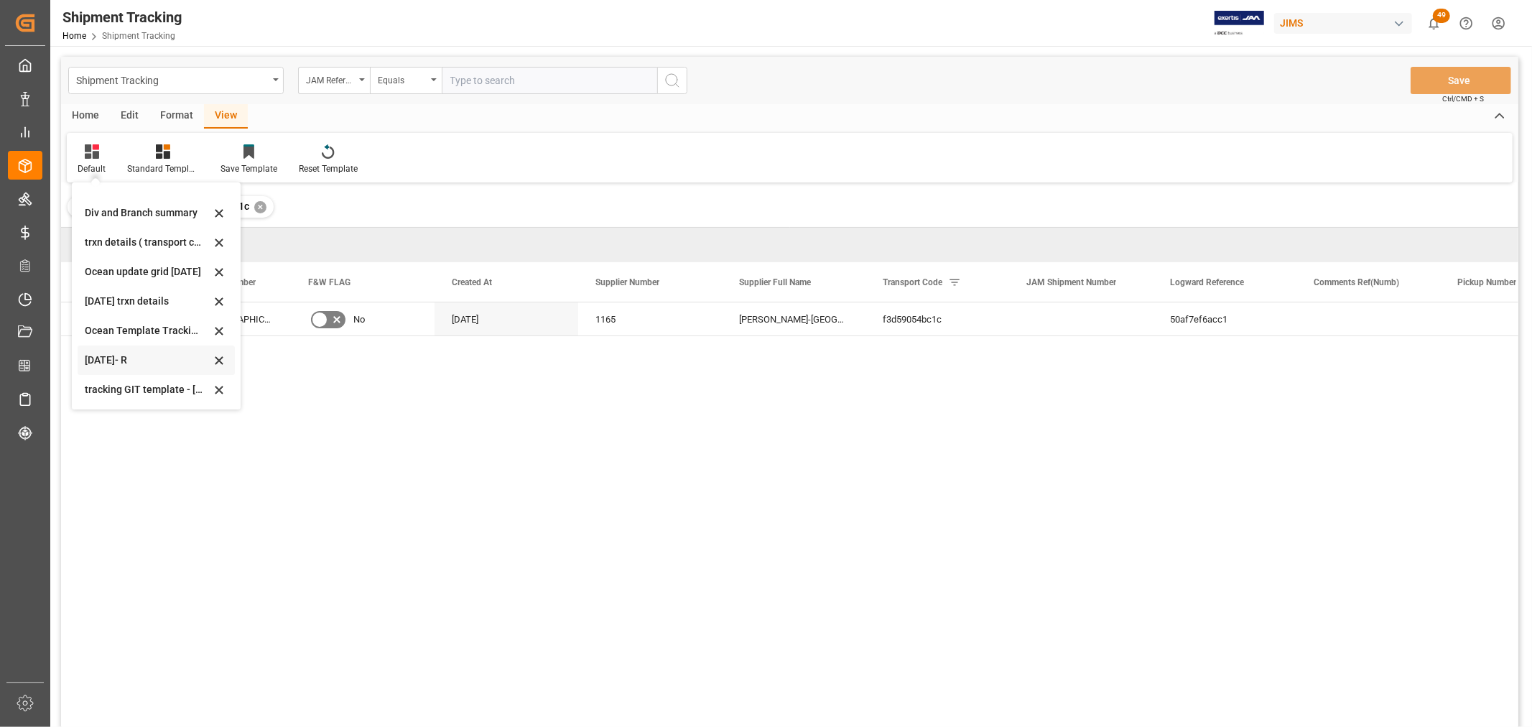
click at [96, 357] on div "[DATE]- R" at bounding box center [148, 360] width 126 height 15
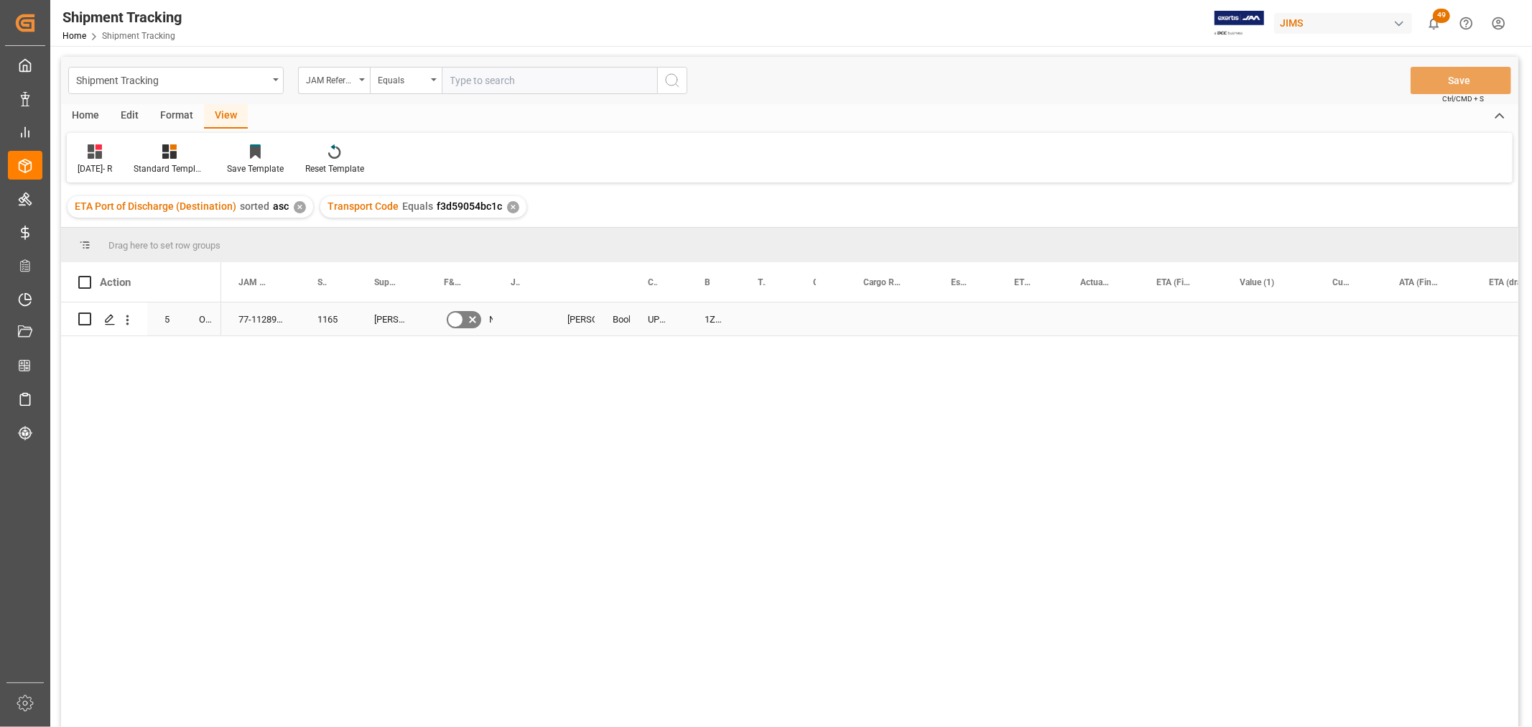
click at [708, 317] on div "1ZWE05346874158687" at bounding box center [713, 318] width 53 height 33
drag, startPoint x: 738, startPoint y: 333, endPoint x: 764, endPoint y: 328, distance: 27.1
click at [810, 314] on div "Press SPACE to select this row." at bounding box center [821, 318] width 50 height 33
click at [820, 325] on button "Select" at bounding box center [823, 327] width 32 height 27
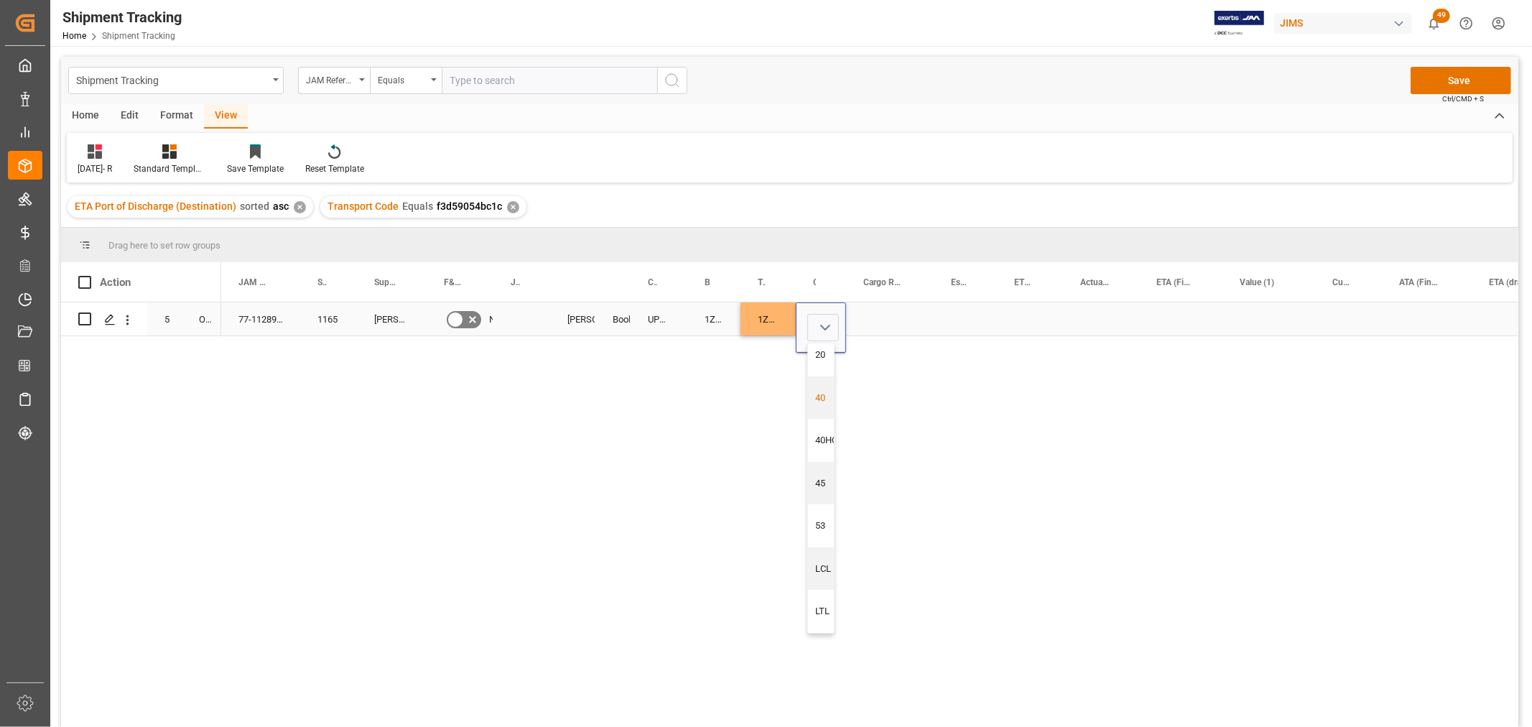
scroll to position [14, 0]
click at [822, 605] on div "LTL" at bounding box center [827, 611] width 23 height 14
click at [864, 318] on div "Press SPACE to select this row." at bounding box center [890, 318] width 88 height 33
click at [877, 316] on div "Press SPACE to select this row." at bounding box center [890, 318] width 88 height 33
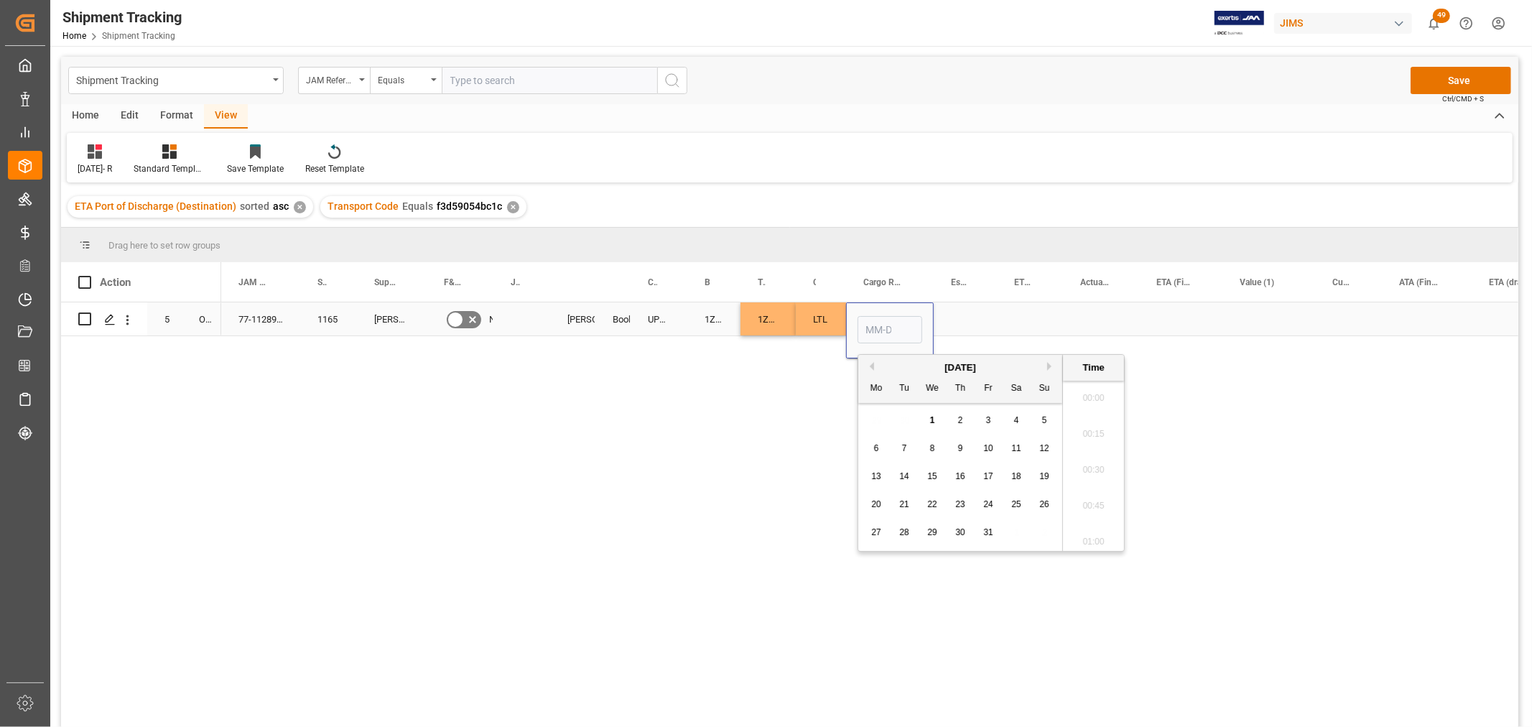
scroll to position [2519, 0]
click at [868, 363] on button "Previous Month" at bounding box center [870, 366] width 9 height 9
click at [912, 530] on div "30" at bounding box center [905, 532] width 18 height 17
type input "[DATE] 00:00"
click at [965, 307] on div "Press SPACE to select this row." at bounding box center [965, 318] width 63 height 33
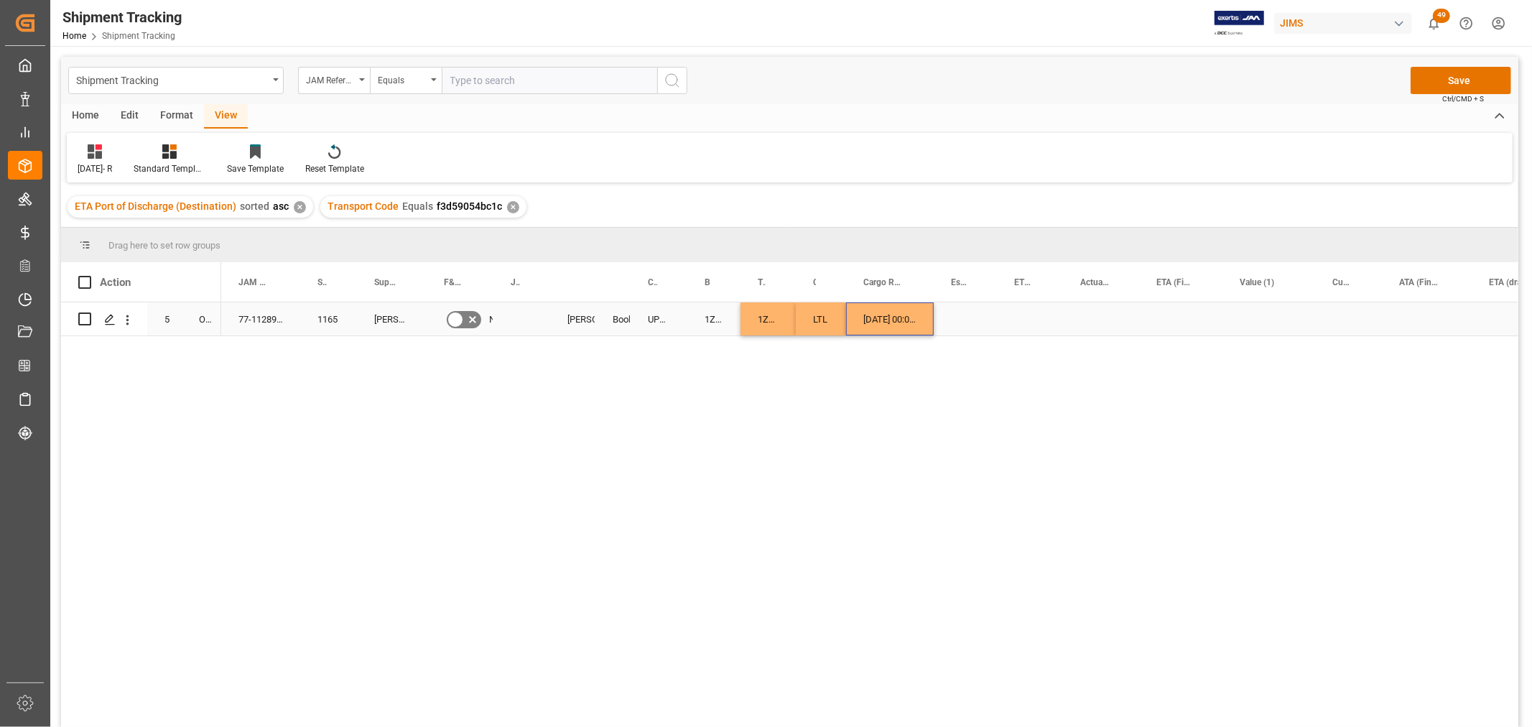
click at [907, 317] on div "[DATE] 00:00:00" at bounding box center [890, 318] width 88 height 33
drag, startPoint x: 929, startPoint y: 325, endPoint x: 1085, endPoint y: 315, distance: 157.0
click at [900, 314] on div "[DATE] 00:00:00" at bounding box center [890, 318] width 88 height 33
drag, startPoint x: 930, startPoint y: 331, endPoint x: 1080, endPoint y: 318, distance: 150.7
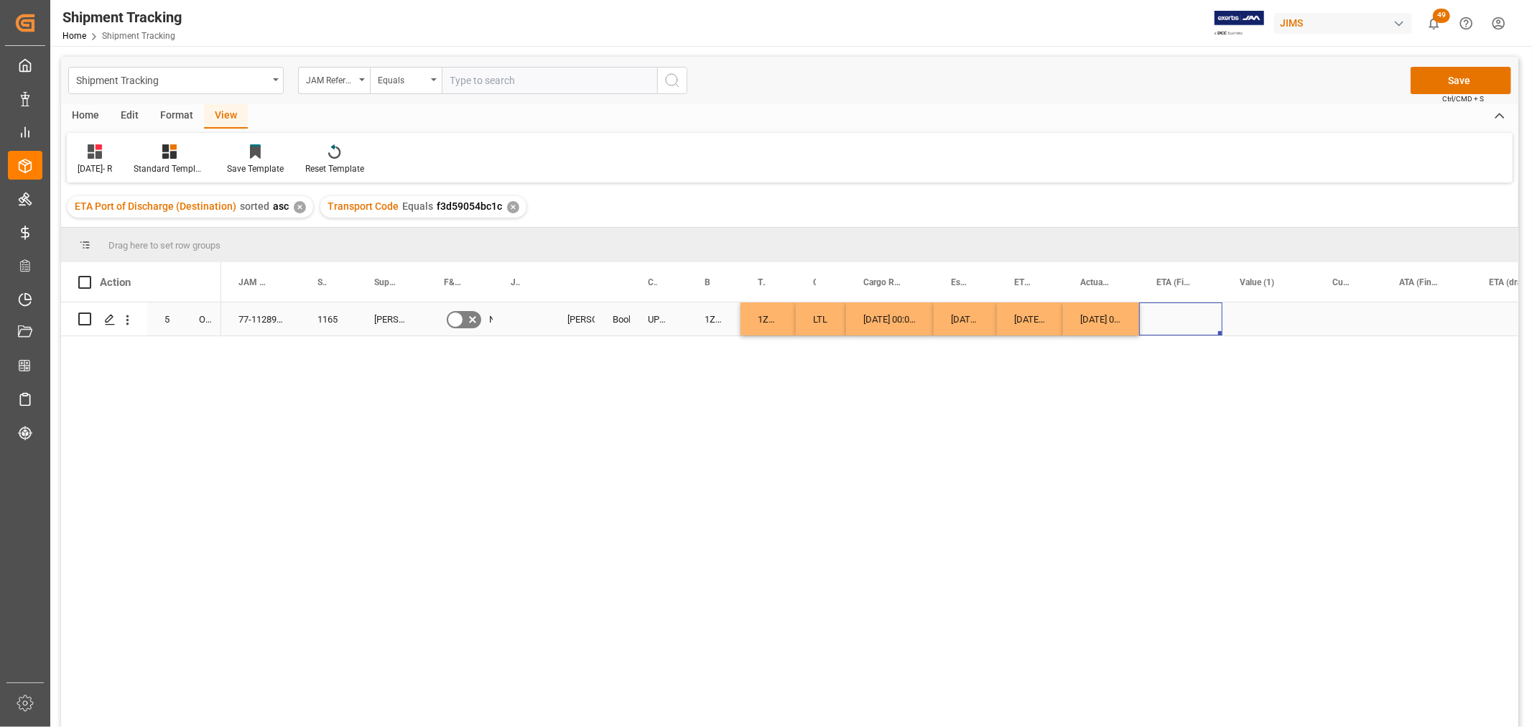
click at [1162, 312] on div "Press SPACE to select this row." at bounding box center [1180, 318] width 83 height 33
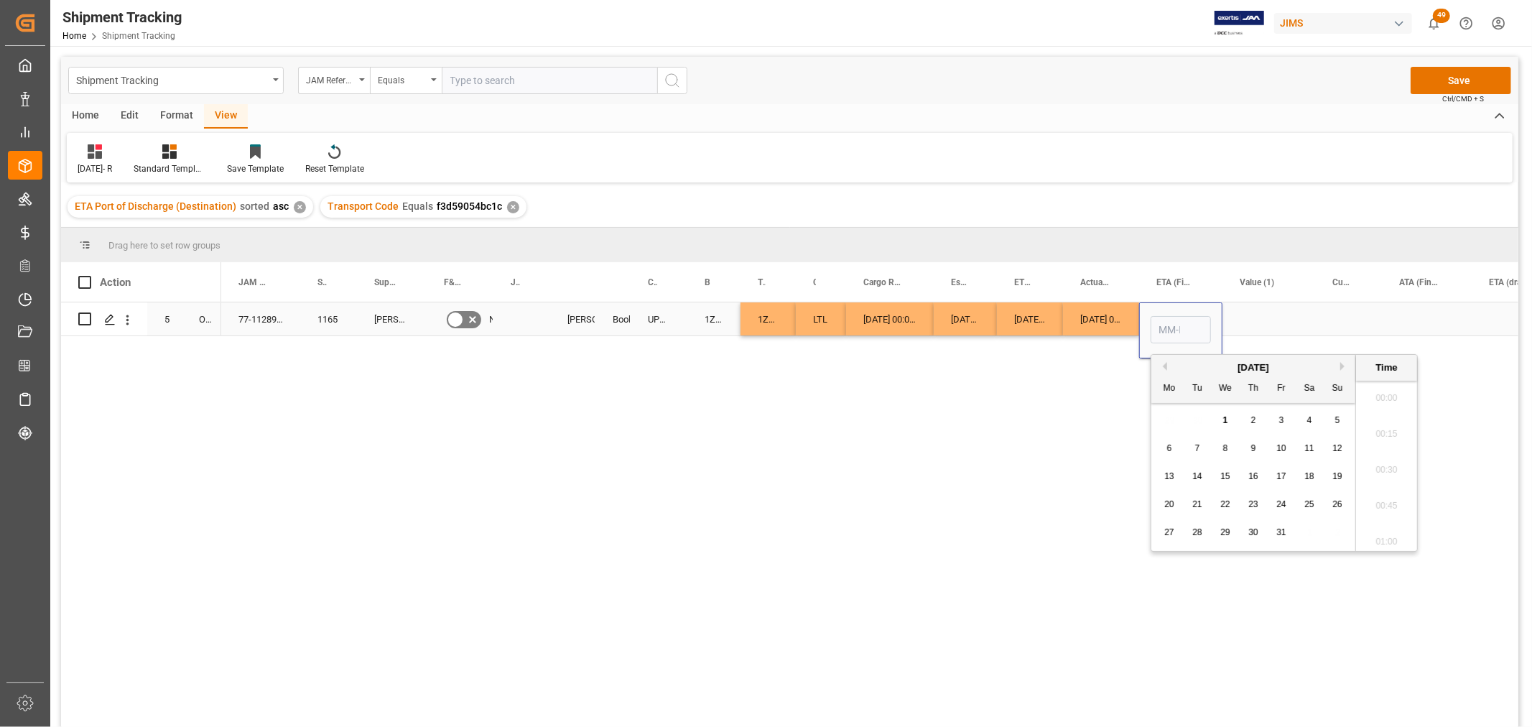
click at [1167, 324] on input "Press SPACE to select this row." at bounding box center [1181, 329] width 60 height 27
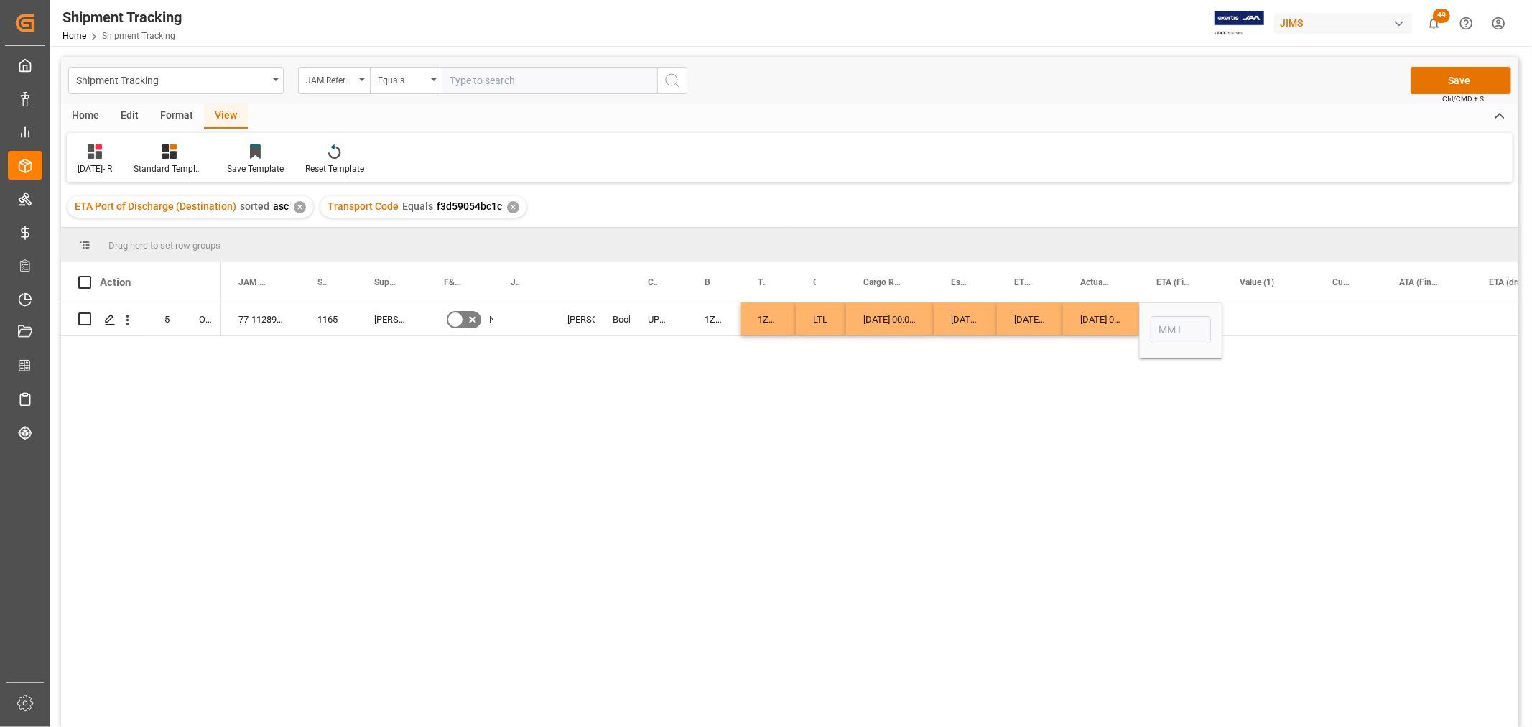
click at [1134, 385] on div "77-11289-US 1165 [PERSON_NAME]-US No [PERSON_NAME] Booking UPS STANDARD GROUND …" at bounding box center [869, 519] width 1297 height 434
click at [1239, 319] on div "Press SPACE to select this row." at bounding box center [1269, 318] width 93 height 33
click at [1165, 312] on div "Press SPACE to select this row." at bounding box center [1180, 318] width 83 height 33
click at [1165, 317] on div "Press SPACE to select this row." at bounding box center [1180, 318] width 83 height 33
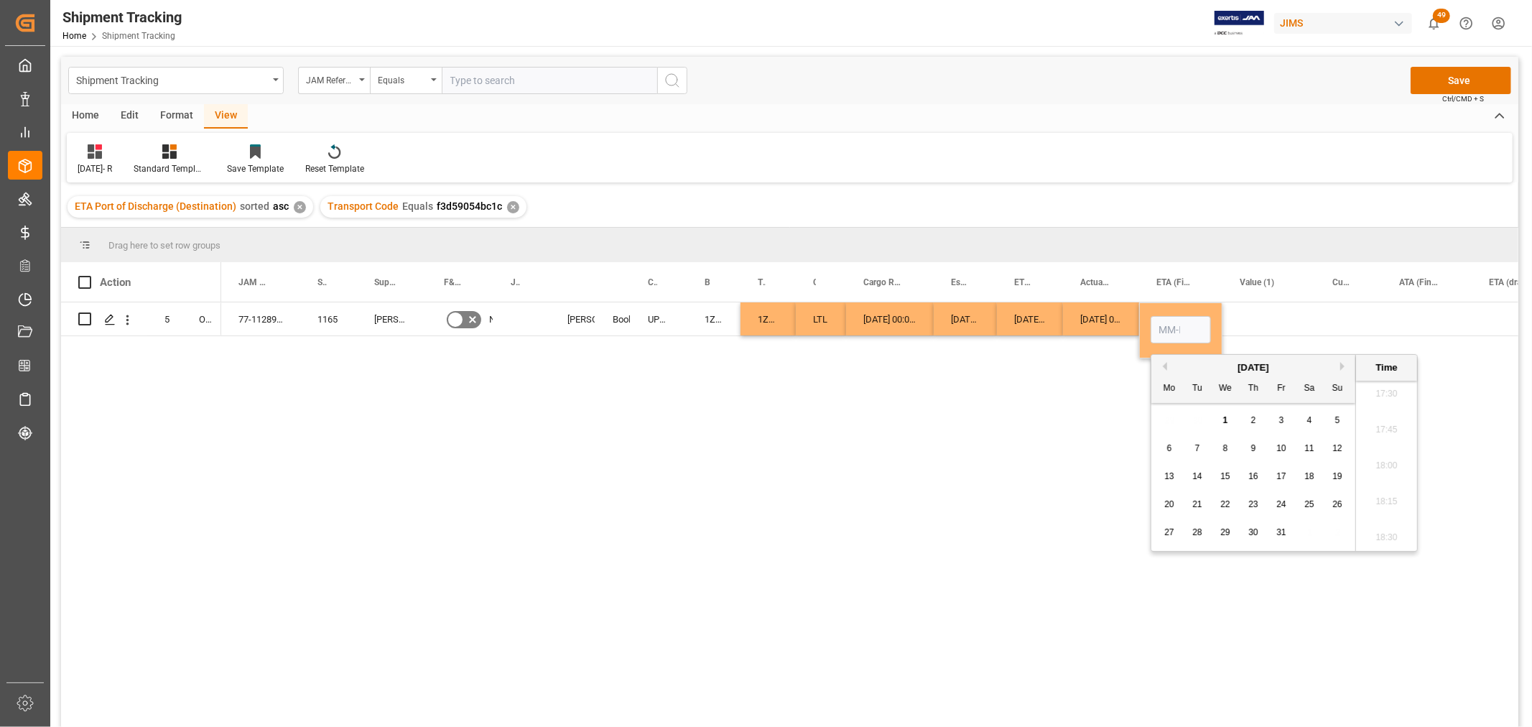
click at [1279, 420] on span "3" at bounding box center [1281, 420] width 5 height 10
type input "[DATE] 00:00"
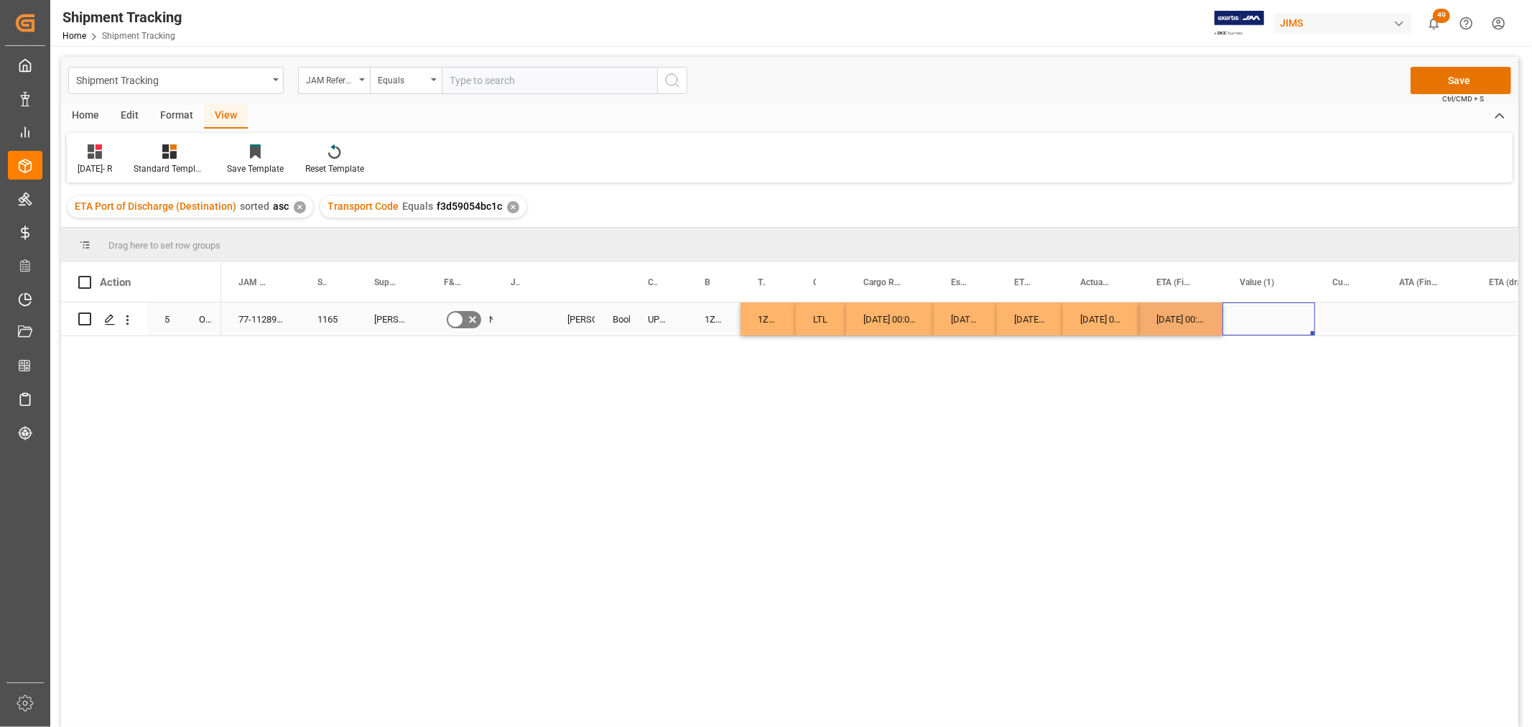
click at [1241, 310] on div "Press SPACE to select this row." at bounding box center [1269, 318] width 93 height 33
click at [517, 312] on div "Press SPACE to select this row." at bounding box center [522, 318] width 57 height 33
click at [521, 315] on input "Press SPACE to select this row." at bounding box center [522, 327] width 34 height 27
paste input "73281"
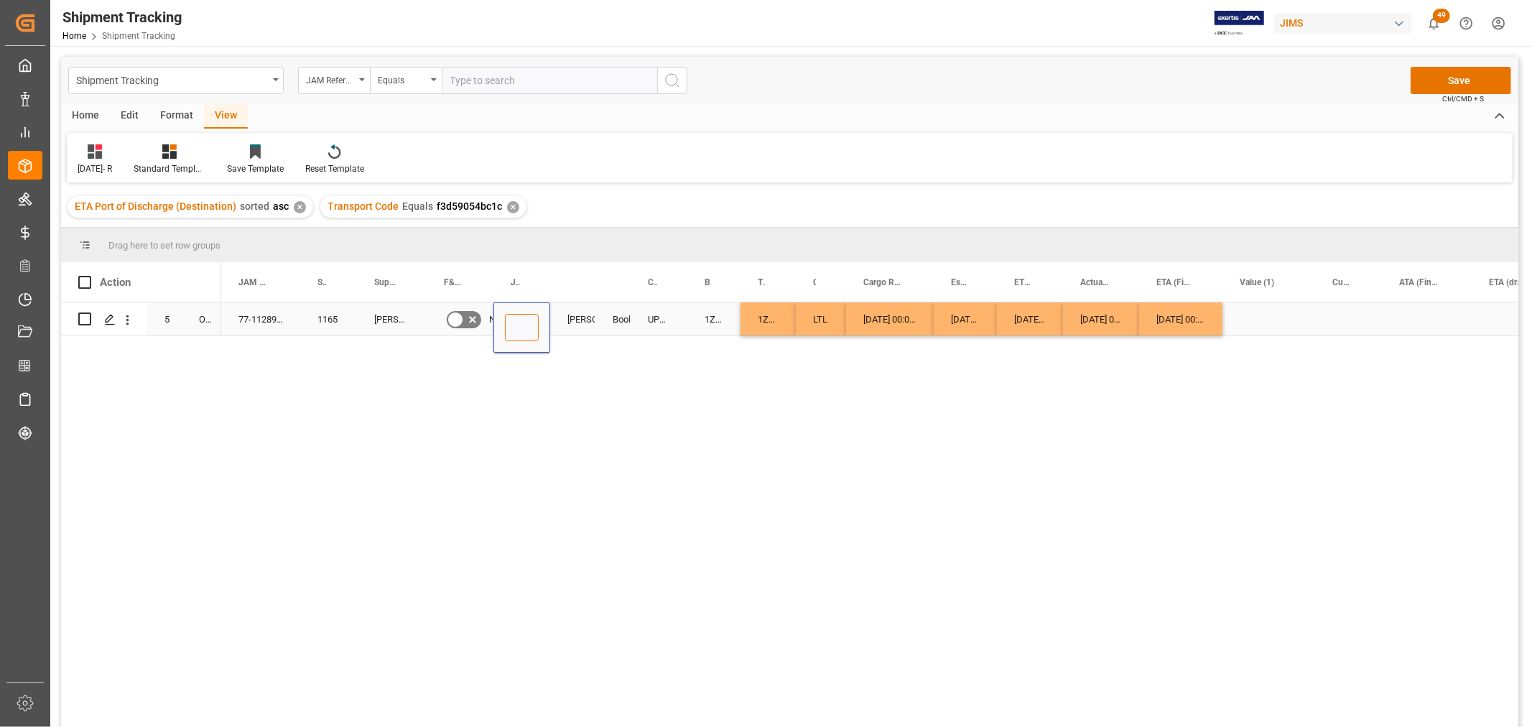
type input "73281"
click at [599, 333] on div "Booking" at bounding box center [613, 318] width 35 height 33
click at [1431, 80] on button "Save" at bounding box center [1461, 80] width 101 height 27
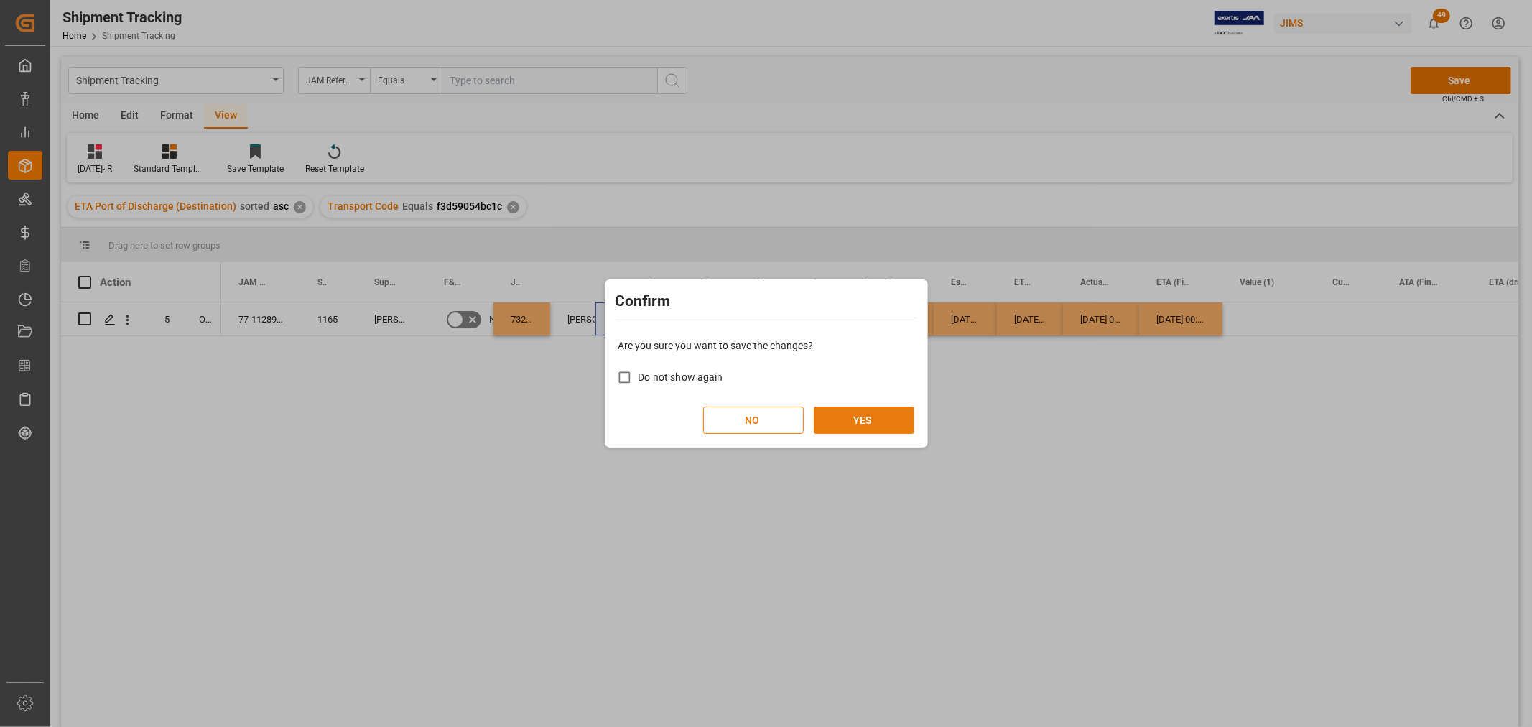
click at [848, 417] on button "YES" at bounding box center [864, 420] width 101 height 27
